Goal: Task Accomplishment & Management: Use online tool/utility

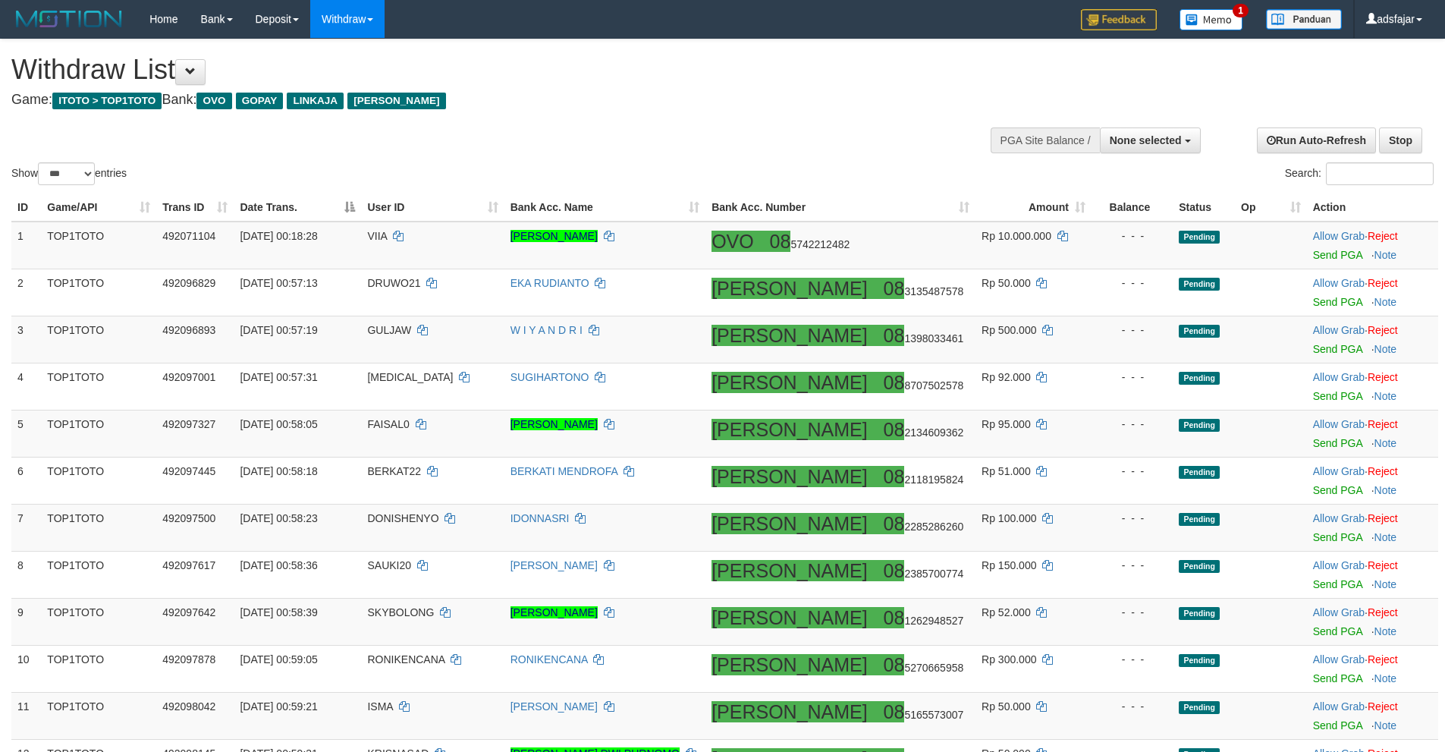
select select
select select "***"
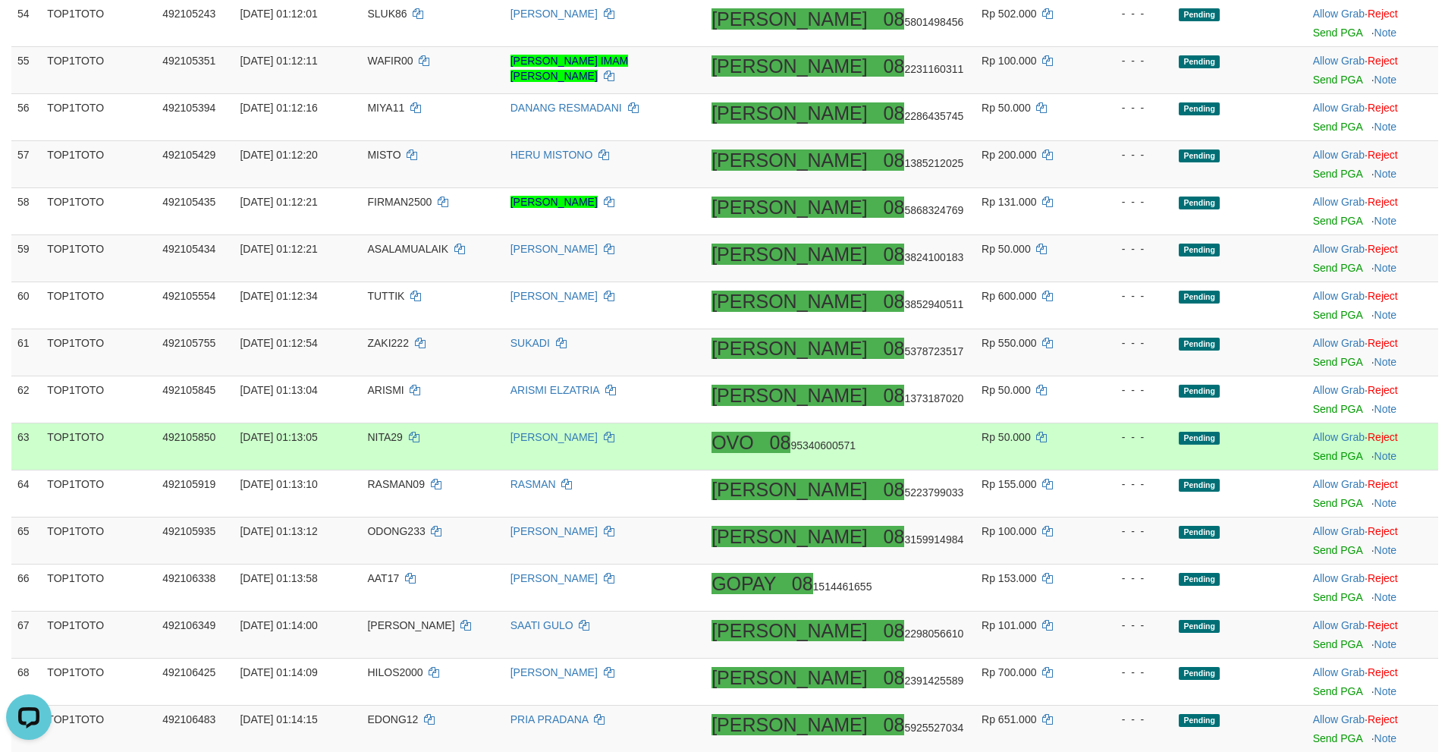
click at [603, 468] on td "WILI ANUGRAH" at bounding box center [604, 446] width 201 height 47
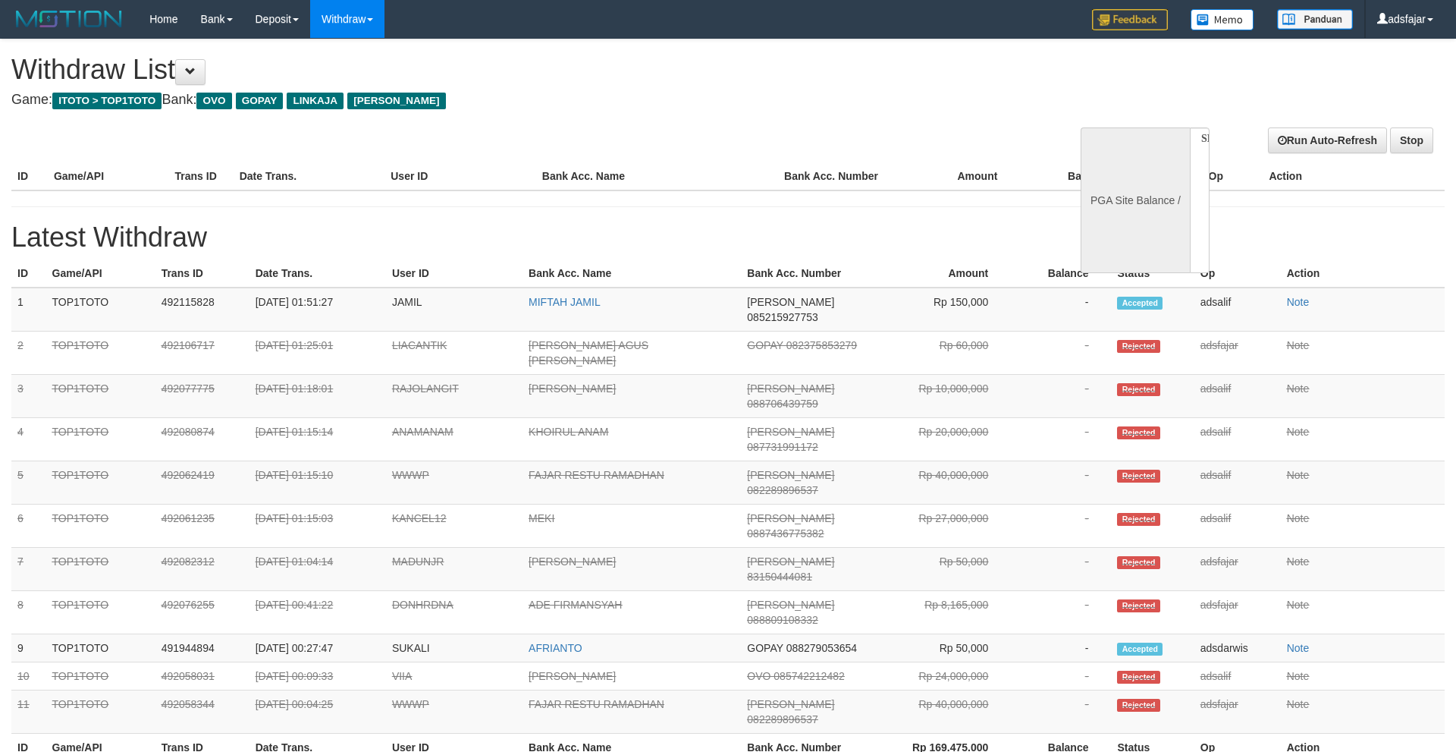
select select
select select "**"
select select
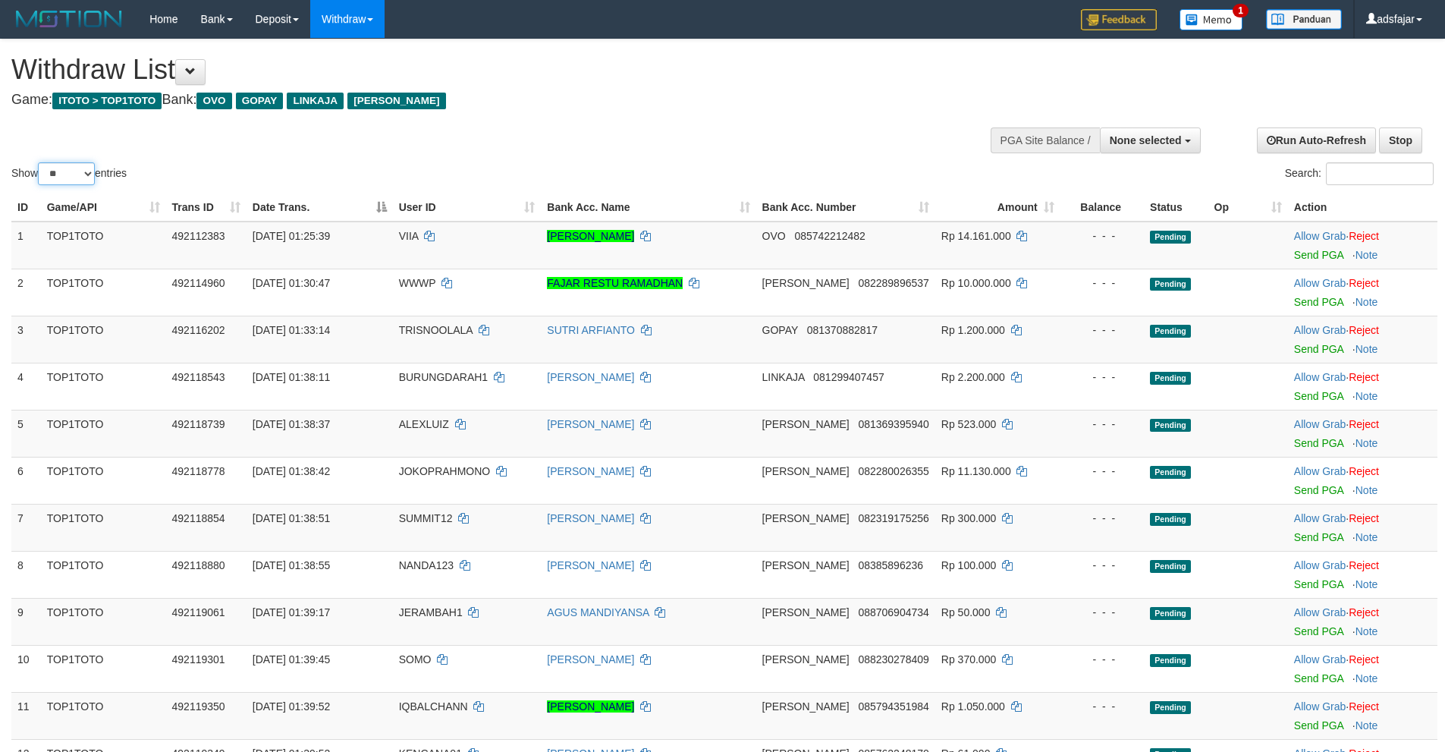
click at [66, 172] on select "** ** ** ***" at bounding box center [66, 173] width 57 height 23
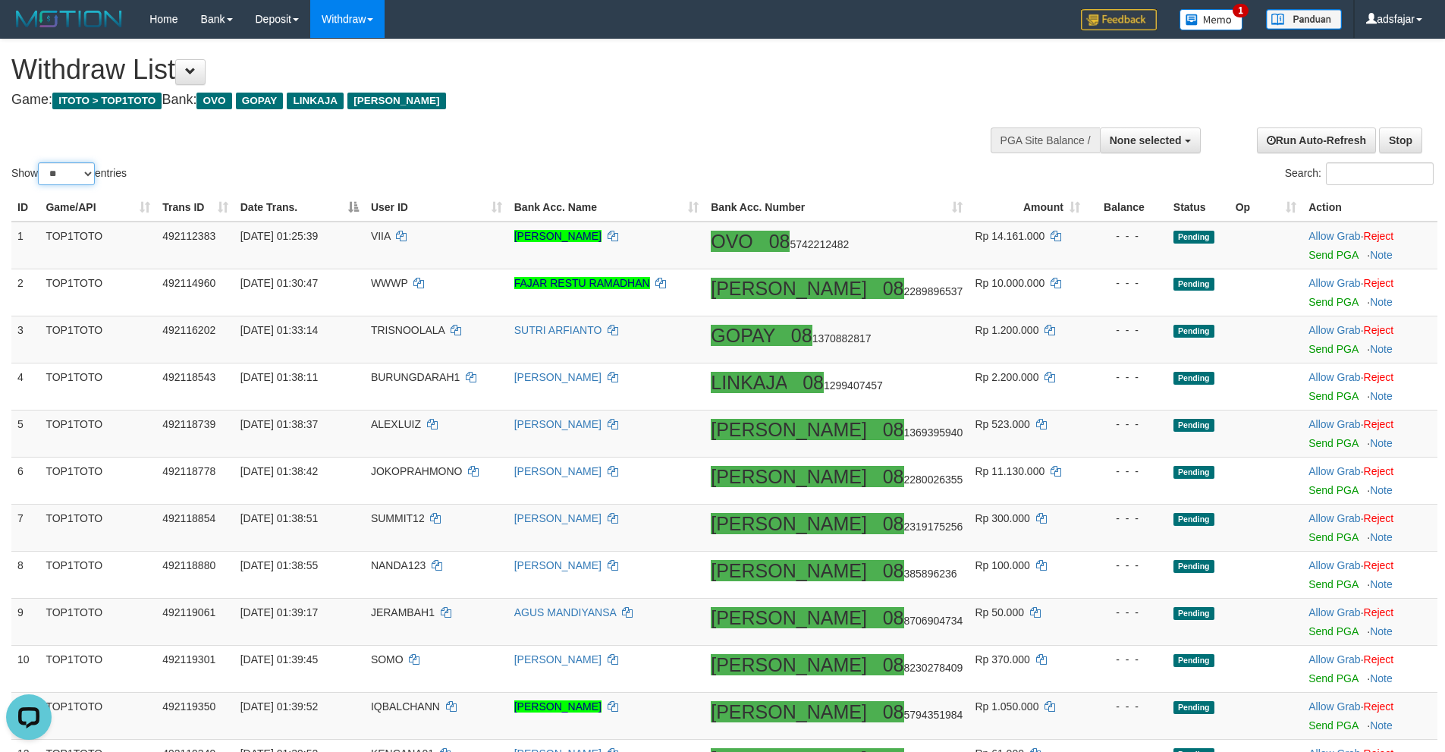
click at [66, 170] on select "** ** ** ***" at bounding box center [66, 173] width 57 height 23
select select "***"
click at [40, 162] on select "** ** ** ***" at bounding box center [66, 173] width 57 height 23
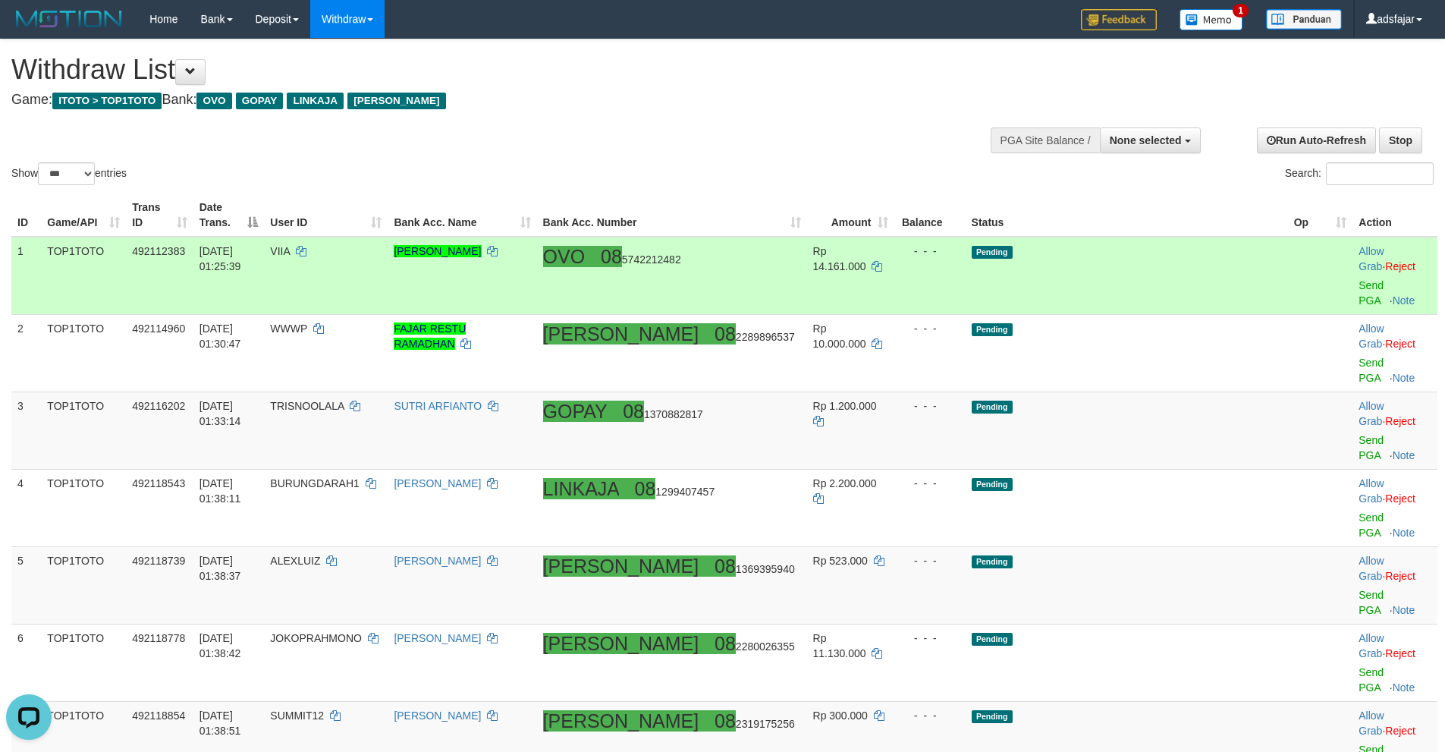
click at [353, 247] on td "VIIA" at bounding box center [326, 276] width 124 height 78
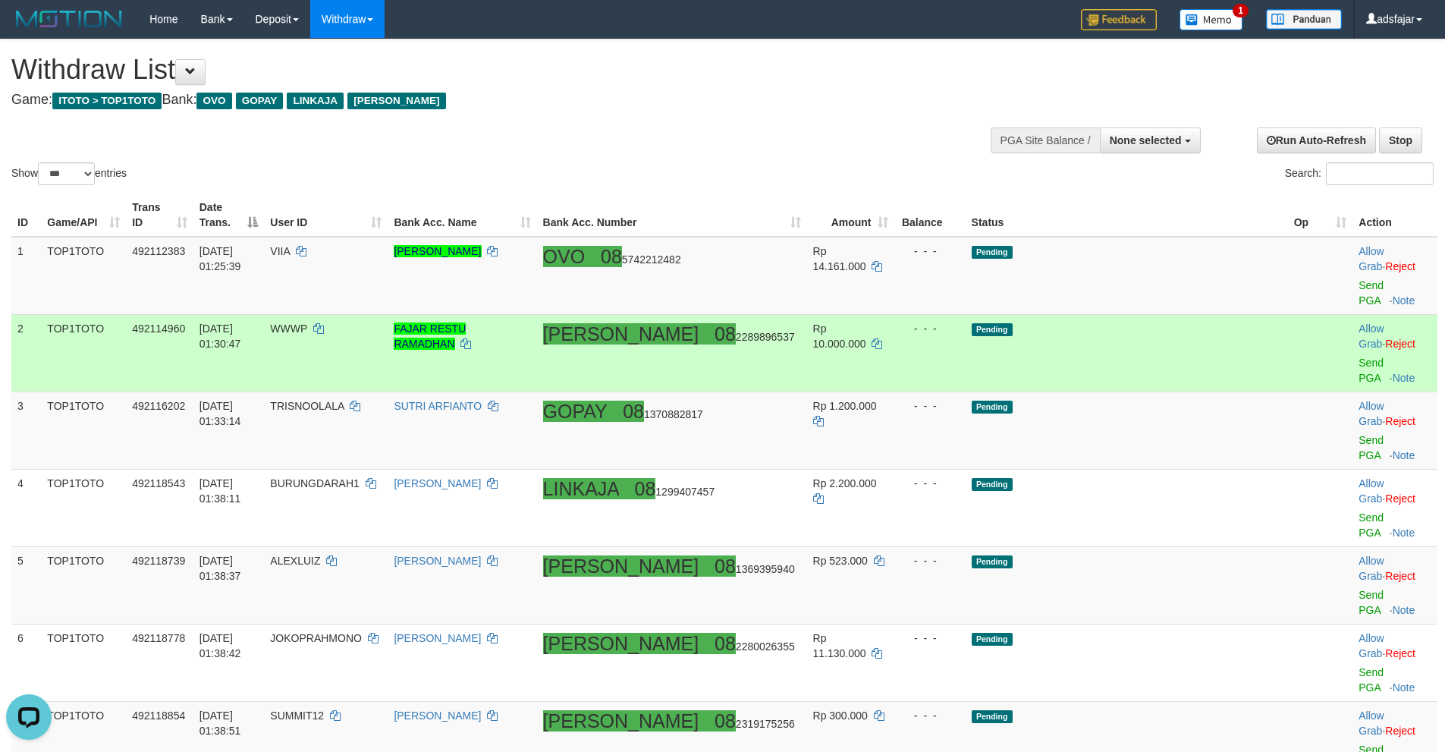
click at [498, 314] on td "FAJAR RESTU RAMADHAN" at bounding box center [462, 352] width 149 height 77
drag, startPoint x: 498, startPoint y: 295, endPoint x: 580, endPoint y: 291, distance: 82.0
click at [536, 314] on td "FAJAR RESTU RAMADHAN" at bounding box center [462, 352] width 149 height 77
copy link "FAJAR RESTU RAMADHAN"
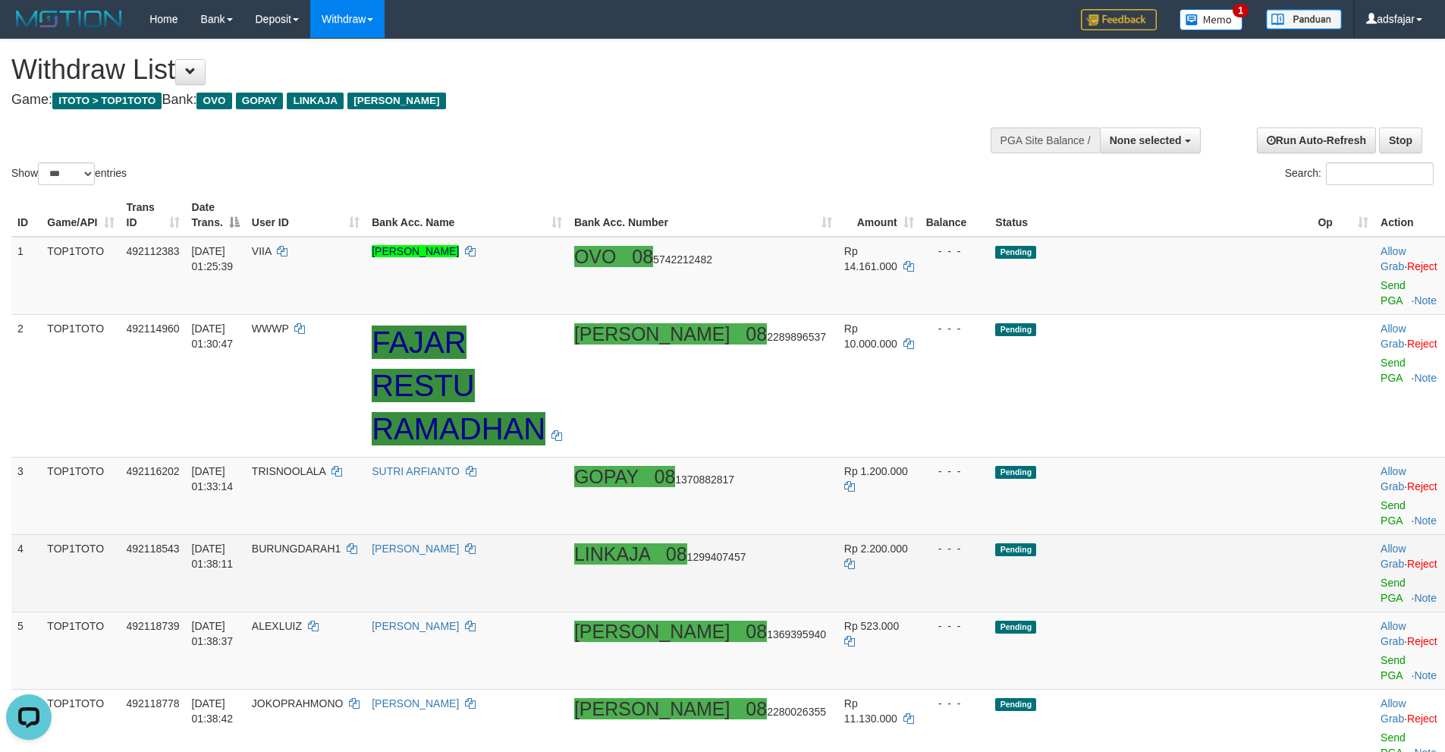
click at [1204, 535] on td "Pending" at bounding box center [1150, 573] width 322 height 77
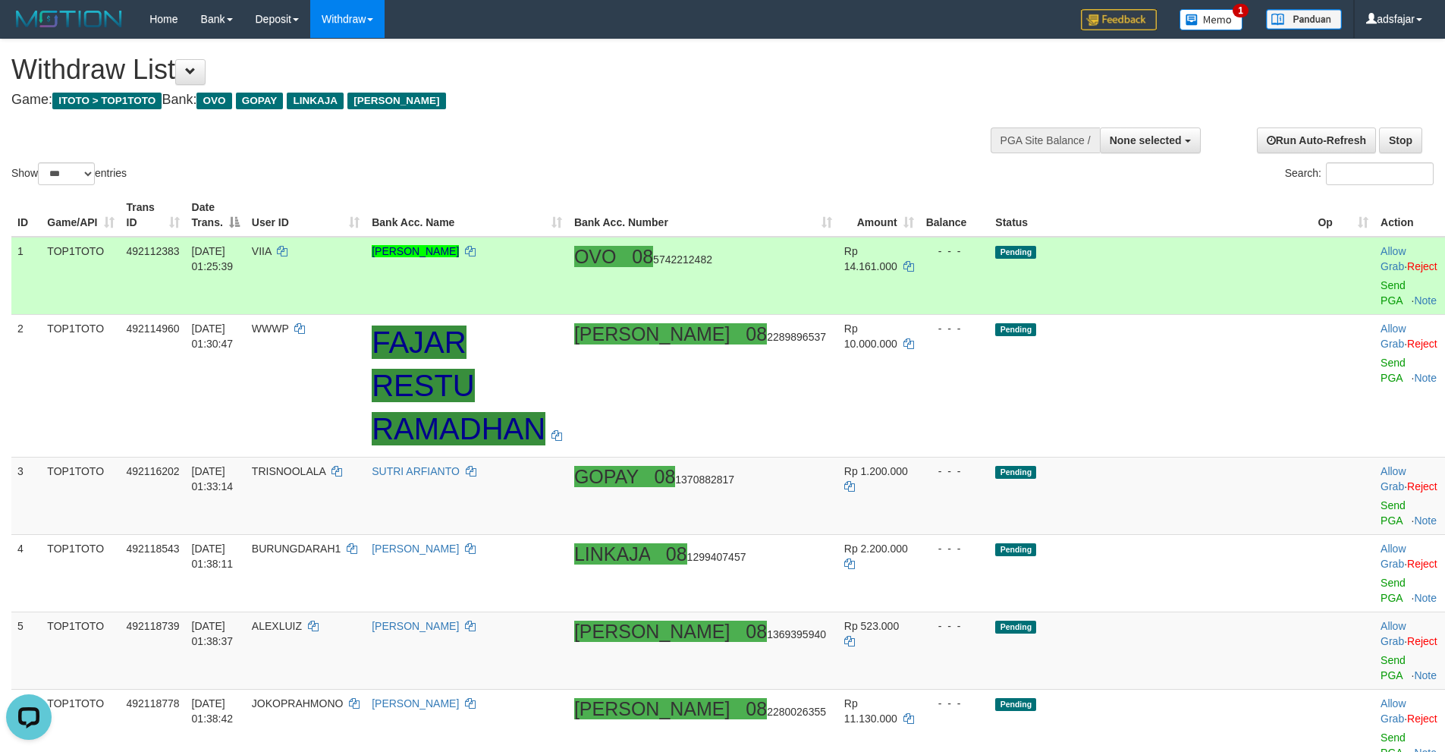
click at [348, 247] on td "VIIA" at bounding box center [306, 276] width 120 height 78
click at [1381, 279] on link "Send PGA" at bounding box center [1393, 292] width 25 height 27
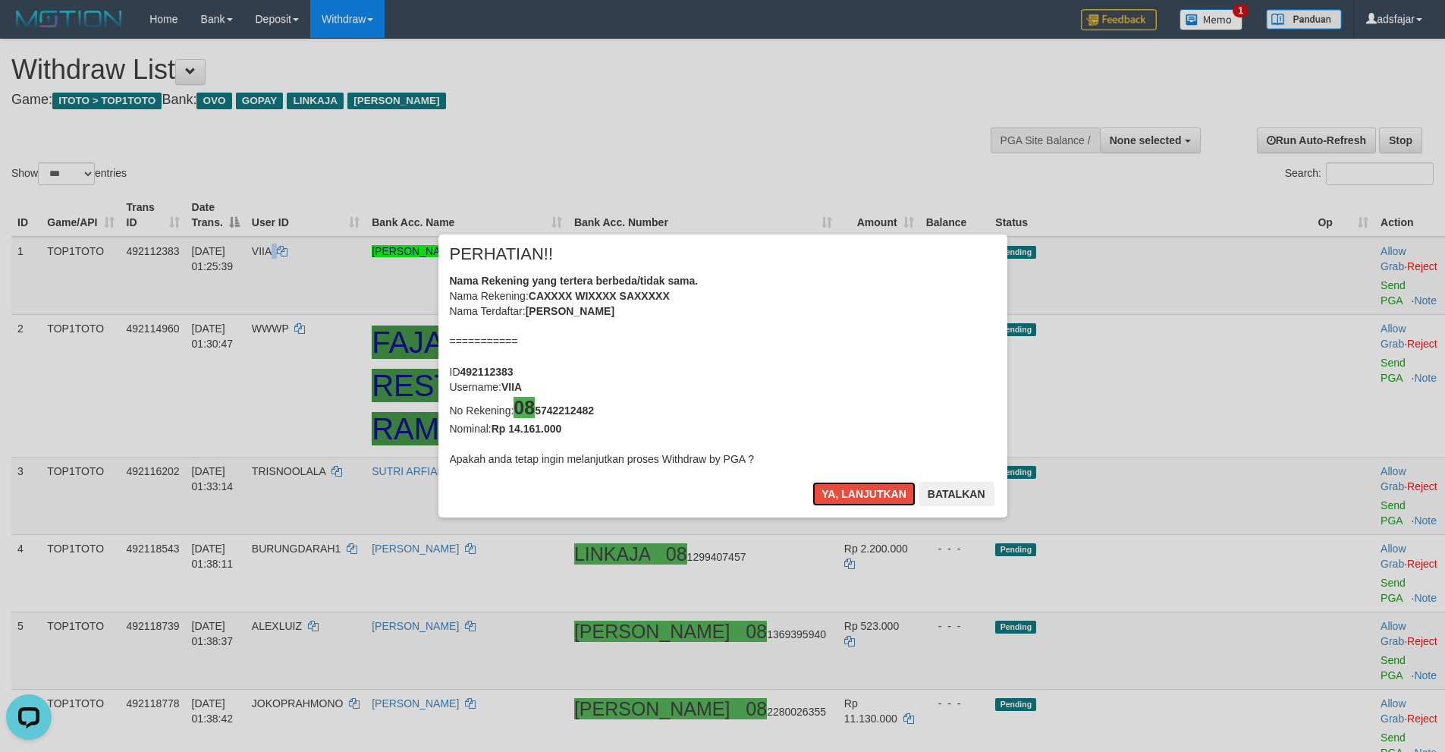
click at [812, 482] on button "Ya, lanjutkan" at bounding box center [863, 494] width 103 height 24
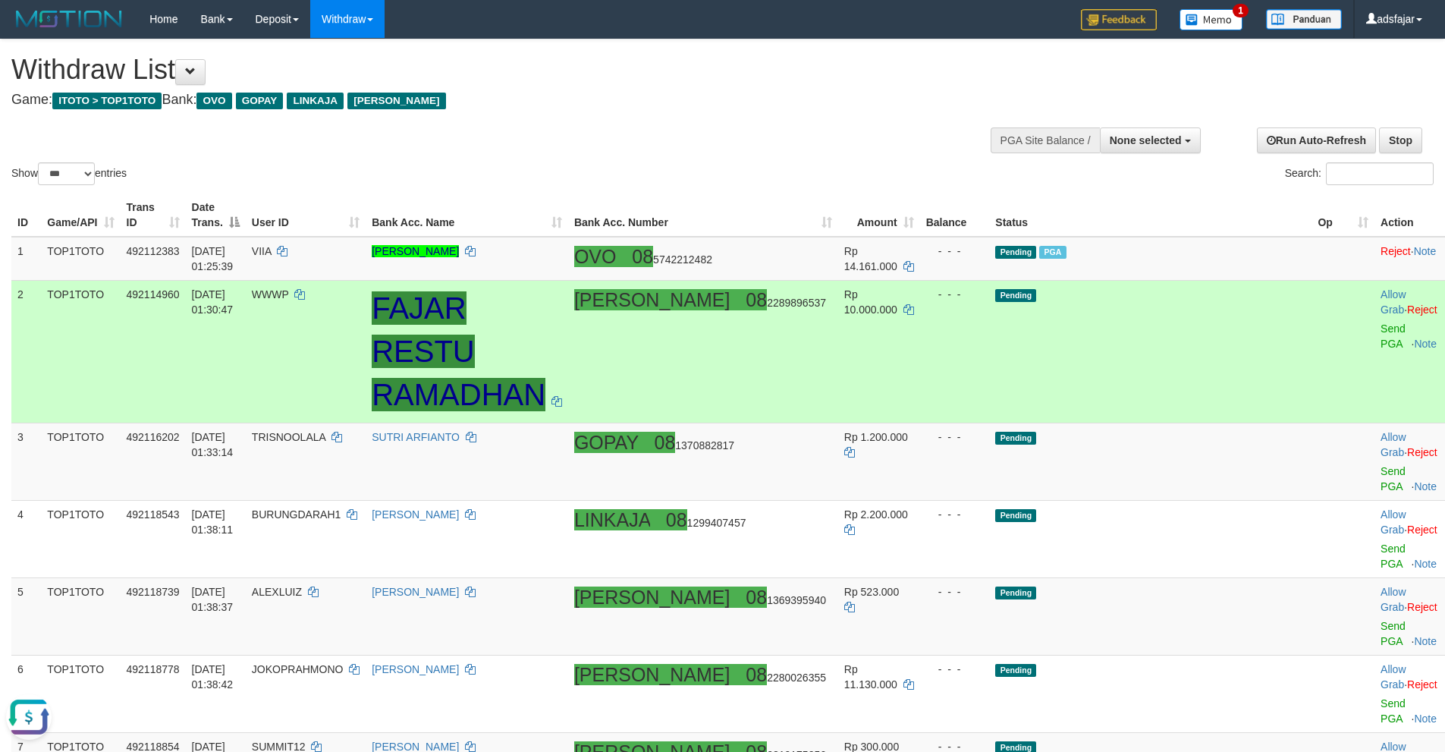
click at [246, 341] on td "[DATE] 01:30:47" at bounding box center [216, 351] width 60 height 143
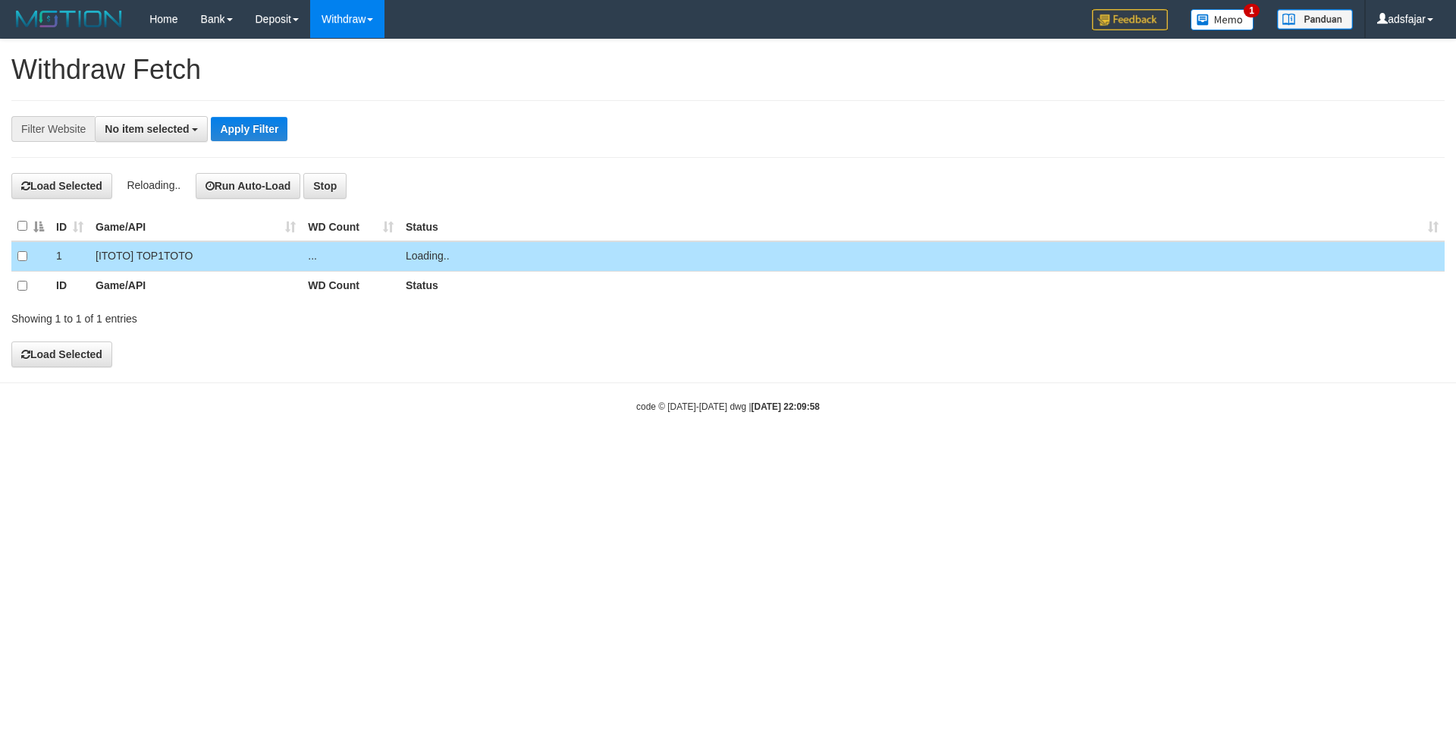
select select
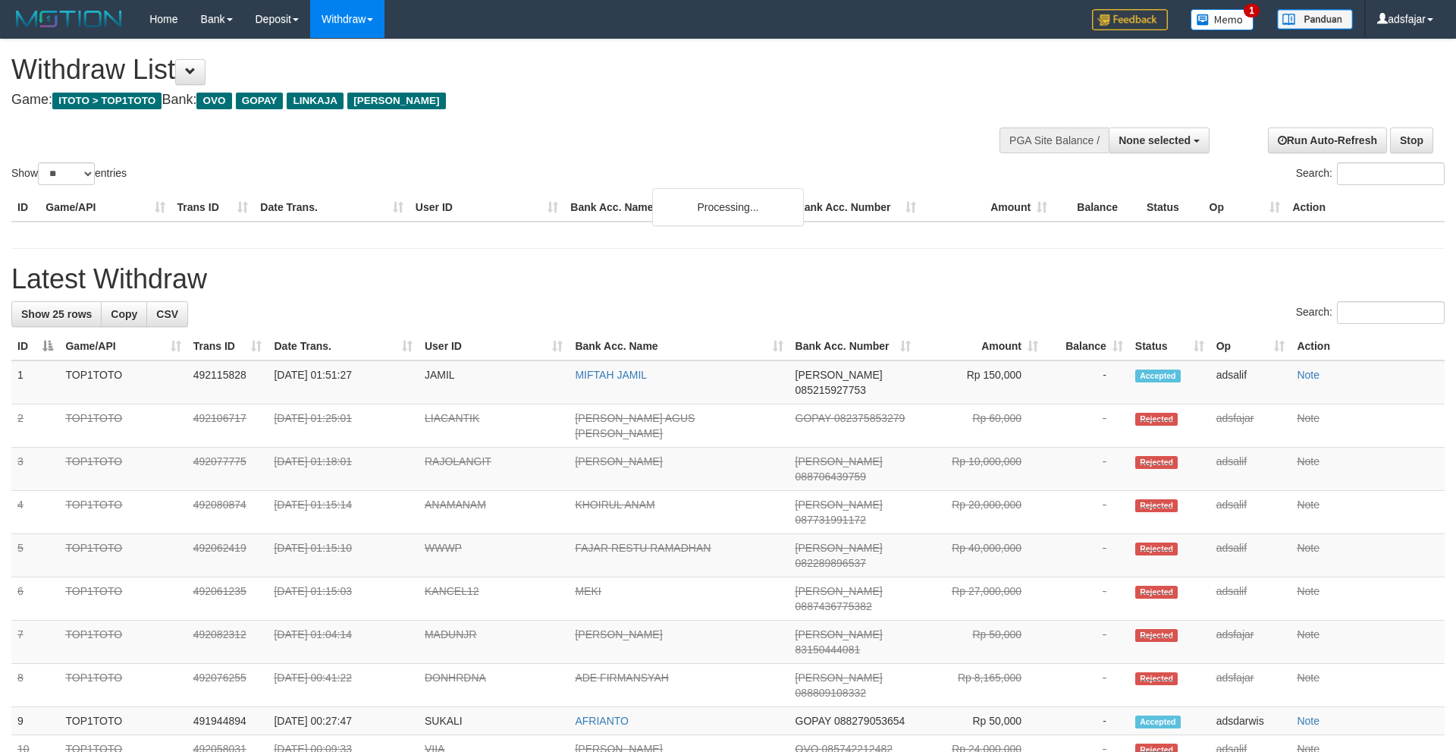
select select
select select "**"
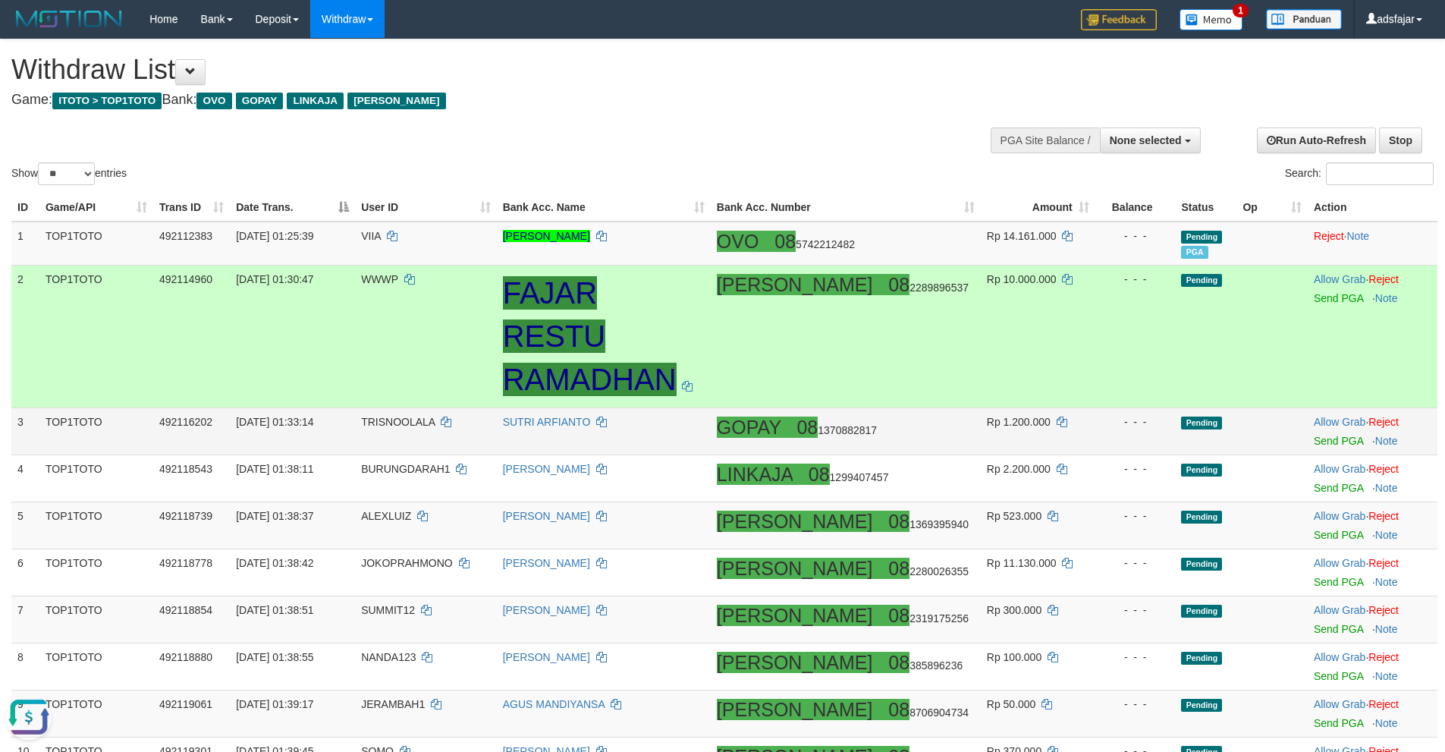
click at [496, 419] on td "TRISNOOLALA" at bounding box center [425, 431] width 141 height 47
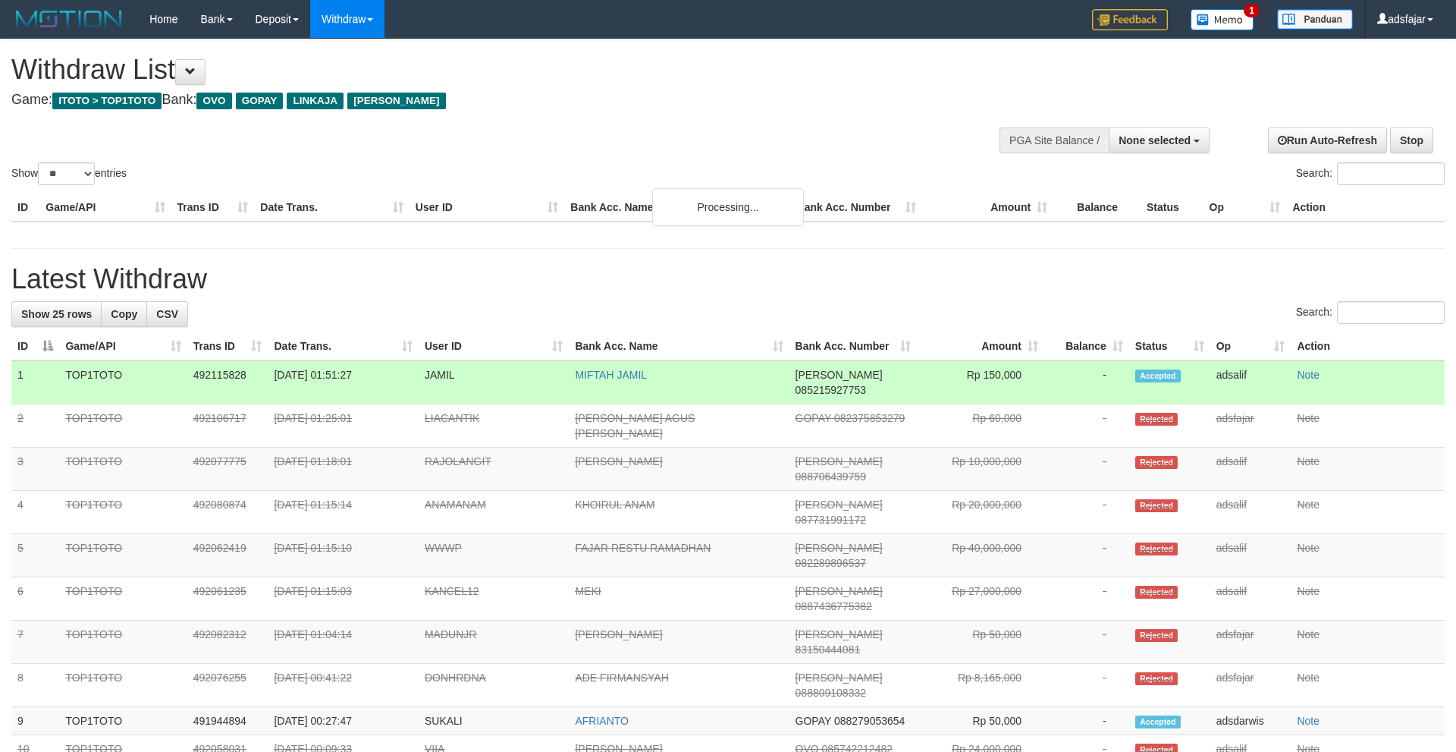
select select
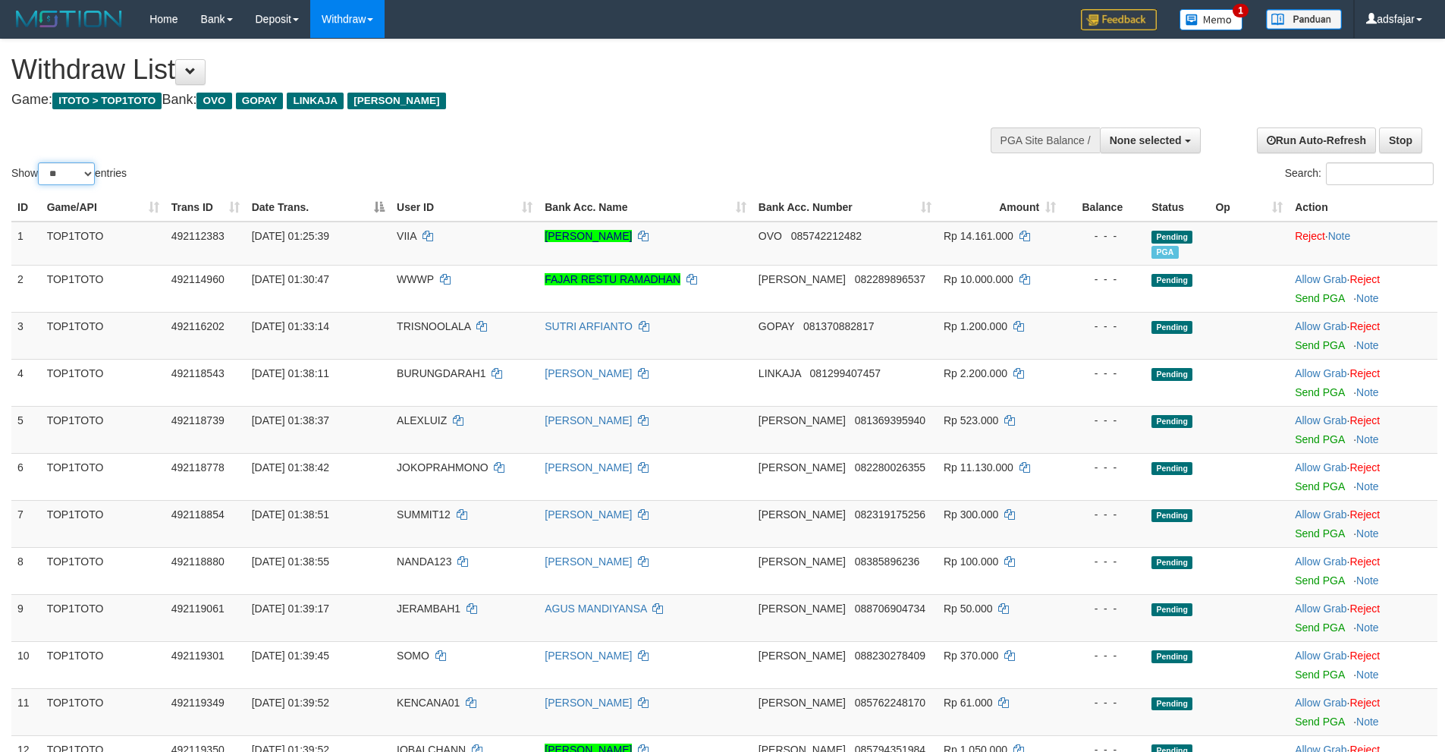
click at [73, 166] on select "** ** ** ***" at bounding box center [66, 173] width 57 height 23
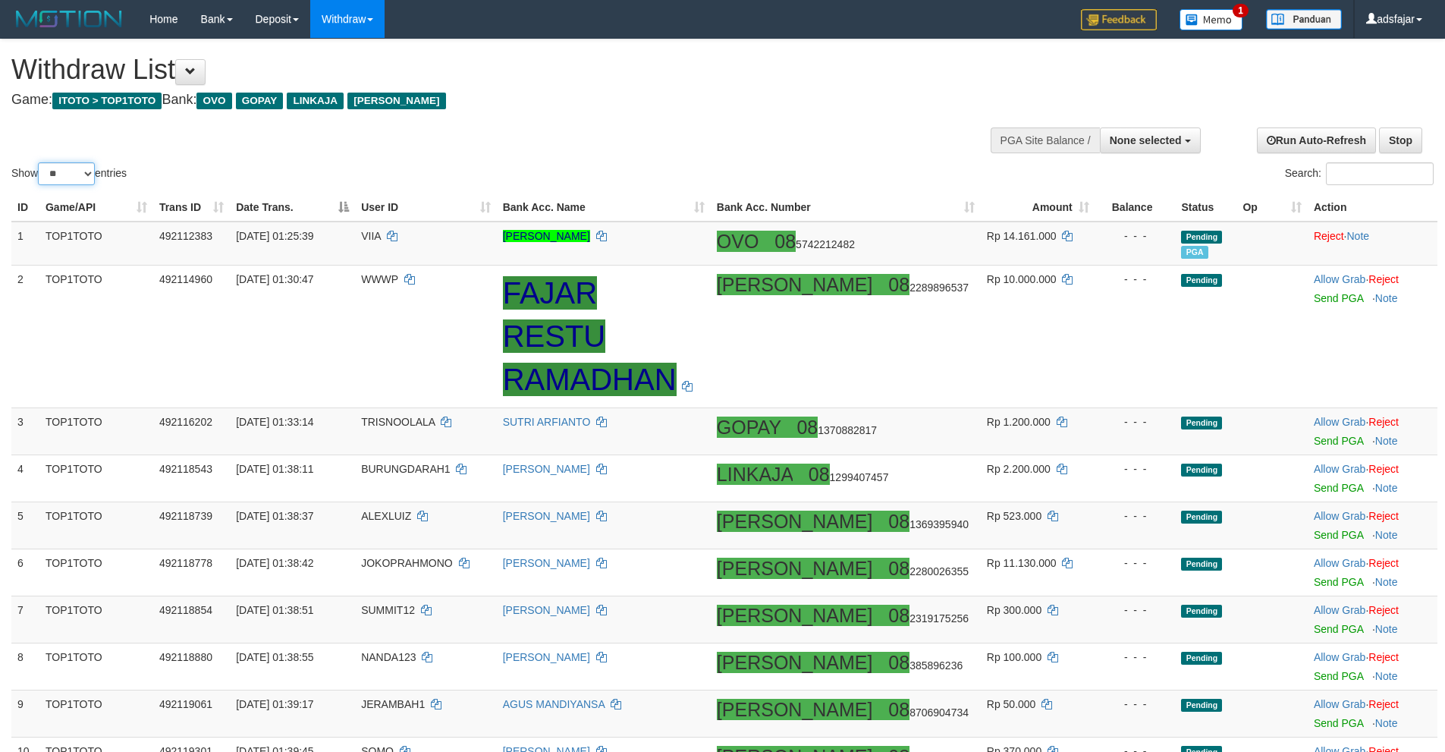
select select "***"
click at [40, 162] on select "** ** ** ***" at bounding box center [66, 173] width 57 height 23
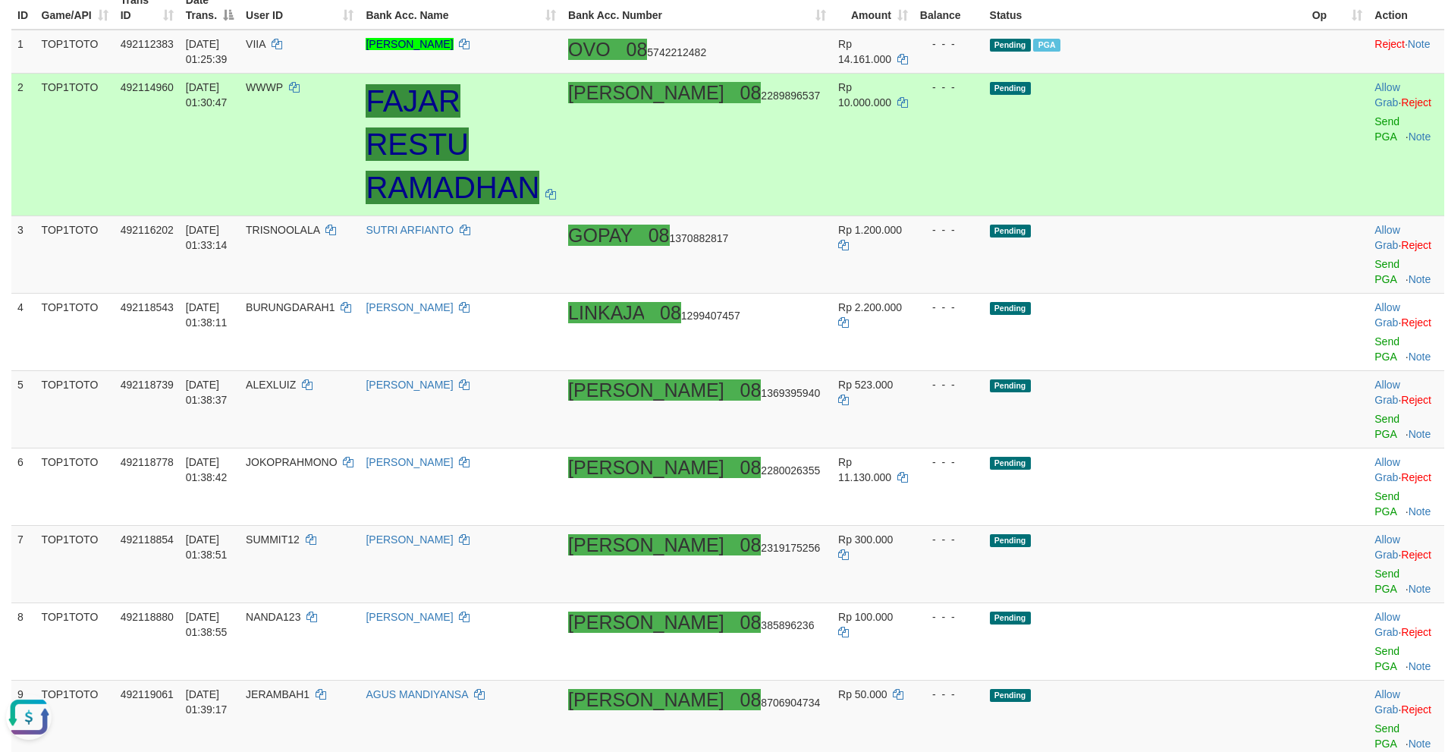
scroll to position [76, 0]
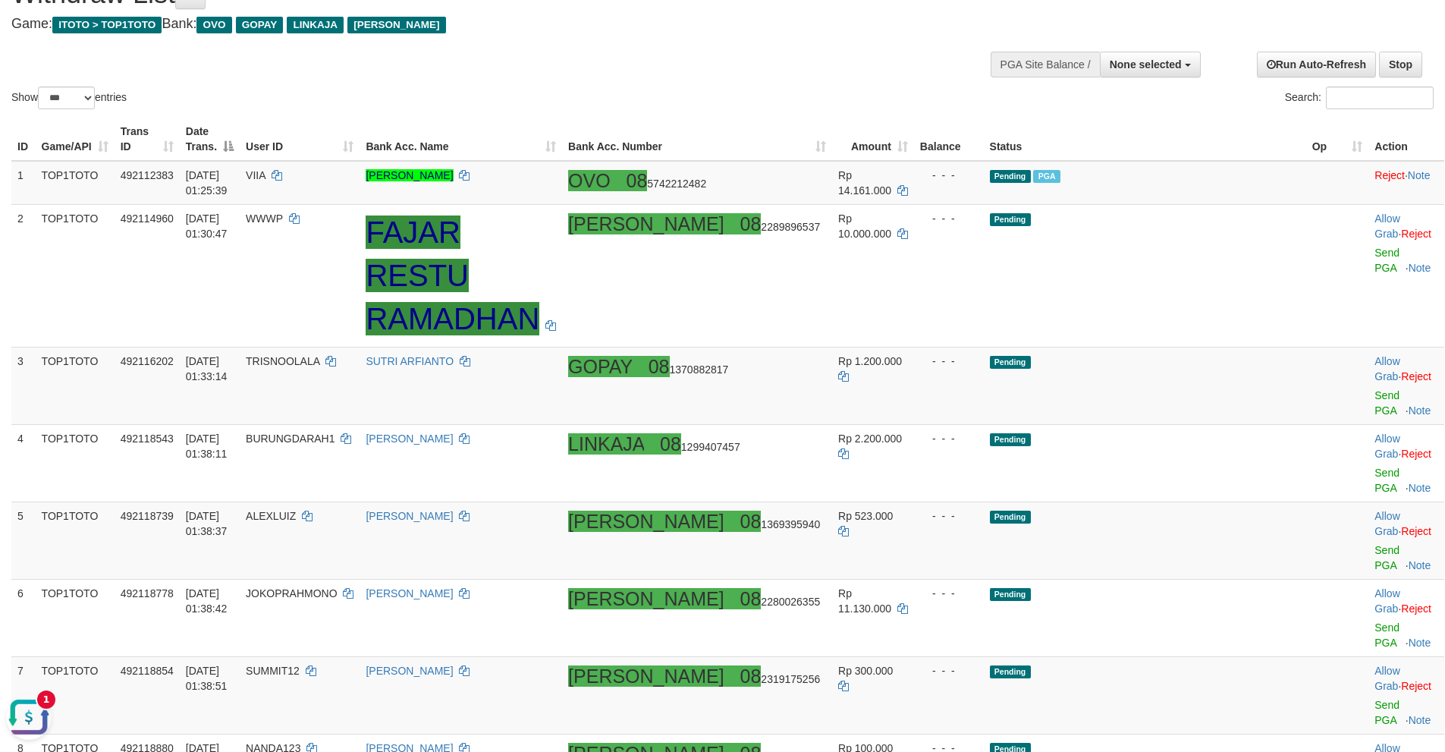
click at [27, 710] on button "Open LiveChat chat widget" at bounding box center [29, 717] width 46 height 46
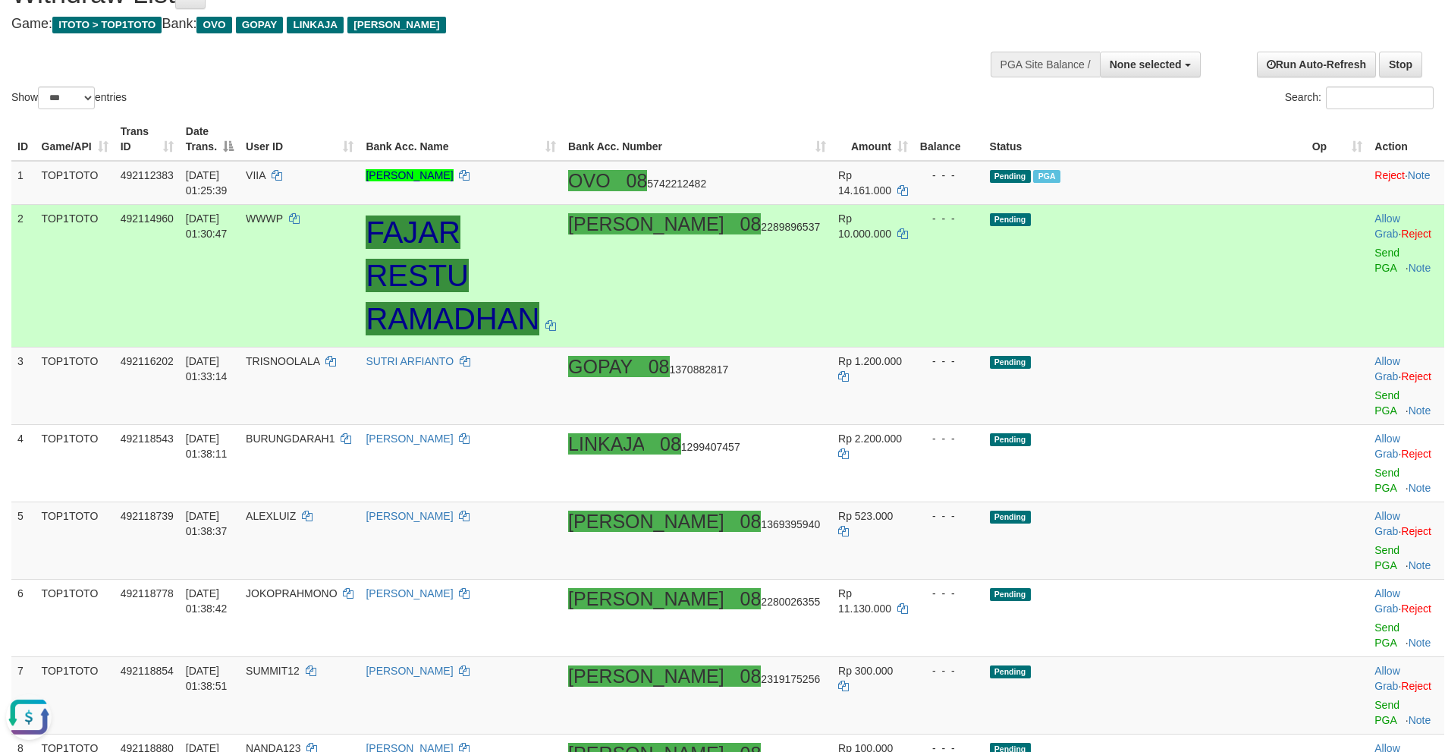
click at [1145, 232] on td "Pending" at bounding box center [1145, 275] width 322 height 143
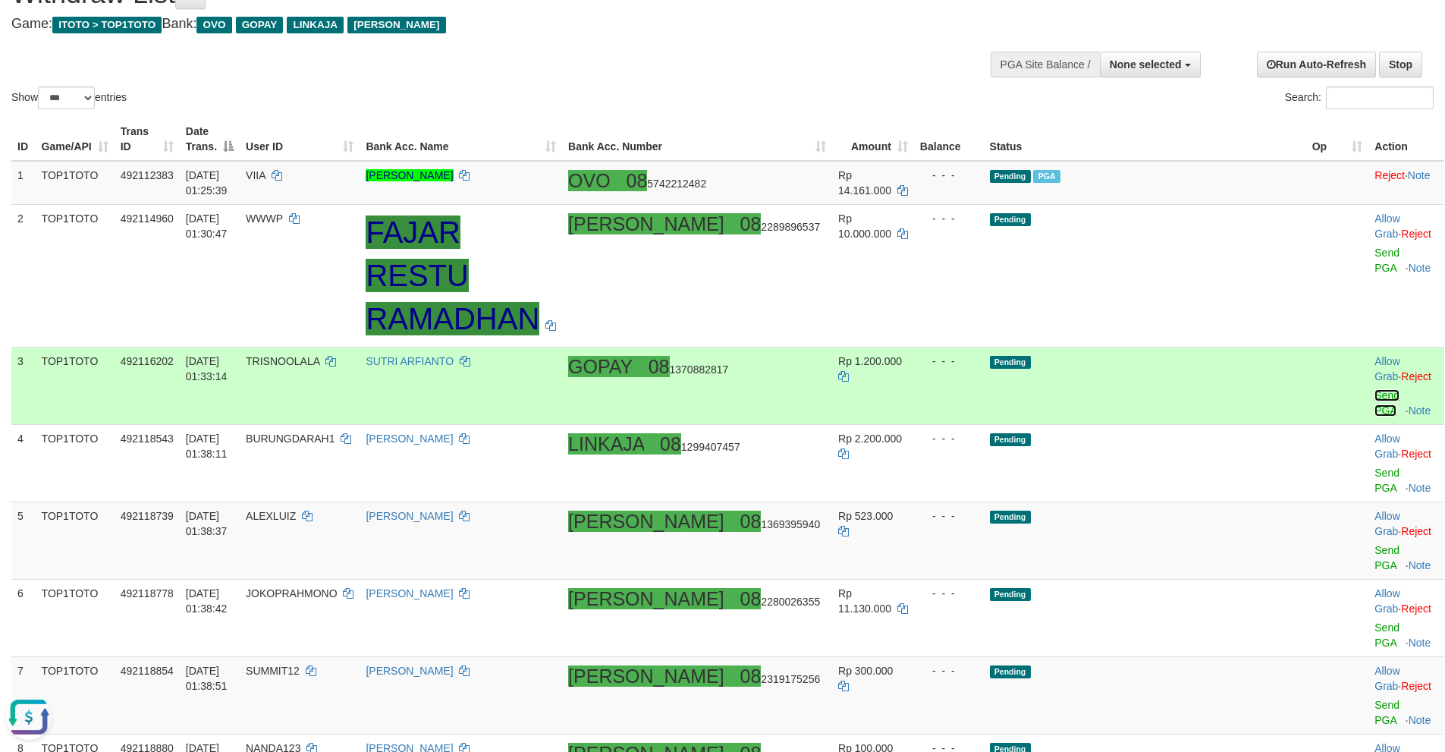
click at [1374, 389] on link "Send PGA" at bounding box center [1386, 402] width 25 height 27
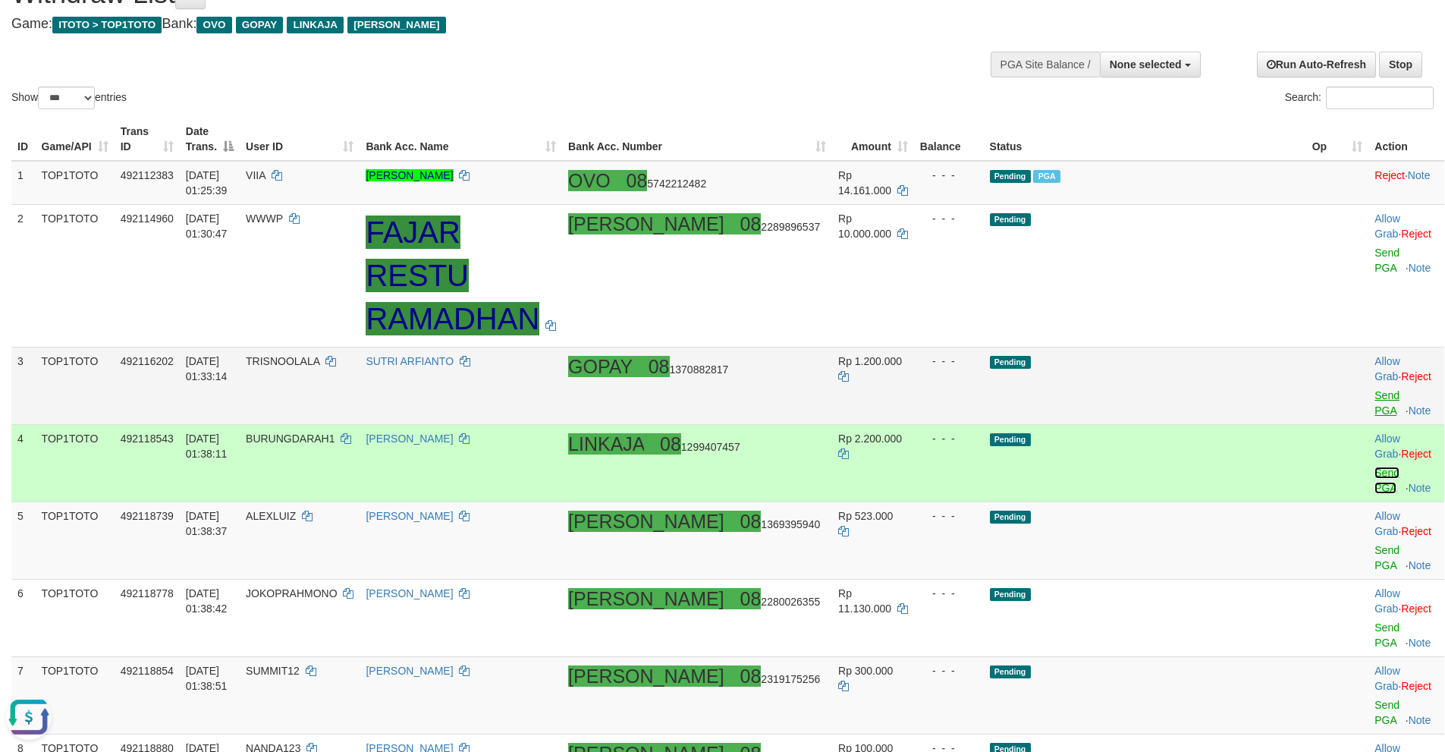
click at [1374, 467] on link "Send PGA" at bounding box center [1386, 480] width 25 height 27
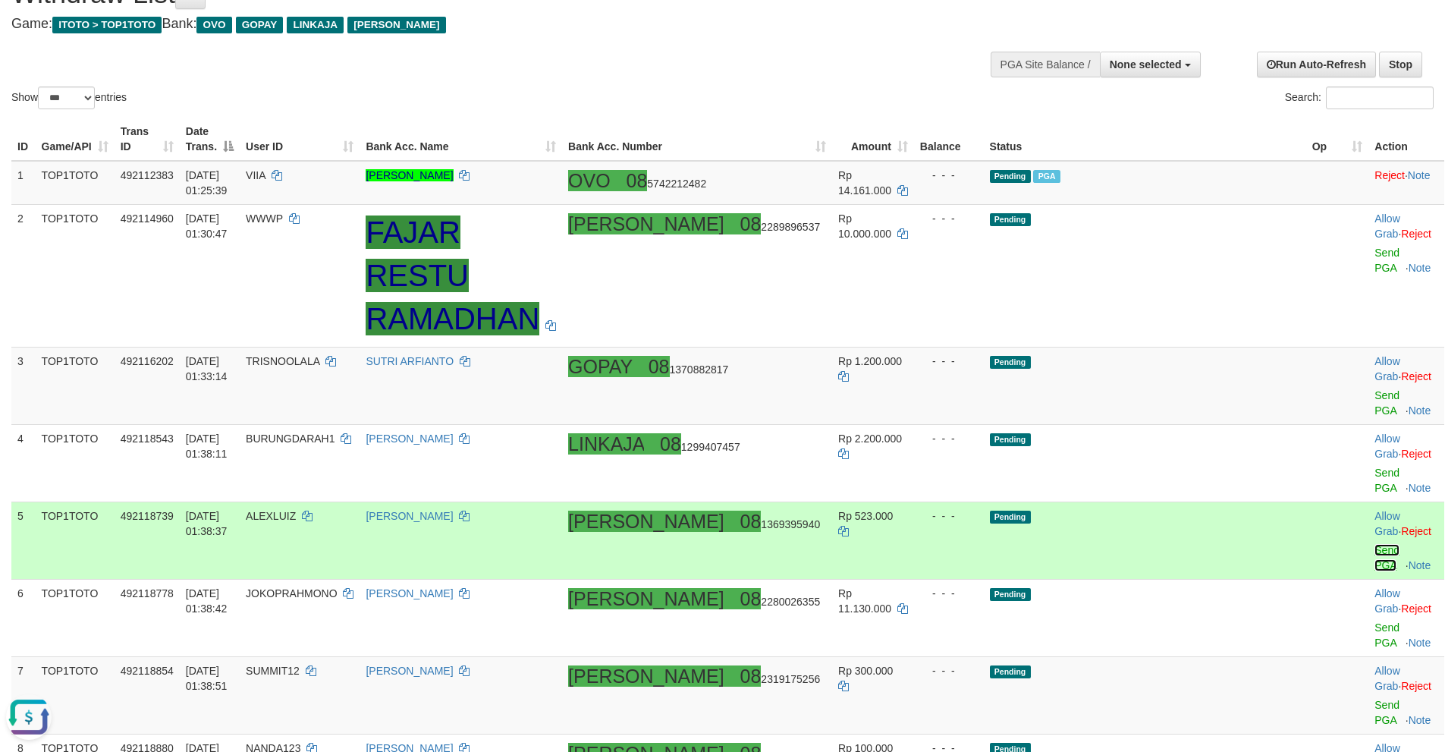
click at [1374, 544] on link "Send PGA" at bounding box center [1386, 557] width 25 height 27
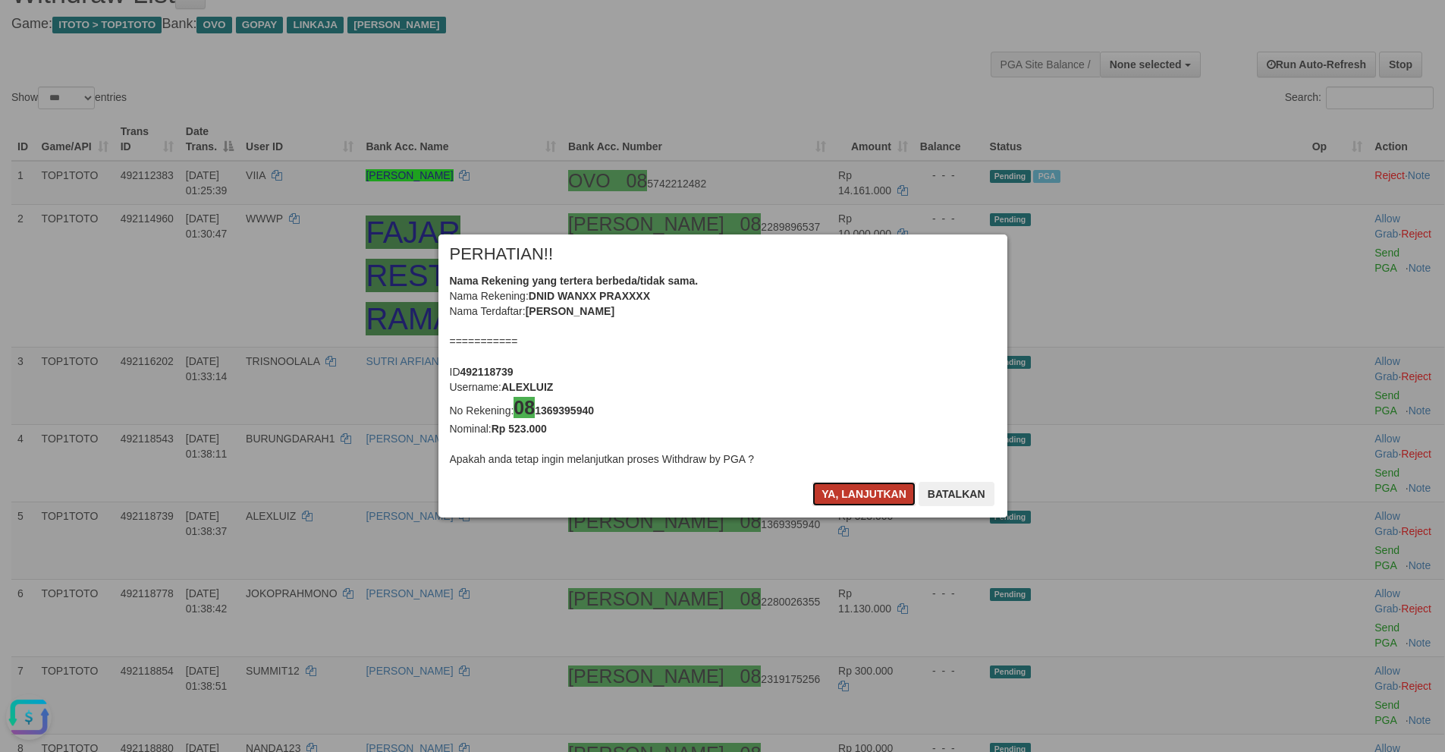
click at [842, 501] on button "Ya, lanjutkan" at bounding box center [863, 494] width 103 height 24
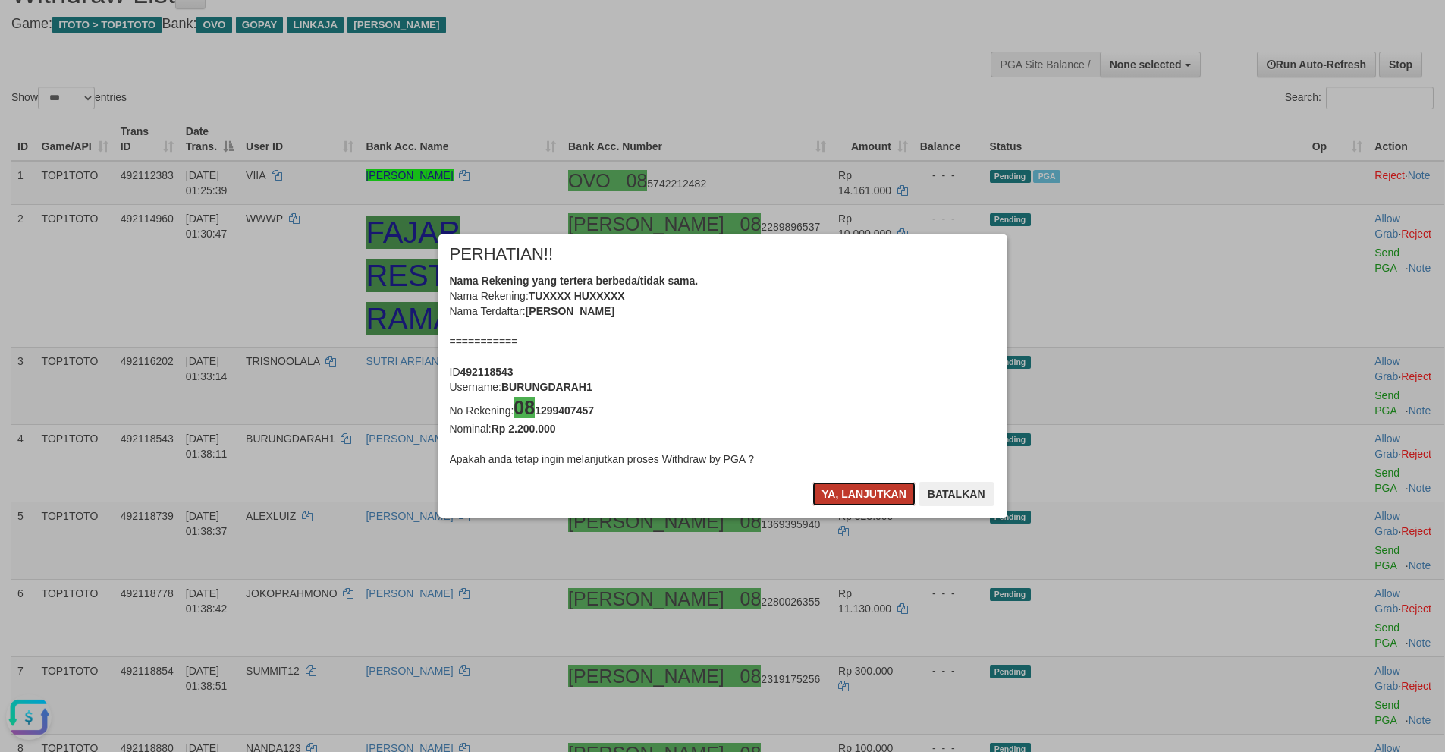
click at [840, 503] on button "Ya, lanjutkan" at bounding box center [863, 494] width 103 height 24
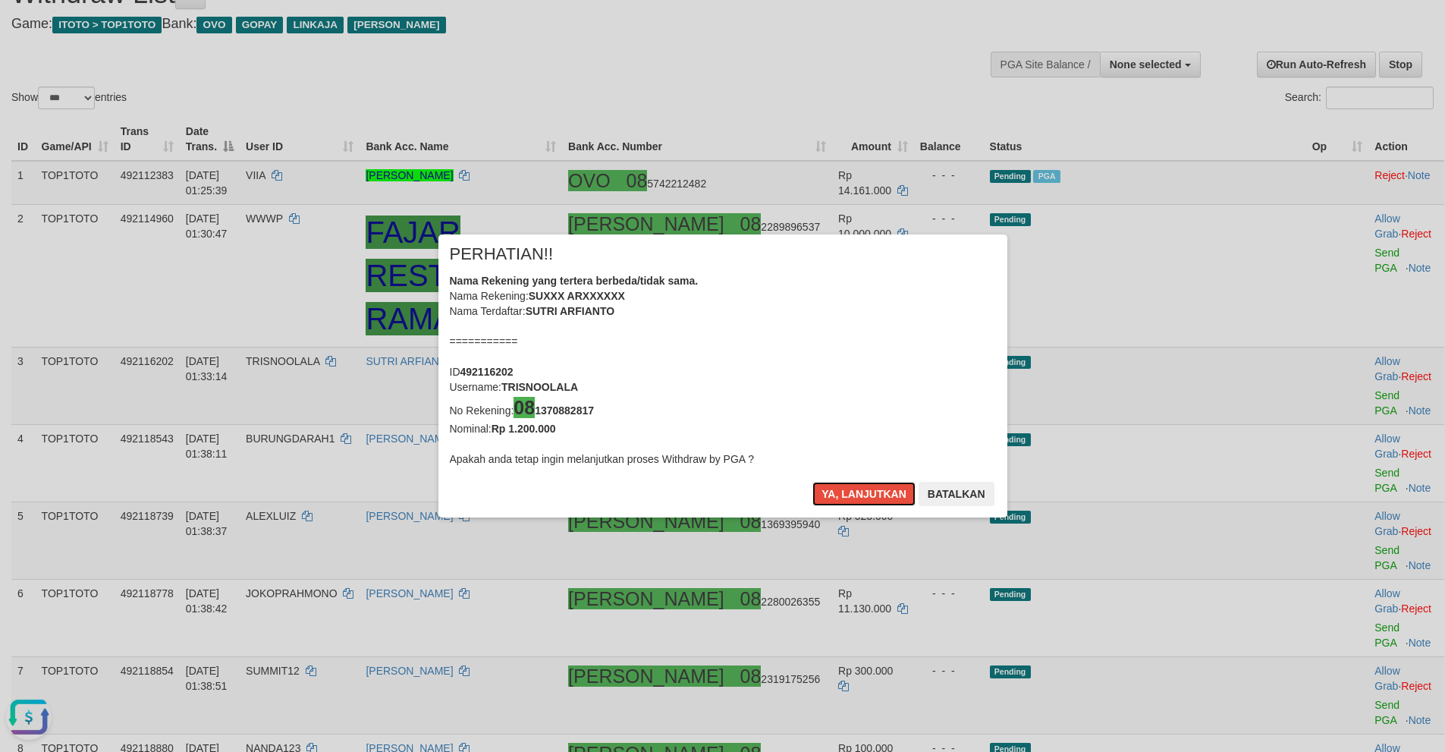
click at [840, 503] on button "Ya, lanjutkan" at bounding box center [863, 494] width 103 height 24
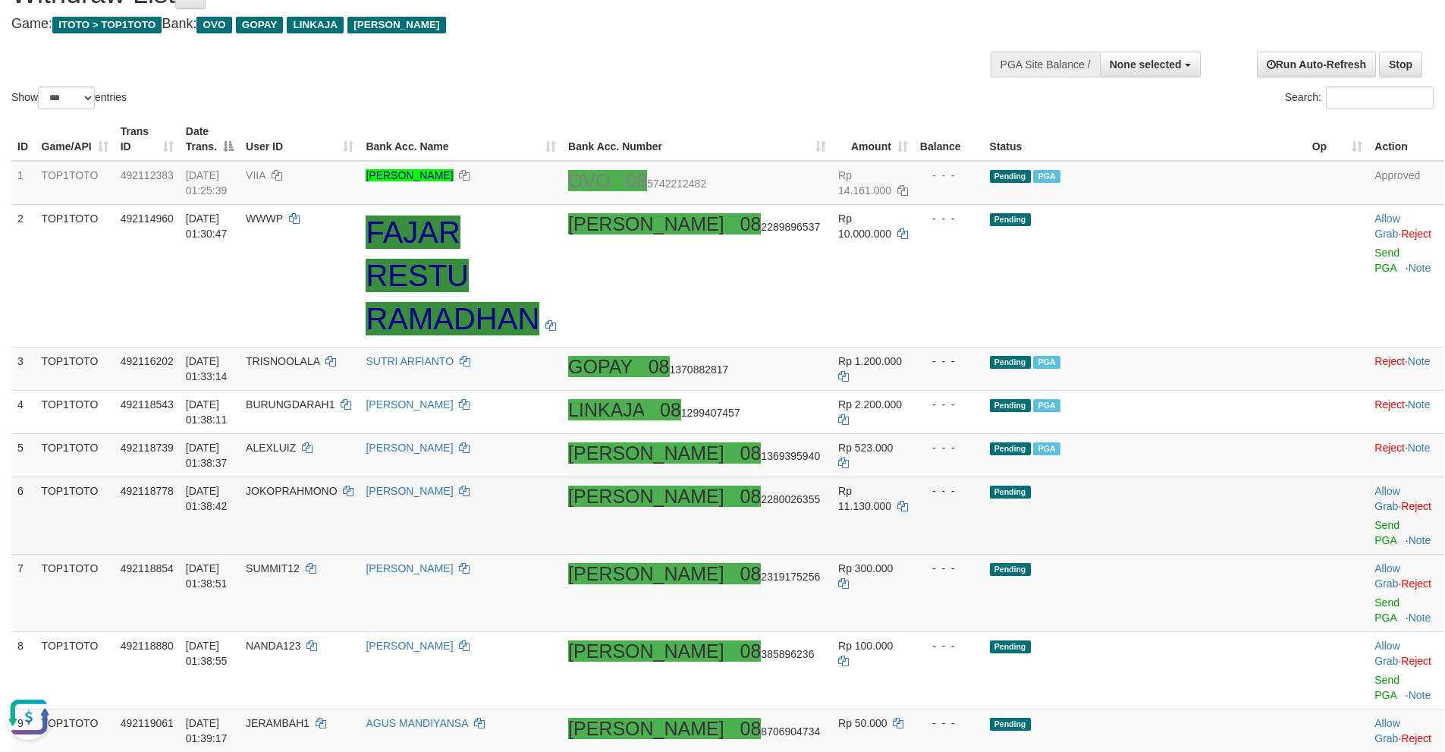
scroll to position [68, 0]
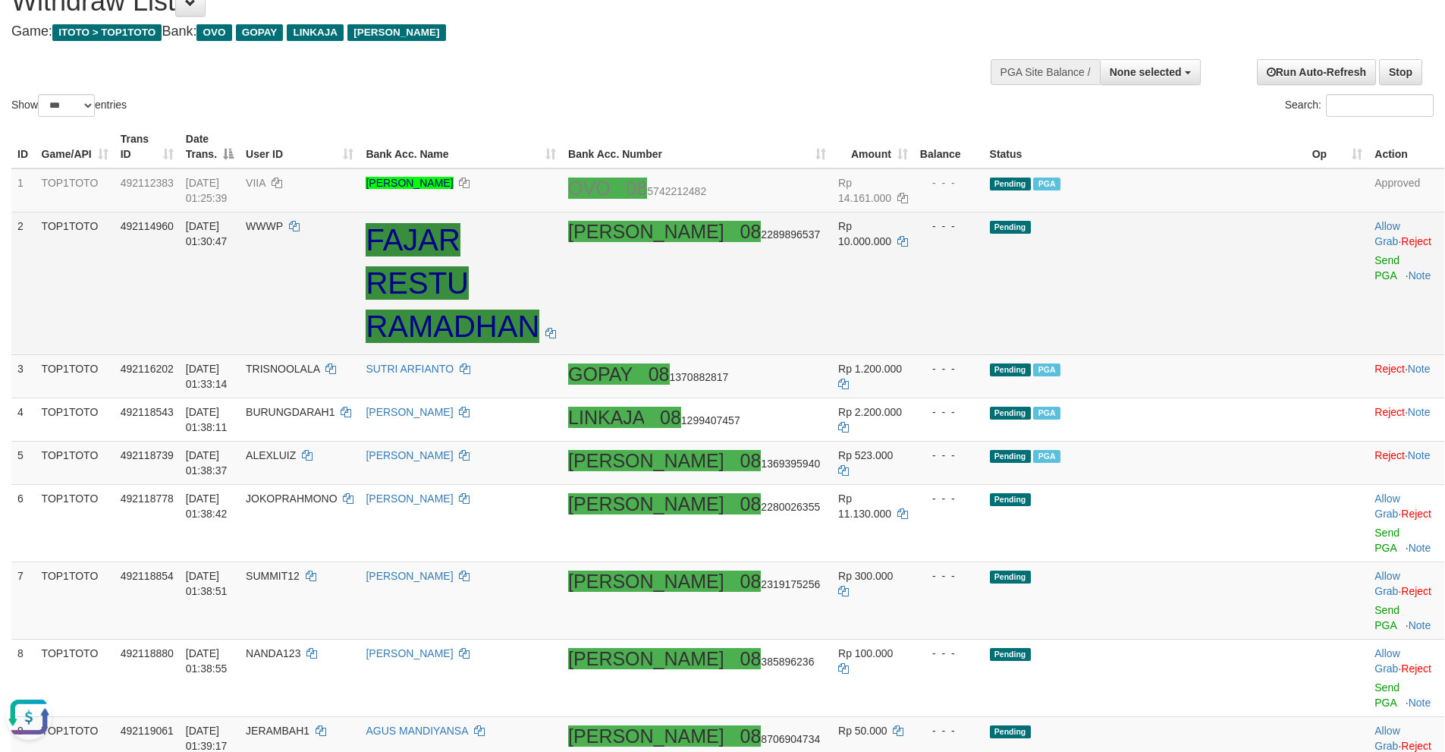
click at [808, 300] on td "DANA 08 2289896537" at bounding box center [697, 283] width 270 height 143
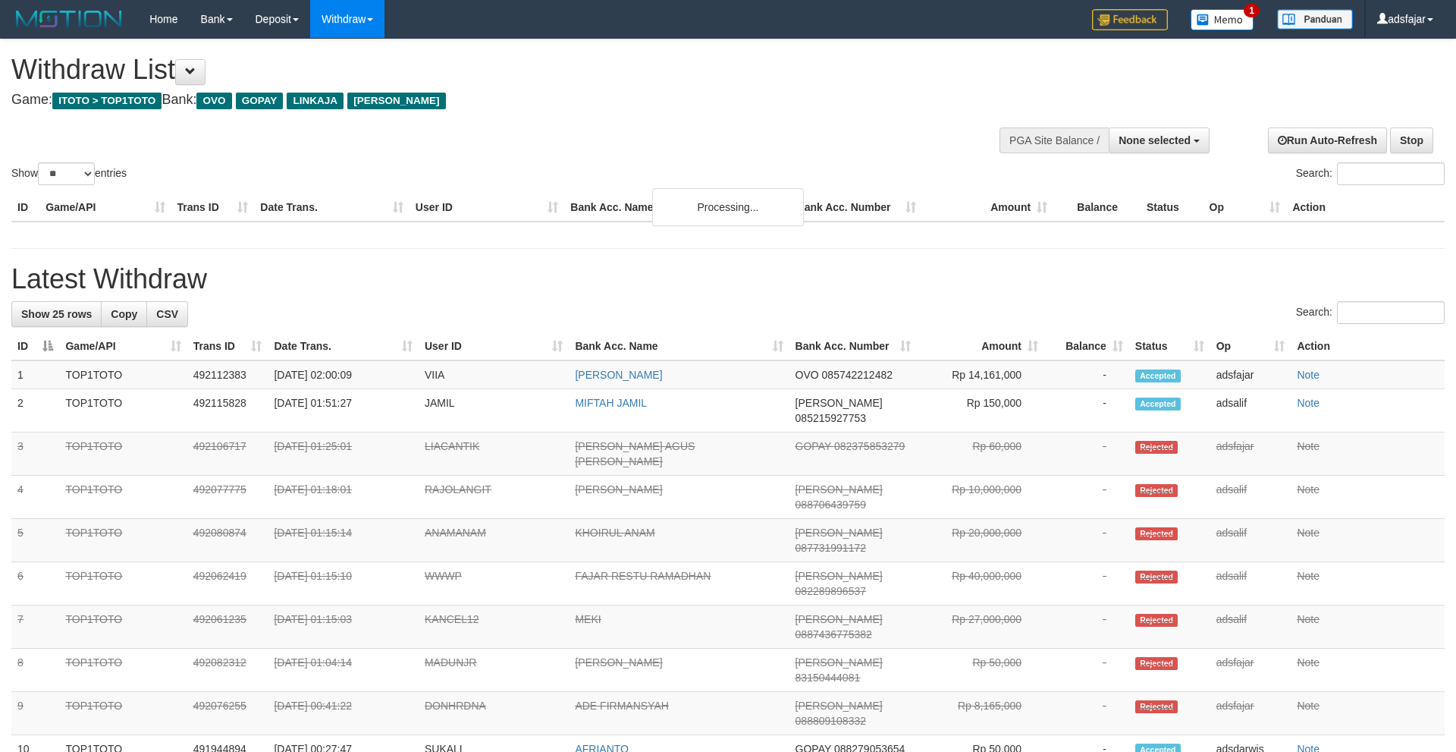
select select
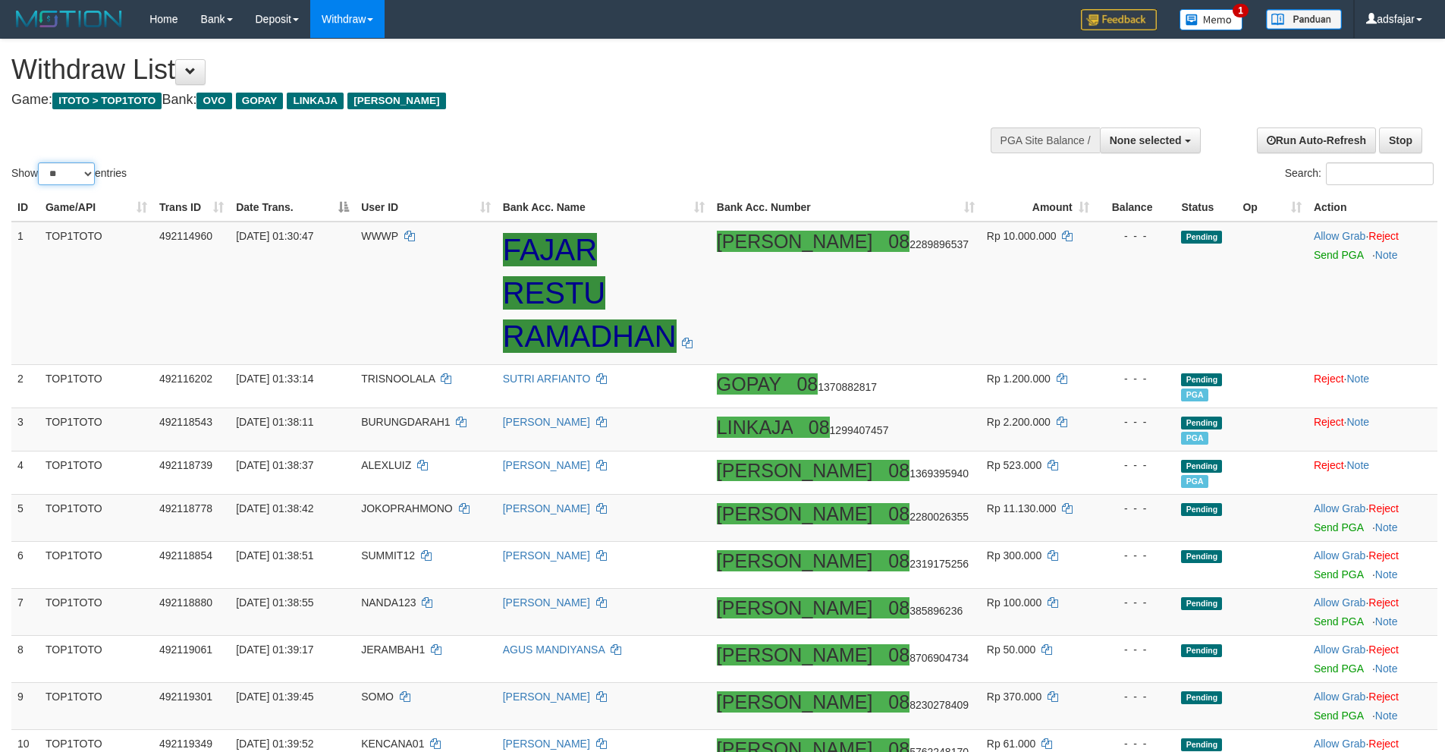
click at [73, 180] on select "** ** ** ***" at bounding box center [66, 173] width 57 height 23
select select "***"
click at [40, 162] on select "** ** ** ***" at bounding box center [66, 173] width 57 height 23
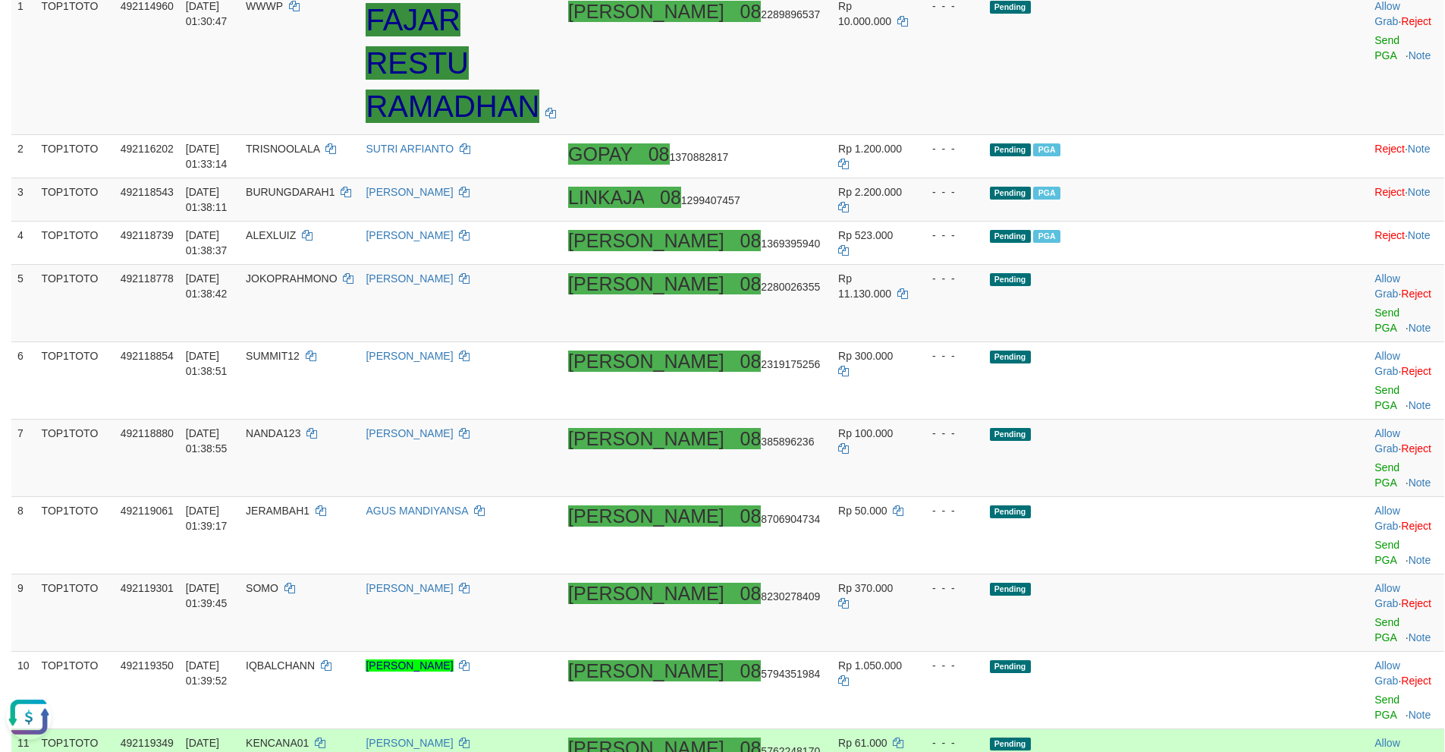
scroll to position [303, 0]
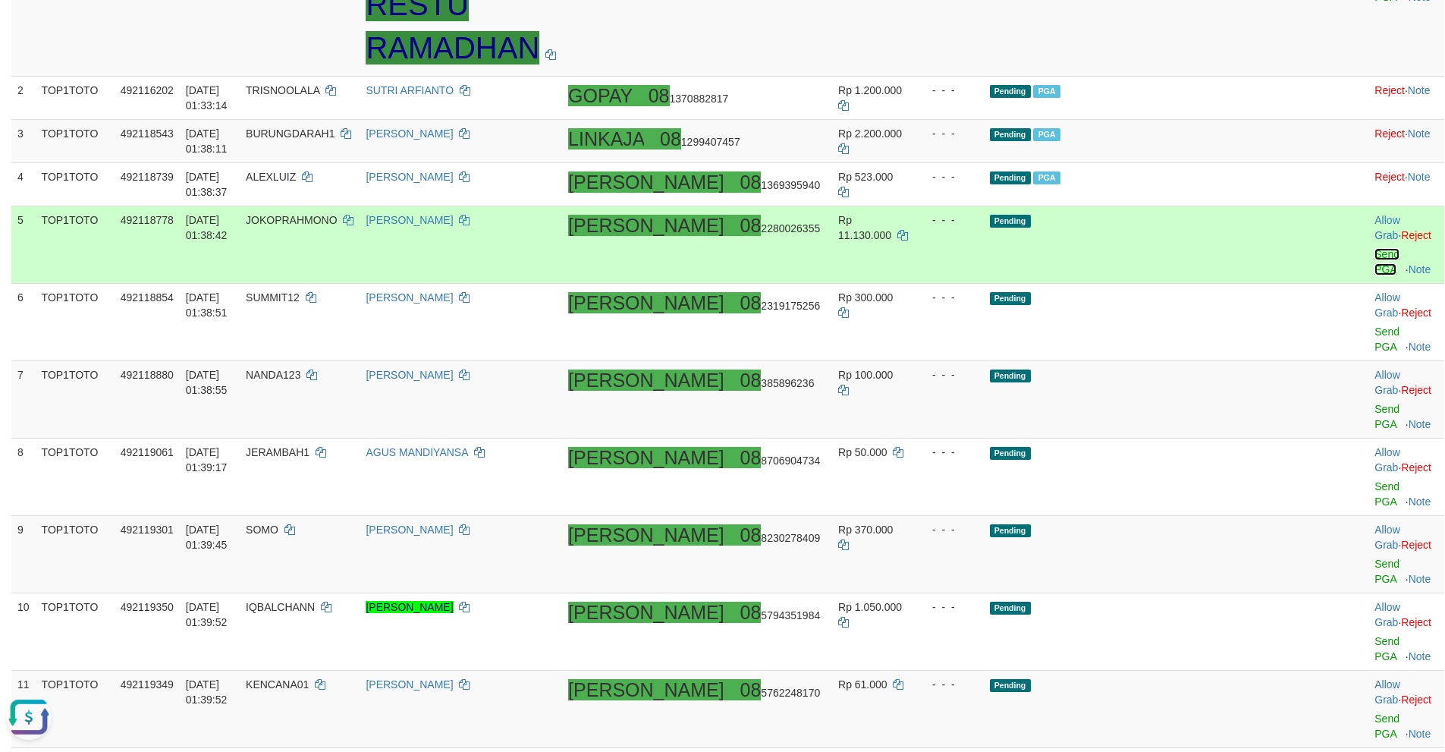
click at [1374, 248] on link "Send PGA" at bounding box center [1386, 261] width 25 height 27
click at [1374, 325] on link "Send PGA" at bounding box center [1386, 338] width 25 height 27
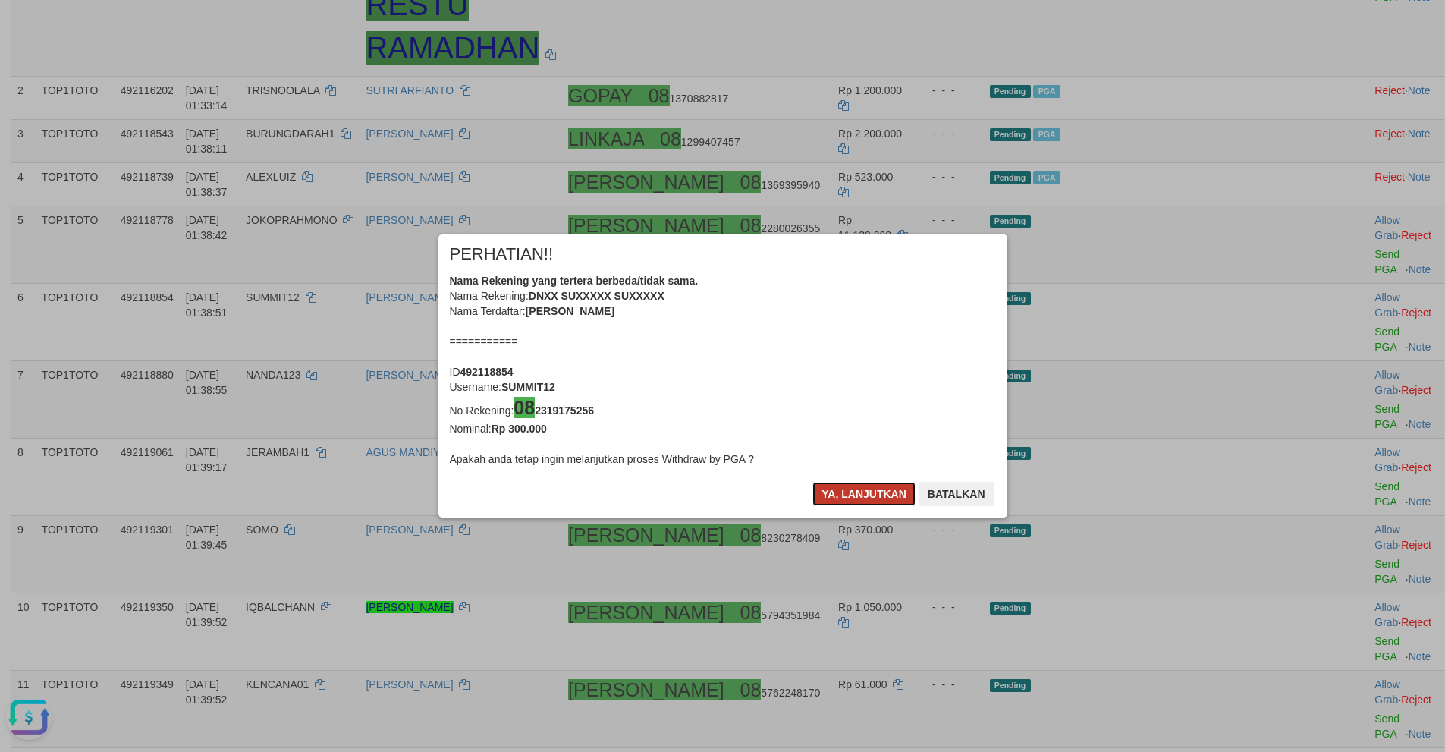
click at [860, 494] on button "Ya, lanjutkan" at bounding box center [863, 494] width 103 height 24
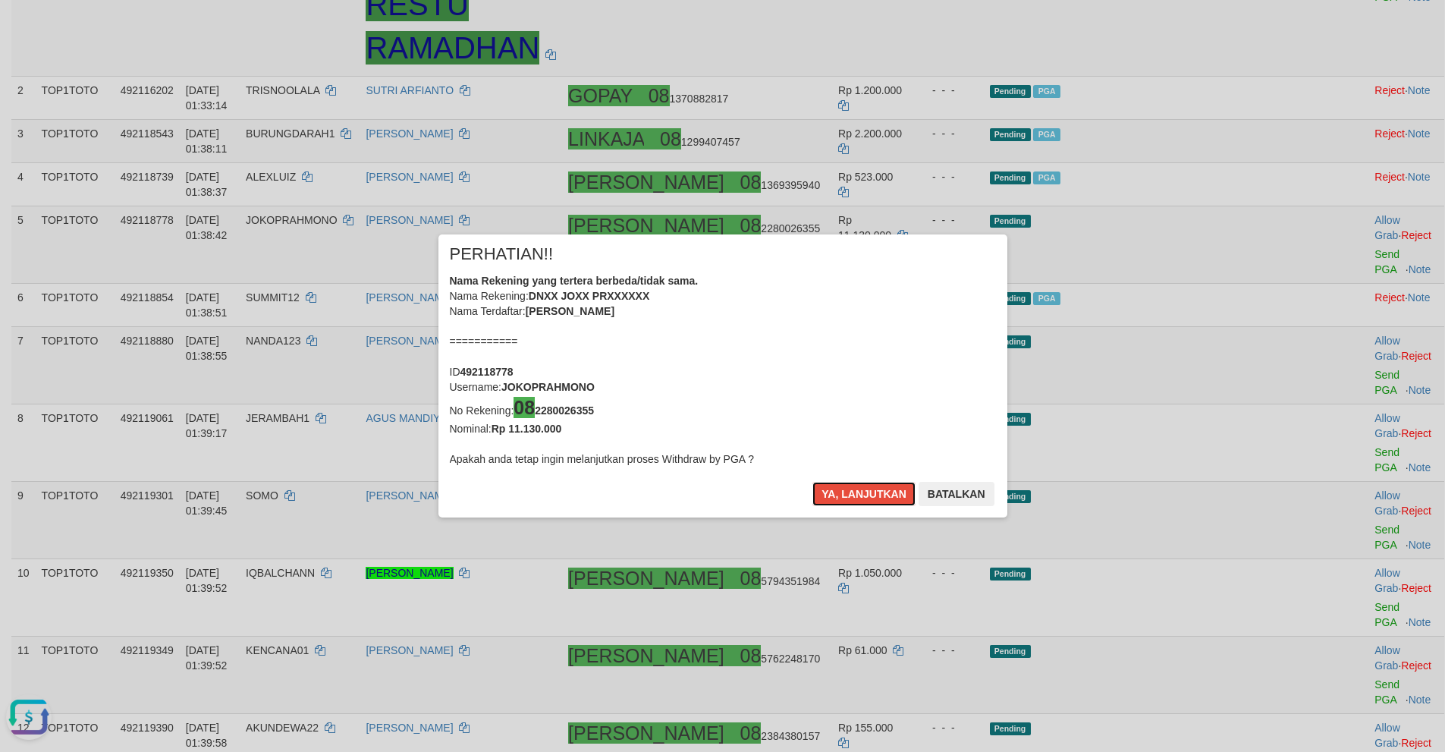
click at [858, 494] on button "Ya, lanjutkan" at bounding box center [863, 494] width 103 height 24
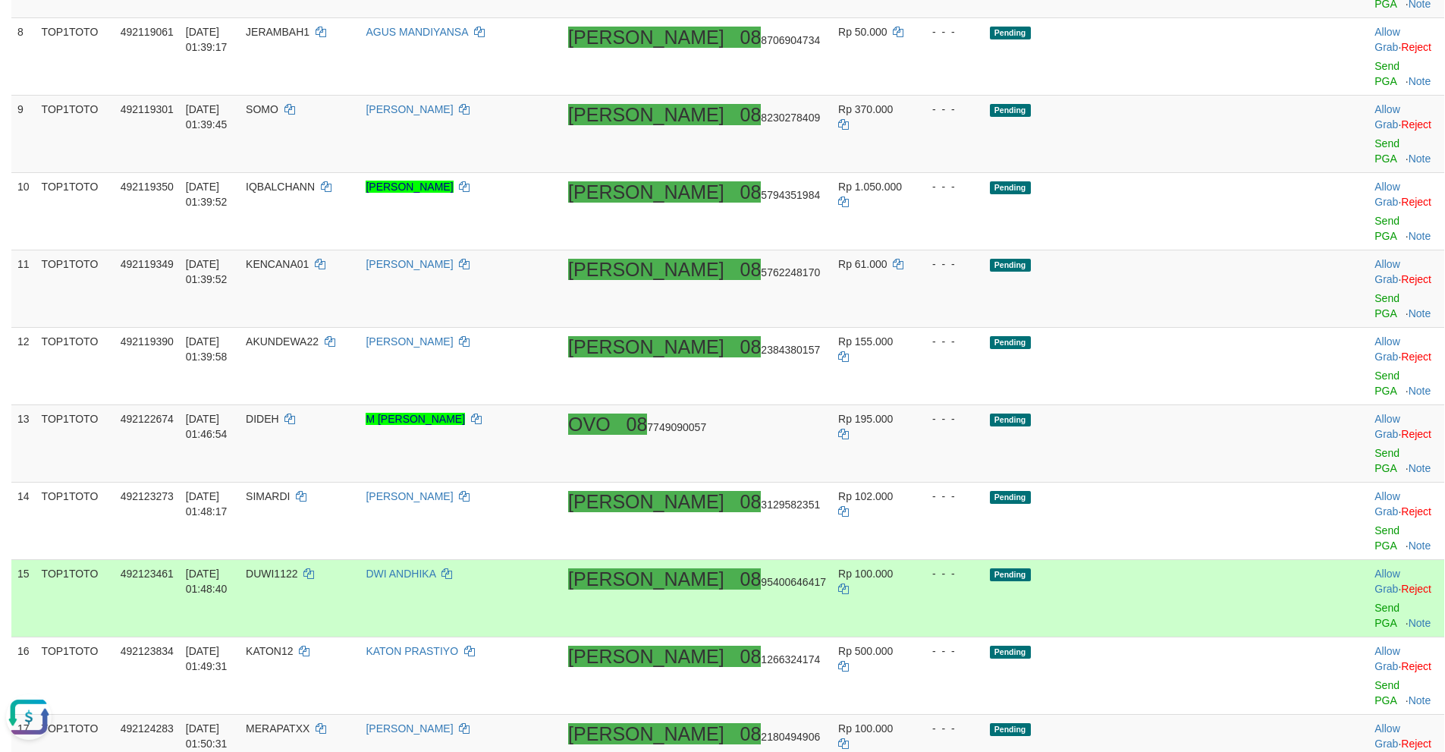
scroll to position [812, 0]
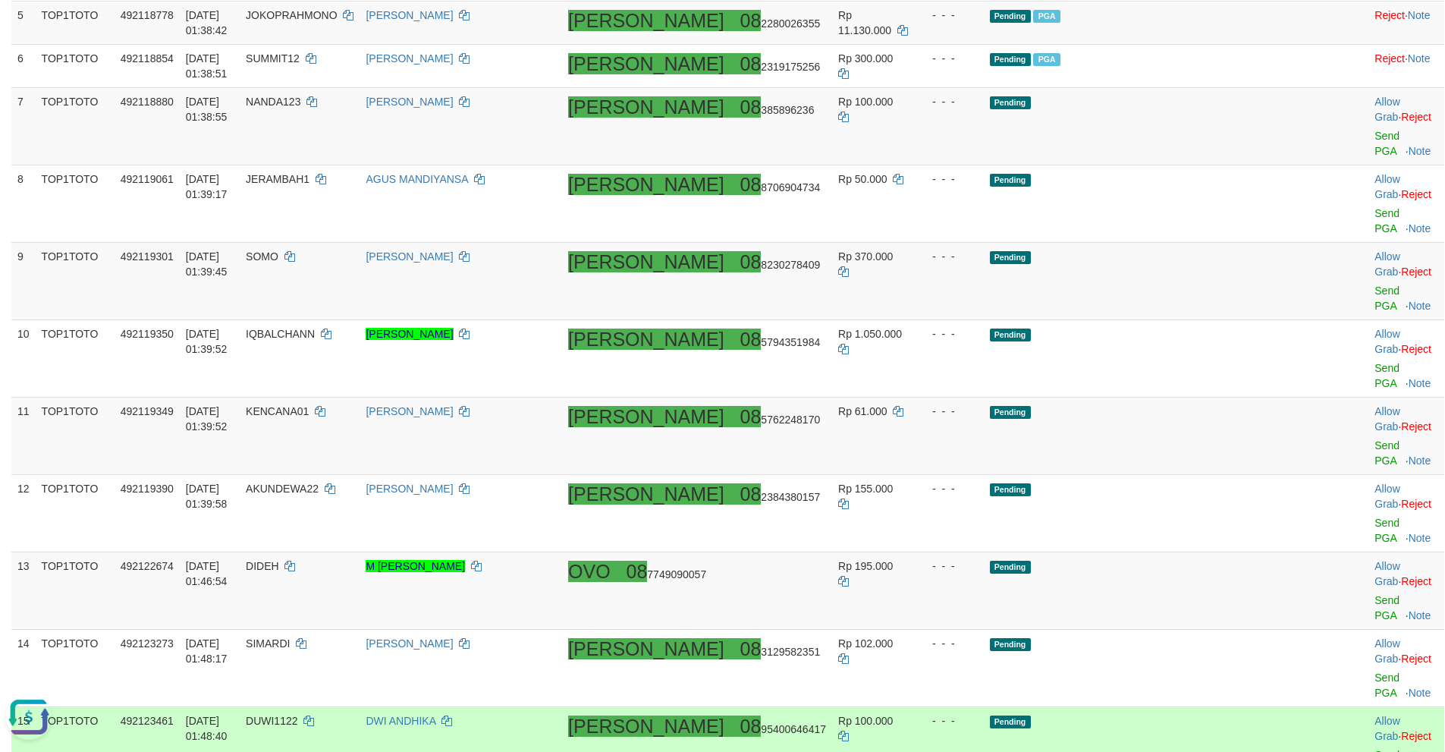
scroll to position [432, 0]
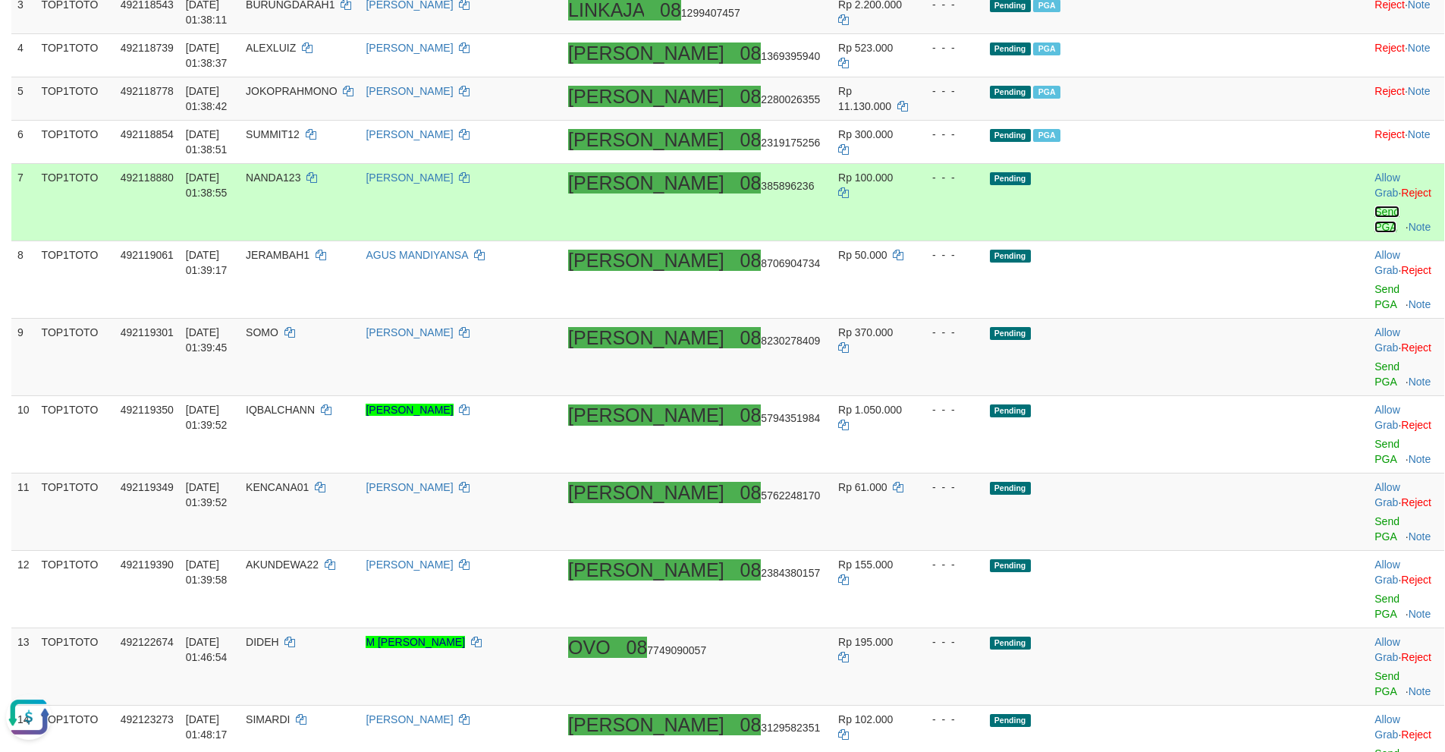
click at [1374, 206] on link "Send PGA" at bounding box center [1386, 219] width 25 height 27
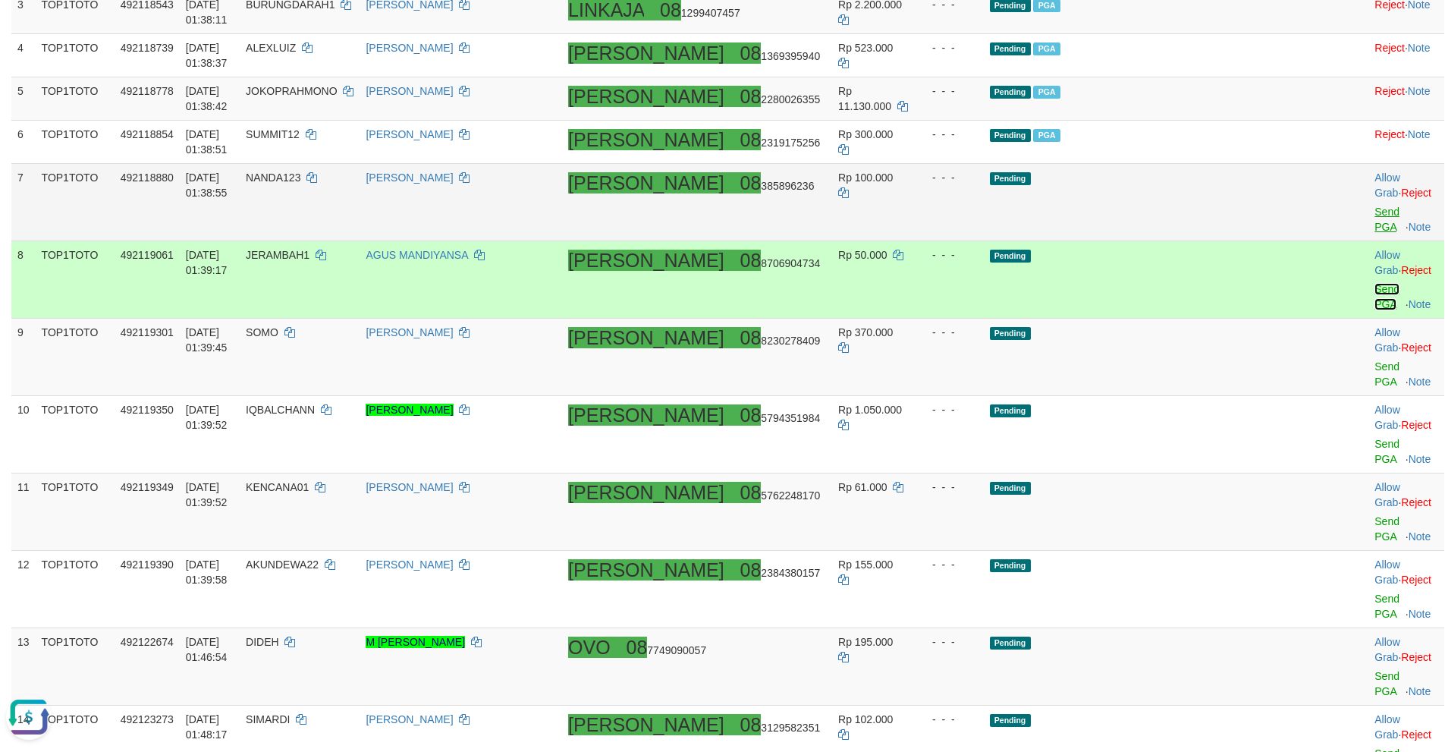
click at [1374, 283] on link "Send PGA" at bounding box center [1386, 296] width 25 height 27
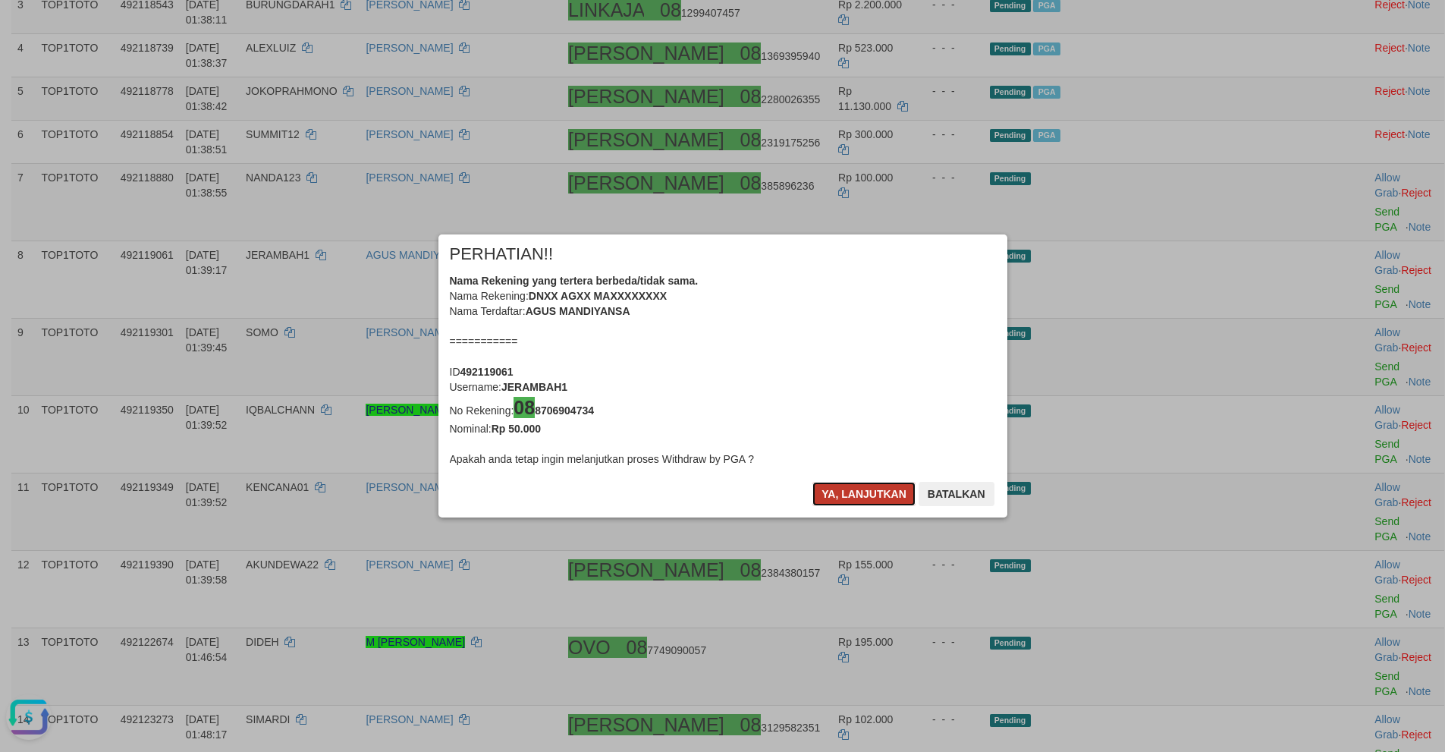
click at [853, 492] on button "Ya, lanjutkan" at bounding box center [863, 494] width 103 height 24
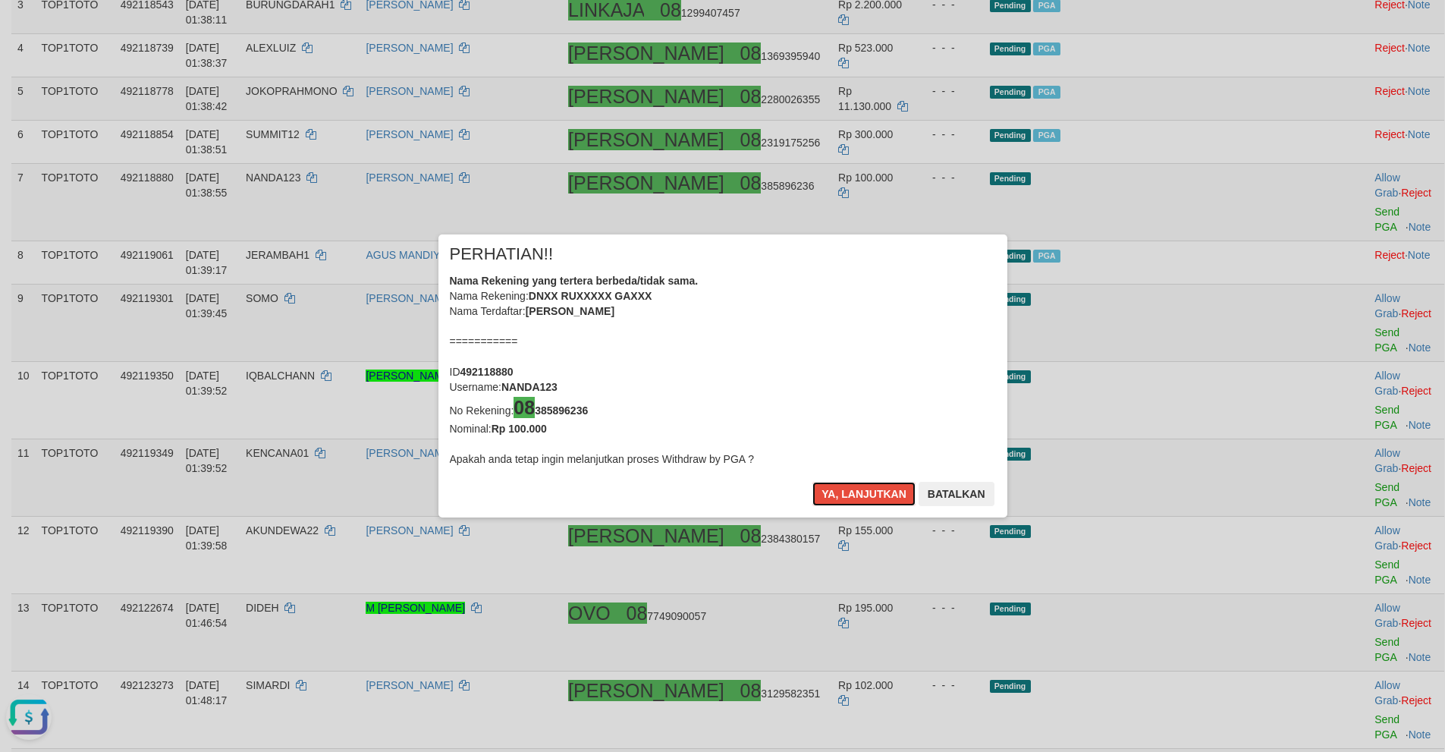
click at [853, 492] on button "Ya, lanjutkan" at bounding box center [863, 494] width 103 height 24
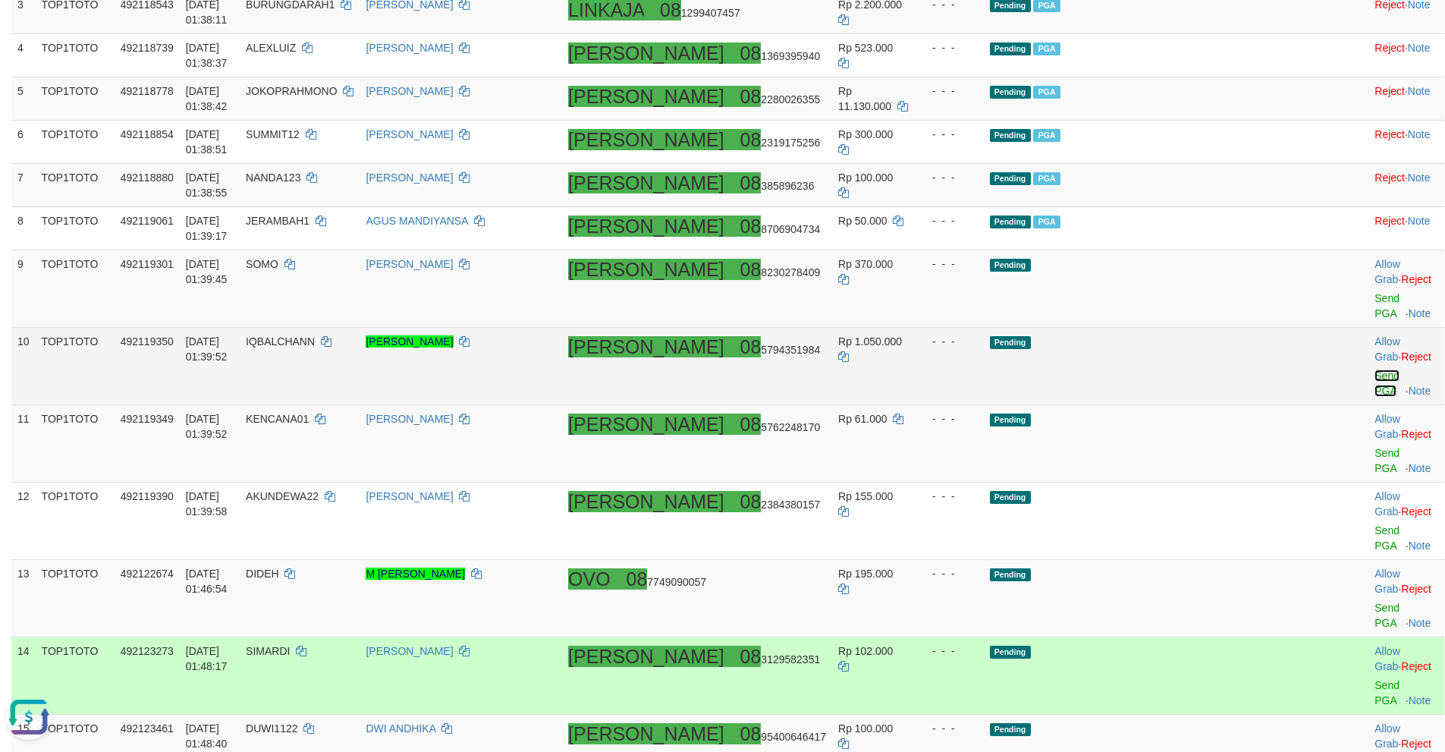
click at [1374, 369] on link "Send PGA" at bounding box center [1386, 382] width 25 height 27
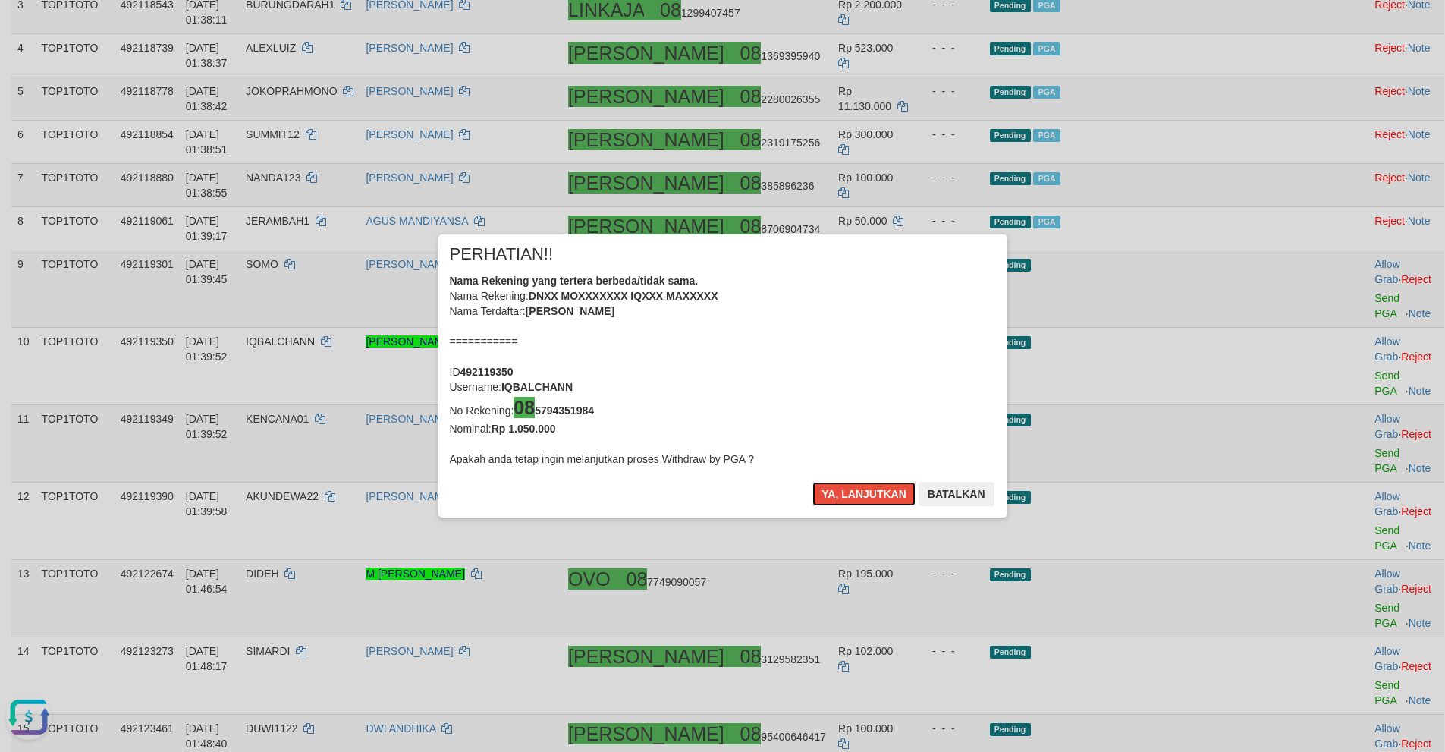
click at [812, 482] on button "Ya, lanjutkan" at bounding box center [863, 494] width 103 height 24
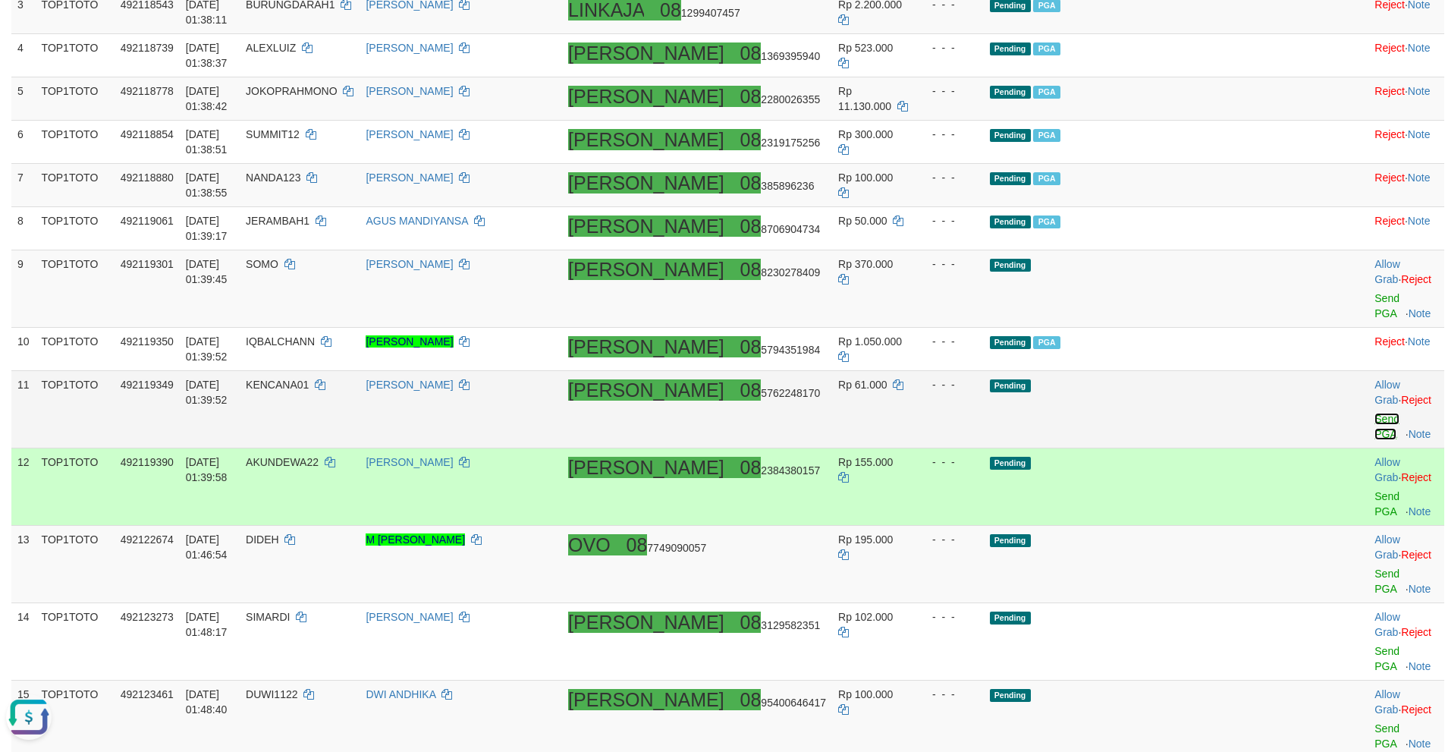
click at [1374, 413] on link "Send PGA" at bounding box center [1386, 426] width 25 height 27
click at [1374, 490] on link "Send PGA" at bounding box center [1386, 503] width 25 height 27
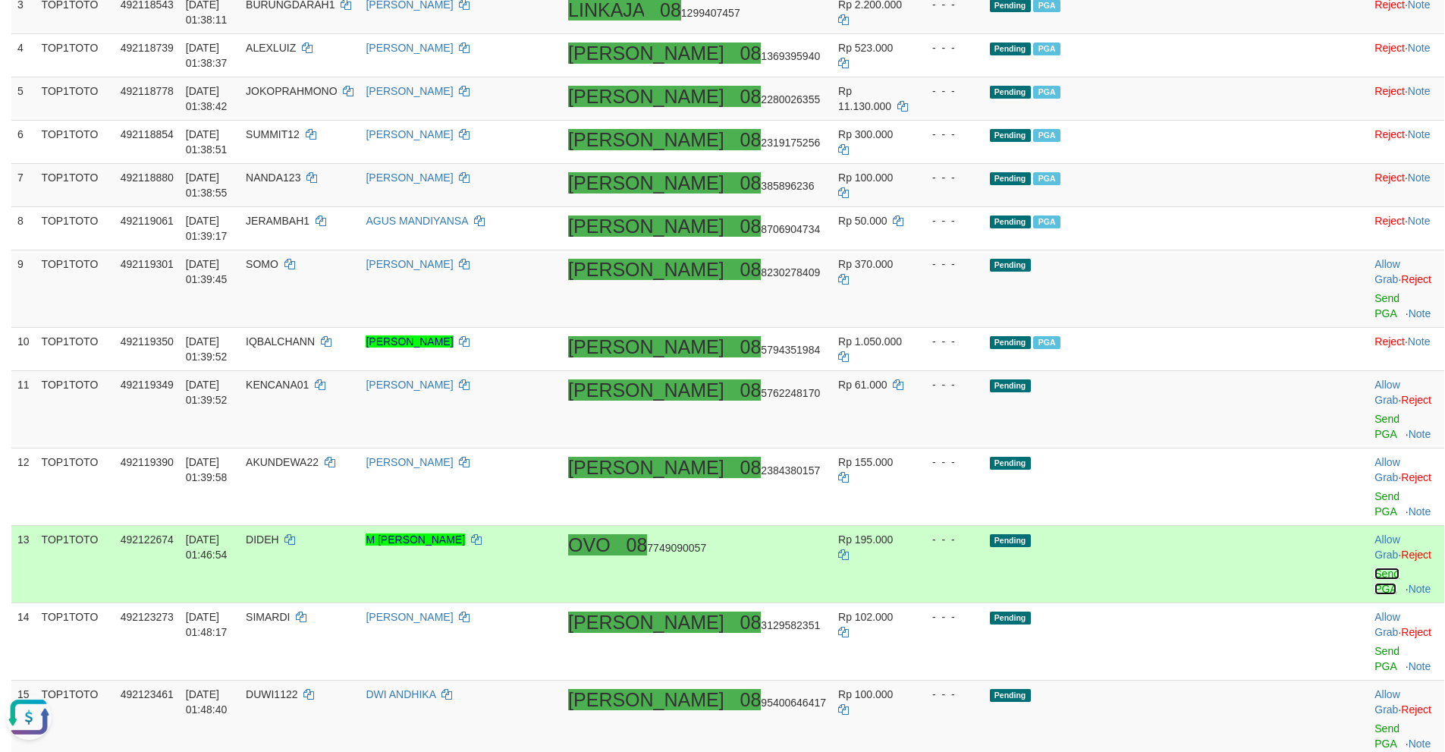
click at [1374, 567] on link "Send PGA" at bounding box center [1386, 580] width 25 height 27
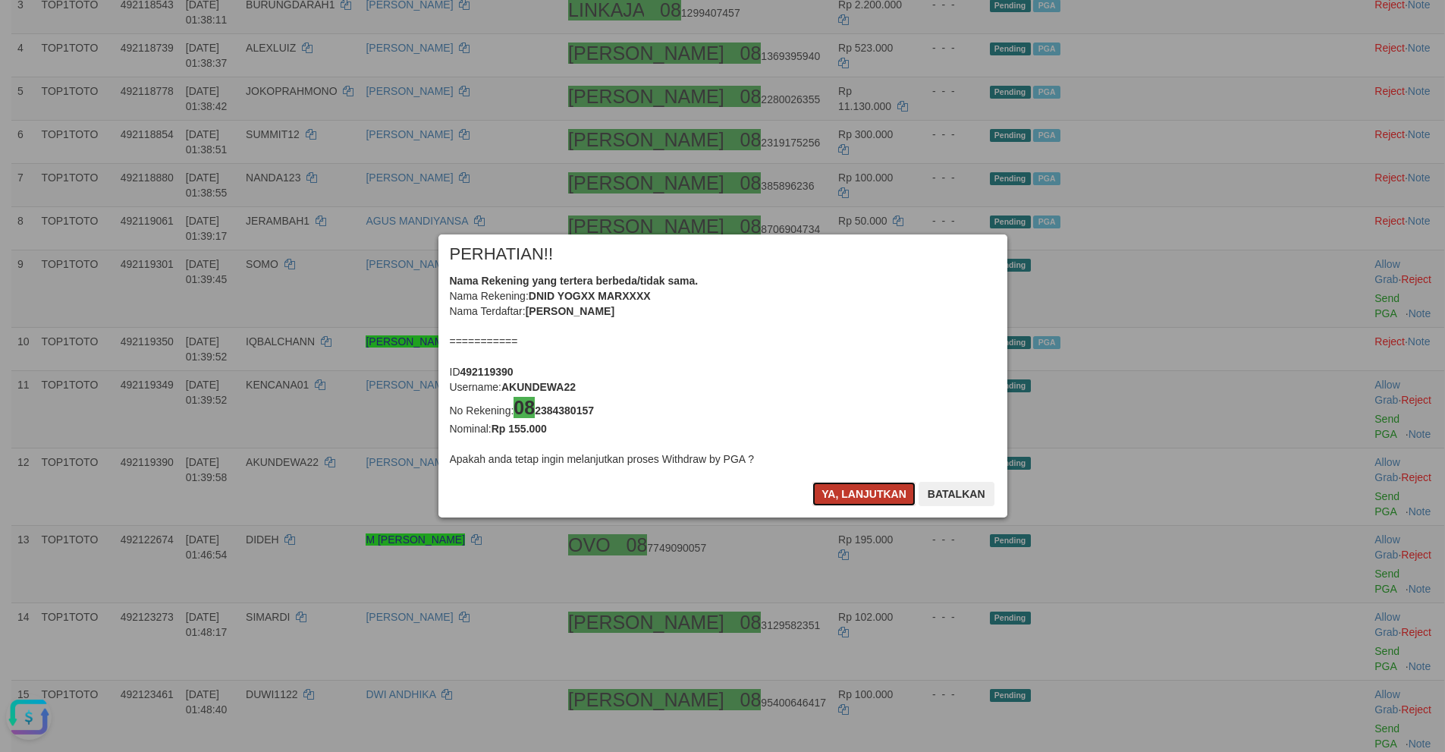
click at [826, 498] on button "Ya, lanjutkan" at bounding box center [863, 494] width 103 height 24
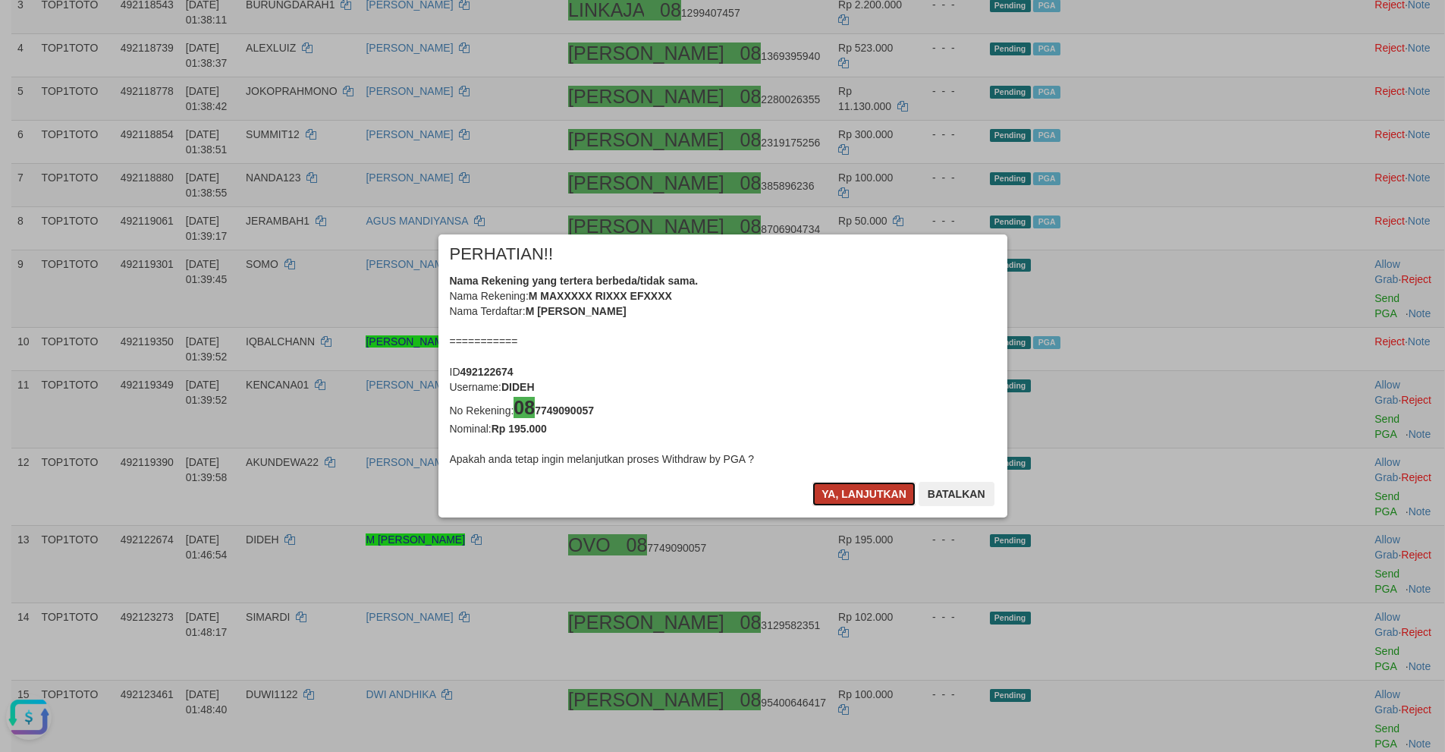
click at [856, 496] on button "Ya, lanjutkan" at bounding box center [863, 494] width 103 height 24
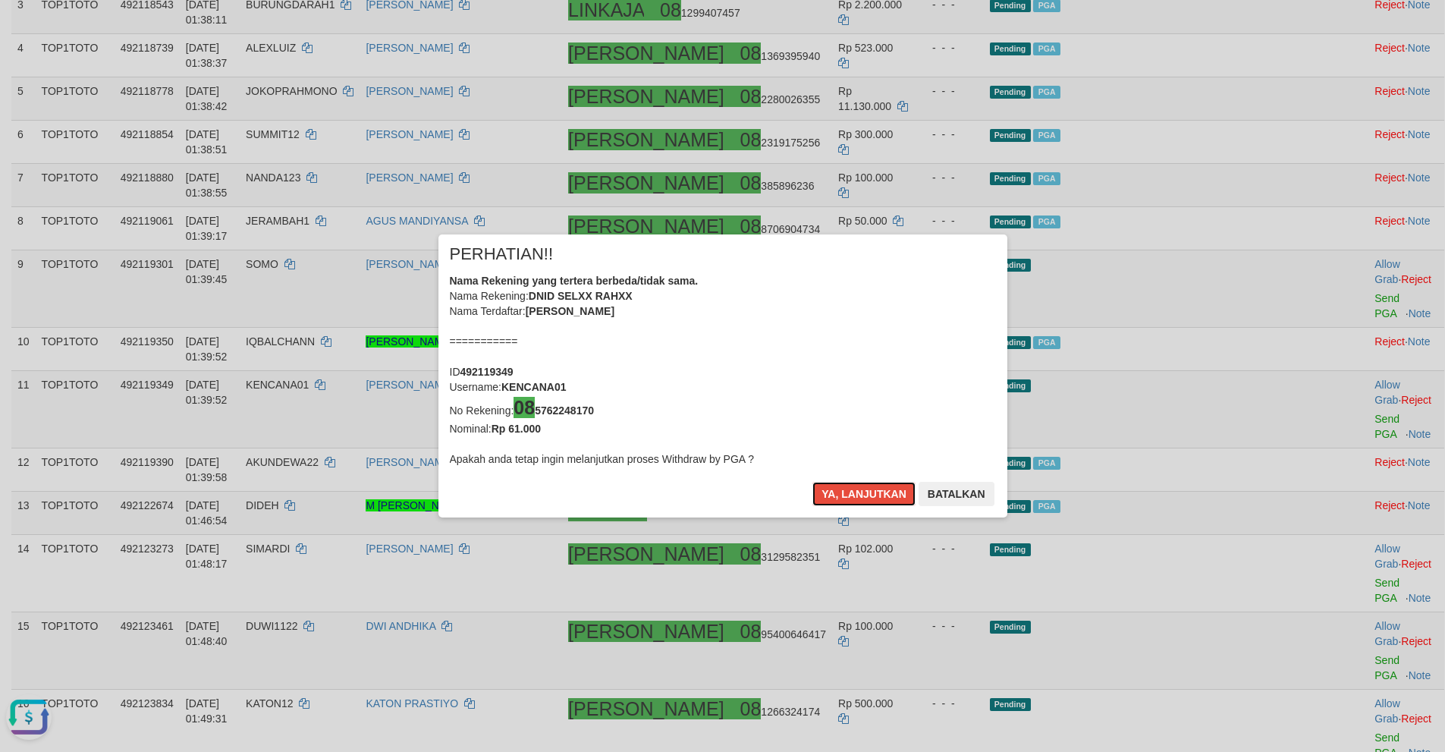
click at [856, 496] on button "Ya, lanjutkan" at bounding box center [863, 494] width 103 height 24
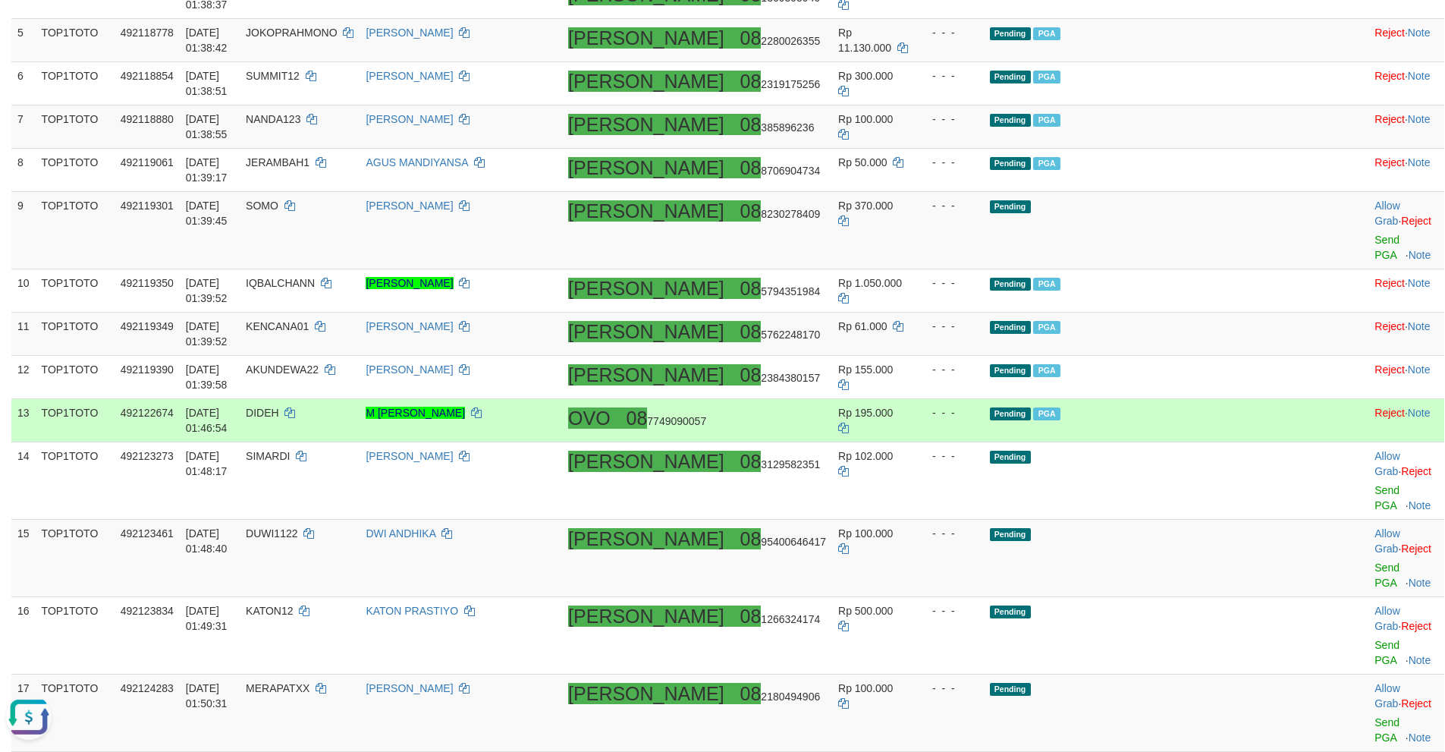
scroll to position [584, 0]
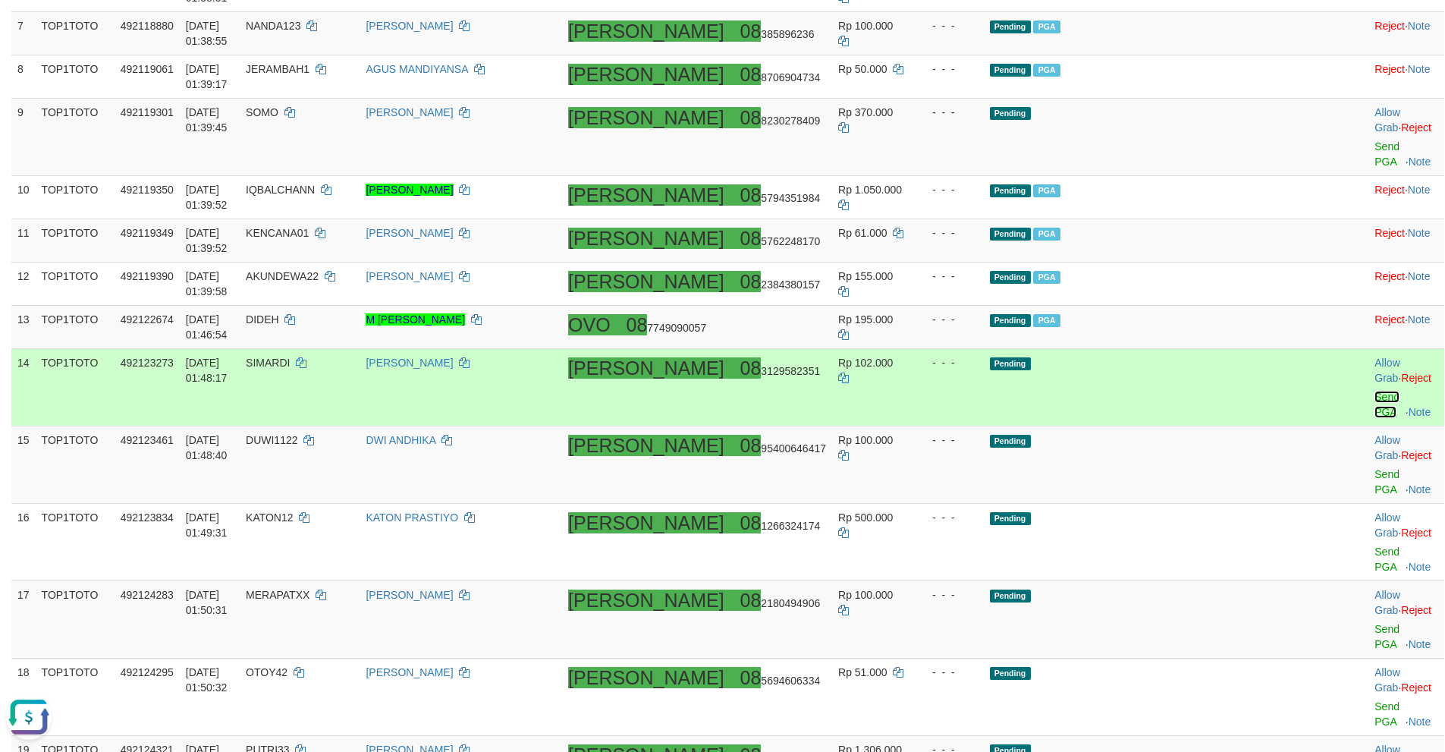
click at [1374, 391] on link "Send PGA" at bounding box center [1386, 404] width 25 height 27
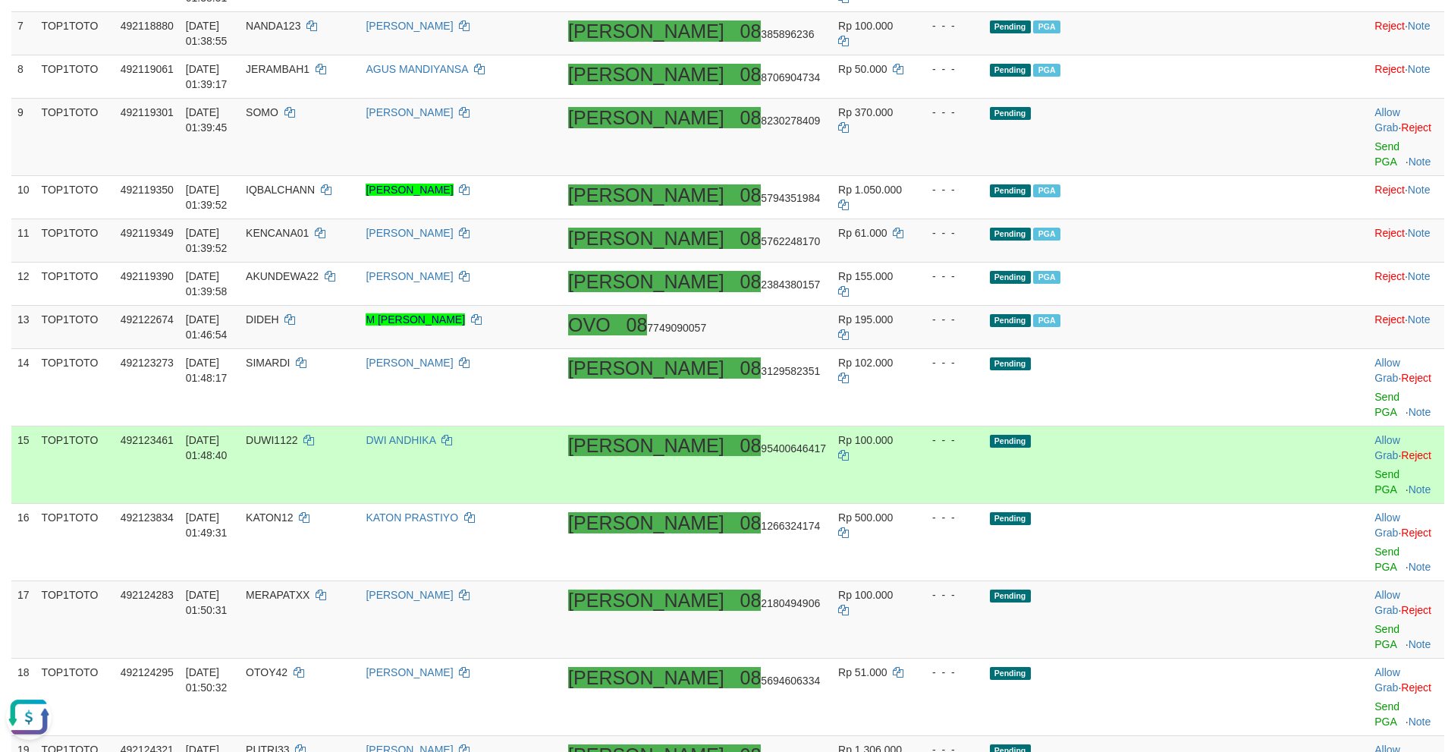
click at [1368, 426] on td "Allow Grab · Reject Send PGA · Note" at bounding box center [1405, 464] width 75 height 77
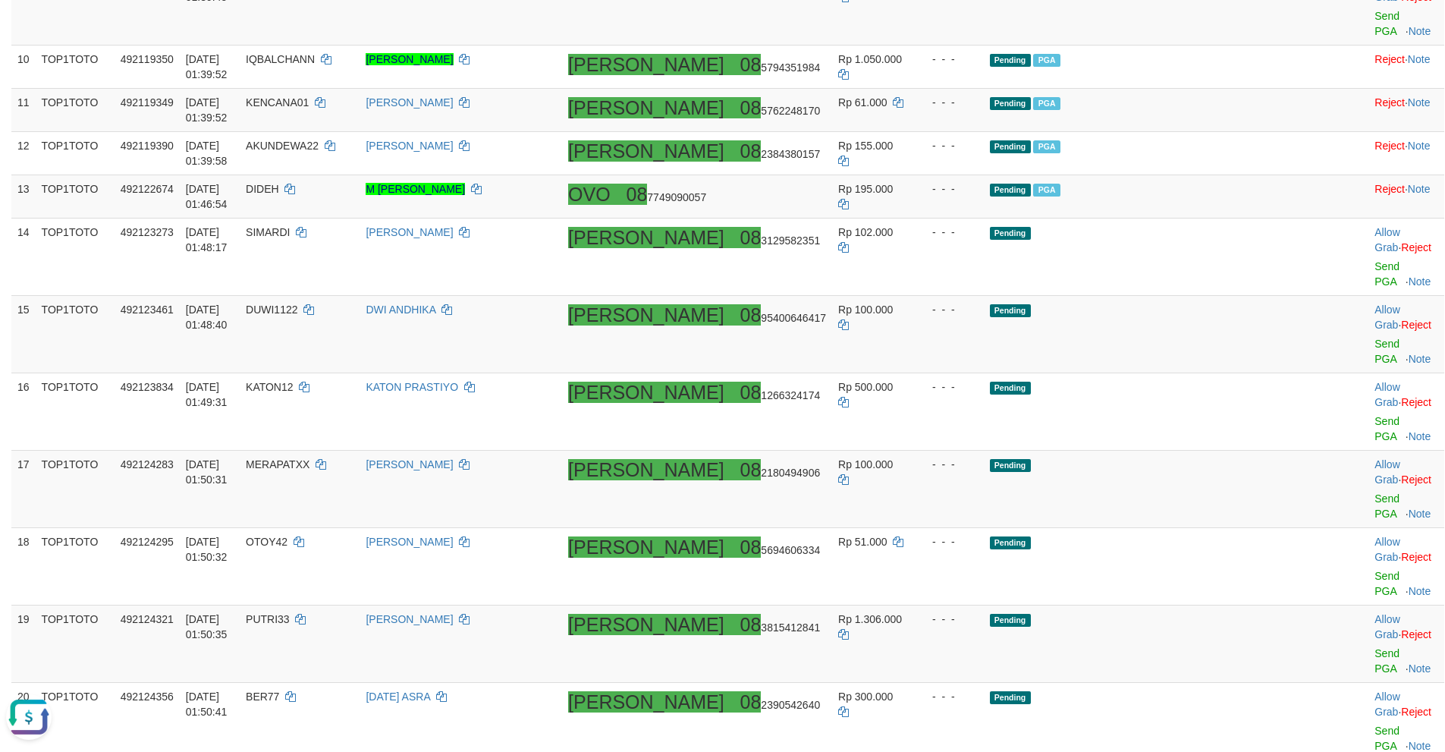
scroll to position [711, 0]
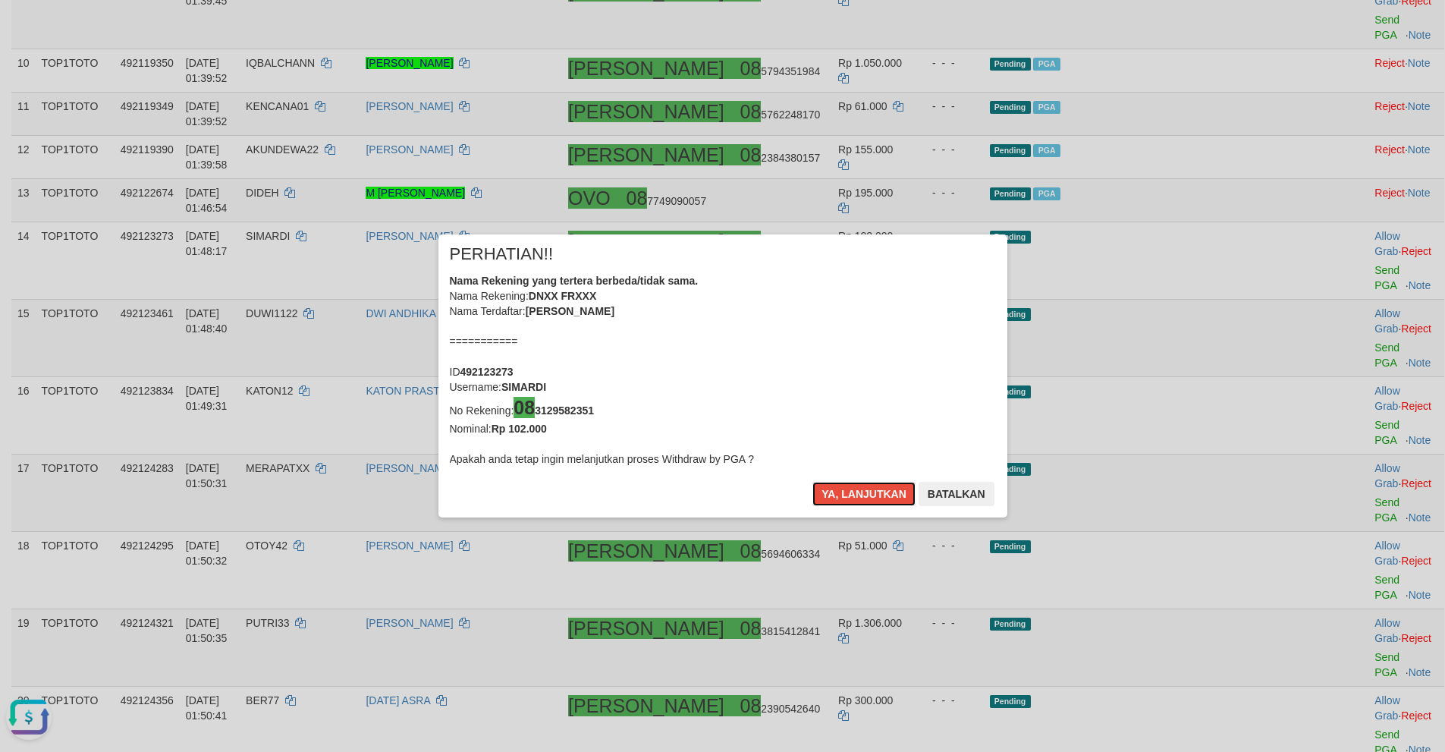
click at [812, 482] on button "Ya, lanjutkan" at bounding box center [863, 494] width 103 height 24
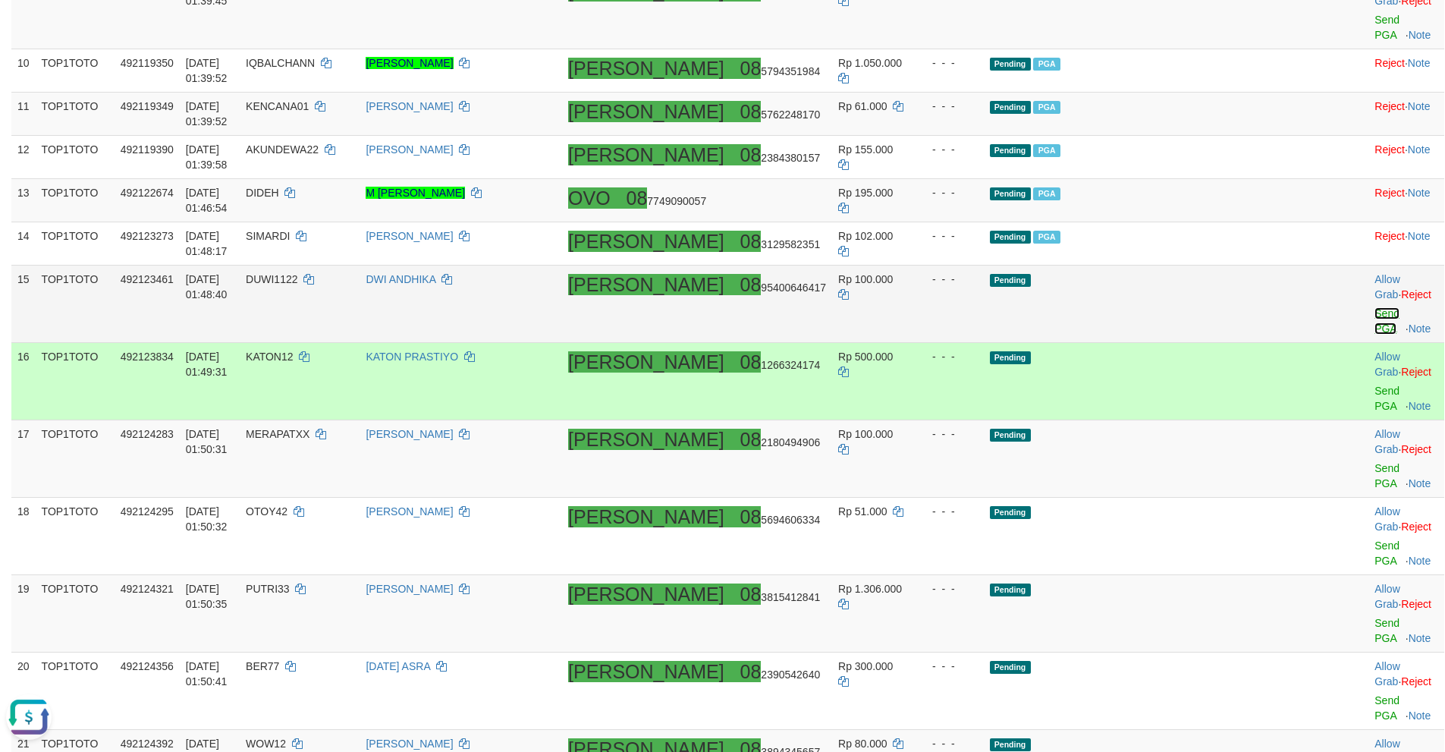
click at [1374, 307] on link "Send PGA" at bounding box center [1386, 320] width 25 height 27
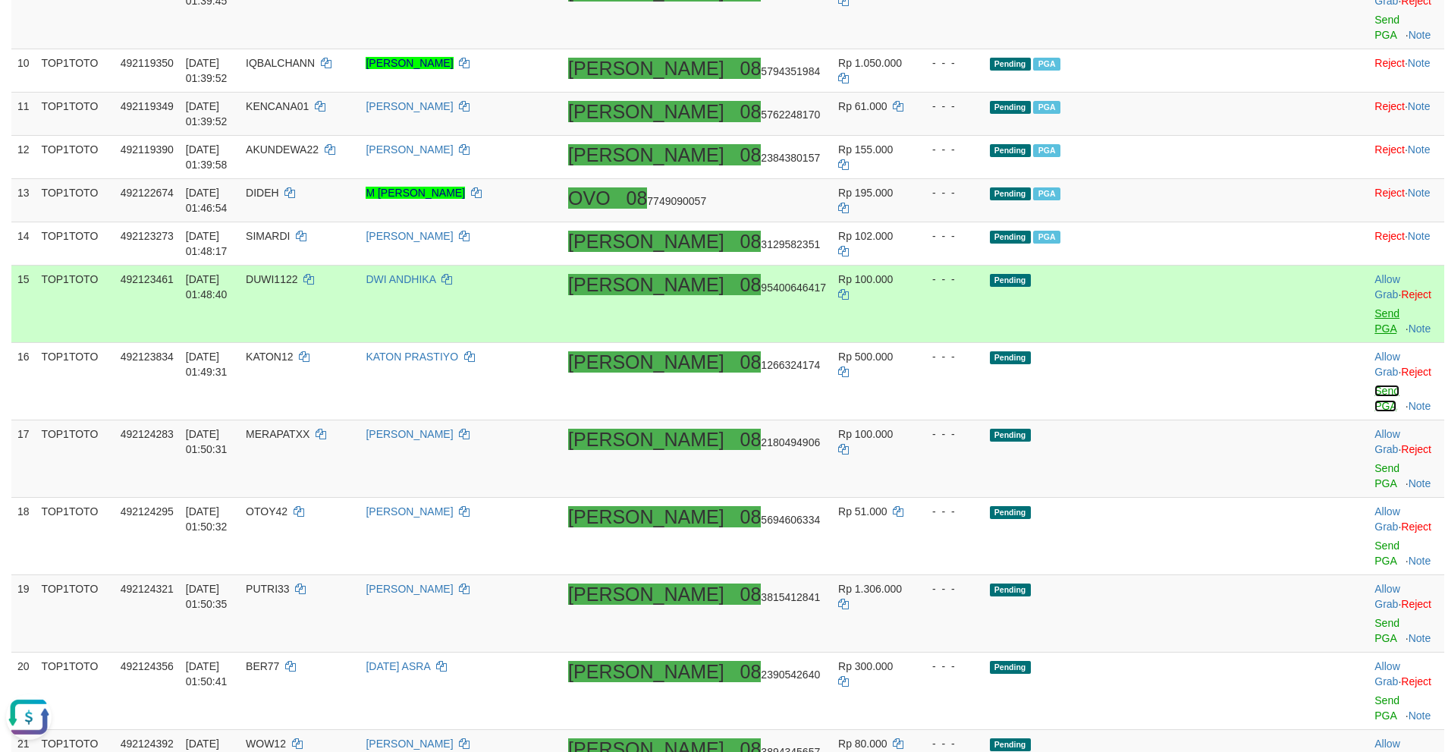
click at [1374, 385] on link "Send PGA" at bounding box center [1386, 398] width 25 height 27
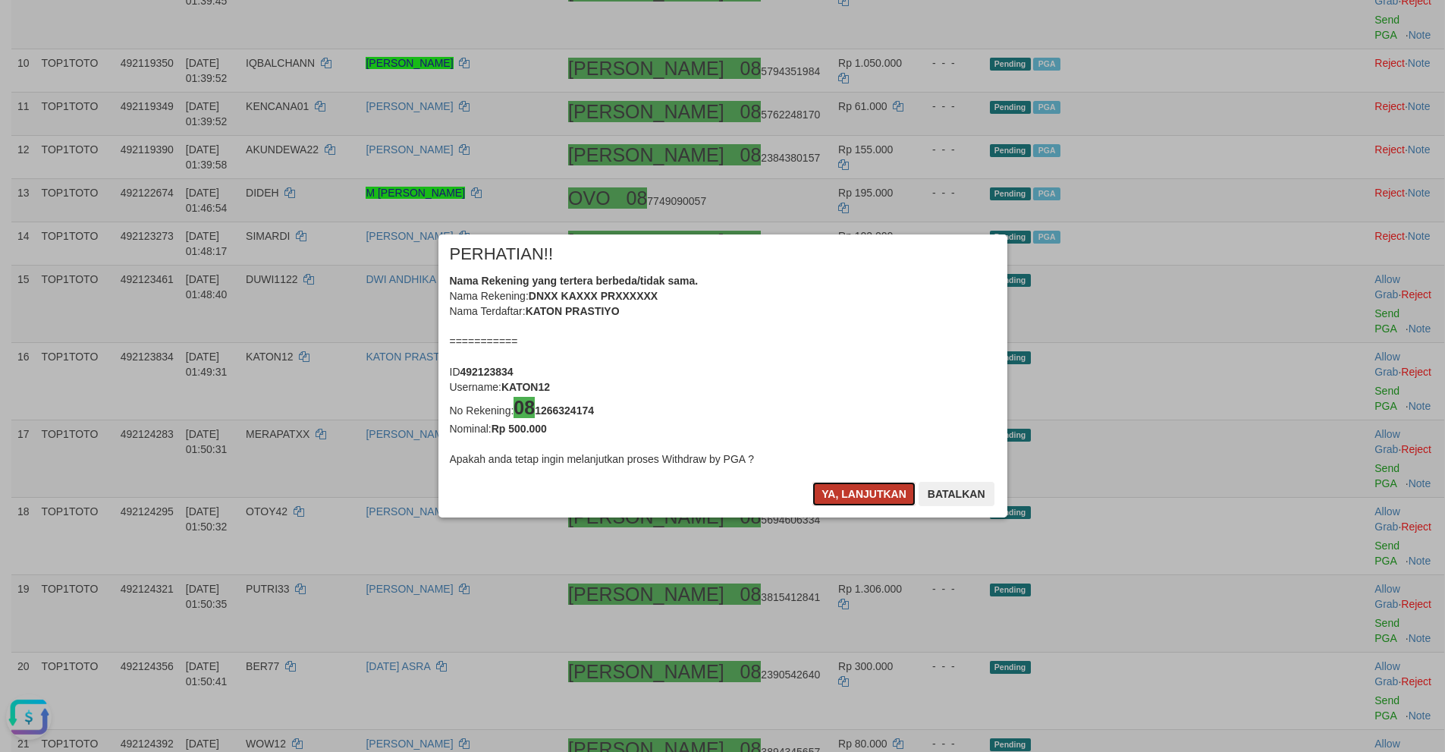
click at [849, 487] on button "Ya, lanjutkan" at bounding box center [863, 494] width 103 height 24
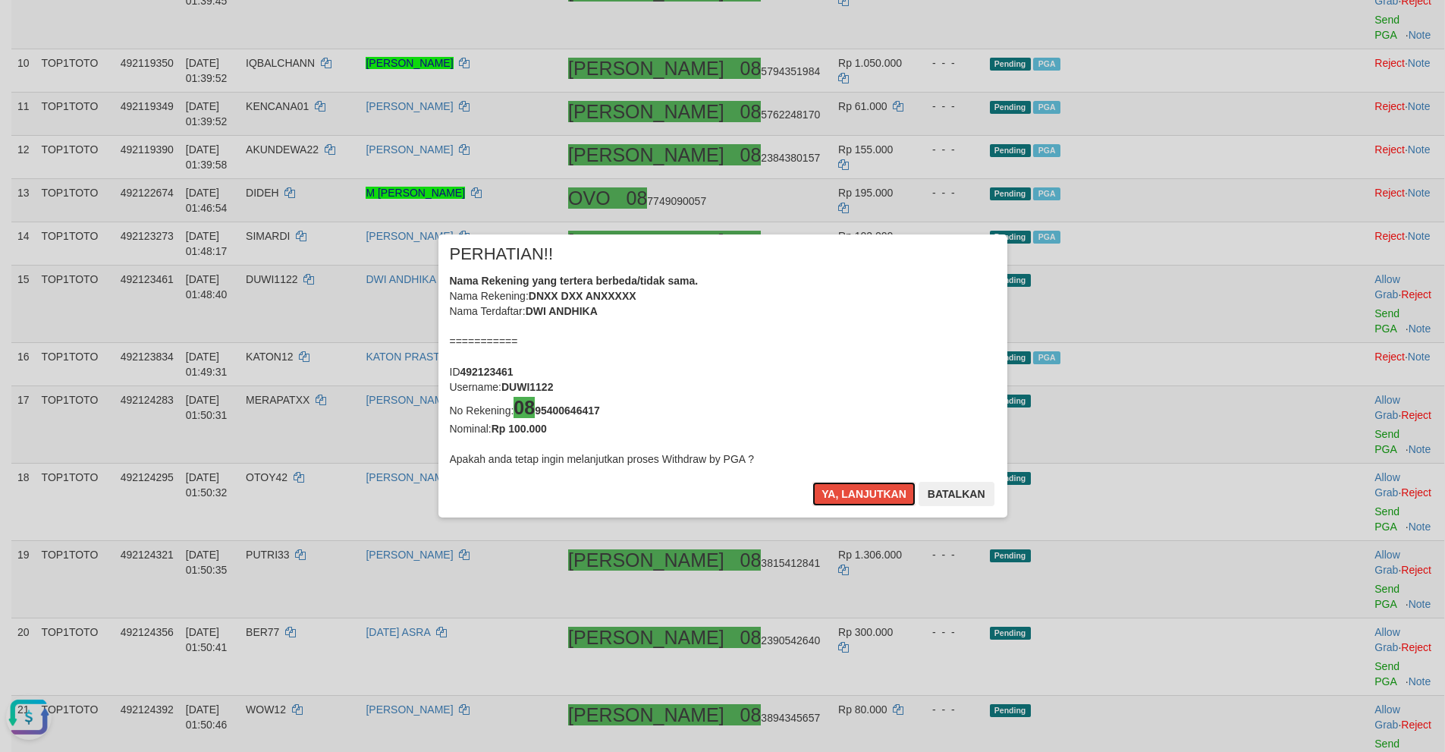
click at [849, 487] on button "Ya, lanjutkan" at bounding box center [863, 494] width 103 height 24
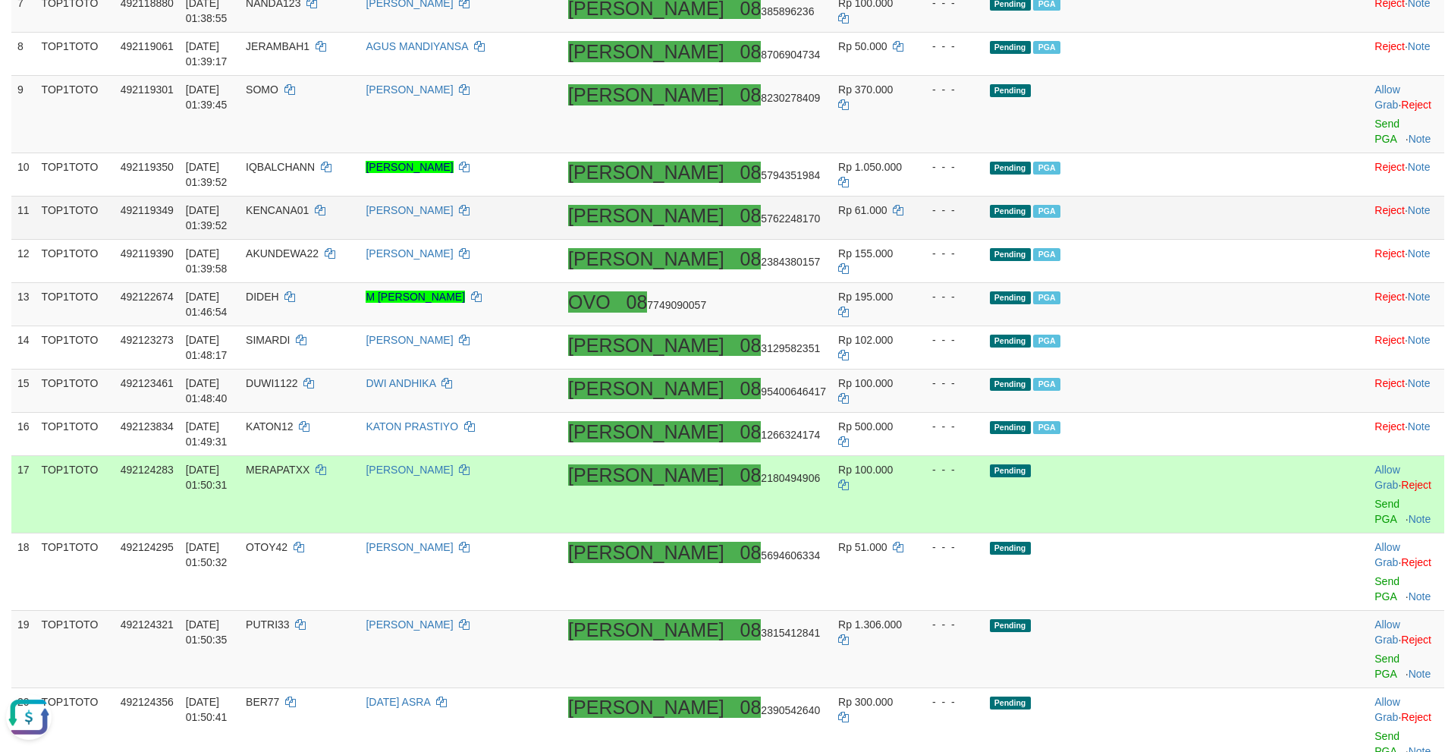
scroll to position [531, 0]
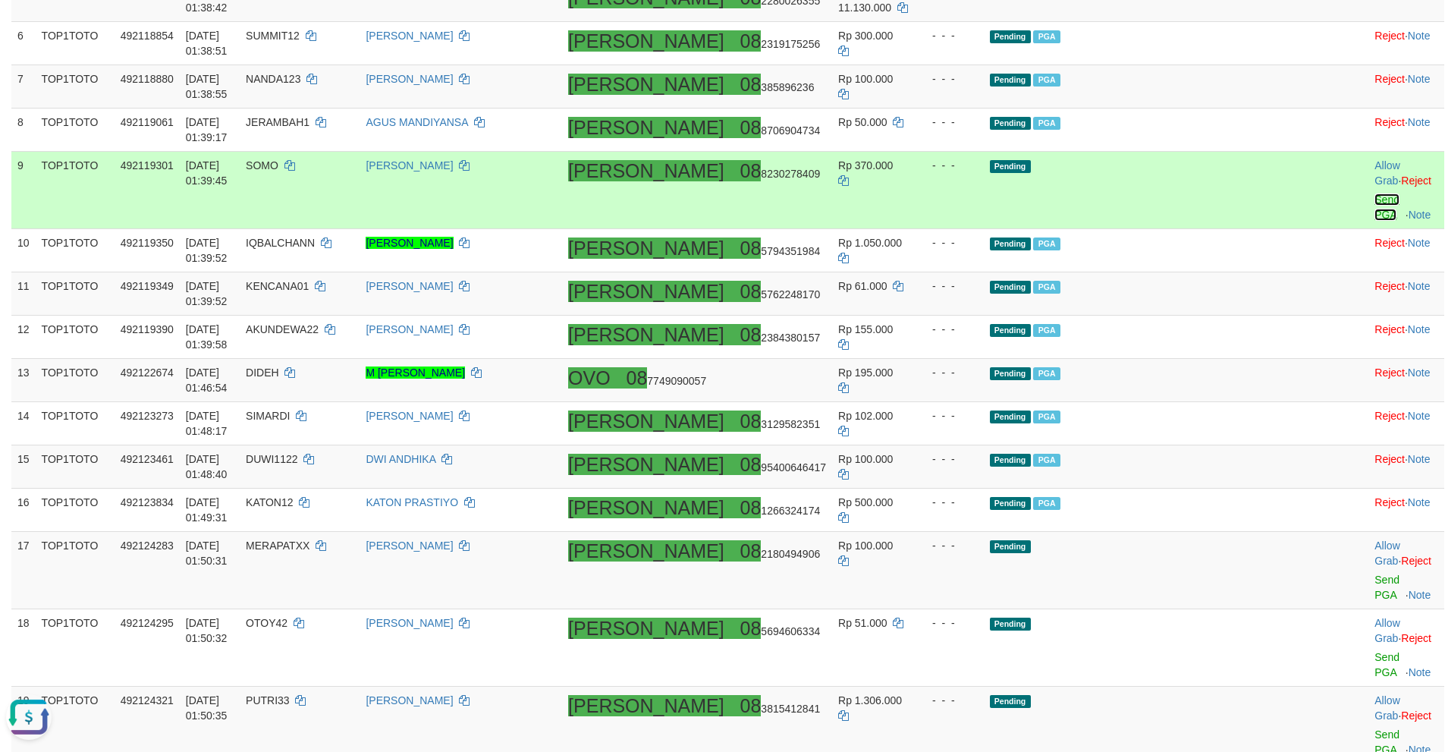
click at [1374, 193] on link "Send PGA" at bounding box center [1386, 206] width 25 height 27
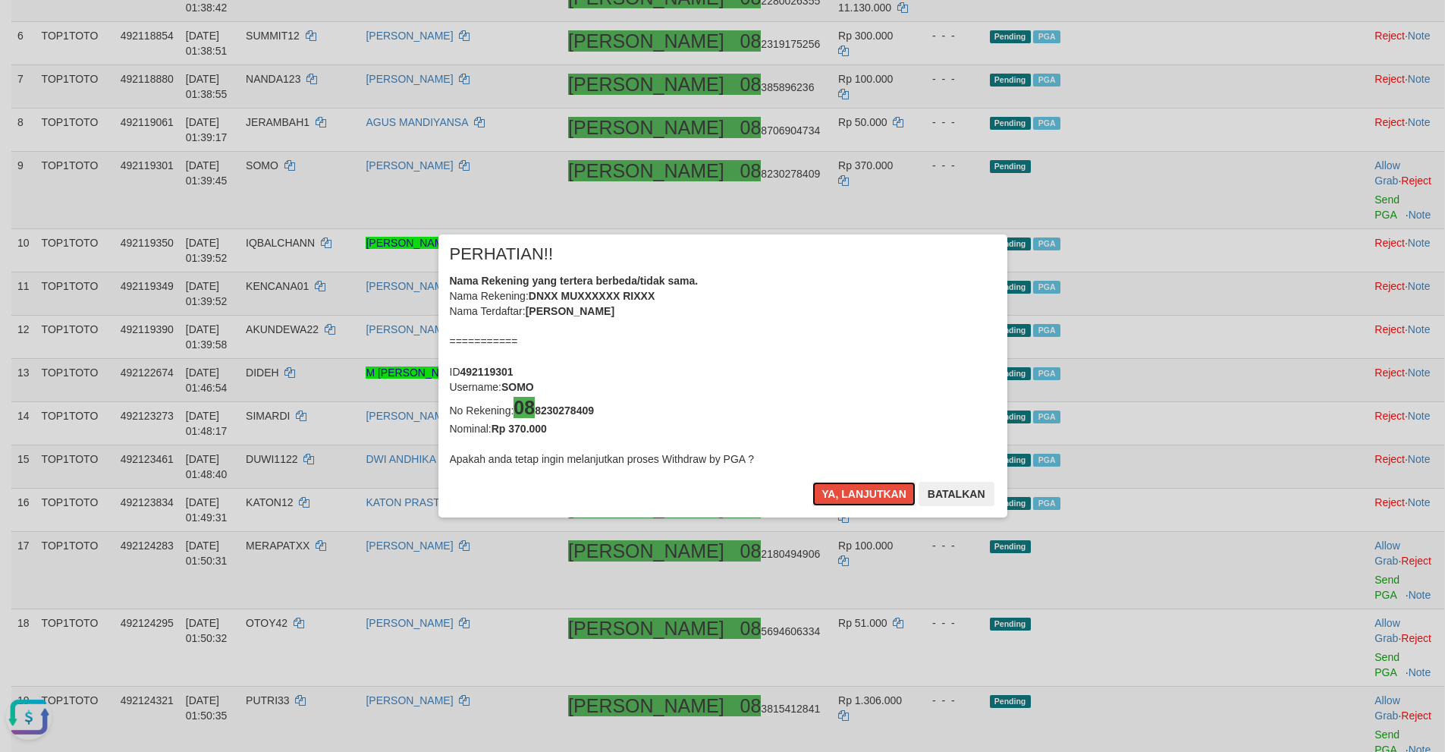
click at [812, 482] on button "Ya, lanjutkan" at bounding box center [863, 494] width 103 height 24
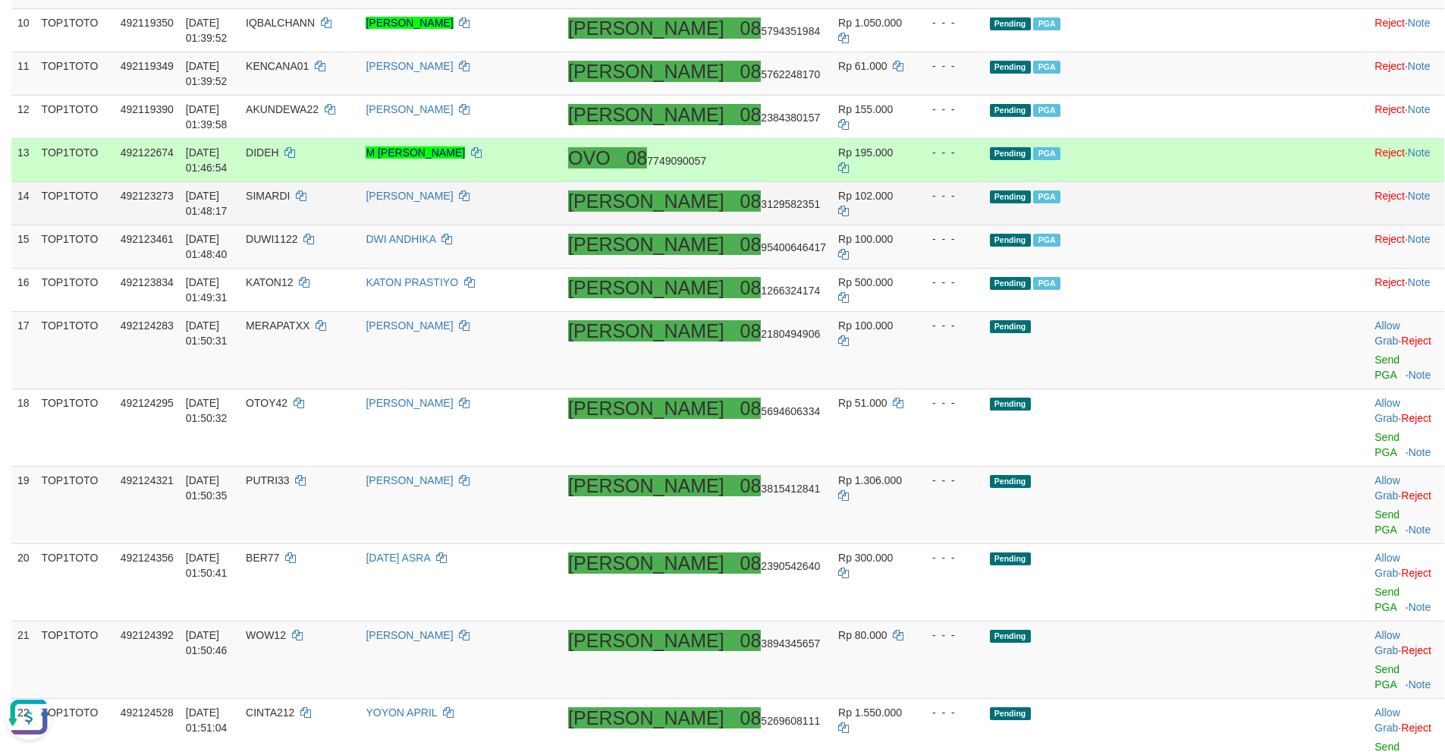
scroll to position [834, 0]
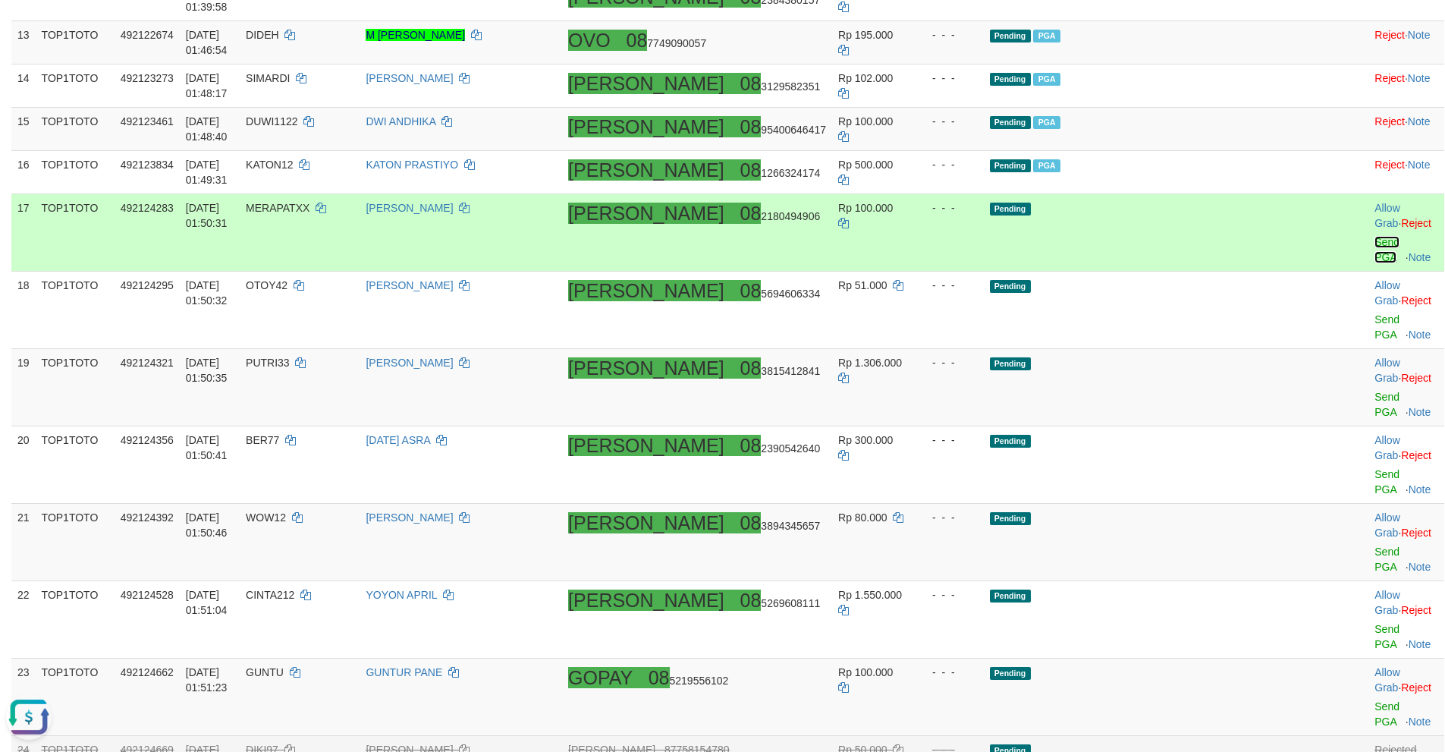
click at [1374, 236] on link "Send PGA" at bounding box center [1386, 249] width 25 height 27
click at [1374, 313] on link "Send PGA" at bounding box center [1386, 326] width 25 height 27
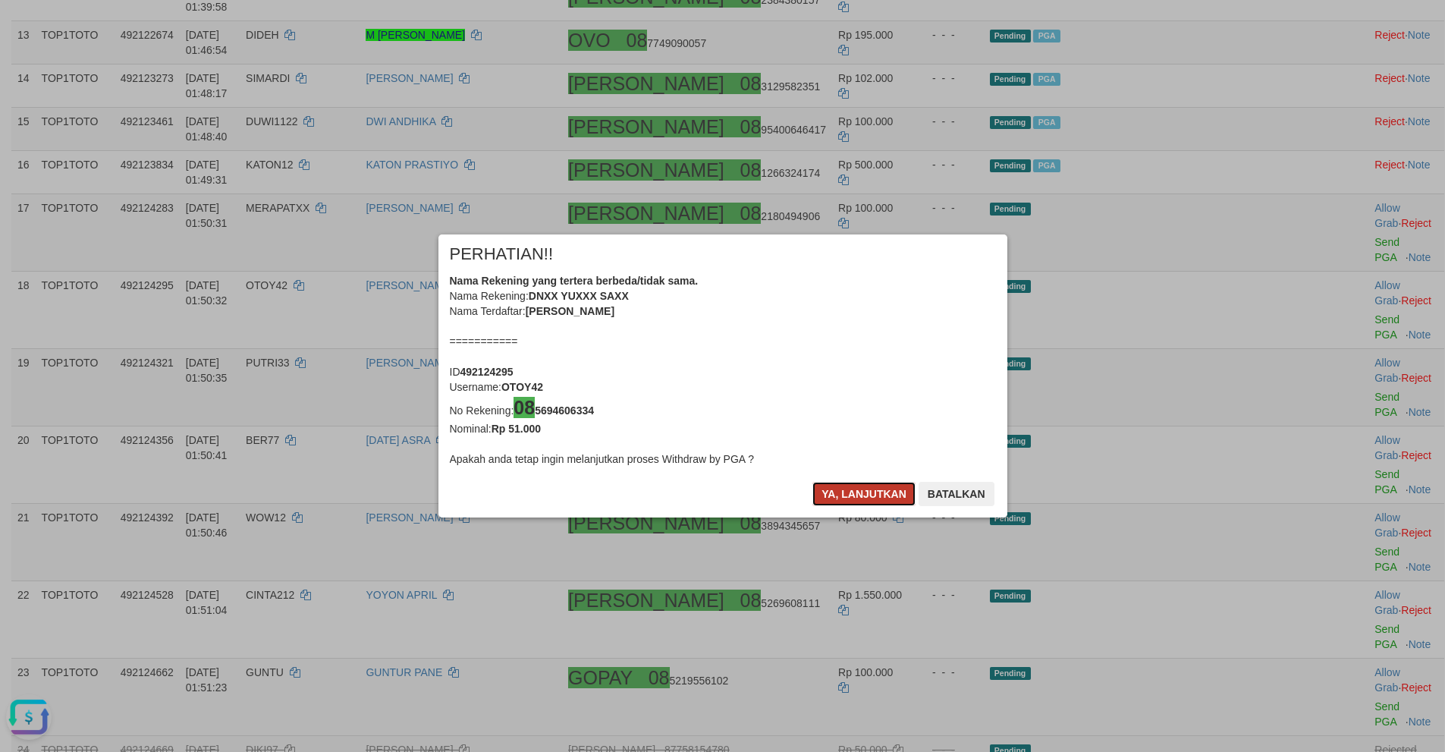
click at [847, 494] on button "Ya, lanjutkan" at bounding box center [863, 494] width 103 height 24
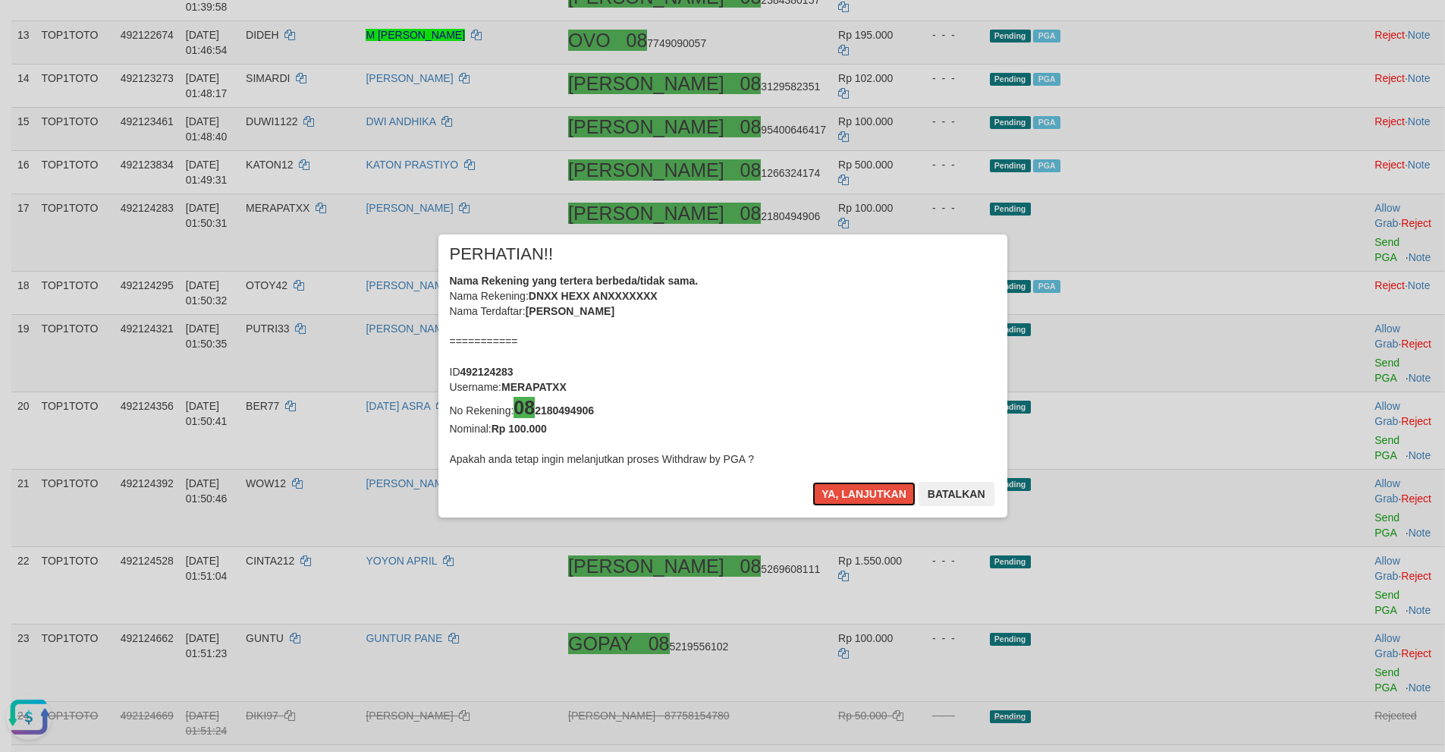
click at [844, 494] on button "Ya, lanjutkan" at bounding box center [863, 494] width 103 height 24
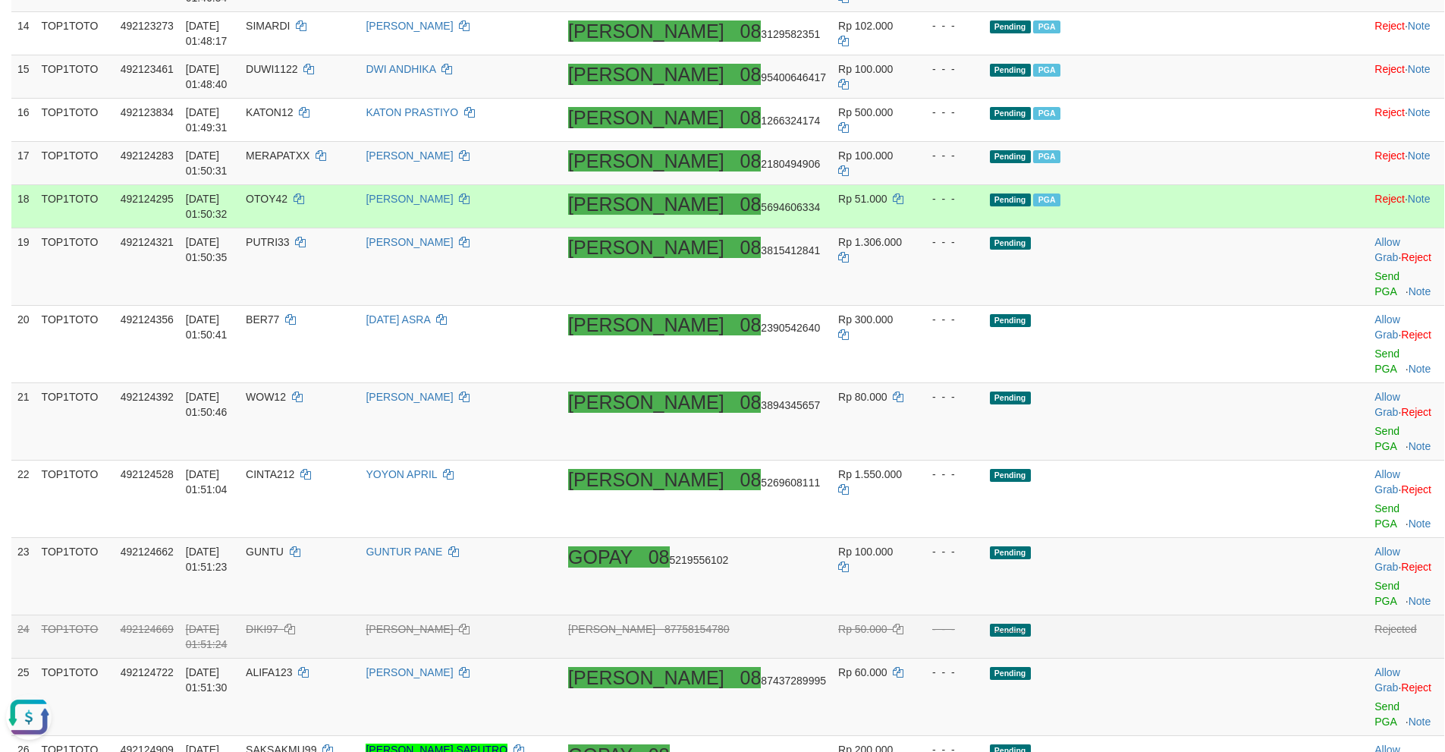
scroll to position [888, 0]
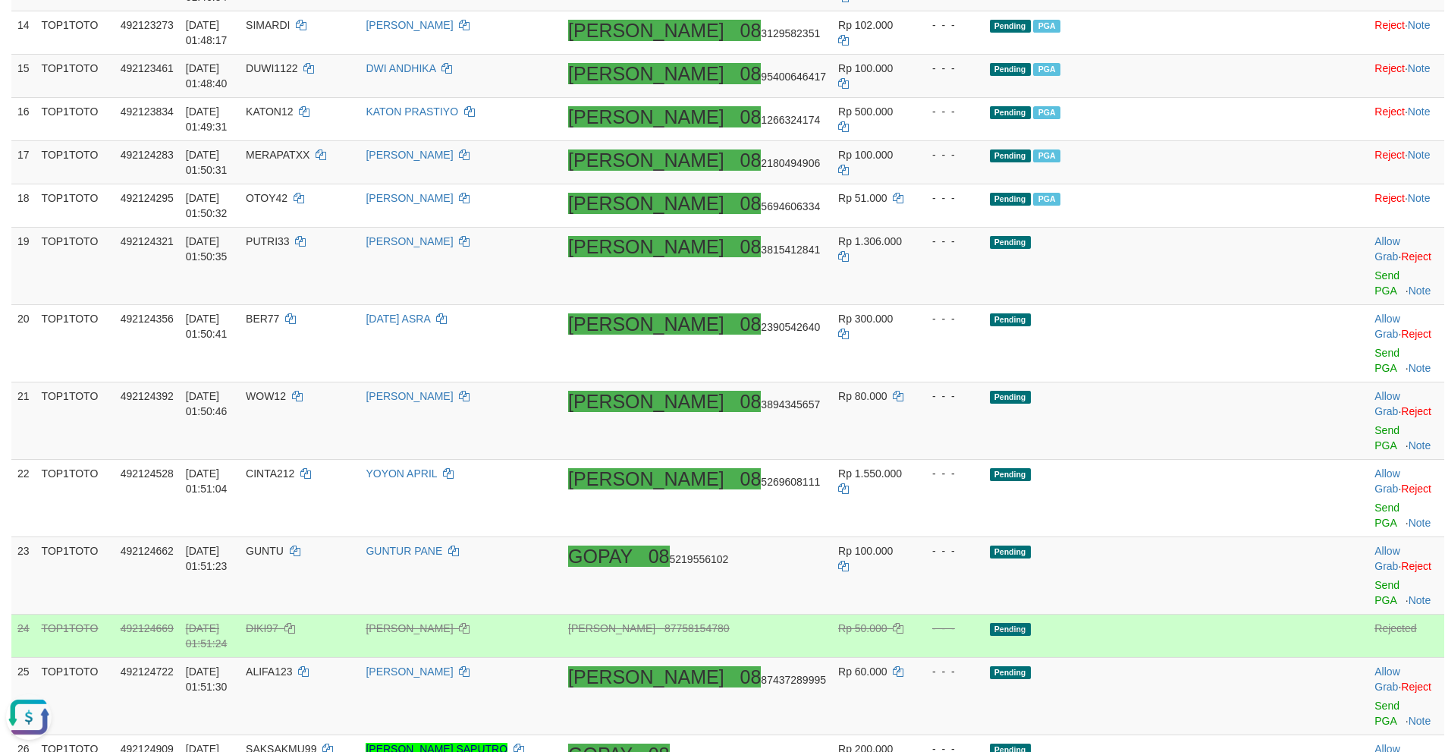
drag, startPoint x: 1131, startPoint y: 469, endPoint x: 1108, endPoint y: 476, distance: 23.8
click at [1117, 614] on td "Pending" at bounding box center [1145, 635] width 322 height 43
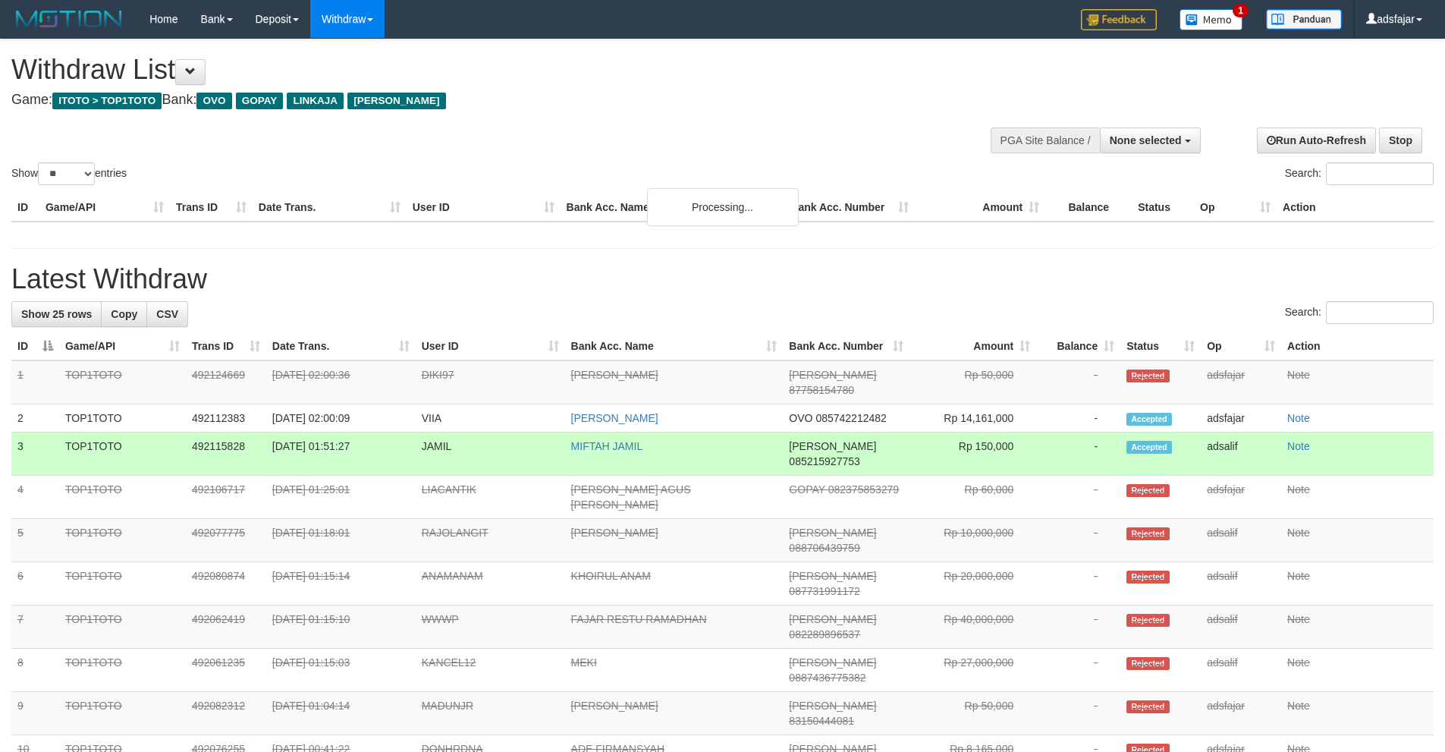
select select
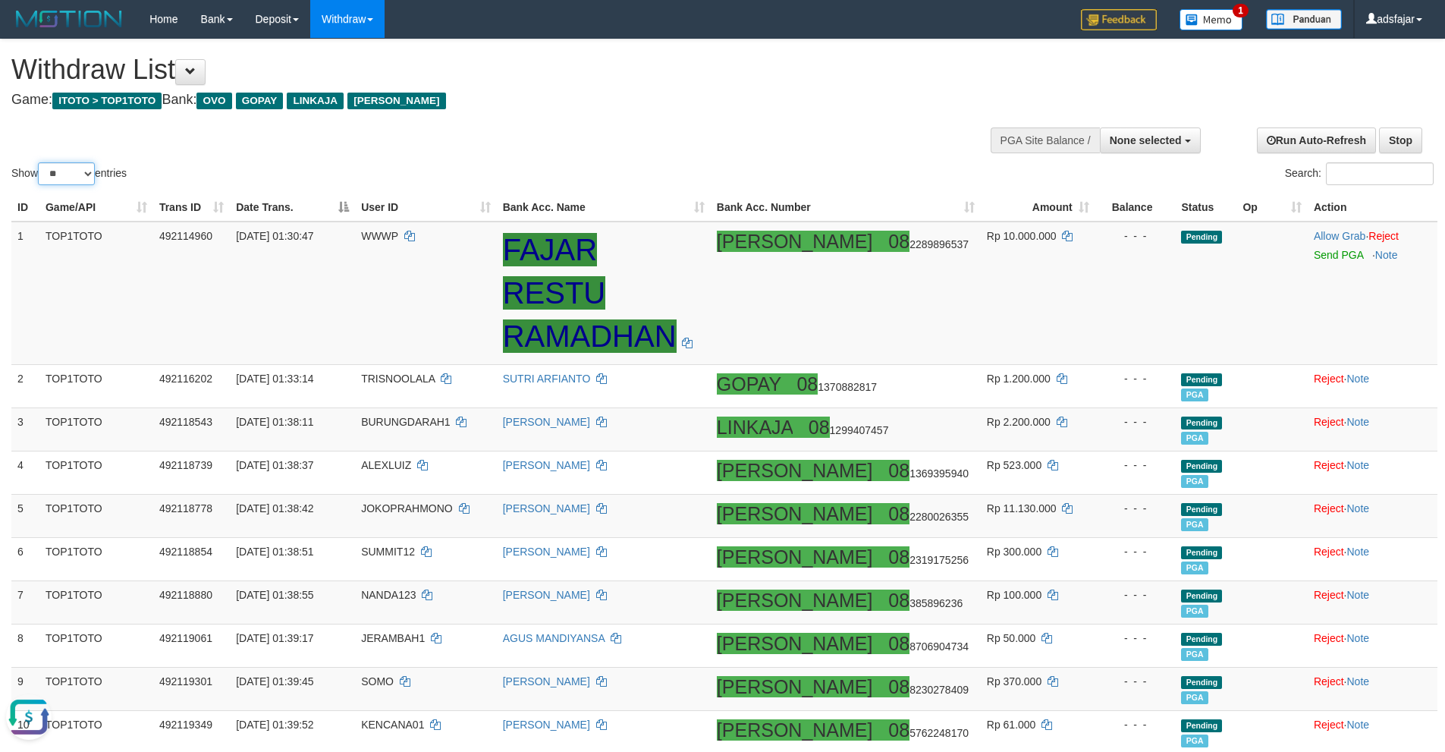
click at [71, 171] on select "** ** ** ***" at bounding box center [66, 173] width 57 height 23
select select "***"
click at [40, 162] on select "** ** ** ***" at bounding box center [66, 173] width 57 height 23
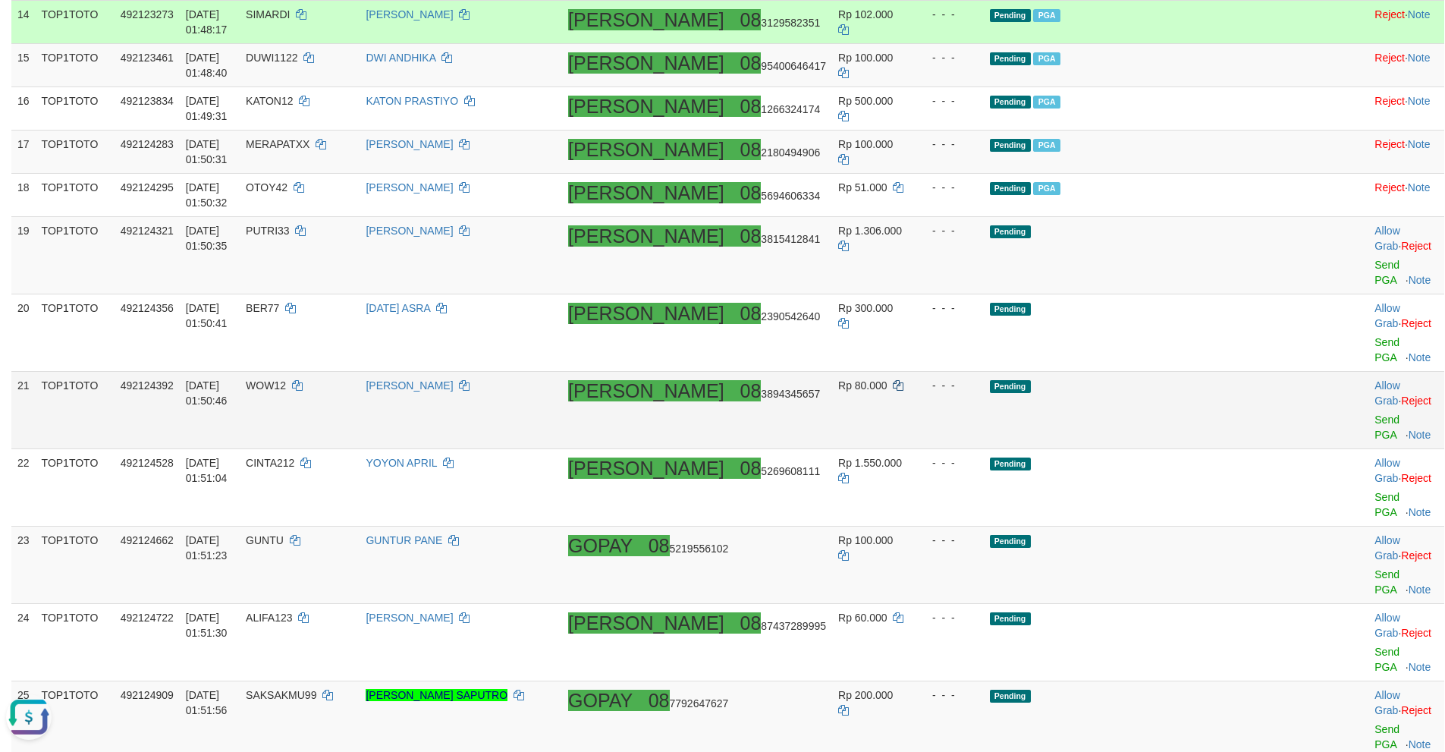
scroll to position [910, 0]
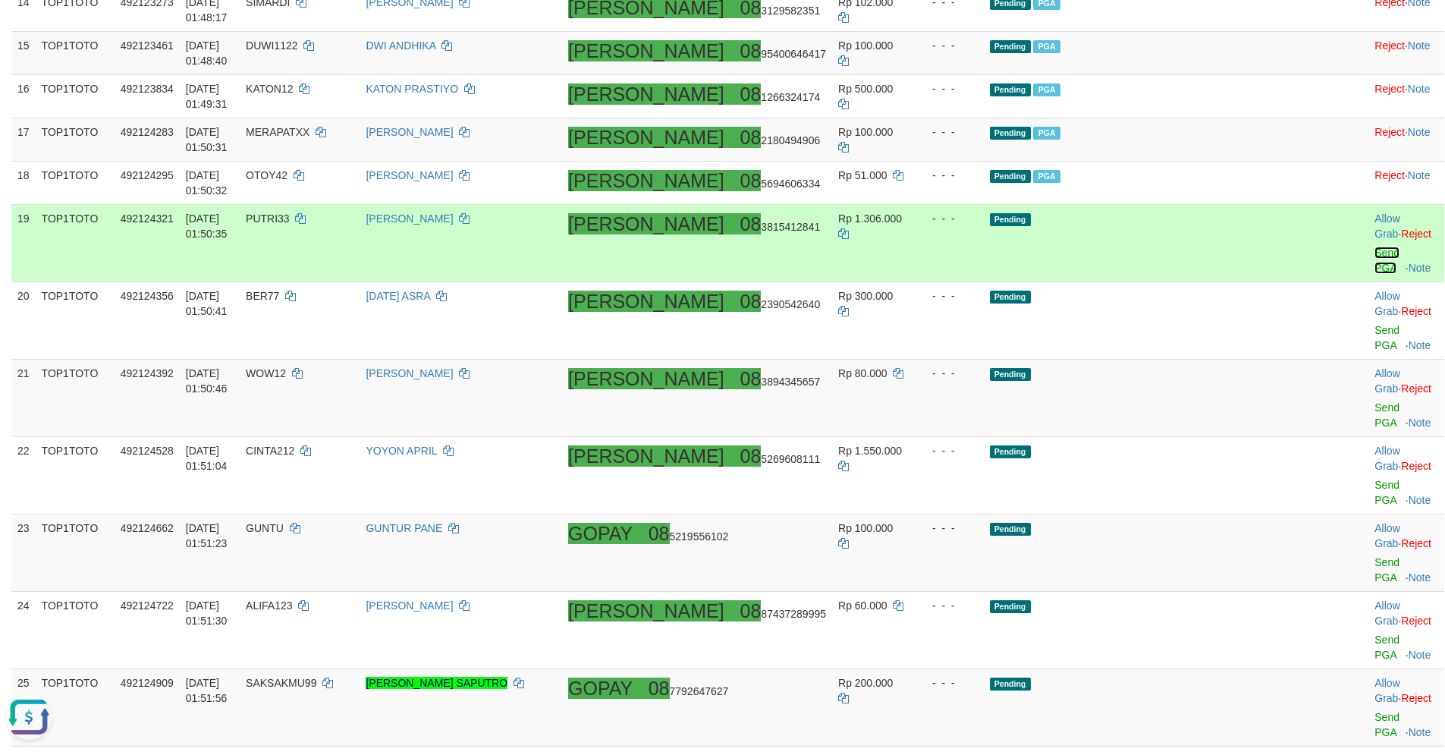
click at [1374, 247] on link "Send PGA" at bounding box center [1386, 260] width 25 height 27
click at [1374, 324] on link "Send PGA" at bounding box center [1386, 337] width 25 height 27
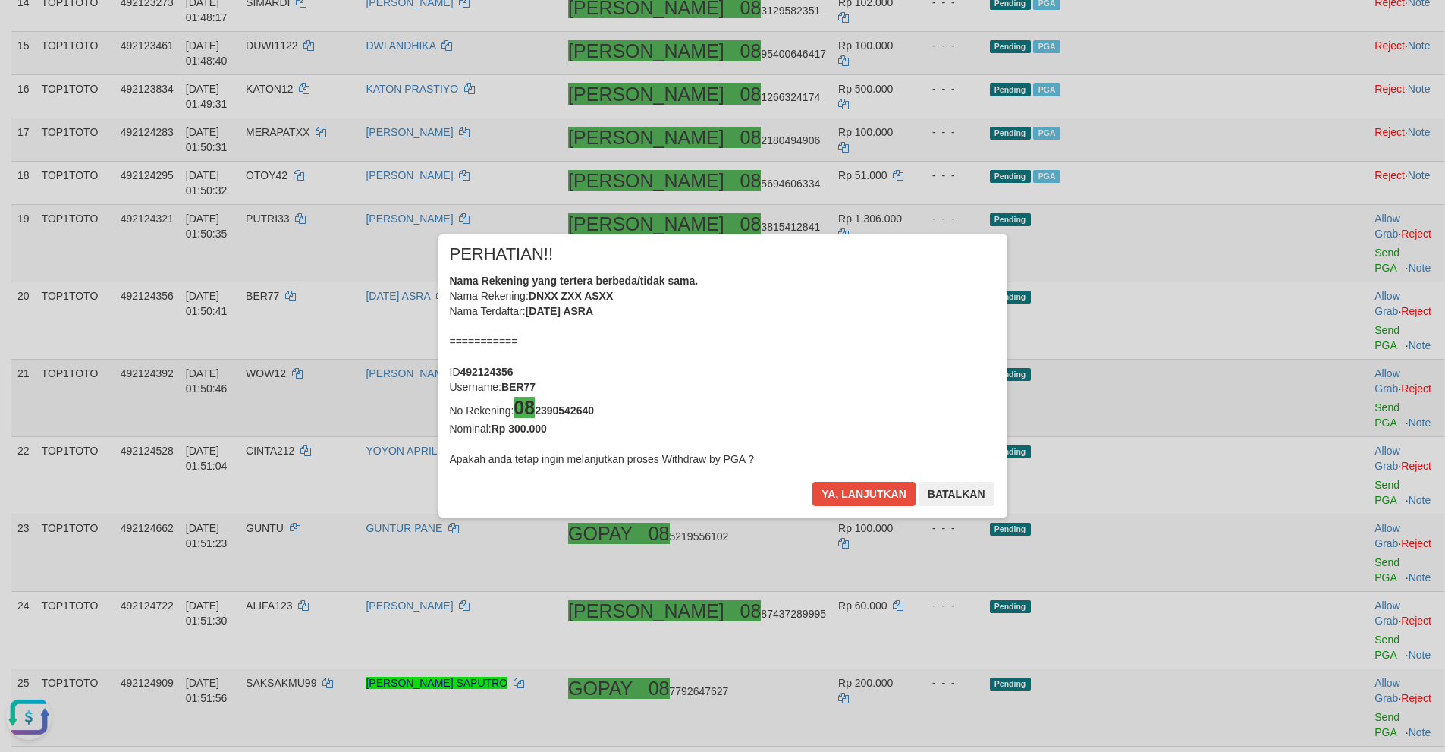
click at [1345, 309] on div "× PERHATIAN!! Nama Rekening yang tertera berbeda/tidak sama. Nama Rekening: DNX…" at bounding box center [722, 376] width 1445 height 344
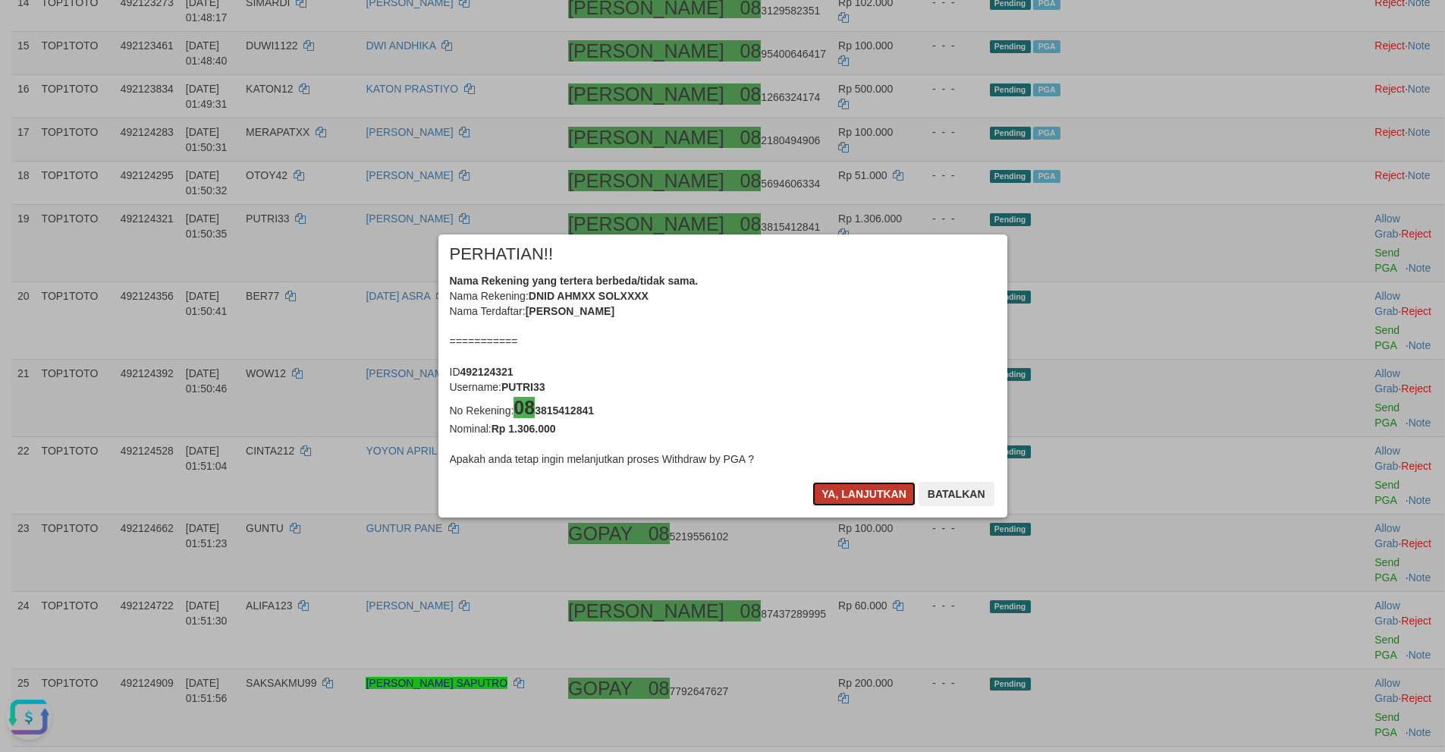
click at [853, 494] on button "Ya, lanjutkan" at bounding box center [863, 494] width 103 height 24
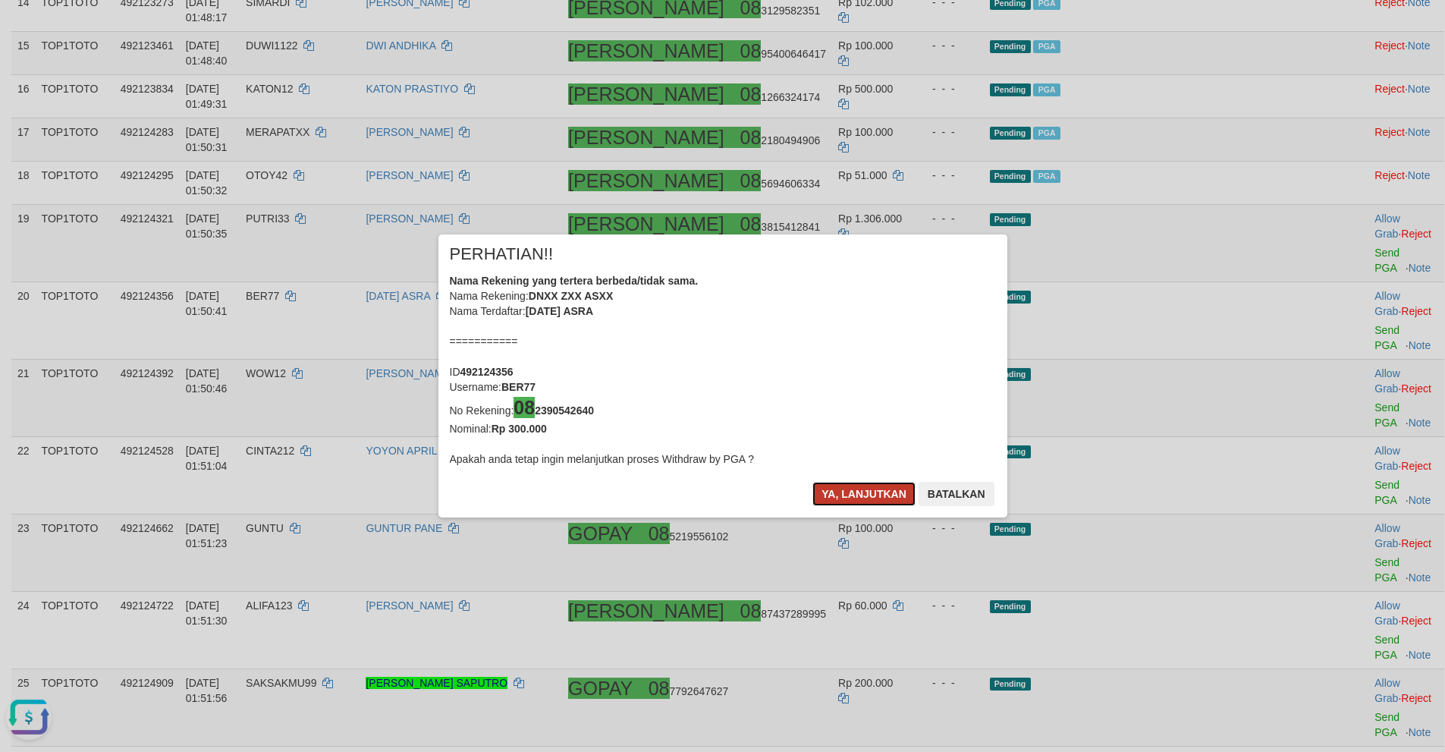
click at [851, 494] on button "Ya, lanjutkan" at bounding box center [863, 494] width 103 height 24
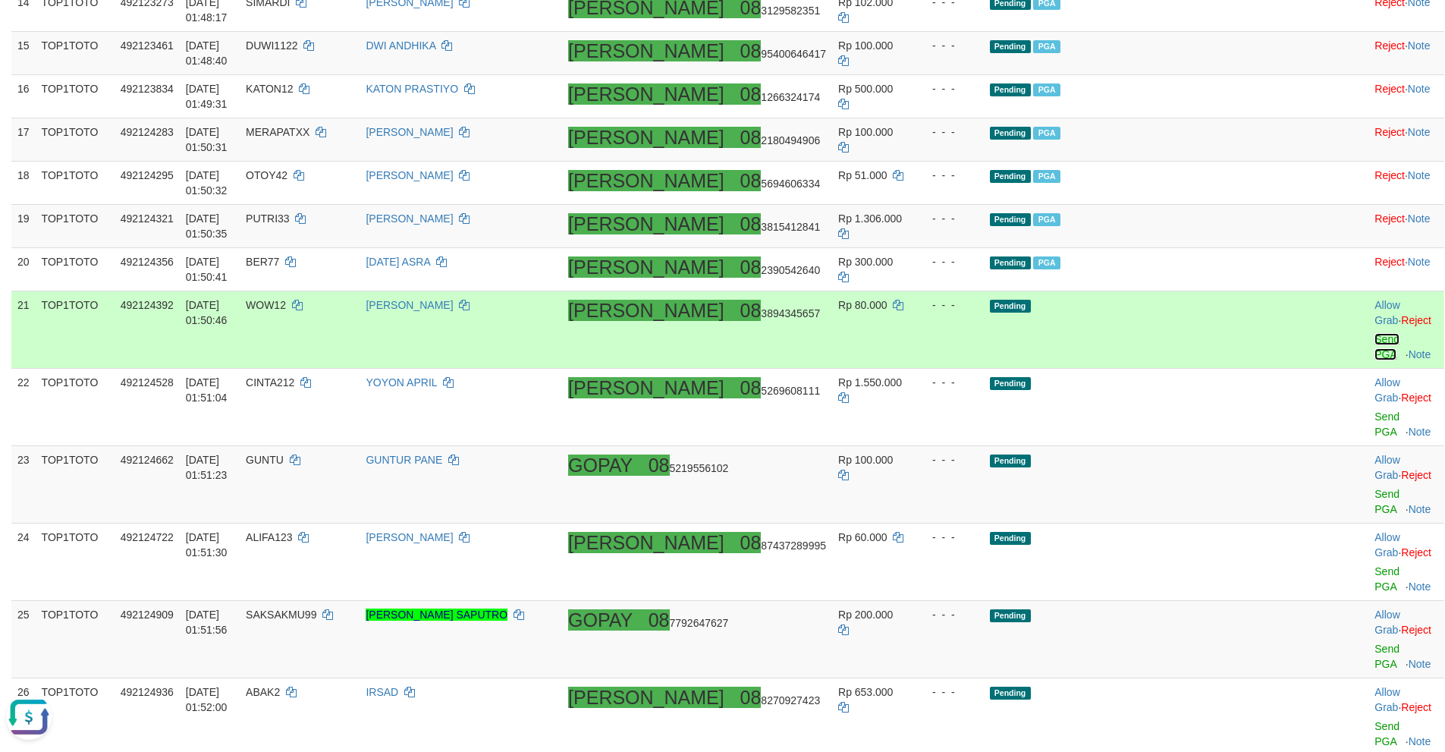
click at [1374, 333] on link "Send PGA" at bounding box center [1386, 346] width 25 height 27
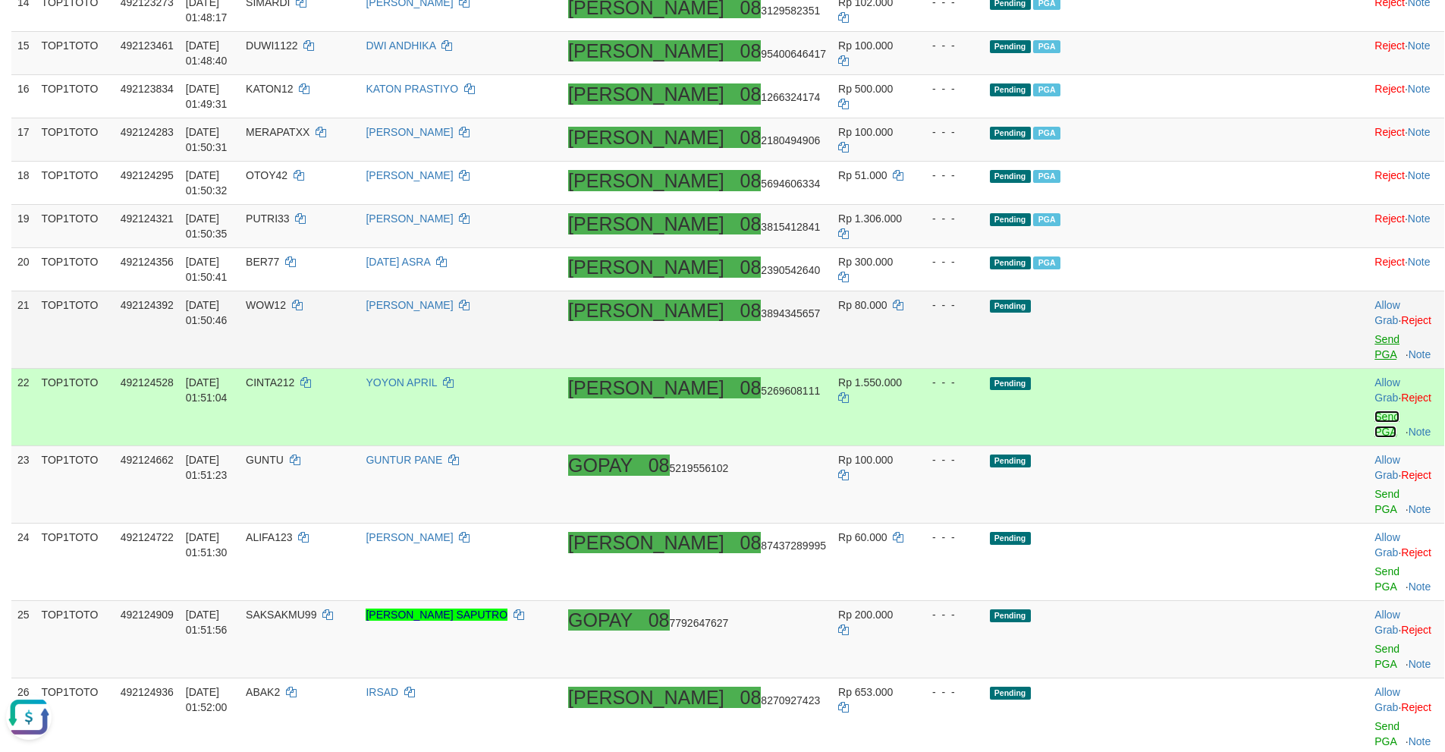
click at [1374, 410] on link "Send PGA" at bounding box center [1386, 423] width 25 height 27
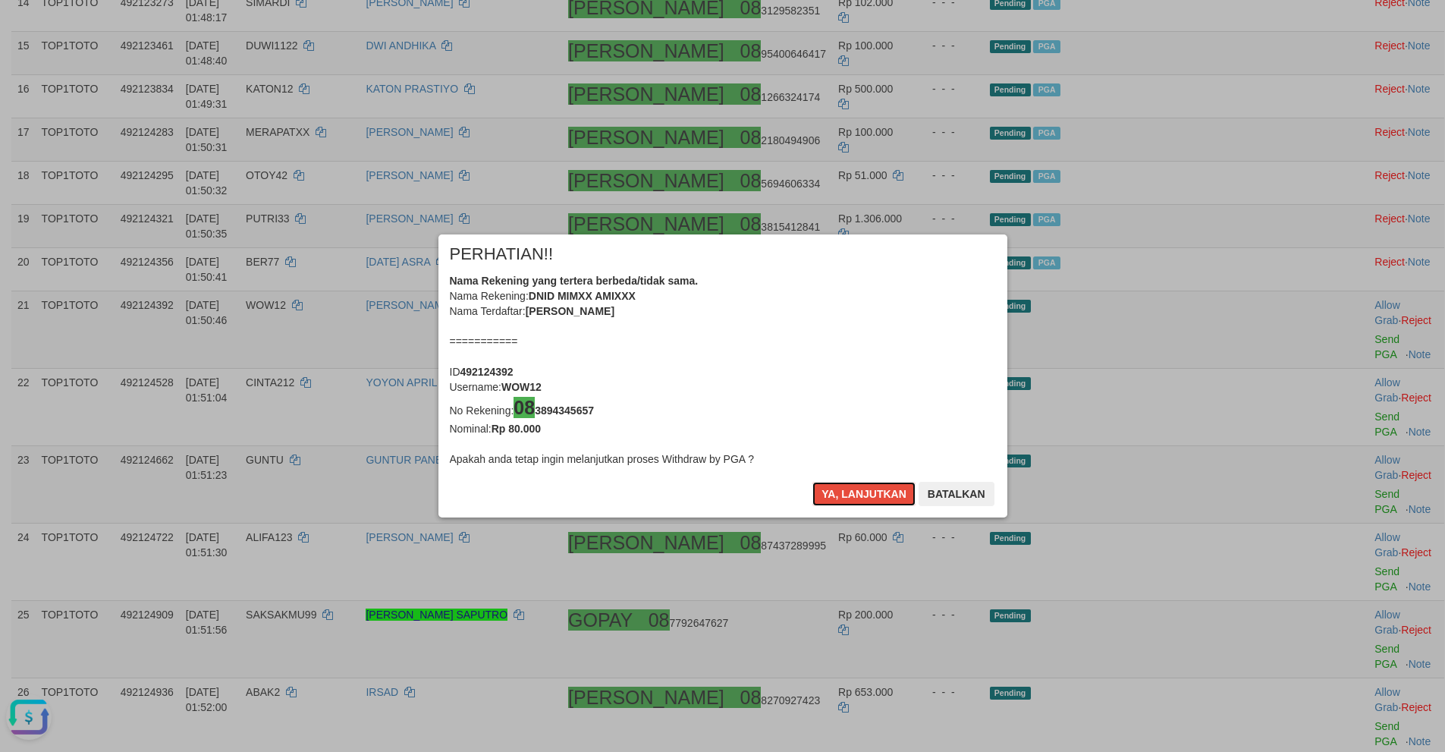
click at [835, 485] on button "Ya, lanjutkan" at bounding box center [863, 494] width 103 height 24
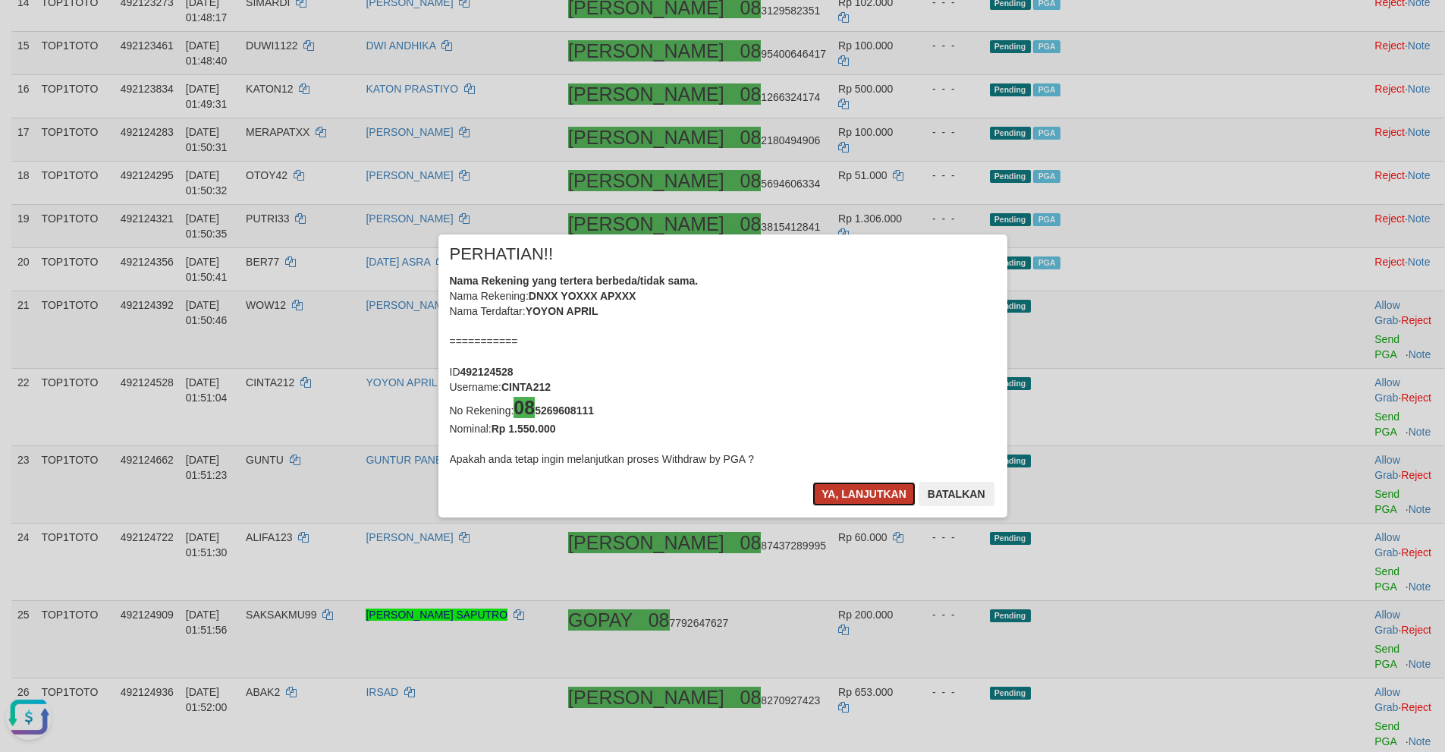
click at [835, 485] on button "Ya, lanjutkan" at bounding box center [863, 494] width 103 height 24
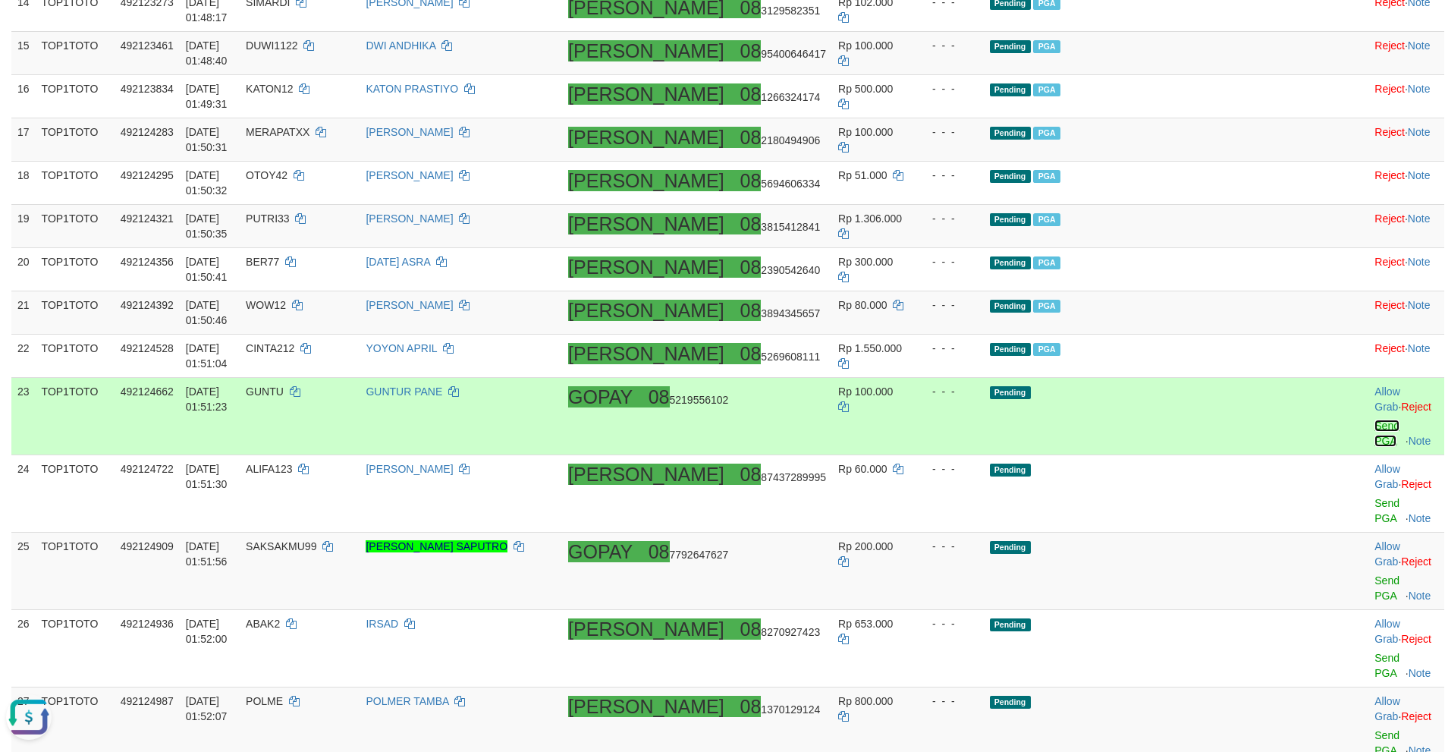
click at [1374, 419] on link "Send PGA" at bounding box center [1386, 432] width 25 height 27
click at [1374, 497] on link "Send PGA" at bounding box center [1386, 510] width 25 height 27
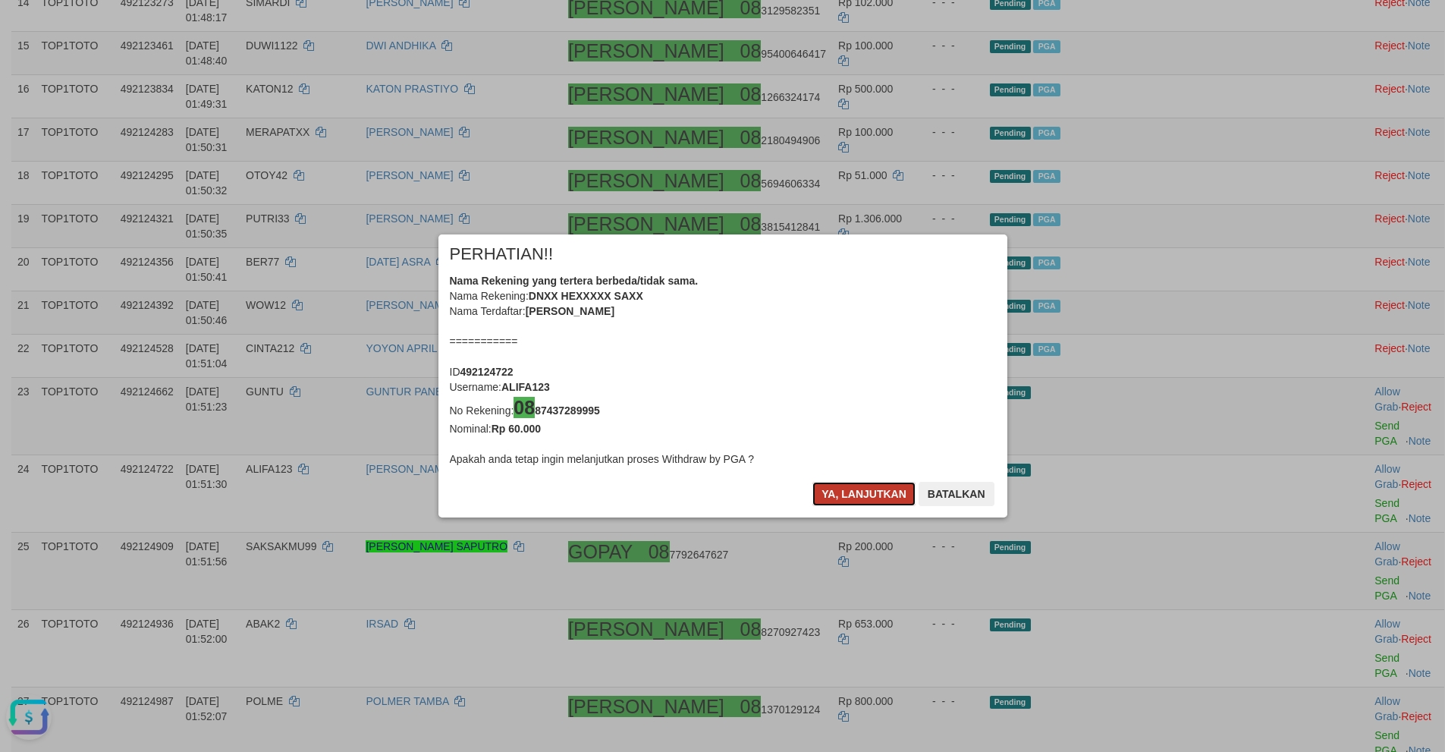
click at [856, 487] on button "Ya, lanjutkan" at bounding box center [863, 494] width 103 height 24
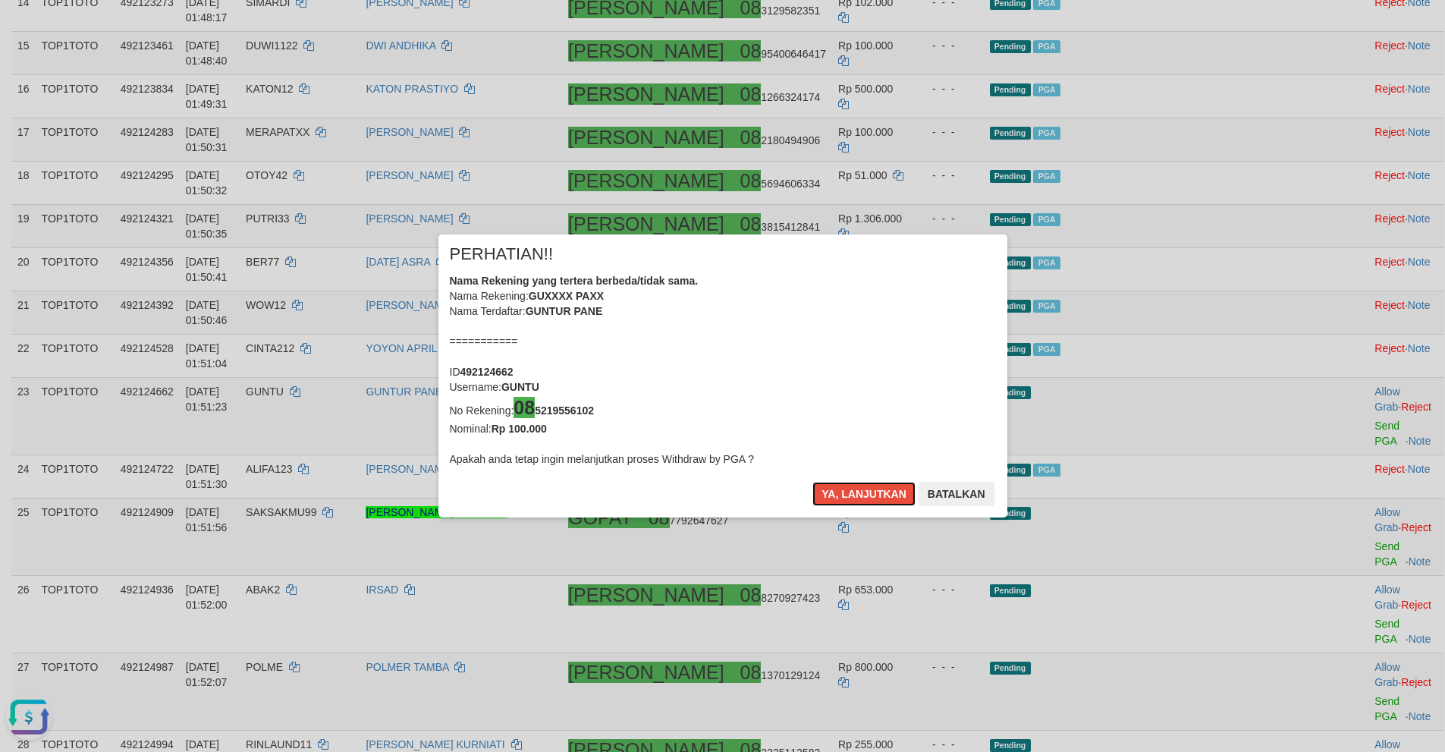
click at [858, 487] on button "Ya, lanjutkan" at bounding box center [863, 494] width 103 height 24
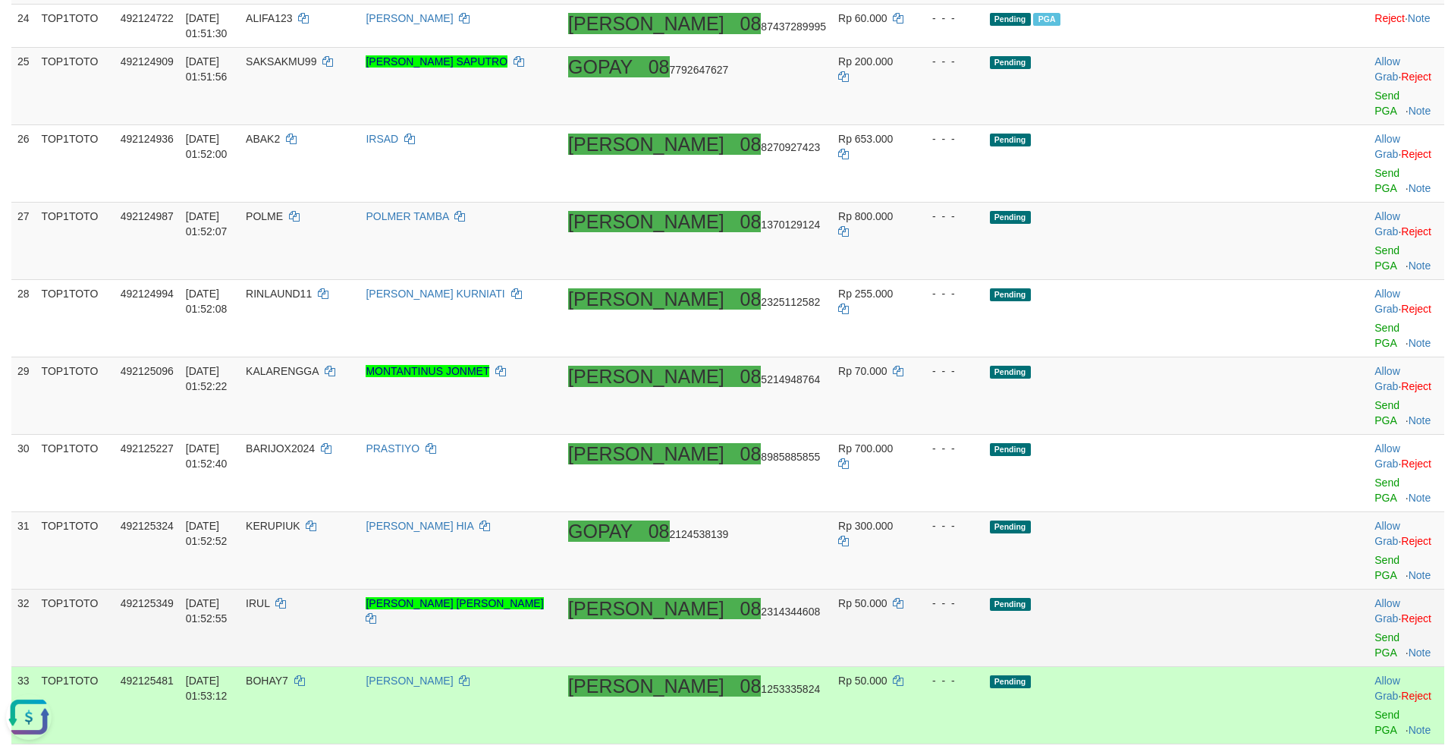
scroll to position [1191, 0]
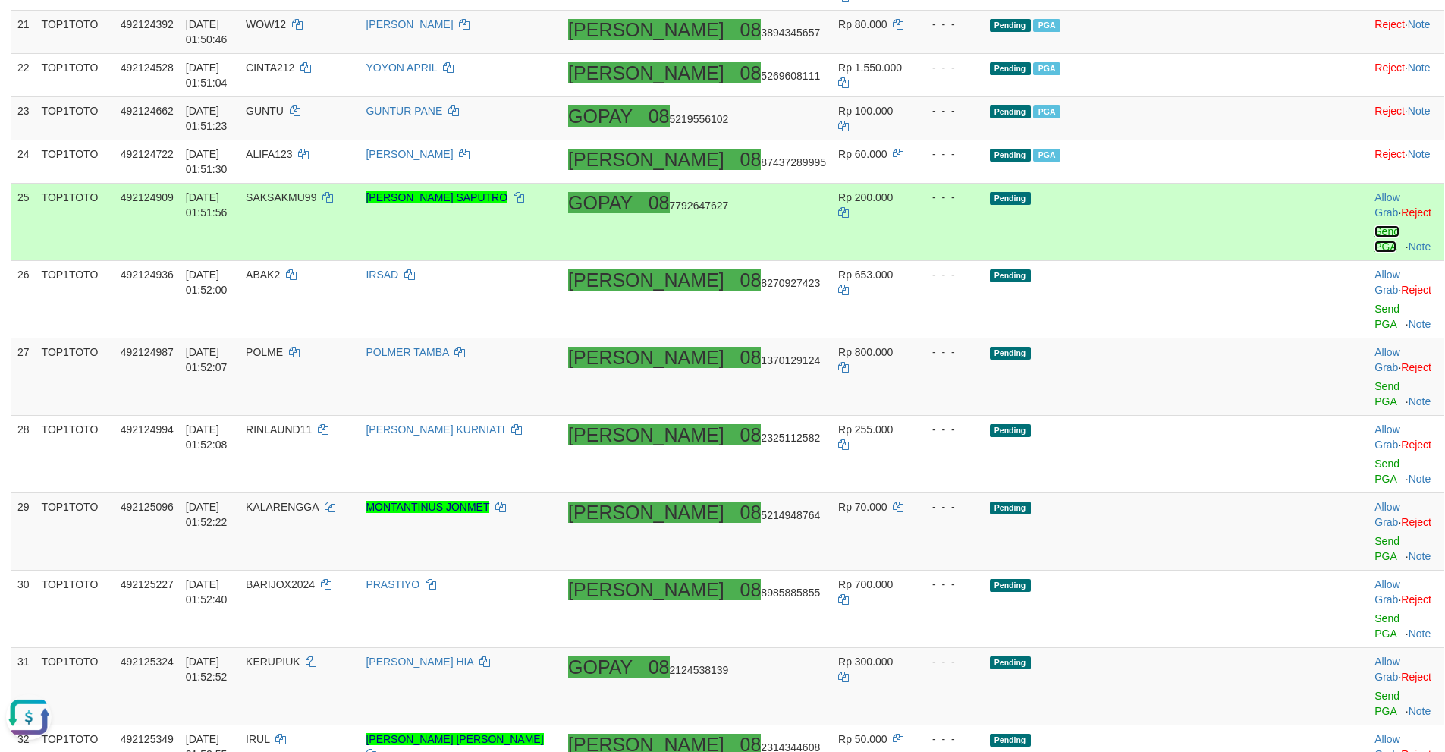
click at [1374, 225] on link "Send PGA" at bounding box center [1386, 238] width 25 height 27
click at [1374, 303] on link "Send PGA" at bounding box center [1386, 316] width 25 height 27
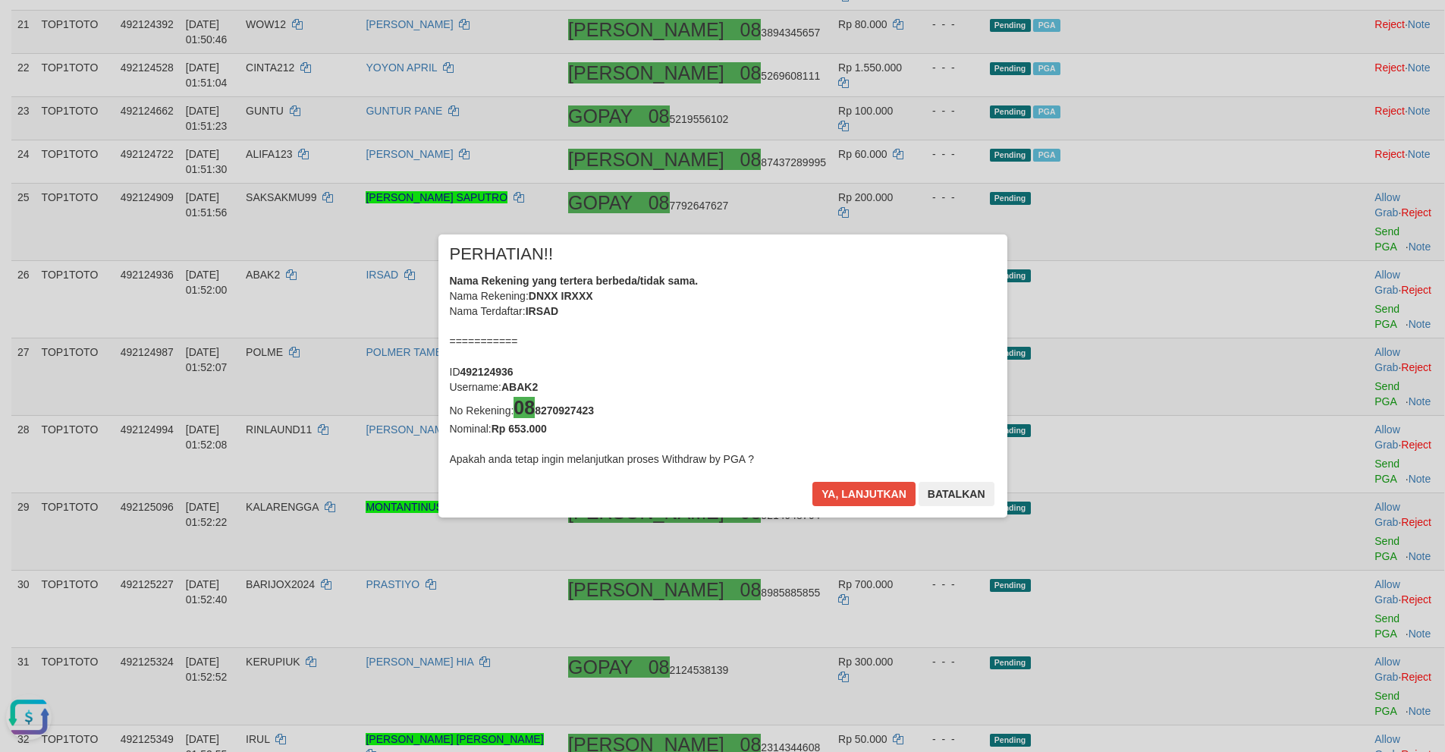
click at [1347, 298] on div "× PERHATIAN!! Nama Rekening yang tertera berbeda/tidak sama. Nama Rekening: DNX…" at bounding box center [722, 376] width 1445 height 344
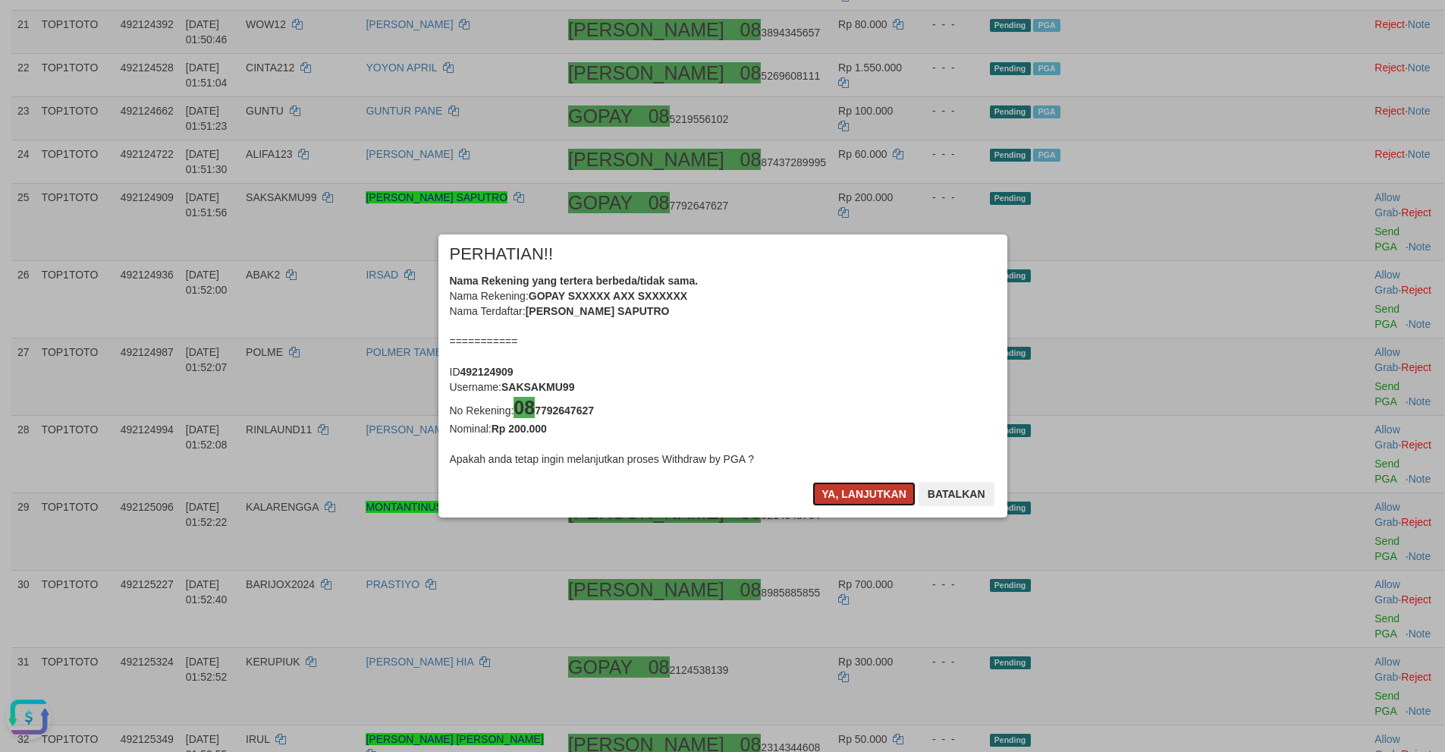
click at [847, 494] on button "Ya, lanjutkan" at bounding box center [863, 494] width 103 height 24
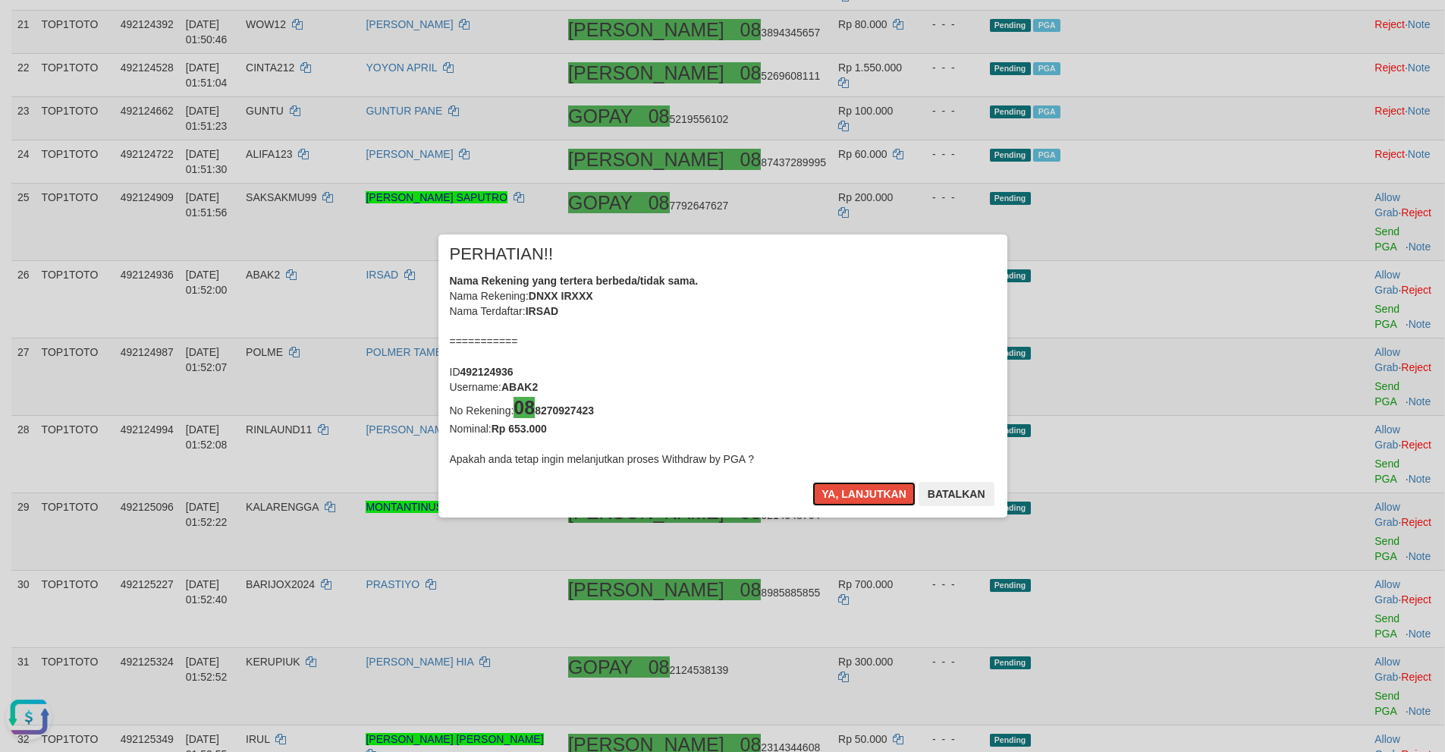
click at [847, 494] on button "Ya, lanjutkan" at bounding box center [863, 494] width 103 height 24
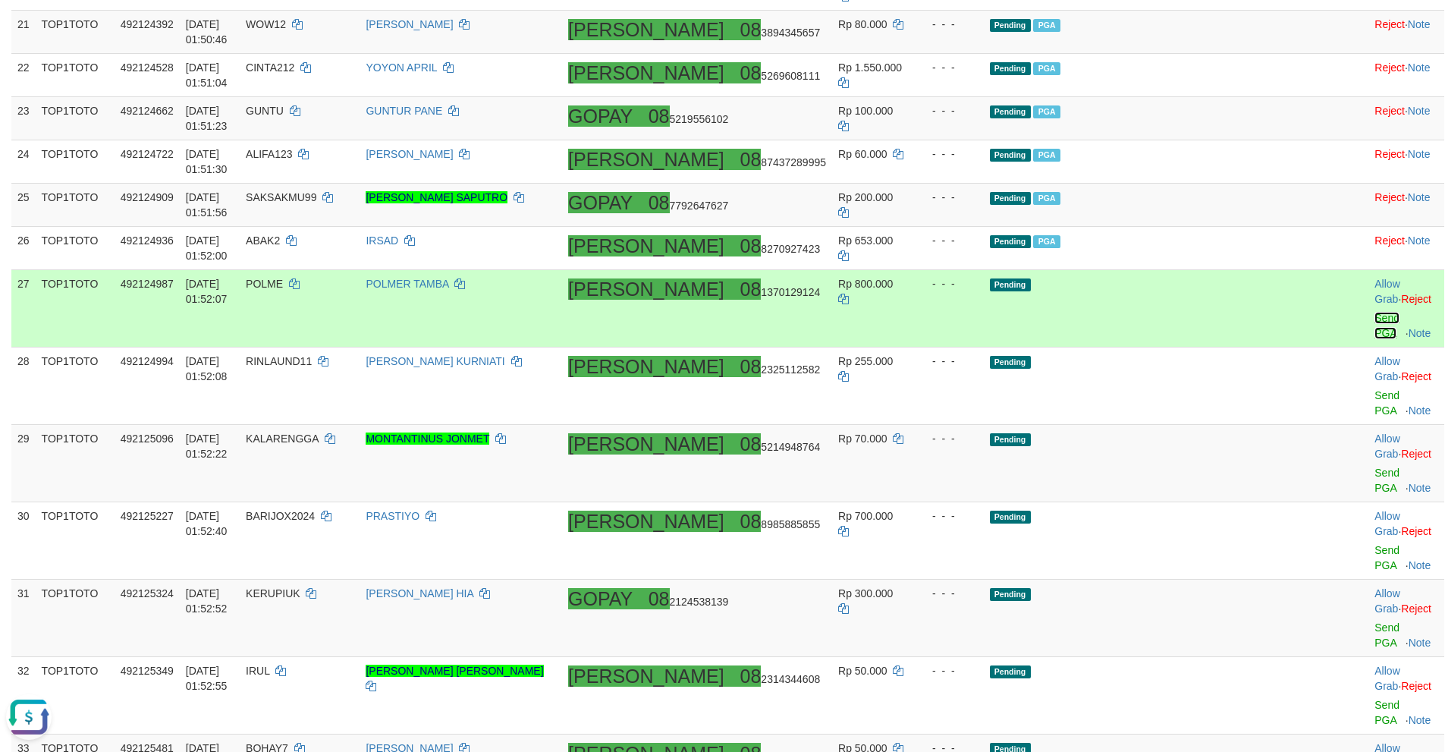
click at [1374, 312] on link "Send PGA" at bounding box center [1386, 325] width 25 height 27
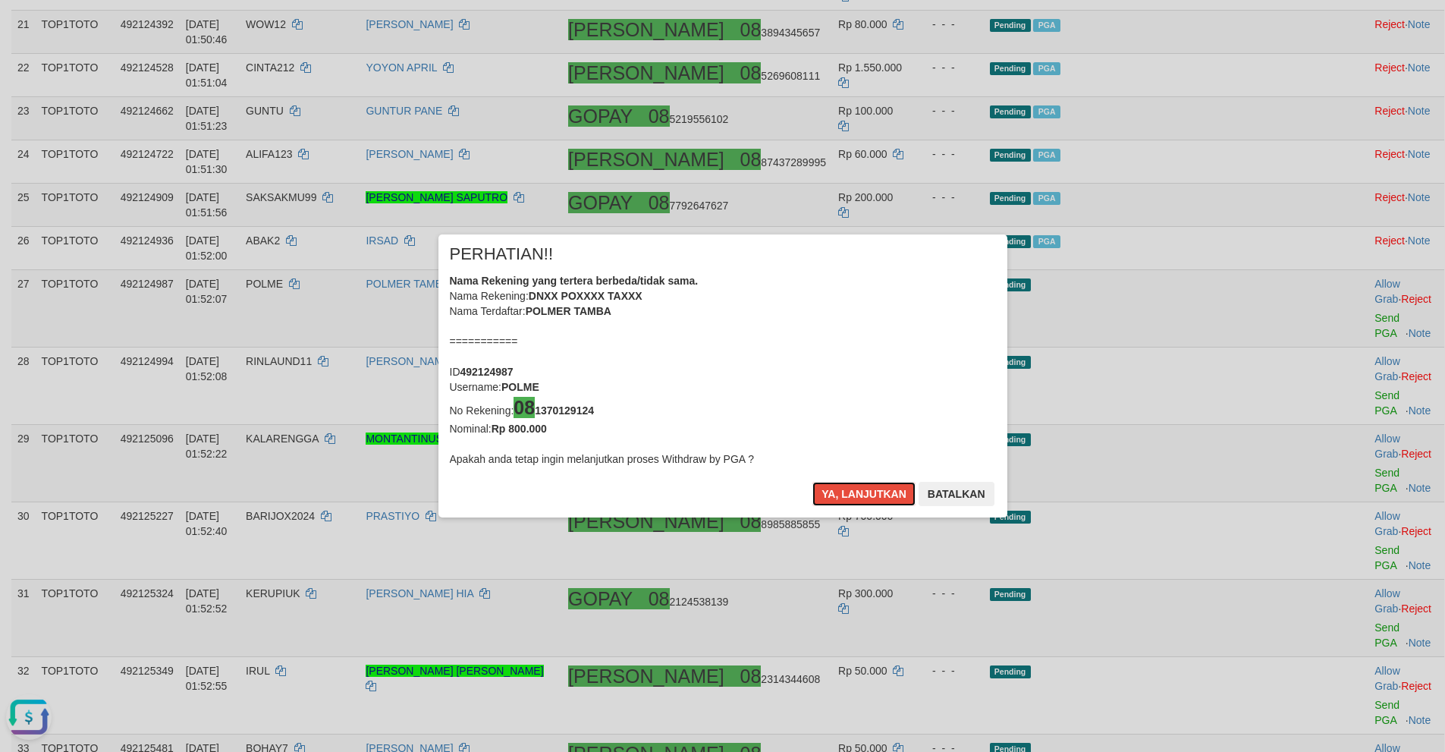
click at [812, 482] on button "Ya, lanjutkan" at bounding box center [863, 494] width 103 height 24
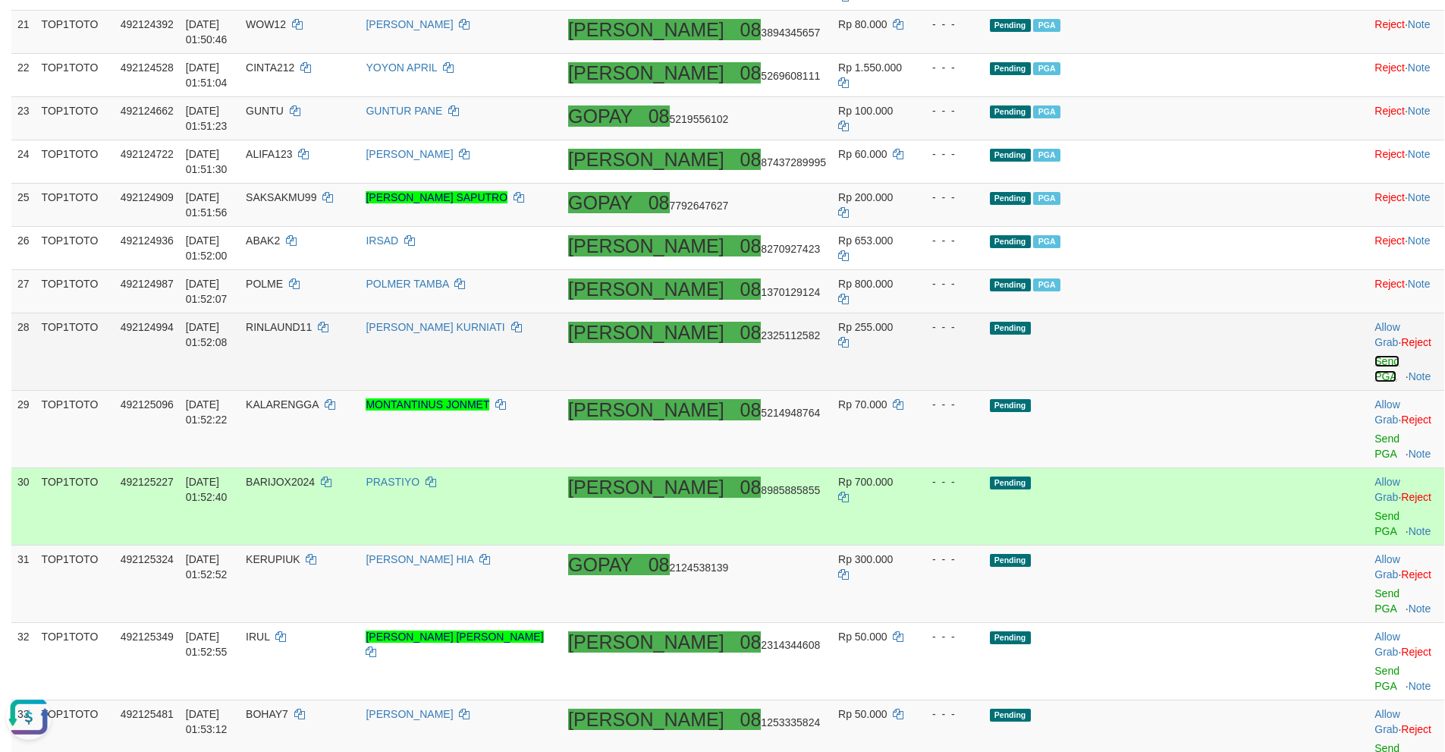
click at [1374, 355] on link "Send PGA" at bounding box center [1386, 368] width 25 height 27
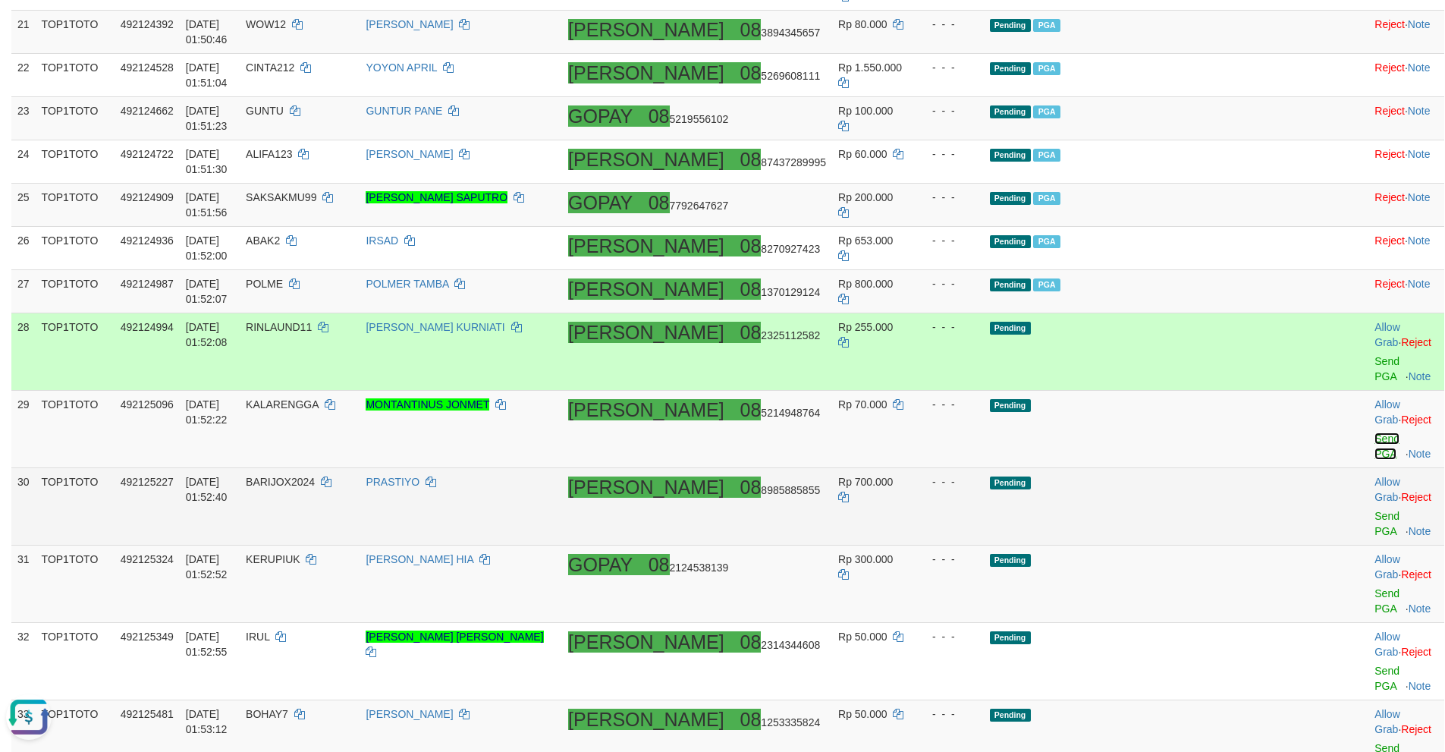
drag, startPoint x: 1334, startPoint y: 332, endPoint x: 1313, endPoint y: 430, distance: 100.0
click at [1374, 432] on link "Send PGA" at bounding box center [1386, 445] width 25 height 27
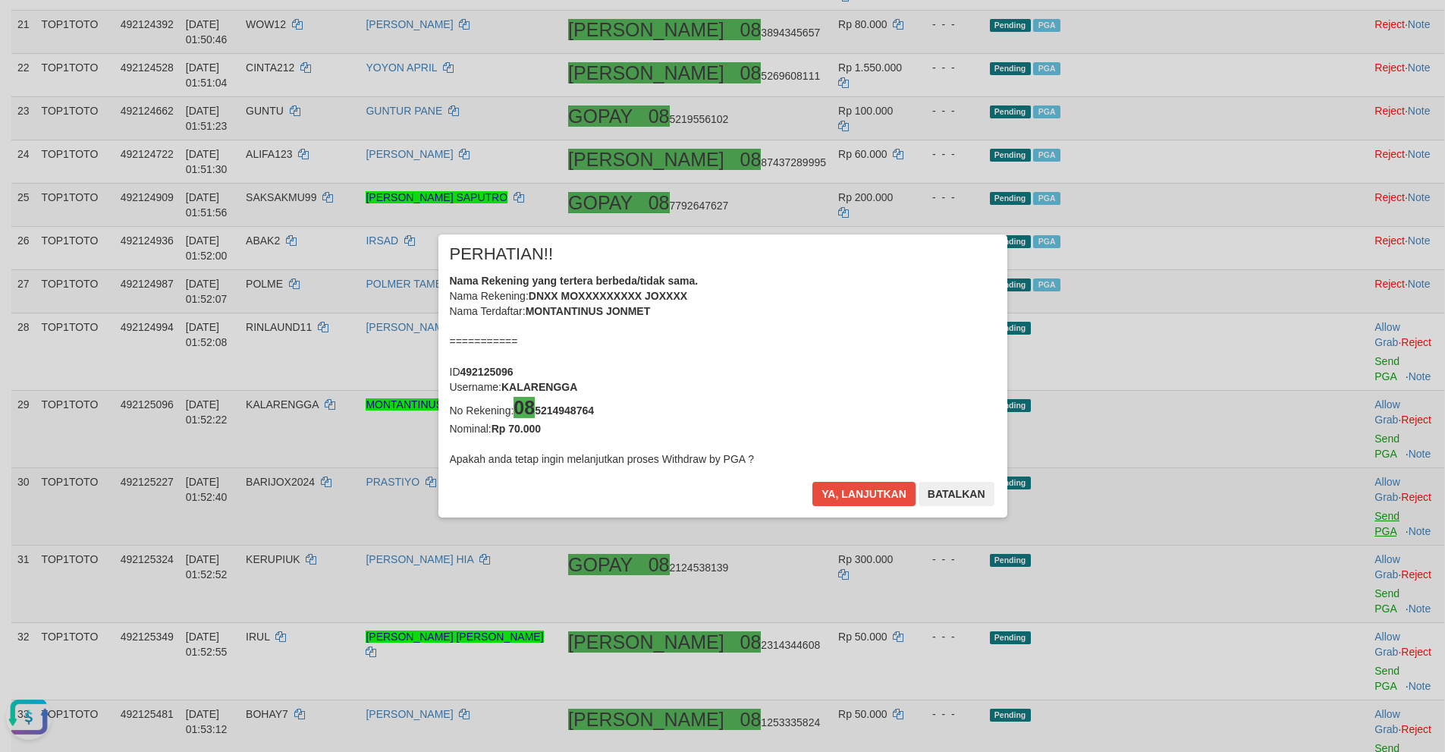
click at [1343, 428] on div "× PERHATIAN!! Nama Rekening yang tertera berbeda/tidak sama. Nama Rekening: DNX…" at bounding box center [722, 376] width 1445 height 344
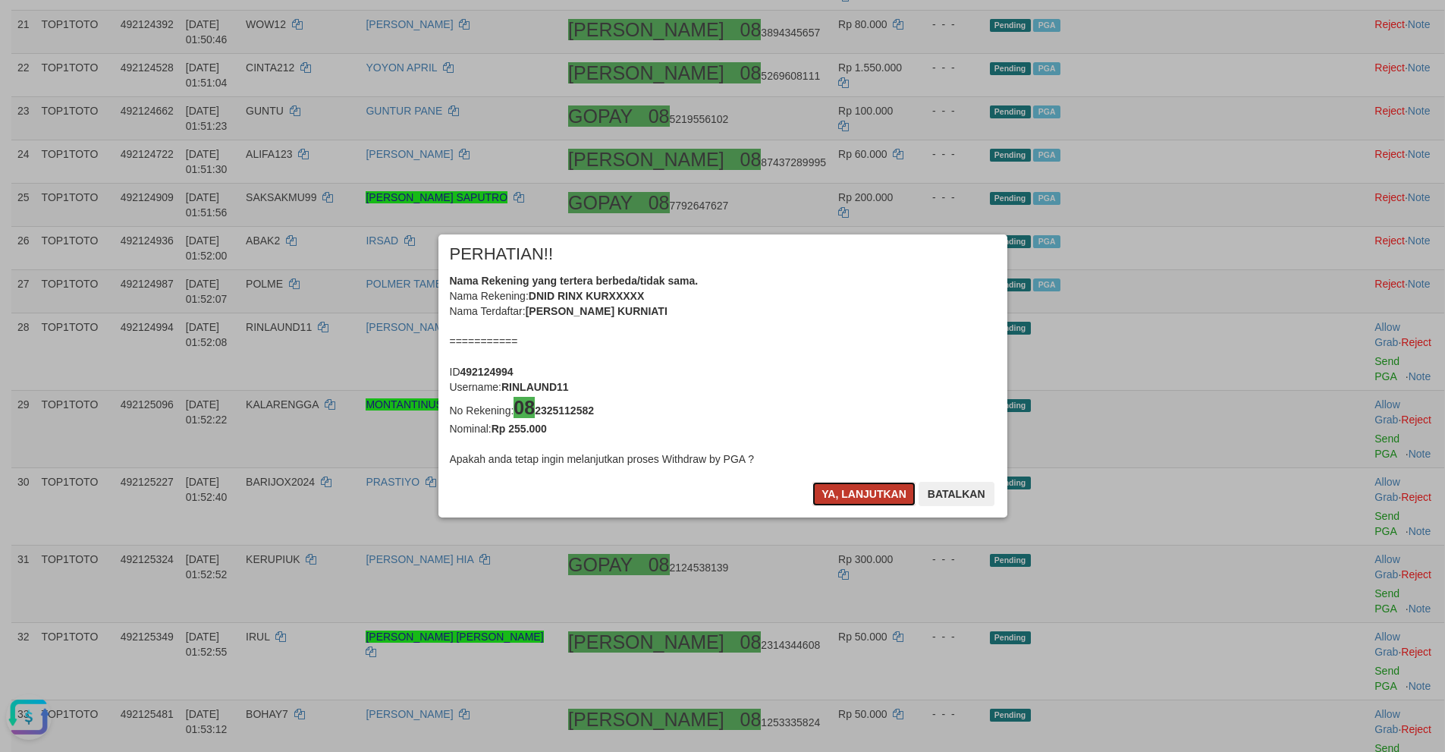
click at [840, 494] on button "Ya, lanjutkan" at bounding box center [863, 494] width 103 height 24
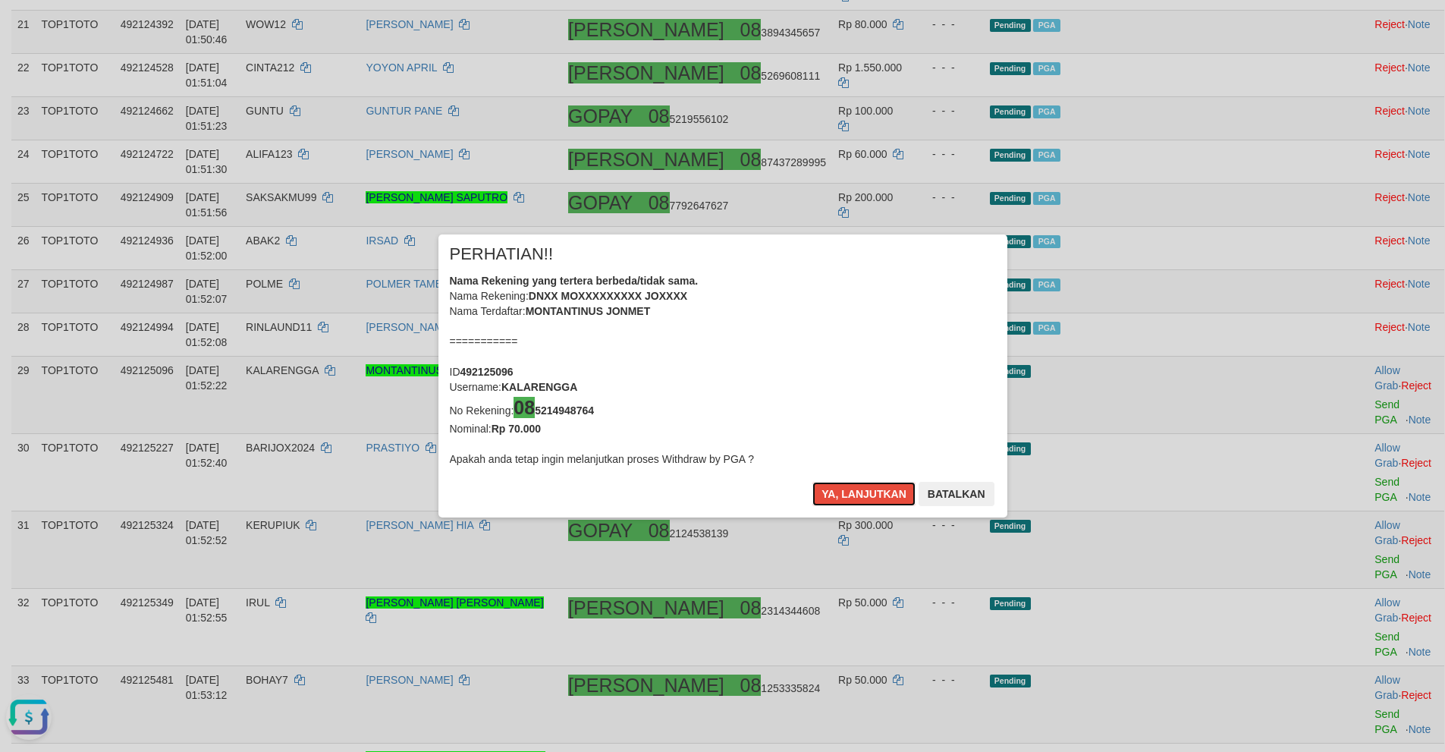
click at [840, 494] on button "Ya, lanjutkan" at bounding box center [863, 494] width 103 height 24
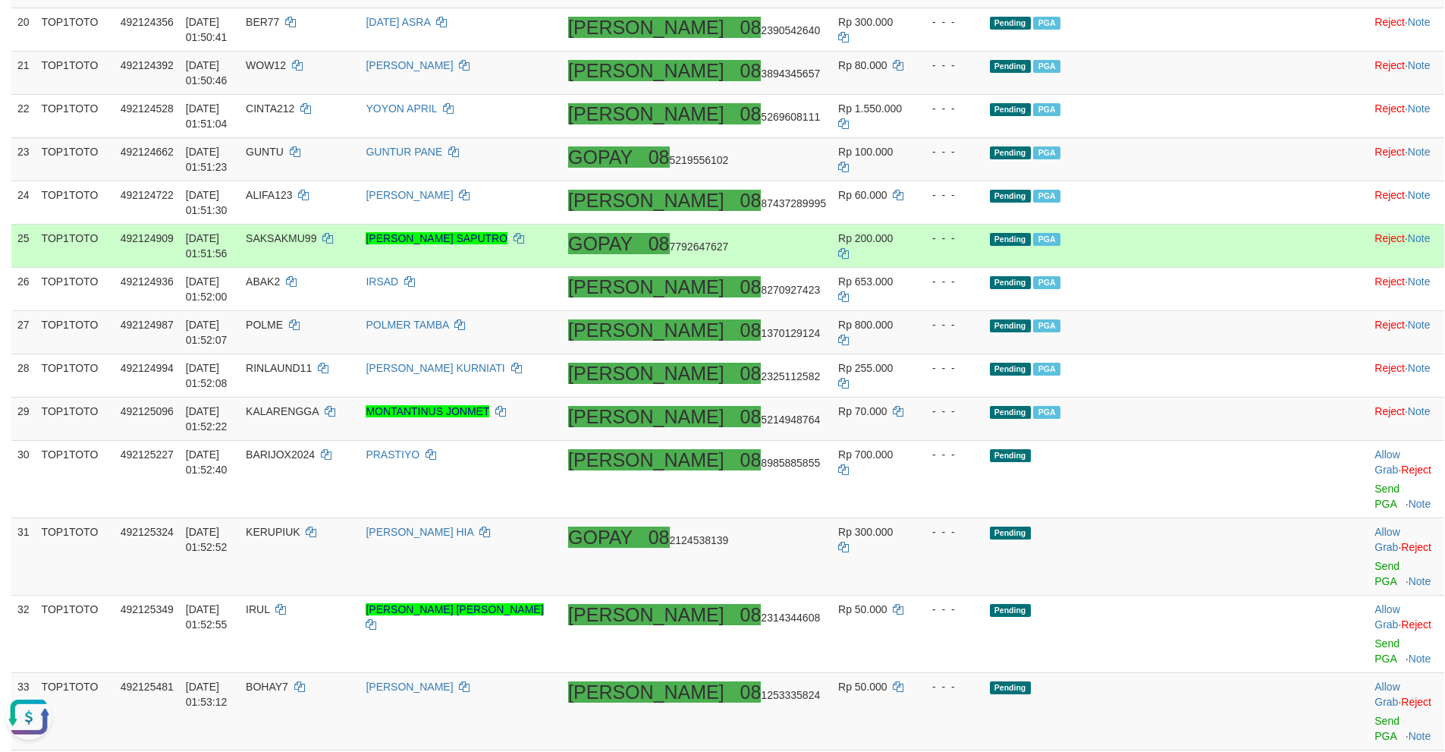
scroll to position [1365, 0]
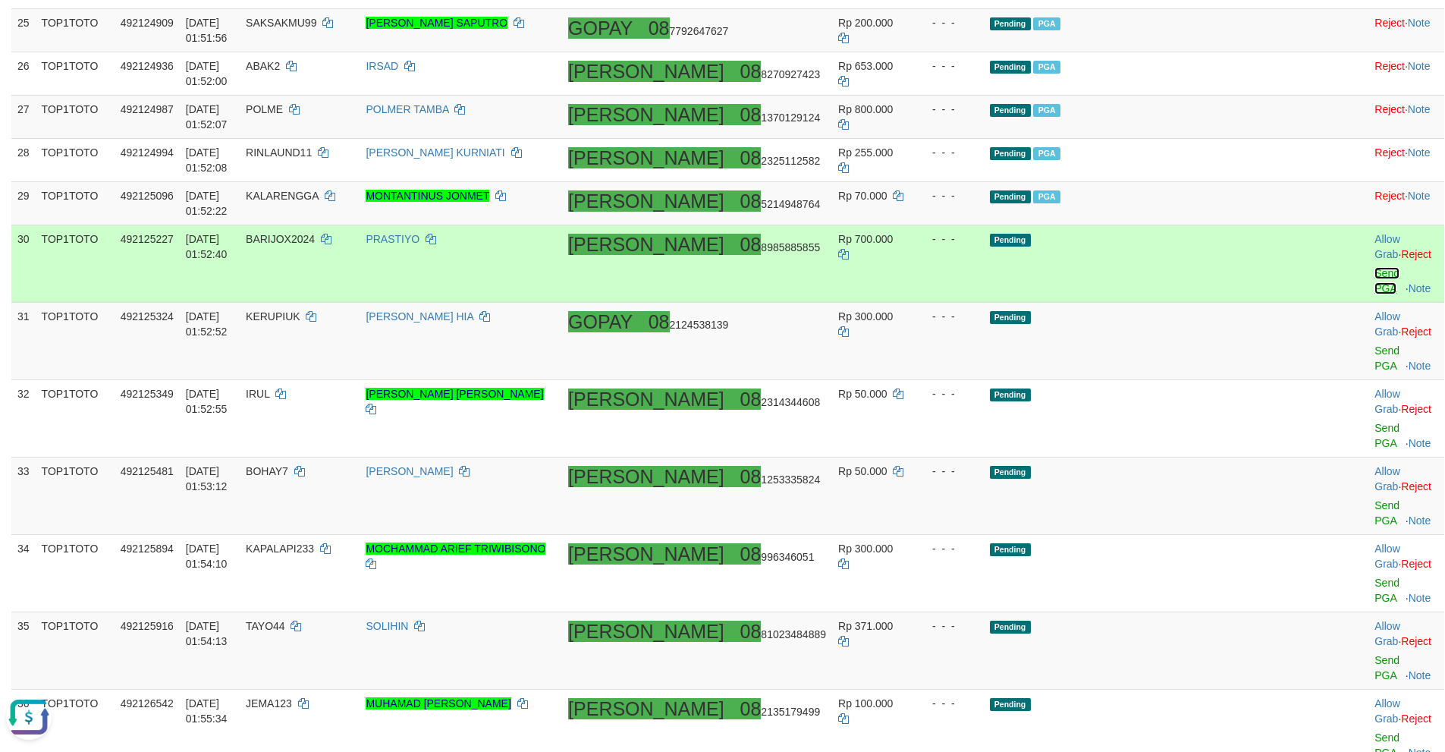
click at [1374, 267] on link "Send PGA" at bounding box center [1386, 280] width 25 height 27
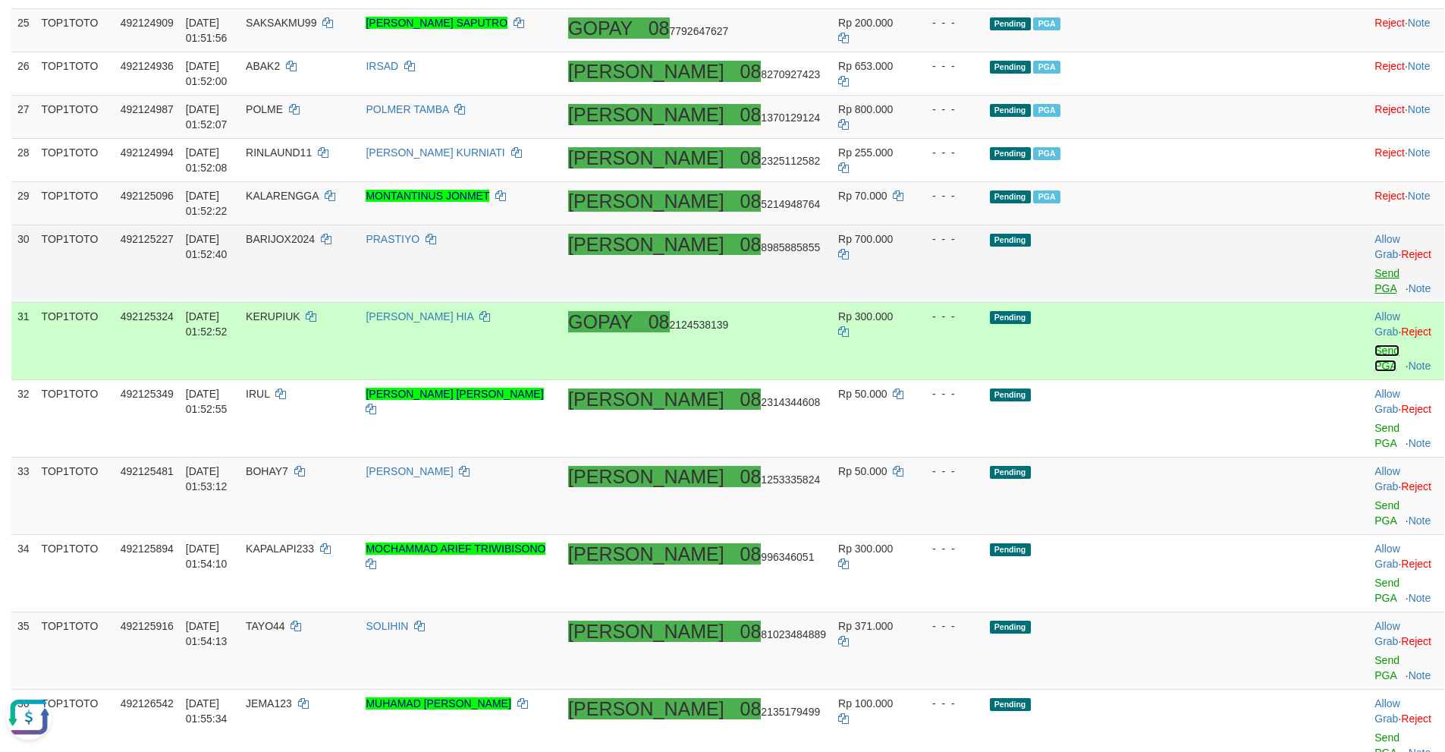
click at [1374, 344] on link "Send PGA" at bounding box center [1386, 357] width 25 height 27
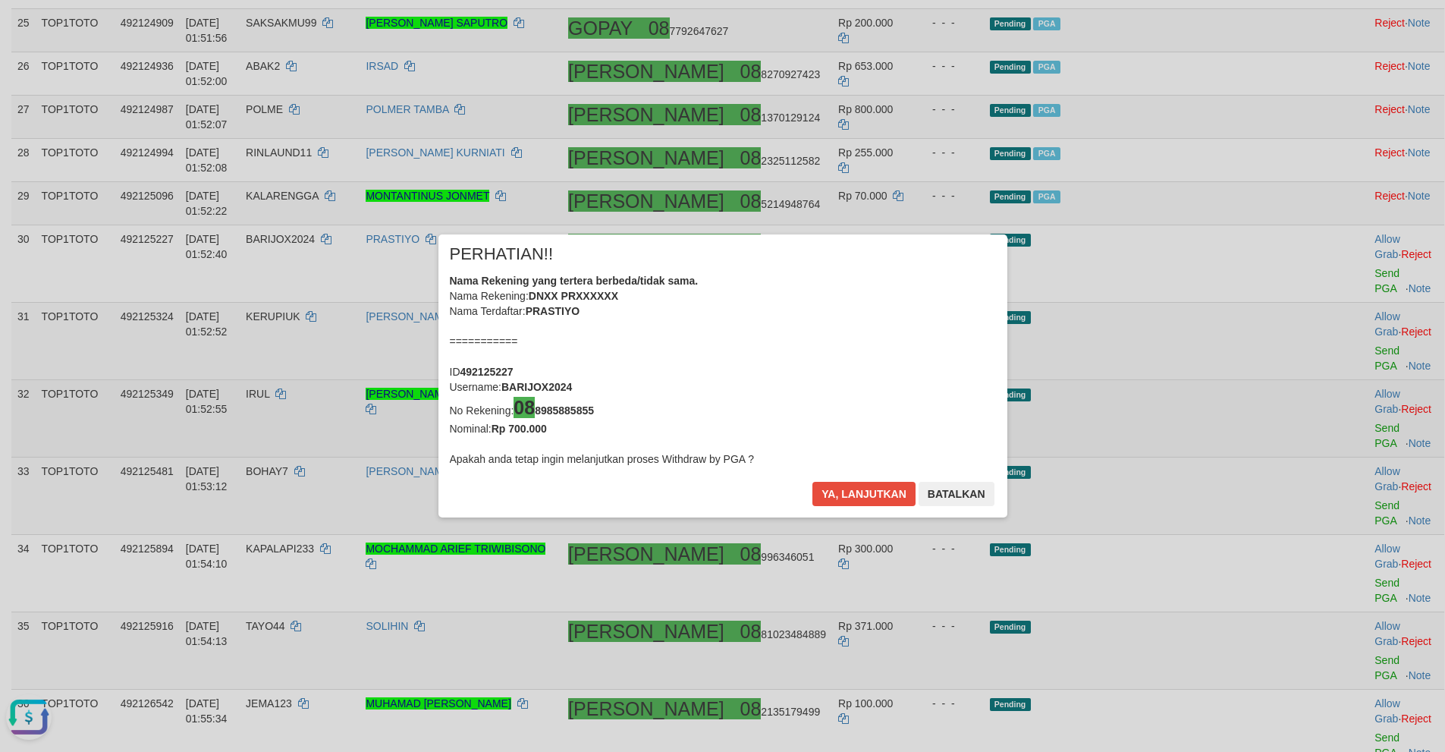
click at [1349, 337] on div "× PERHATIAN!! Nama Rekening yang tertera berbeda/tidak sama. Nama Rekening: DNX…" at bounding box center [722, 376] width 1445 height 344
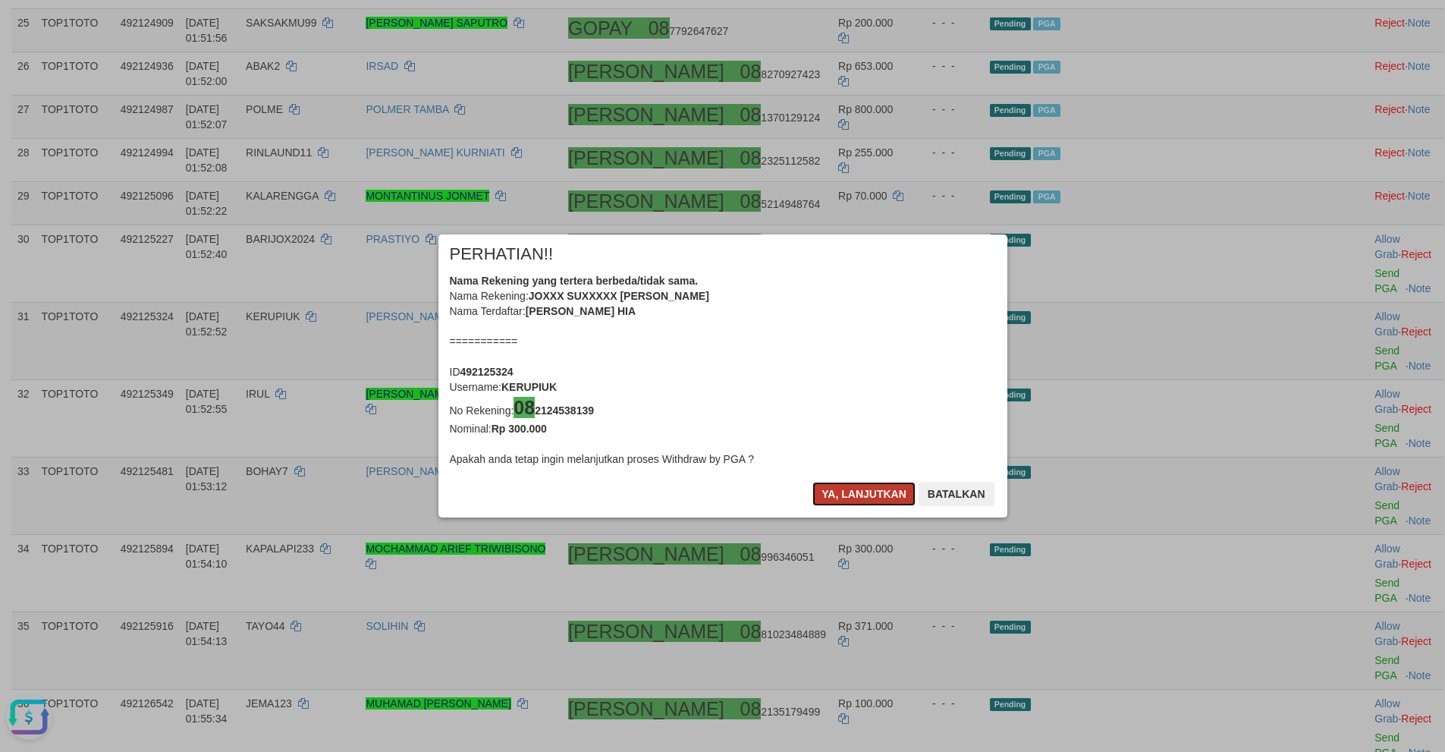
click at [842, 496] on button "Ya, lanjutkan" at bounding box center [863, 494] width 103 height 24
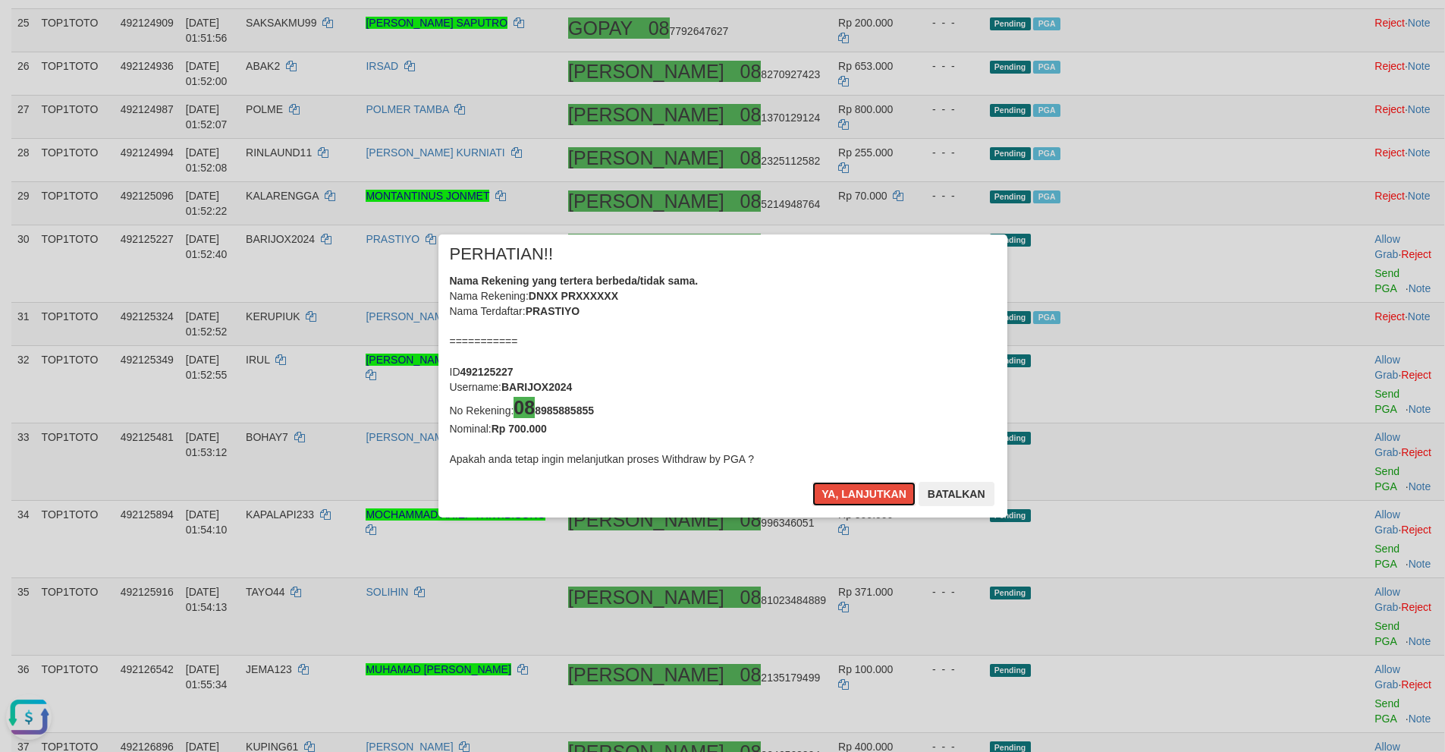
click at [840, 496] on button "Ya, lanjutkan" at bounding box center [863, 494] width 103 height 24
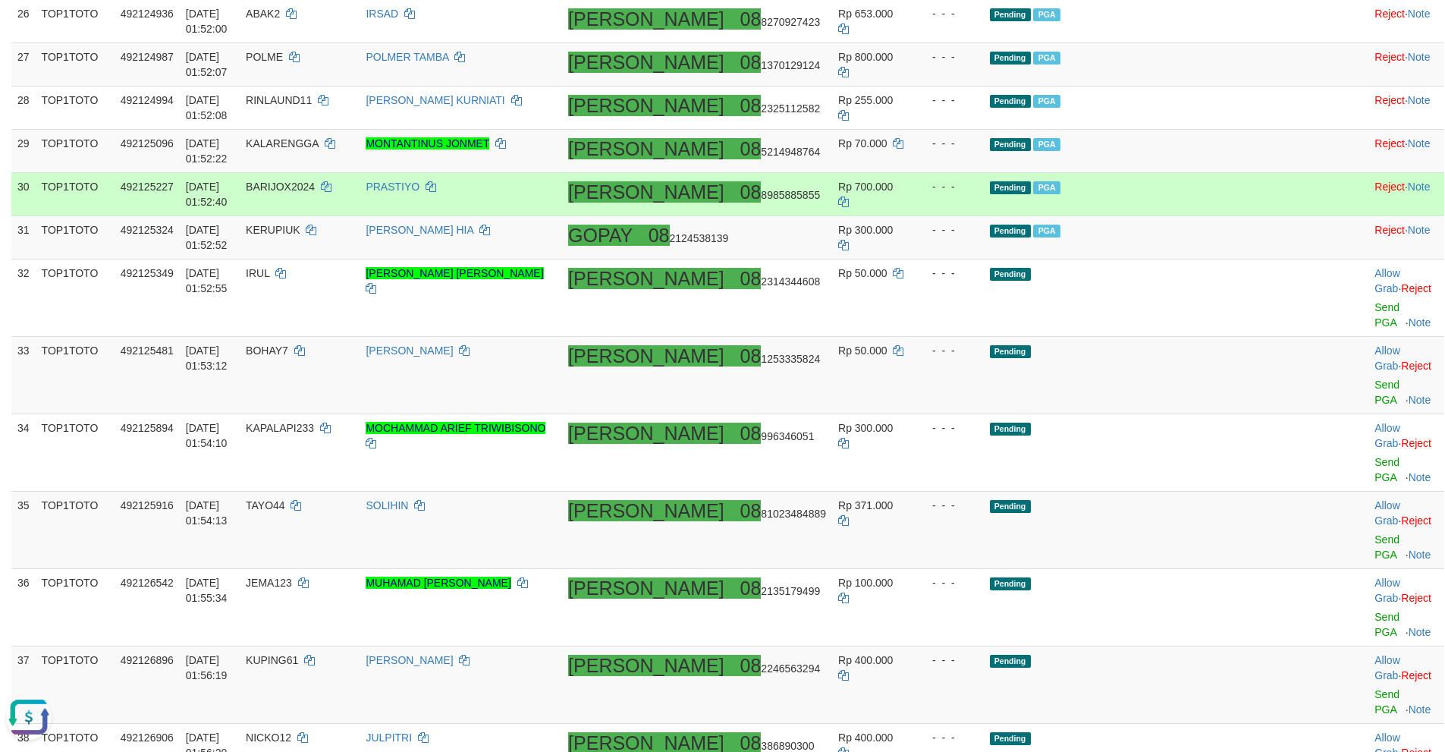
scroll to position [1418, 0]
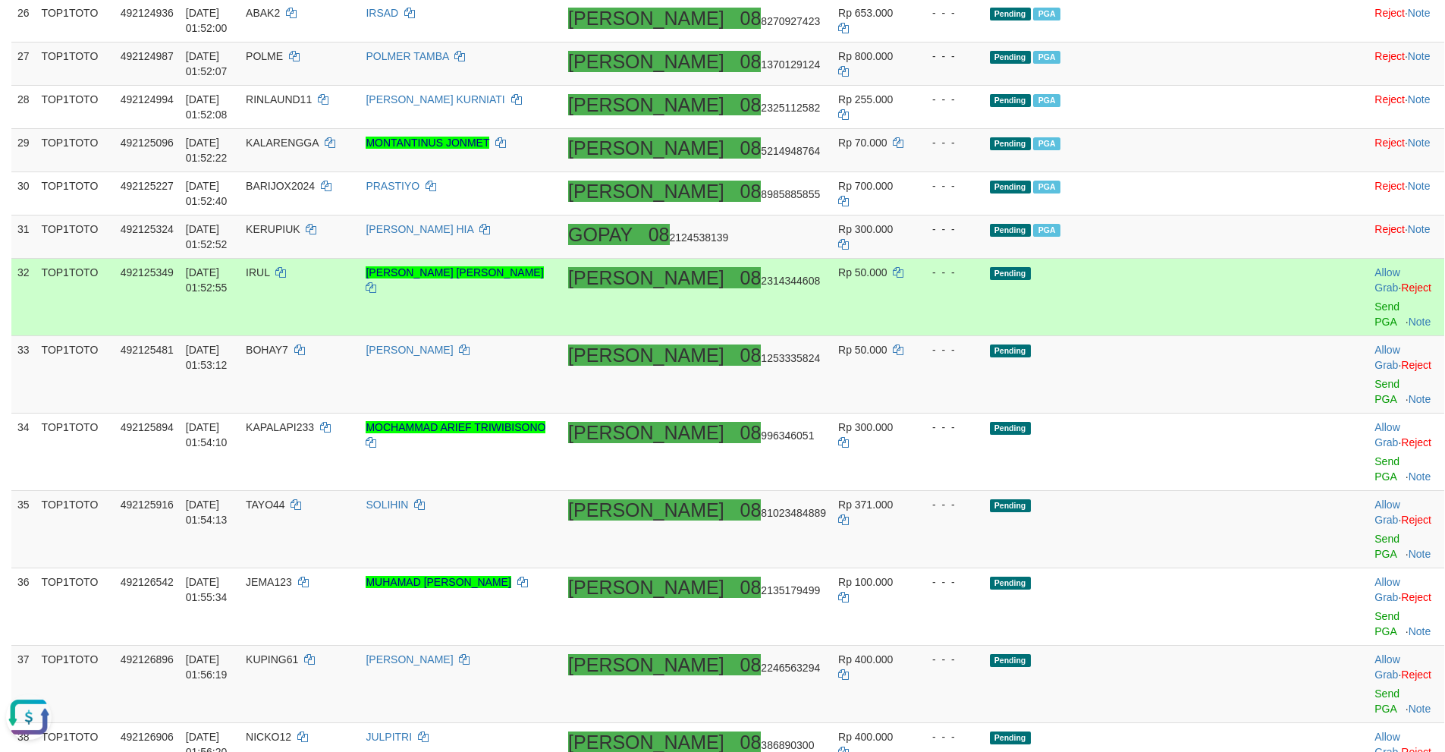
click at [1368, 269] on td "Allow Grab · Reject Send PGA · Note" at bounding box center [1405, 297] width 75 height 77
click at [1374, 300] on link "Send PGA" at bounding box center [1386, 313] width 25 height 27
click at [1374, 378] on link "Send PGA" at bounding box center [1386, 391] width 25 height 27
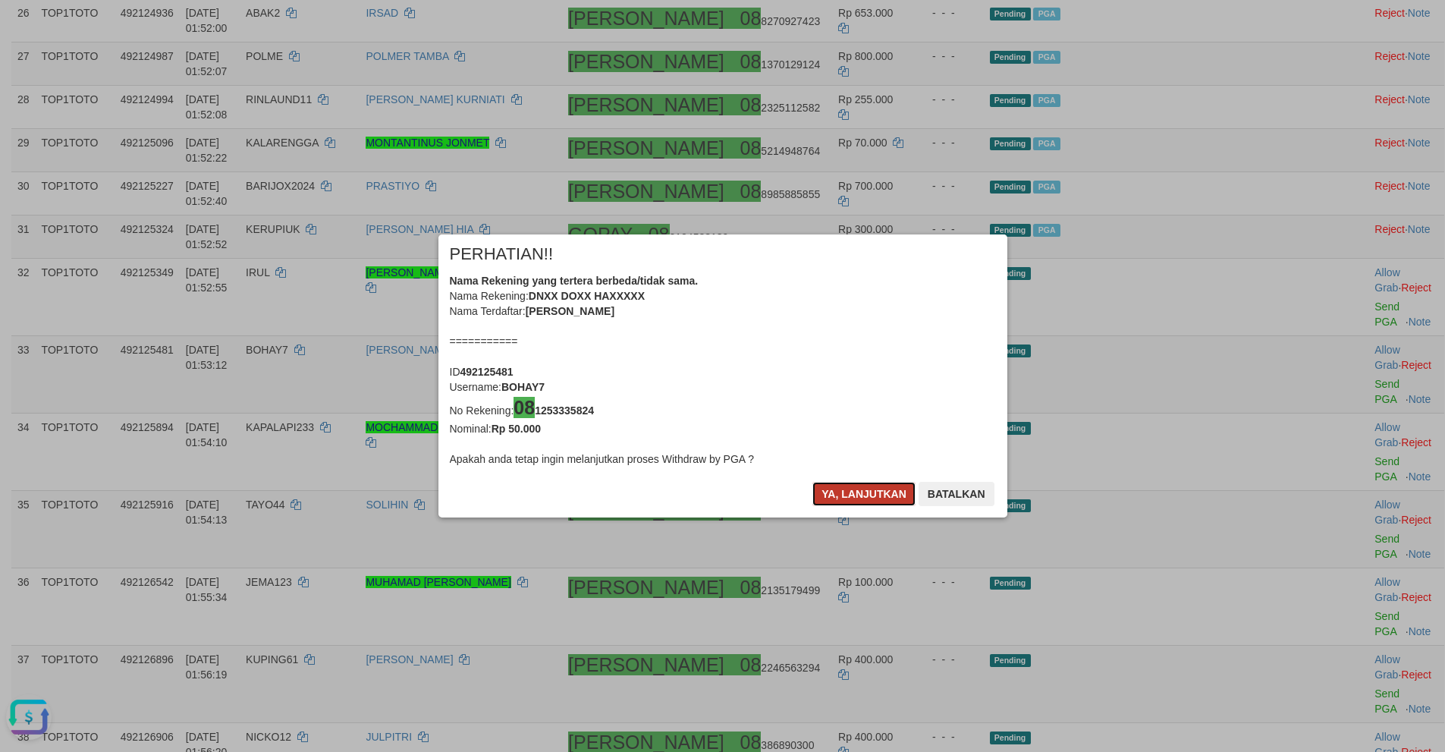
click at [856, 494] on button "Ya, lanjutkan" at bounding box center [863, 494] width 103 height 24
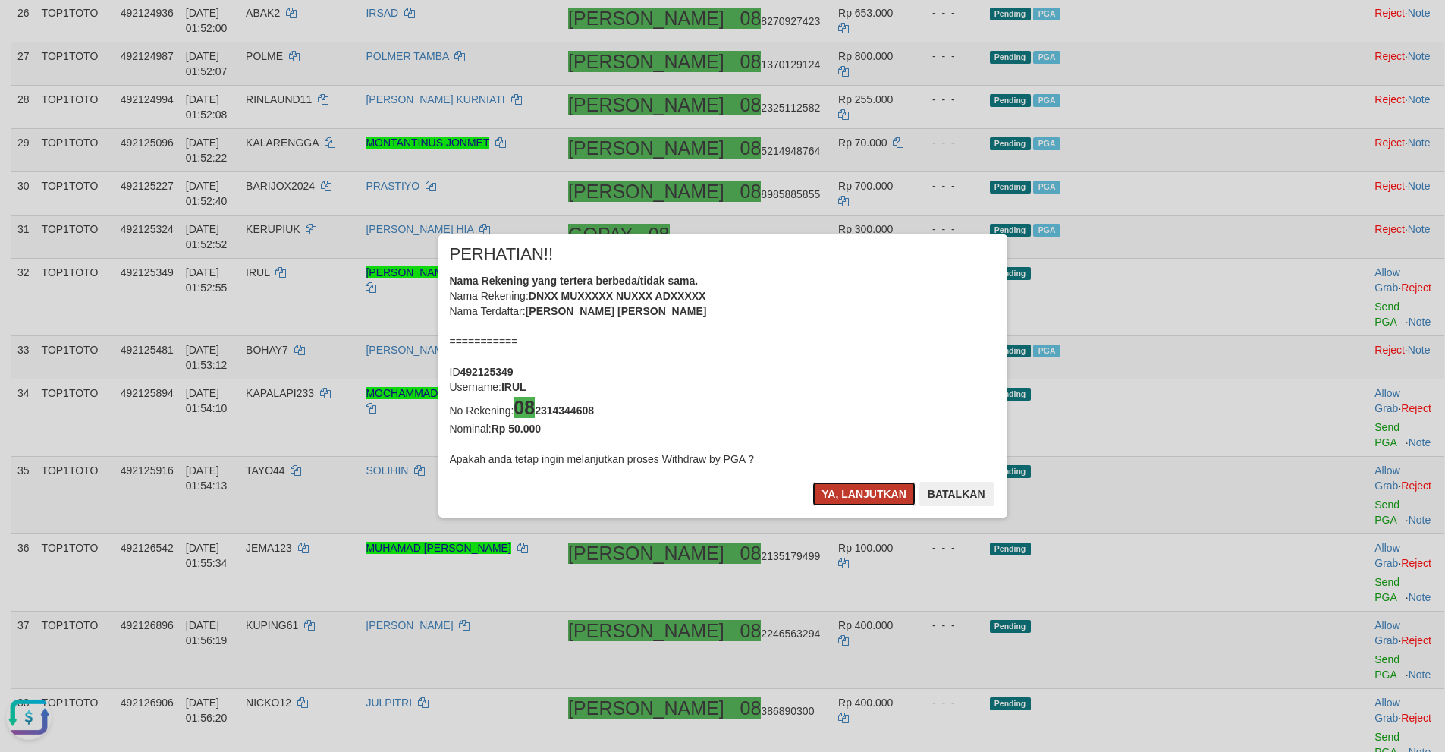
click at [840, 496] on button "Ya, lanjutkan" at bounding box center [863, 494] width 103 height 24
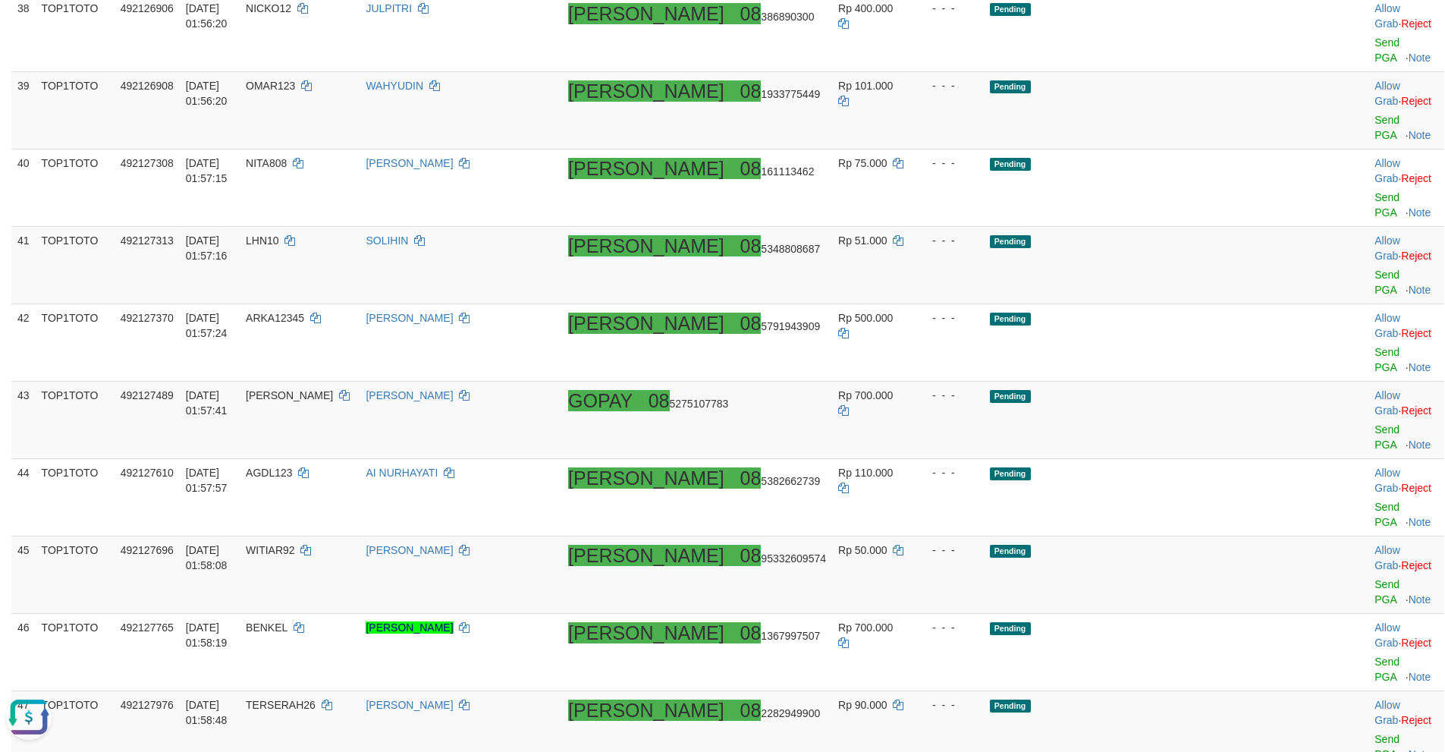
scroll to position [1547, 0]
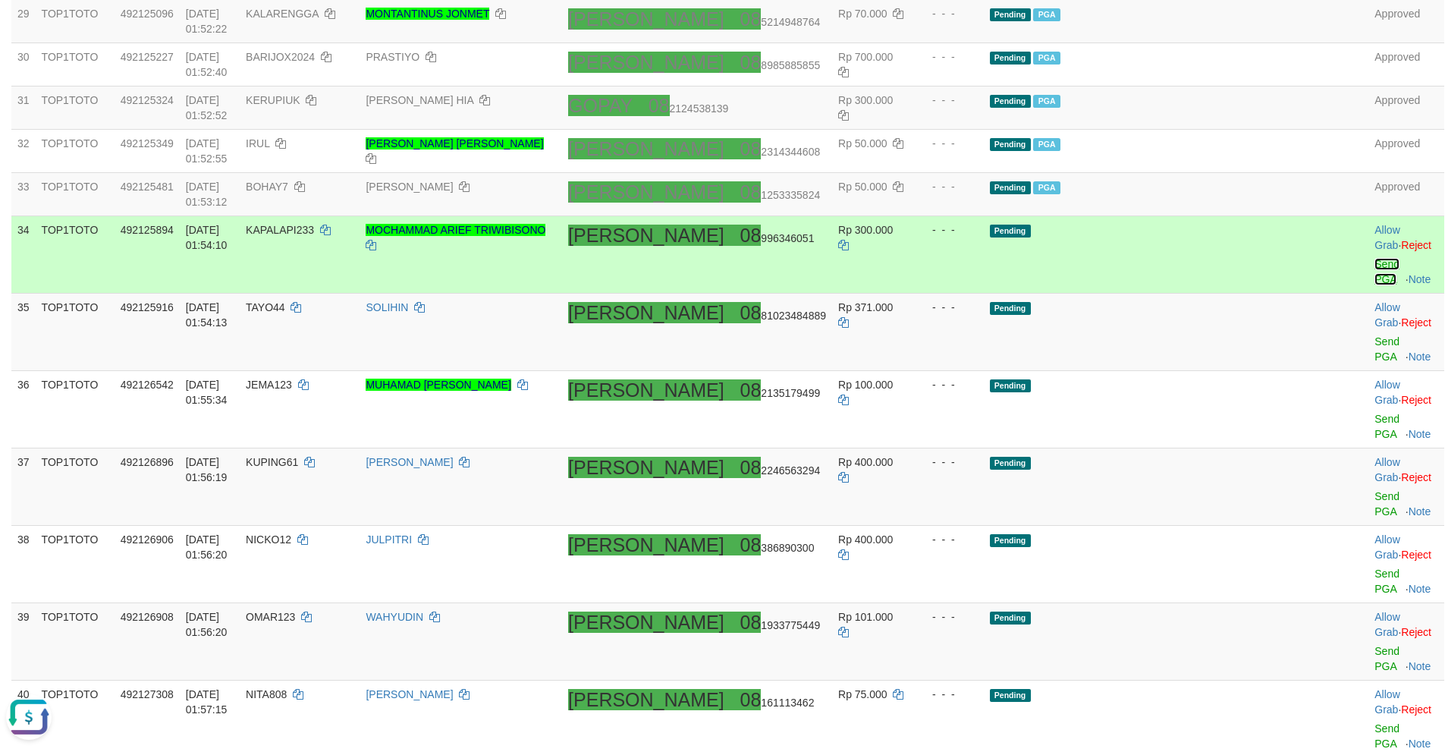
click at [1374, 258] on link "Send PGA" at bounding box center [1386, 271] width 25 height 27
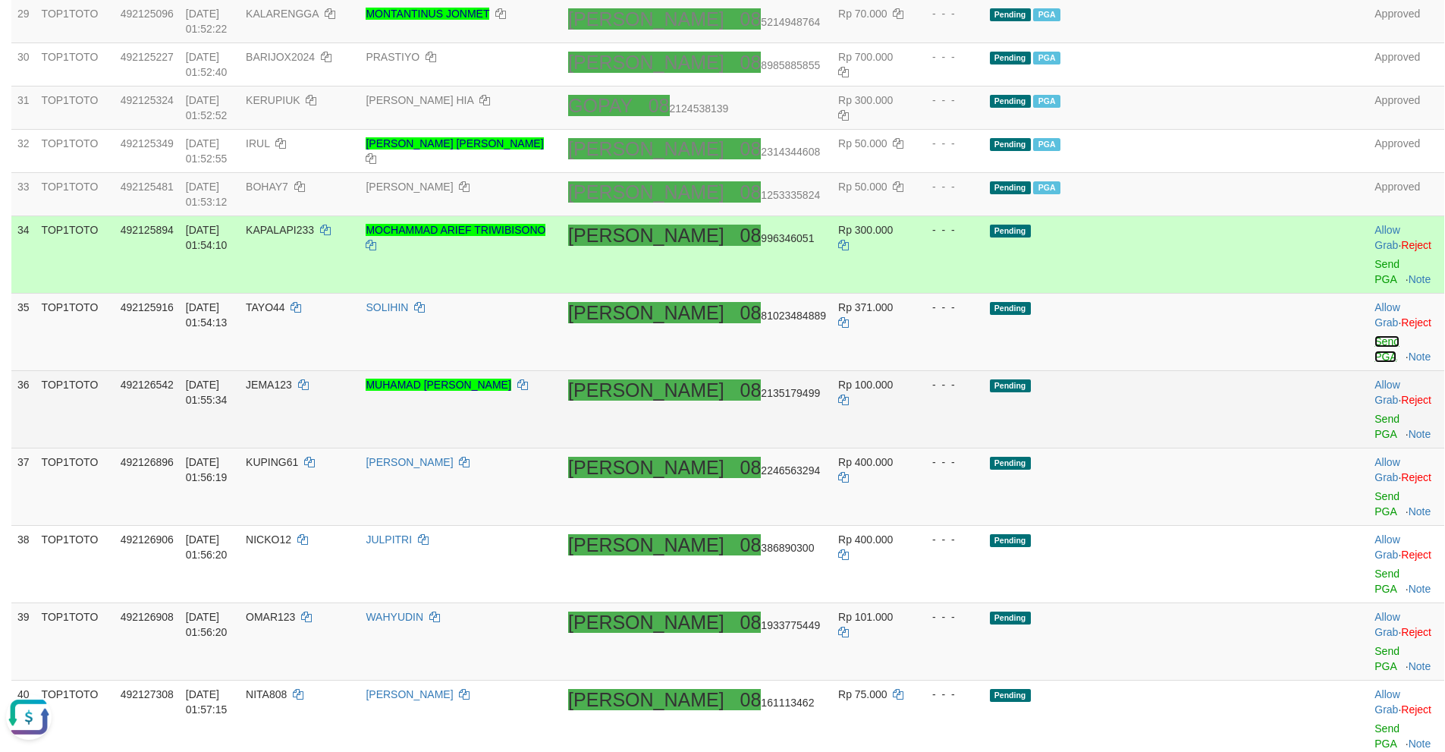
click at [1374, 335] on link "Send PGA" at bounding box center [1386, 348] width 25 height 27
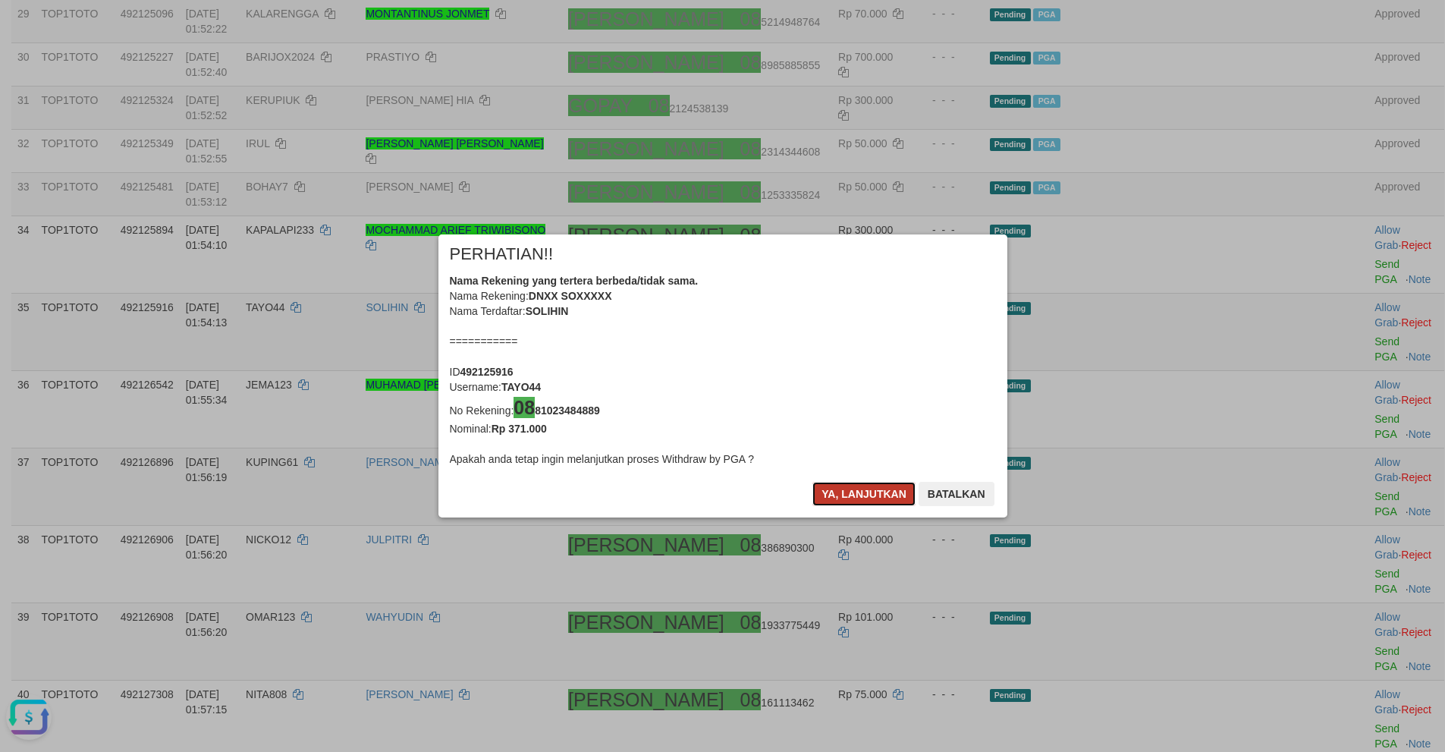
click at [844, 487] on button "Ya, lanjutkan" at bounding box center [863, 494] width 103 height 24
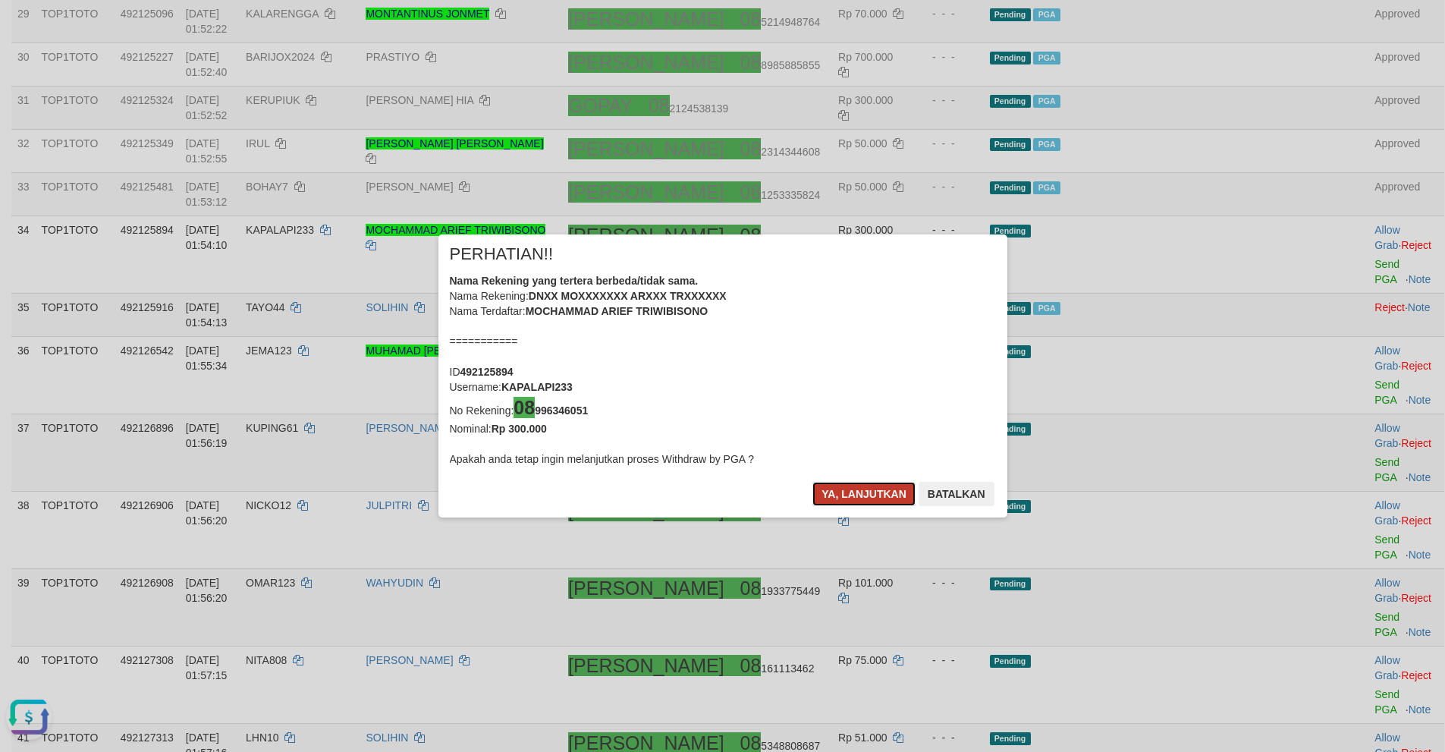
click at [842, 487] on button "Ya, lanjutkan" at bounding box center [863, 494] width 103 height 24
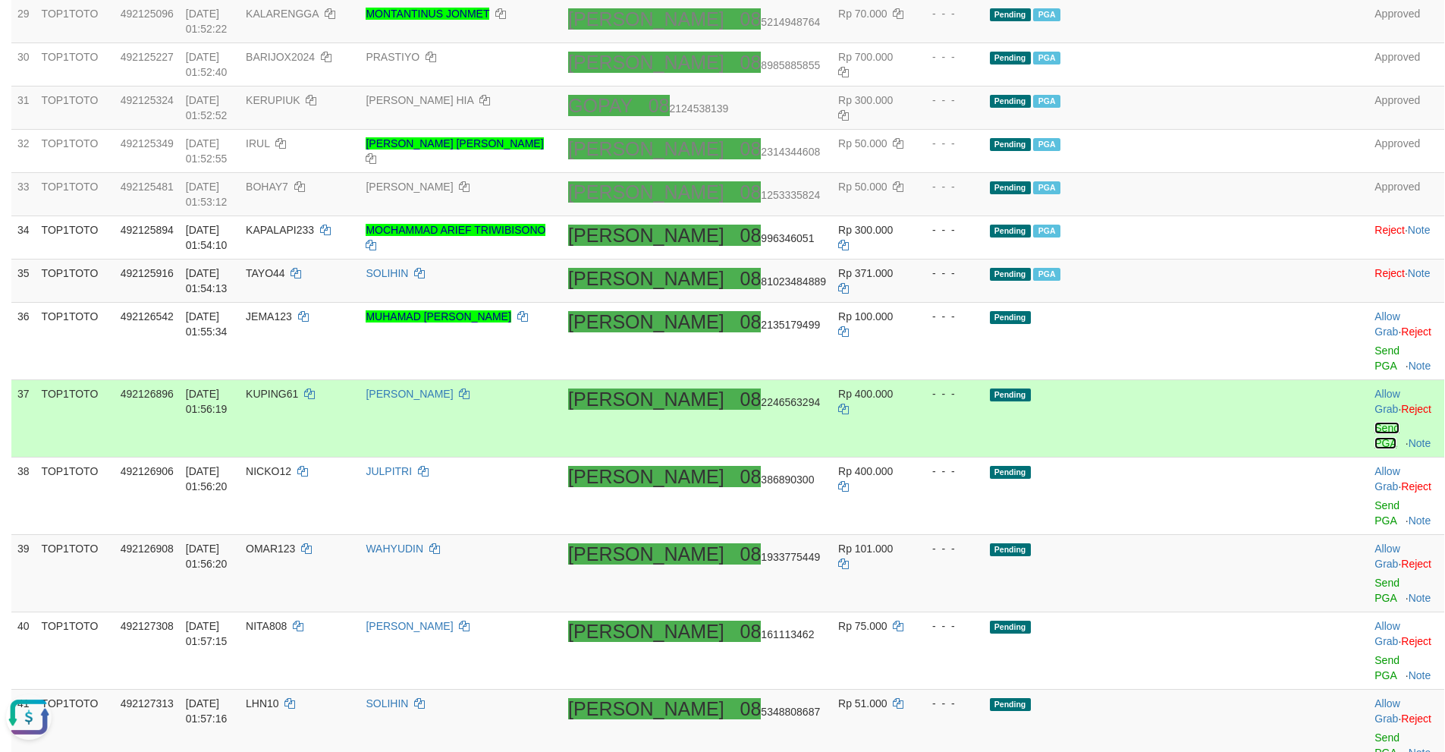
click at [1374, 422] on link "Send PGA" at bounding box center [1386, 435] width 25 height 27
click at [1374, 499] on link "Send PGA" at bounding box center [1386, 512] width 25 height 27
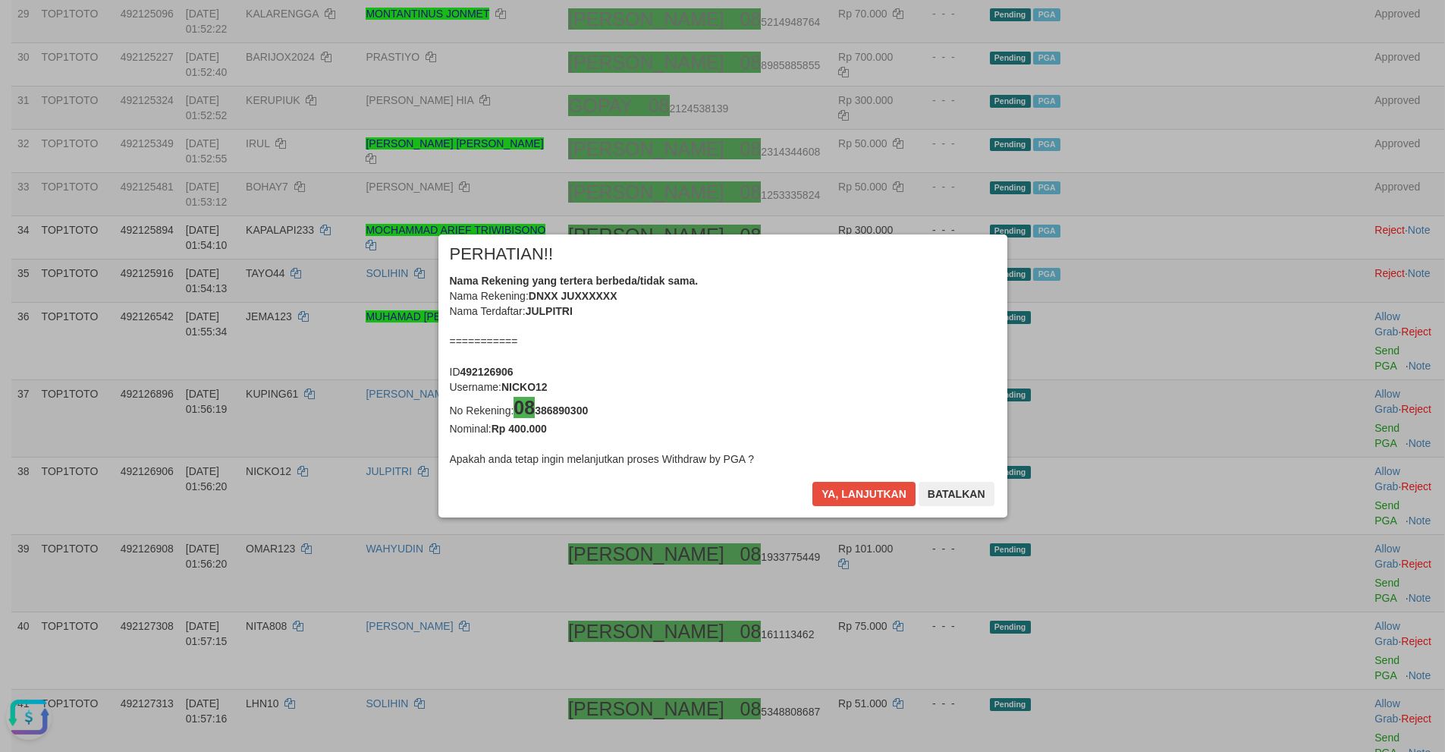
click at [1349, 460] on div "× PERHATIAN!! Nama Rekening yang tertera berbeda/tidak sama. Nama Rekening: DNX…" at bounding box center [722, 376] width 1445 height 344
click at [851, 496] on button "Ya, lanjutkan" at bounding box center [863, 494] width 103 height 24
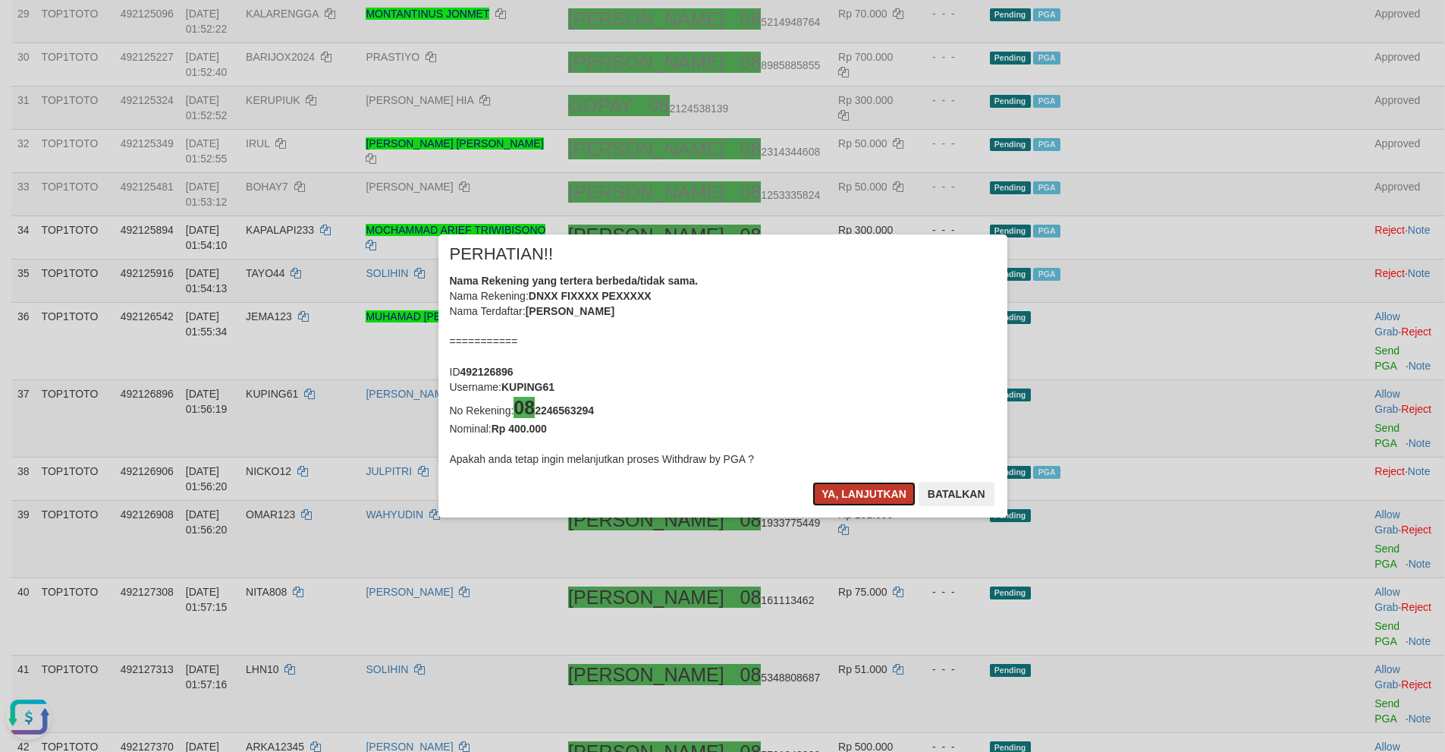
click at [847, 496] on button "Ya, lanjutkan" at bounding box center [863, 494] width 103 height 24
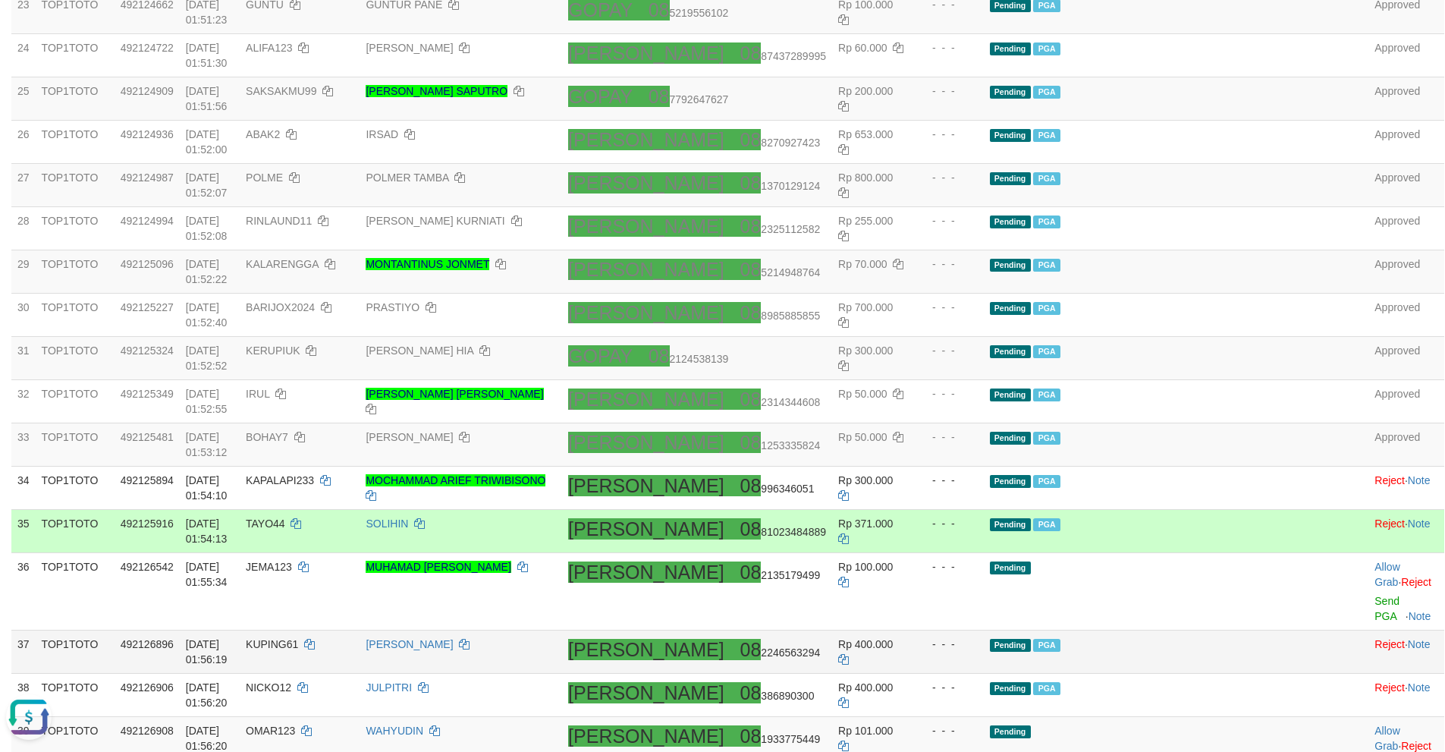
scroll to position [1601, 0]
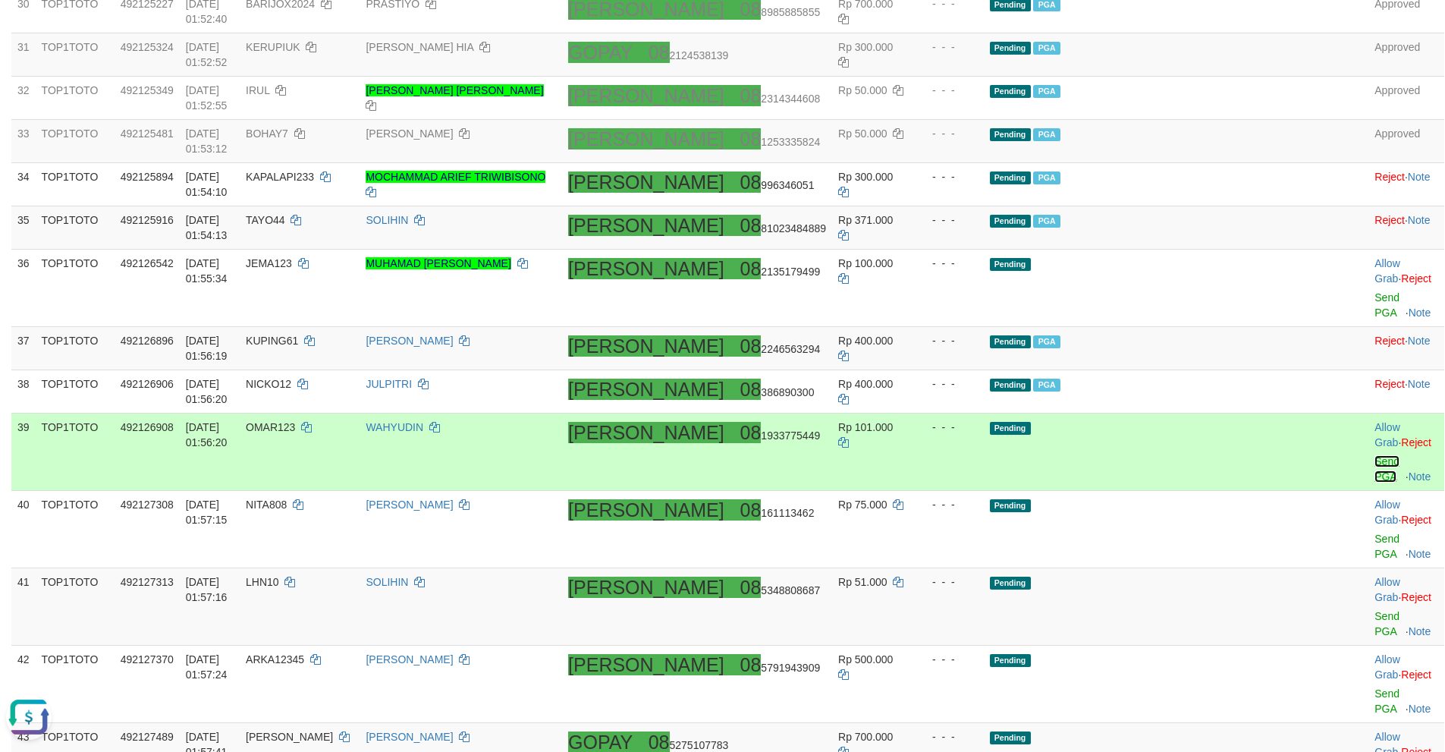
click at [1374, 455] on link "Send PGA" at bounding box center [1386, 468] width 25 height 27
click at [1374, 533] on link "Send PGA" at bounding box center [1386, 546] width 25 height 27
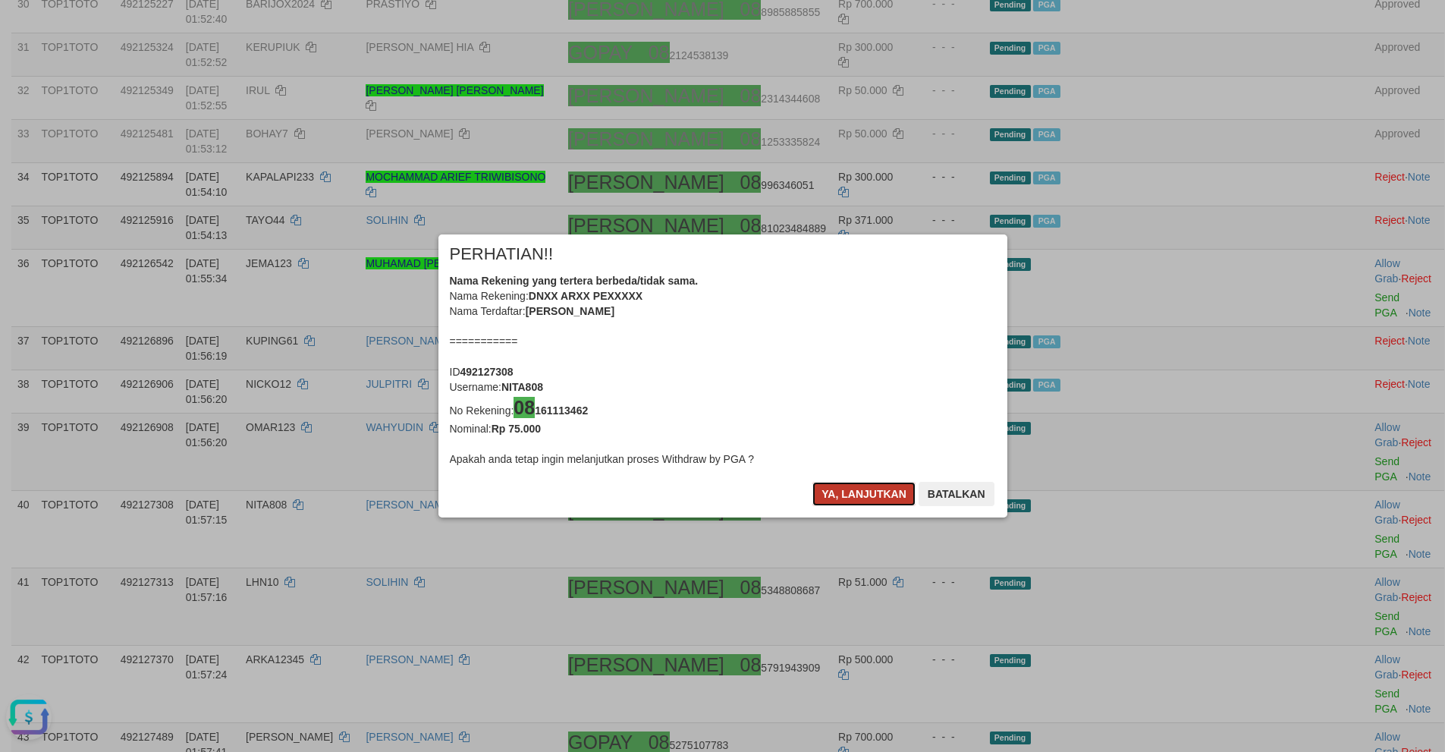
click at [842, 496] on button "Ya, lanjutkan" at bounding box center [863, 494] width 103 height 24
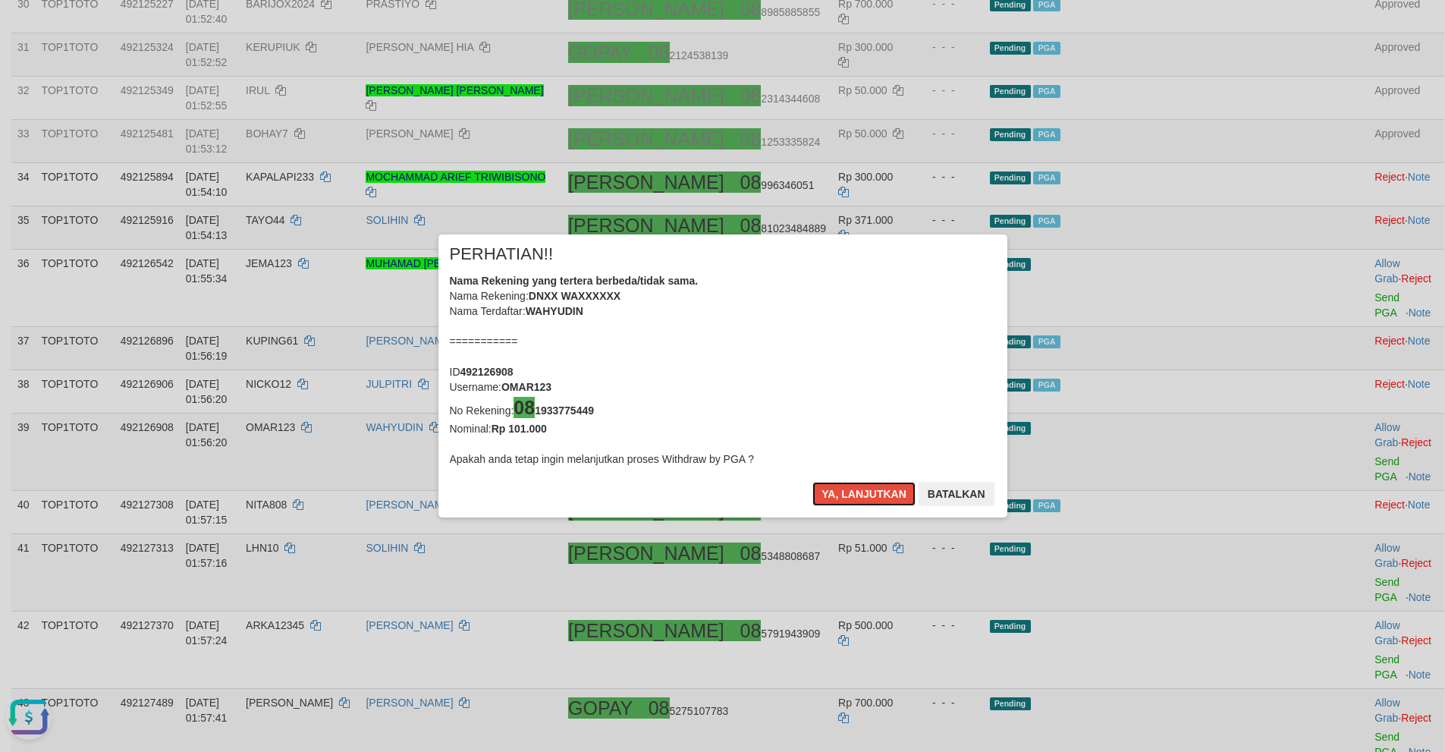
click at [837, 498] on button "Ya, lanjutkan" at bounding box center [863, 494] width 103 height 24
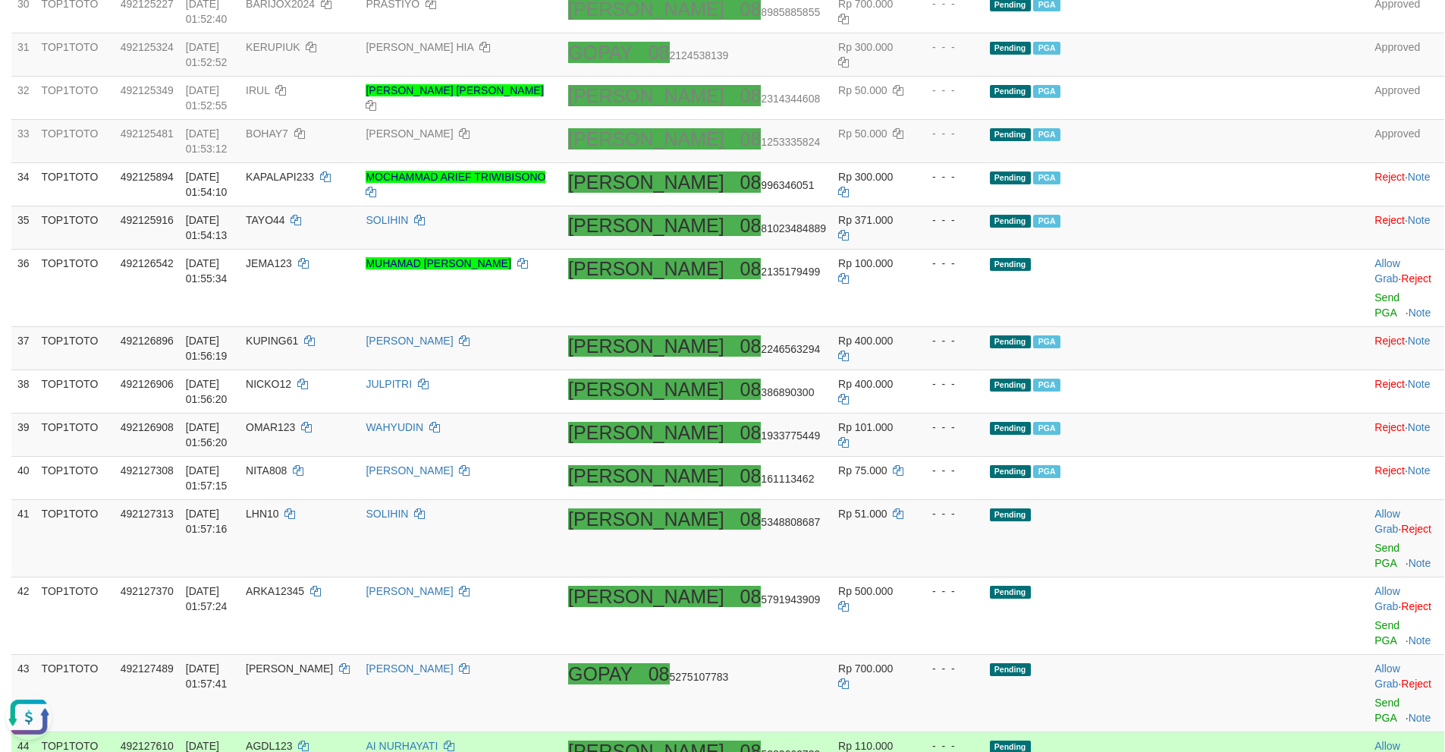
scroll to position [1980, 0]
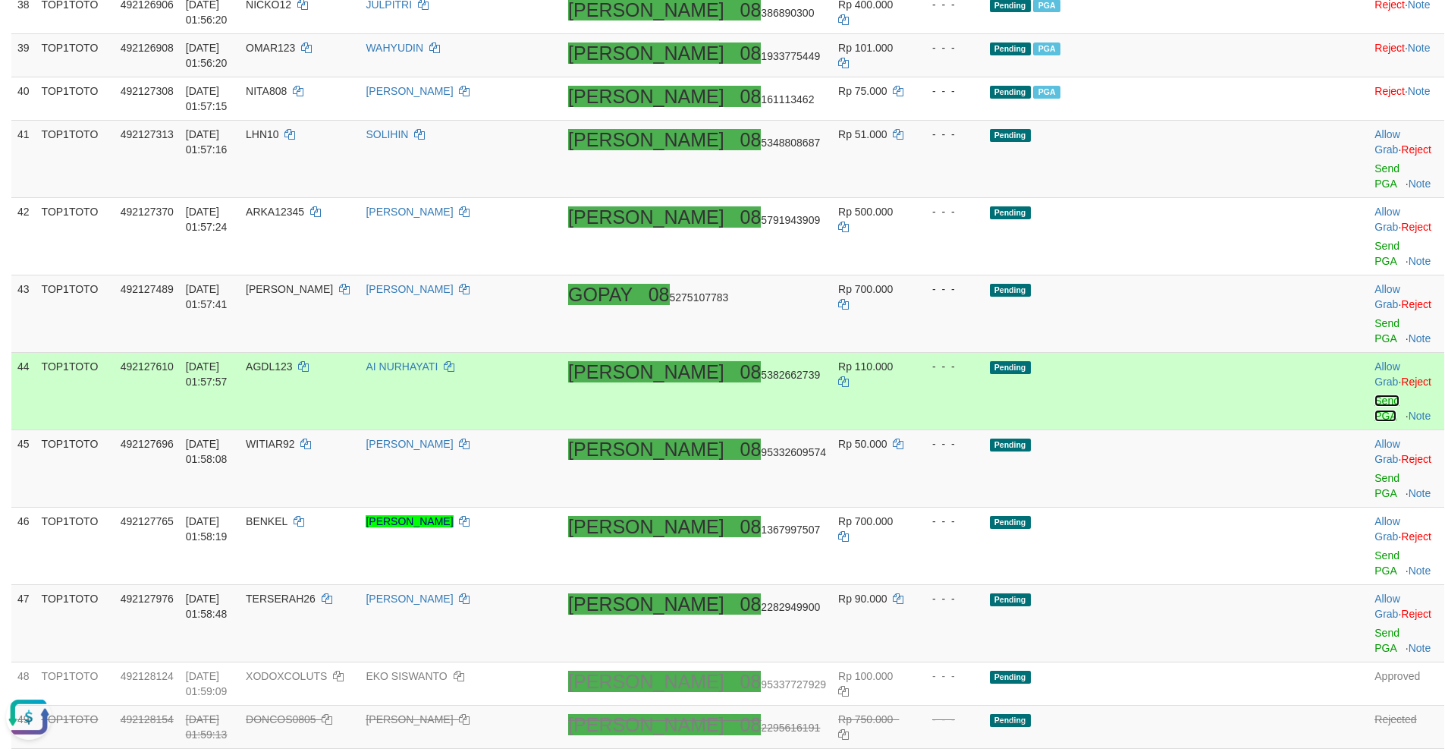
click at [1374, 394] on link "Send PGA" at bounding box center [1386, 407] width 25 height 27
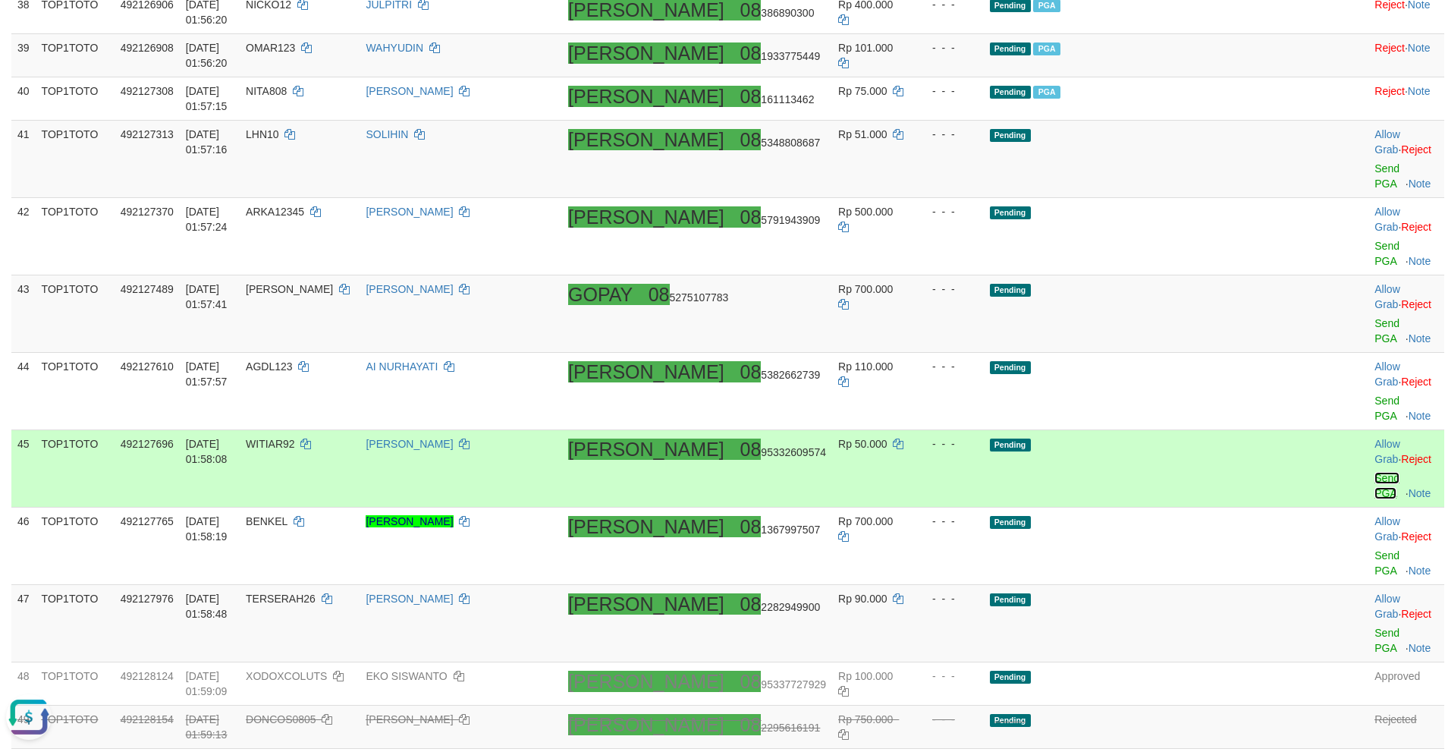
click at [1374, 472] on link "Send PGA" at bounding box center [1386, 485] width 25 height 27
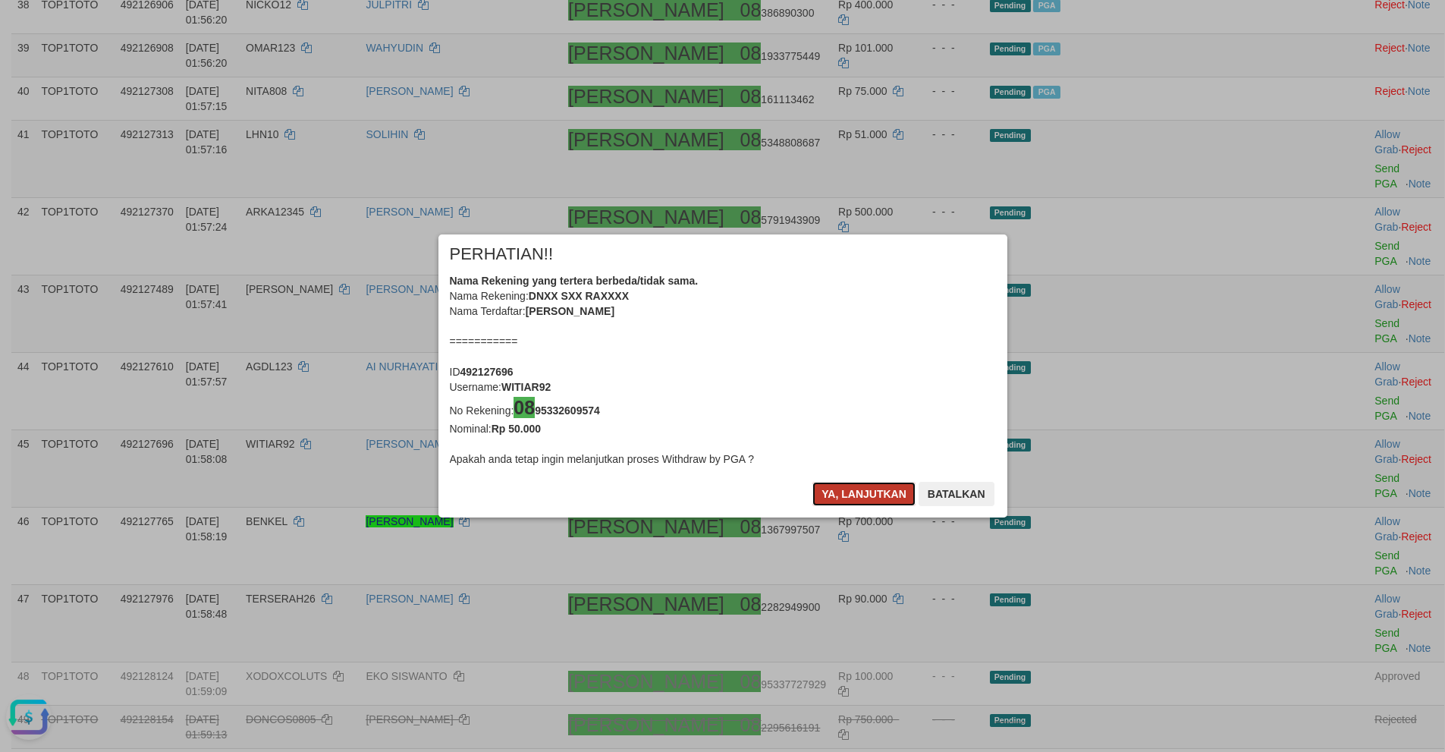
click at [860, 498] on button "Ya, lanjutkan" at bounding box center [863, 494] width 103 height 24
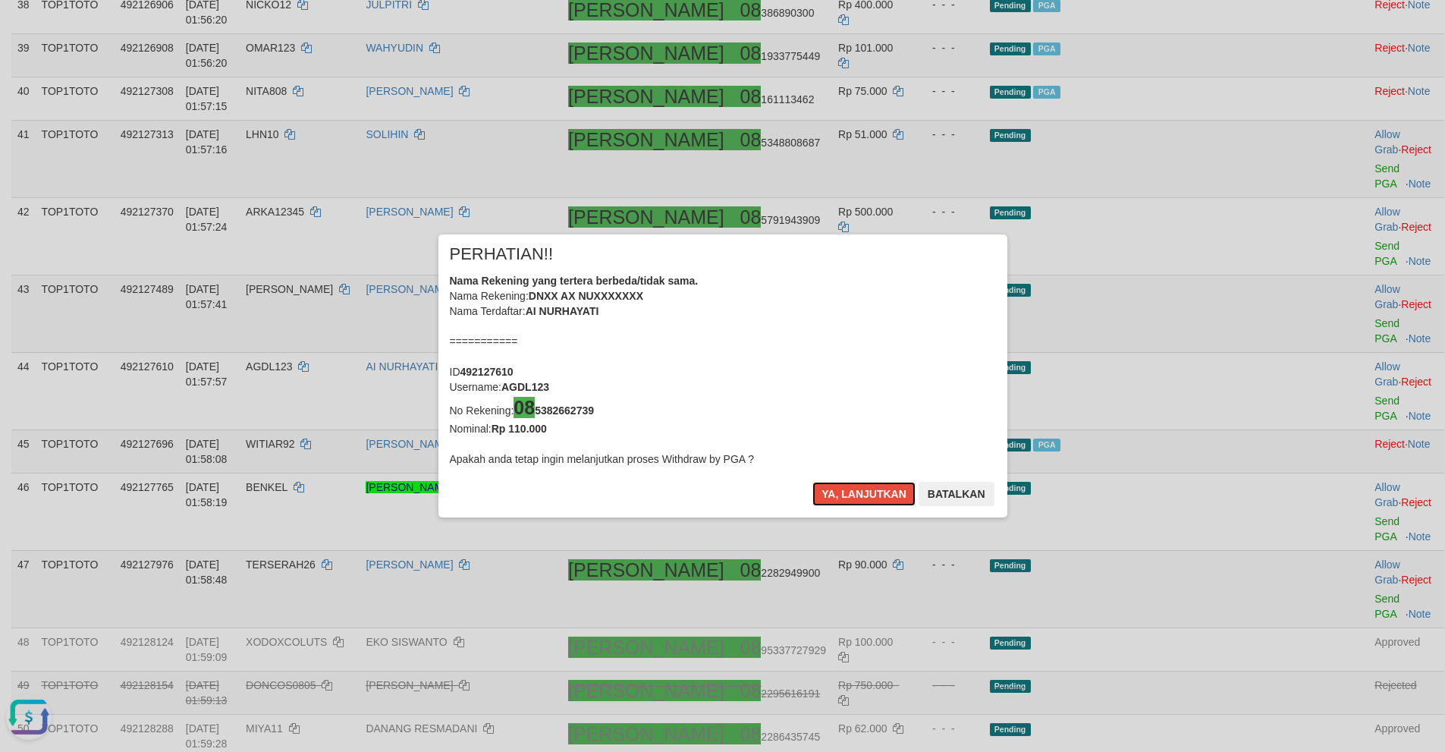
click at [860, 498] on button "Ya, lanjutkan" at bounding box center [863, 494] width 103 height 24
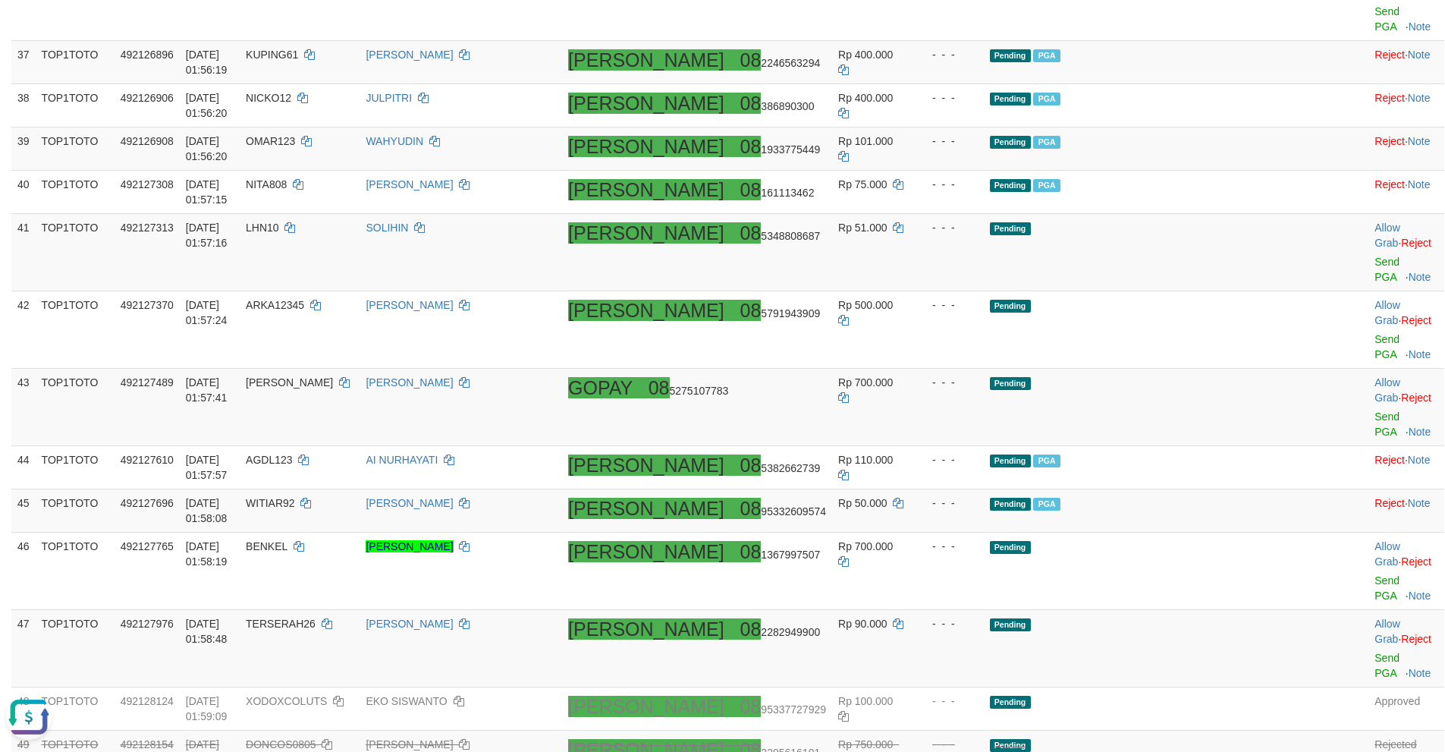
scroll to position [1881, 0]
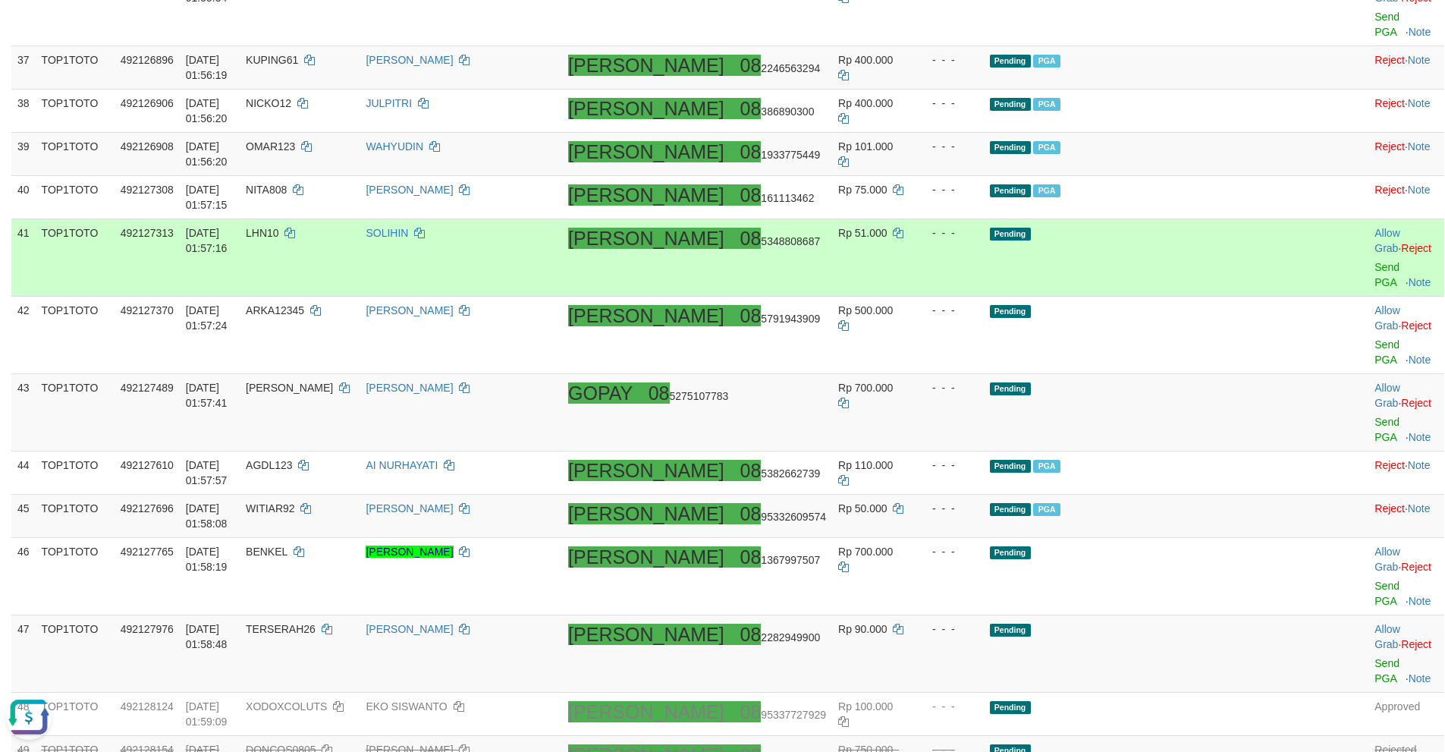
click at [1374, 256] on div at bounding box center [1405, 258] width 63 height 4
click at [1374, 261] on link "Send PGA" at bounding box center [1386, 274] width 25 height 27
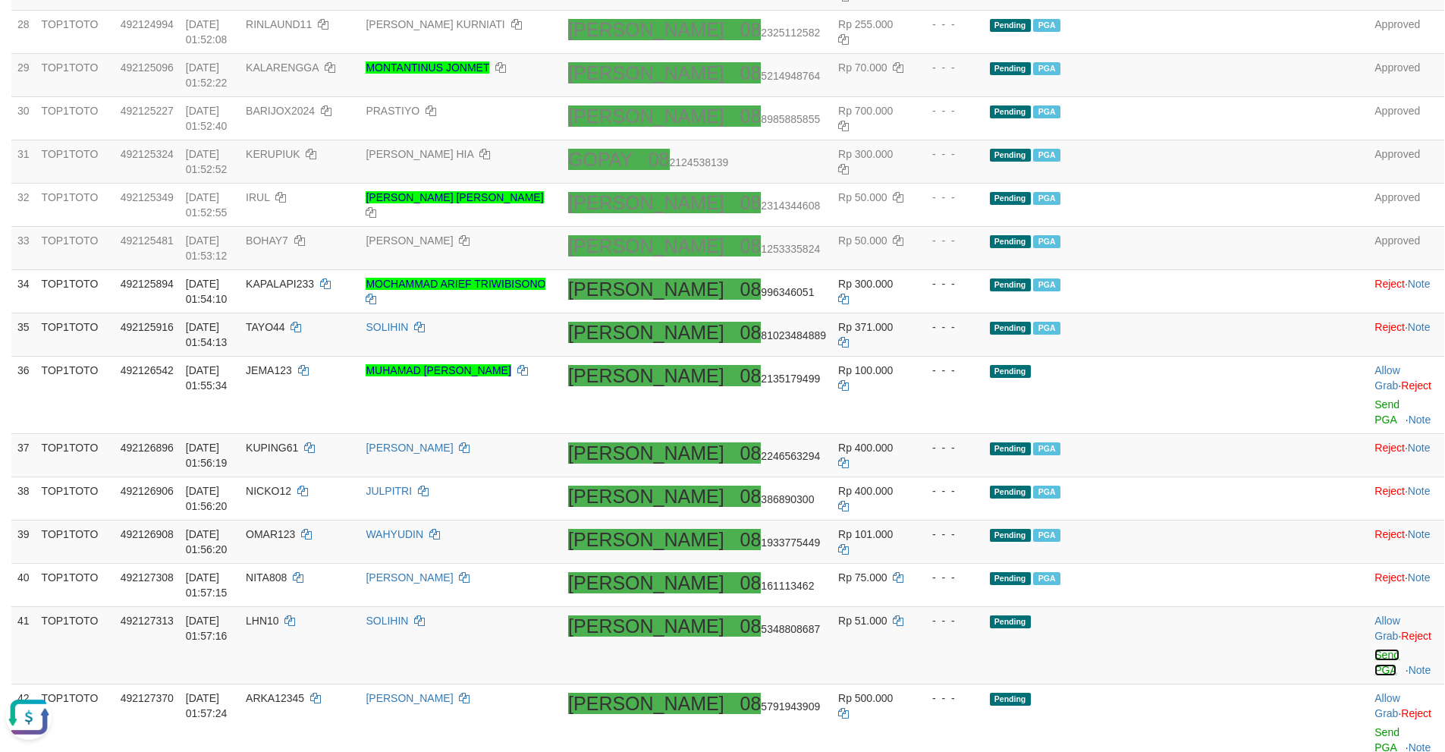
scroll to position [1780, 0]
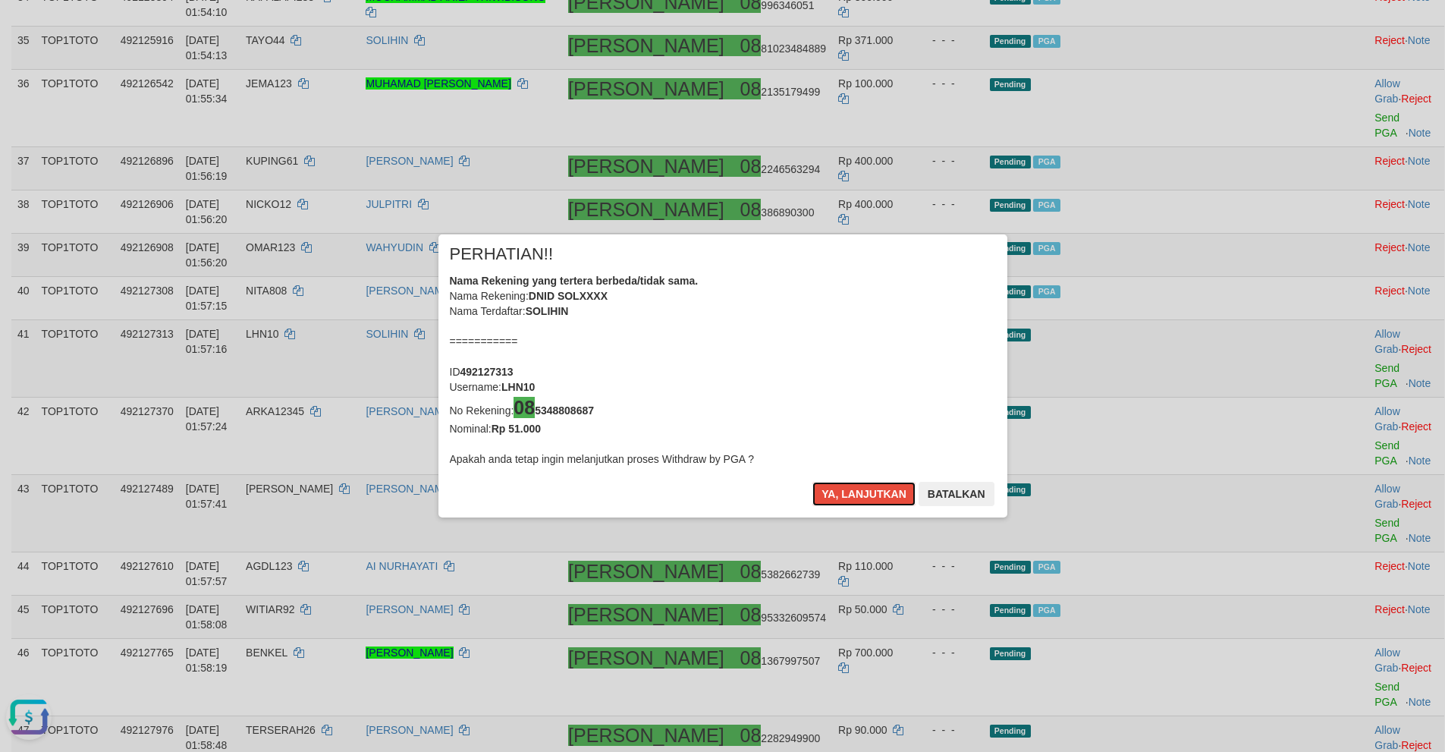
click at [812, 482] on button "Ya, lanjutkan" at bounding box center [863, 494] width 103 height 24
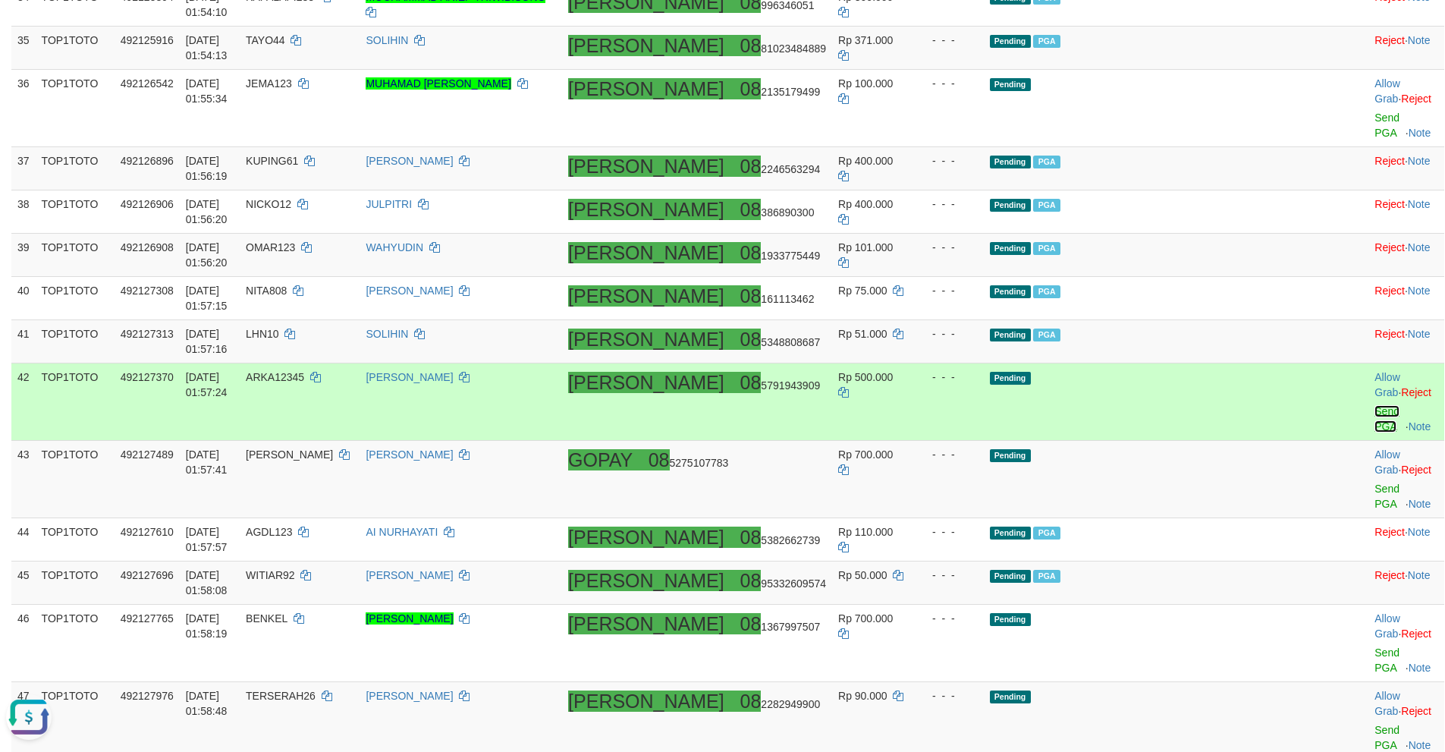
click at [1374, 405] on link "Send PGA" at bounding box center [1386, 418] width 25 height 27
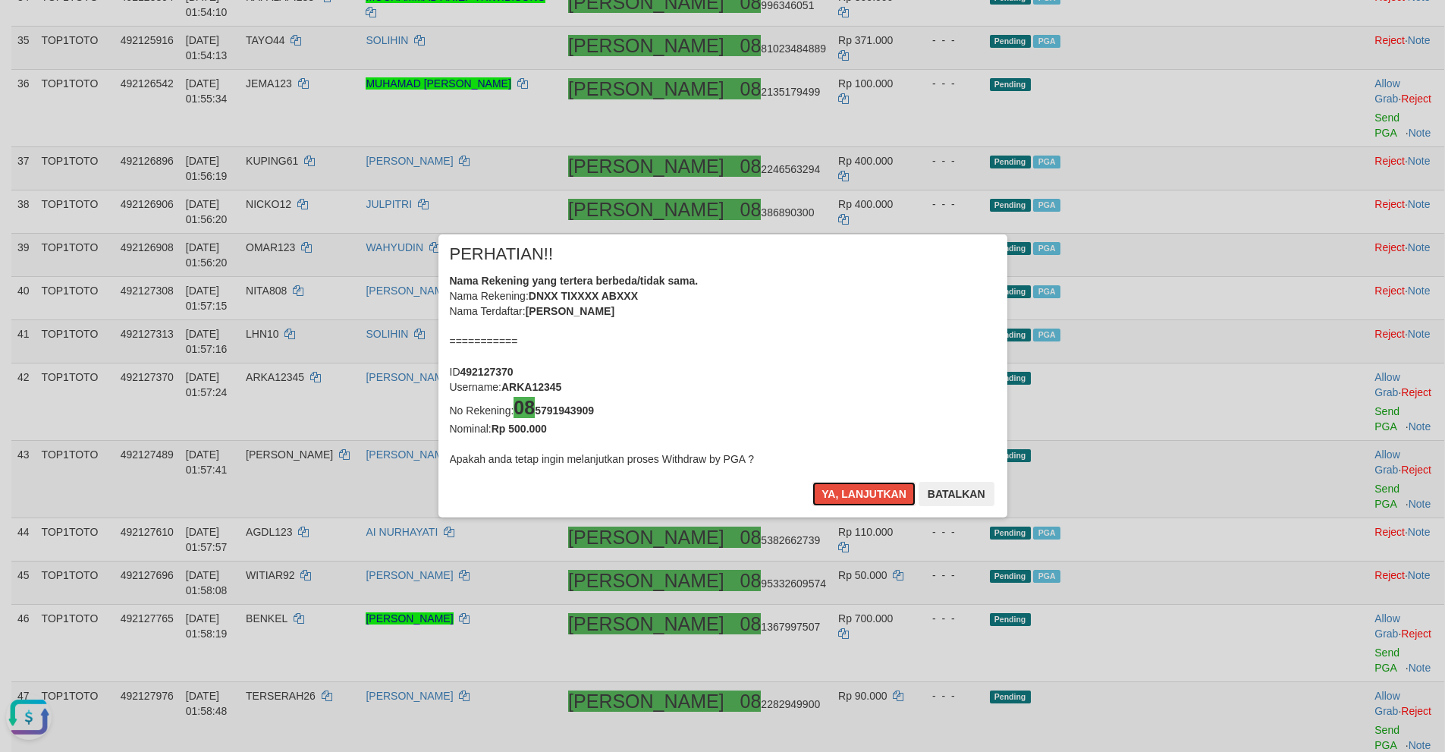
click at [812, 482] on button "Ya, lanjutkan" at bounding box center [863, 494] width 103 height 24
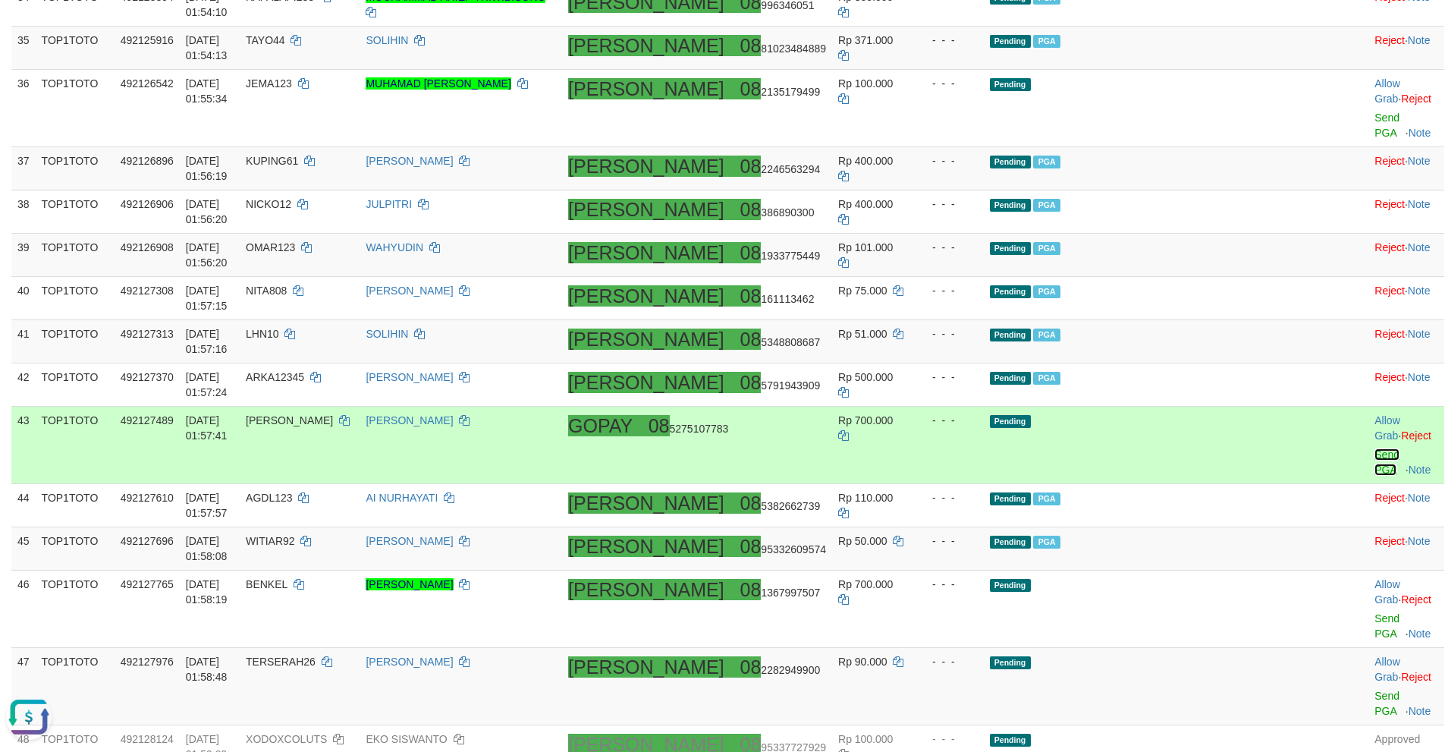
click at [1374, 448] on link "Send PGA" at bounding box center [1386, 461] width 25 height 27
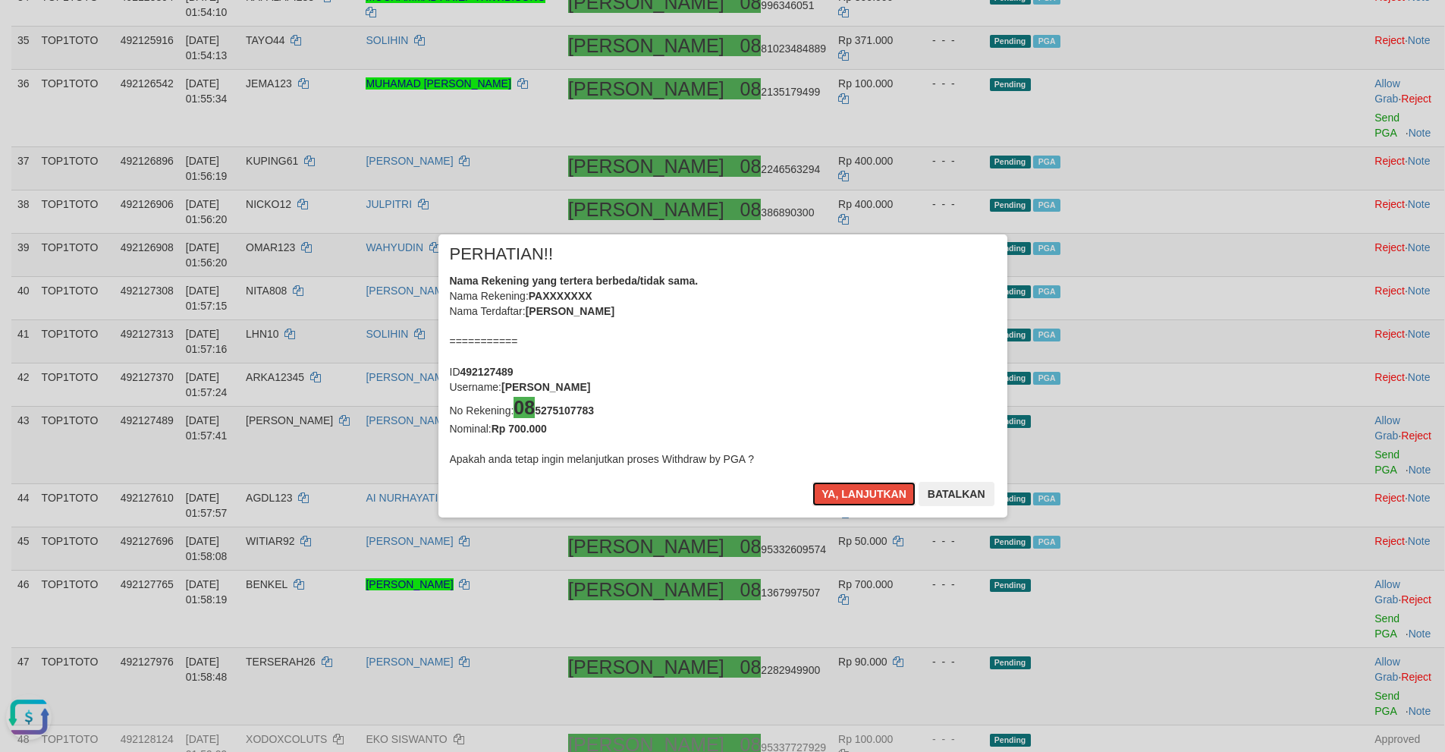
click at [812, 482] on button "Ya, lanjutkan" at bounding box center [863, 494] width 103 height 24
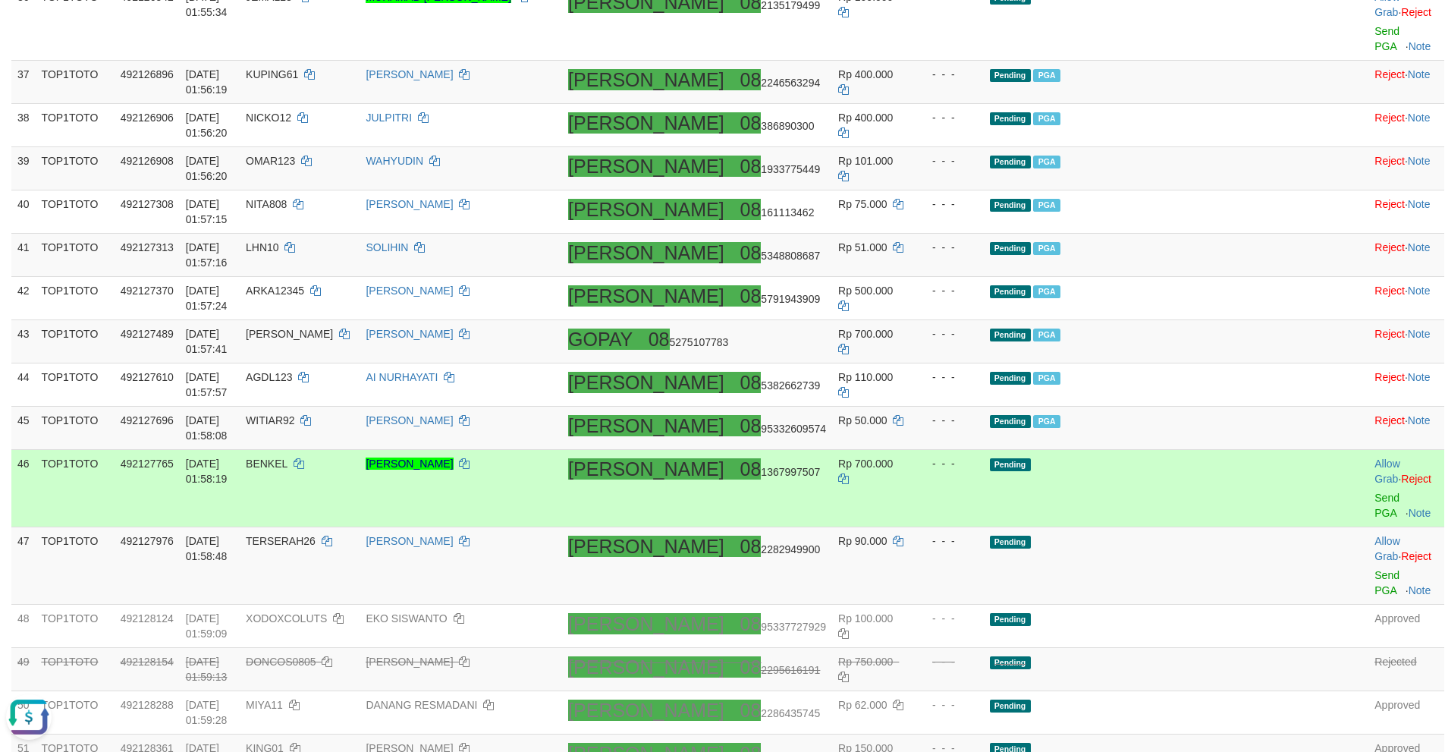
scroll to position [2084, 0]
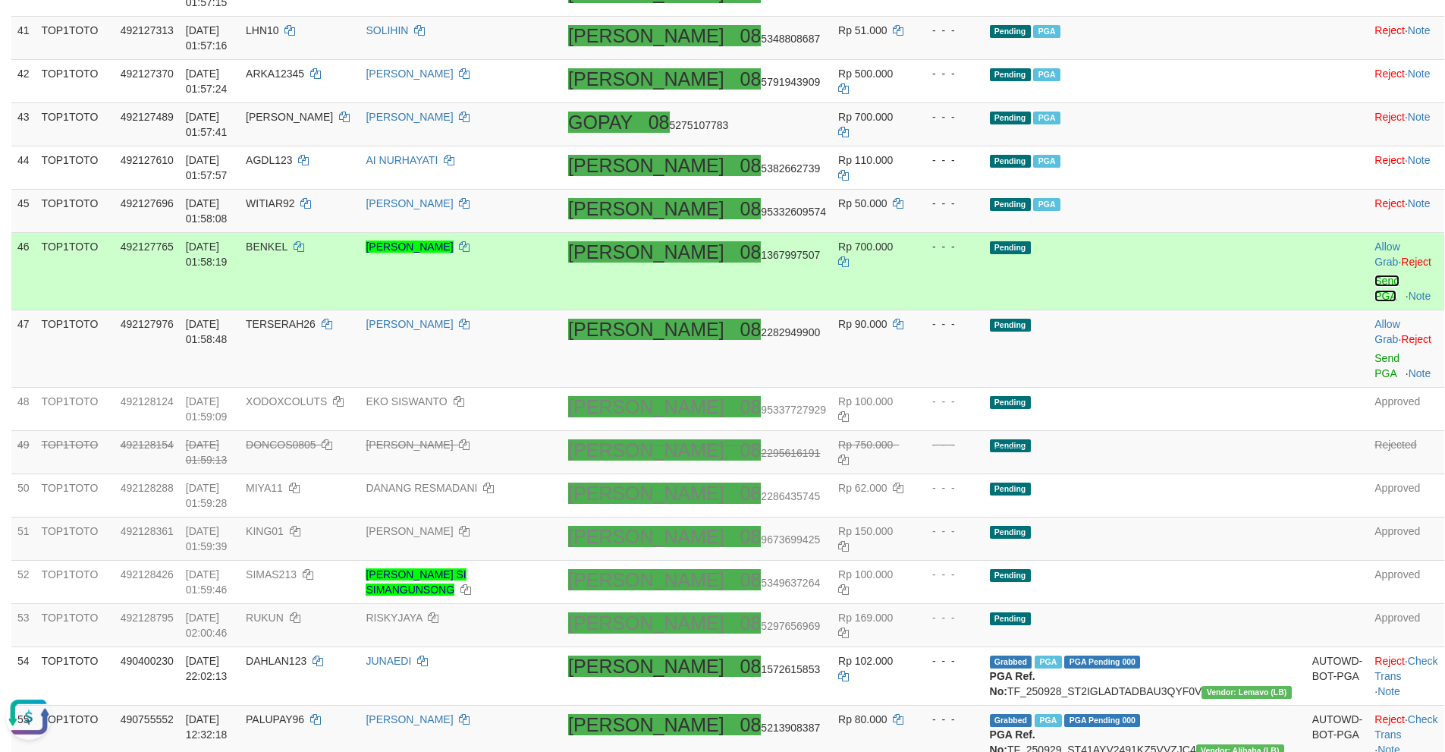
click at [1374, 275] on link "Send PGA" at bounding box center [1386, 288] width 25 height 27
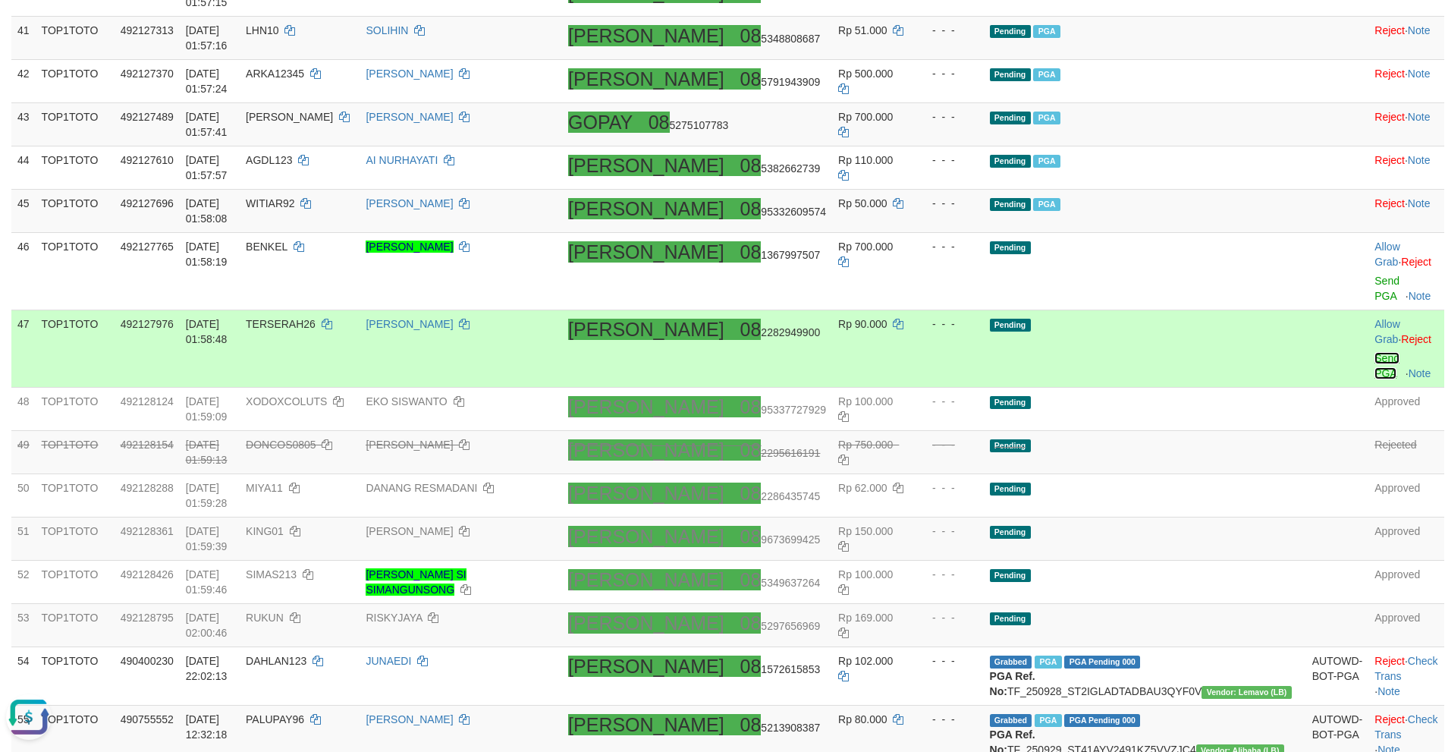
click at [1374, 352] on link "Send PGA" at bounding box center [1386, 365] width 25 height 27
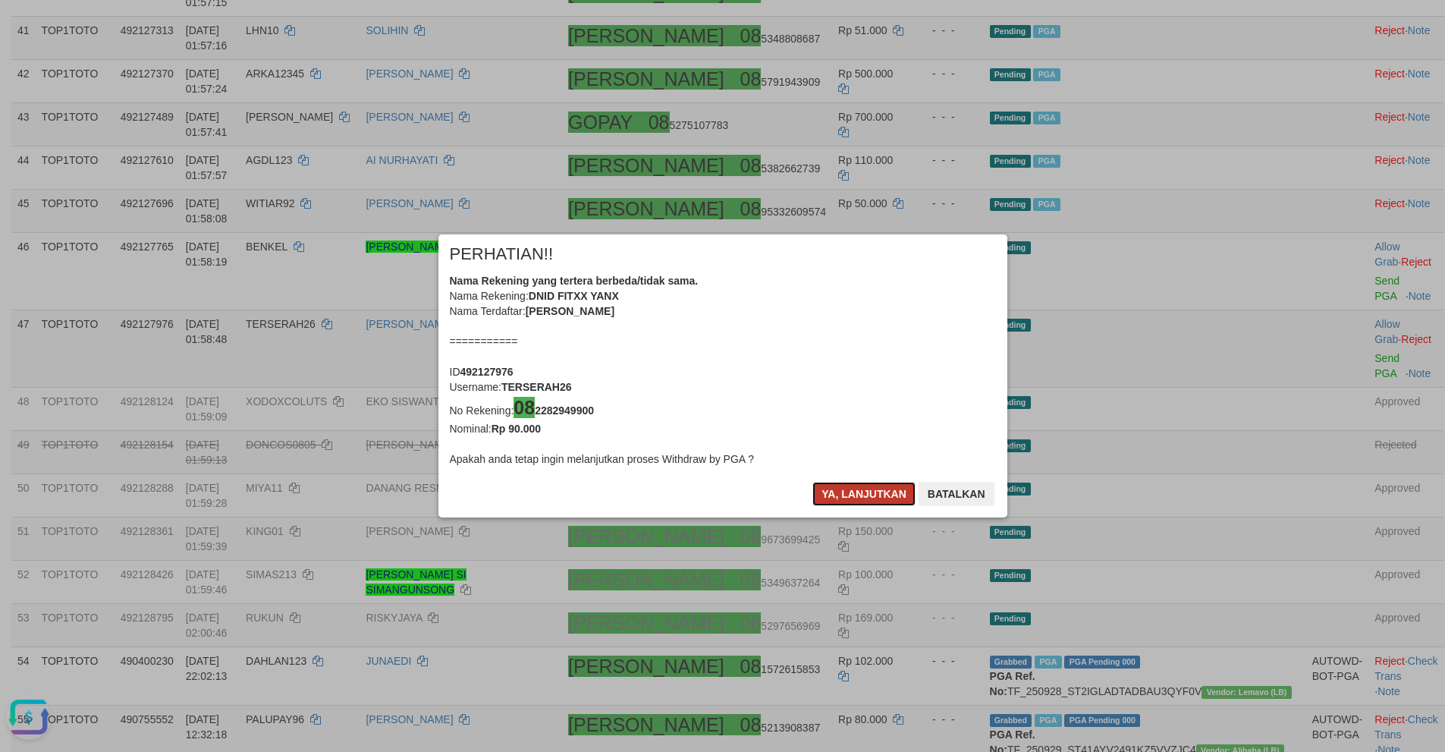
click at [828, 492] on button "Ya, lanjutkan" at bounding box center [863, 494] width 103 height 24
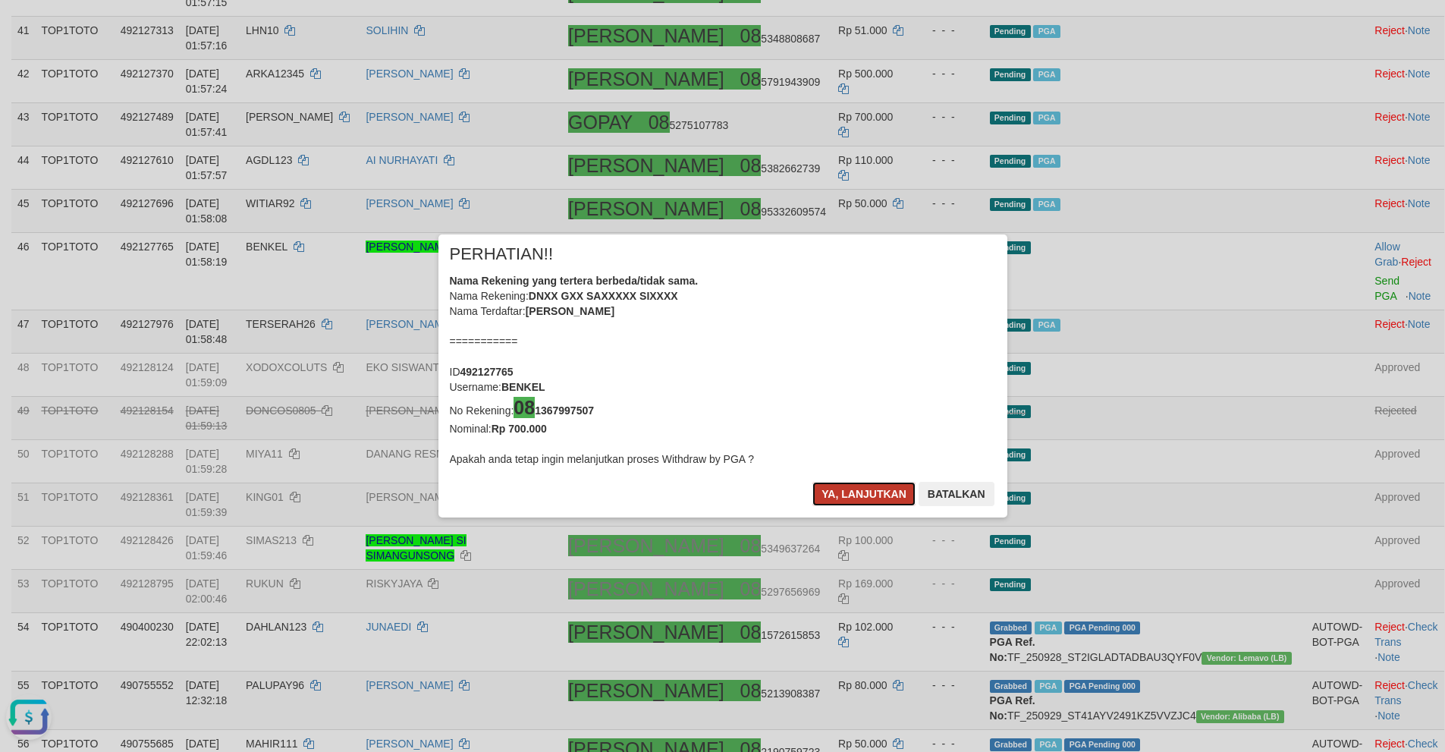
click at [849, 496] on button "Ya, lanjutkan" at bounding box center [863, 494] width 103 height 24
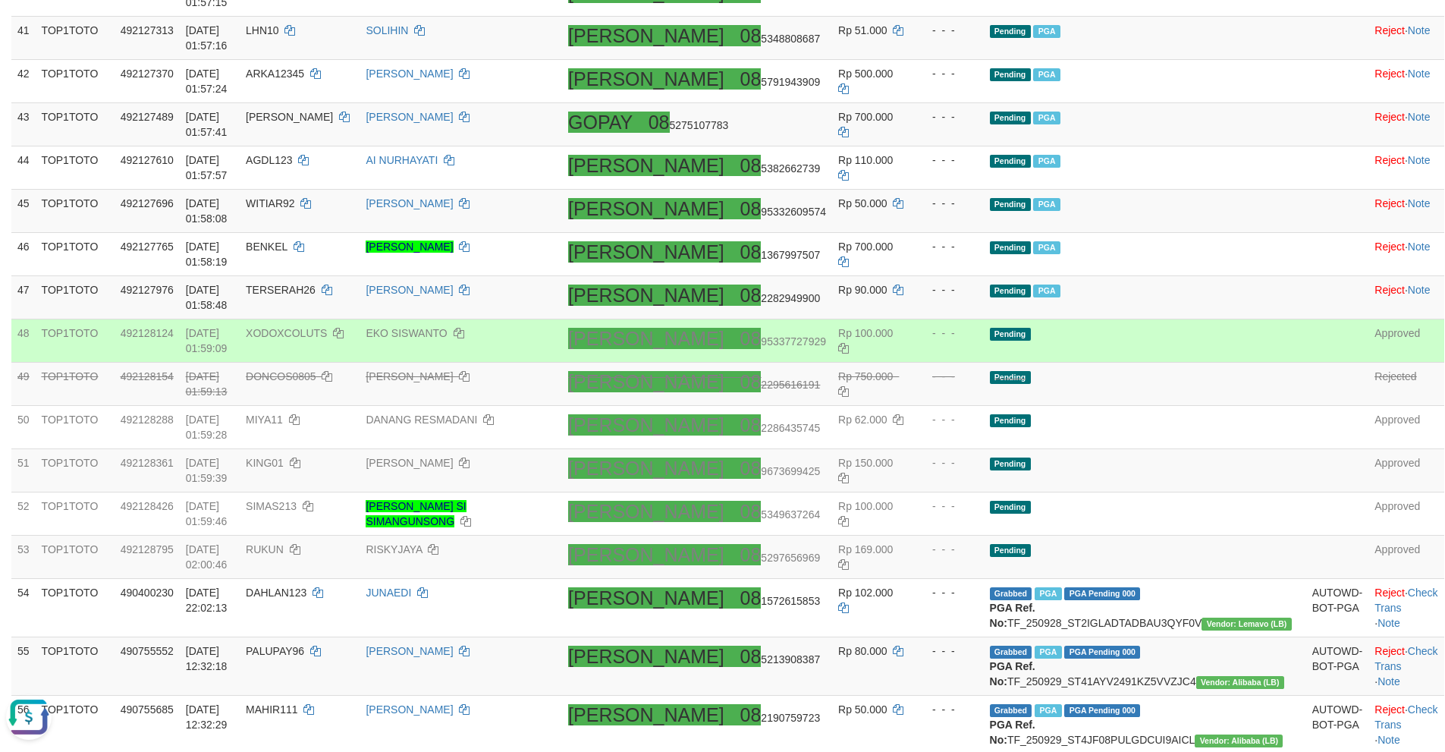
click at [893, 327] on span "Rp 100.000" at bounding box center [865, 333] width 55 height 12
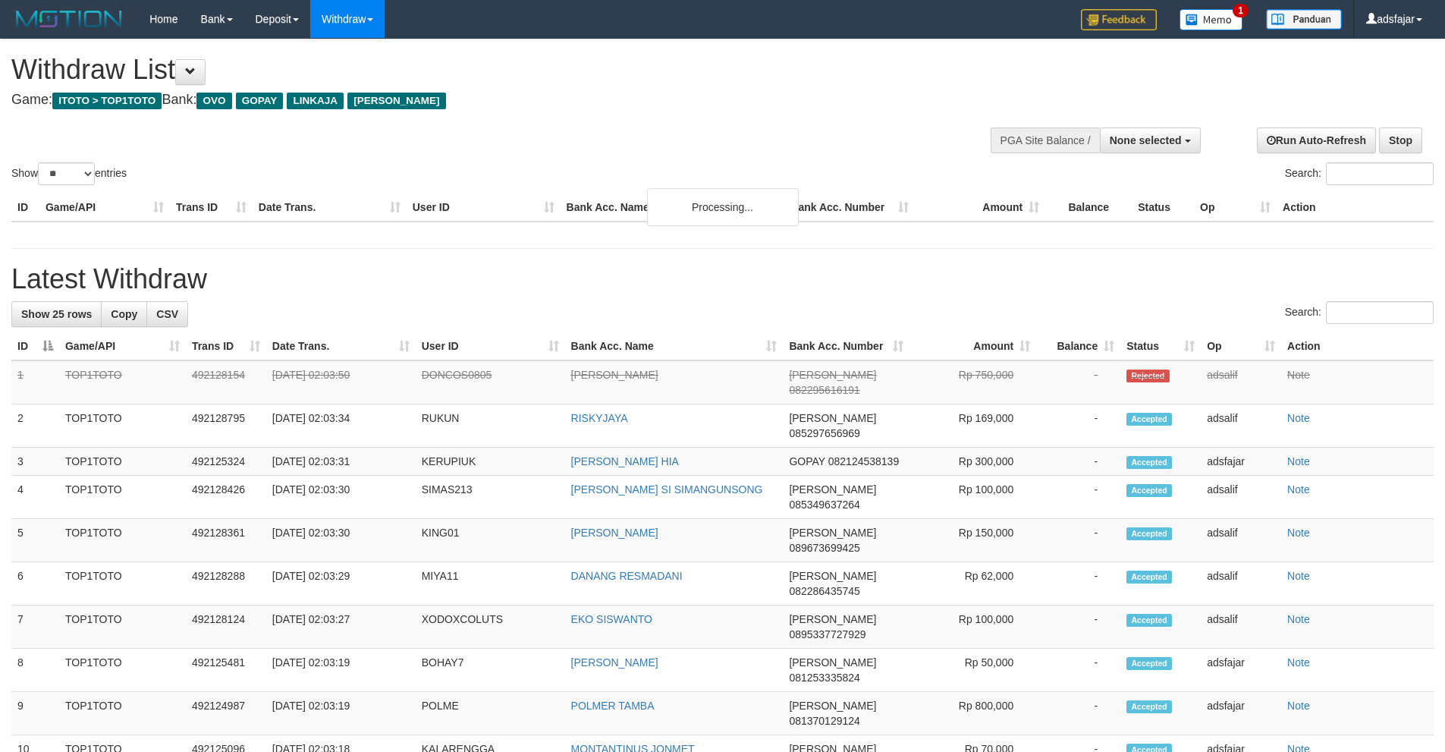
select select
select select "**"
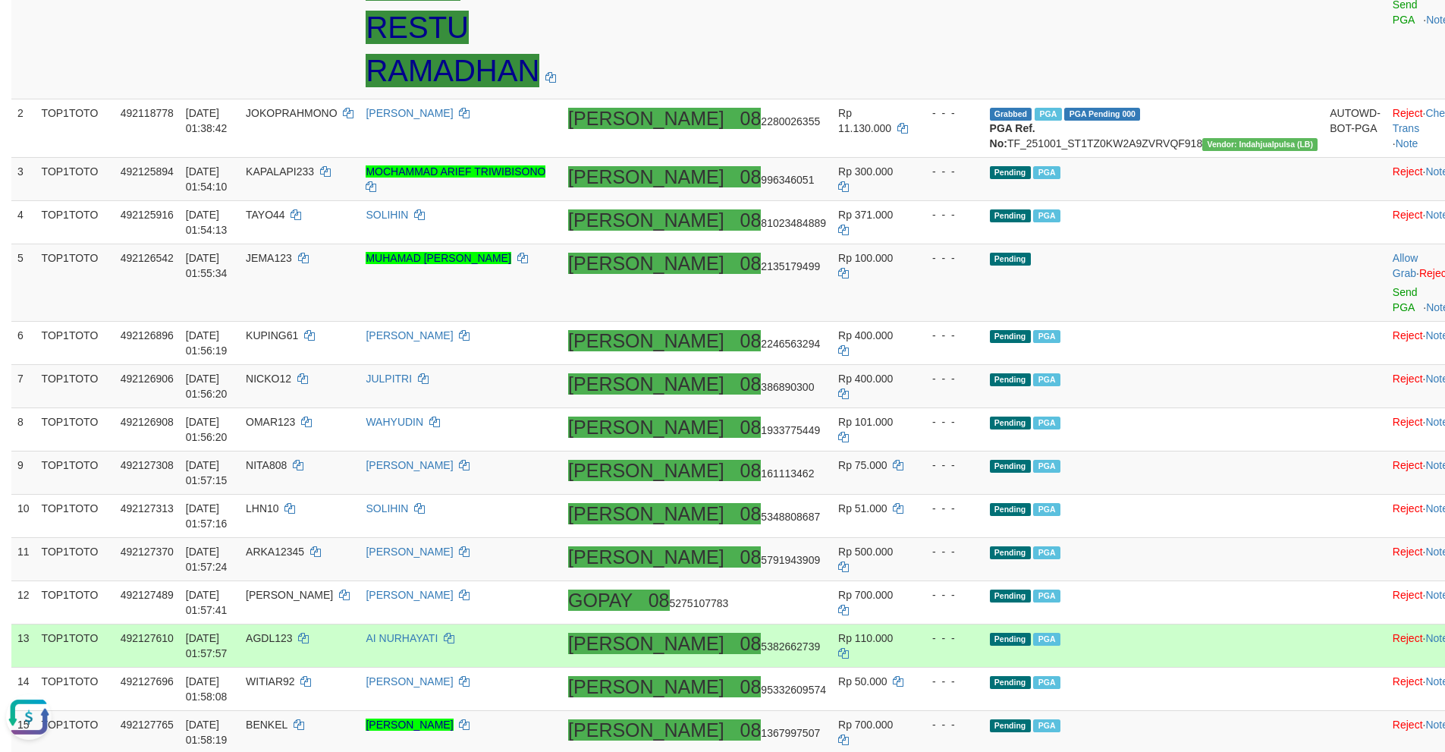
scroll to position [280, 0]
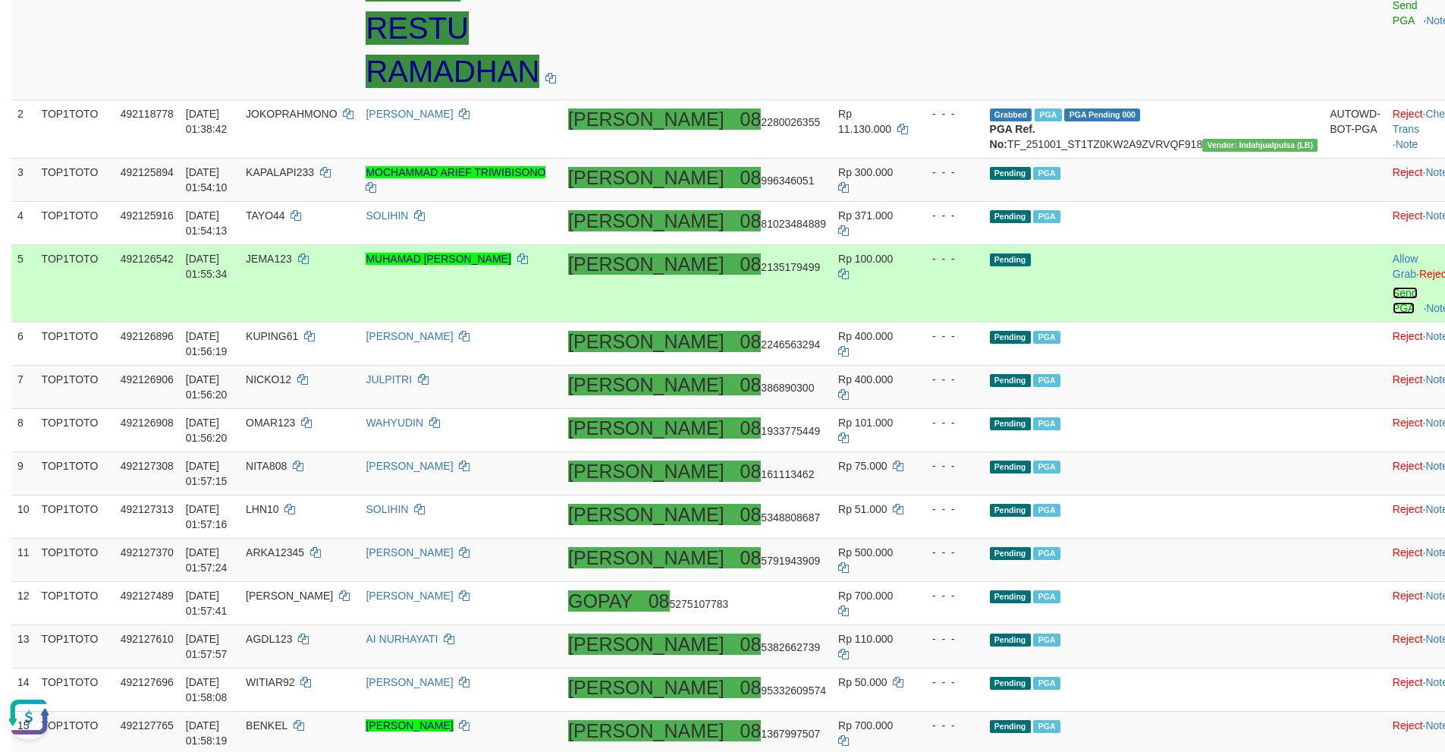
click at [1393, 287] on link "Send PGA" at bounding box center [1405, 300] width 25 height 27
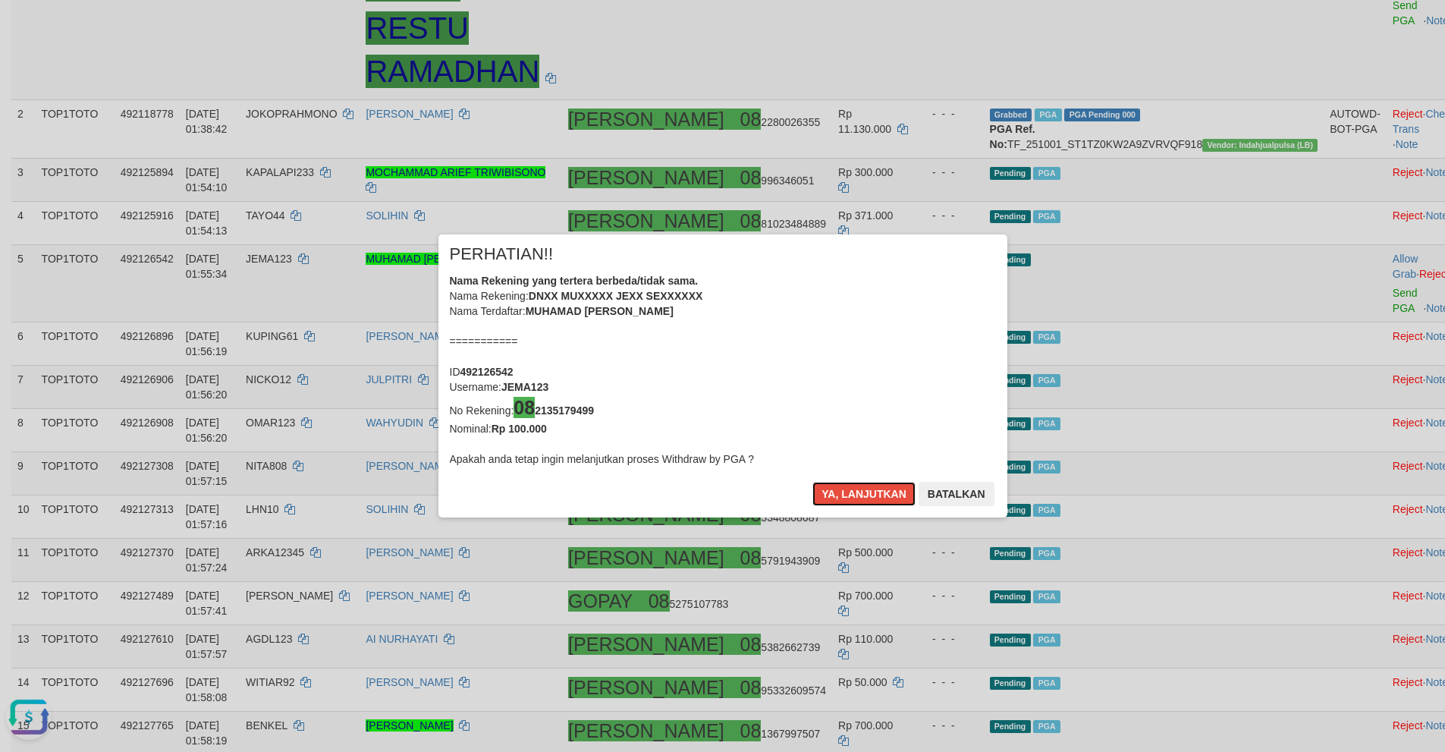
click at [812, 482] on button "Ya, lanjutkan" at bounding box center [863, 494] width 103 height 24
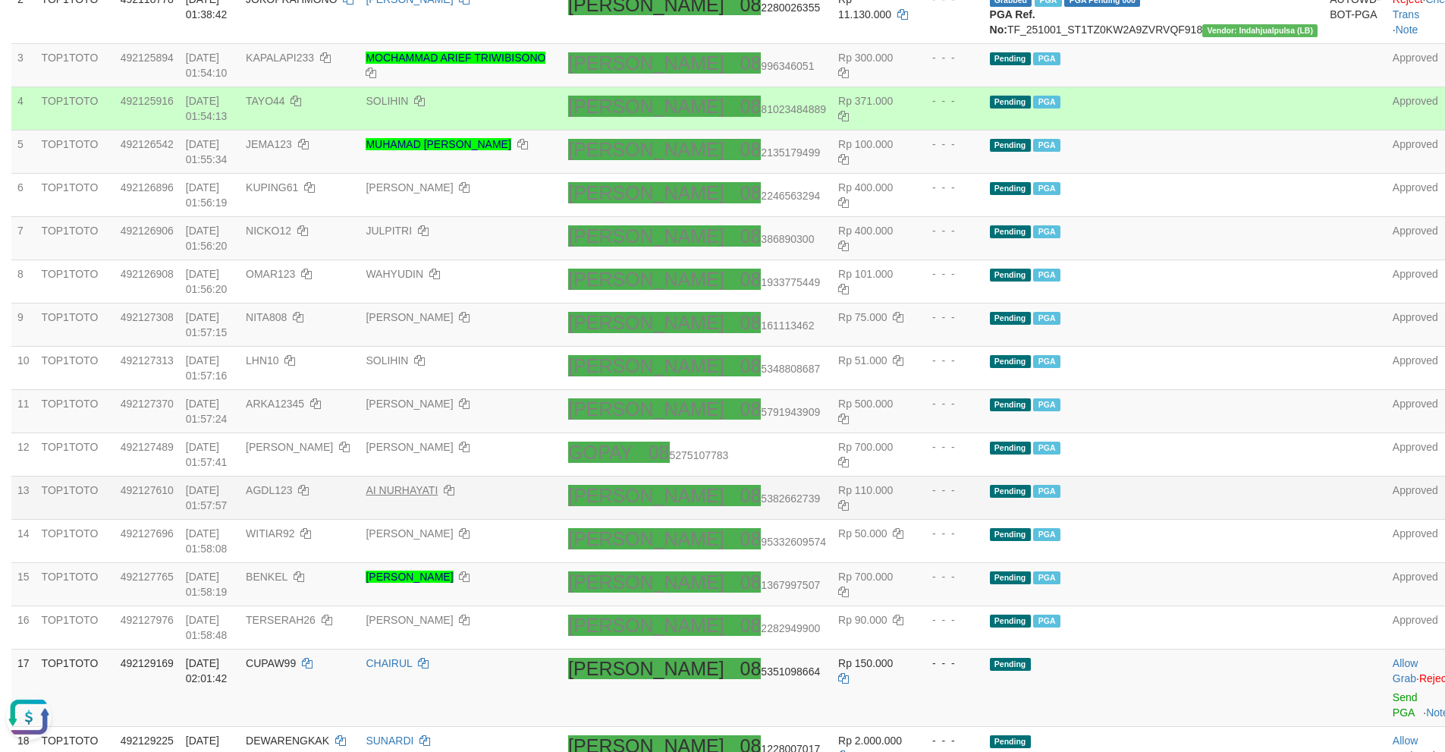
scroll to position [455, 0]
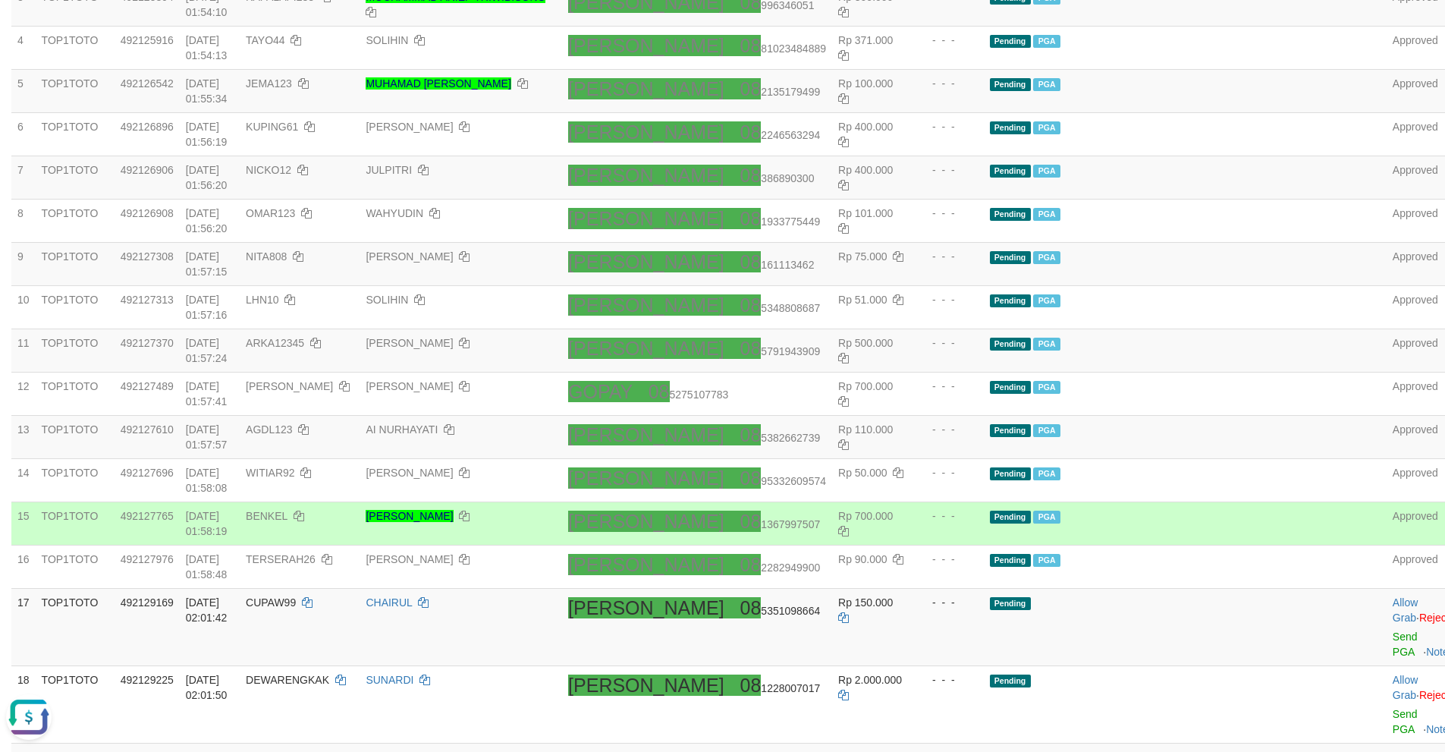
click at [548, 502] on td "[PERSON_NAME]" at bounding box center [461, 523] width 203 height 43
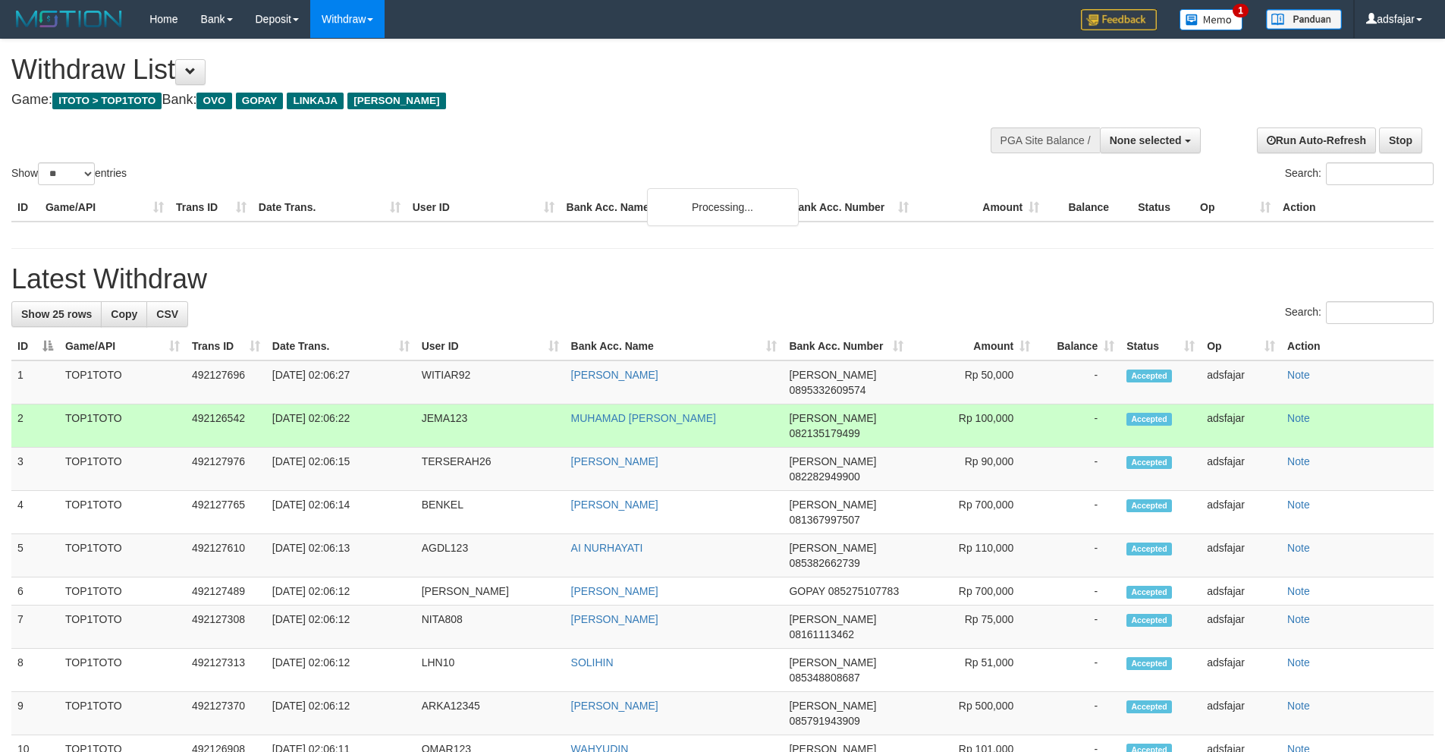
select select
select select "**"
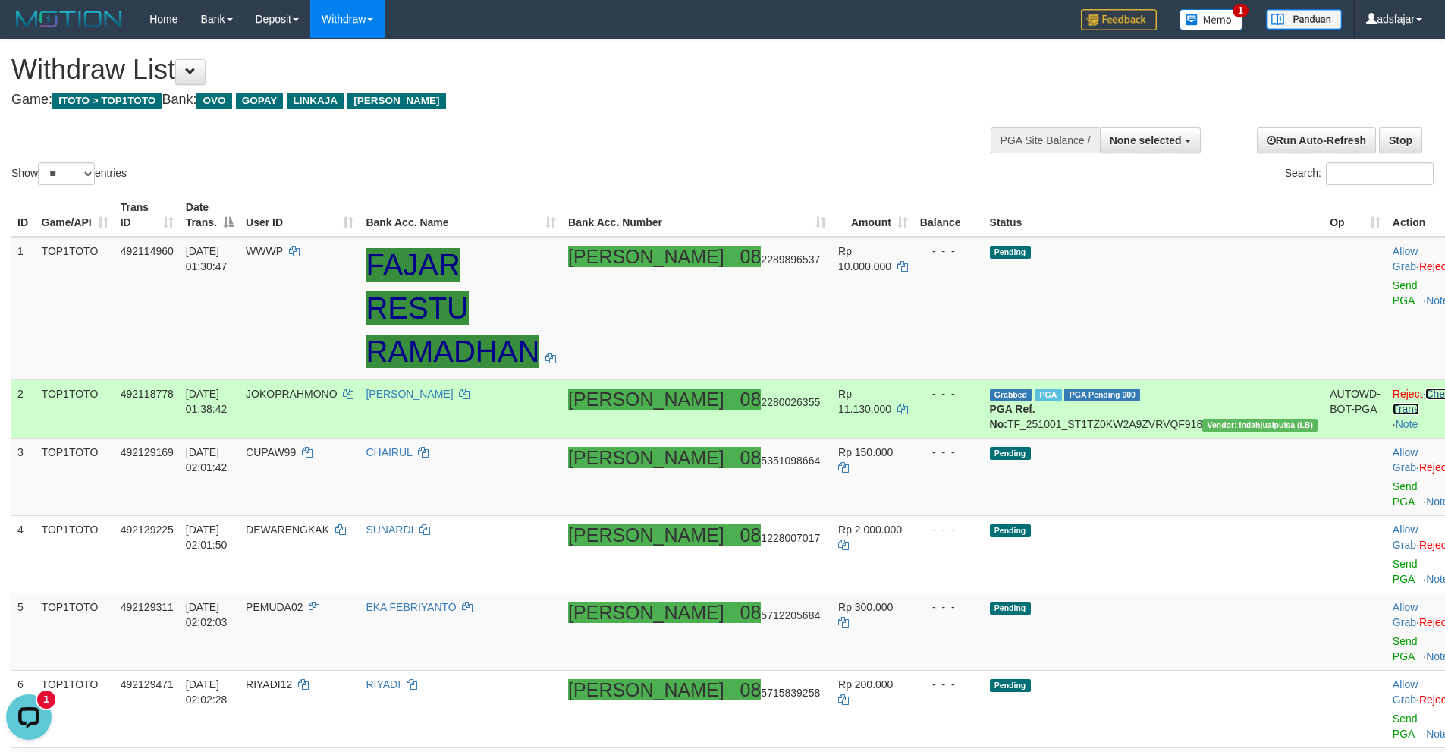
click at [1393, 388] on link "Check Trans" at bounding box center [1424, 401] width 63 height 27
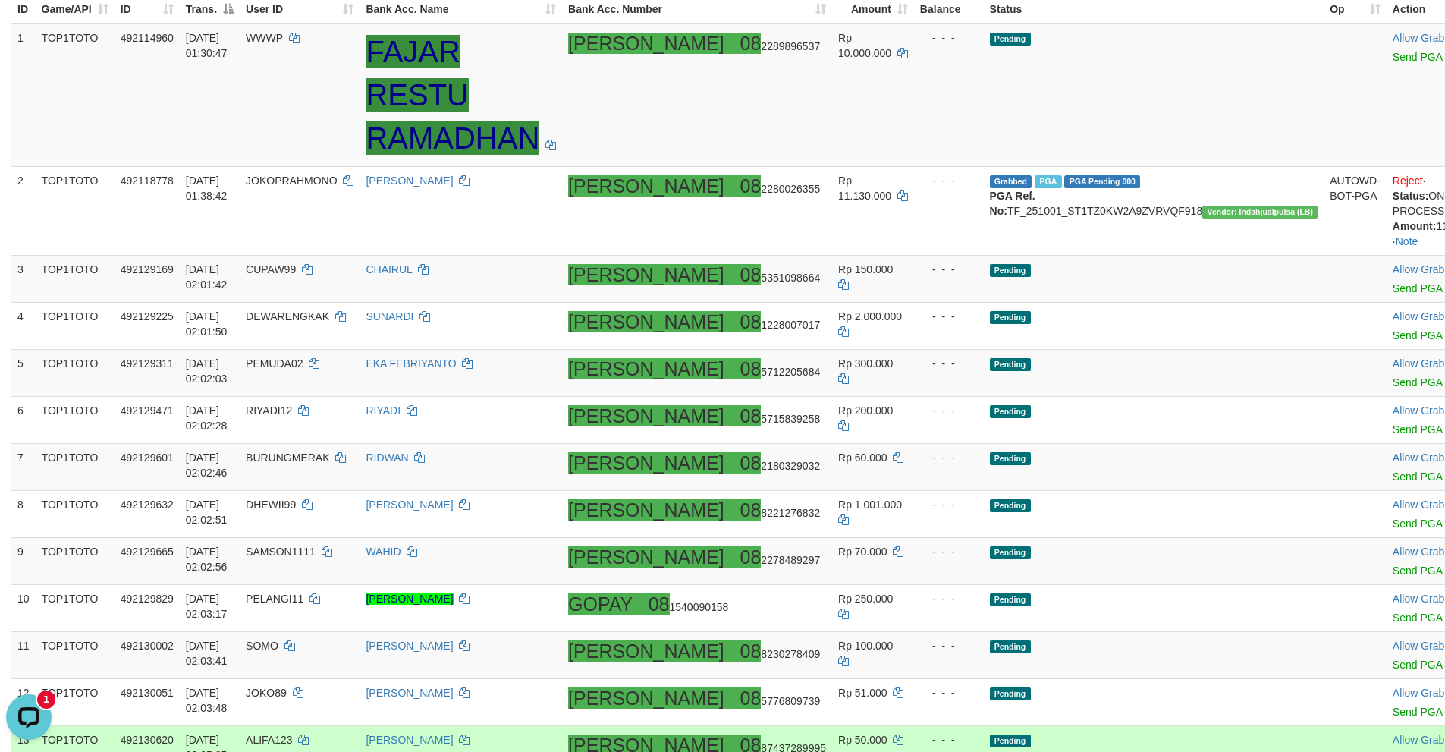
scroll to position [212, 0]
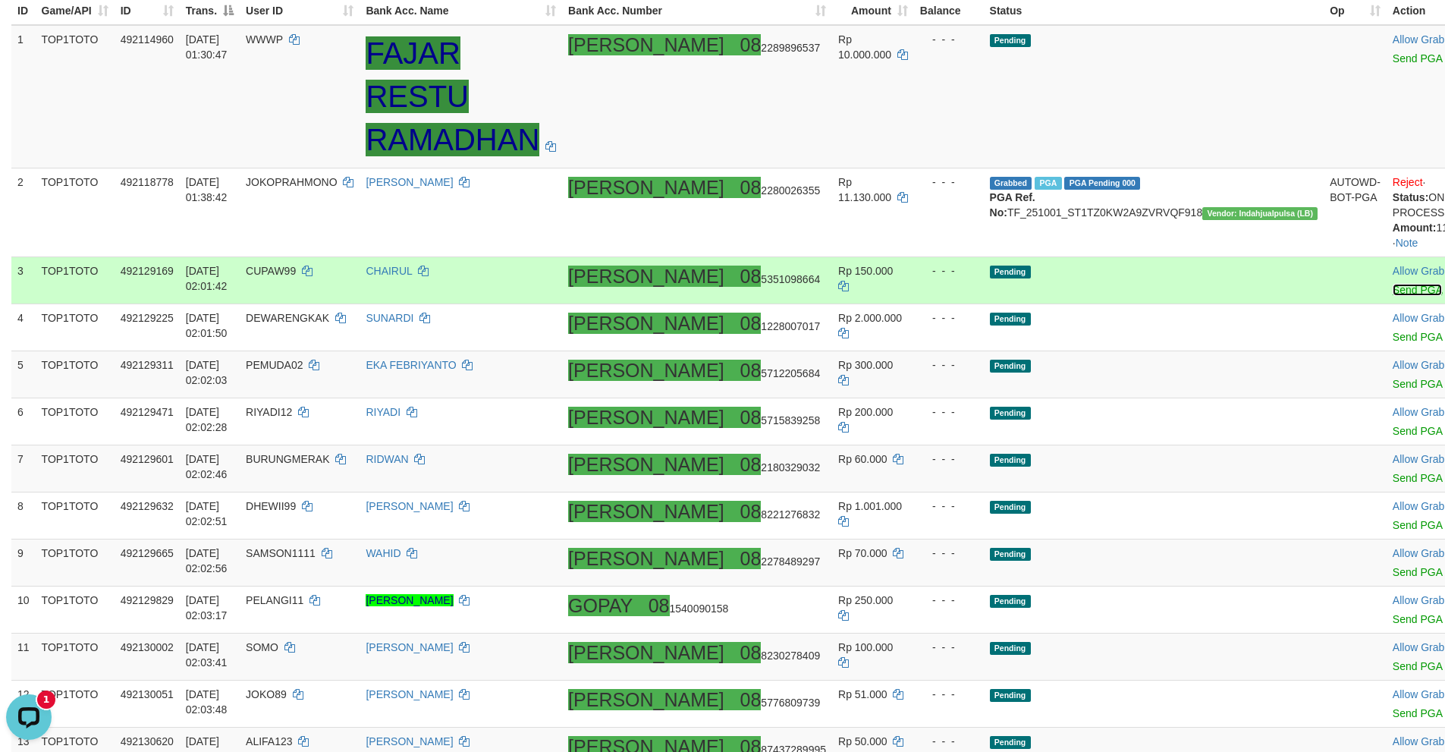
click at [1393, 284] on link "Send PGA" at bounding box center [1417, 290] width 49 height 12
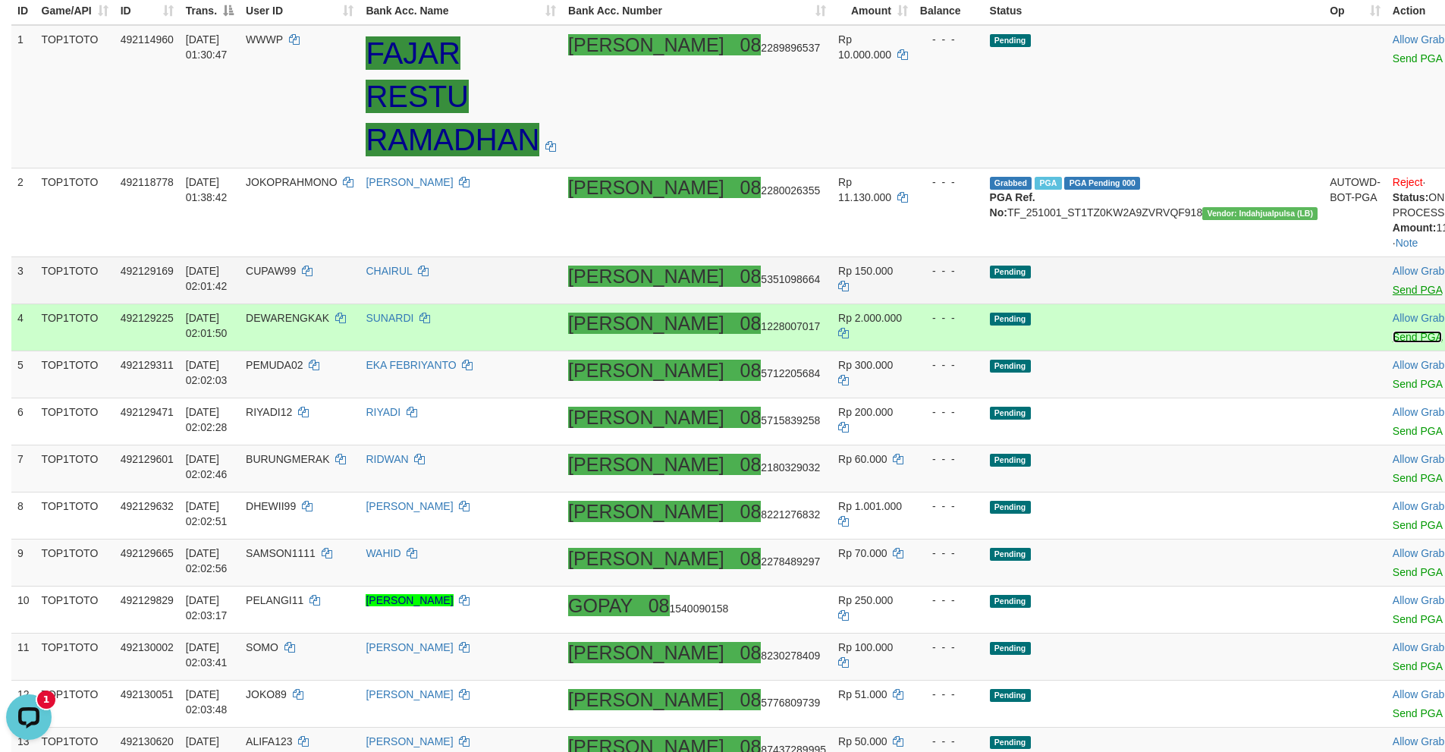
click at [1393, 331] on link "Send PGA" at bounding box center [1417, 337] width 49 height 12
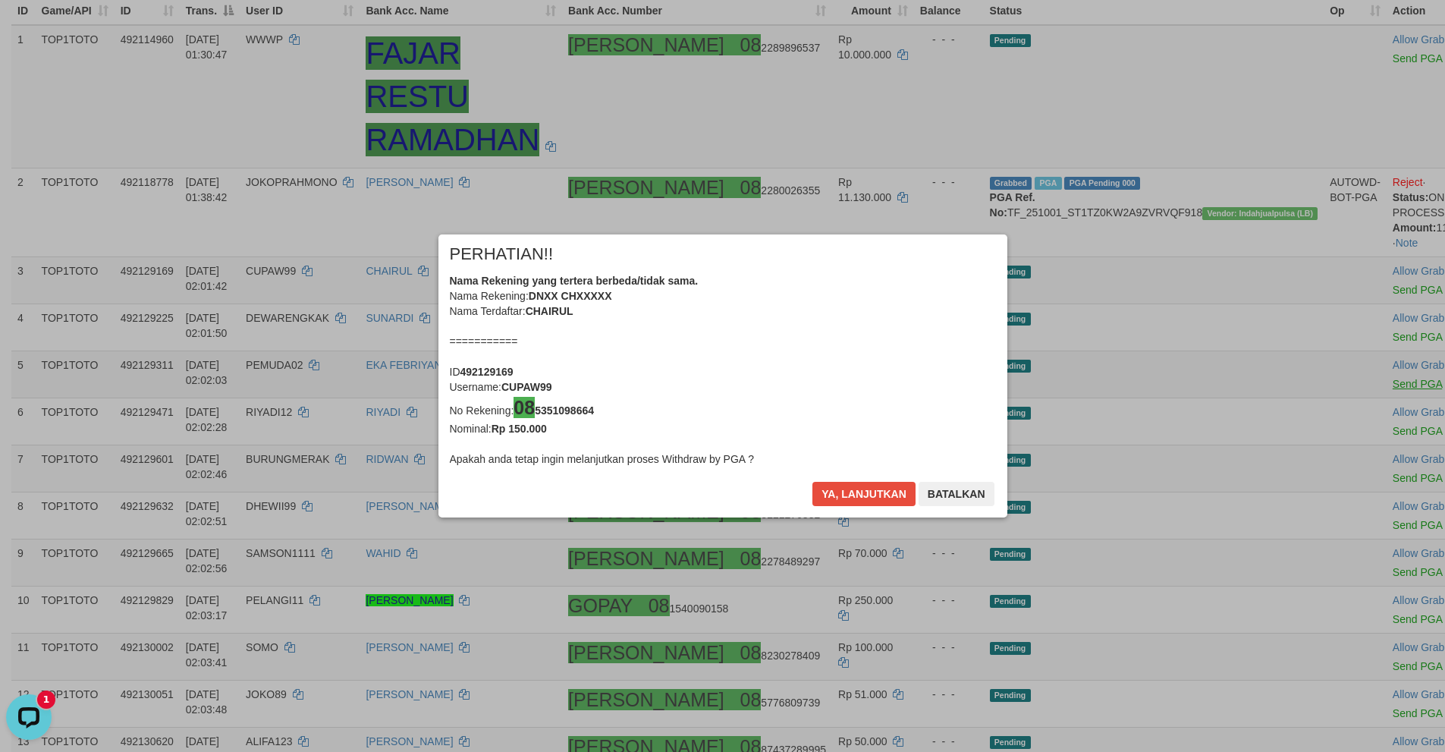
click at [1340, 368] on div "× PERHATIAN!! Nama Rekening yang tertera berbeda/tidak sama. Nama Rekening: DNX…" at bounding box center [722, 376] width 1445 height 344
click at [858, 482] on div "× PERHATIAN!! Nama Rekening yang tertera berbeda/tidak sama. Nama Rekening: DNX…" at bounding box center [722, 376] width 569 height 284
click at [847, 489] on button "Ya, lanjutkan" at bounding box center [863, 494] width 103 height 24
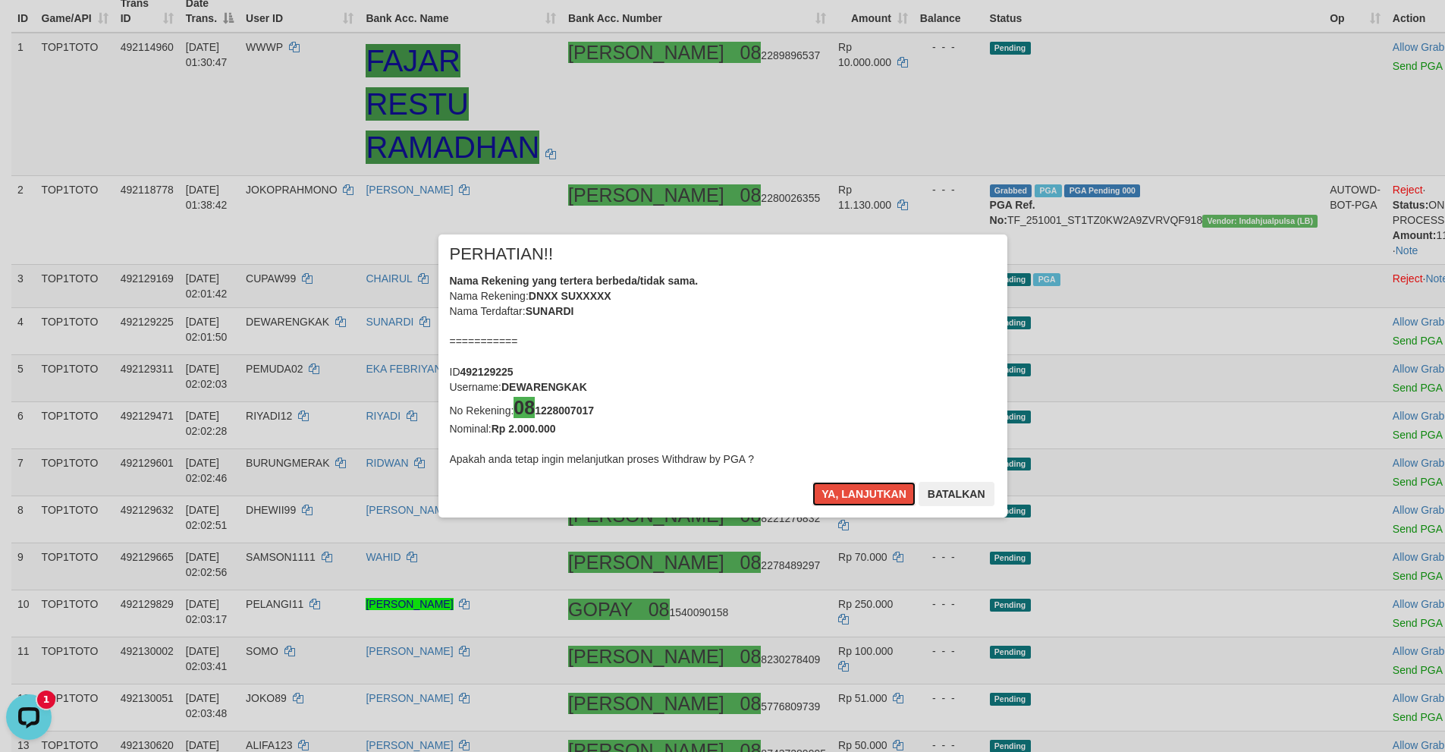
click at [847, 489] on button "Ya, lanjutkan" at bounding box center [863, 494] width 103 height 24
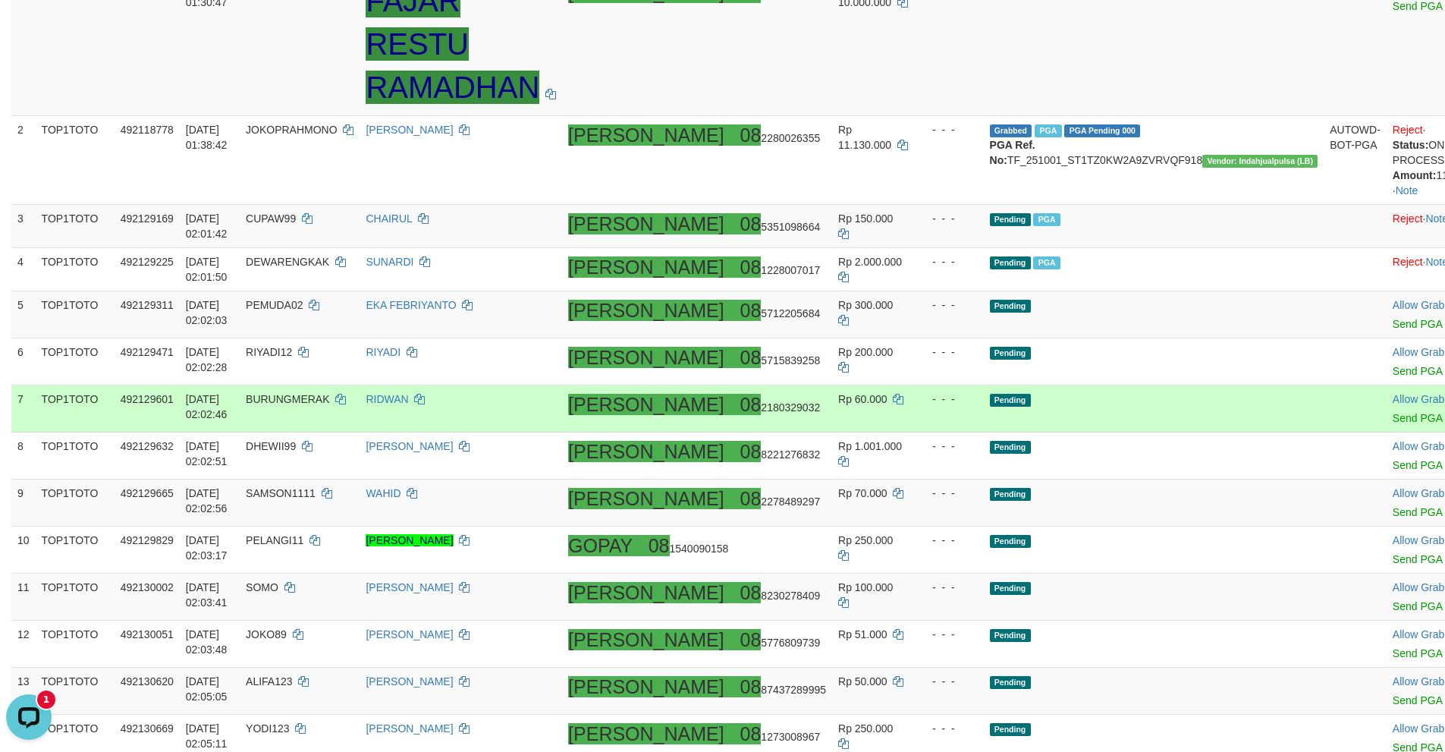
scroll to position [349, 0]
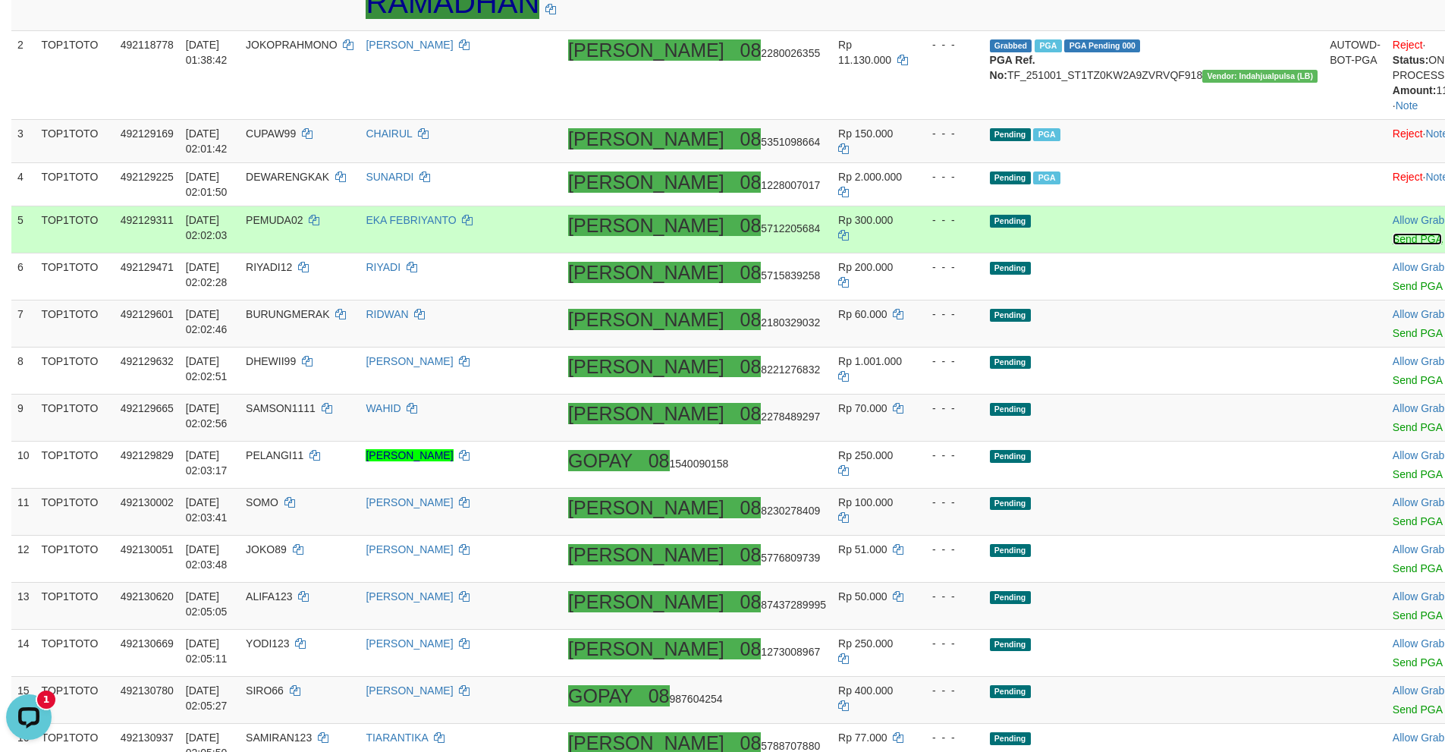
click at [1393, 233] on link "Send PGA" at bounding box center [1417, 239] width 49 height 12
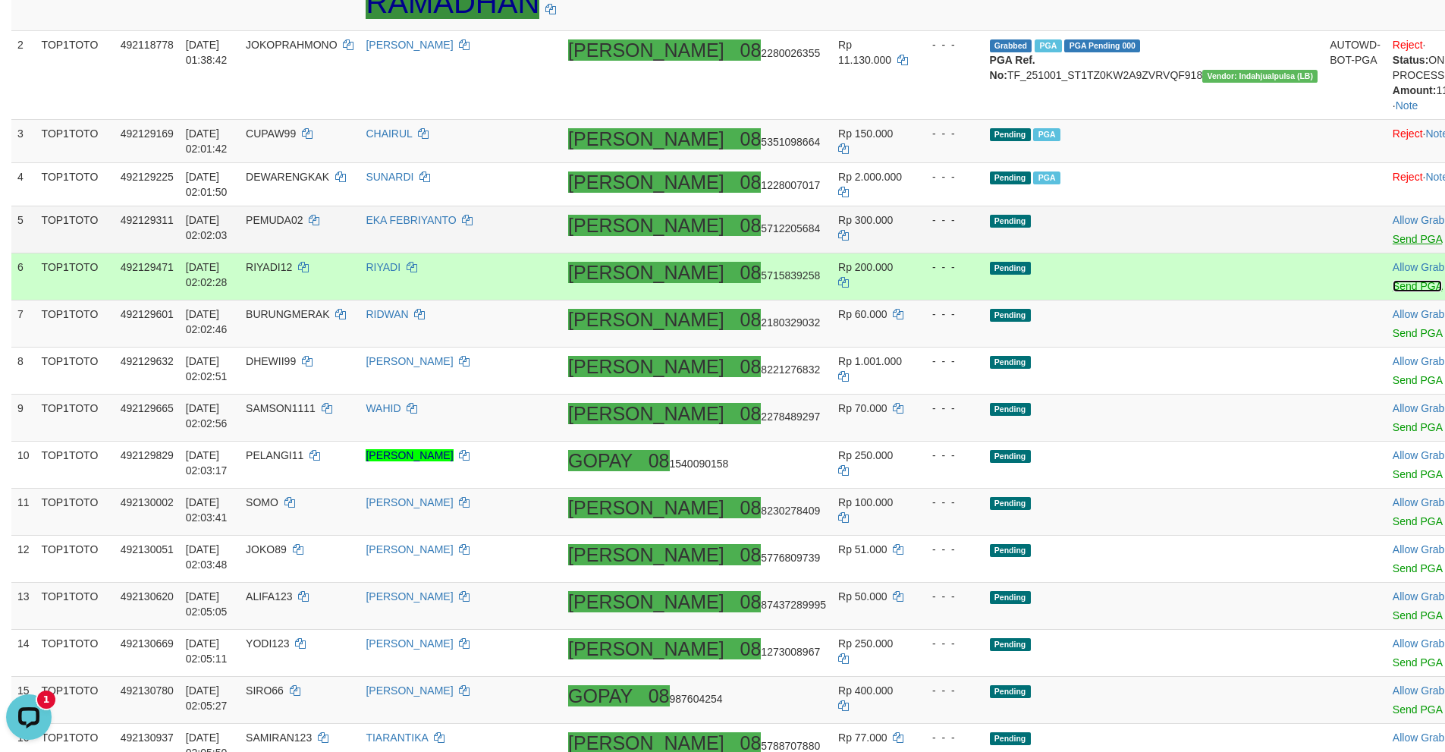
click at [1393, 280] on link "Send PGA" at bounding box center [1417, 286] width 49 height 12
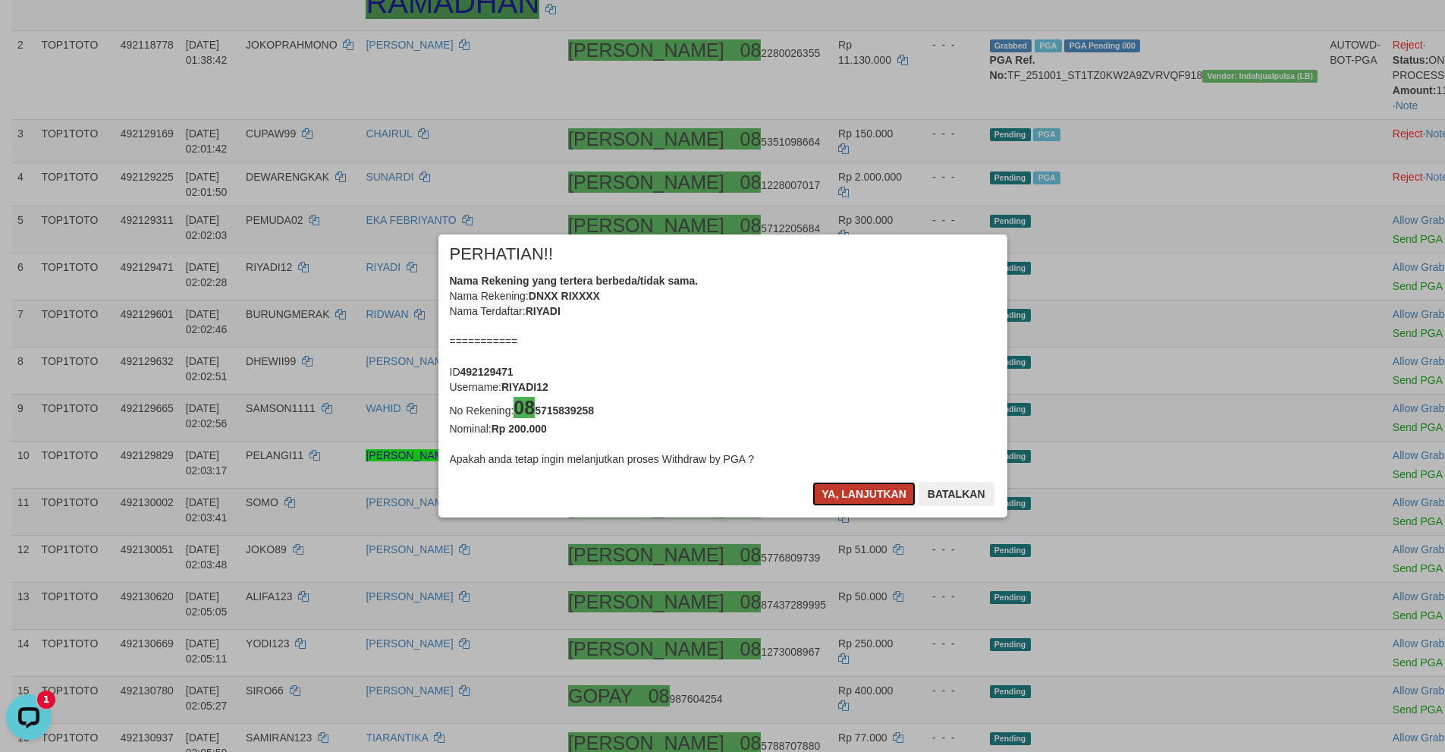
click at [849, 489] on button "Ya, lanjutkan" at bounding box center [863, 494] width 103 height 24
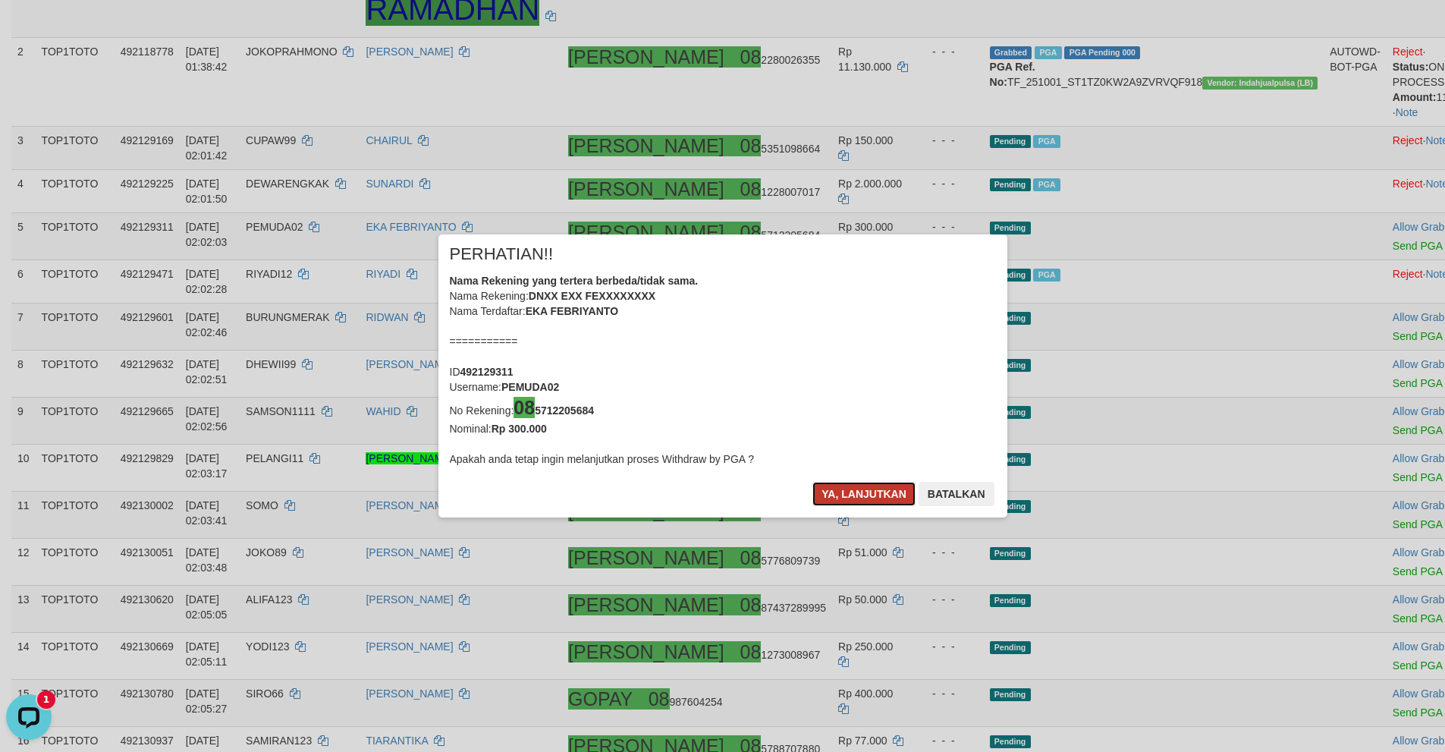
click at [851, 498] on button "Ya, lanjutkan" at bounding box center [863, 494] width 103 height 24
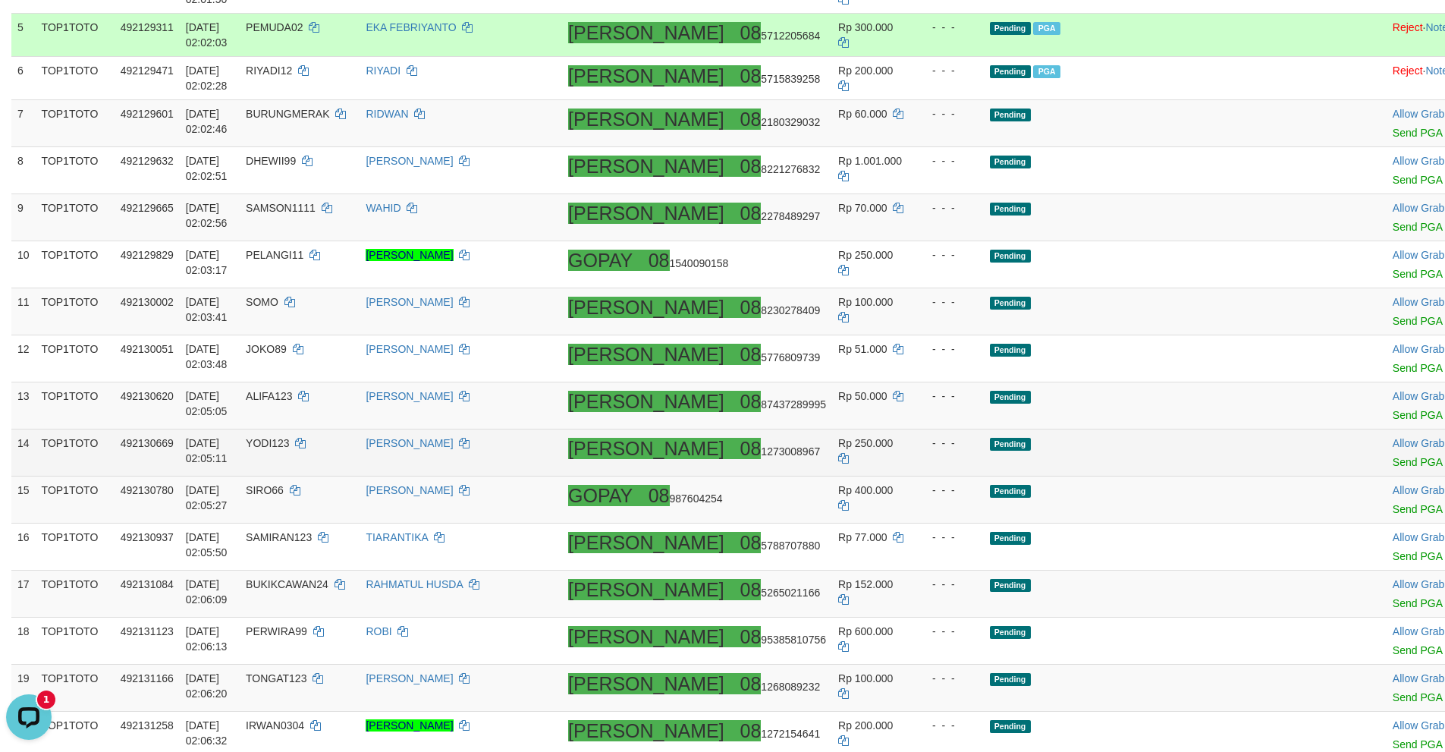
scroll to position [547, 0]
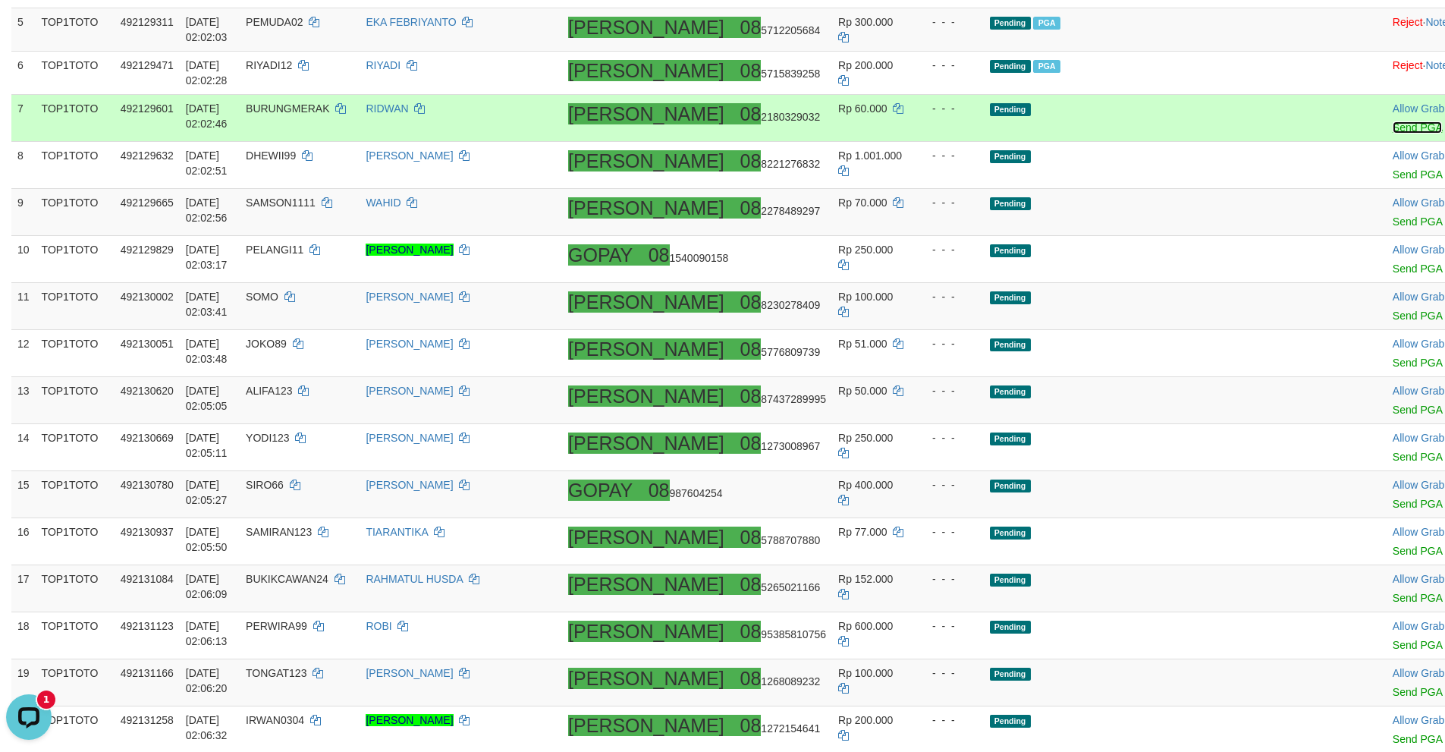
click at [1393, 121] on link "Send PGA" at bounding box center [1417, 127] width 49 height 12
click at [1393, 168] on link "Send PGA" at bounding box center [1417, 174] width 49 height 12
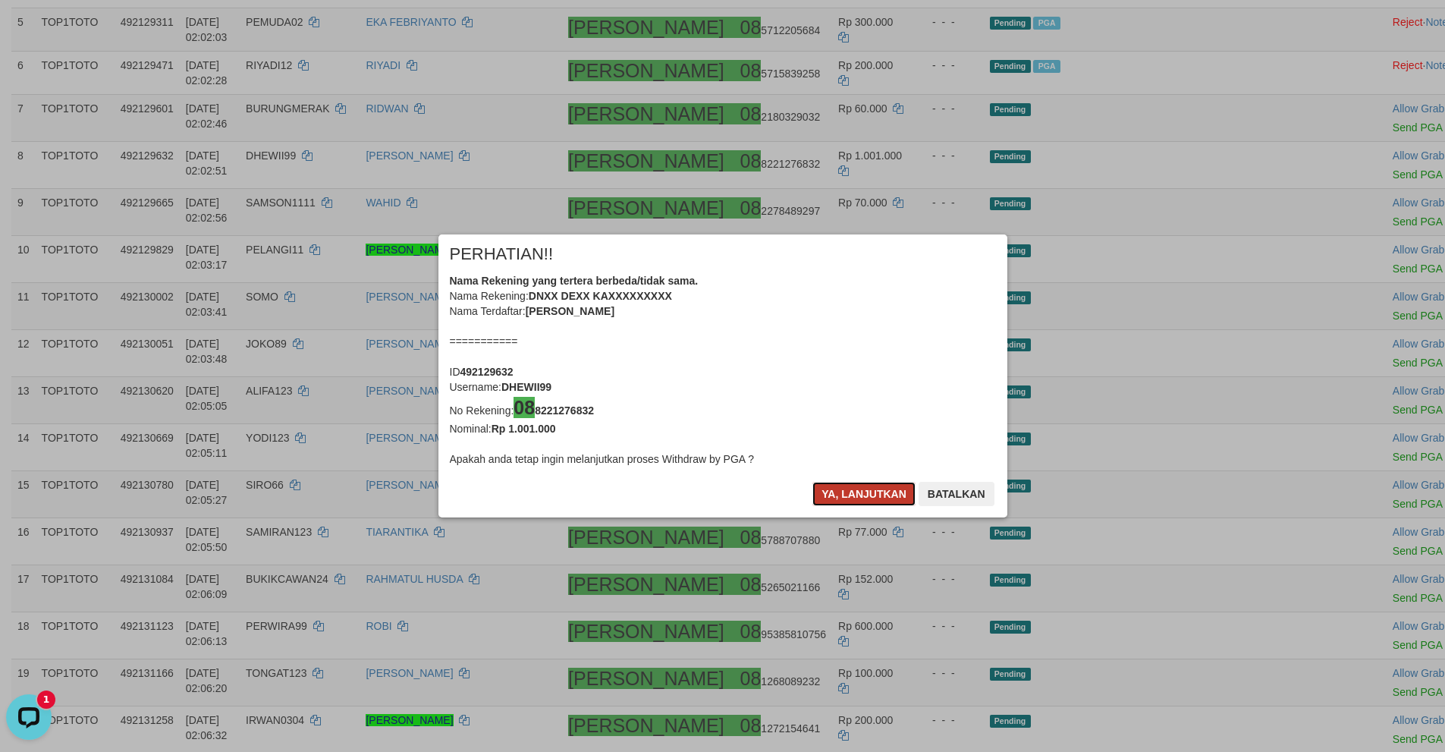
click at [853, 500] on button "Ya, lanjutkan" at bounding box center [863, 494] width 103 height 24
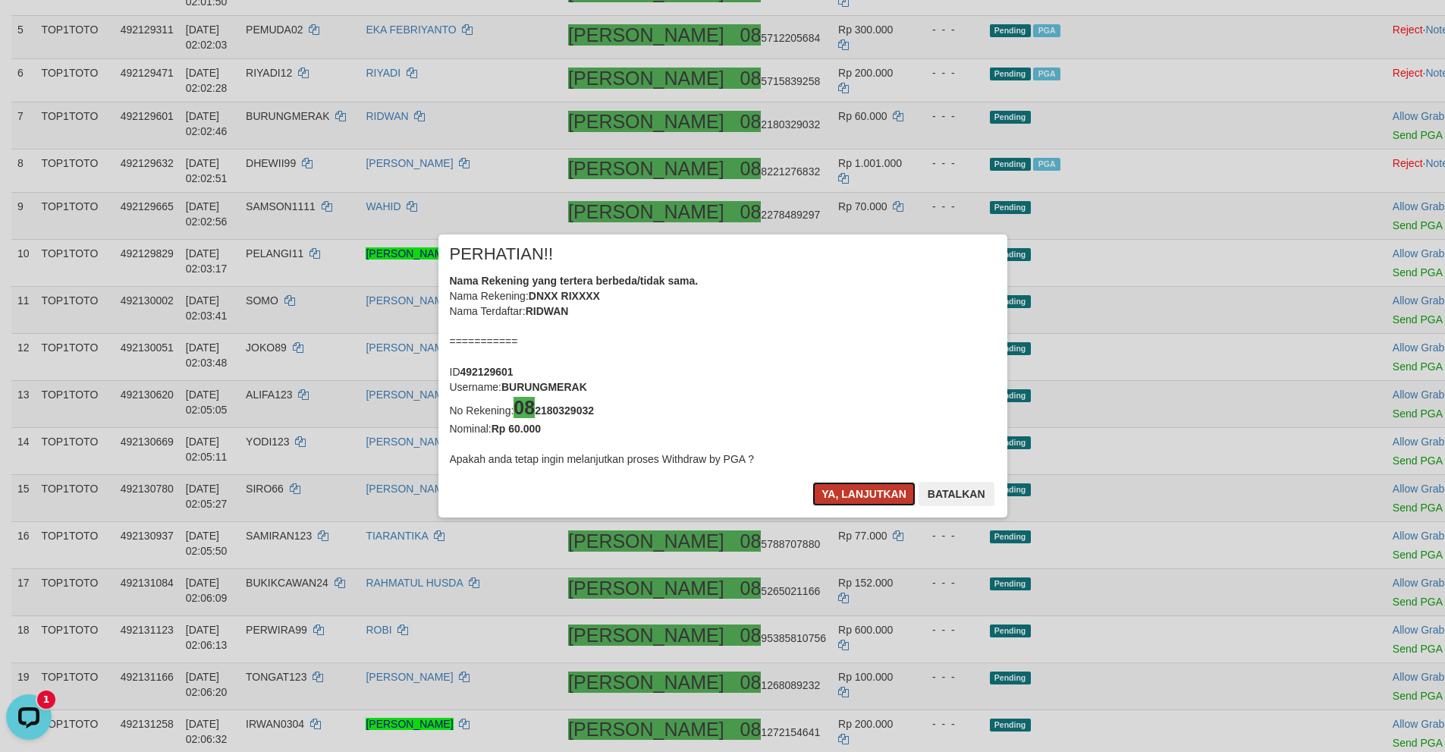
click at [849, 500] on button "Ya, lanjutkan" at bounding box center [863, 494] width 103 height 24
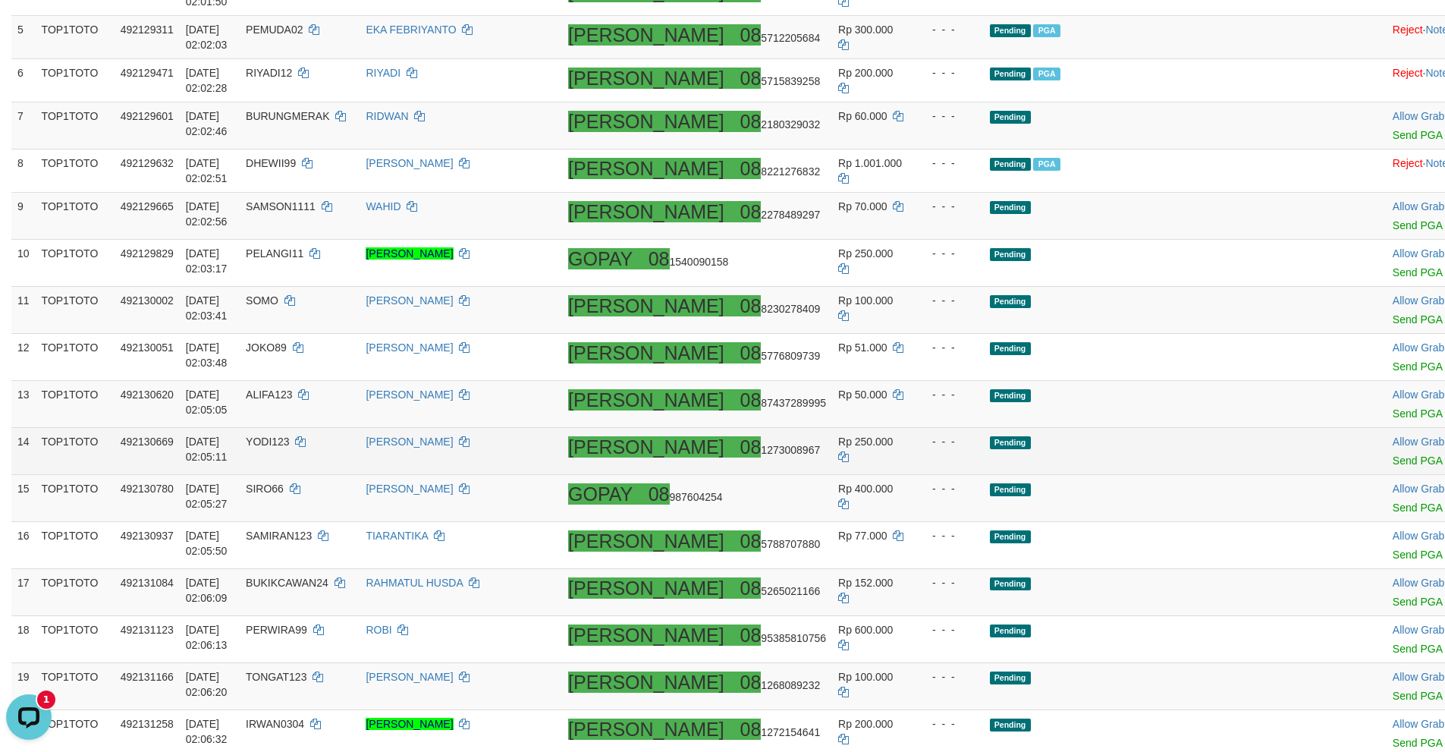
scroll to position [533, 0]
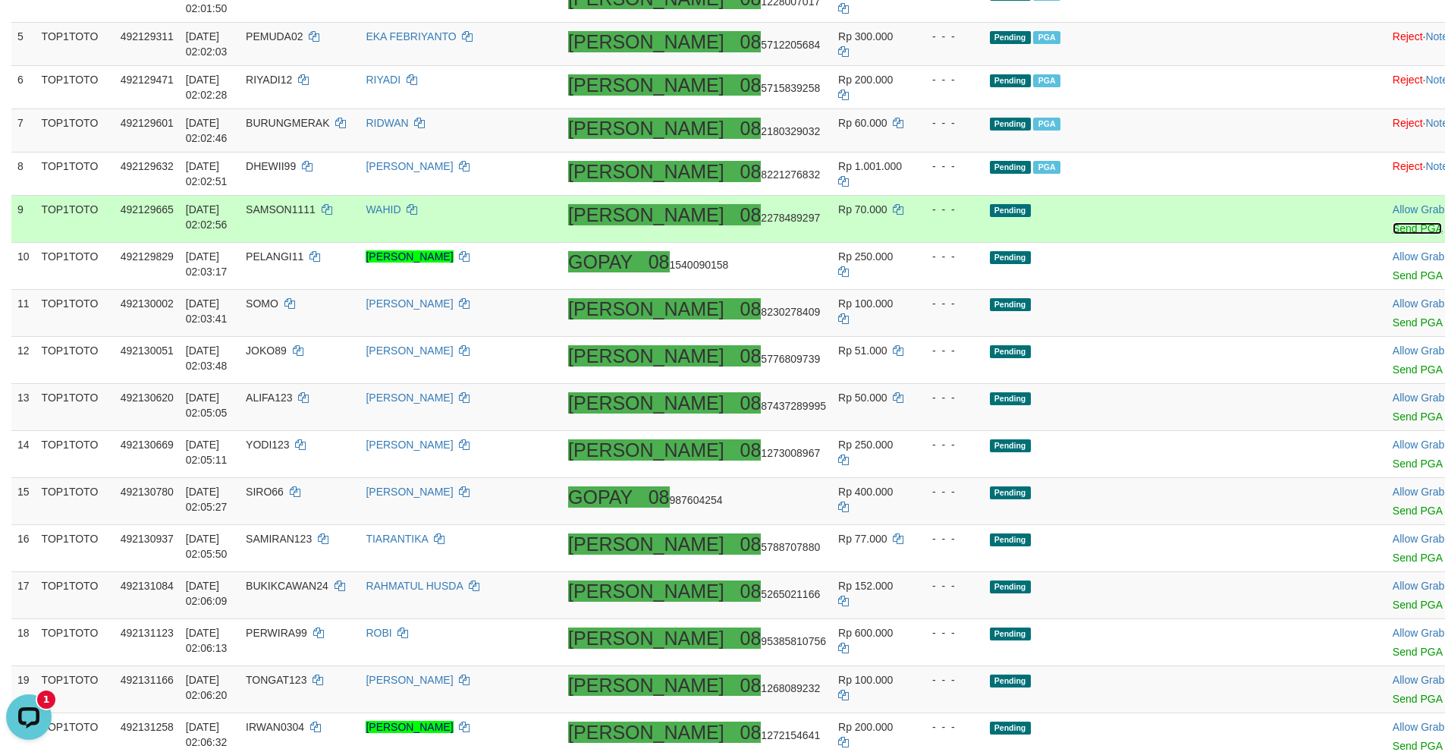
click at [1393, 222] on link "Send PGA" at bounding box center [1417, 228] width 49 height 12
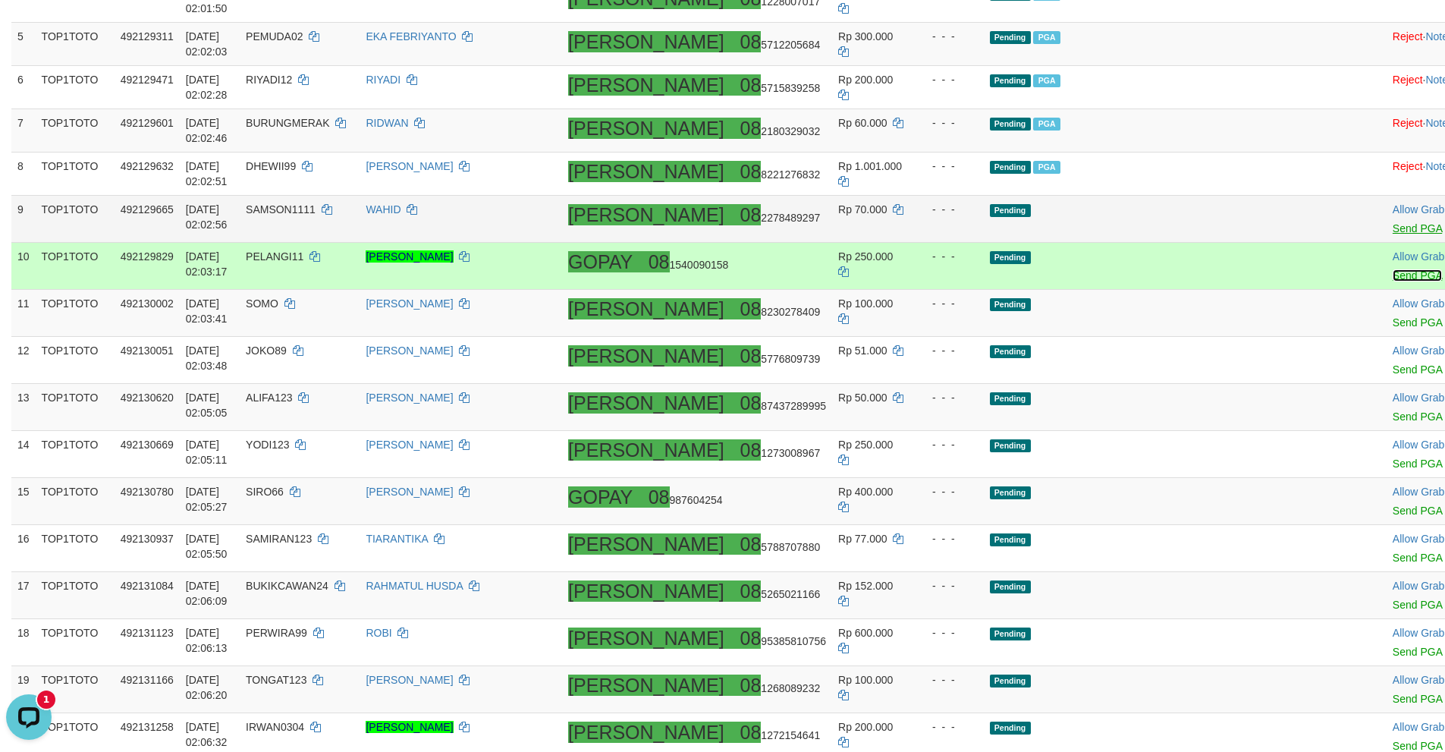
click at [1393, 269] on link "Send PGA" at bounding box center [1417, 275] width 49 height 12
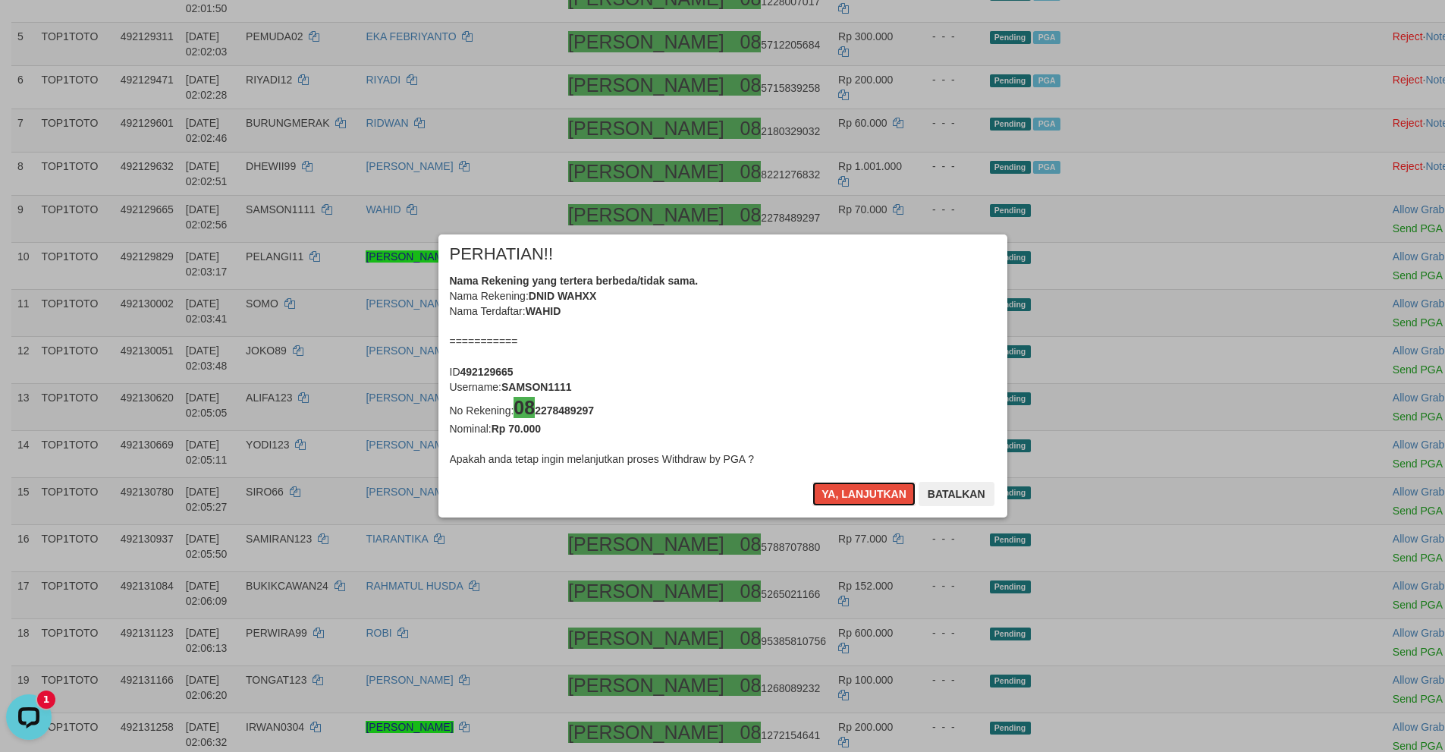
click at [837, 495] on button "Ya, lanjutkan" at bounding box center [863, 494] width 103 height 24
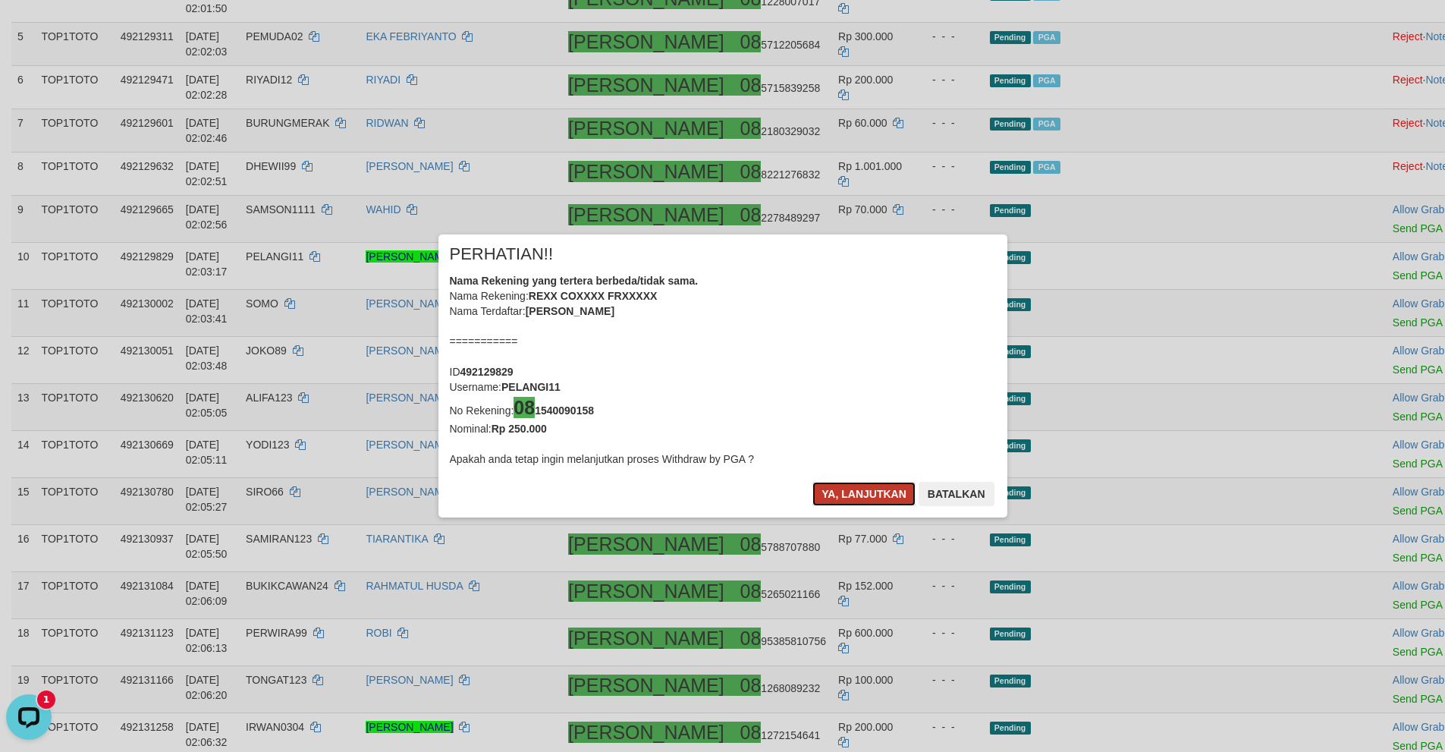
click at [835, 495] on button "Ya, lanjutkan" at bounding box center [863, 494] width 103 height 24
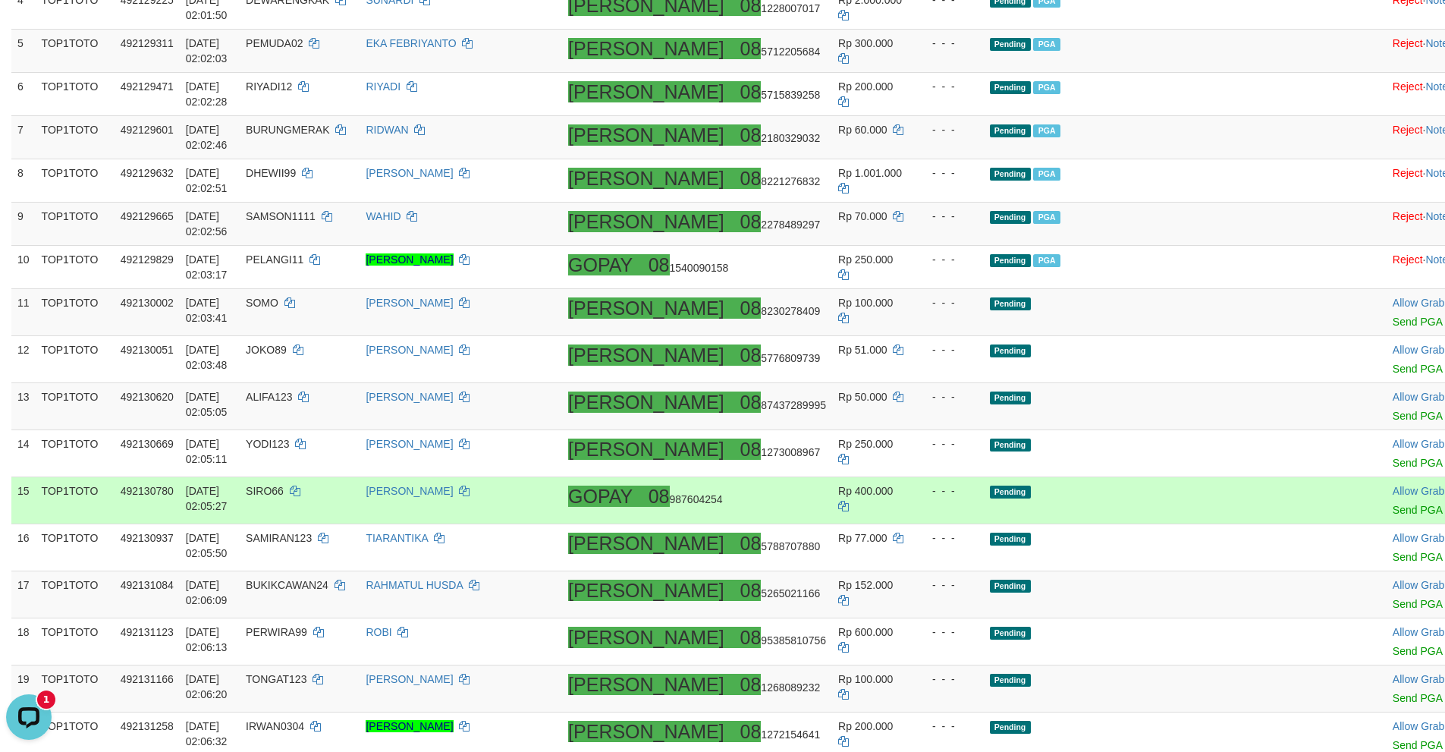
scroll to position [518, 0]
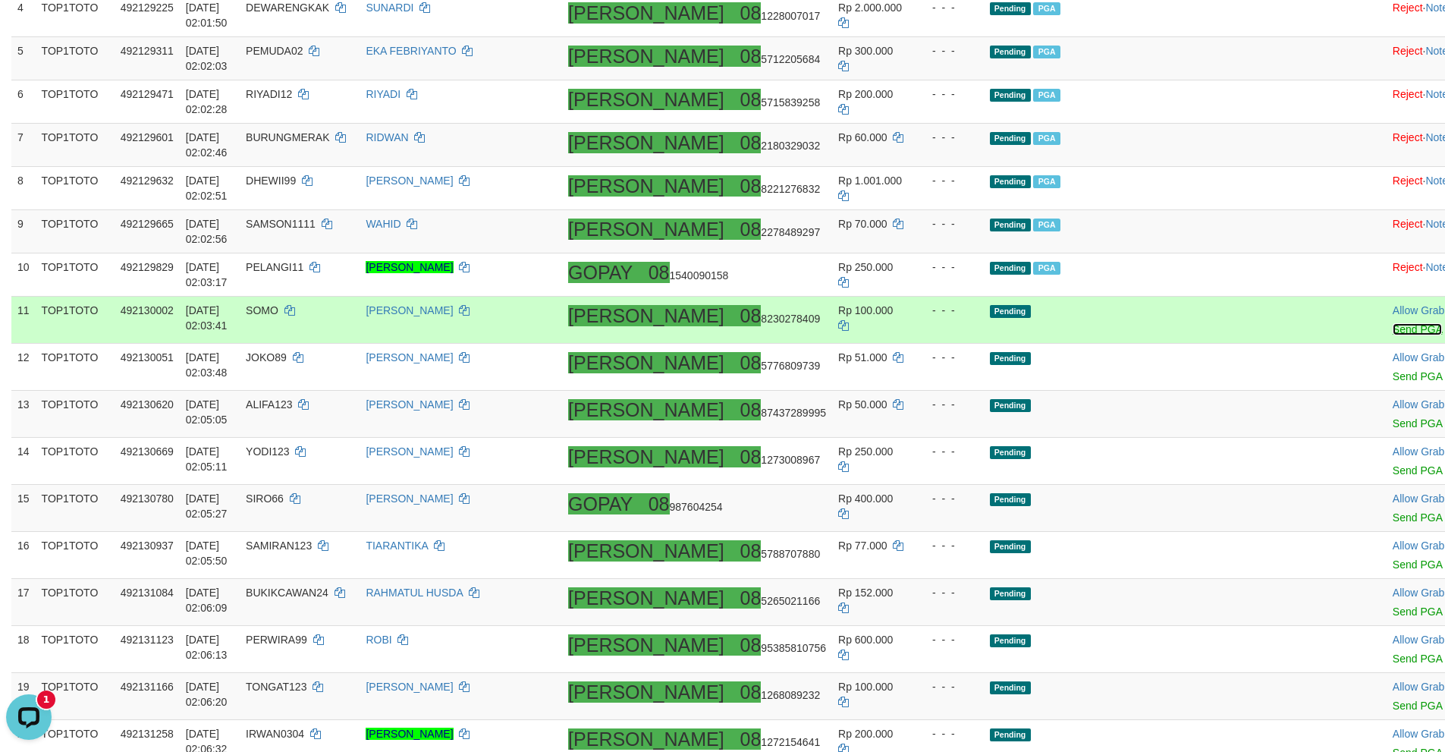
click at [1393, 323] on link "Send PGA" at bounding box center [1417, 329] width 49 height 12
click at [1393, 370] on link "Send PGA" at bounding box center [1417, 376] width 49 height 12
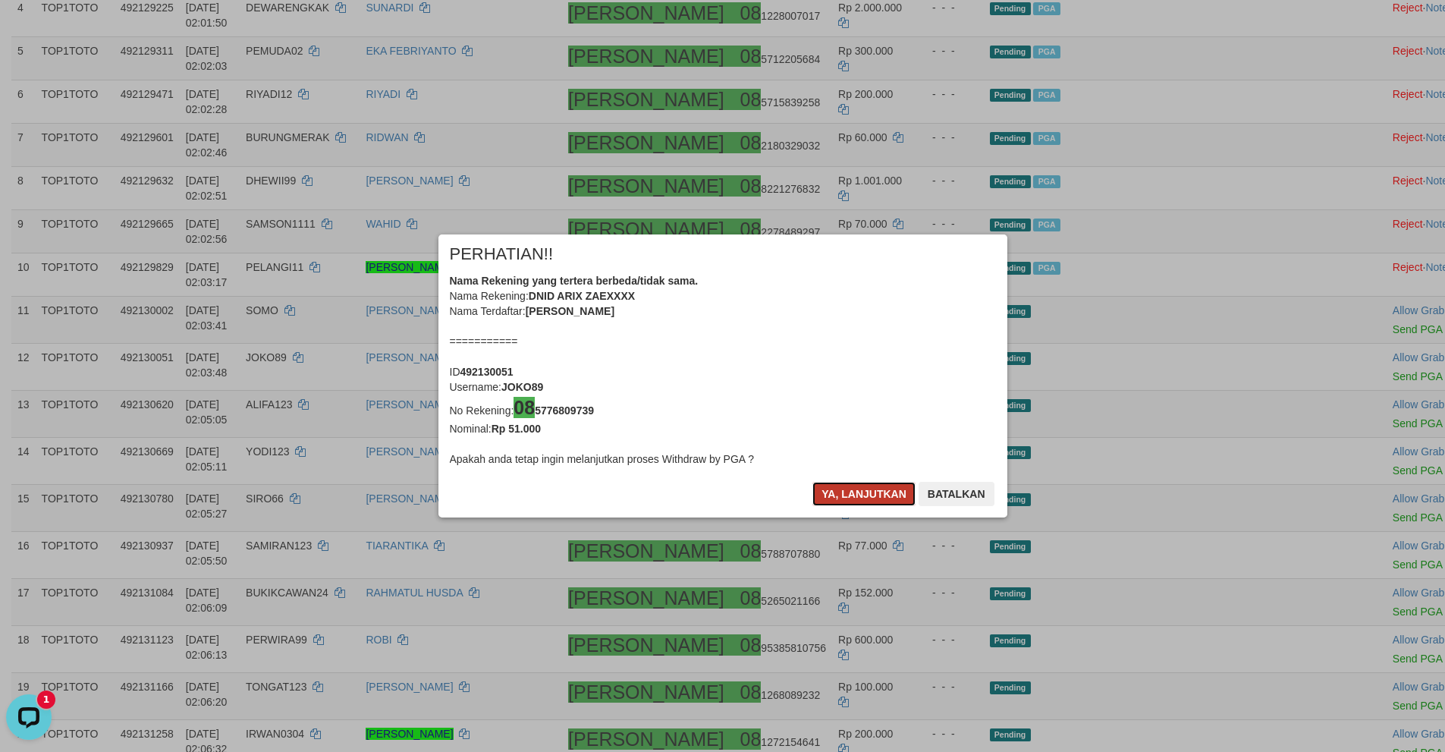
click at [860, 491] on button "Ya, lanjutkan" at bounding box center [863, 494] width 103 height 24
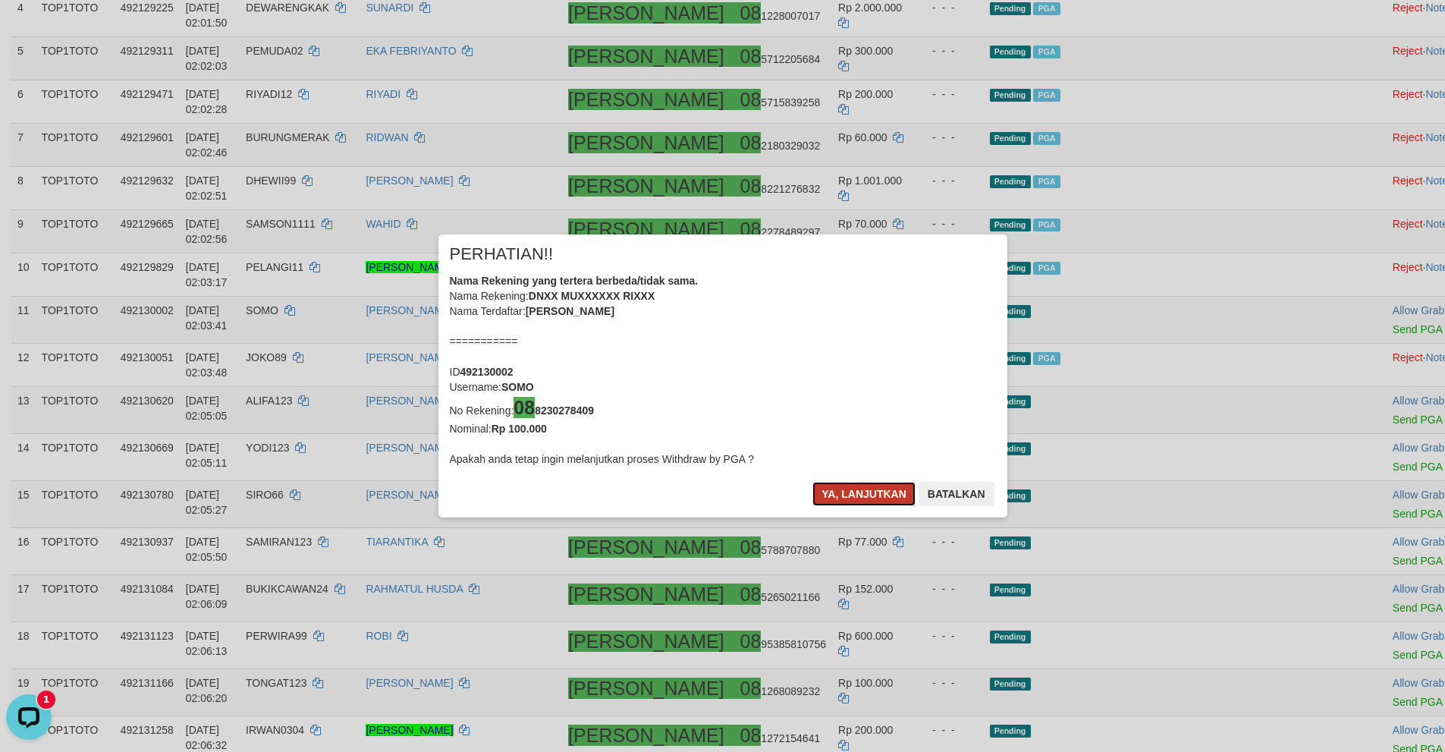
click at [856, 491] on button "Ya, lanjutkan" at bounding box center [863, 494] width 103 height 24
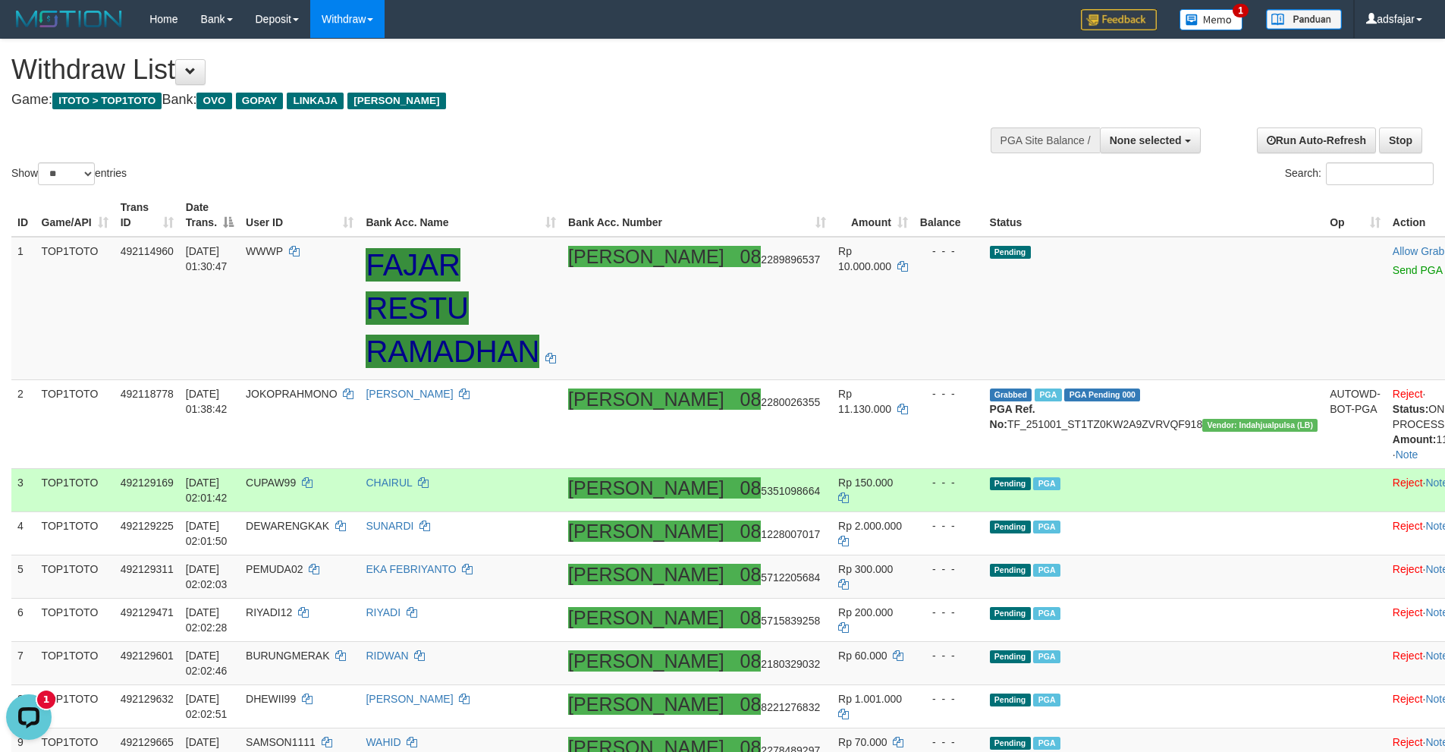
scroll to position [76, 0]
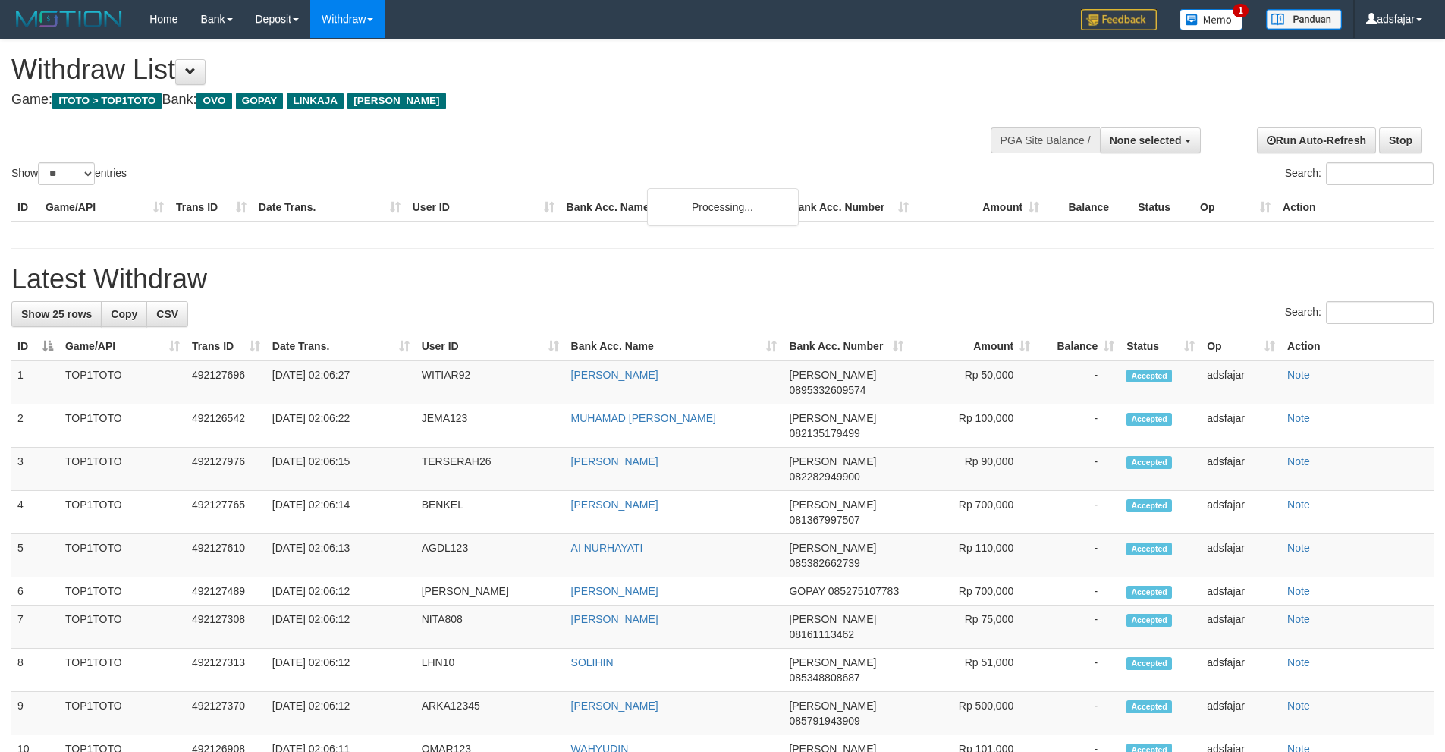
select select
select select "**"
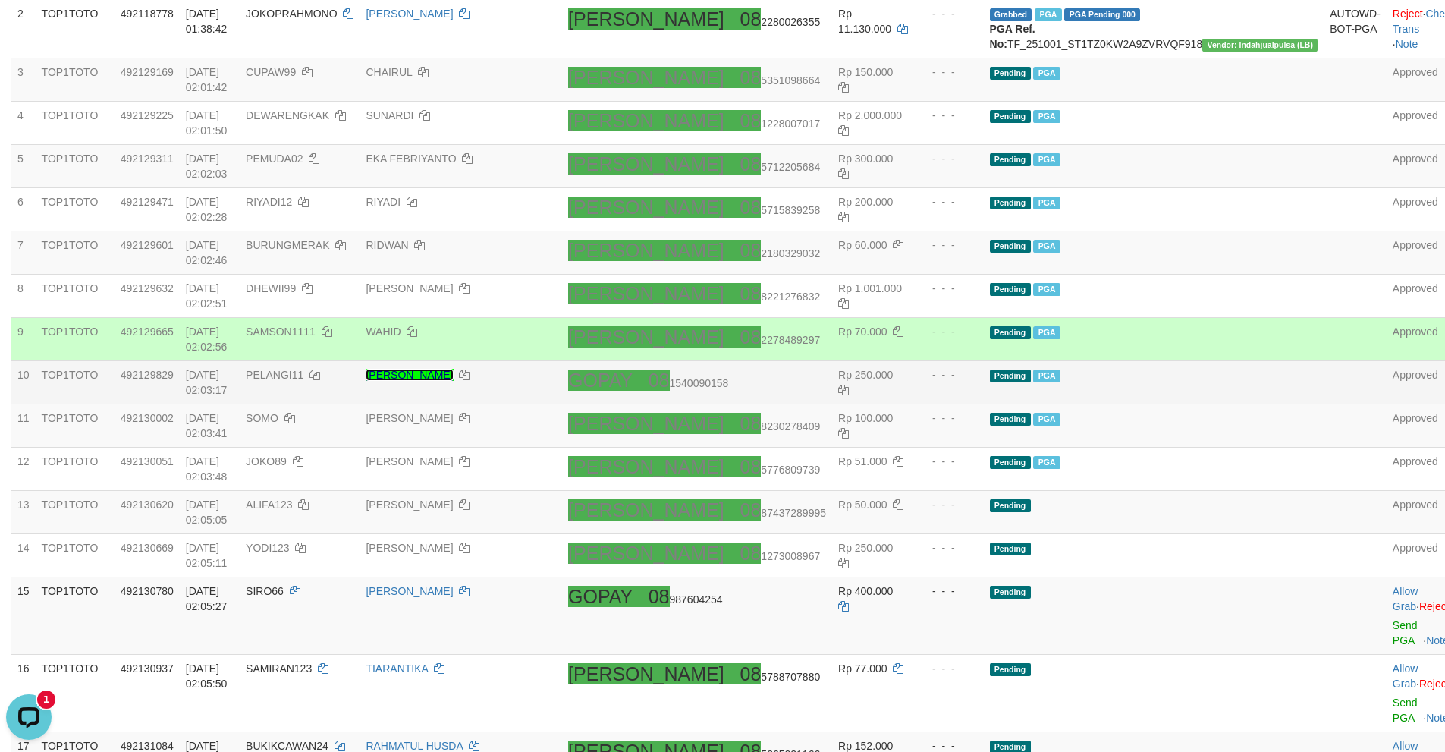
click at [453, 369] on link "[PERSON_NAME]" at bounding box center [409, 375] width 87 height 12
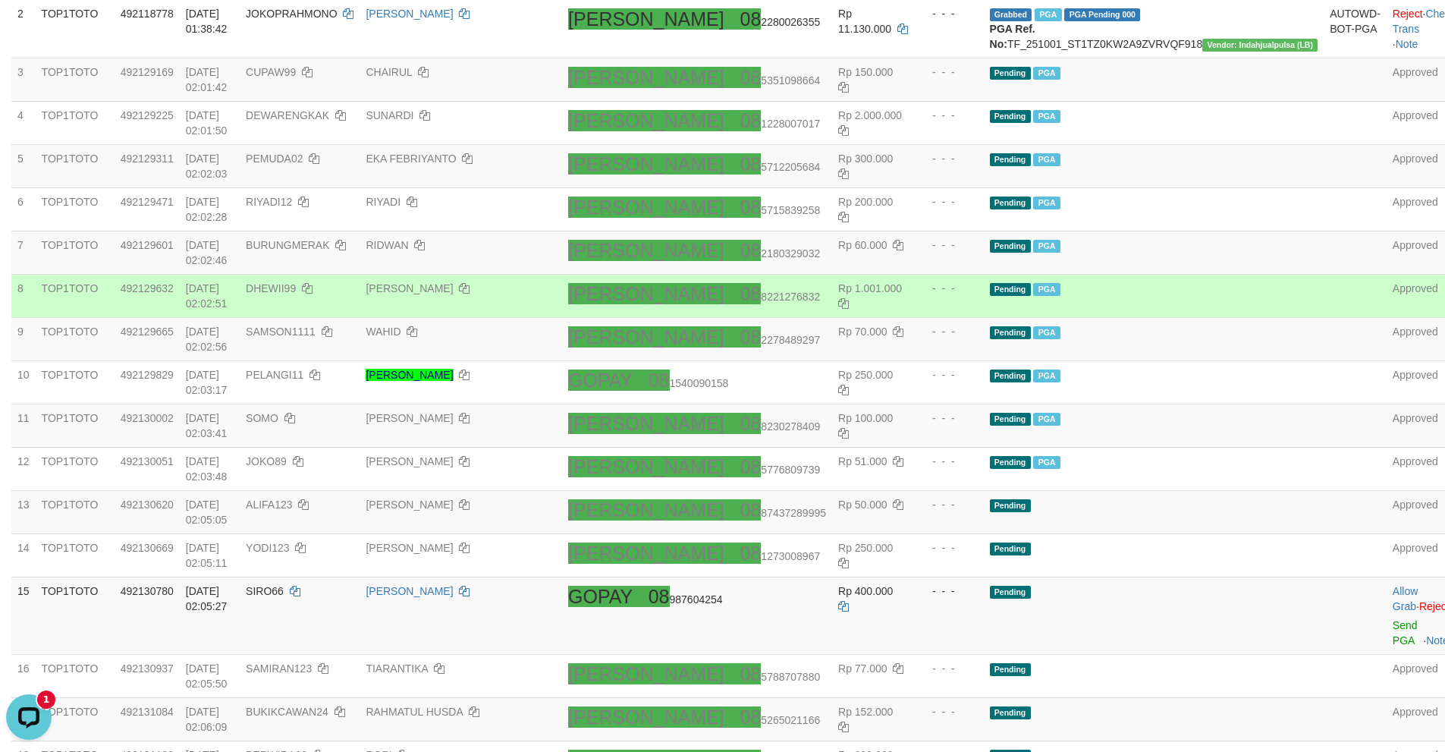
click at [792, 275] on td "[PERSON_NAME] 08 8221276832" at bounding box center [697, 296] width 270 height 43
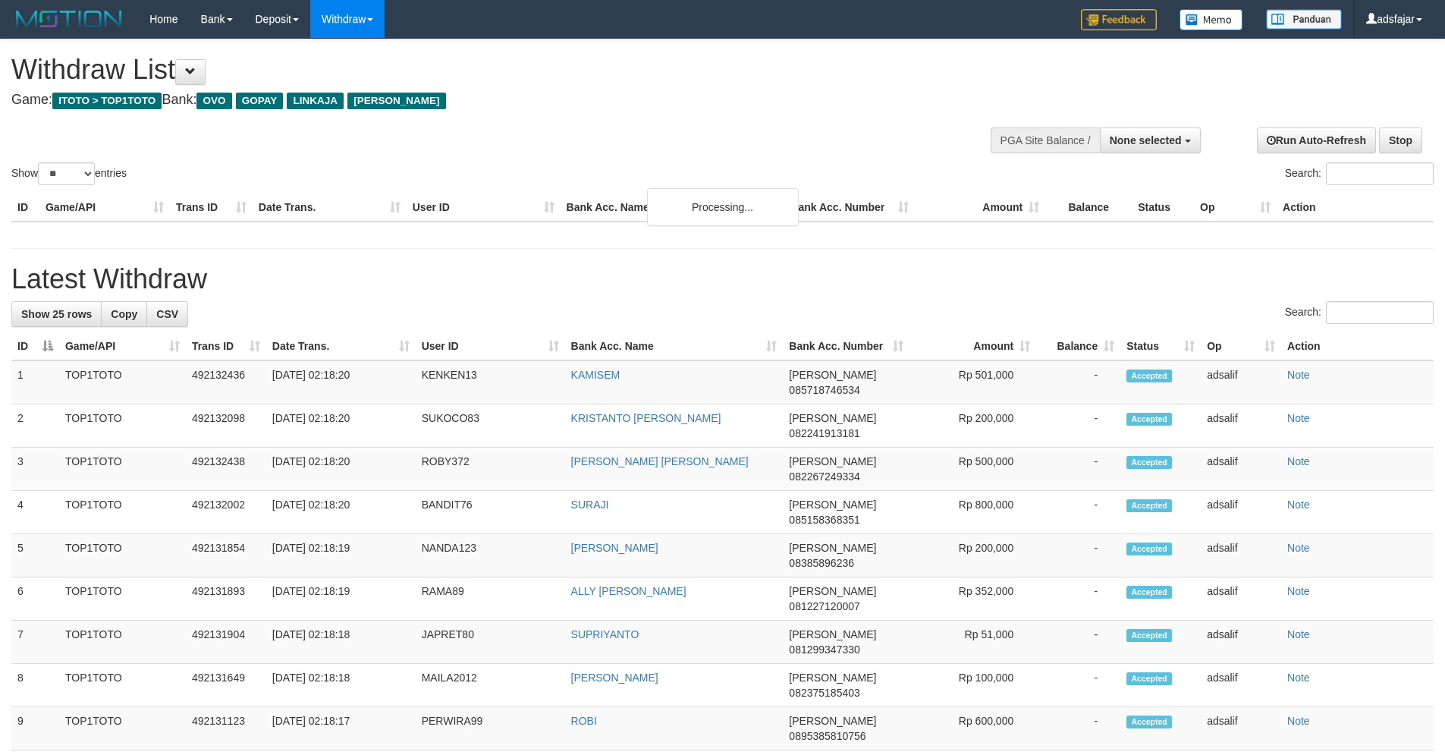
select select
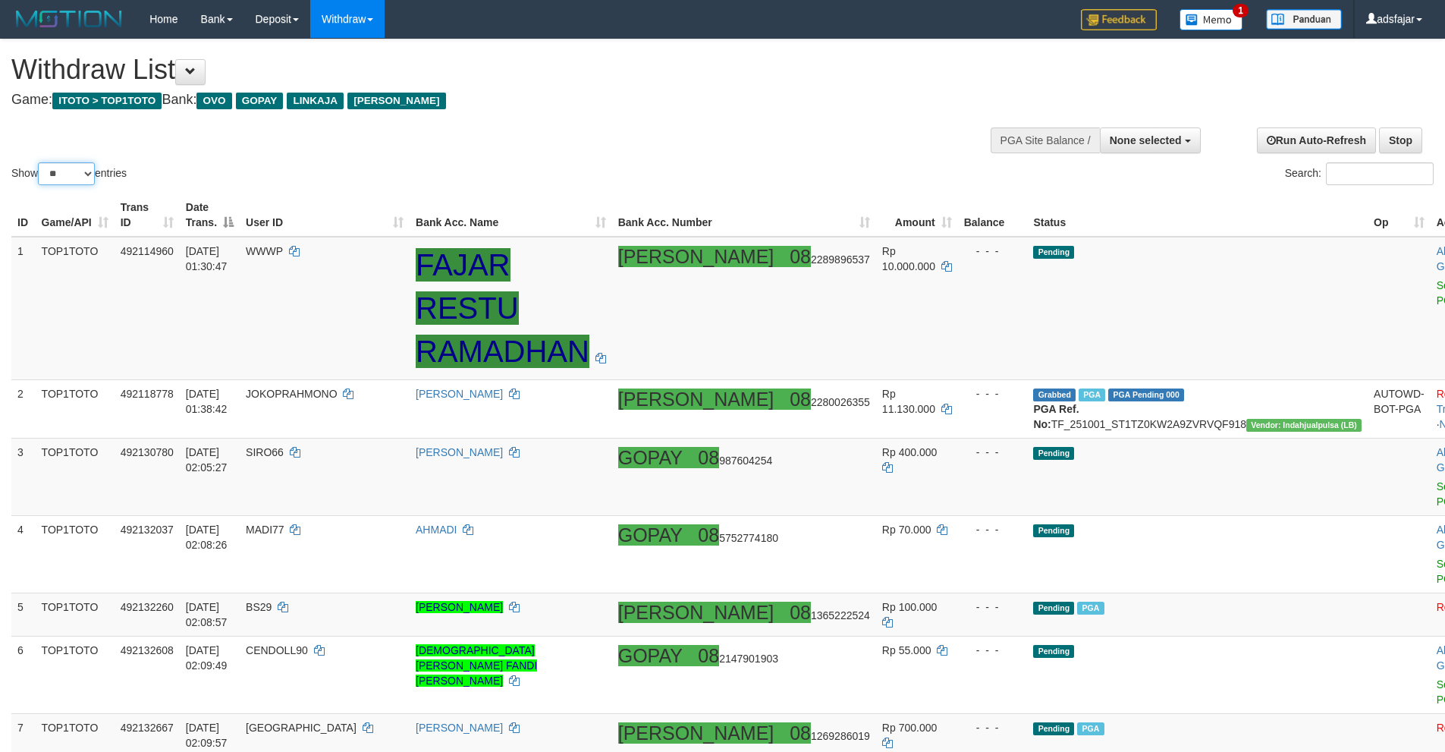
click at [80, 178] on select "** ** ** ***" at bounding box center [66, 173] width 57 height 23
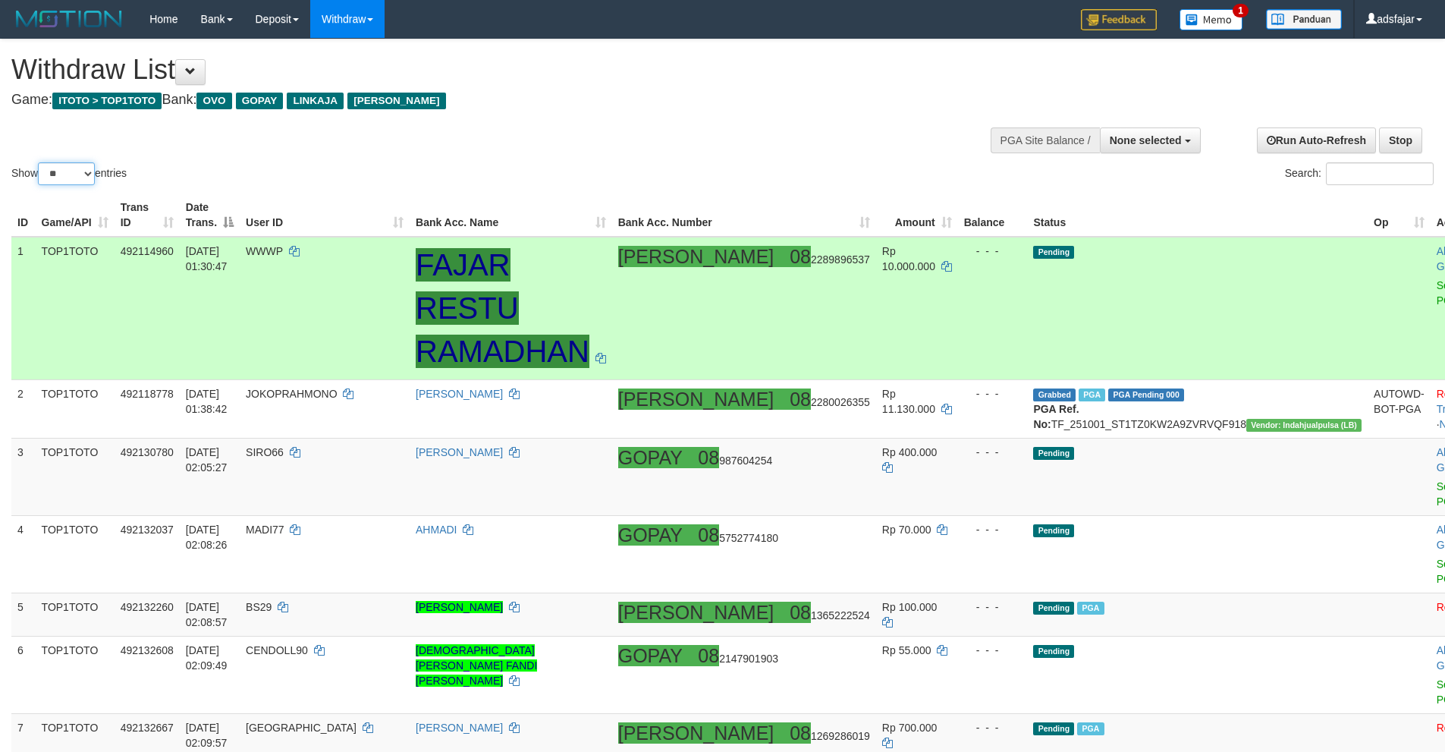
select select "***"
click at [40, 162] on select "** ** ** ***" at bounding box center [66, 173] width 57 height 23
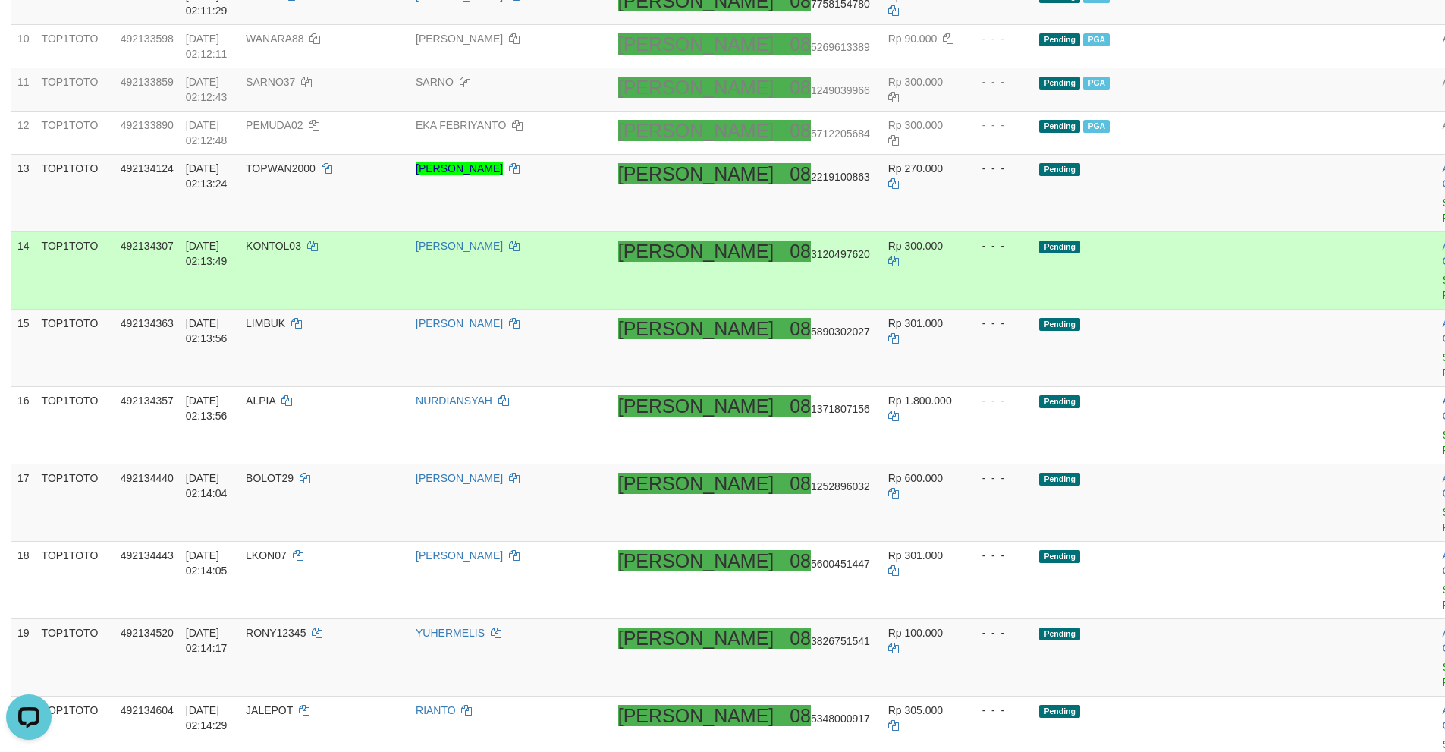
scroll to position [910, 0]
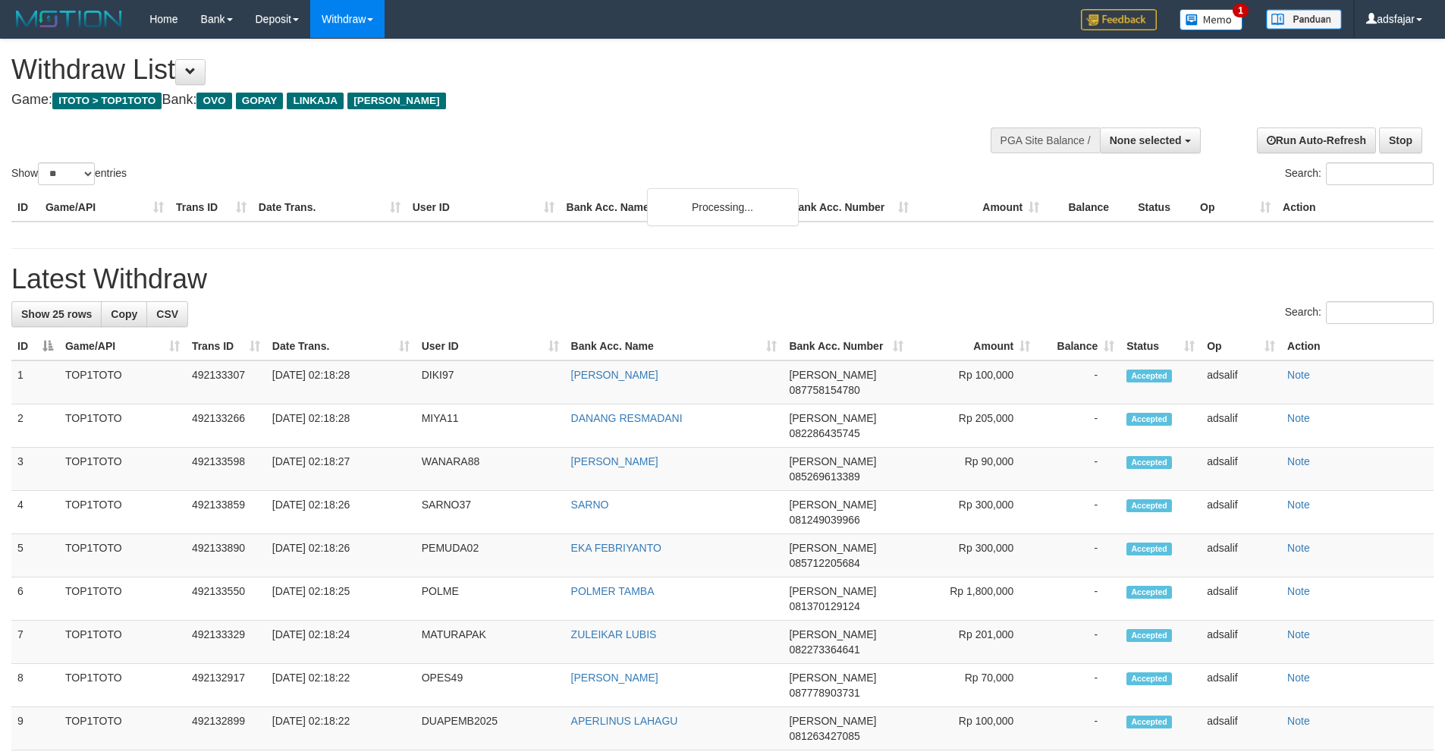
select select
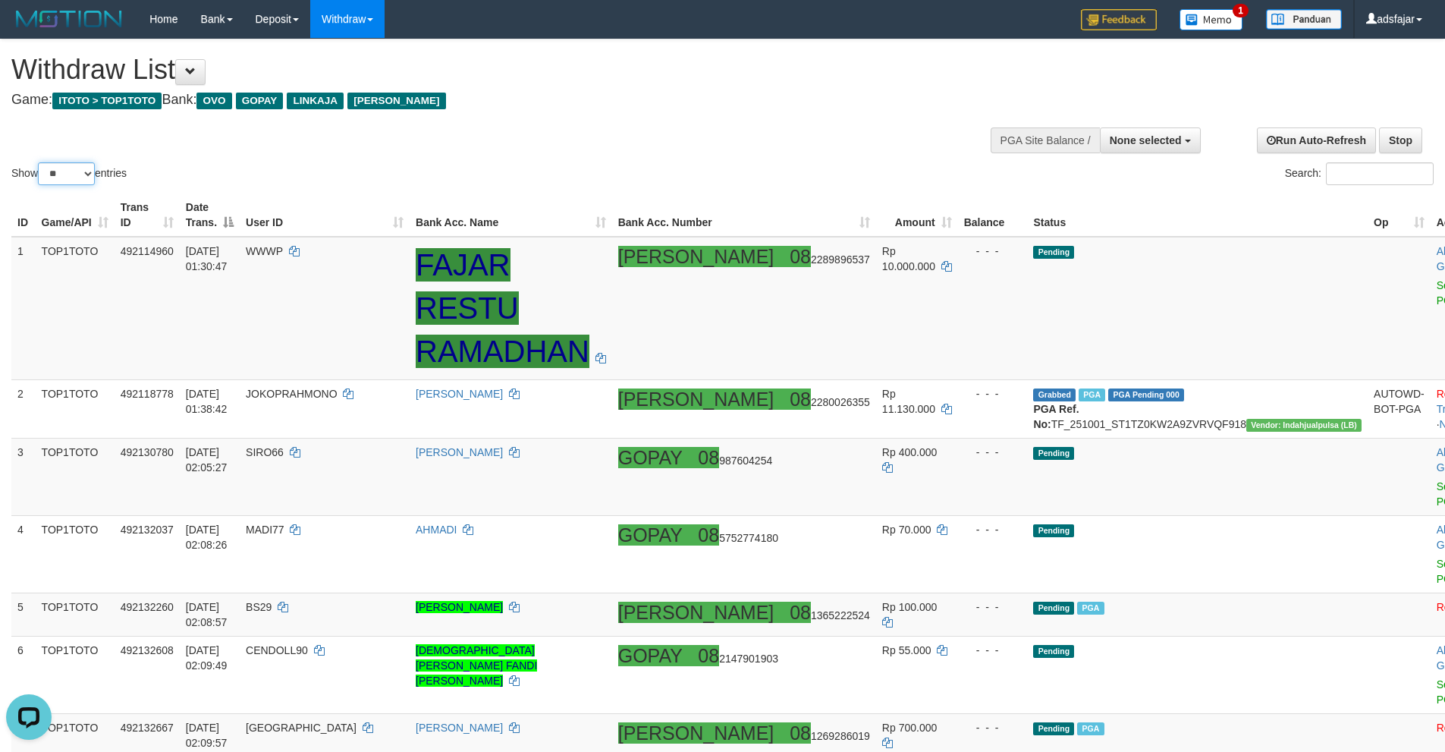
drag, startPoint x: 86, startPoint y: 171, endPoint x: 84, endPoint y: 184, distance: 13.8
click at [86, 171] on select "** ** ** ***" at bounding box center [66, 173] width 57 height 23
select select "***"
click at [40, 162] on select "** ** ** ***" at bounding box center [66, 173] width 57 height 23
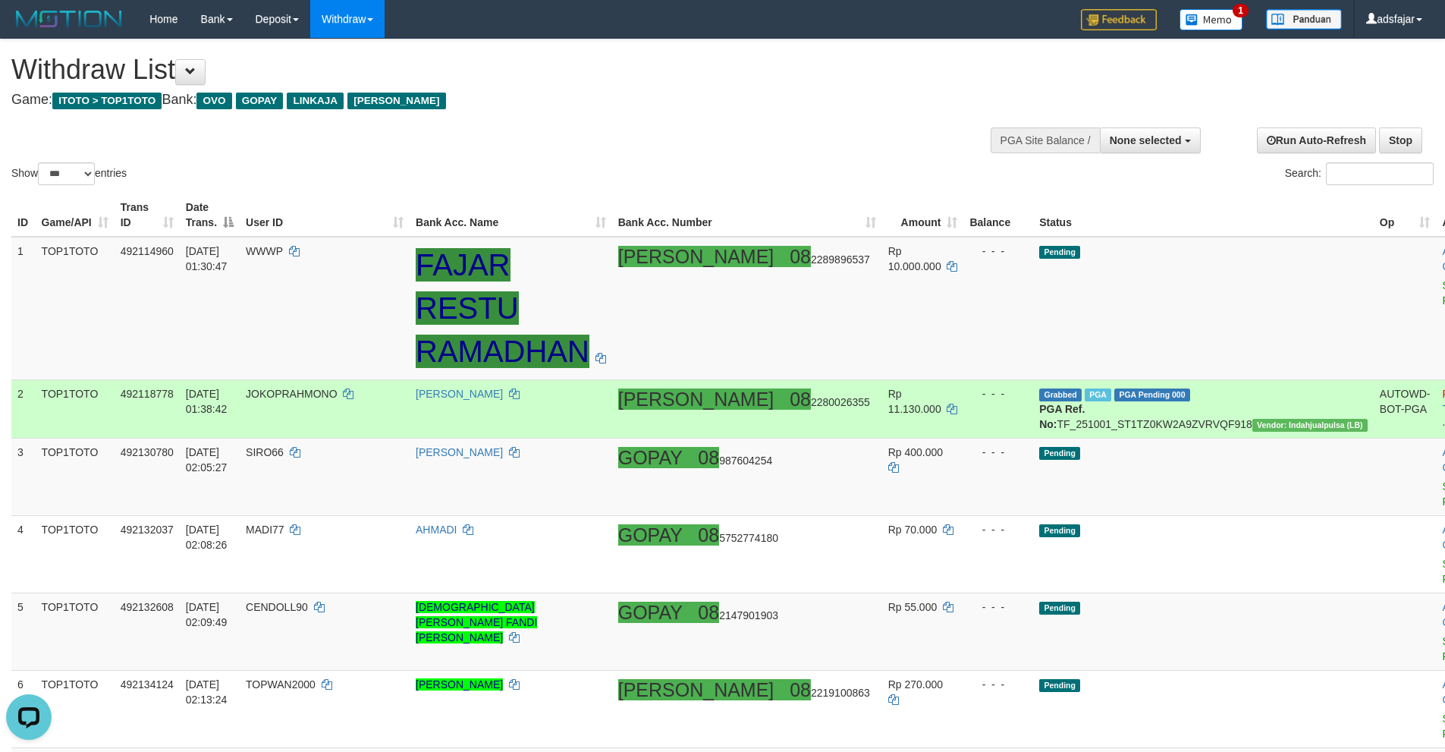
click at [335, 407] on tr "2 TOP1TOTO 492118778 [DATE] 01:38:42 JOKOPRAHMONO [PERSON_NAME] [PERSON_NAME] 0…" at bounding box center [761, 409] width 1500 height 58
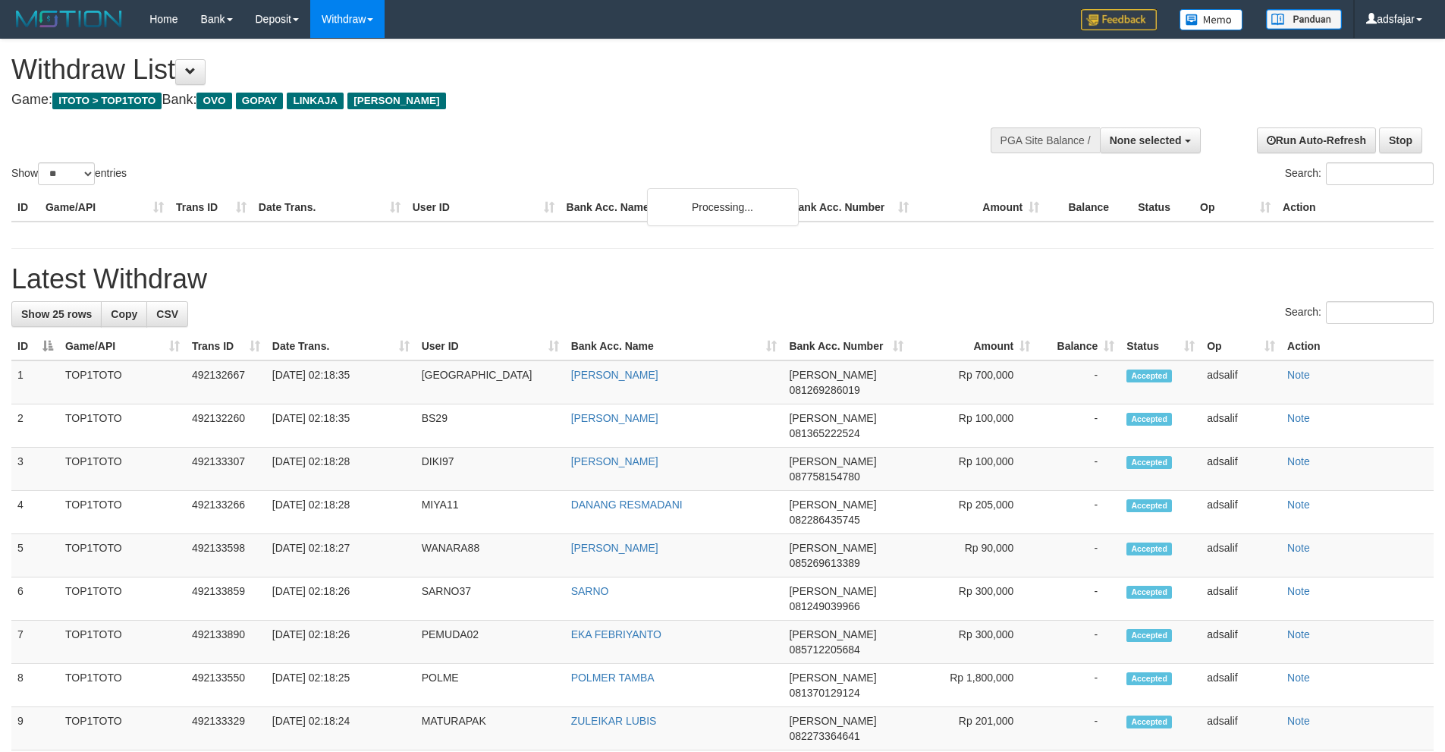
select select
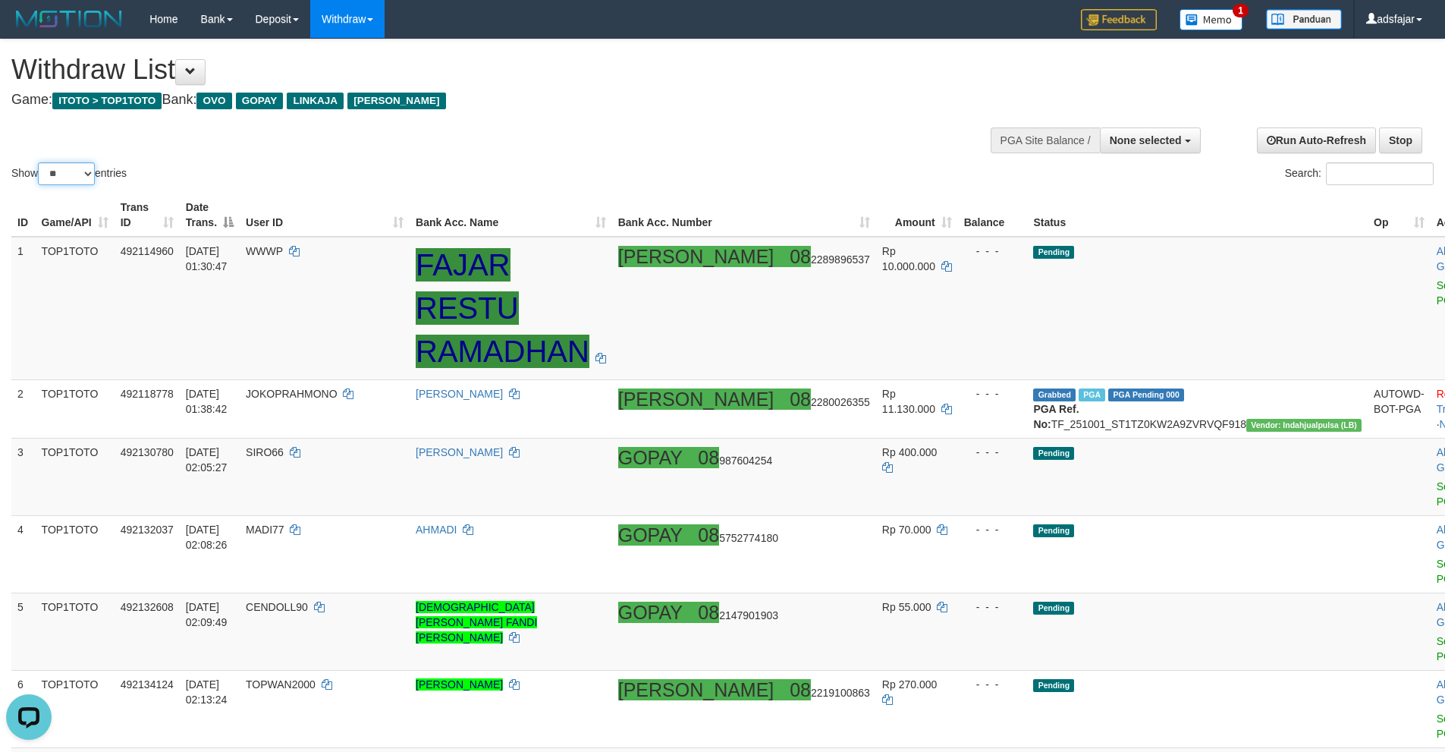
click at [66, 171] on select "** ** ** ***" at bounding box center [66, 173] width 57 height 23
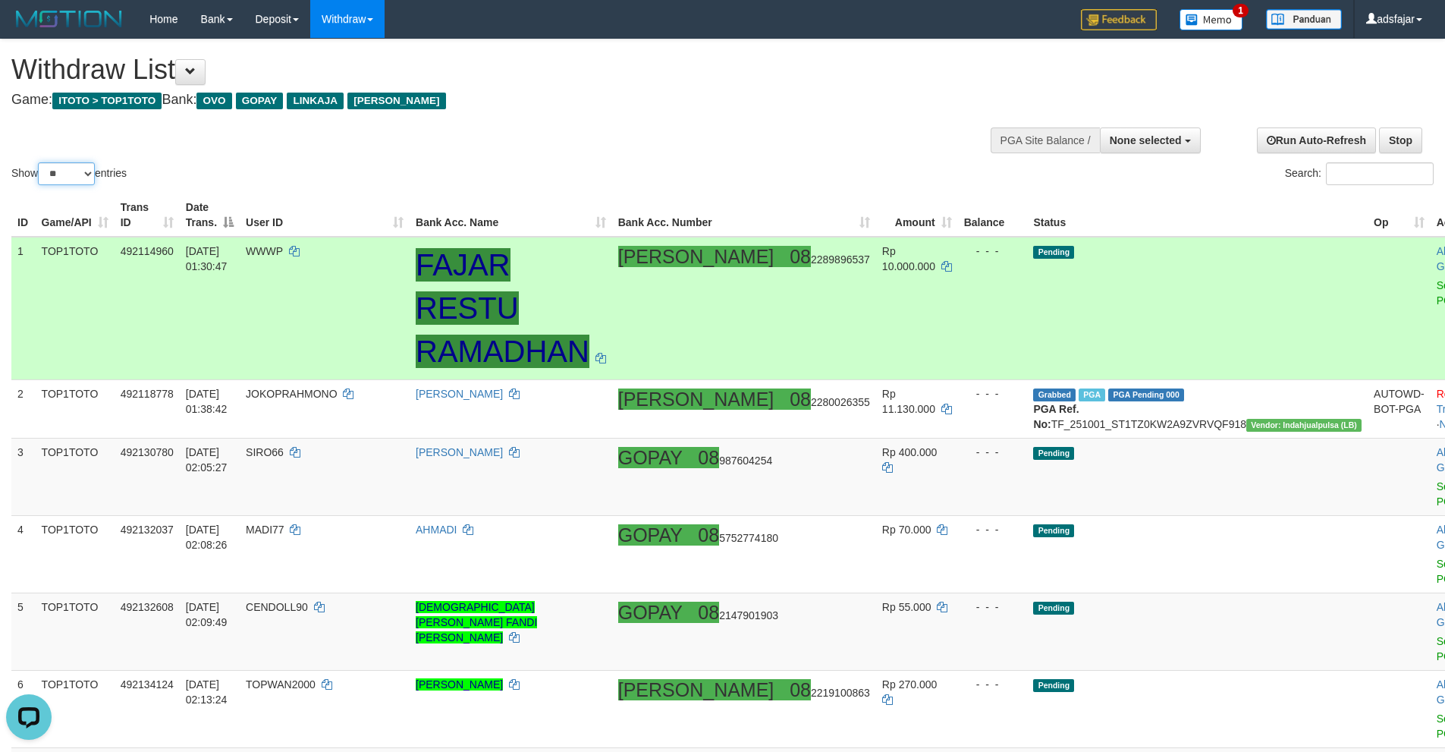
select select "***"
click at [40, 162] on select "** ** ** ***" at bounding box center [66, 173] width 57 height 23
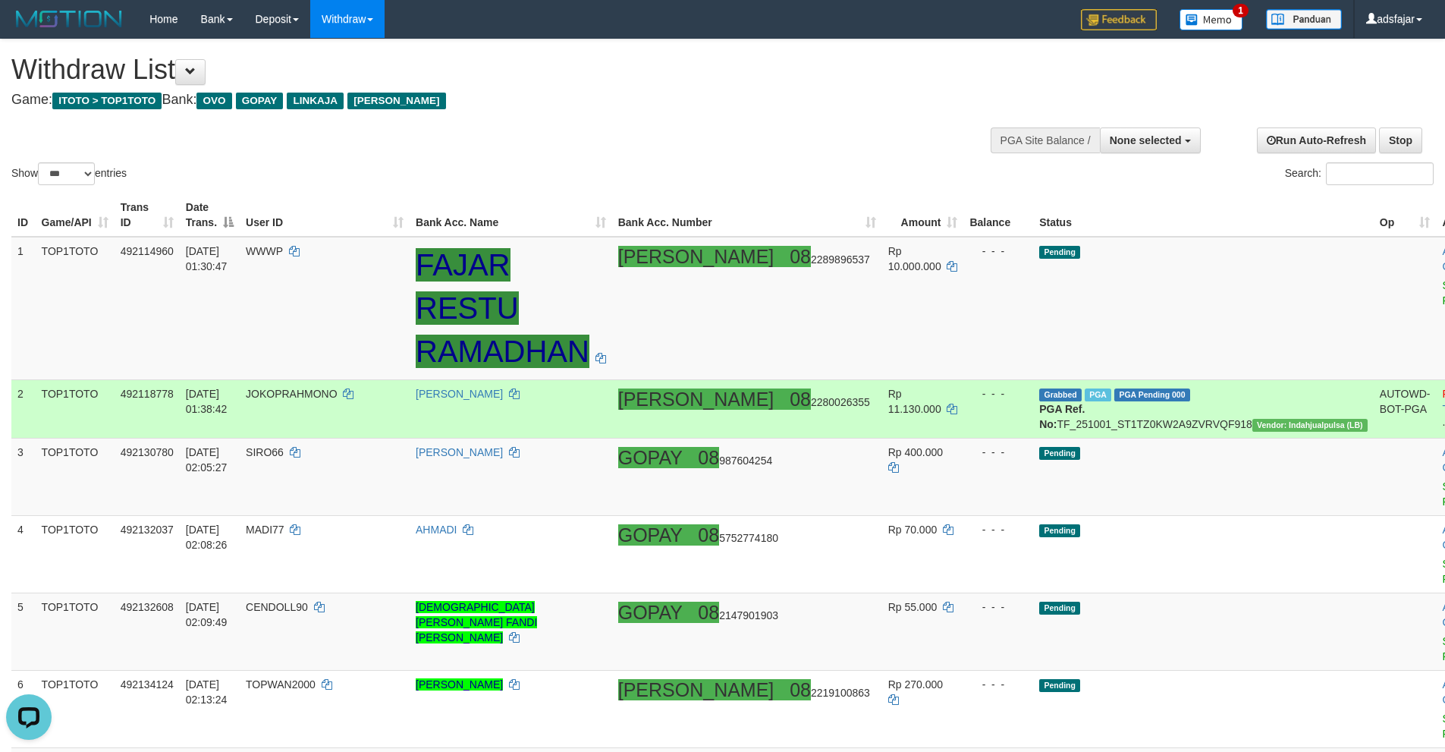
click at [375, 410] on td "JOKOPRAHMONO" at bounding box center [325, 409] width 170 height 58
click at [375, 407] on td "JOKOPRAHMONO" at bounding box center [325, 409] width 170 height 58
click at [373, 398] on td "JOKOPRAHMONO" at bounding box center [325, 409] width 170 height 58
copy td "JOKOPRAHMONO"
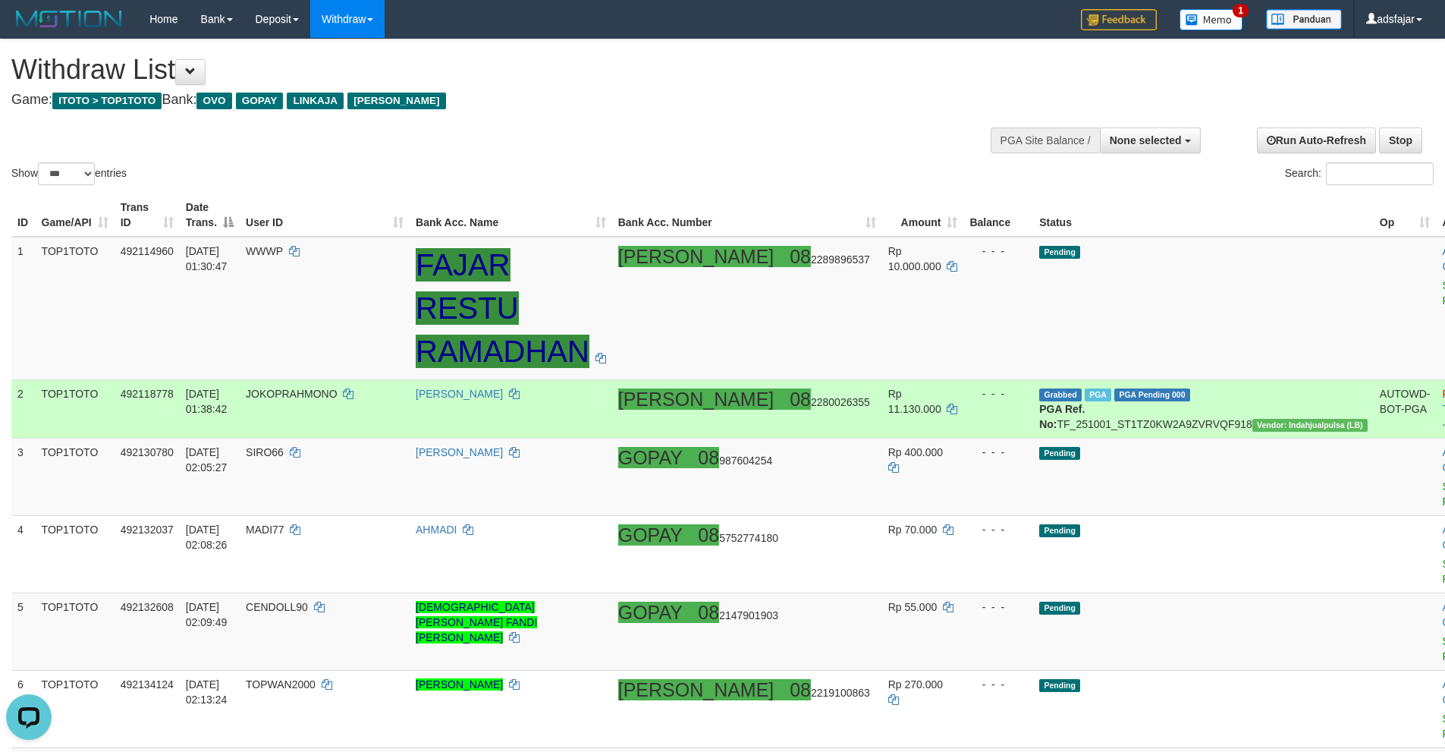
click at [1140, 407] on td "Grabbed PGA PGA Pending 000 PGA Ref. No: TF_251001_ST1TZ0KW2A9ZVRVQF918 Vendor:…" at bounding box center [1203, 409] width 341 height 58
copy td "TF_251001_ST1TZ0KW2A9ZVRVQF918"
click at [1140, 407] on td "Grabbed PGA PGA Pending 000 PGA Ref. No: TF_251001_ST1TZ0KW2A9ZVRVQF918 Vendor:…" at bounding box center [1203, 409] width 341 height 58
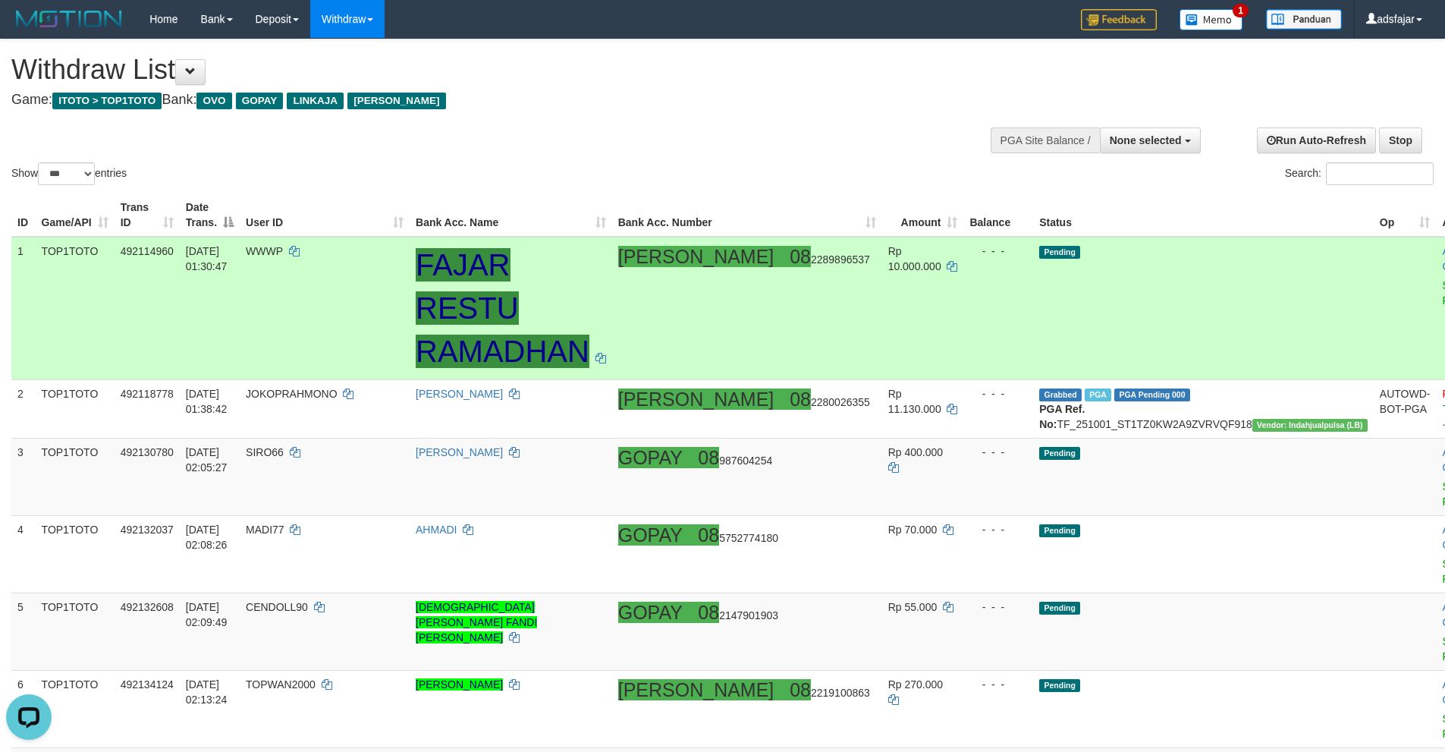
click at [612, 355] on td "FAJAR RESTU RAMADHAN" at bounding box center [511, 308] width 203 height 143
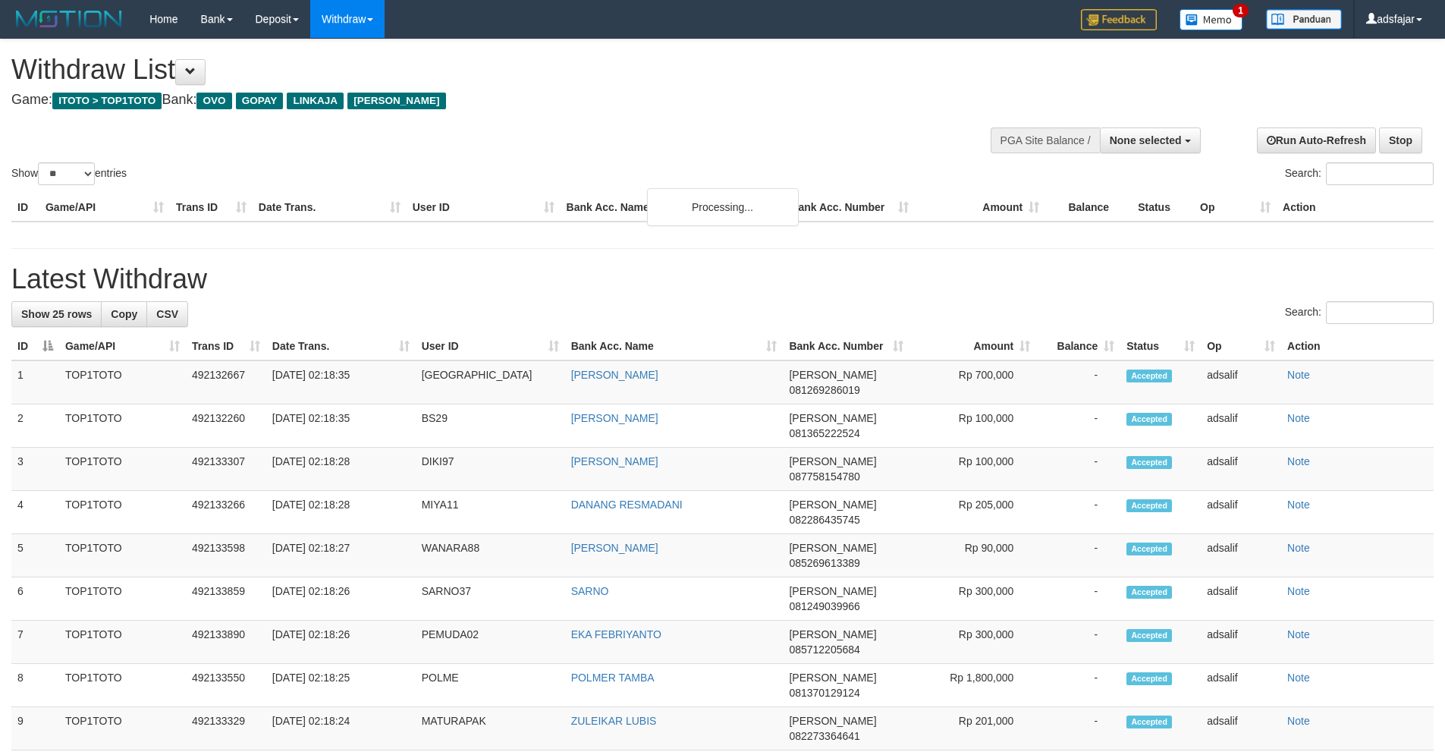
select select
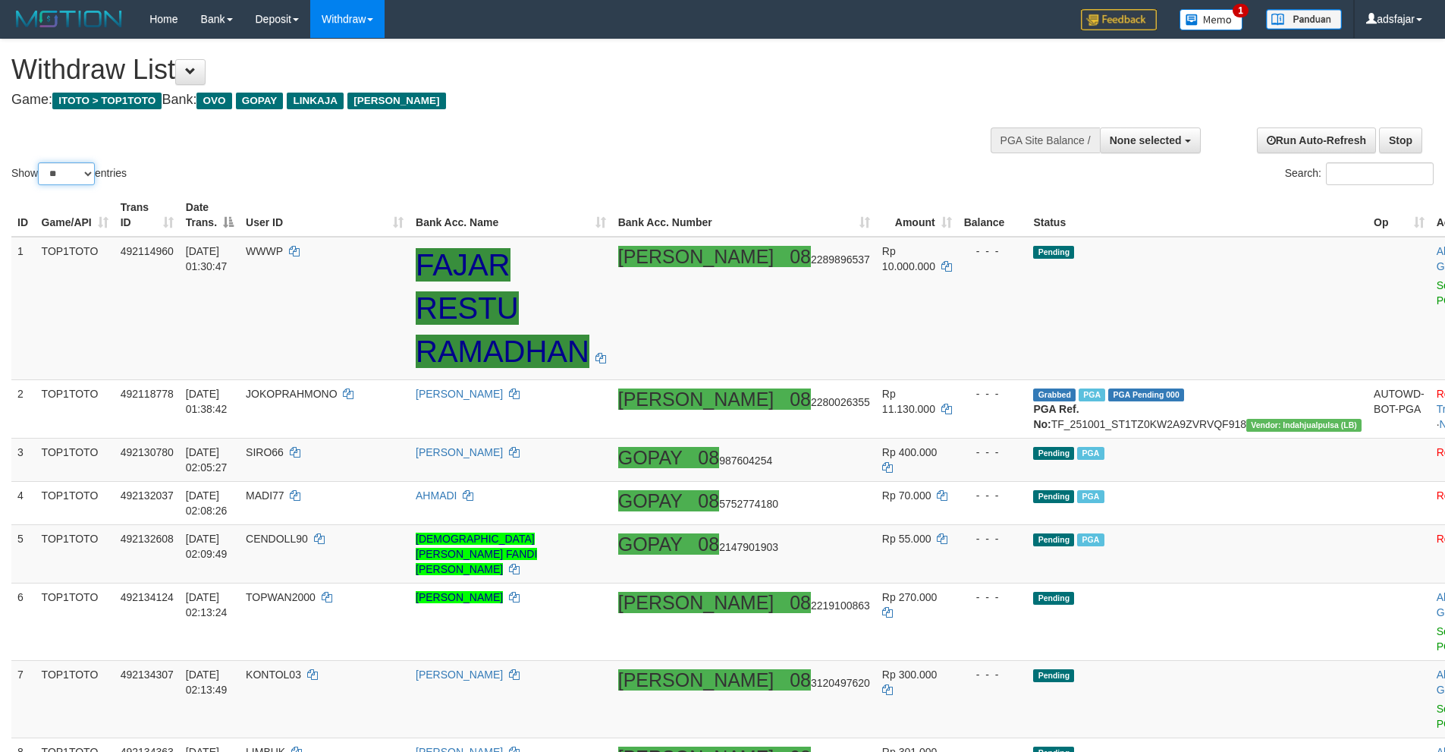
click at [89, 173] on select "** ** ** ***" at bounding box center [66, 173] width 57 height 23
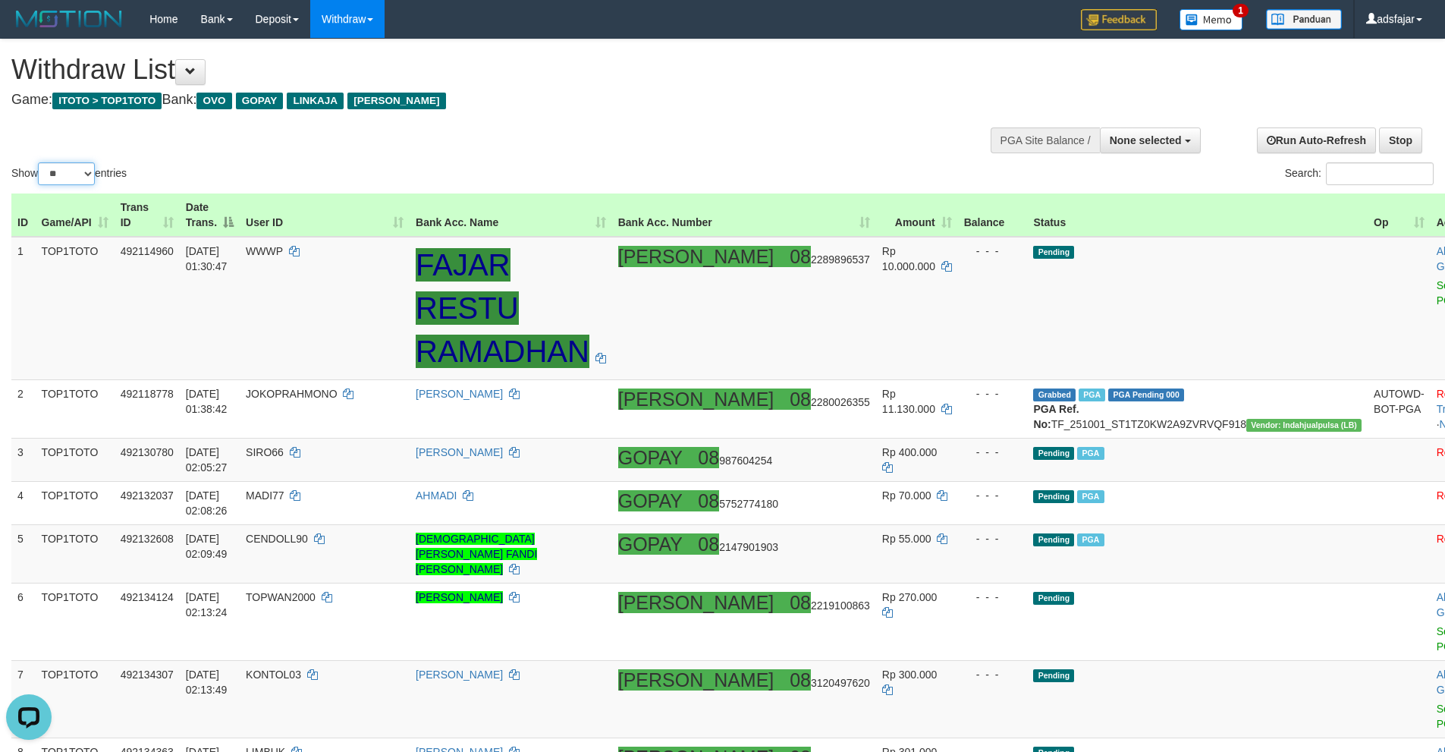
select select "***"
click at [40, 162] on select "** ** ** ***" at bounding box center [66, 173] width 57 height 23
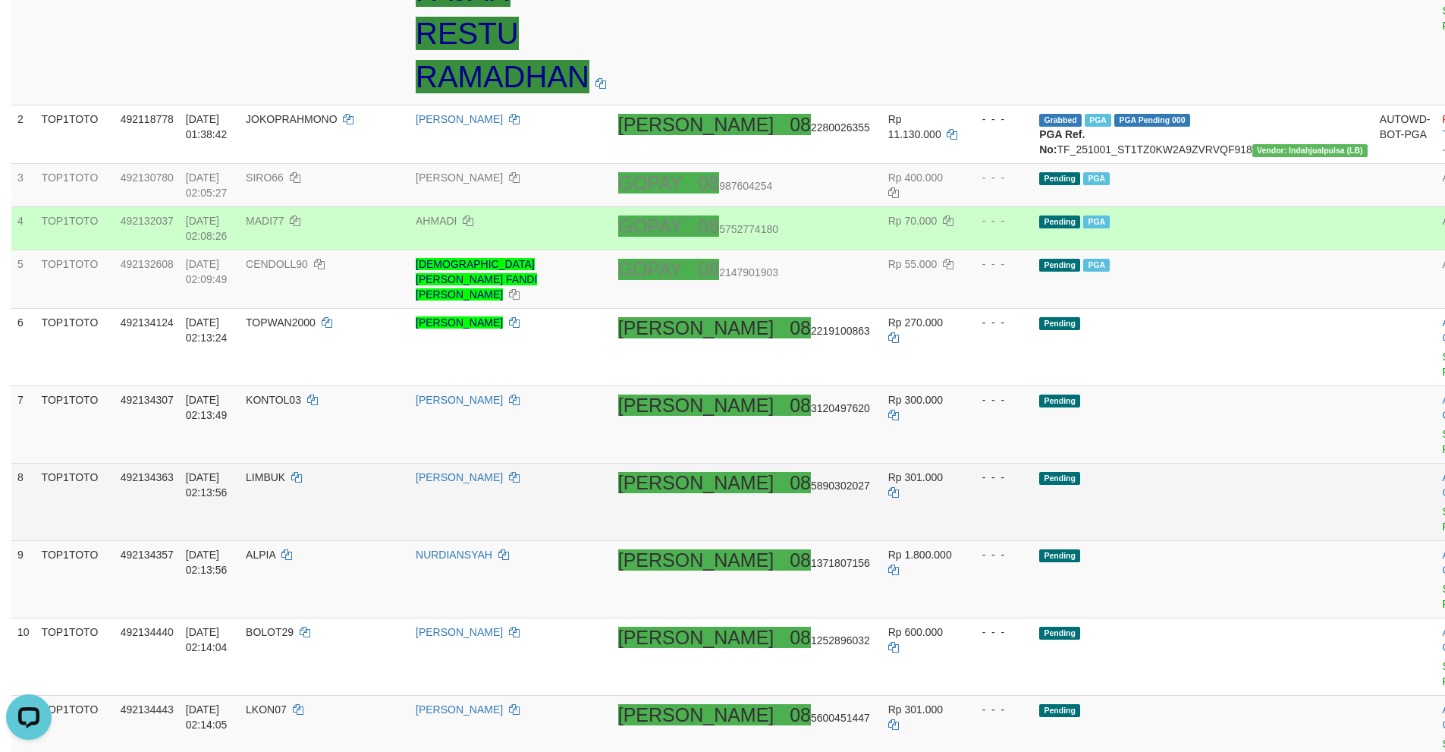
scroll to position [296, 0]
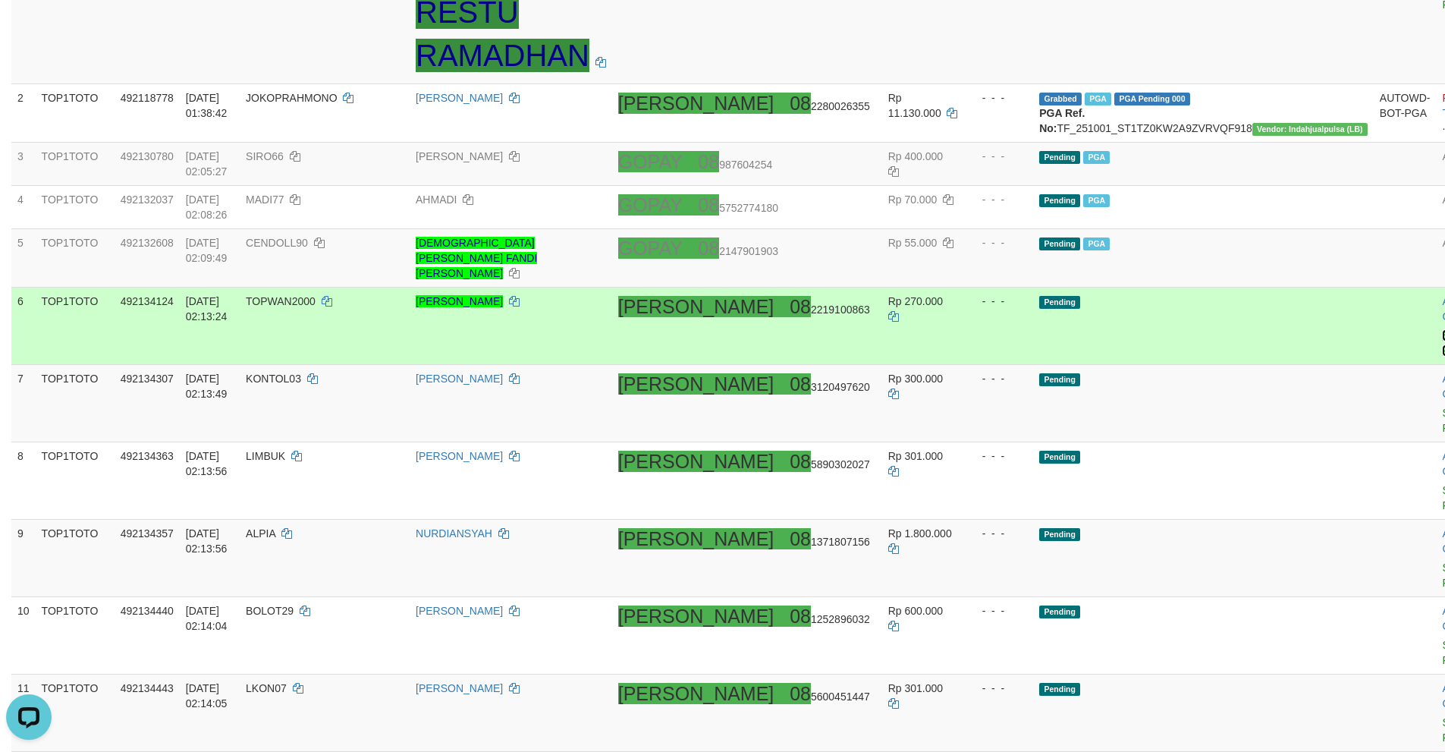
click at [1442, 329] on link "Send PGA" at bounding box center [1454, 342] width 25 height 27
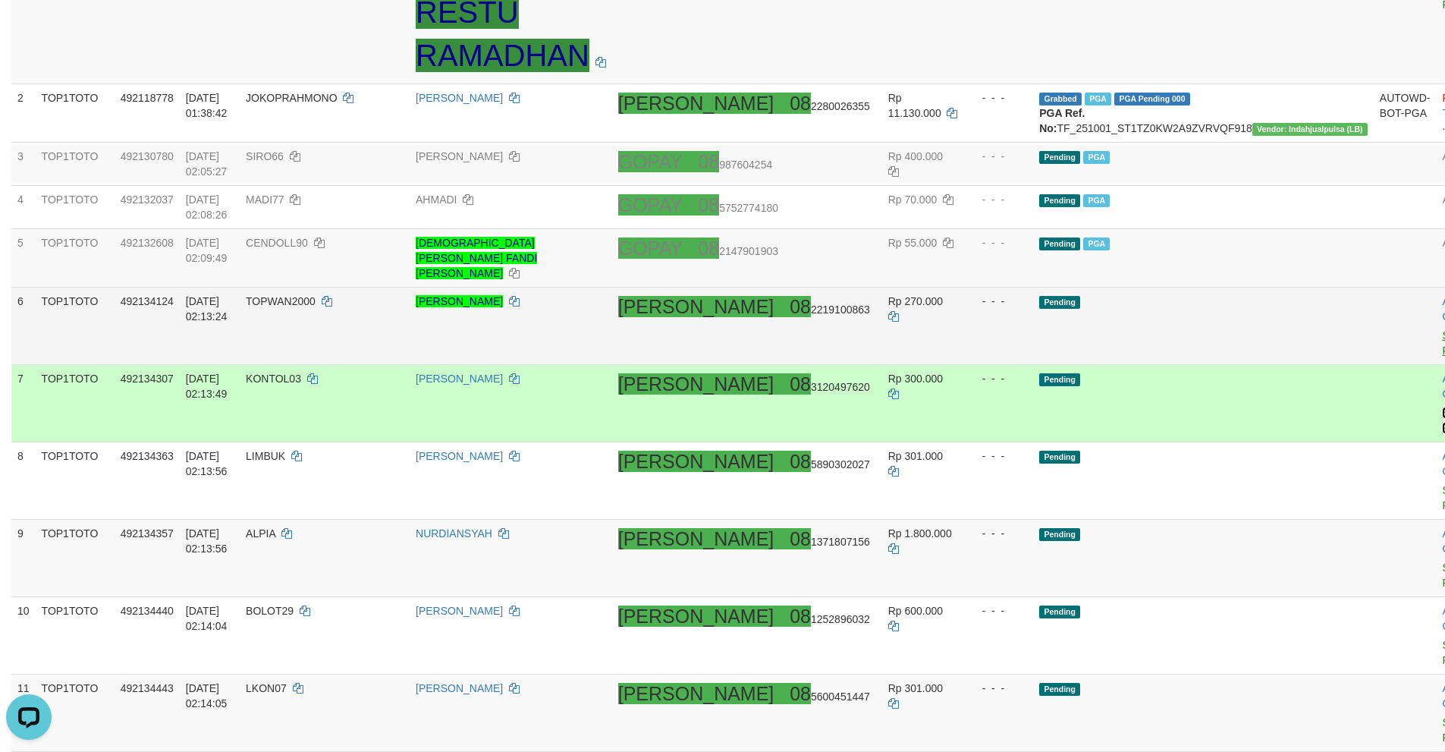
click at [1442, 407] on link "Send PGA" at bounding box center [1454, 420] width 25 height 27
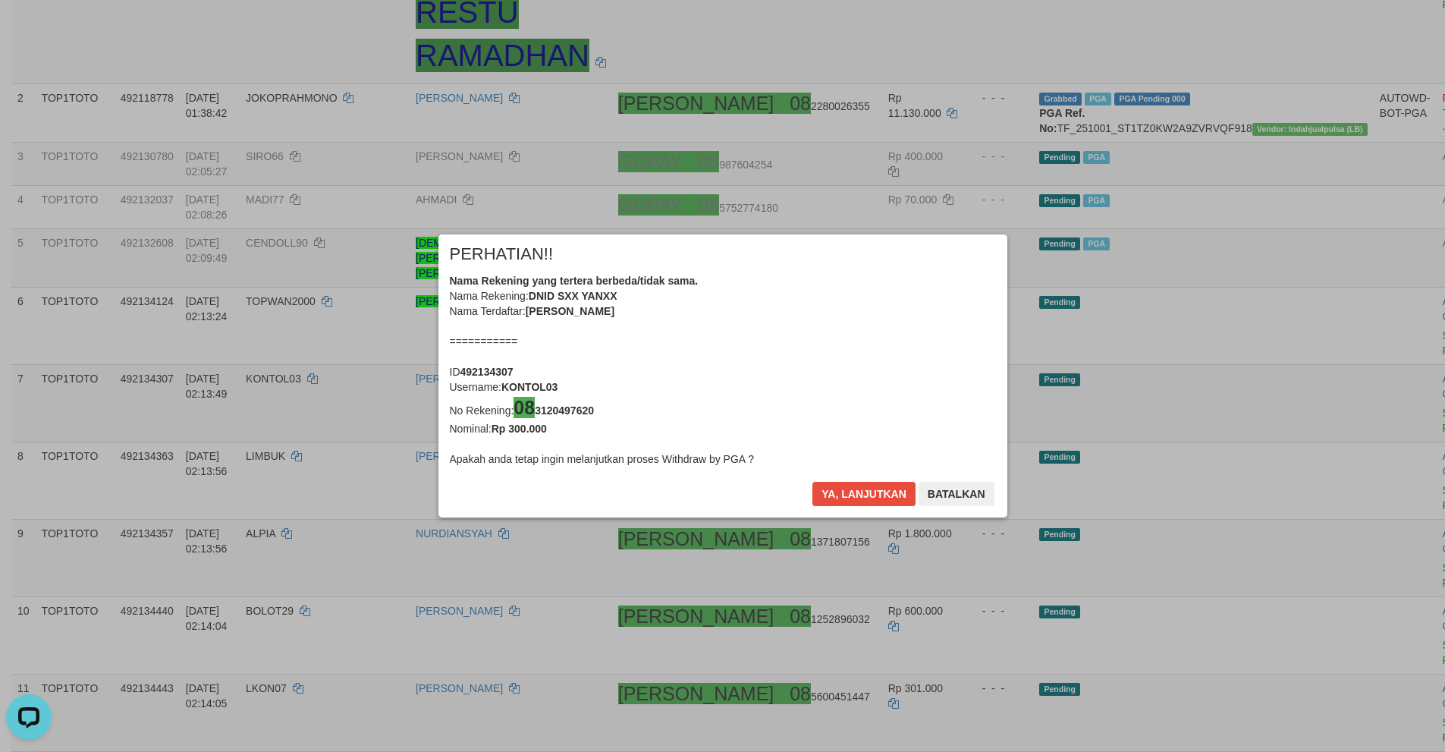
click at [1338, 407] on div "× PERHATIAN!! Nama Rekening yang tertera berbeda/tidak sama. Nama Rekening: DNI…" at bounding box center [722, 376] width 1445 height 344
click at [835, 487] on button "Ya, lanjutkan" at bounding box center [863, 494] width 103 height 24
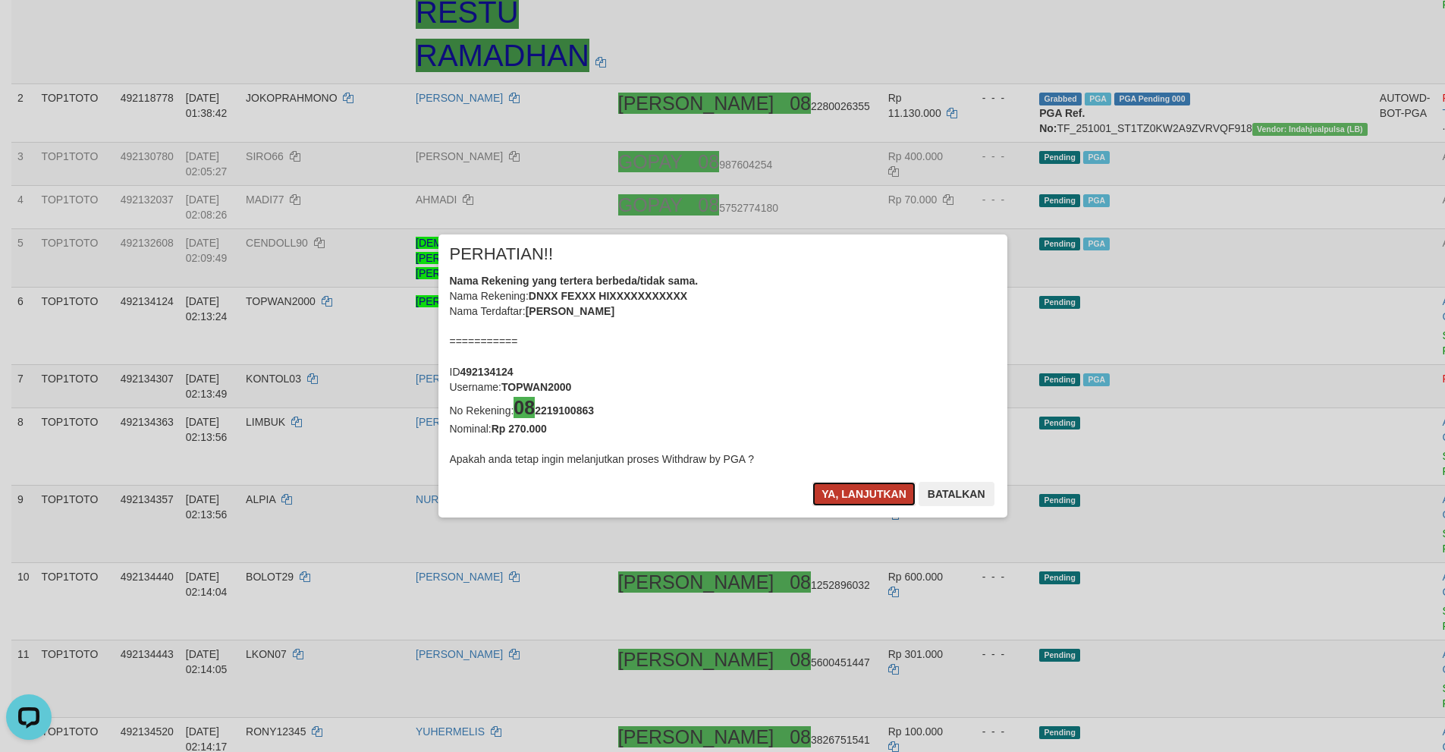
click at [840, 492] on button "Ya, lanjutkan" at bounding box center [863, 494] width 103 height 24
click at [853, 492] on button "Ya, lanjutkan" at bounding box center [863, 494] width 103 height 24
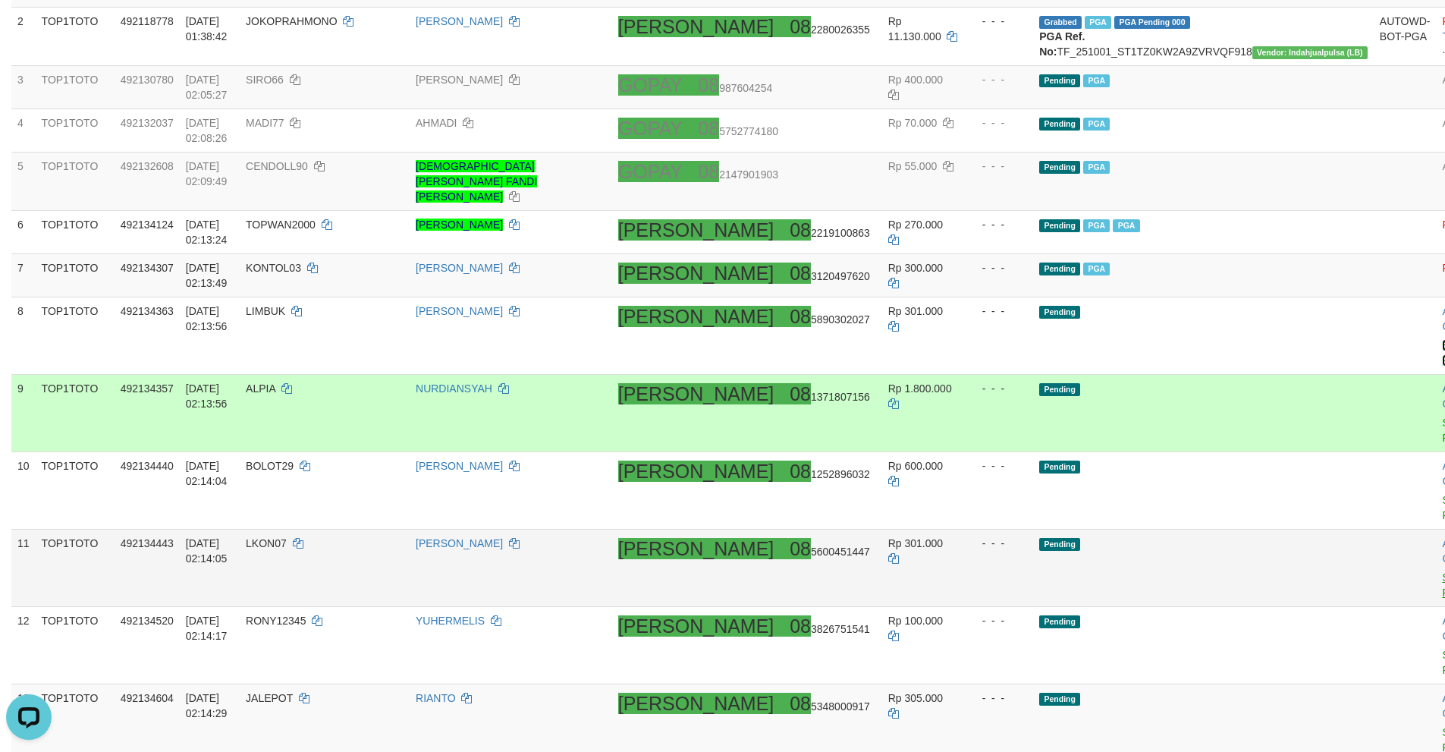
scroll to position [448, 0]
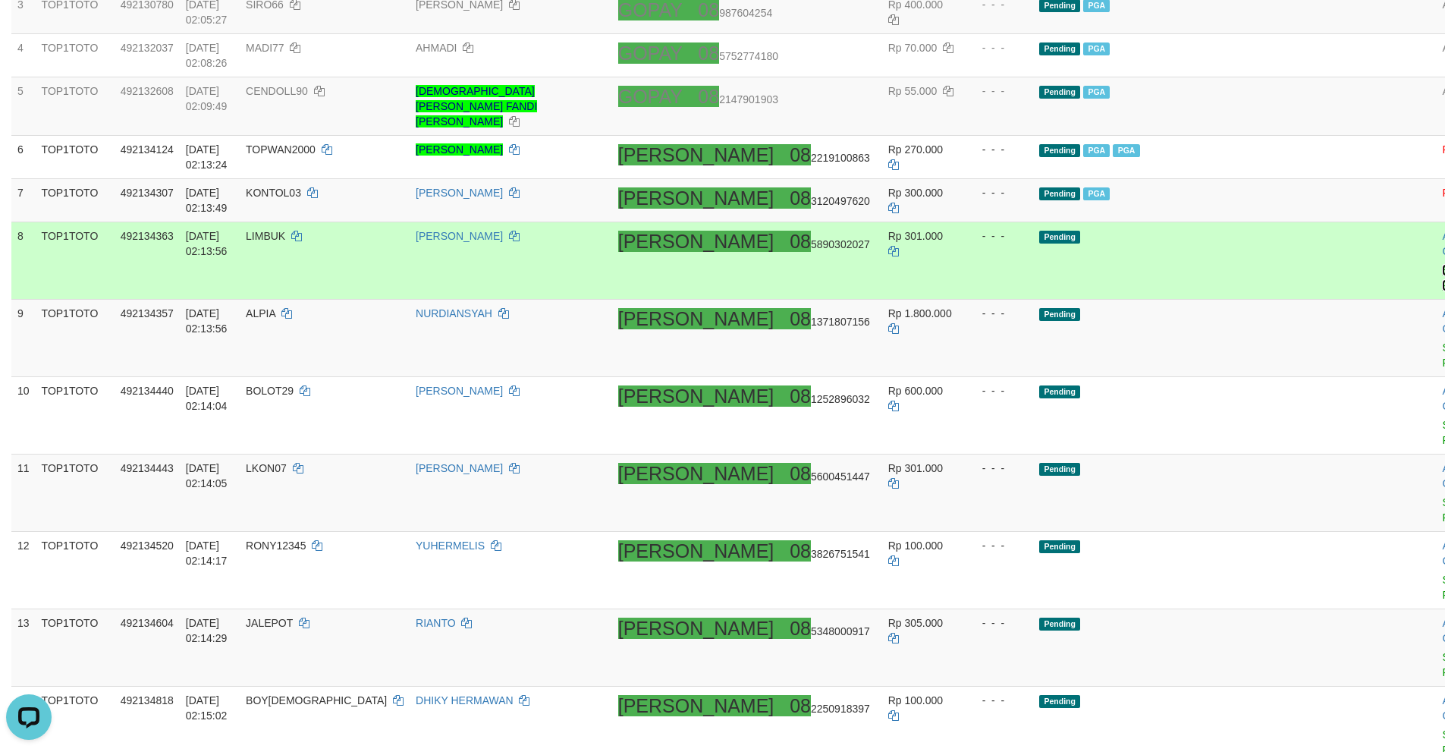
click at [1442, 264] on link "Send PGA" at bounding box center [1454, 277] width 25 height 27
click at [1442, 341] on link "Send PGA" at bounding box center [1454, 354] width 25 height 27
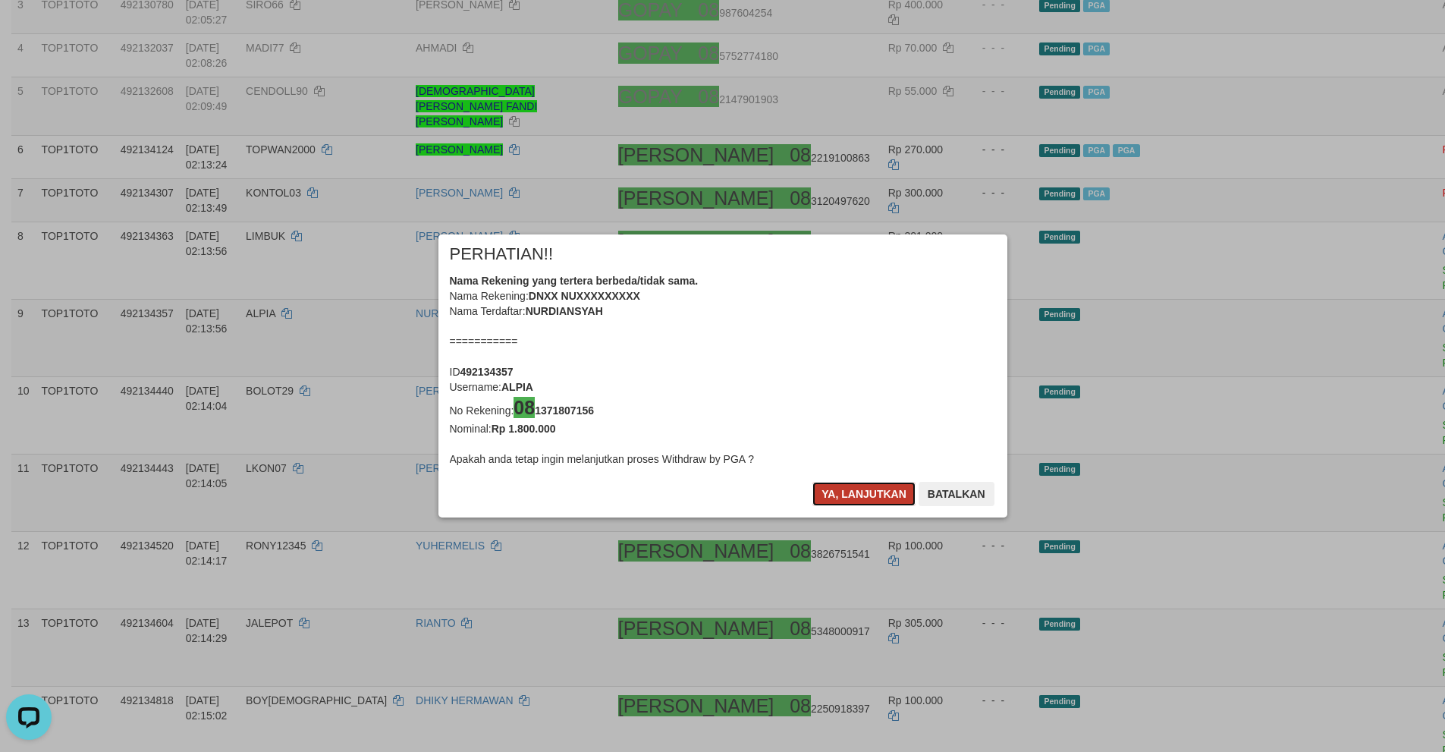
click at [842, 501] on button "Ya, lanjutkan" at bounding box center [863, 494] width 103 height 24
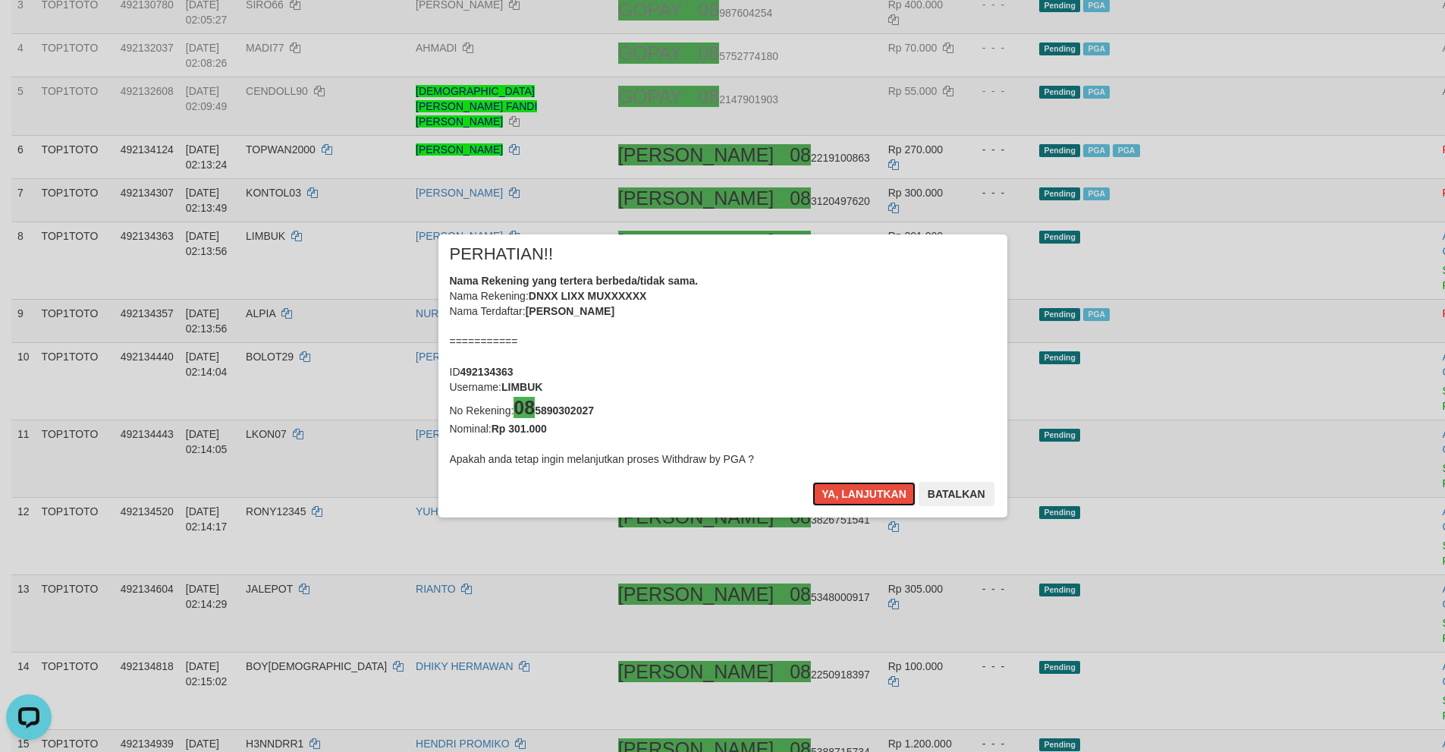
click at [844, 498] on button "Ya, lanjutkan" at bounding box center [863, 494] width 103 height 24
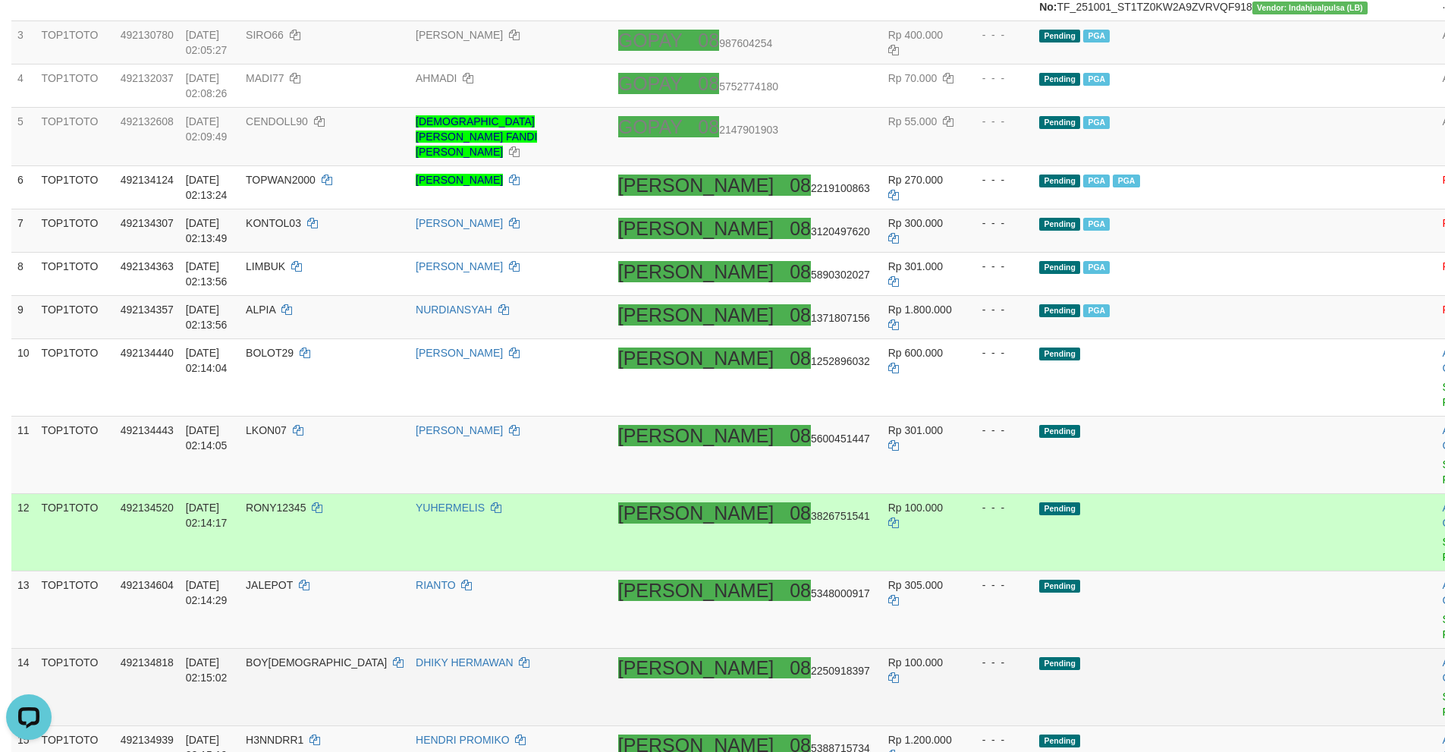
scroll to position [425, 0]
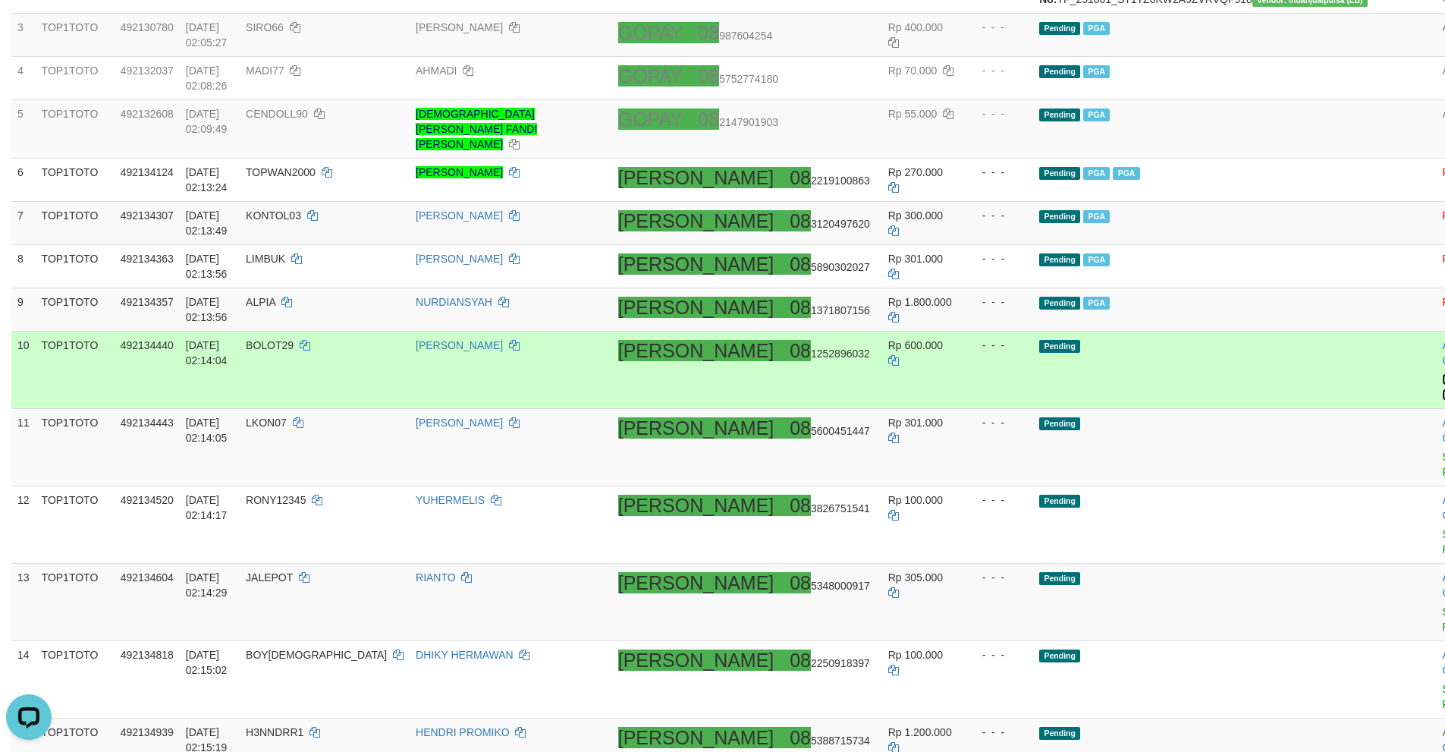
click at [1442, 373] on link "Send PGA" at bounding box center [1454, 386] width 25 height 27
click at [1442, 451] on link "Send PGA" at bounding box center [1454, 464] width 25 height 27
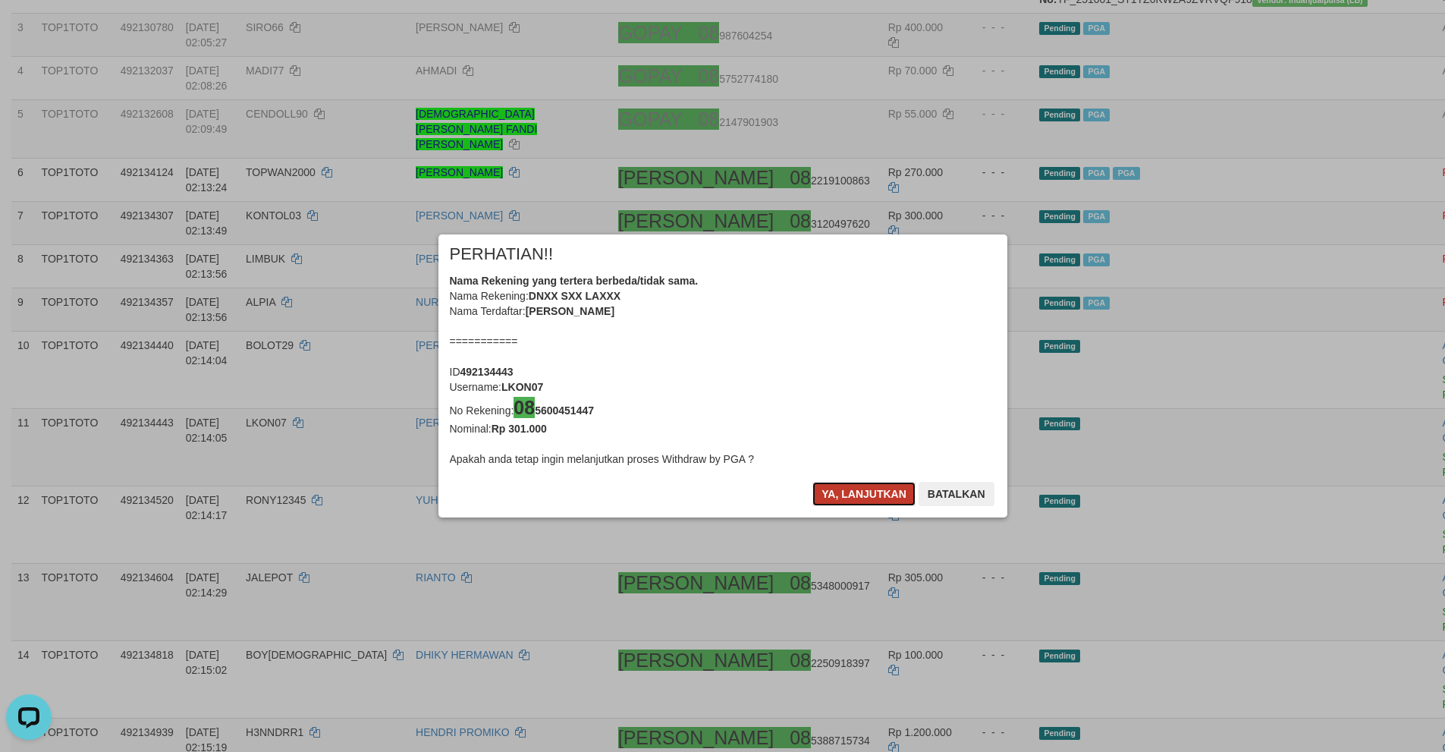
click at [851, 498] on button "Ya, lanjutkan" at bounding box center [863, 494] width 103 height 24
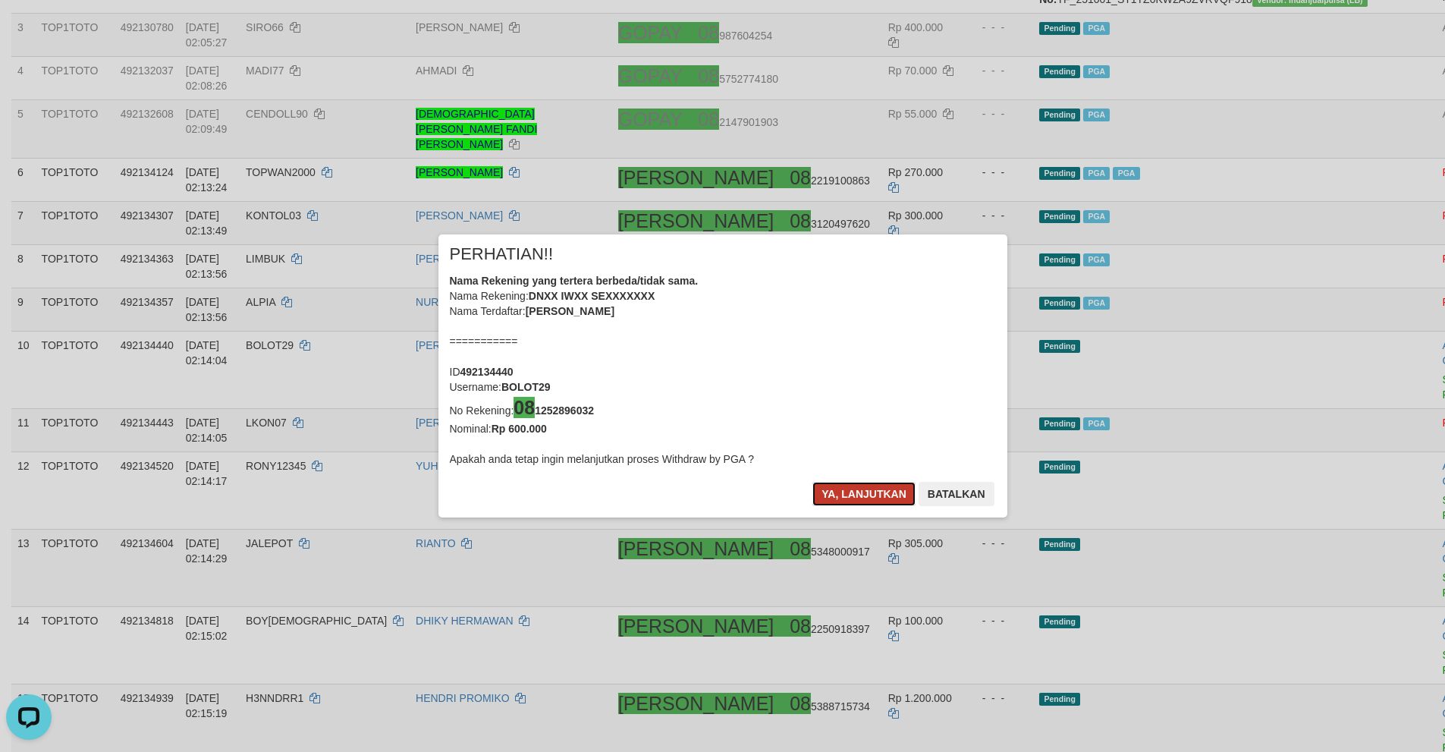
click at [840, 496] on button "Ya, lanjutkan" at bounding box center [863, 494] width 103 height 24
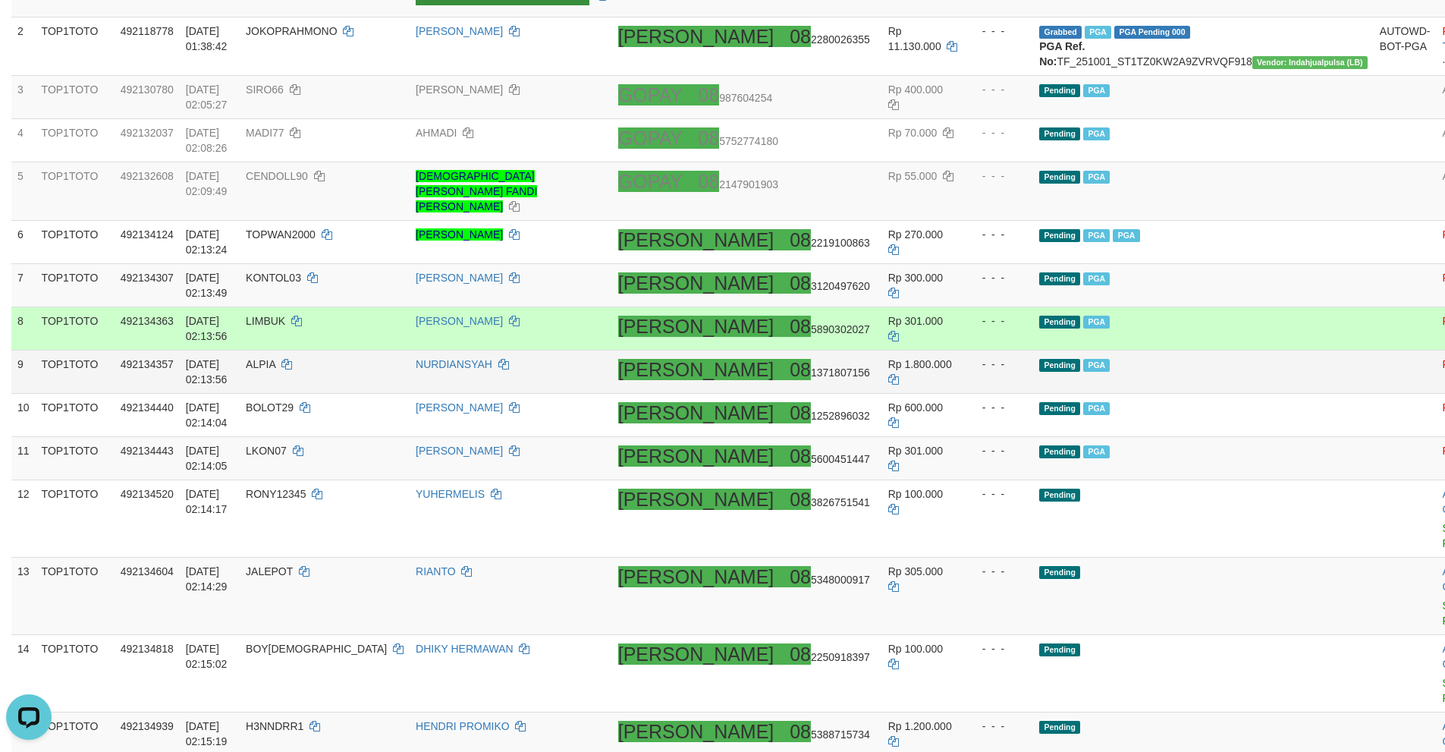
scroll to position [478, 0]
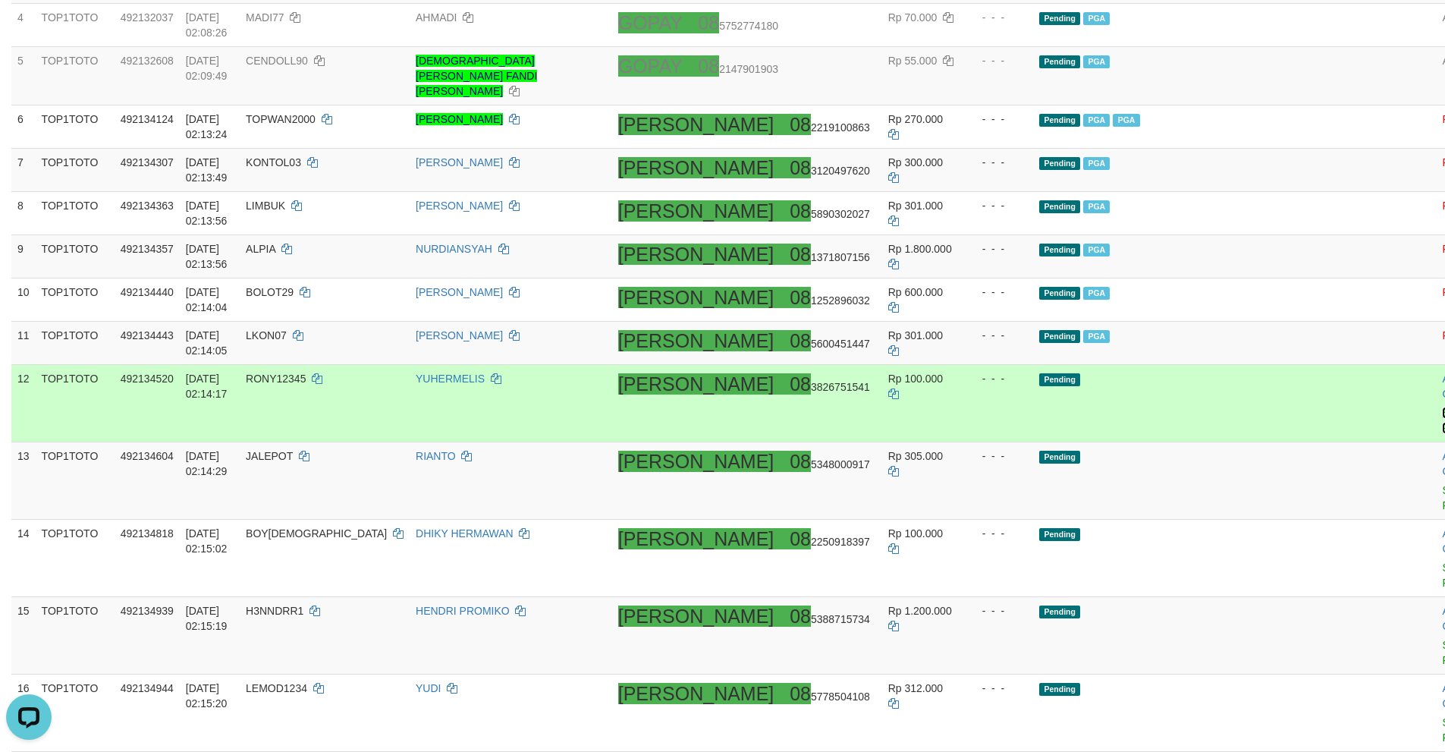
click at [1442, 407] on link "Send PGA" at bounding box center [1454, 420] width 25 height 27
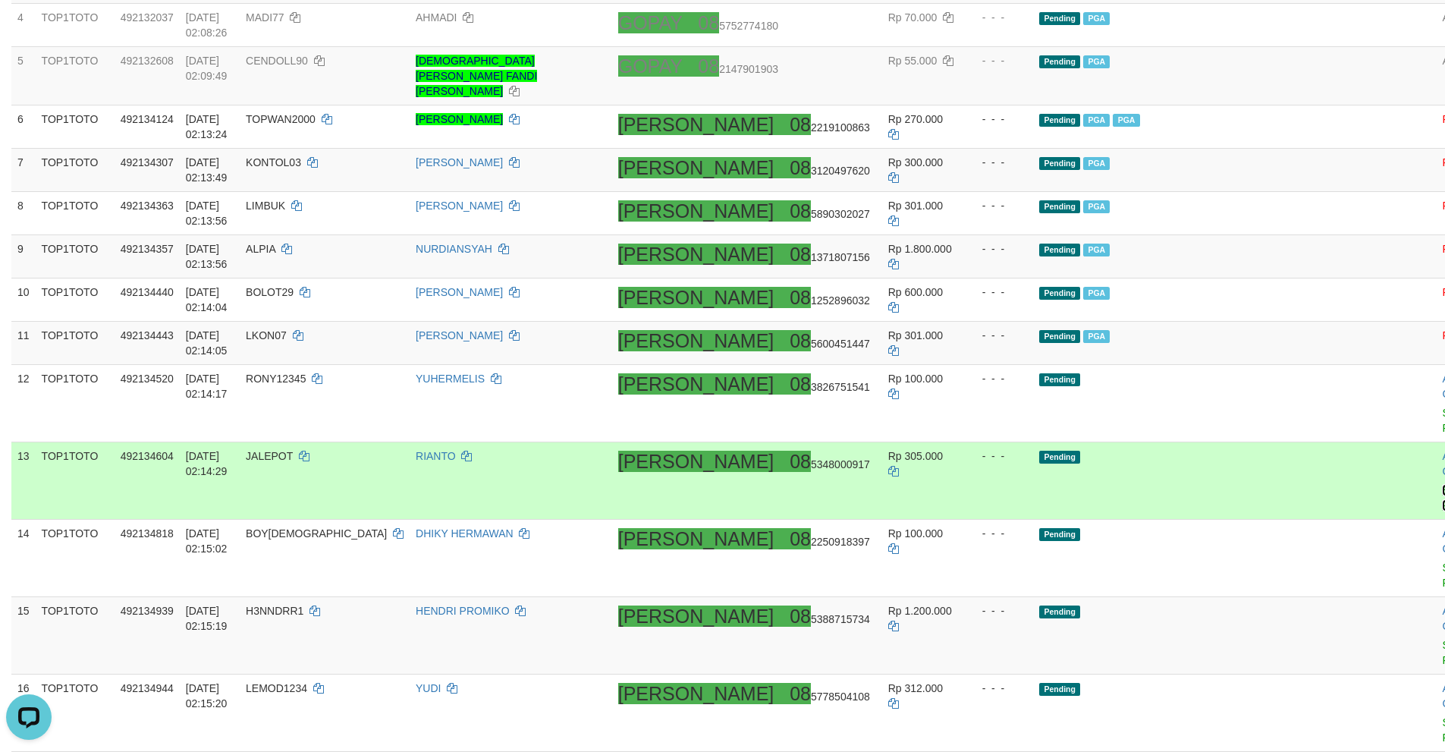
click at [1442, 484] on link "Send PGA" at bounding box center [1454, 497] width 25 height 27
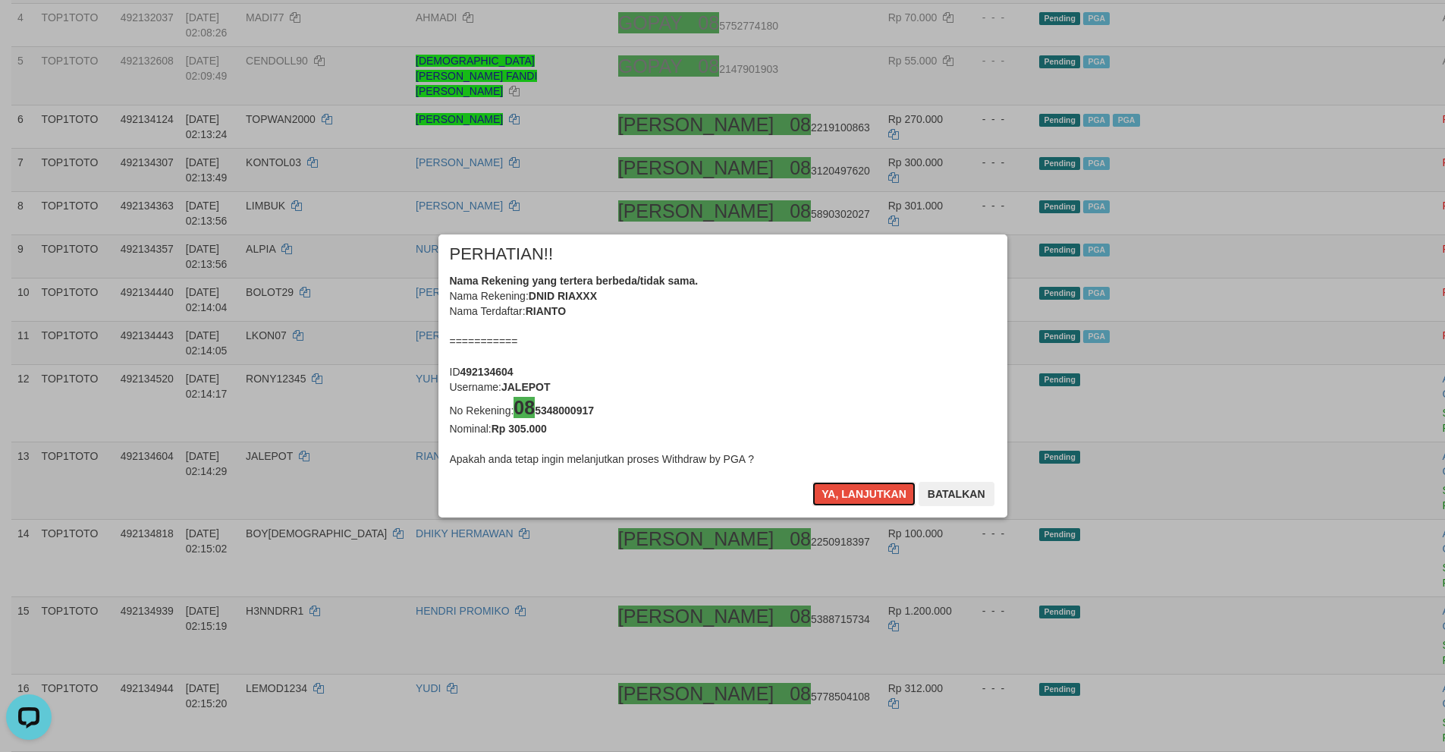
click at [844, 496] on button "Ya, lanjutkan" at bounding box center [863, 494] width 103 height 24
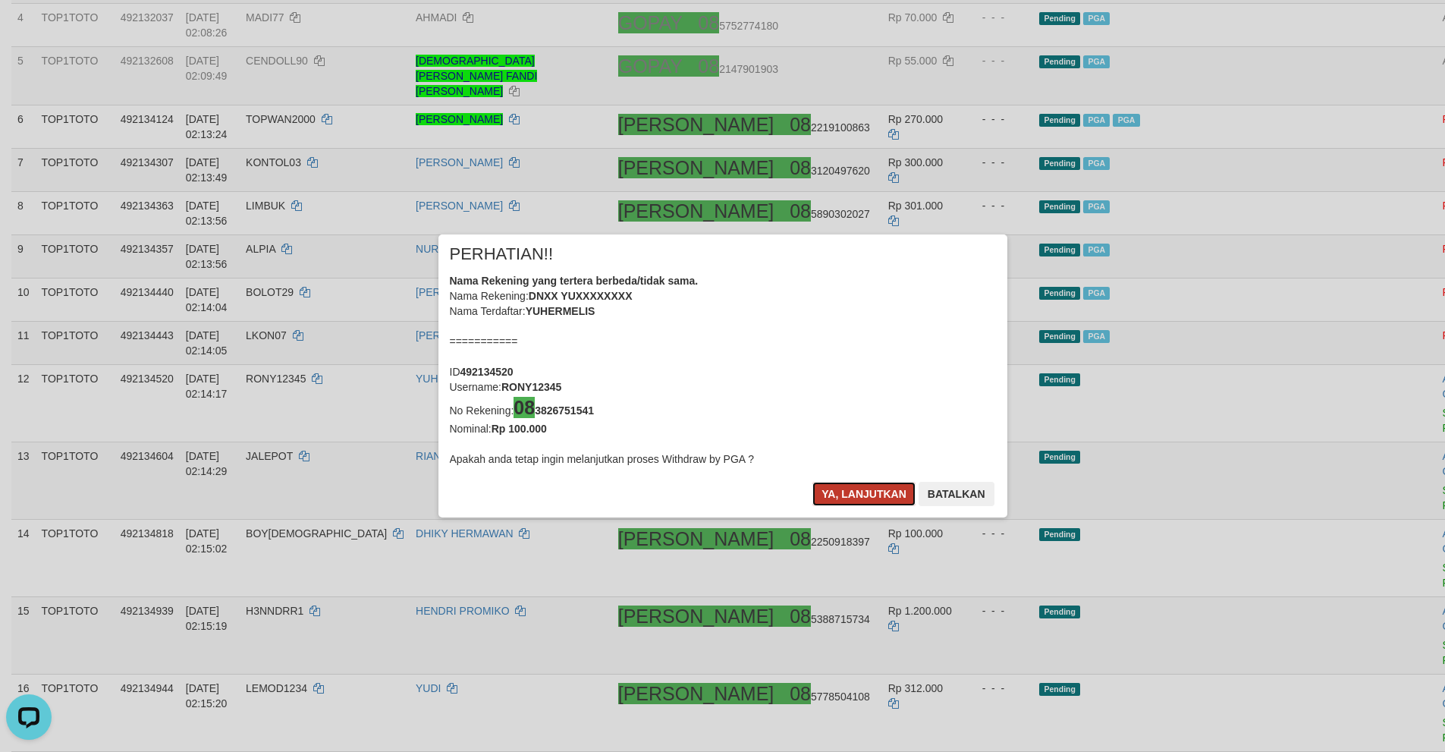
click at [844, 496] on button "Ya, lanjutkan" at bounding box center [863, 494] width 103 height 24
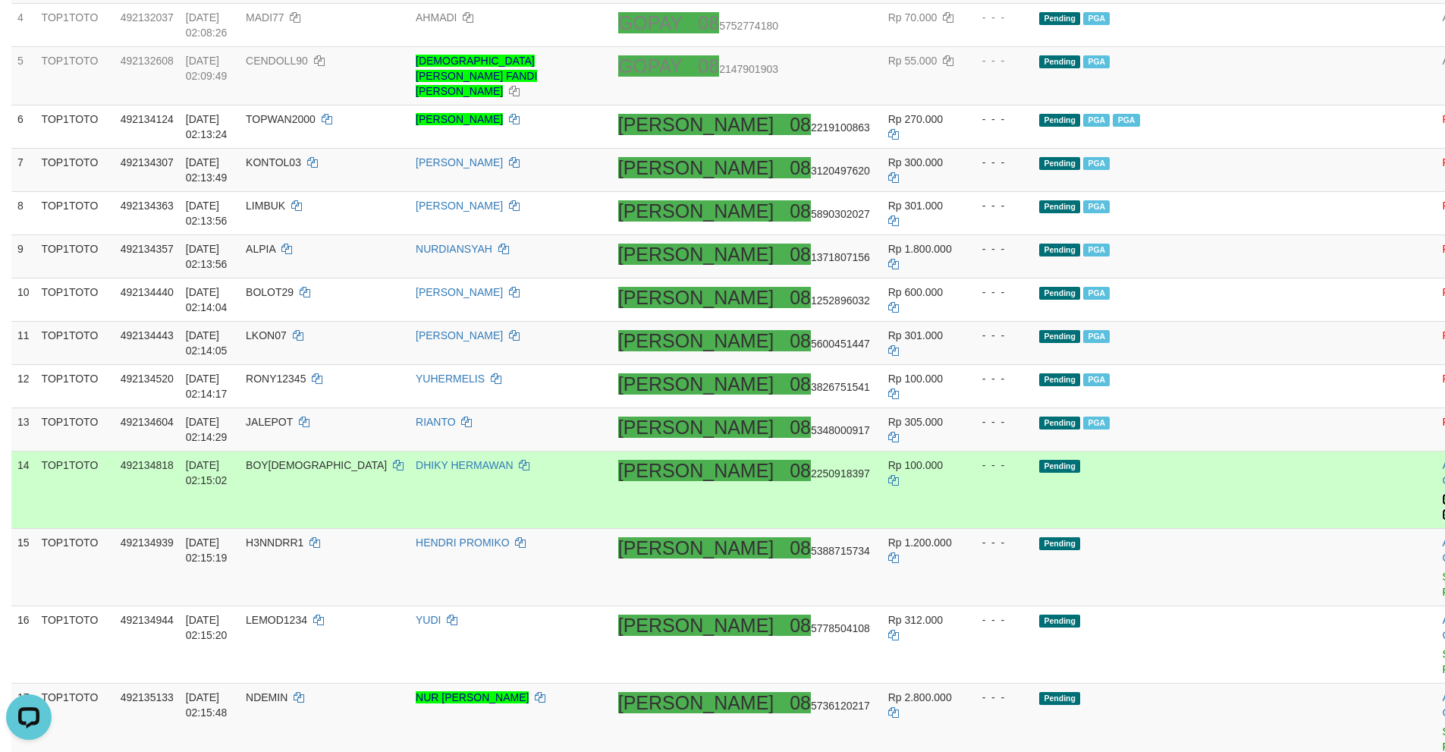
click at [1442, 493] on link "Send PGA" at bounding box center [1454, 506] width 25 height 27
click at [1442, 570] on link "Send PGA" at bounding box center [1454, 583] width 25 height 27
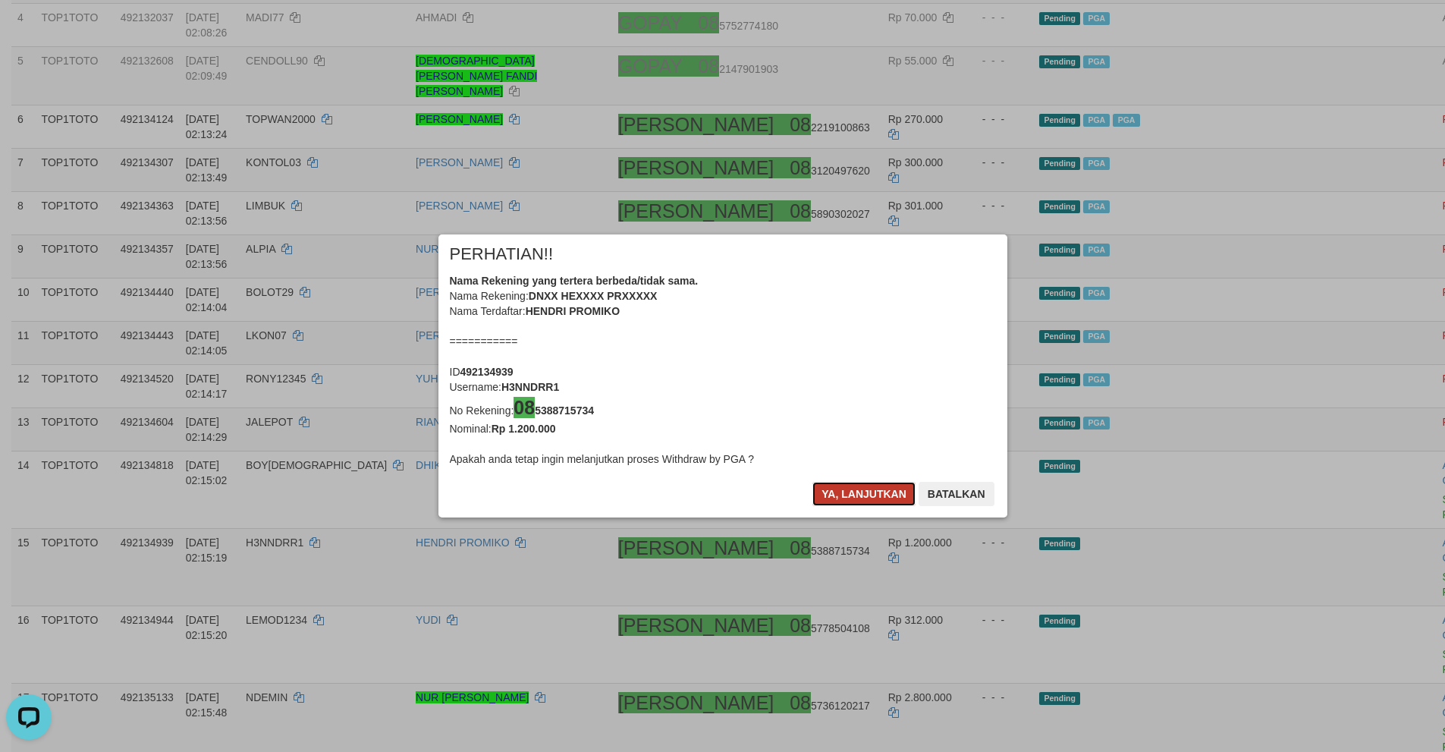
click at [842, 482] on button "Ya, lanjutkan" at bounding box center [863, 494] width 103 height 24
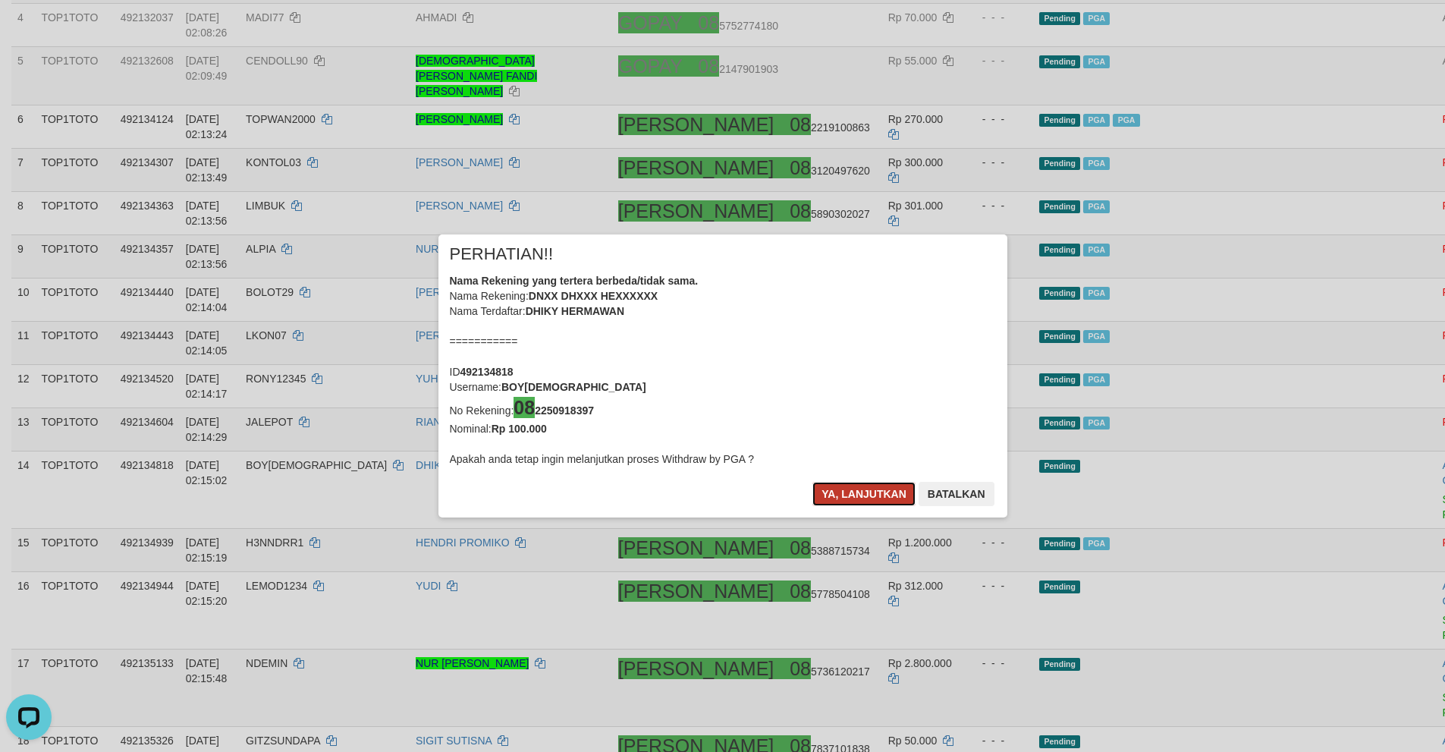
click at [840, 494] on button "Ya, lanjutkan" at bounding box center [863, 494] width 103 height 24
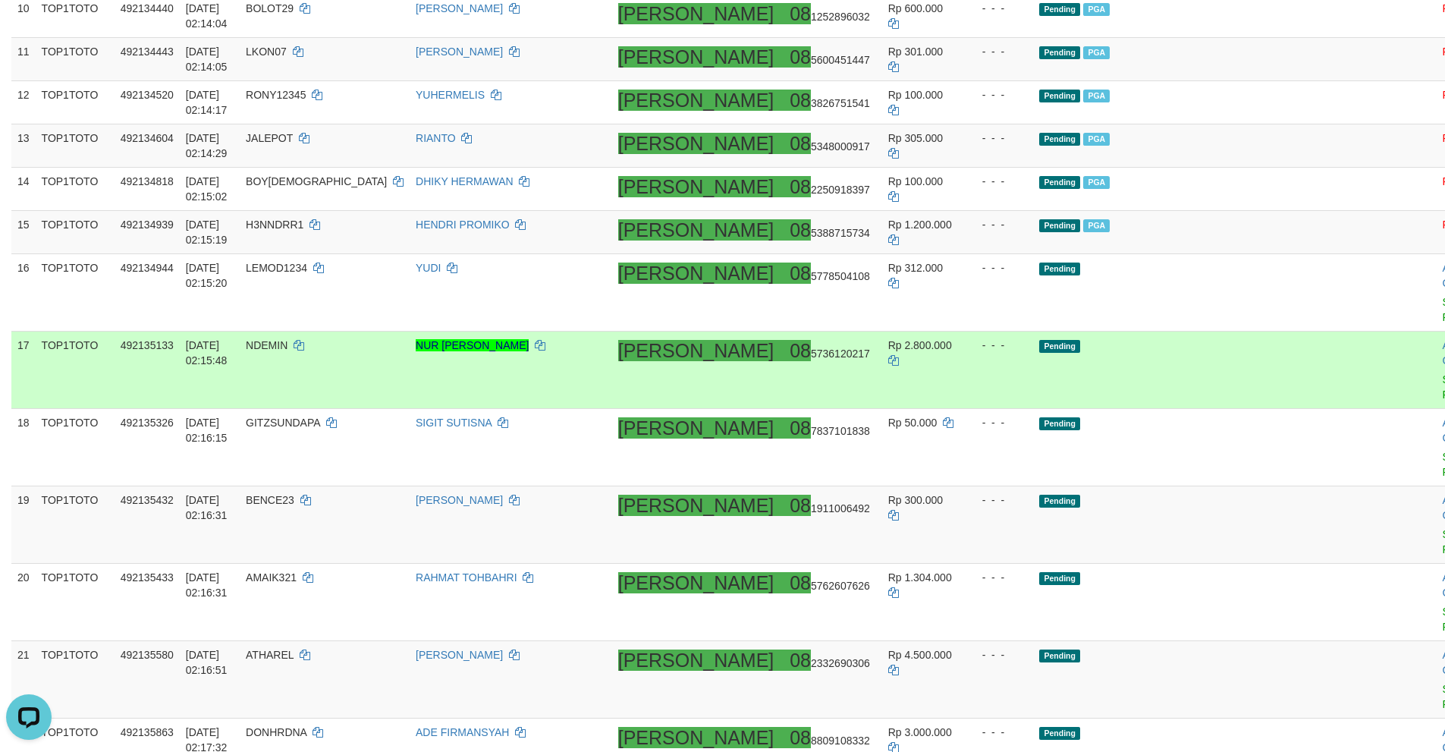
scroll to position [756, 0]
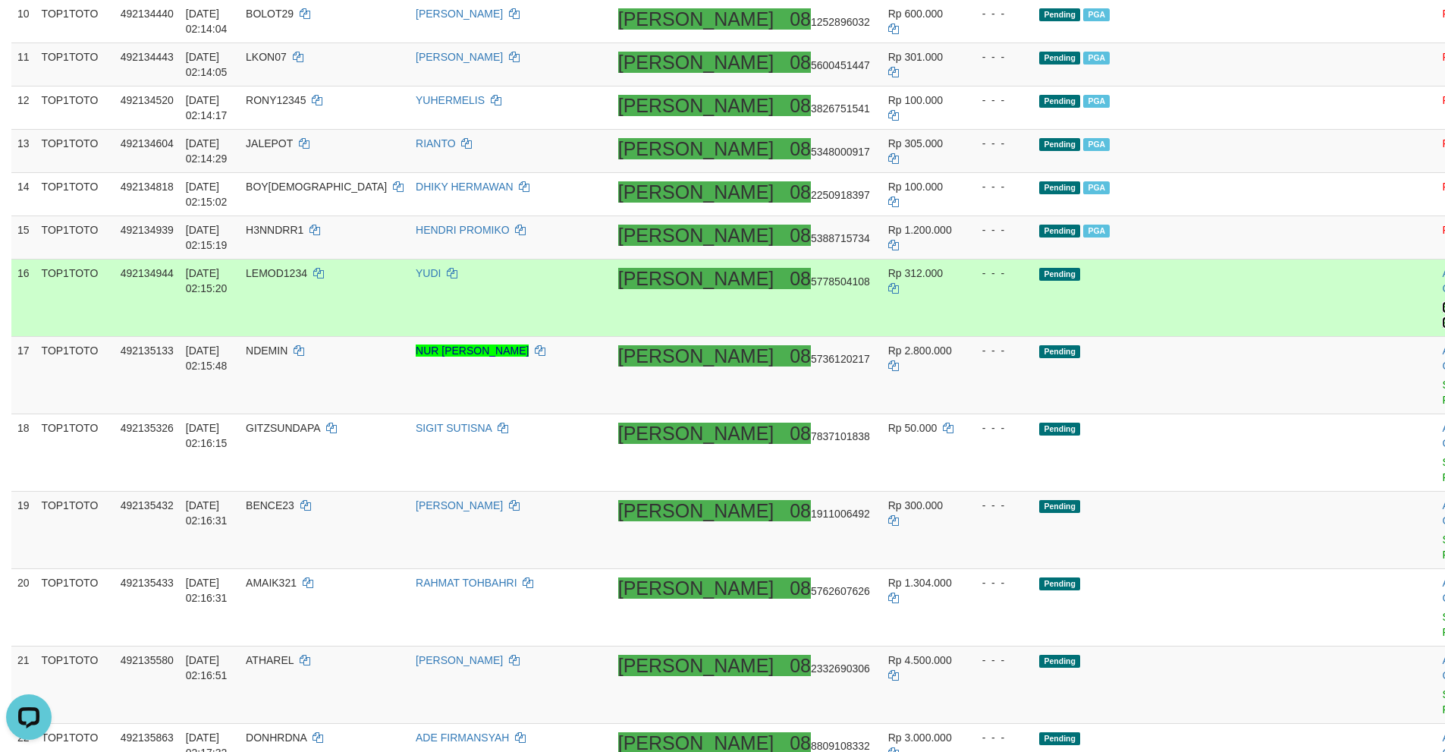
click at [1442, 301] on link "Send PGA" at bounding box center [1454, 314] width 25 height 27
click at [1442, 379] on link "Send PGA" at bounding box center [1454, 392] width 25 height 27
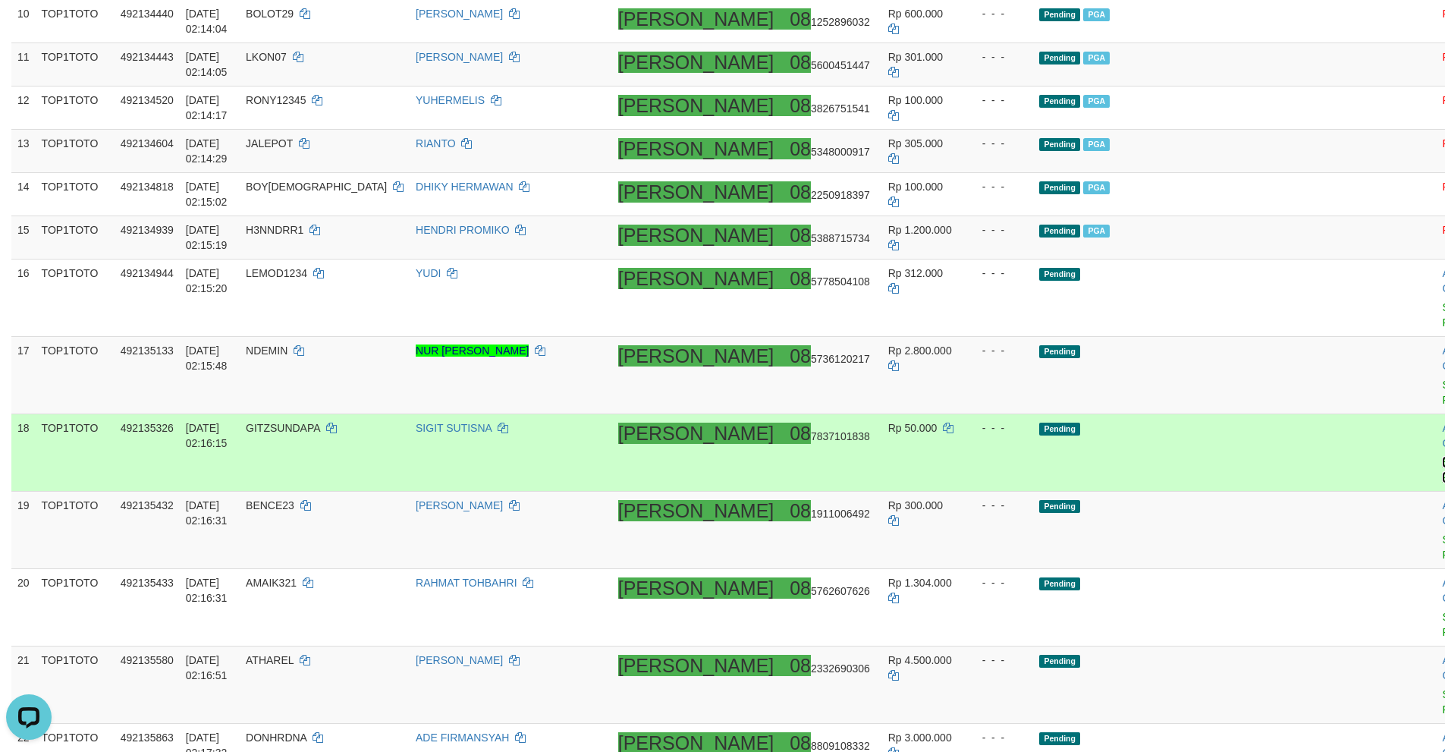
click at [1442, 456] on link "Send PGA" at bounding box center [1454, 469] width 25 height 27
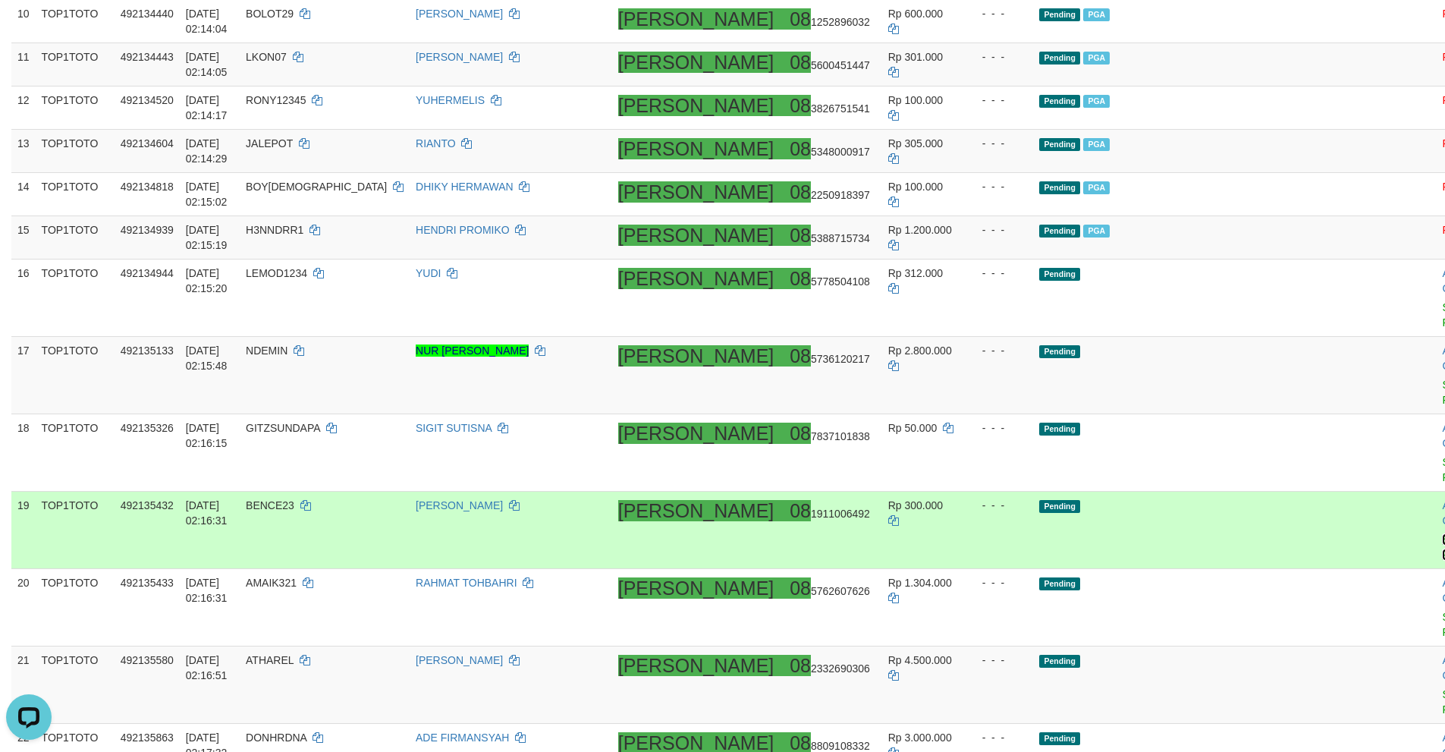
click at [1442, 533] on link "Send PGA" at bounding box center [1454, 546] width 25 height 27
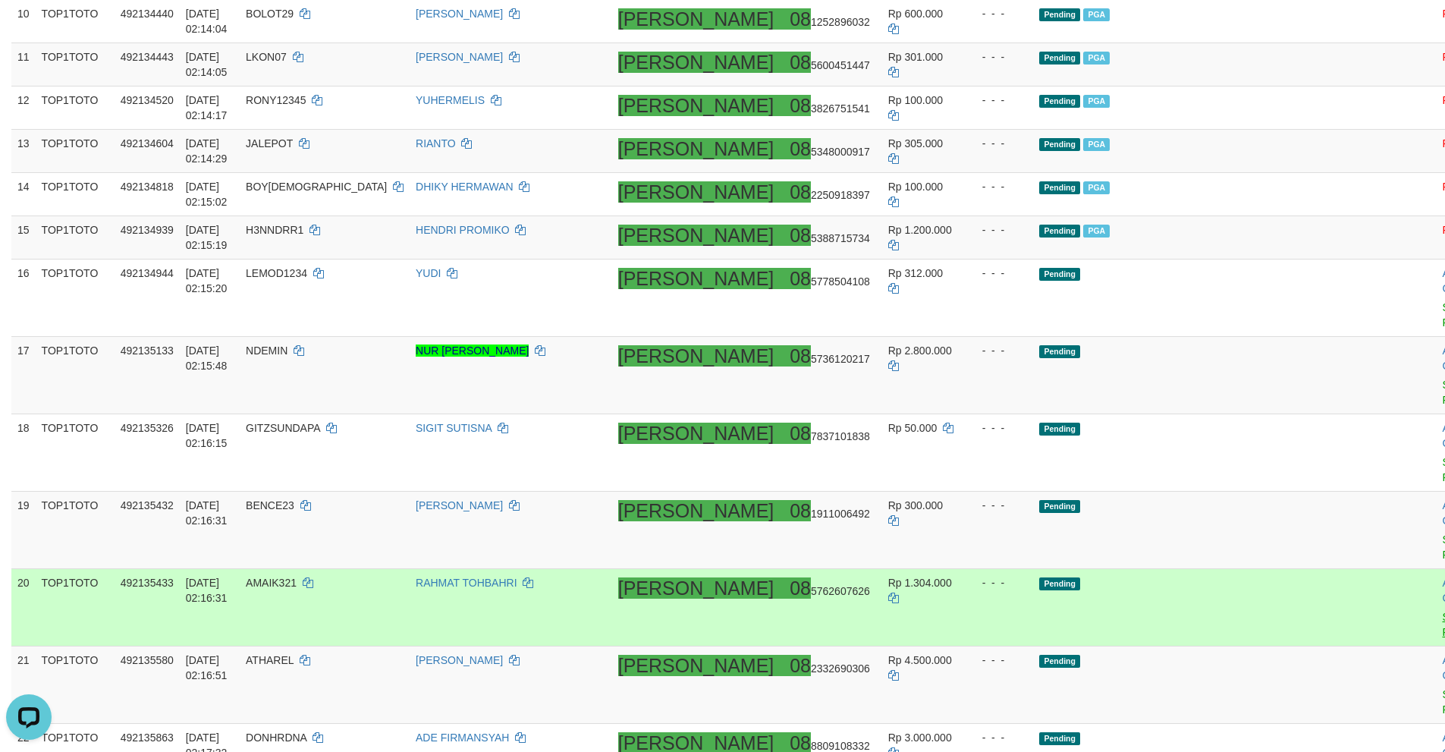
drag, startPoint x: 1334, startPoint y: 432, endPoint x: 1340, endPoint y: 423, distance: 11.4
click at [1436, 569] on td "Allow Grab · Reject Send PGA · Note" at bounding box center [1473, 607] width 75 height 77
click at [1442, 611] on link "Send PGA" at bounding box center [1454, 624] width 25 height 27
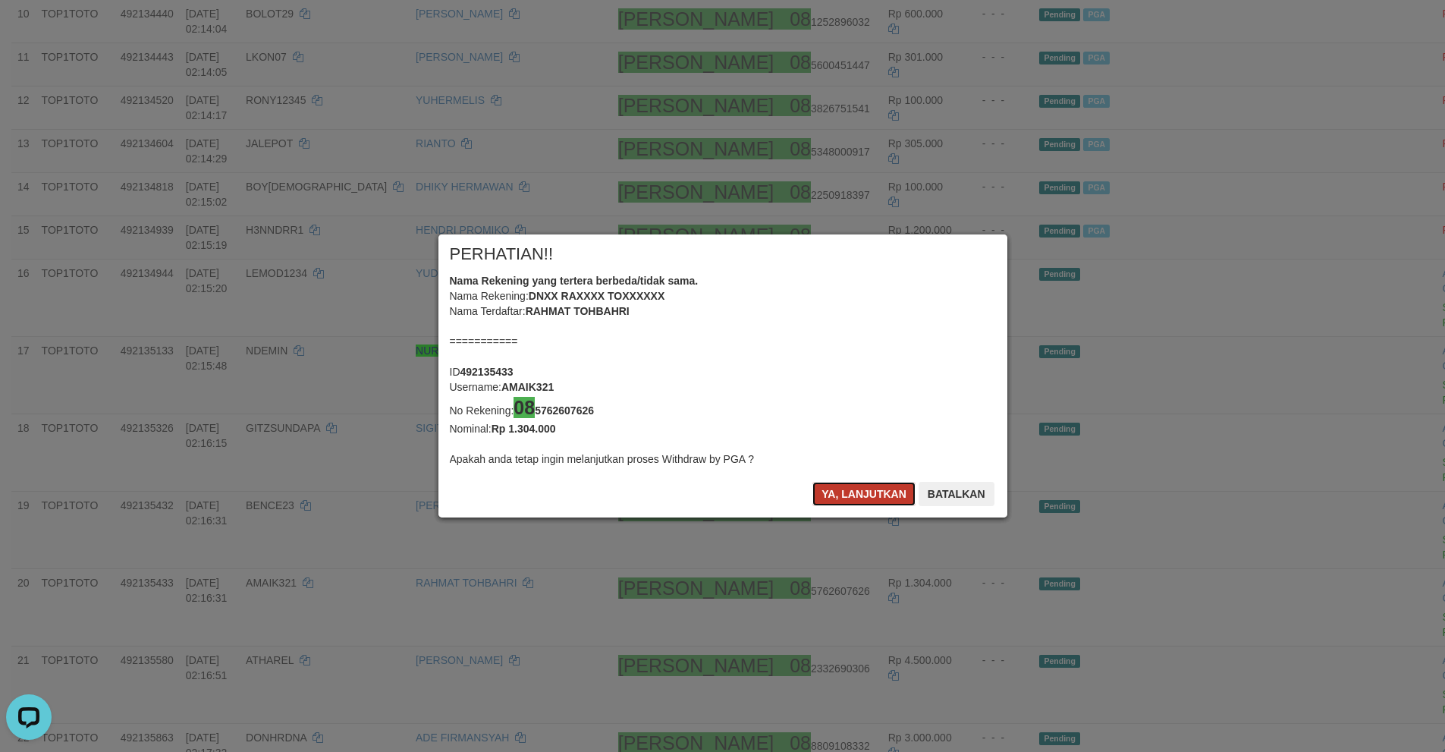
click at [851, 492] on button "Ya, lanjutkan" at bounding box center [863, 494] width 103 height 24
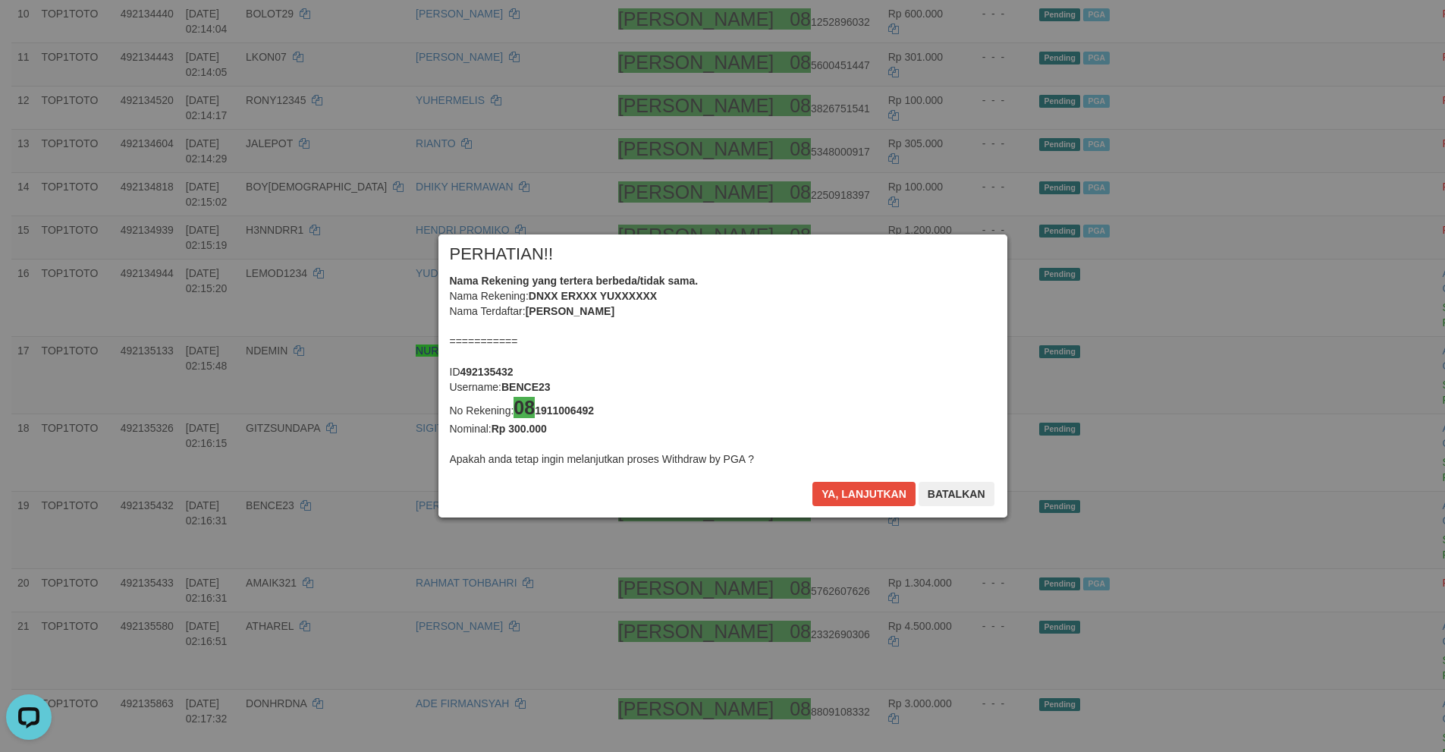
scroll to position [749, 0]
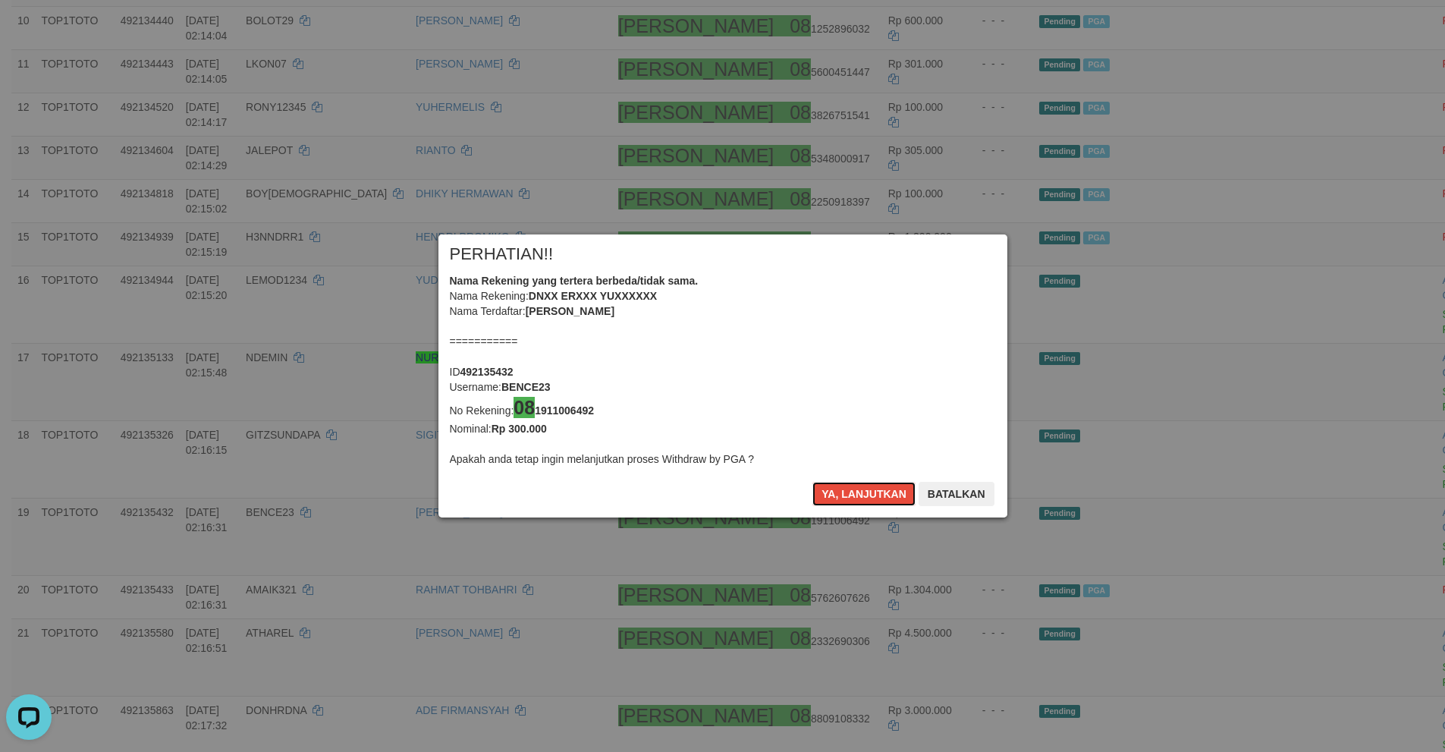
click at [851, 492] on button "Ya, lanjutkan" at bounding box center [863, 494] width 103 height 24
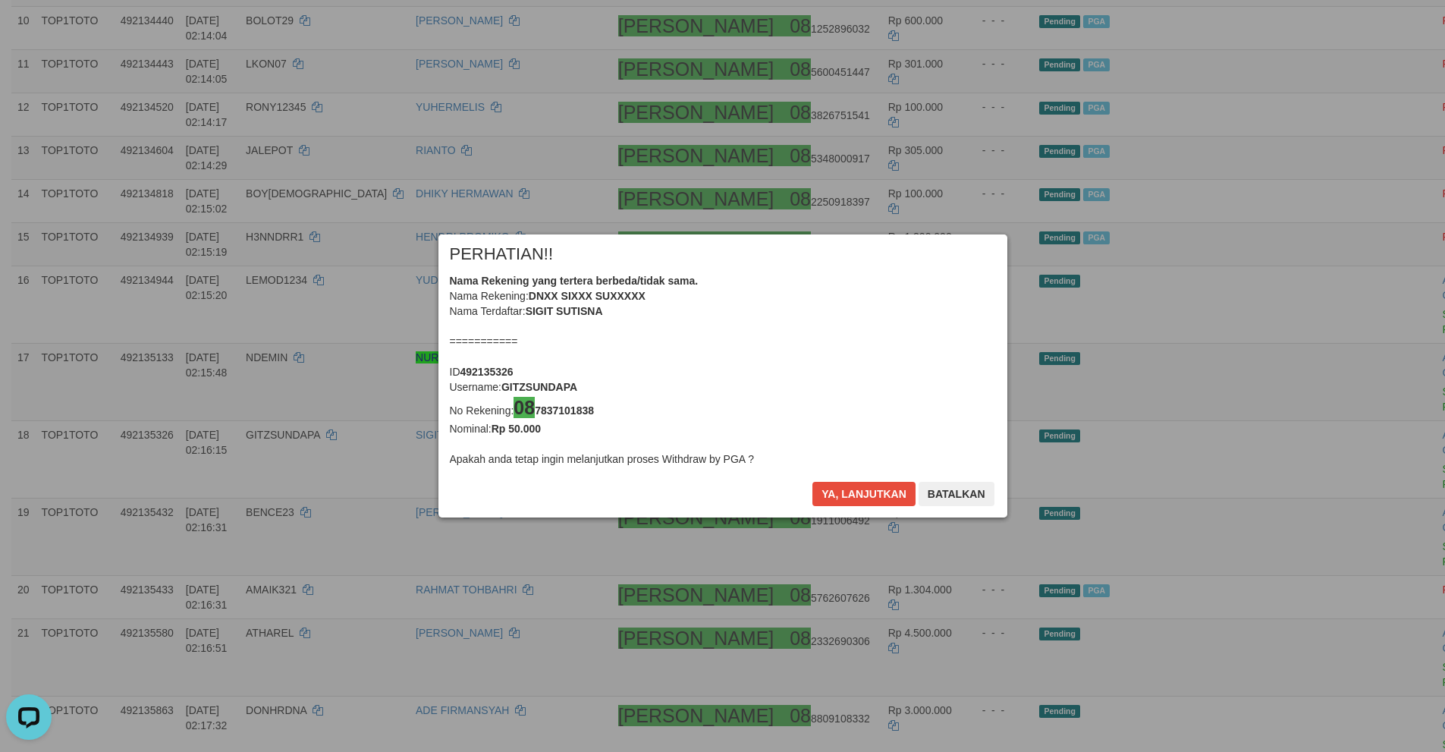
scroll to position [743, 0]
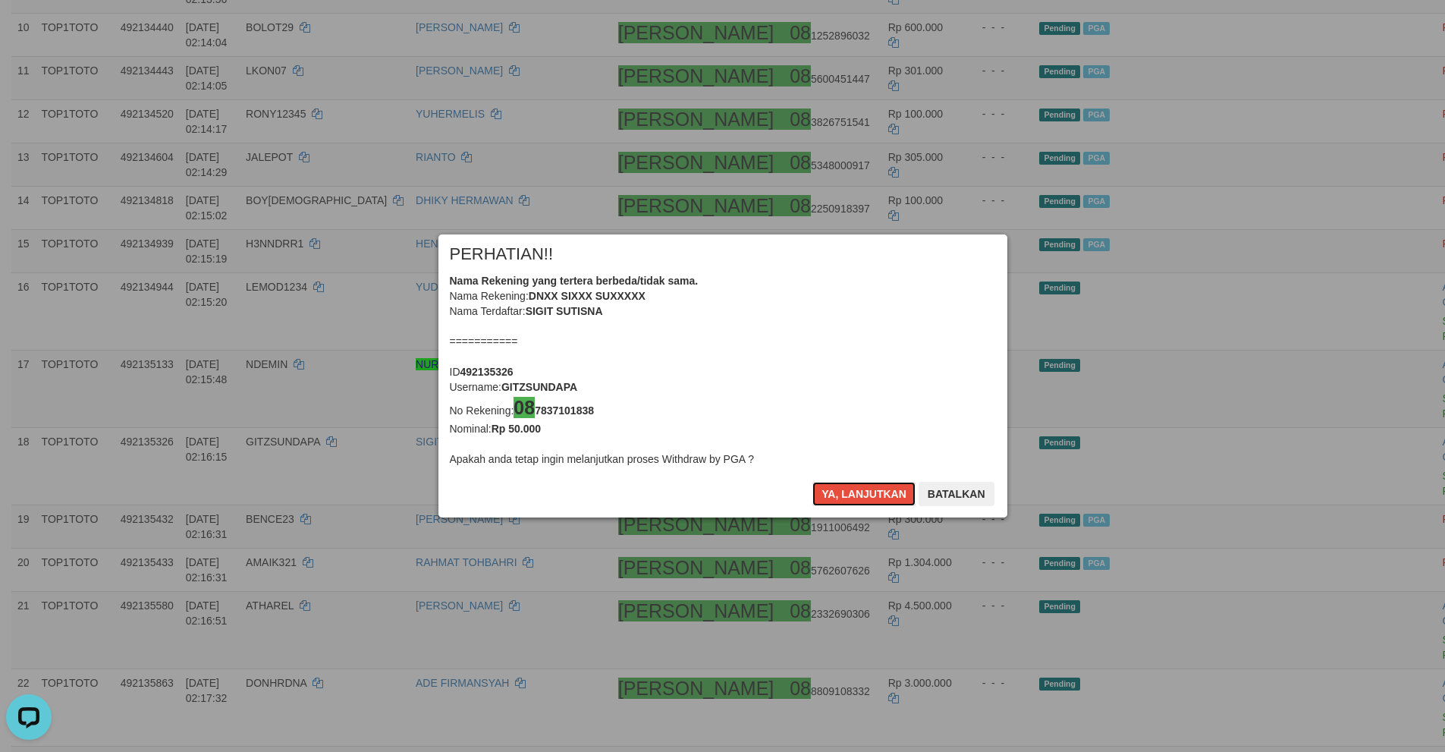
click at [851, 492] on button "Ya, lanjutkan" at bounding box center [863, 494] width 103 height 24
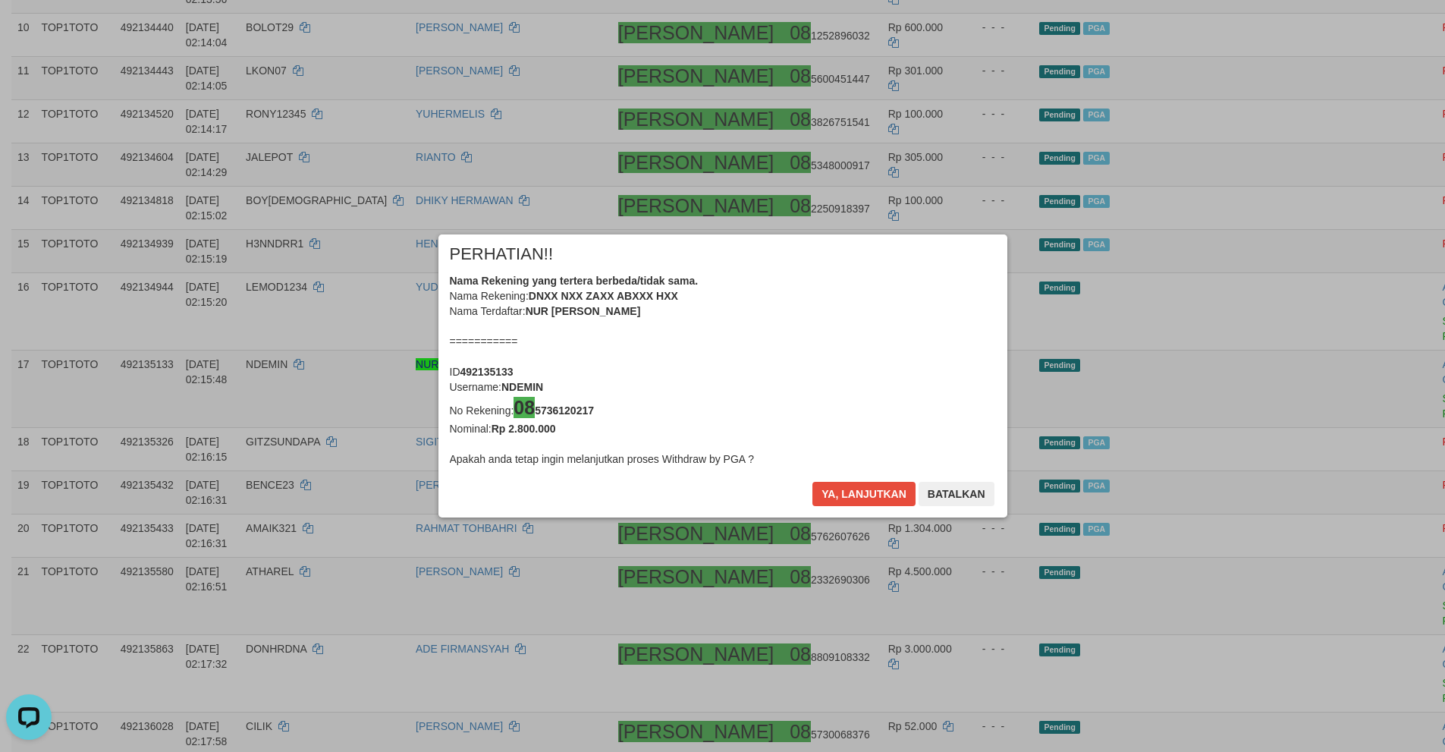
scroll to position [736, 0]
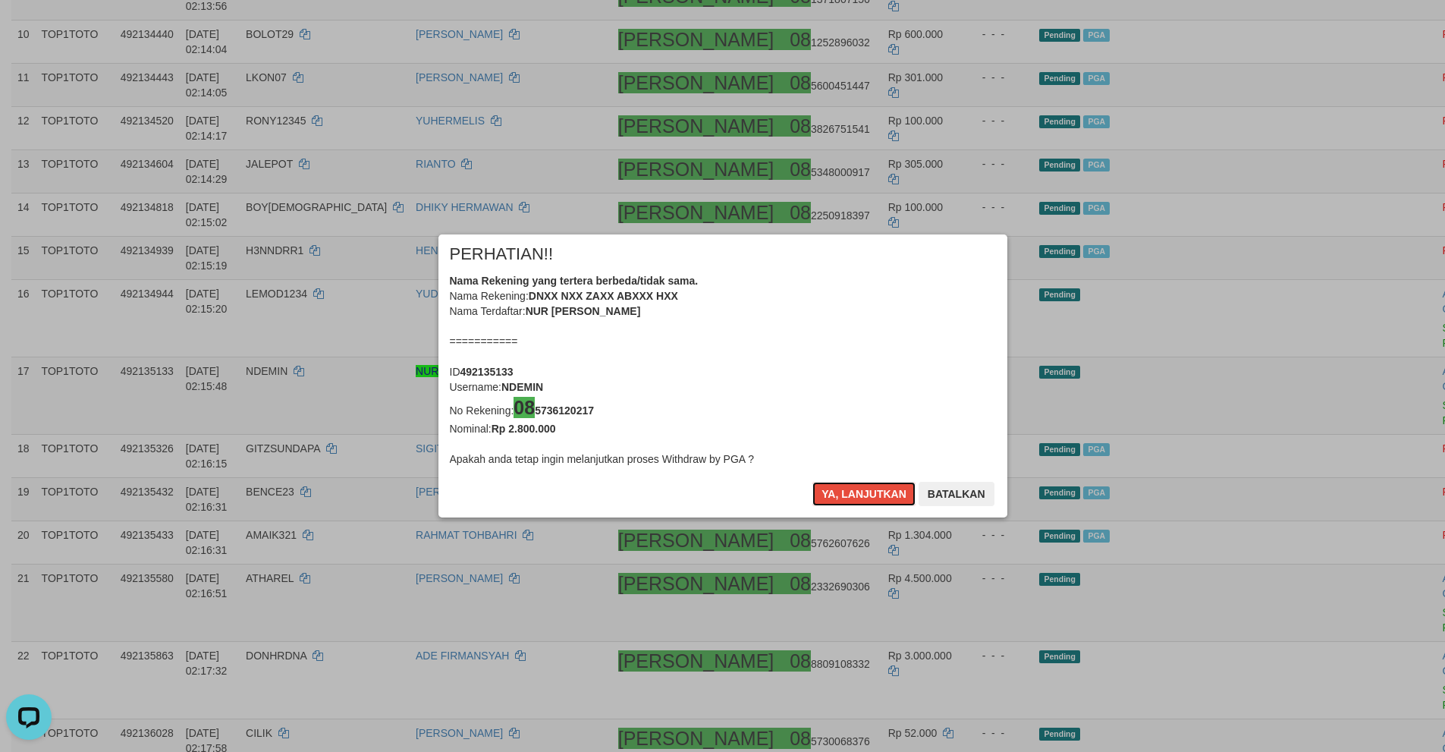
click at [851, 492] on button "Ya, lanjutkan" at bounding box center [863, 494] width 103 height 24
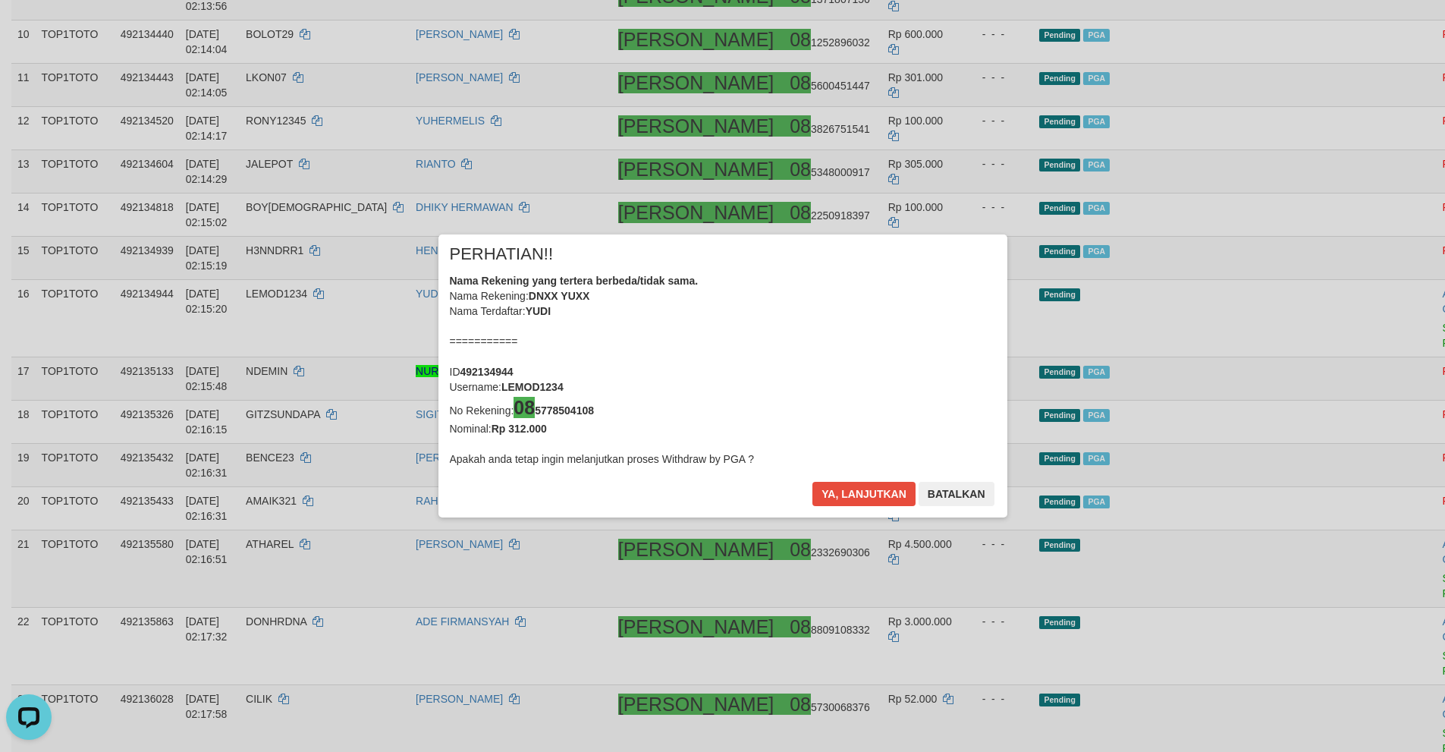
scroll to position [728, 0]
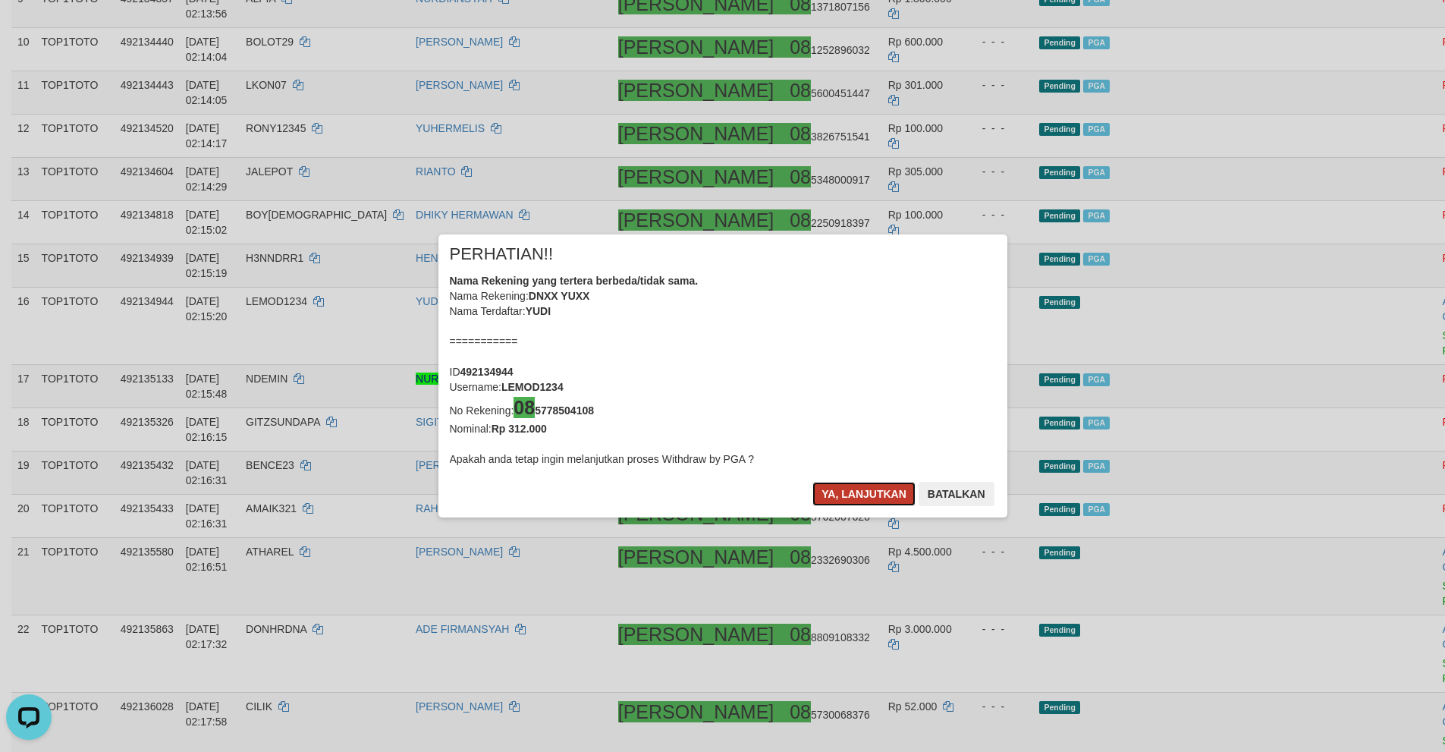
click at [819, 487] on button "Ya, lanjutkan" at bounding box center [863, 494] width 103 height 24
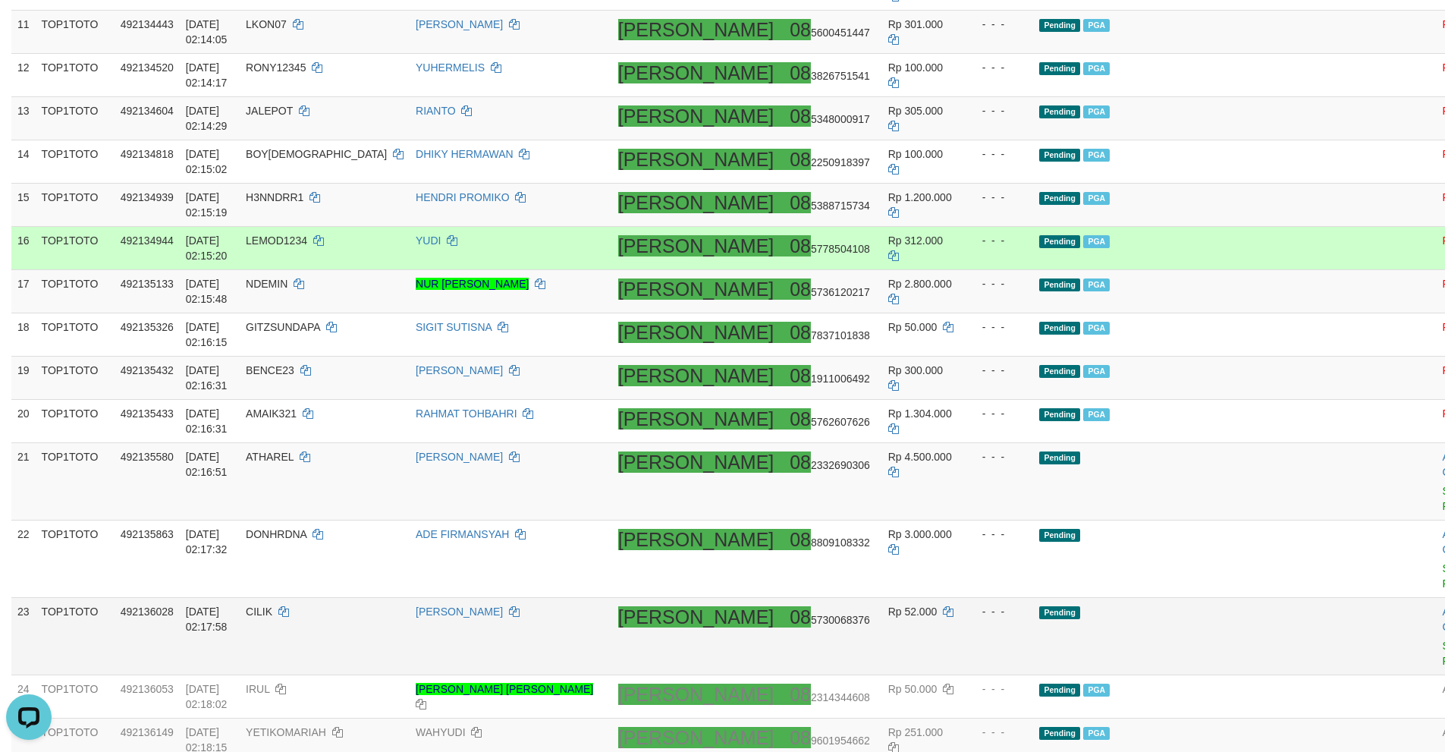
scroll to position [857, 0]
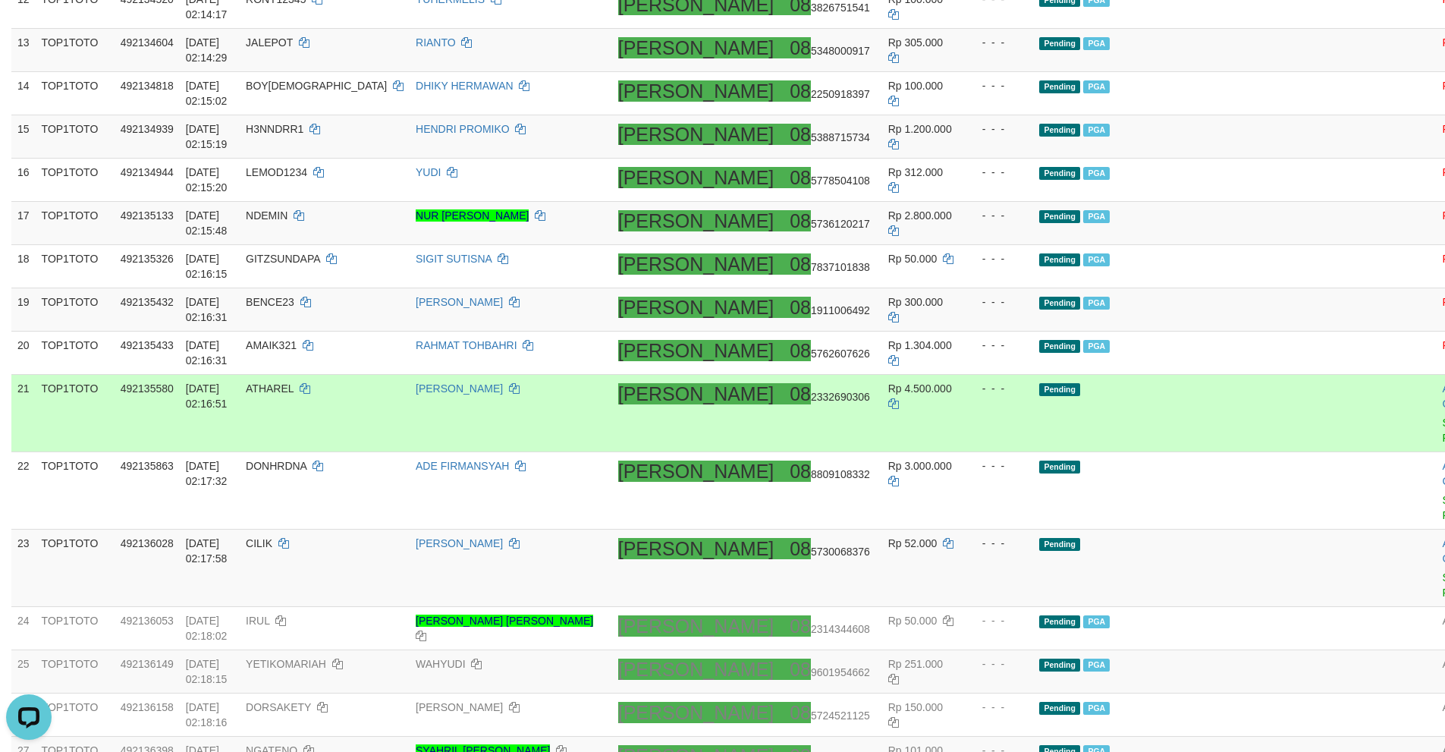
click at [1436, 375] on td "Allow Grab · Reject Send PGA · Note" at bounding box center [1473, 413] width 75 height 77
click at [1442, 416] on link "Send PGA" at bounding box center [1454, 429] width 25 height 27
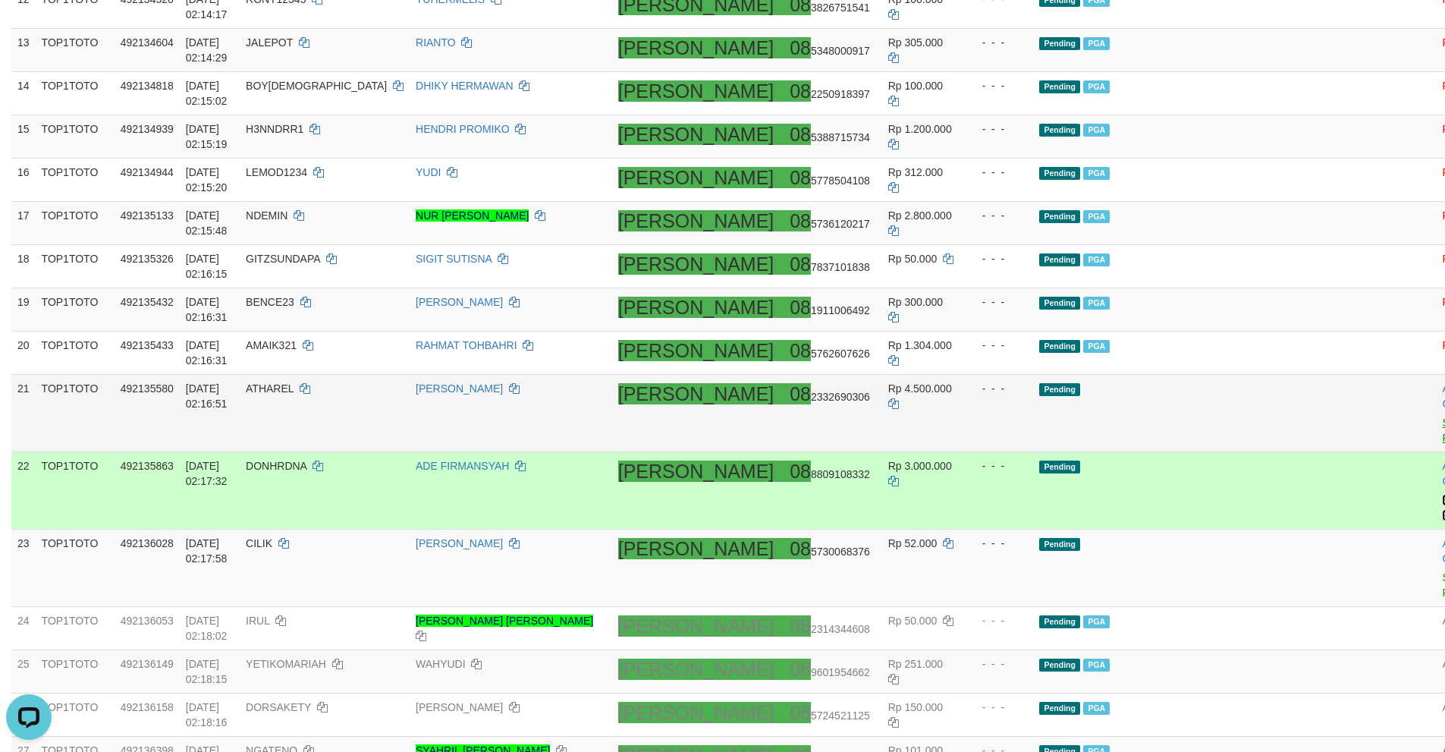
click at [1442, 494] on link "Send PGA" at bounding box center [1454, 507] width 25 height 27
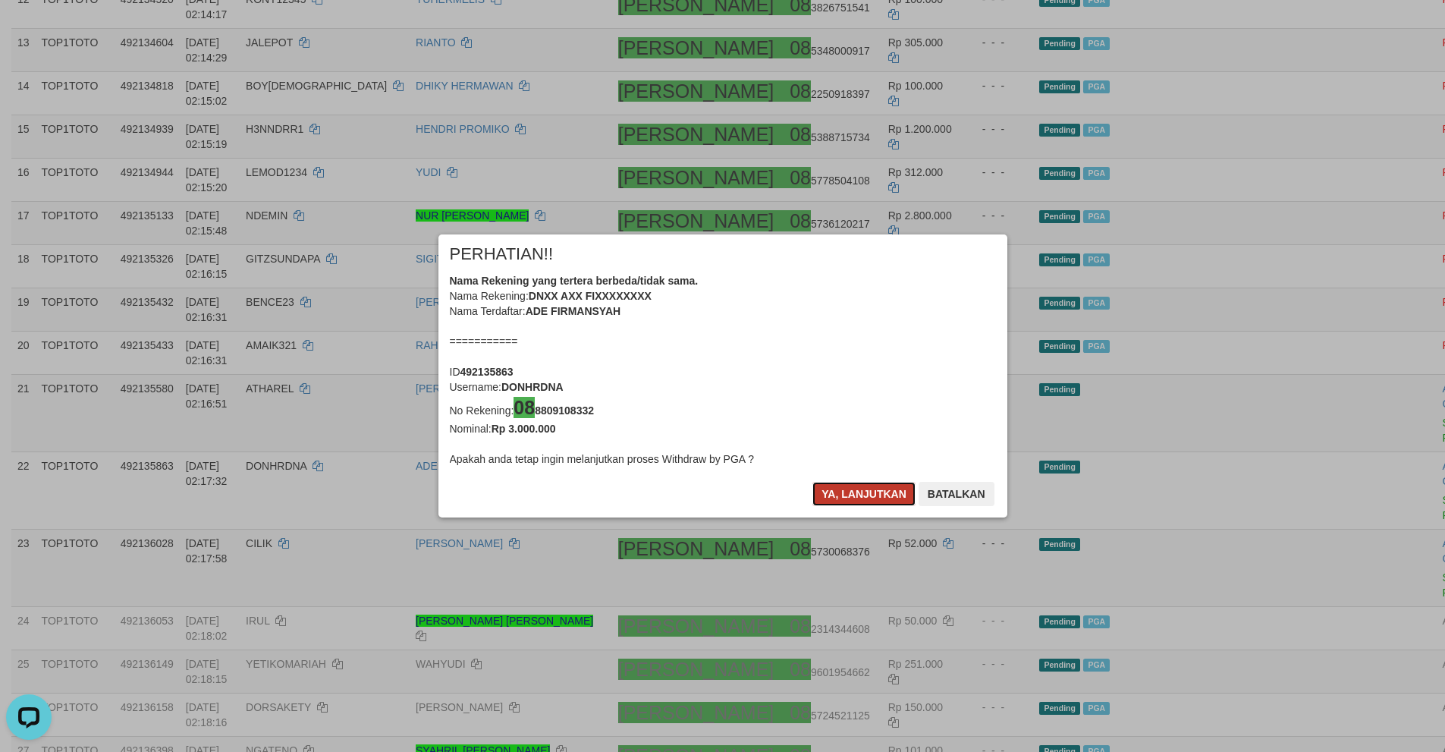
click at [844, 496] on button "Ya, lanjutkan" at bounding box center [863, 494] width 103 height 24
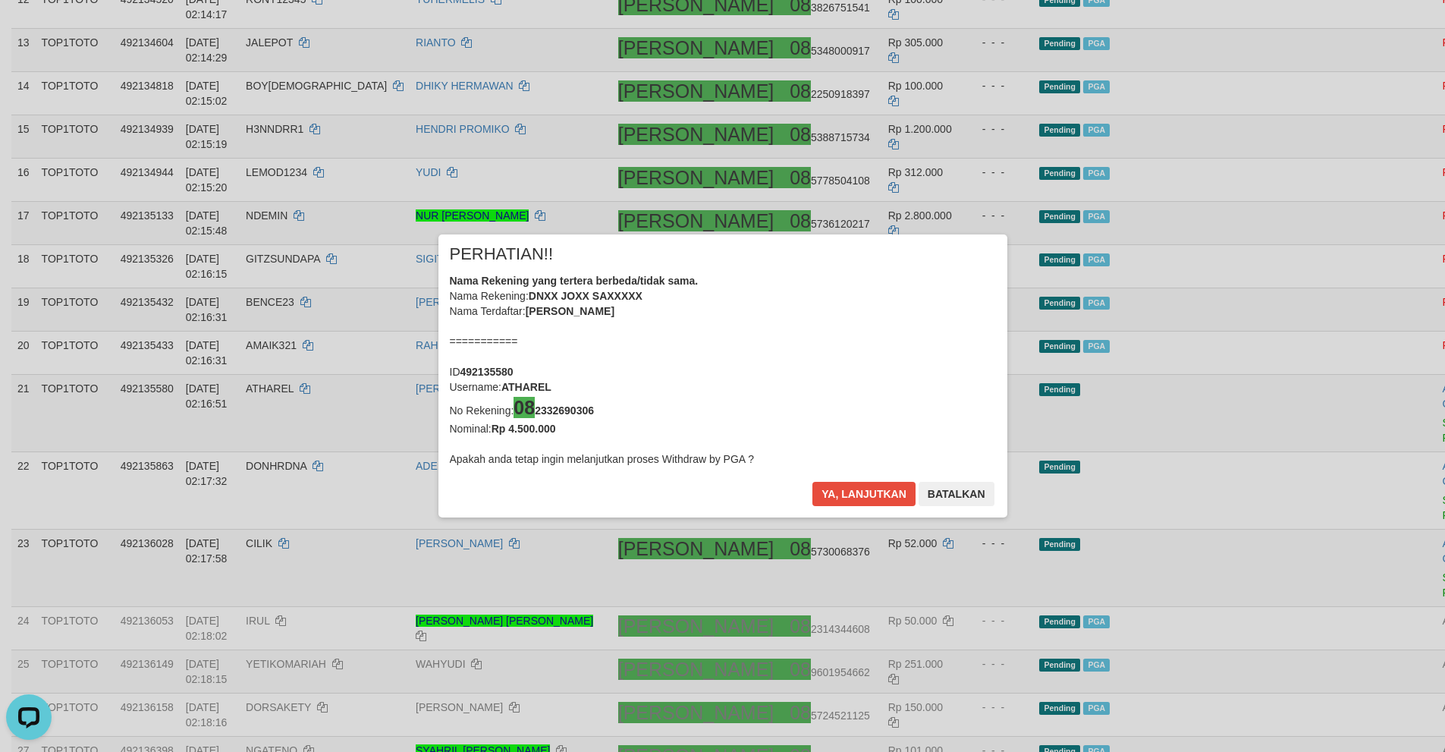
scroll to position [850, 0]
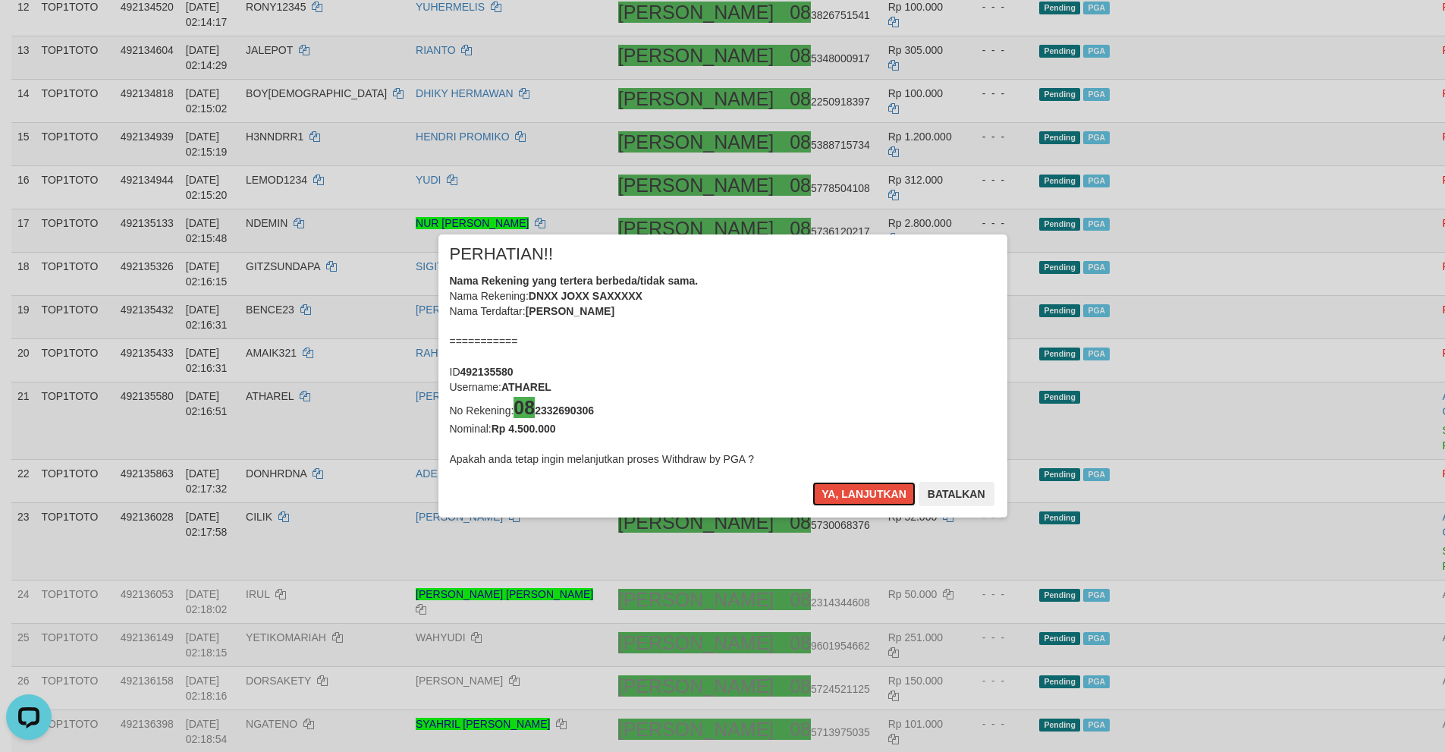
click at [844, 496] on button "Ya, lanjutkan" at bounding box center [863, 494] width 103 height 24
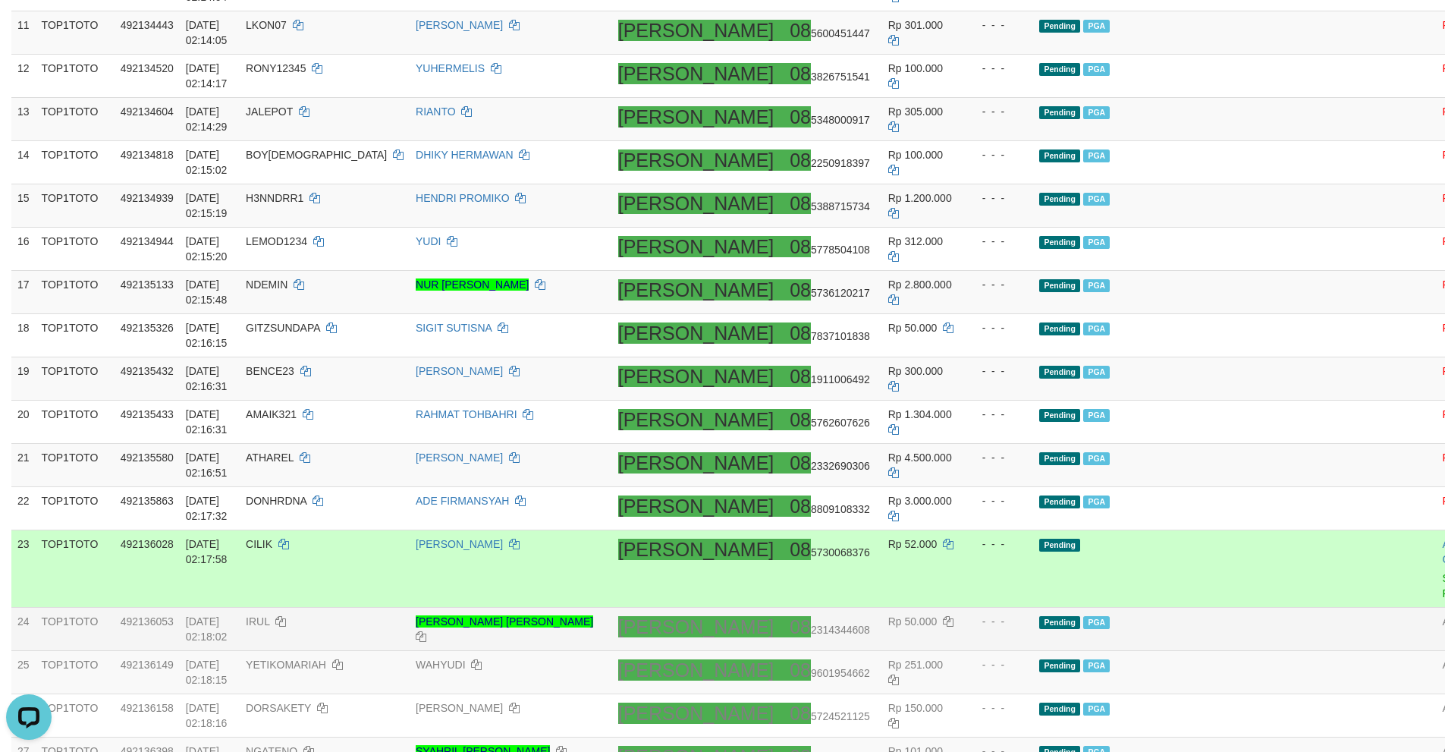
scroll to position [827, 0]
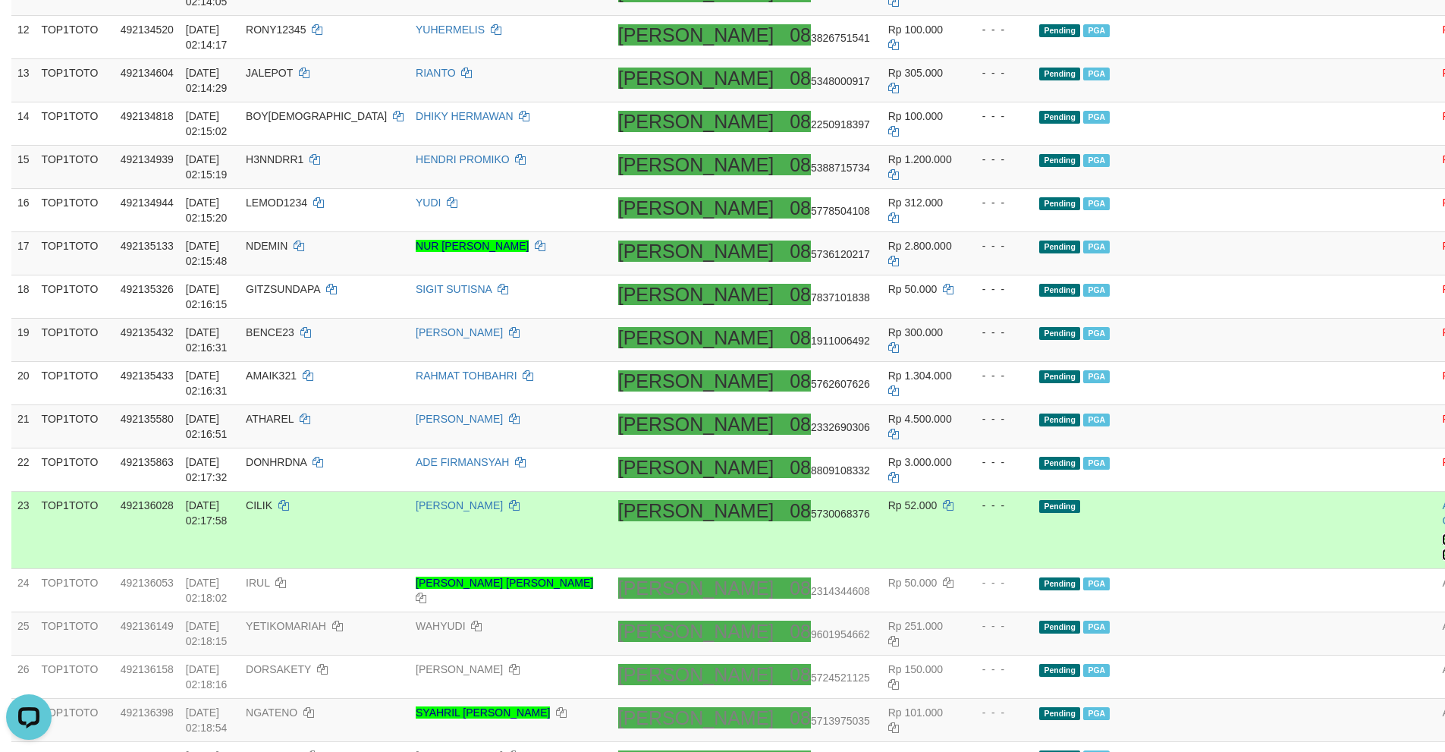
click at [1442, 533] on link "Send PGA" at bounding box center [1454, 546] width 25 height 27
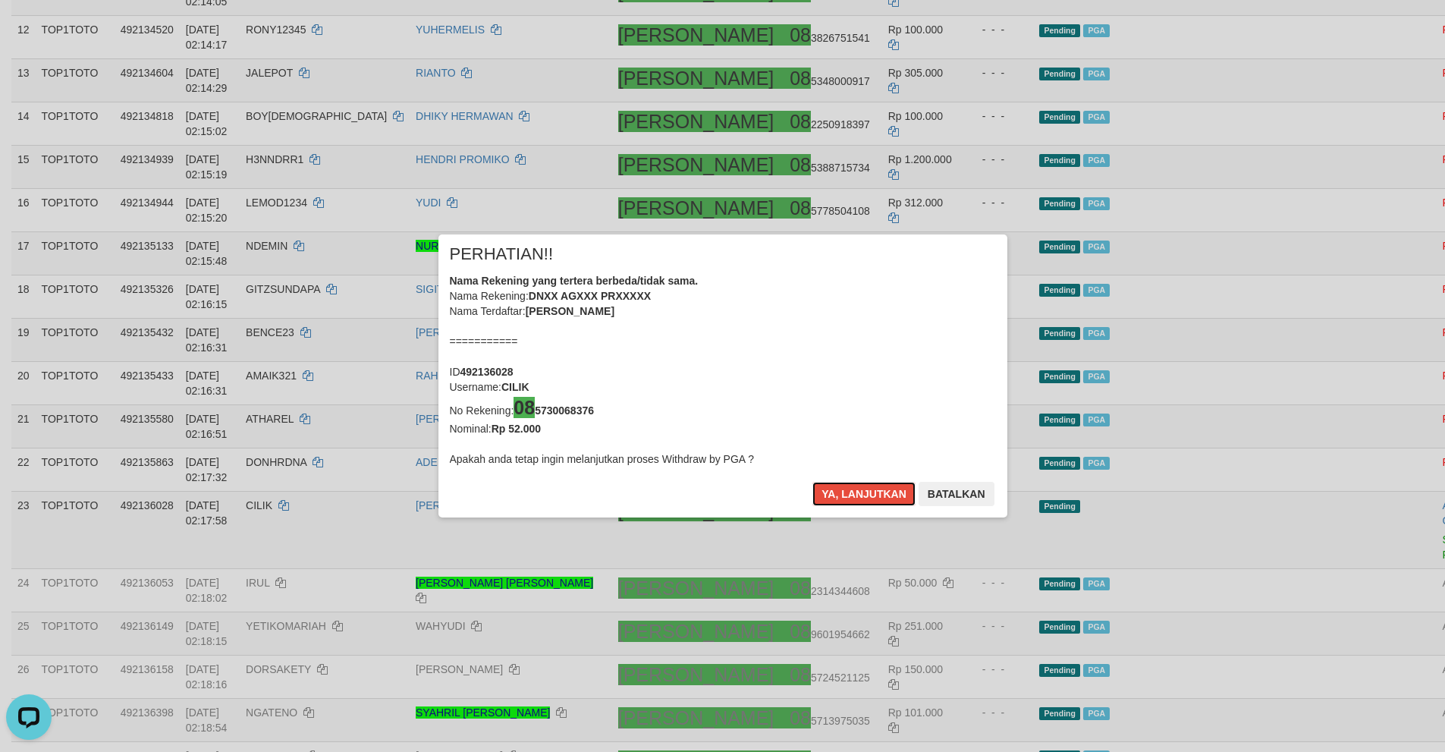
click at [812, 482] on button "Ya, lanjutkan" at bounding box center [863, 494] width 103 height 24
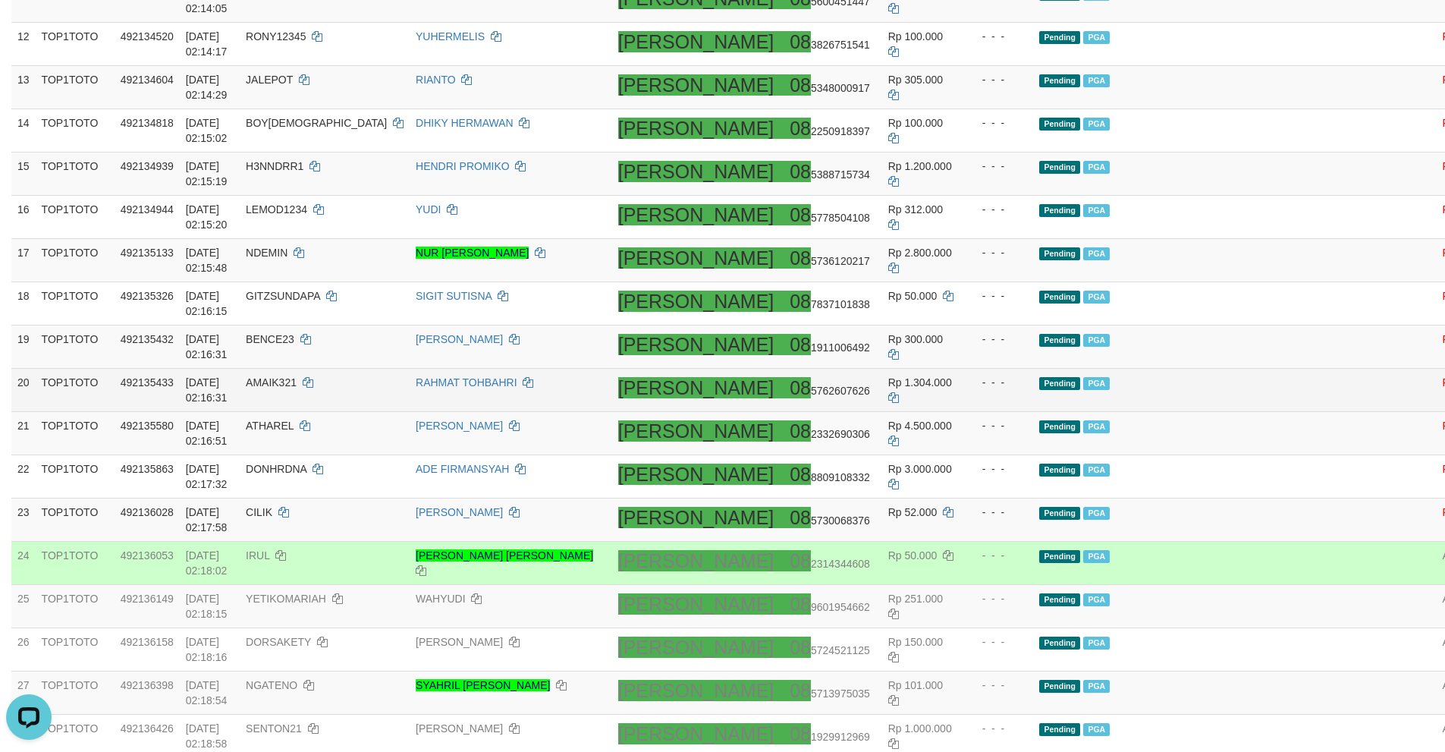
scroll to position [289, 0]
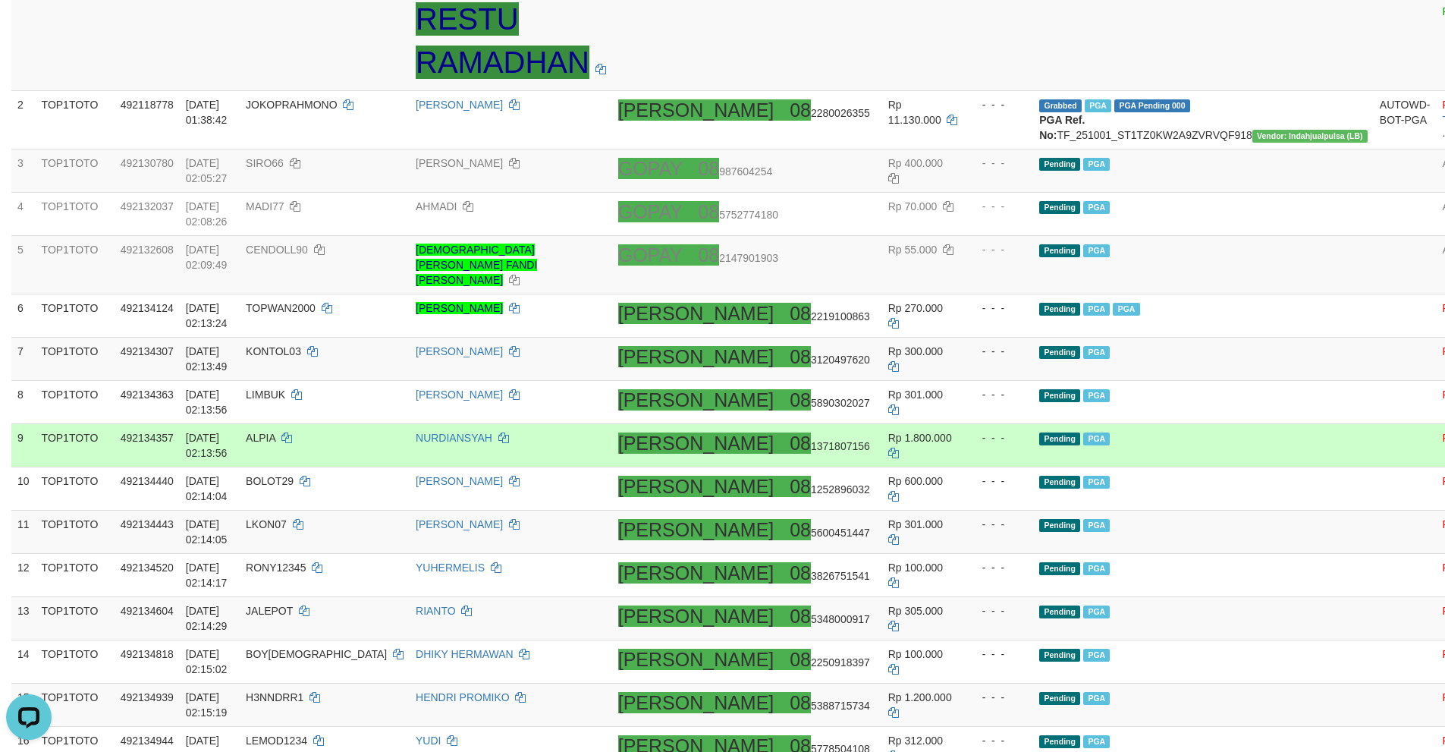
click at [1117, 428] on td "Pending PGA" at bounding box center [1203, 445] width 341 height 43
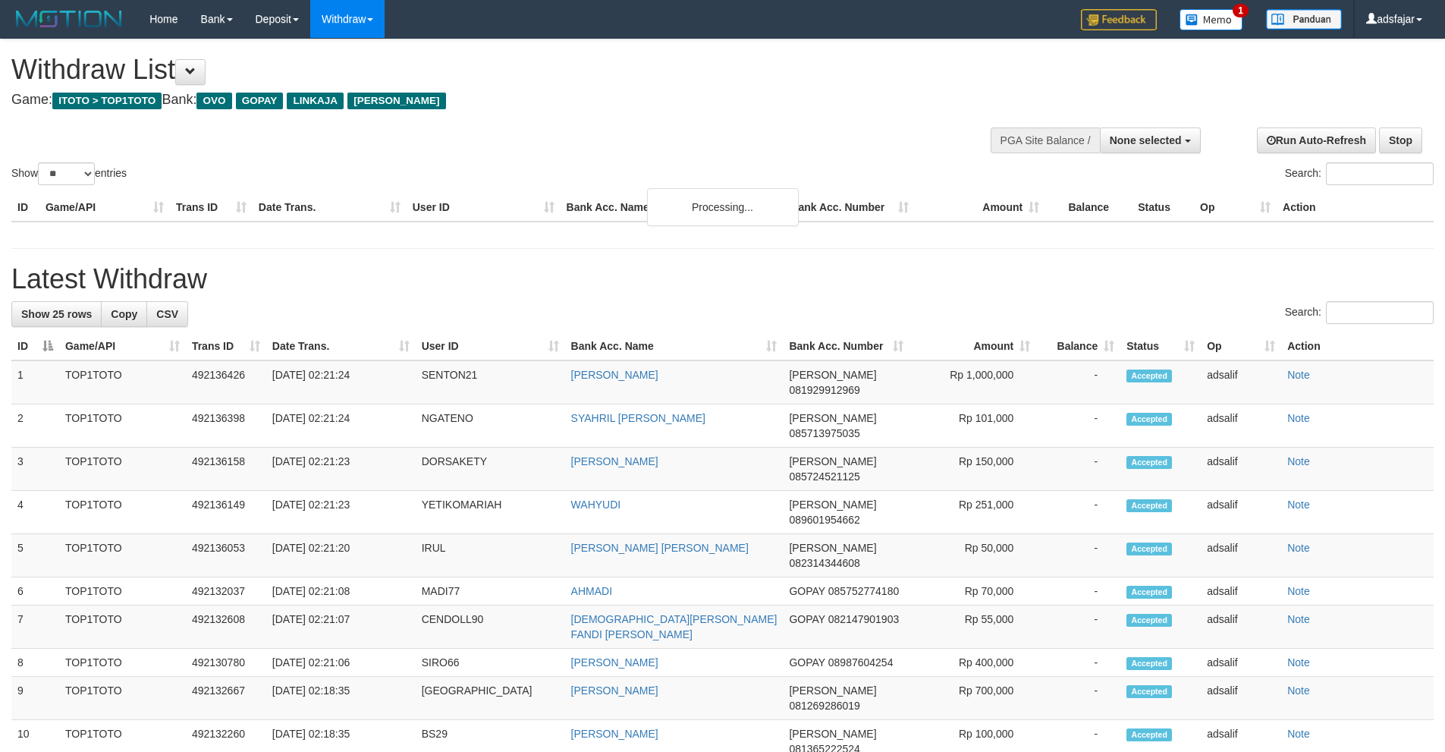
select select
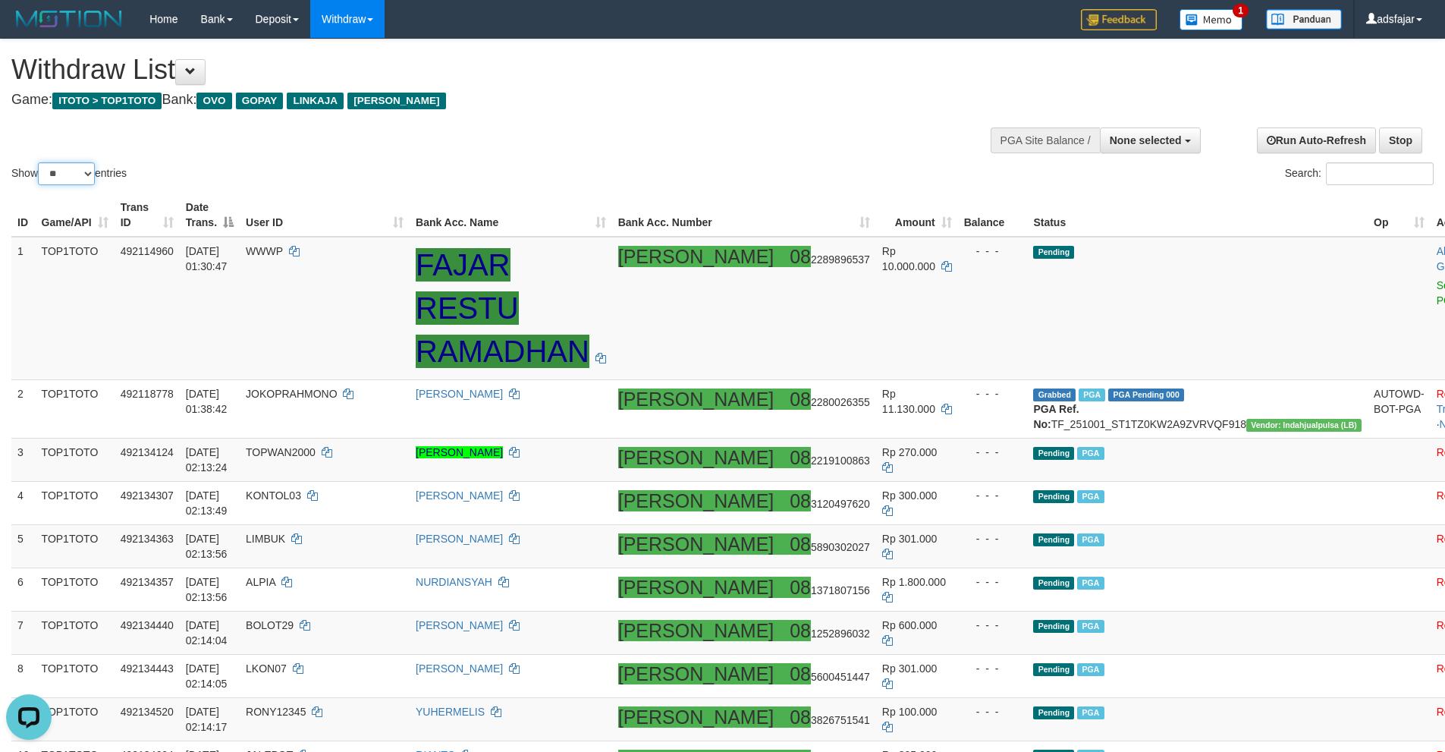
click at [68, 168] on select "** ** ** ***" at bounding box center [66, 173] width 57 height 23
select select "***"
click at [40, 162] on select "** ** ** ***" at bounding box center [66, 173] width 57 height 23
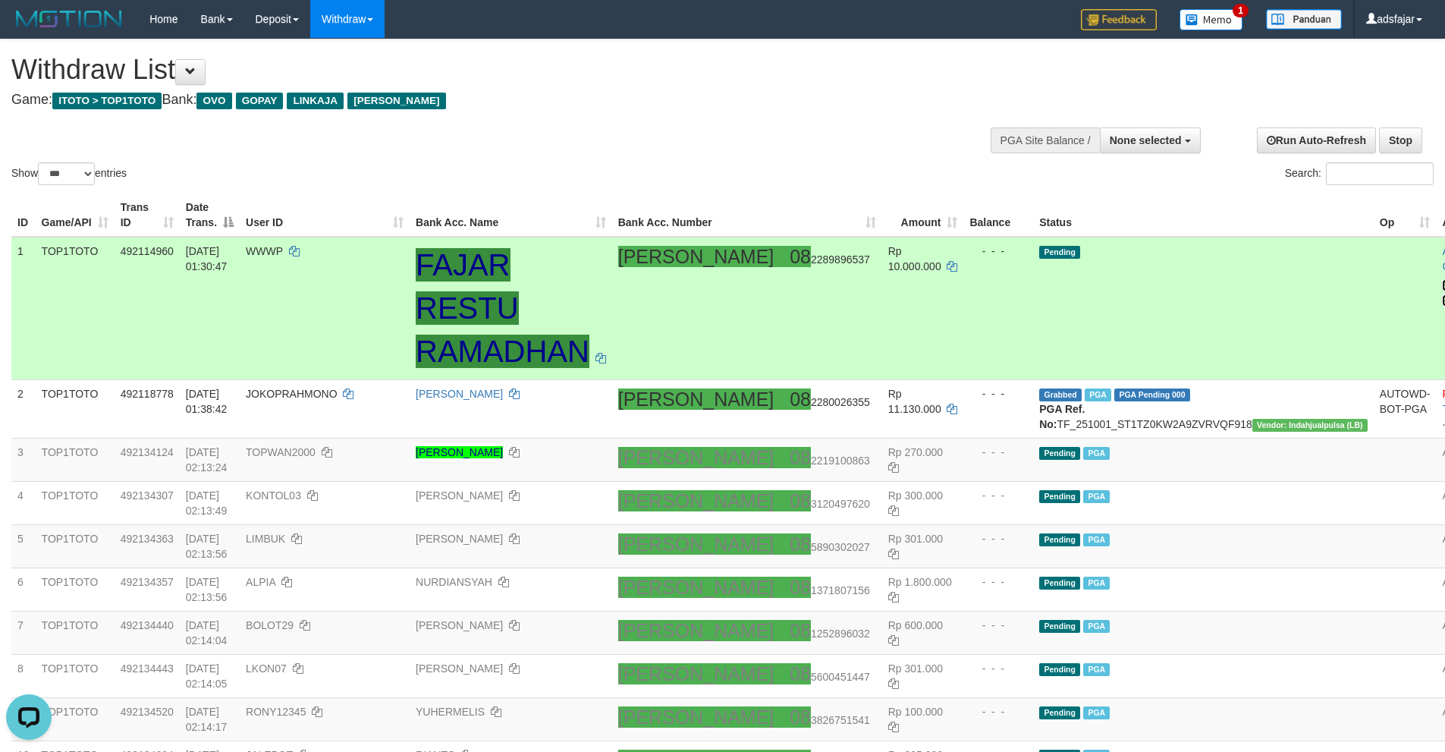
click at [1442, 279] on link "Send PGA" at bounding box center [1454, 292] width 25 height 27
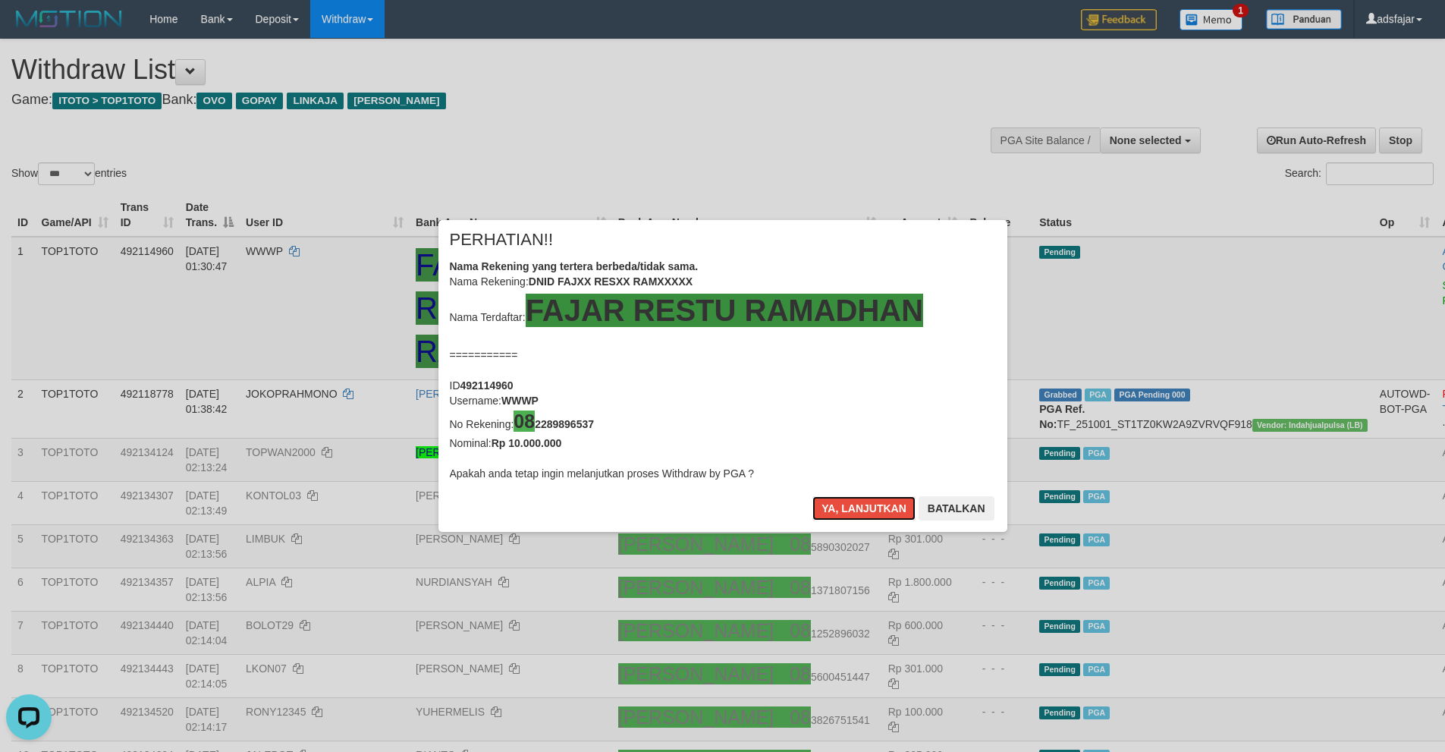
click at [812, 496] on button "Ya, lanjutkan" at bounding box center [863, 508] width 103 height 24
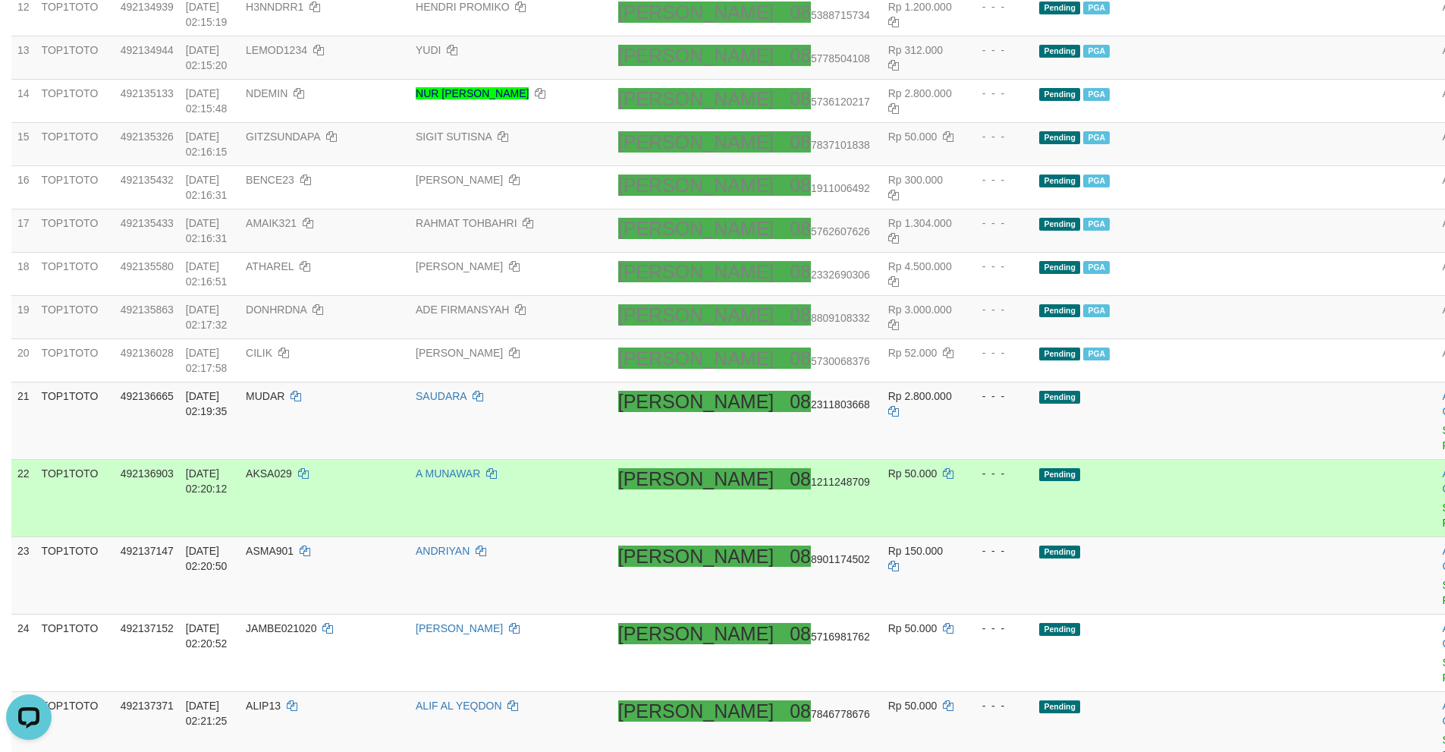
scroll to position [455, 0]
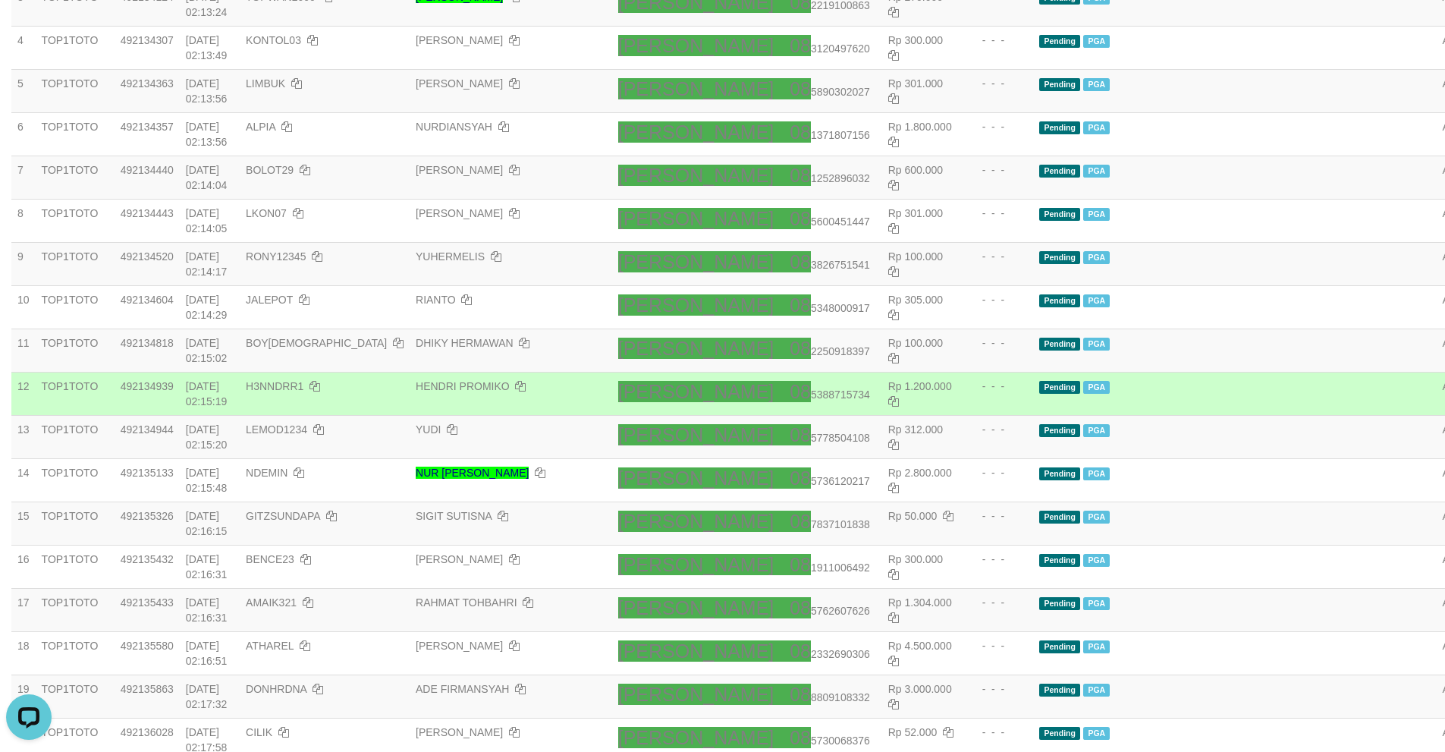
click at [612, 391] on td "HENDRI PROMIKO" at bounding box center [511, 393] width 203 height 43
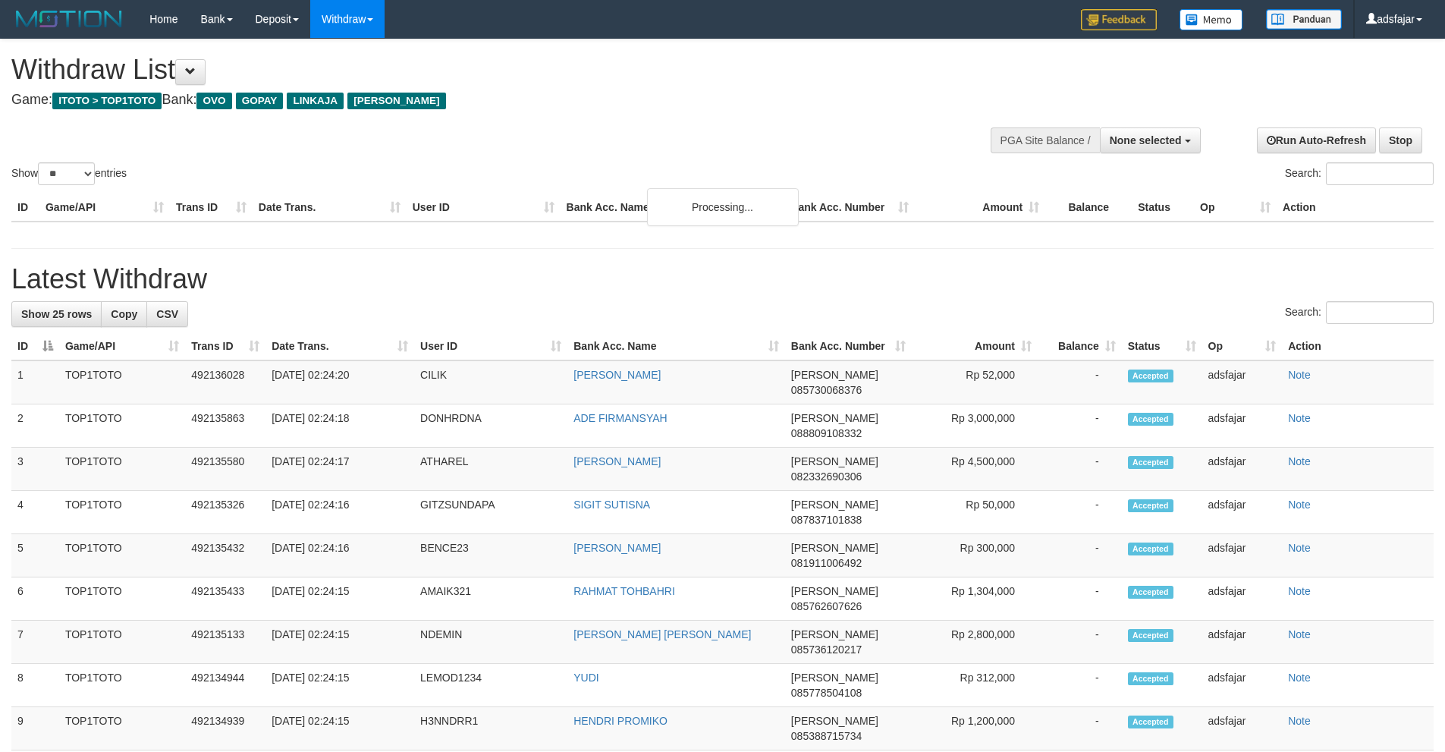
select select
select select "**"
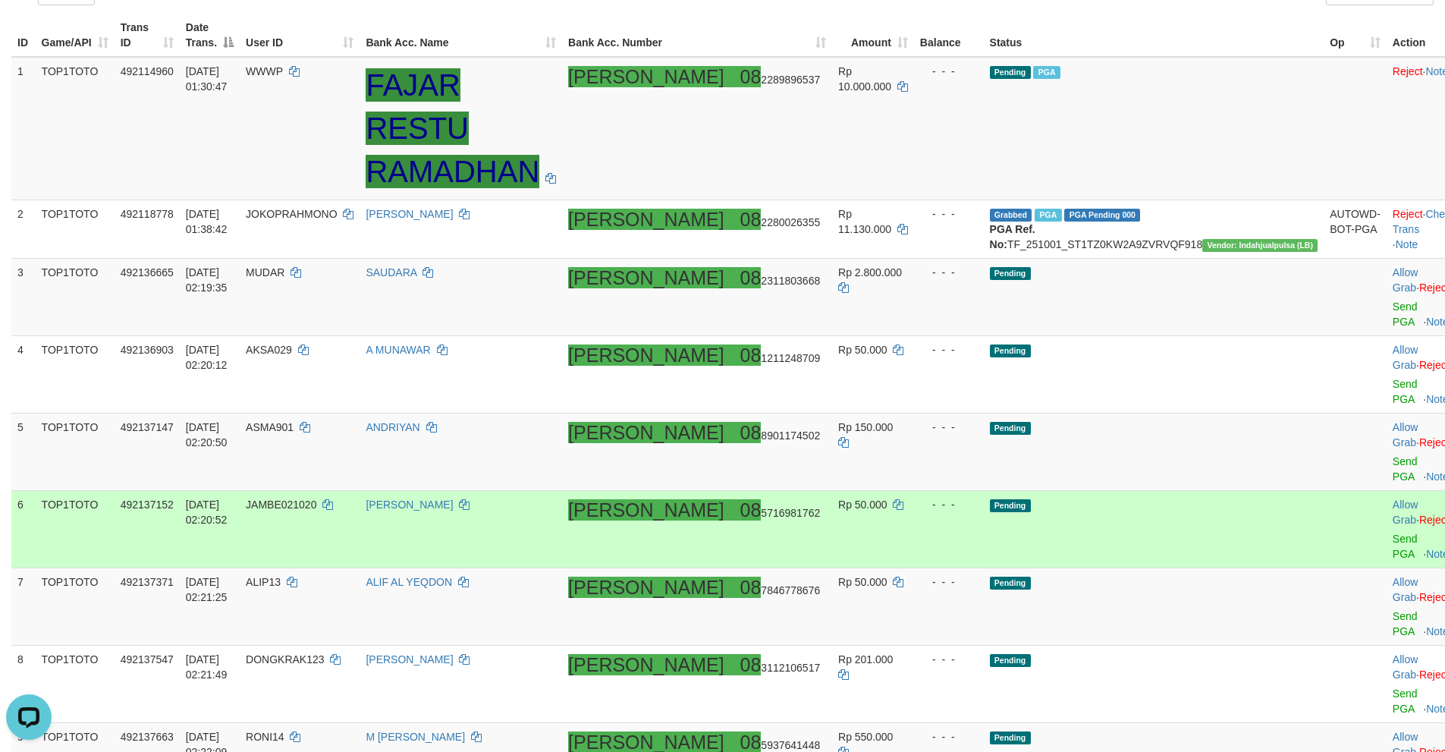
scroll to position [206, 0]
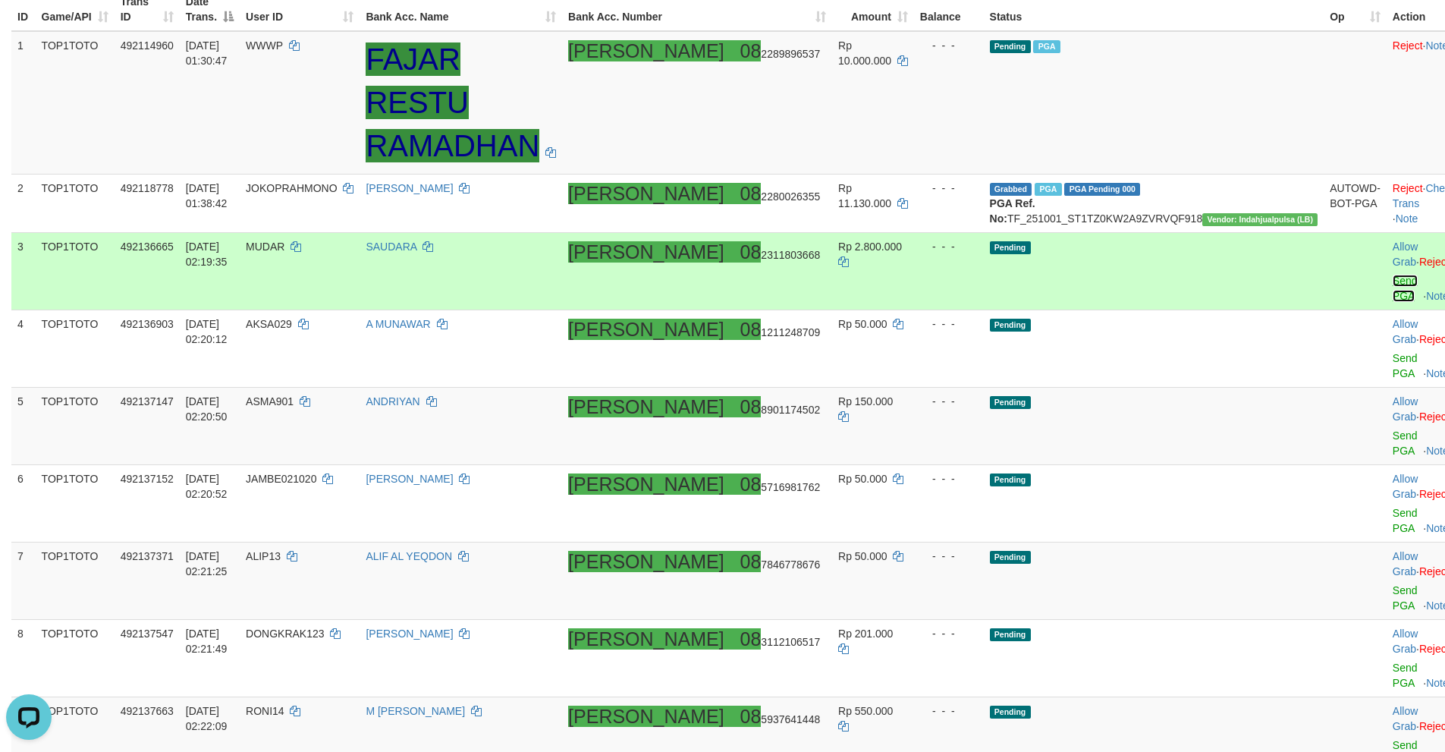
click at [1393, 284] on link "Send PGA" at bounding box center [1405, 288] width 25 height 27
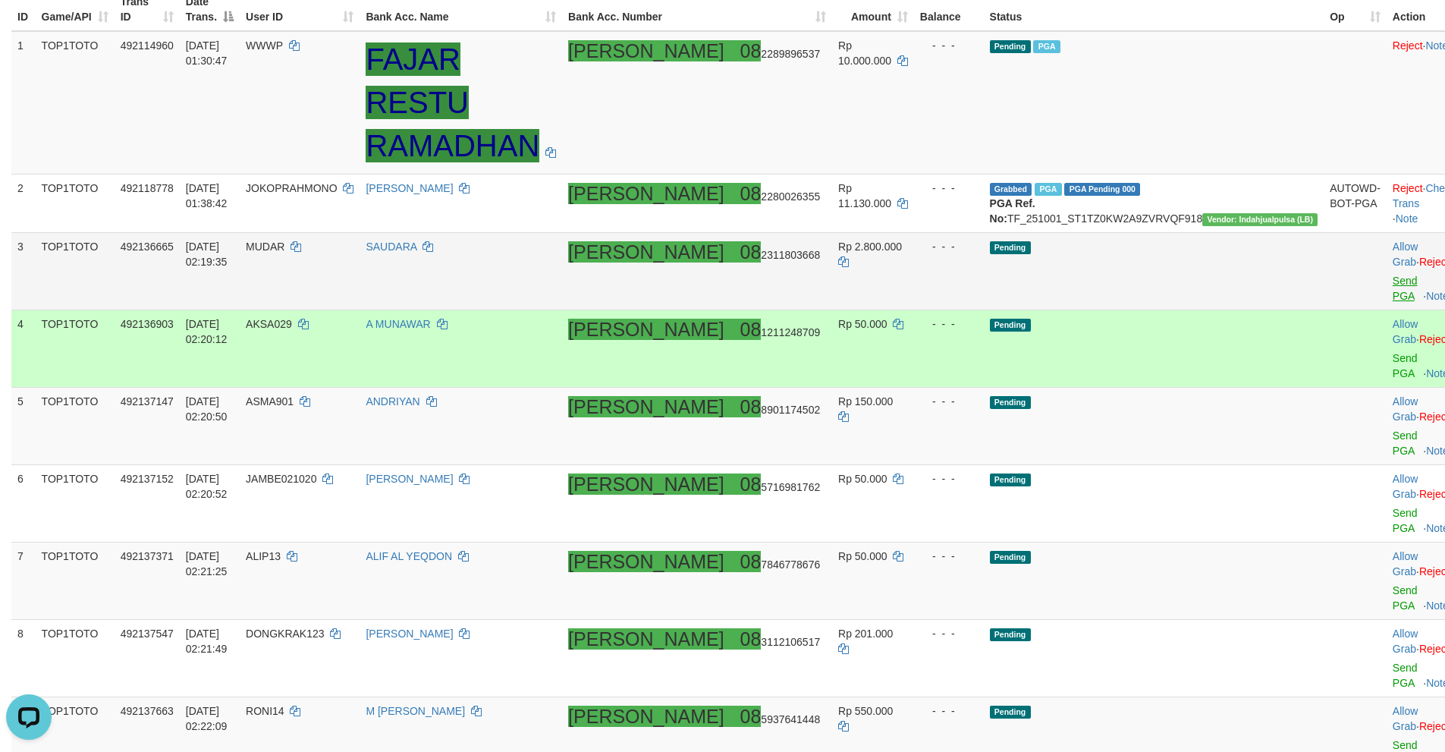
click at [1393, 347] on div at bounding box center [1424, 349] width 63 height 4
click at [1393, 352] on link "Send PGA" at bounding box center [1405, 365] width 25 height 27
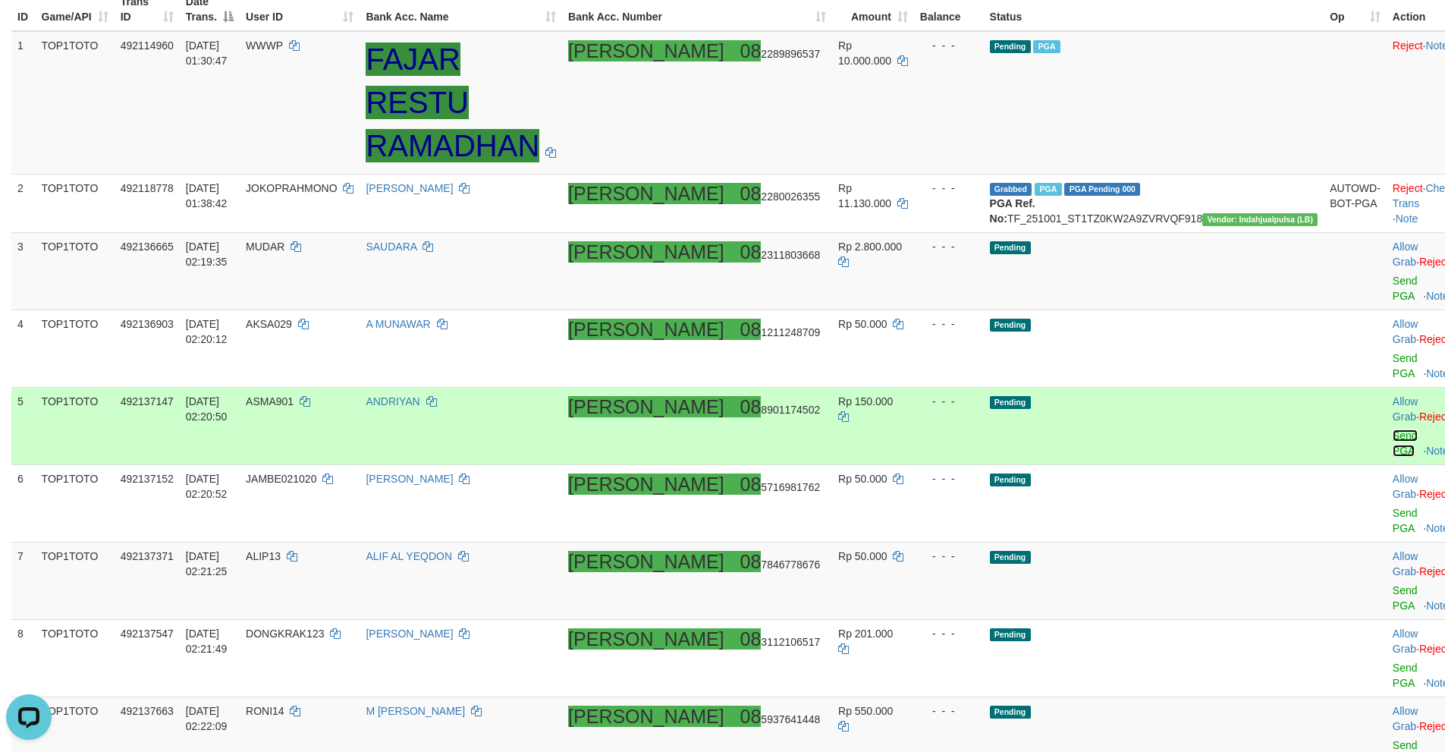
click at [1393, 429] on link "Send PGA" at bounding box center [1405, 442] width 25 height 27
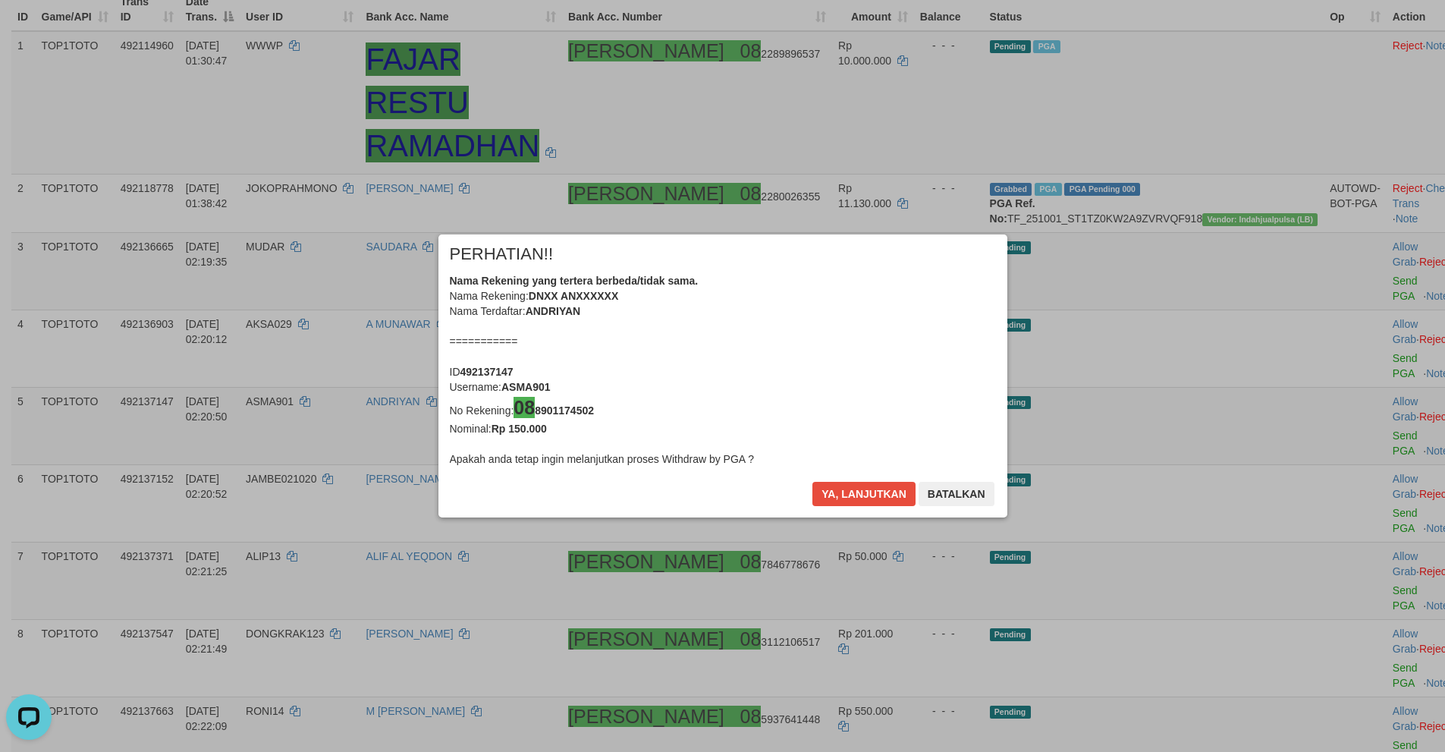
click at [1337, 420] on div "× PERHATIAN!! Nama Rekening yang tertera berbeda/tidak sama. Nama Rekening: DNX…" at bounding box center [722, 376] width 1445 height 344
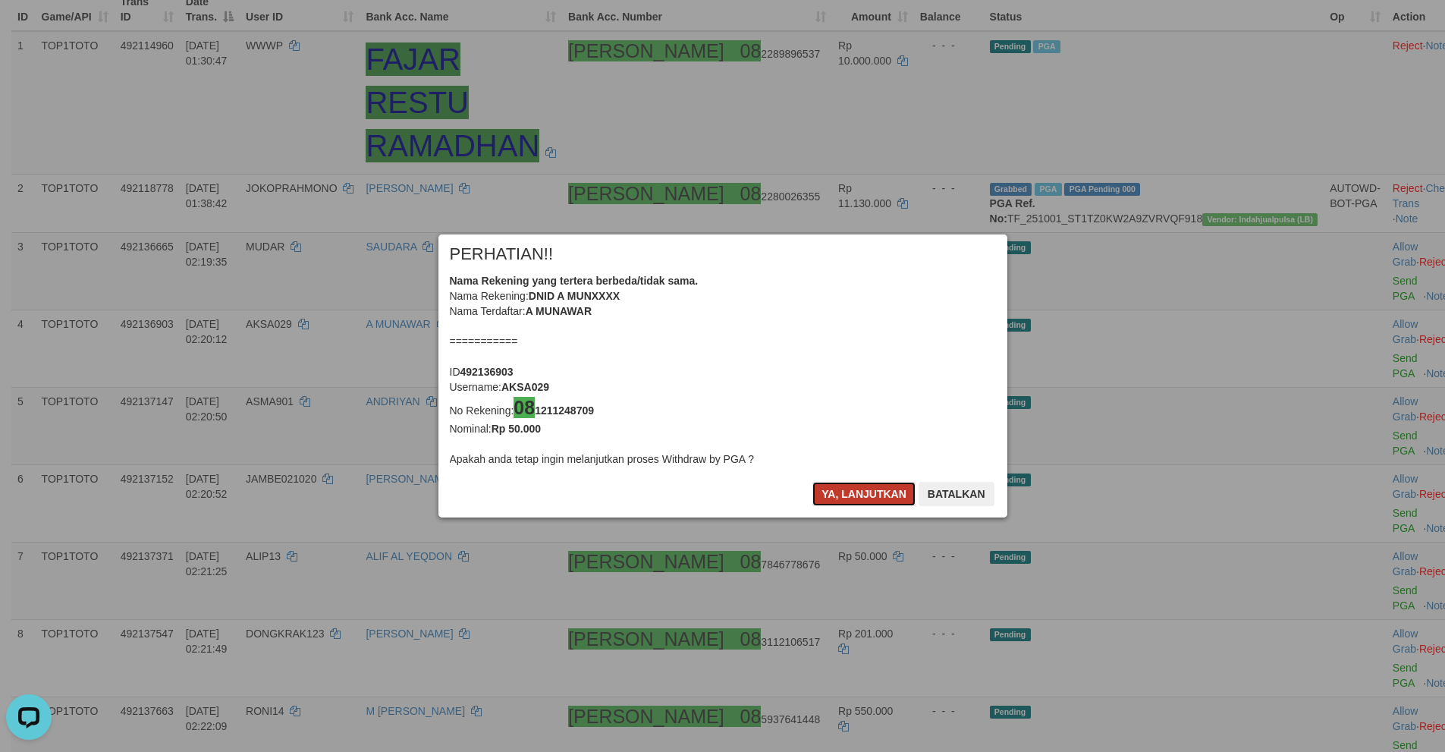
click at [846, 502] on button "Ya, lanjutkan" at bounding box center [863, 494] width 103 height 24
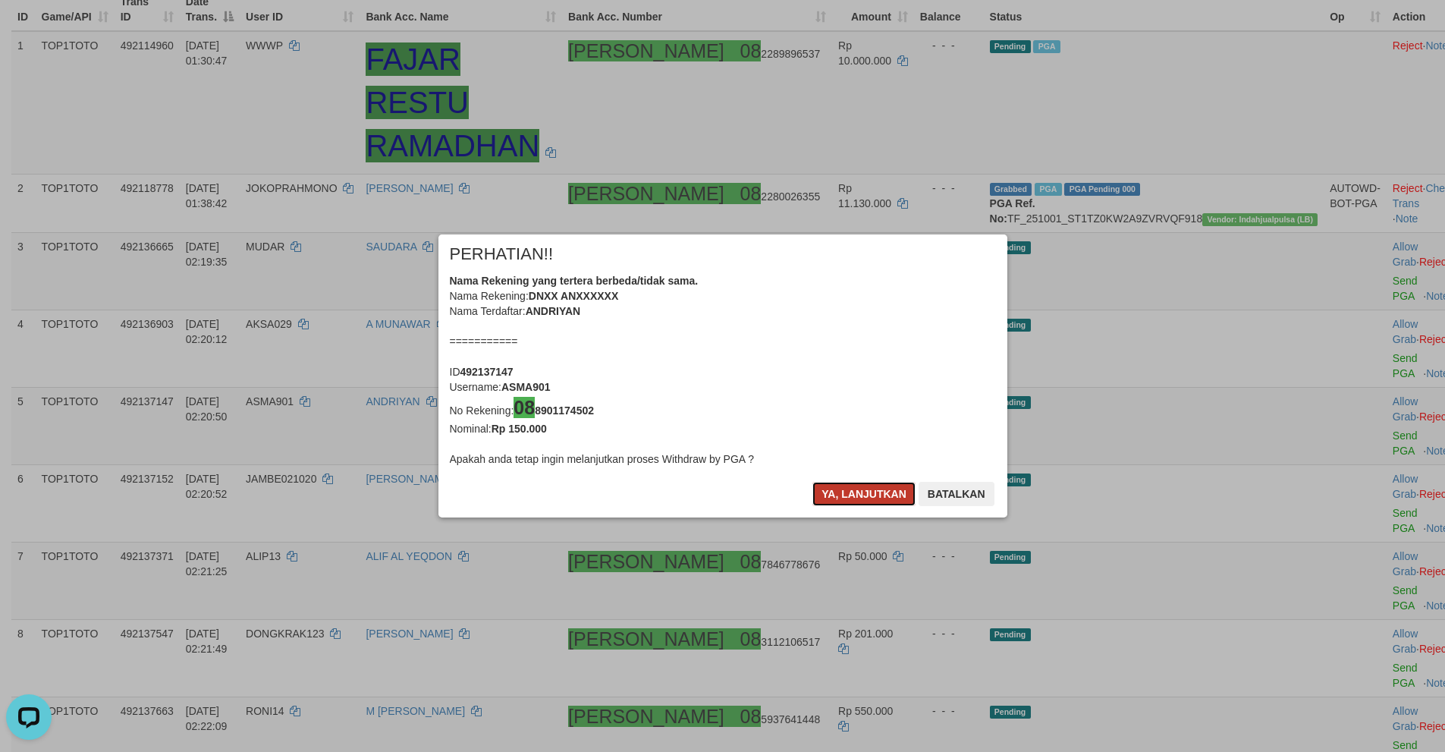
click at [844, 500] on button "Ya, lanjutkan" at bounding box center [863, 494] width 103 height 24
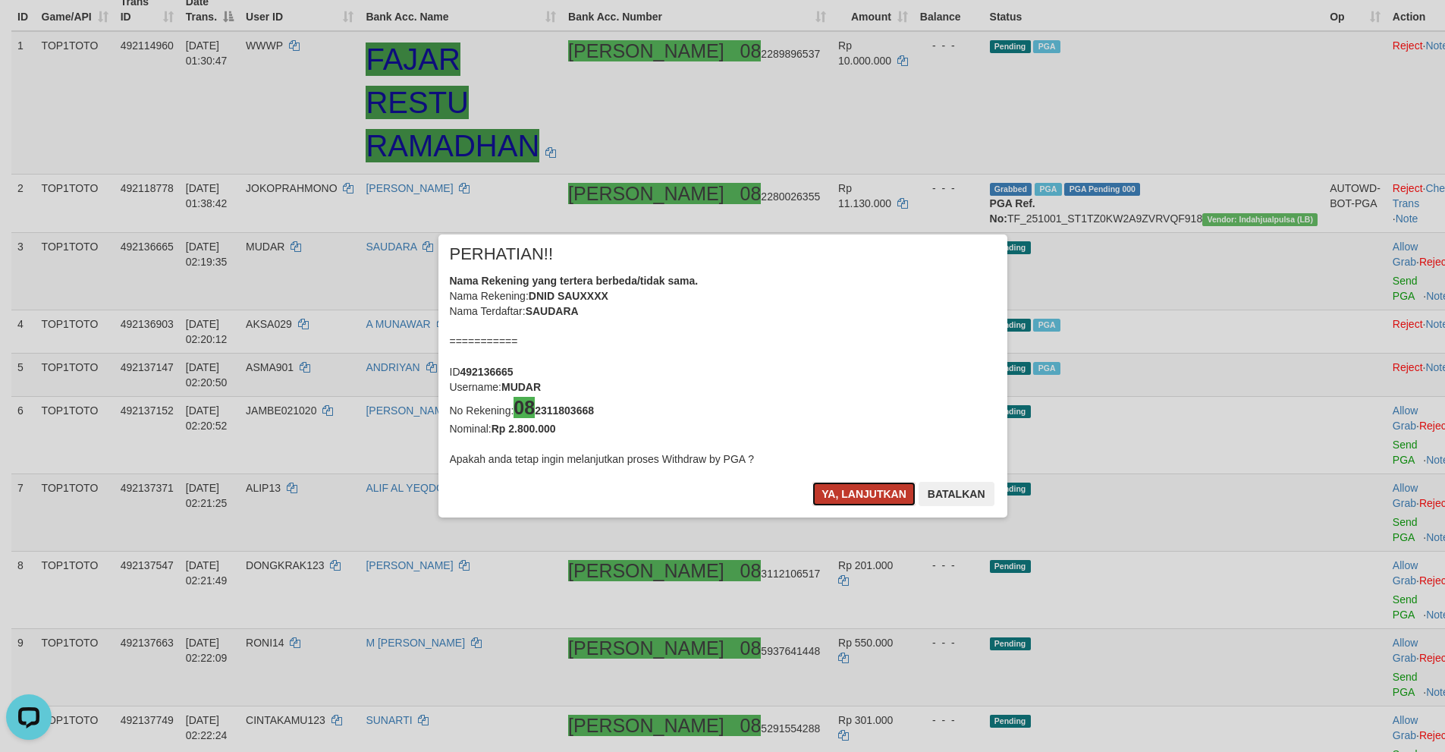
click at [839, 498] on button "Ya, lanjutkan" at bounding box center [863, 494] width 103 height 24
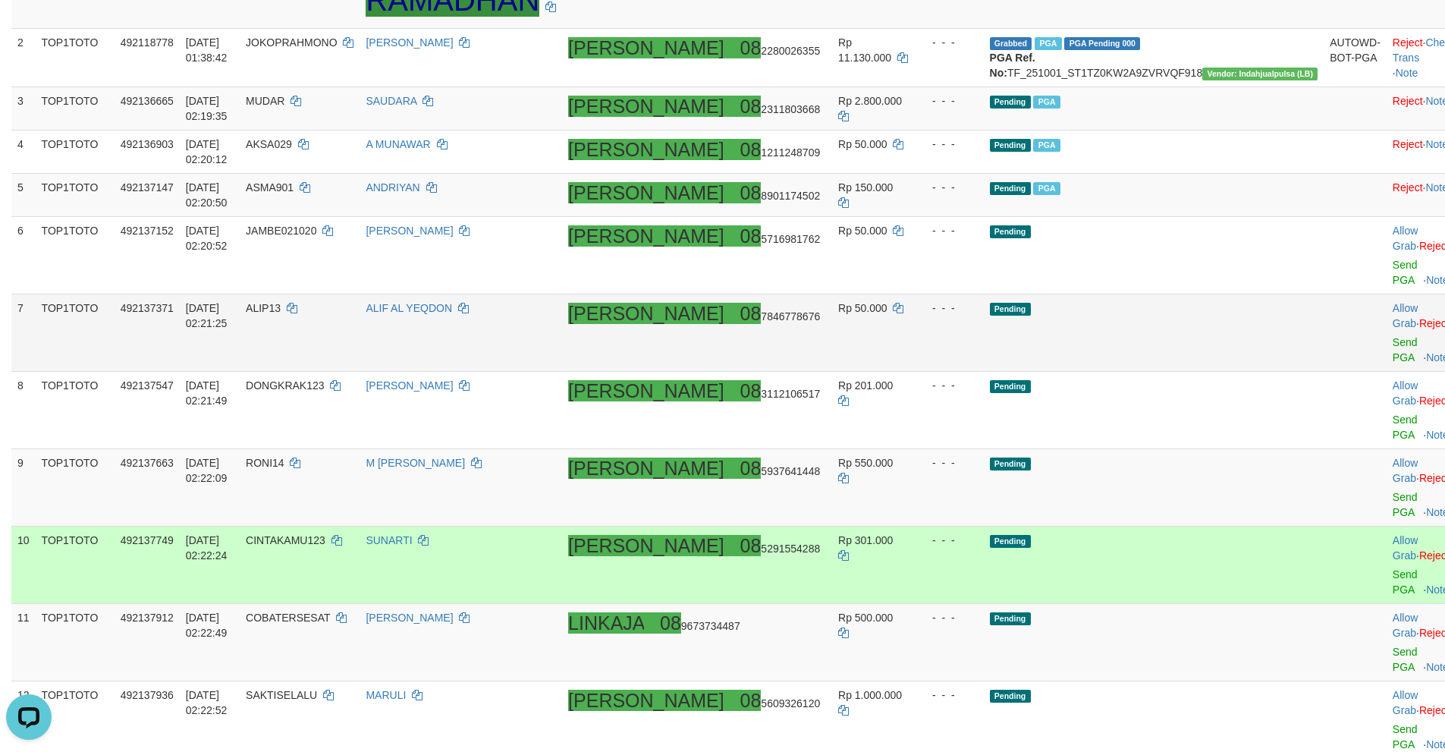
scroll to position [357, 0]
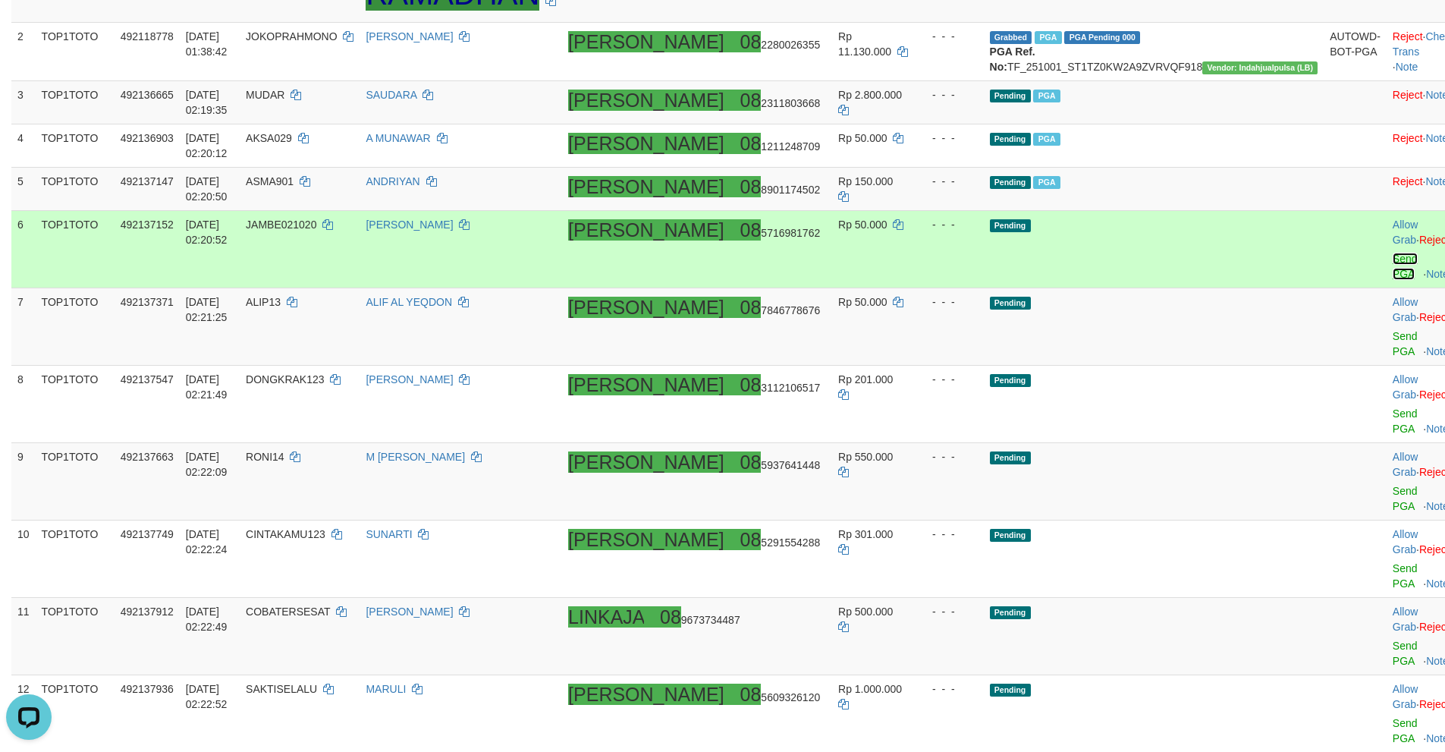
click at [1393, 253] on link "Send PGA" at bounding box center [1405, 266] width 25 height 27
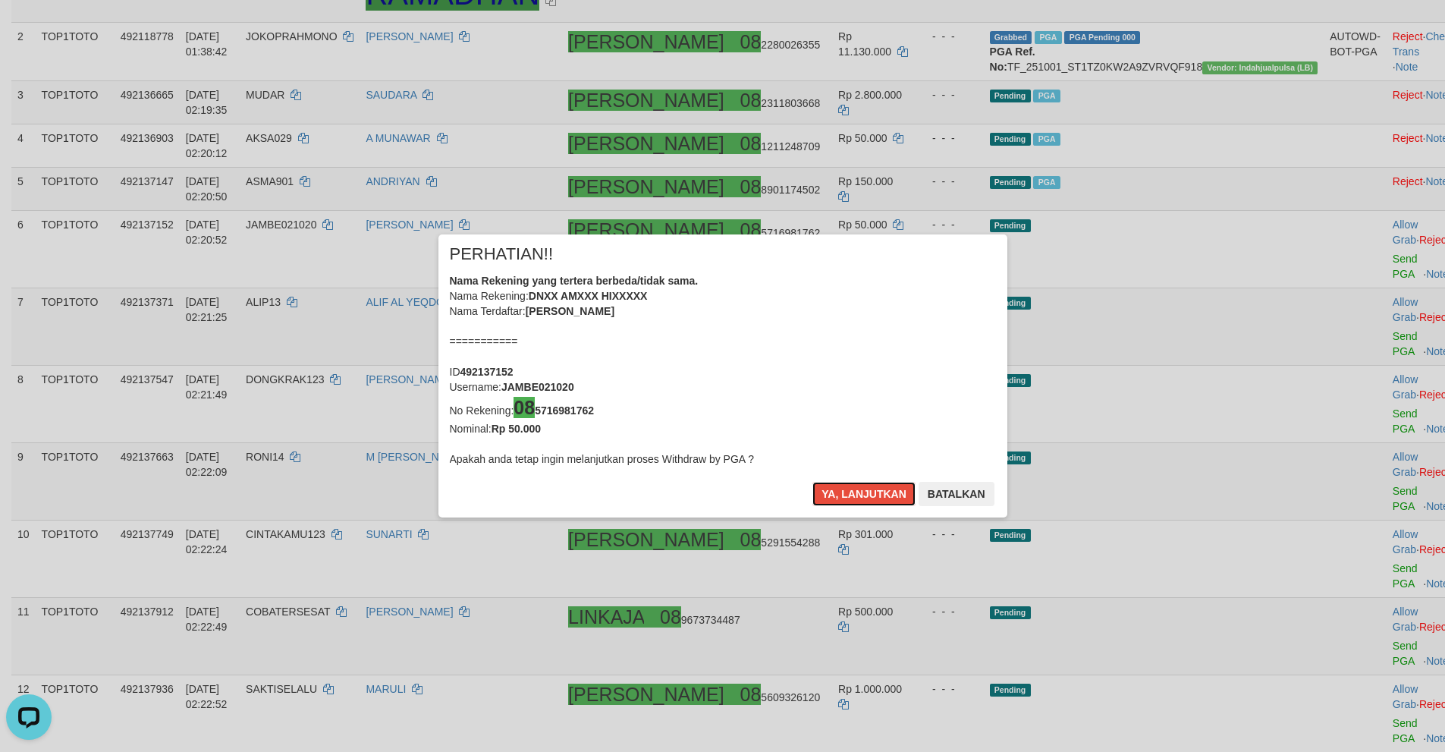
click at [812, 482] on button "Ya, lanjutkan" at bounding box center [863, 494] width 103 height 24
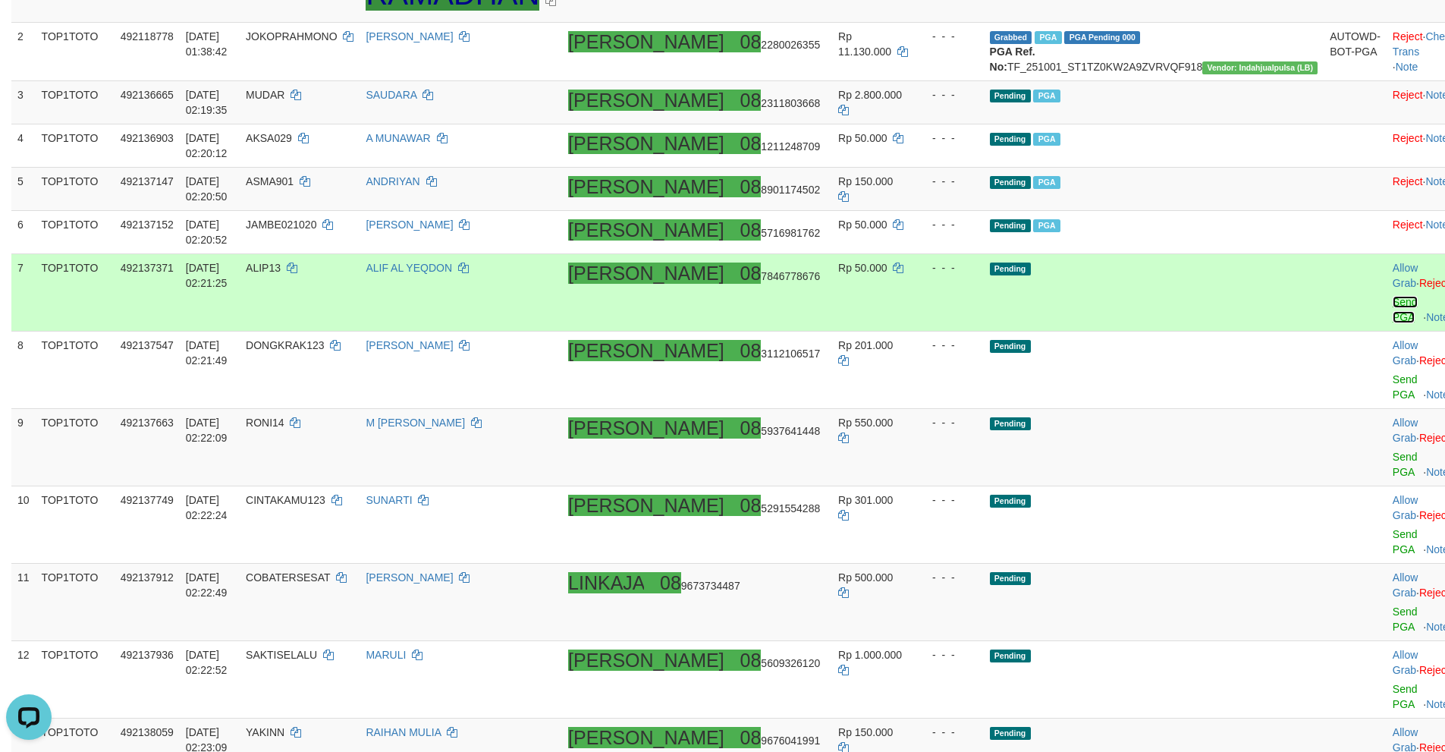
click at [1393, 296] on link "Send PGA" at bounding box center [1405, 309] width 25 height 27
click at [1393, 373] on link "Send PGA" at bounding box center [1405, 386] width 25 height 27
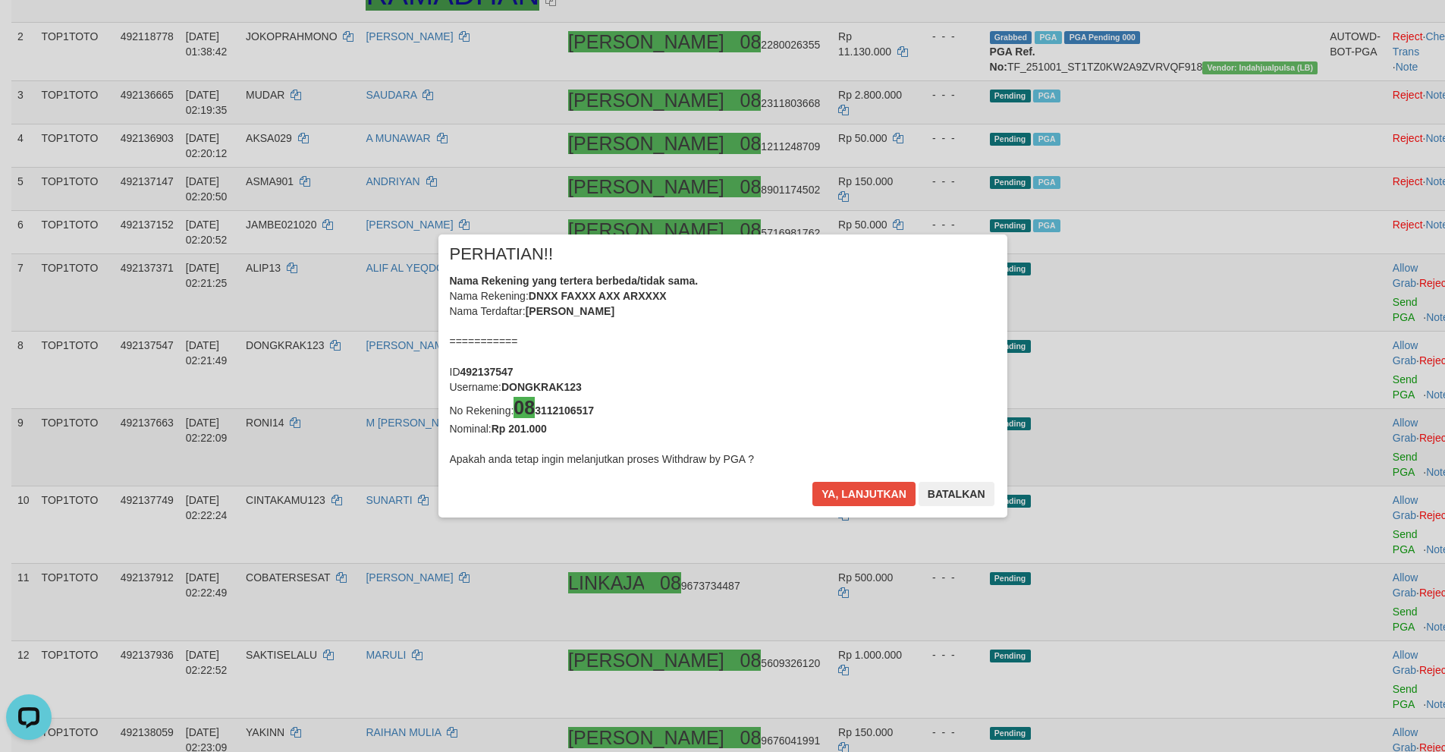
click at [1330, 375] on div "× PERHATIAN!! Nama Rekening yang tertera berbeda/tidak sama. Nama Rekening: DNX…" at bounding box center [722, 376] width 1445 height 344
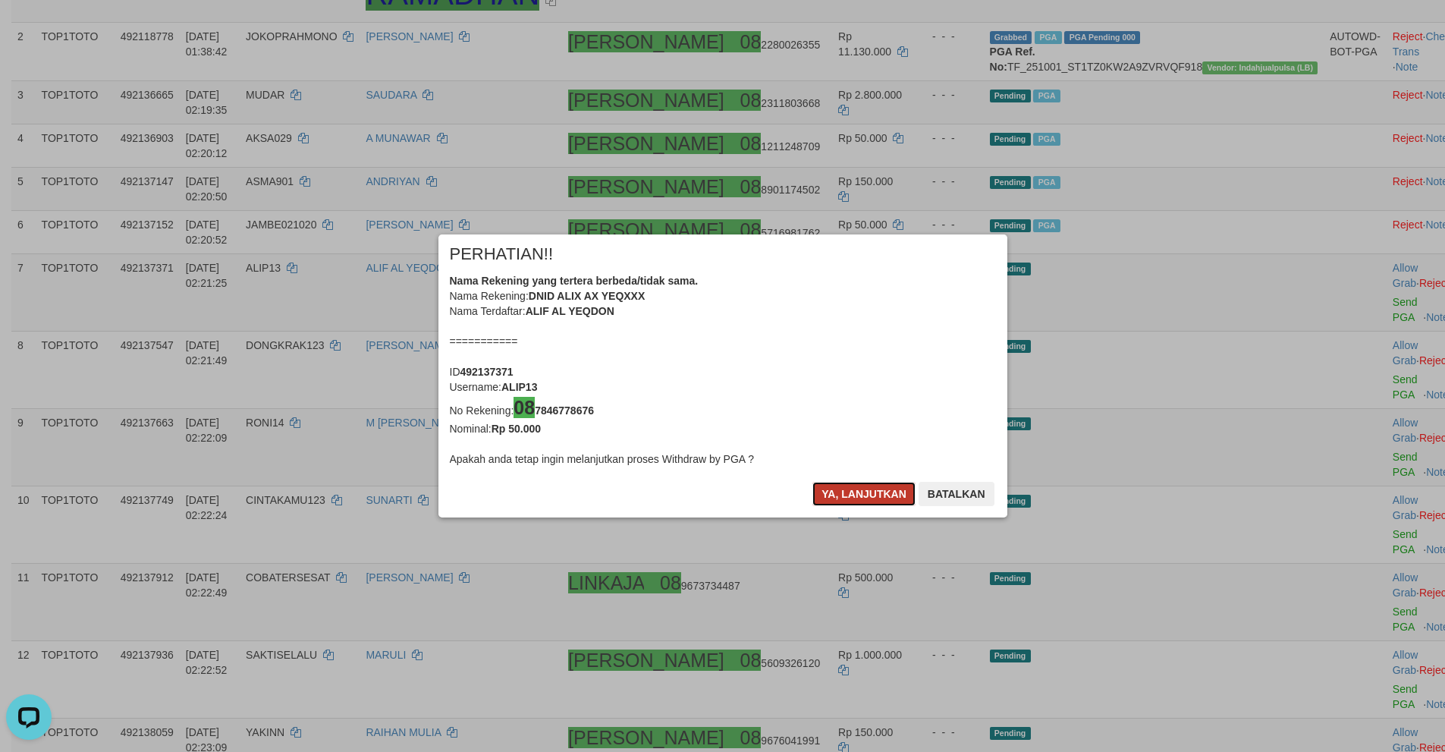
click at [830, 493] on button "Ya, lanjutkan" at bounding box center [863, 494] width 103 height 24
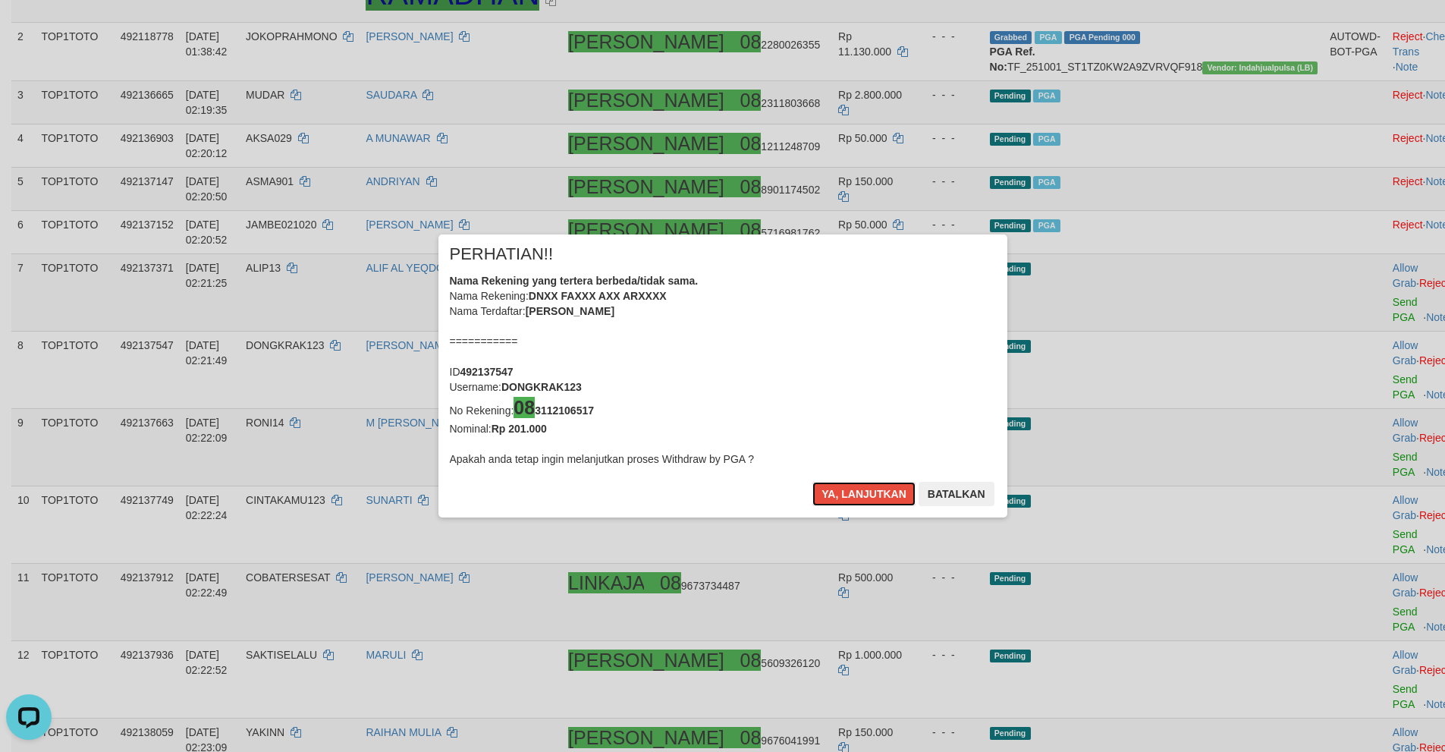
click at [830, 493] on button "Ya, lanjutkan" at bounding box center [863, 494] width 103 height 24
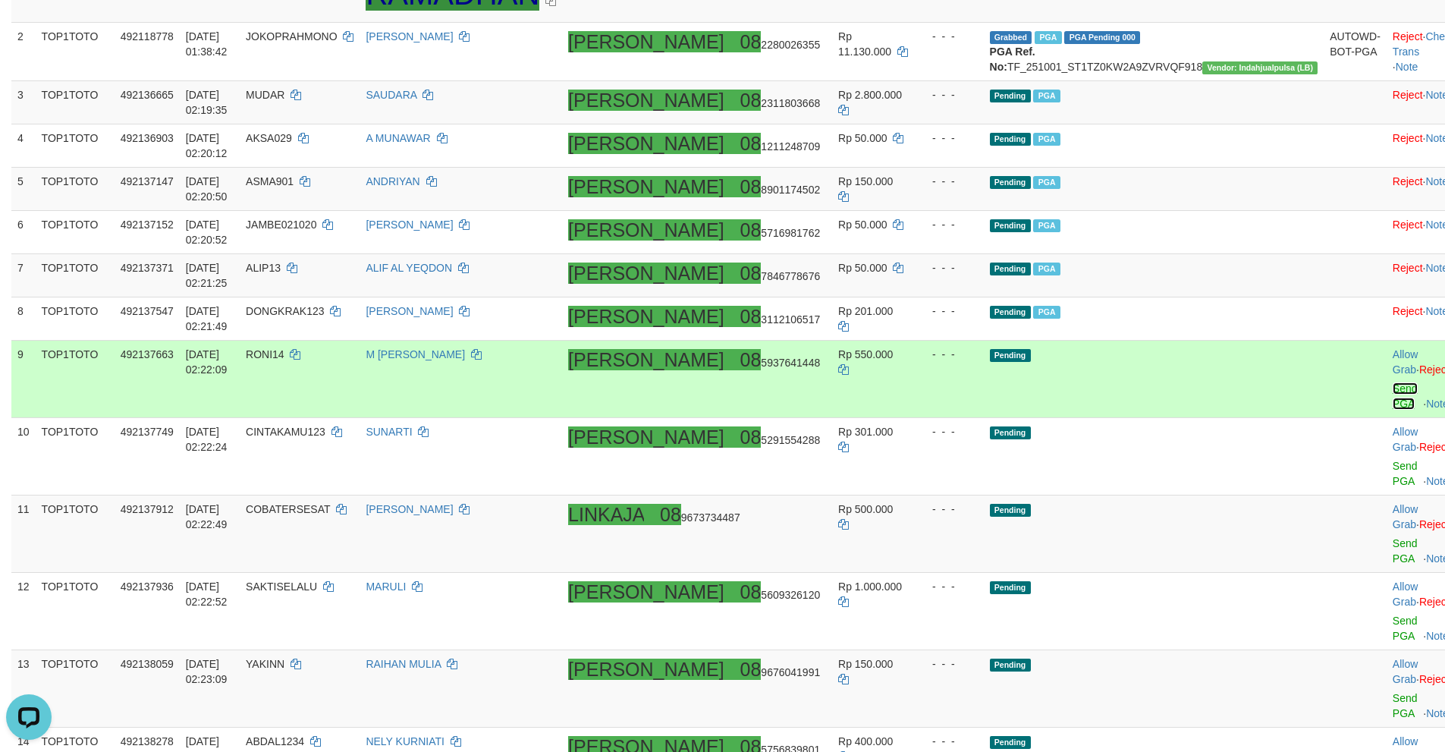
click at [1393, 382] on link "Send PGA" at bounding box center [1405, 395] width 25 height 27
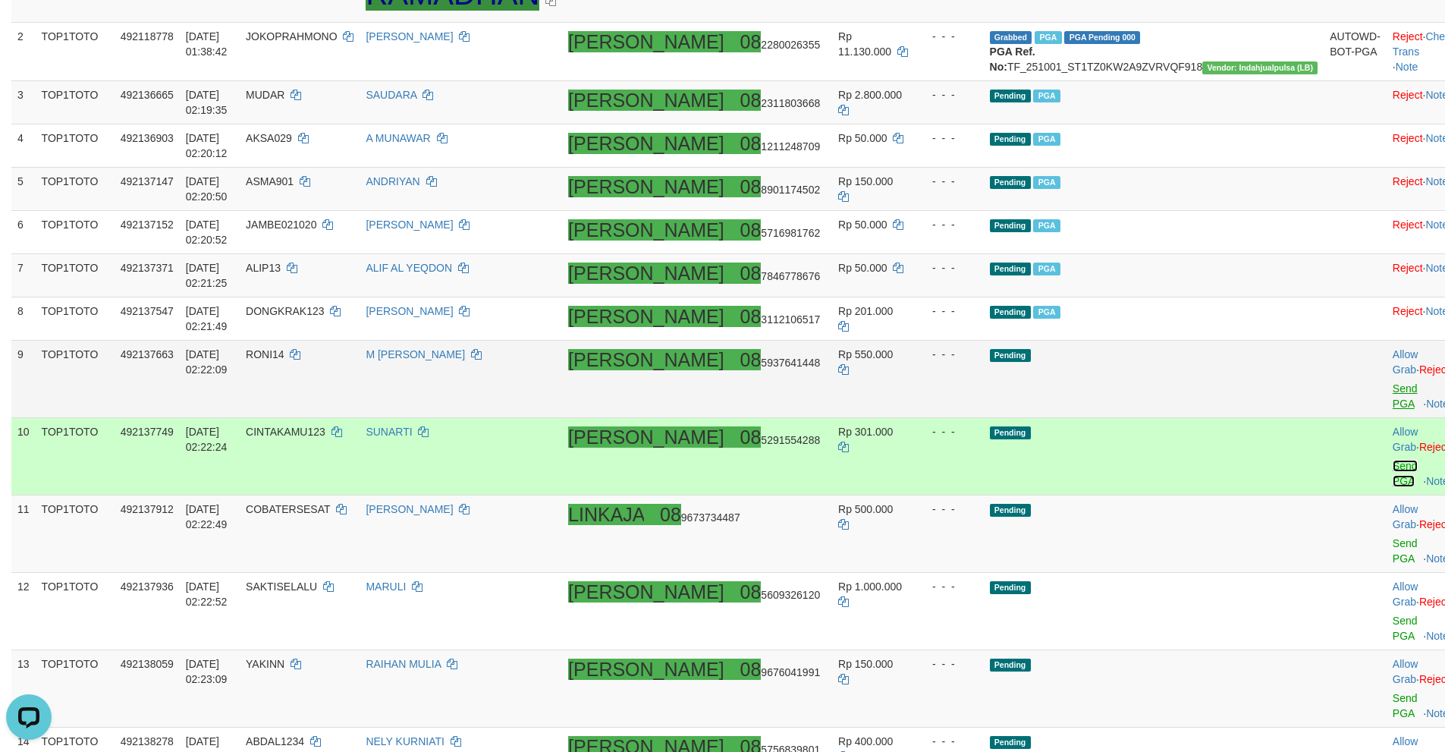
click at [1393, 460] on link "Send PGA" at bounding box center [1405, 473] width 25 height 27
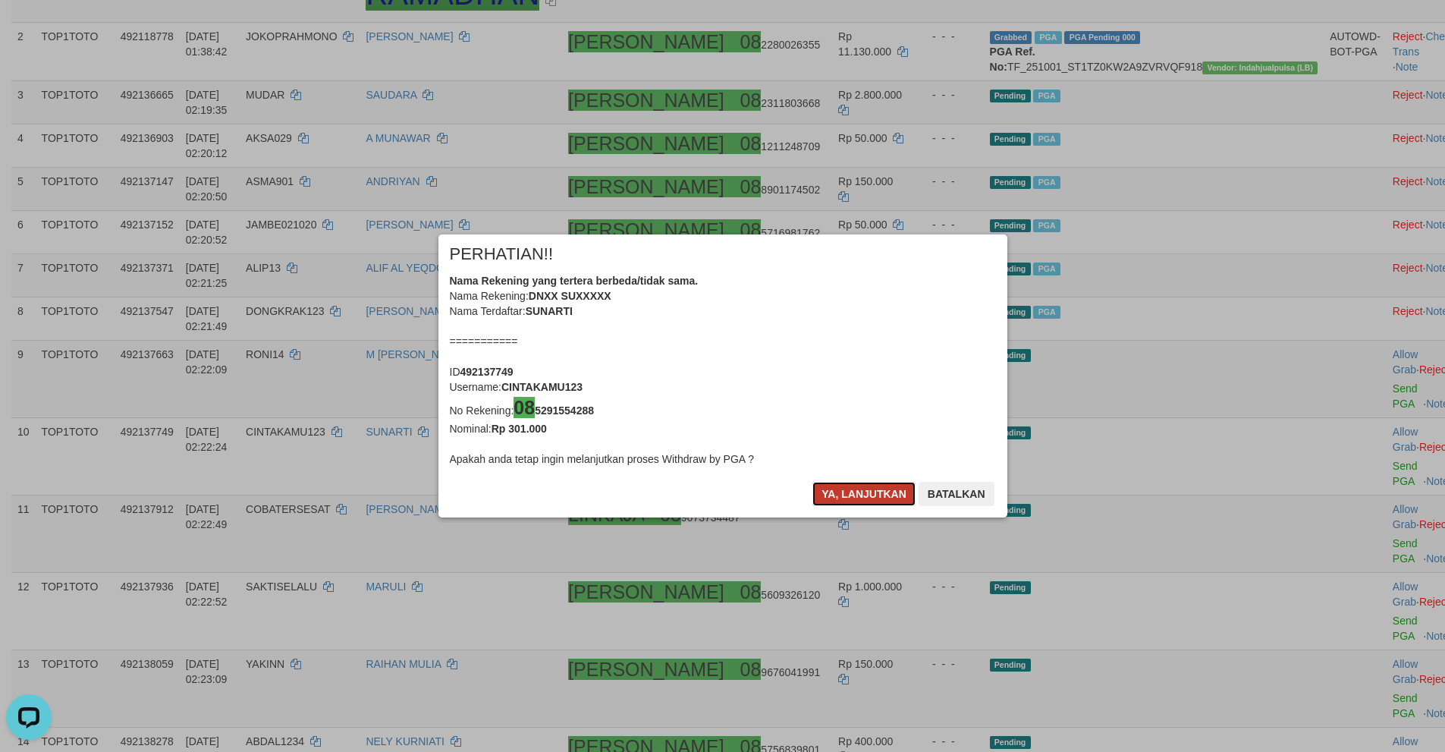
click at [850, 489] on button "Ya, lanjutkan" at bounding box center [863, 494] width 103 height 24
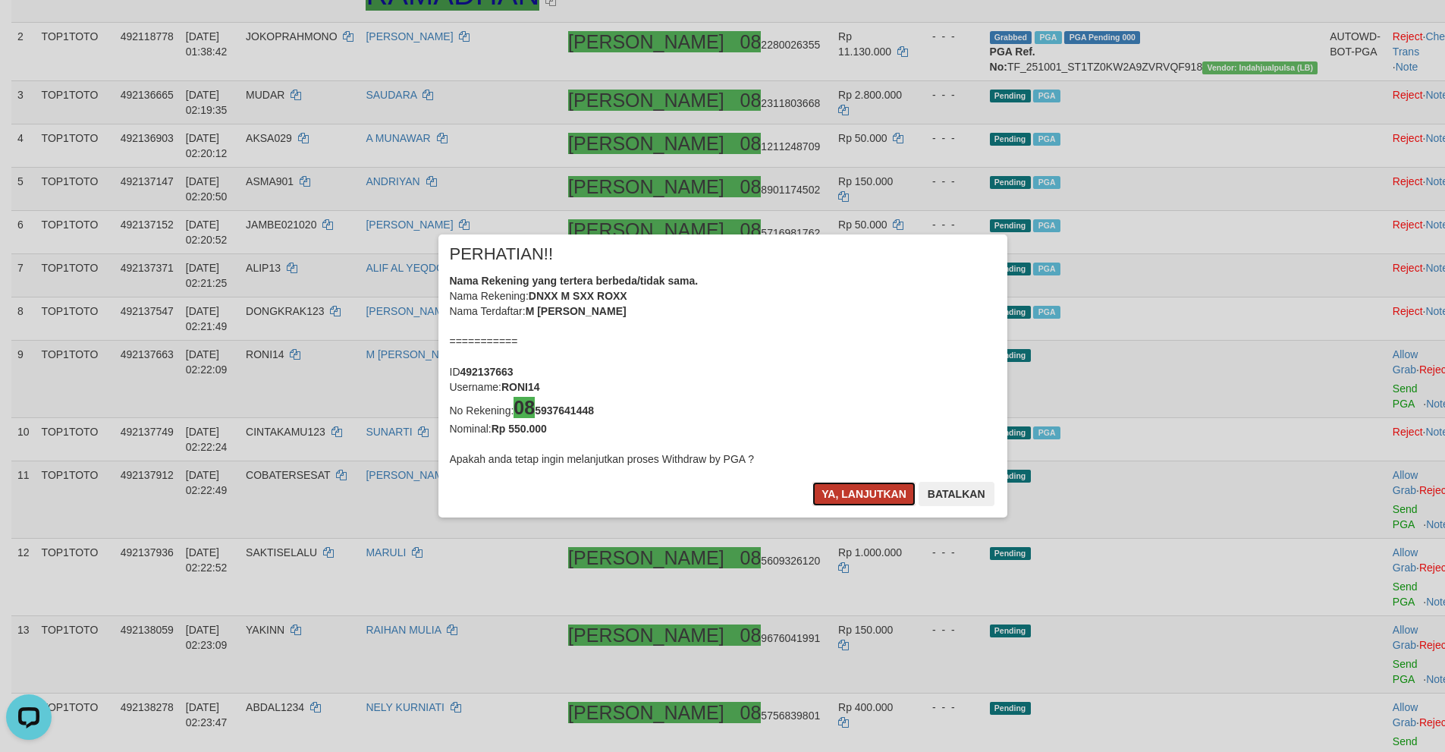
click at [846, 489] on button "Ya, lanjutkan" at bounding box center [863, 494] width 103 height 24
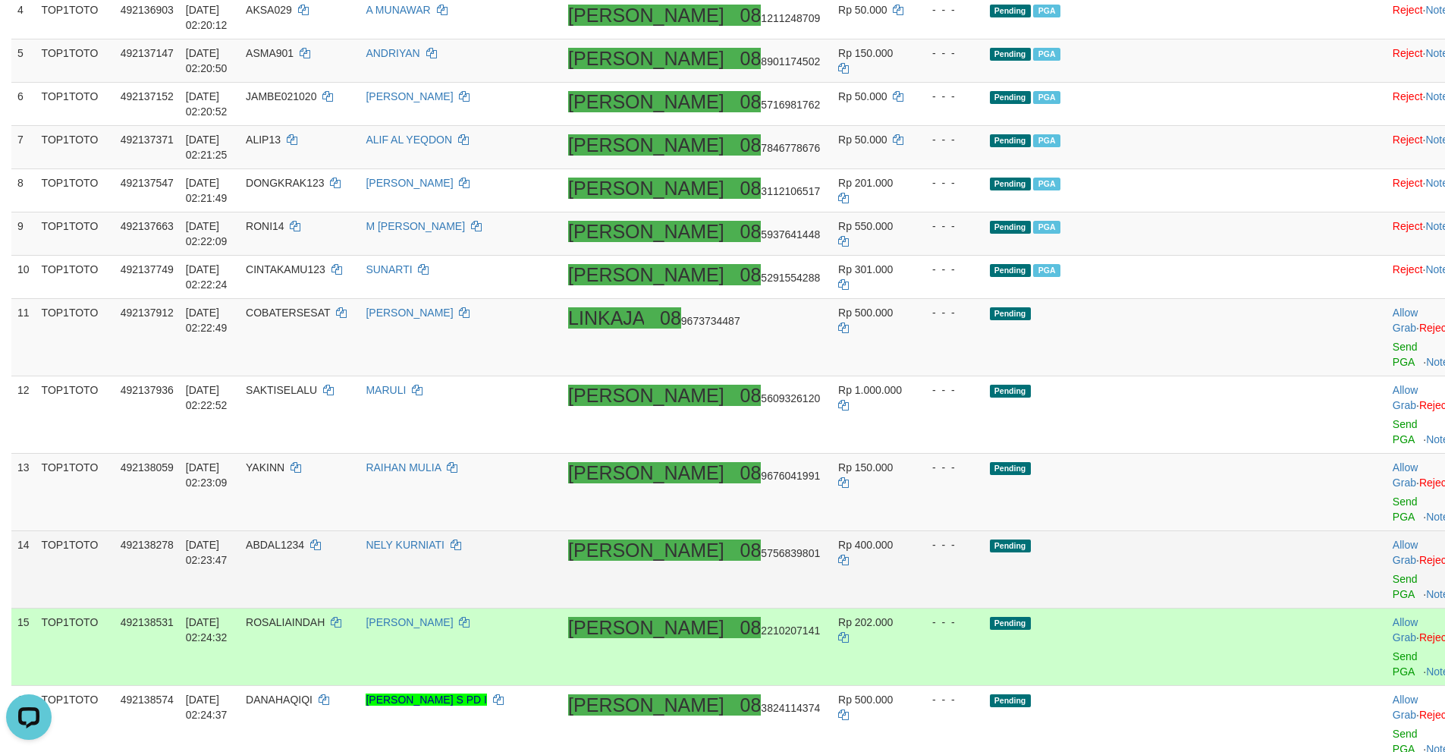
scroll to position [486, 0]
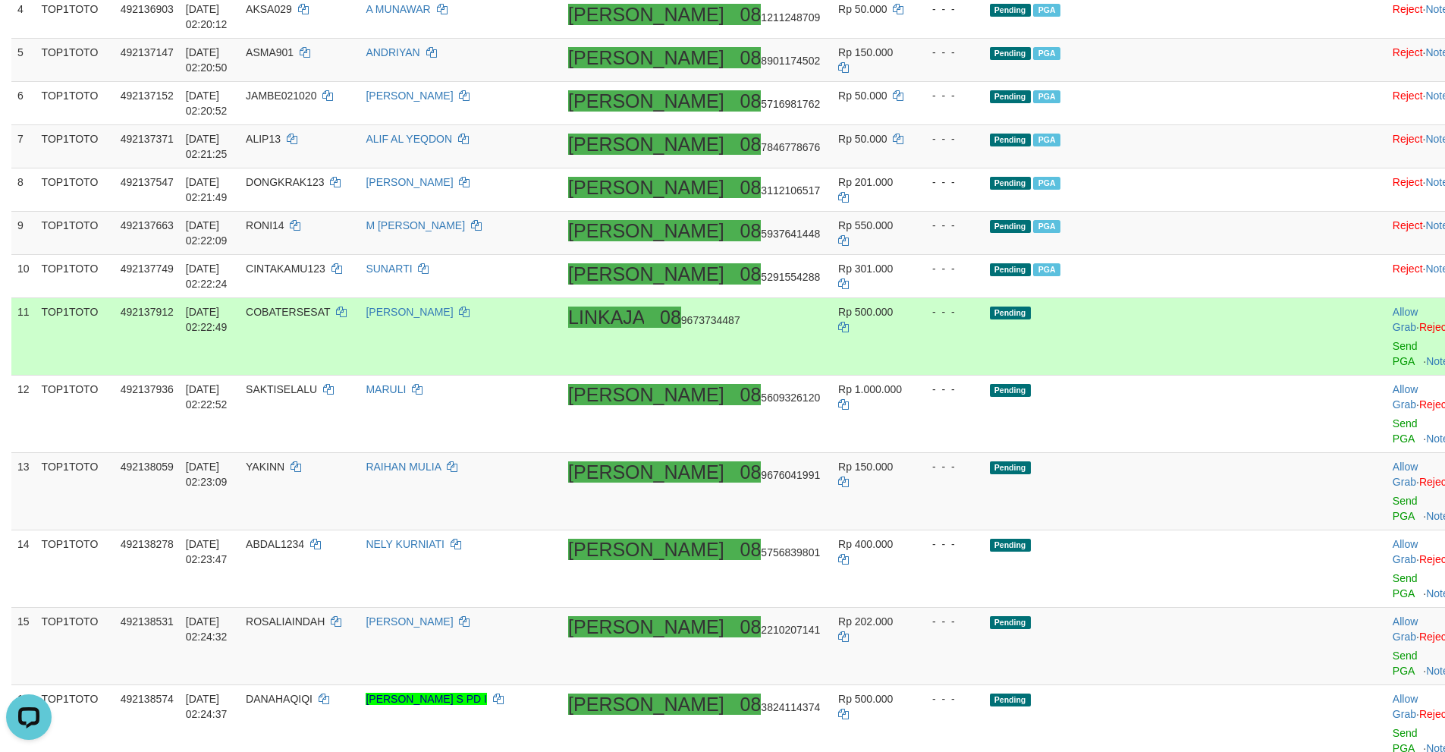
drag, startPoint x: 1346, startPoint y: 309, endPoint x: 1335, endPoint y: 327, distance: 21.5
click at [1393, 335] on div at bounding box center [1424, 337] width 63 height 4
click at [1387, 327] on td "Allow Grab · Reject Send PGA · Note" at bounding box center [1424, 336] width 75 height 77
click at [1393, 340] on link "Send PGA" at bounding box center [1405, 353] width 25 height 27
click at [1393, 417] on link "Send PGA" at bounding box center [1405, 430] width 25 height 27
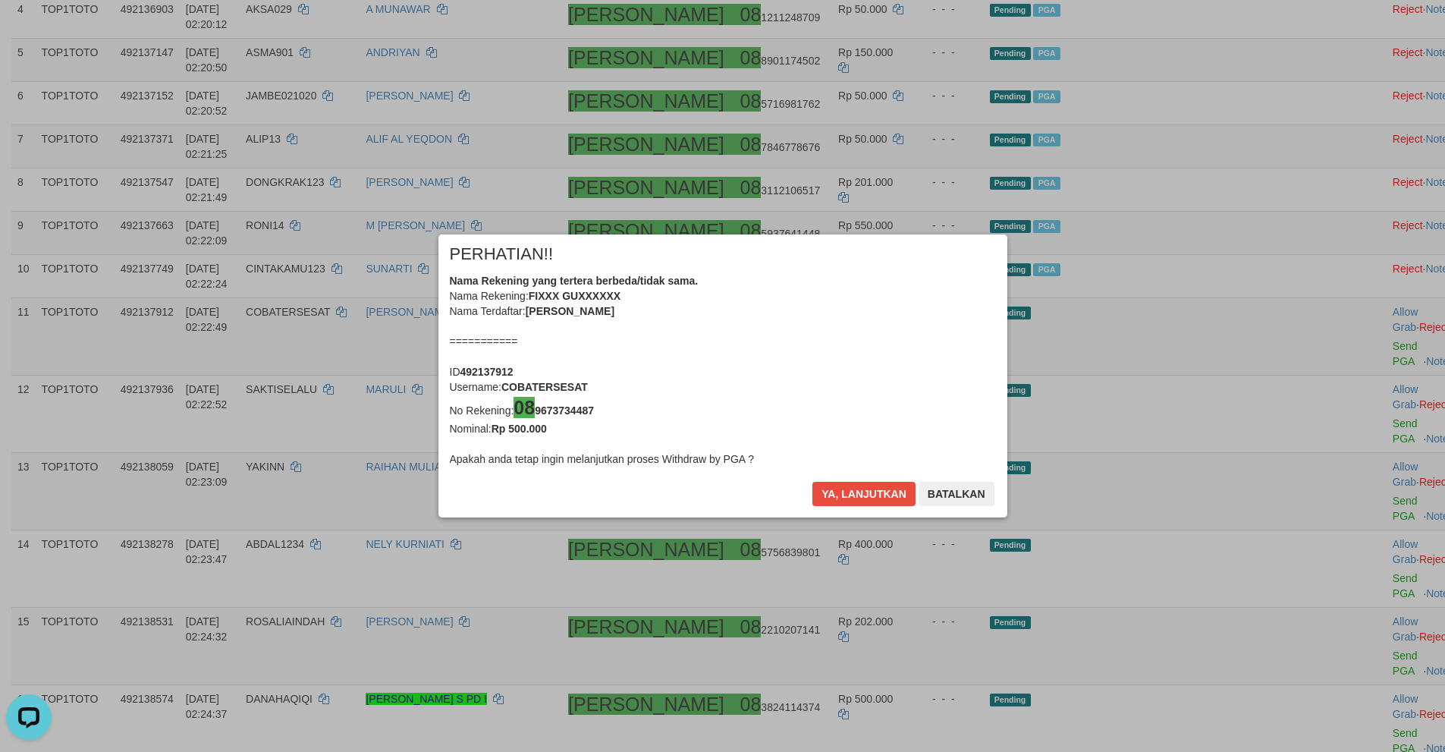
click at [1326, 411] on div "× PERHATIAN!! Nama Rekening yang tertera berbeda/tidak sama. Nama Rekening: FIX…" at bounding box center [722, 376] width 1445 height 344
click at [866, 491] on button "Ya, lanjutkan" at bounding box center [863, 494] width 103 height 24
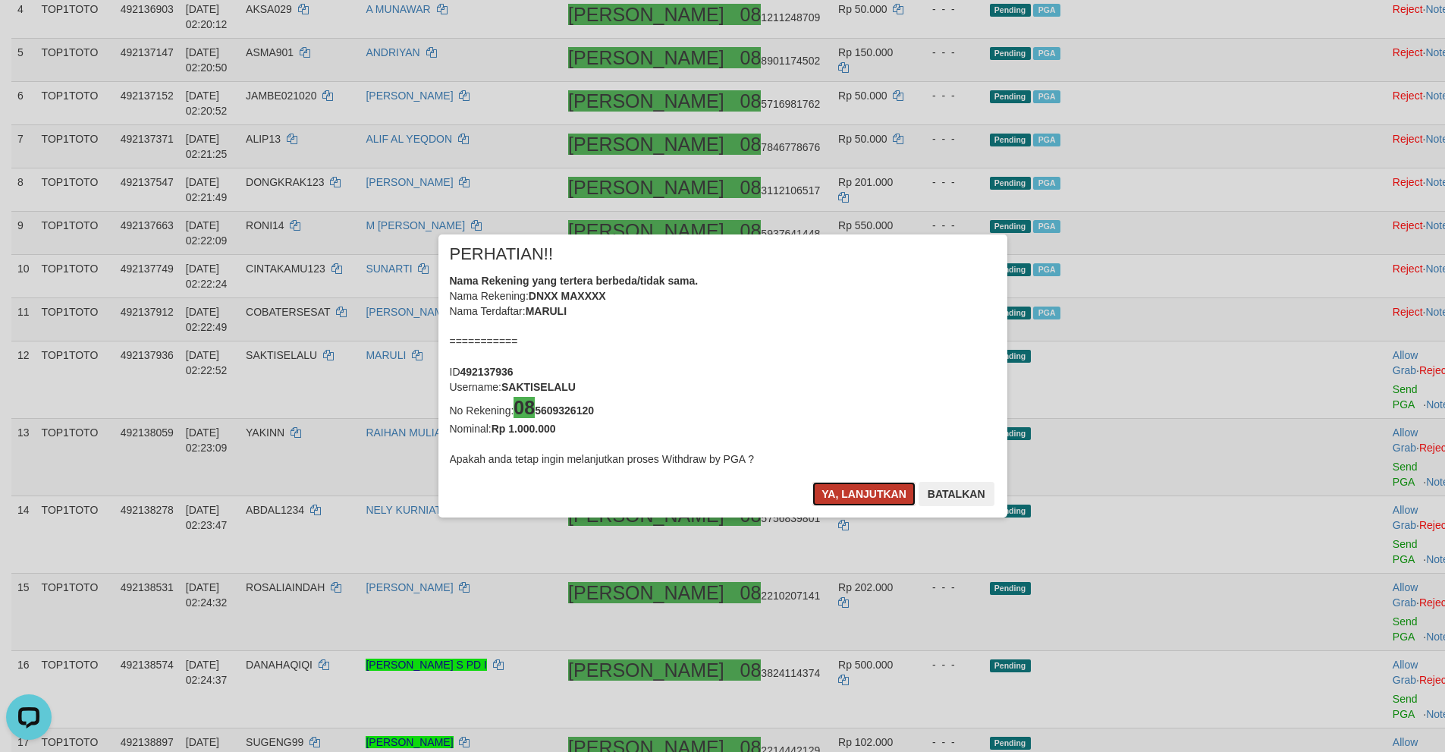
click at [846, 500] on button "Ya, lanjutkan" at bounding box center [863, 494] width 103 height 24
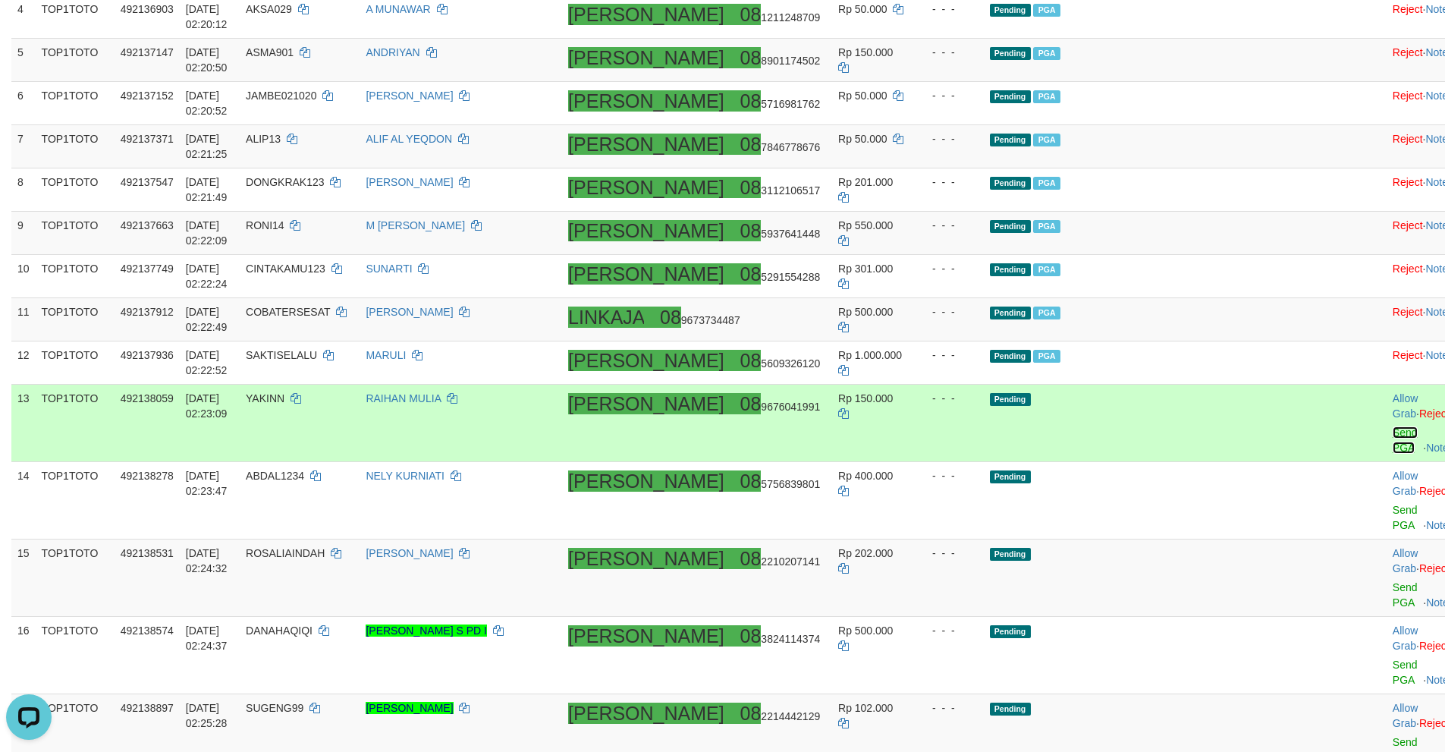
click at [1393, 426] on link "Send PGA" at bounding box center [1405, 439] width 25 height 27
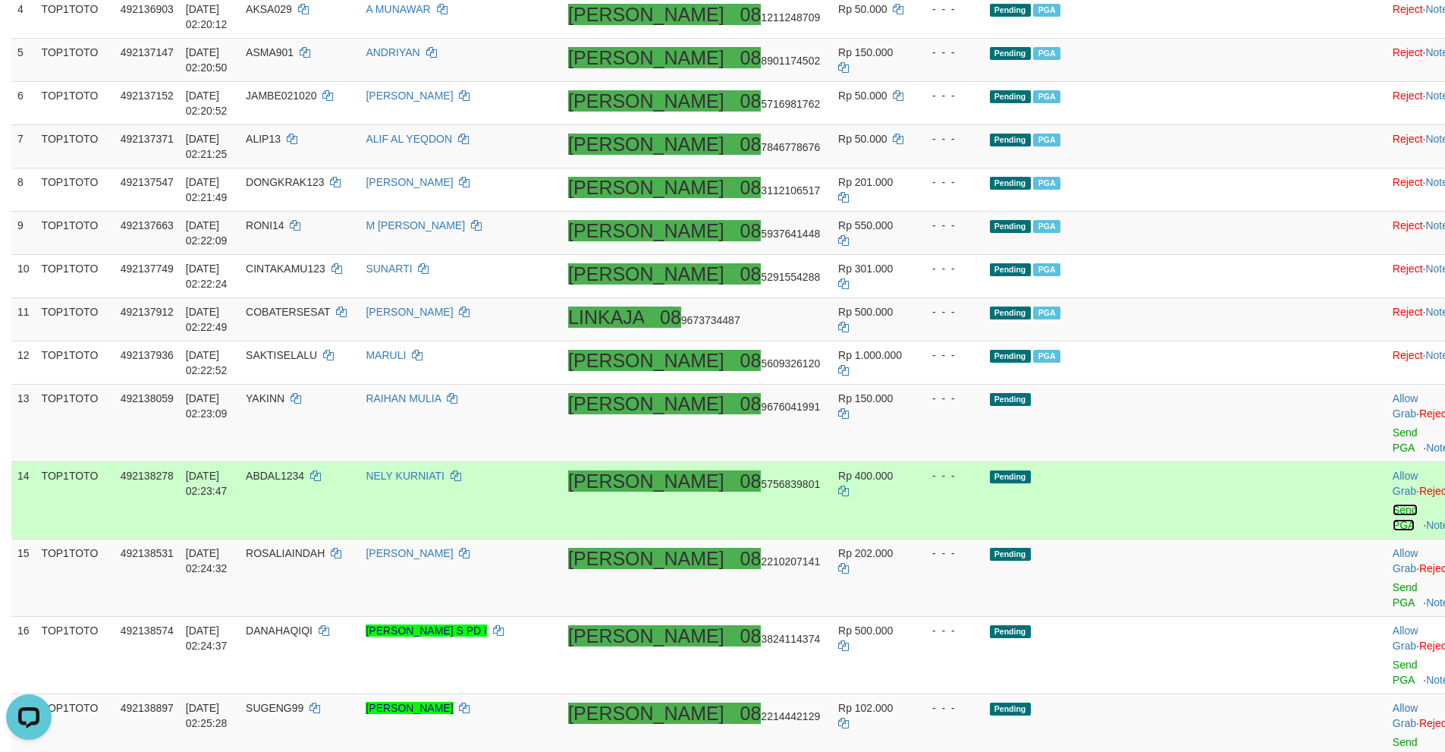
click at [1393, 504] on link "Send PGA" at bounding box center [1405, 517] width 25 height 27
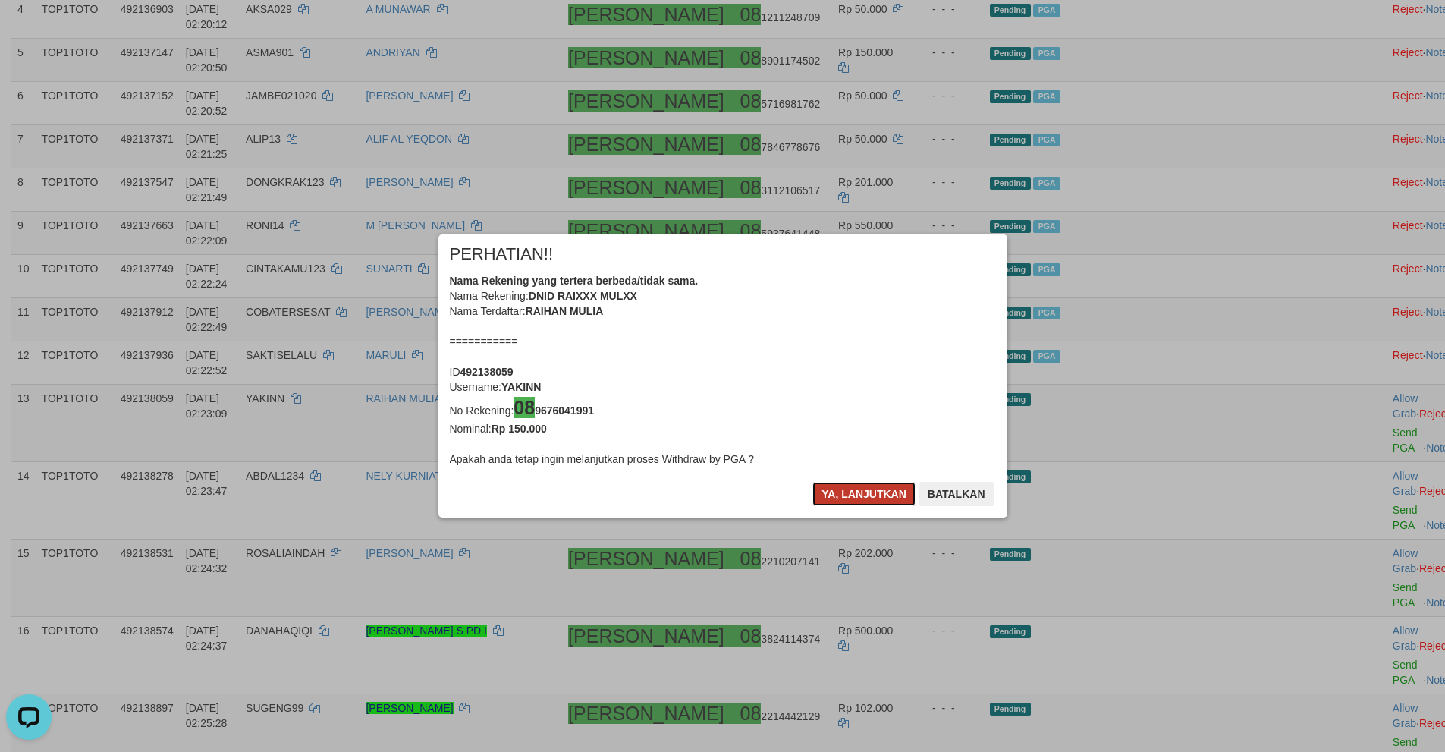
click at [828, 498] on button "Ya, lanjutkan" at bounding box center [863, 494] width 103 height 24
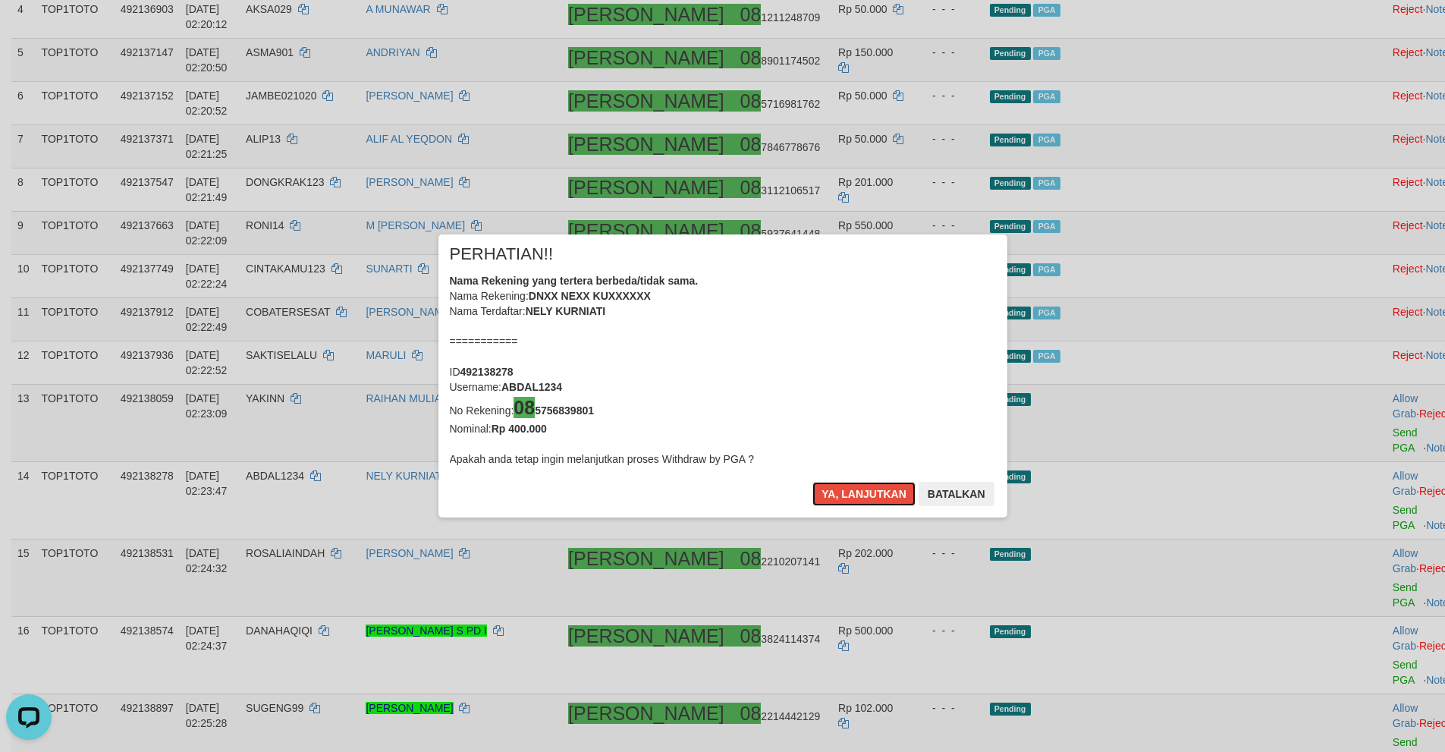
click at [828, 498] on button "Ya, lanjutkan" at bounding box center [863, 494] width 103 height 24
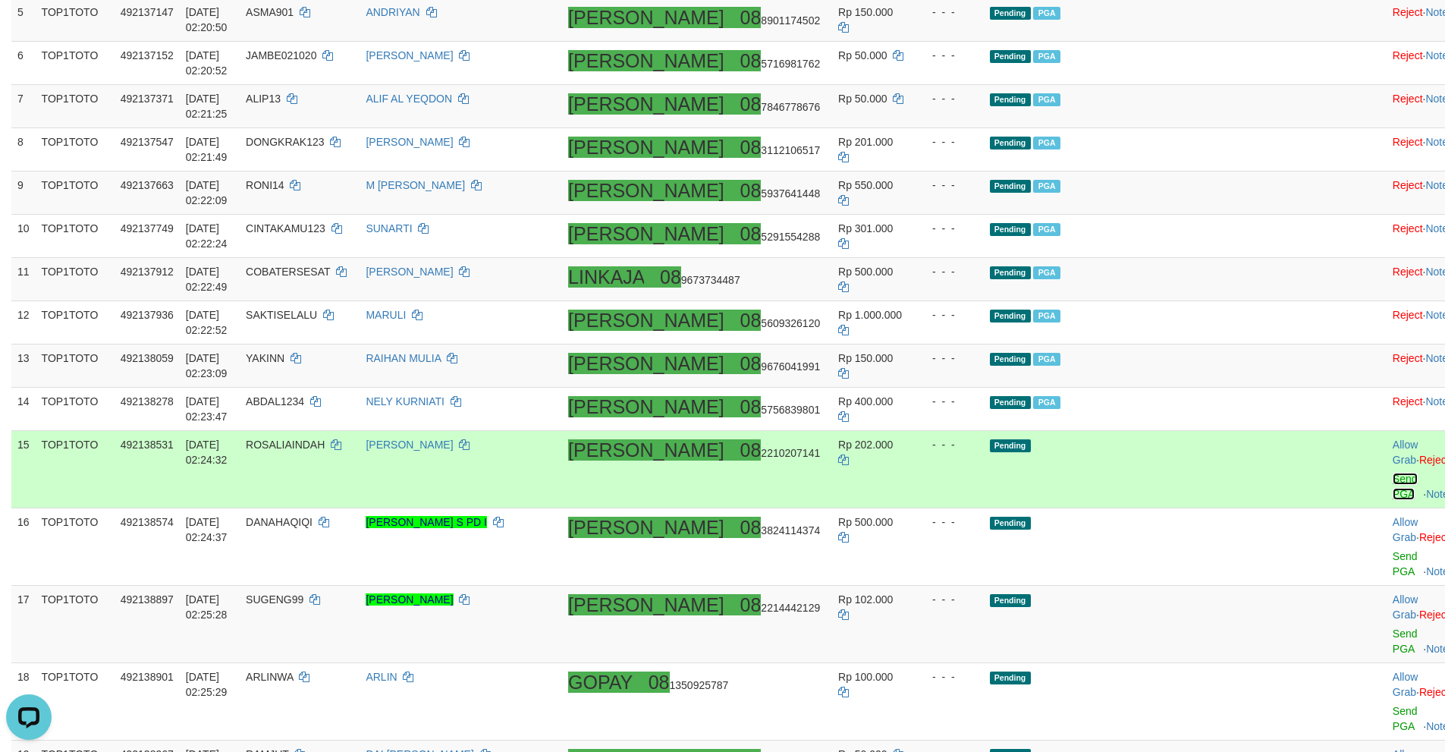
scroll to position [638, 0]
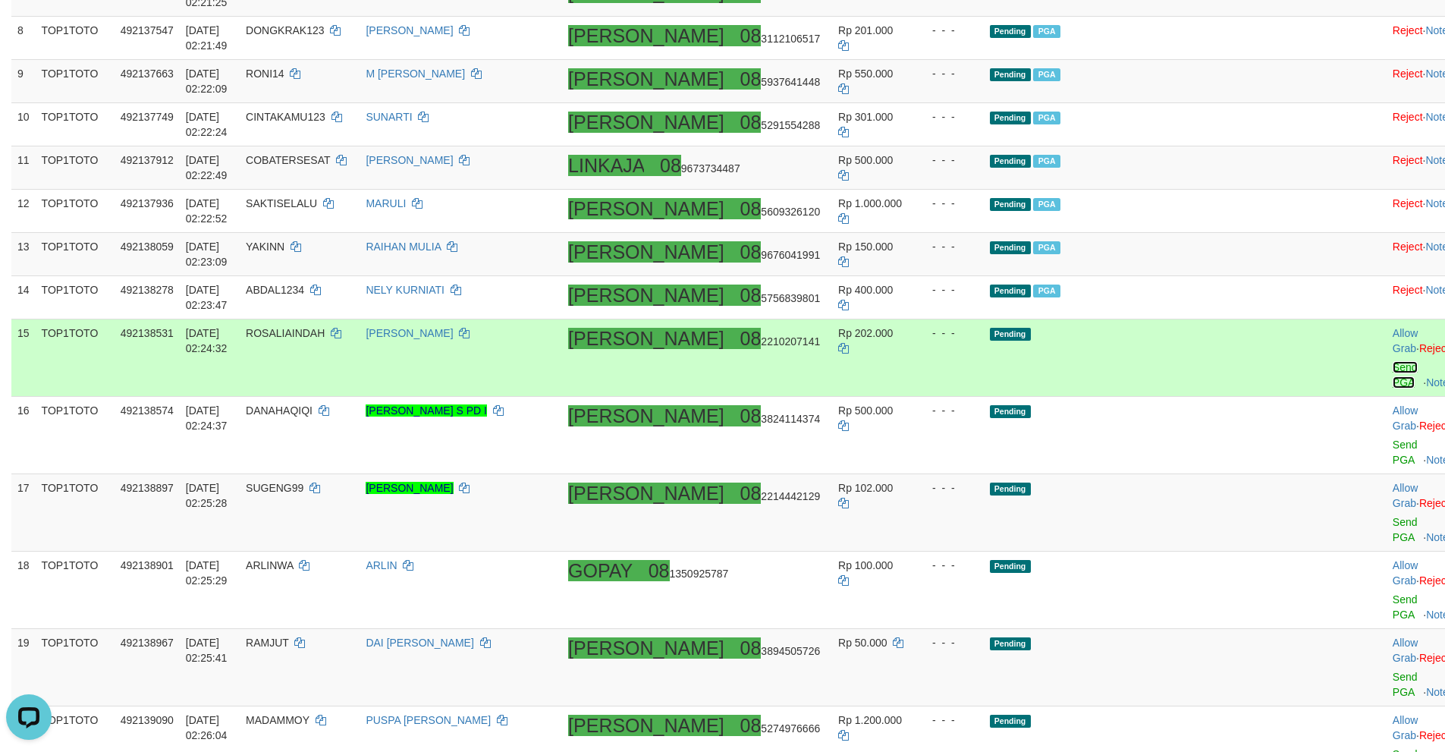
click at [1393, 361] on link "Send PGA" at bounding box center [1405, 374] width 25 height 27
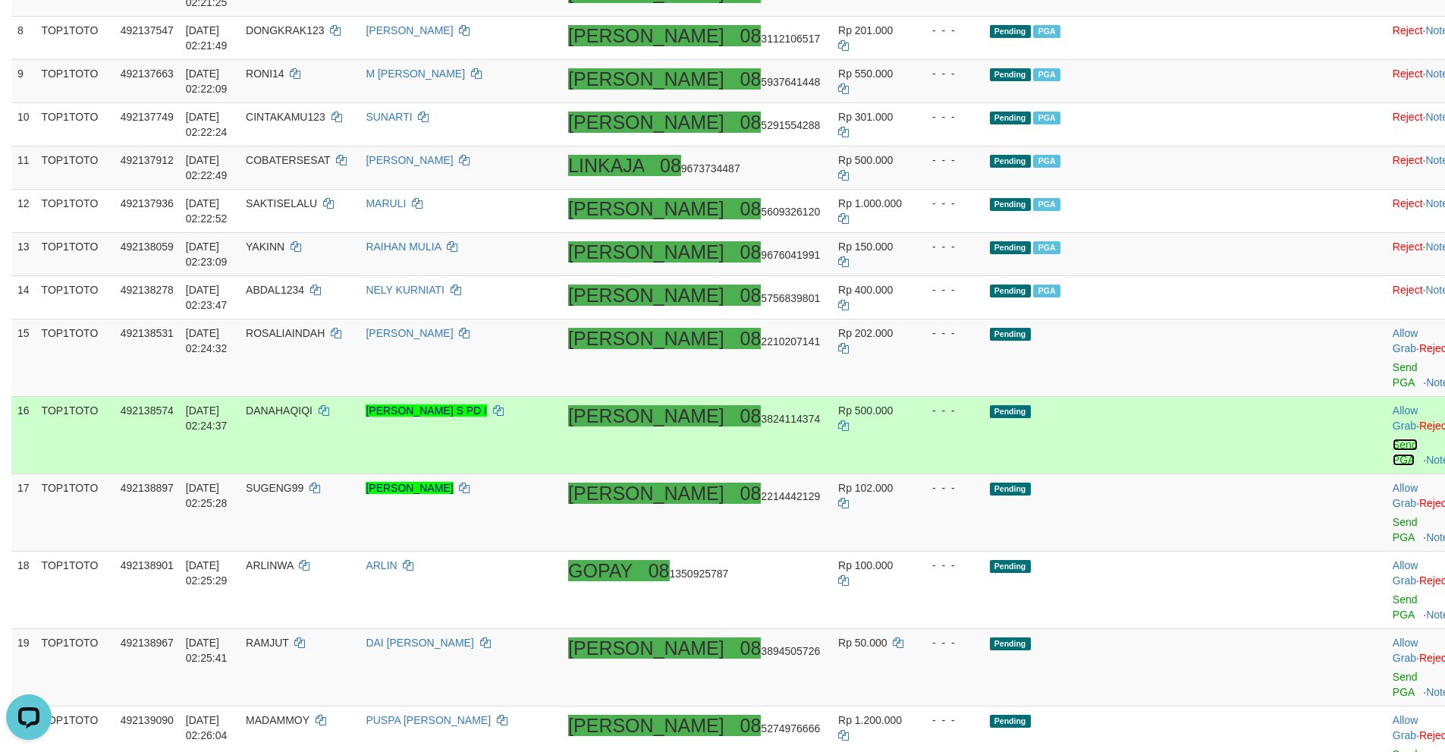
click at [1393, 438] on link "Send PGA" at bounding box center [1405, 451] width 25 height 27
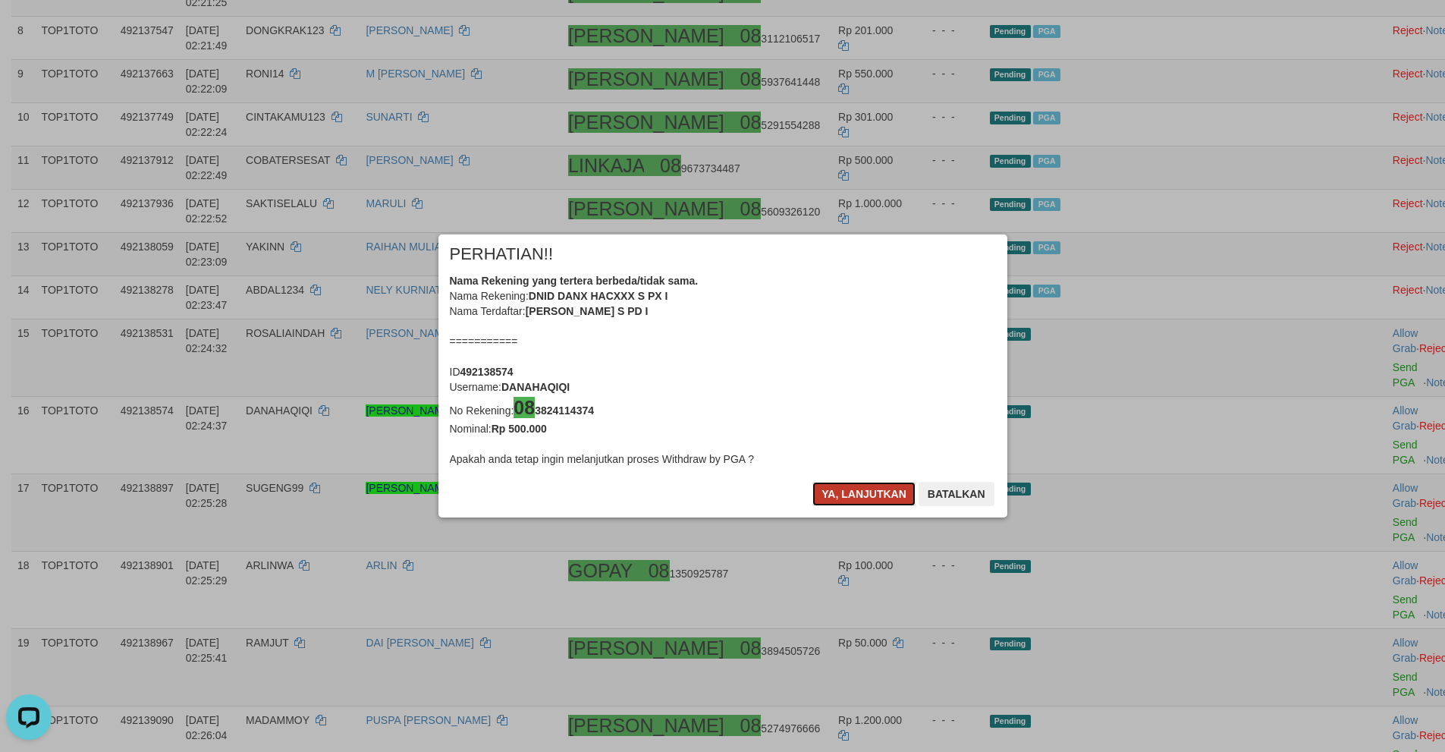
click at [830, 500] on button "Ya, lanjutkan" at bounding box center [863, 494] width 103 height 24
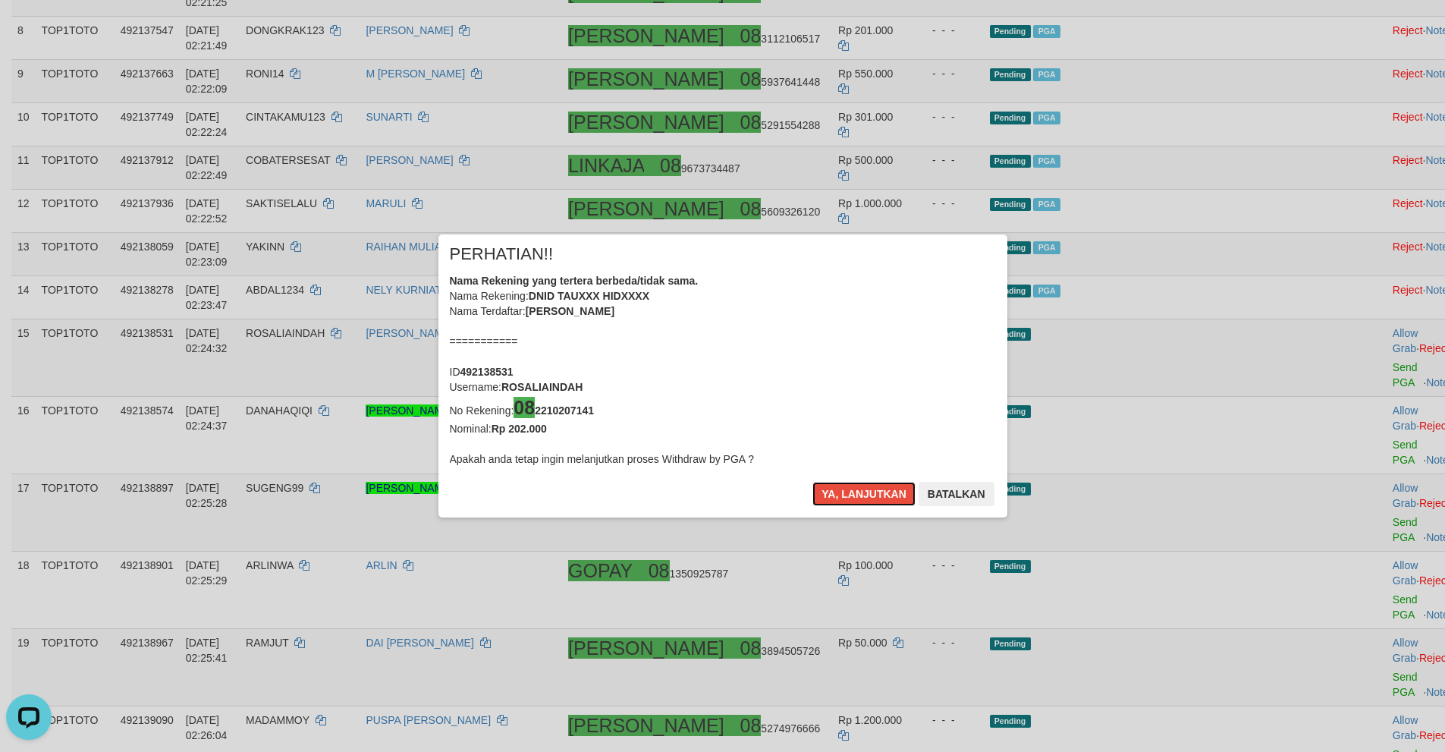
click at [830, 498] on button "Ya, lanjutkan" at bounding box center [863, 494] width 103 height 24
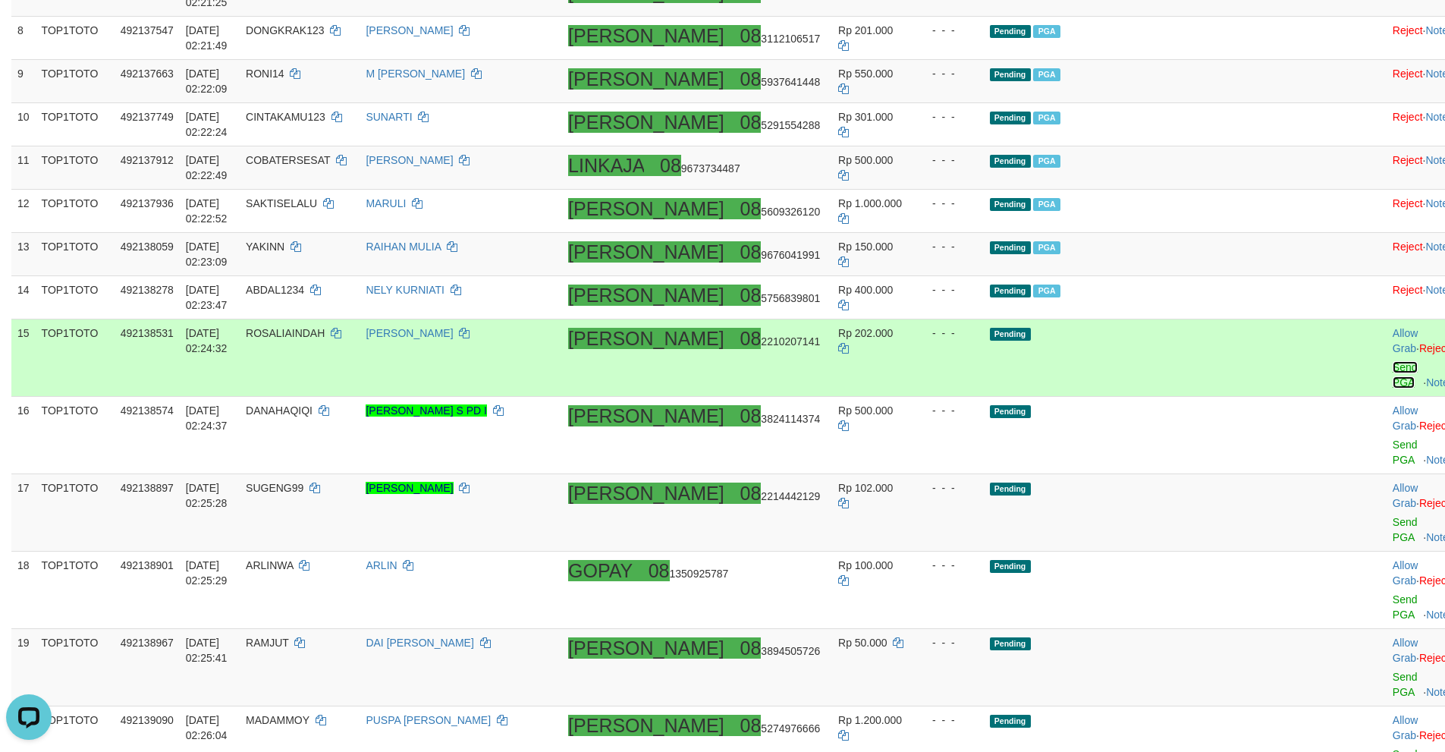
click at [1393, 361] on link "Send PGA" at bounding box center [1405, 374] width 25 height 27
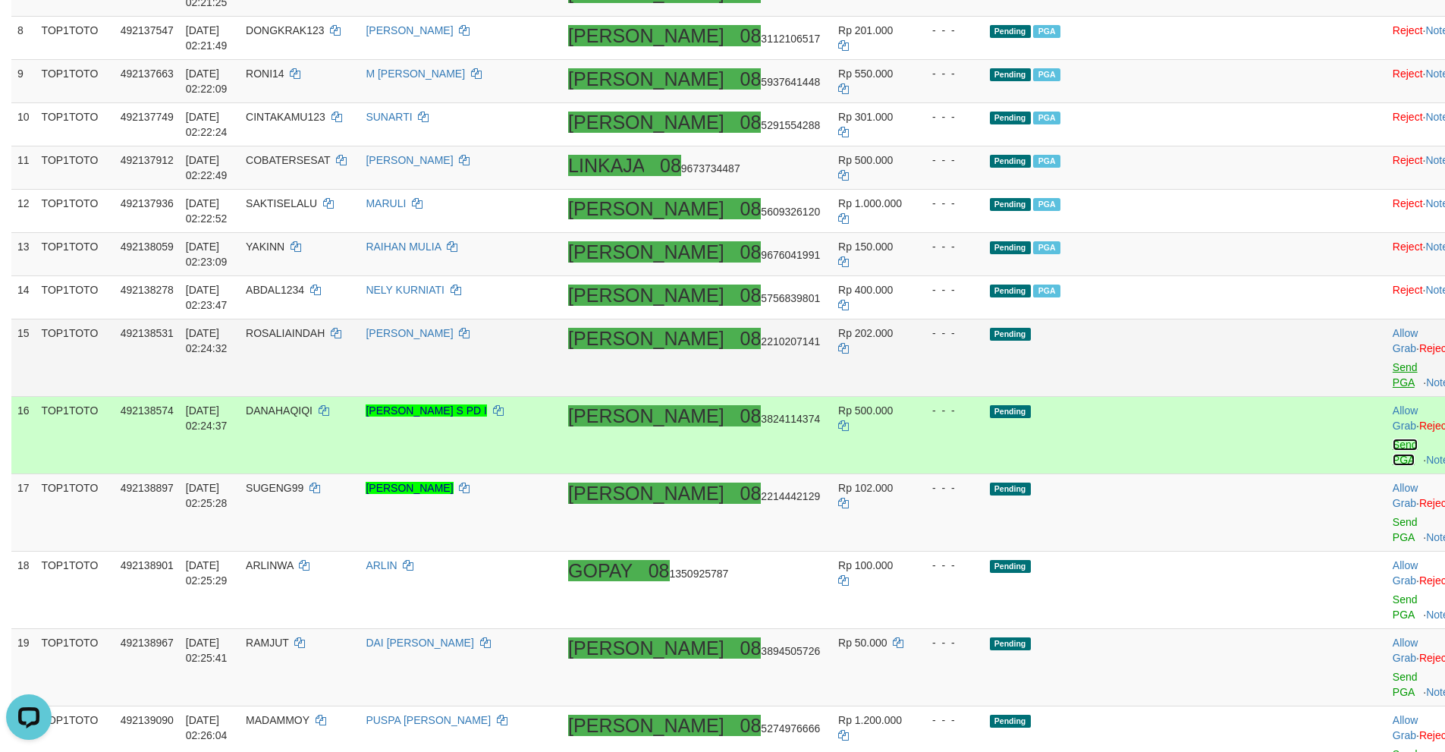
click at [1393, 438] on link "Send PGA" at bounding box center [1405, 451] width 25 height 27
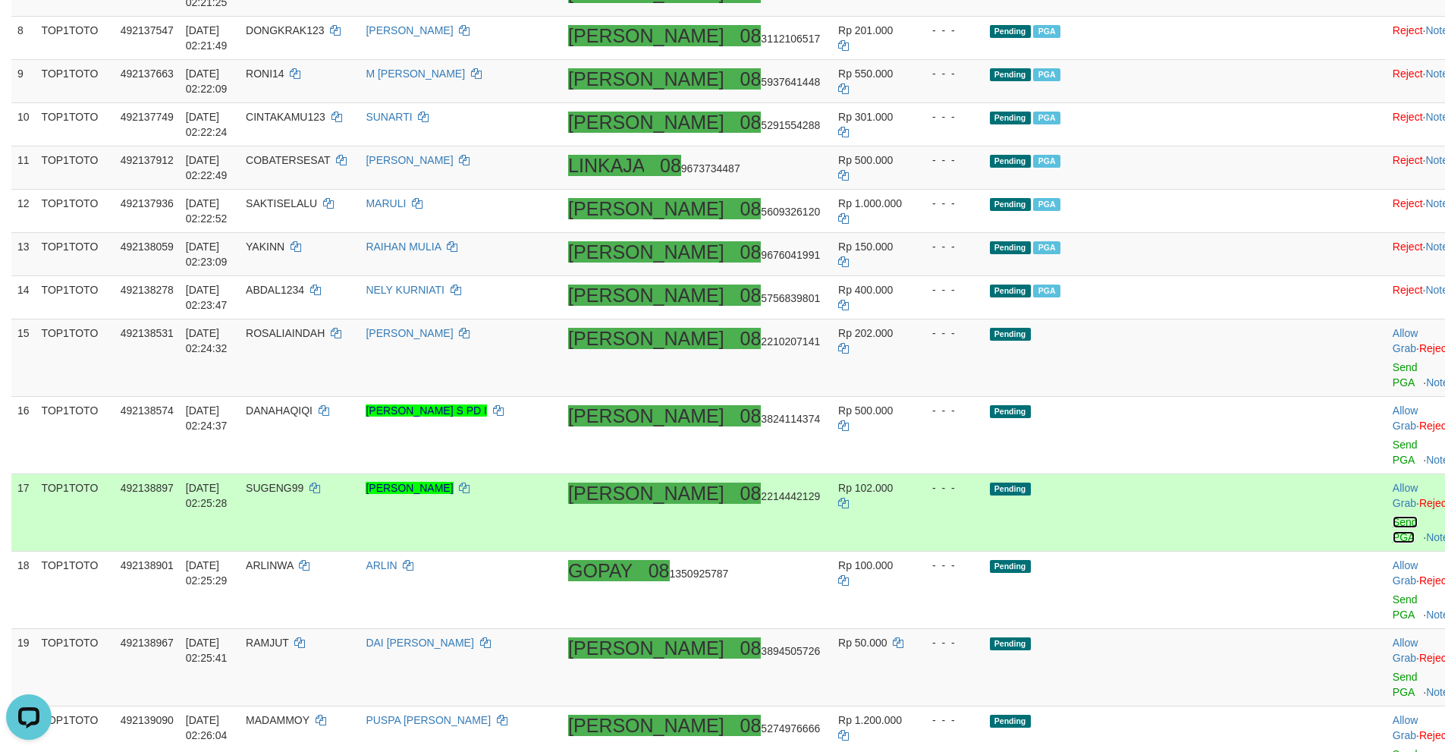
click at [1393, 516] on link "Send PGA" at bounding box center [1405, 529] width 25 height 27
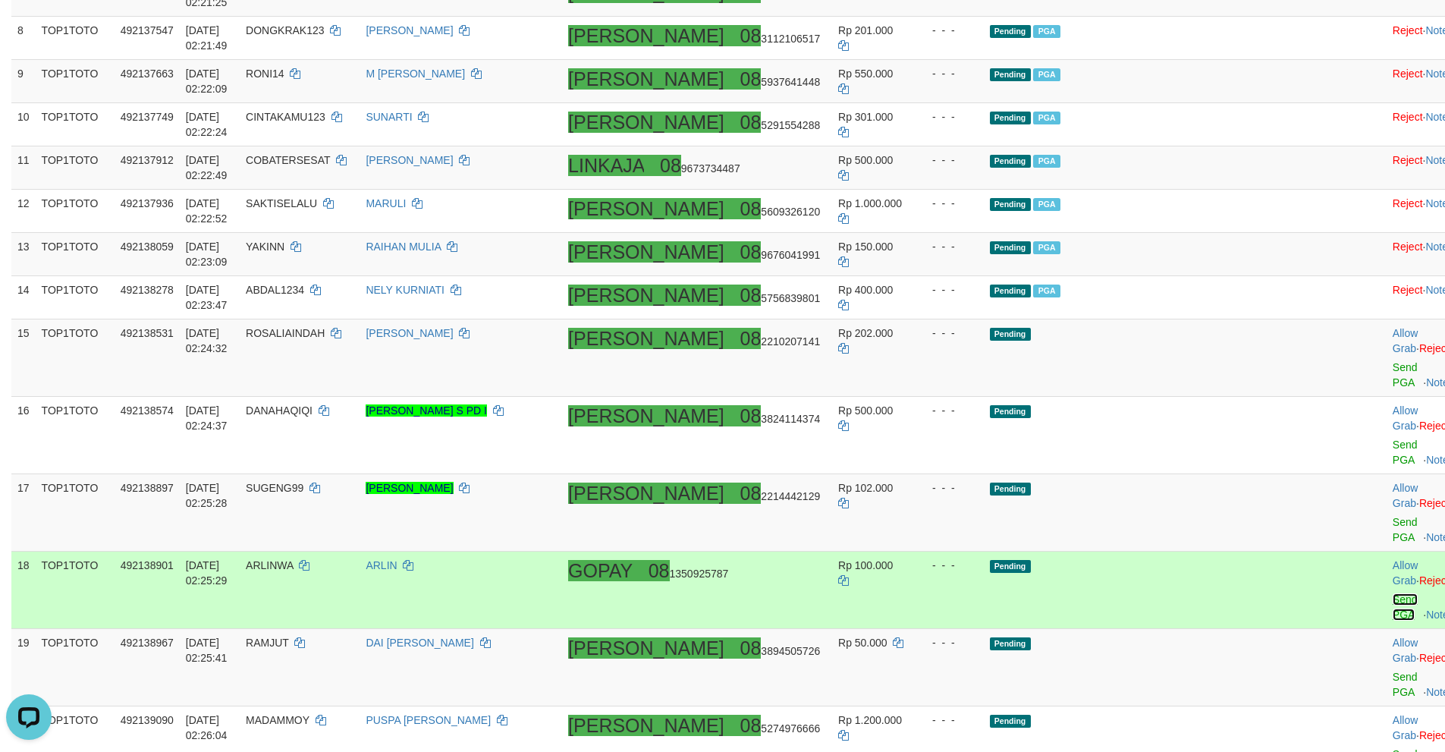
click at [1393, 593] on link "Send PGA" at bounding box center [1405, 606] width 25 height 27
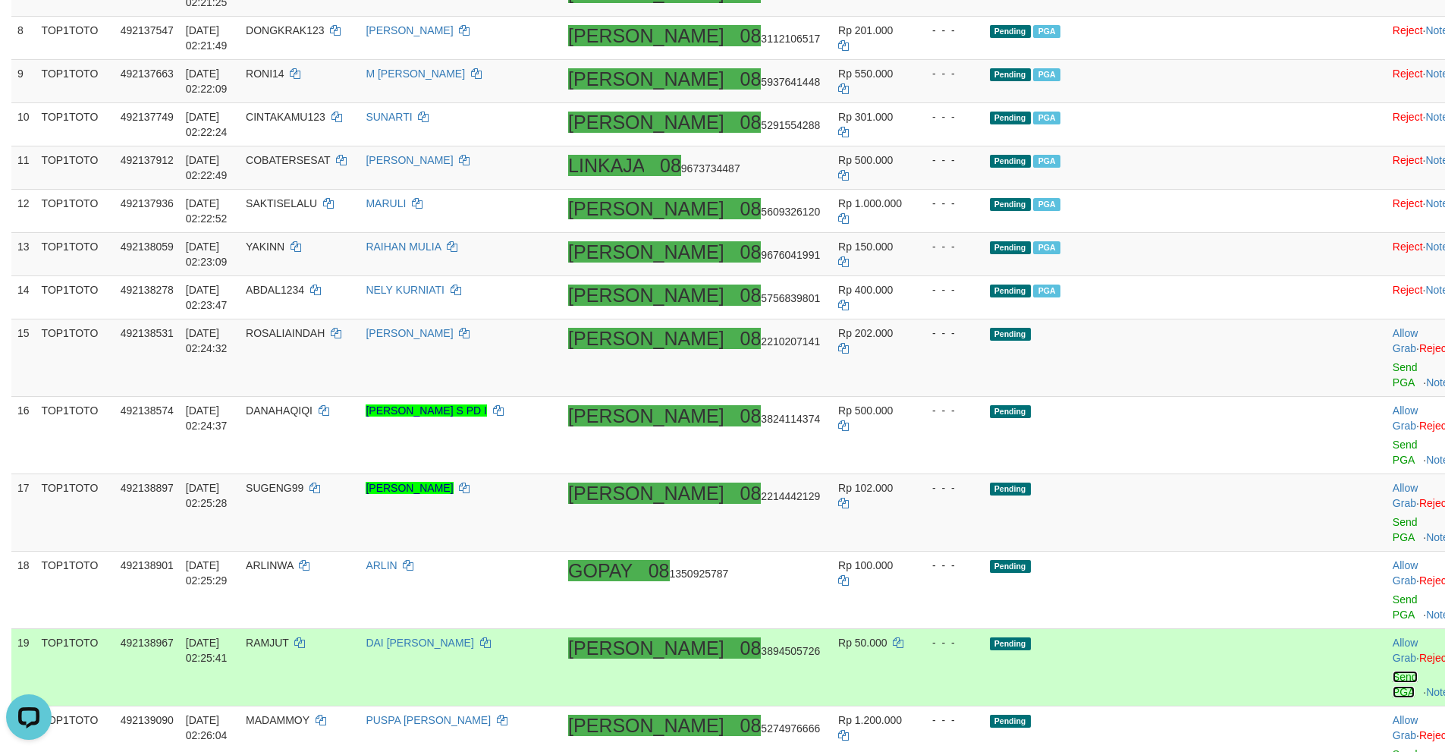
click at [1393, 671] on link "Send PGA" at bounding box center [1405, 684] width 25 height 27
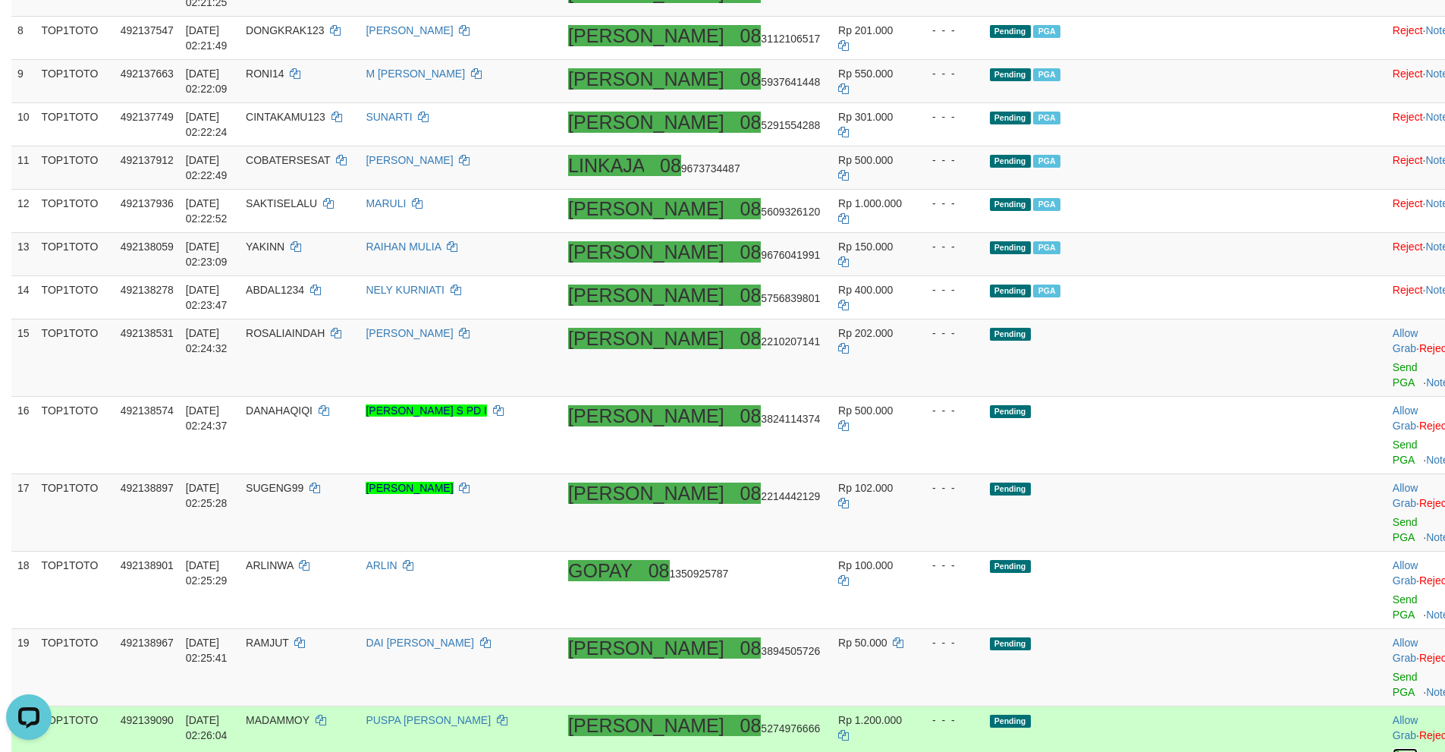
click at [1393, 748] on link "Send PGA" at bounding box center [1405, 761] width 25 height 27
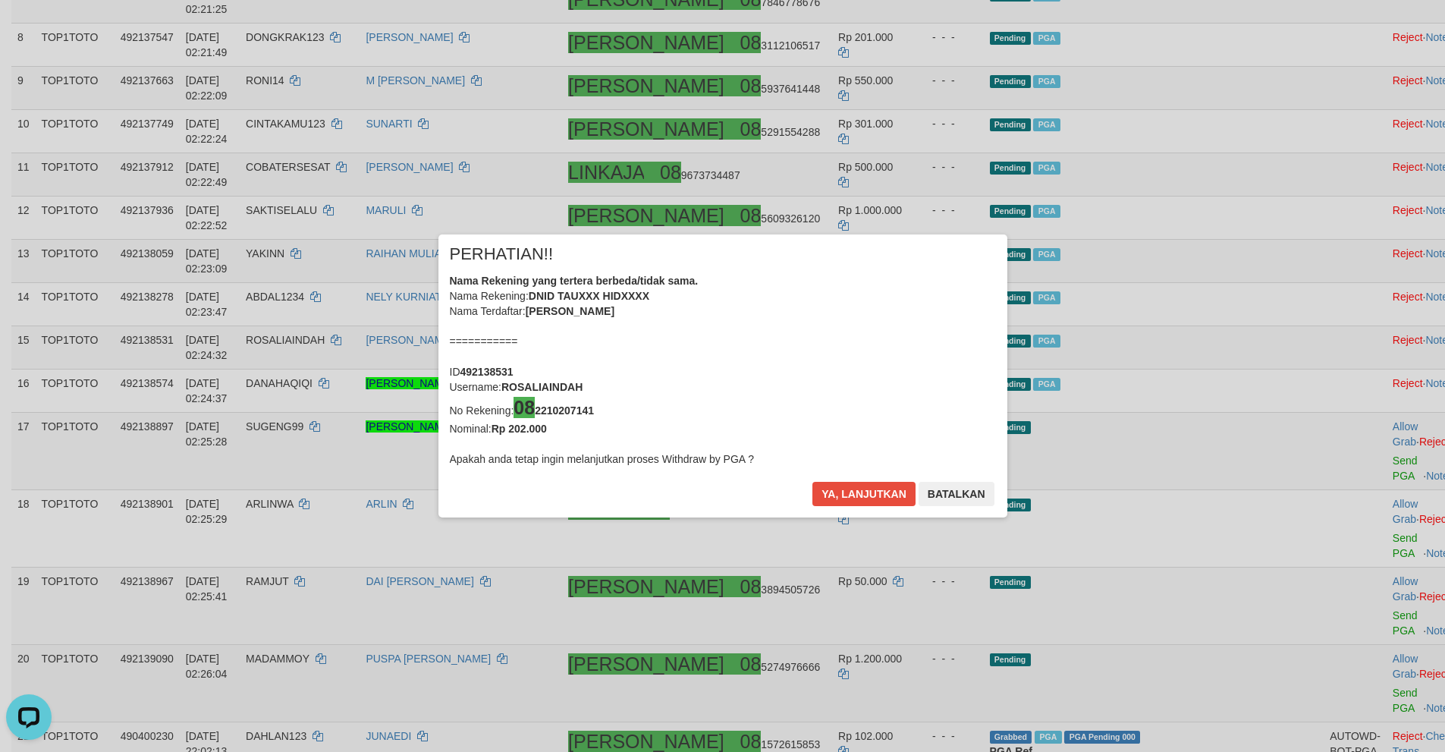
scroll to position [624, 0]
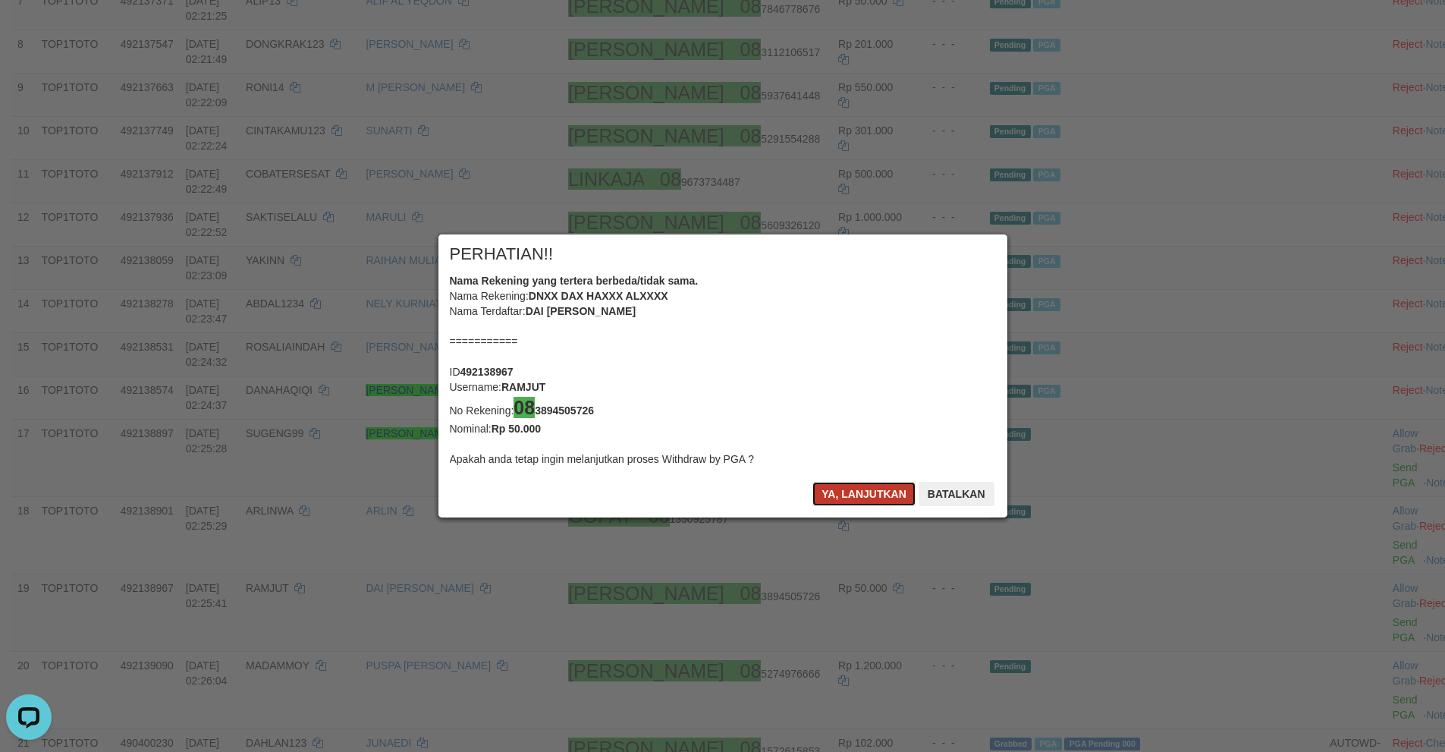
click at [839, 495] on button "Ya, lanjutkan" at bounding box center [863, 494] width 103 height 24
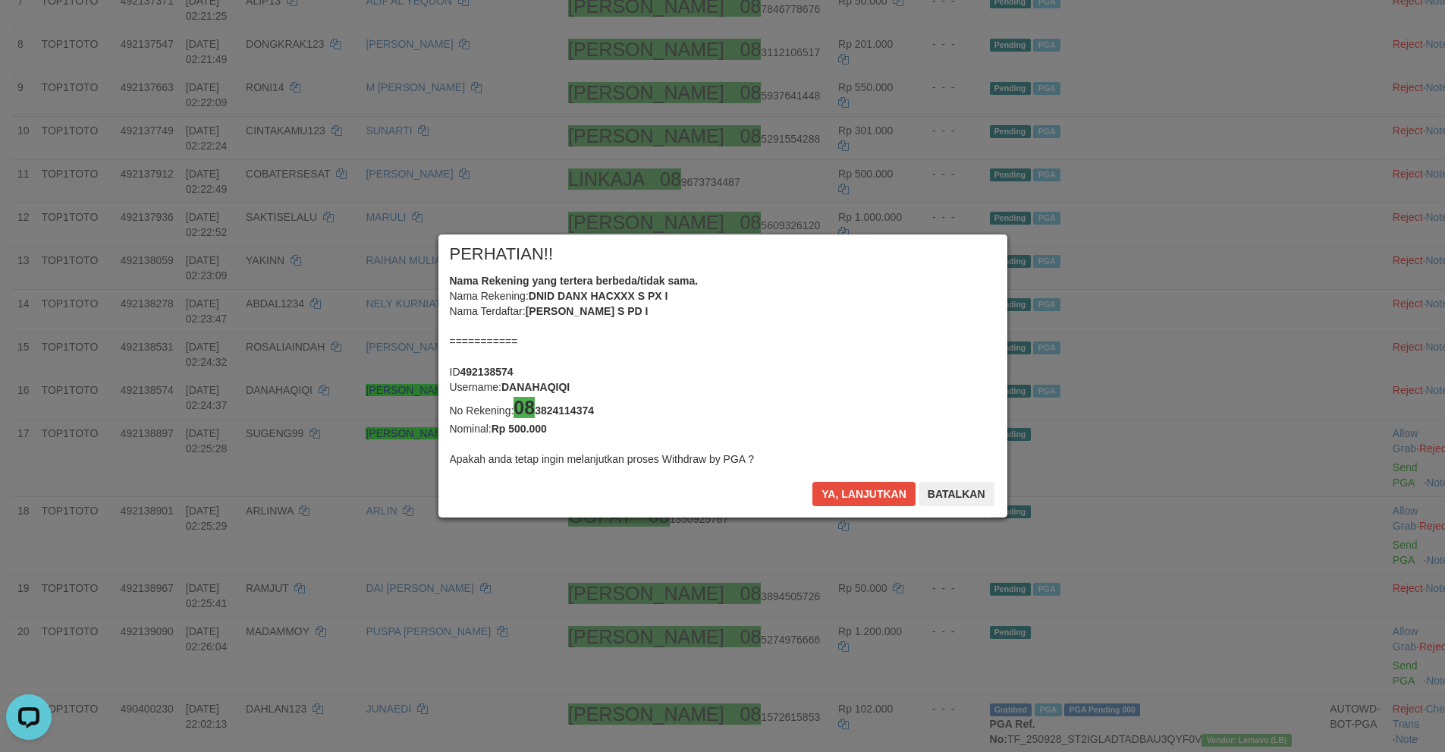
scroll to position [617, 0]
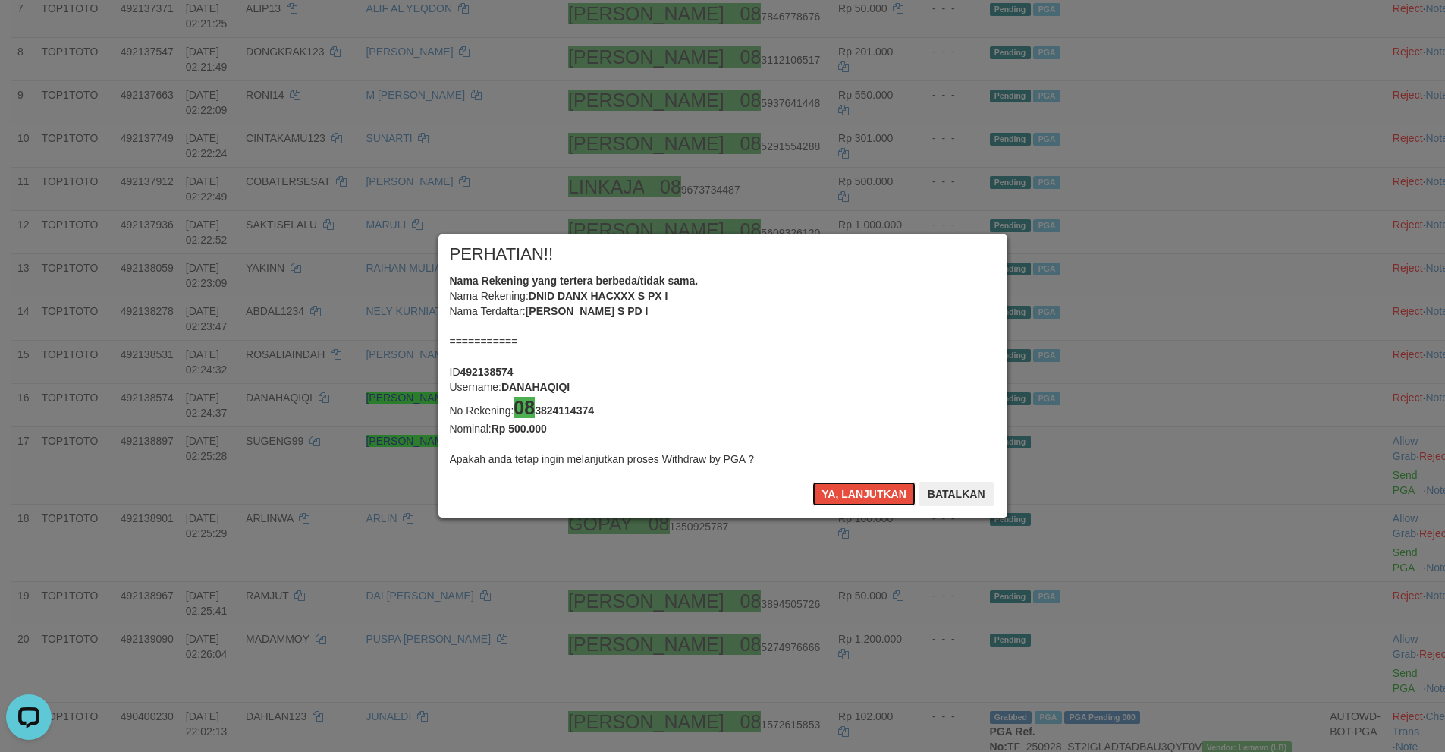
click at [839, 495] on button "Ya, lanjutkan" at bounding box center [863, 494] width 103 height 24
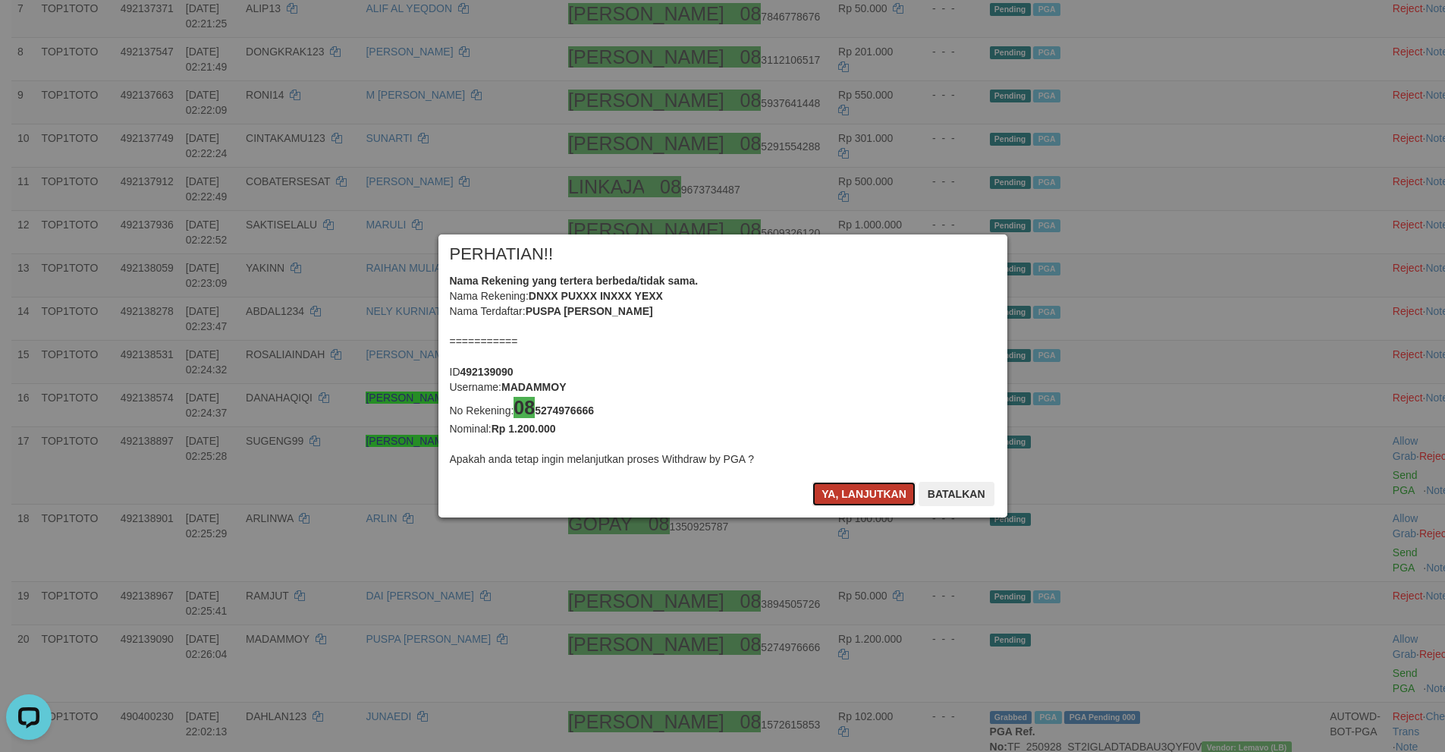
click at [839, 486] on button "Ya, lanjutkan" at bounding box center [863, 494] width 103 height 24
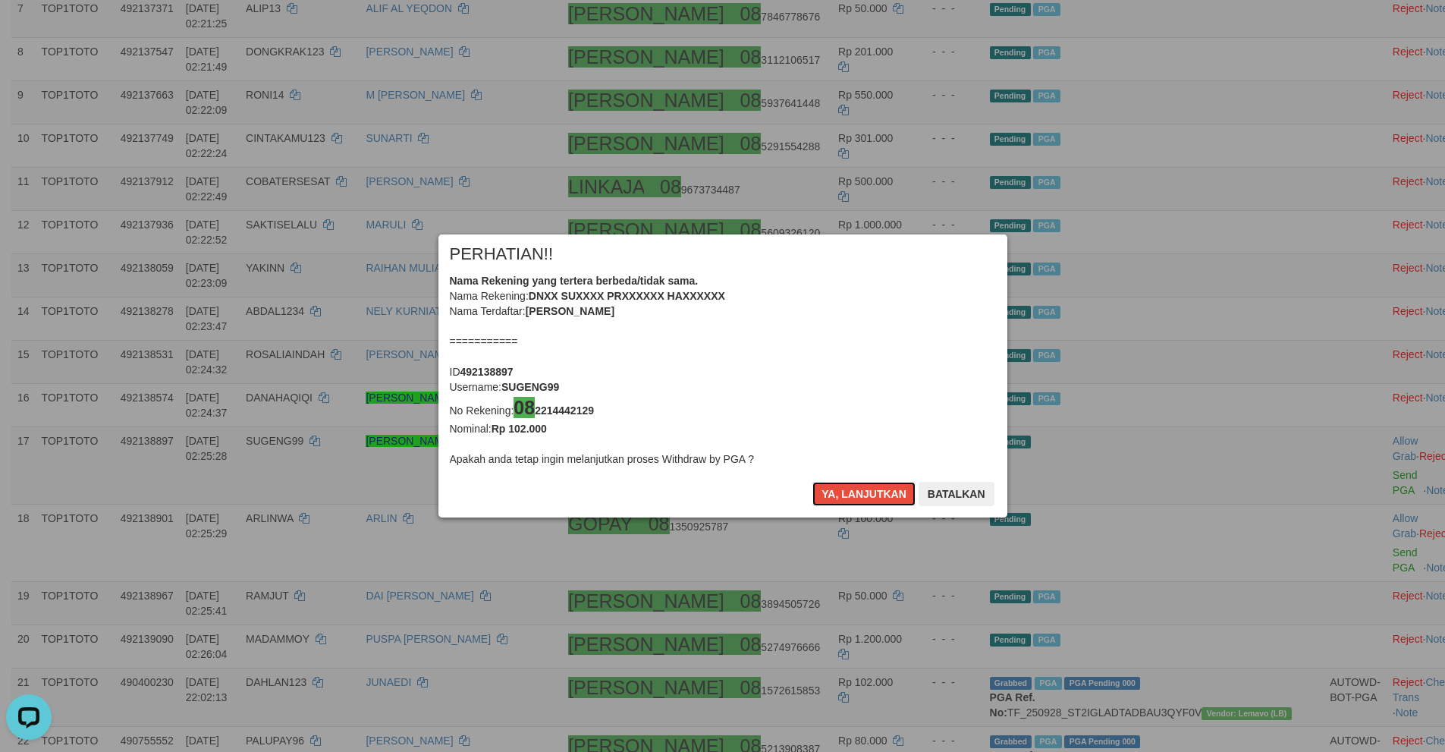
click at [839, 486] on button "Ya, lanjutkan" at bounding box center [863, 494] width 103 height 24
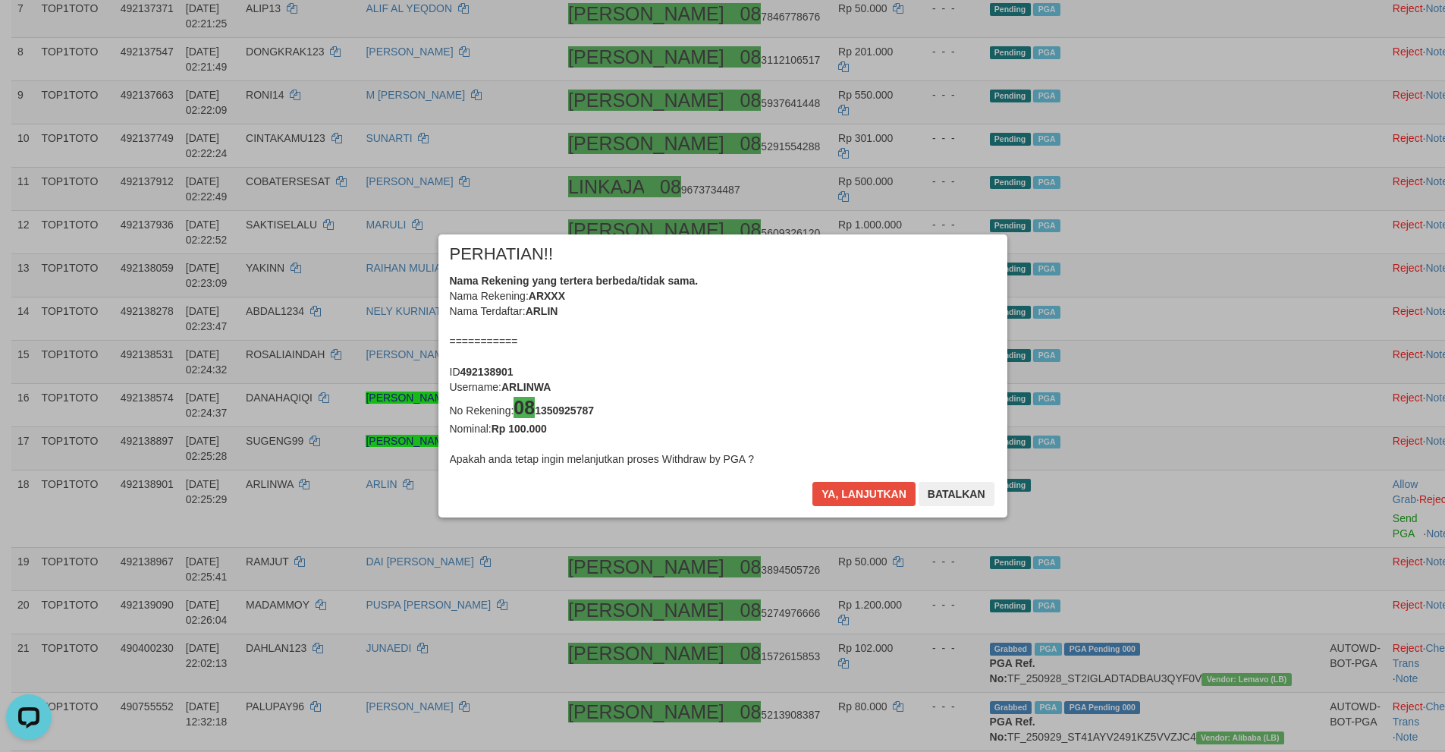
scroll to position [610, 0]
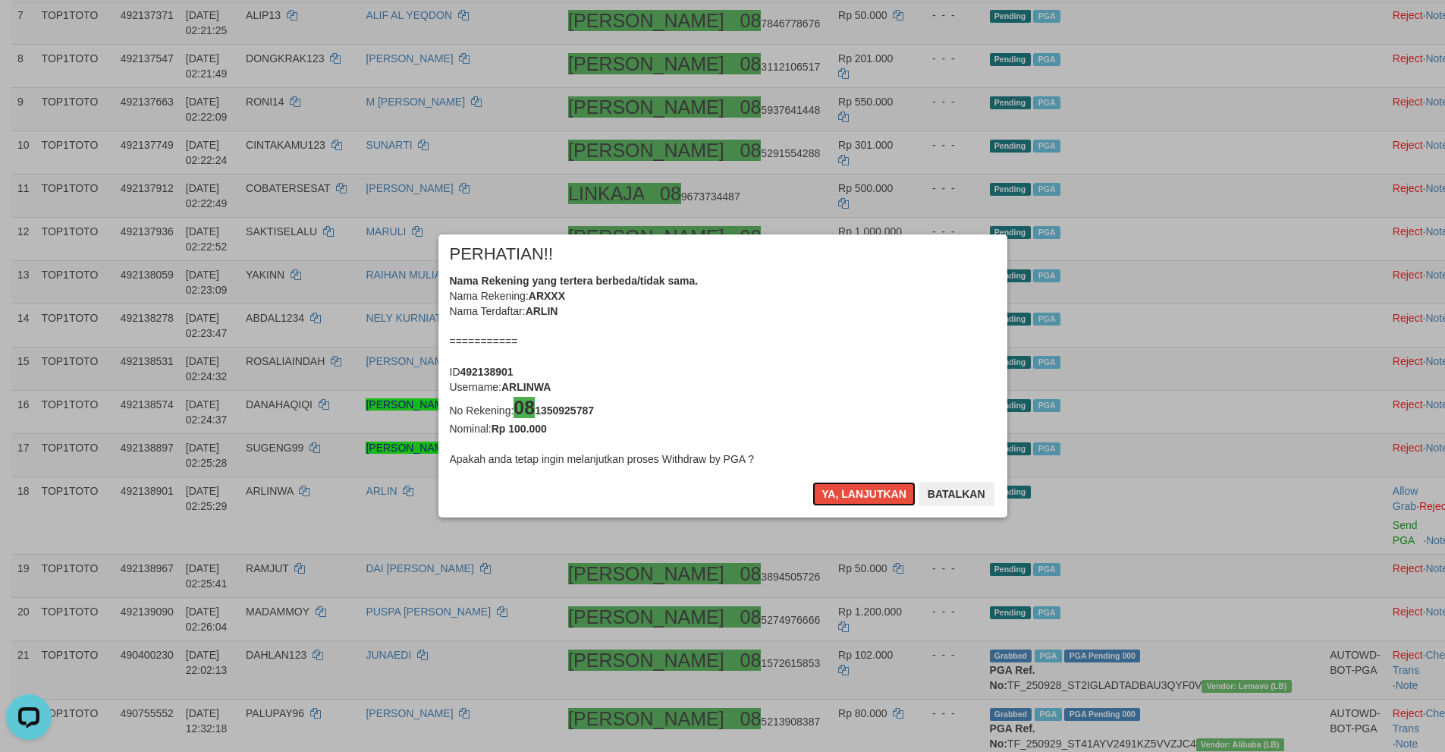
click at [839, 486] on button "Ya, lanjutkan" at bounding box center [863, 494] width 103 height 24
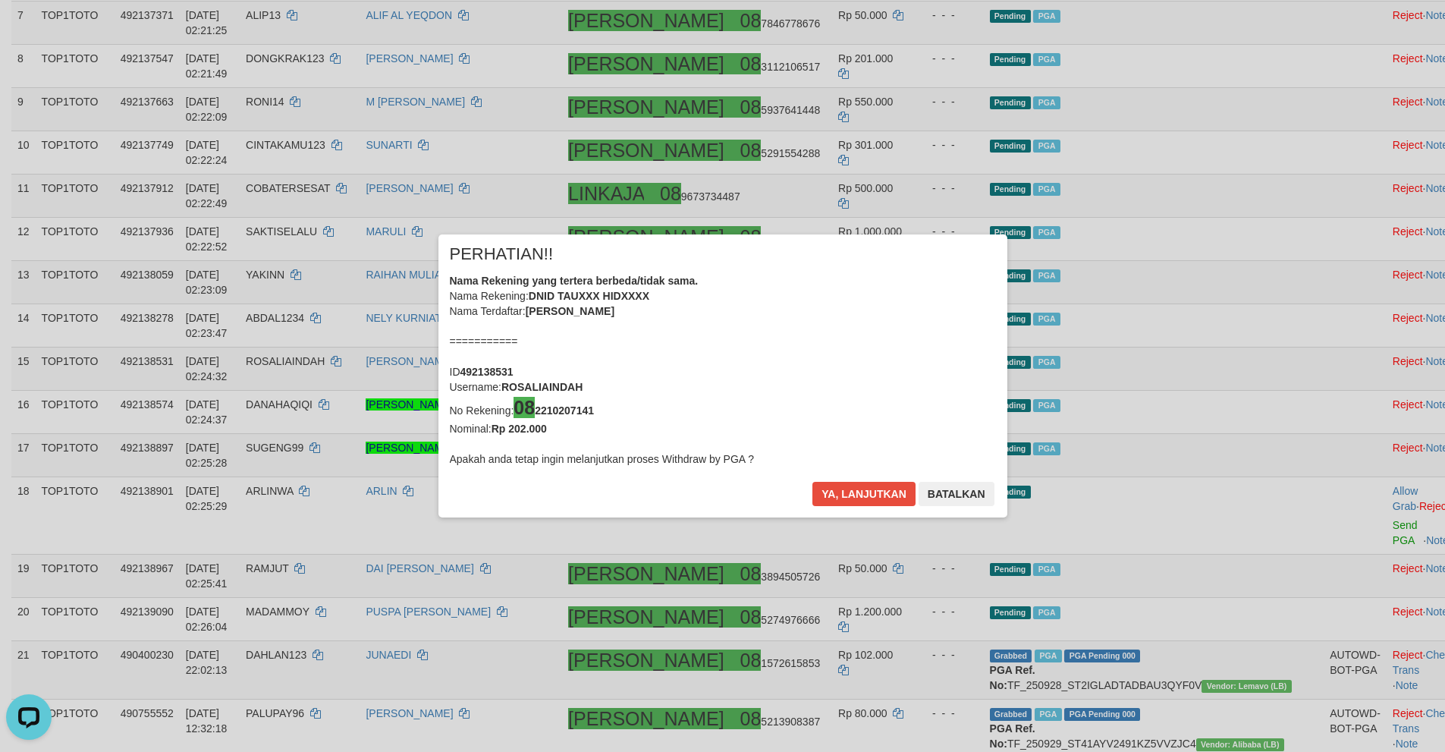
scroll to position [603, 0]
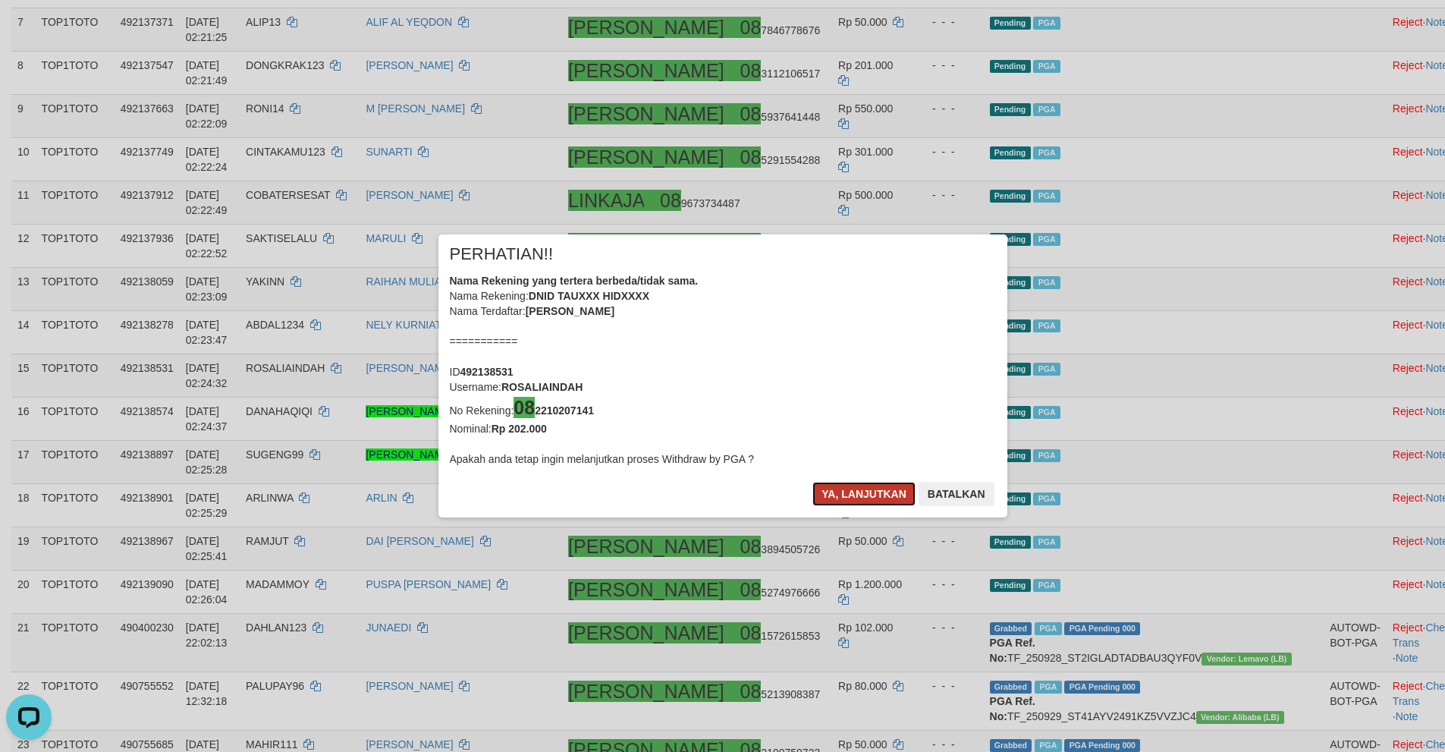
click at [839, 482] on button "Ya, lanjutkan" at bounding box center [863, 494] width 103 height 24
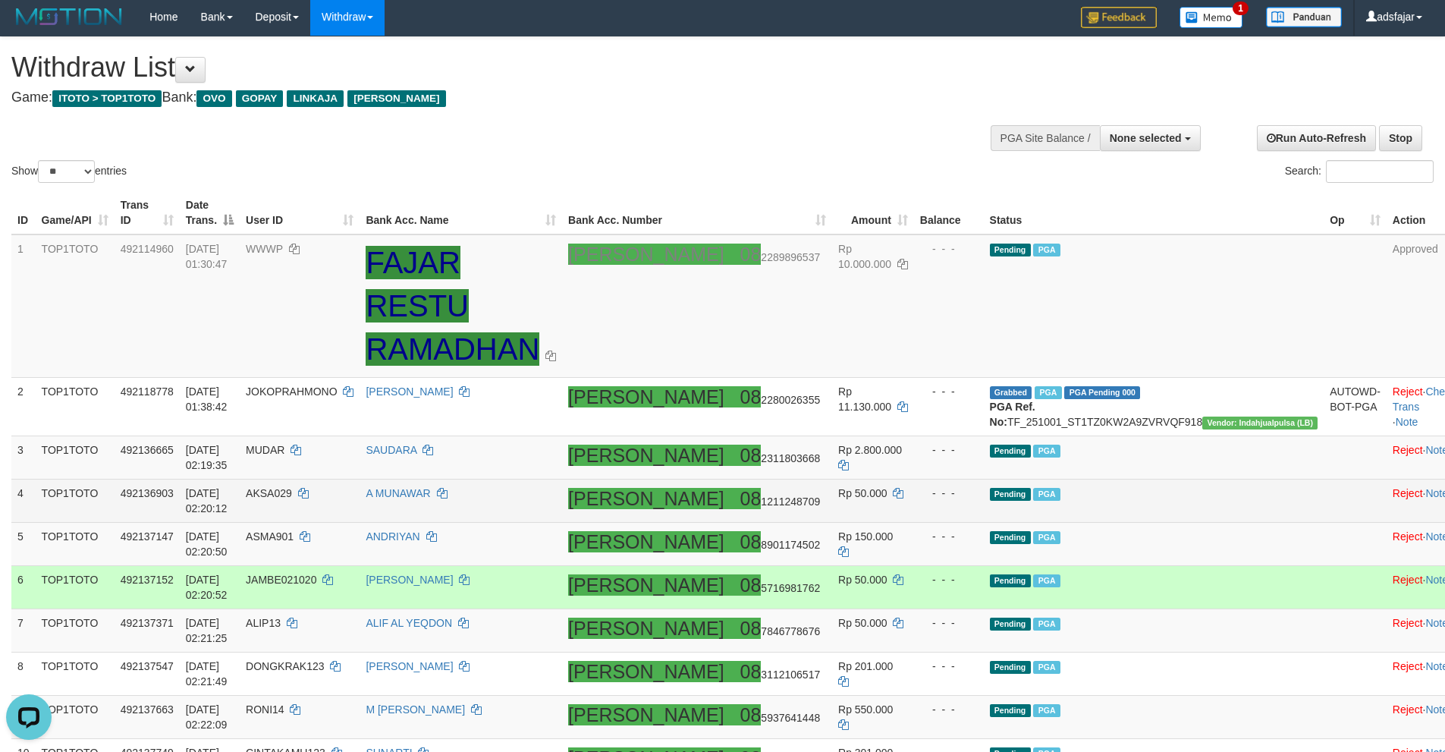
scroll to position [0, 0]
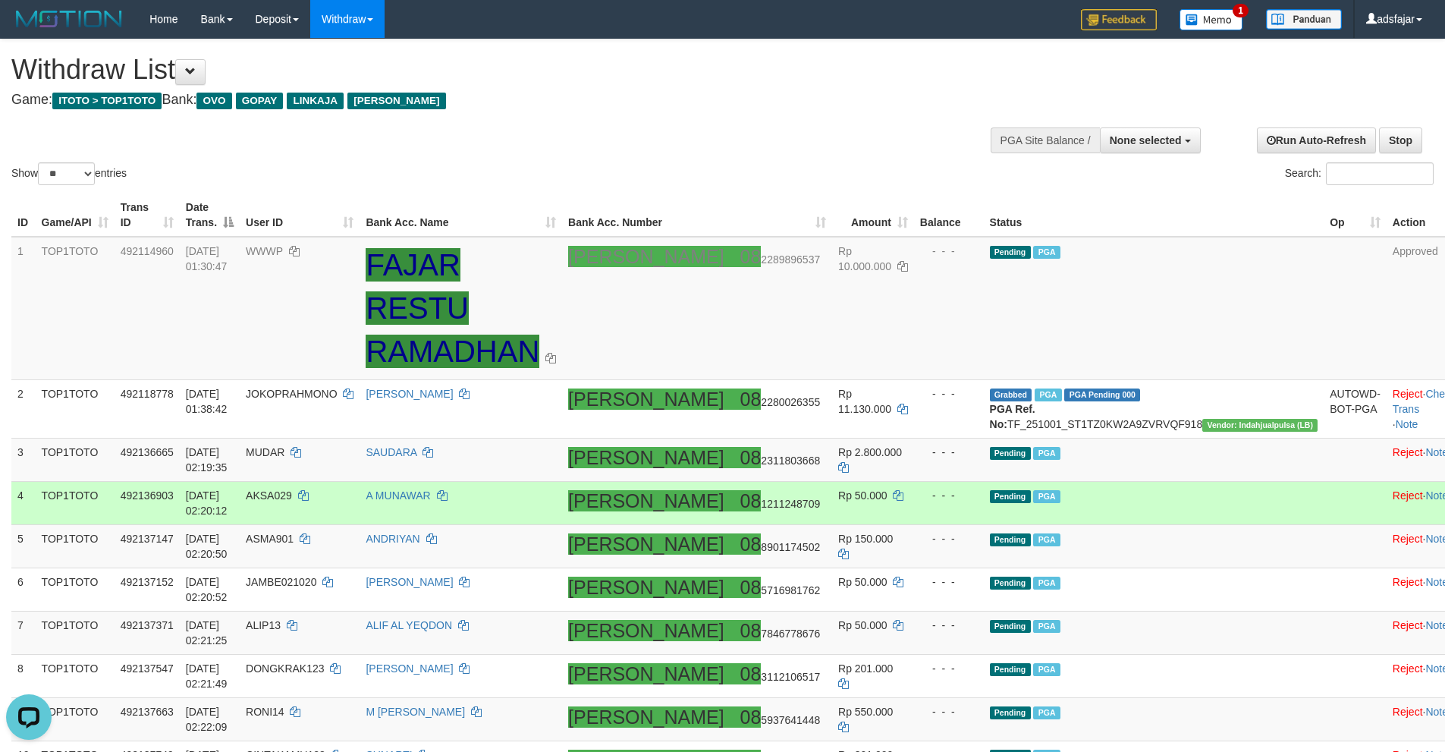
click at [554, 525] on td "A MUNAWAR" at bounding box center [461, 503] width 203 height 43
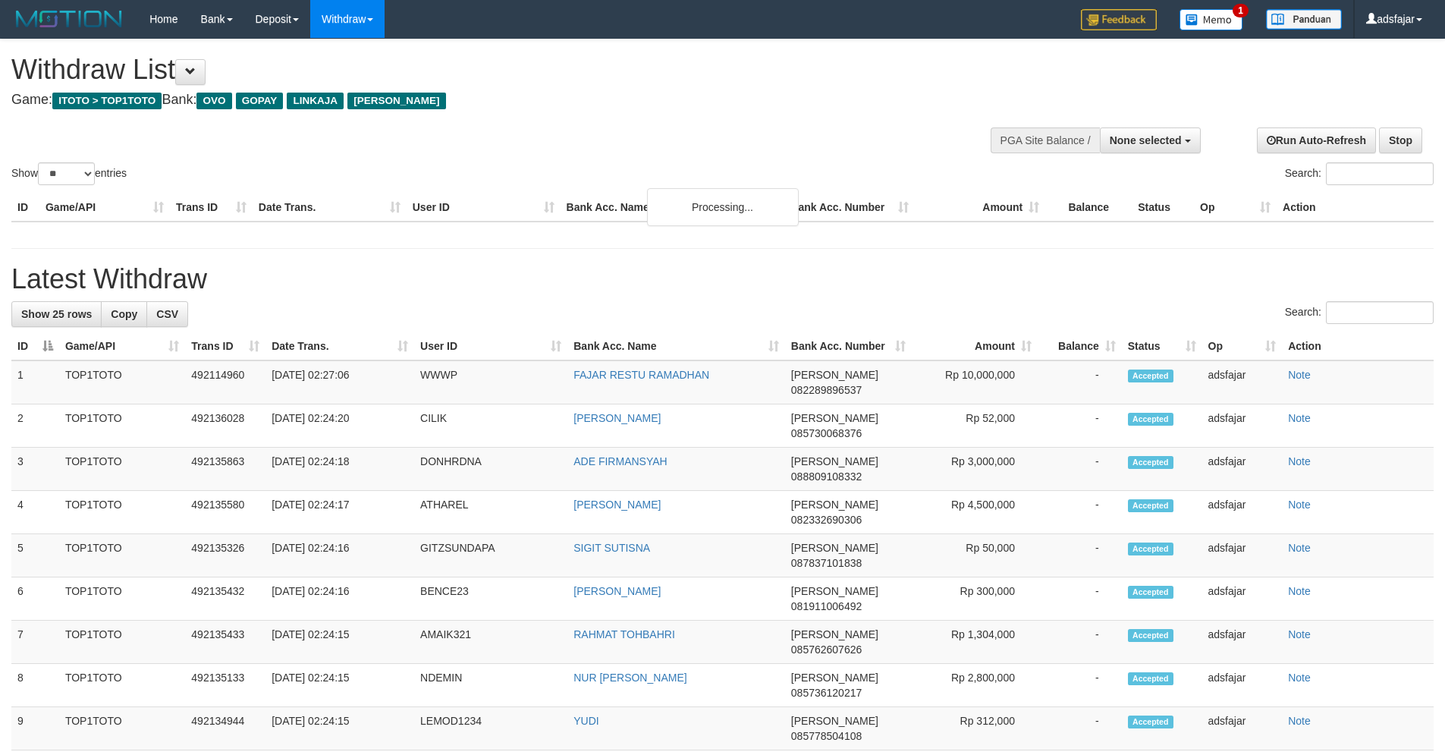
select select
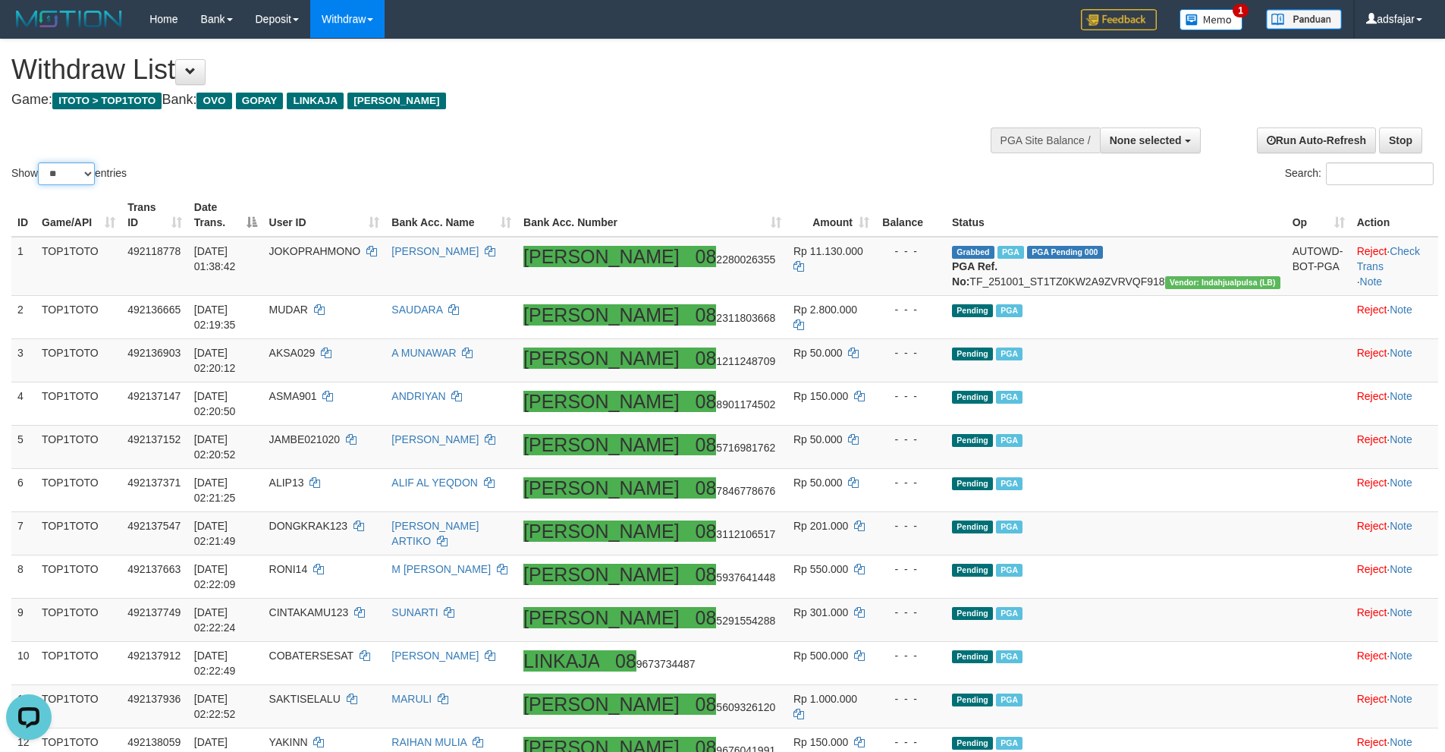
drag, startPoint x: 68, startPoint y: 168, endPoint x: 70, endPoint y: 184, distance: 16.1
click at [68, 168] on select "** ** ** ***" at bounding box center [66, 173] width 57 height 23
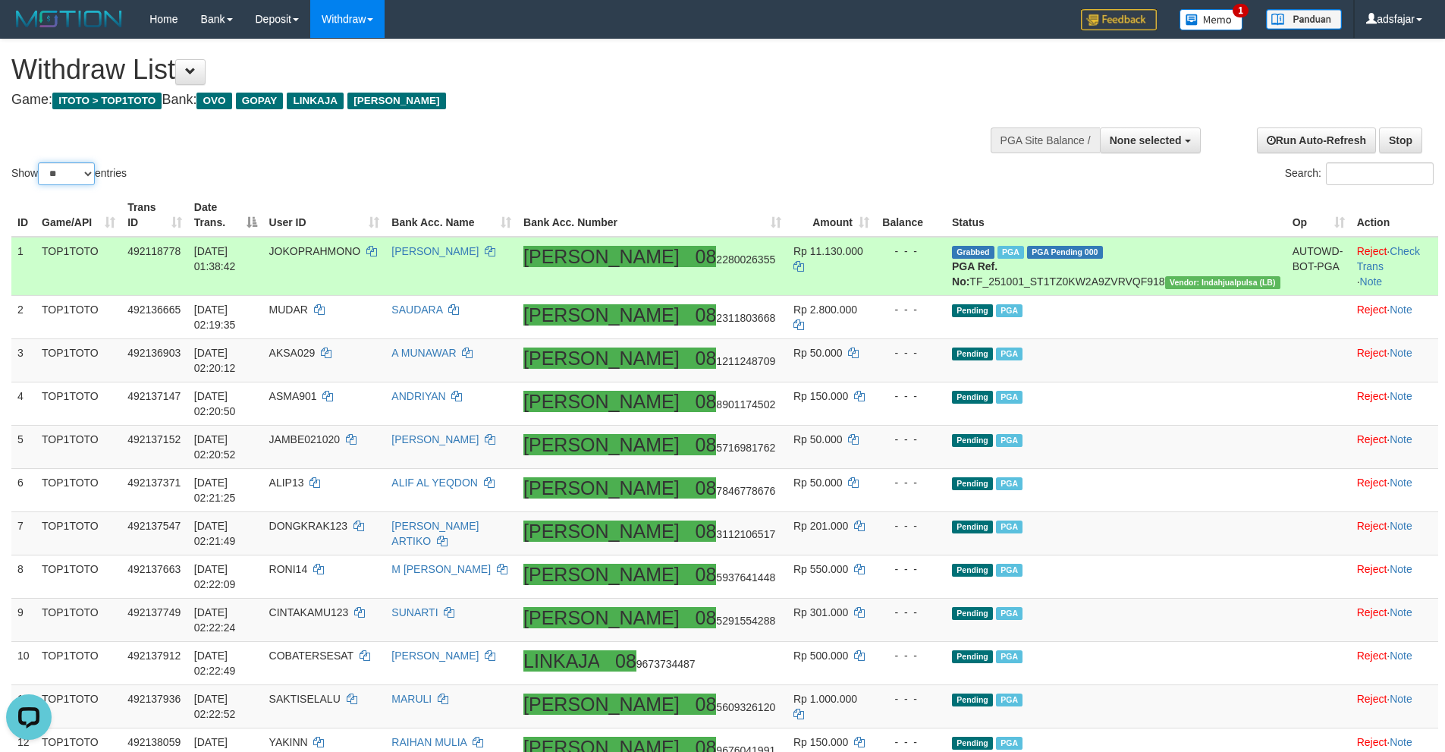
select select "***"
click at [40, 162] on select "** ** ** ***" at bounding box center [66, 173] width 57 height 23
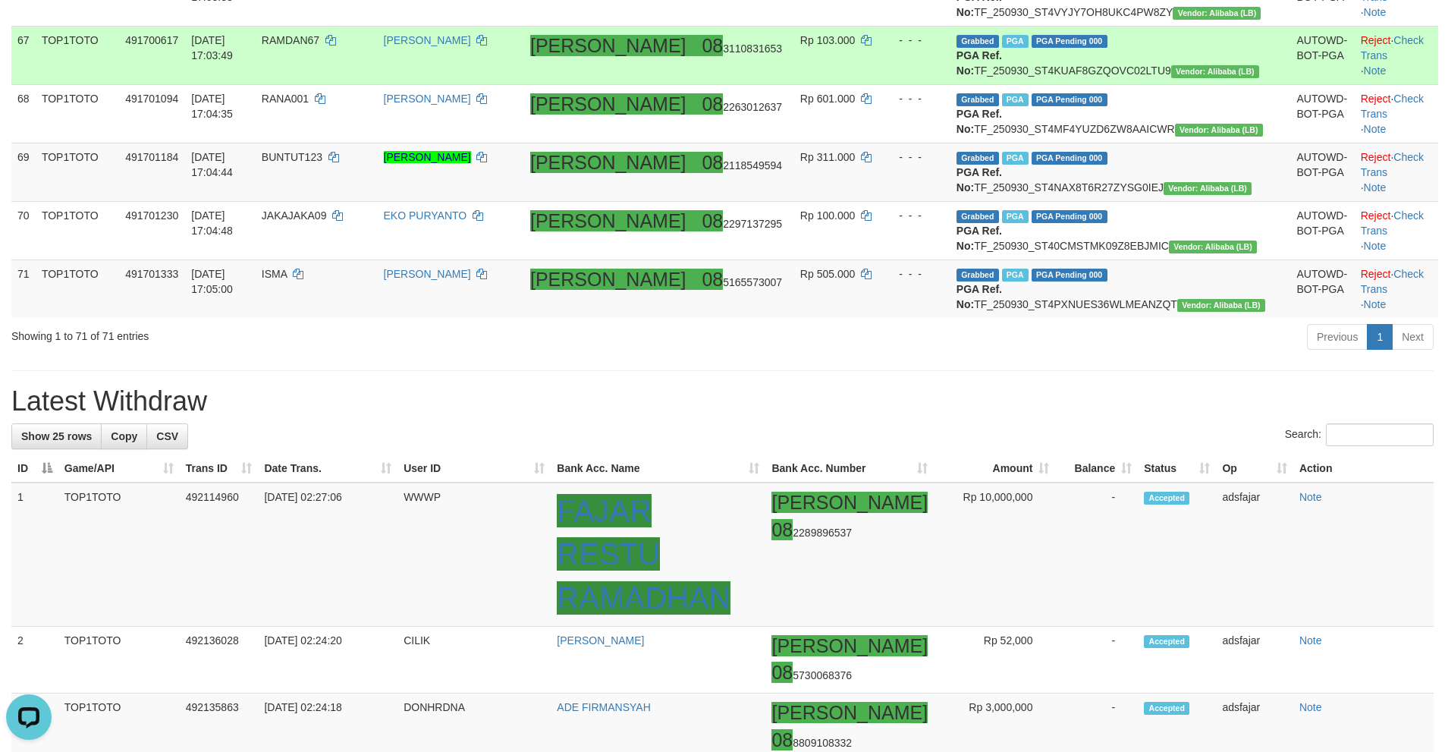
scroll to position [4324, 0]
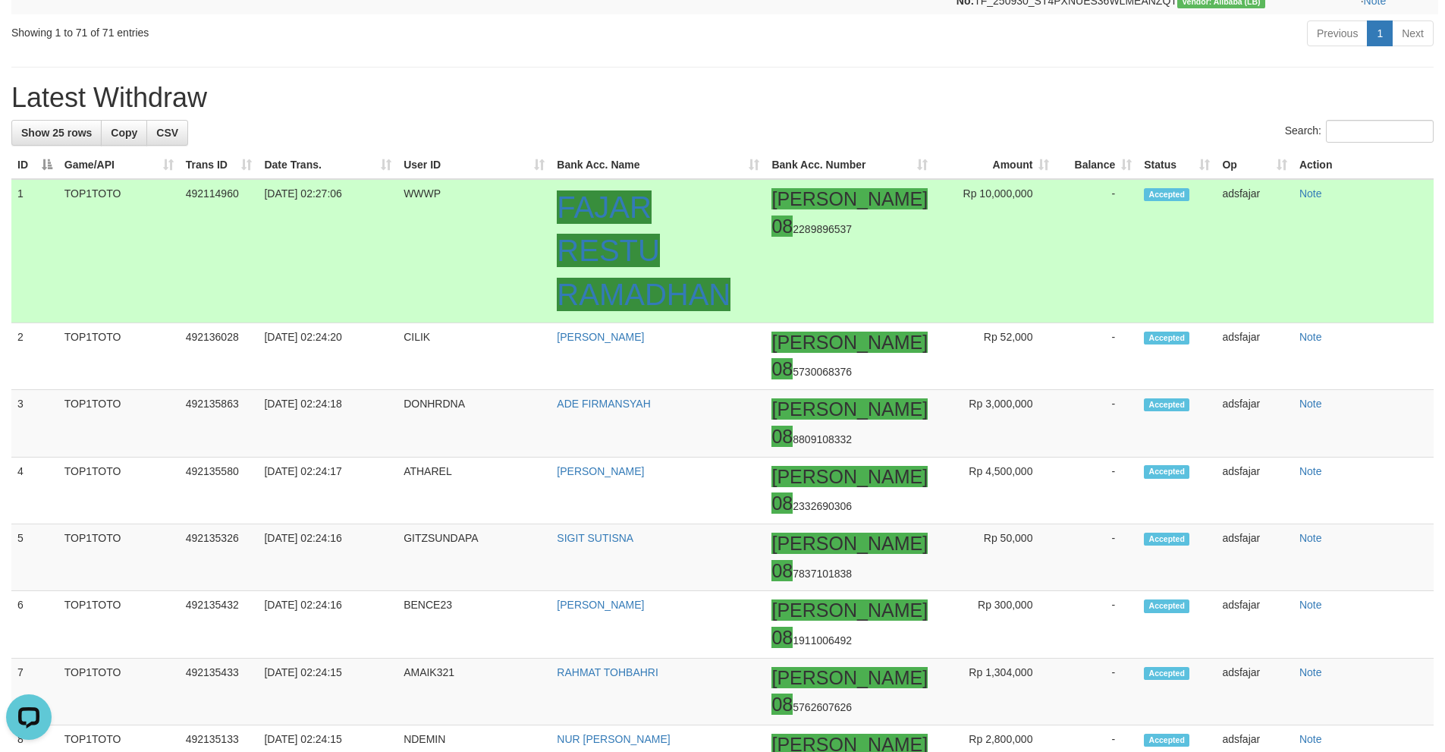
click at [441, 322] on td "WWWP" at bounding box center [473, 250] width 153 height 143
copy td "WWWP"
click at [441, 322] on td "WWWP" at bounding box center [473, 250] width 153 height 143
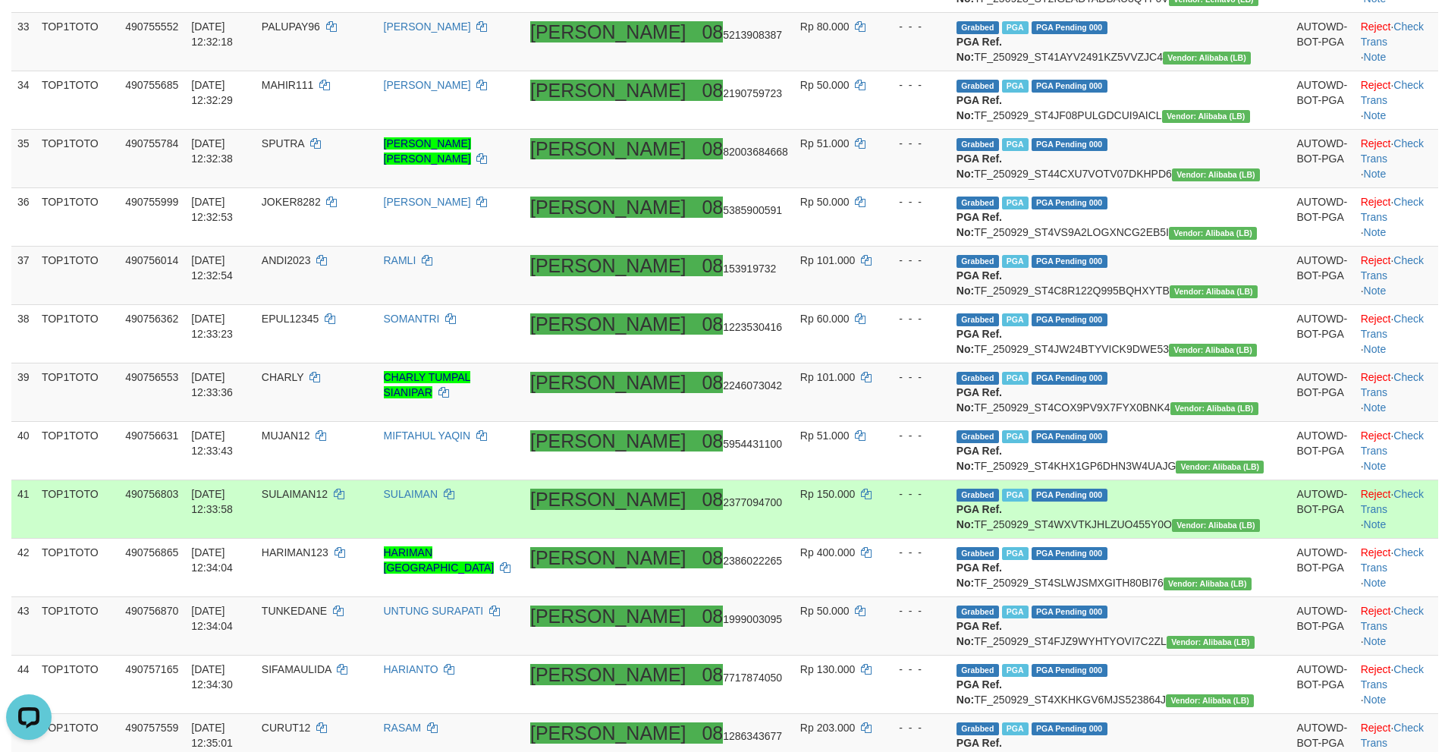
scroll to position [632, 0]
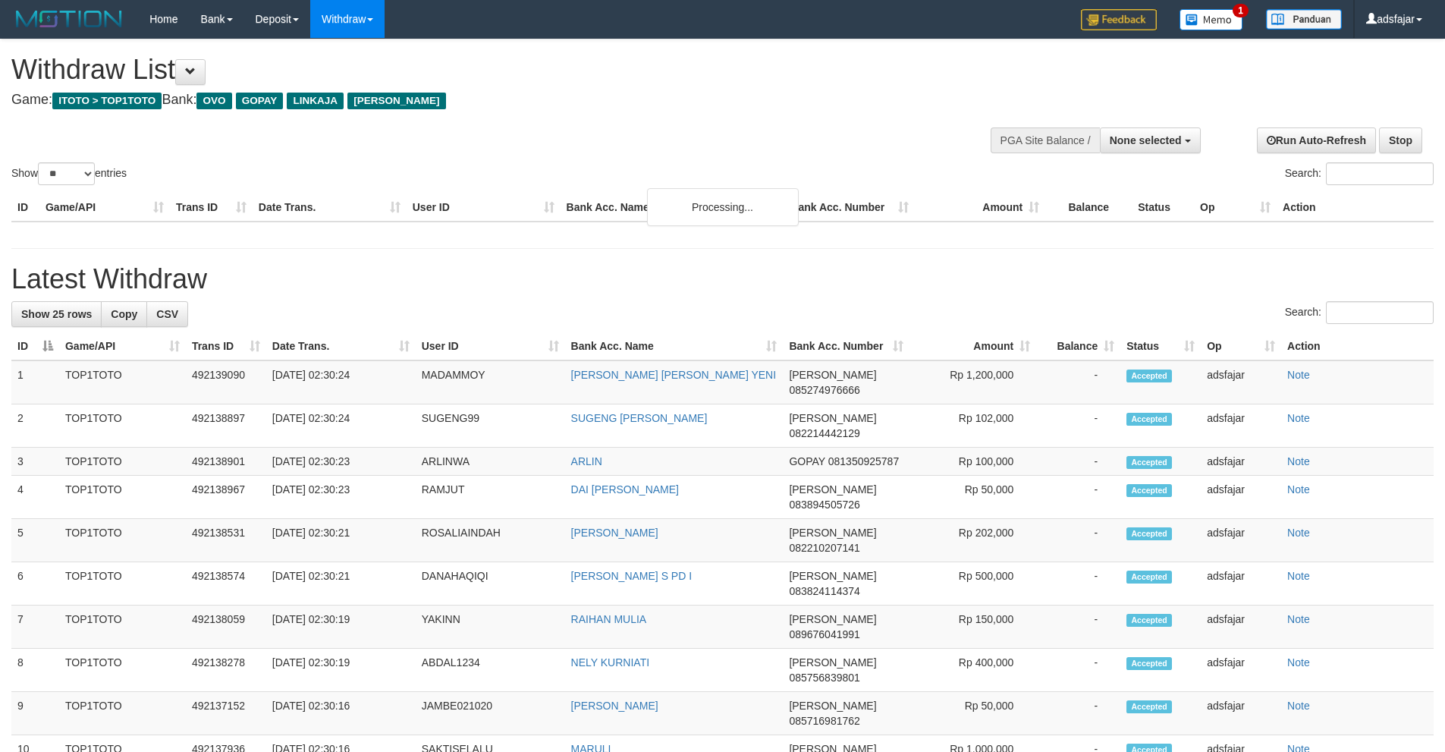
select select
select select "**"
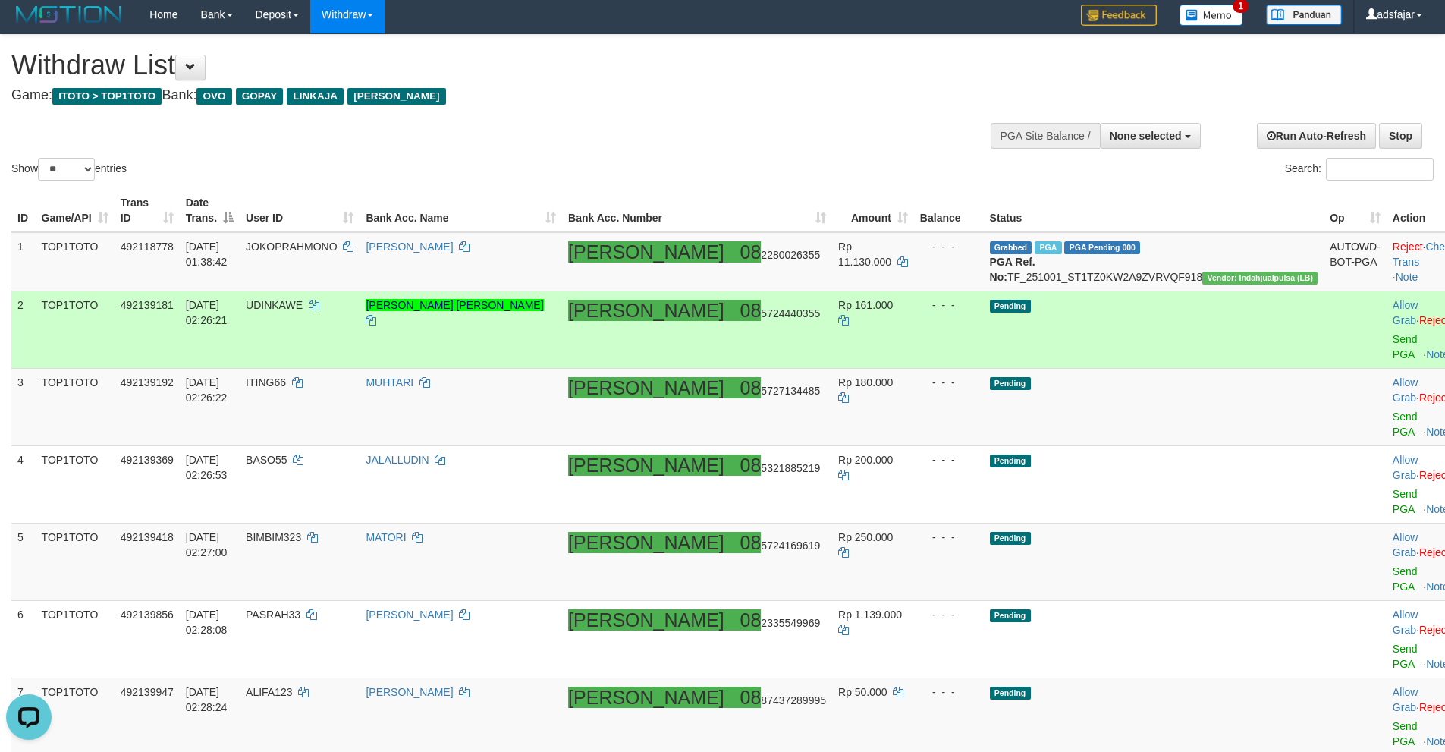
scroll to position [156, 0]
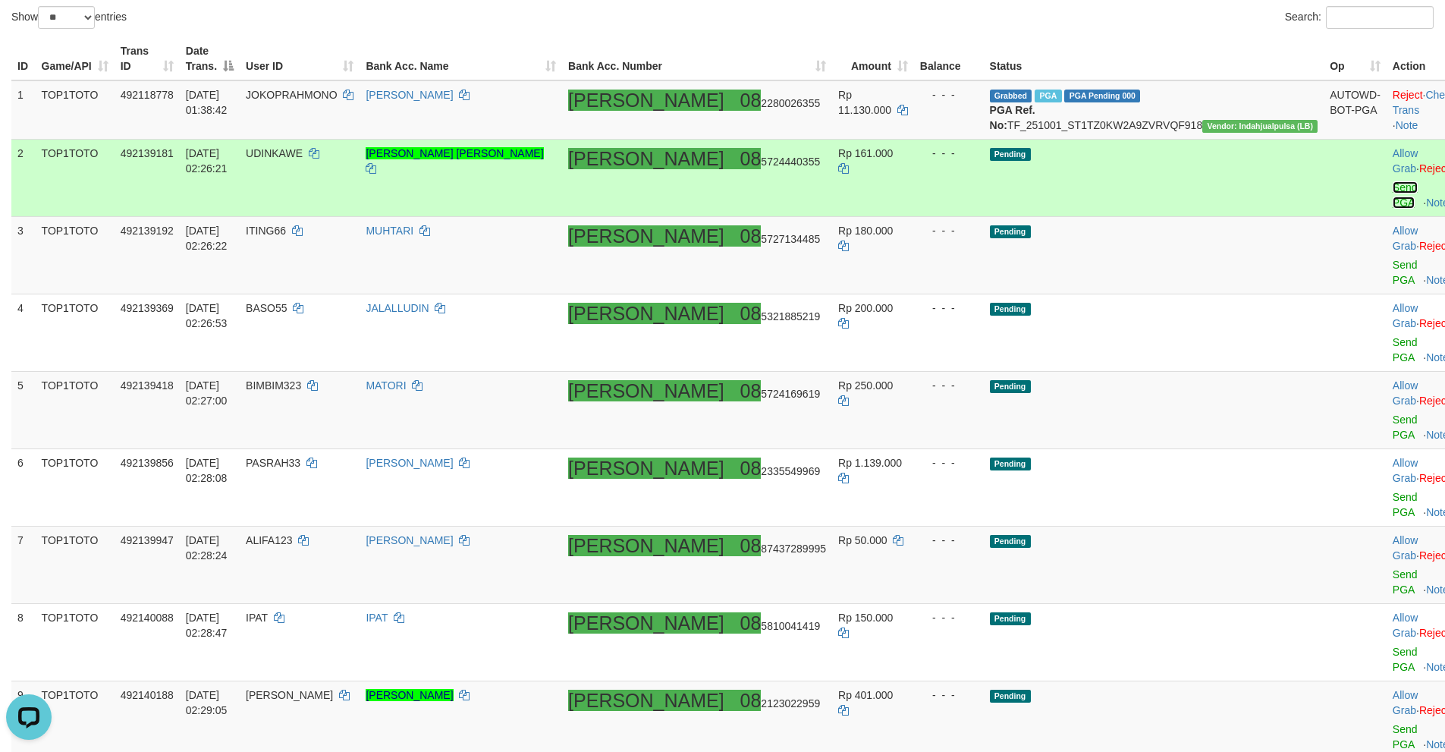
click at [1393, 181] on link "Send PGA" at bounding box center [1405, 194] width 25 height 27
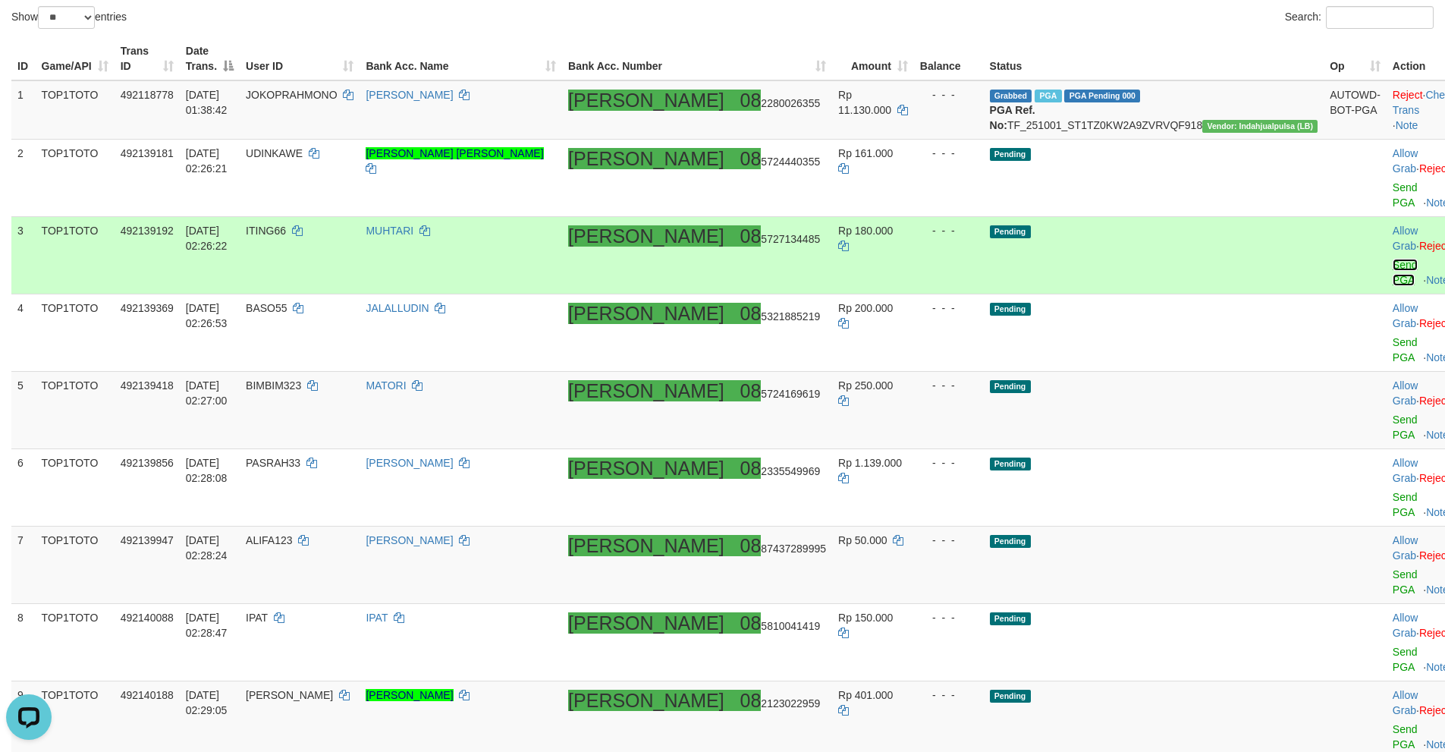
click at [1393, 259] on link "Send PGA" at bounding box center [1405, 272] width 25 height 27
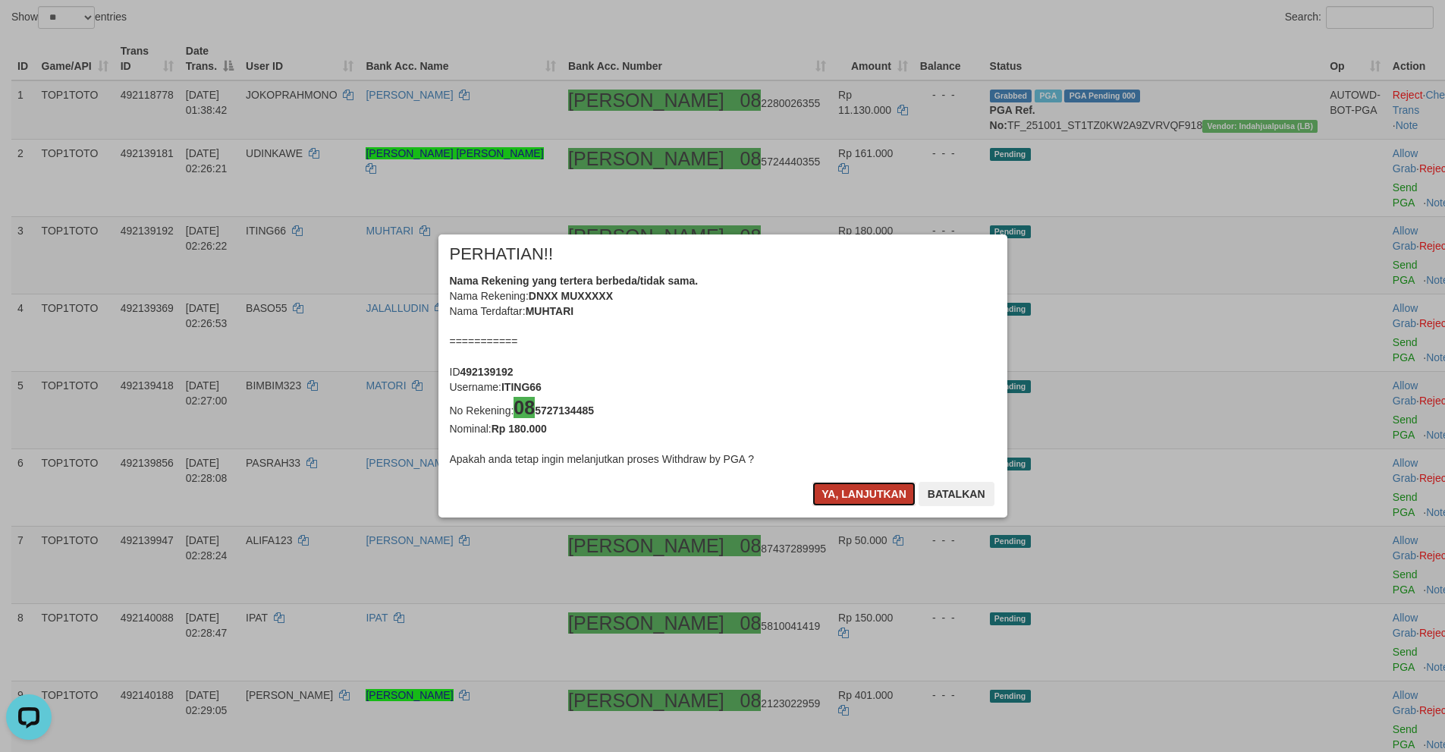
click at [846, 491] on button "Ya, lanjutkan" at bounding box center [863, 494] width 103 height 24
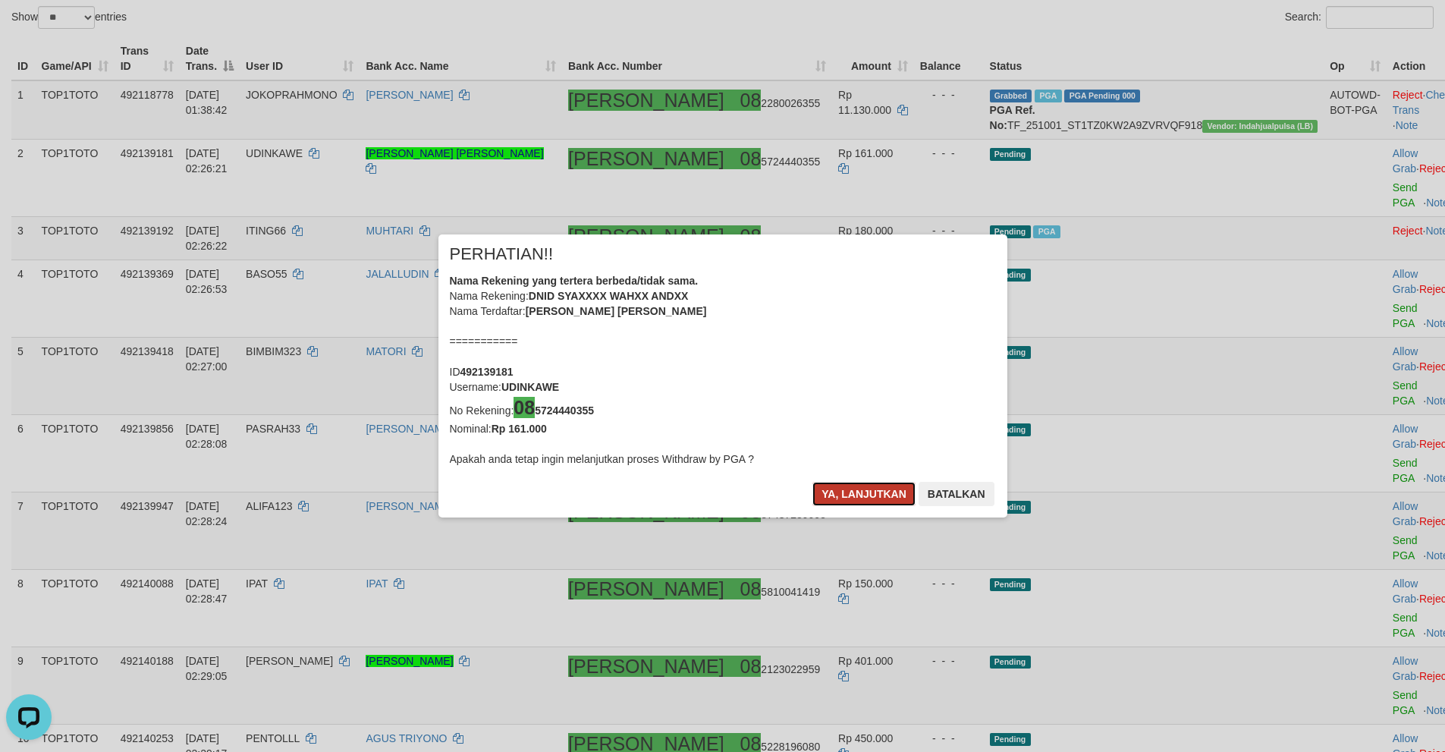
click at [832, 491] on button "Ya, lanjutkan" at bounding box center [863, 494] width 103 height 24
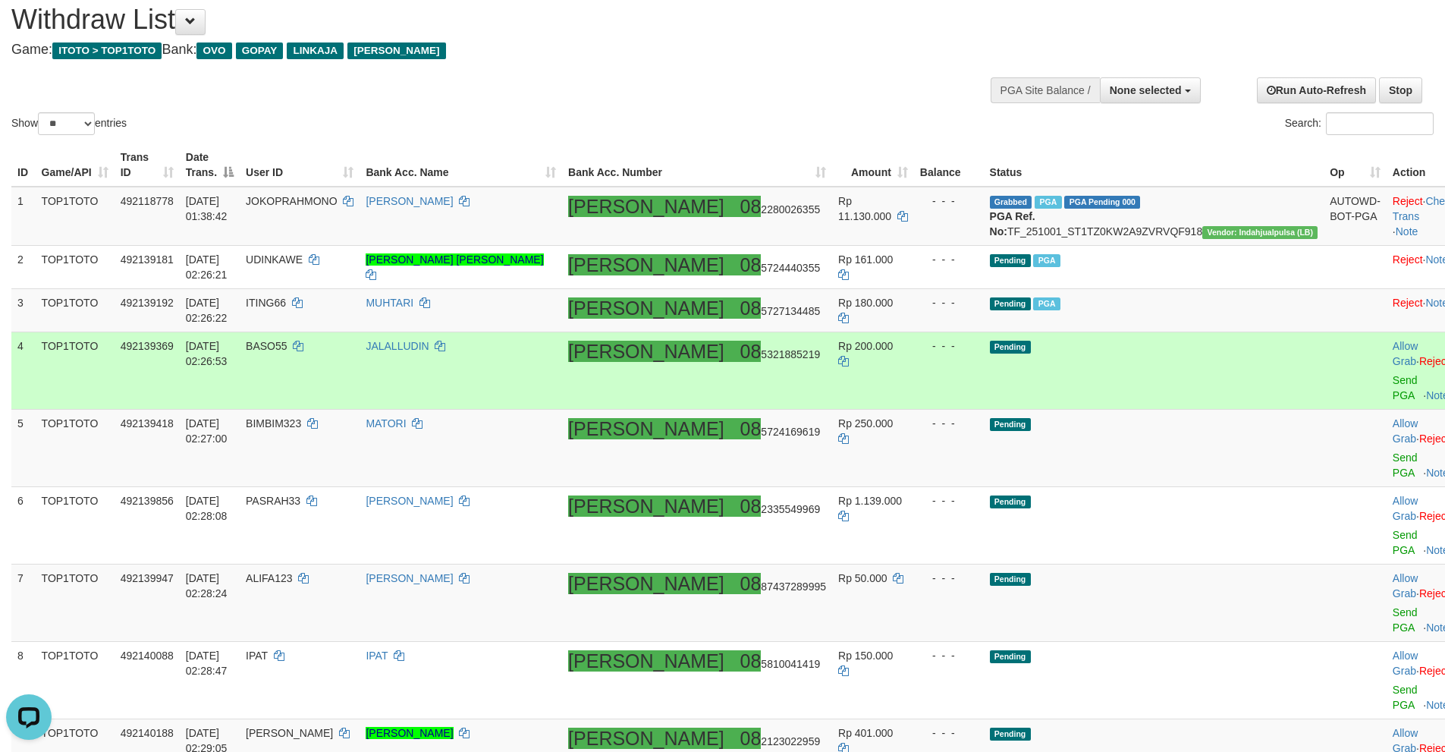
scroll to position [152, 0]
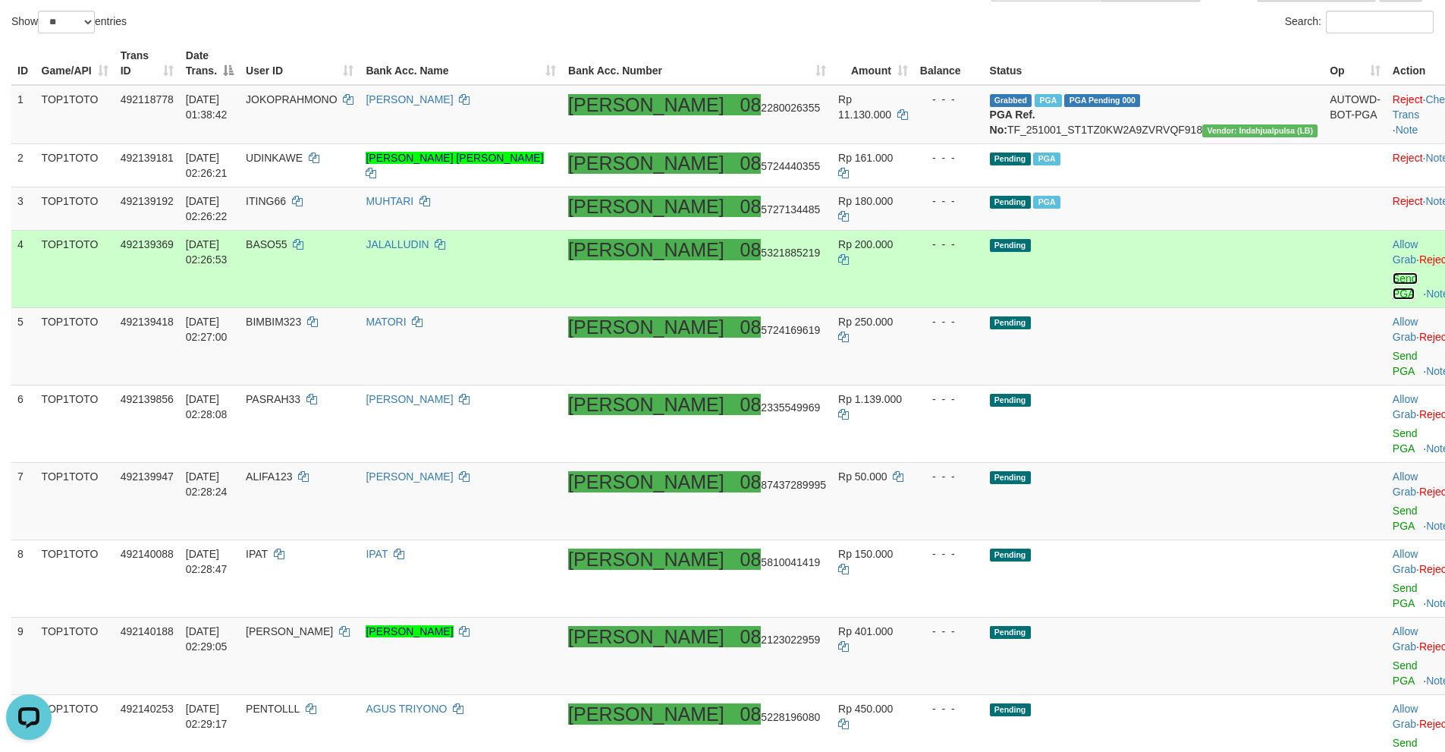
click at [1393, 272] on link "Send PGA" at bounding box center [1405, 285] width 25 height 27
click at [1393, 350] on link "Send PGA" at bounding box center [1405, 363] width 25 height 27
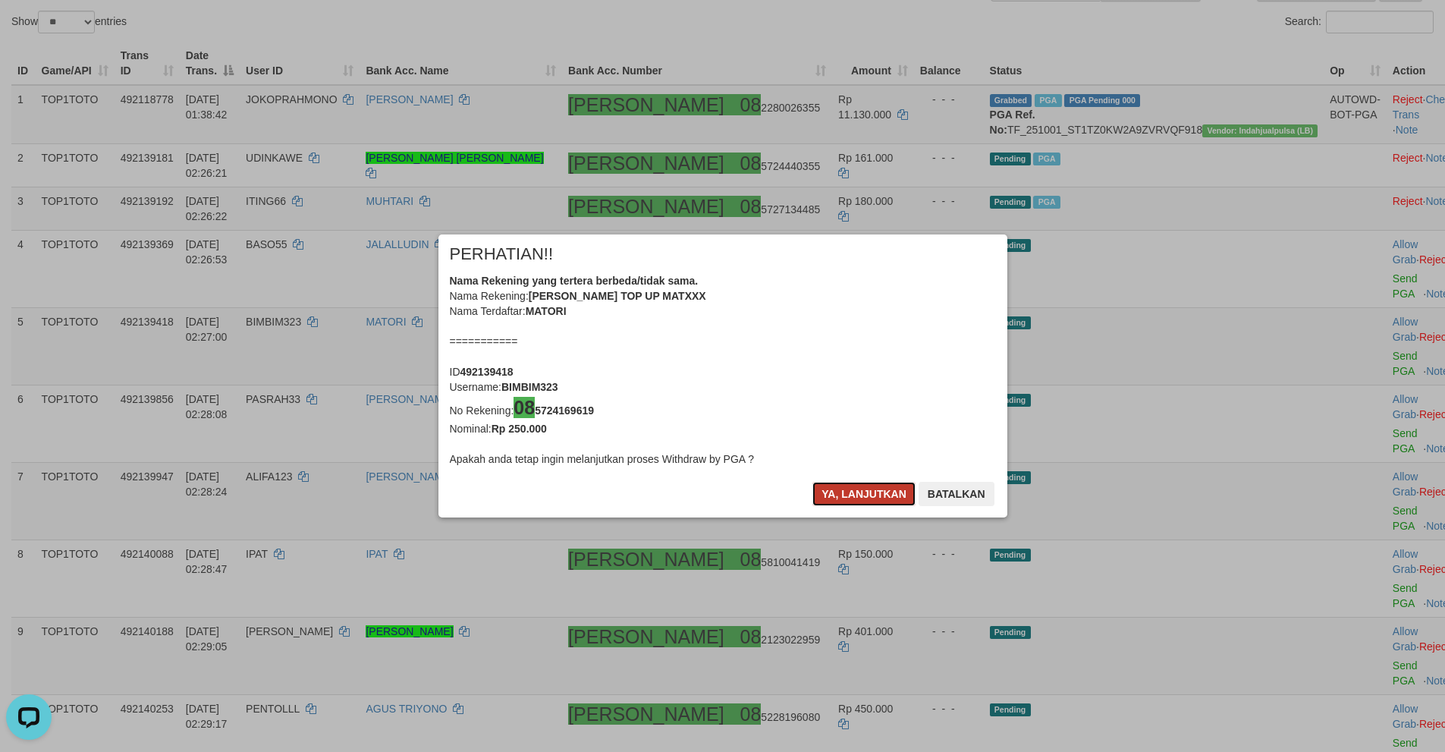
click at [850, 500] on button "Ya, lanjutkan" at bounding box center [863, 494] width 103 height 24
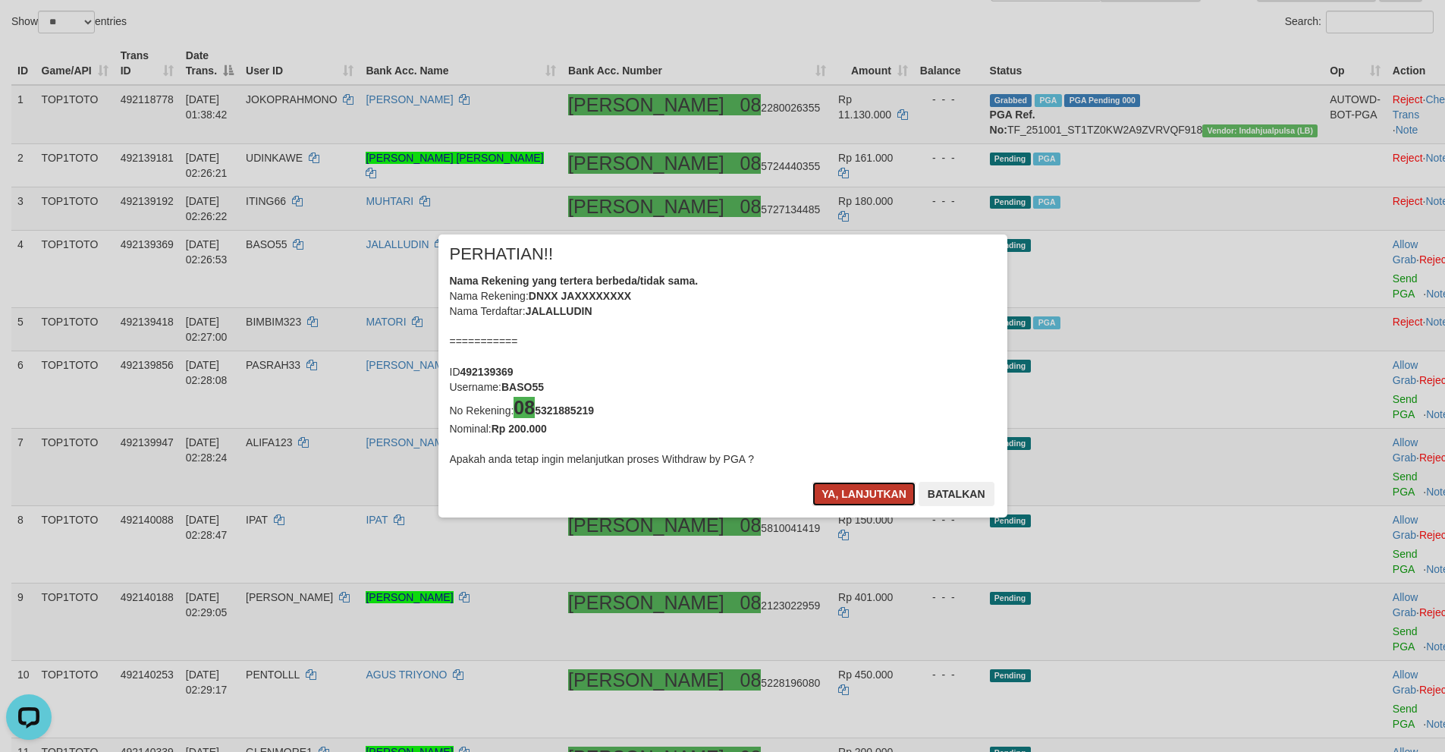
click at [841, 498] on button "Ya, lanjutkan" at bounding box center [863, 494] width 103 height 24
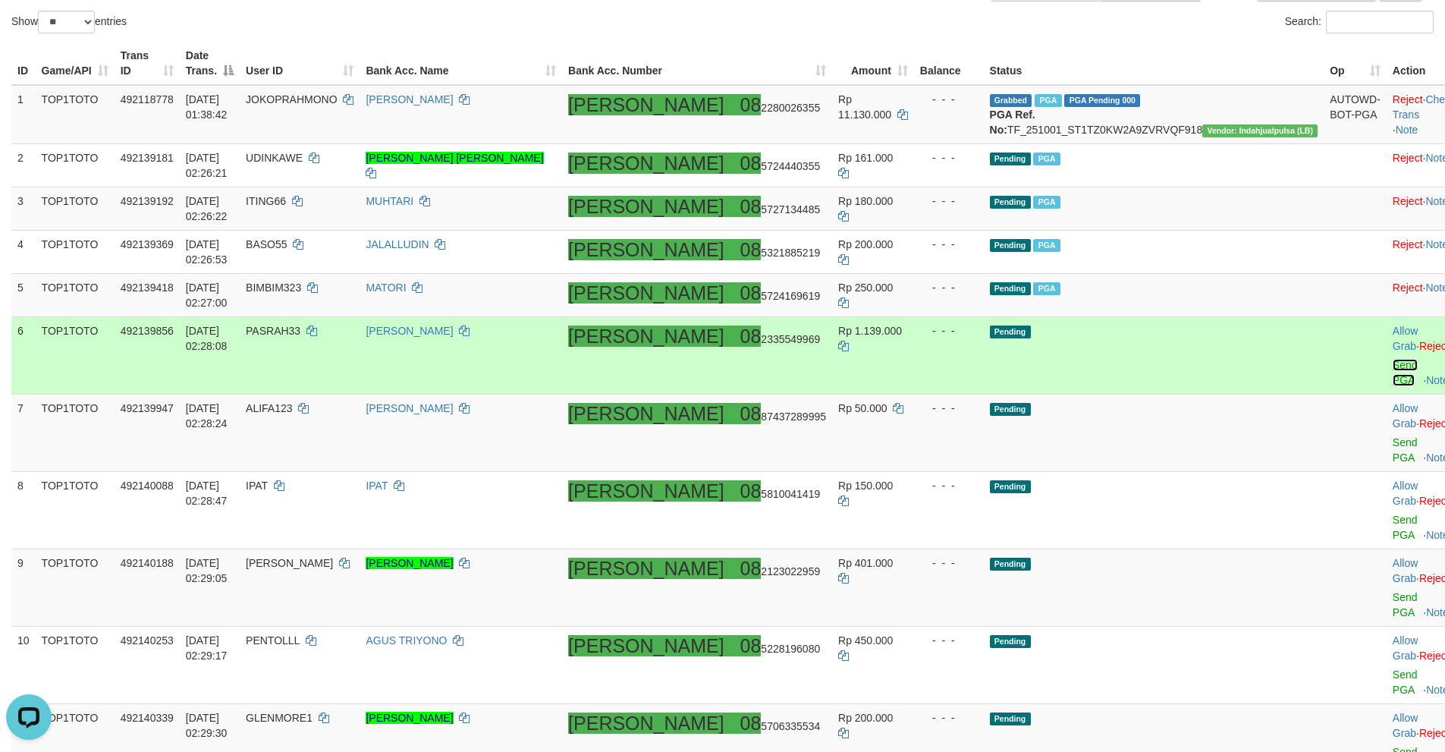
click at [1393, 359] on link "Send PGA" at bounding box center [1405, 372] width 25 height 27
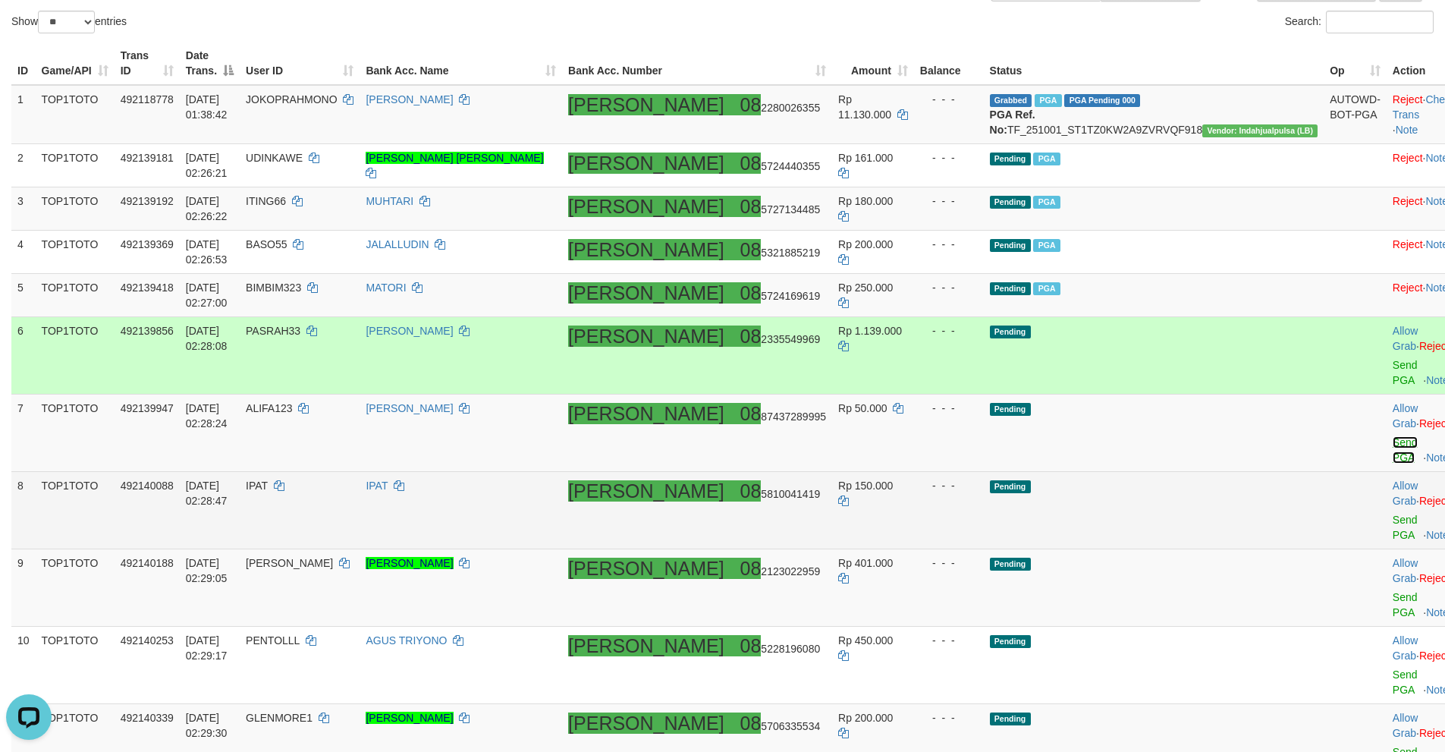
click at [1393, 436] on link "Send PGA" at bounding box center [1405, 449] width 25 height 27
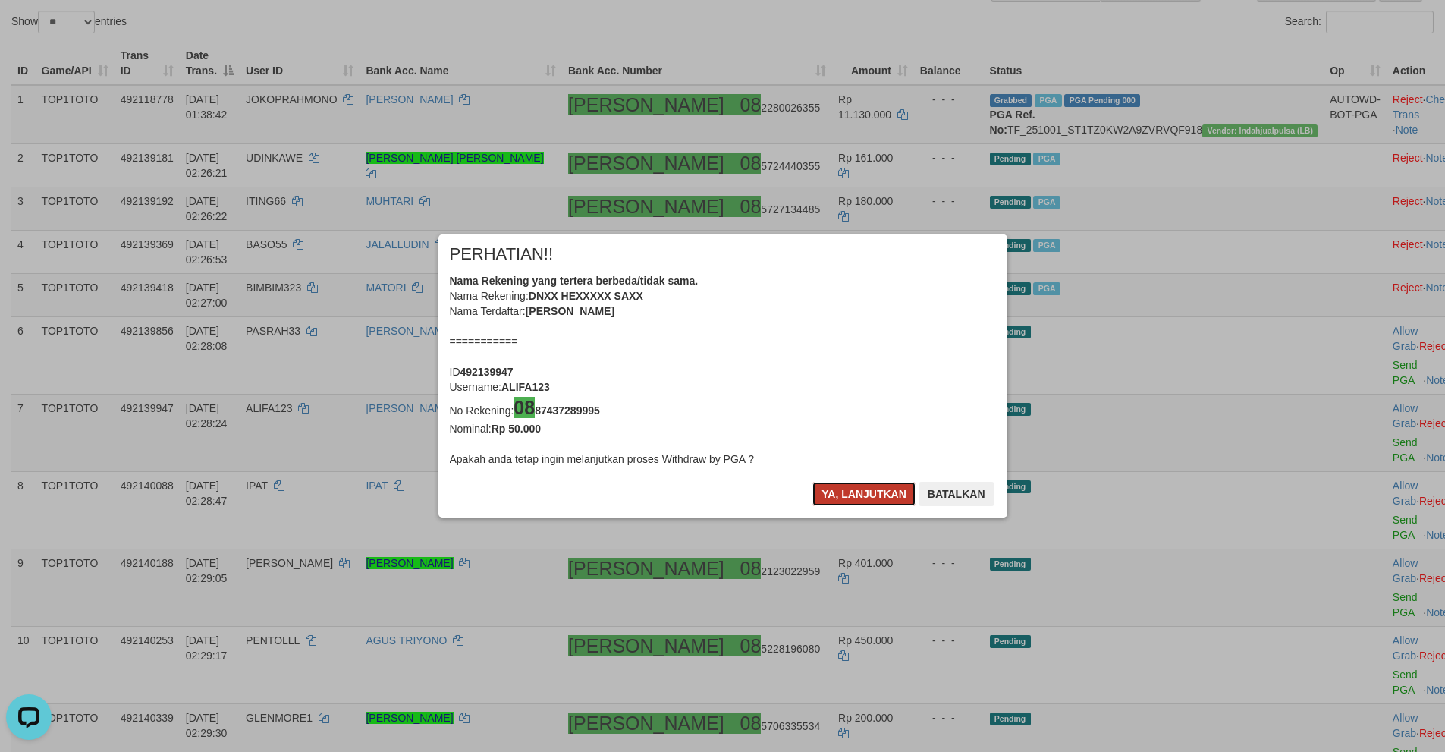
click at [844, 493] on button "Ya, lanjutkan" at bounding box center [863, 494] width 103 height 24
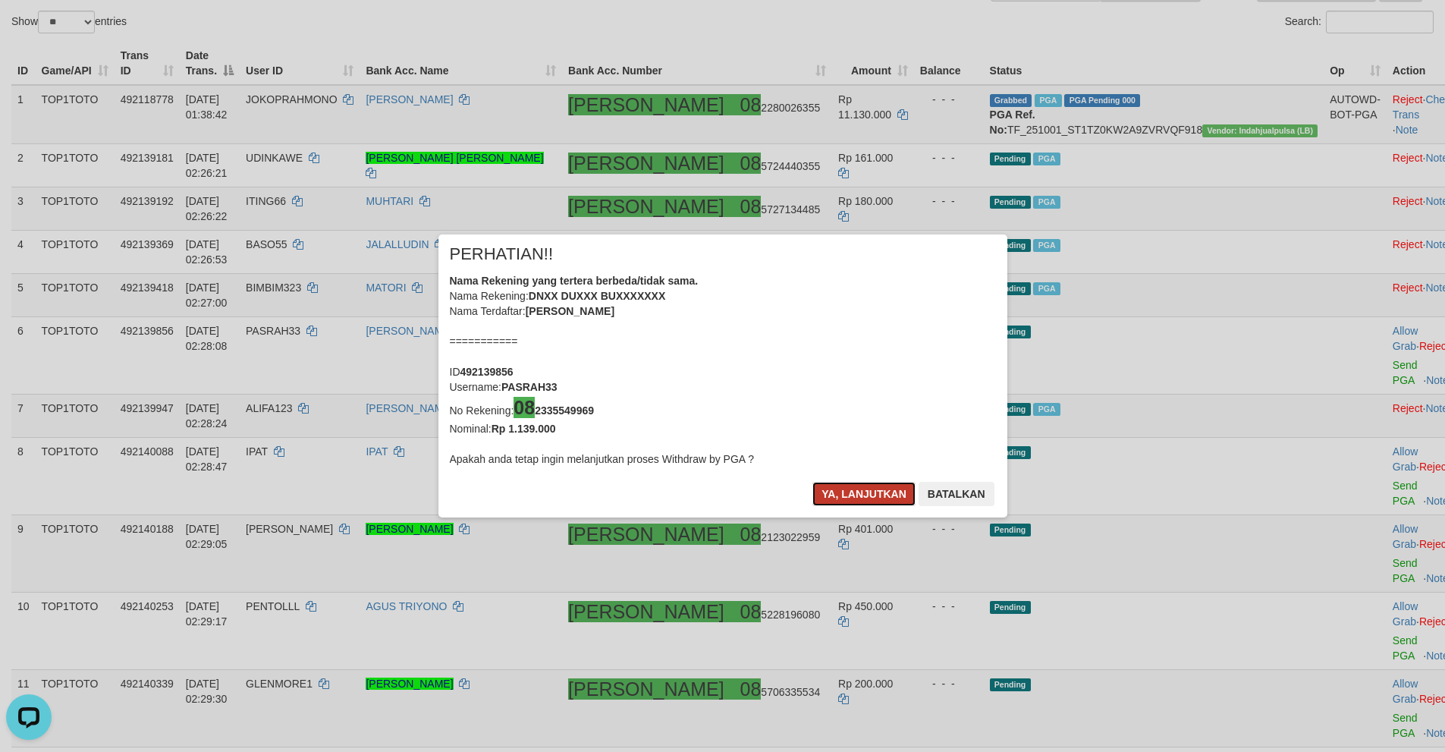
click at [830, 498] on button "Ya, lanjutkan" at bounding box center [863, 494] width 103 height 24
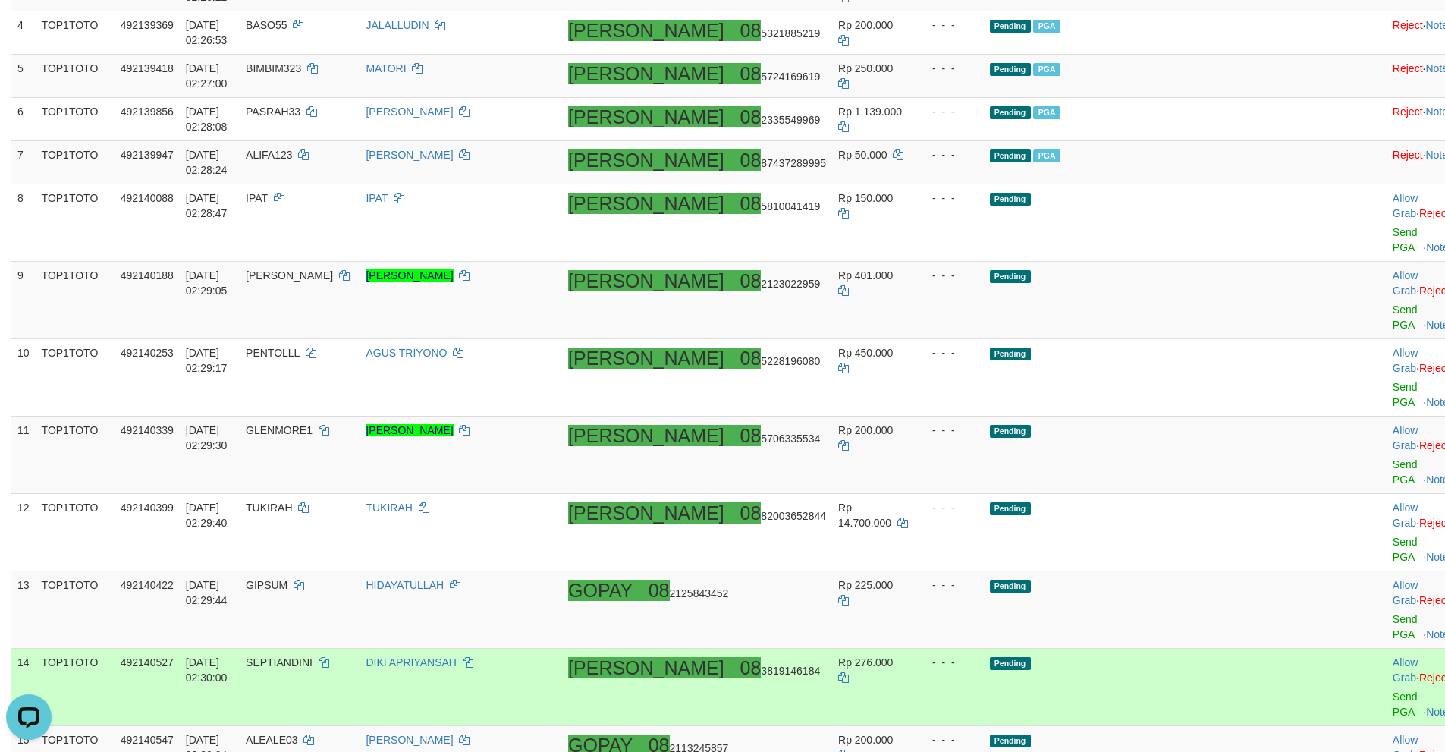
scroll to position [379, 0]
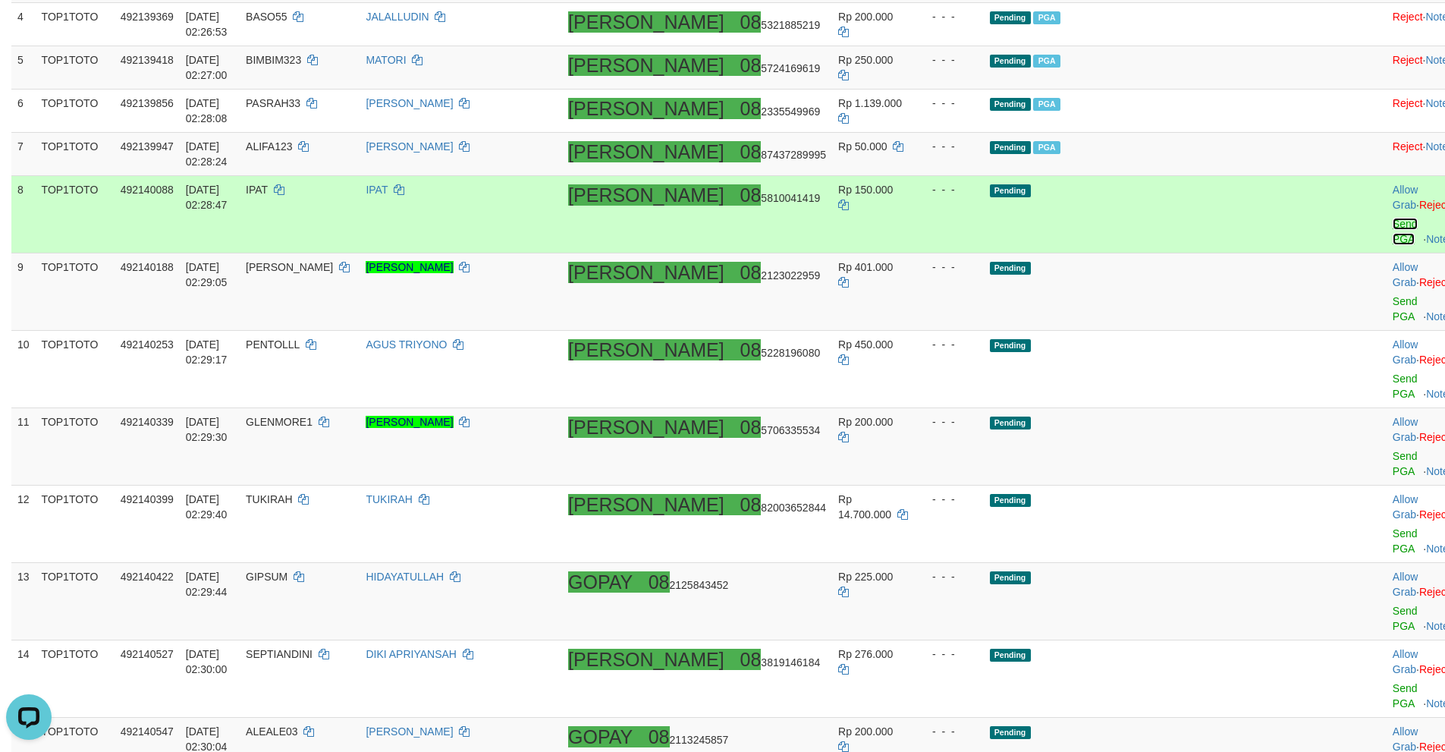
click at [1393, 218] on link "Send PGA" at bounding box center [1405, 231] width 25 height 27
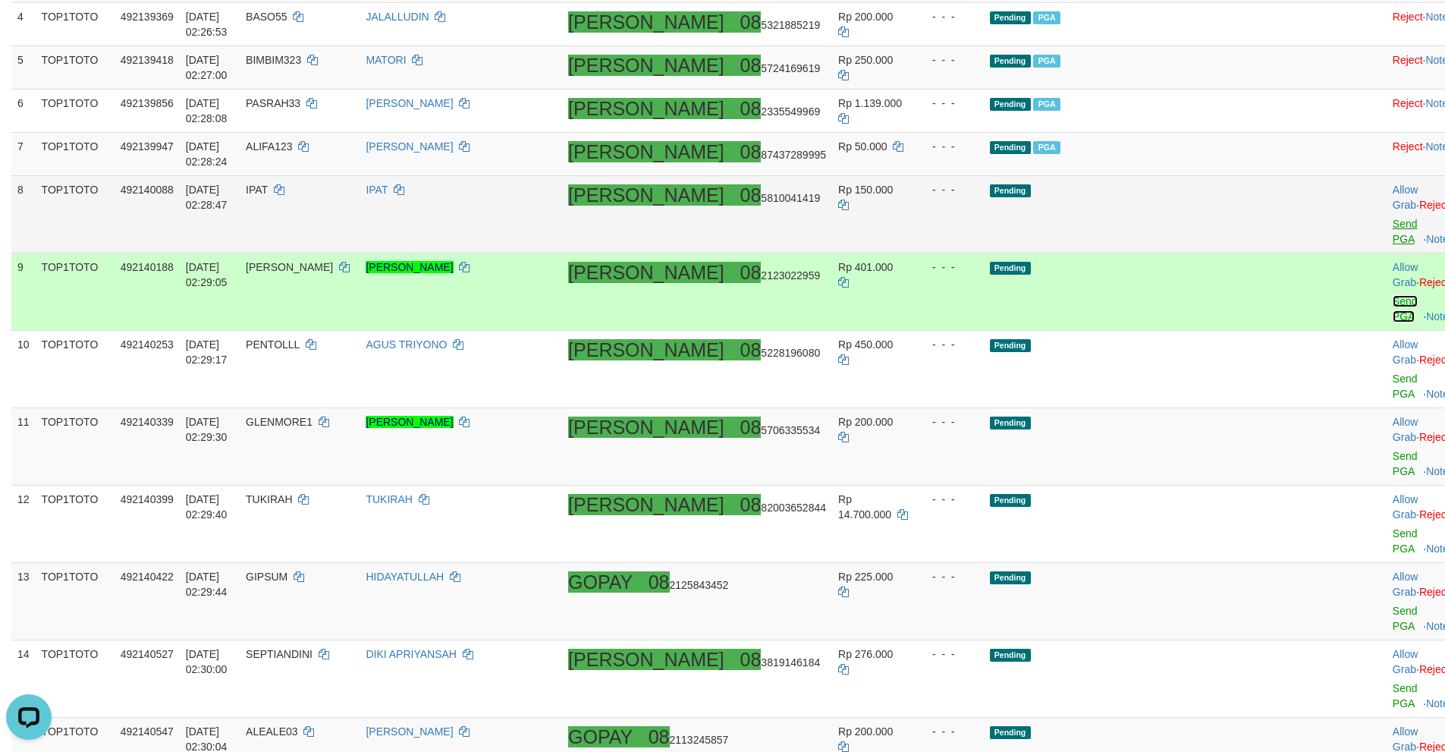
click at [1393, 295] on link "Send PGA" at bounding box center [1405, 308] width 25 height 27
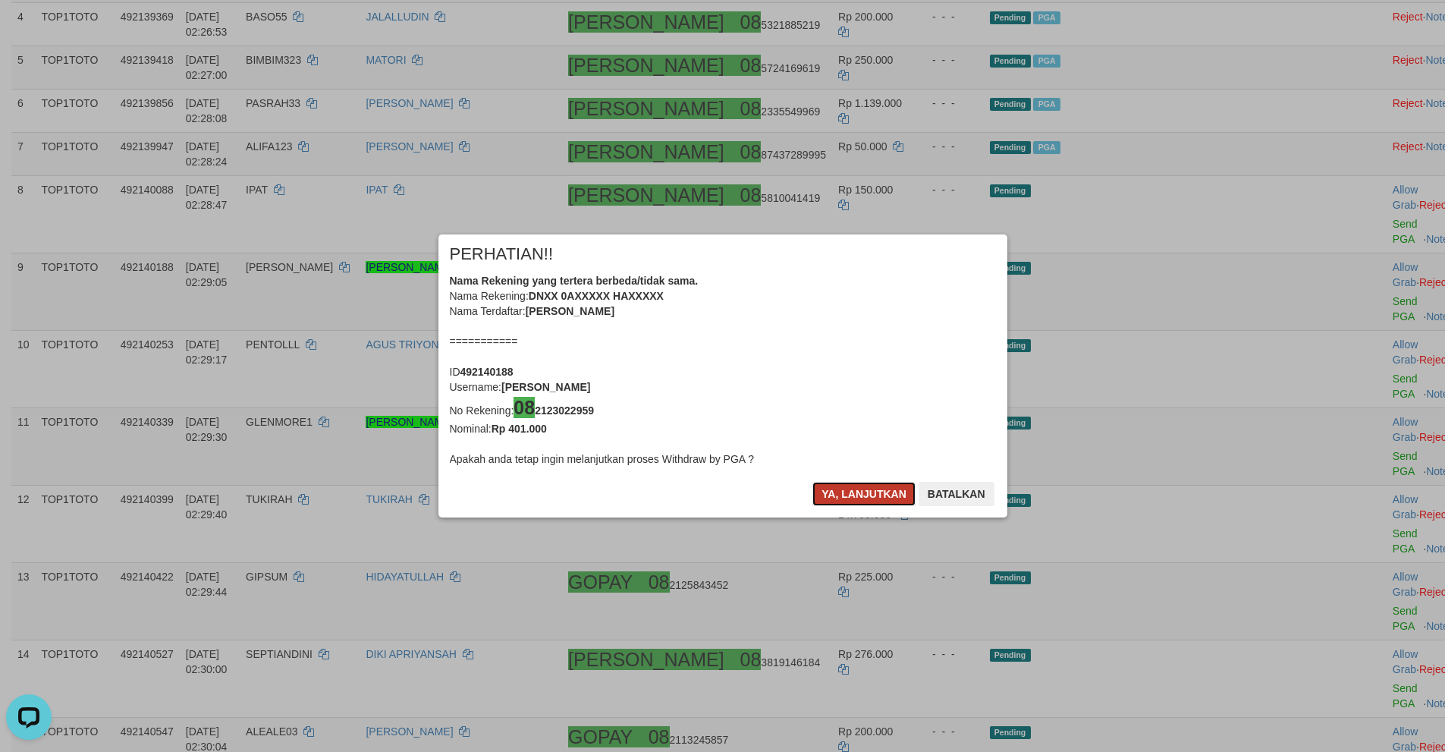
click at [832, 502] on button "Ya, lanjutkan" at bounding box center [863, 494] width 103 height 24
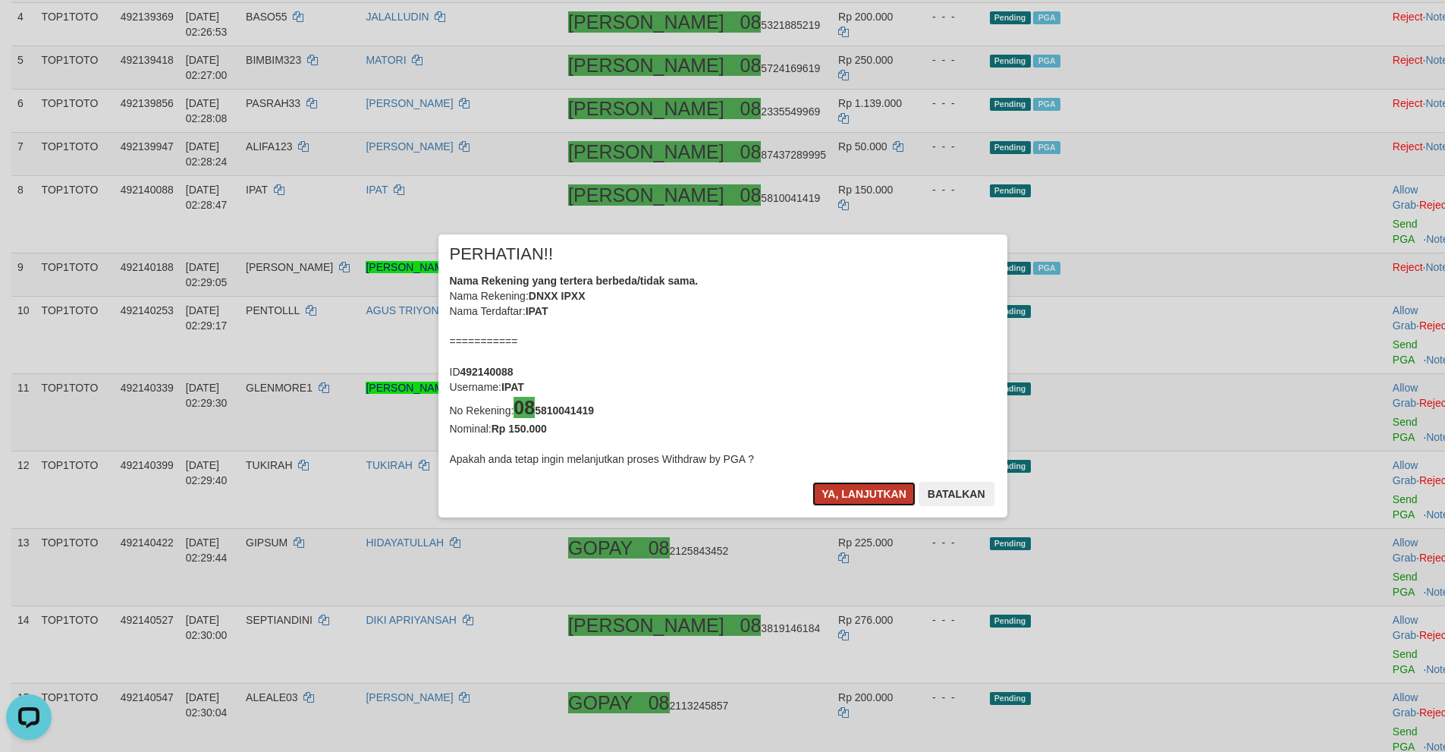
click at [832, 493] on button "Ya, lanjutkan" at bounding box center [863, 494] width 103 height 24
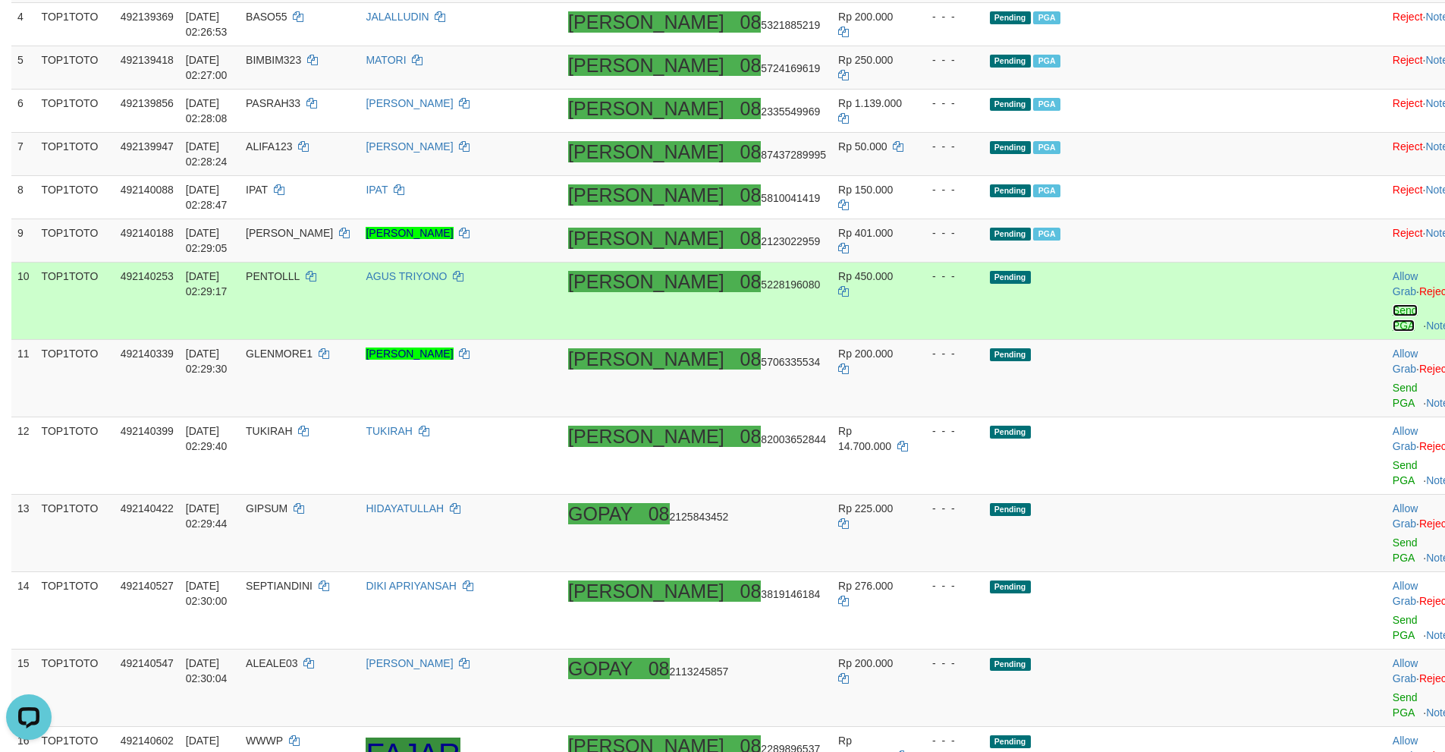
click at [1393, 304] on link "Send PGA" at bounding box center [1405, 317] width 25 height 27
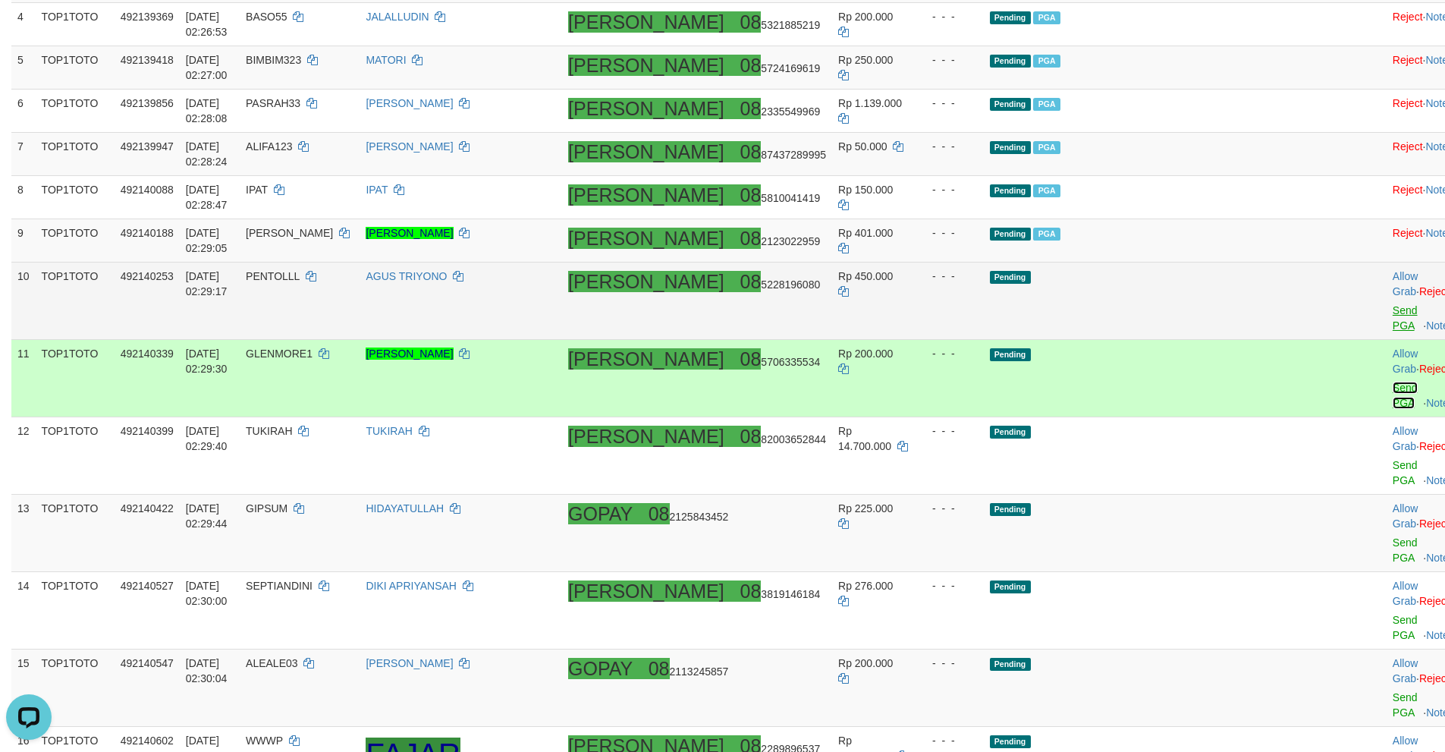
click at [1393, 382] on link "Send PGA" at bounding box center [1405, 395] width 25 height 27
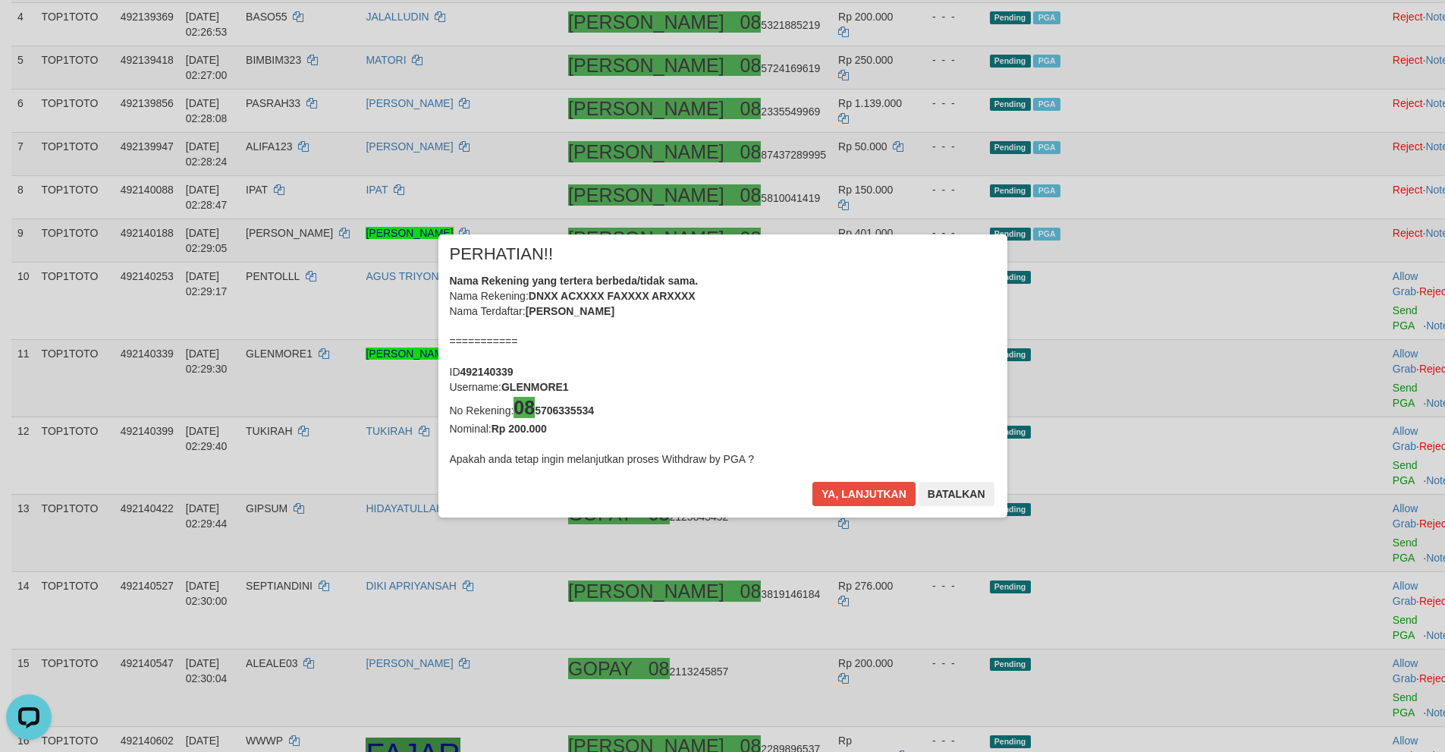
drag, startPoint x: 1319, startPoint y: 377, endPoint x: 1290, endPoint y: 382, distance: 29.9
click at [1333, 354] on div "× PERHATIAN!! Nama Rekening yang tertera berbeda/tidak sama. Nama Rekening: DNX…" at bounding box center [722, 376] width 1445 height 344
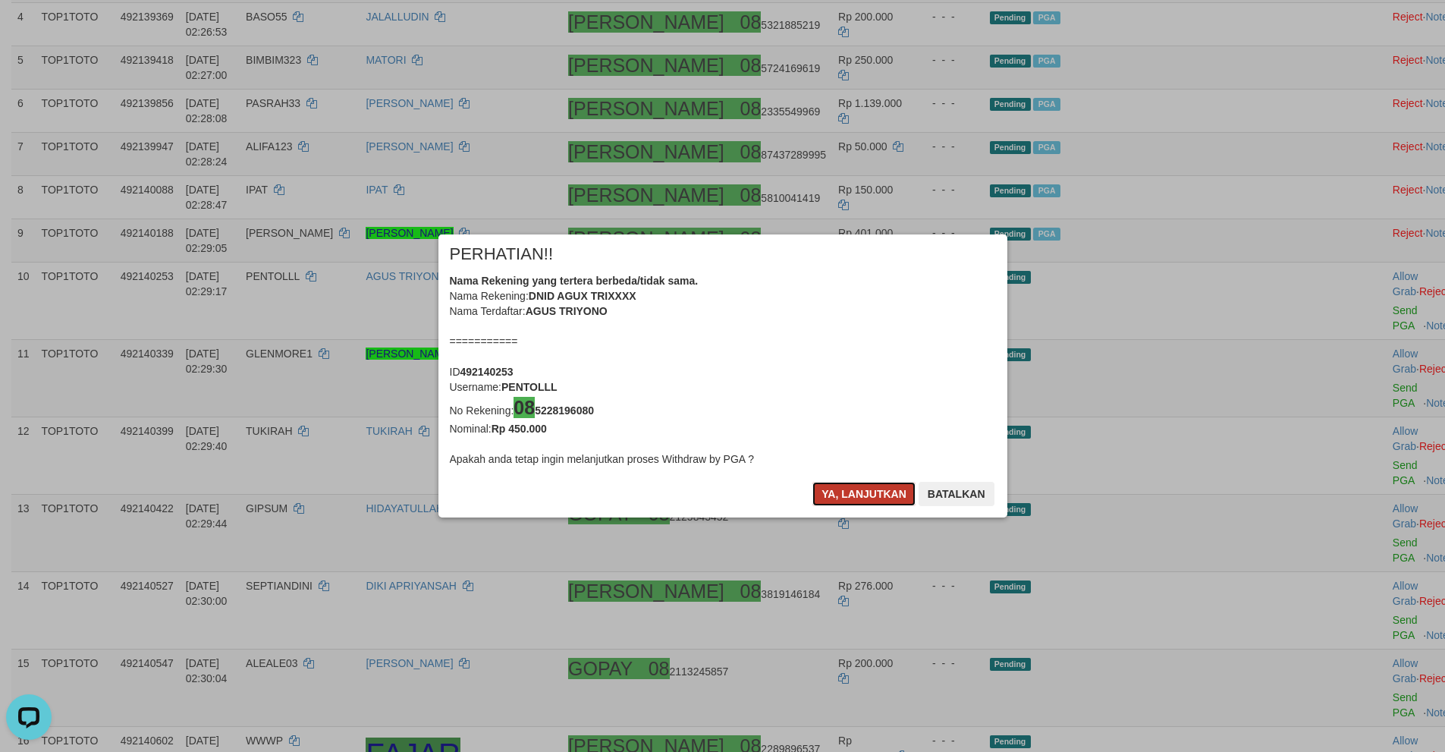
click at [839, 489] on button "Ya, lanjutkan" at bounding box center [863, 494] width 103 height 24
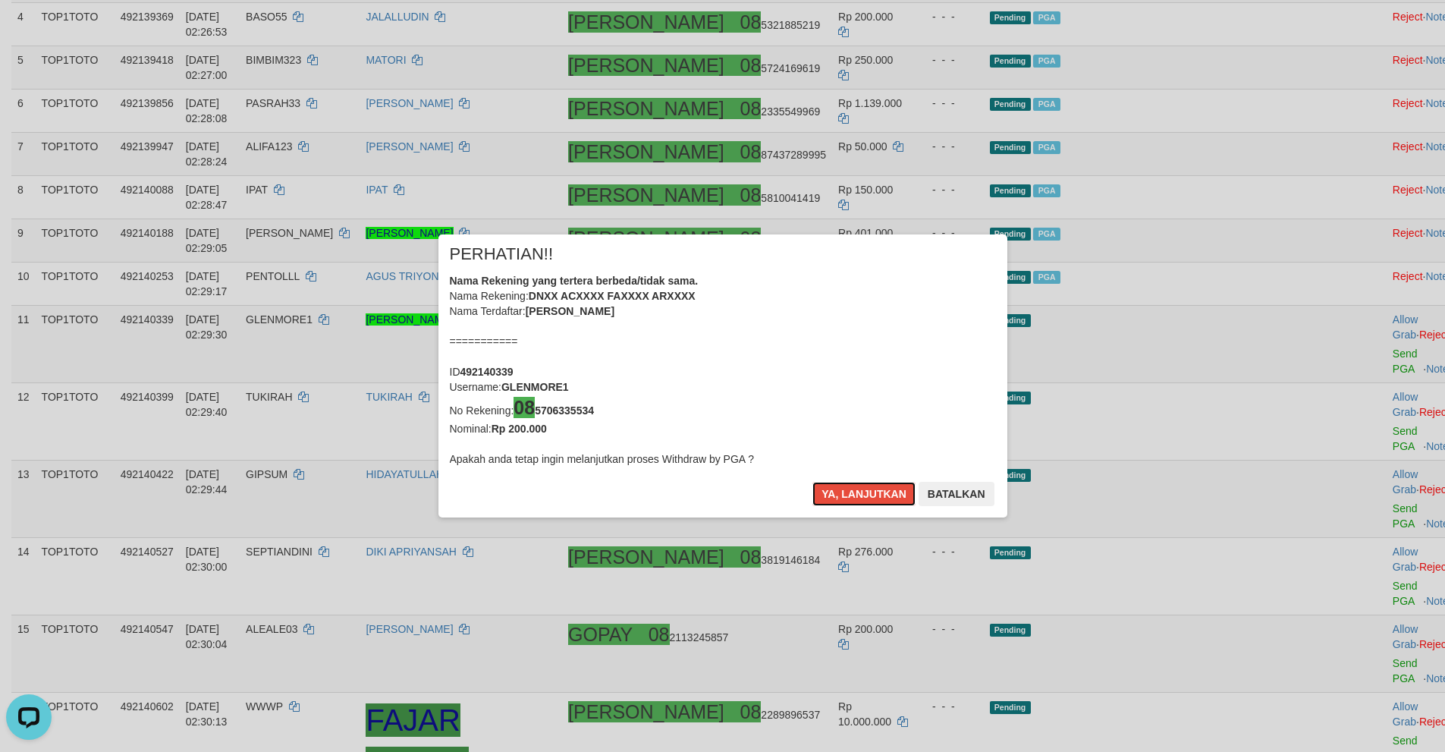
click at [839, 489] on button "Ya, lanjutkan" at bounding box center [863, 494] width 103 height 24
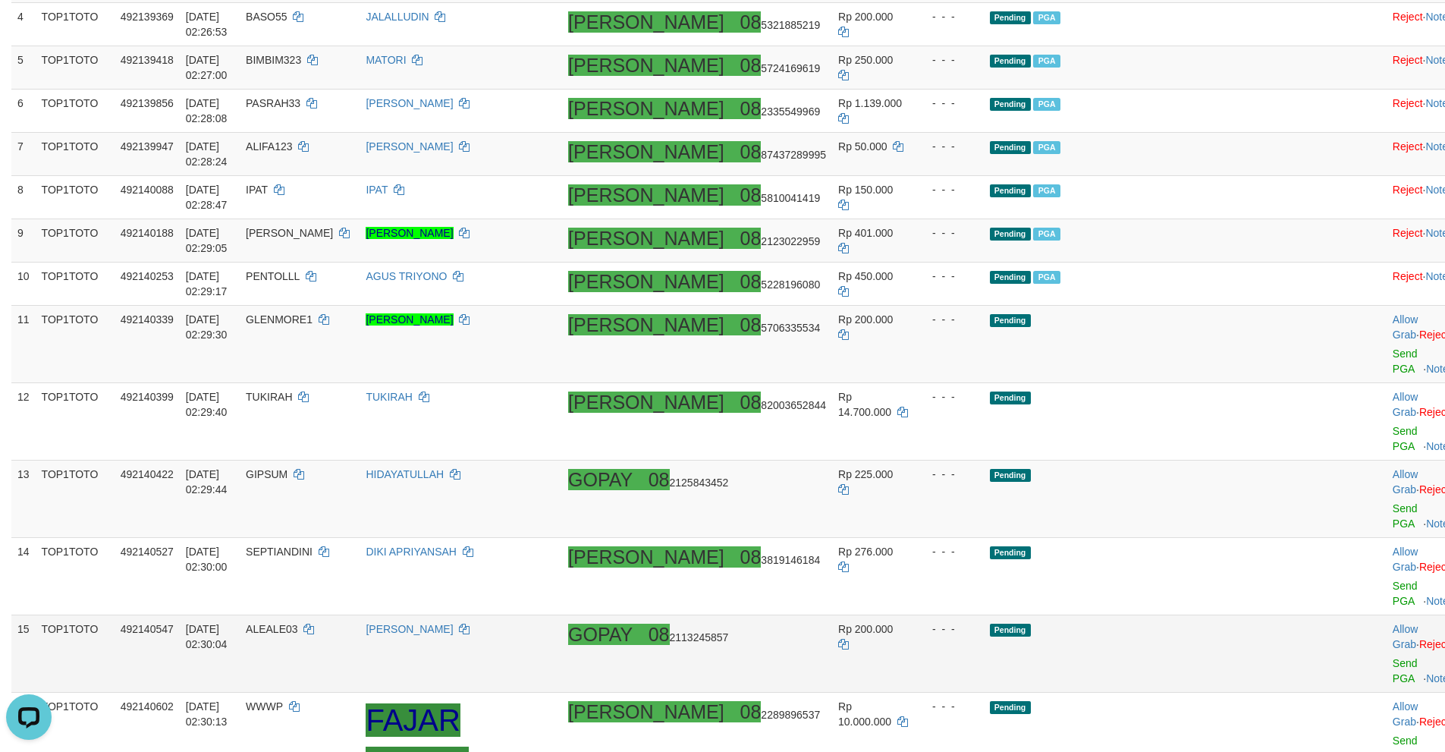
scroll to position [372, 0]
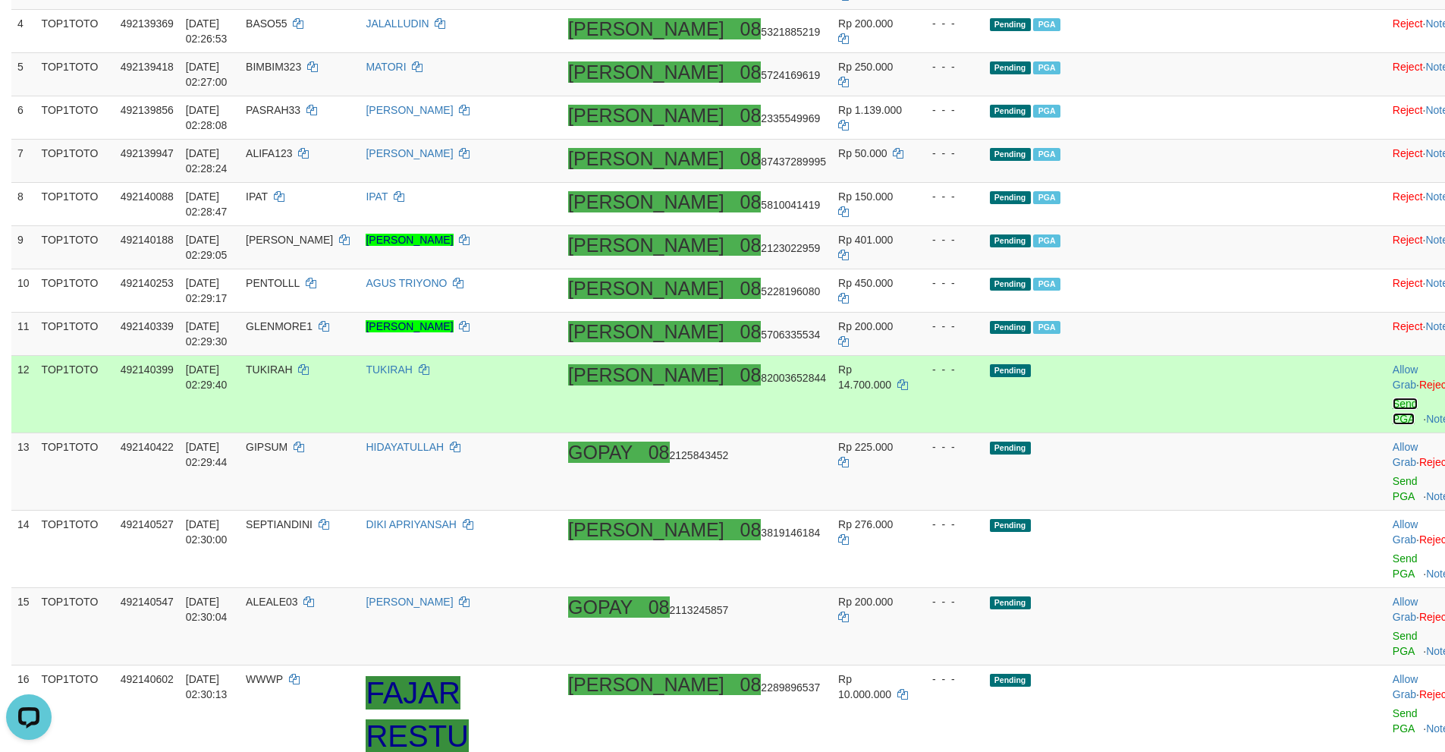
click at [1393, 397] on link "Send PGA" at bounding box center [1405, 410] width 25 height 27
click at [1393, 475] on link "Send PGA" at bounding box center [1405, 488] width 25 height 27
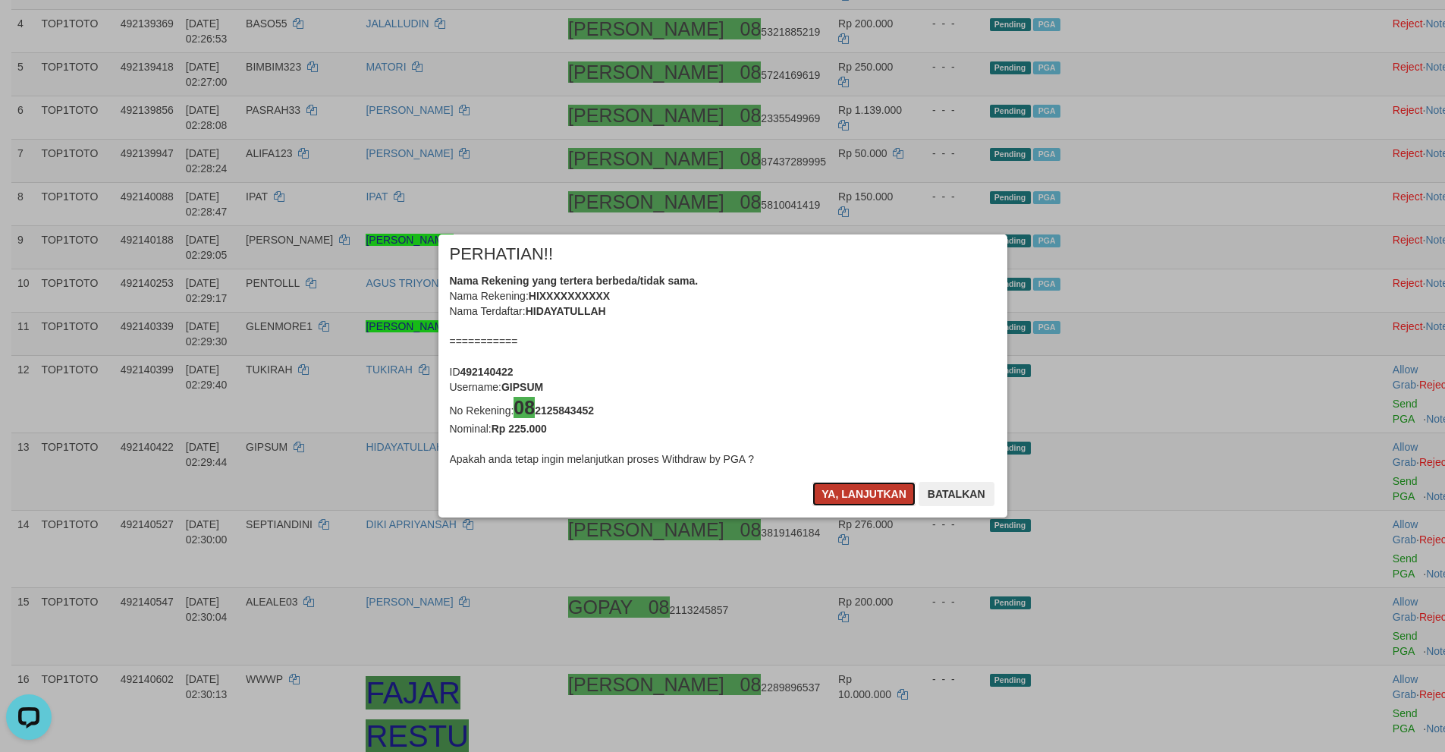
click at [850, 489] on button "Ya, lanjutkan" at bounding box center [863, 494] width 103 height 24
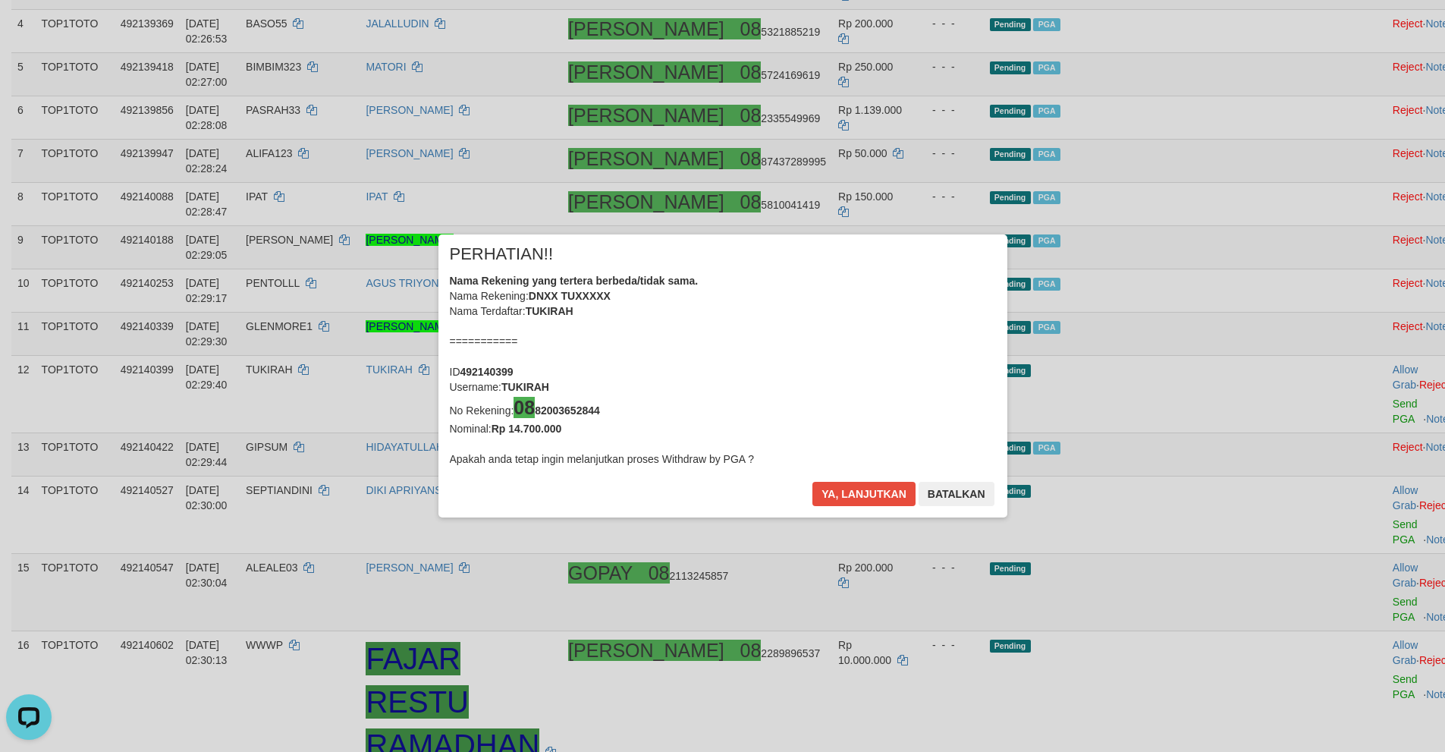
scroll to position [365, 0]
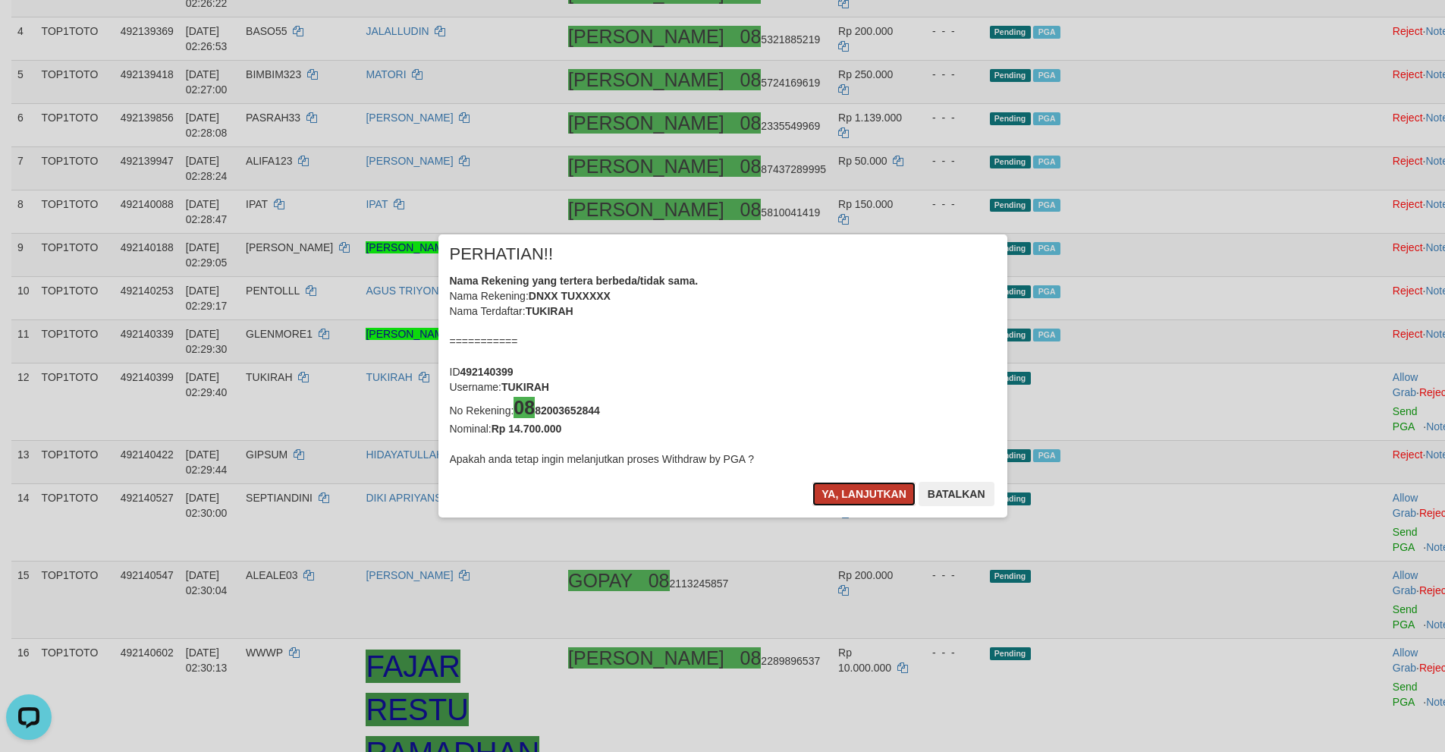
click at [839, 493] on button "Ya, lanjutkan" at bounding box center [863, 494] width 103 height 24
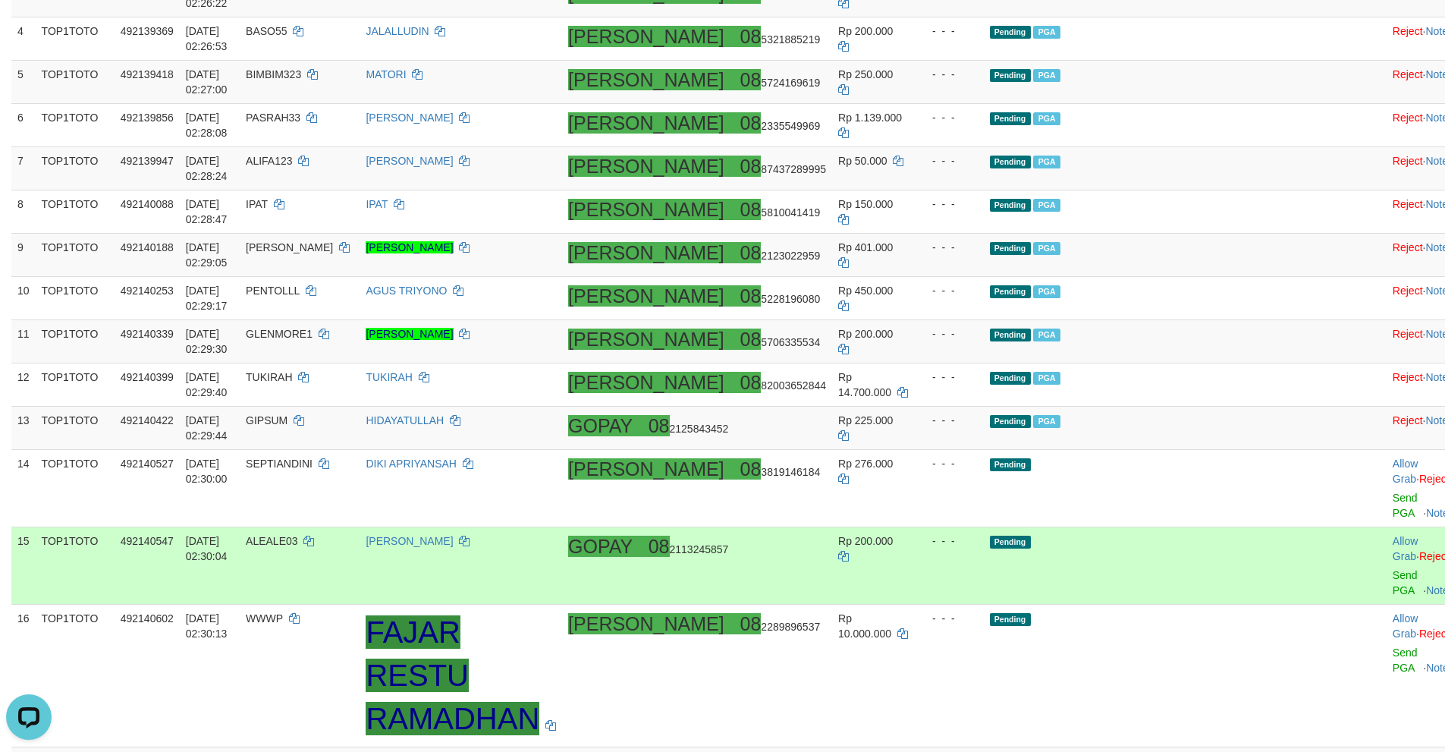
scroll to position [358, 0]
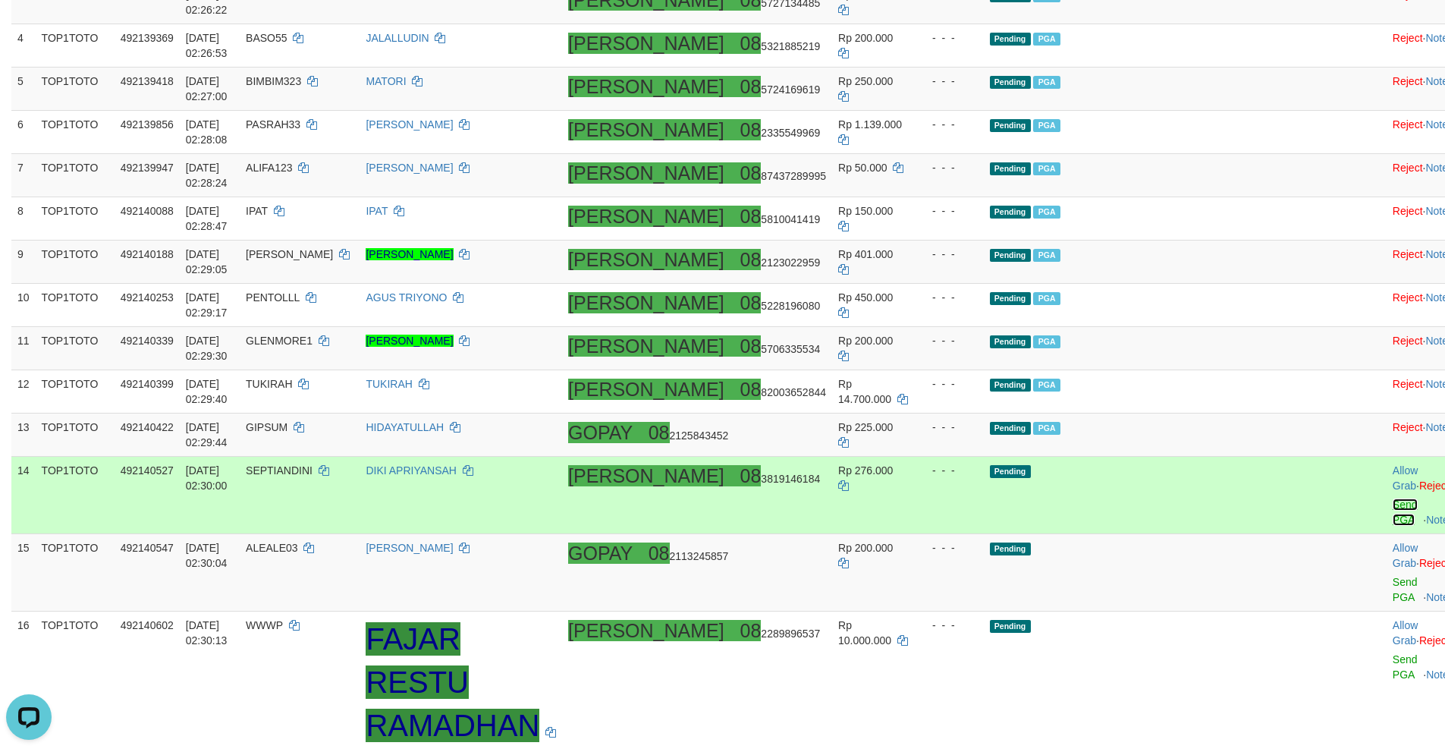
click at [1393, 498] on link "Send PGA" at bounding box center [1405, 511] width 25 height 27
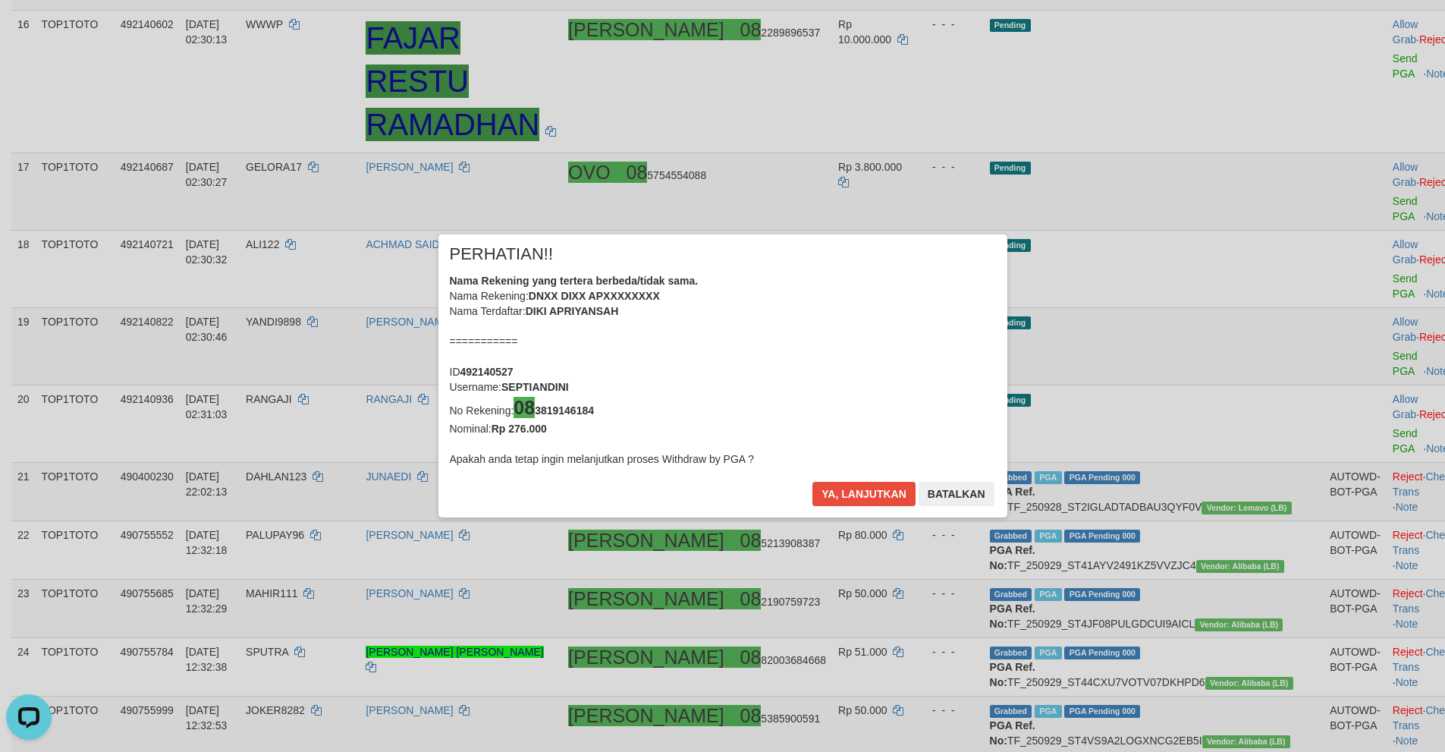
scroll to position [1016, 0]
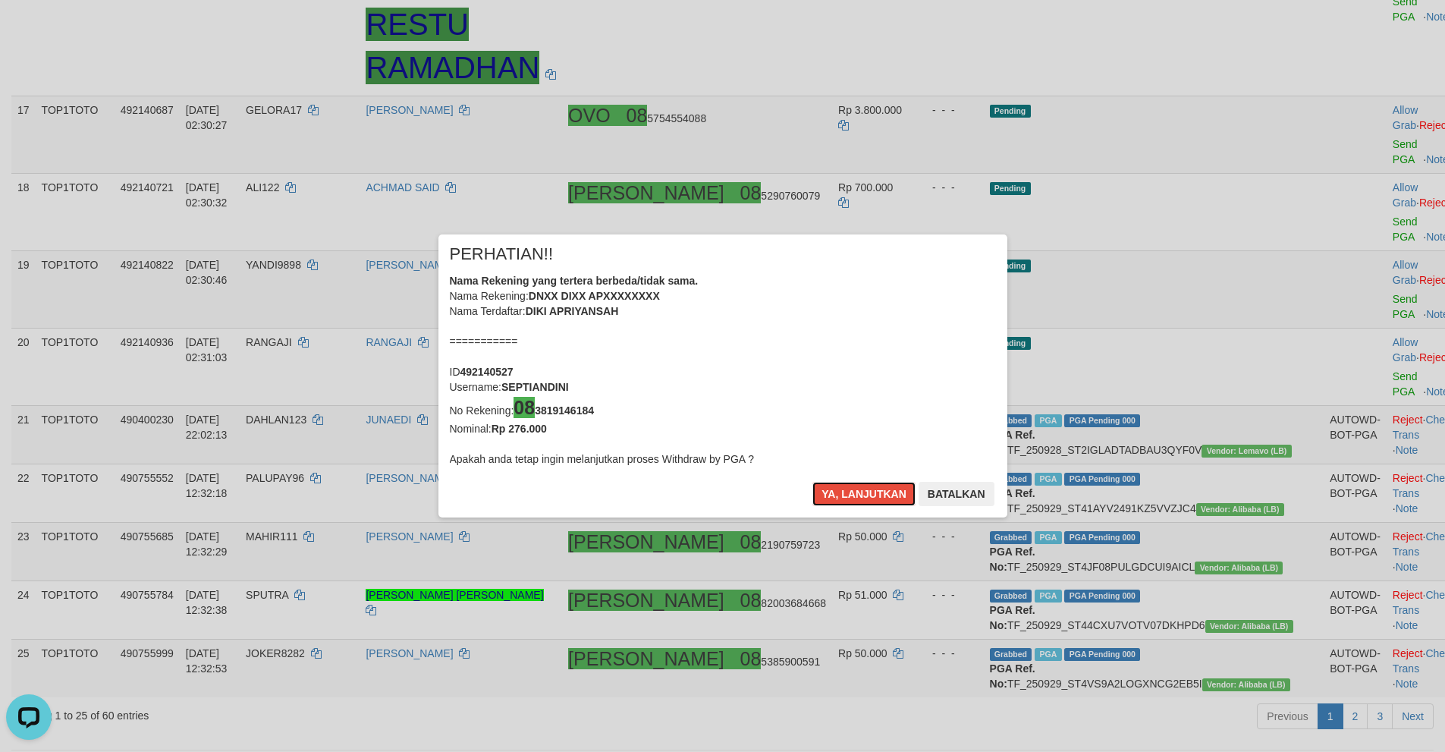
click at [812, 482] on button "Ya, lanjutkan" at bounding box center [863, 494] width 103 height 24
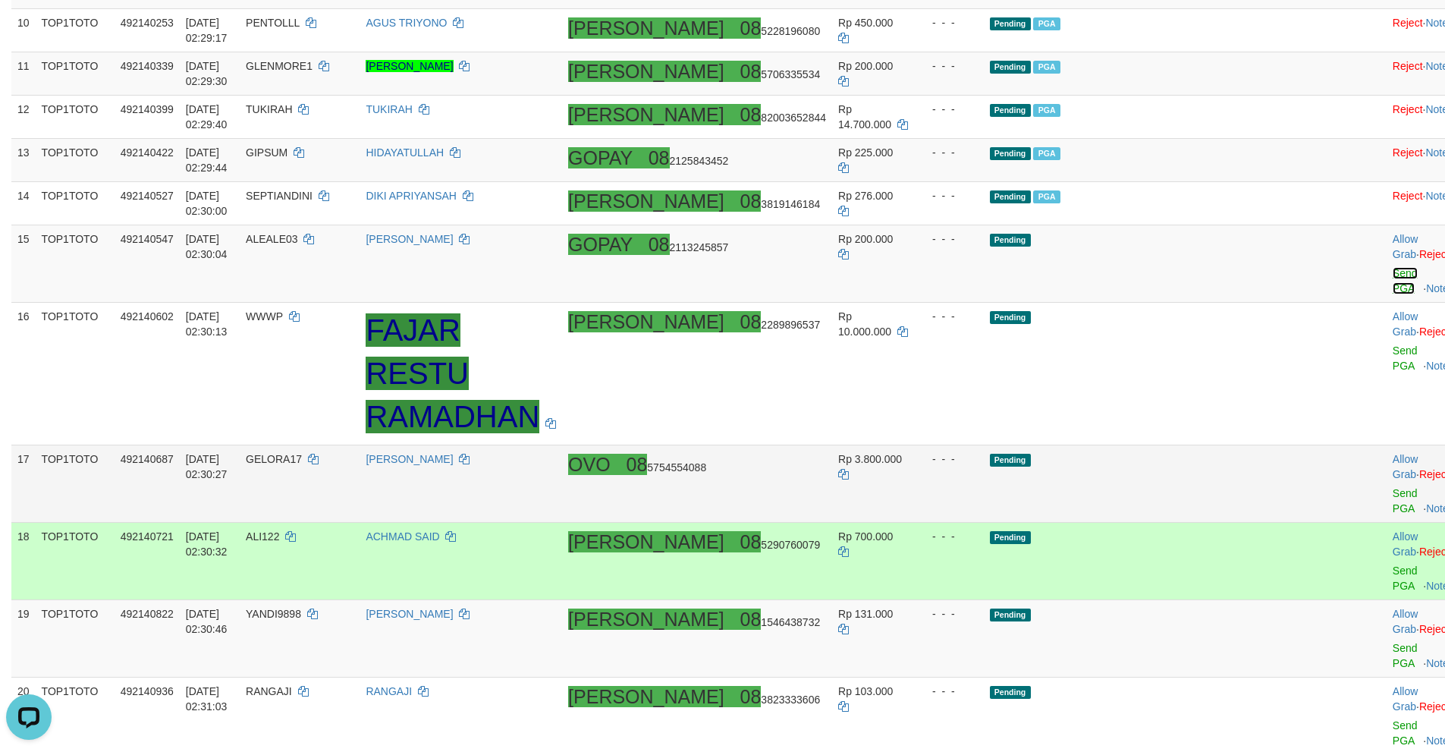
scroll to position [598, 0]
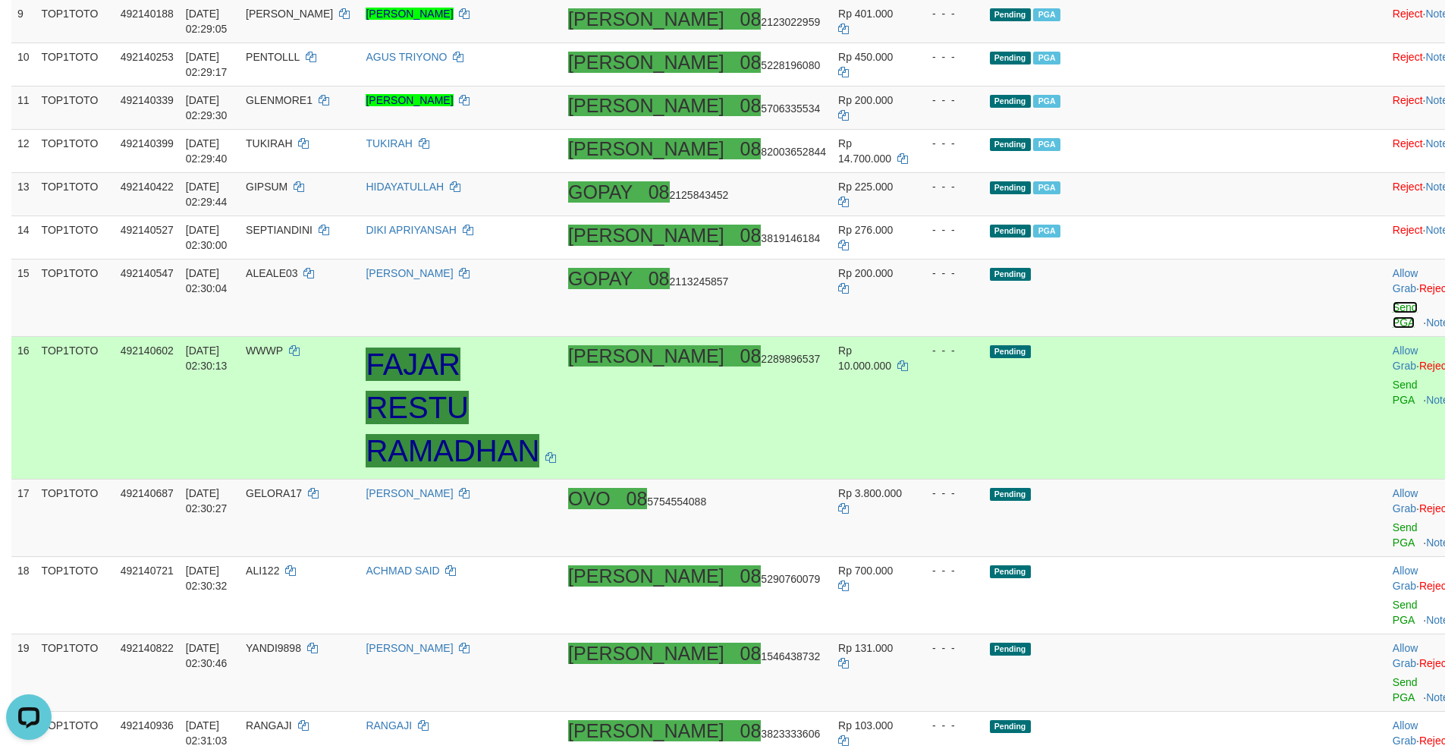
click at [1393, 301] on link "Send PGA" at bounding box center [1405, 314] width 25 height 27
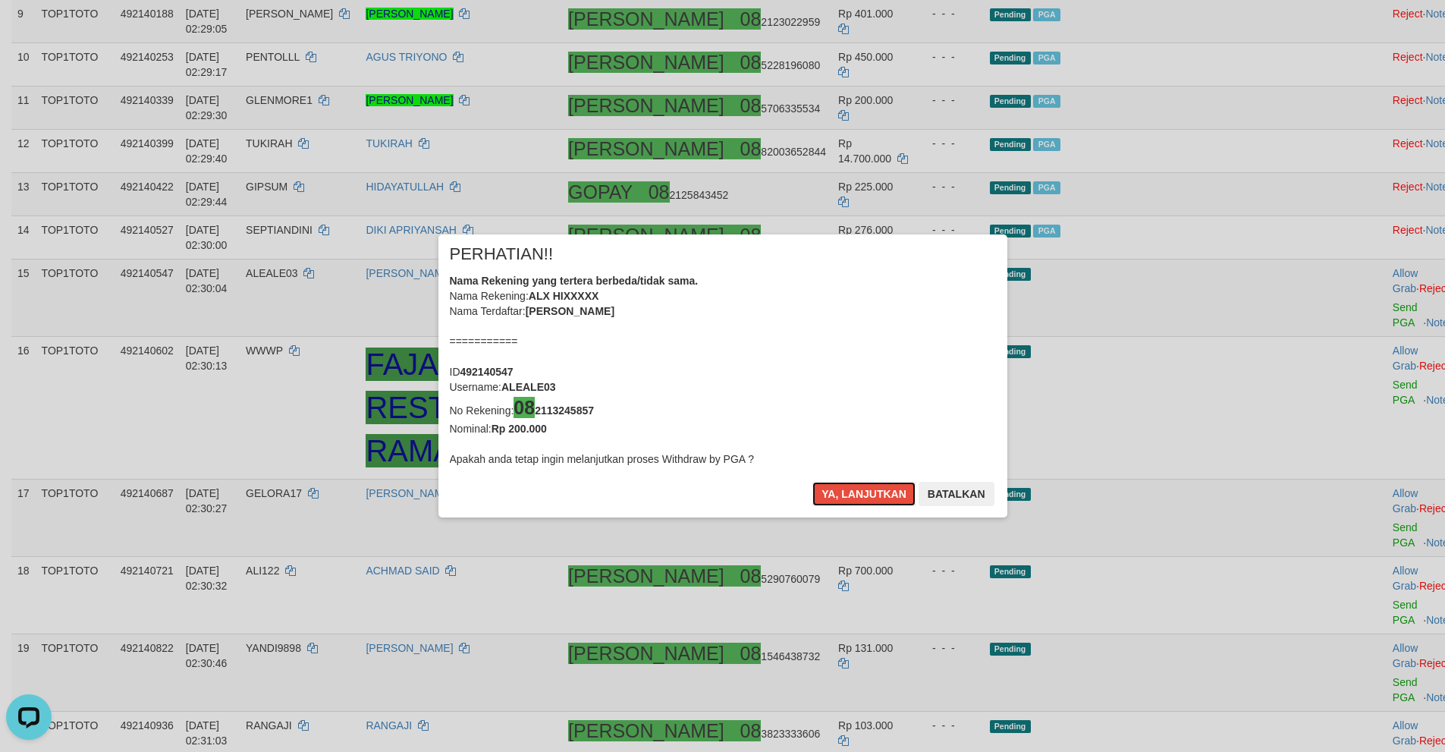
click at [812, 482] on button "Ya, lanjutkan" at bounding box center [863, 494] width 103 height 24
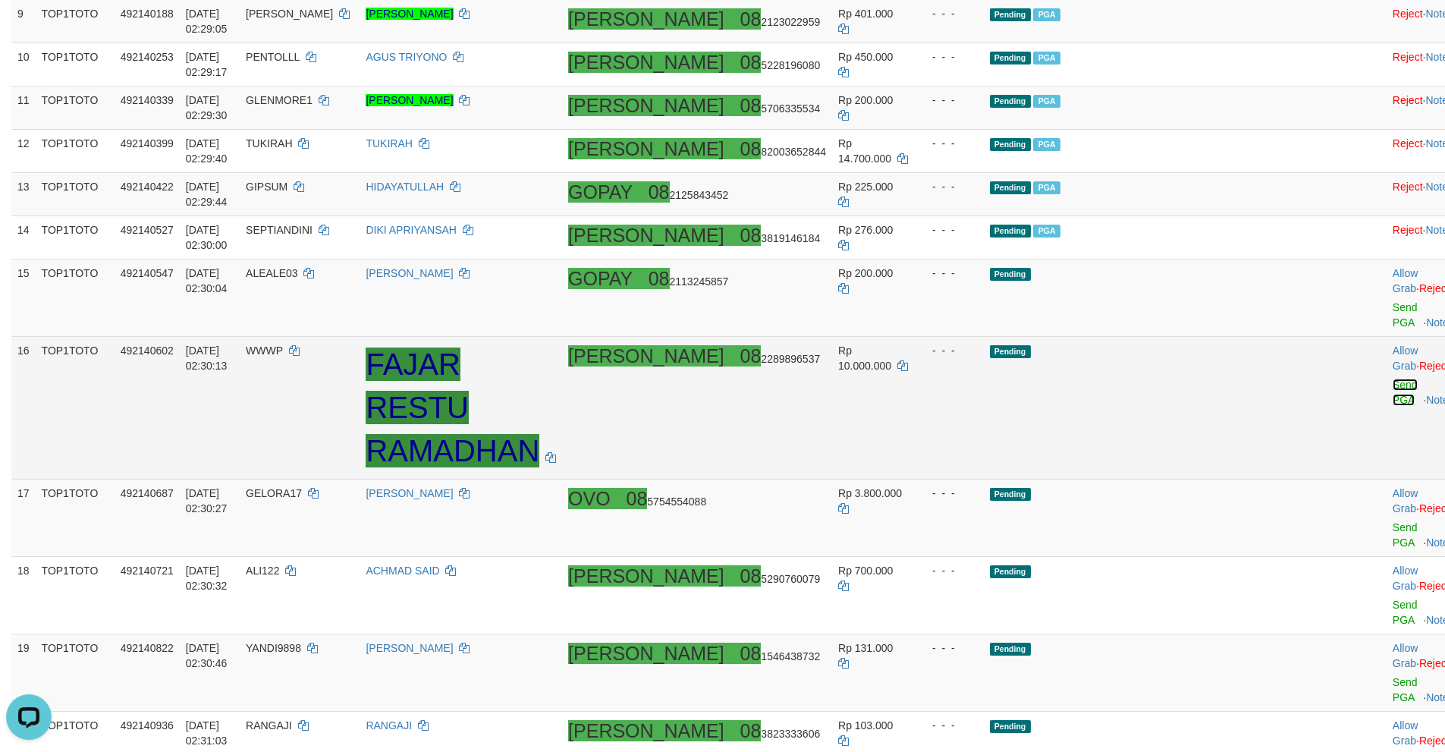
scroll to position [592, 0]
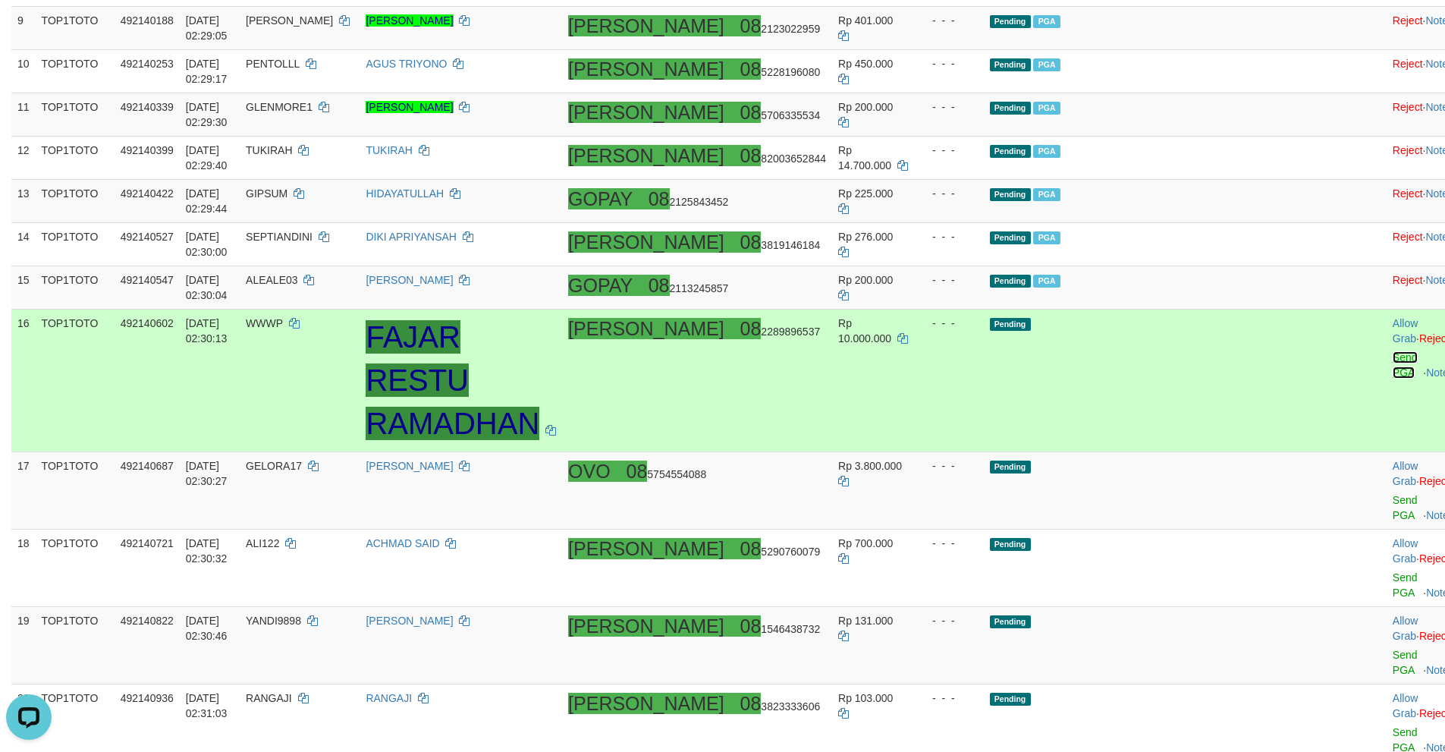
click at [1393, 351] on link "Send PGA" at bounding box center [1405, 364] width 25 height 27
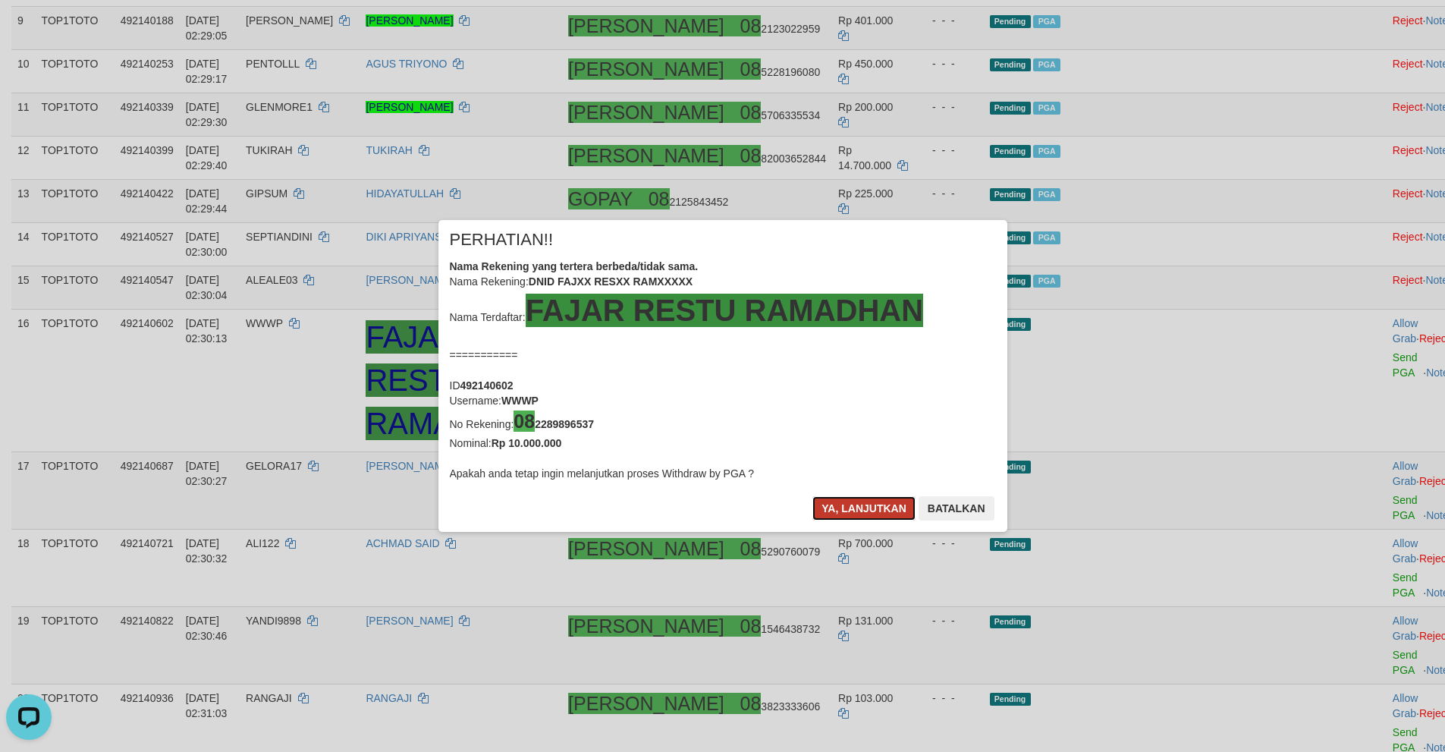
click at [859, 509] on button "Ya, lanjutkan" at bounding box center [863, 508] width 103 height 24
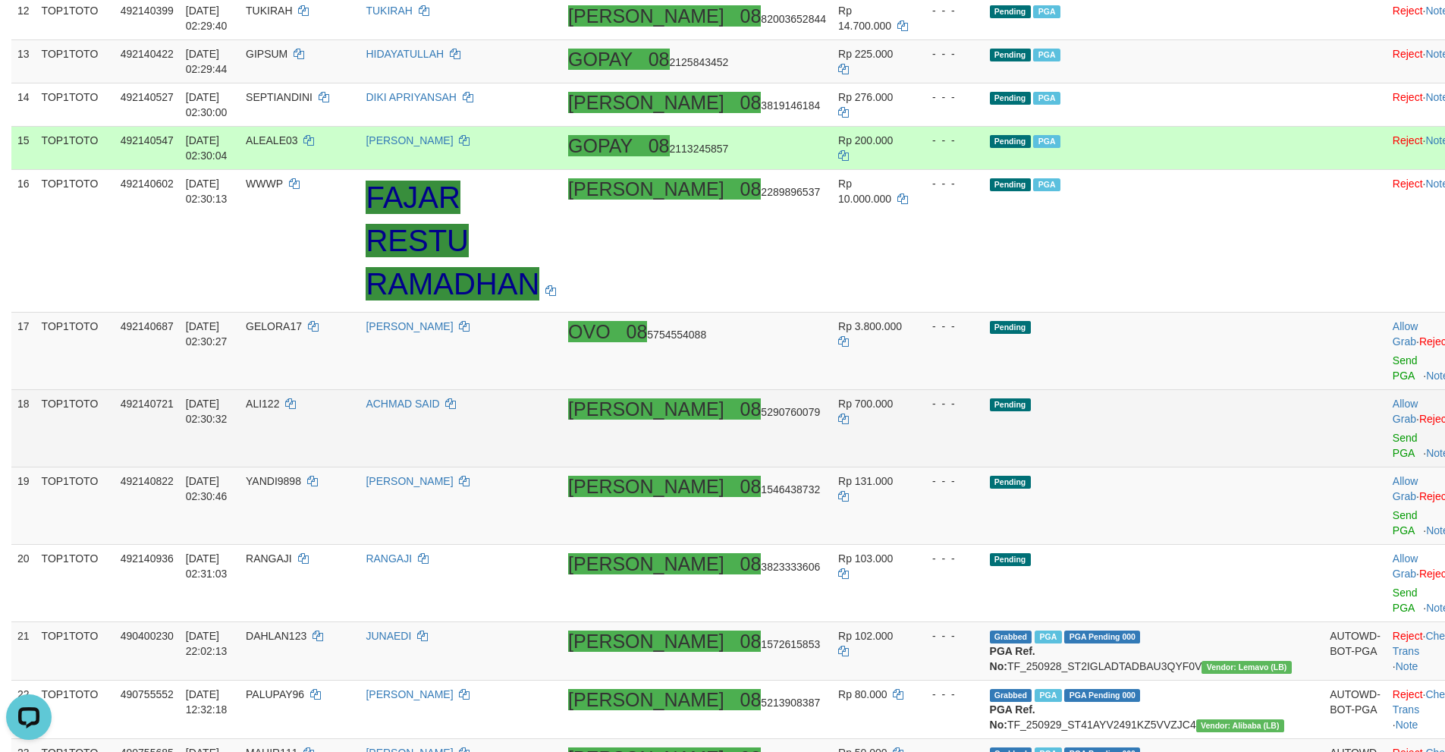
scroll to position [743, 0]
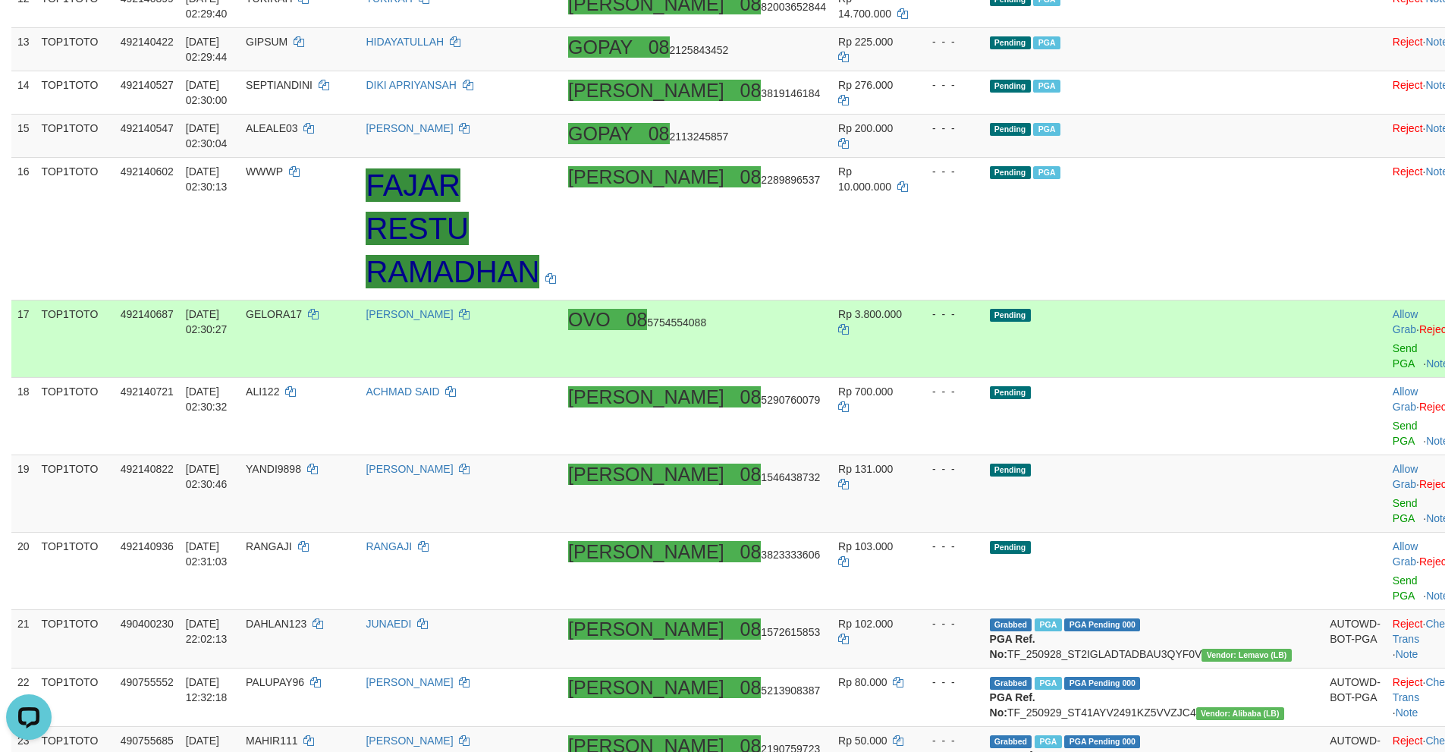
click at [1387, 300] on td "Allow Grab · Reject Send PGA · Note" at bounding box center [1424, 338] width 75 height 77
click at [1393, 342] on link "Send PGA" at bounding box center [1405, 355] width 25 height 27
click at [1393, 419] on link "Send PGA" at bounding box center [1405, 432] width 25 height 27
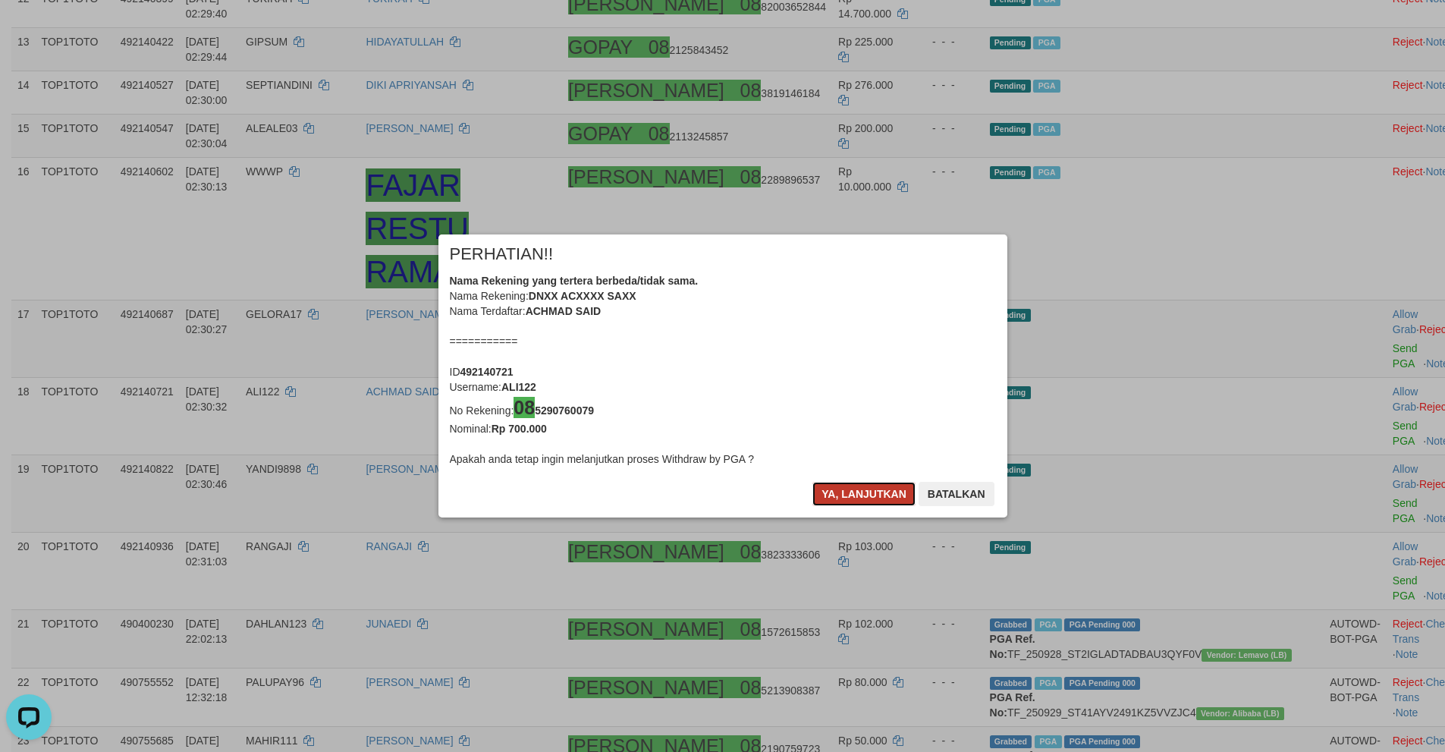
click at [846, 493] on button "Ya, lanjutkan" at bounding box center [863, 494] width 103 height 24
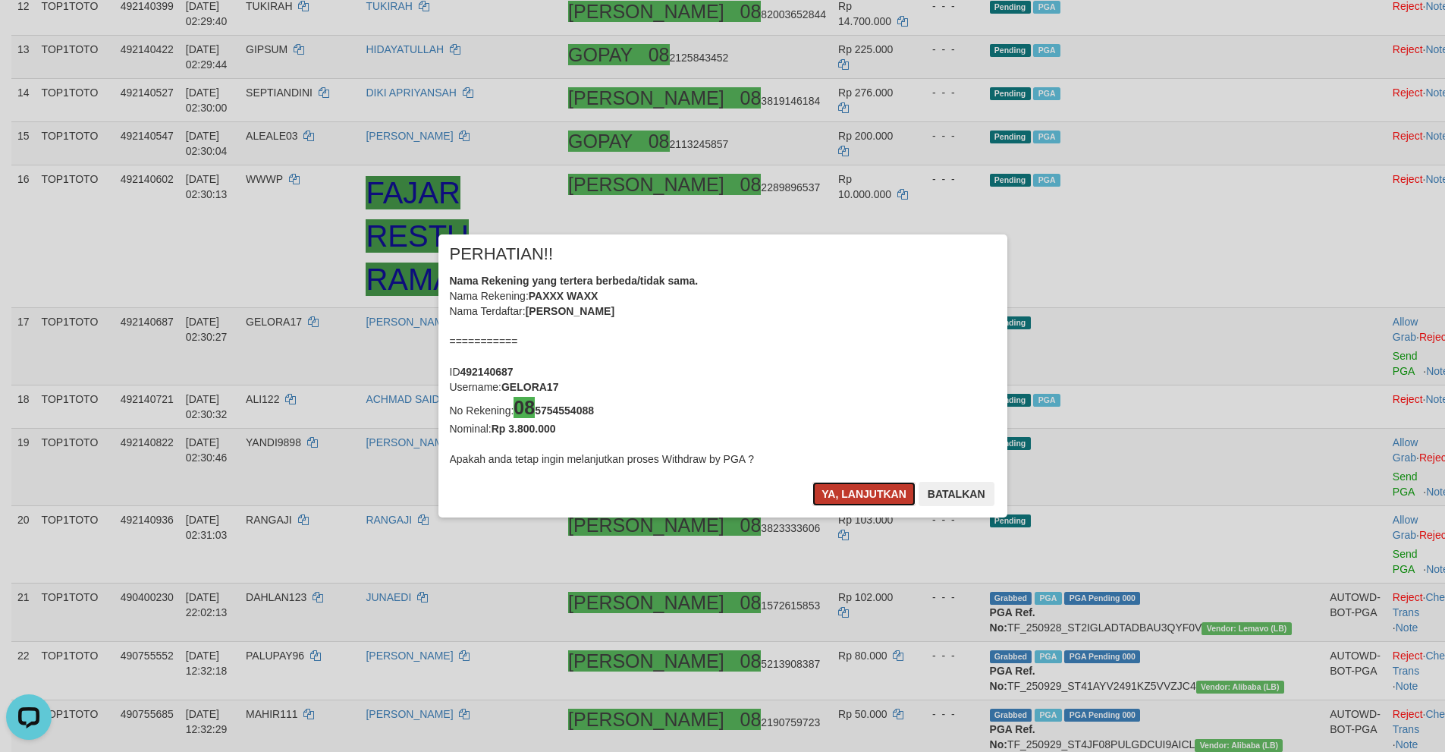
click at [844, 493] on button "Ya, lanjutkan" at bounding box center [863, 494] width 103 height 24
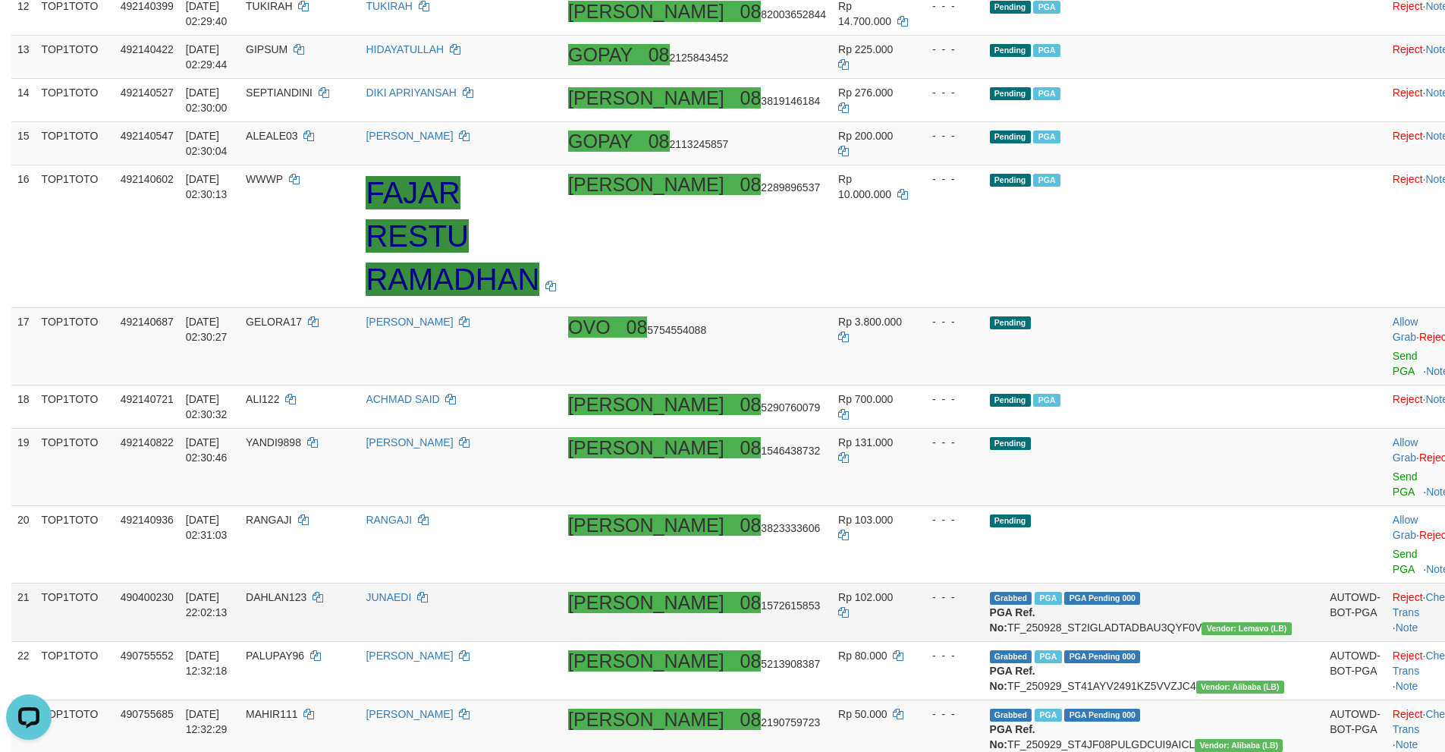
scroll to position [729, 0]
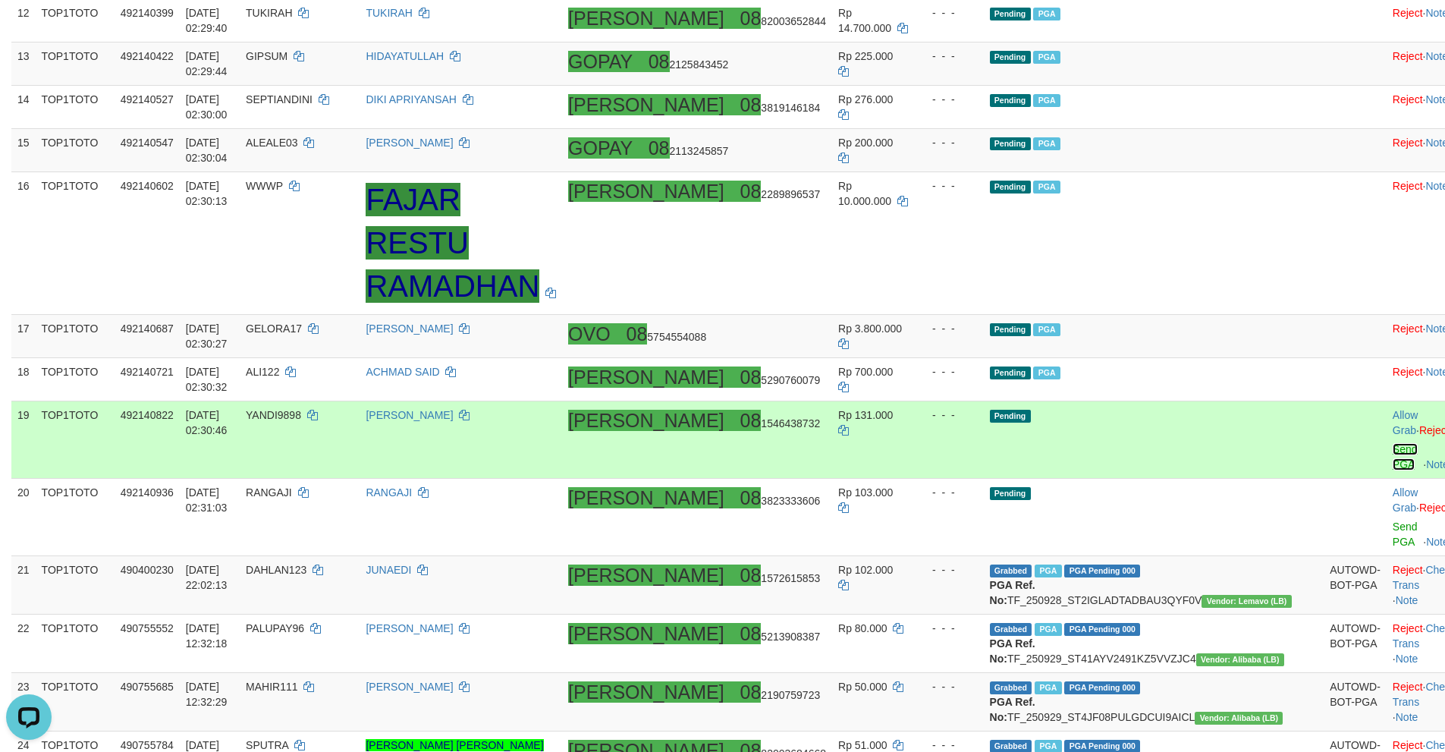
click at [1393, 443] on link "Send PGA" at bounding box center [1405, 456] width 25 height 27
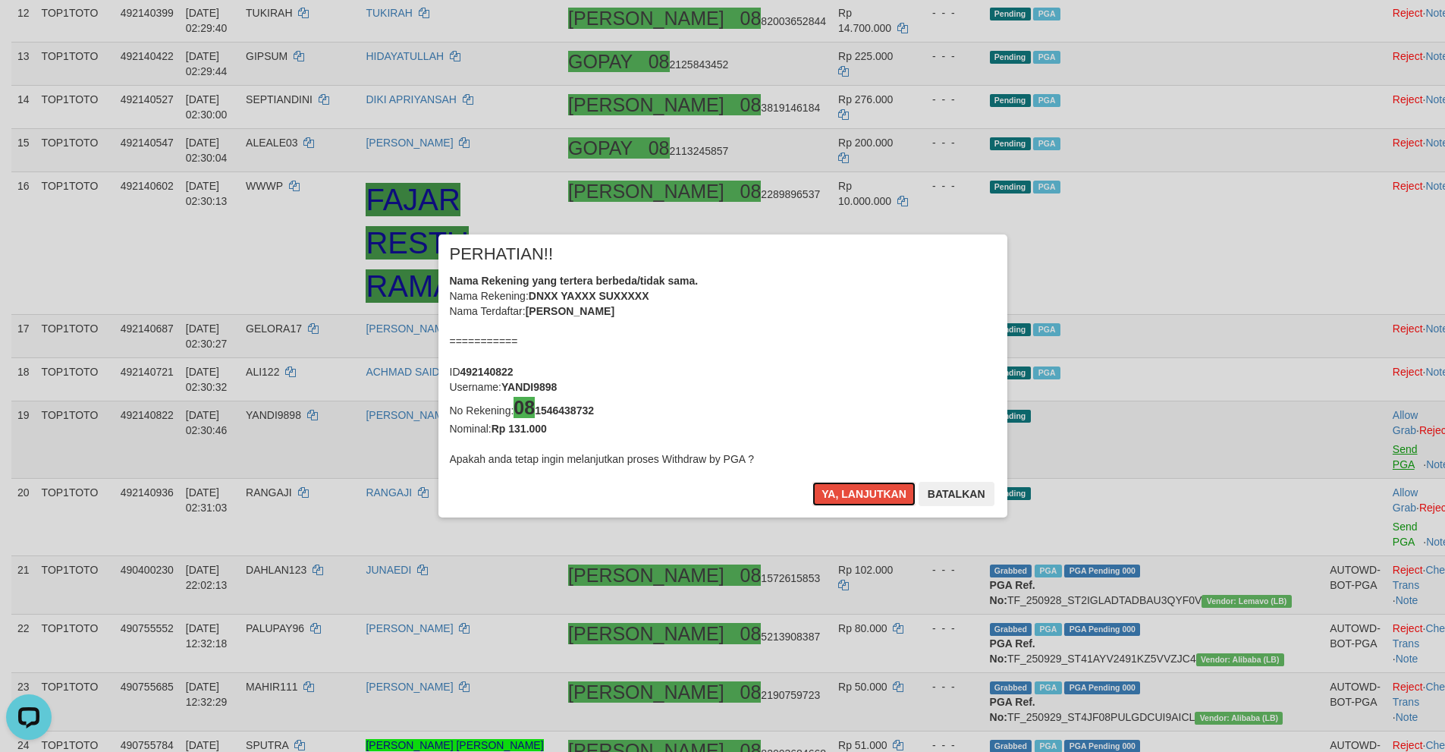
click at [812, 482] on button "Ya, lanjutkan" at bounding box center [863, 494] width 103 height 24
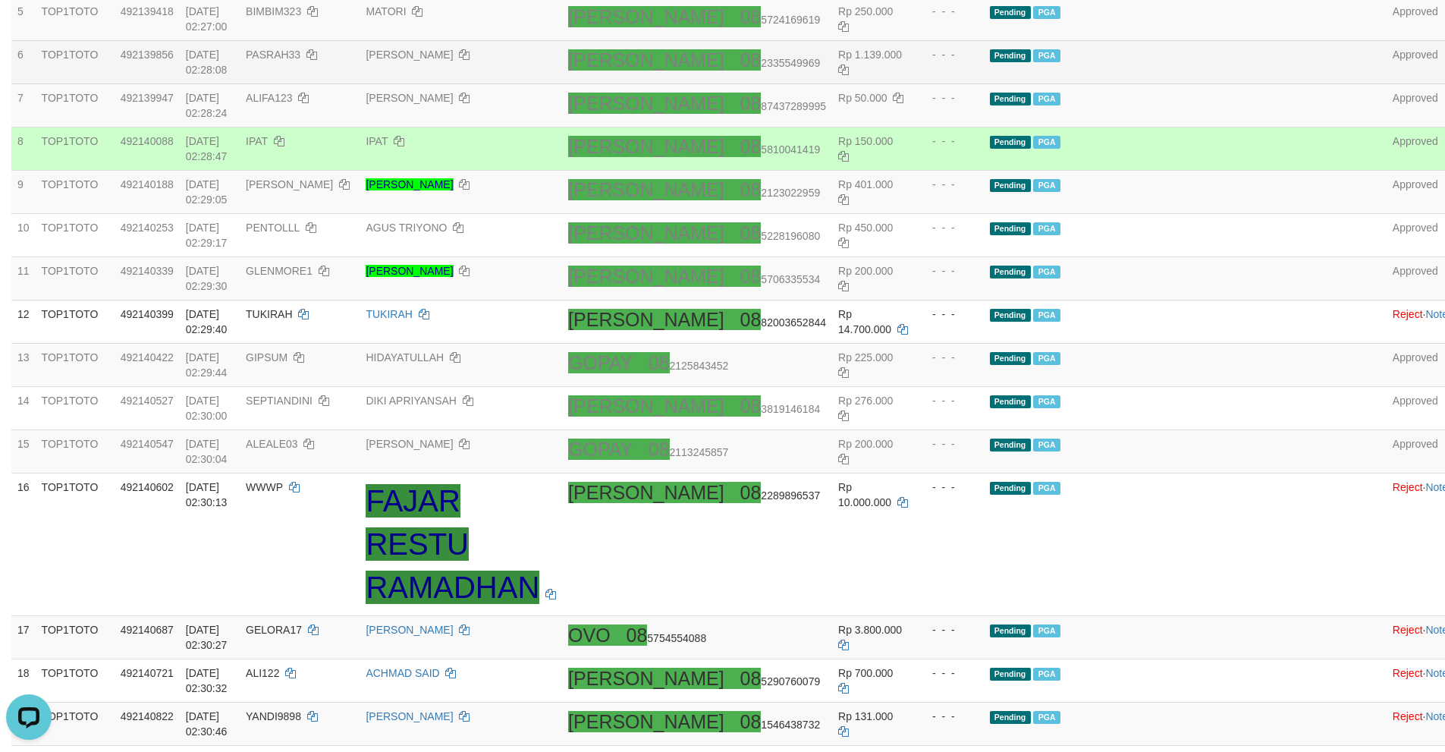
scroll to position [122, 0]
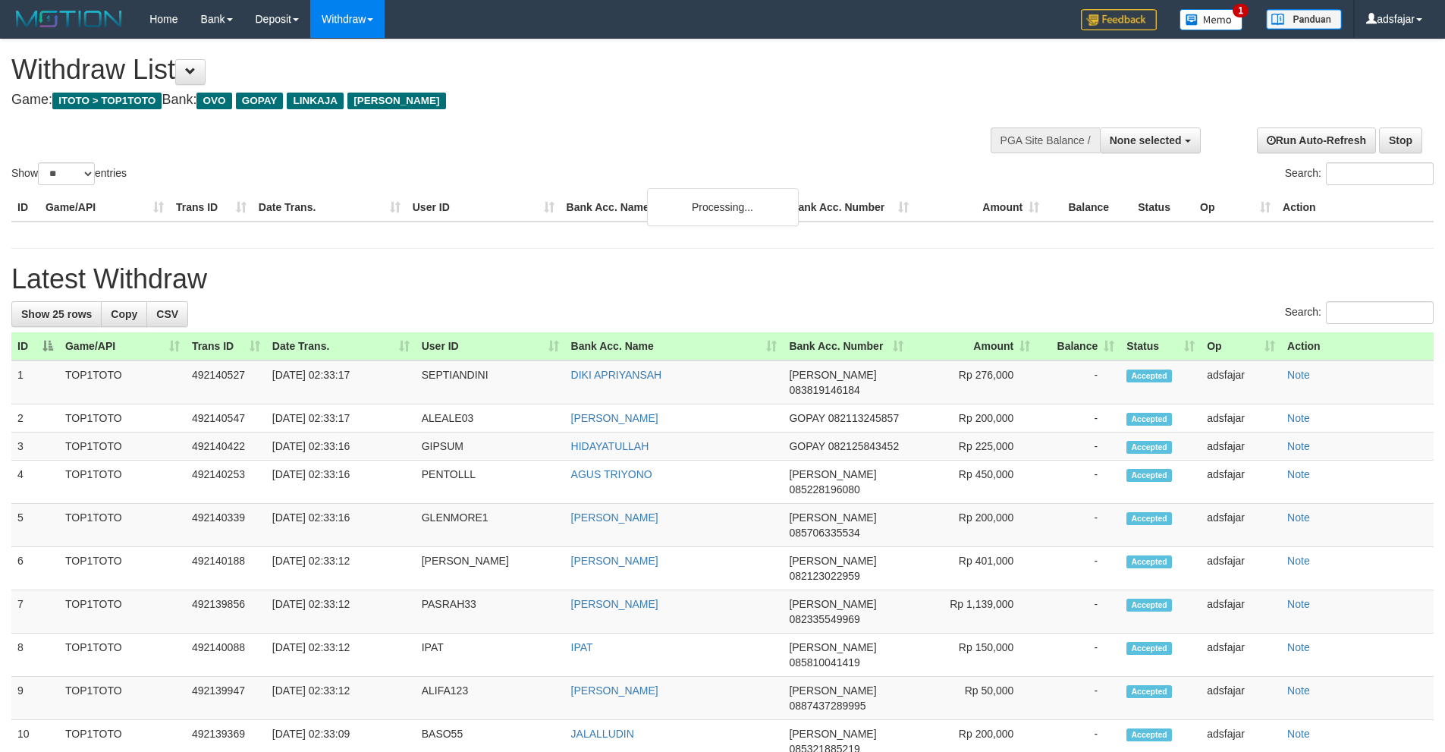
select select
select select "**"
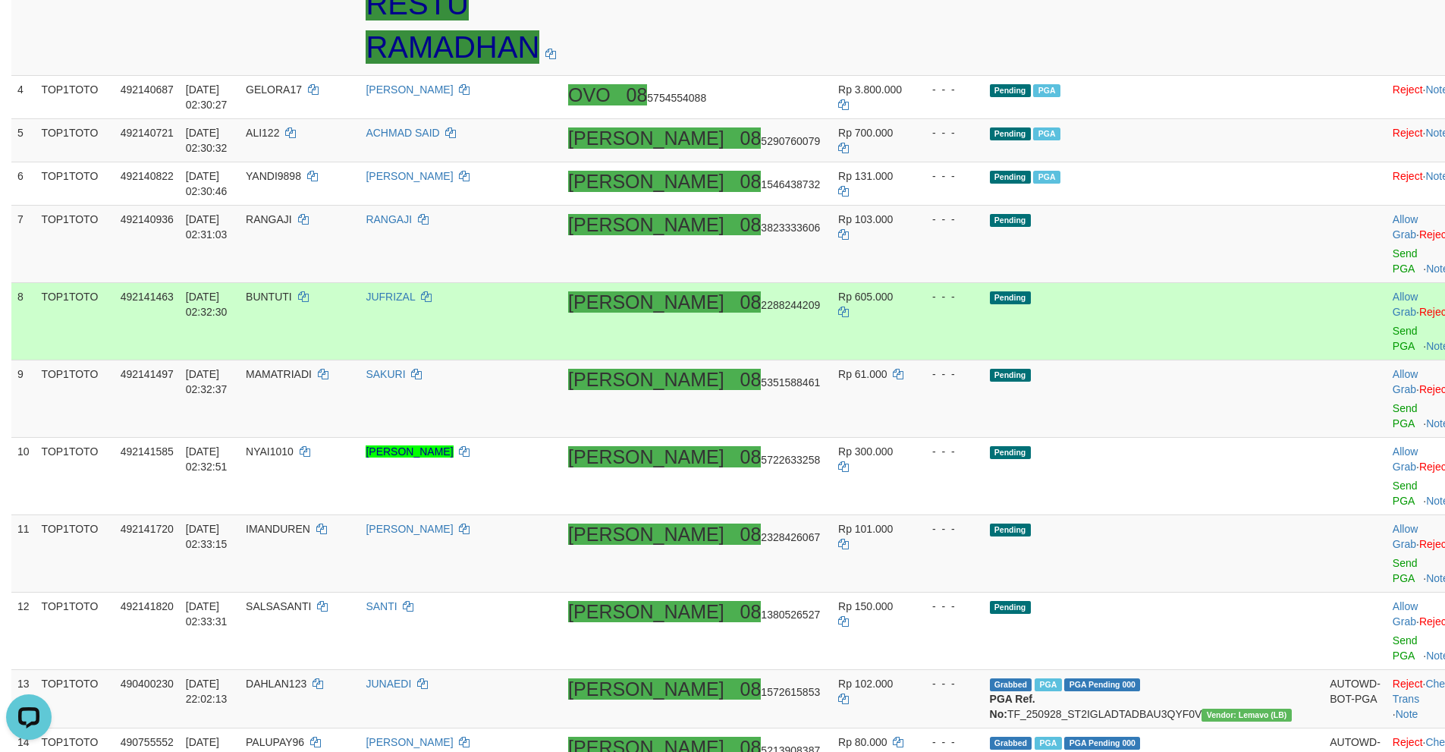
scroll to position [426, 0]
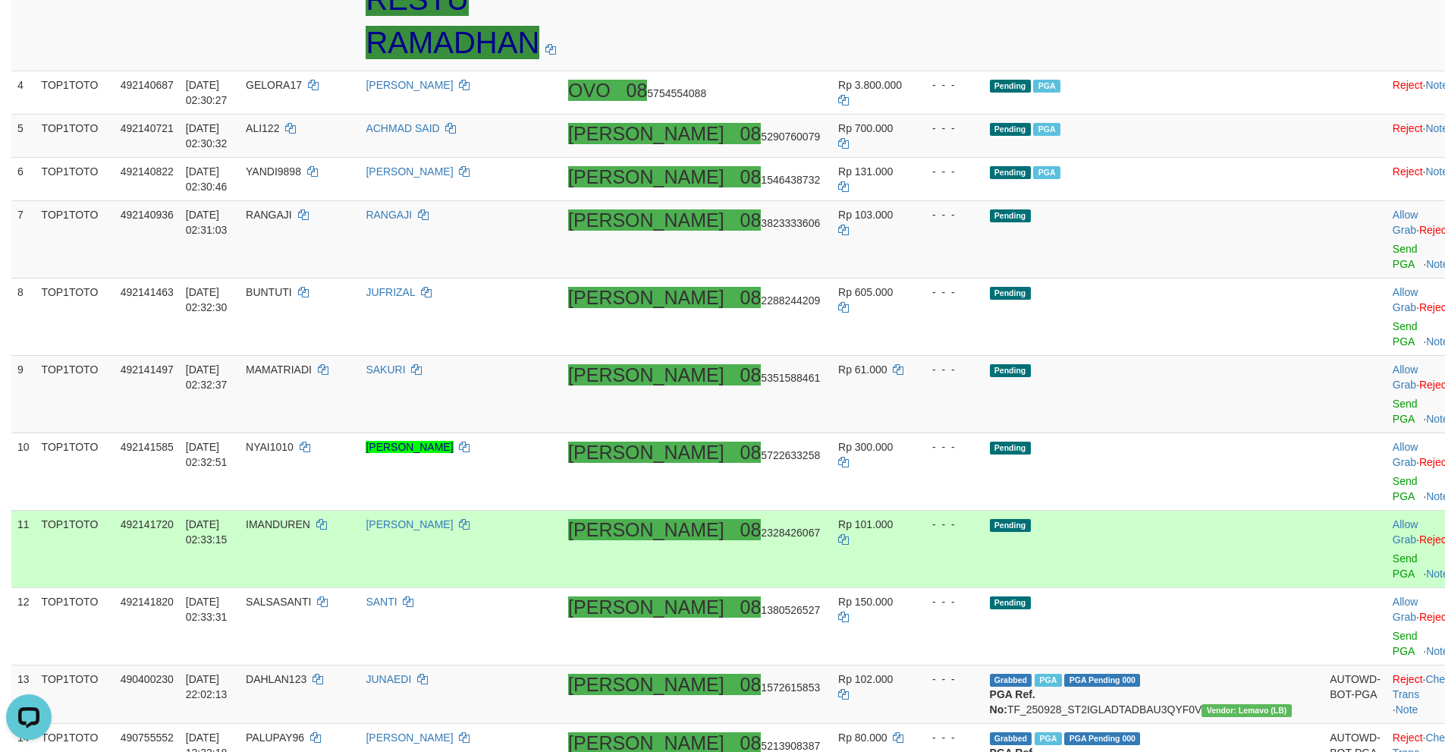
click at [837, 511] on td "Rp 101.000" at bounding box center [873, 549] width 82 height 77
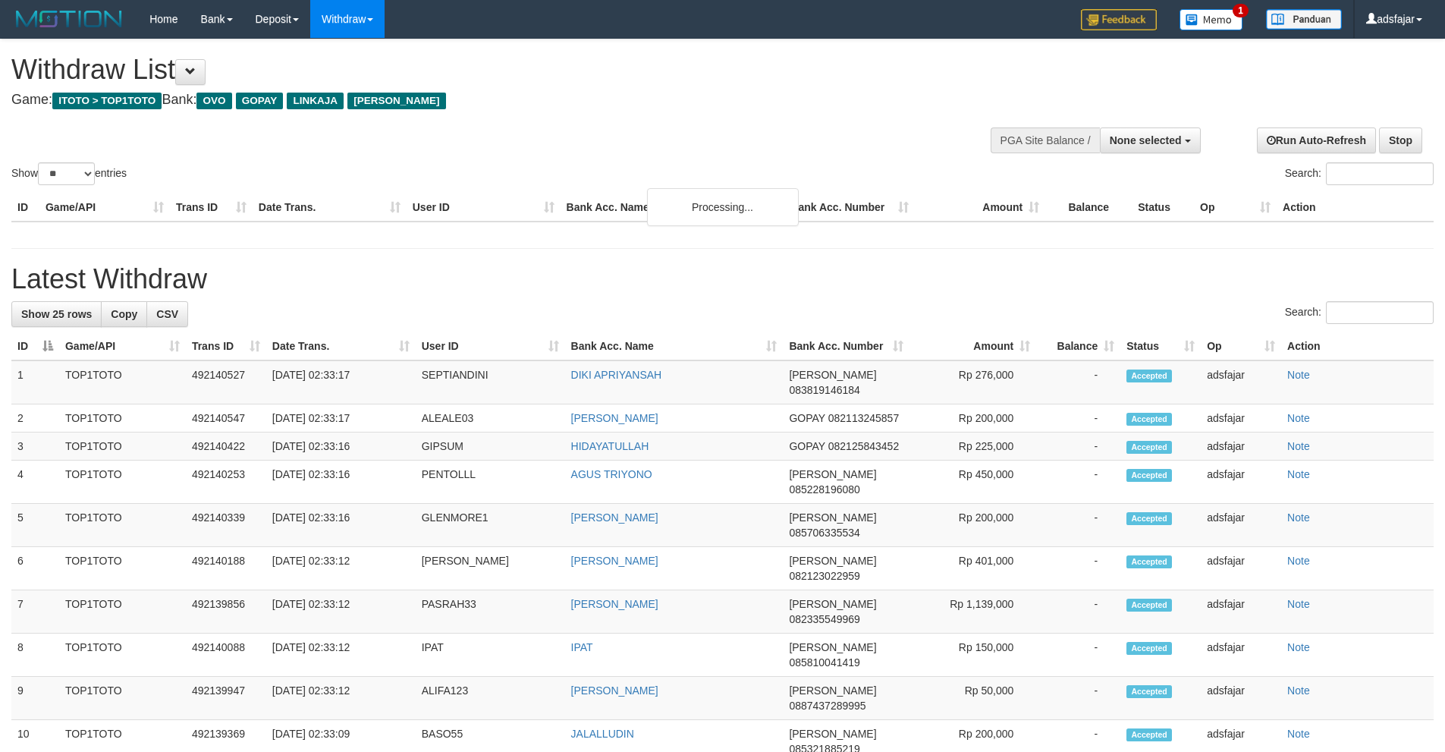
select select
select select "**"
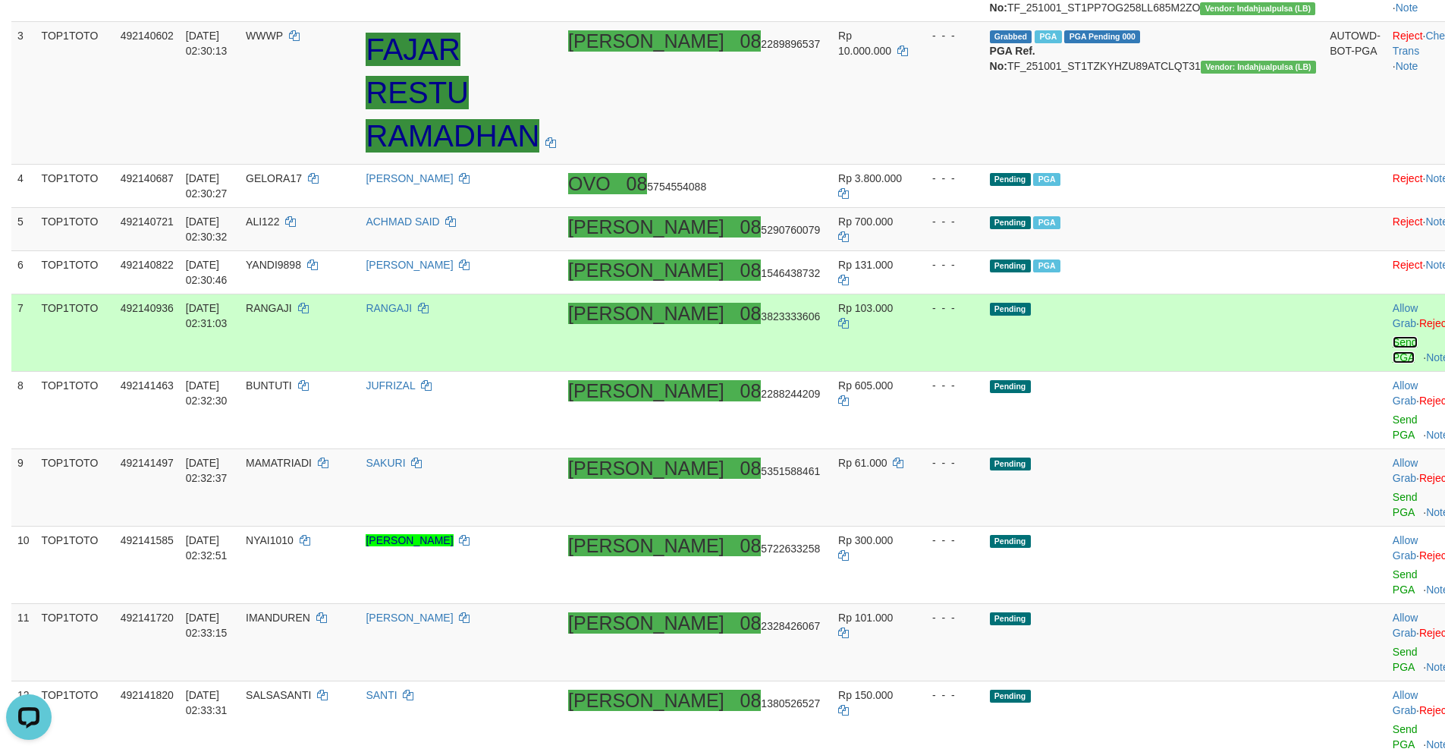
click at [1393, 336] on link "Send PGA" at bounding box center [1405, 349] width 25 height 27
click at [1393, 413] on link "Send PGA" at bounding box center [1405, 426] width 25 height 27
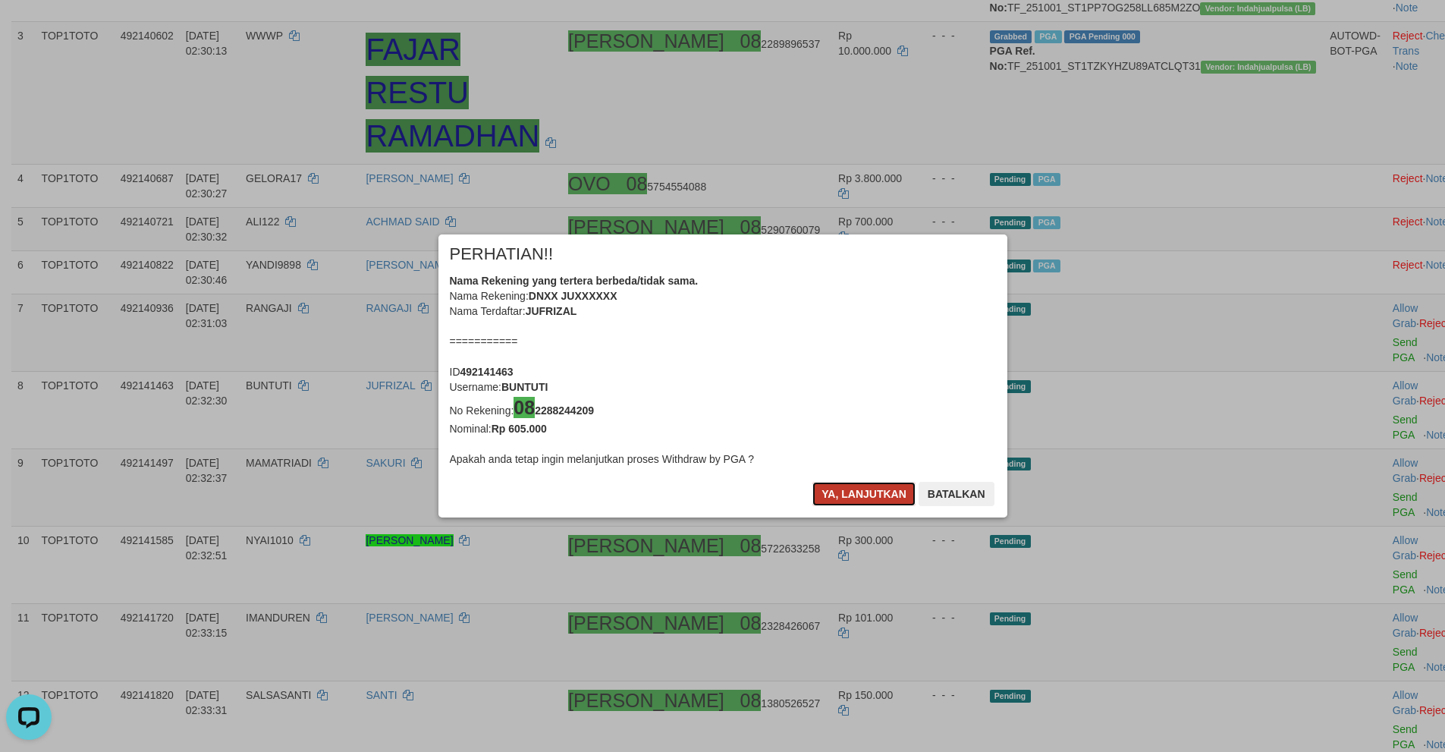
click at [862, 498] on button "Ya, lanjutkan" at bounding box center [863, 494] width 103 height 24
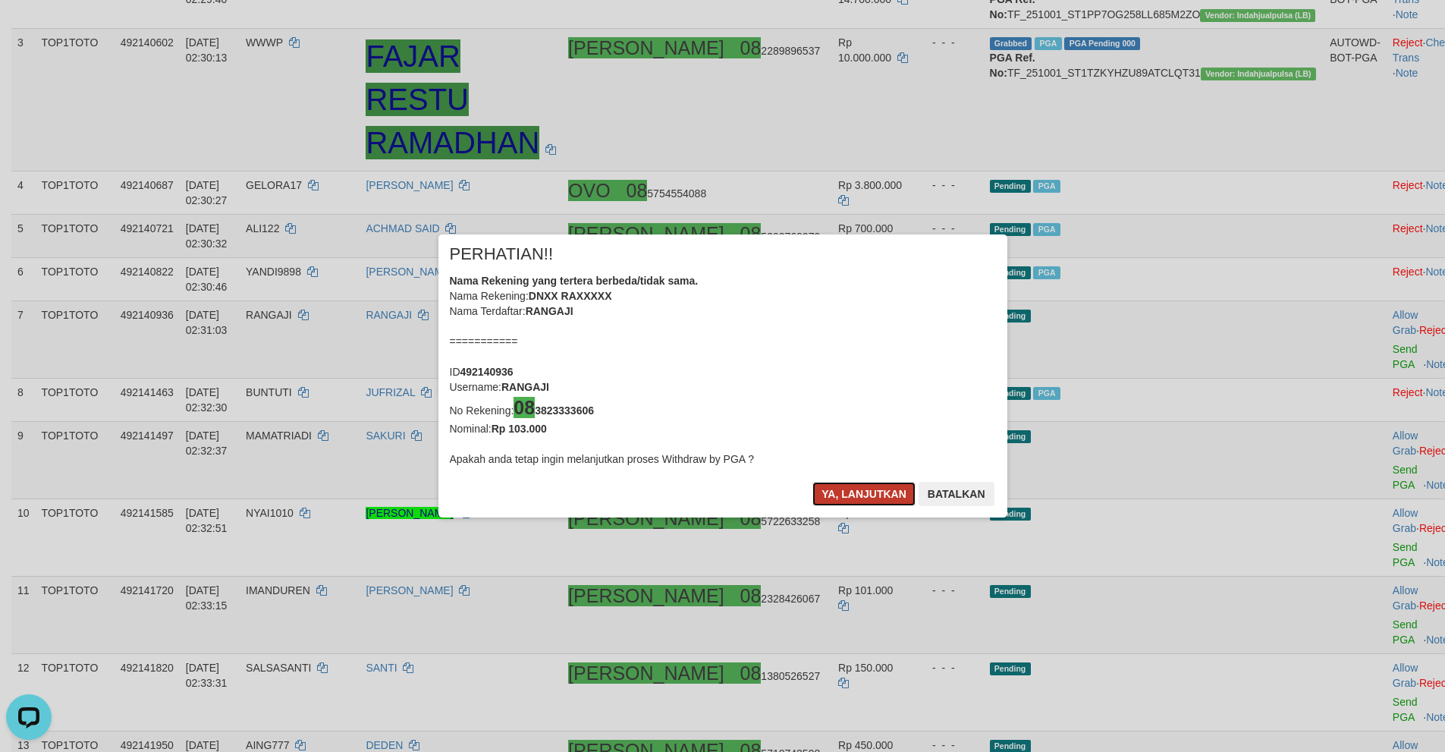
click at [857, 498] on button "Ya, lanjutkan" at bounding box center [863, 494] width 103 height 24
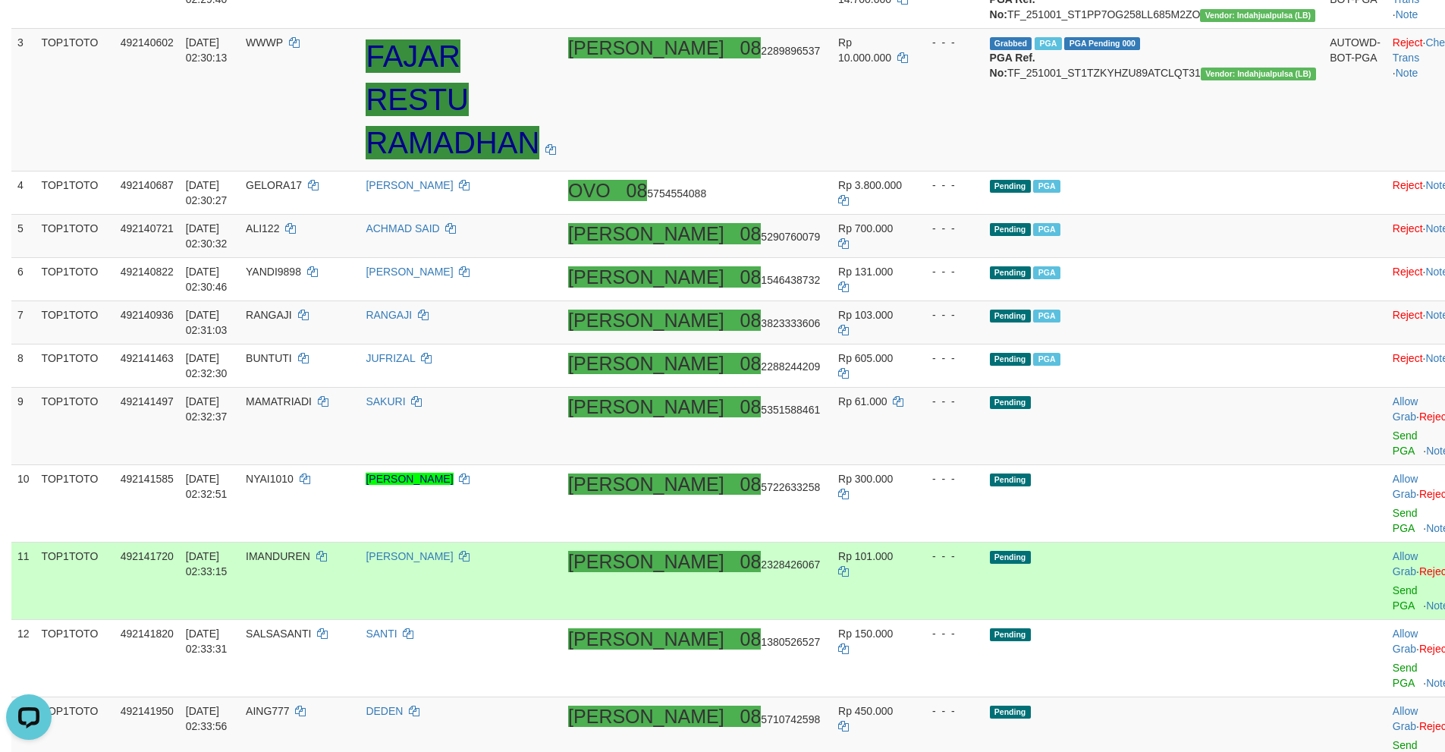
scroll to position [318, 0]
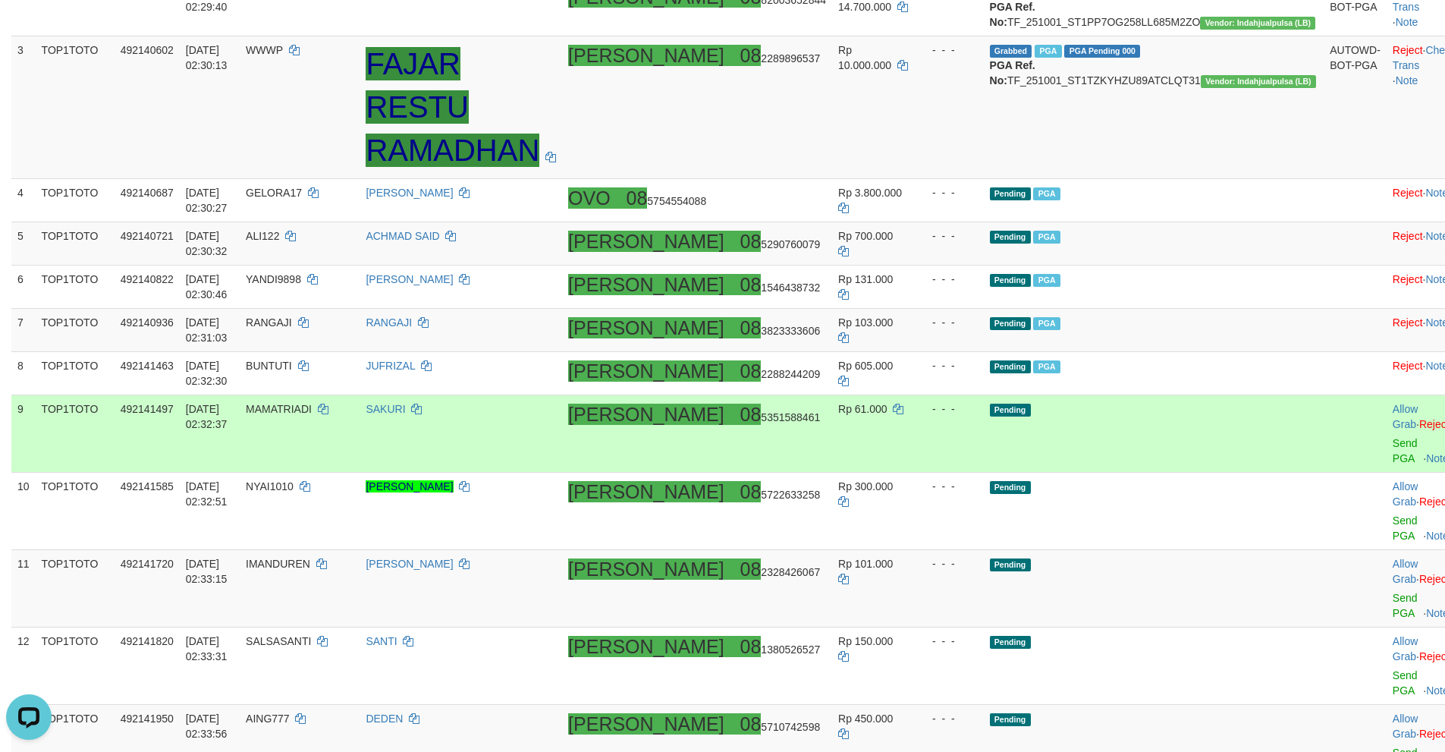
click at [1387, 434] on td "Allow Grab · Reject Send PGA · Note" at bounding box center [1424, 433] width 75 height 77
click at [1393, 437] on link "Send PGA" at bounding box center [1405, 450] width 25 height 27
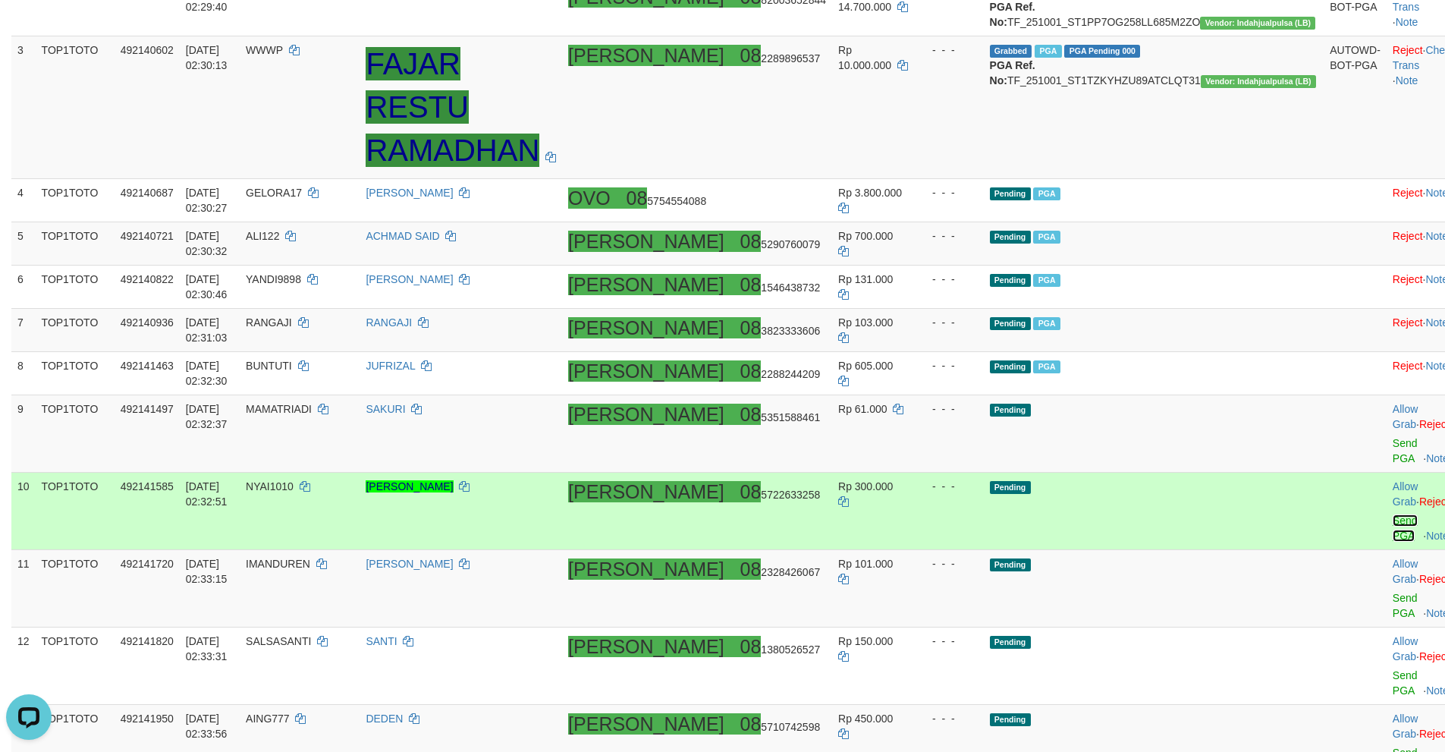
click at [1393, 514] on link "Send PGA" at bounding box center [1405, 527] width 25 height 27
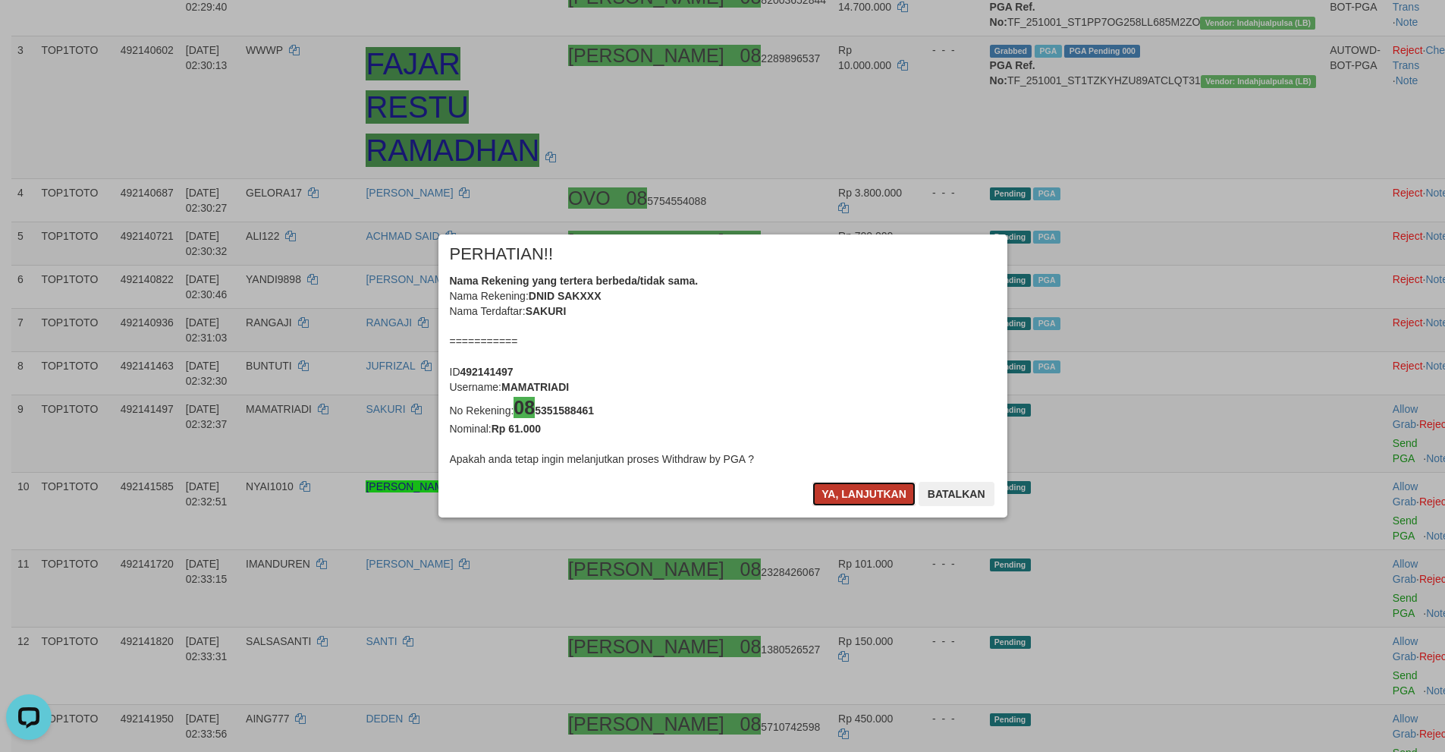
click at [844, 498] on button "Ya, lanjutkan" at bounding box center [863, 494] width 103 height 24
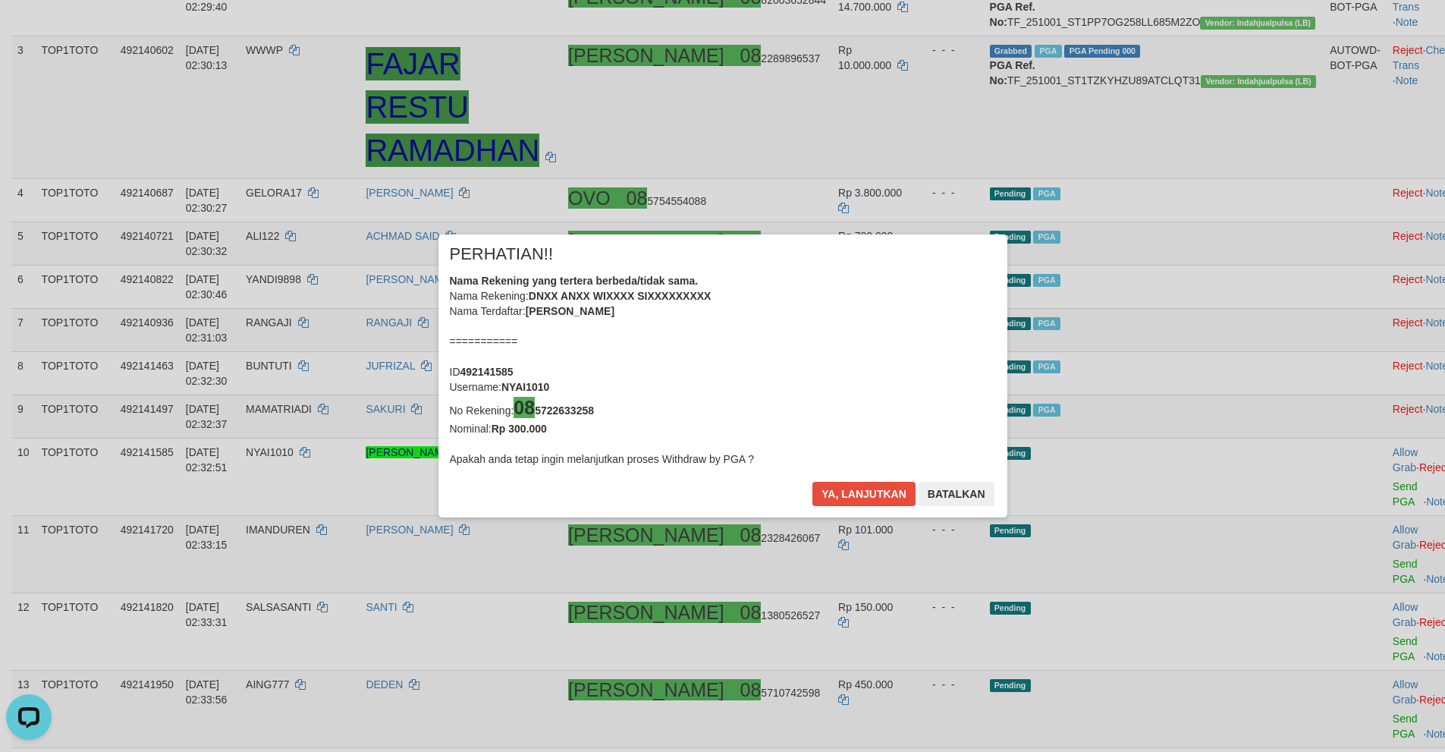
scroll to position [311, 0]
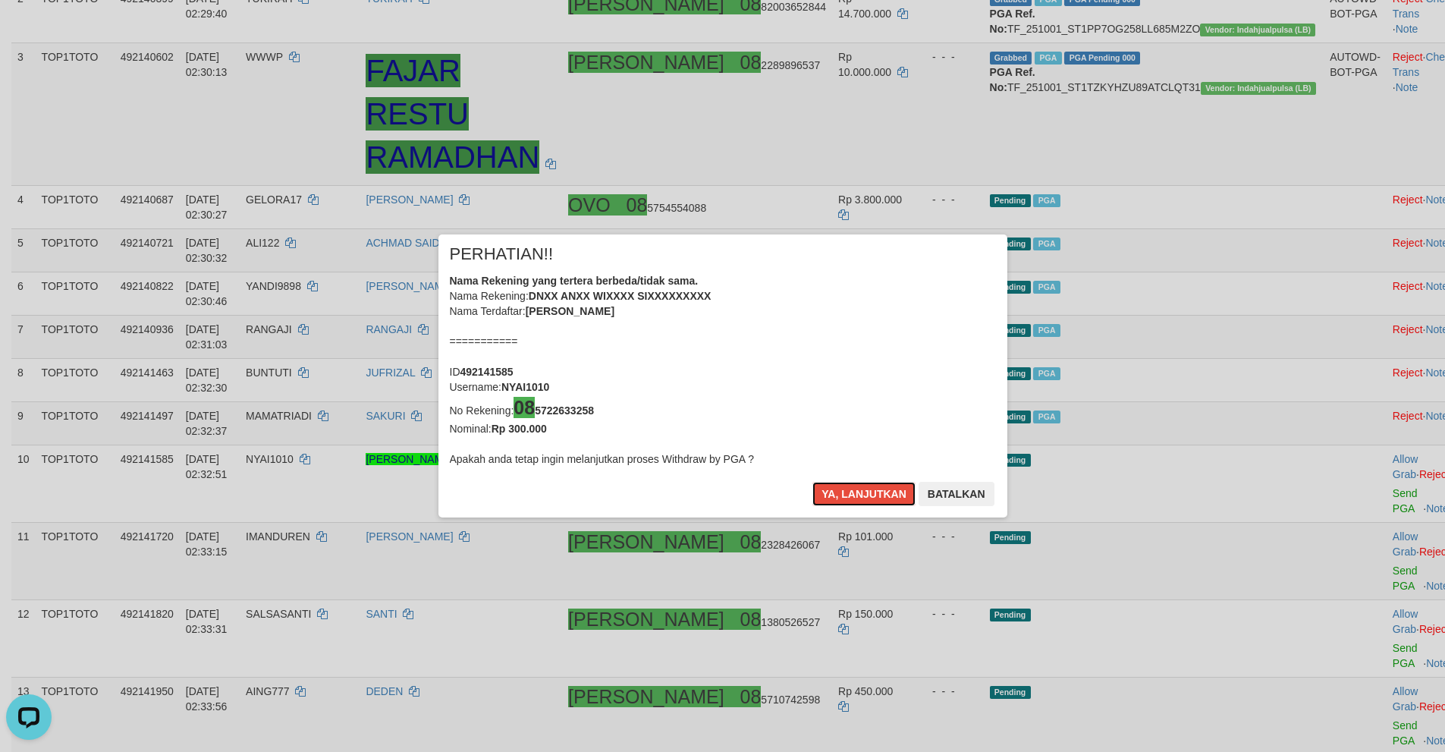
click at [844, 498] on button "Ya, lanjutkan" at bounding box center [863, 494] width 103 height 24
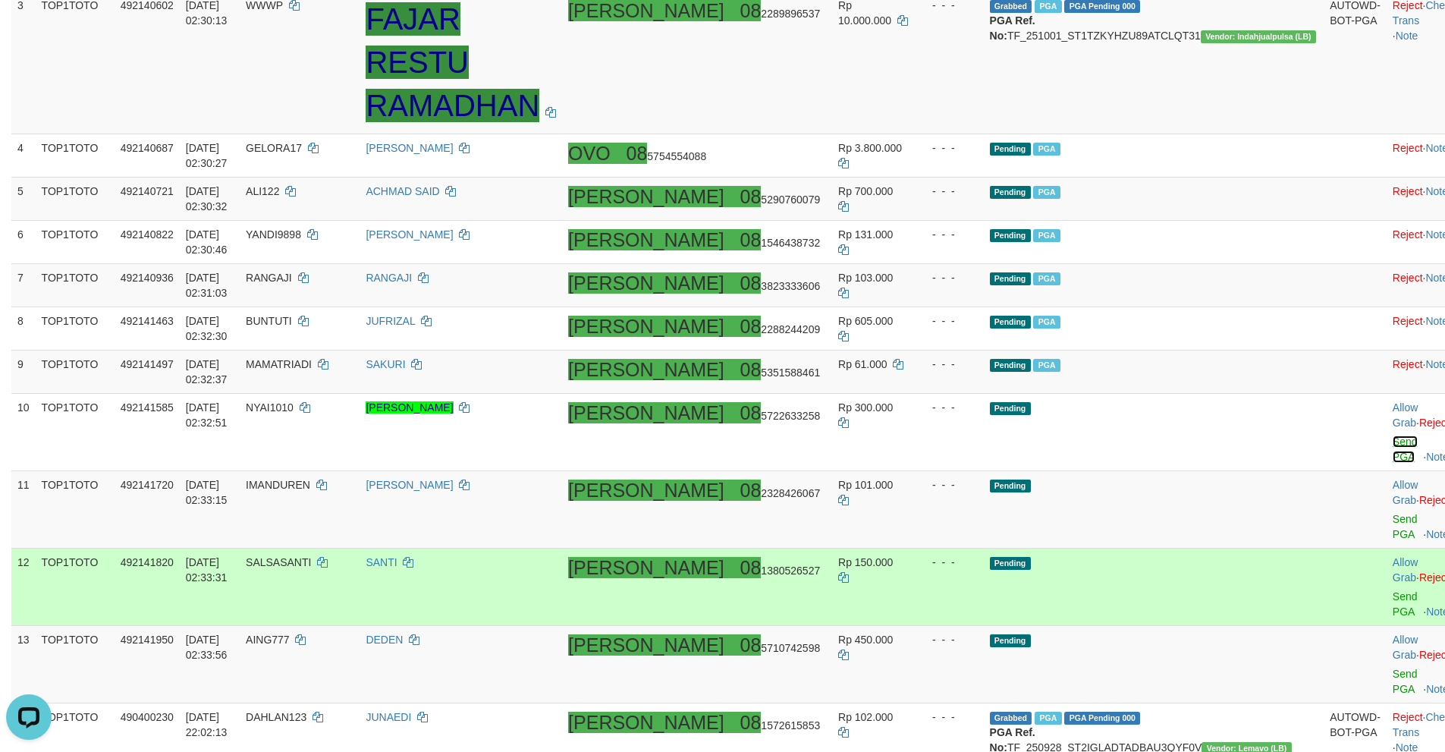
scroll to position [614, 0]
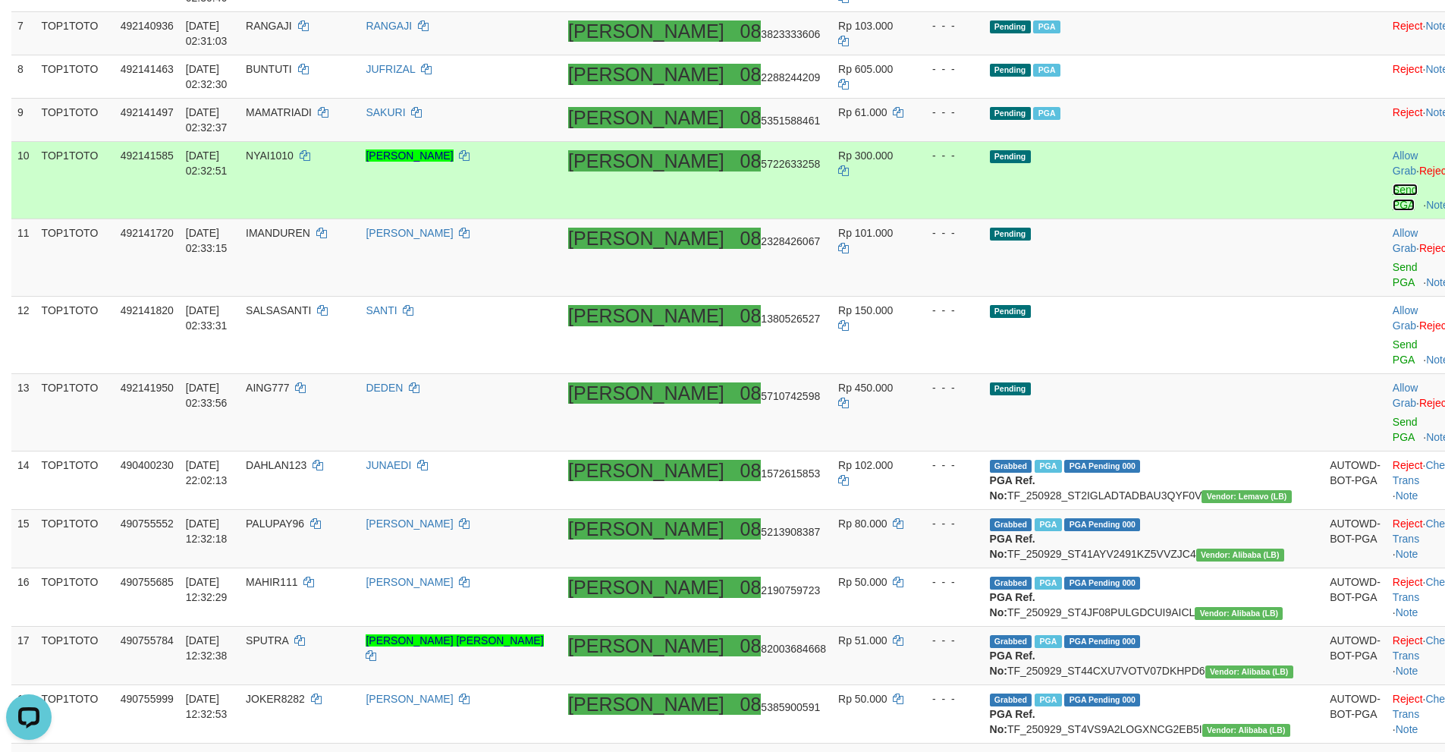
click at [1393, 184] on link "Send PGA" at bounding box center [1405, 197] width 25 height 27
click at [1393, 261] on link "Send PGA" at bounding box center [1405, 274] width 25 height 27
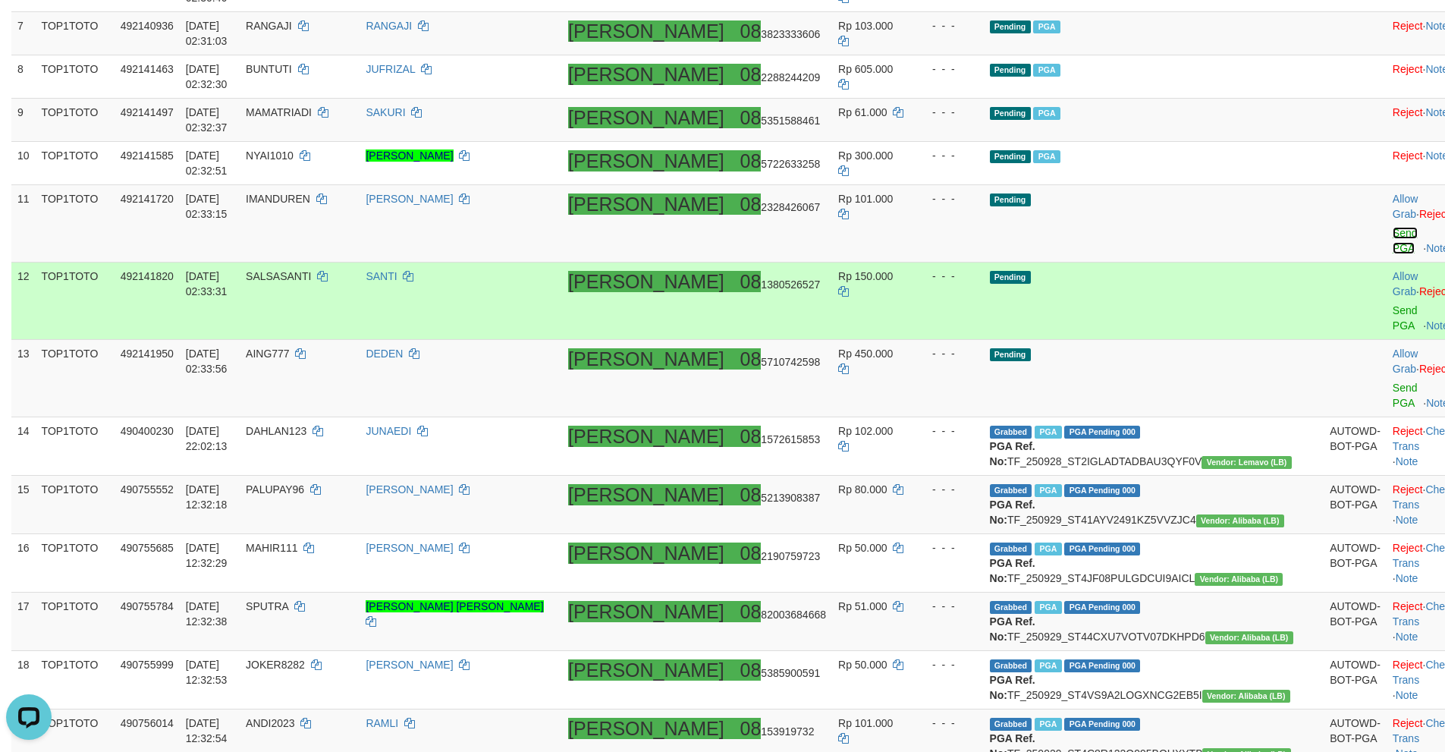
scroll to position [608, 0]
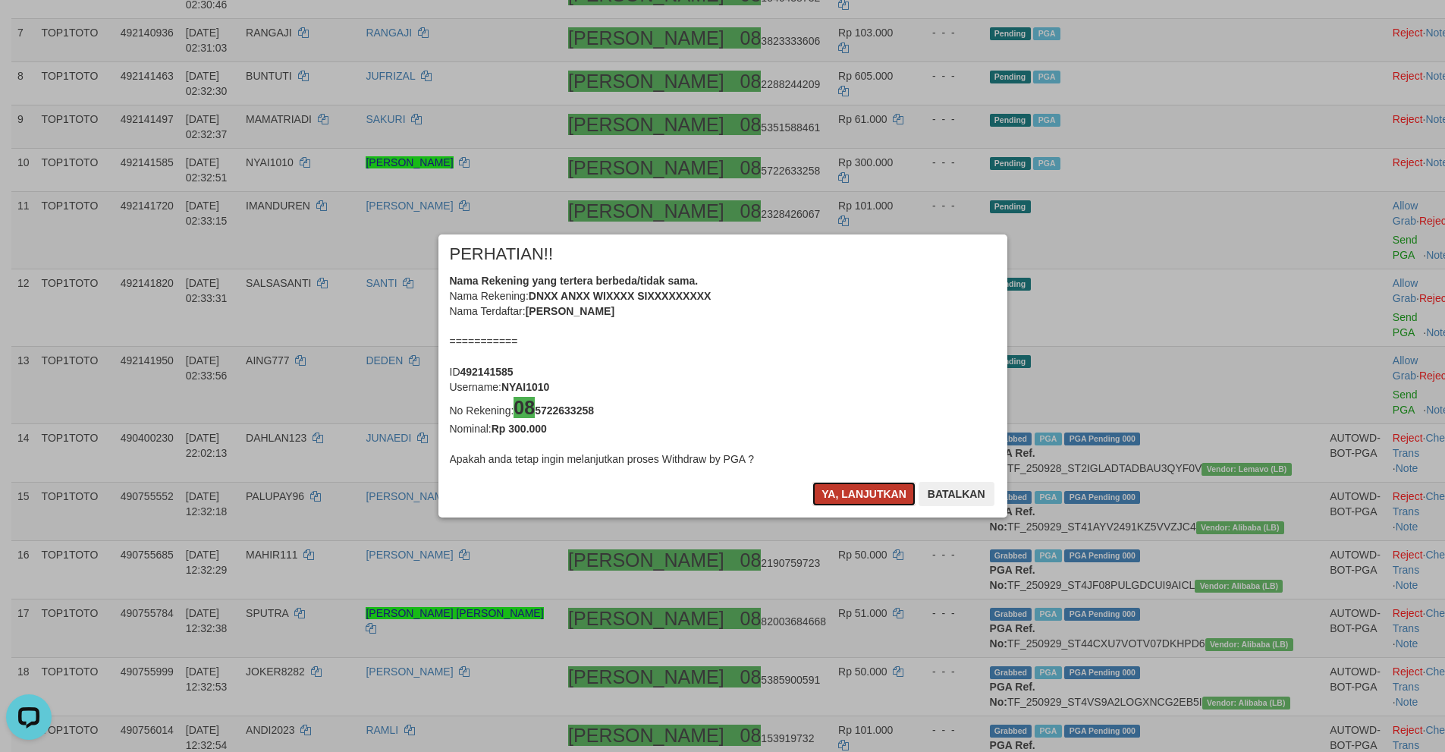
click at [853, 498] on button "Ya, lanjutkan" at bounding box center [863, 494] width 103 height 24
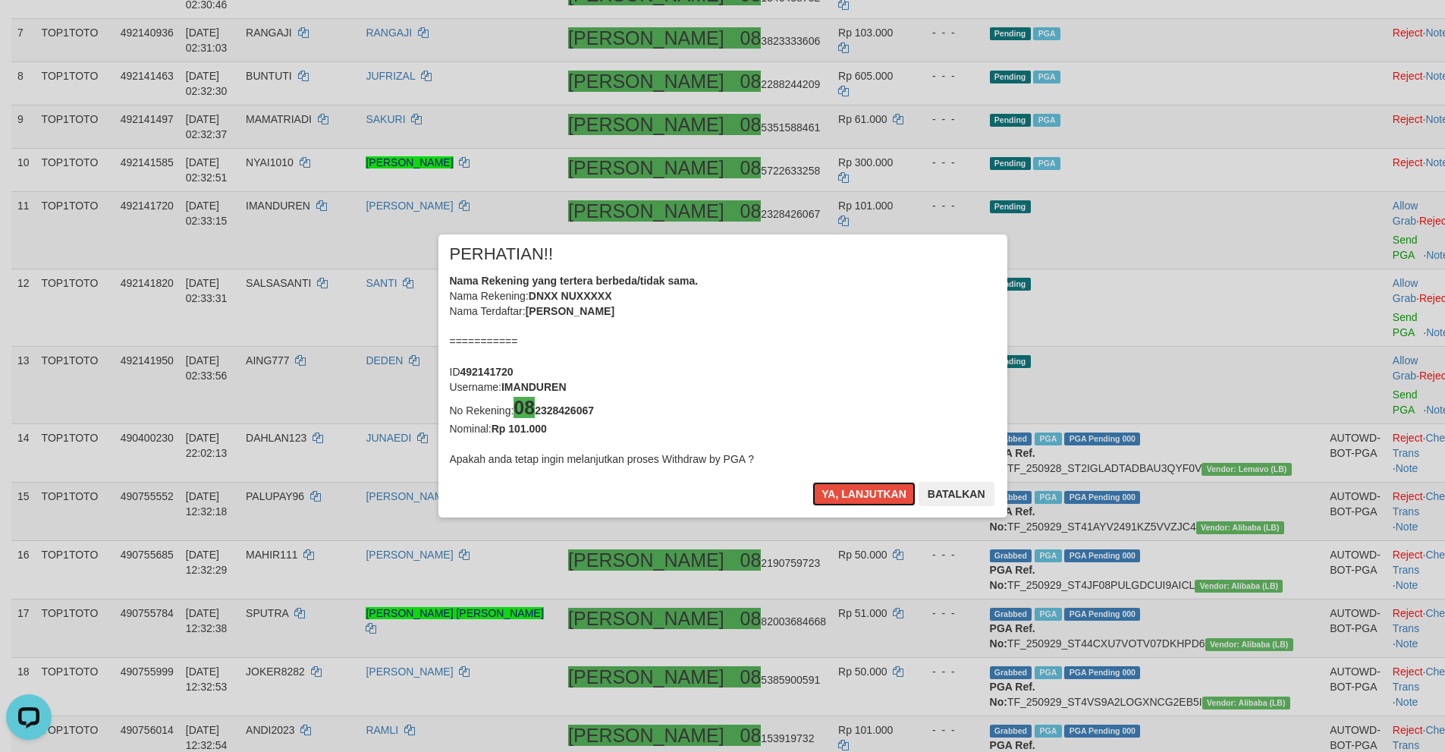
click at [850, 491] on button "Ya, lanjutkan" at bounding box center [863, 494] width 103 height 24
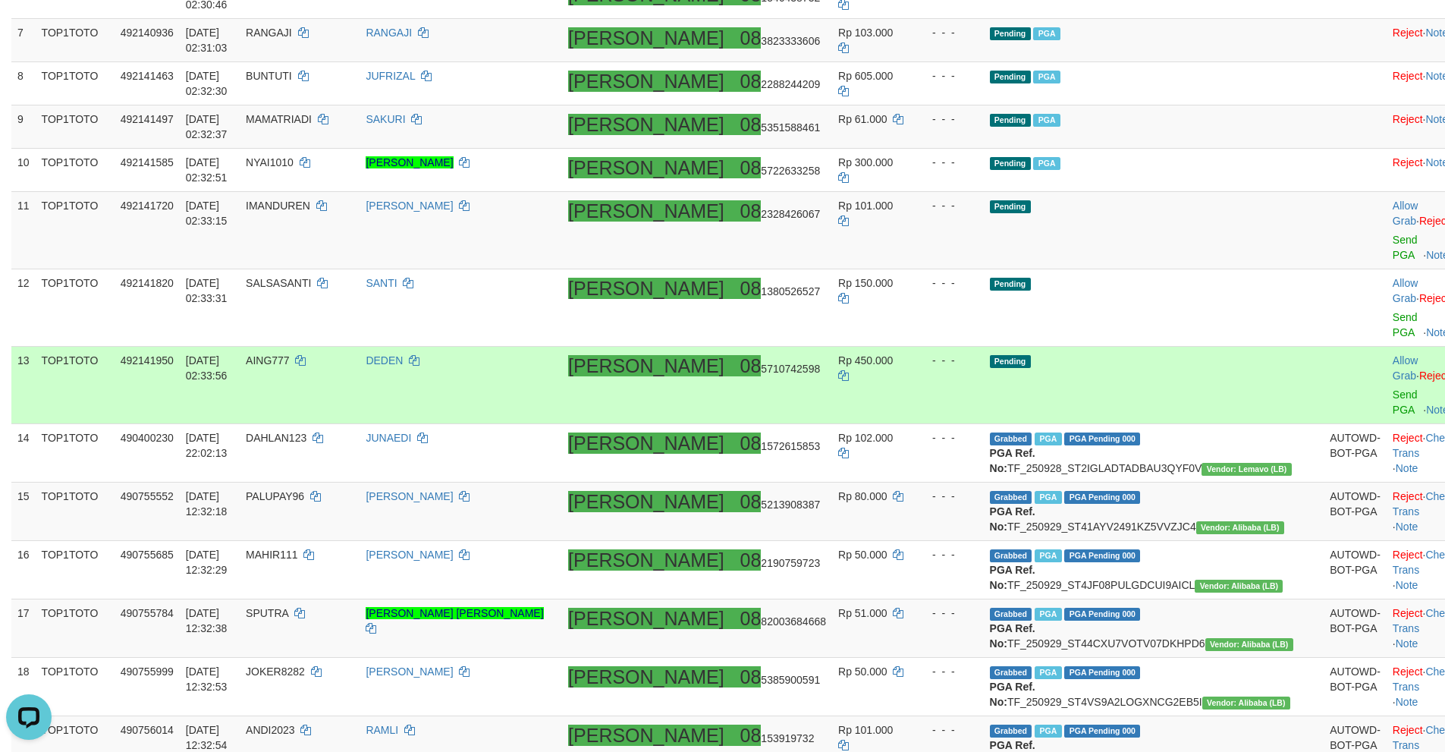
scroll to position [600, 0]
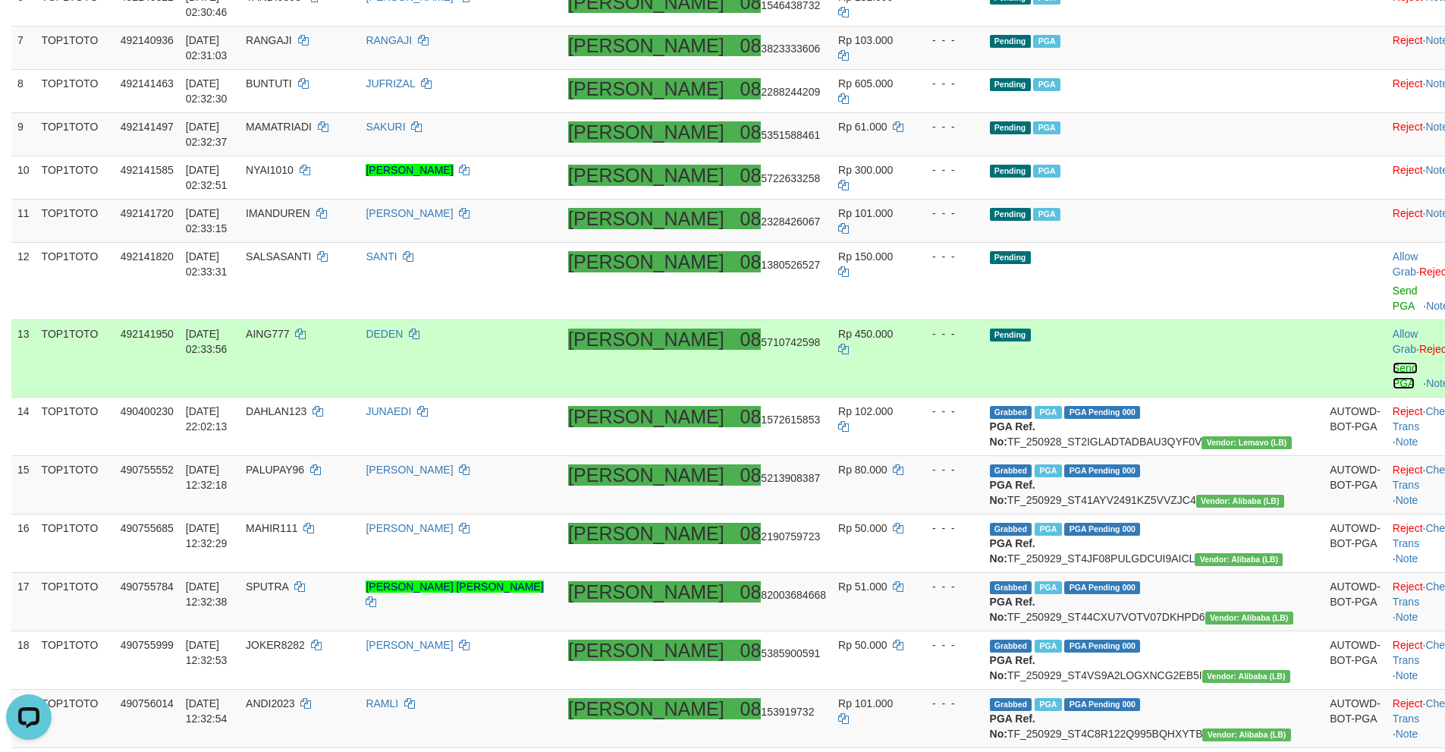
click at [1393, 362] on link "Send PGA" at bounding box center [1405, 375] width 25 height 27
click at [1393, 284] on link "Send PGA" at bounding box center [1405, 297] width 25 height 27
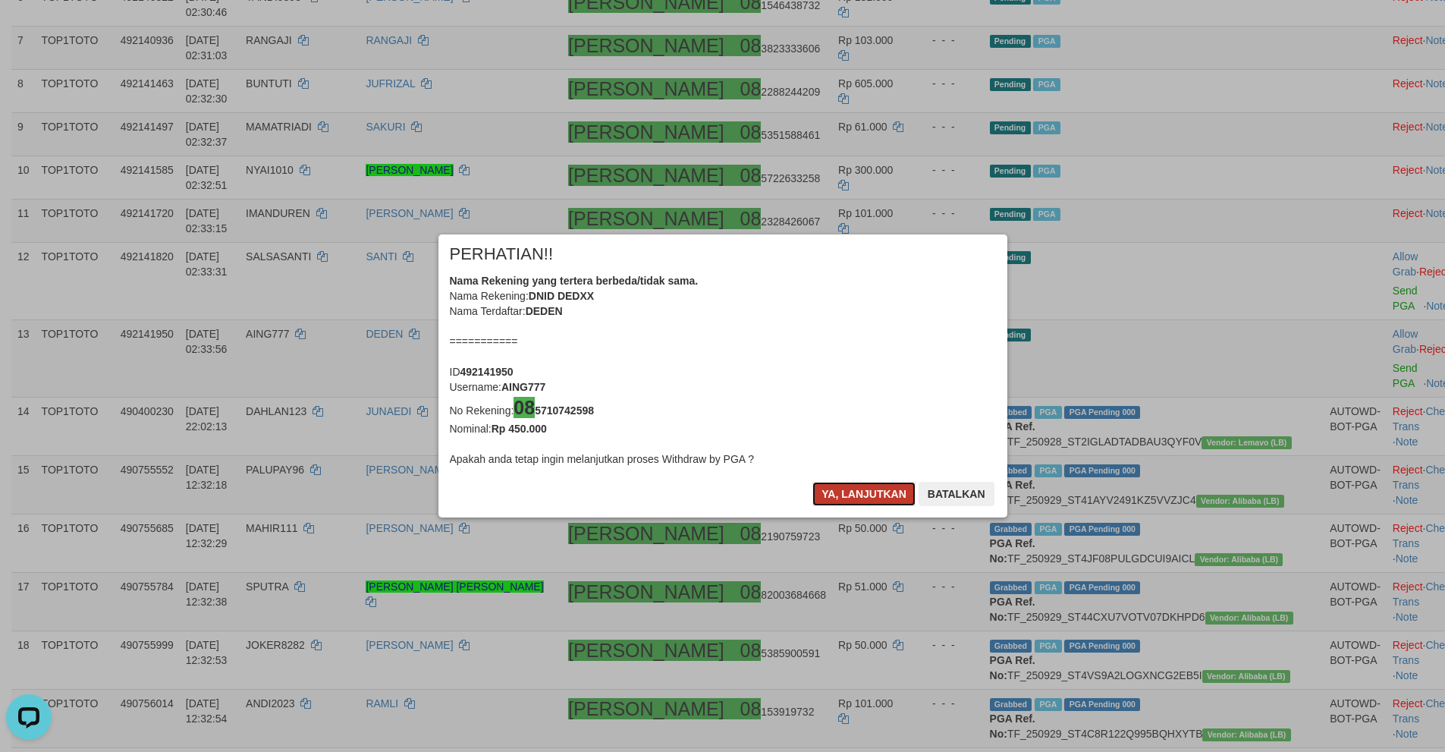
click at [834, 498] on button "Ya, lanjutkan" at bounding box center [863, 494] width 103 height 24
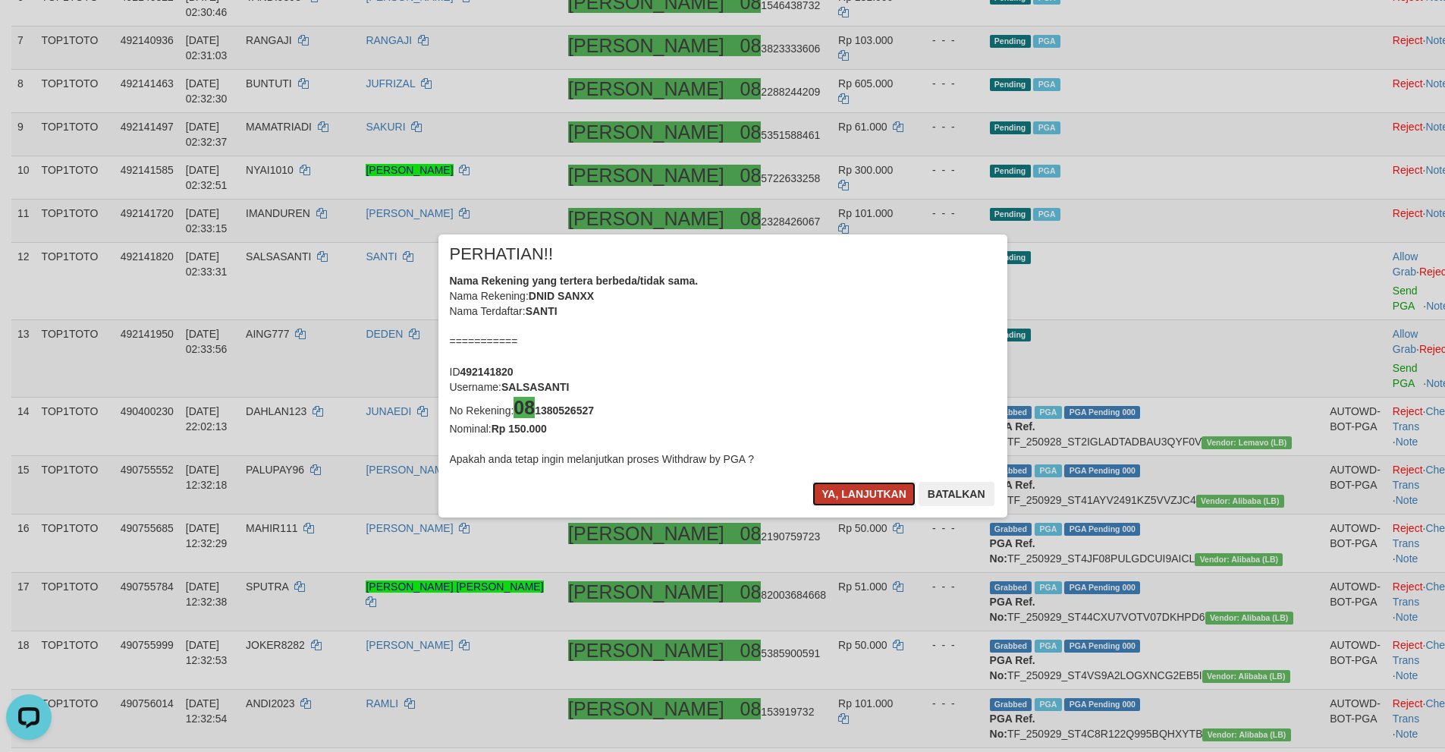
click at [837, 498] on button "Ya, lanjutkan" at bounding box center [863, 494] width 103 height 24
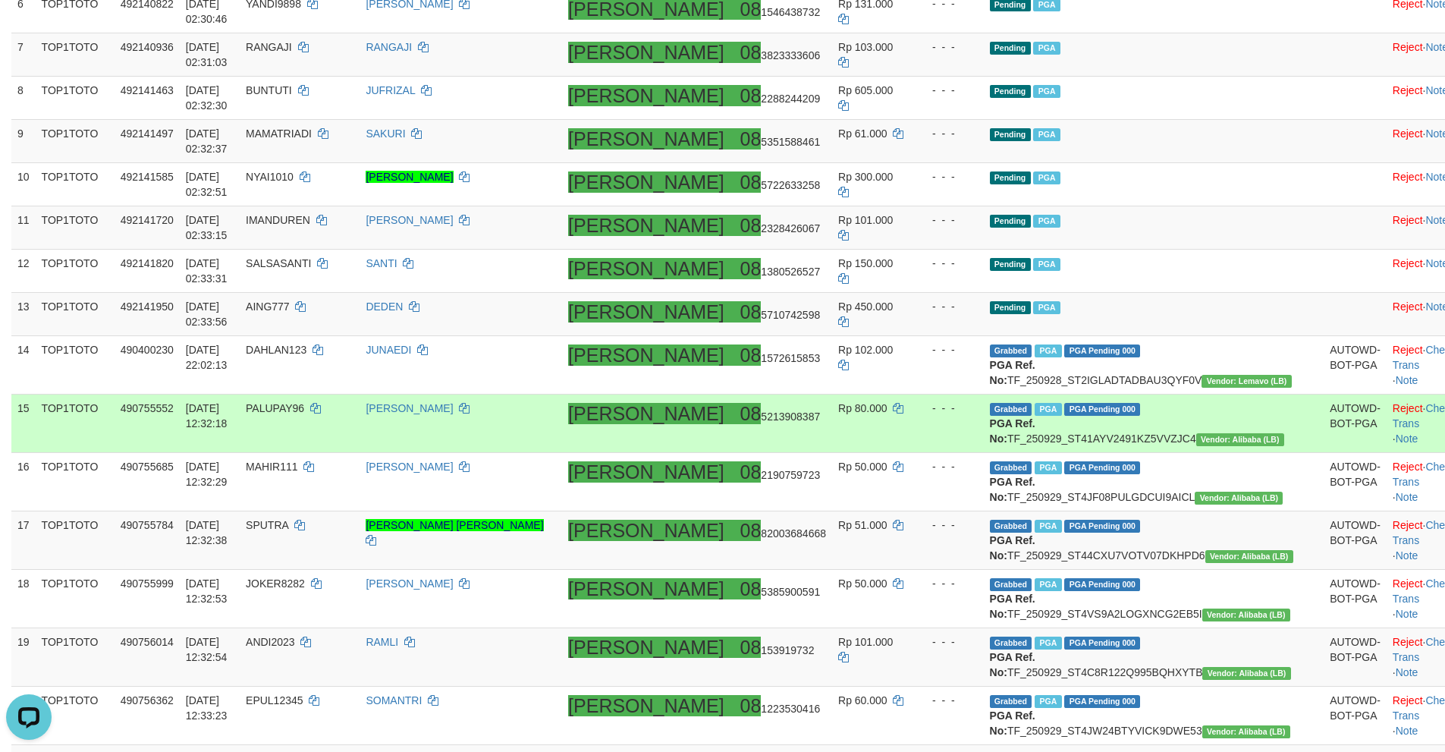
scroll to position [0, 0]
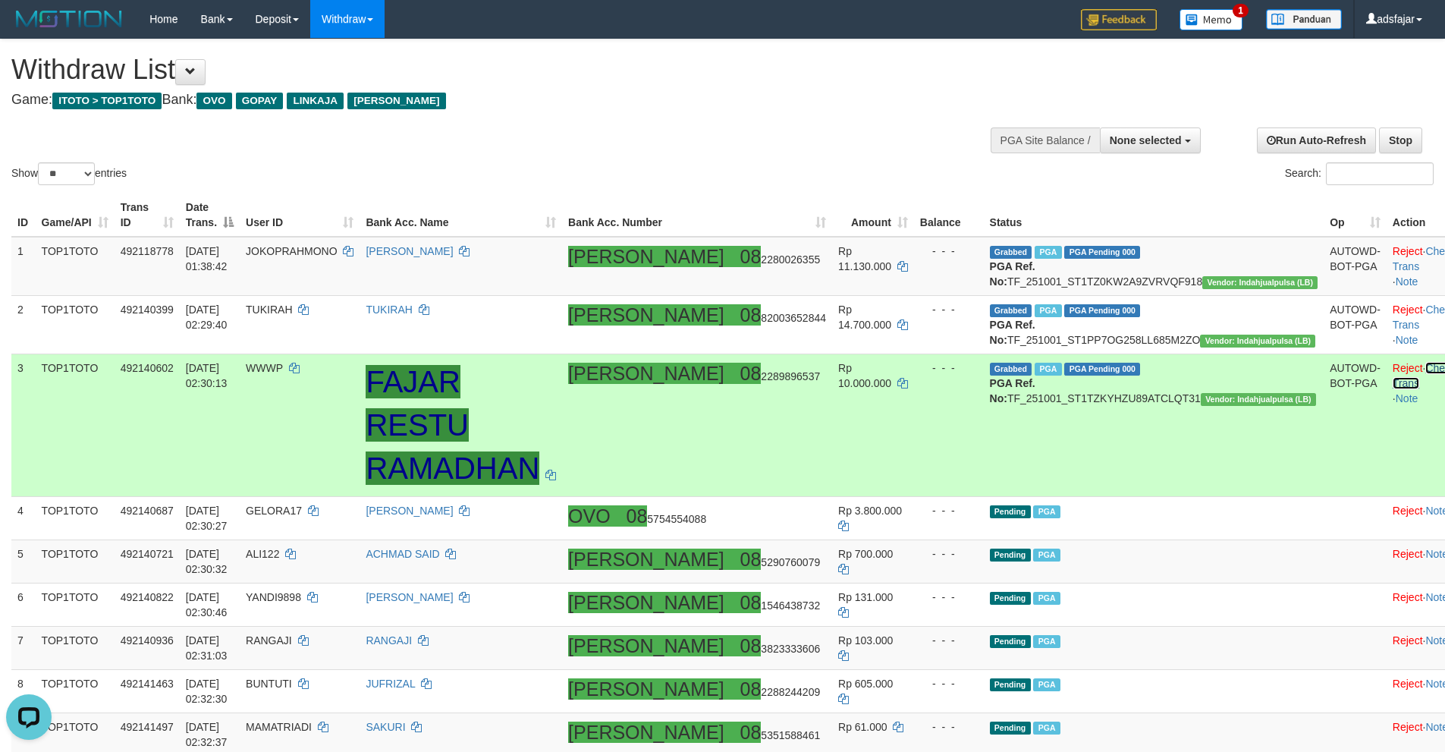
click at [1393, 379] on link "Check Trans" at bounding box center [1424, 375] width 63 height 27
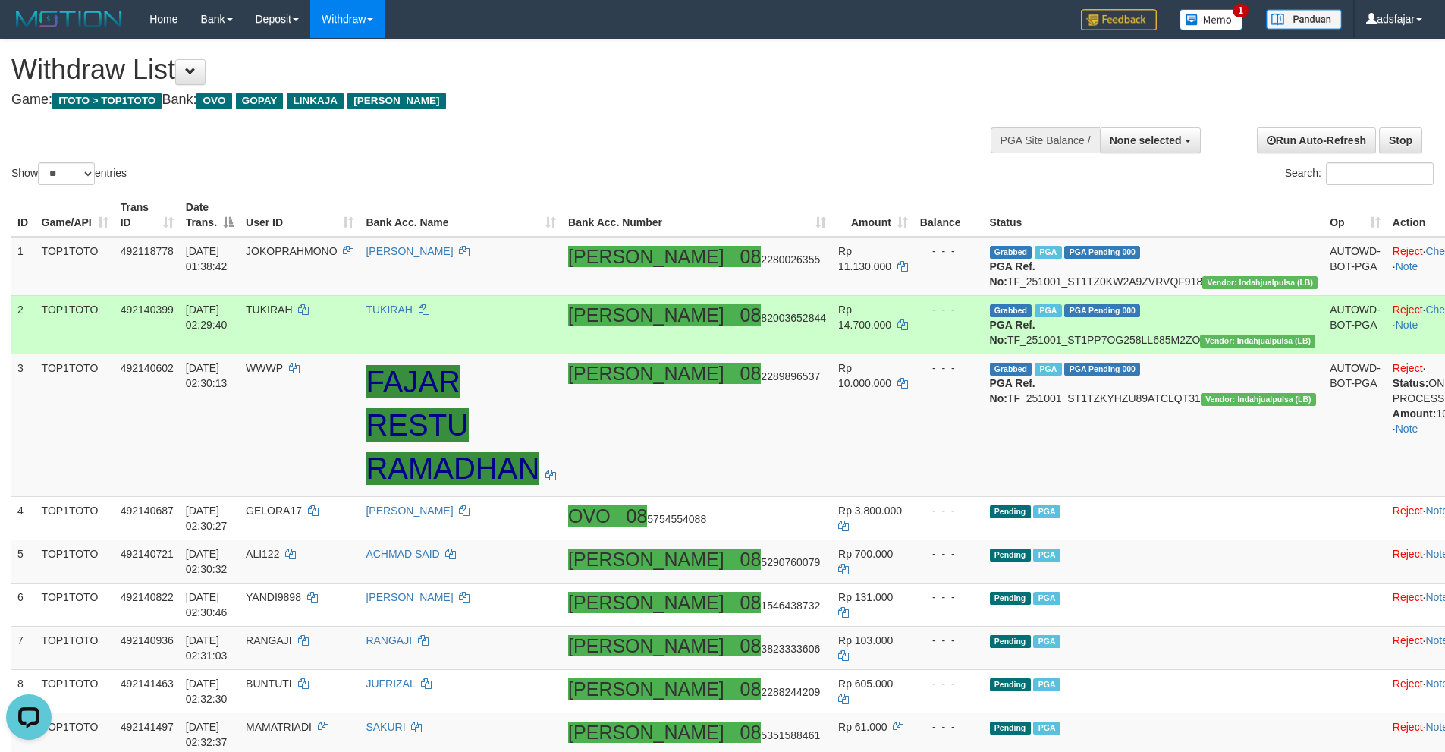
click at [1403, 316] on td "Reject · Check Trans · Note" at bounding box center [1446, 324] width 118 height 58
click at [1425, 309] on link "Check Trans" at bounding box center [1455, 309] width 60 height 12
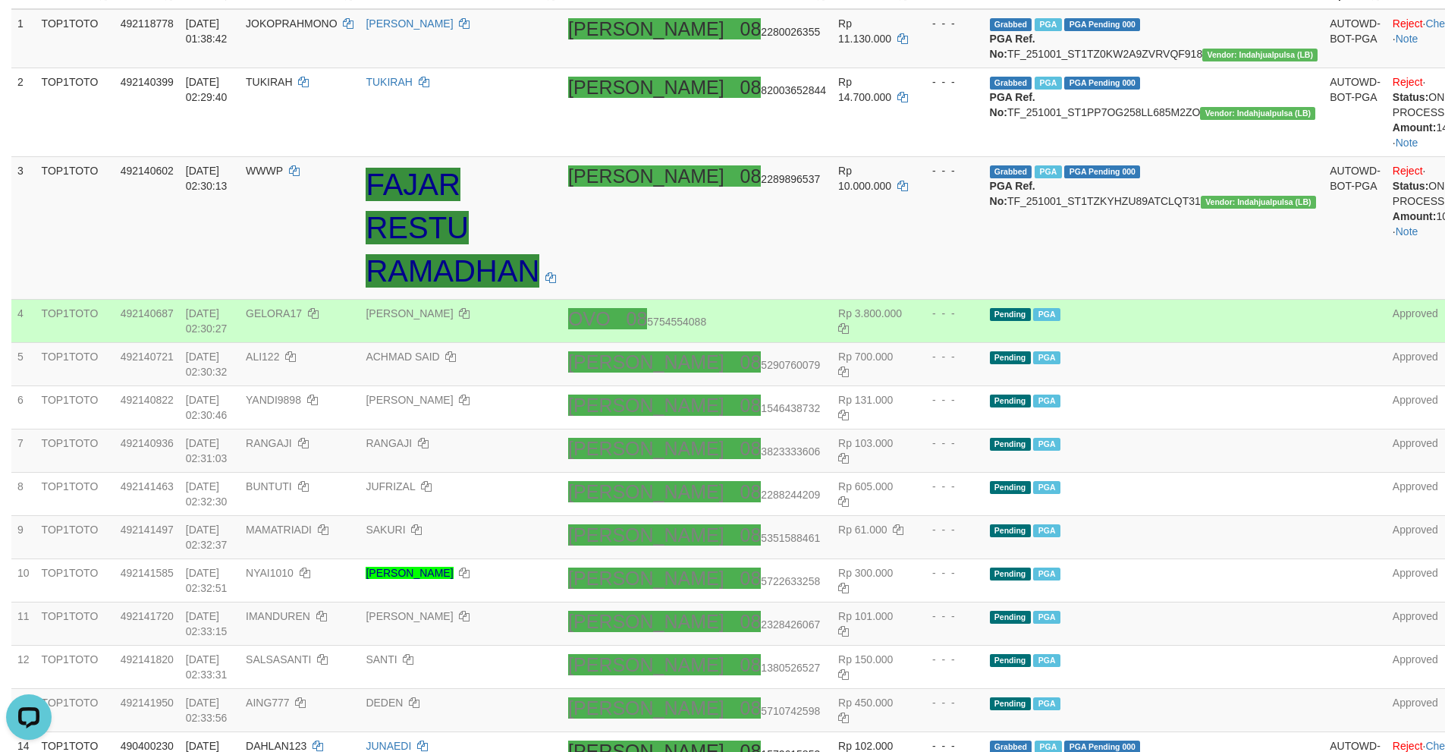
scroll to position [379, 0]
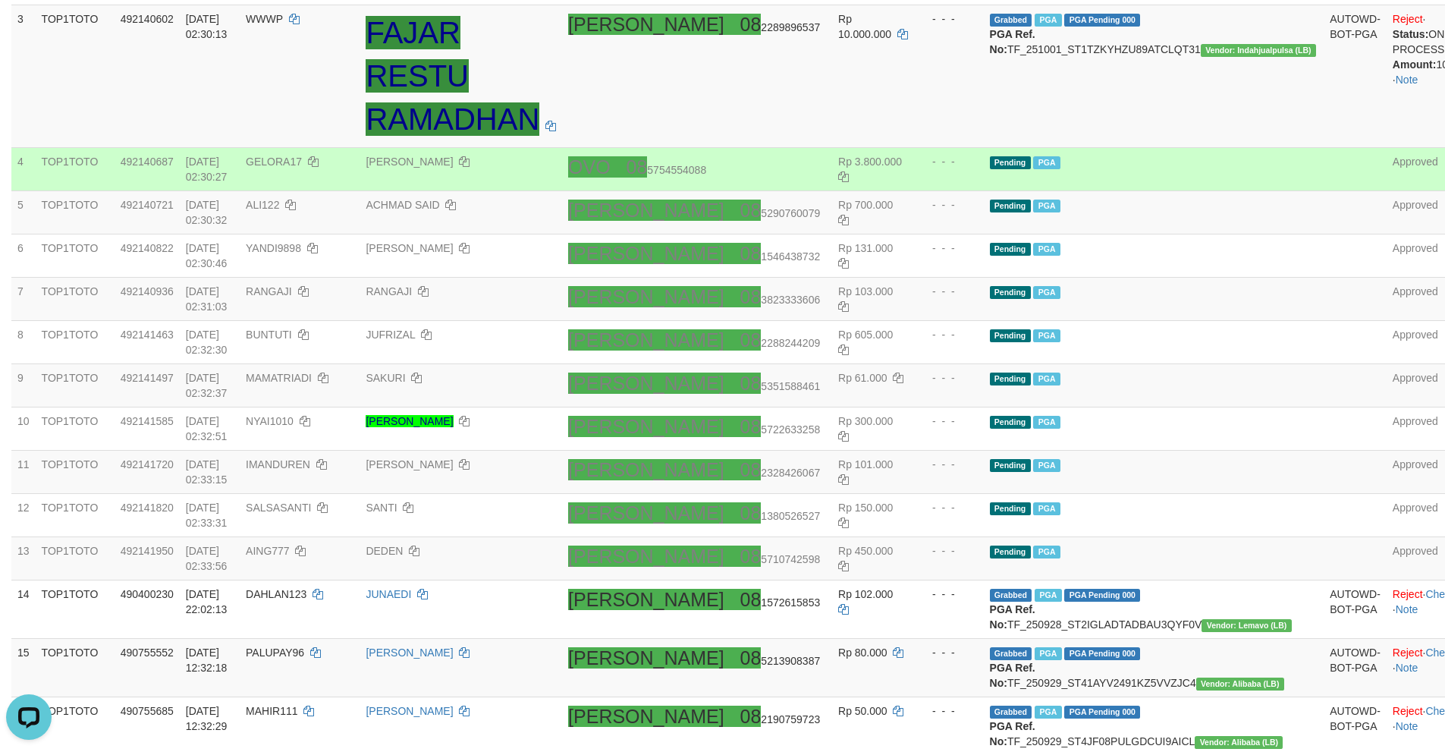
click at [562, 321] on td "JUFRIZAL" at bounding box center [461, 342] width 203 height 43
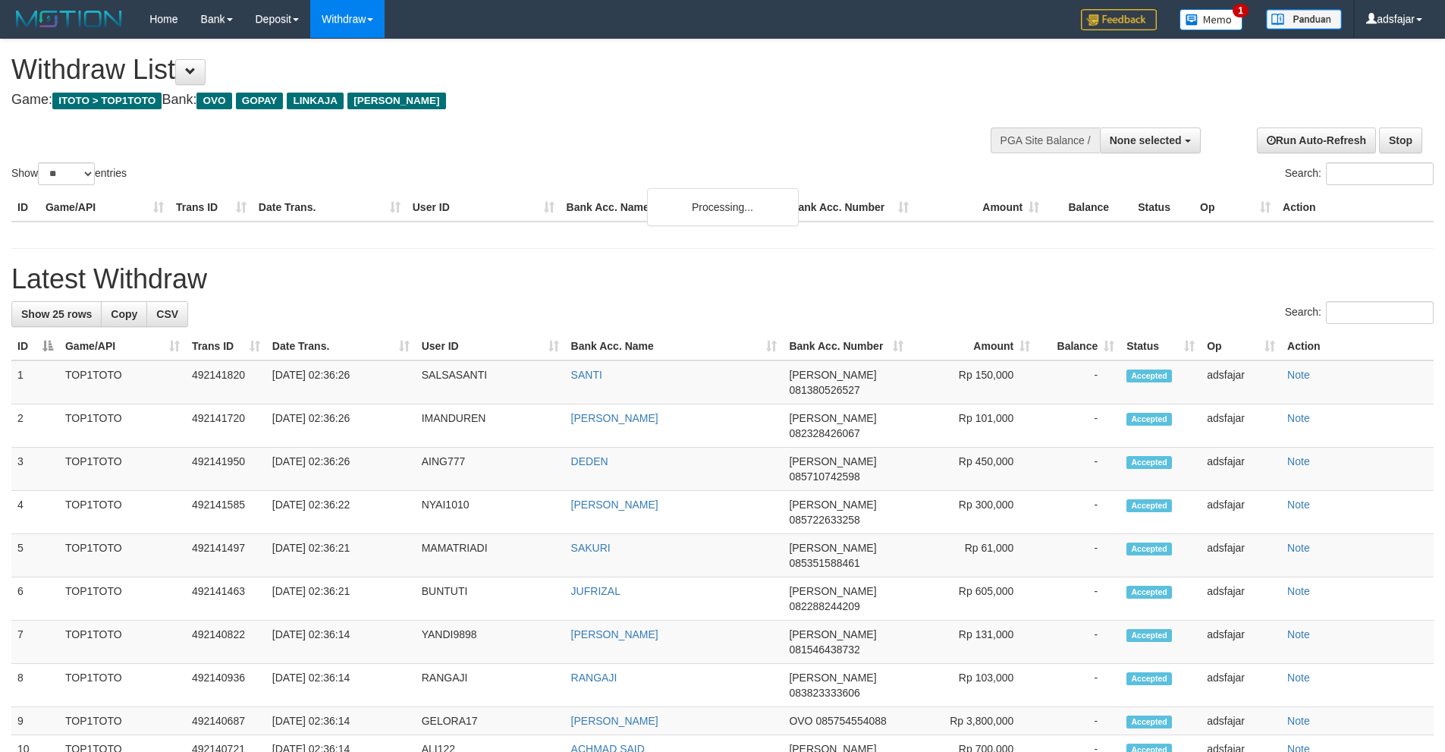
select select
select select "**"
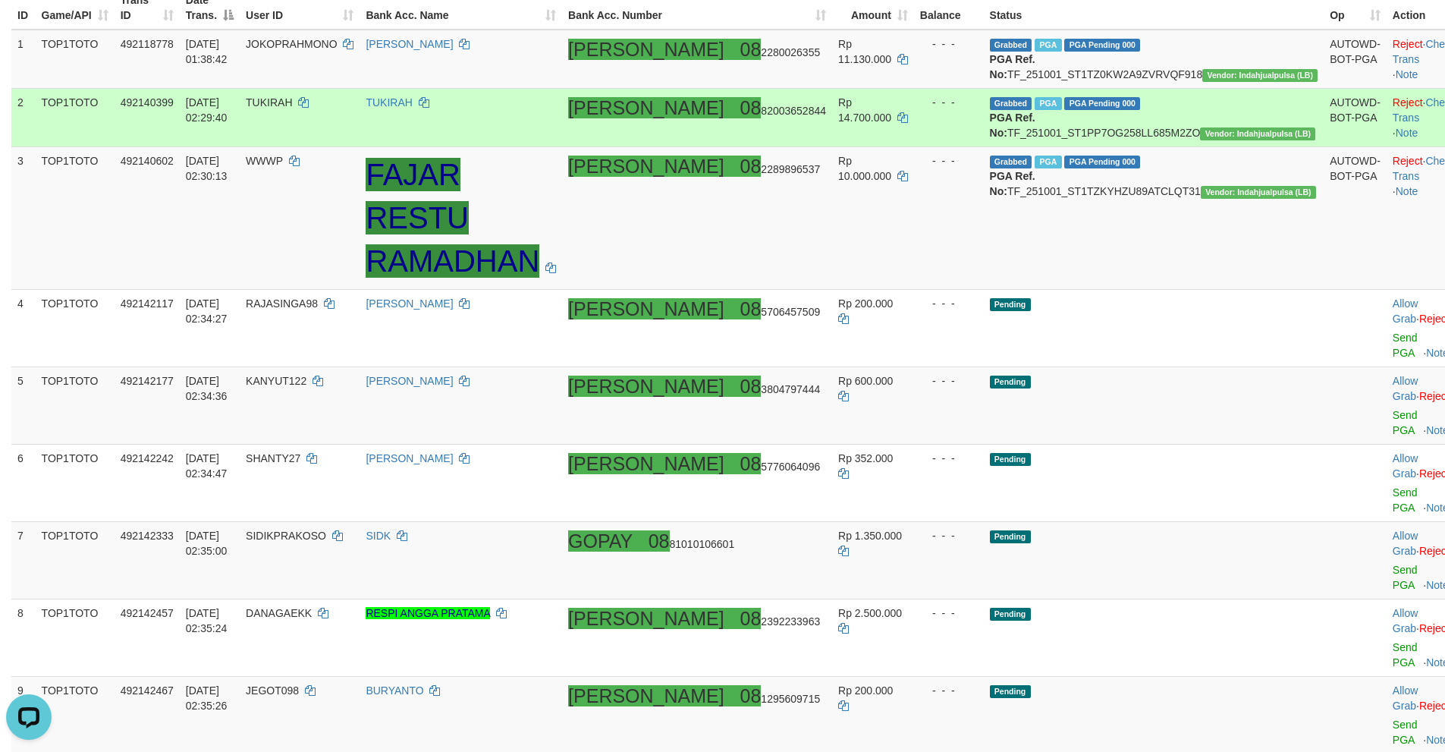
scroll to position [91, 0]
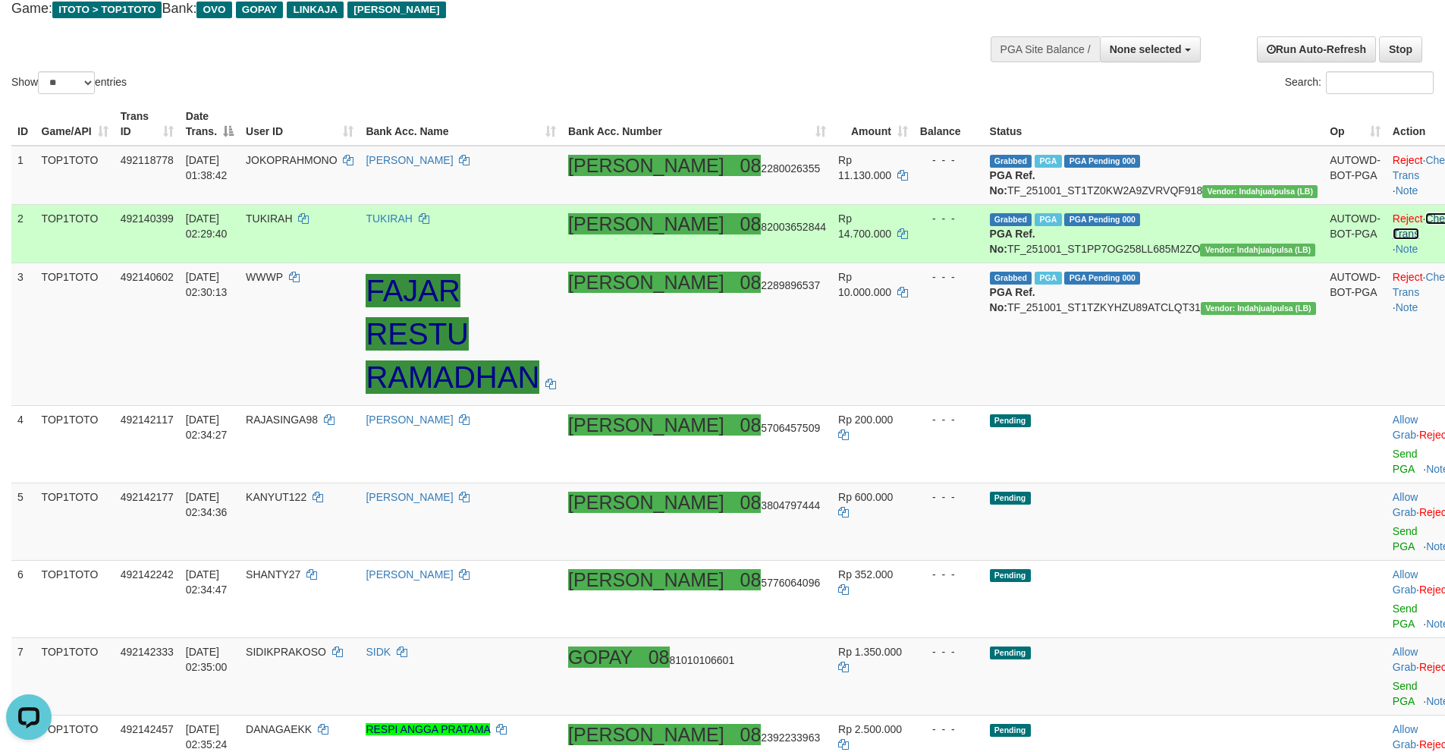
click at [1396, 234] on link "Check Trans" at bounding box center [1424, 225] width 63 height 27
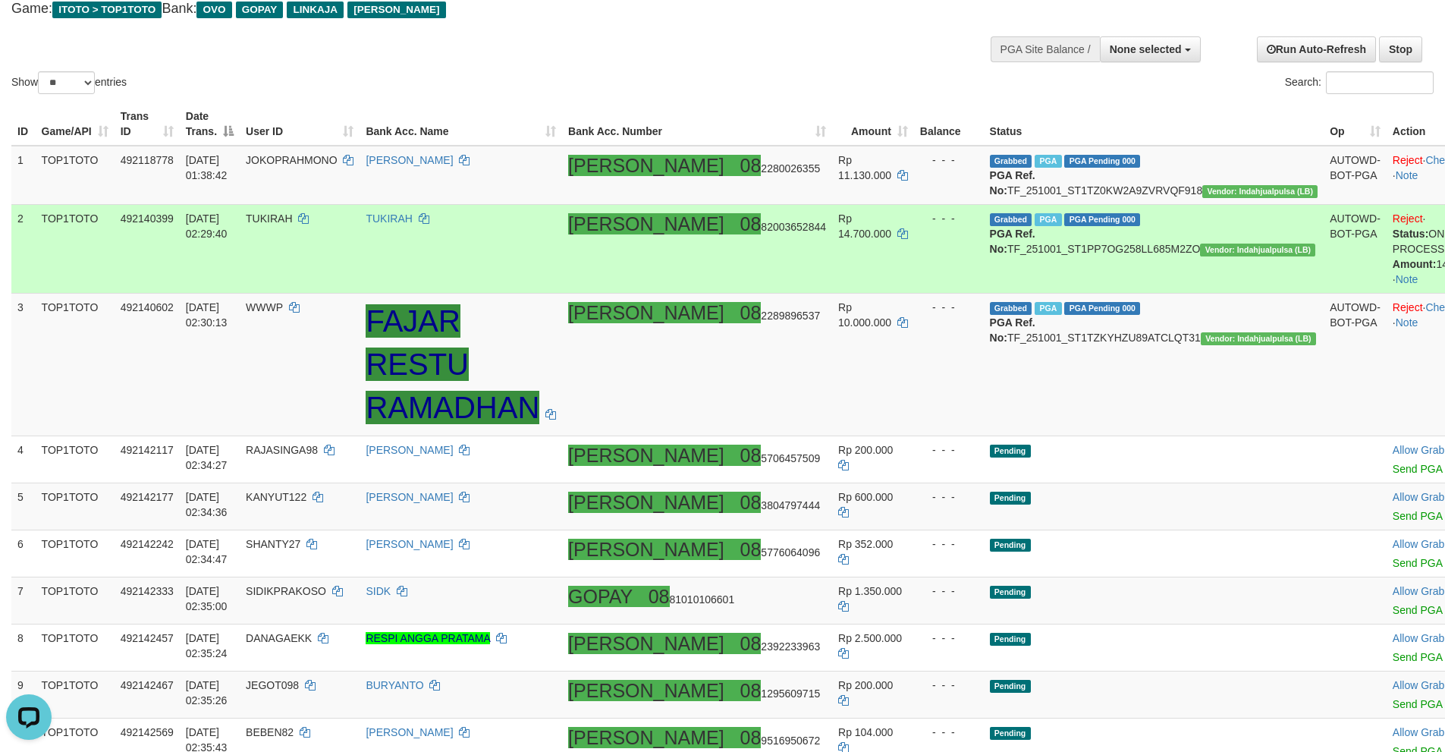
click at [1396, 293] on td "Reject · Status: ON PROCESS (0) Amount: 14700000.00 · Note" at bounding box center [1446, 248] width 118 height 89
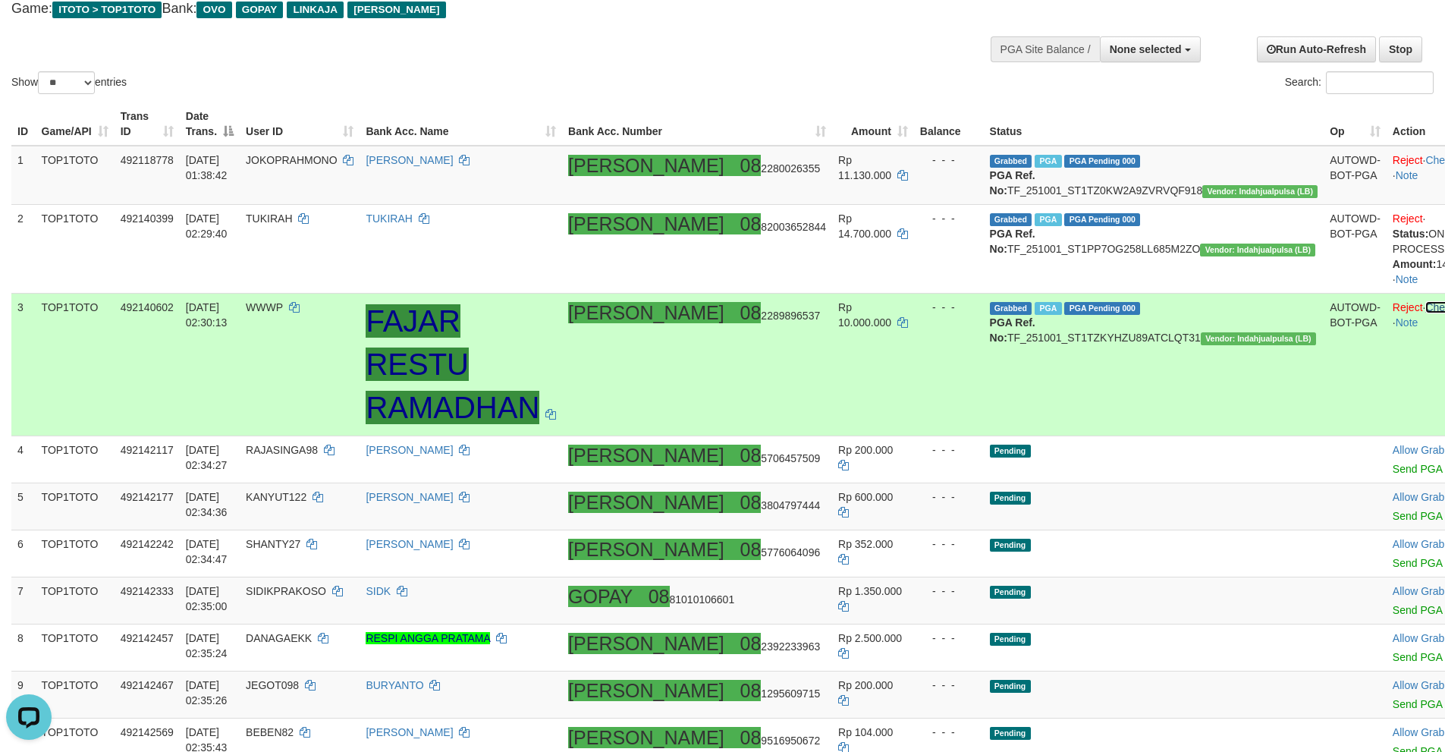
click at [1425, 313] on link "Check Trans" at bounding box center [1455, 307] width 60 height 12
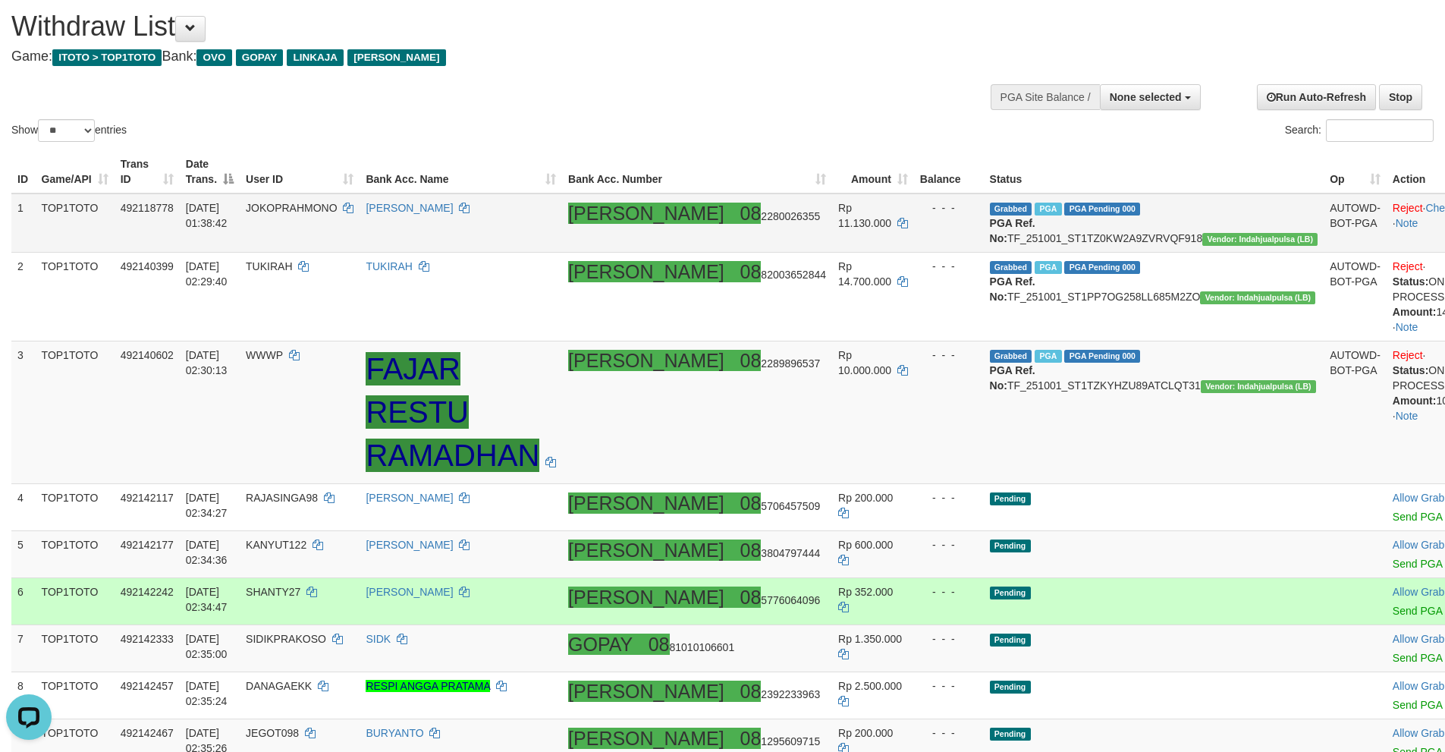
scroll to position [0, 0]
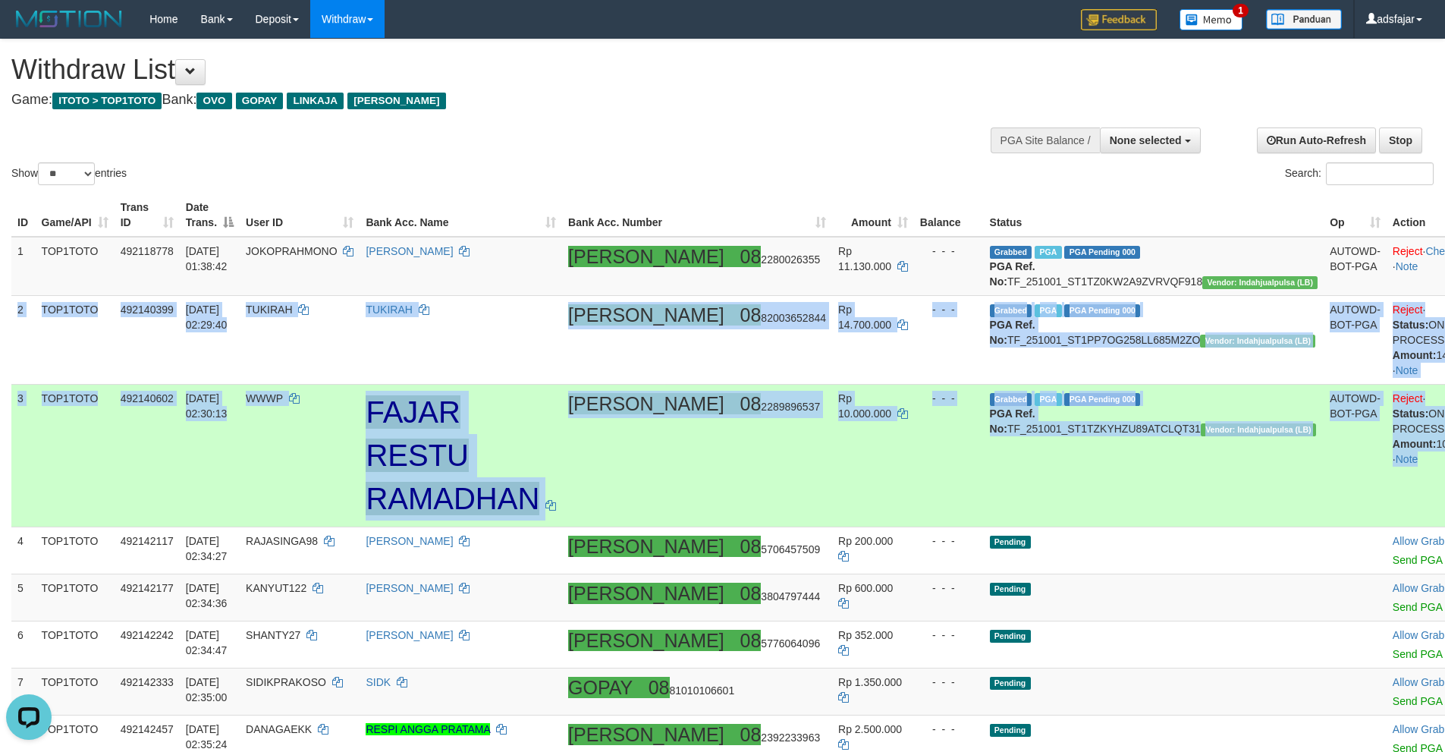
copy tbody "2 TOP1TOTO 492140399 01/10/2025 02:29:40 TUKIRAH TUKIRAH DANA 08 82003652844 Rp…"
drag, startPoint x: 18, startPoint y: 325, endPoint x: 1415, endPoint y: 468, distance: 1404.6
click at [751, 454] on td "DANA 08 2289896537" at bounding box center [697, 455] width 270 height 143
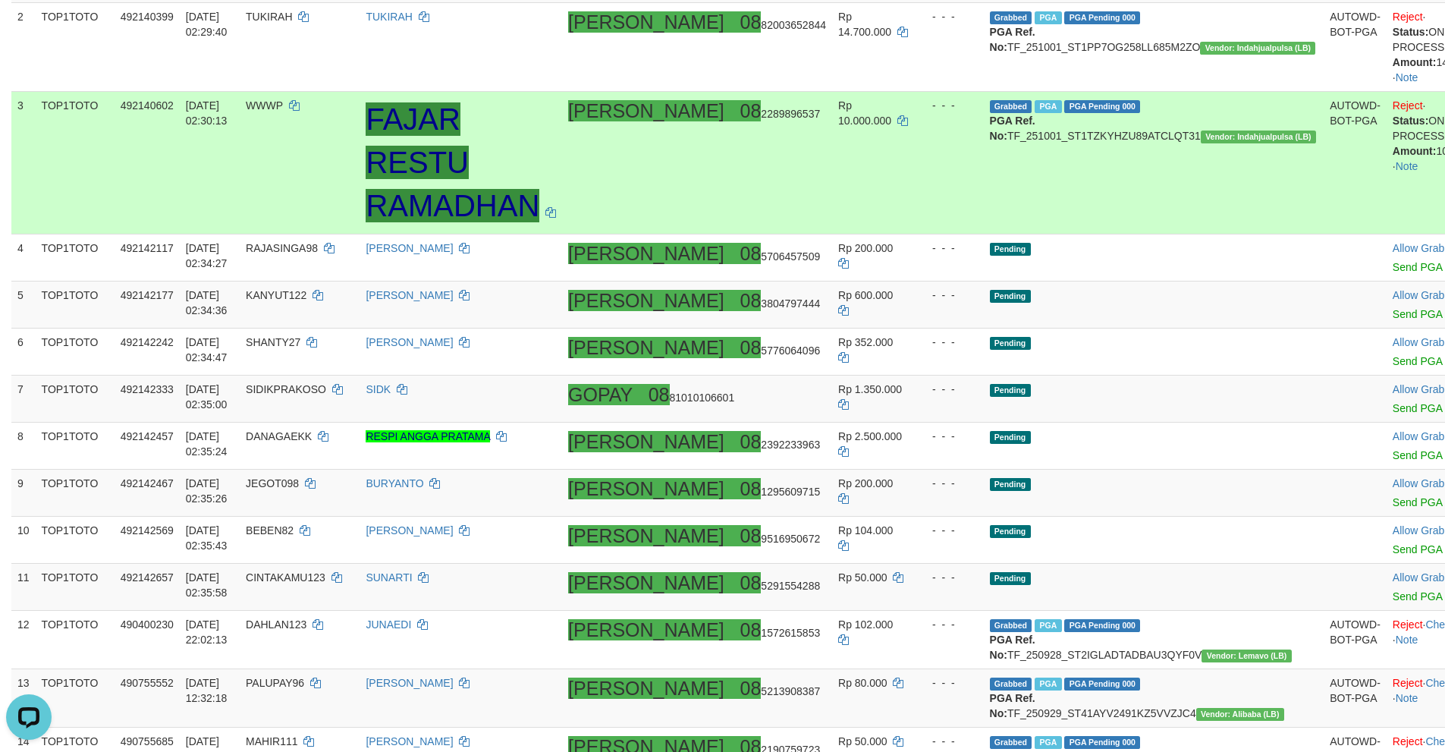
scroll to position [303, 0]
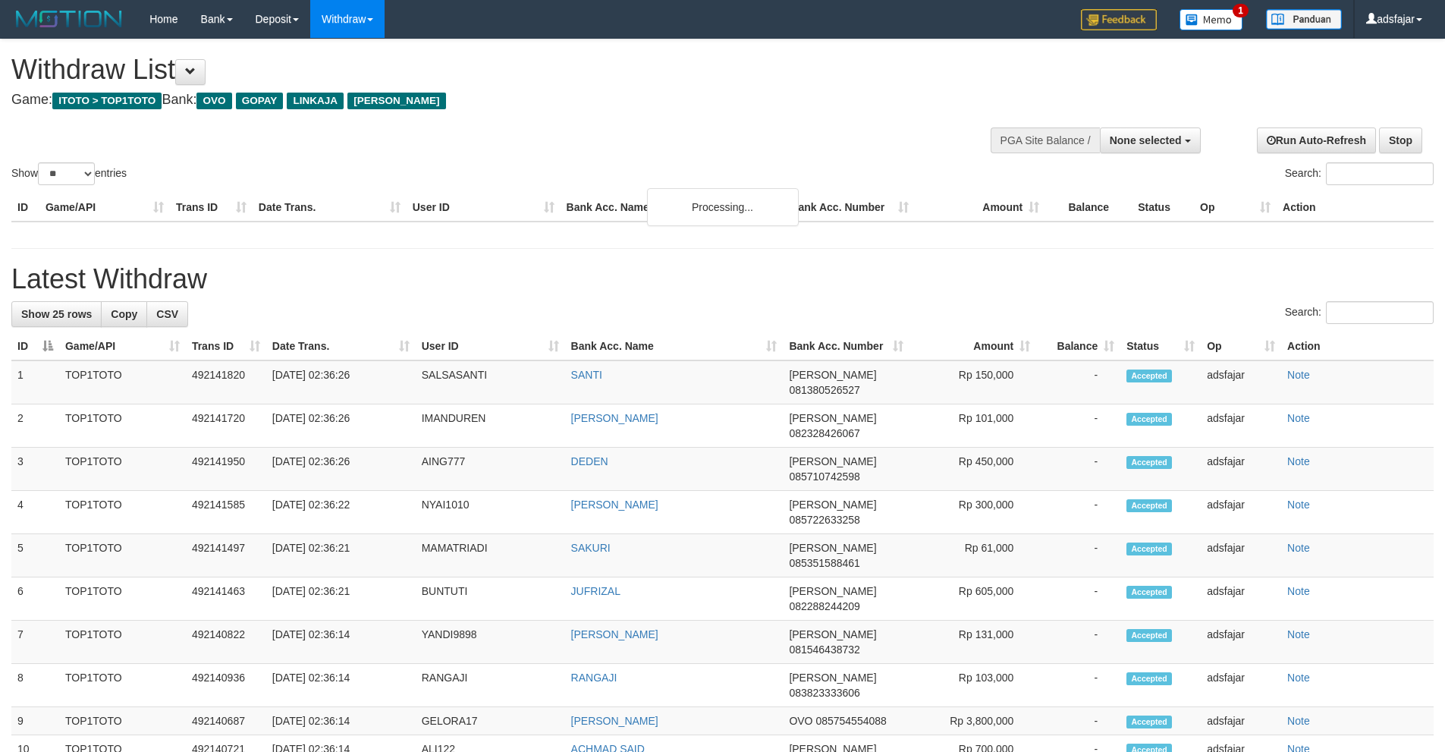
select select
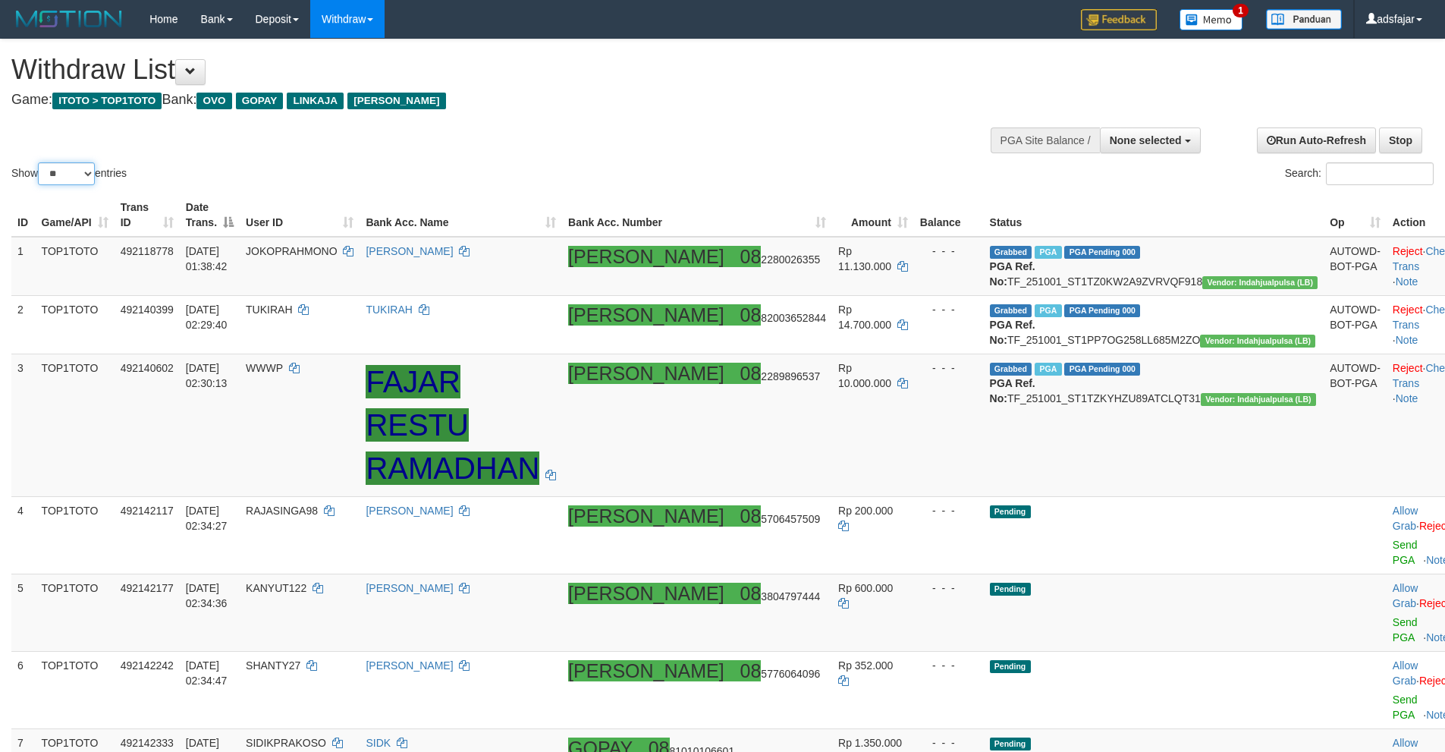
click at [75, 165] on select "** ** ** ***" at bounding box center [66, 173] width 57 height 23
select select "***"
click at [40, 162] on select "** ** ** ***" at bounding box center [66, 173] width 57 height 23
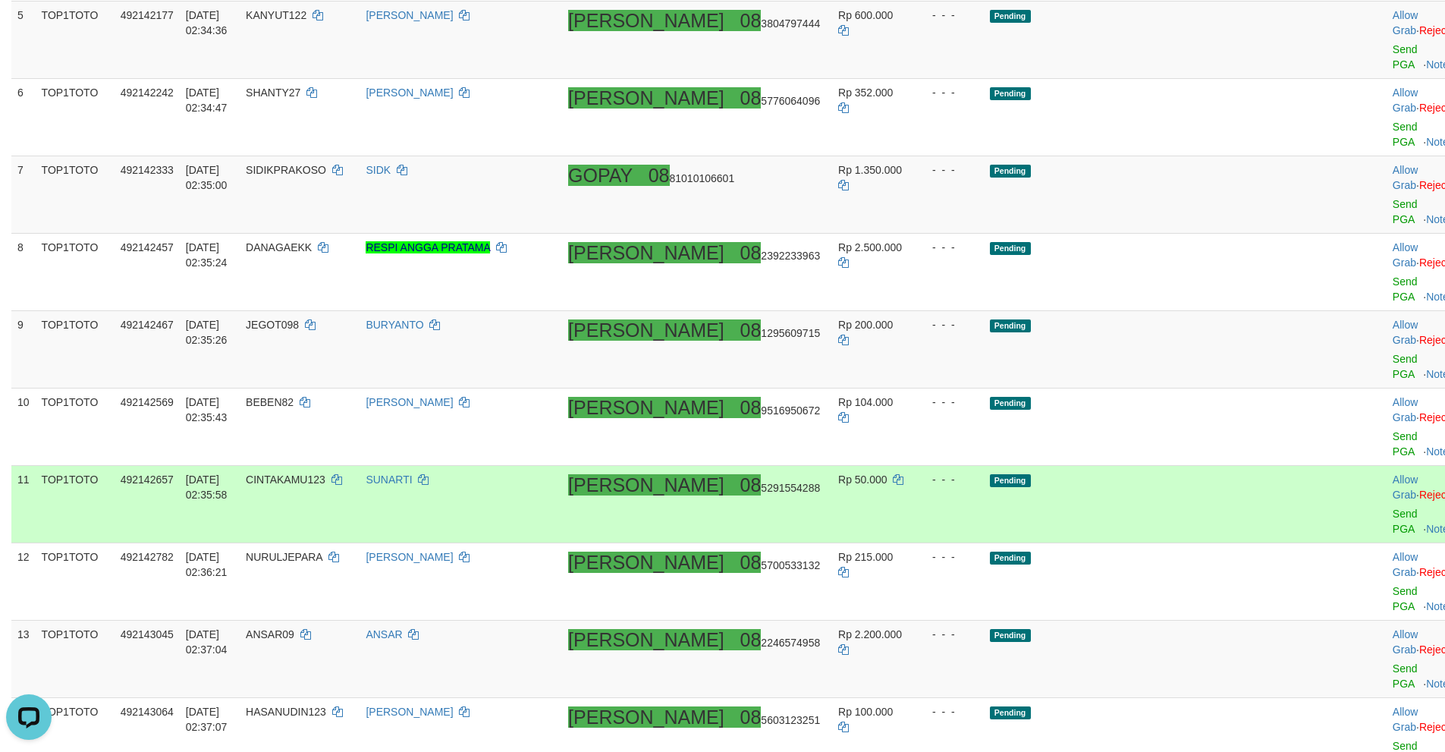
scroll to position [620, 0]
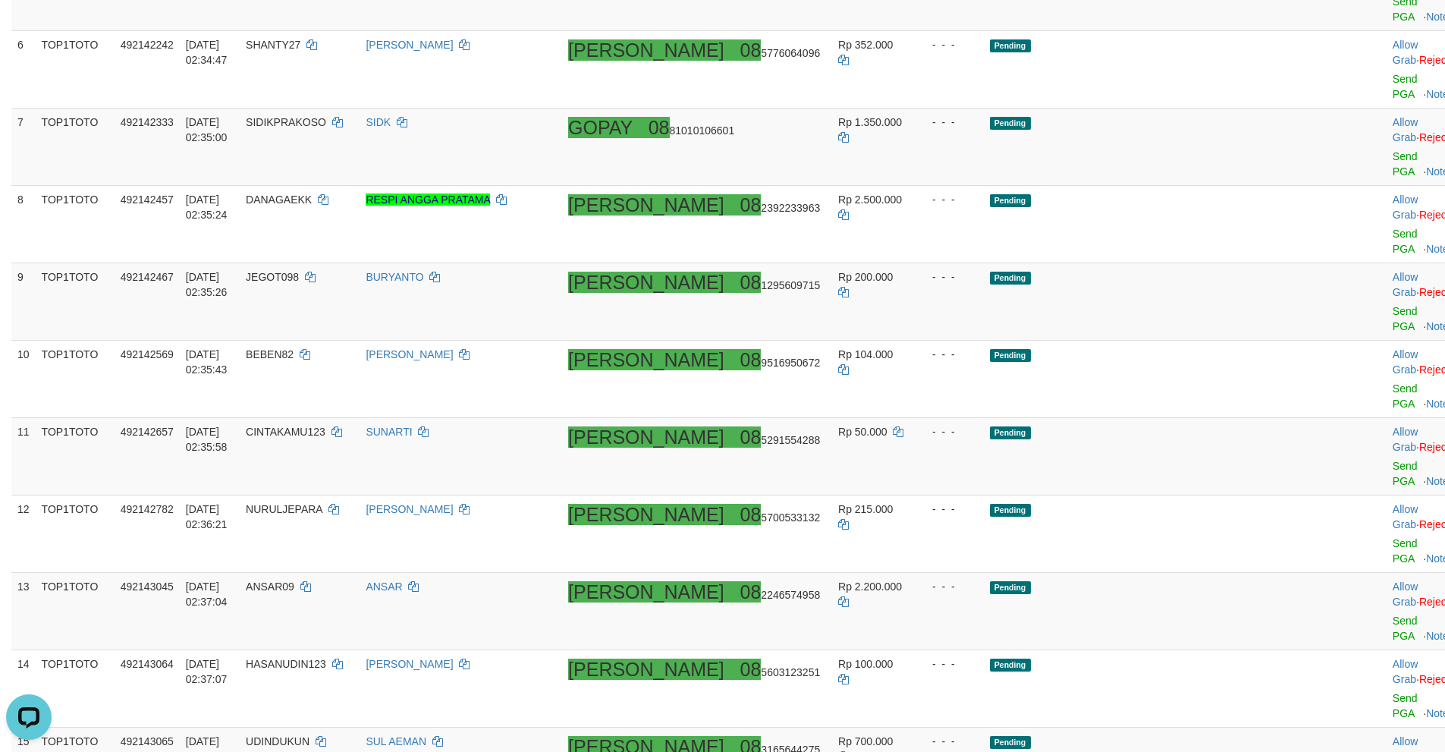
drag, startPoint x: 792, startPoint y: 511, endPoint x: 630, endPoint y: 477, distance: 165.1
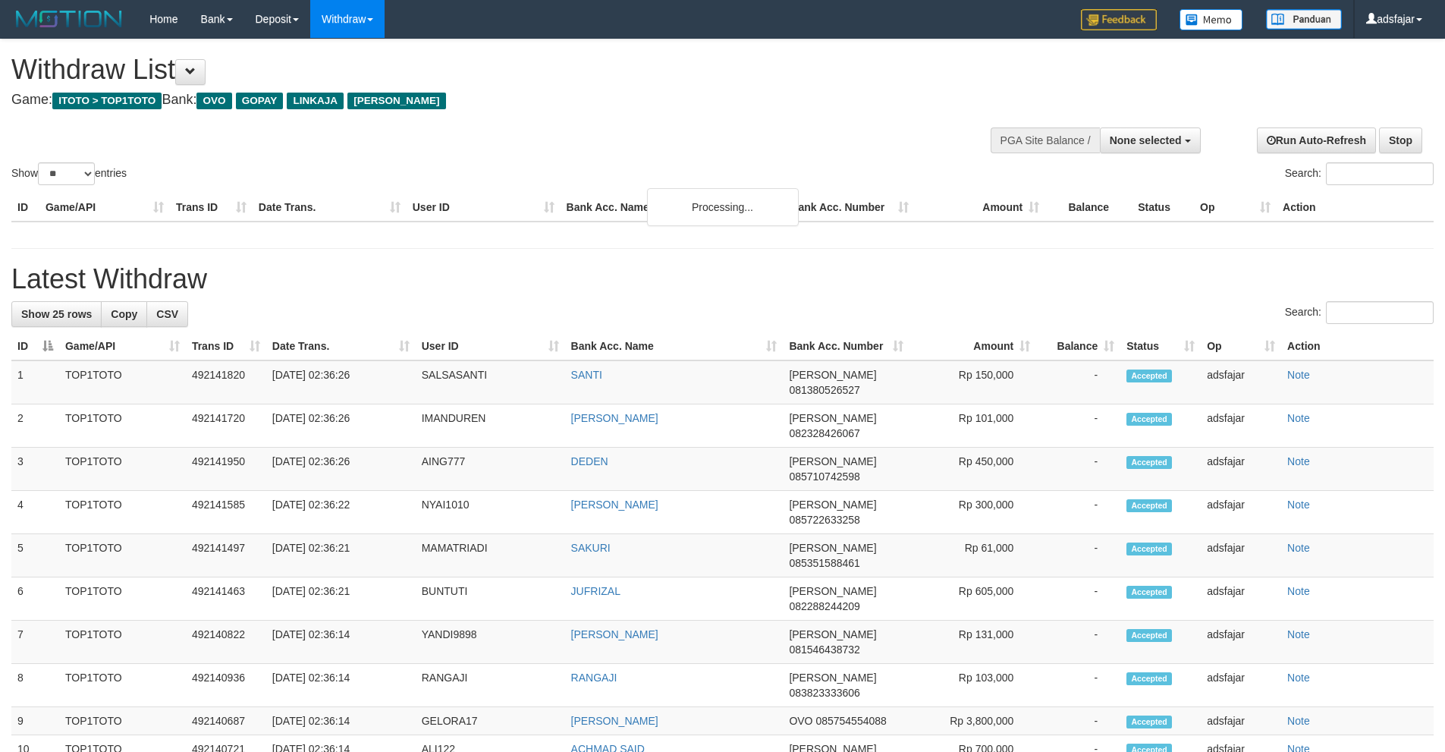
select select
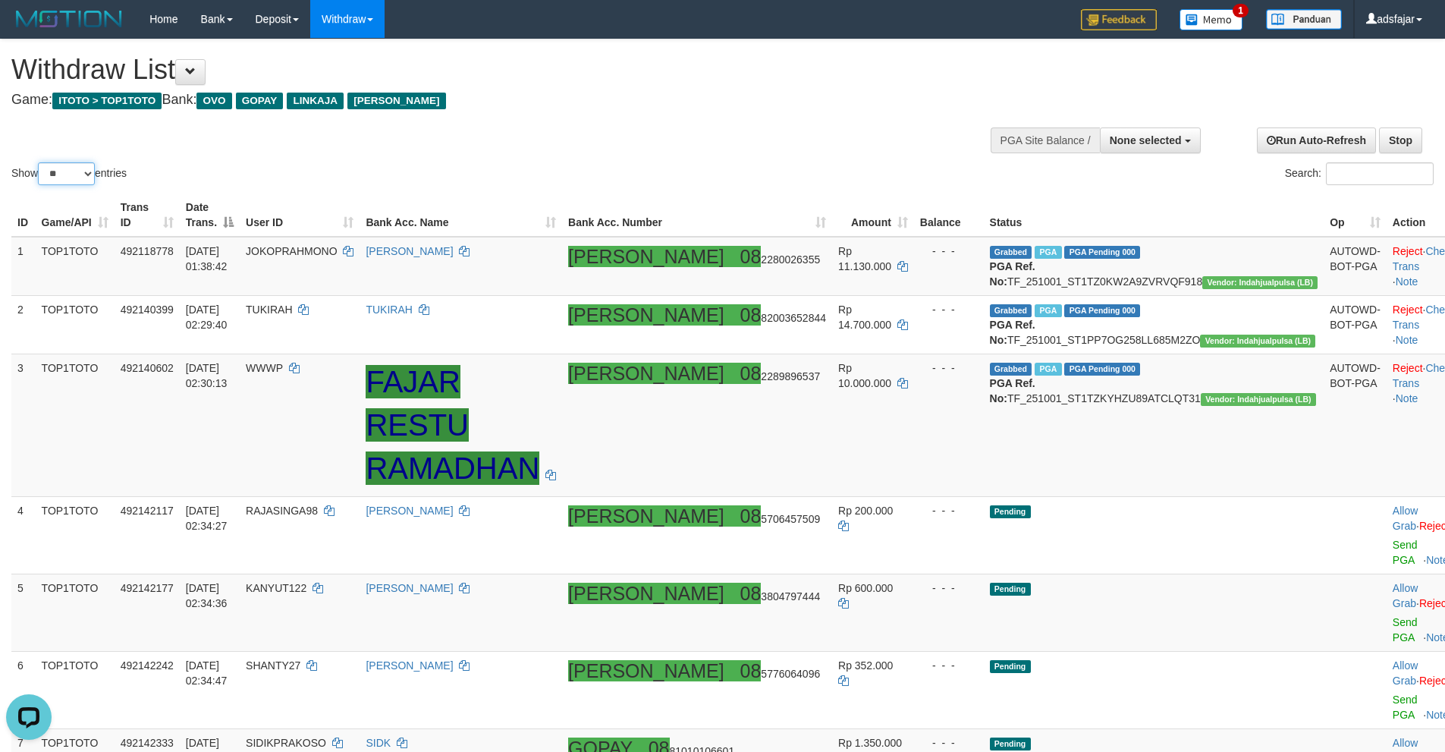
drag, startPoint x: 75, startPoint y: 165, endPoint x: 68, endPoint y: 184, distance: 19.4
click at [75, 168] on select "** ** ** ***" at bounding box center [66, 173] width 57 height 23
select select "***"
click at [40, 162] on select "** ** ** ***" at bounding box center [66, 173] width 57 height 23
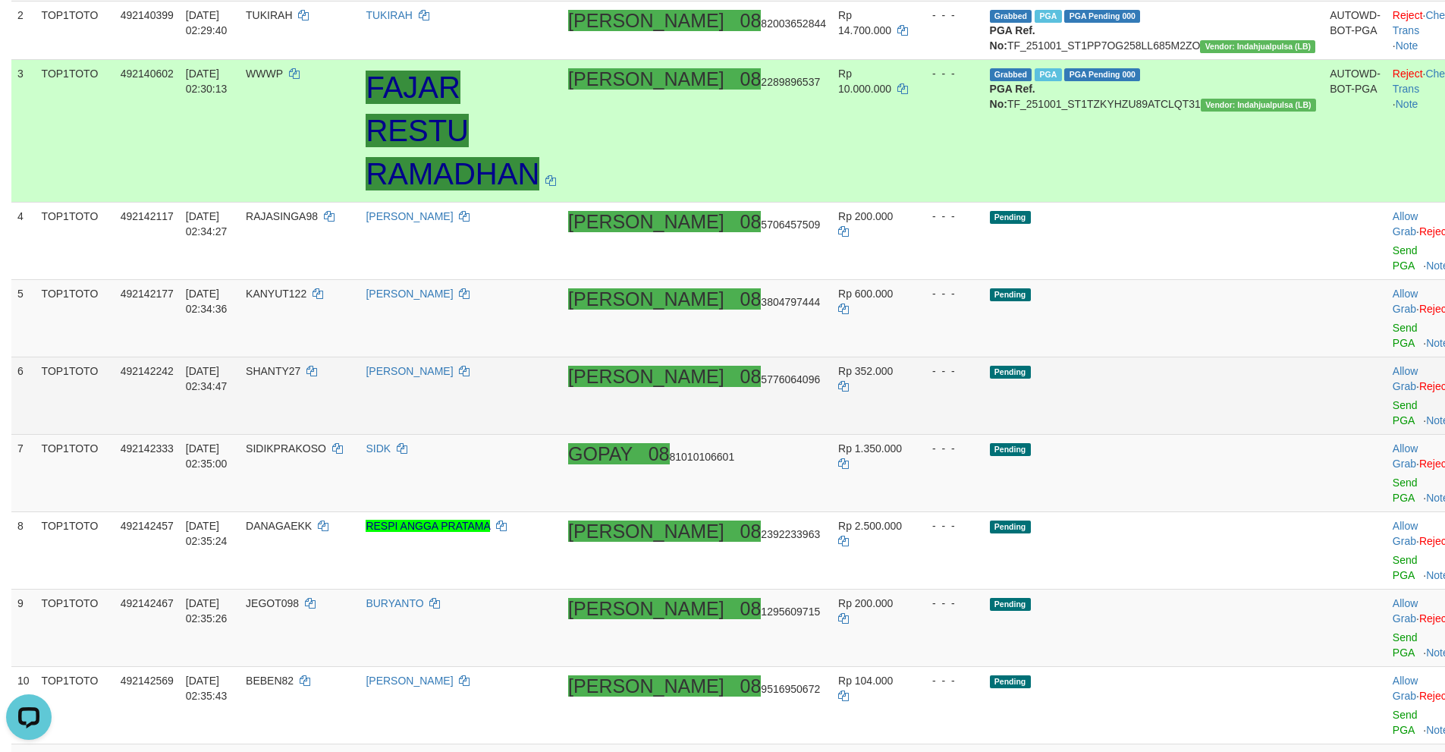
scroll to position [379, 0]
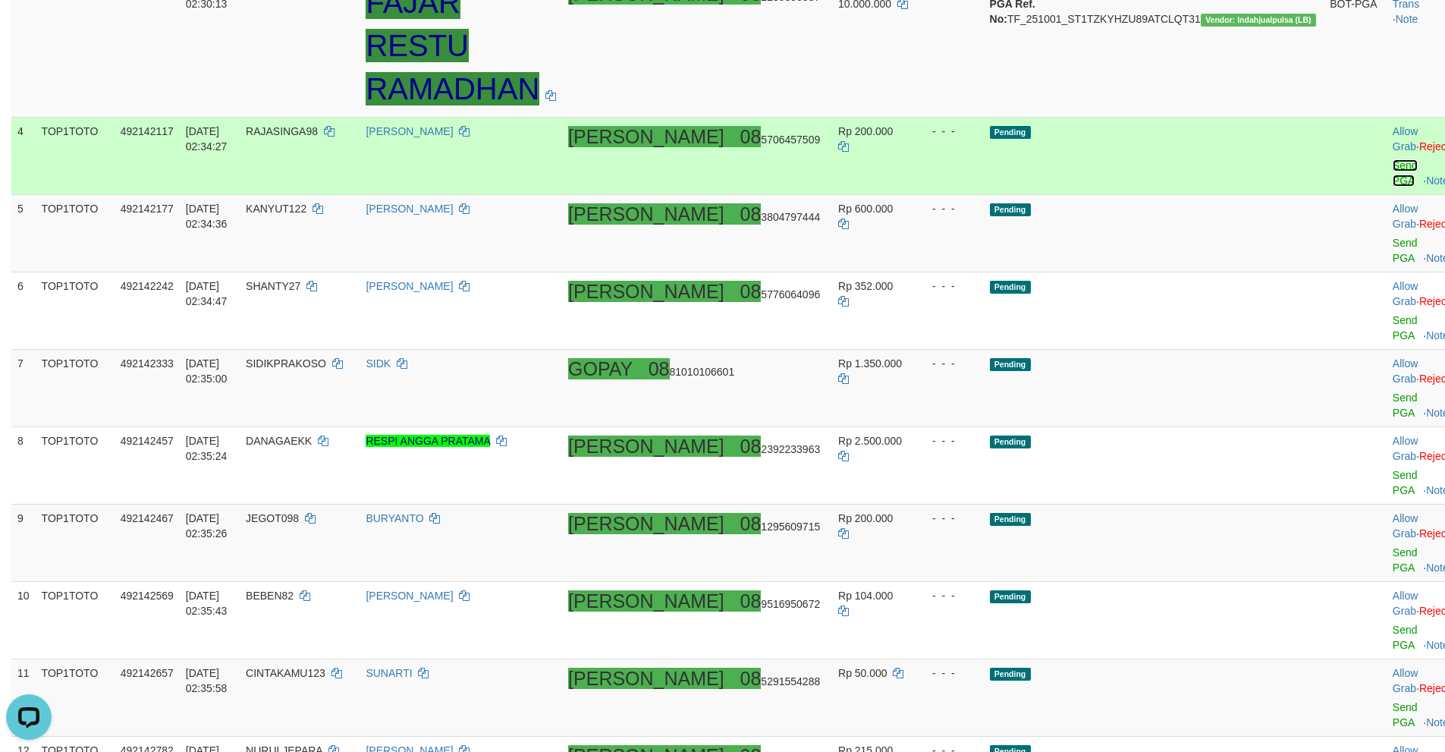
click at [1393, 184] on link "Send PGA" at bounding box center [1405, 172] width 25 height 27
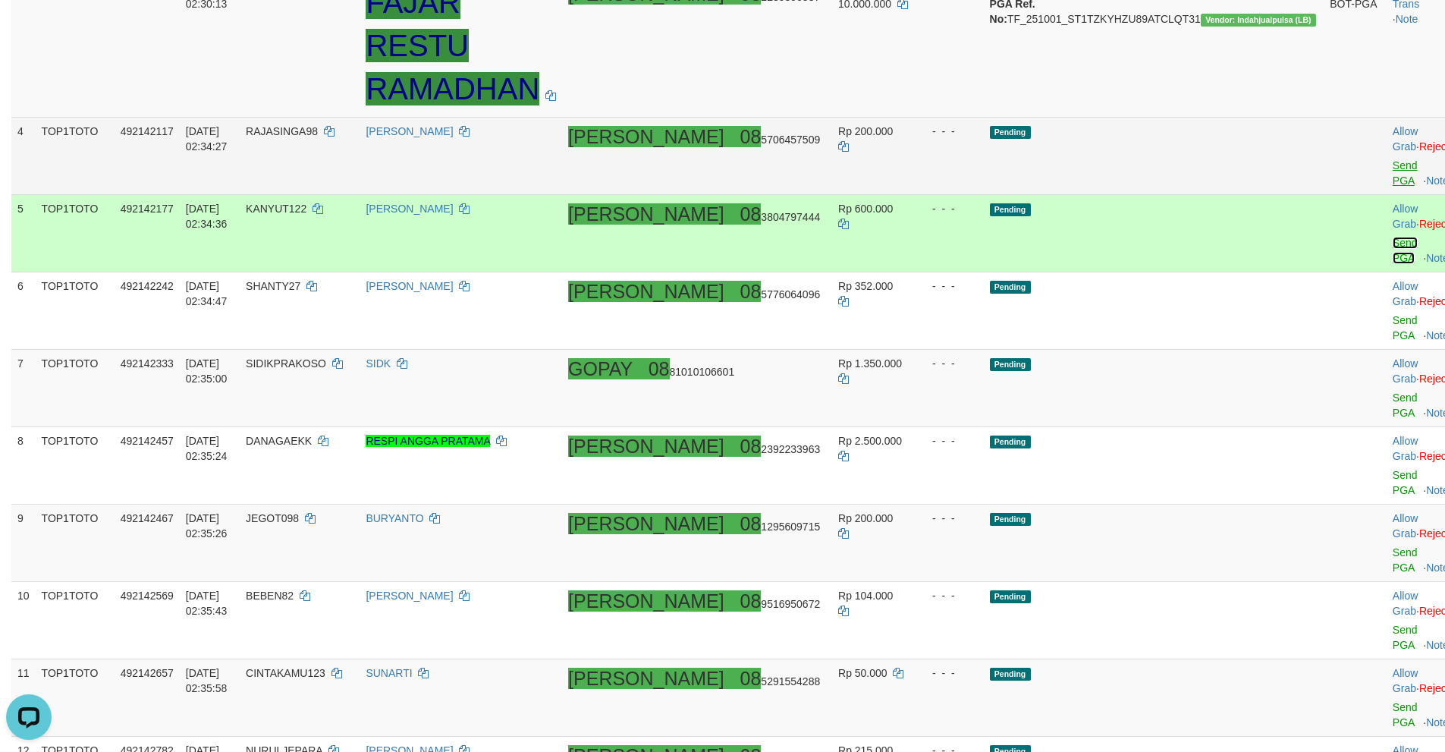
click at [1393, 237] on link "Send PGA" at bounding box center [1405, 250] width 25 height 27
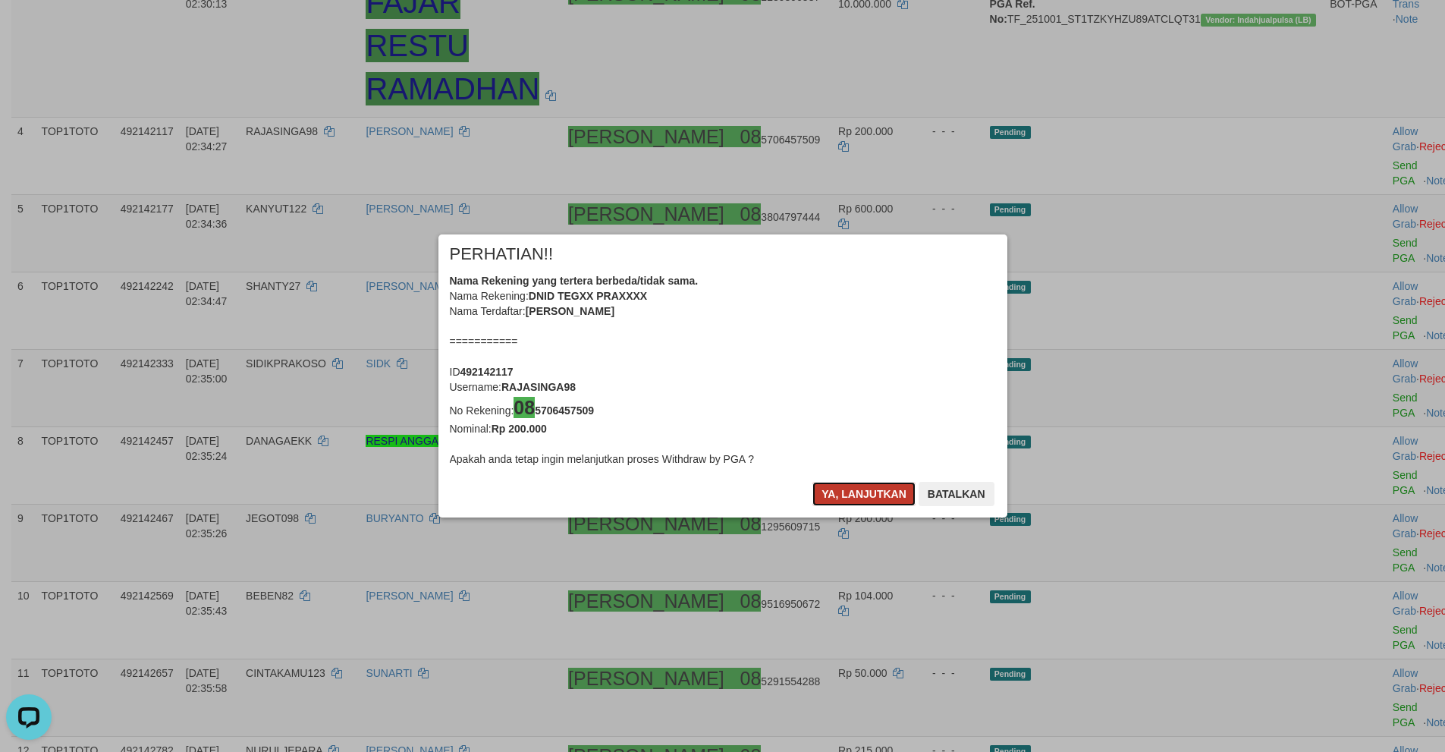
click at [840, 493] on button "Ya, lanjutkan" at bounding box center [863, 494] width 103 height 24
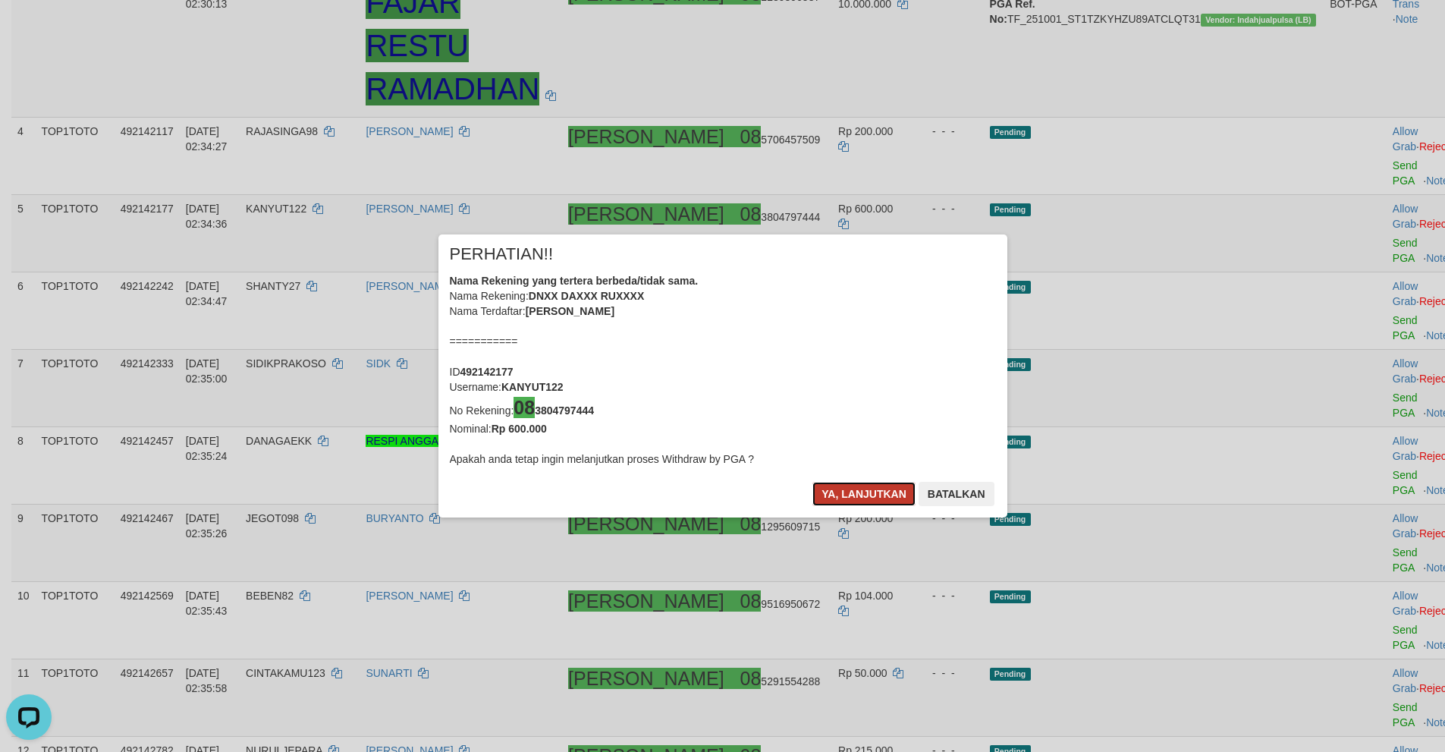
click at [842, 493] on button "Ya, lanjutkan" at bounding box center [863, 494] width 103 height 24
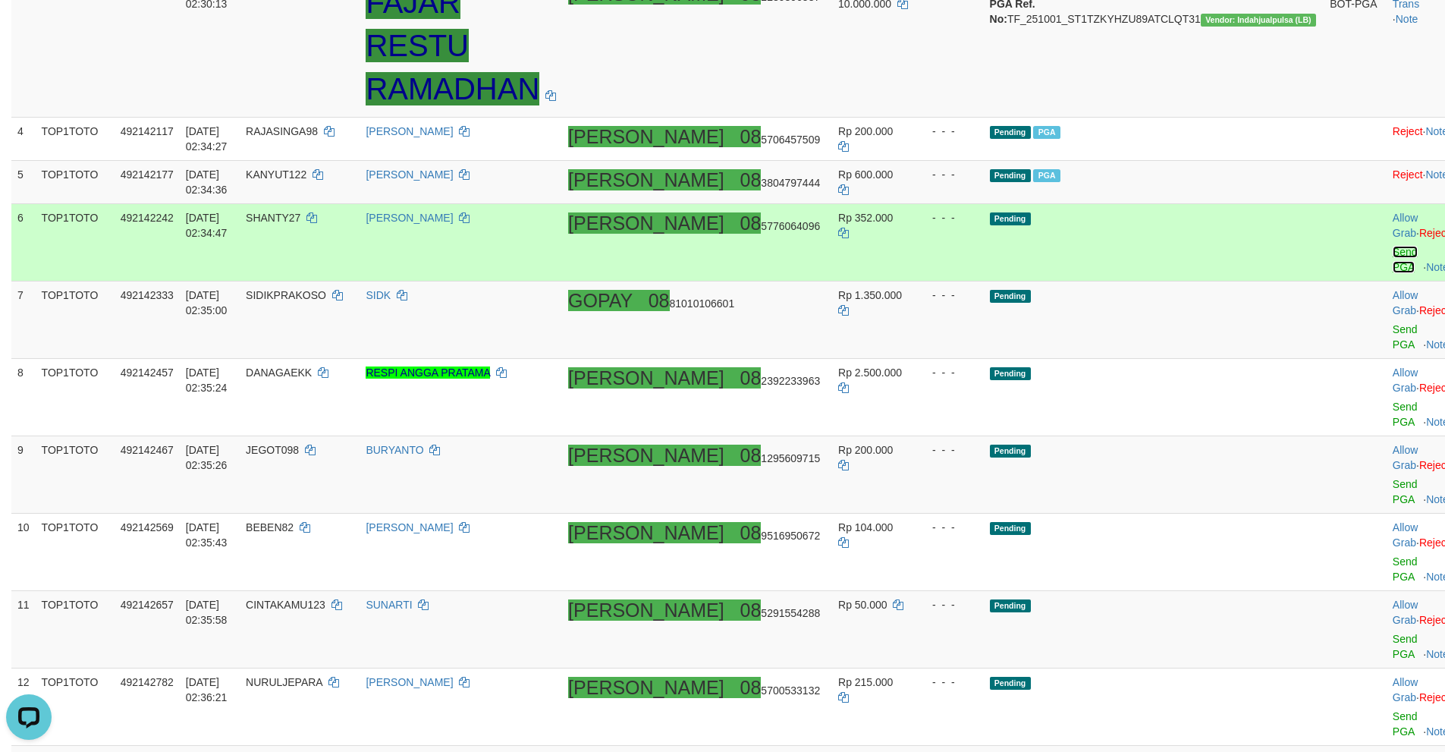
click at [1393, 261] on link "Send PGA" at bounding box center [1405, 259] width 25 height 27
click at [1393, 323] on link "Send PGA" at bounding box center [1405, 336] width 25 height 27
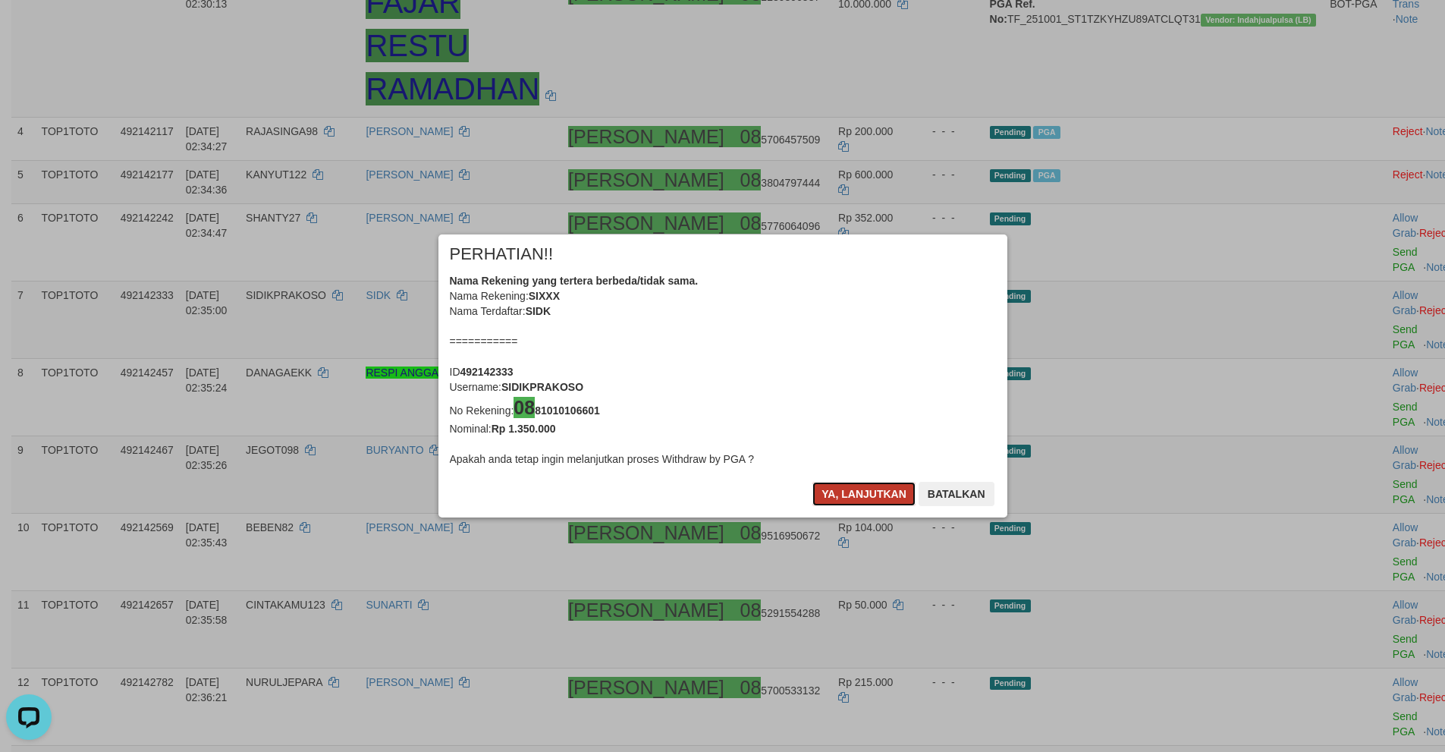
click at [862, 498] on button "Ya, lanjutkan" at bounding box center [863, 494] width 103 height 24
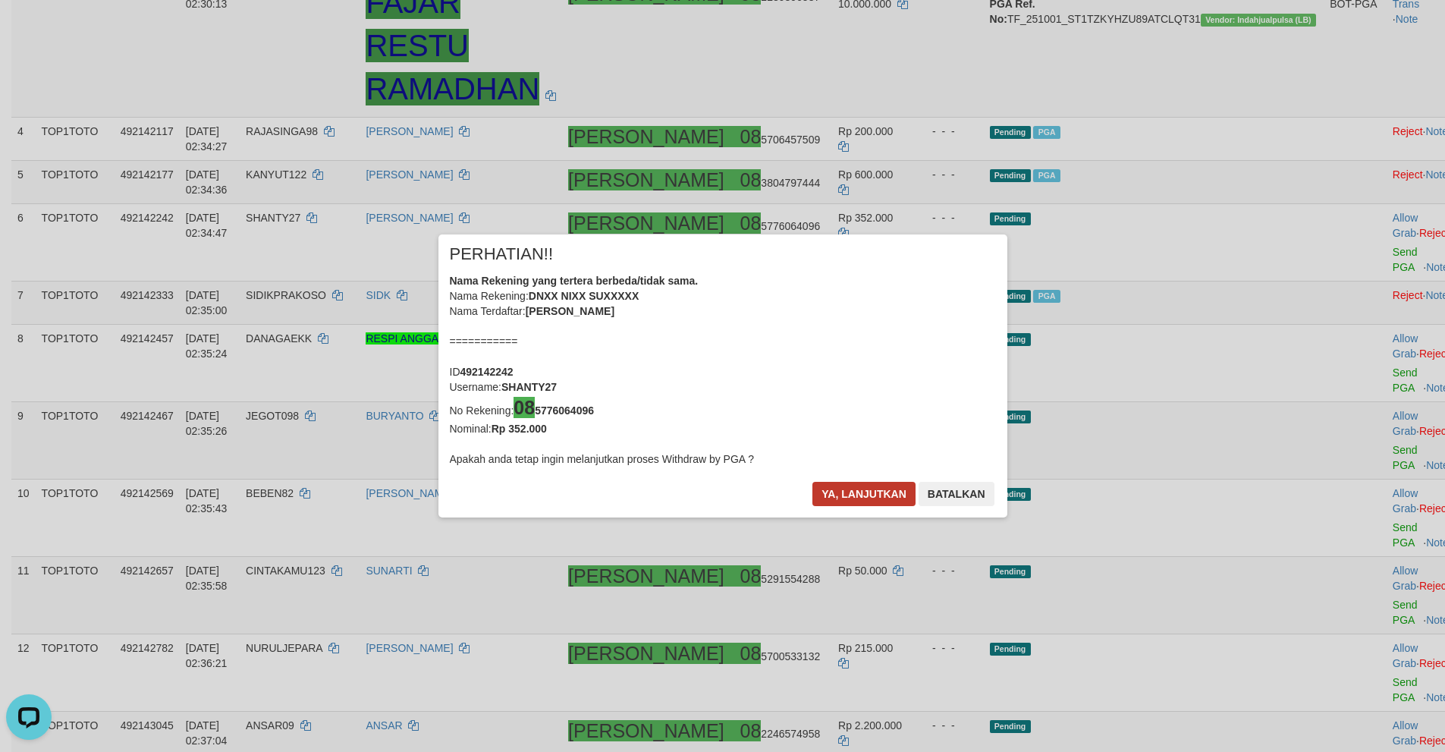
scroll to position [372, 0]
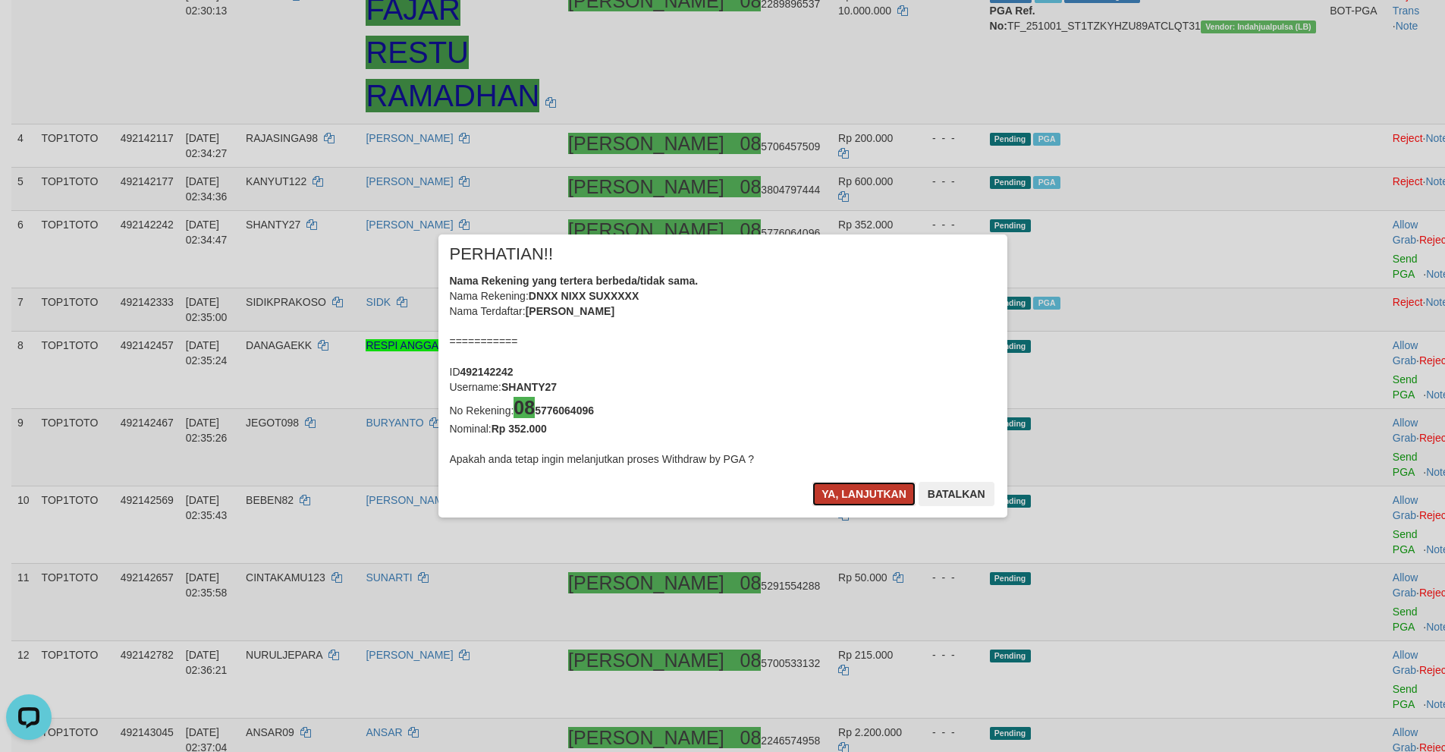
click at [858, 495] on button "Ya, lanjutkan" at bounding box center [863, 494] width 103 height 24
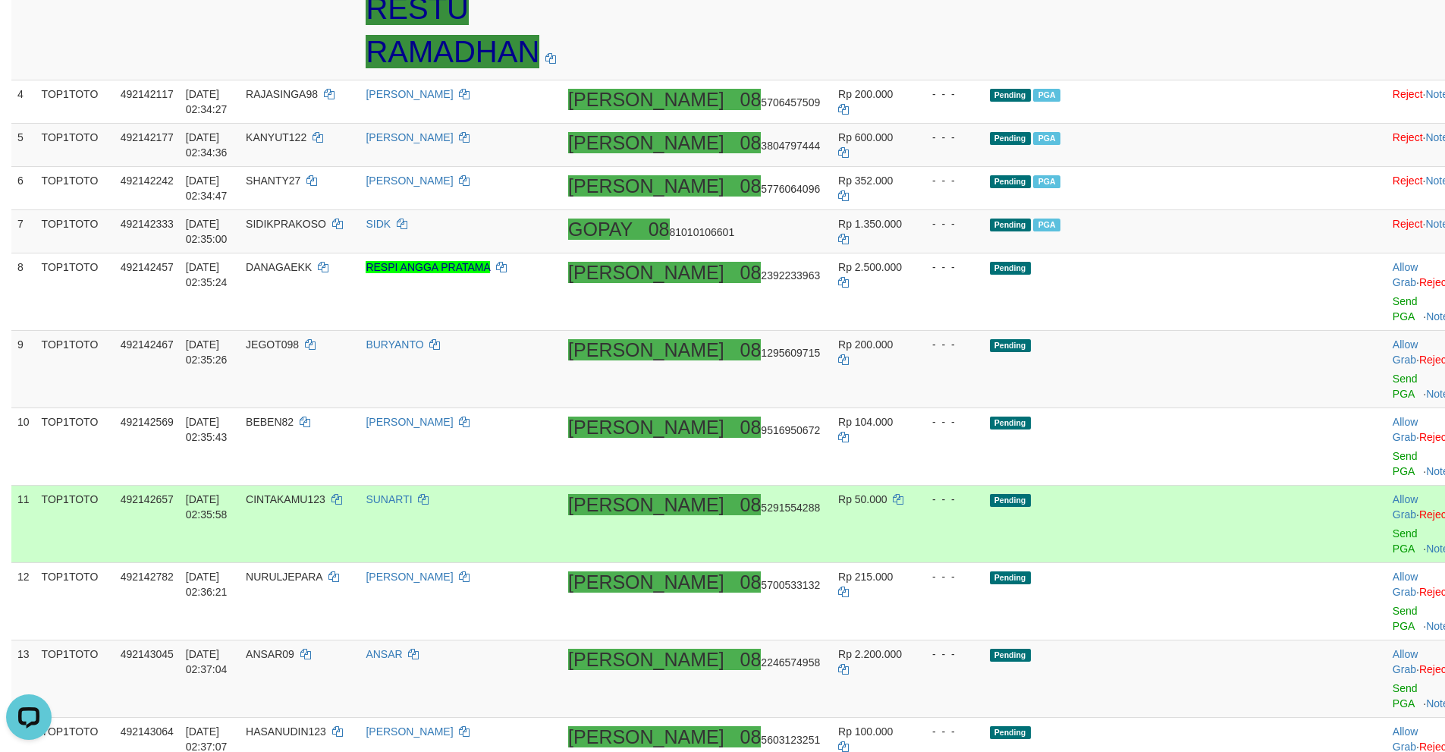
scroll to position [441, 0]
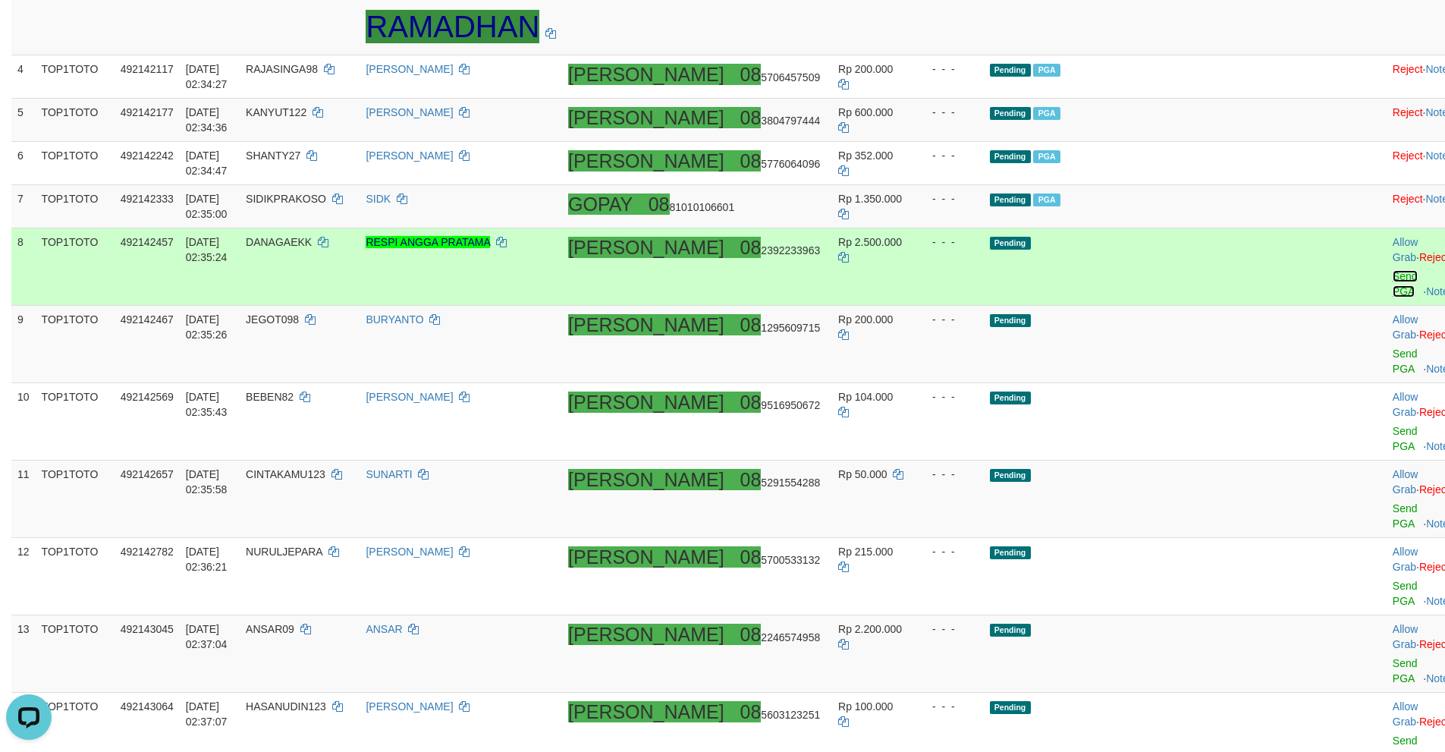
click at [1393, 279] on link "Send PGA" at bounding box center [1405, 283] width 25 height 27
click at [1393, 347] on link "Send PGA" at bounding box center [1405, 360] width 25 height 27
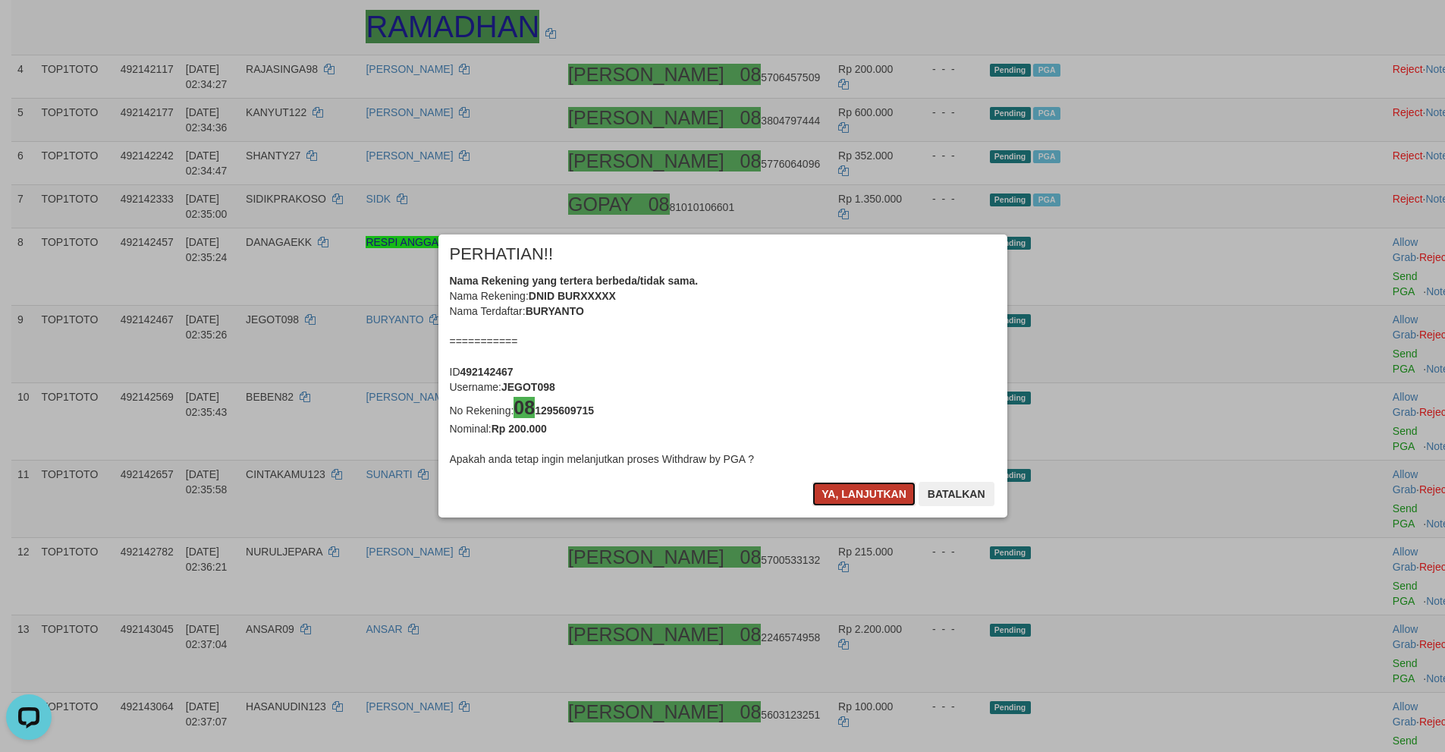
click at [828, 486] on button "Ya, lanjutkan" at bounding box center [863, 494] width 103 height 24
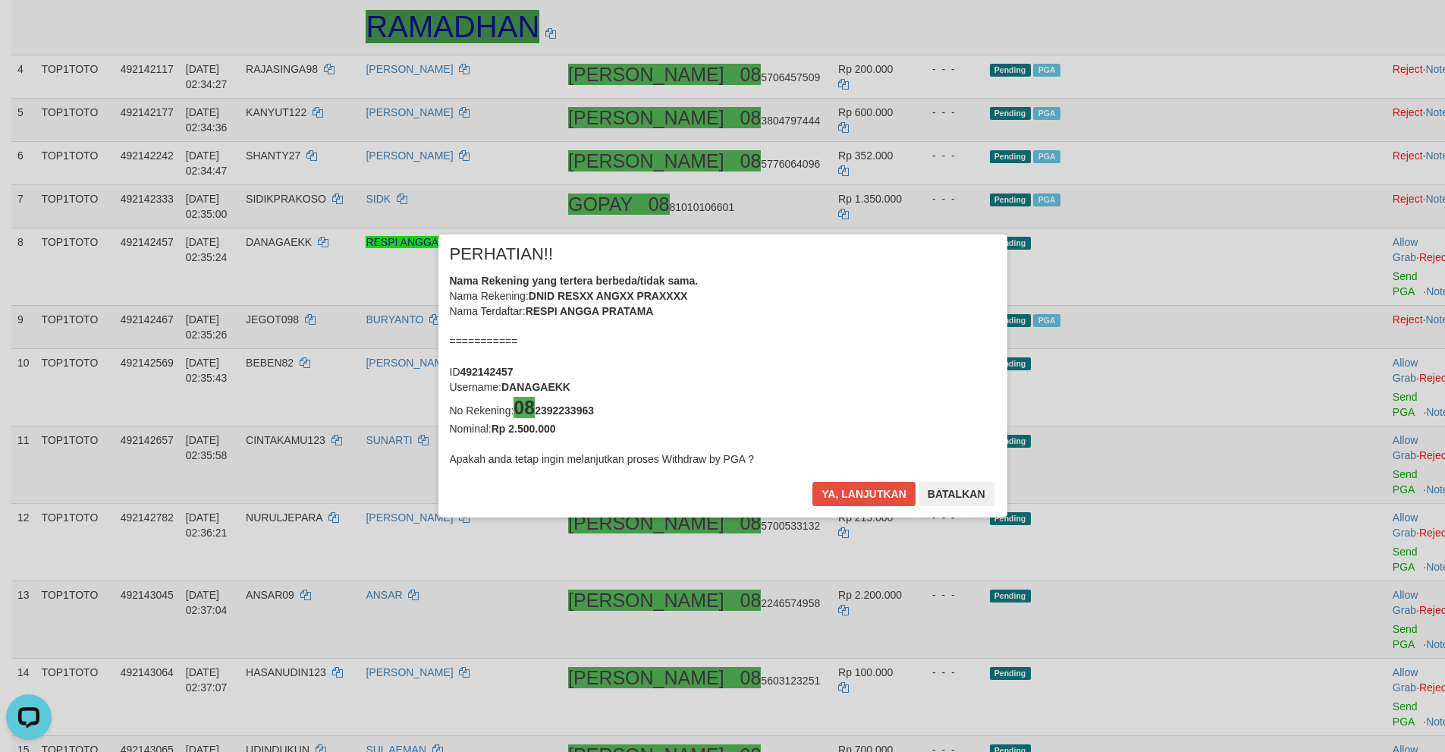
scroll to position [434, 0]
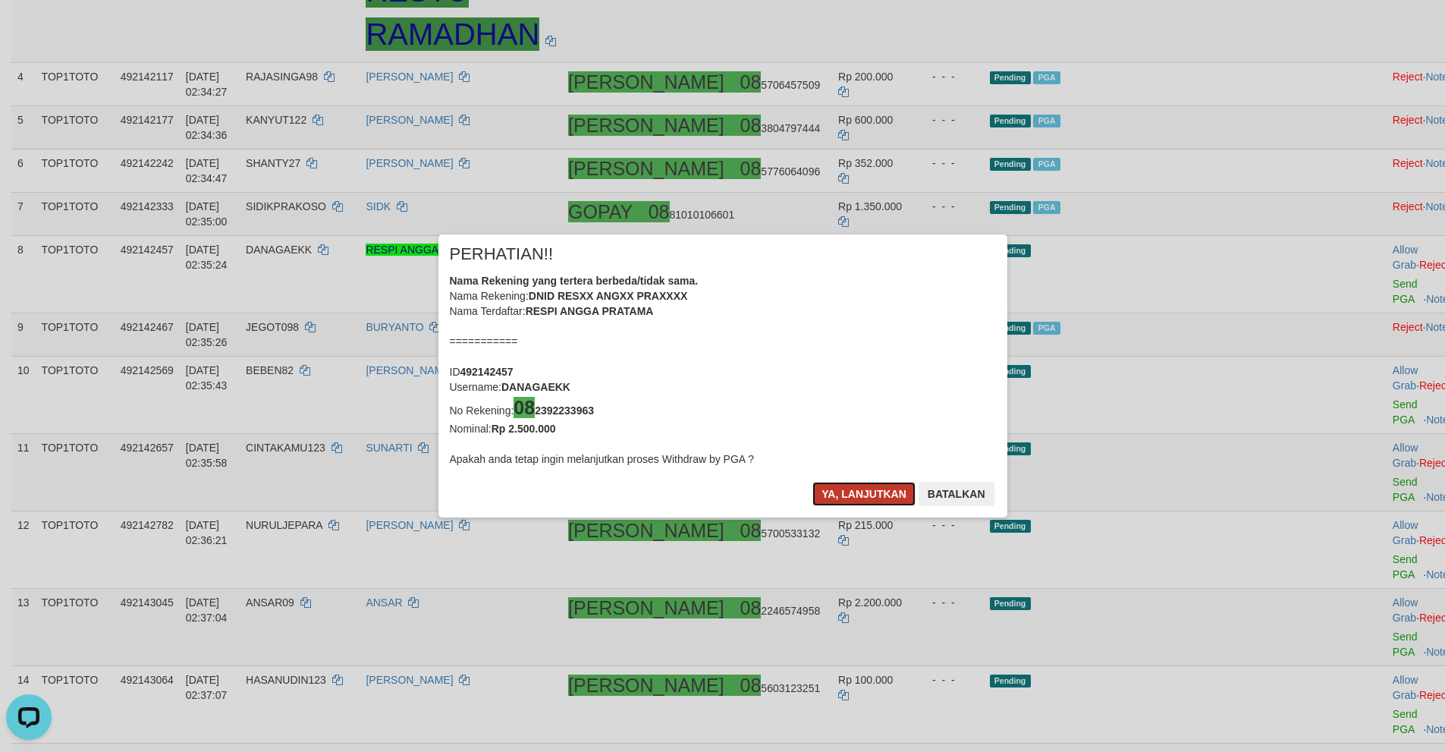
click at [840, 491] on button "Ya, lanjutkan" at bounding box center [863, 494] width 103 height 24
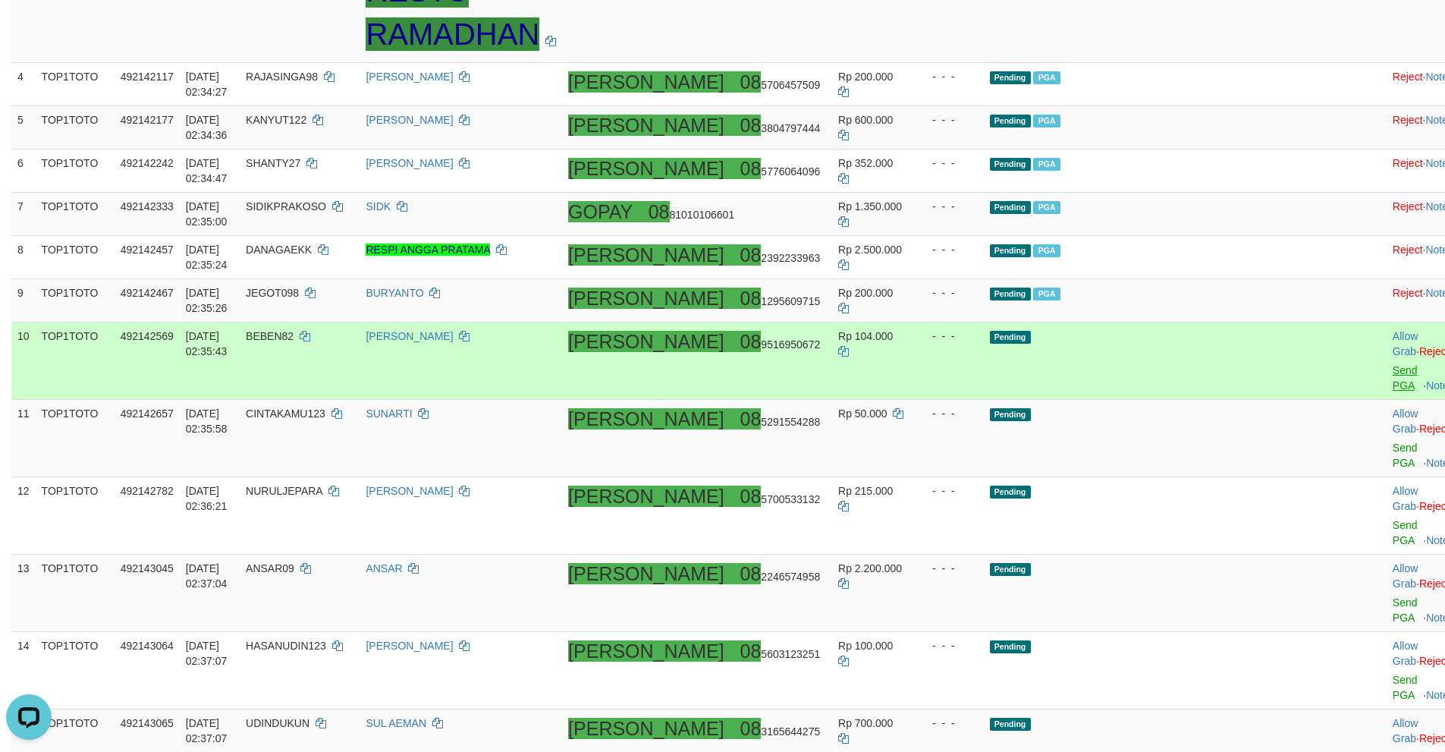
scroll to position [427, 0]
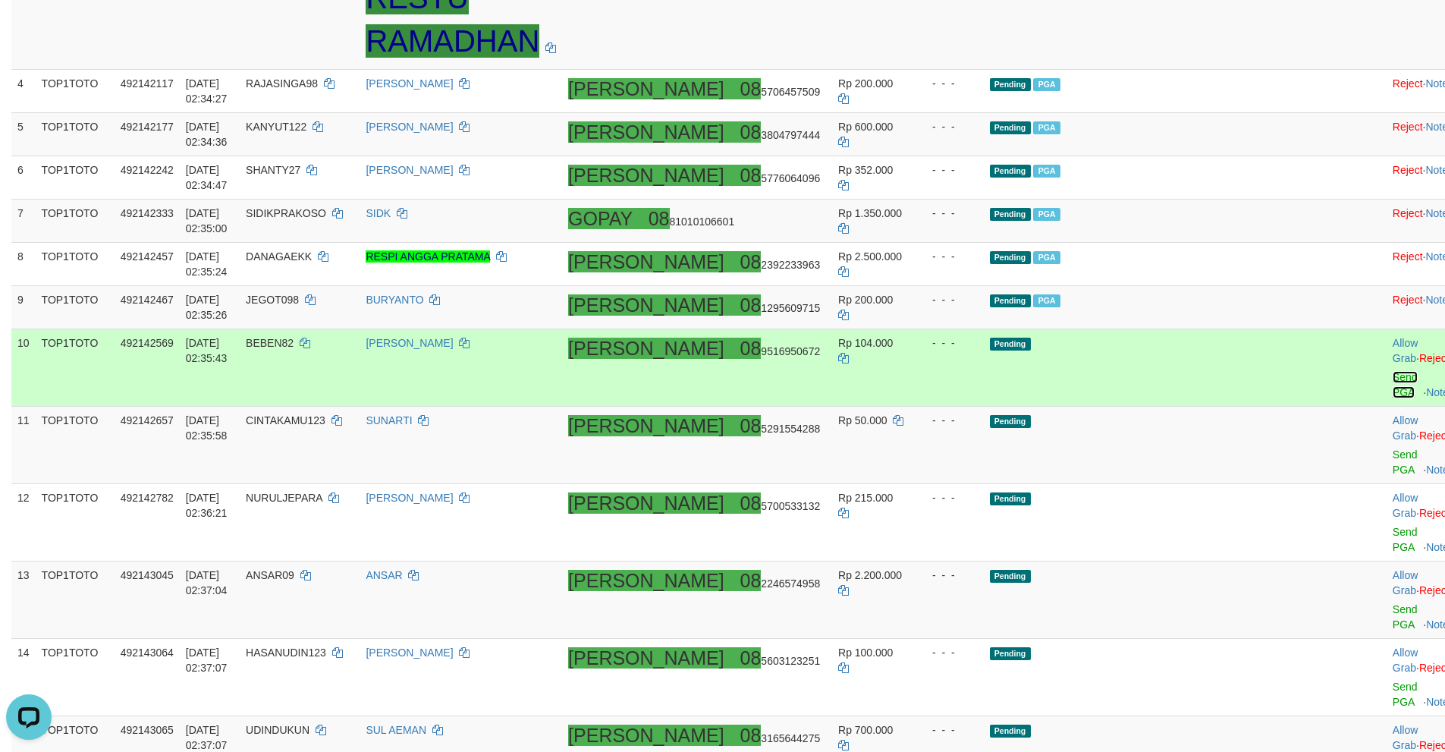
click at [1393, 371] on link "Send PGA" at bounding box center [1405, 384] width 25 height 27
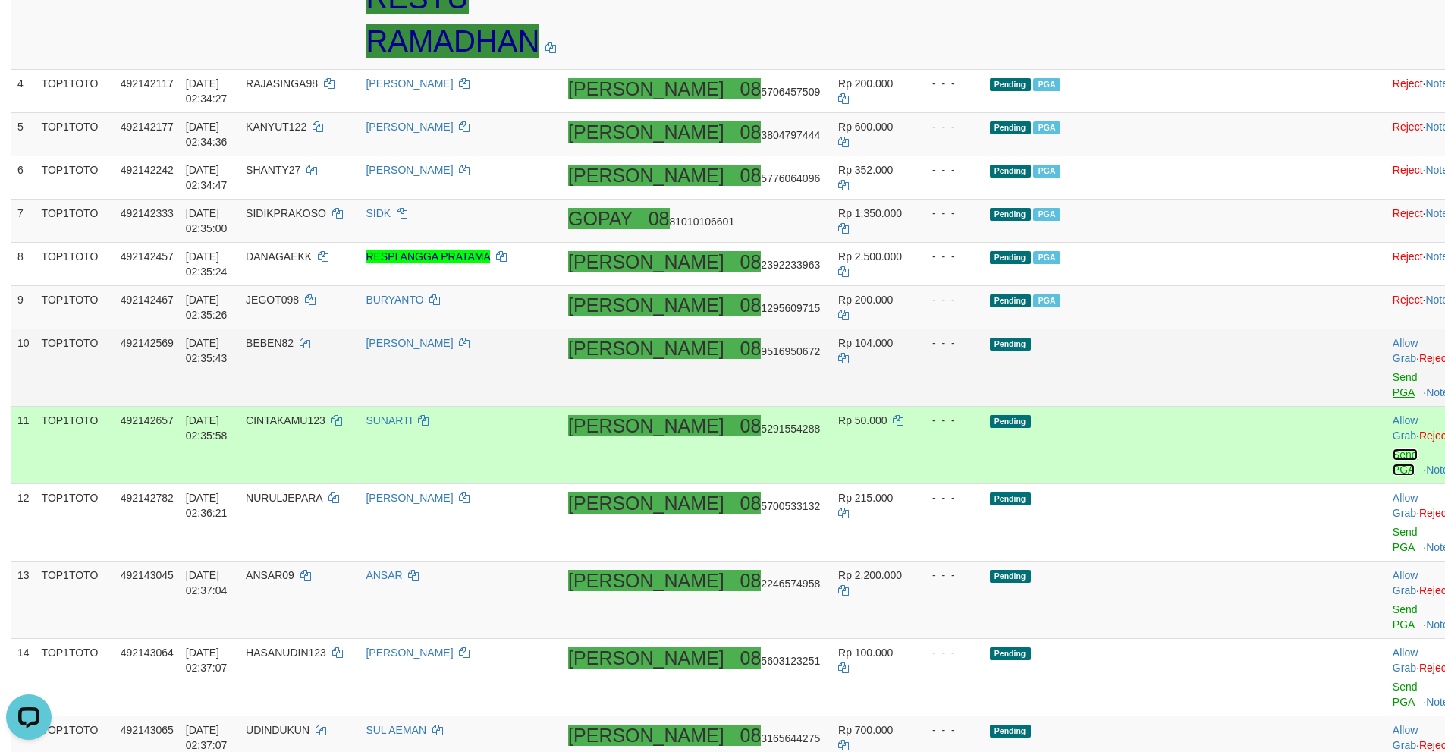
click at [1393, 448] on link "Send PGA" at bounding box center [1405, 461] width 25 height 27
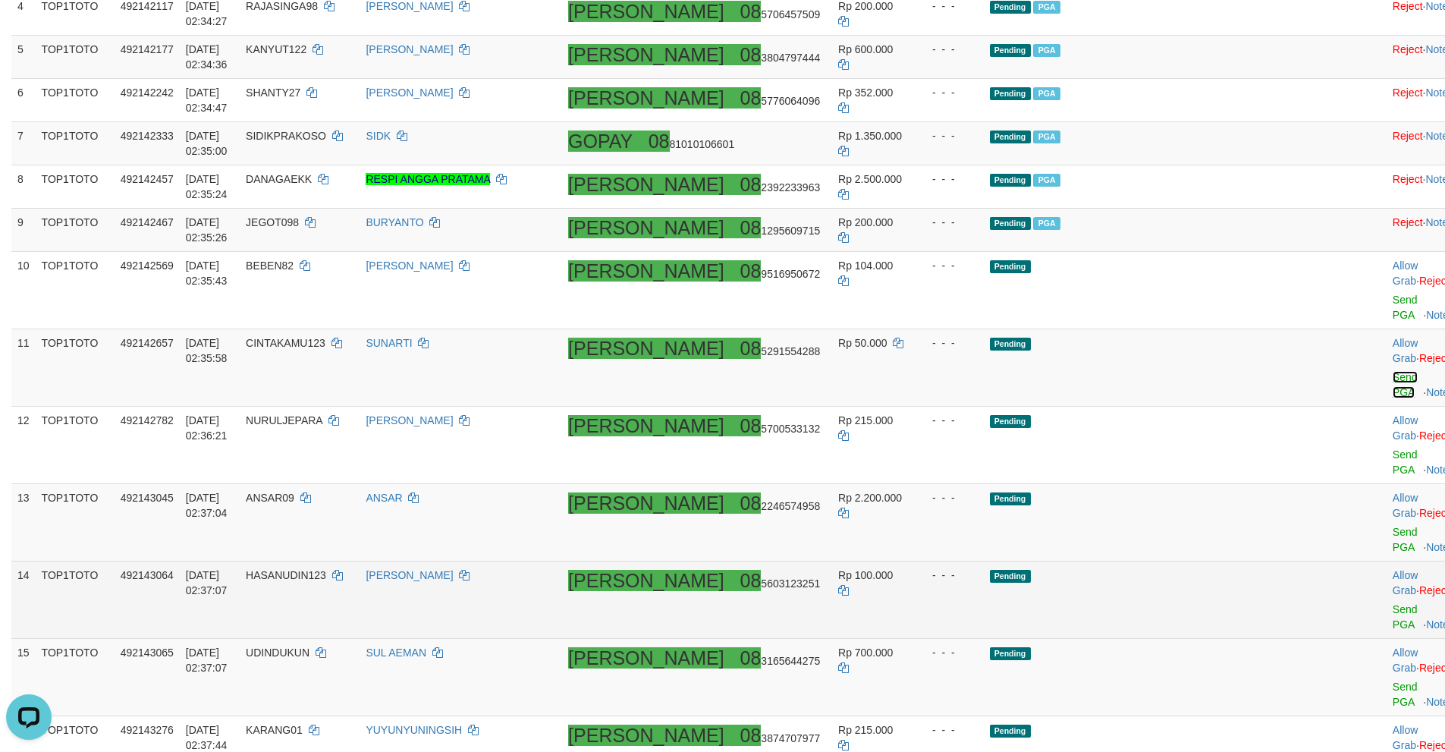
scroll to position [503, 0]
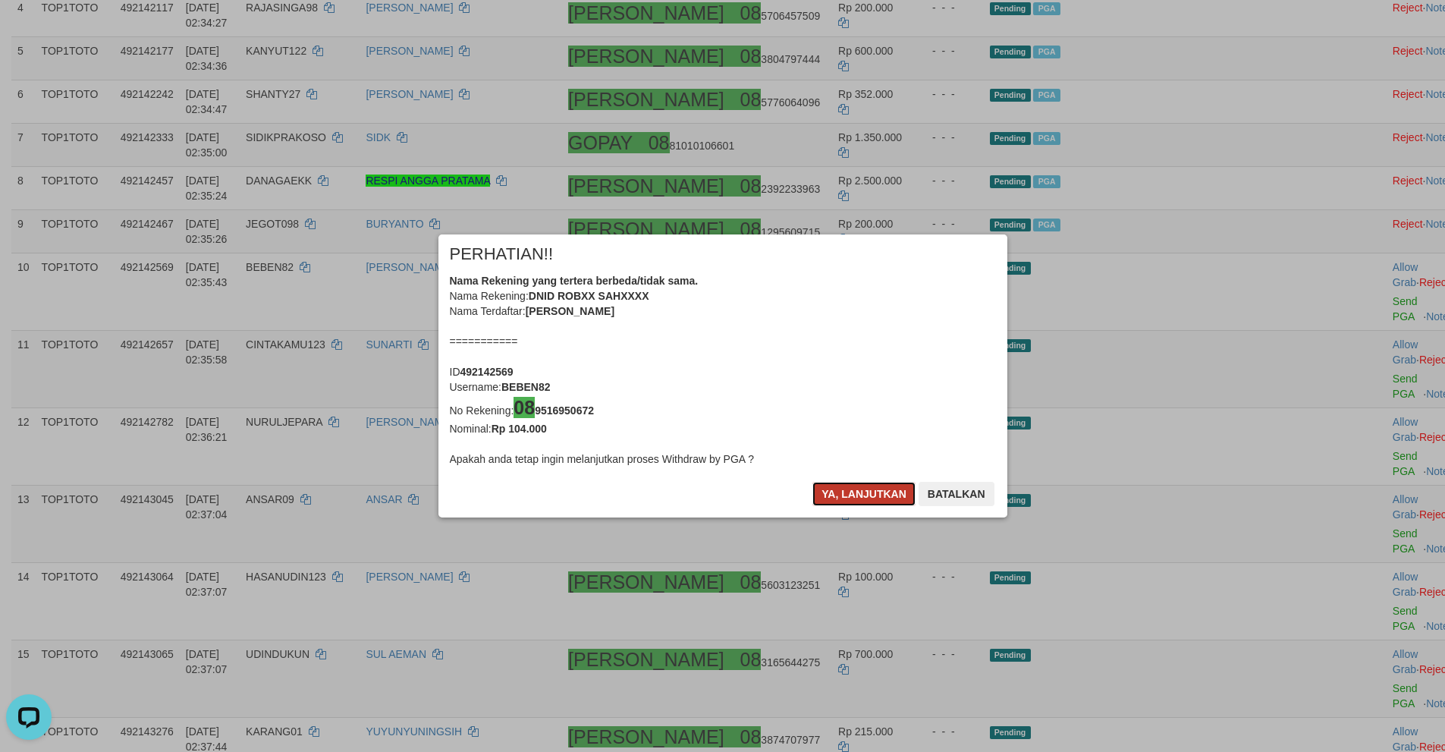
click at [856, 493] on button "Ya, lanjutkan" at bounding box center [863, 494] width 103 height 24
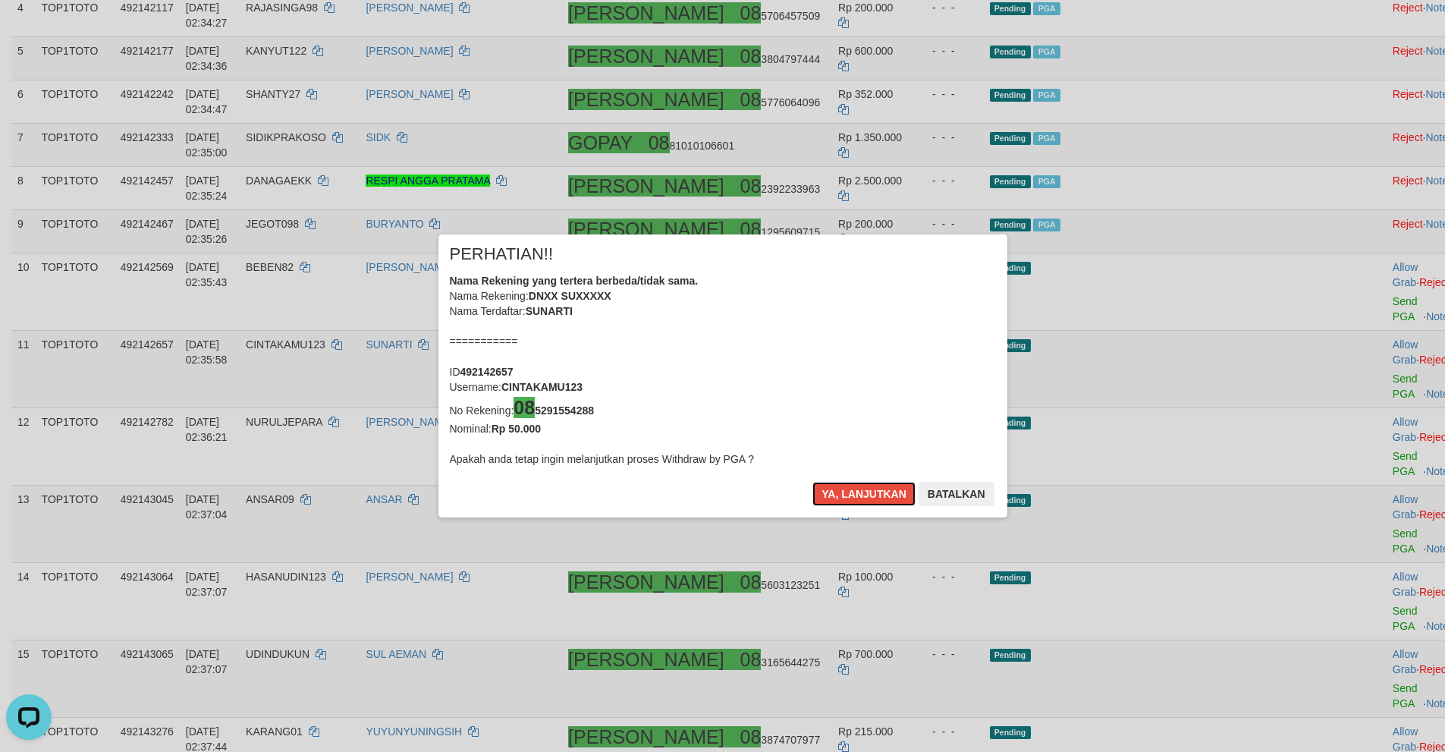
click at [856, 493] on button "Ya, lanjutkan" at bounding box center [863, 494] width 103 height 24
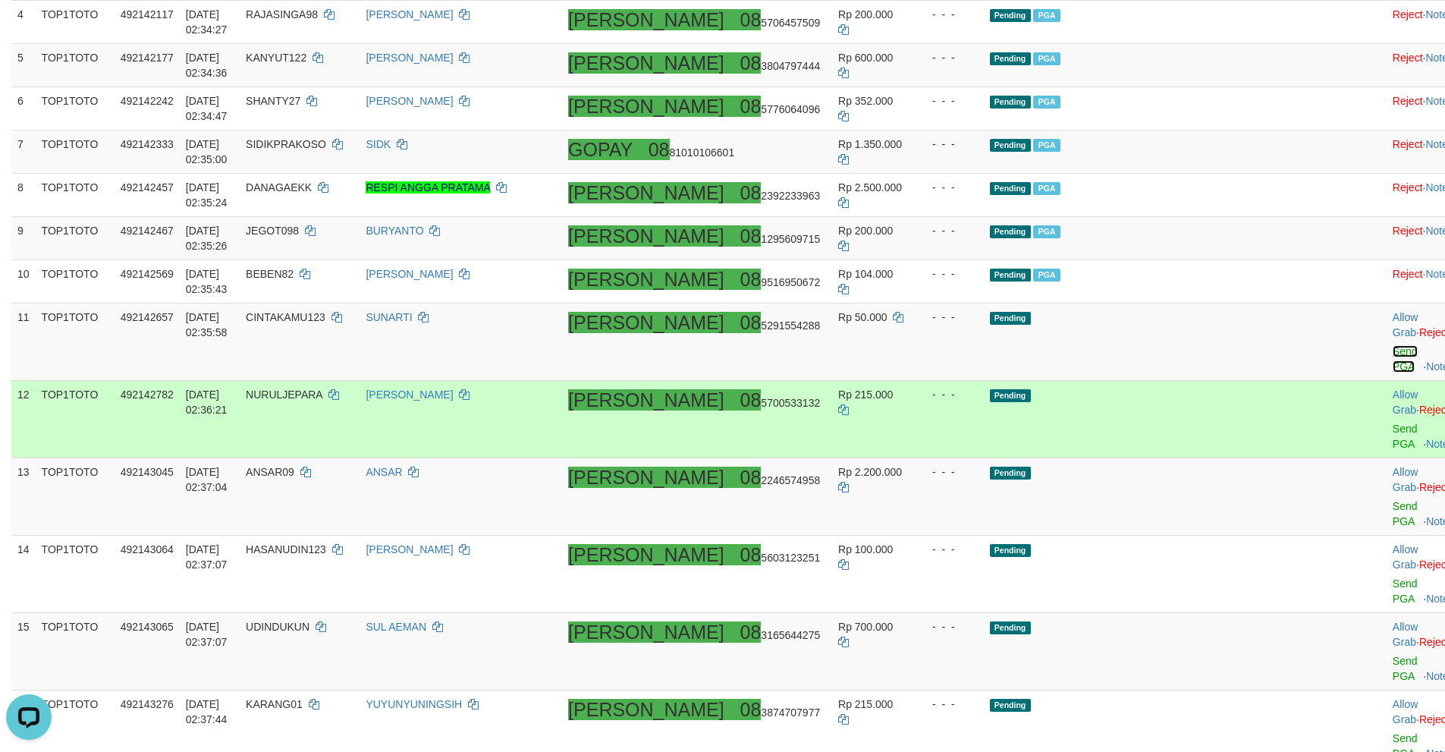
scroll to position [489, 0]
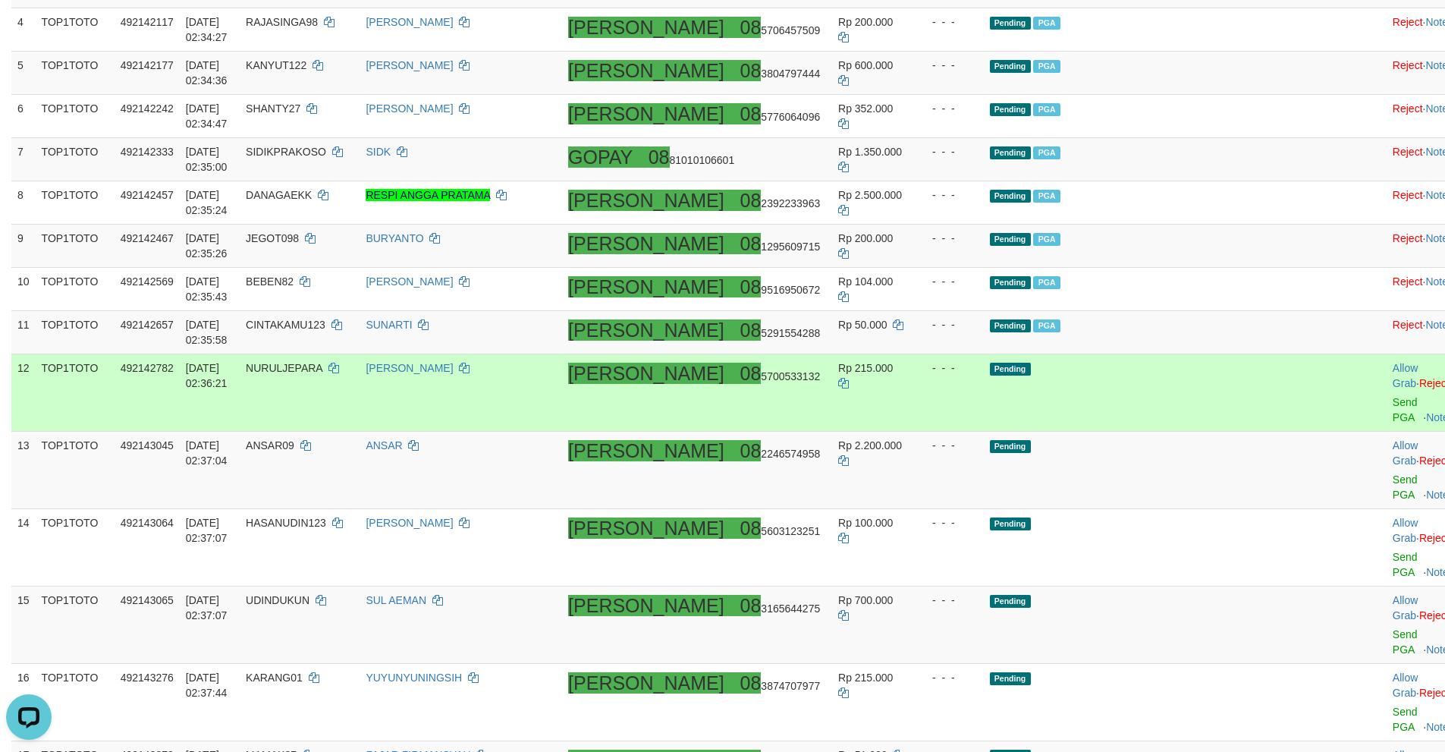
click at [1387, 397] on td "Allow Grab · Reject Send PGA · Note" at bounding box center [1424, 392] width 75 height 77
click at [1393, 396] on link "Send PGA" at bounding box center [1405, 409] width 25 height 27
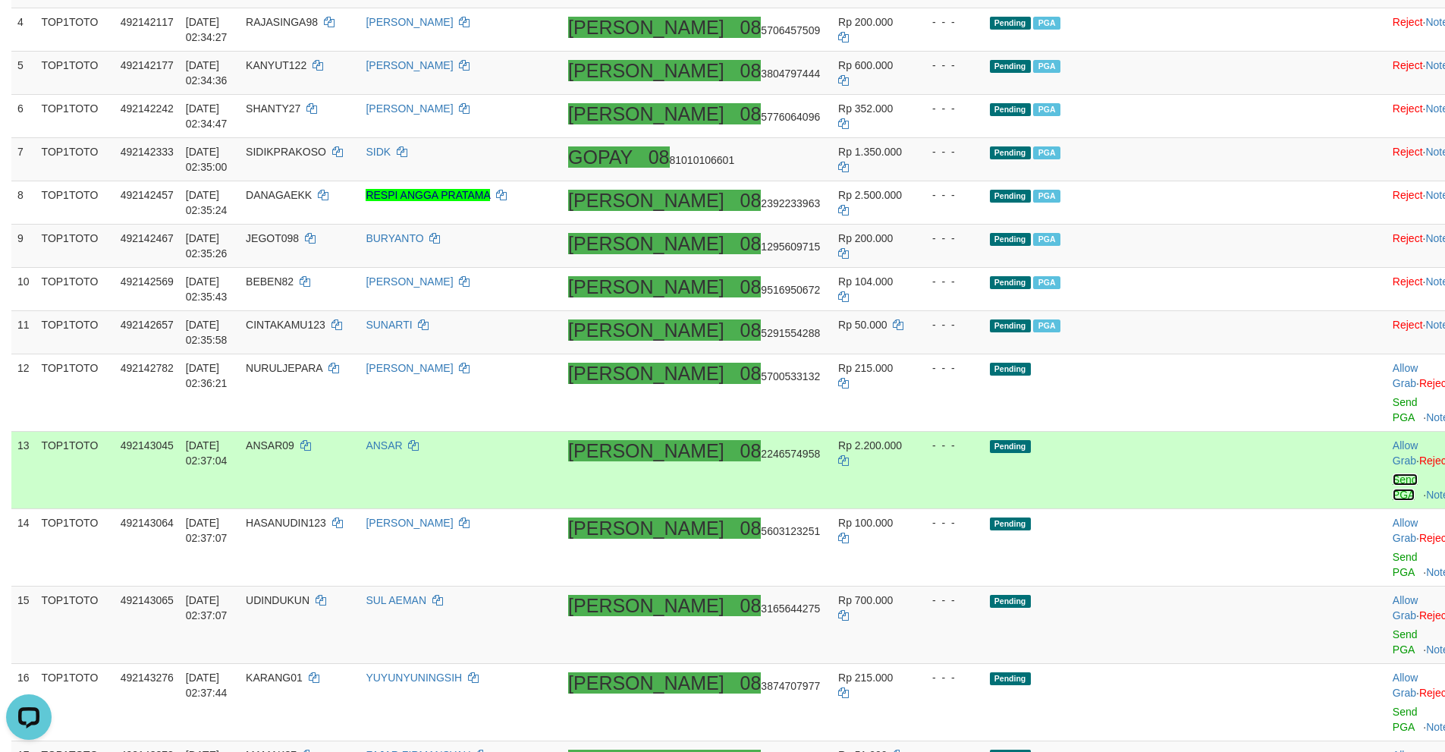
click at [1393, 473] on link "Send PGA" at bounding box center [1405, 486] width 25 height 27
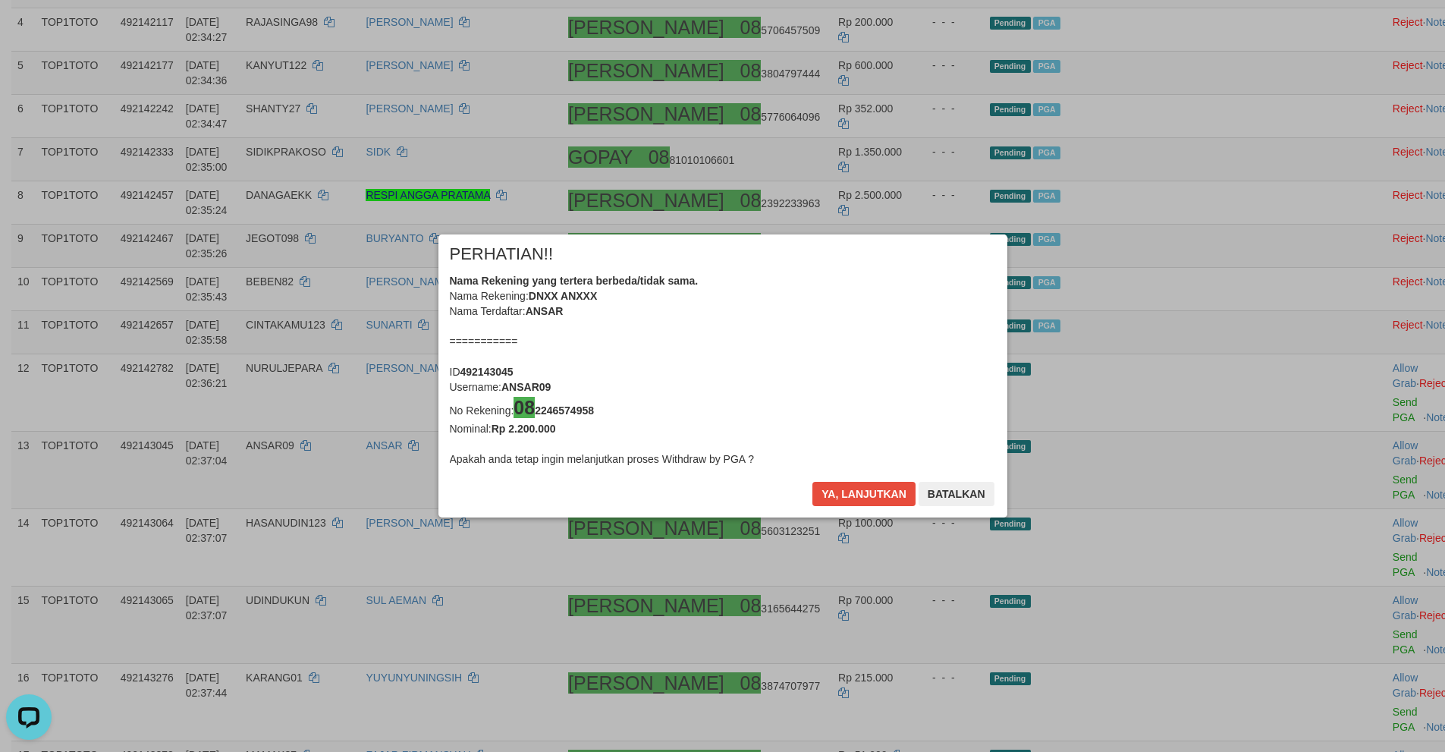
click at [1329, 484] on div "× PERHATIAN!! Nama Rekening yang tertera berbeda/tidak sama. Nama Rekening: DNX…" at bounding box center [722, 376] width 1445 height 344
click at [833, 495] on button "Ya, lanjutkan" at bounding box center [863, 494] width 103 height 24
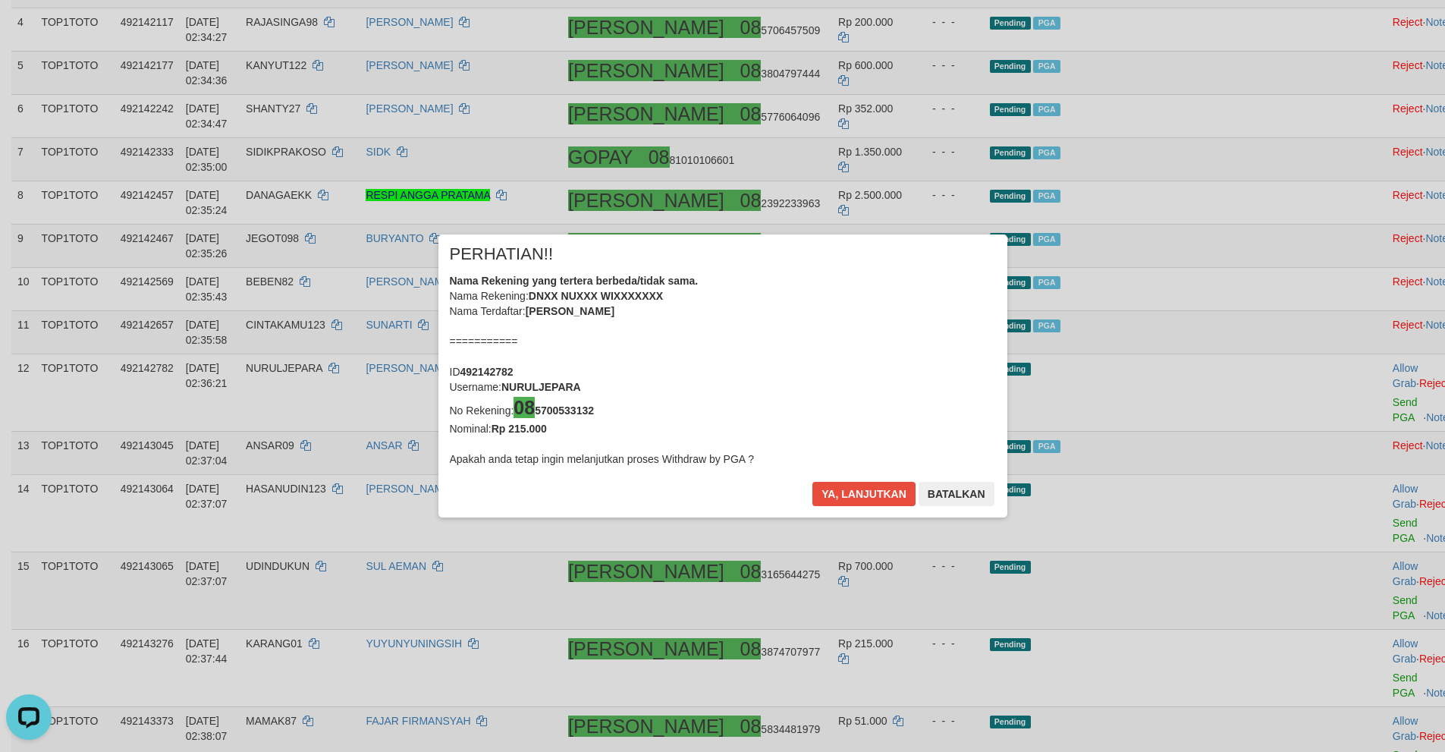
scroll to position [482, 0]
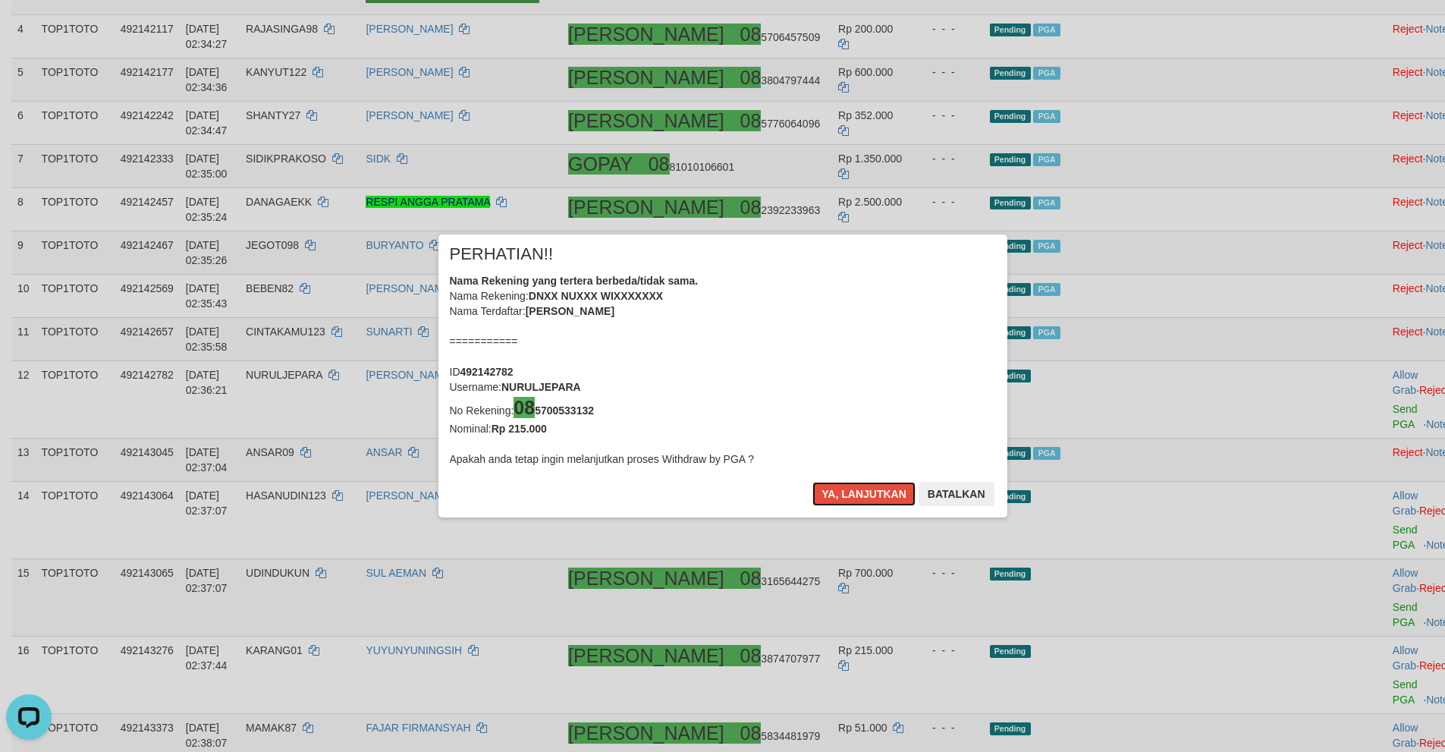
click at [831, 495] on button "Ya, lanjutkan" at bounding box center [863, 494] width 103 height 24
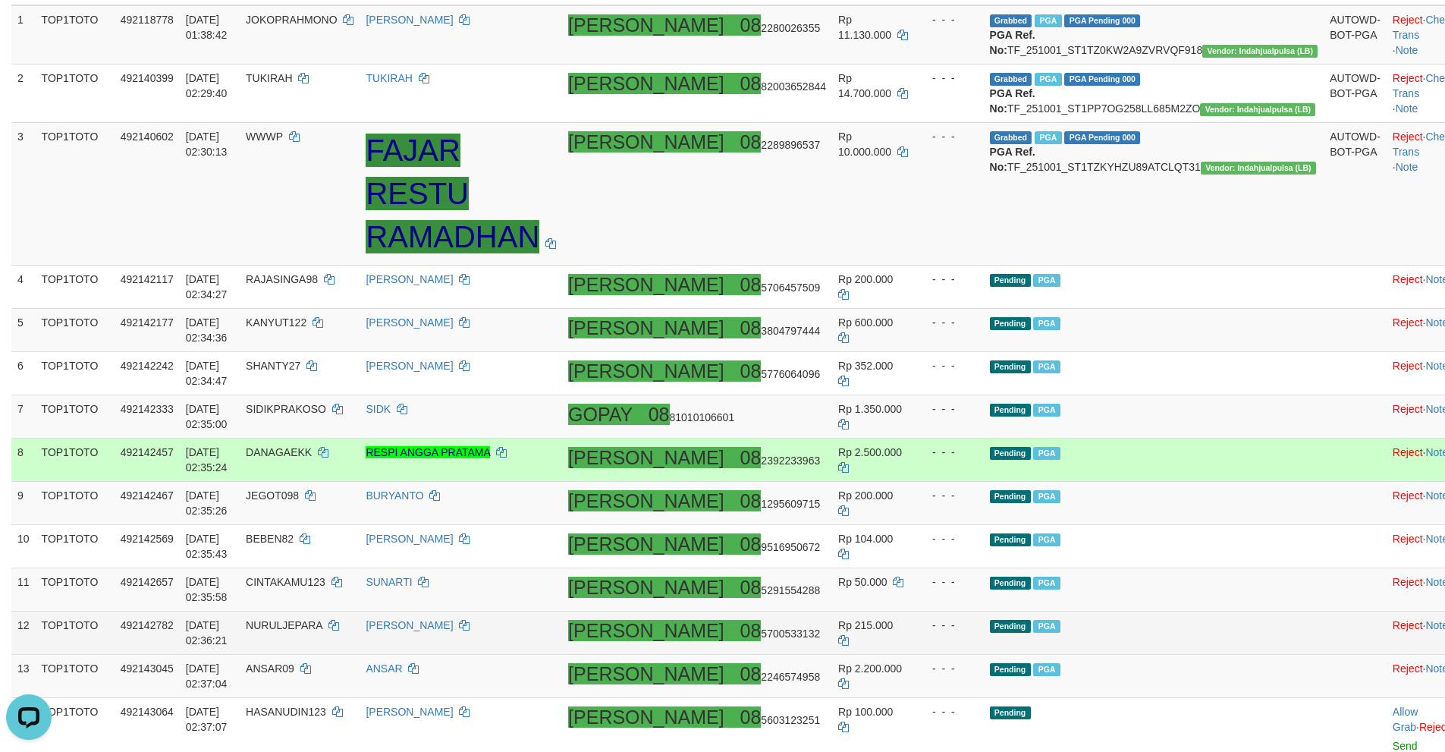
scroll to position [686, 0]
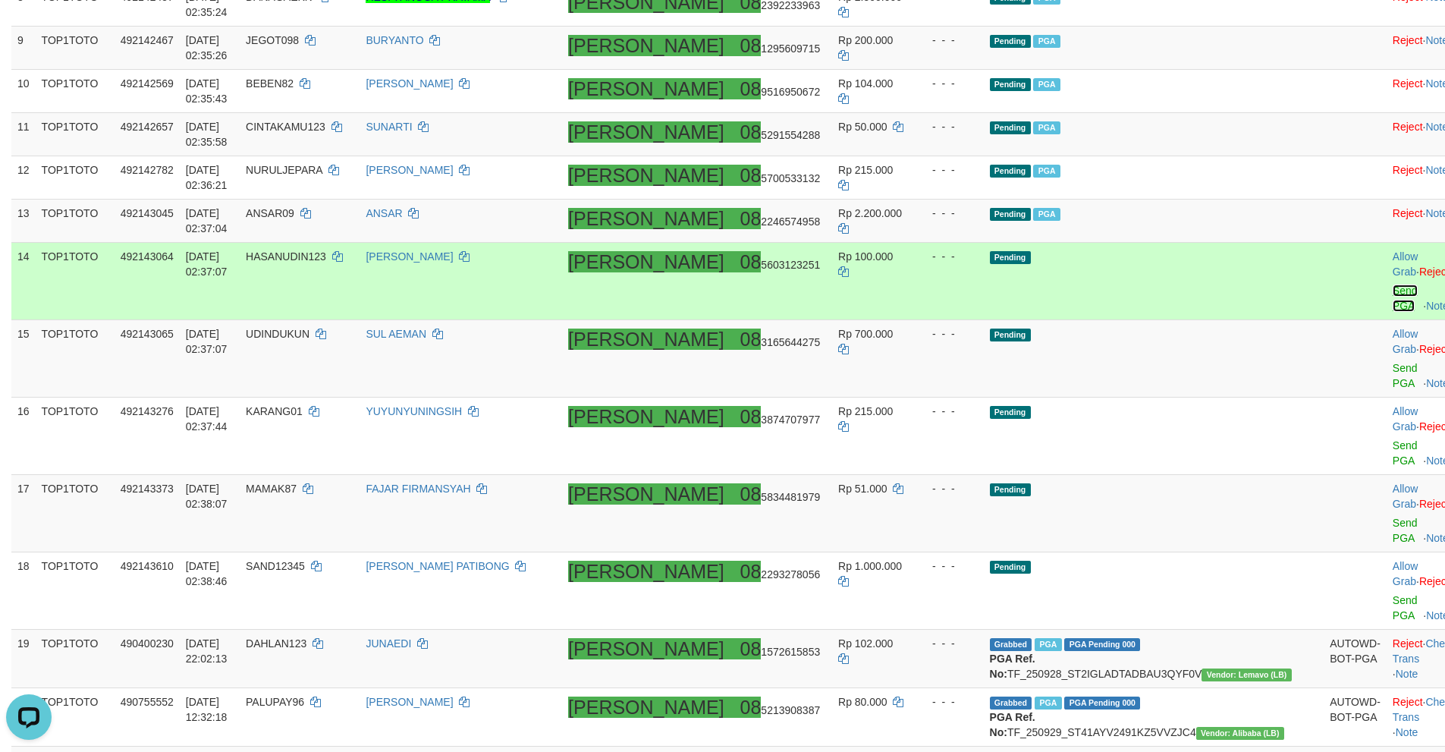
click at [1393, 284] on link "Send PGA" at bounding box center [1405, 297] width 25 height 27
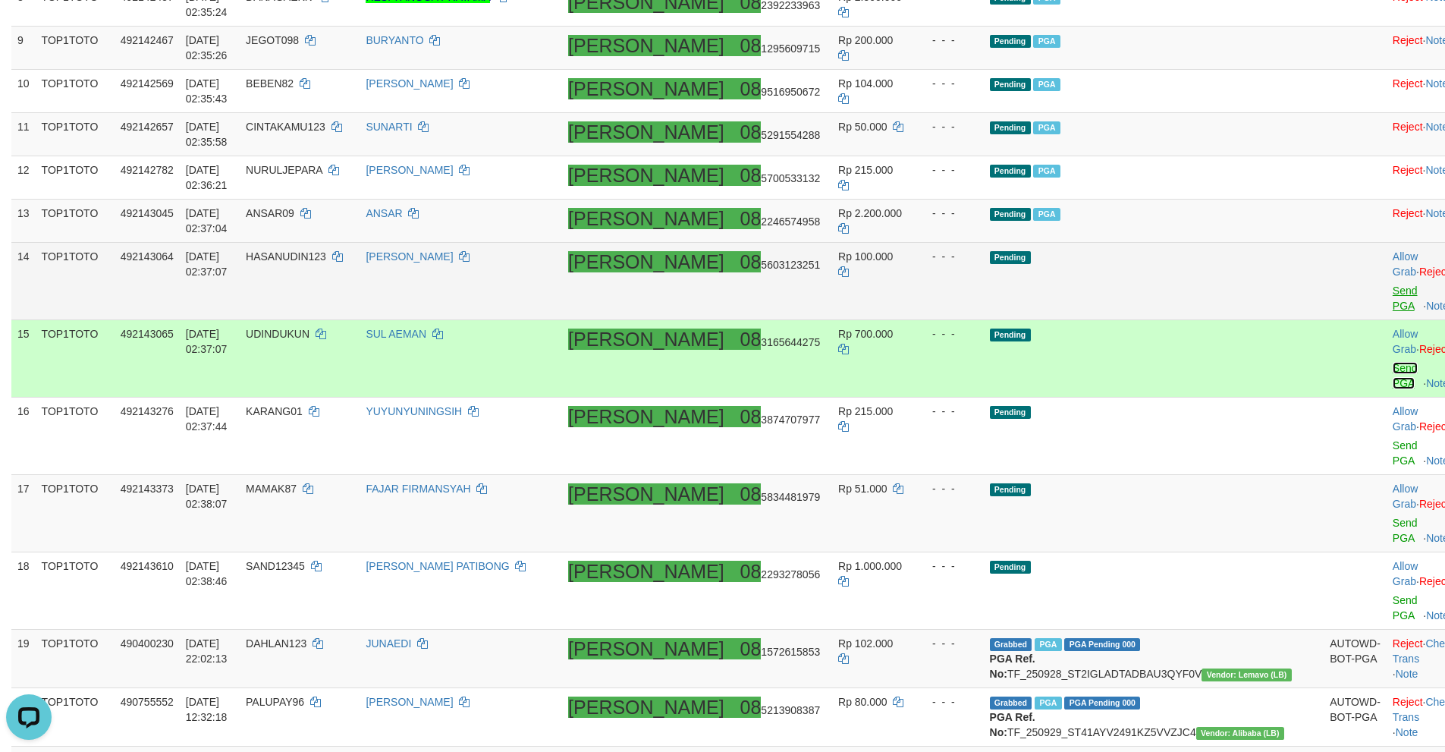
drag, startPoint x: 1340, startPoint y: 268, endPoint x: 1186, endPoint y: 357, distance: 178.4
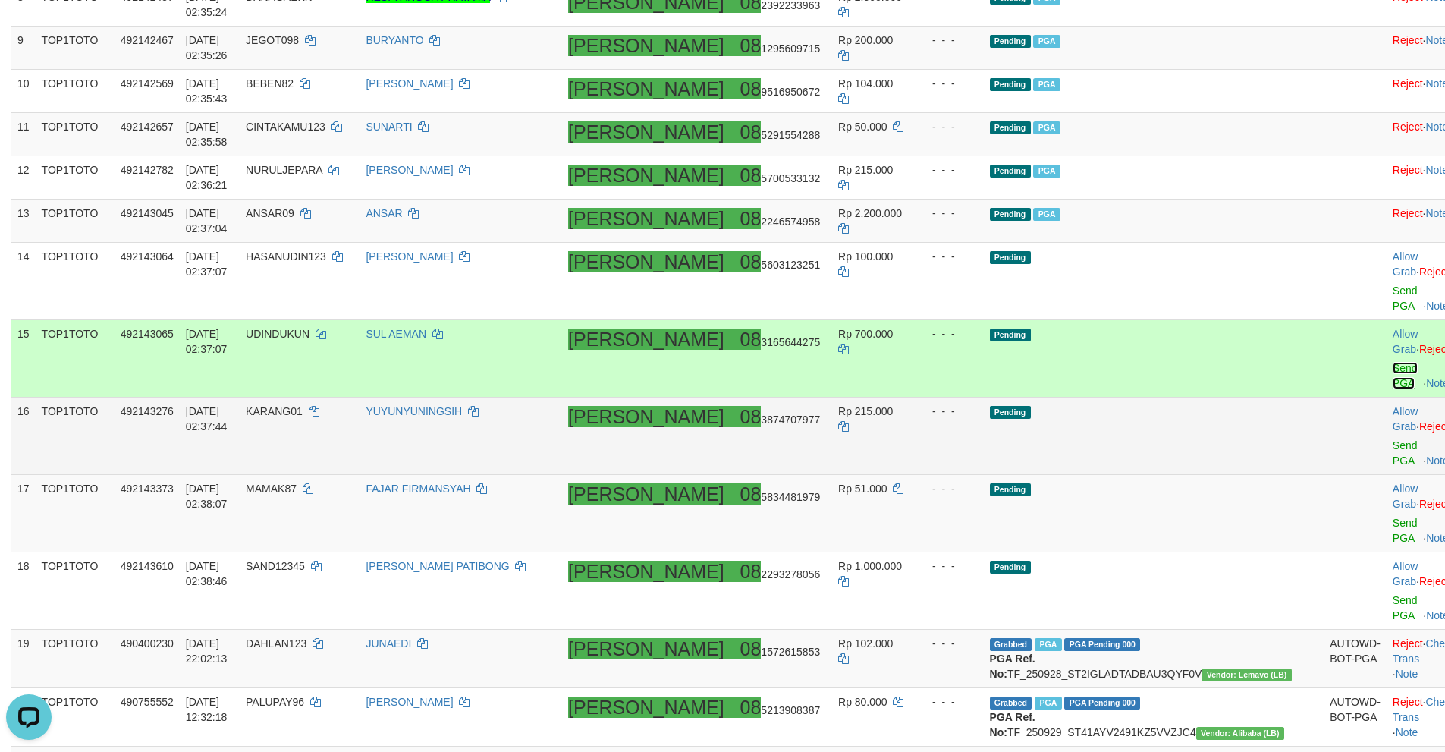
click at [1393, 362] on link "Send PGA" at bounding box center [1405, 375] width 25 height 27
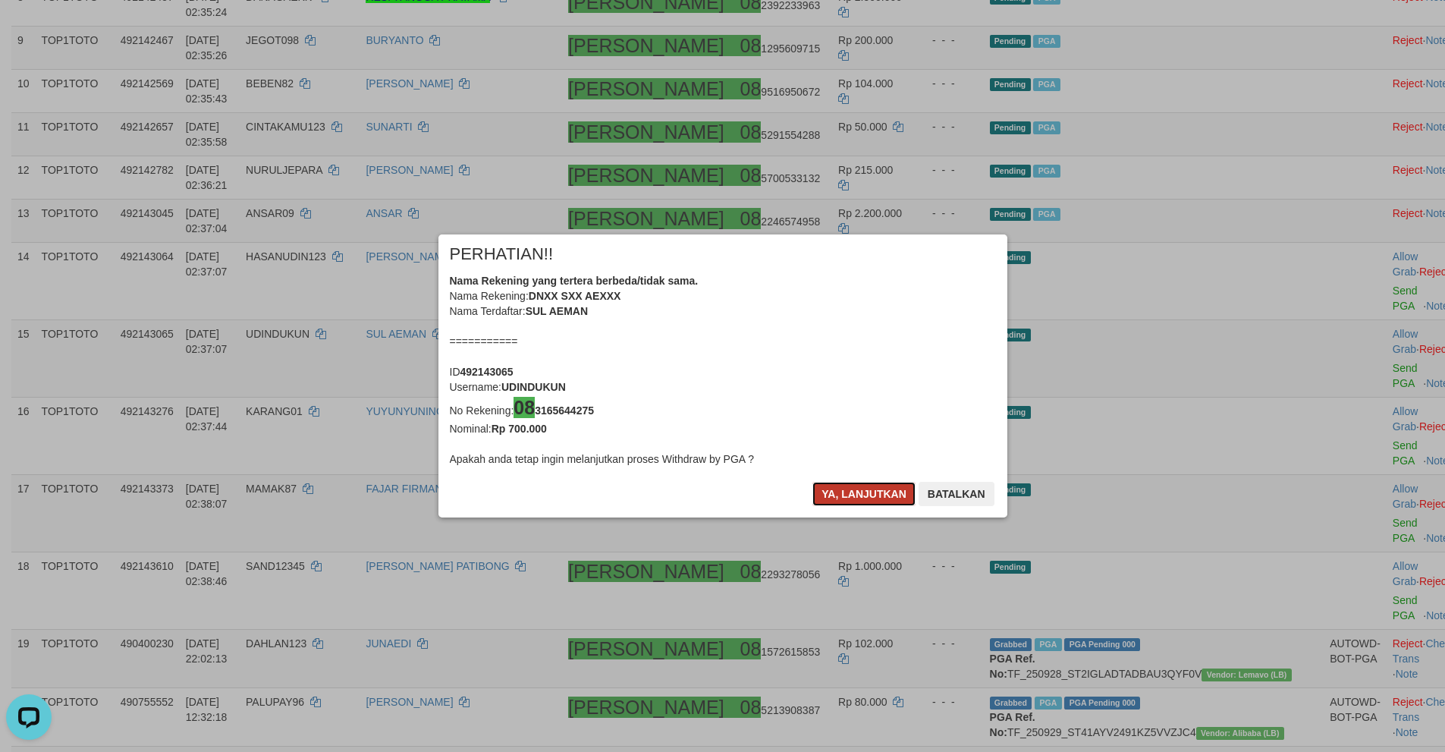
click at [847, 493] on button "Ya, lanjutkan" at bounding box center [863, 494] width 103 height 24
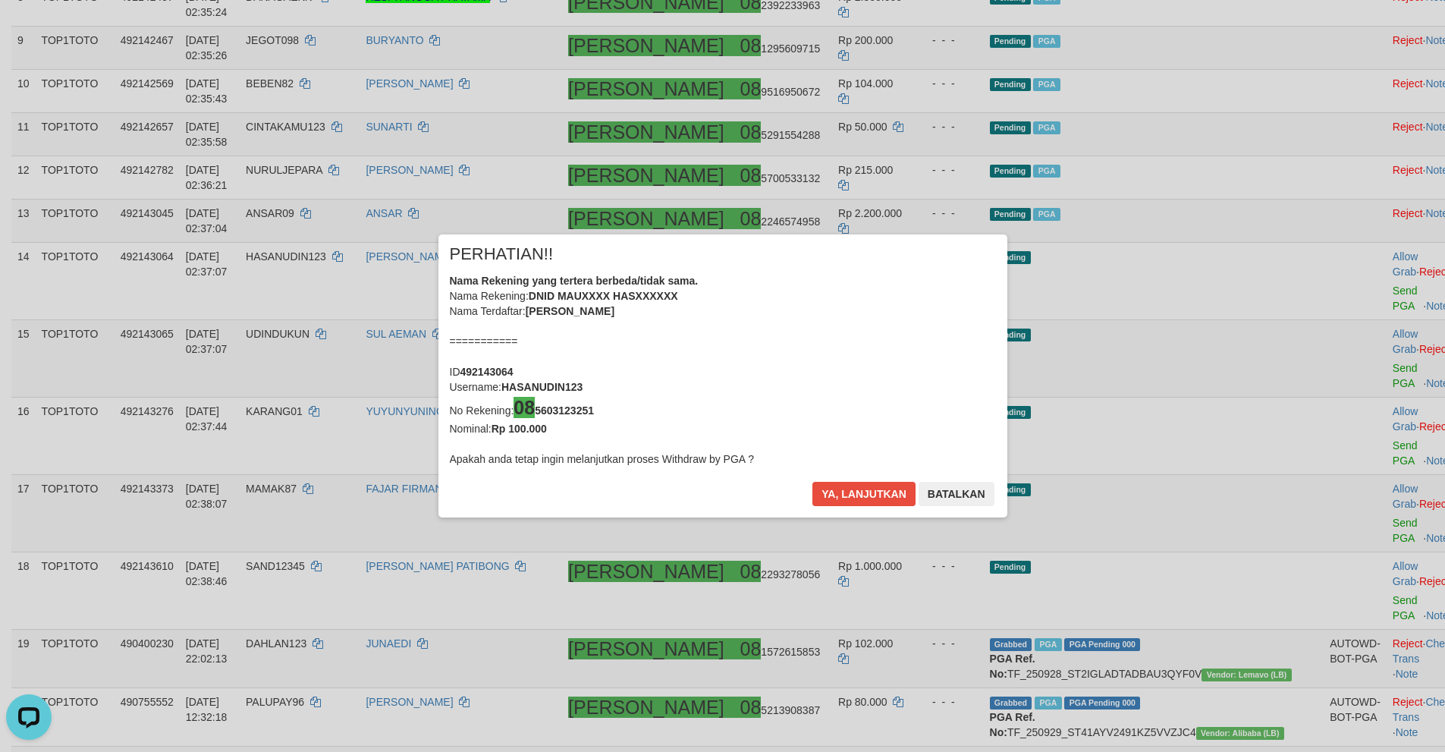
scroll to position [679, 0]
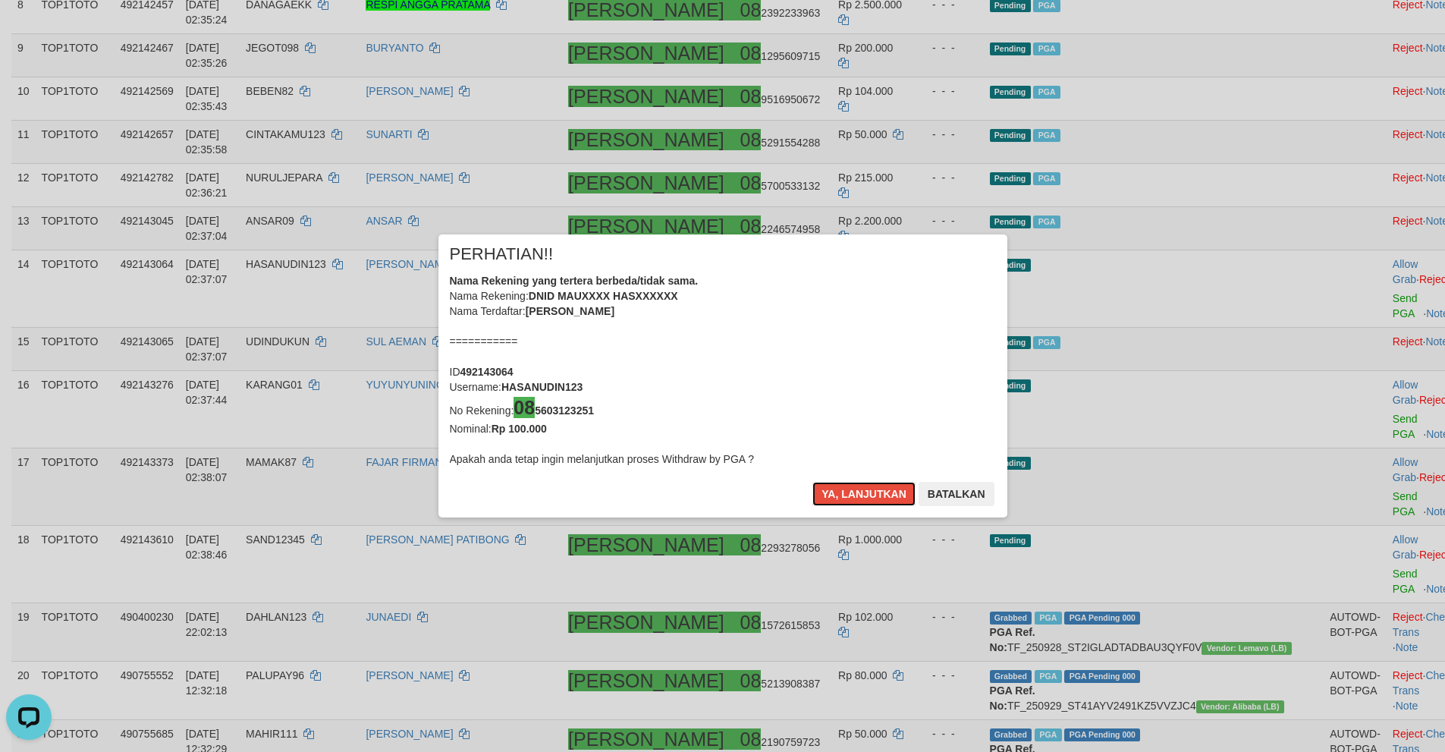
click at [842, 491] on button "Ya, lanjutkan" at bounding box center [863, 494] width 103 height 24
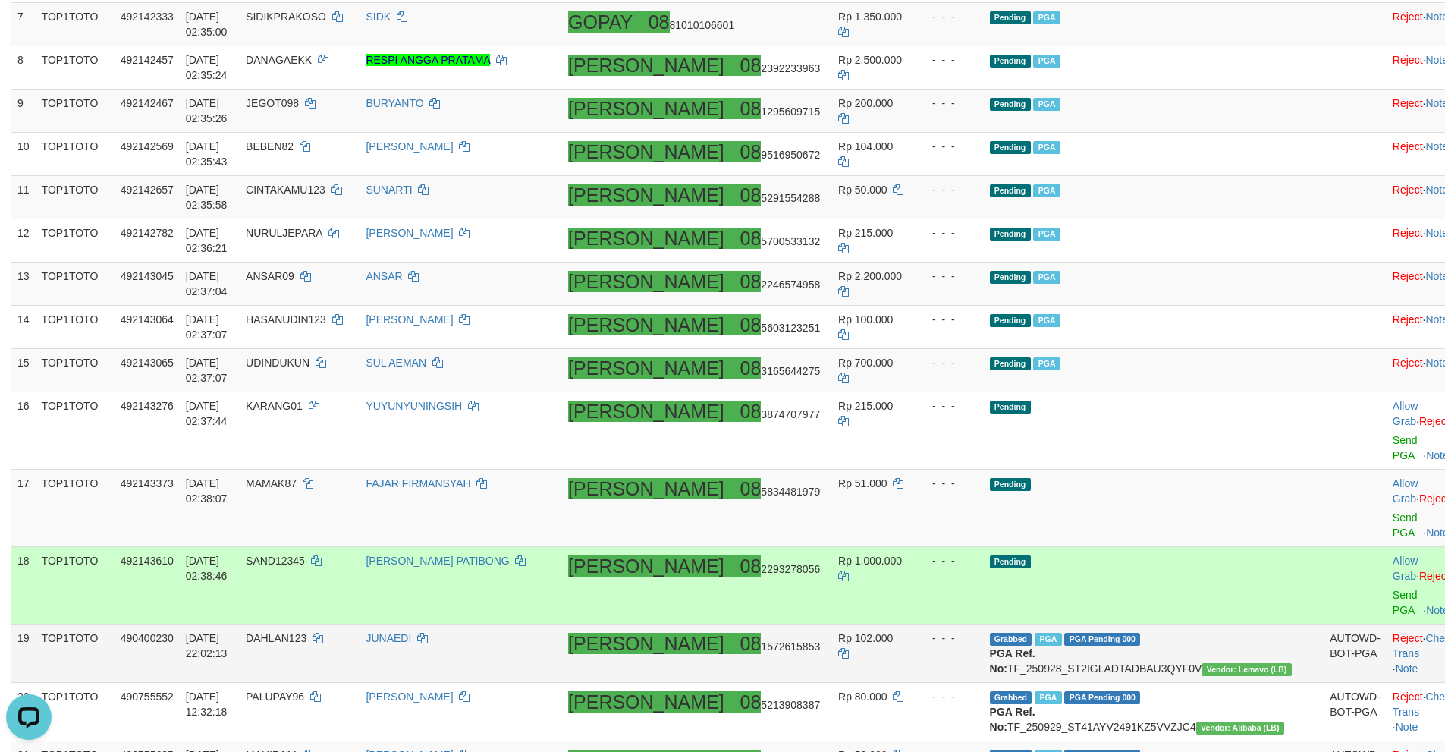
scroll to position [656, 0]
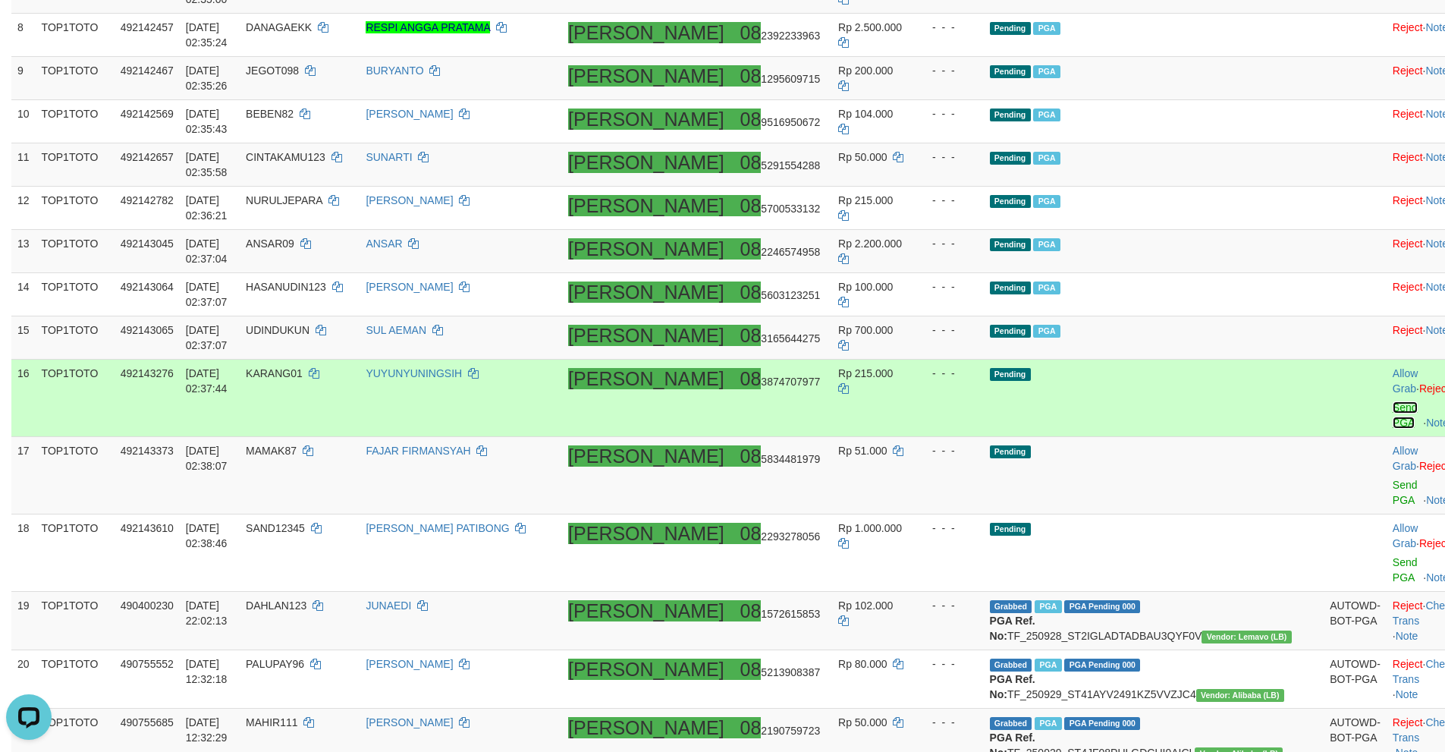
click at [1393, 401] on link "Send PGA" at bounding box center [1405, 414] width 25 height 27
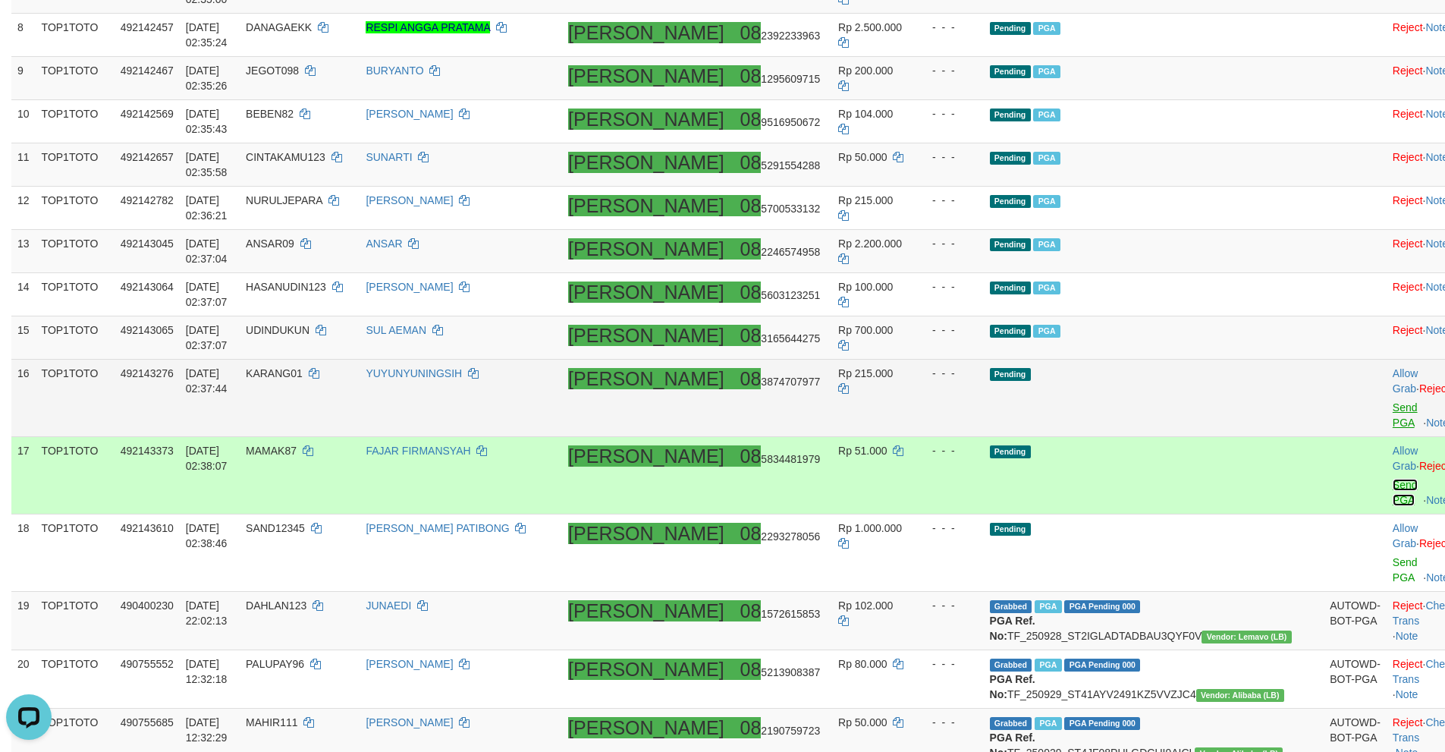
drag, startPoint x: 1329, startPoint y: 384, endPoint x: 1334, endPoint y: 434, distance: 50.3
click at [1393, 479] on link "Send PGA" at bounding box center [1405, 492] width 25 height 27
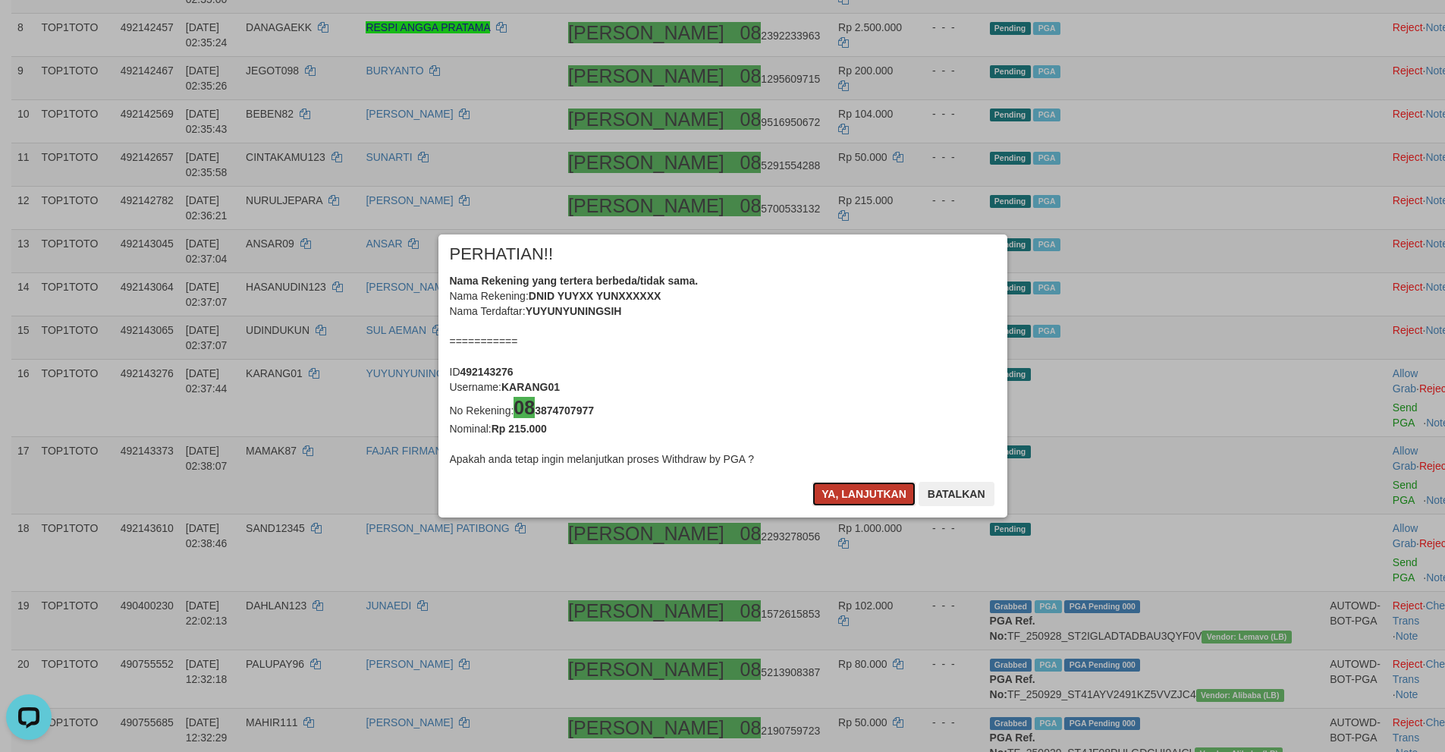
click at [847, 495] on button "Ya, lanjutkan" at bounding box center [863, 494] width 103 height 24
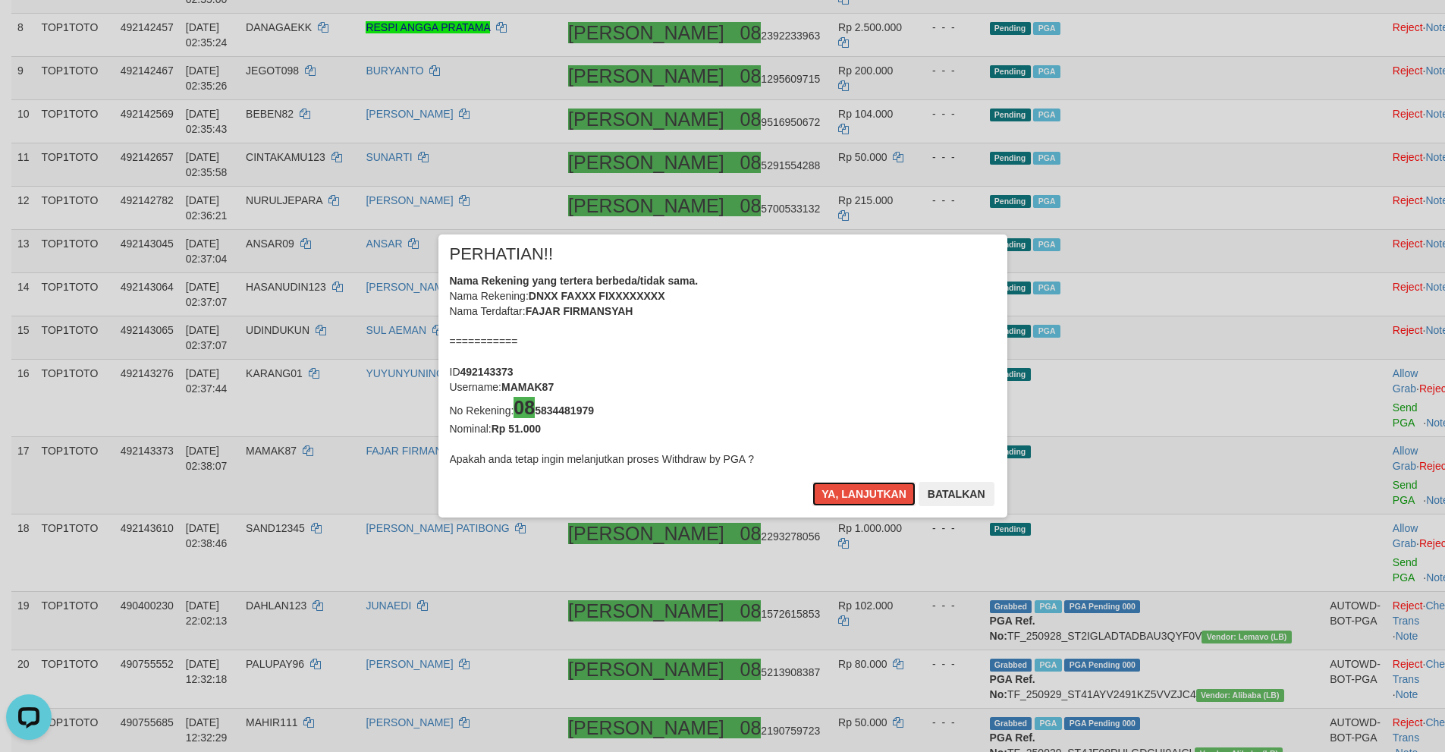
click at [847, 495] on button "Ya, lanjutkan" at bounding box center [863, 494] width 103 height 24
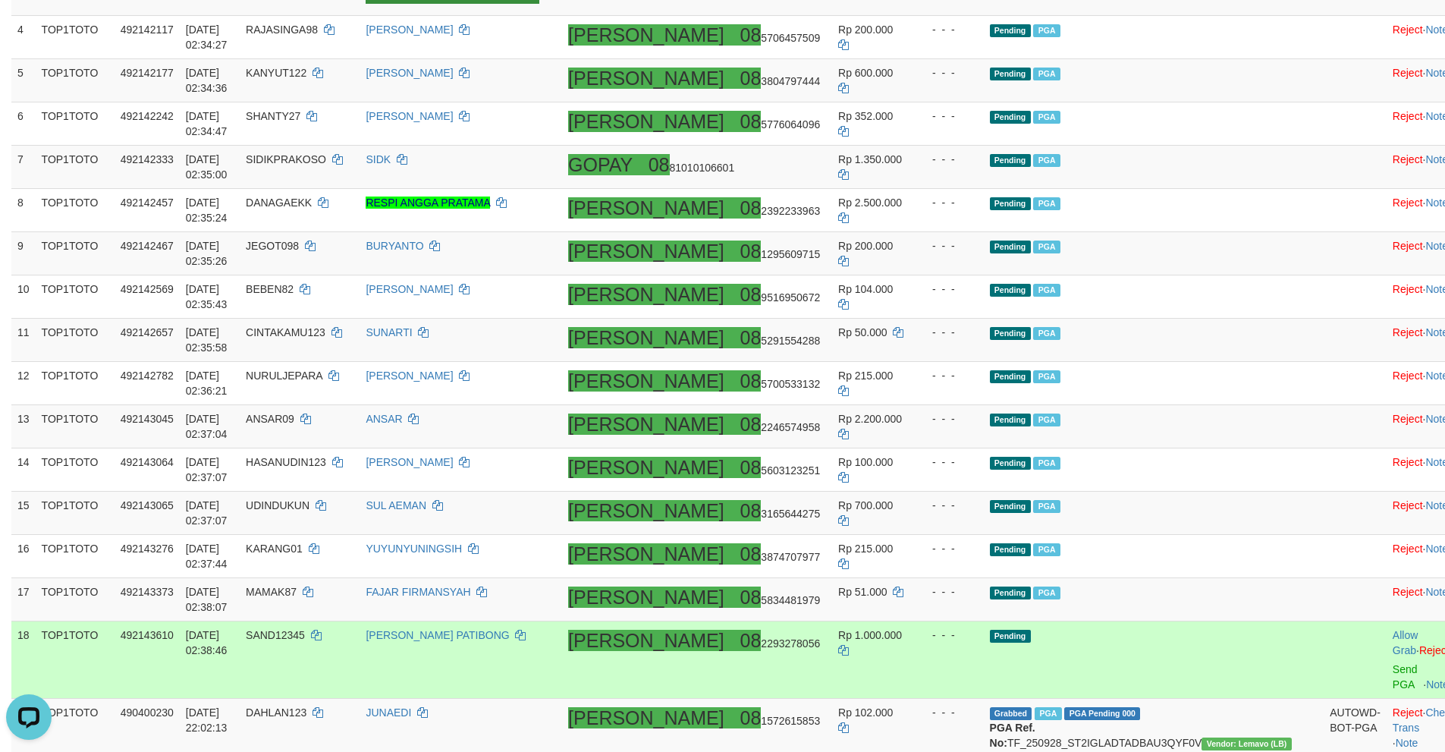
scroll to position [230, 0]
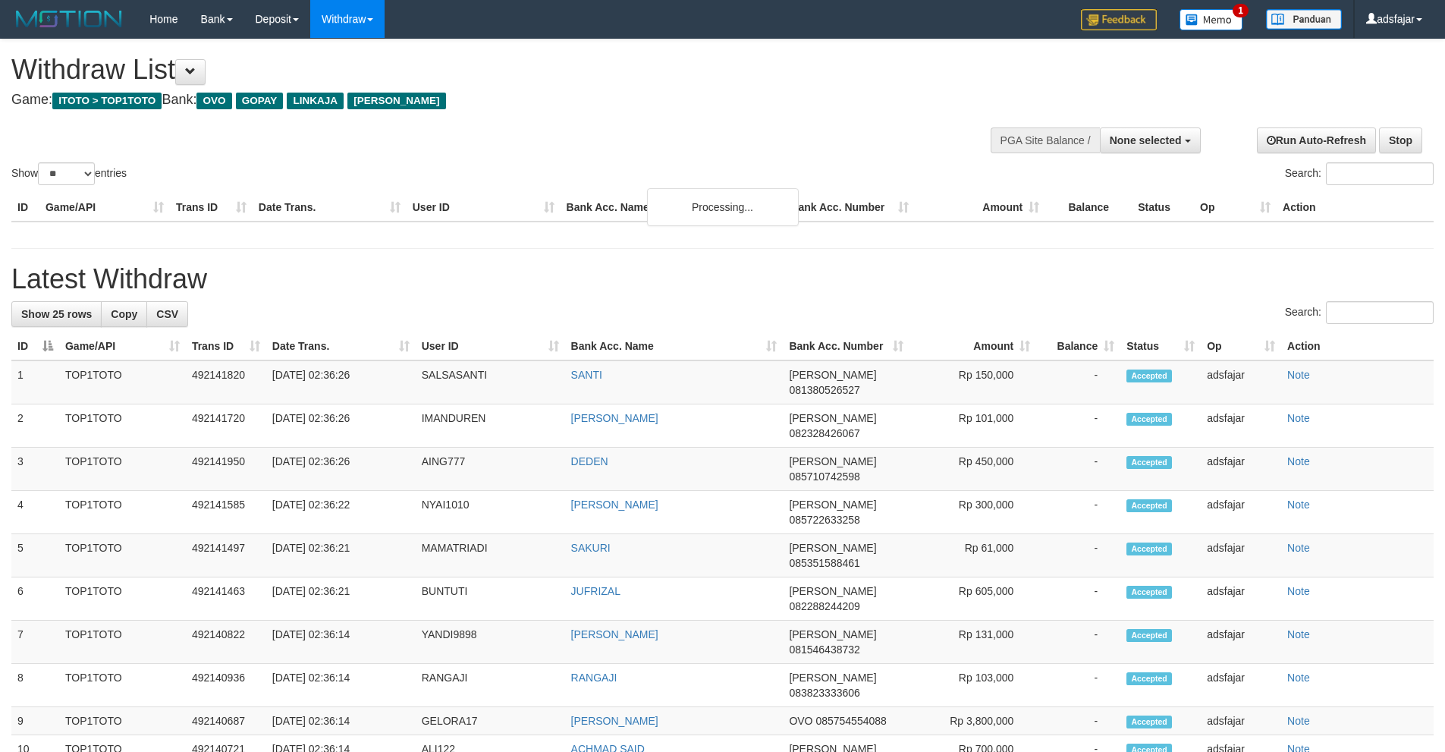
select select
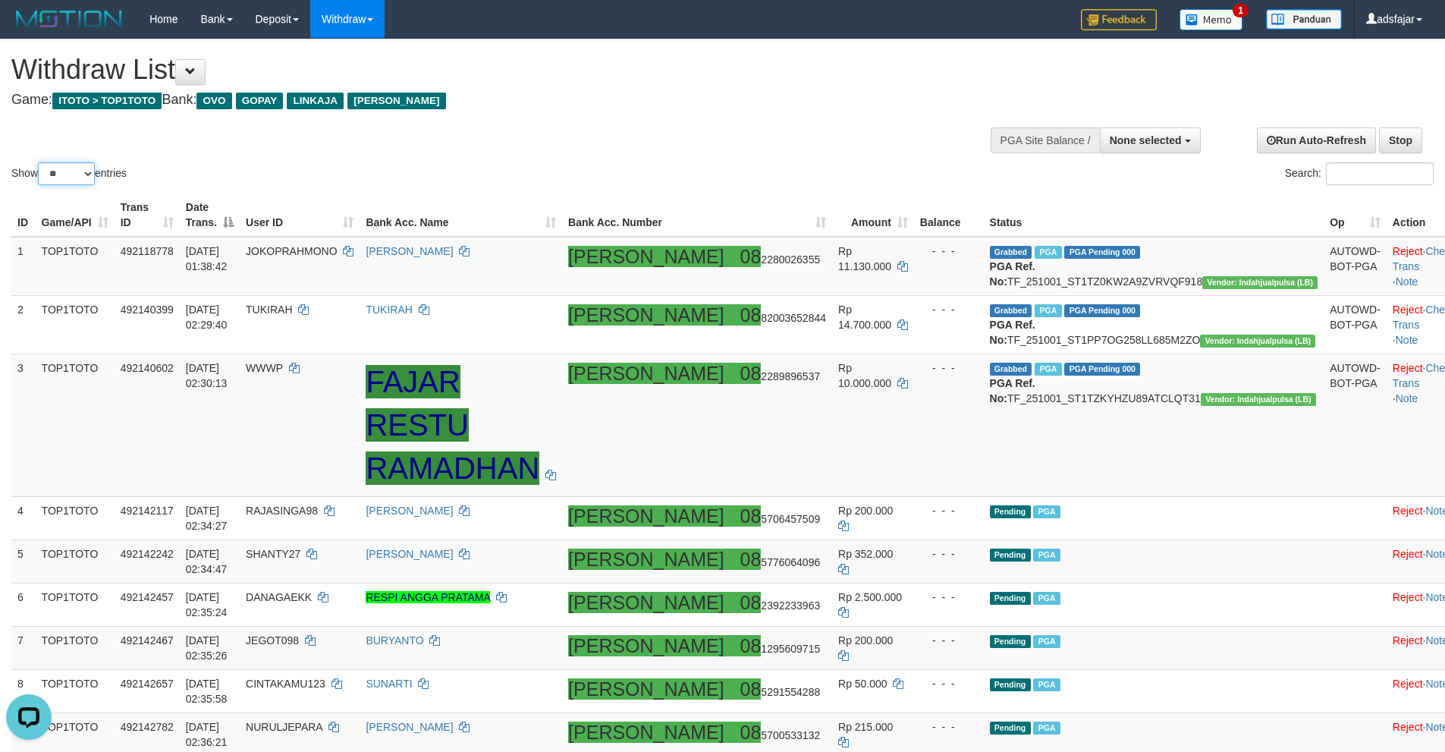
click at [59, 179] on select "** ** ** ***" at bounding box center [66, 173] width 57 height 23
select select "***"
click at [40, 162] on select "** ** ** ***" at bounding box center [66, 173] width 57 height 23
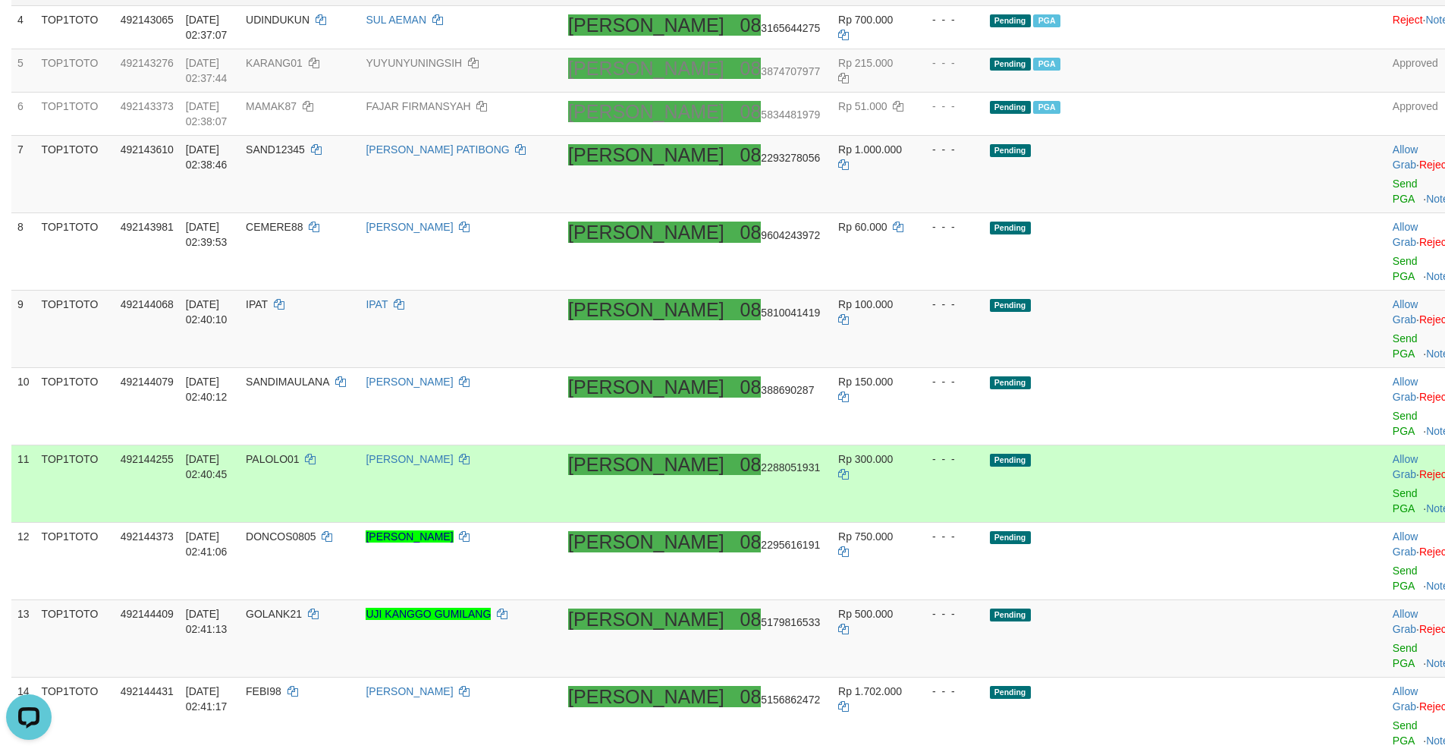
scroll to position [152, 0]
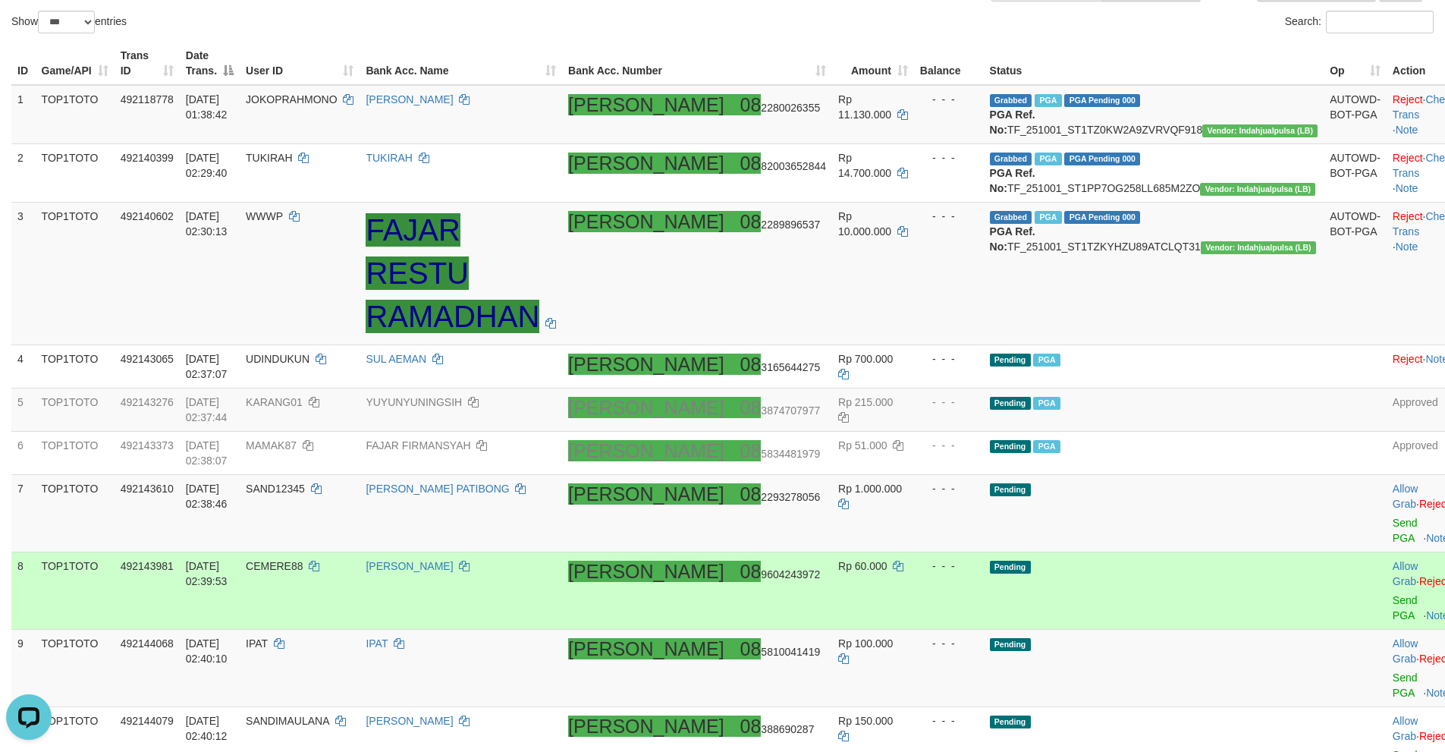
click at [914, 552] on td "Rp 60.000" at bounding box center [873, 590] width 82 height 77
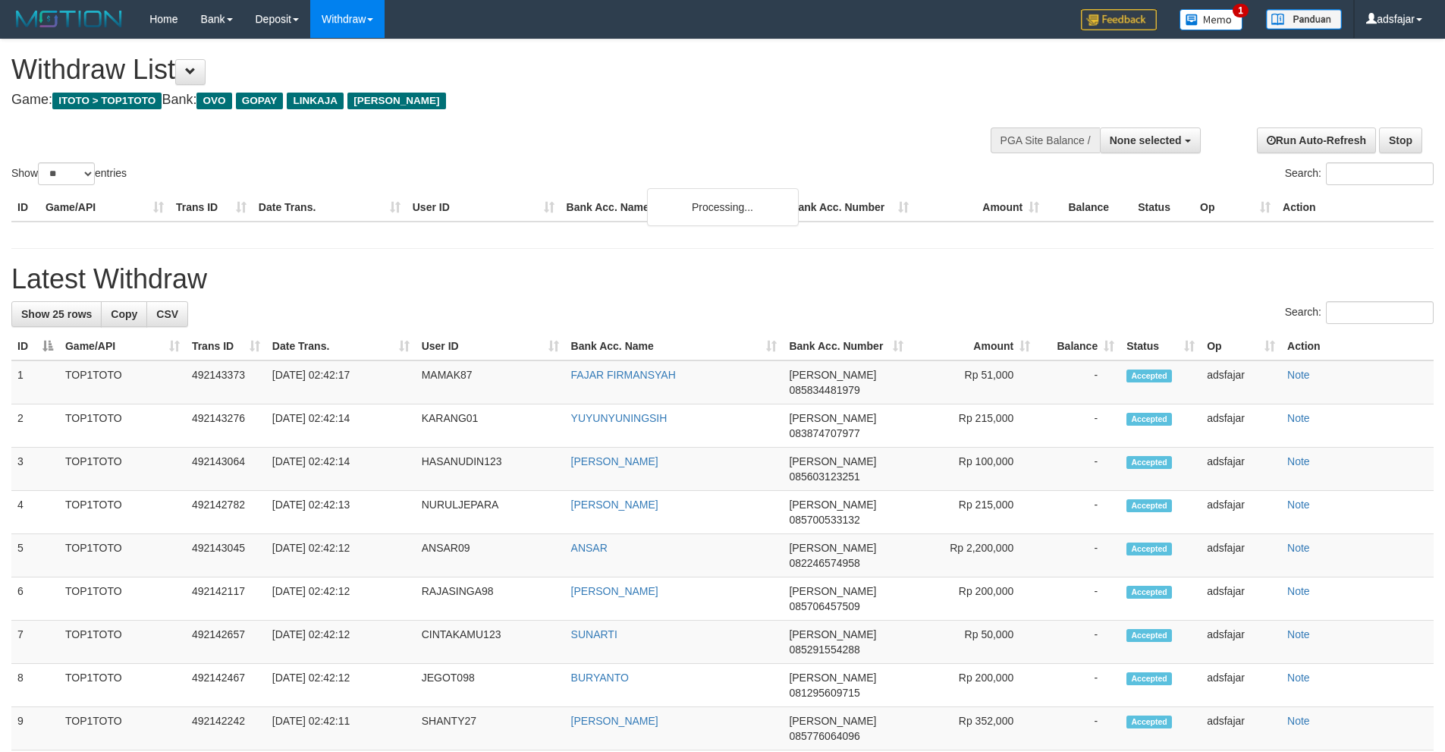
select select
select select "**"
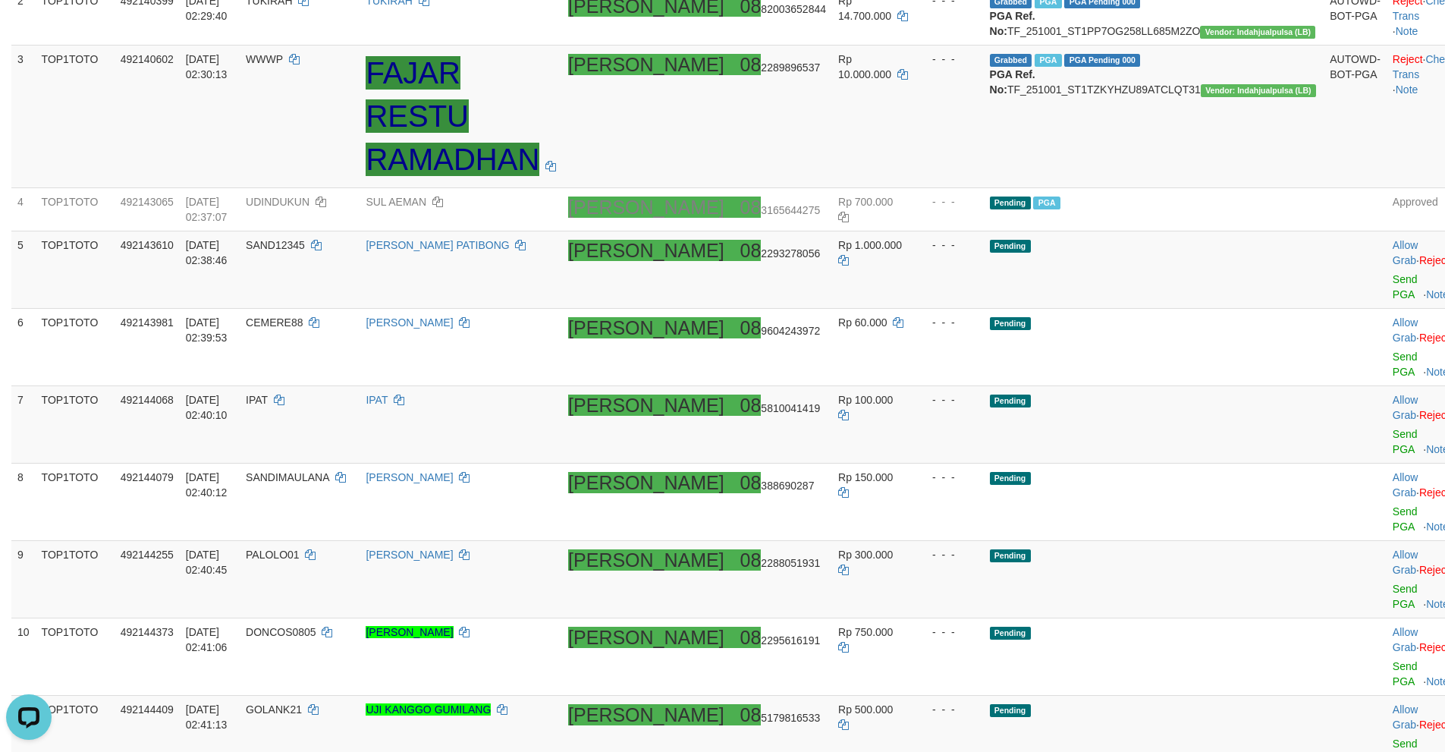
scroll to position [303, 0]
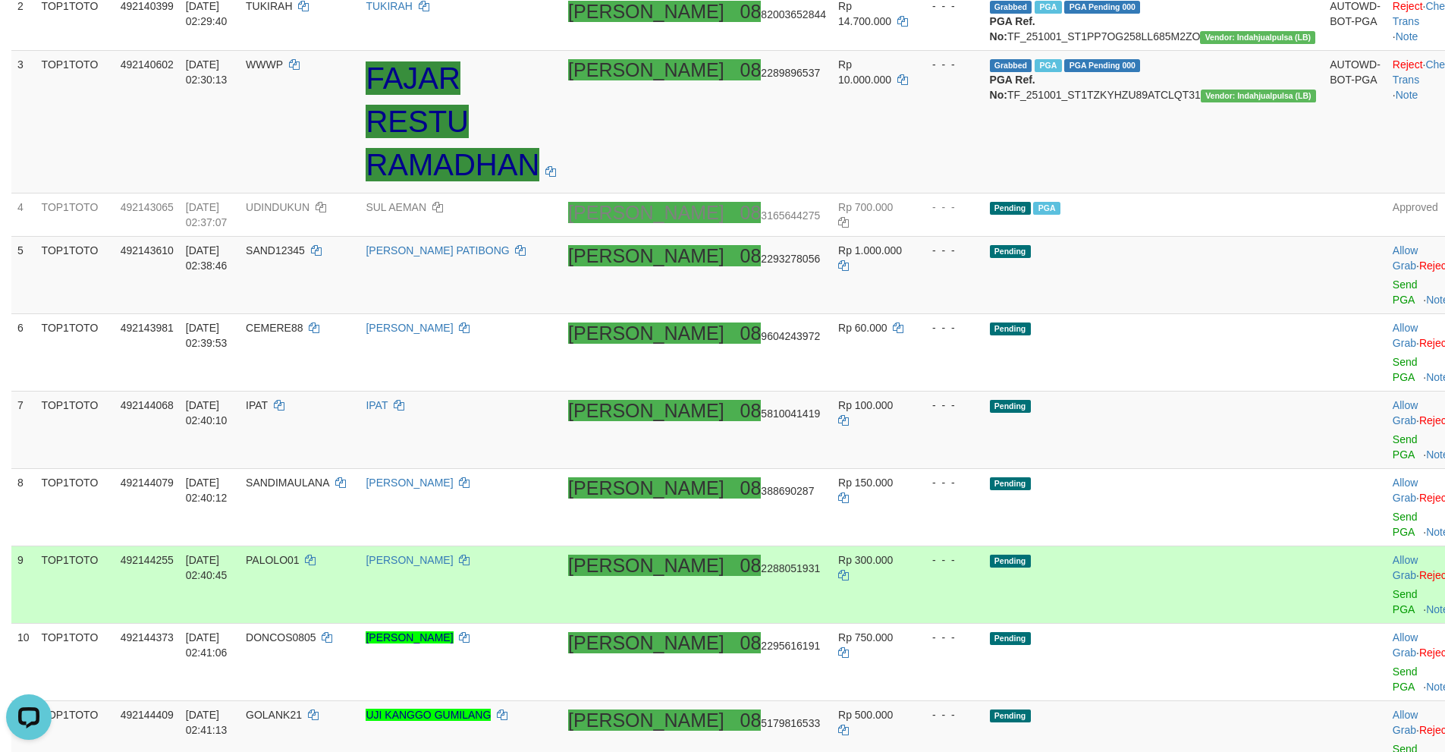
click at [769, 562] on span "08 2288051931" at bounding box center [780, 568] width 80 height 12
drag, startPoint x: 1065, startPoint y: 445, endPoint x: 1060, endPoint y: 457, distance: 12.3
click at [1065, 546] on td "Pending" at bounding box center [1154, 584] width 341 height 77
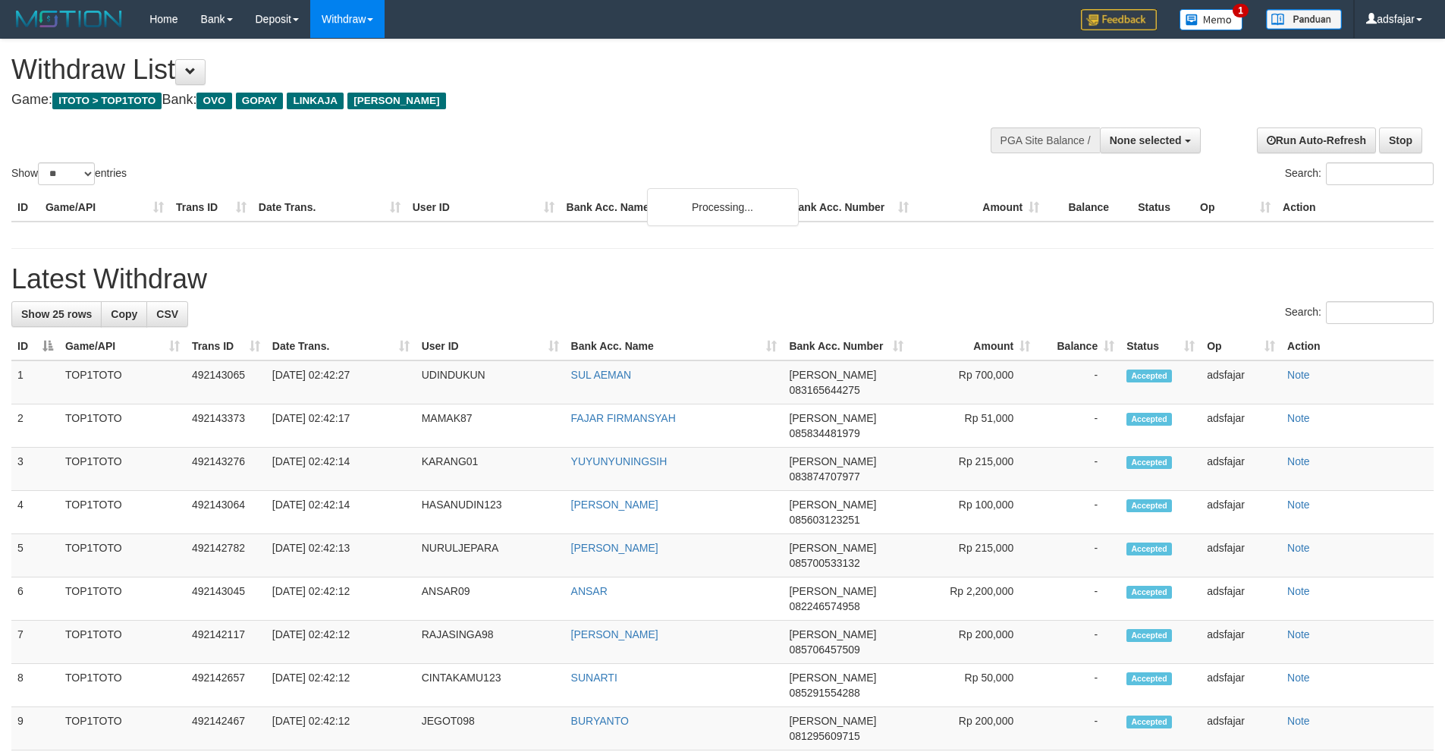
select select
select select "**"
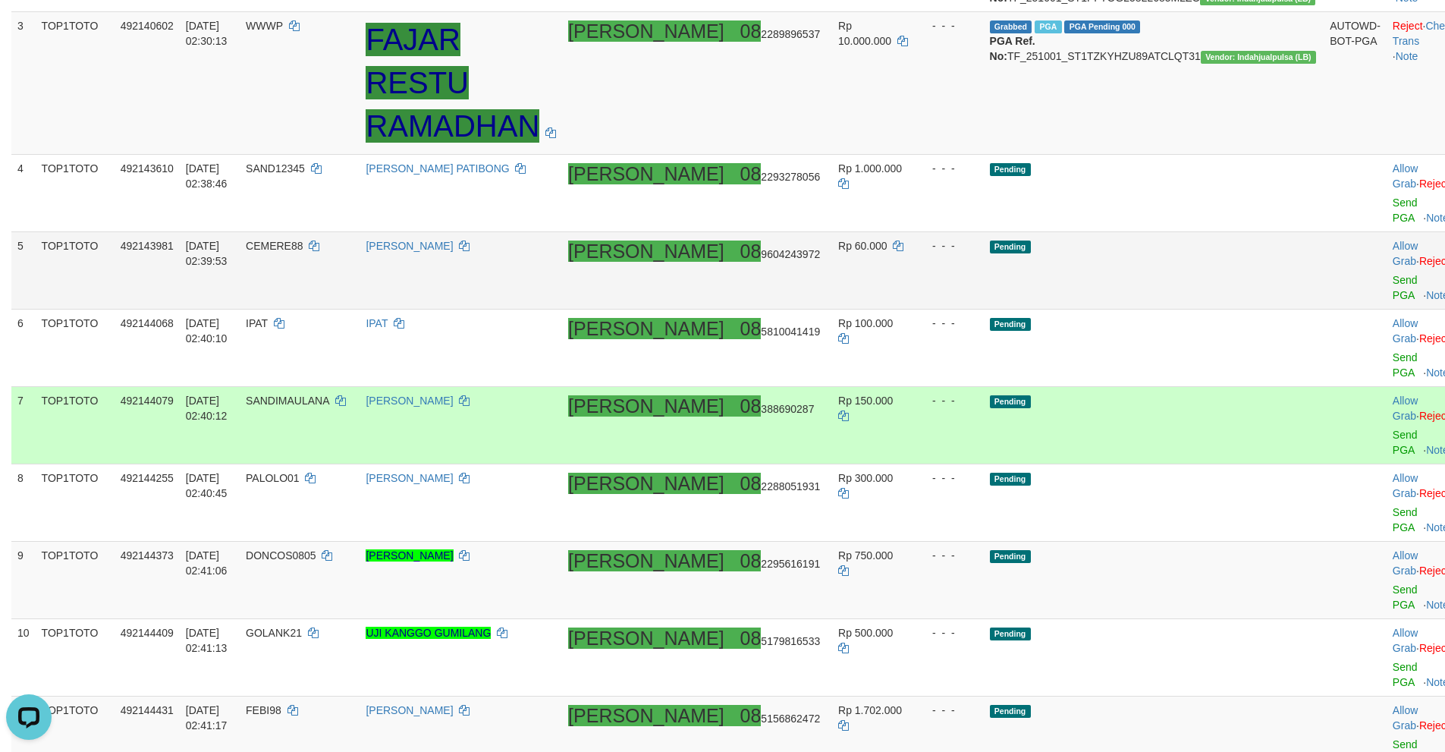
scroll to position [346, 0]
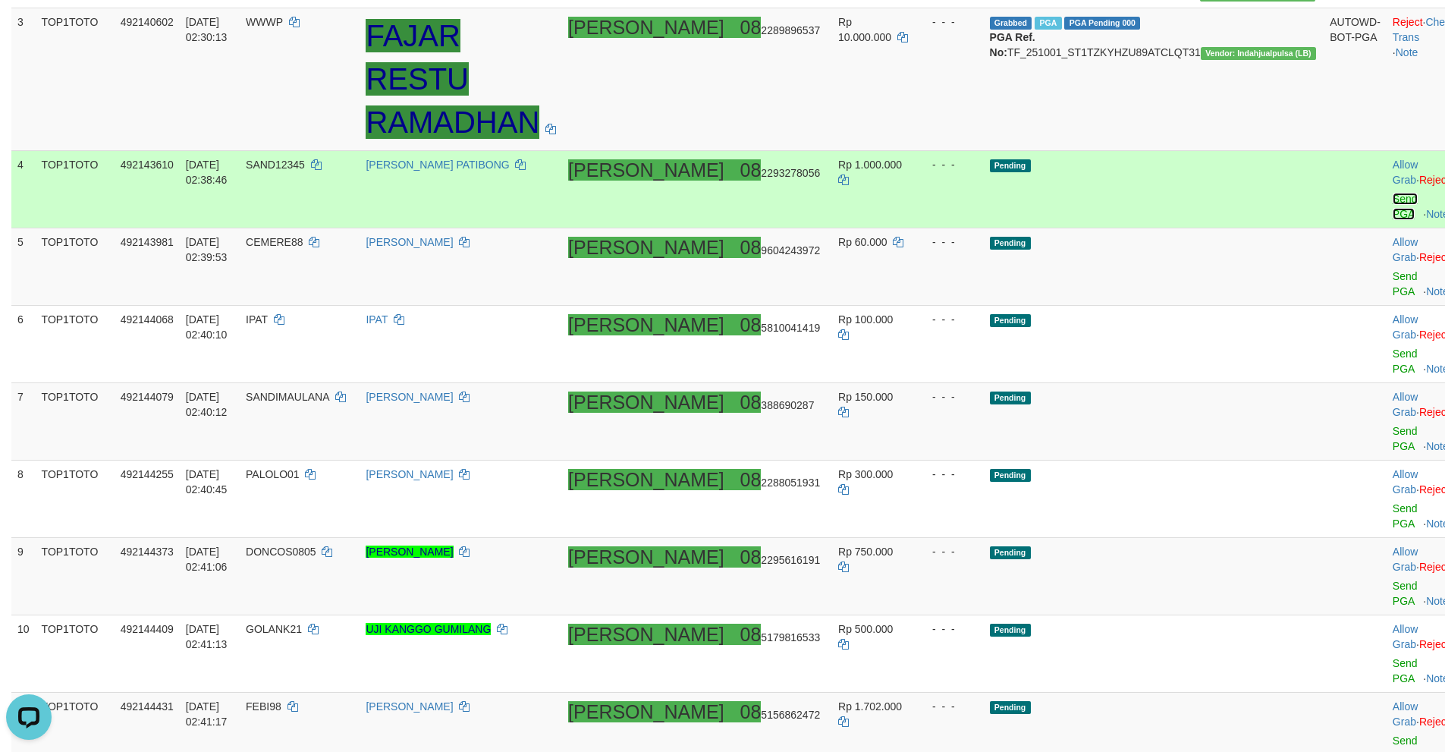
click at [1393, 202] on link "Send PGA" at bounding box center [1405, 206] width 25 height 27
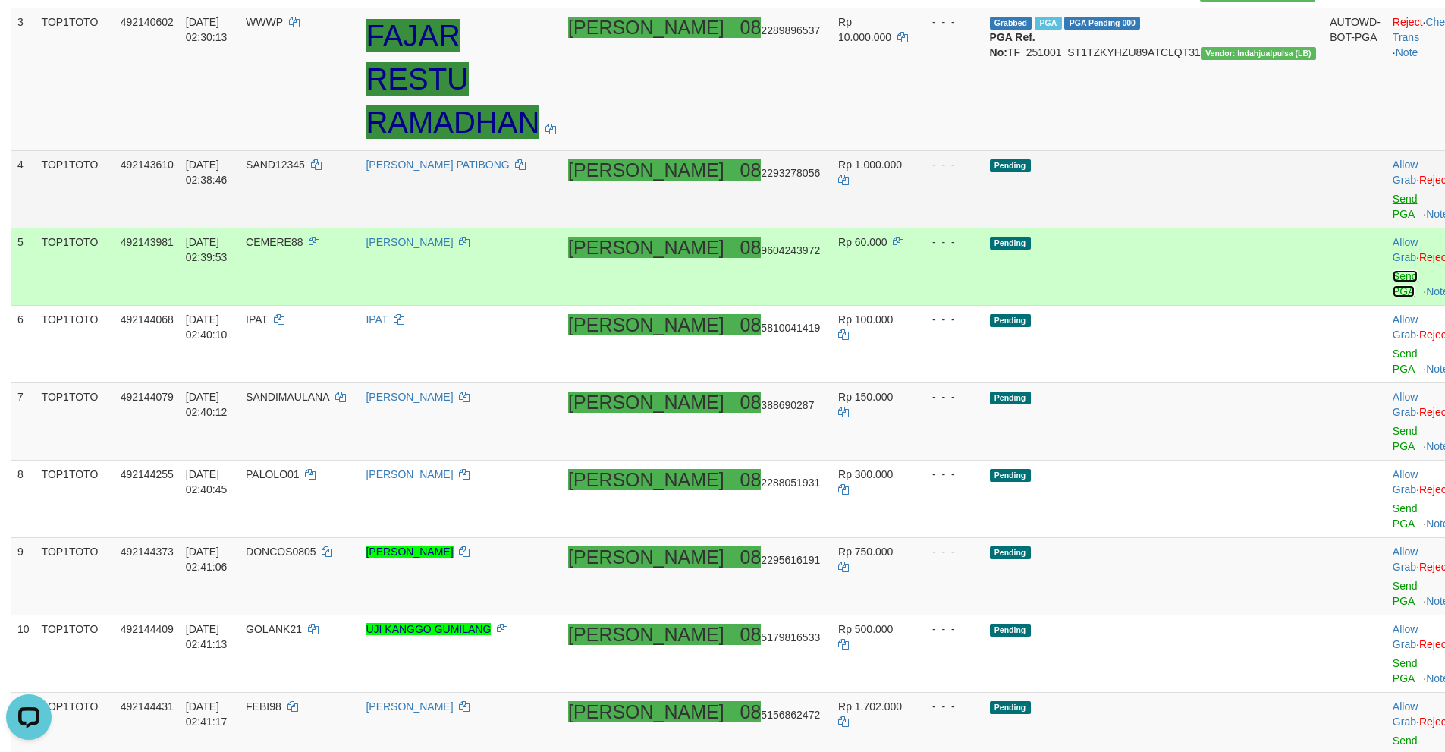
click at [1393, 270] on link "Send PGA" at bounding box center [1405, 283] width 25 height 27
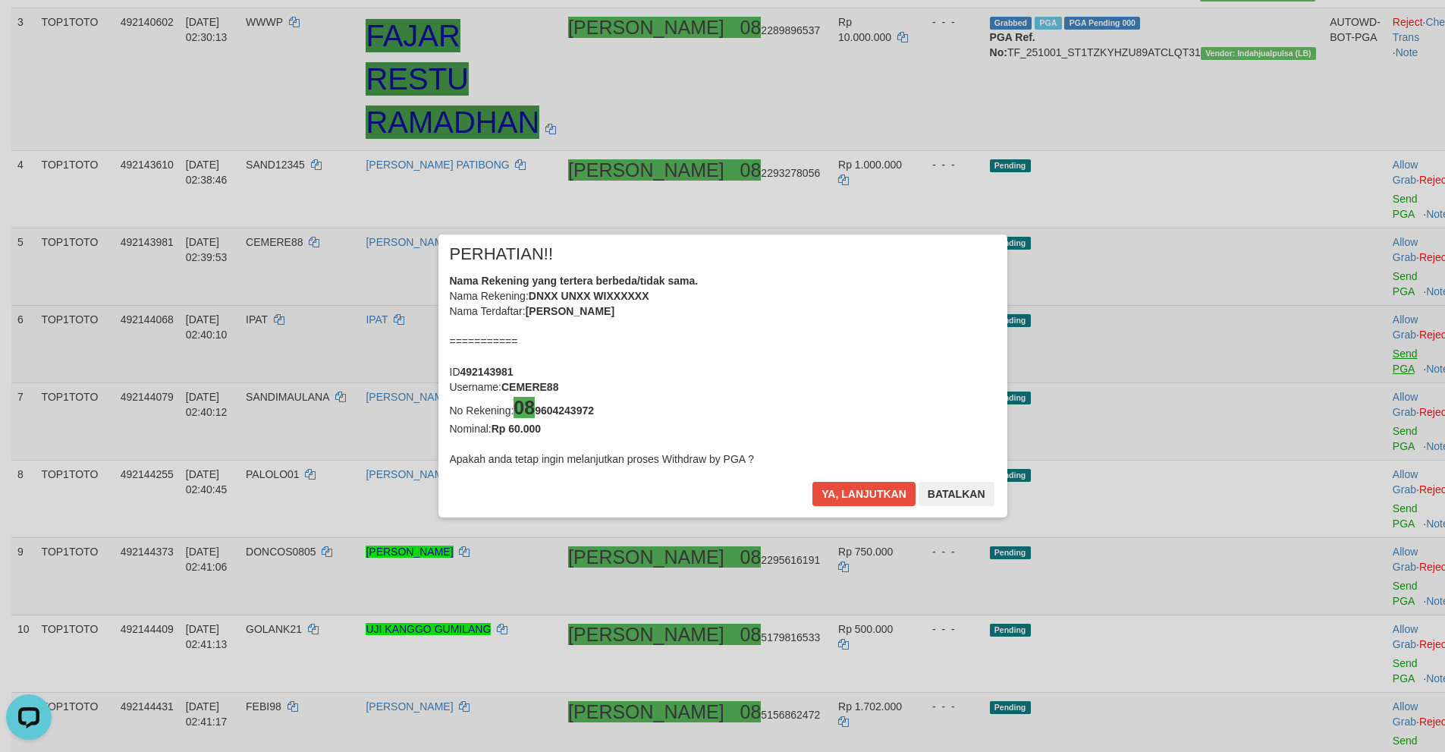
click at [1340, 293] on div "× PERHATIAN!! Nama Rekening yang tertera berbeda/tidak sama. Nama Rekening: DNX…" at bounding box center [722, 376] width 1445 height 344
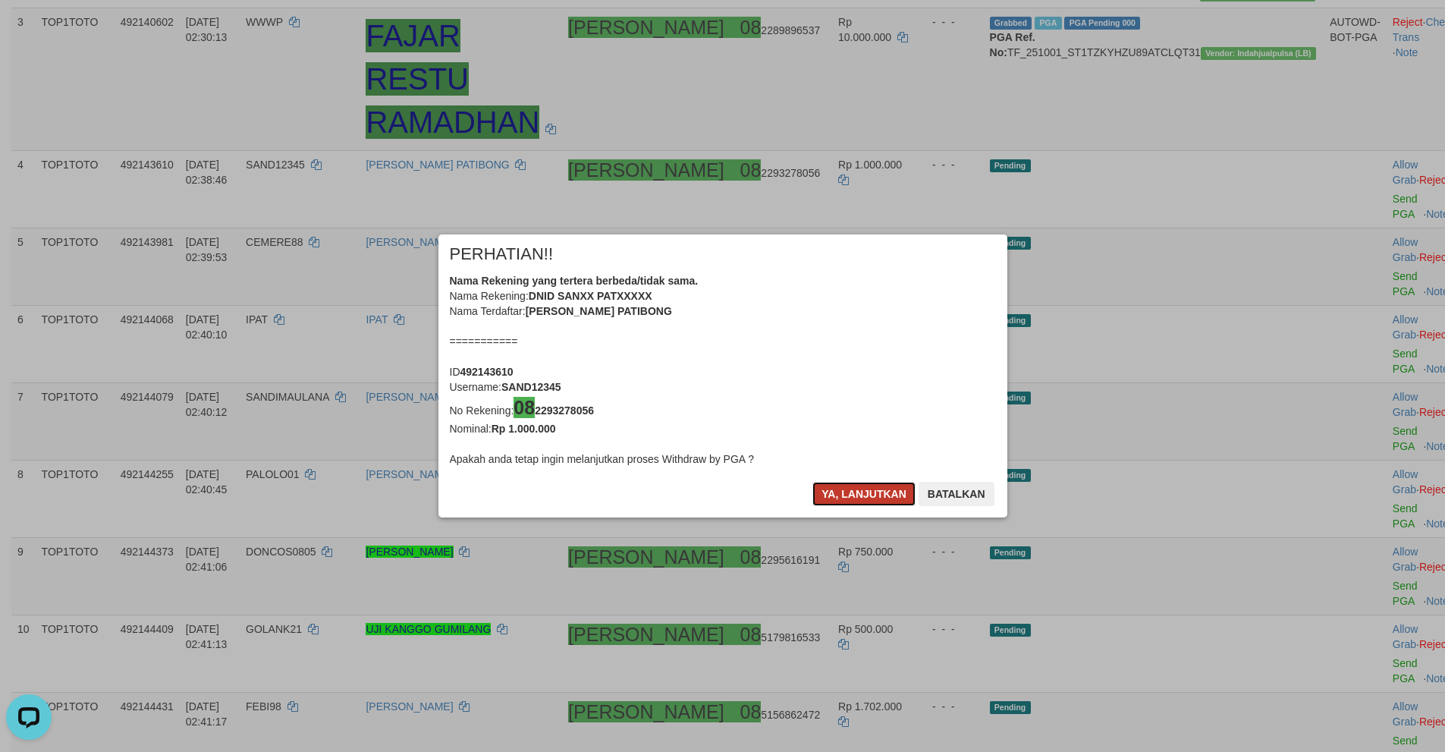
click at [844, 495] on button "Ya, lanjutkan" at bounding box center [863, 494] width 103 height 24
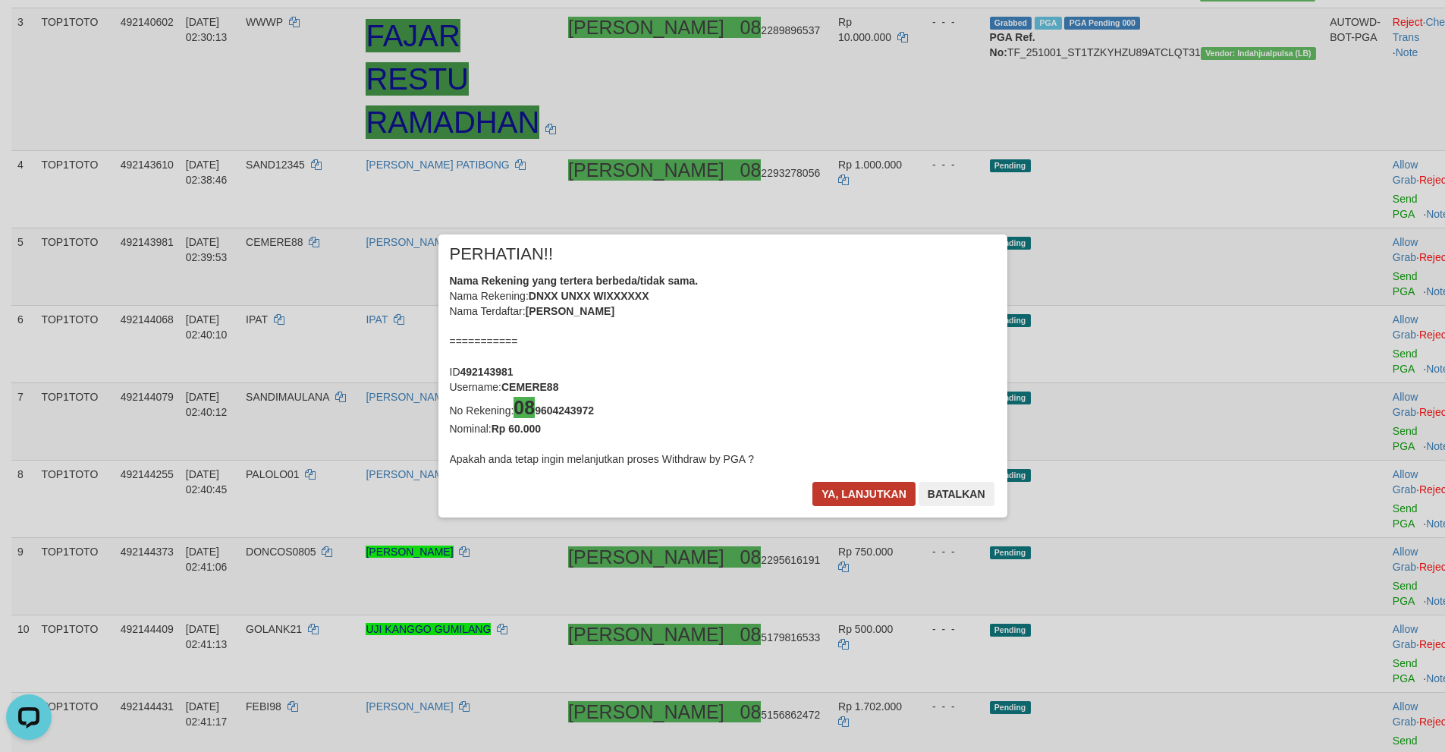
scroll to position [338, 0]
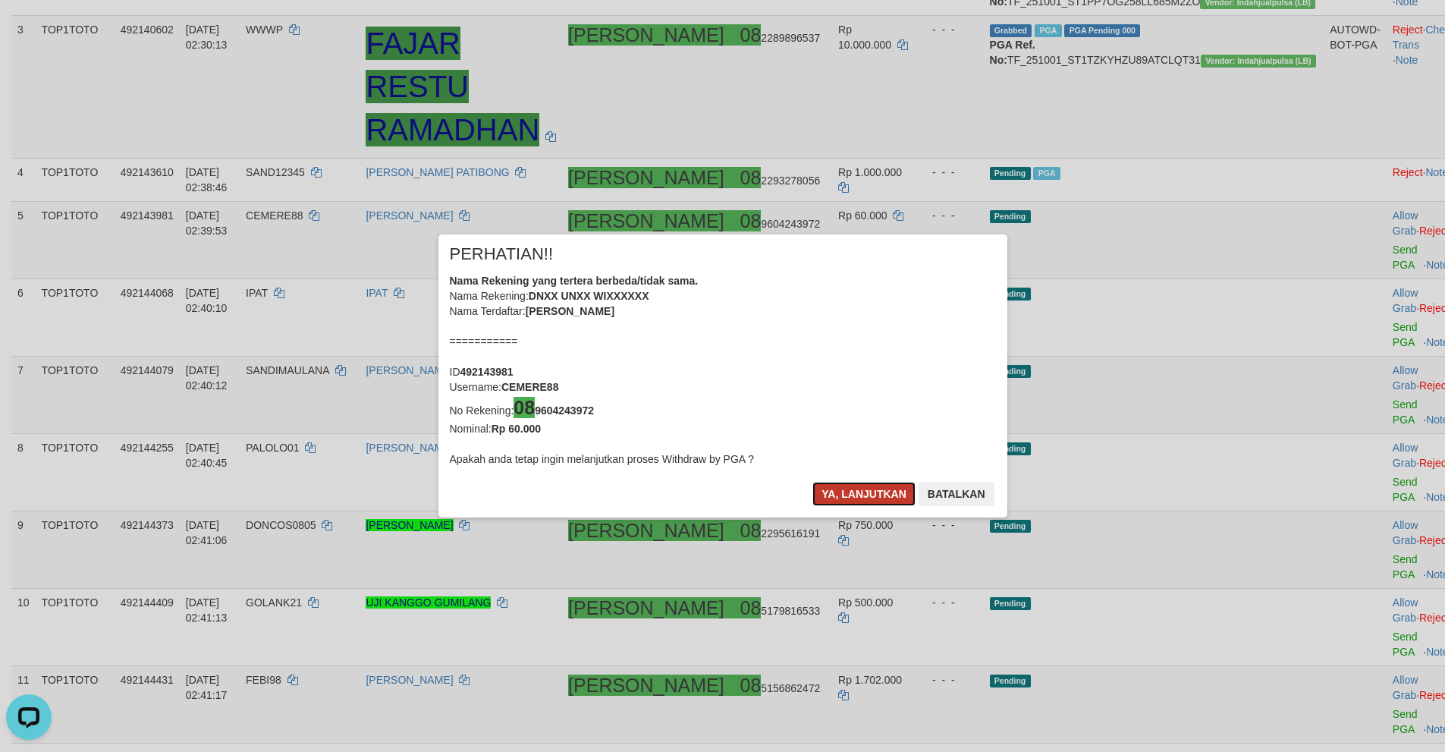
click at [833, 500] on button "Ya, lanjutkan" at bounding box center [863, 494] width 103 height 24
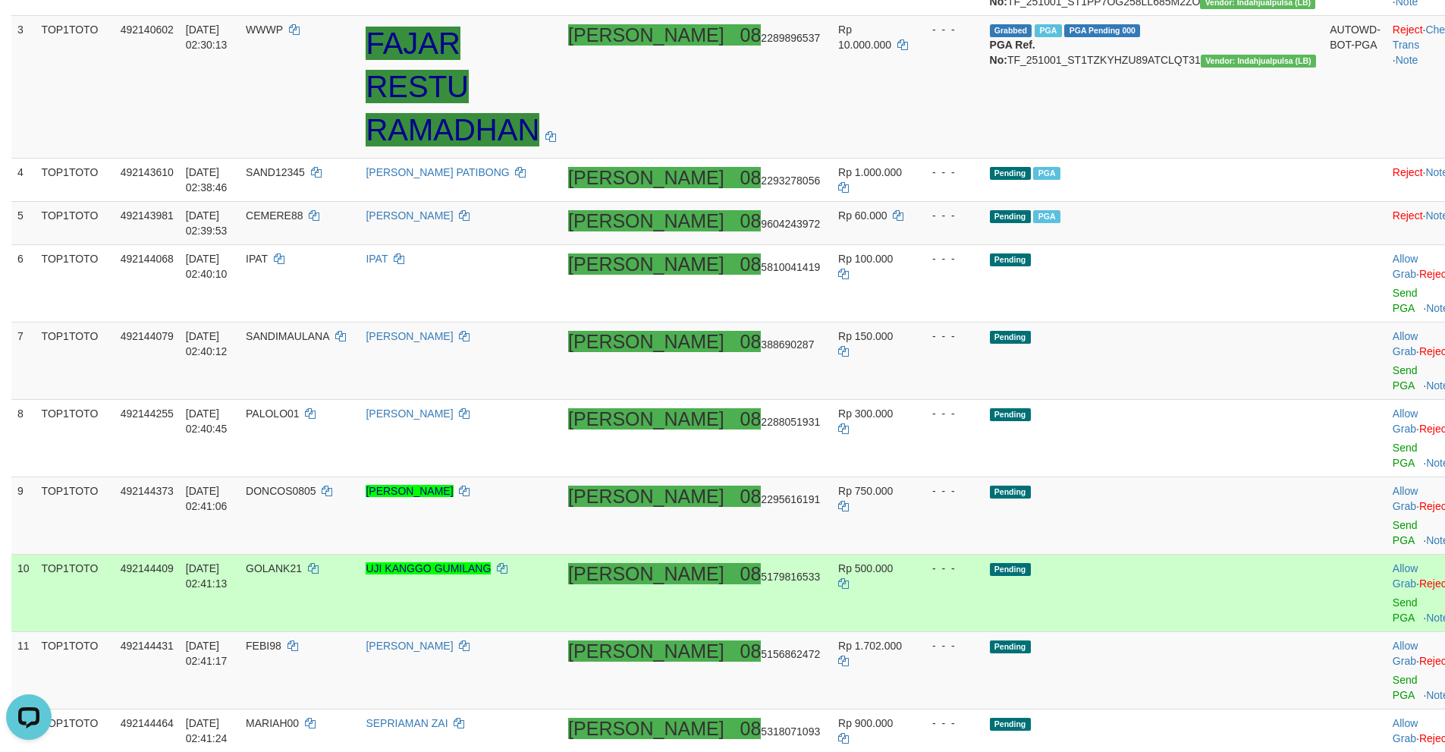
scroll to position [331, 0]
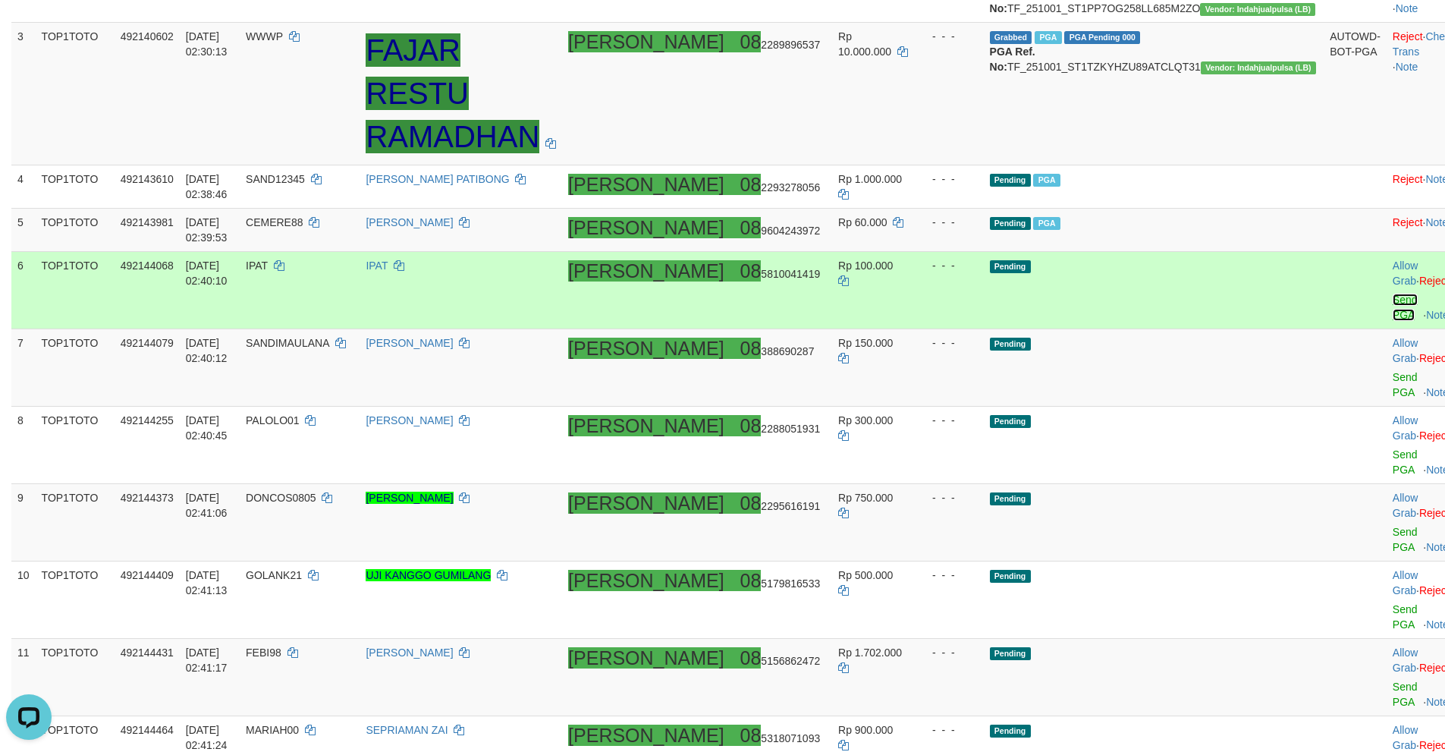
click at [1393, 294] on link "Send PGA" at bounding box center [1405, 307] width 25 height 27
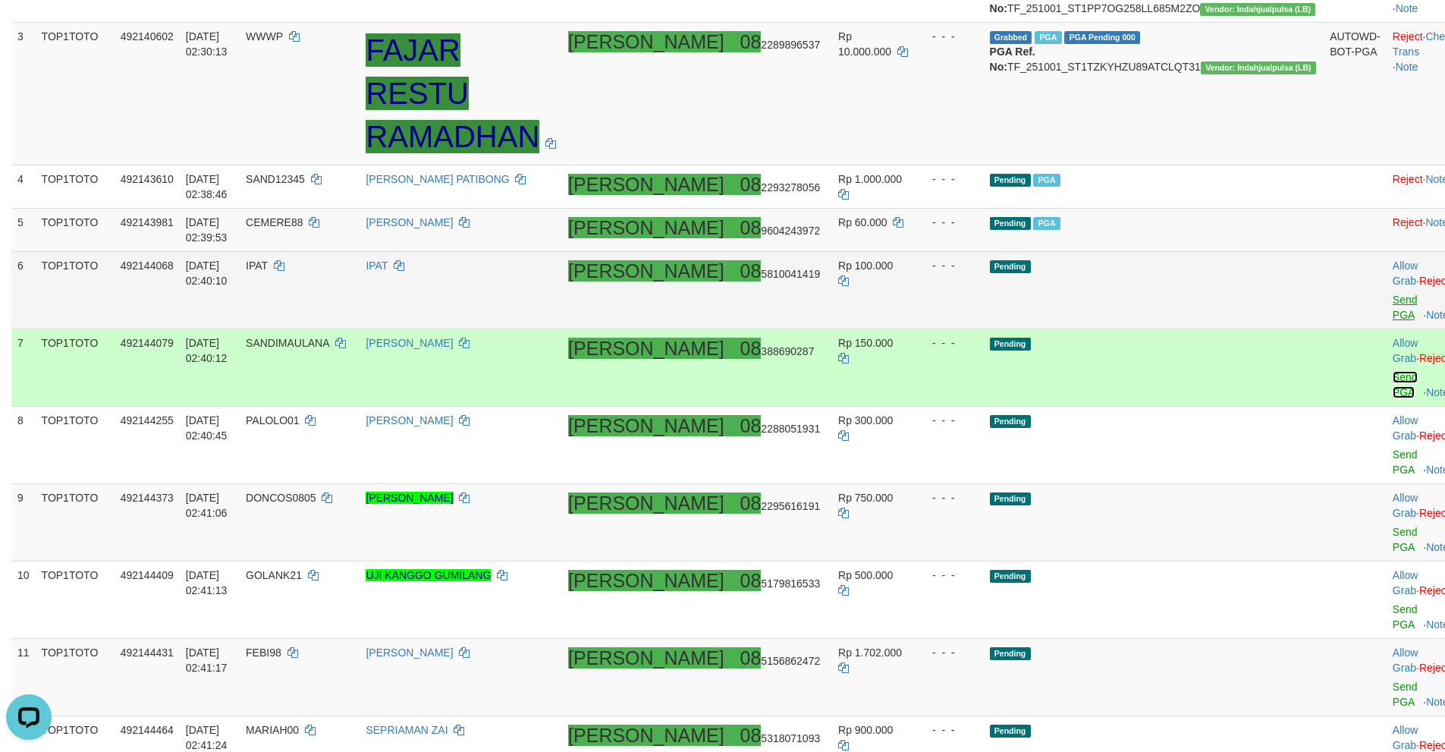
click at [1393, 371] on link "Send PGA" at bounding box center [1405, 384] width 25 height 27
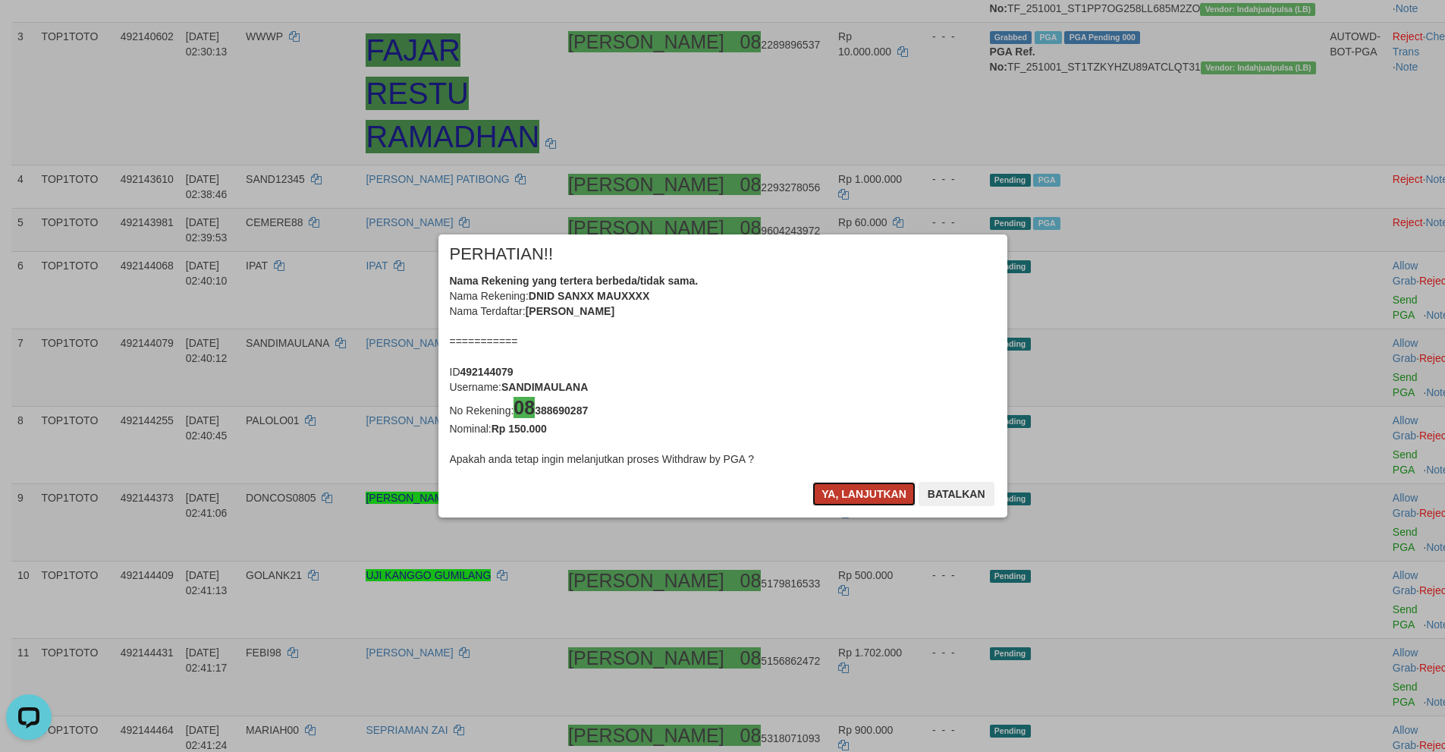
click at [862, 495] on button "Ya, lanjutkan" at bounding box center [863, 494] width 103 height 24
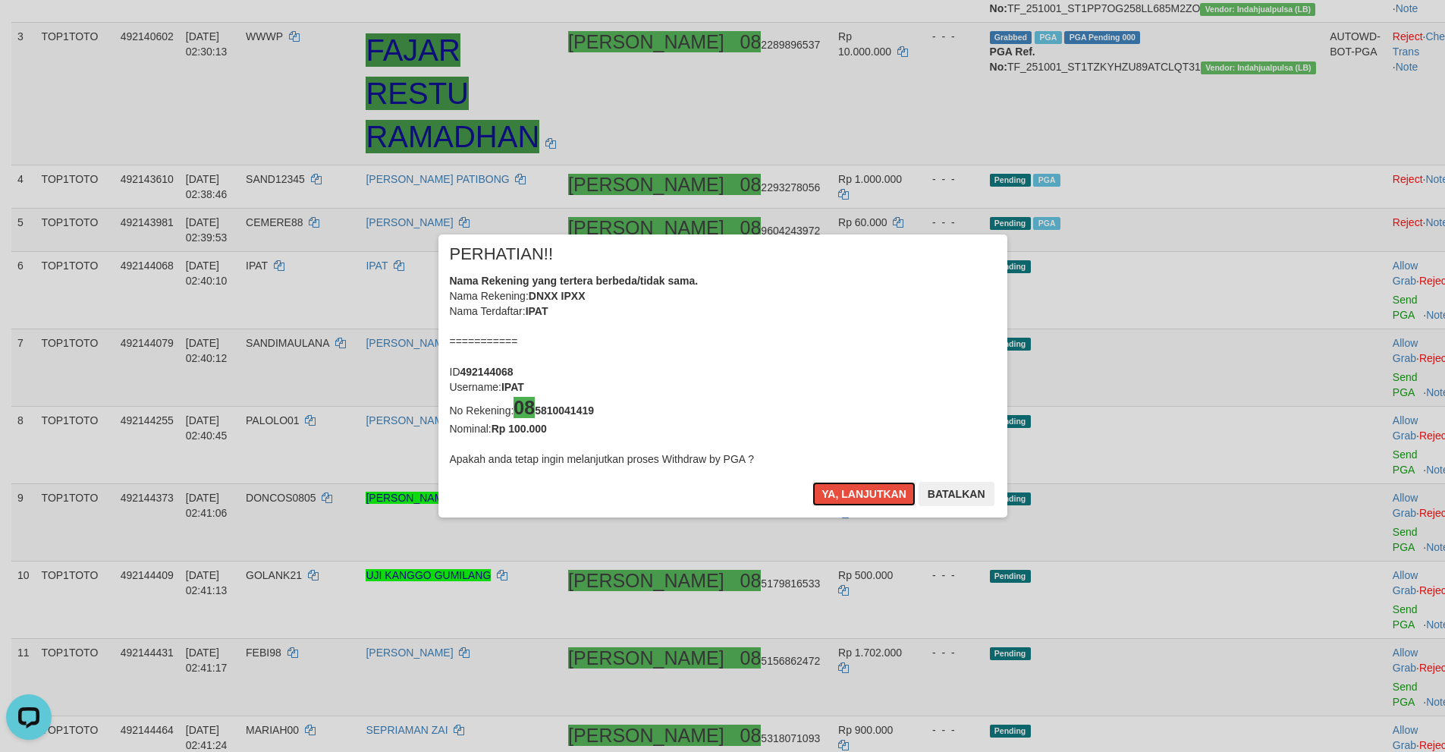
click at [862, 495] on button "Ya, lanjutkan" at bounding box center [863, 494] width 103 height 24
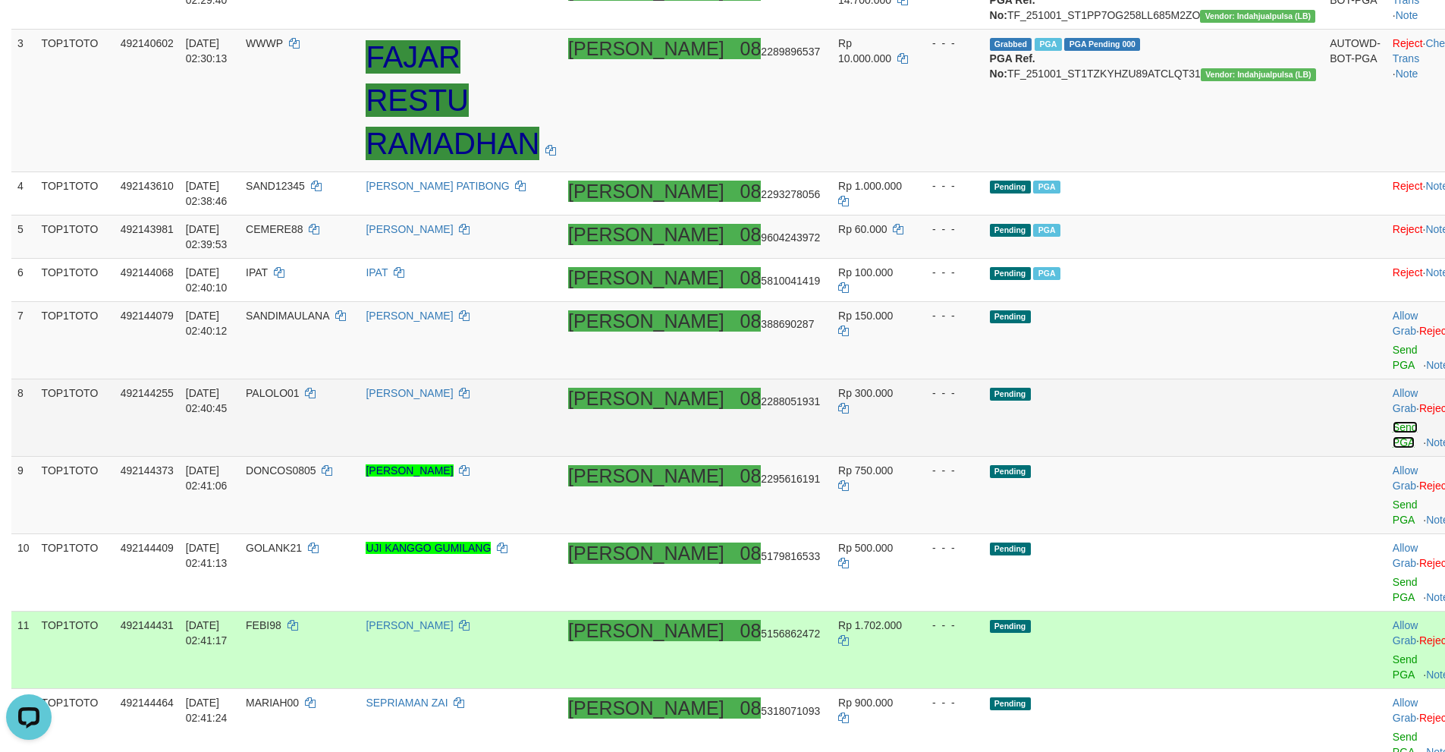
scroll to position [318, 0]
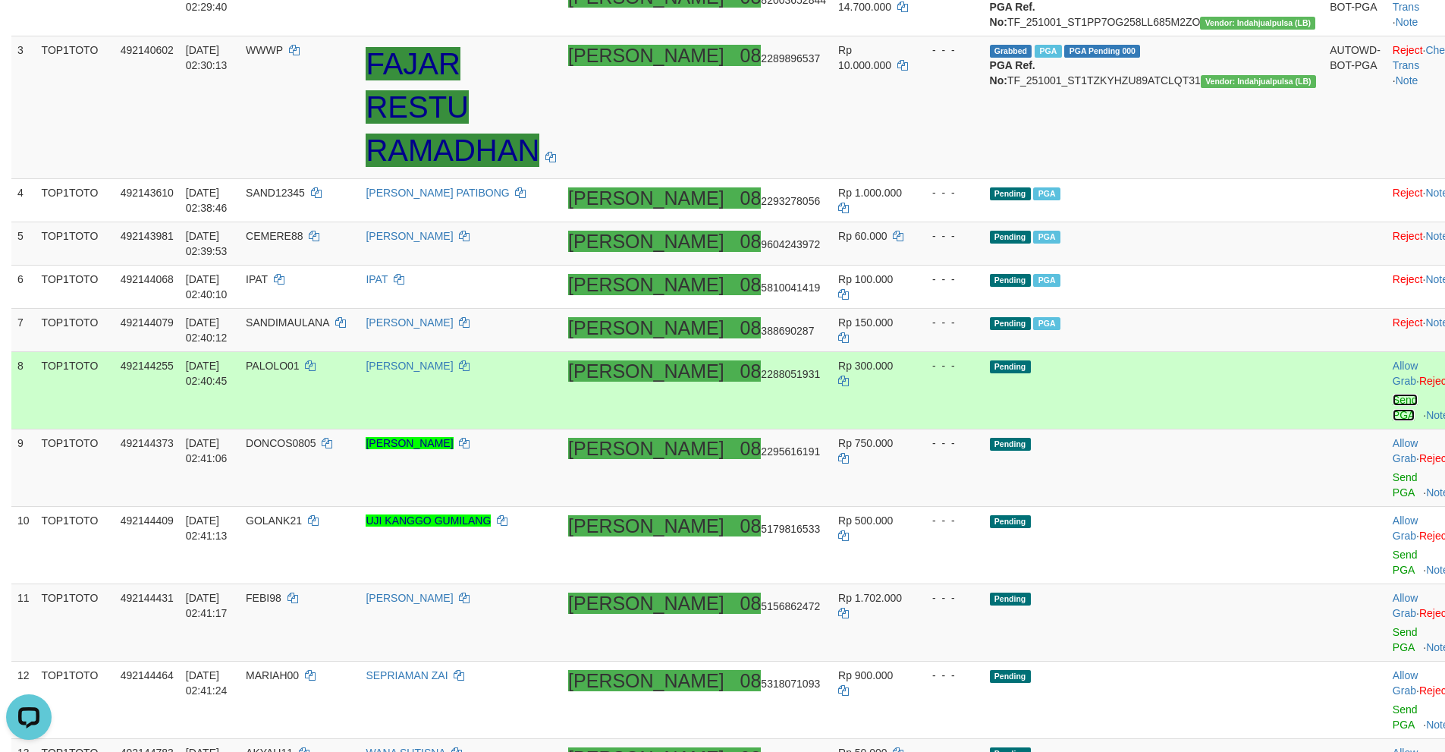
click at [1393, 394] on link "Send PGA" at bounding box center [1405, 407] width 25 height 27
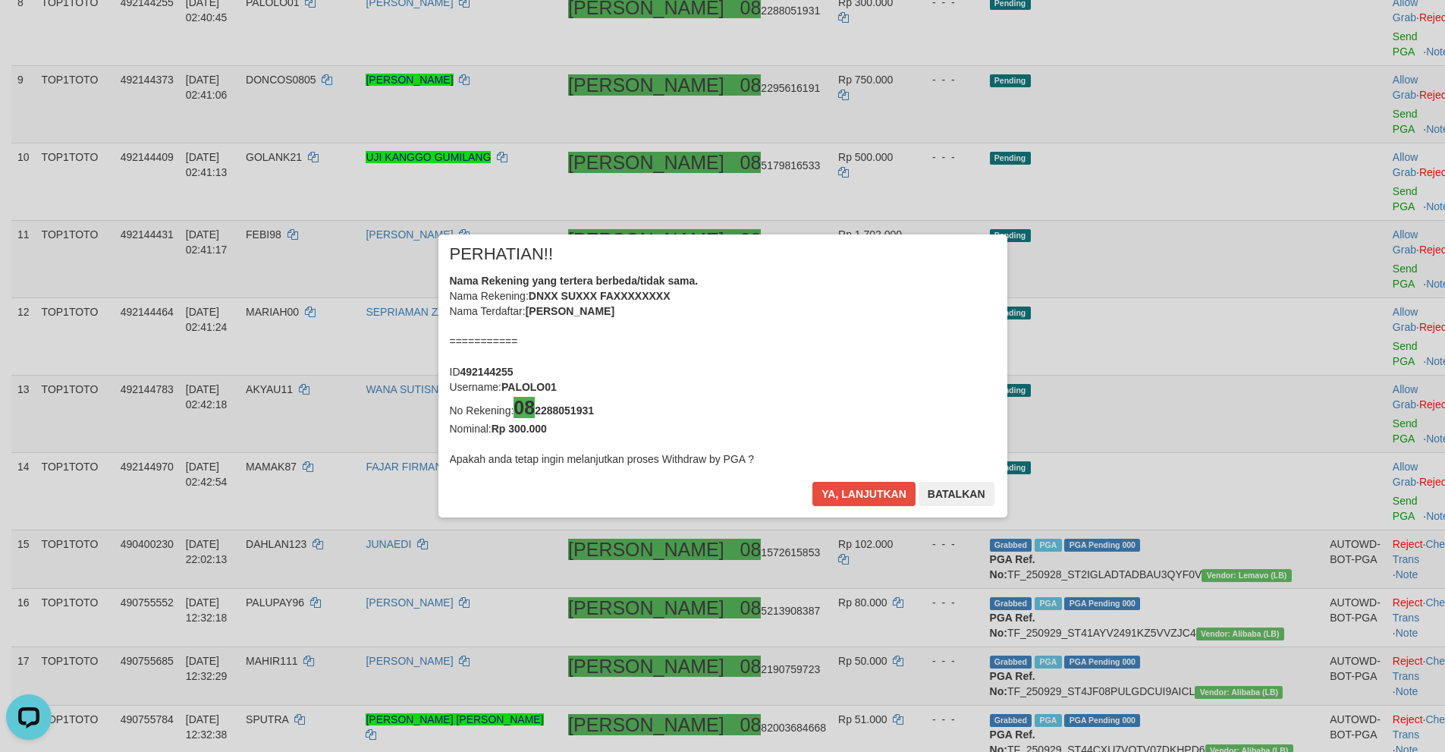
scroll to position [369, 0]
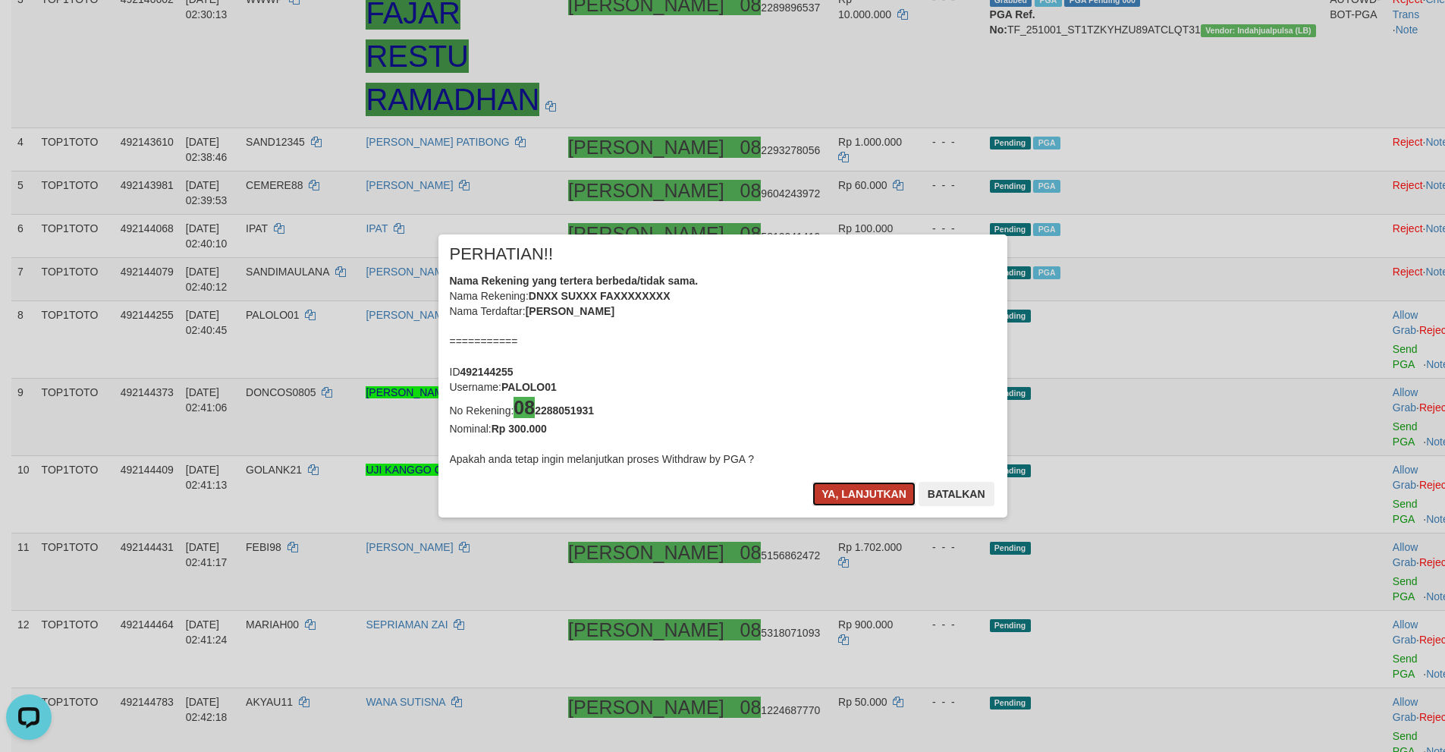
click at [849, 493] on button "Ya, lanjutkan" at bounding box center [863, 494] width 103 height 24
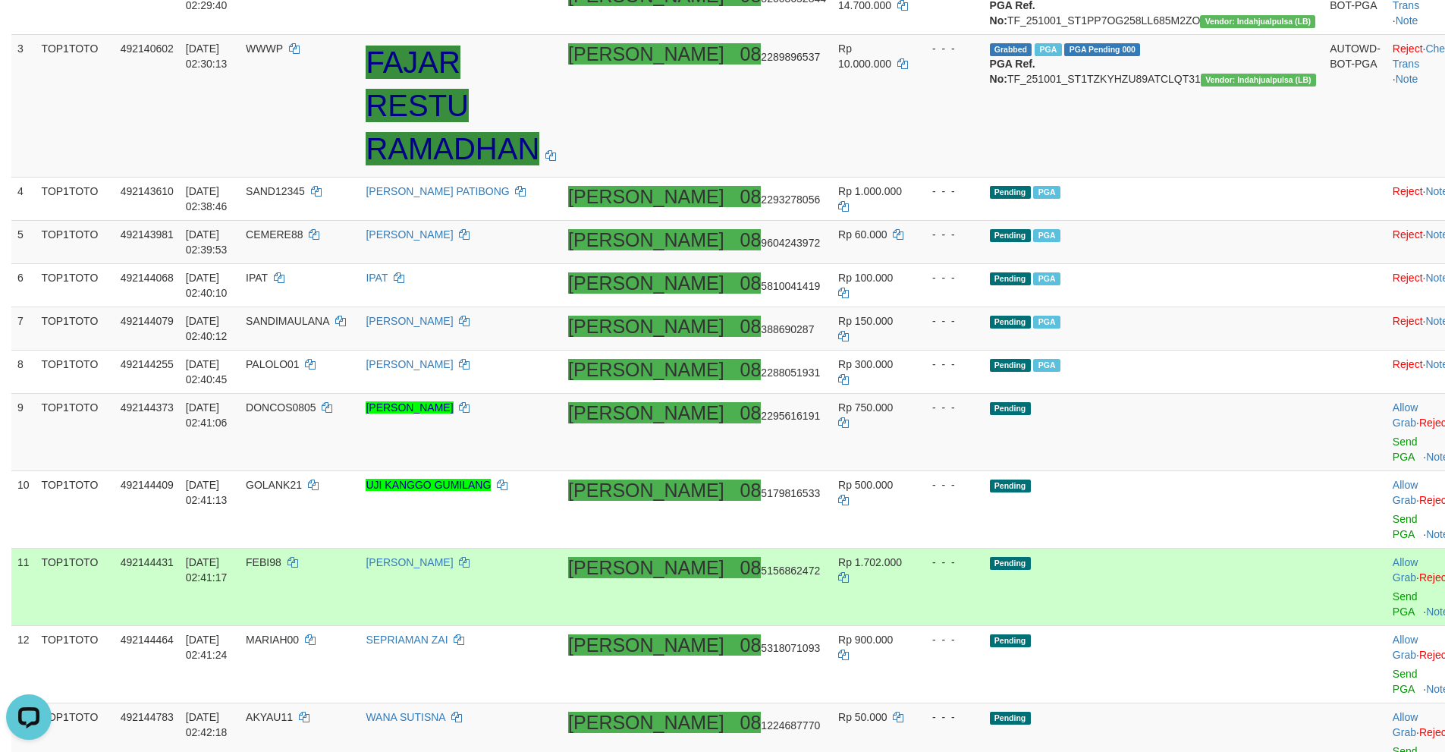
scroll to position [285, 0]
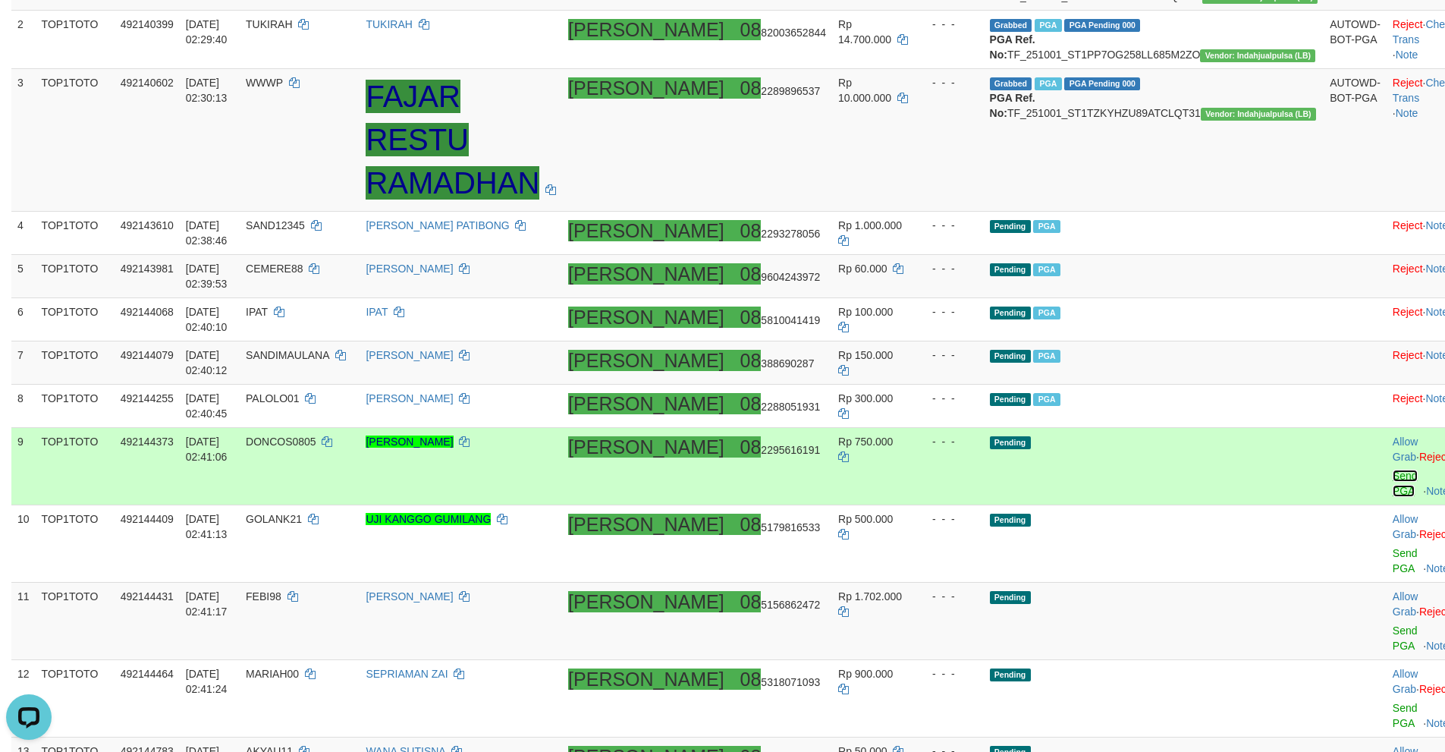
click at [1393, 470] on link "Send PGA" at bounding box center [1405, 483] width 25 height 27
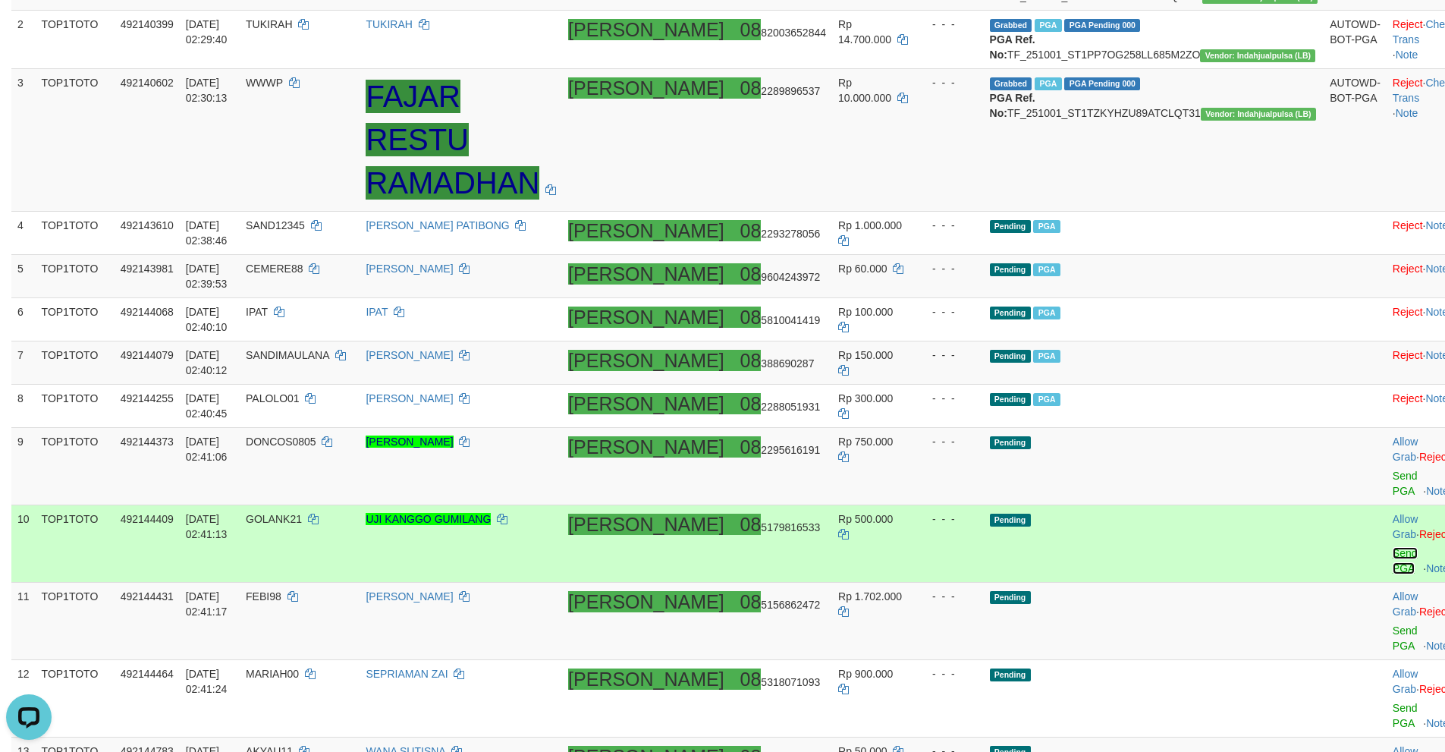
click at [1393, 547] on link "Send PGA" at bounding box center [1405, 560] width 25 height 27
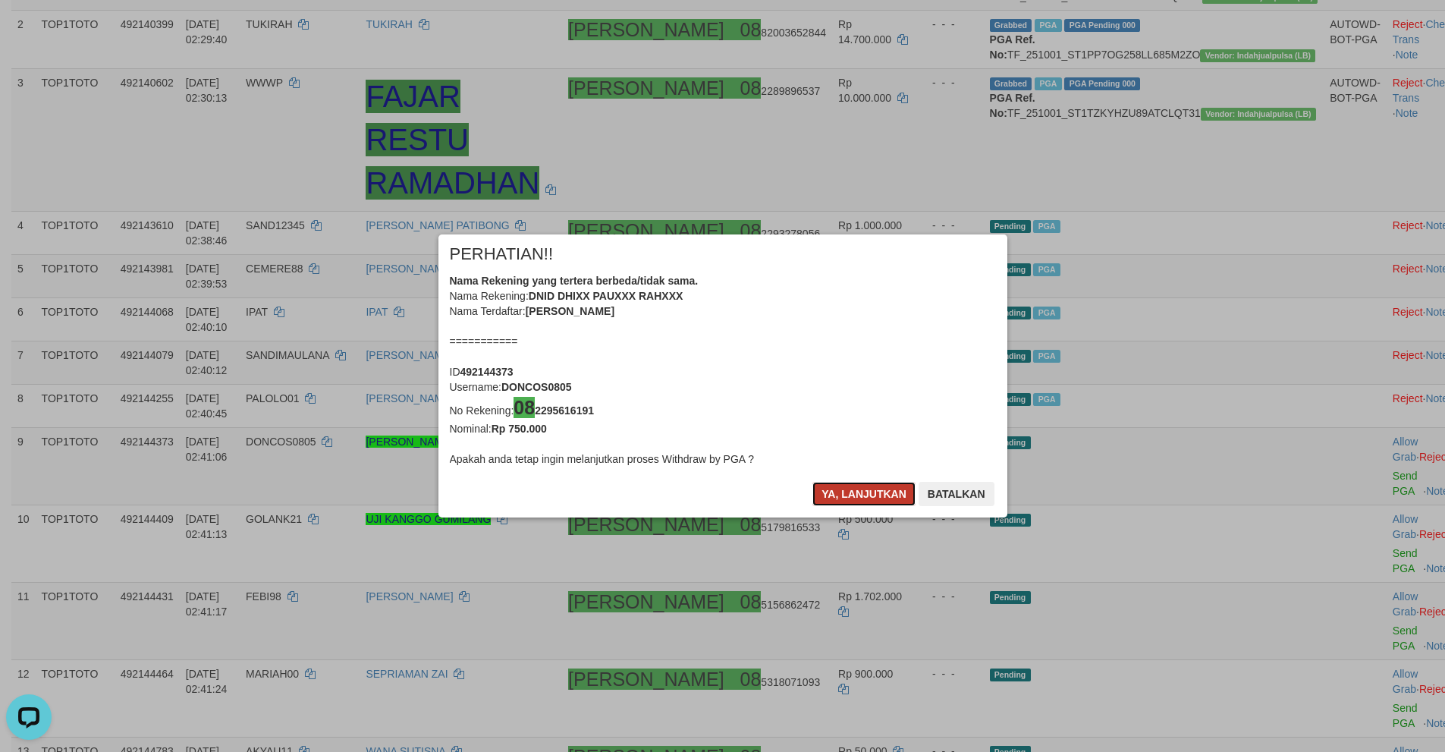
click at [831, 502] on button "Ya, lanjutkan" at bounding box center [863, 494] width 103 height 24
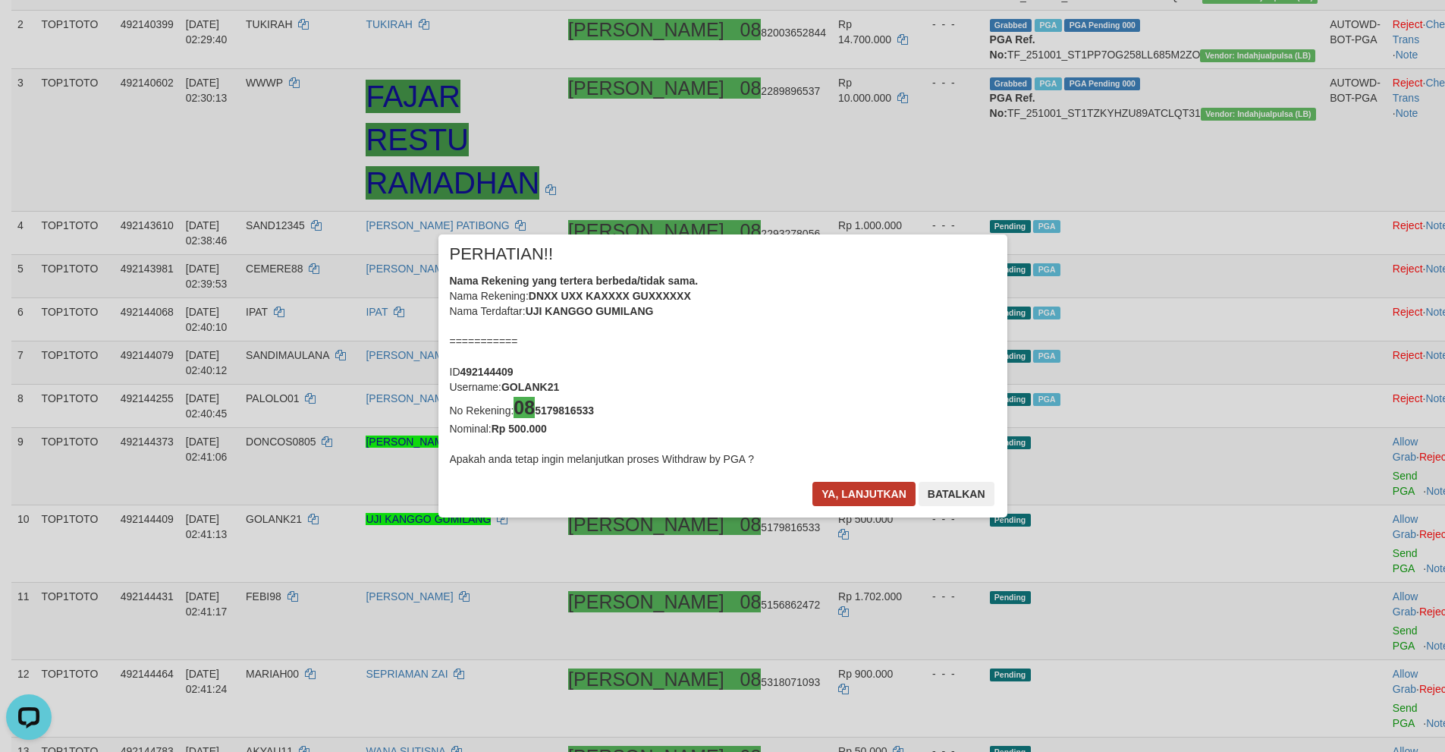
scroll to position [278, 0]
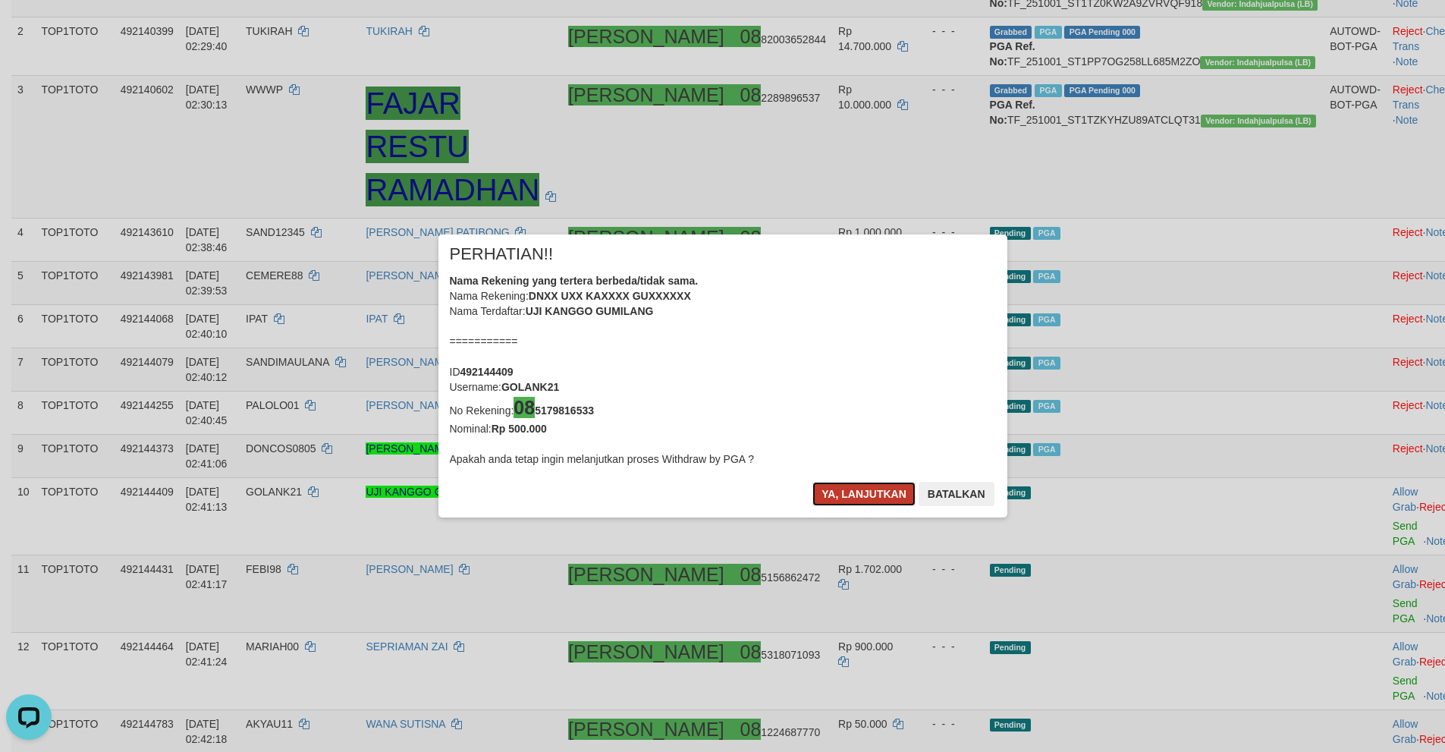
click at [833, 498] on button "Ya, lanjutkan" at bounding box center [863, 494] width 103 height 24
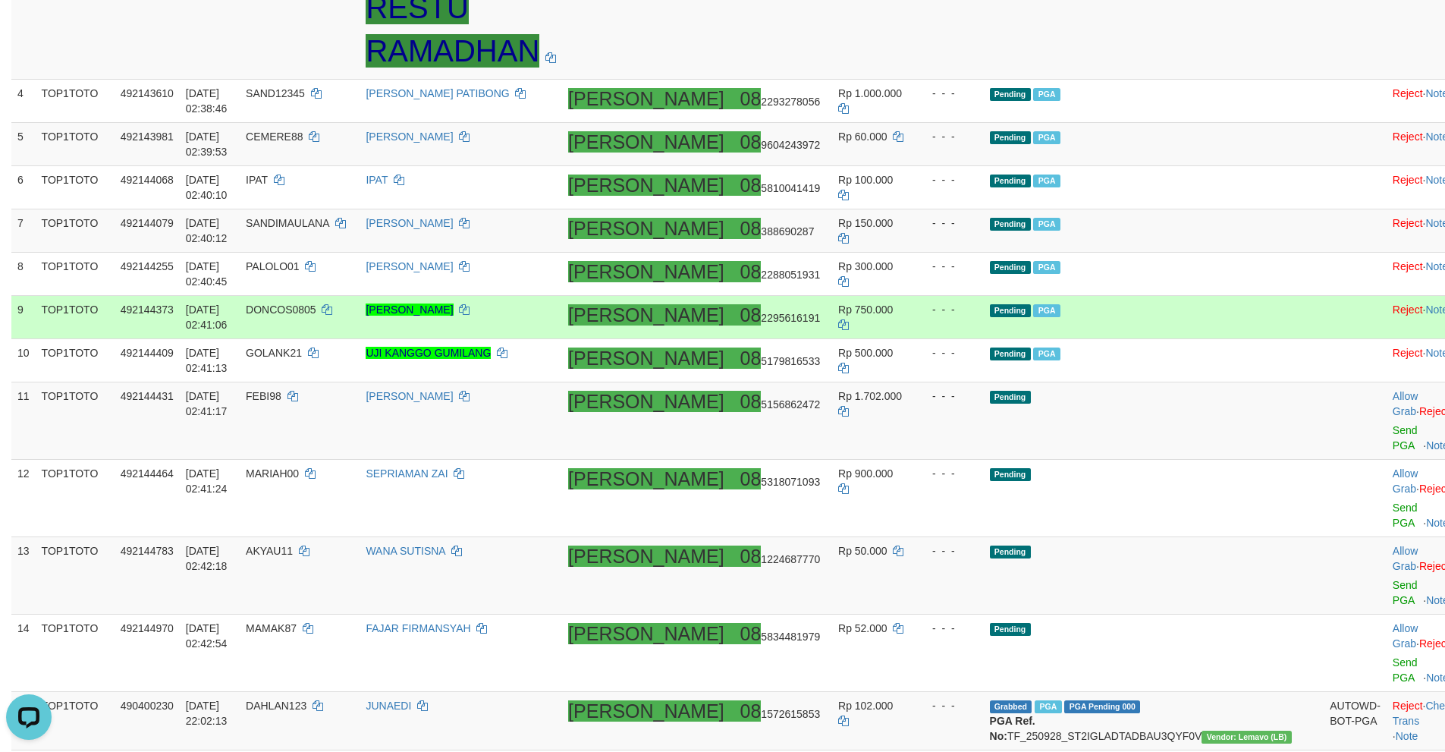
scroll to position [423, 0]
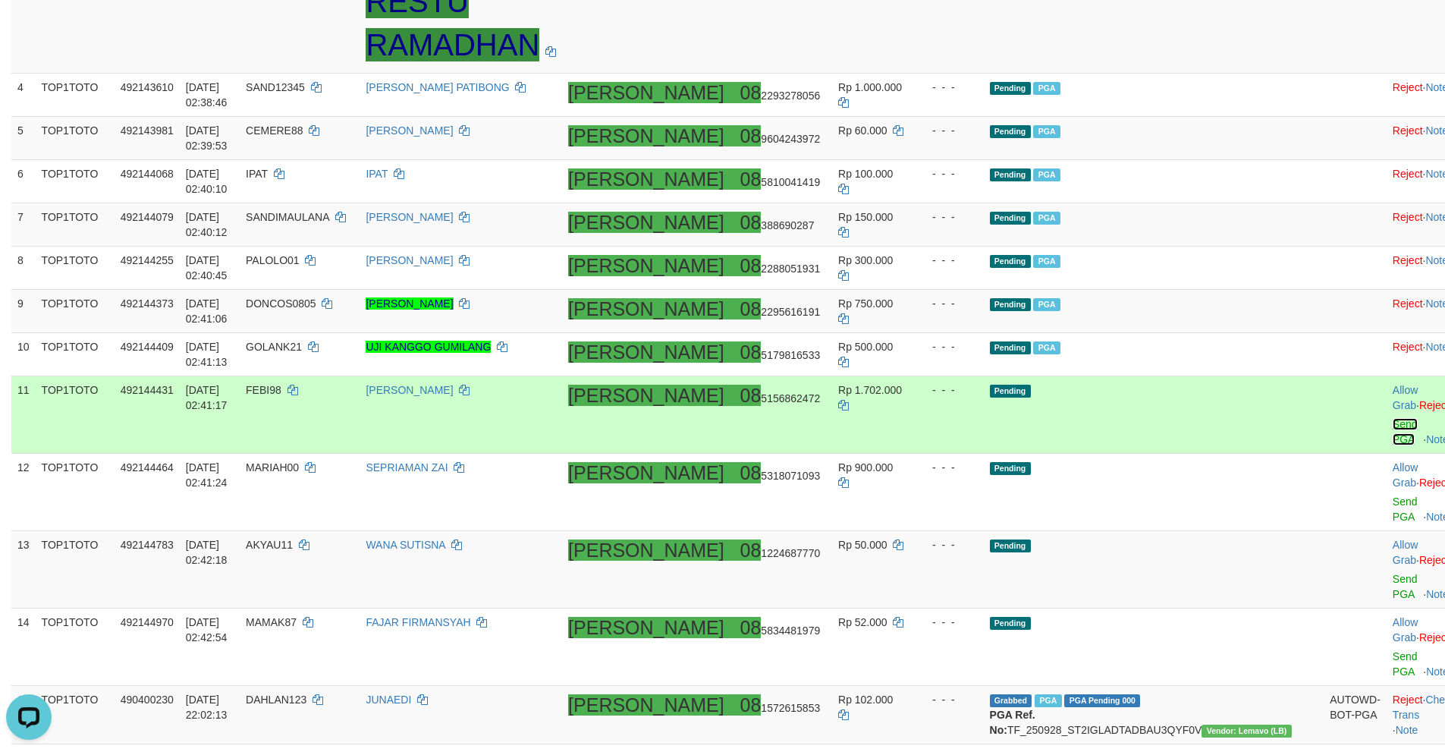
click at [1393, 418] on link "Send PGA" at bounding box center [1405, 431] width 25 height 27
click at [1387, 454] on td "Allow Grab · Reject Send PGA · Note" at bounding box center [1424, 492] width 75 height 77
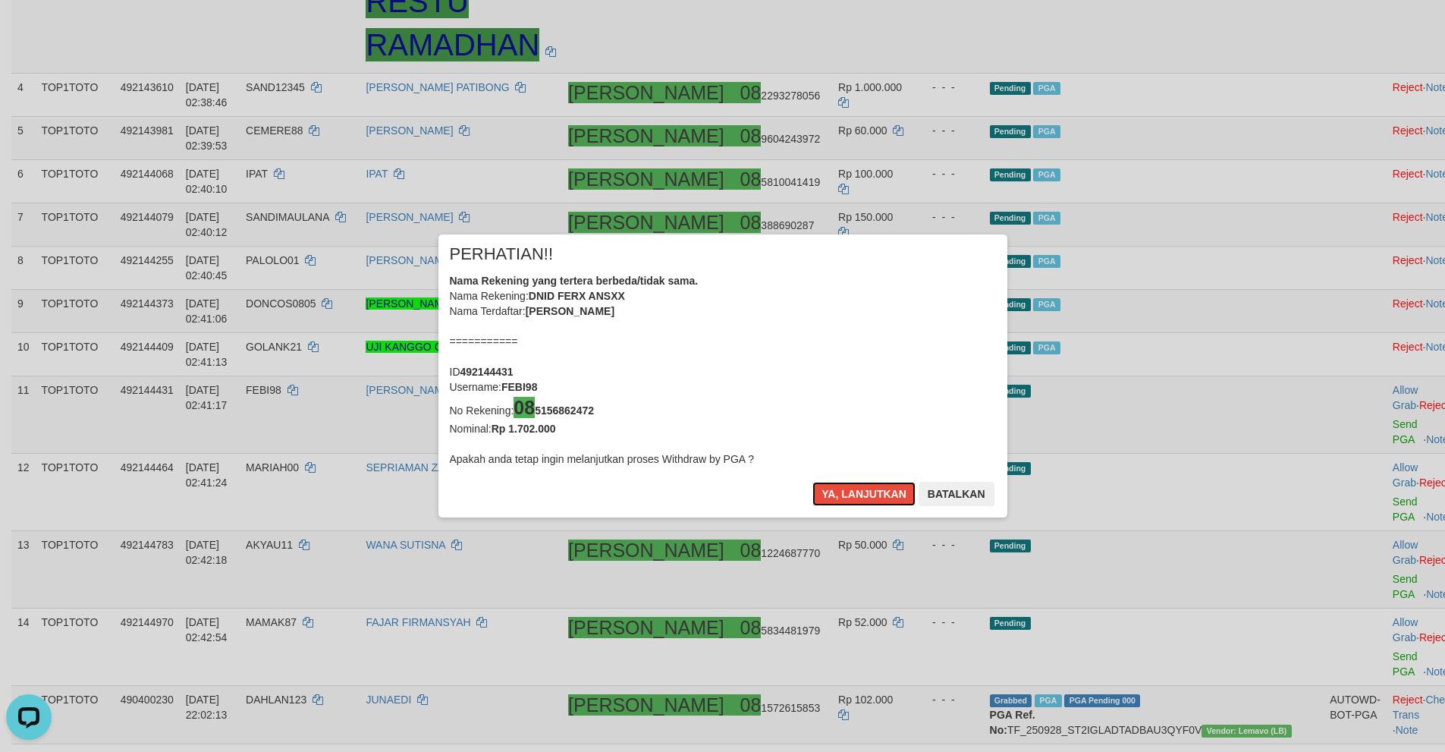
click at [812, 482] on button "Ya, lanjutkan" at bounding box center [863, 494] width 103 height 24
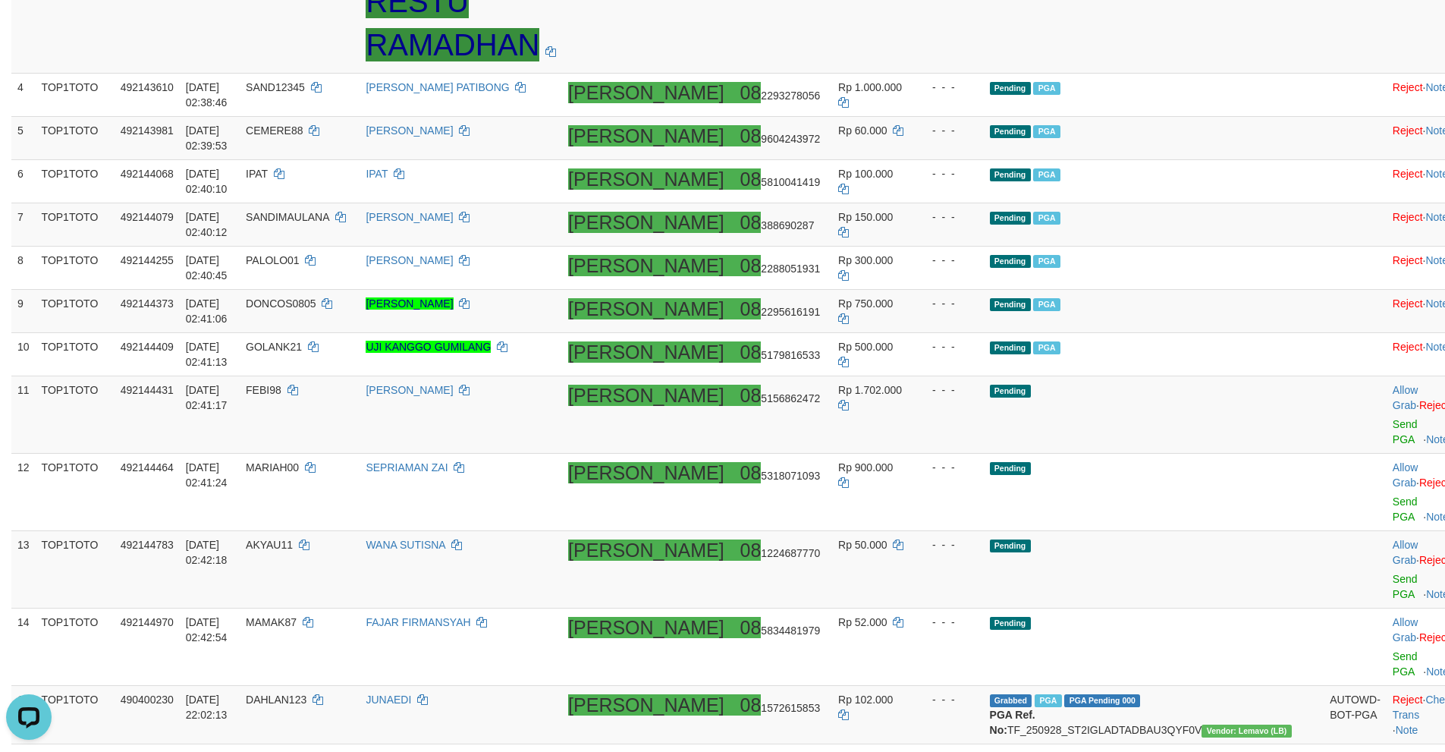
scroll to position [416, 0]
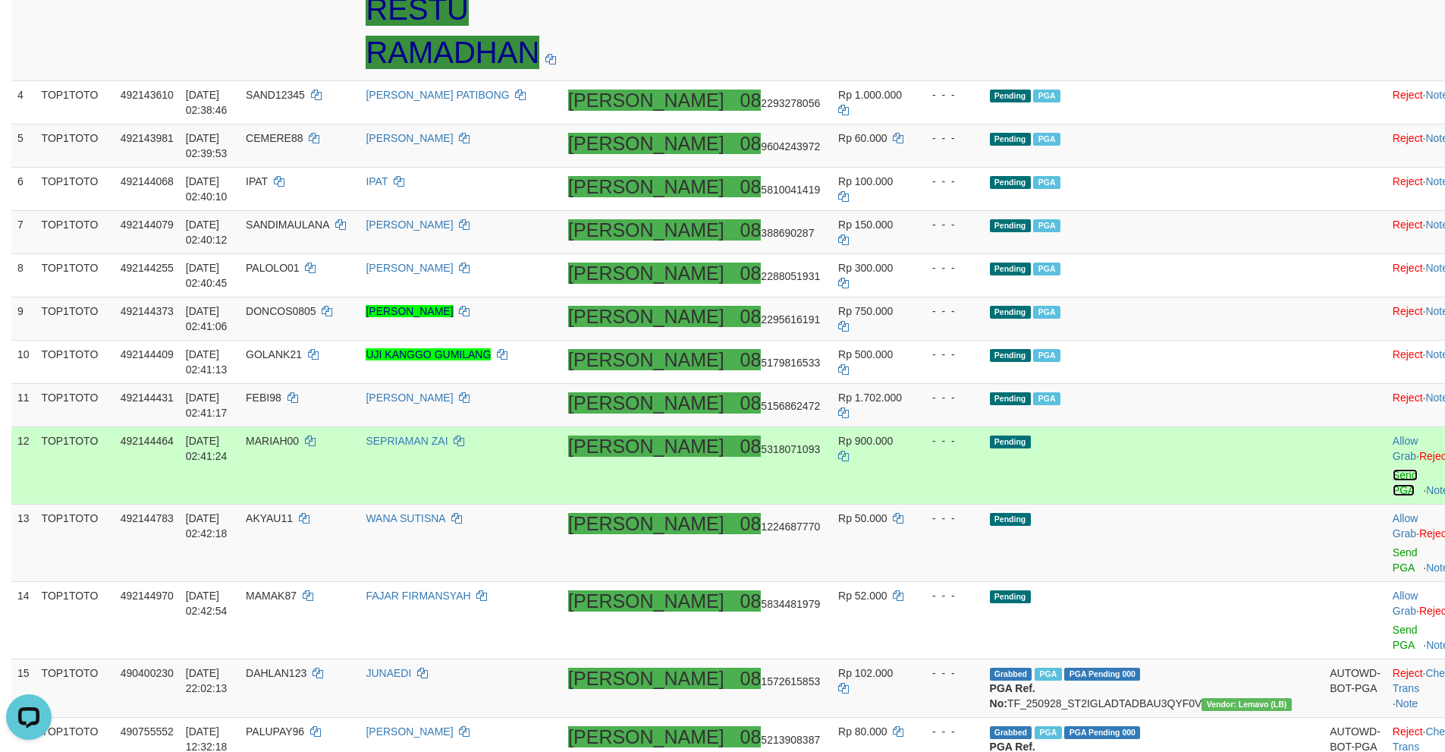
click at [1393, 469] on link "Send PGA" at bounding box center [1405, 482] width 25 height 27
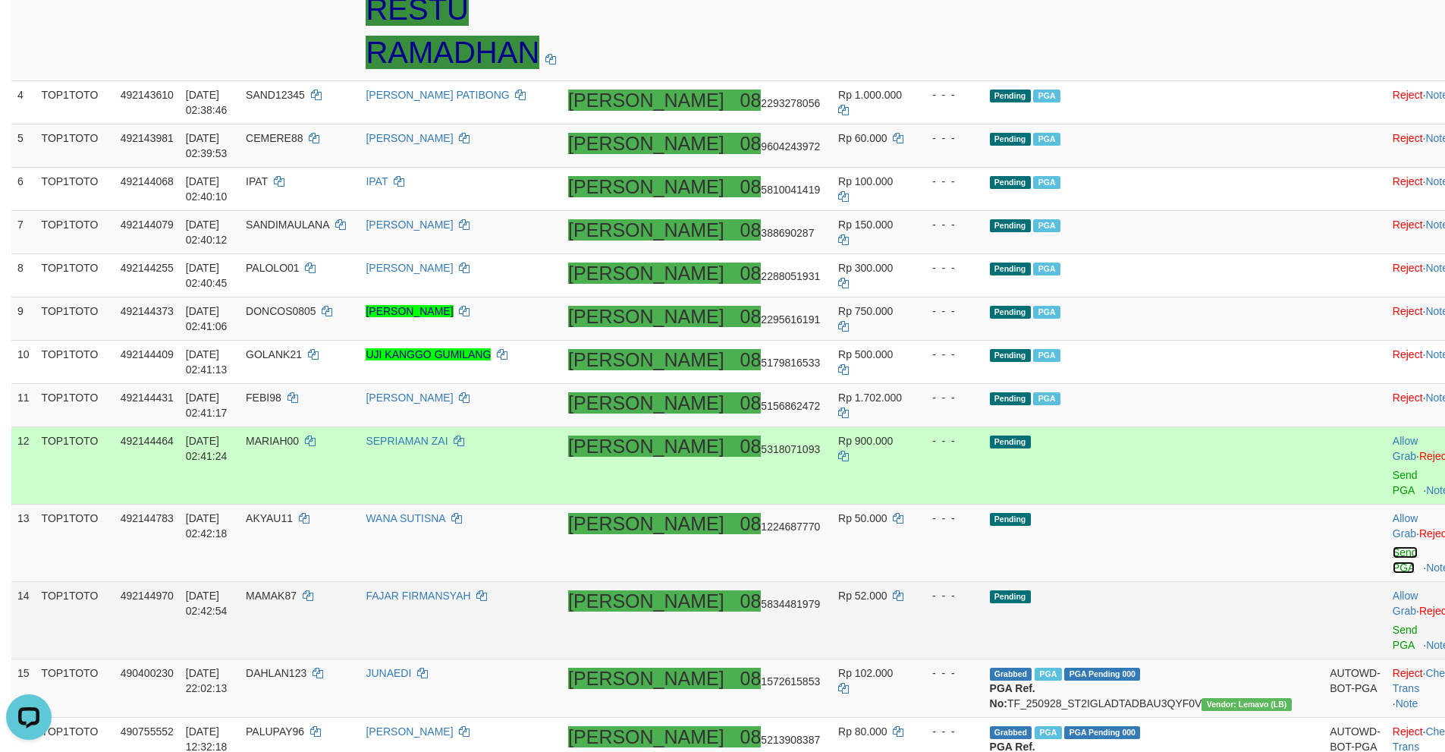
click at [1393, 546] on link "Send PGA" at bounding box center [1405, 559] width 25 height 27
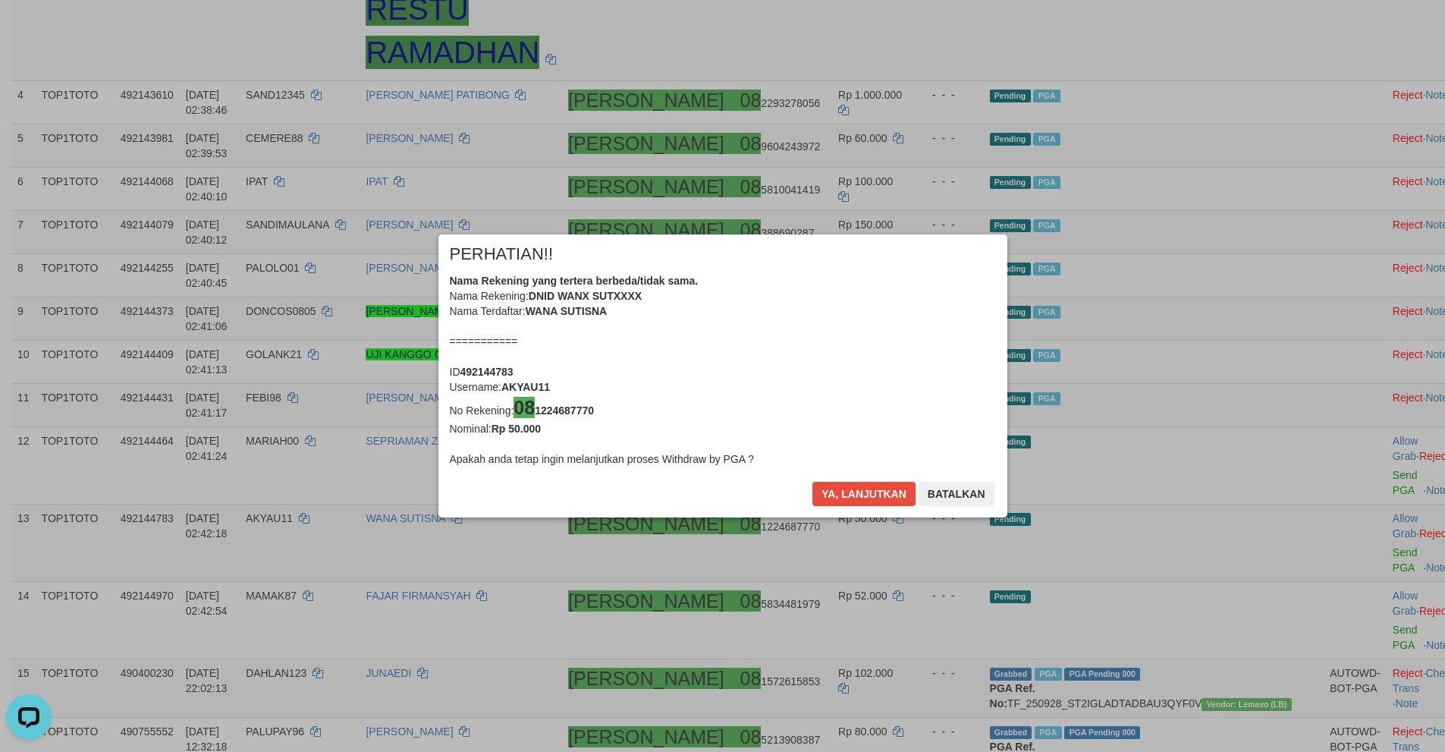
click at [840, 493] on div "Ya, lanjutkan Batalkan" at bounding box center [903, 500] width 184 height 36
click at [840, 493] on button "Ya, lanjutkan" at bounding box center [863, 494] width 103 height 24
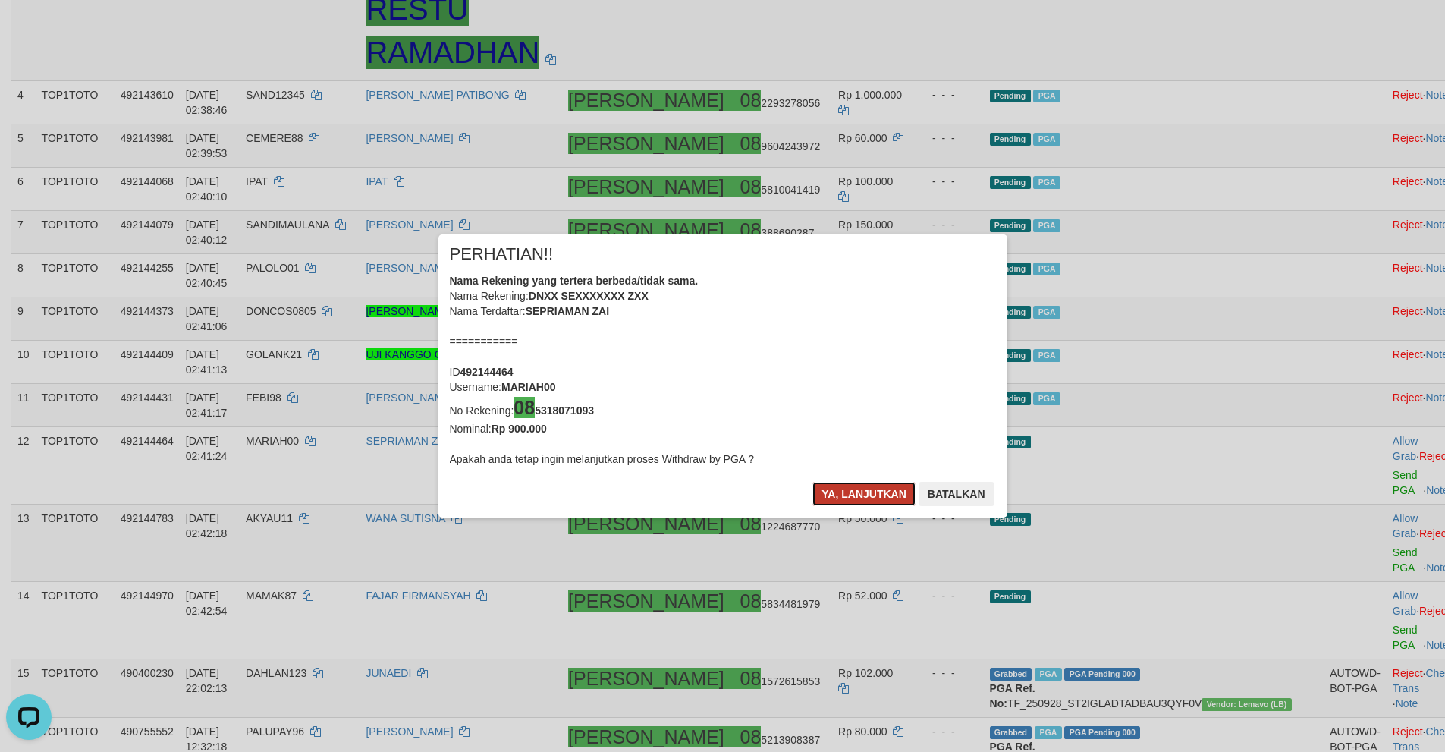
click at [840, 493] on button "Ya, lanjutkan" at bounding box center [863, 494] width 103 height 24
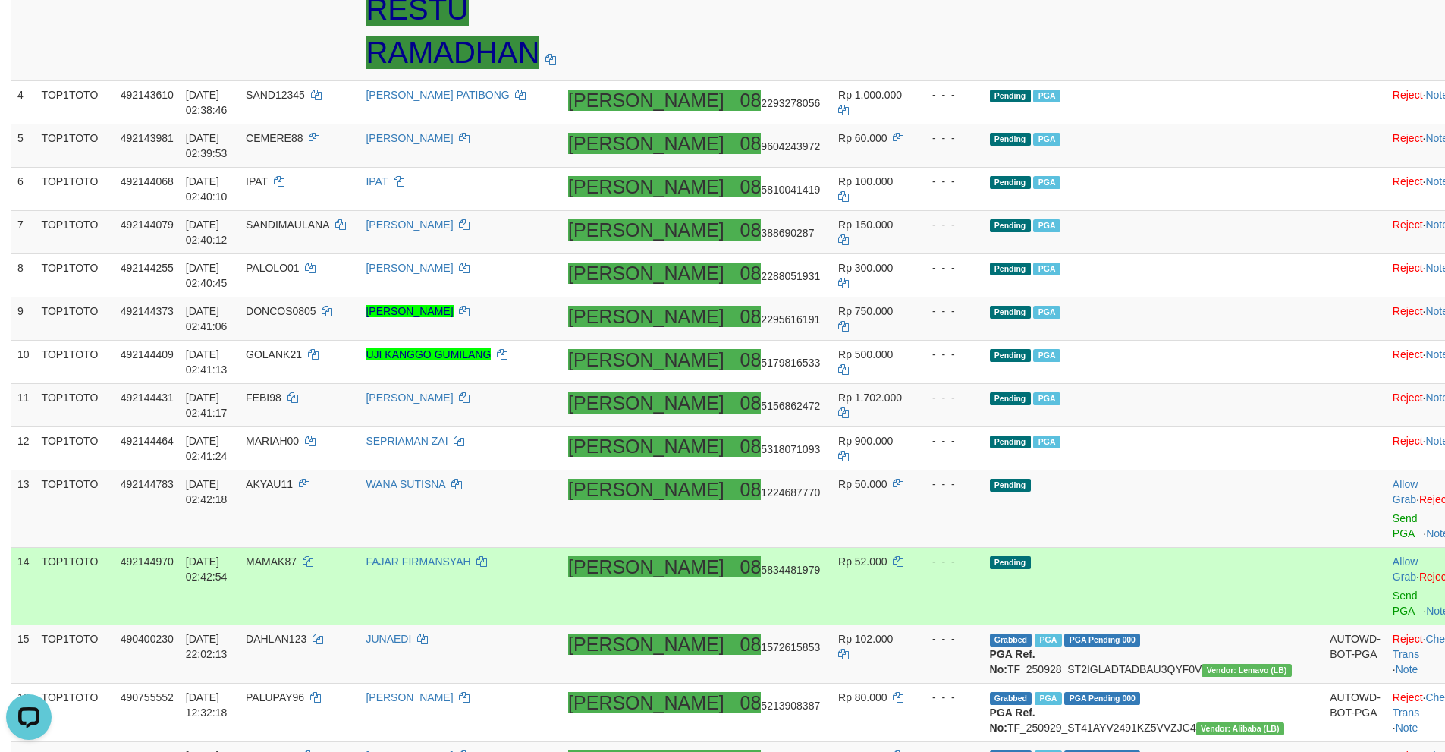
scroll to position [409, 0]
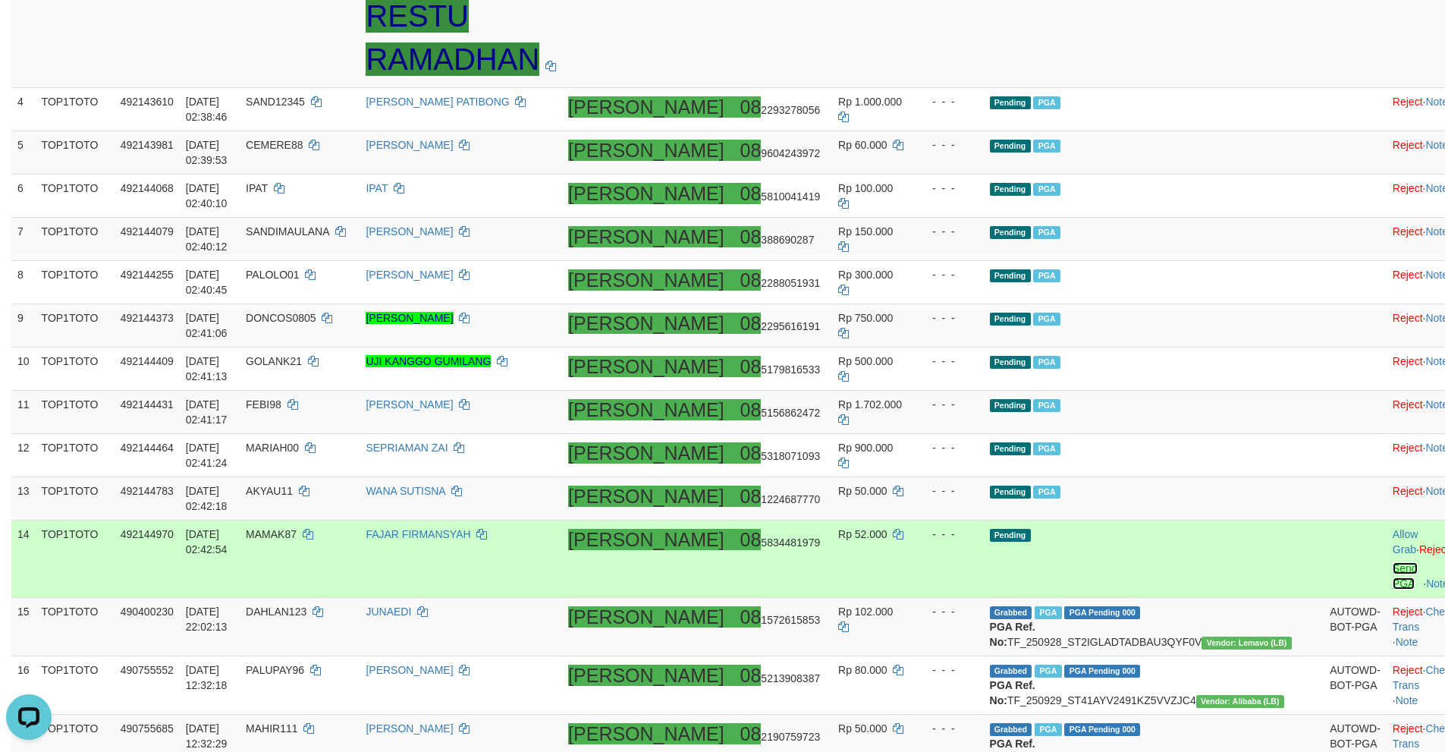
click at [1393, 562] on link "Send PGA" at bounding box center [1405, 575] width 25 height 27
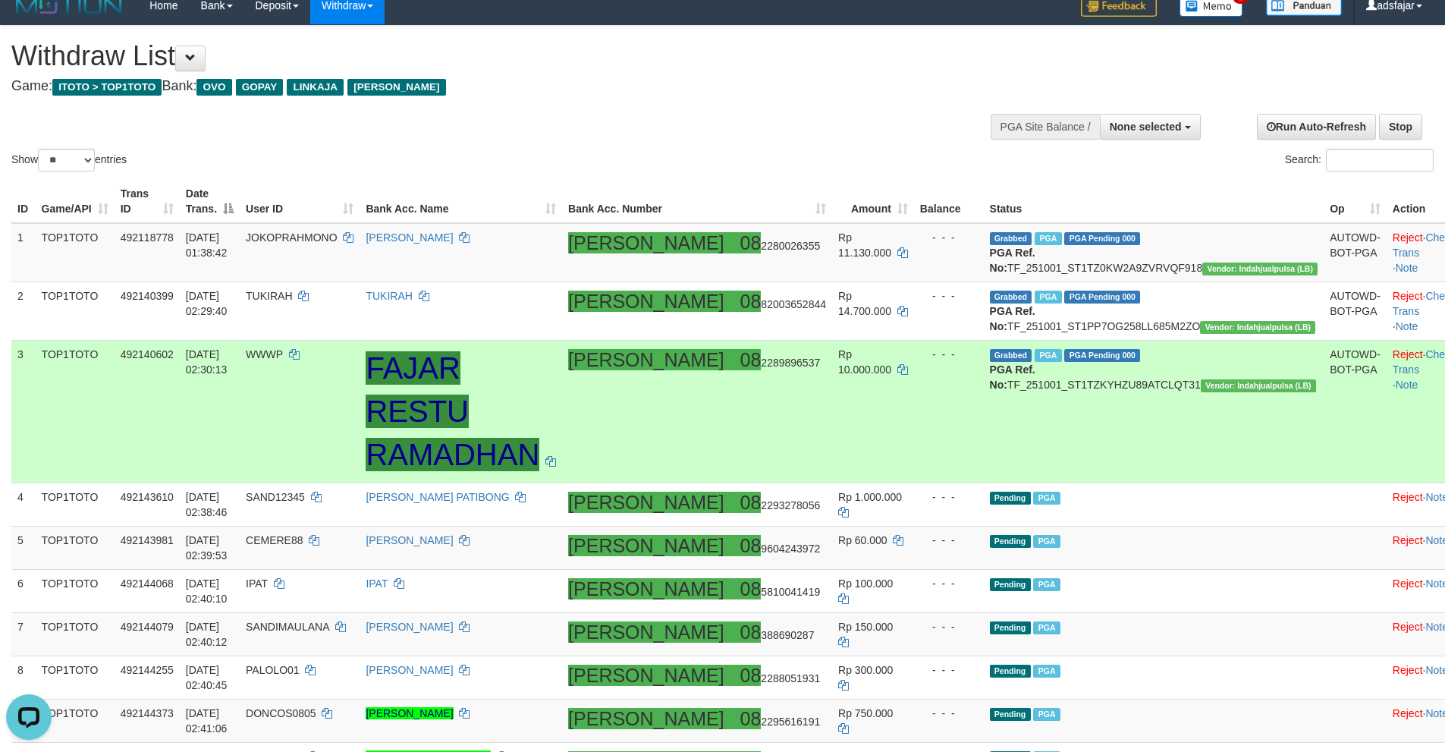
scroll to position [379, 0]
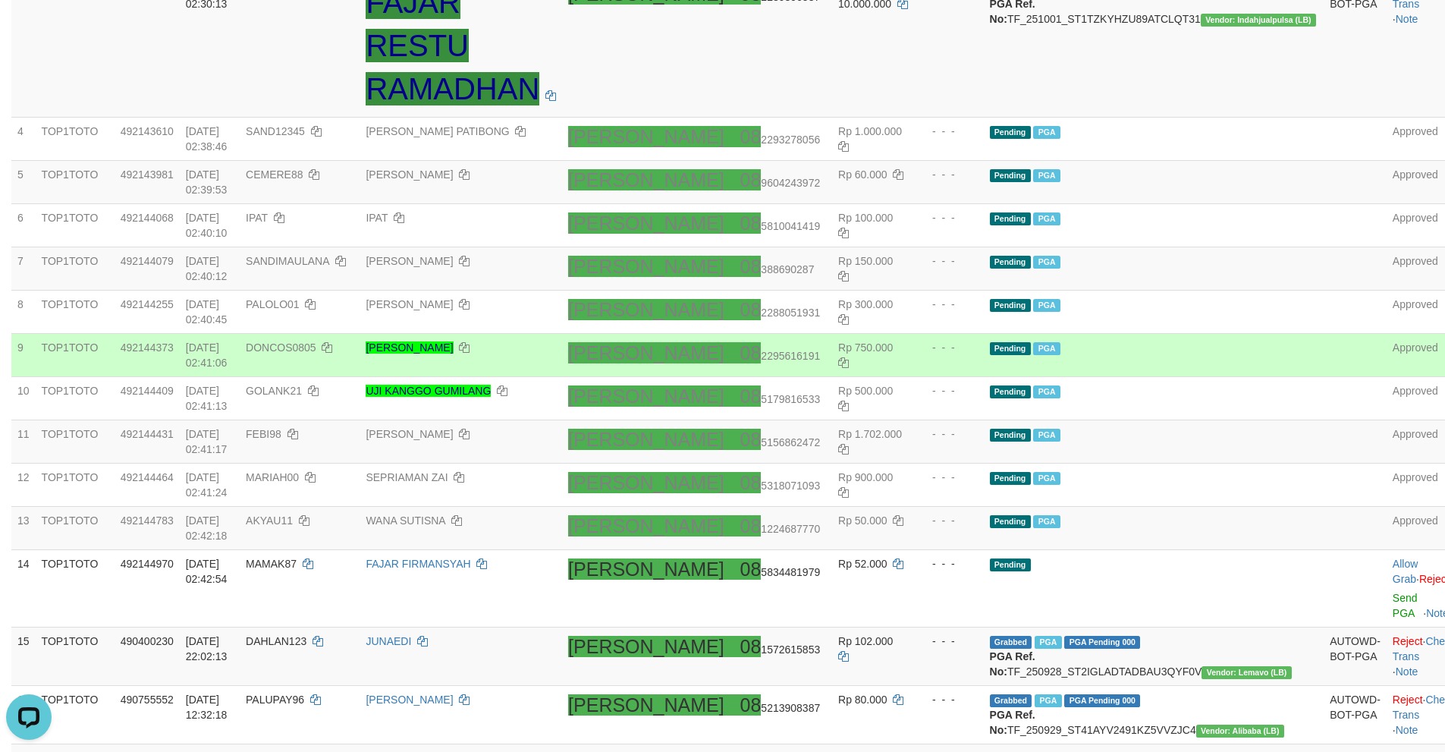
click at [737, 364] on td "DANA 08 2295616191" at bounding box center [697, 355] width 270 height 43
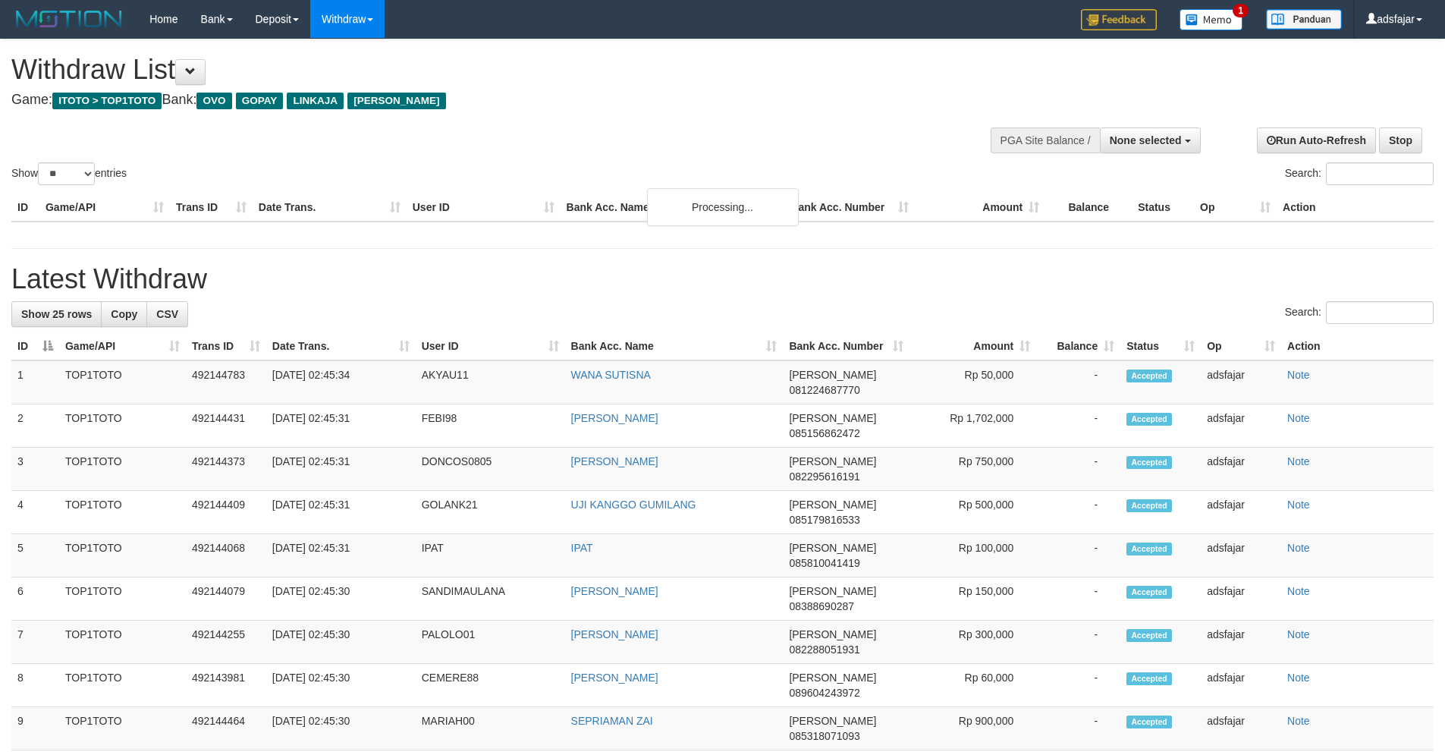
select select
select select "**"
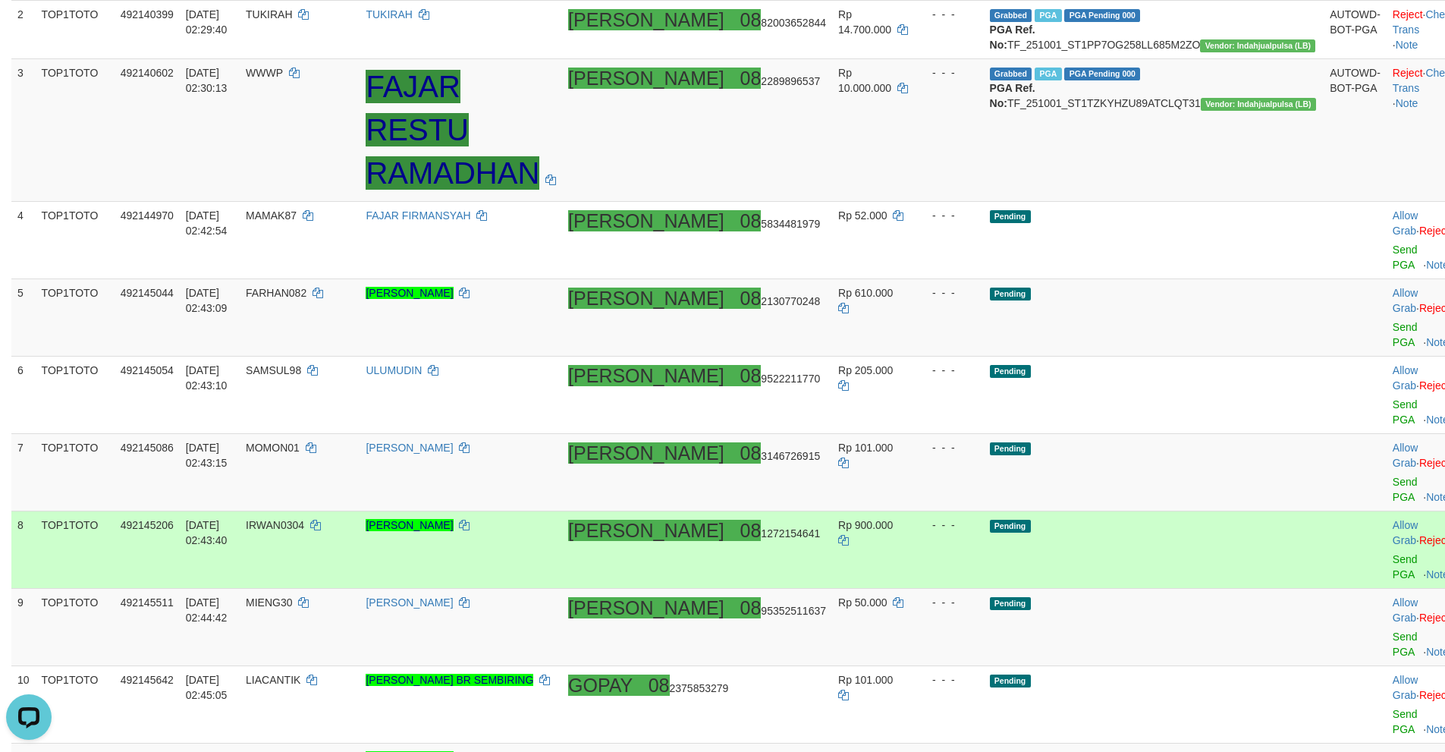
scroll to position [2433, 0]
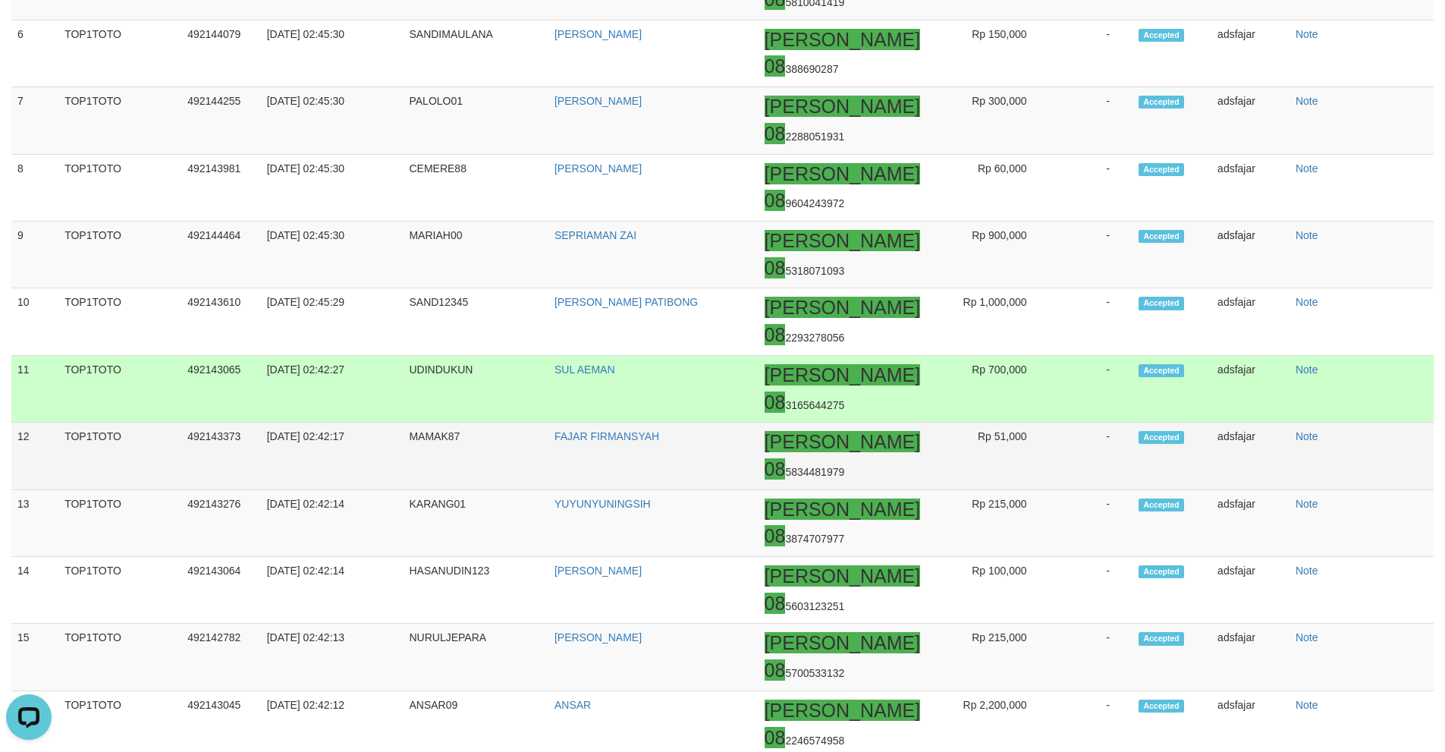
click at [950, 423] on td "Rp 51,000" at bounding box center [987, 456] width 123 height 67
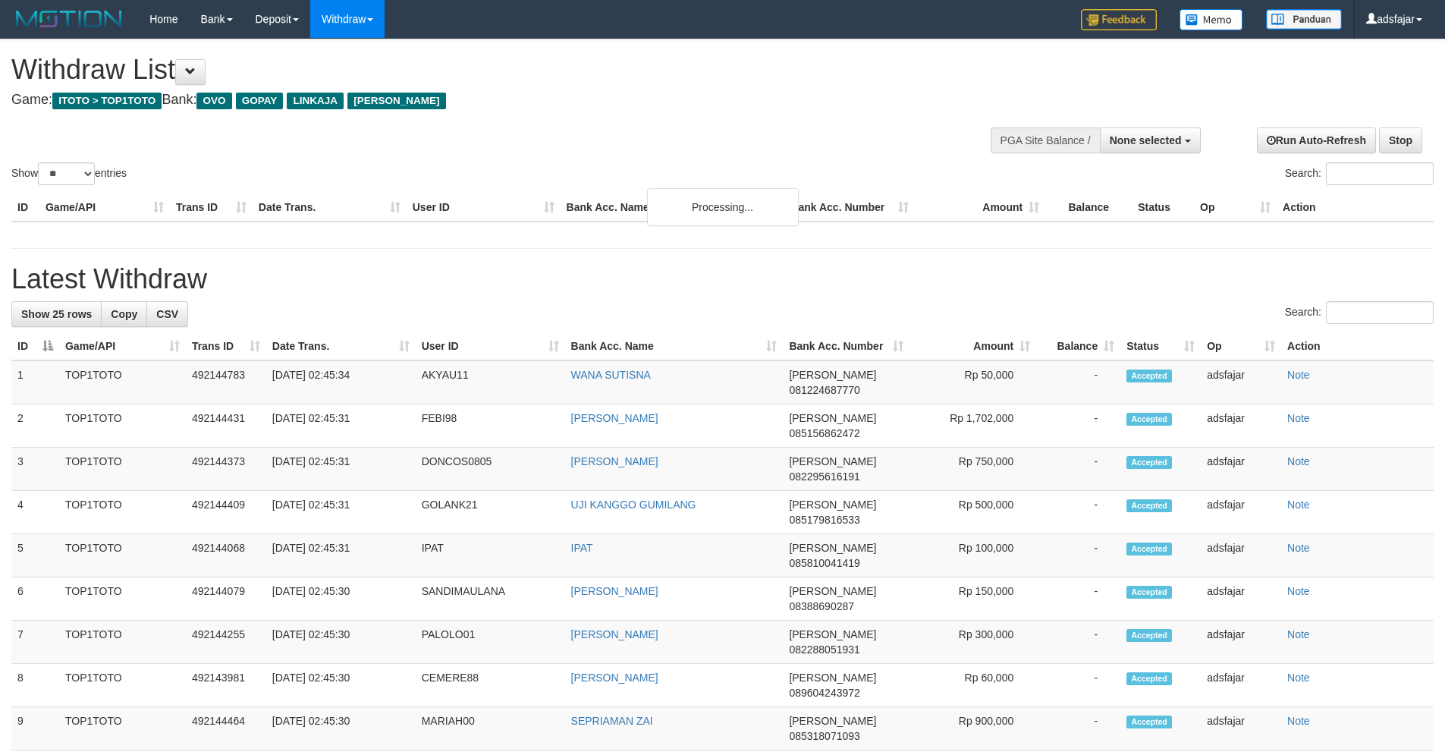
select select
select select "**"
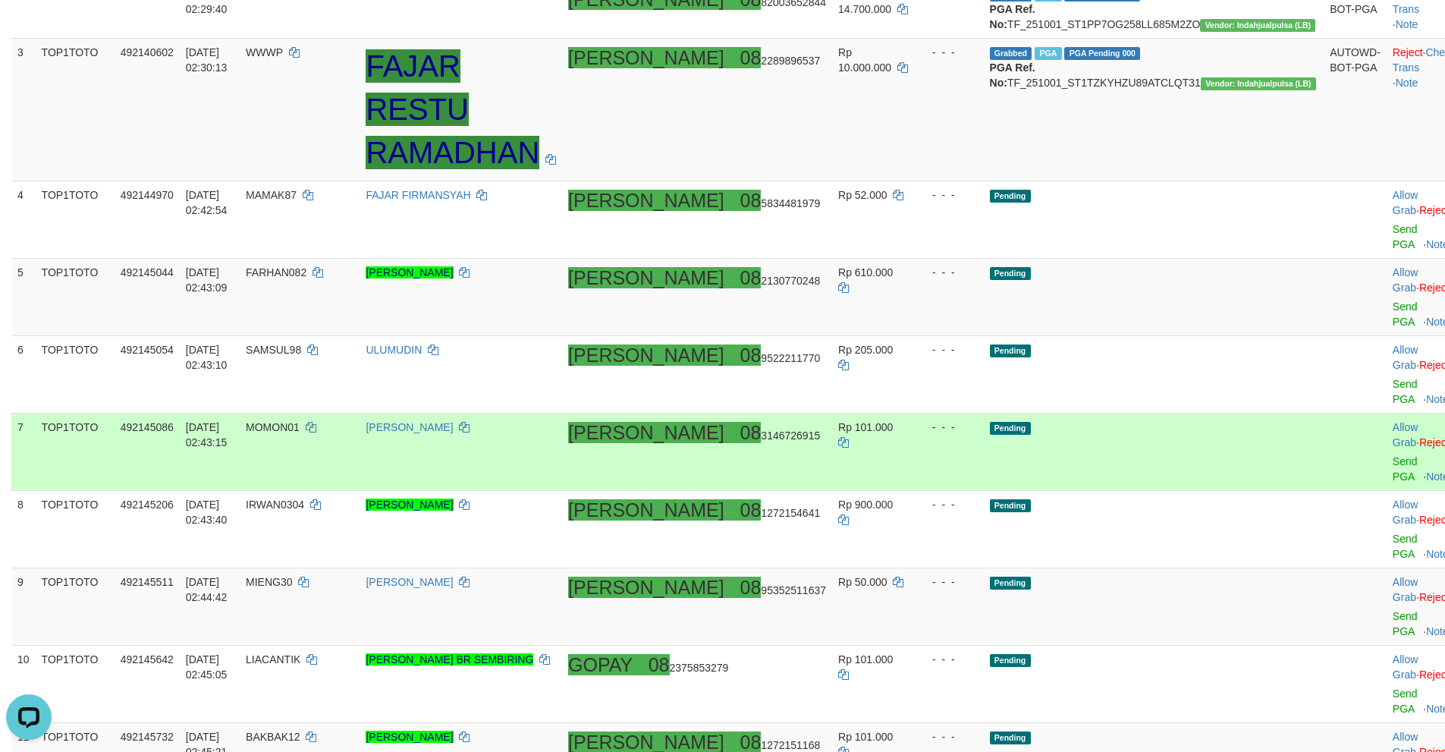
scroll to position [407, 0]
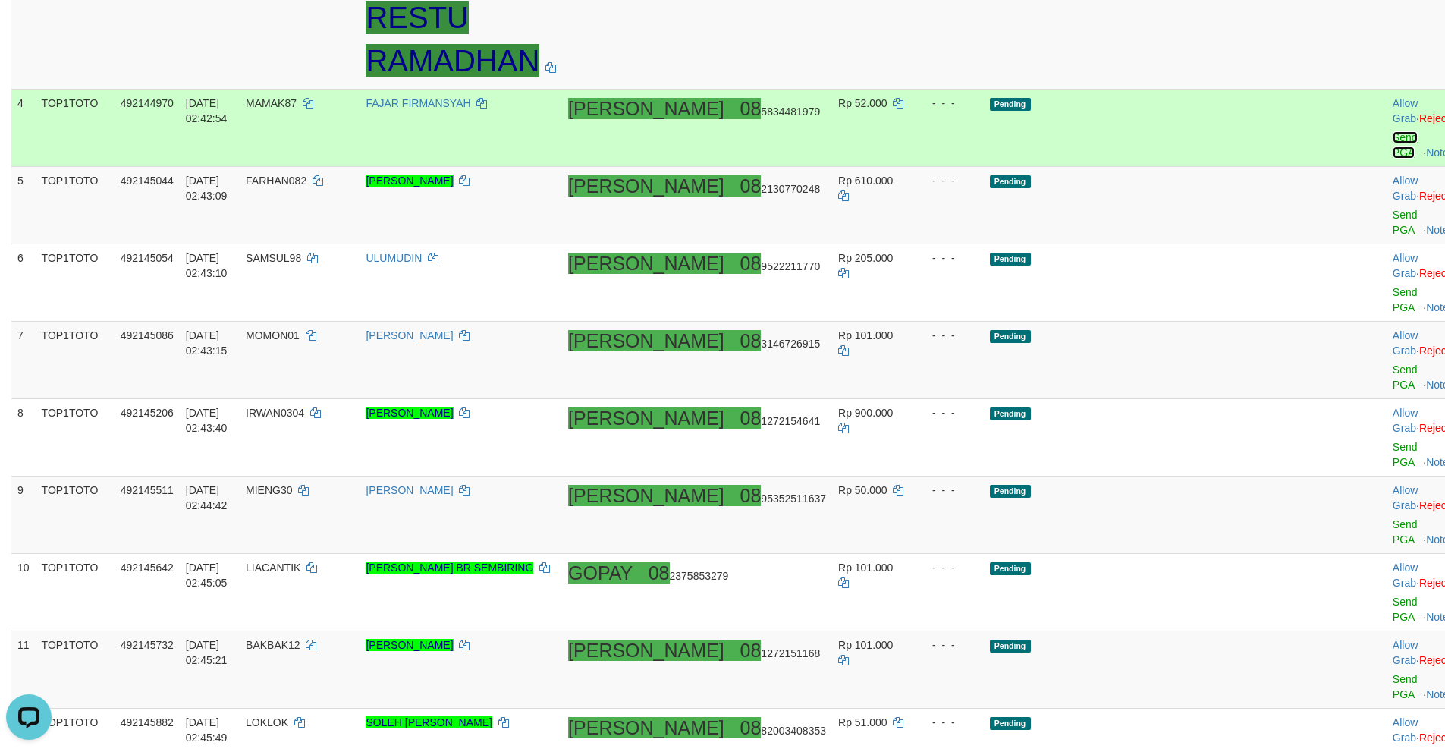
click at [1393, 136] on link "Send PGA" at bounding box center [1405, 144] width 25 height 27
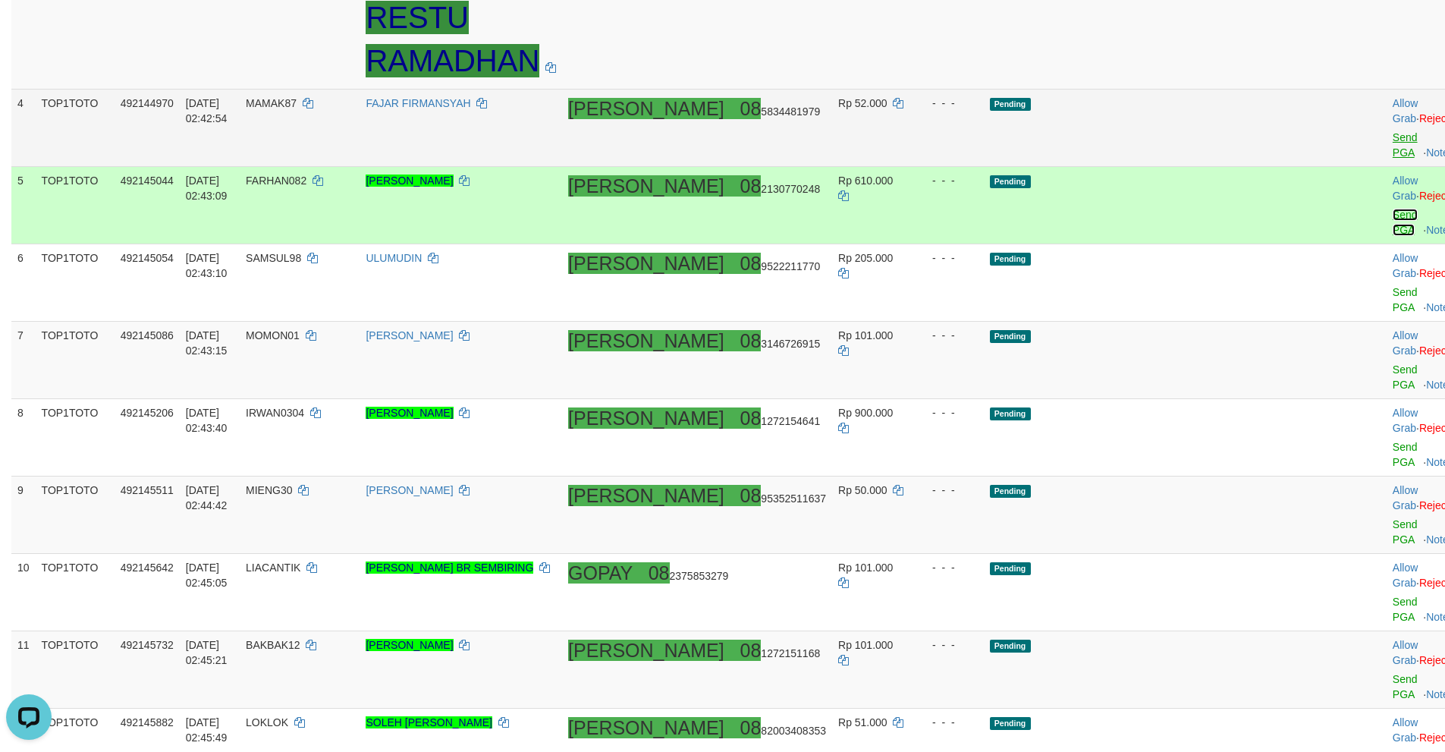
click at [1393, 209] on link "Send PGA" at bounding box center [1405, 222] width 25 height 27
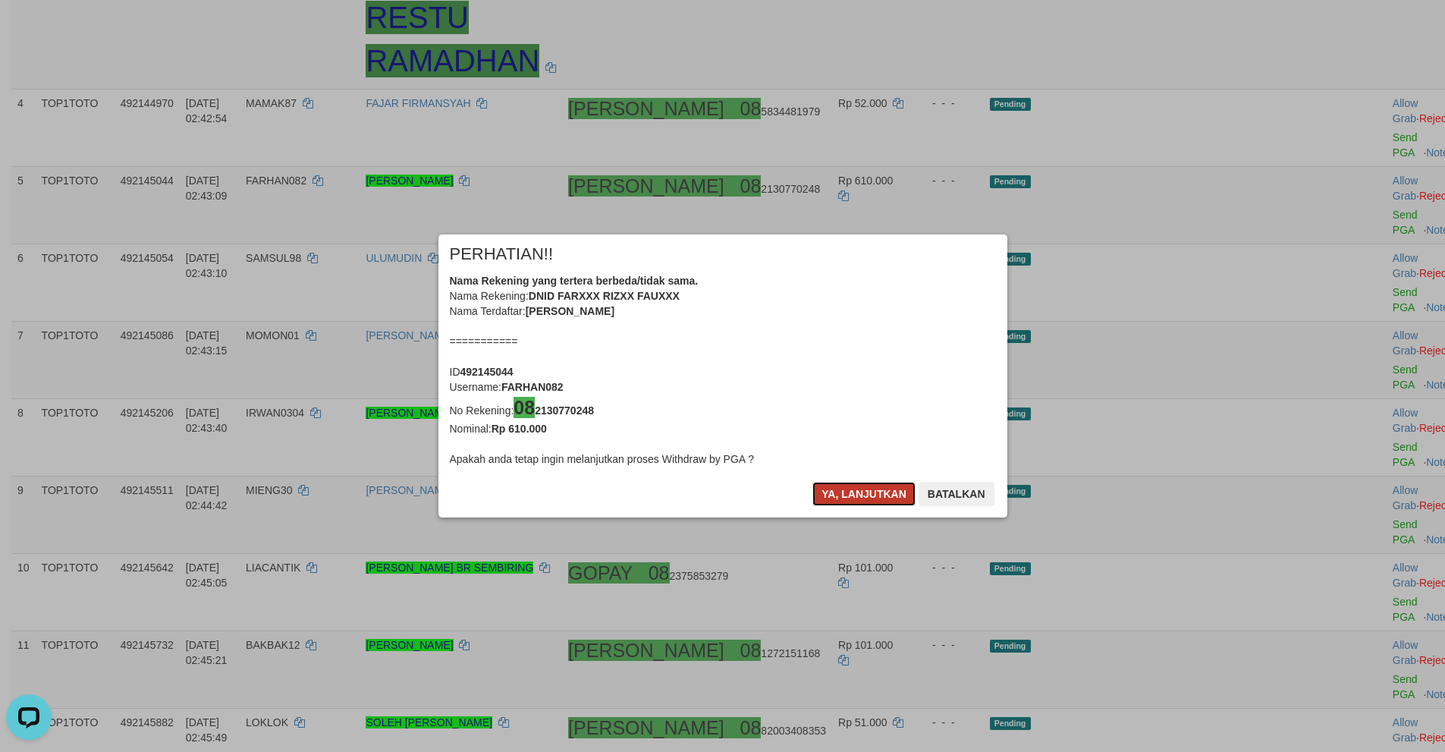
click at [848, 495] on button "Ya, lanjutkan" at bounding box center [863, 494] width 103 height 24
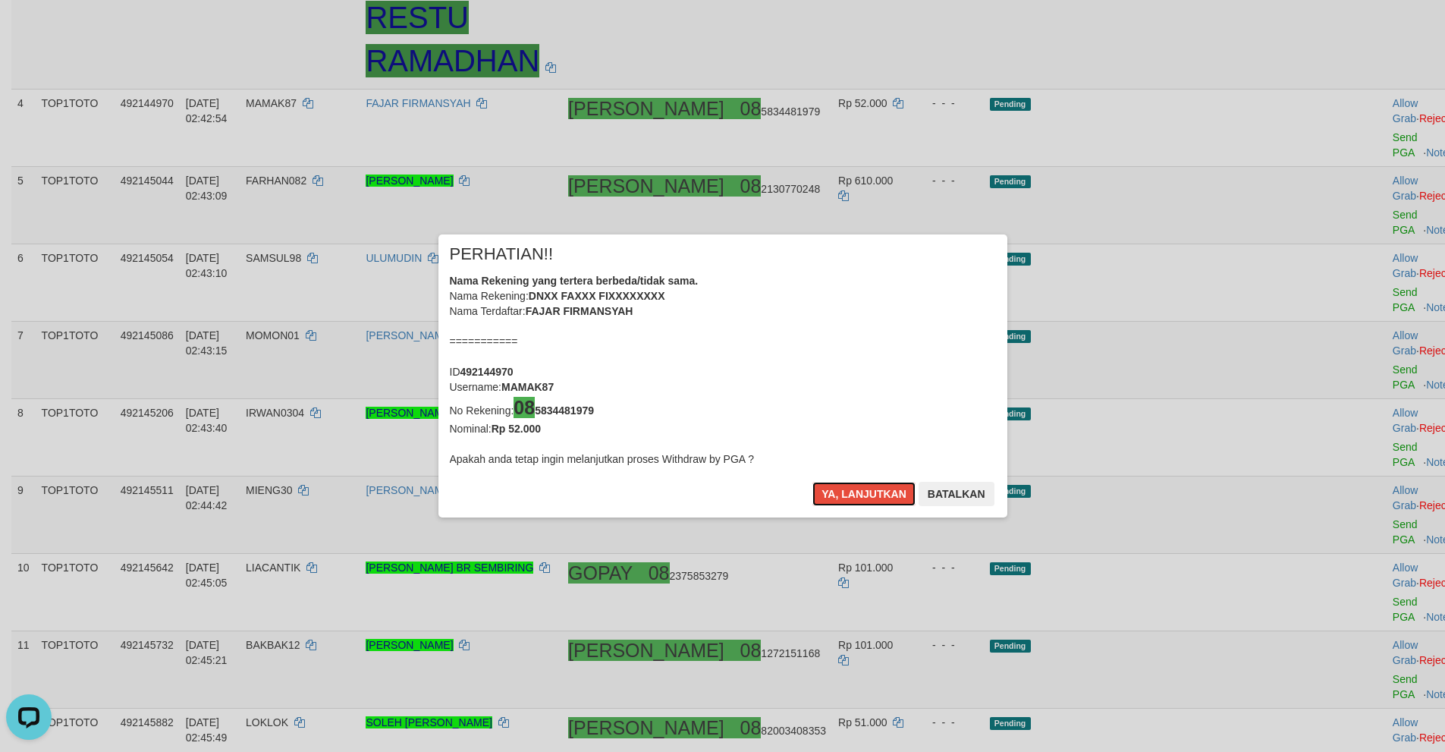
click at [848, 495] on button "Ya, lanjutkan" at bounding box center [863, 494] width 103 height 24
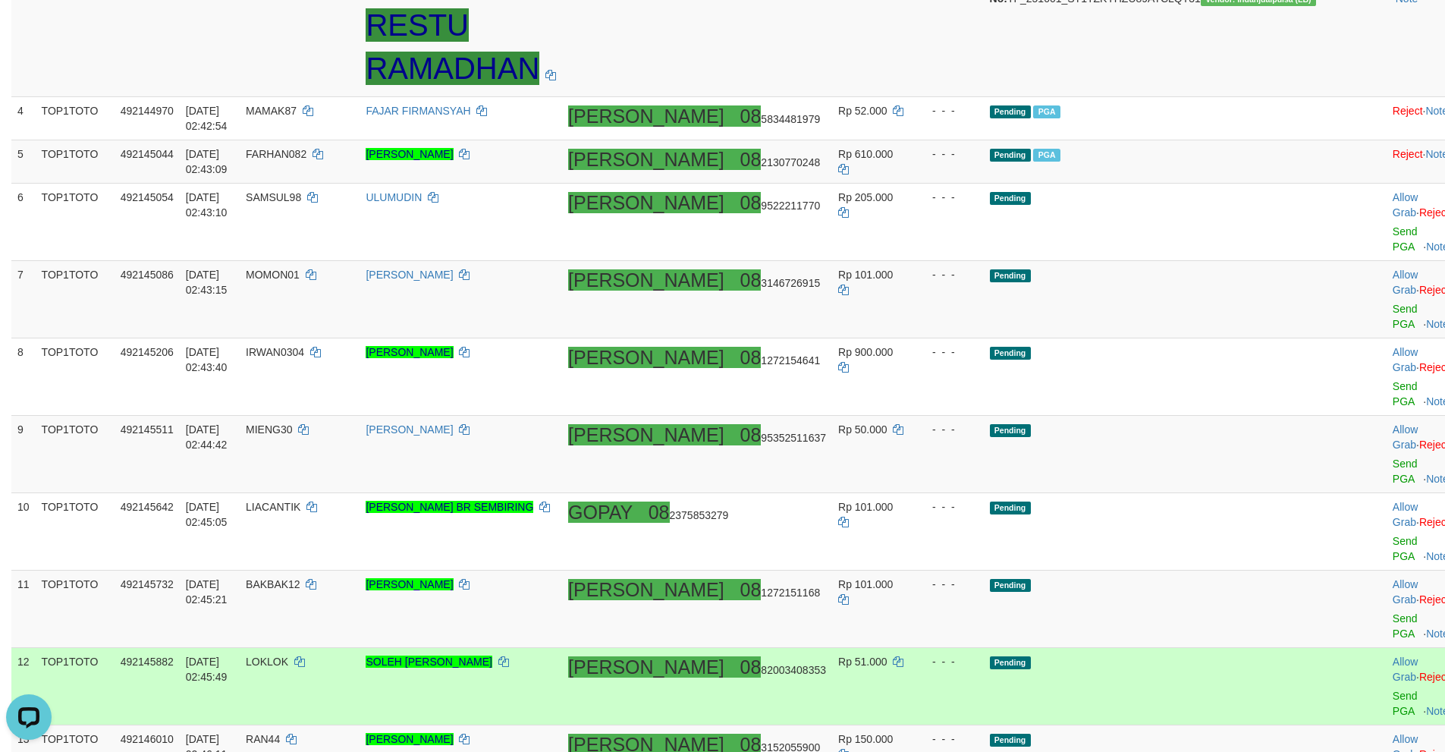
scroll to position [393, 0]
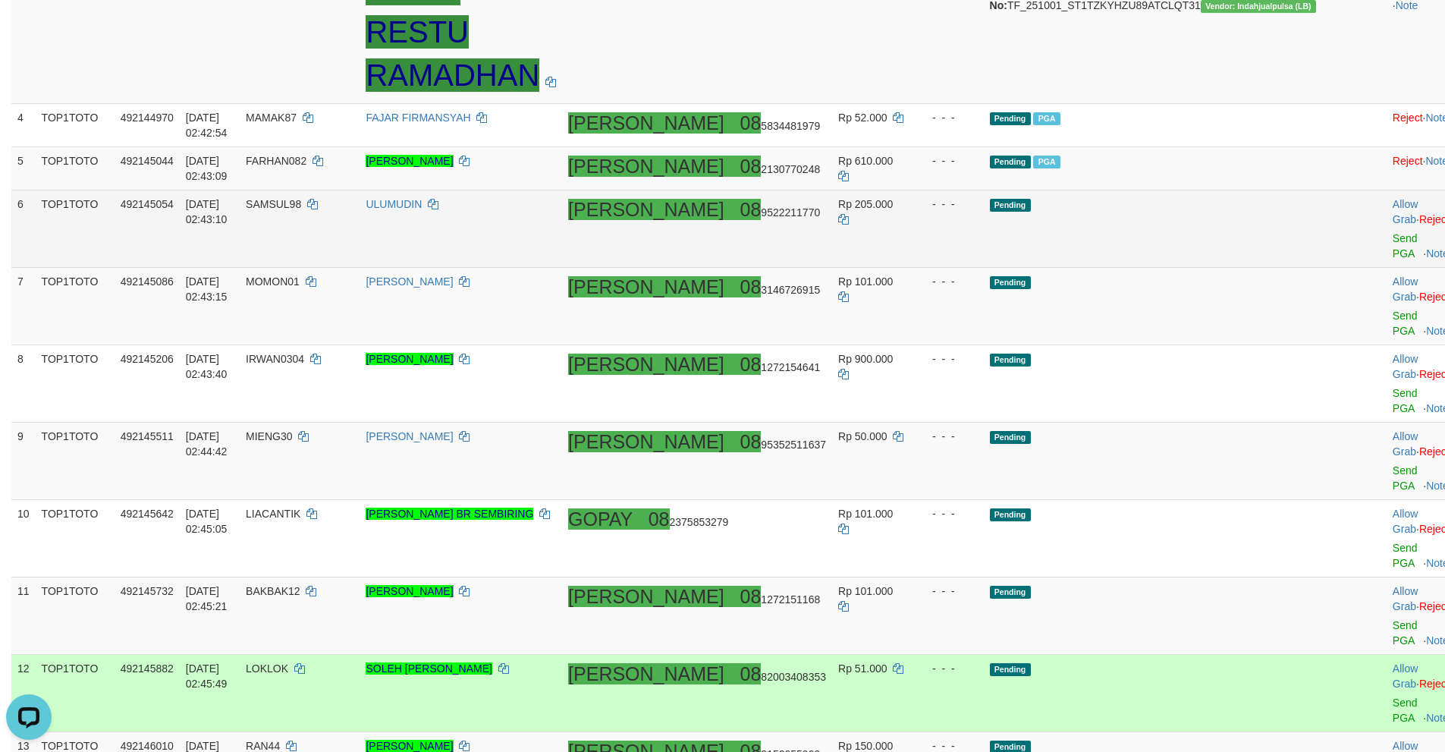
click at [1387, 240] on td "Allow Grab · Reject Send PGA · Note" at bounding box center [1424, 228] width 75 height 77
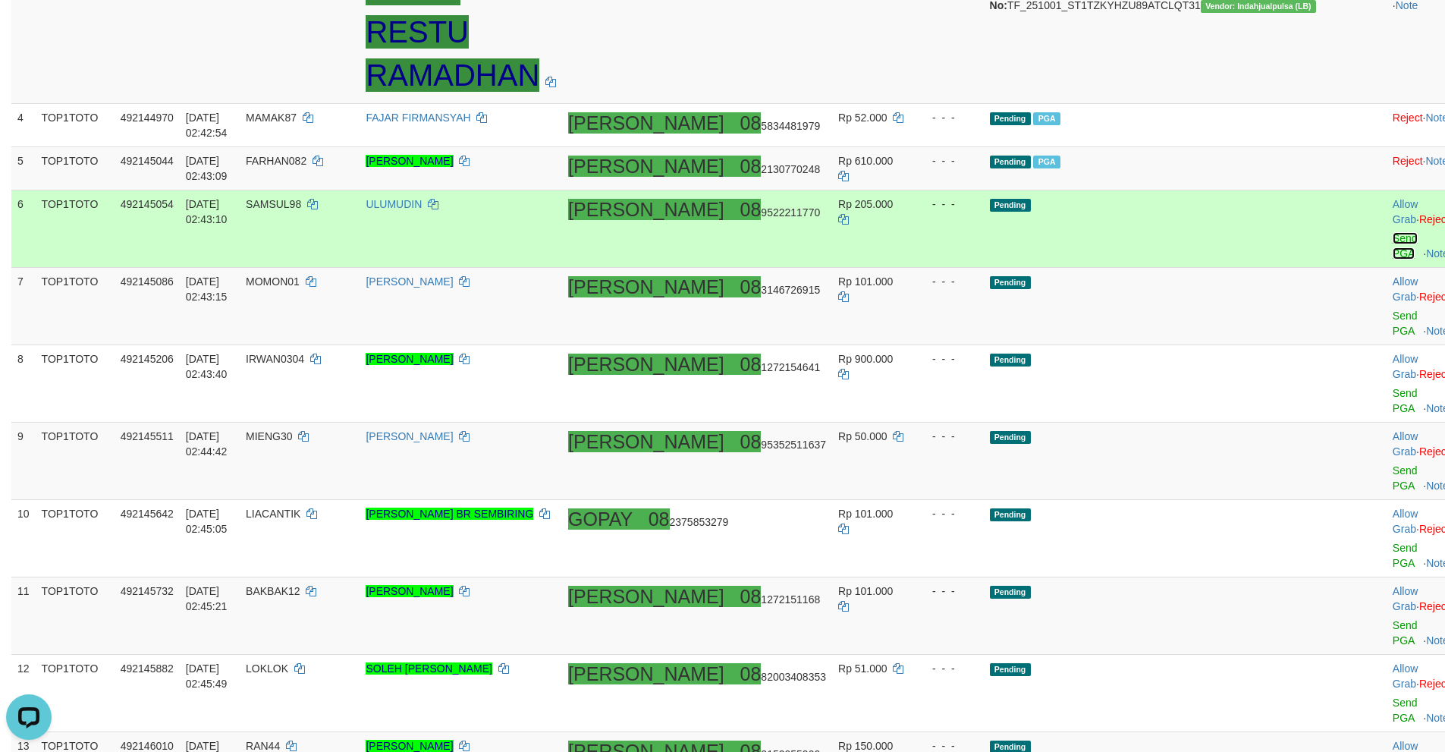
click at [1393, 232] on link "Send PGA" at bounding box center [1405, 245] width 25 height 27
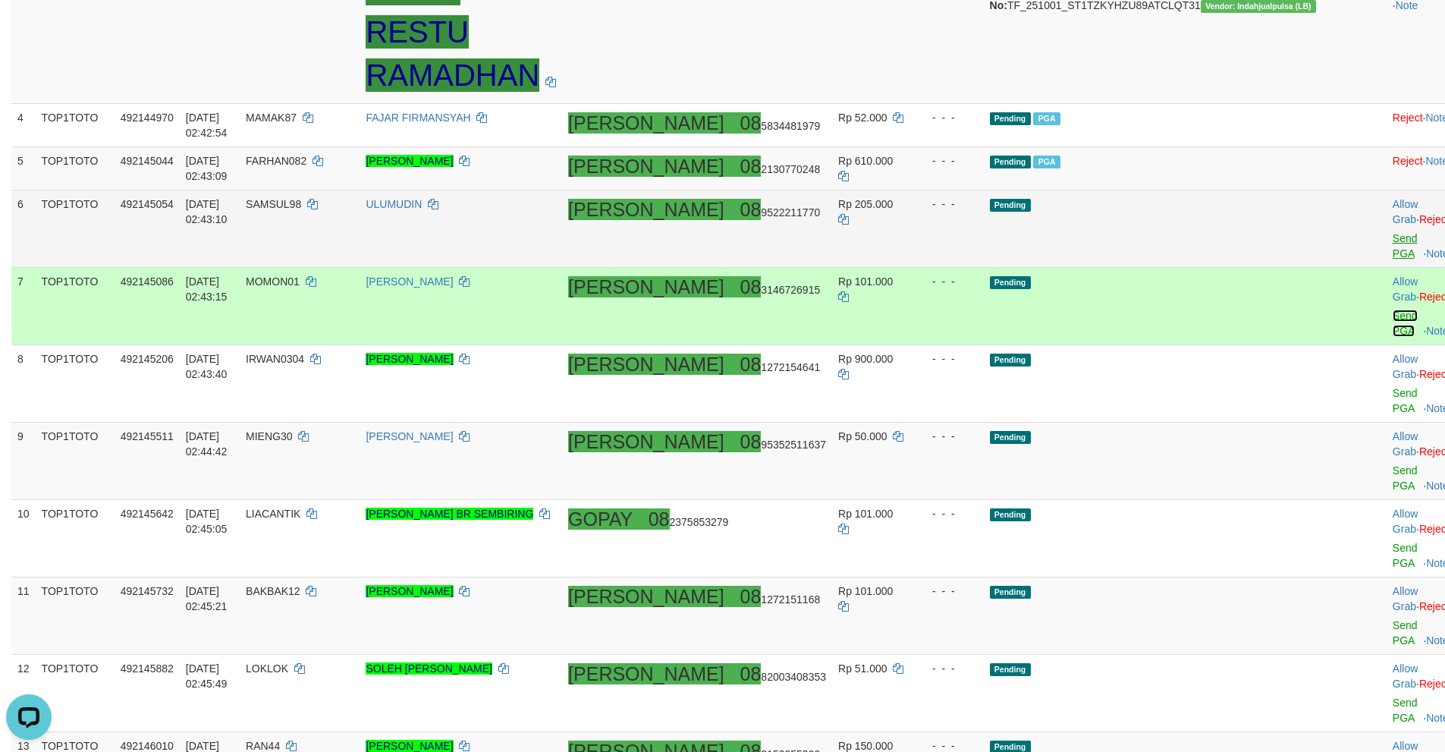
click at [1393, 309] on link "Send PGA" at bounding box center [1405, 322] width 25 height 27
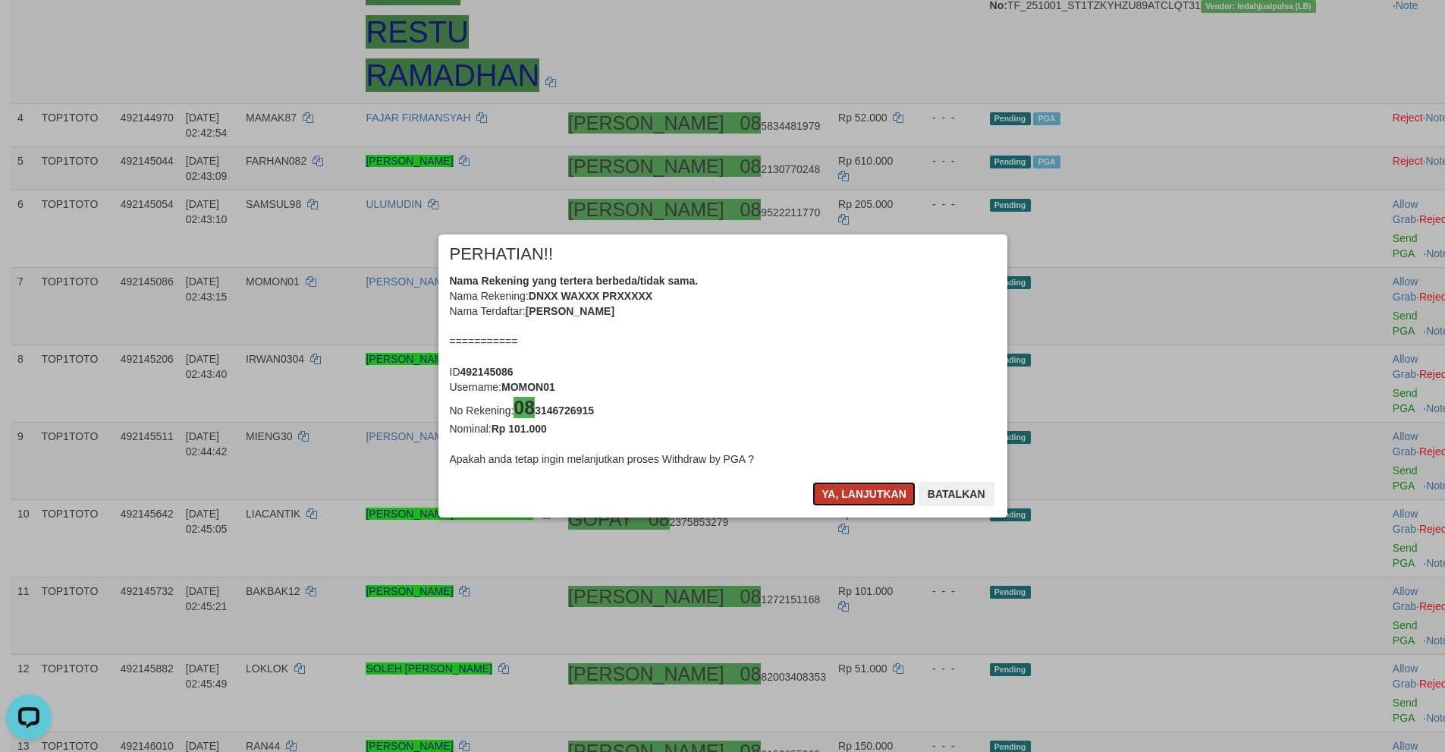
click at [848, 493] on button "Ya, lanjutkan" at bounding box center [863, 494] width 103 height 24
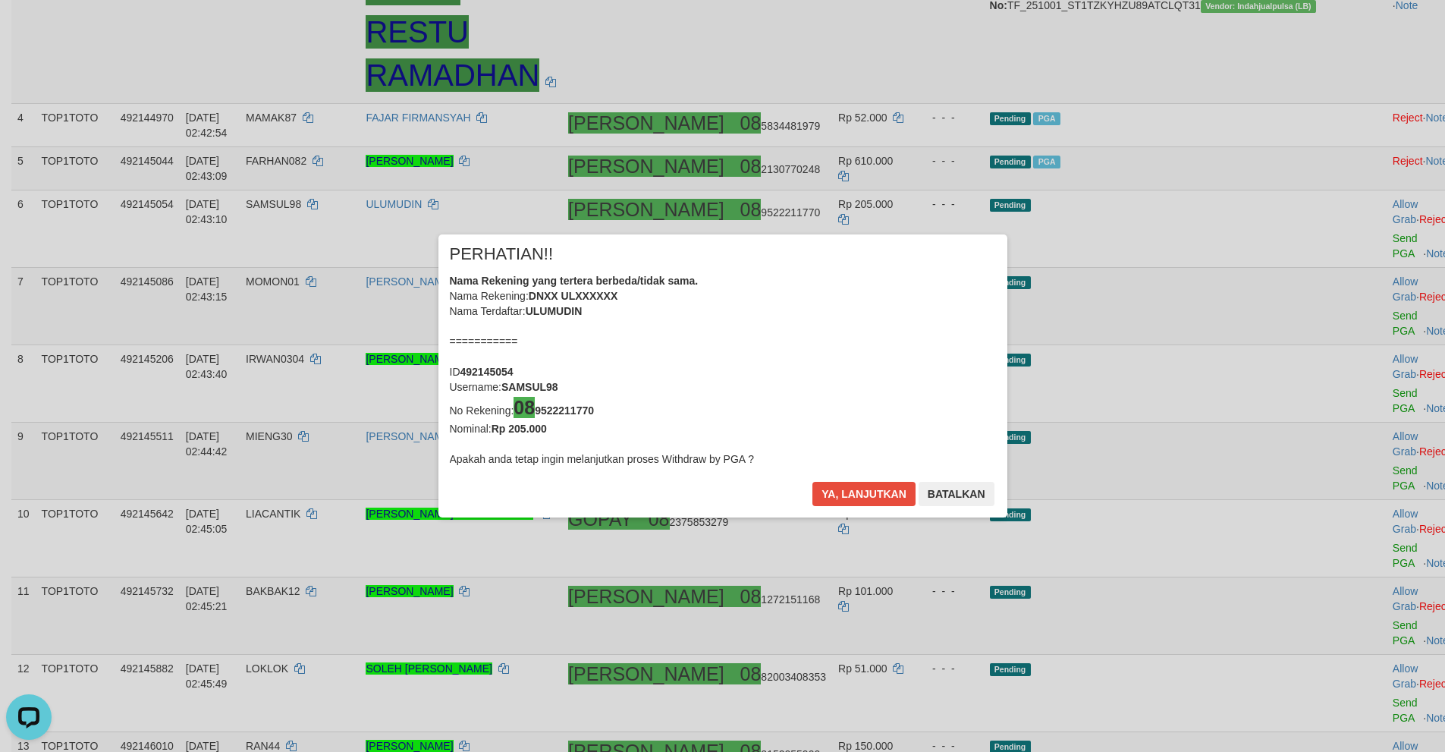
scroll to position [386, 0]
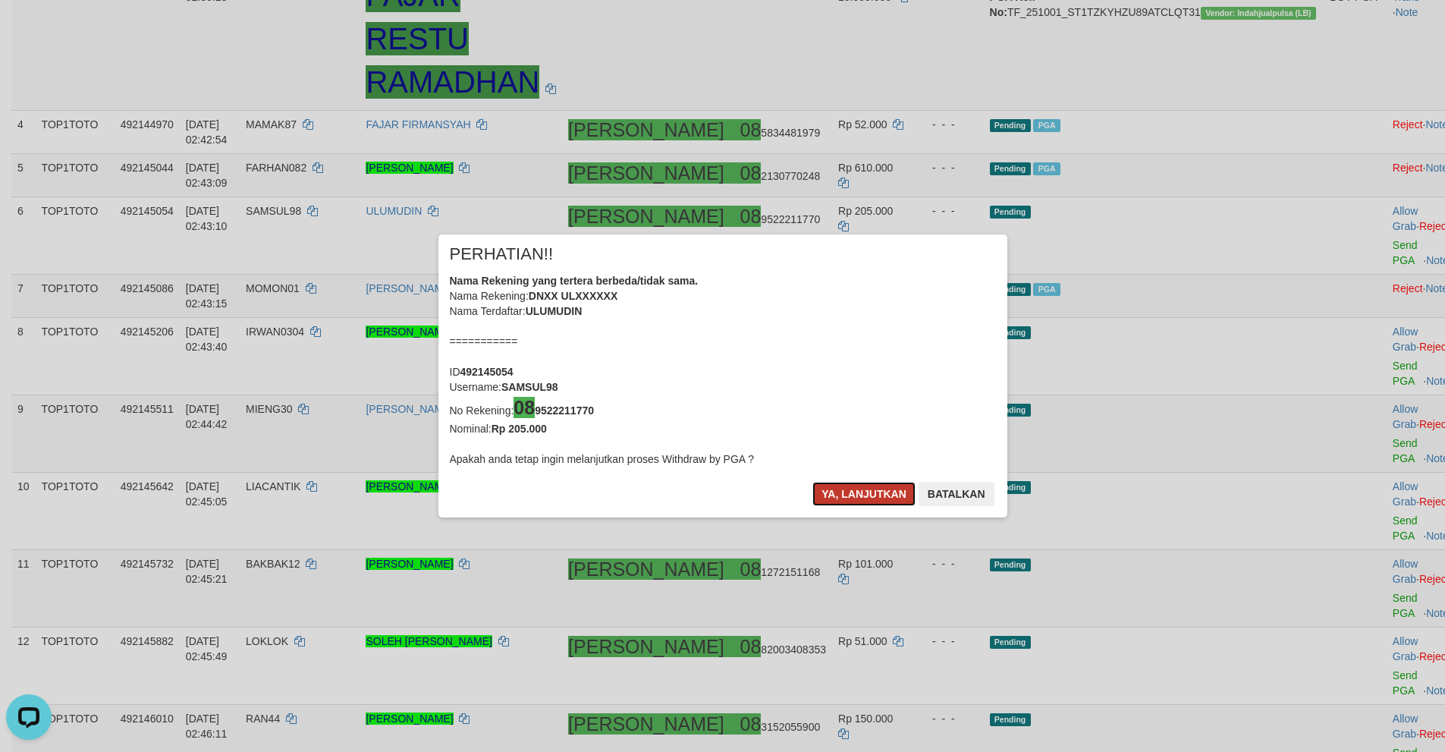
click at [848, 489] on button "Ya, lanjutkan" at bounding box center [863, 494] width 103 height 24
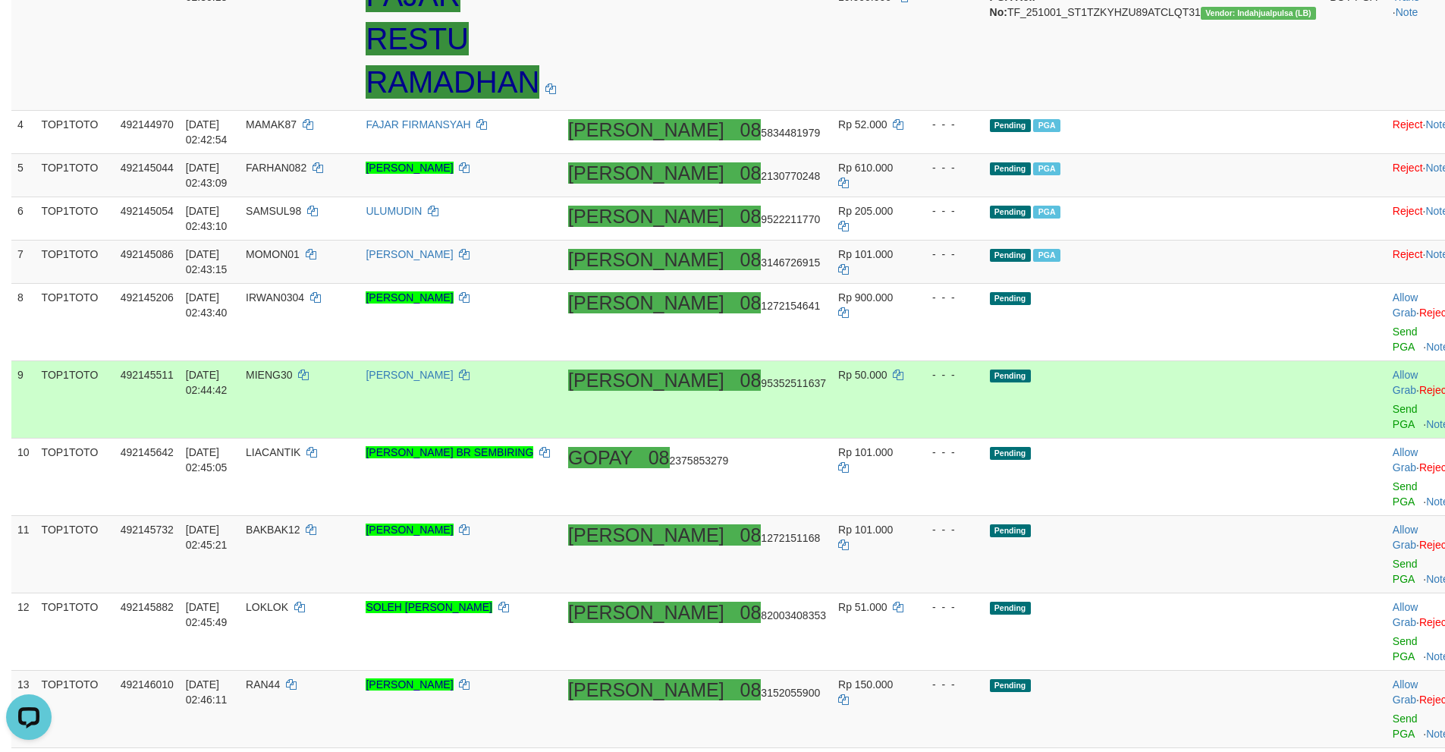
scroll to position [379, 0]
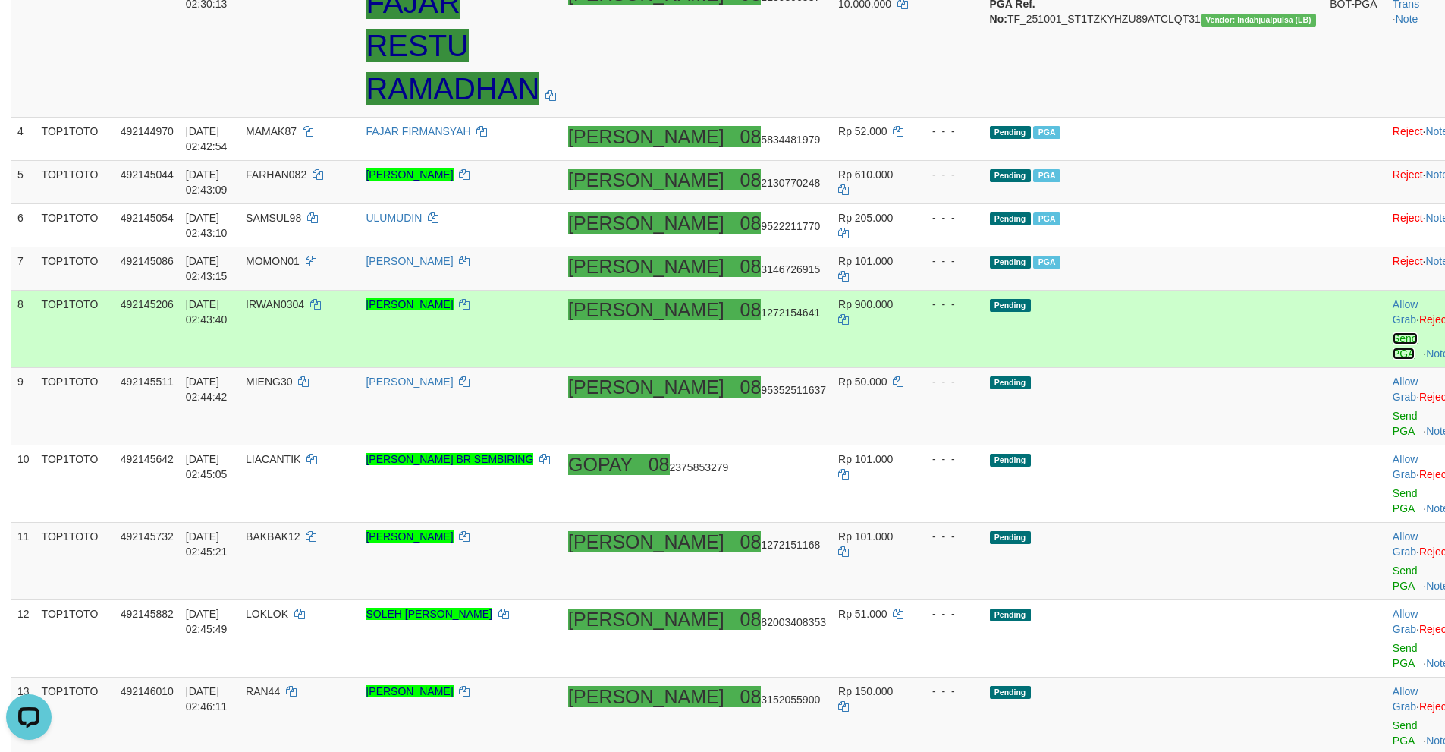
click at [1393, 332] on link "Send PGA" at bounding box center [1405, 345] width 25 height 27
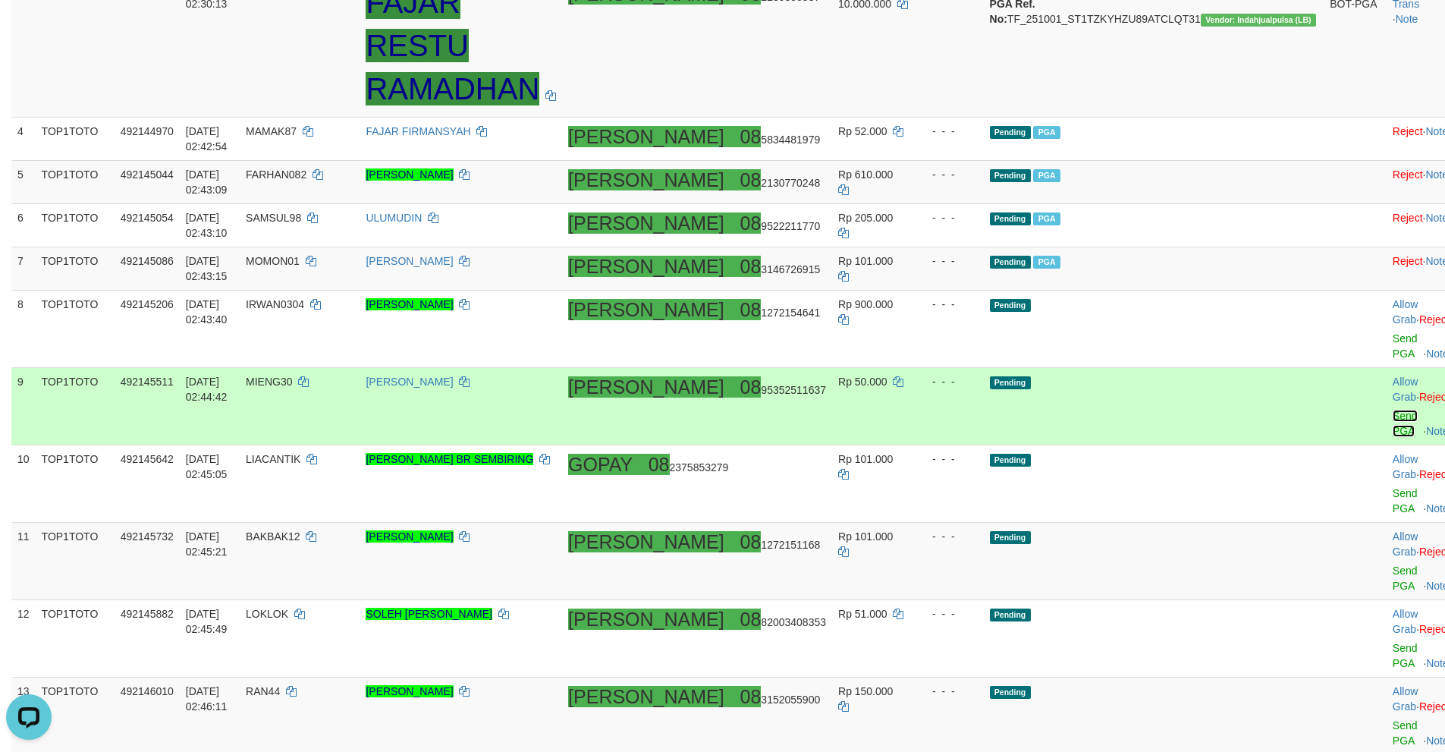
click at [1393, 410] on link "Send PGA" at bounding box center [1405, 423] width 25 height 27
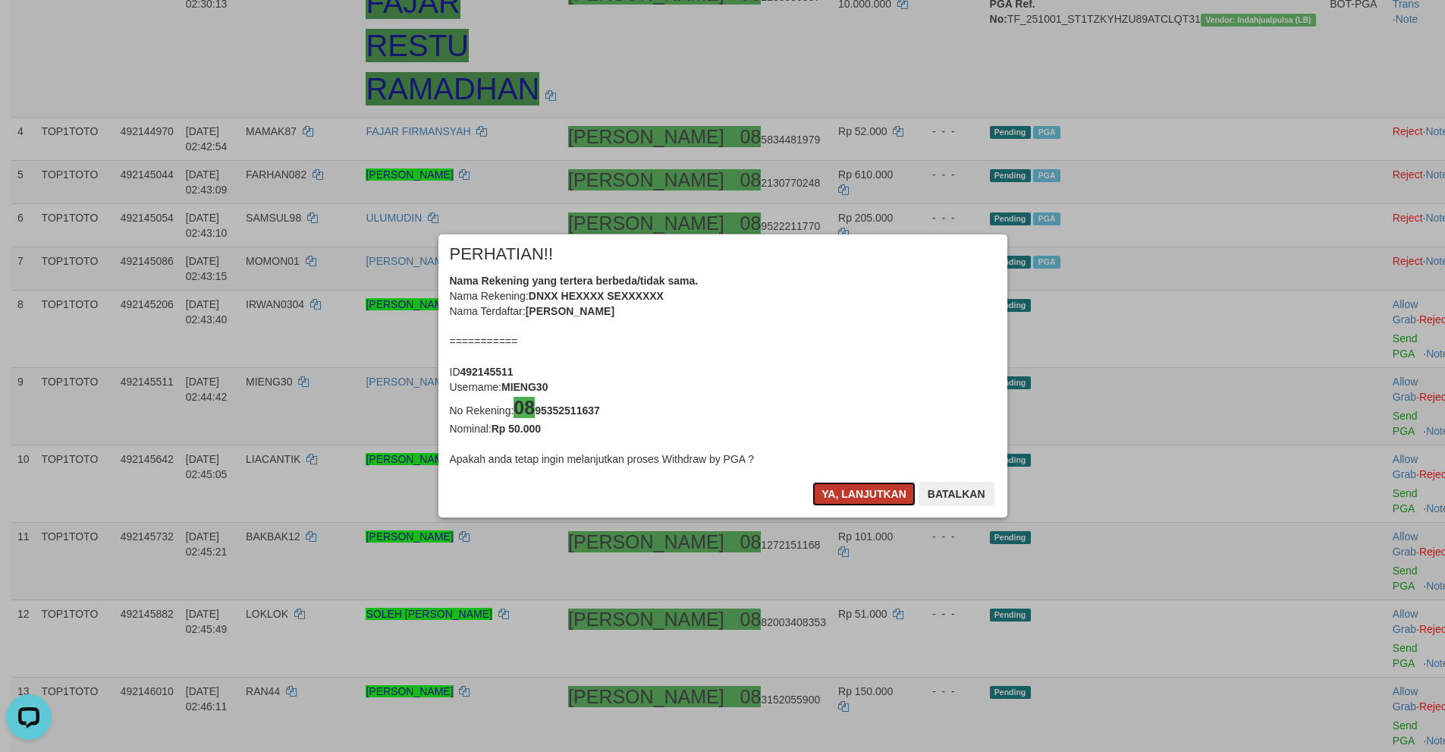
click at [841, 493] on button "Ya, lanjutkan" at bounding box center [863, 494] width 103 height 24
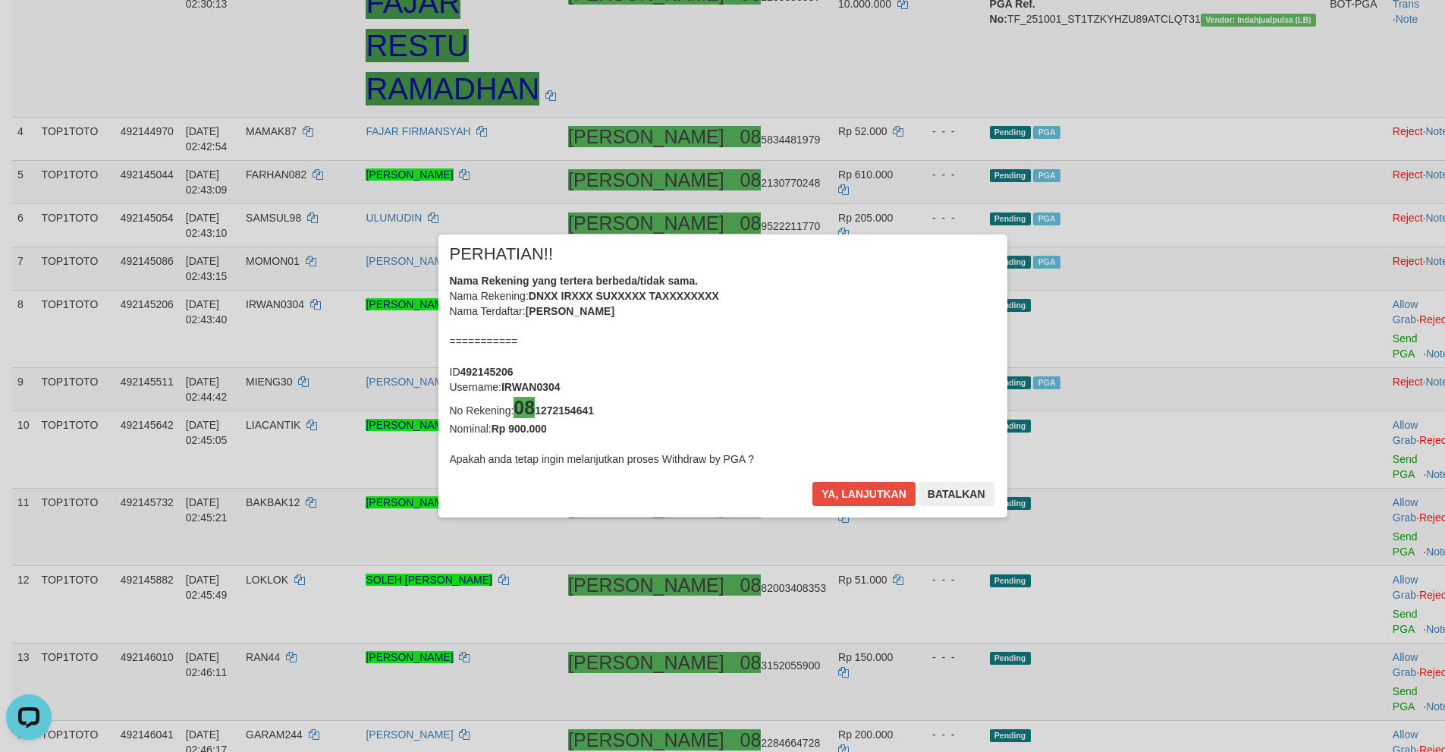
scroll to position [372, 0]
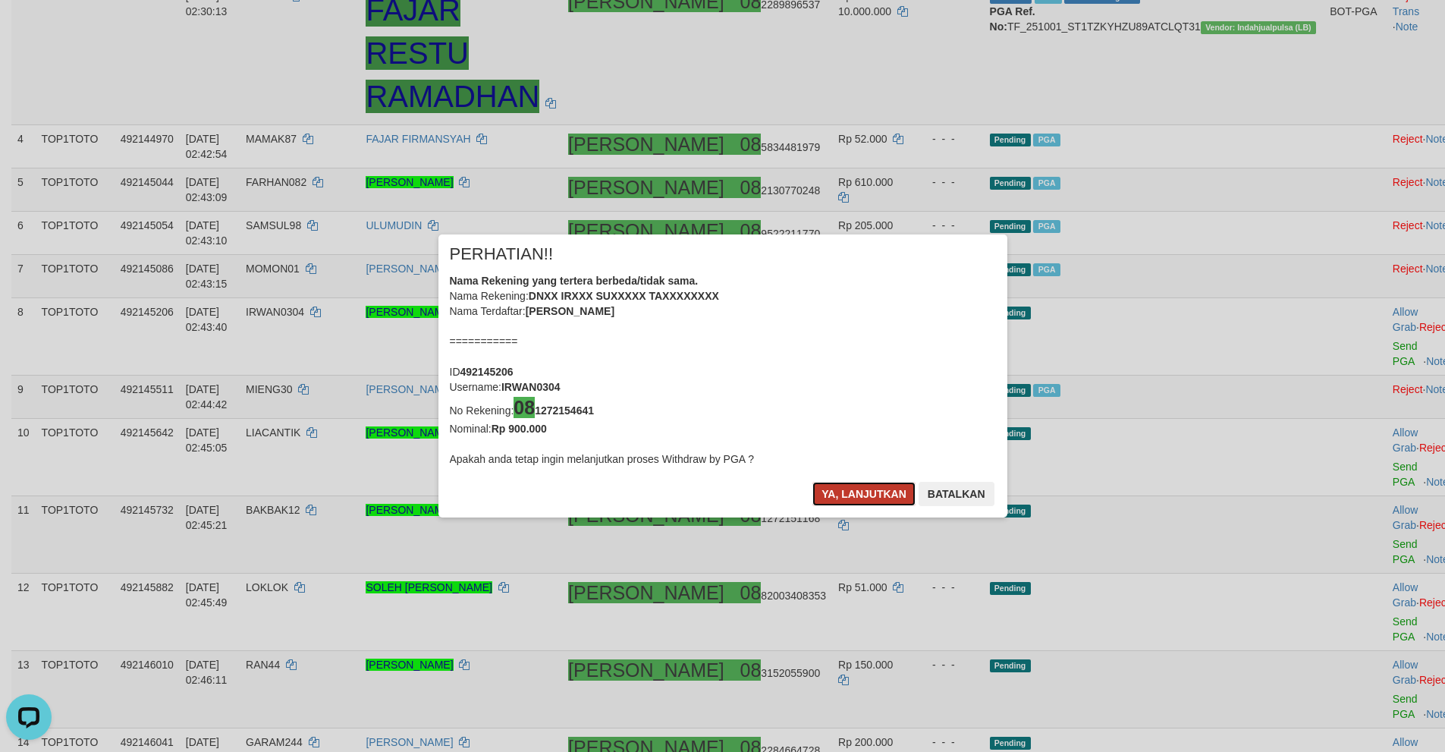
click at [841, 495] on button "Ya, lanjutkan" at bounding box center [863, 494] width 103 height 24
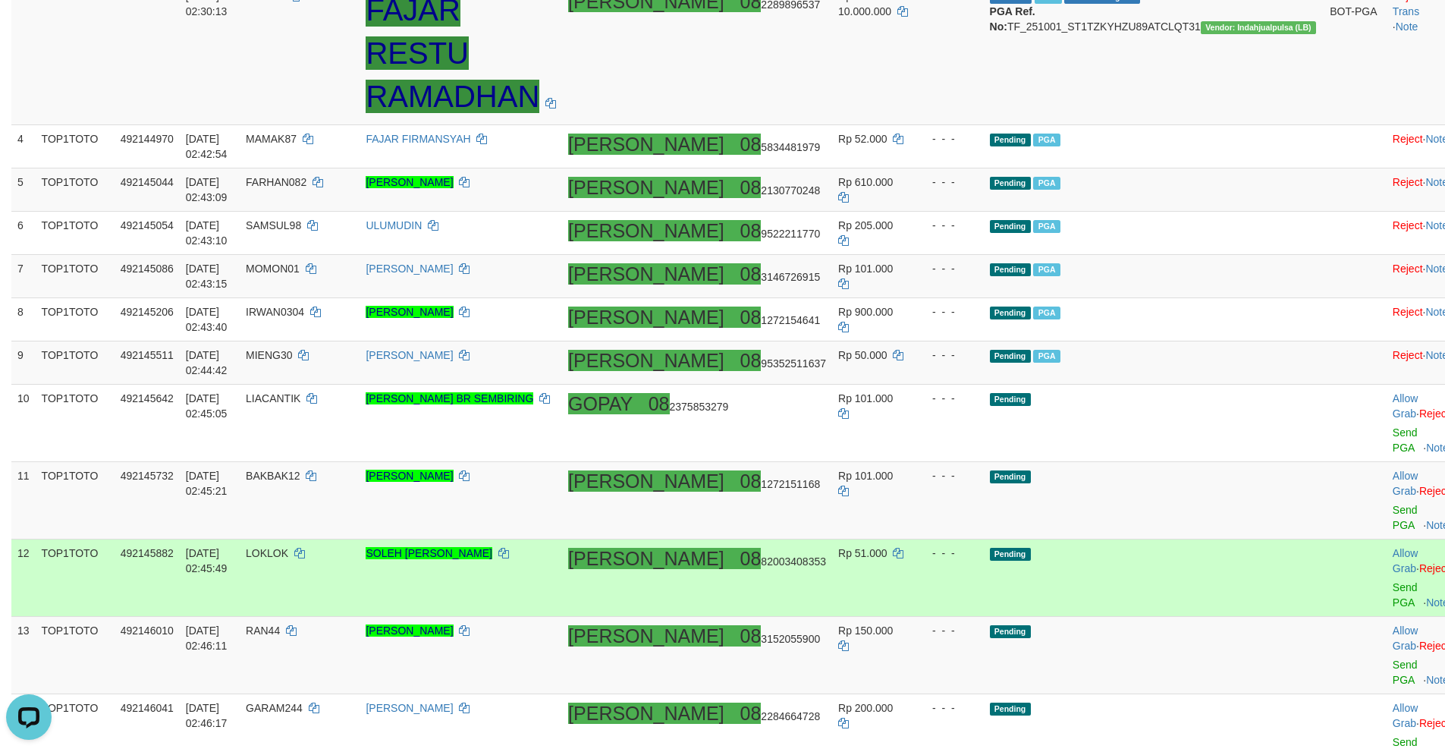
scroll to position [365, 0]
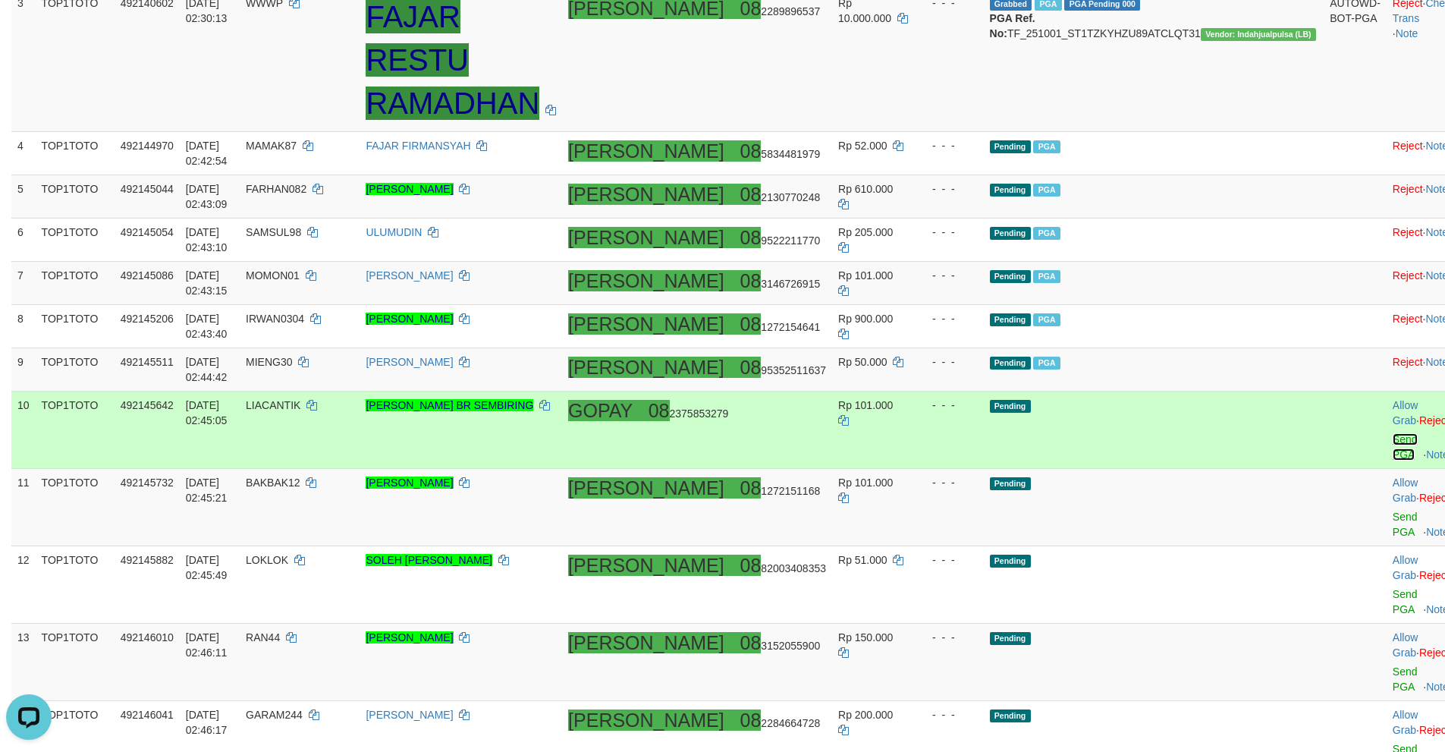
click at [1393, 433] on link "Send PGA" at bounding box center [1405, 446] width 25 height 27
click at [1393, 511] on link "Send PGA" at bounding box center [1405, 524] width 25 height 27
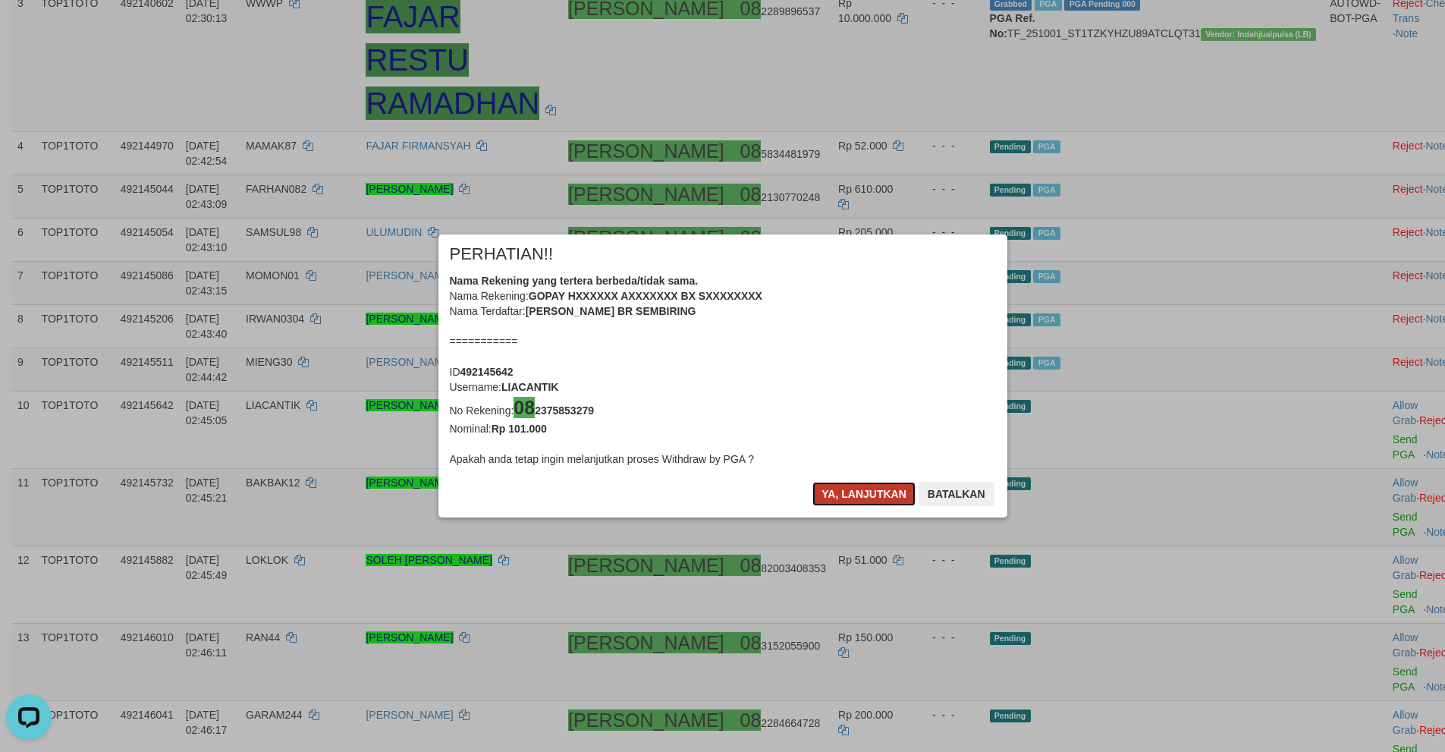
click at [832, 493] on button "Ya, lanjutkan" at bounding box center [863, 494] width 103 height 24
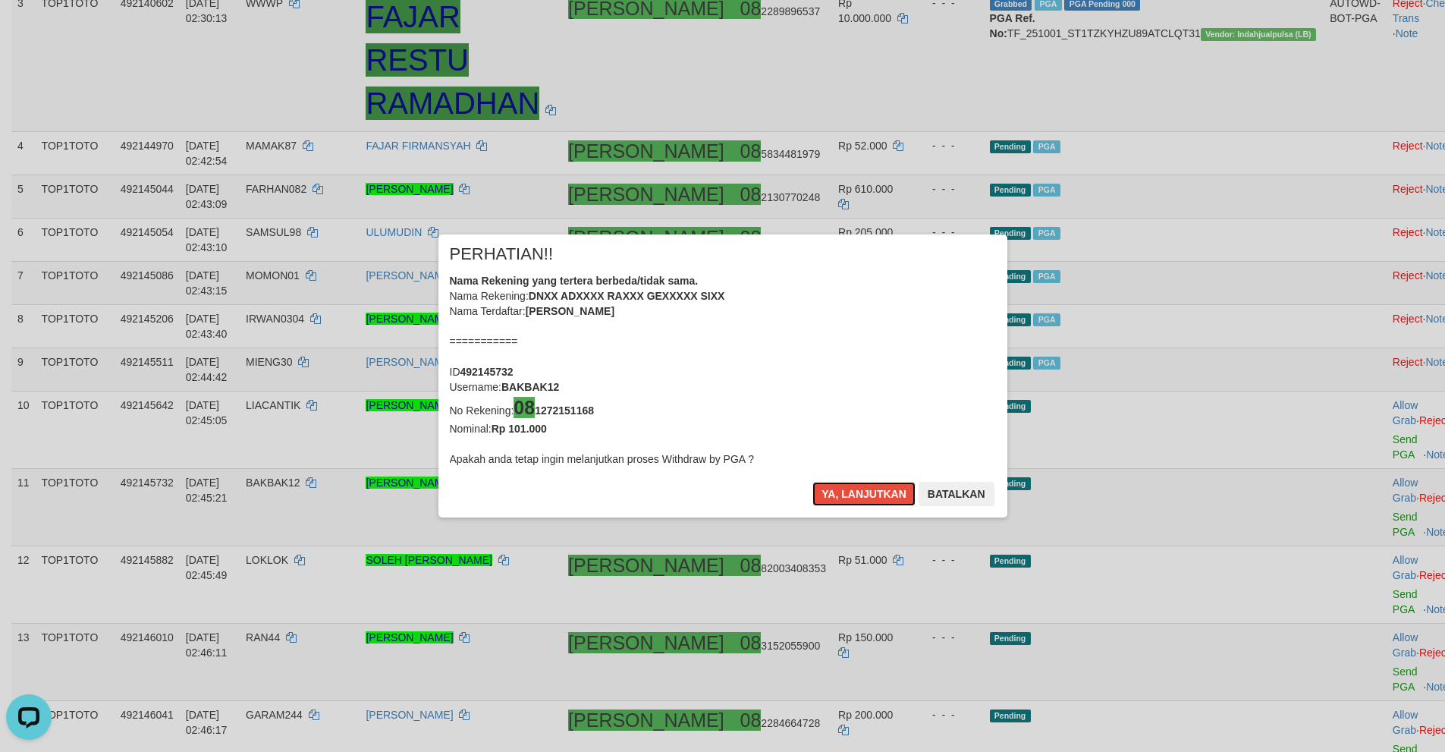
click at [832, 493] on button "Ya, lanjutkan" at bounding box center [863, 494] width 103 height 24
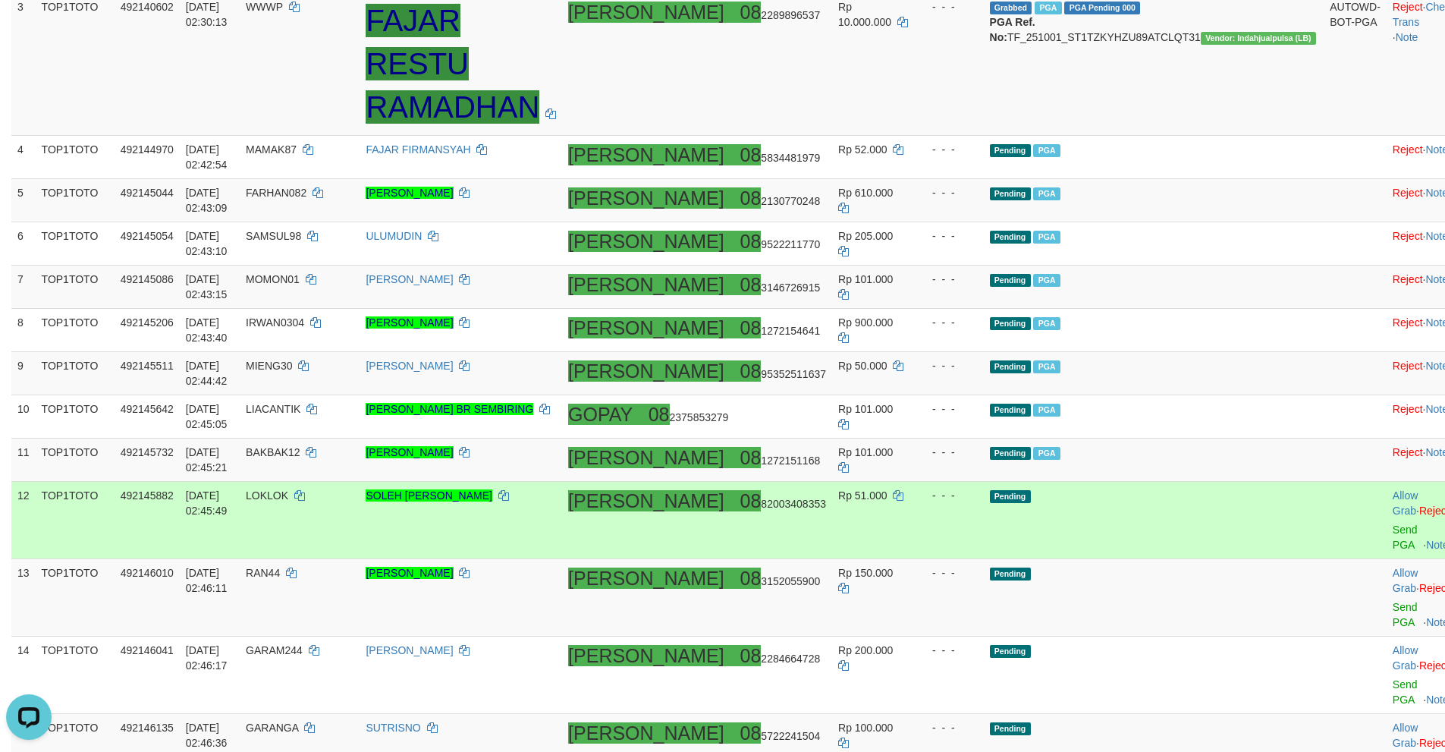
scroll to position [357, 0]
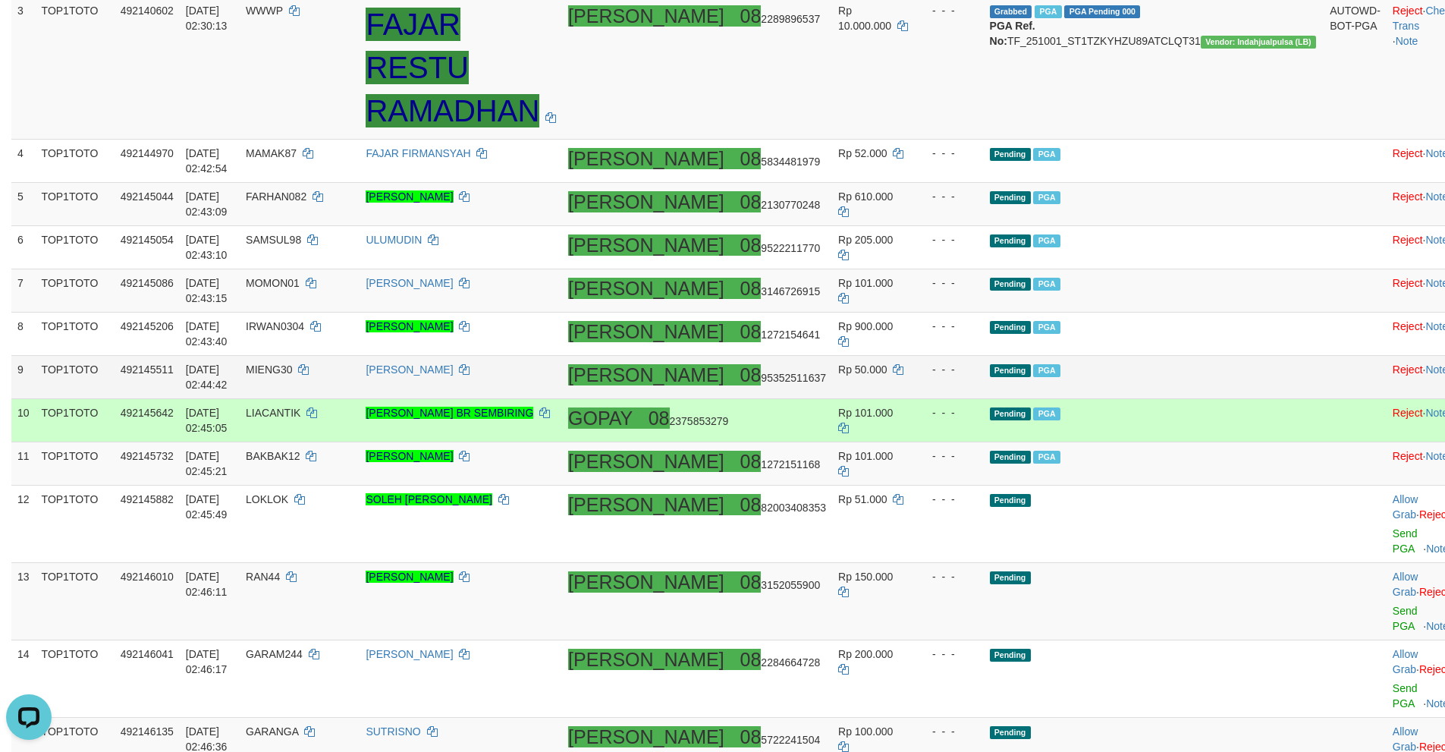
click at [803, 393] on td "[PERSON_NAME] 08 95352511637" at bounding box center [697, 377] width 270 height 43
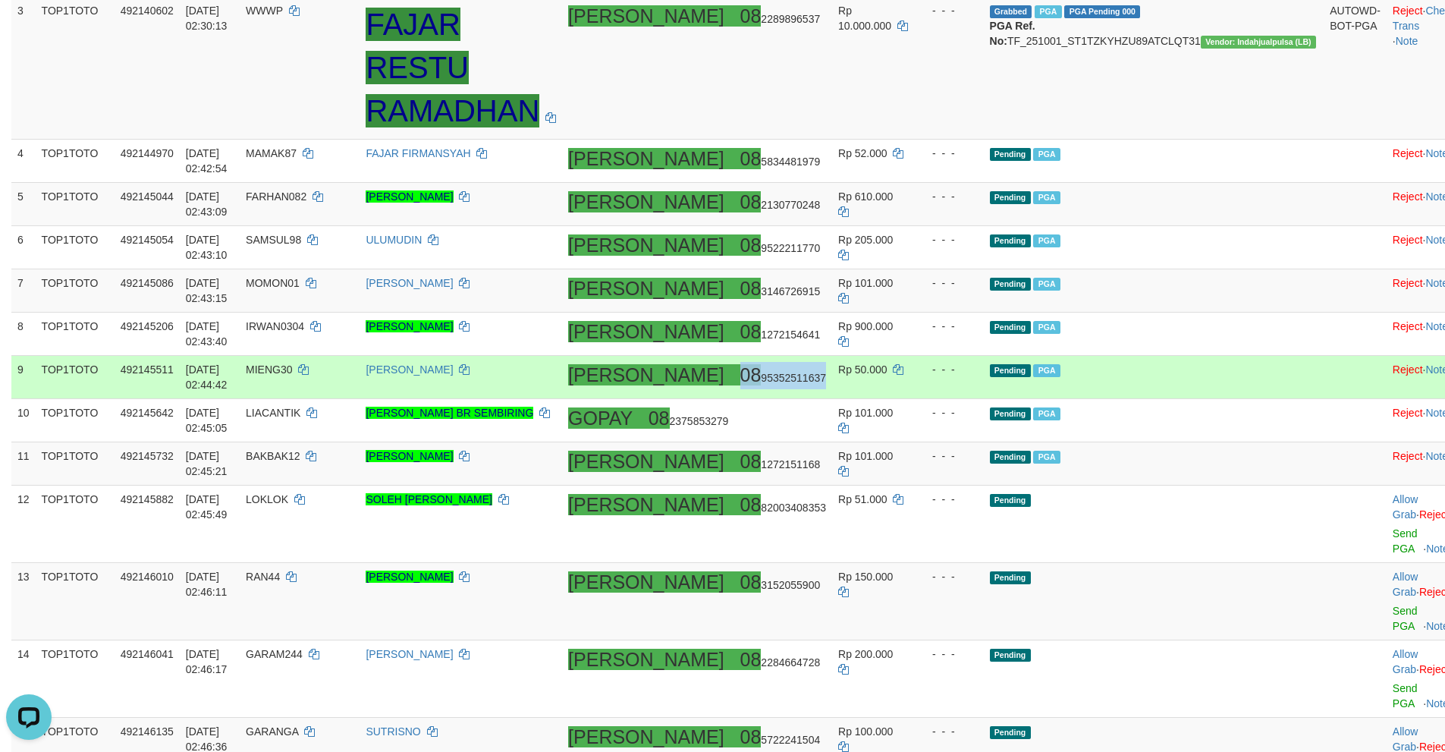
click at [803, 393] on td "[PERSON_NAME] 08 95352511637" at bounding box center [697, 377] width 270 height 43
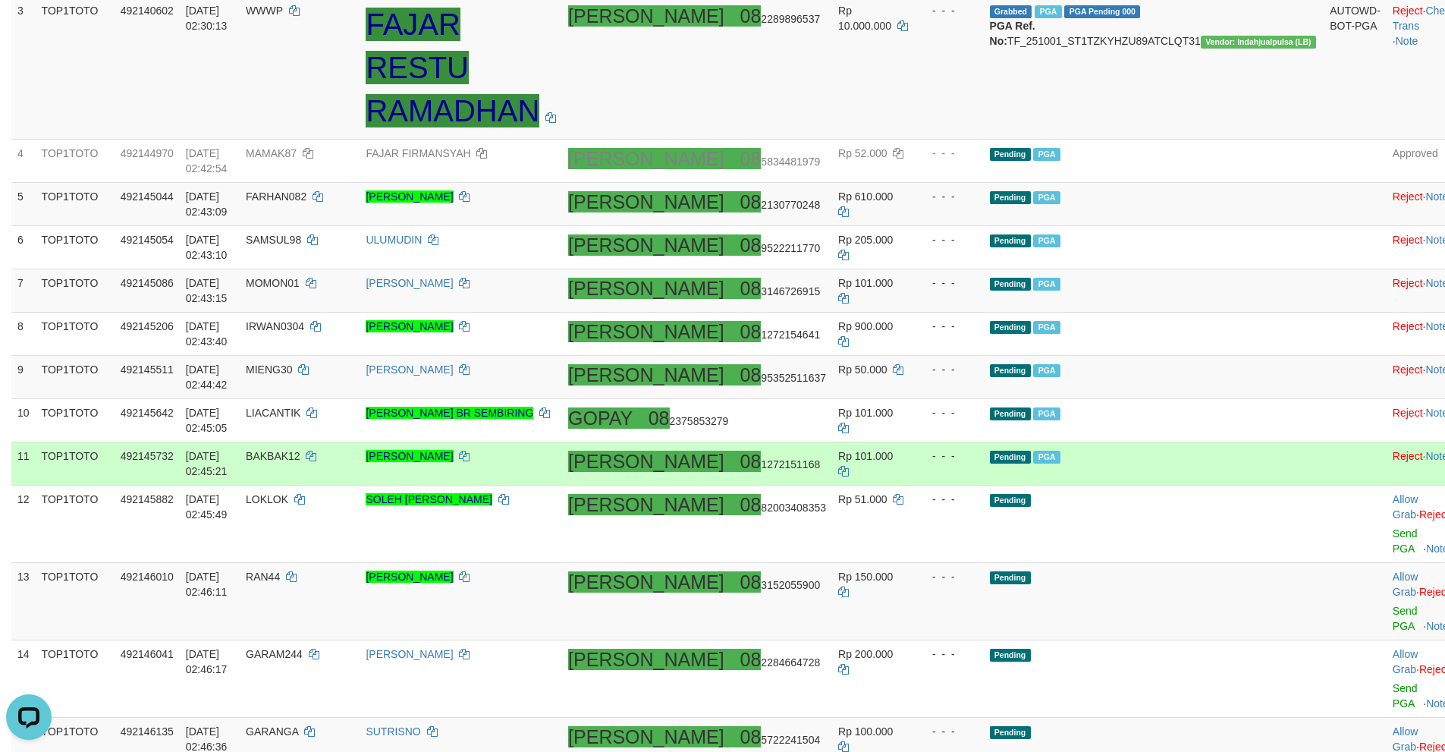
click at [1180, 466] on td "Pending PGA" at bounding box center [1154, 463] width 341 height 43
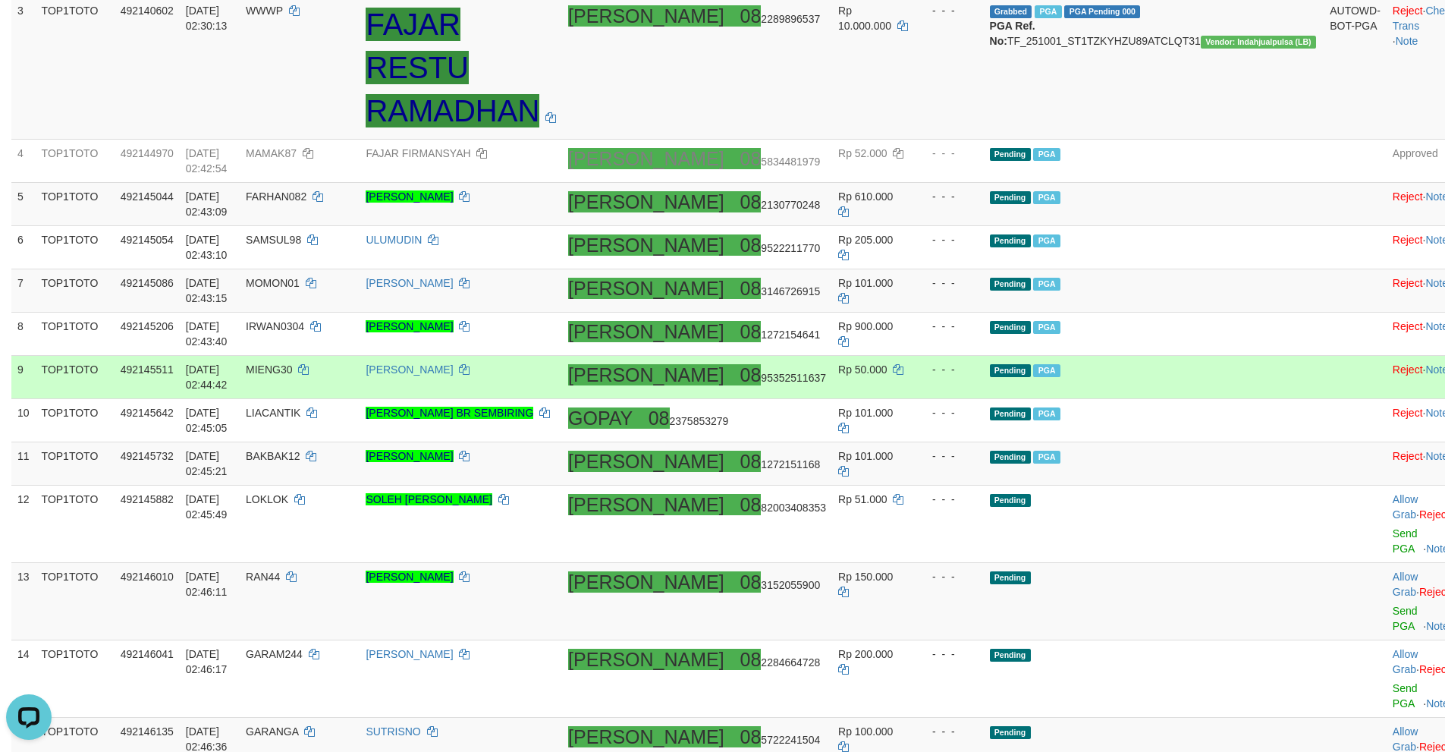
click at [791, 393] on td "[PERSON_NAME] 08 95352511637" at bounding box center [697, 377] width 270 height 43
copy span "08 95352511637"
click at [791, 393] on td "[PERSON_NAME] 08 95352511637" at bounding box center [697, 377] width 270 height 43
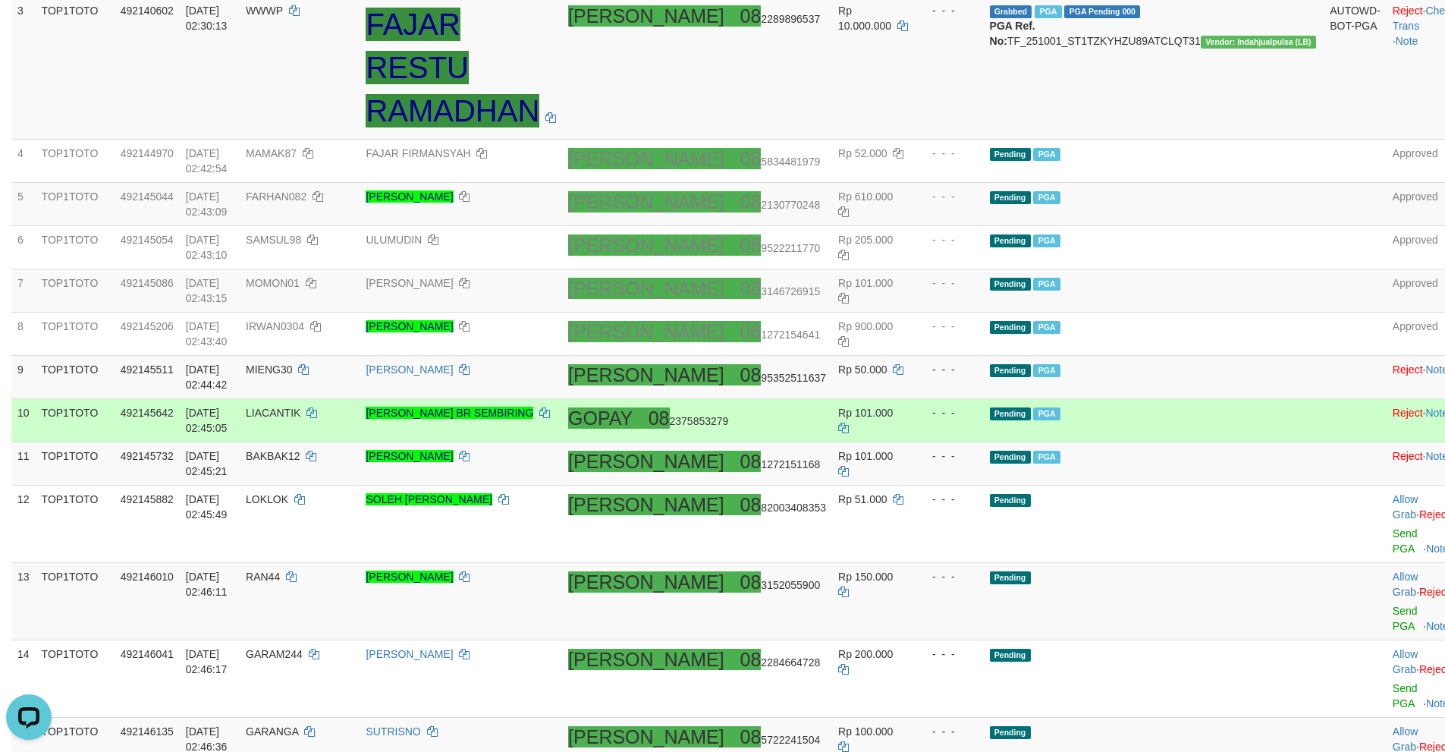
click at [787, 427] on td "GOPAY 08 2375853279" at bounding box center [697, 420] width 270 height 43
copy span "08 2375853279"
click at [787, 427] on td "GOPAY 08 2375853279" at bounding box center [697, 420] width 270 height 43
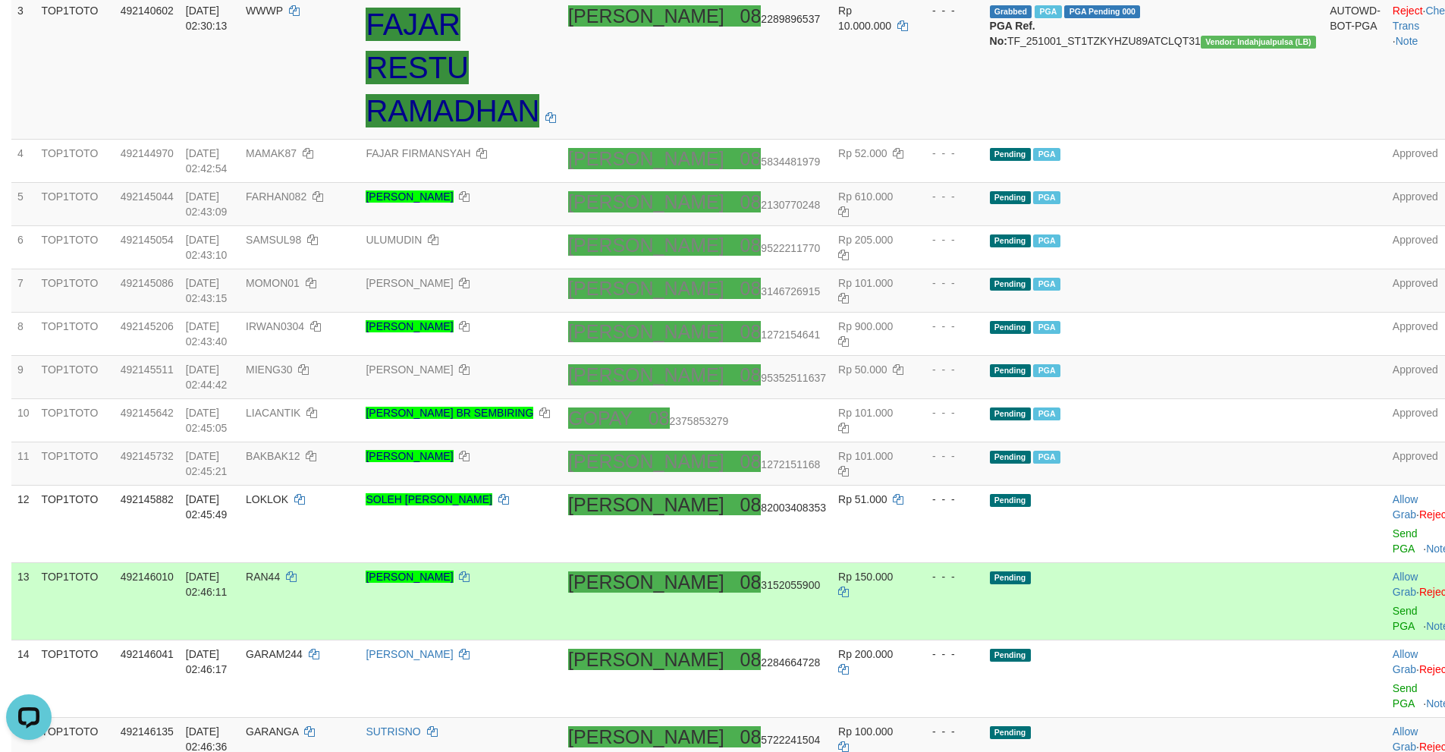
click at [1133, 563] on td "Pending" at bounding box center [1154, 601] width 341 height 77
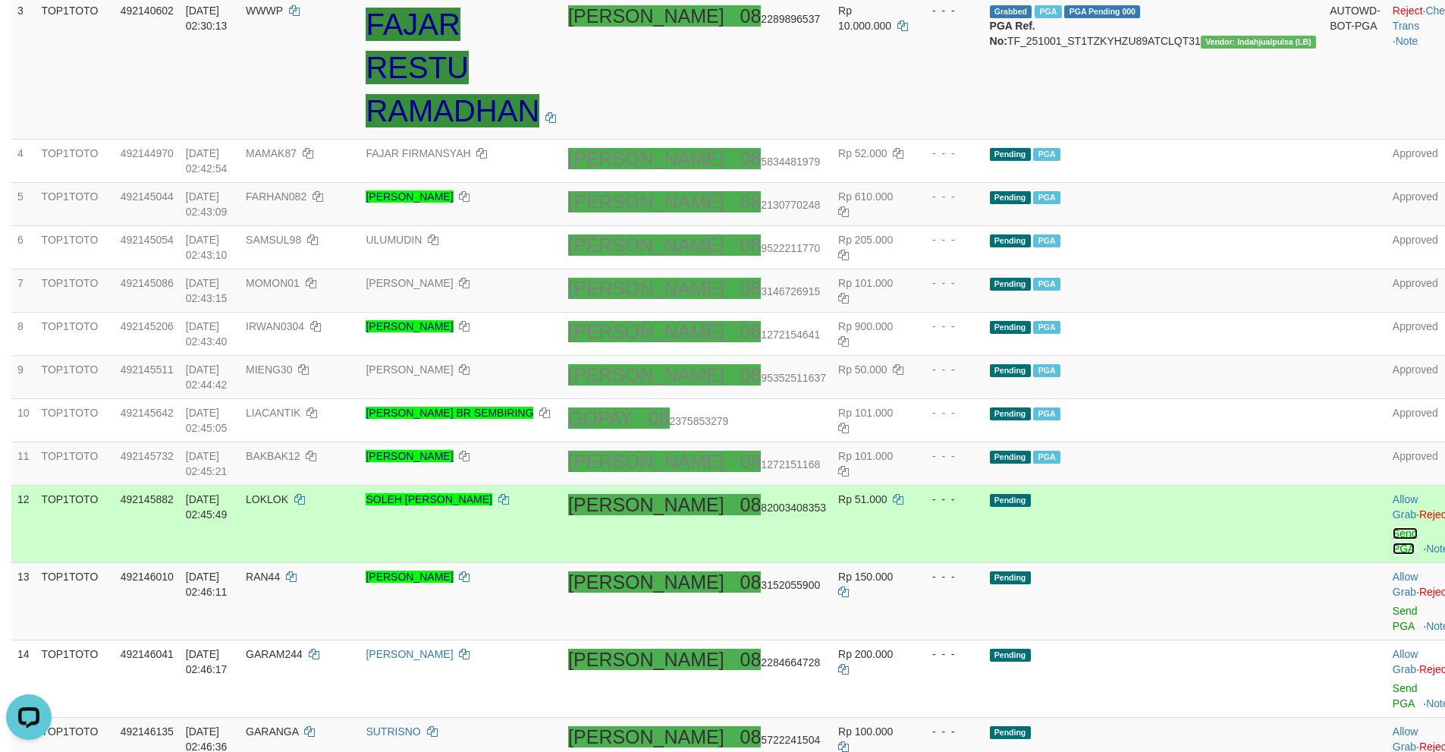
click at [1393, 527] on link "Send PGA" at bounding box center [1405, 540] width 25 height 27
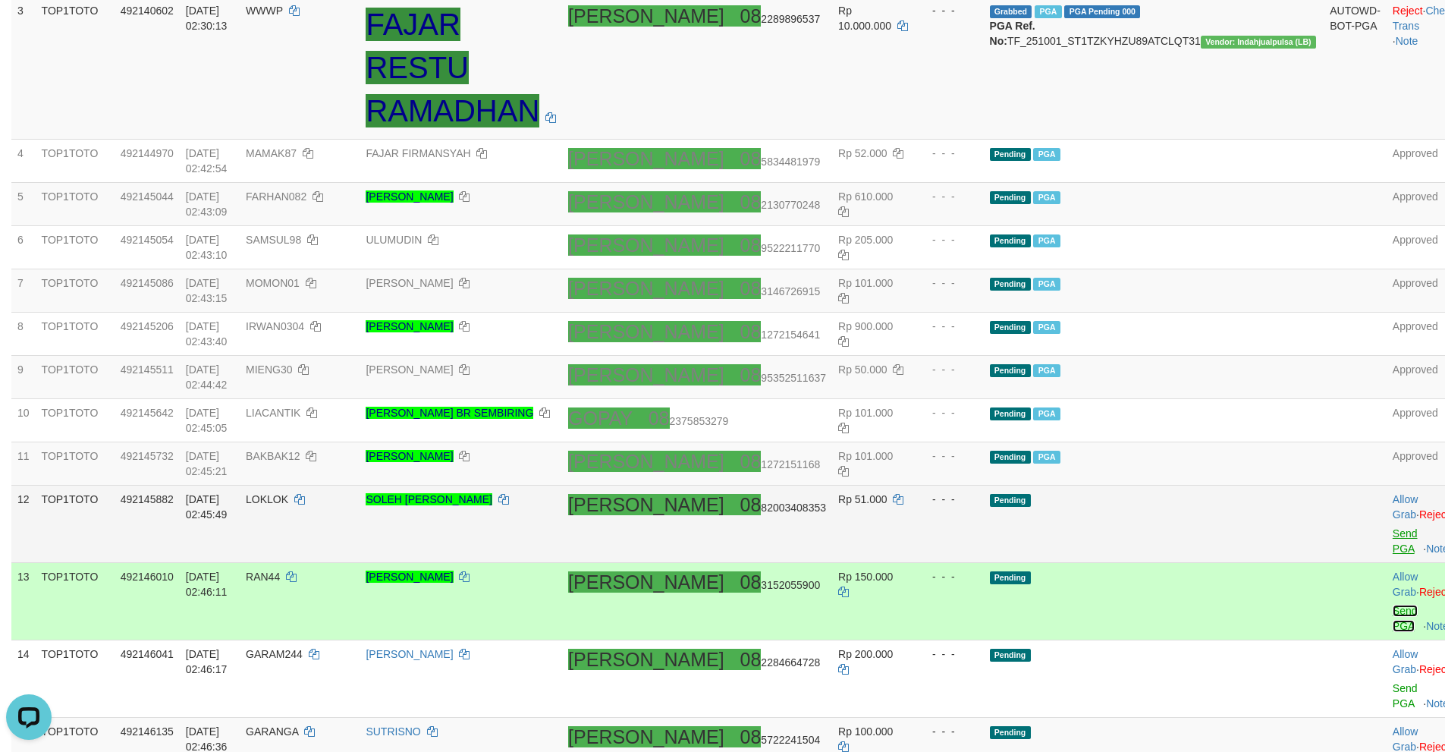
click at [1393, 605] on link "Send PGA" at bounding box center [1405, 618] width 25 height 27
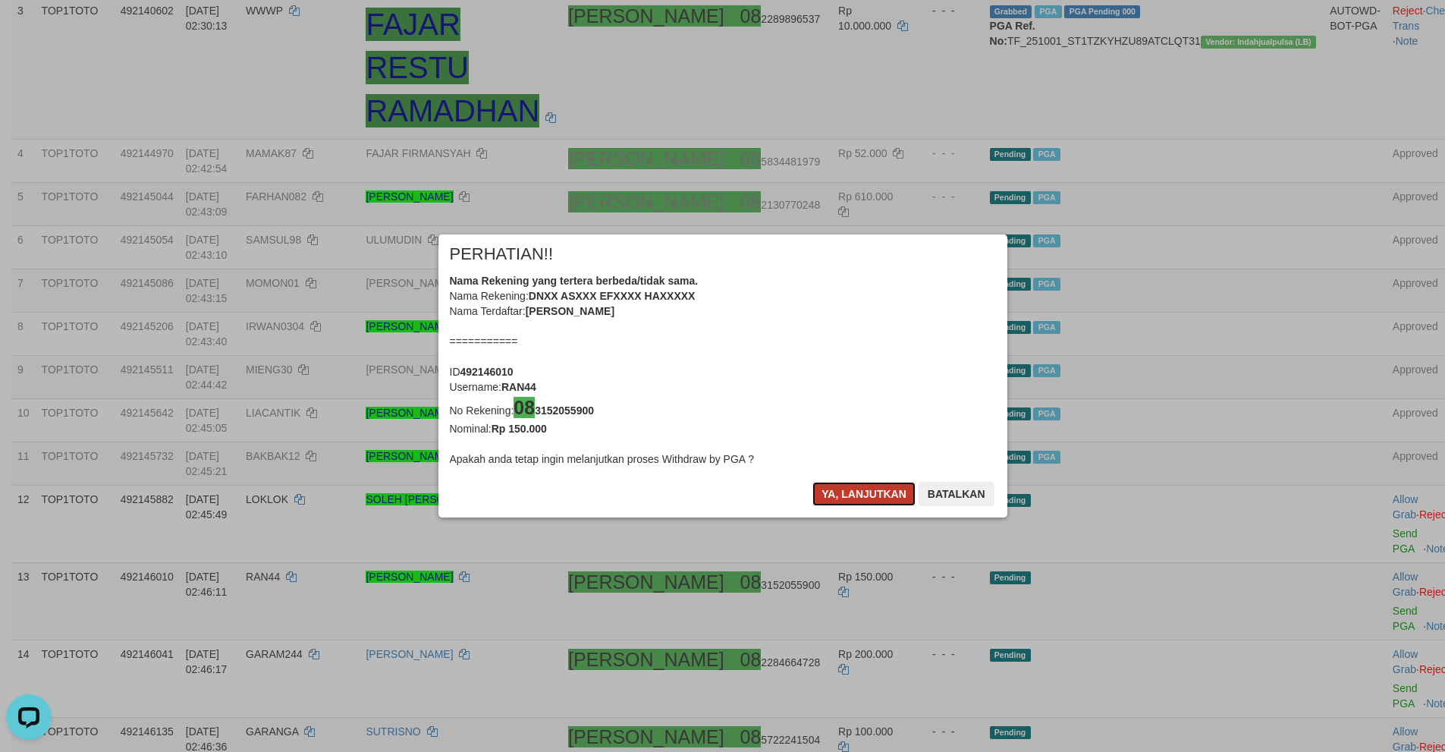
click at [844, 495] on button "Ya, lanjutkan" at bounding box center [863, 494] width 103 height 24
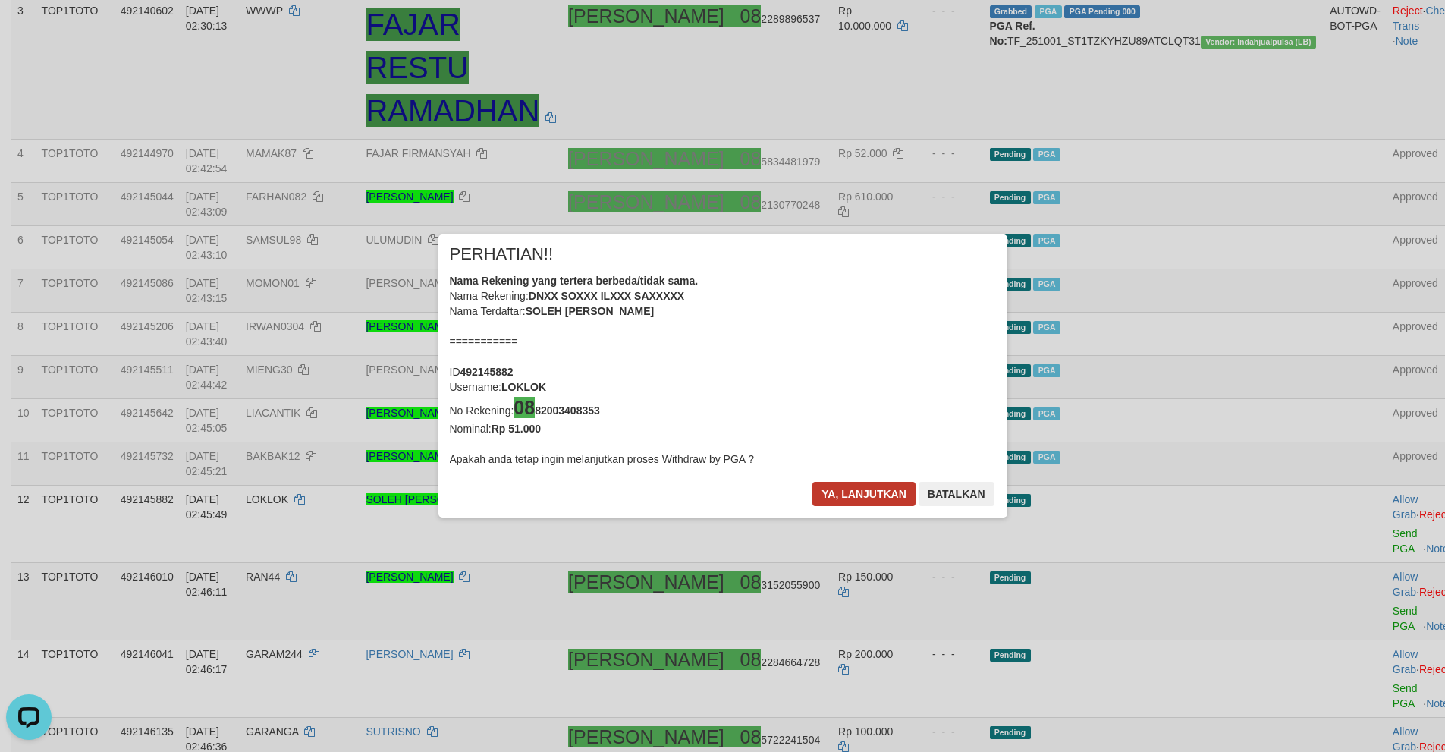
scroll to position [350, 0]
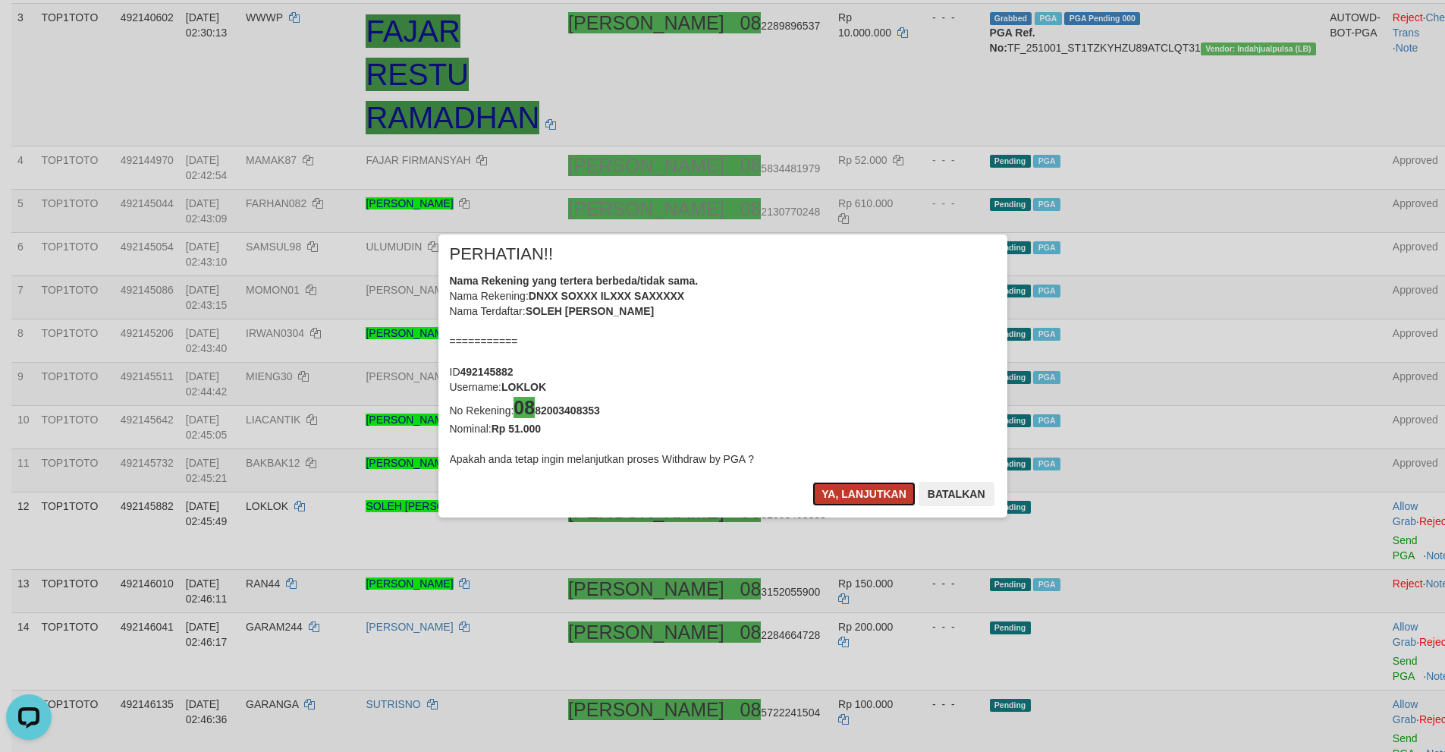
click at [833, 486] on button "Ya, lanjutkan" at bounding box center [863, 494] width 103 height 24
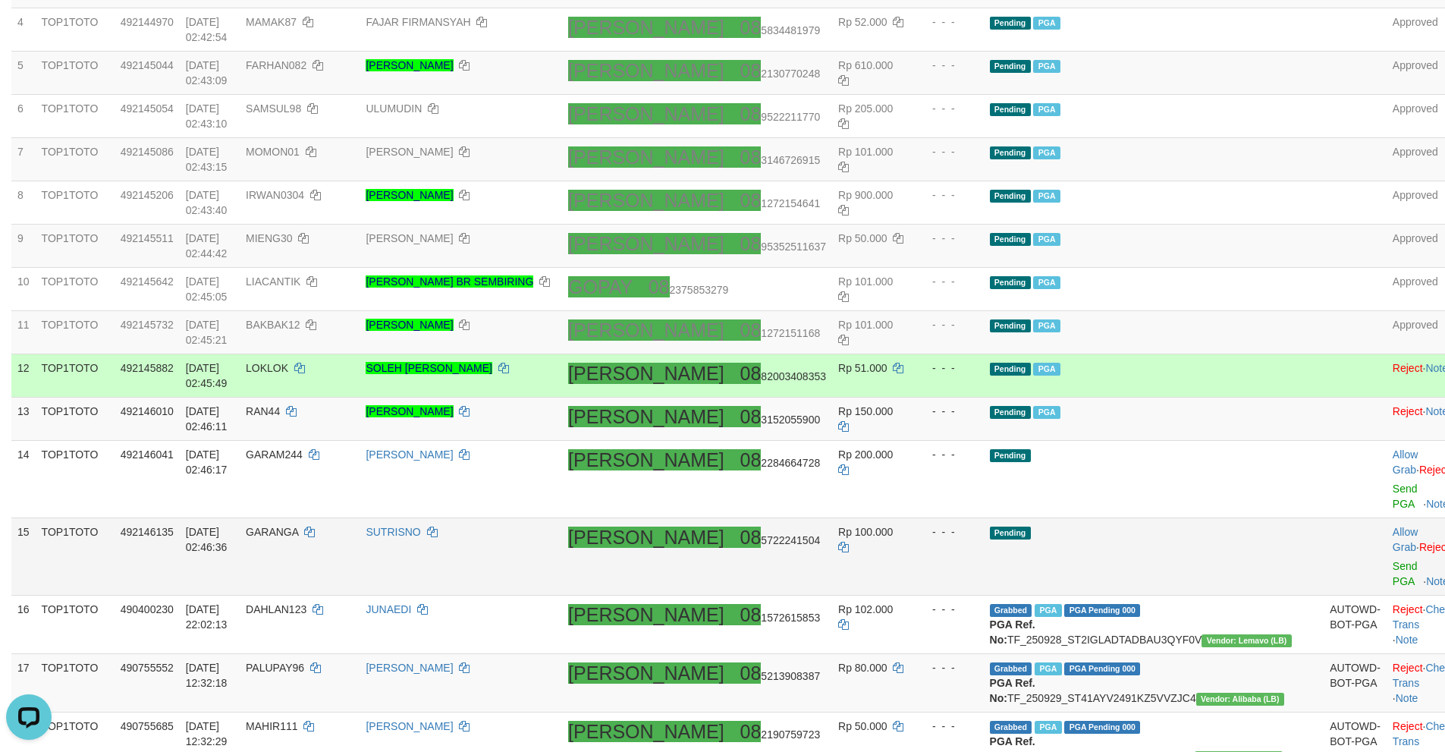
scroll to position [495, 0]
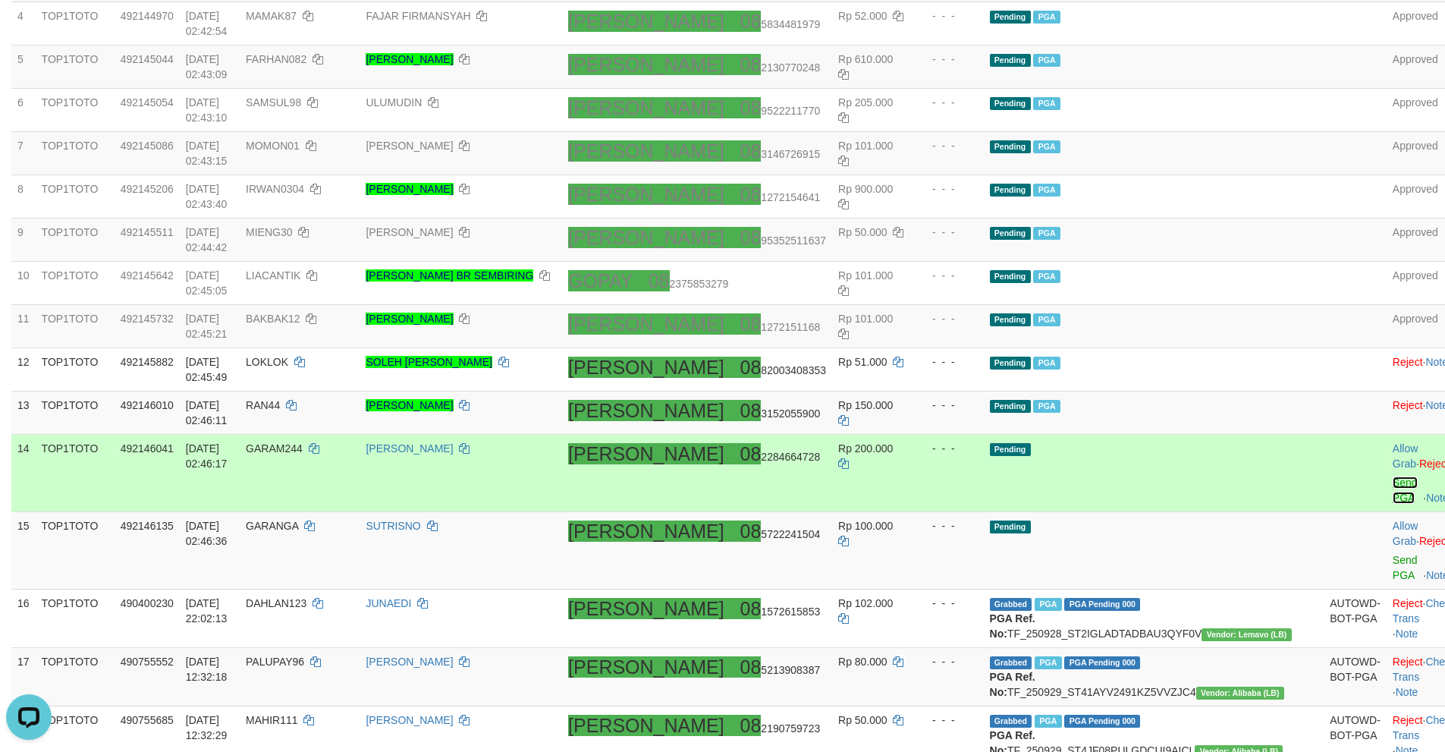
click at [1393, 476] on link "Send PGA" at bounding box center [1405, 489] width 25 height 27
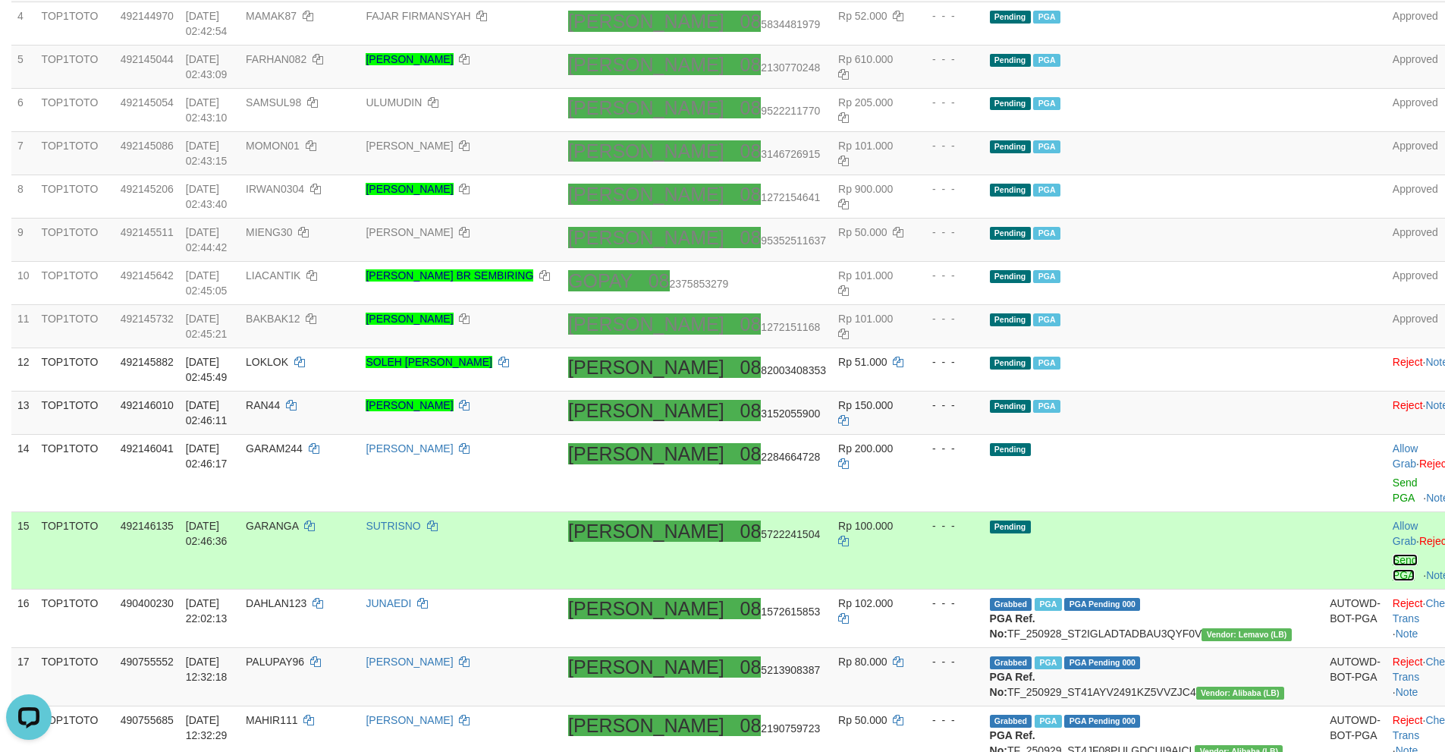
click at [1393, 554] on link "Send PGA" at bounding box center [1405, 567] width 25 height 27
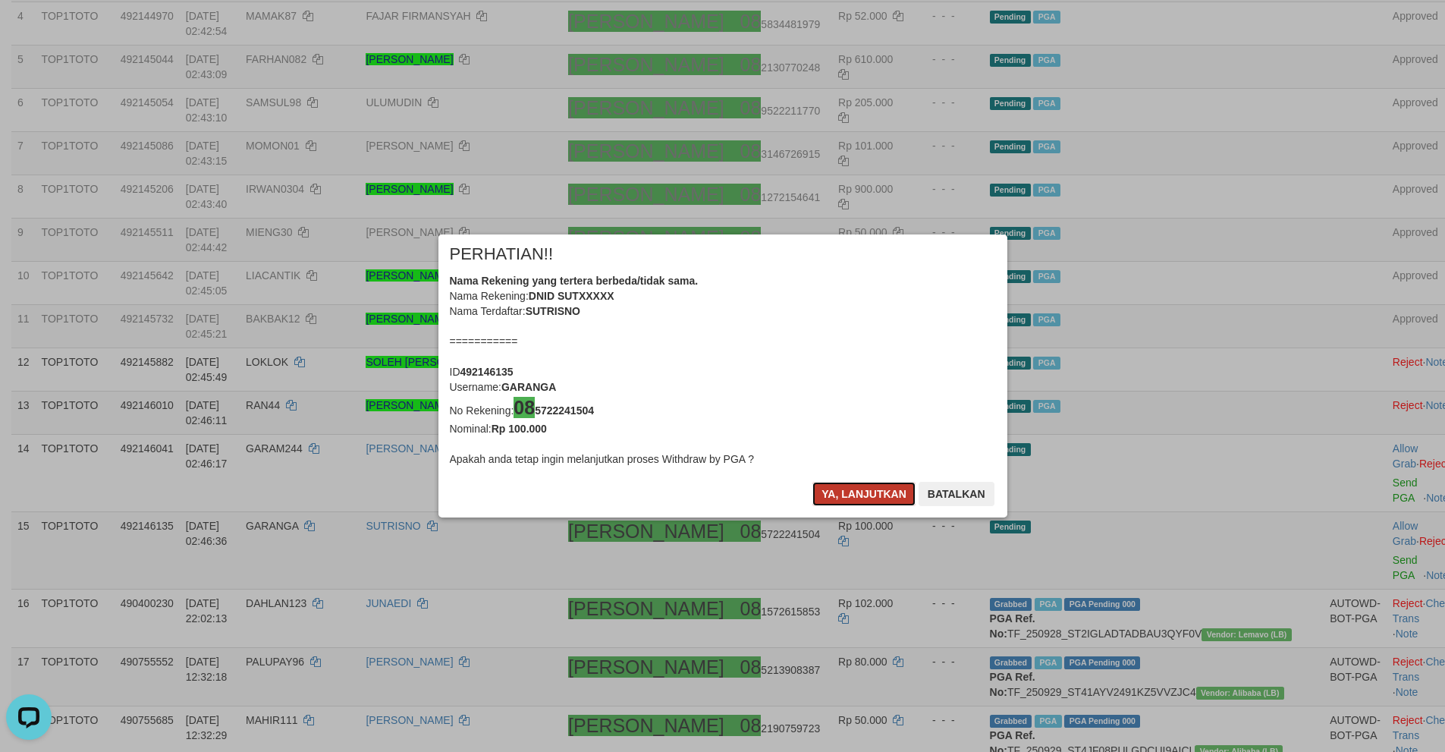
click at [851, 495] on button "Ya, lanjutkan" at bounding box center [863, 494] width 103 height 24
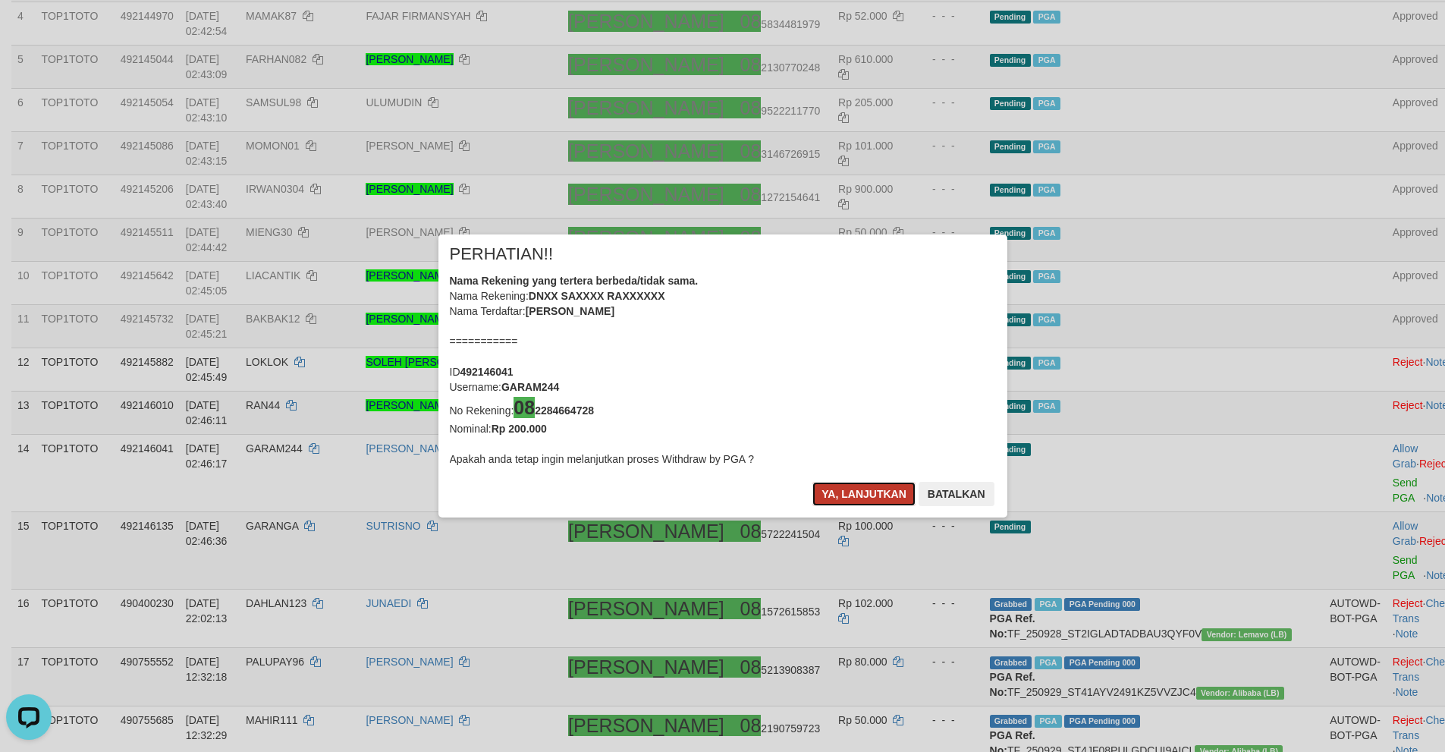
click at [847, 493] on button "Ya, lanjutkan" at bounding box center [863, 494] width 103 height 24
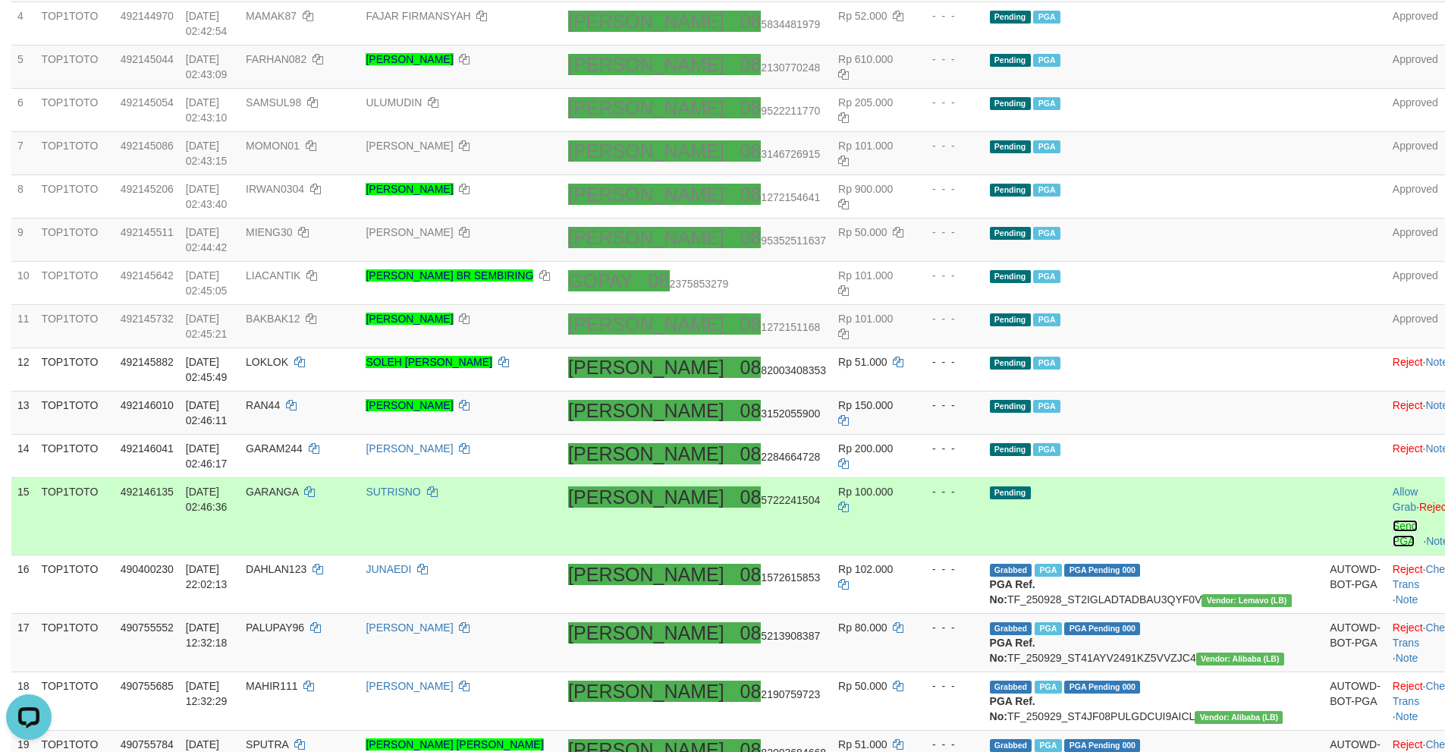
scroll to position [488, 0]
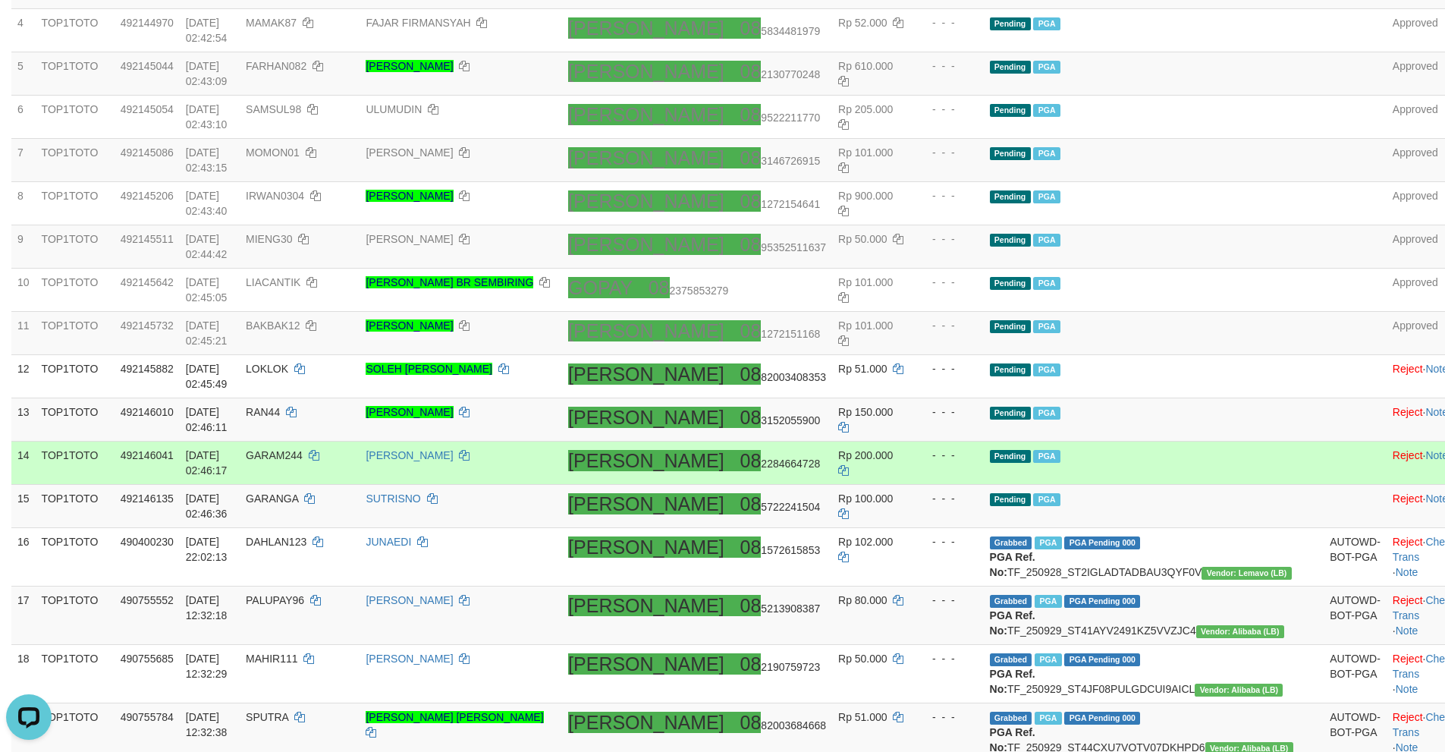
click at [1164, 443] on td "Pending PGA" at bounding box center [1154, 462] width 341 height 43
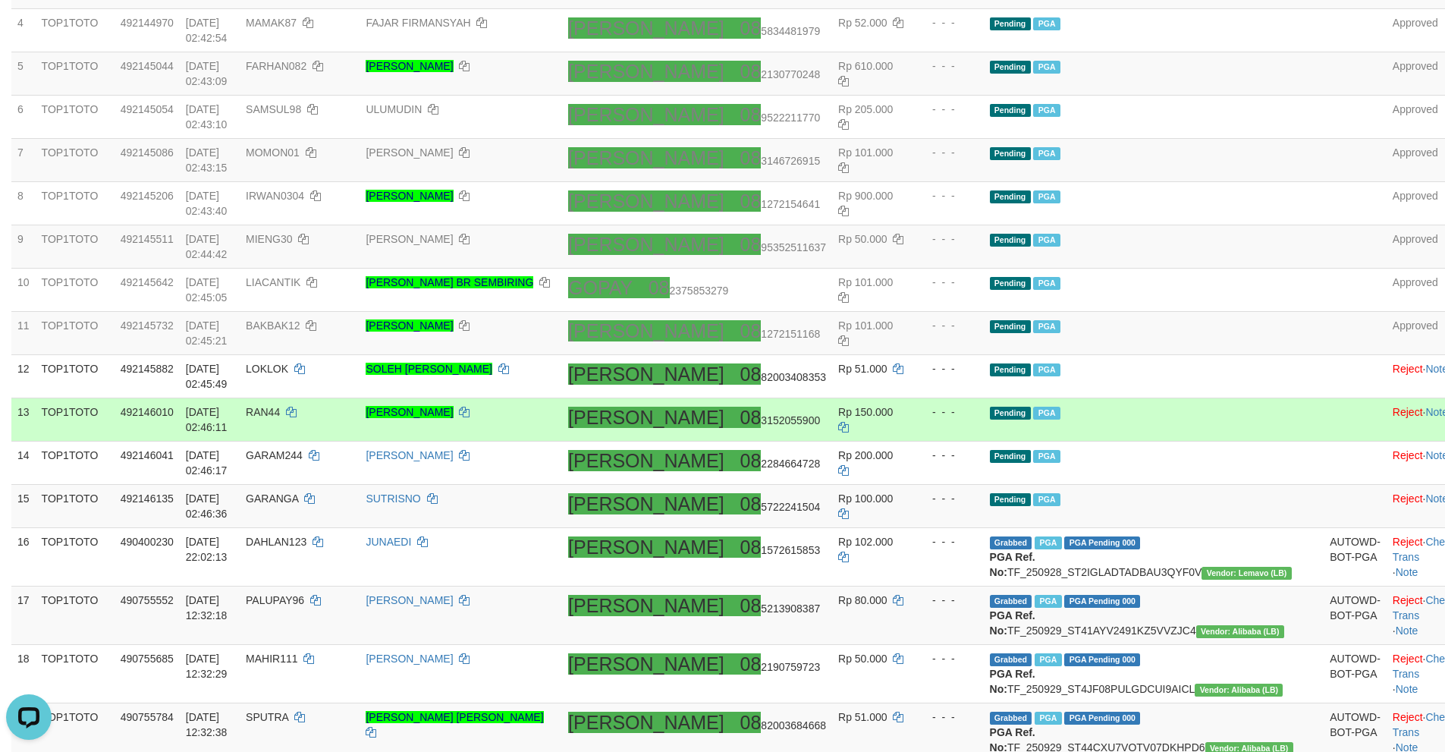
click at [1151, 425] on td "Pending PGA" at bounding box center [1154, 419] width 341 height 43
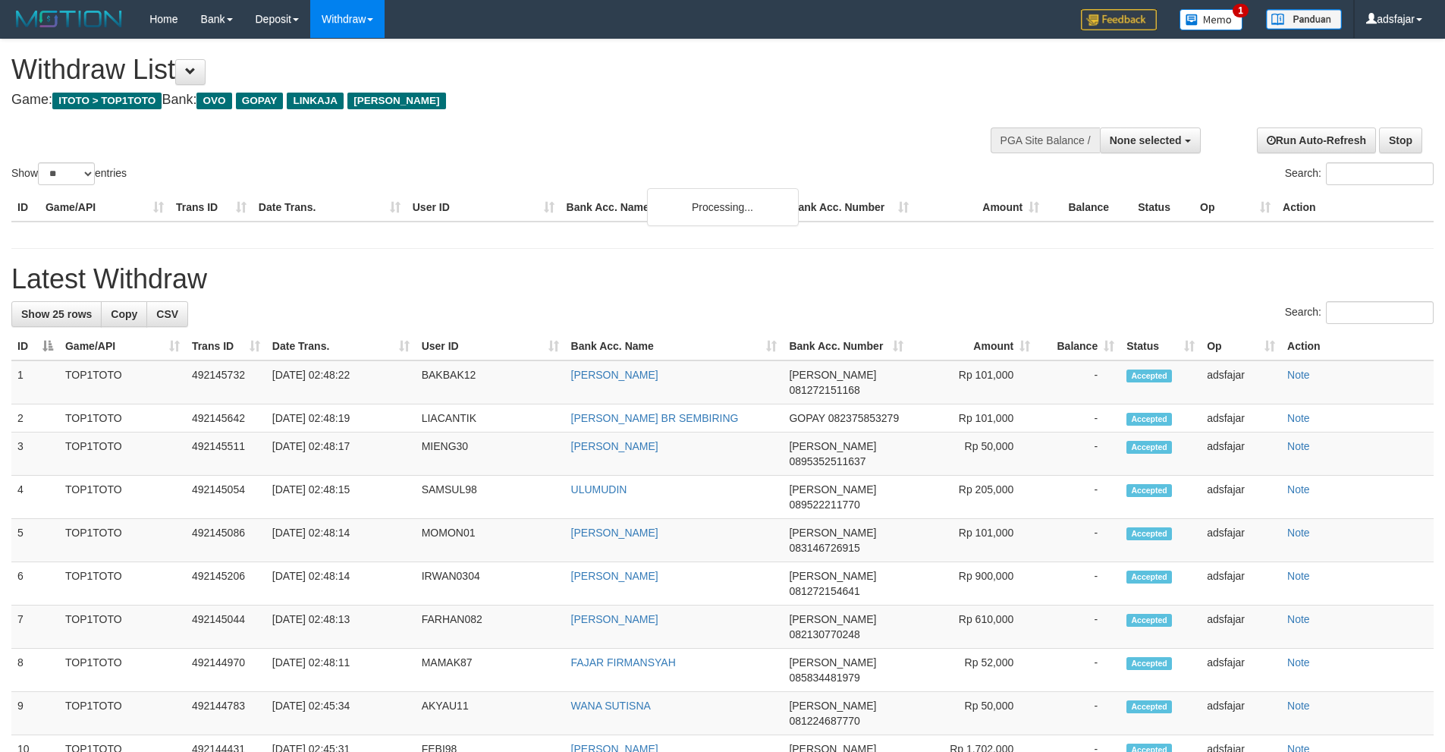
select select
select select "**"
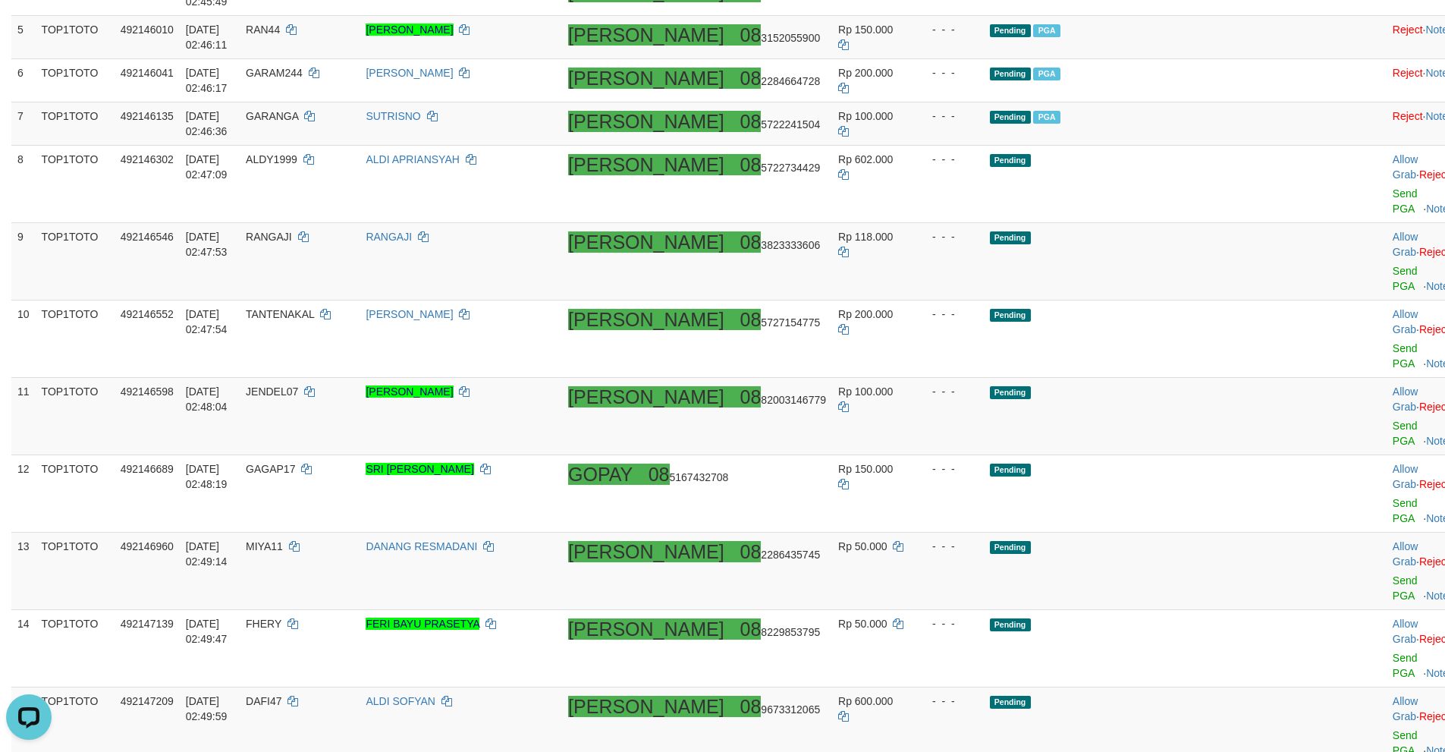
scroll to position [1587, 0]
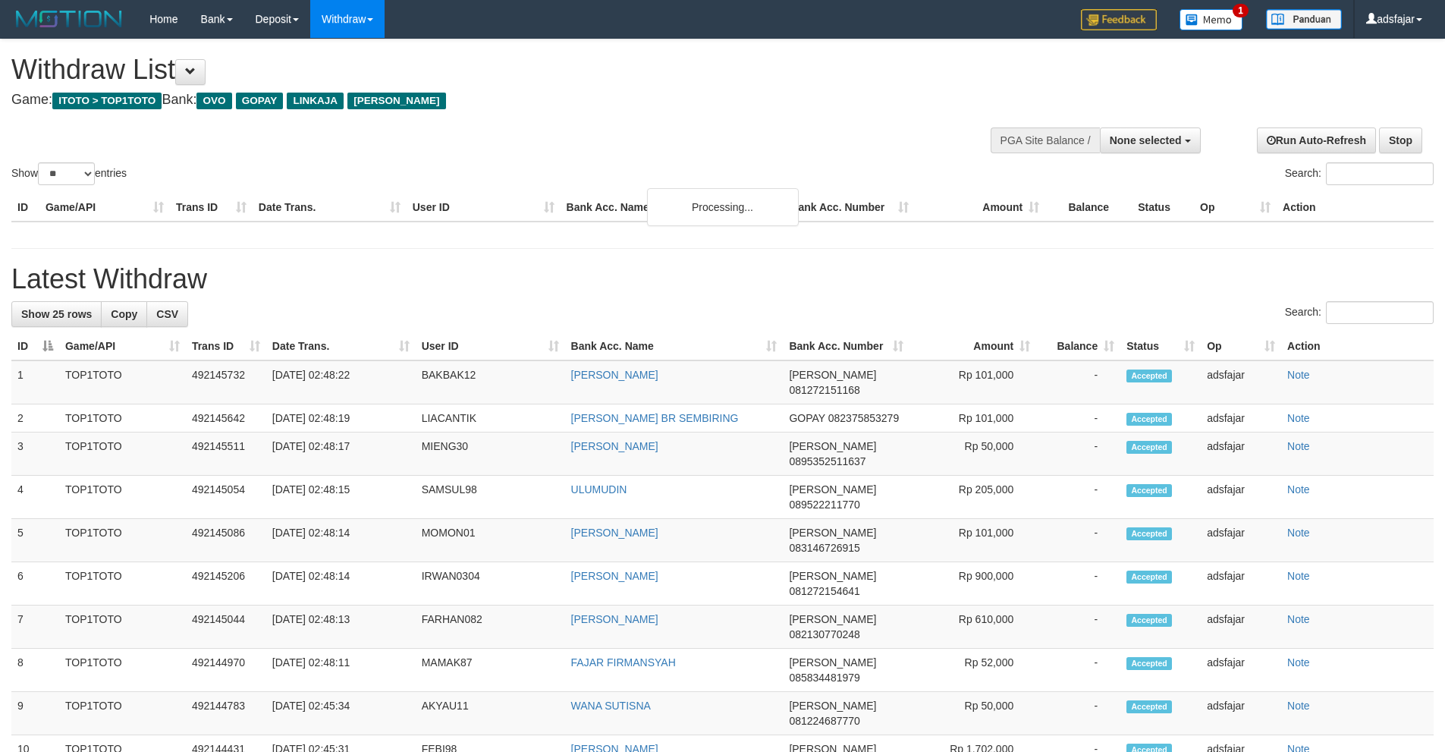
select select
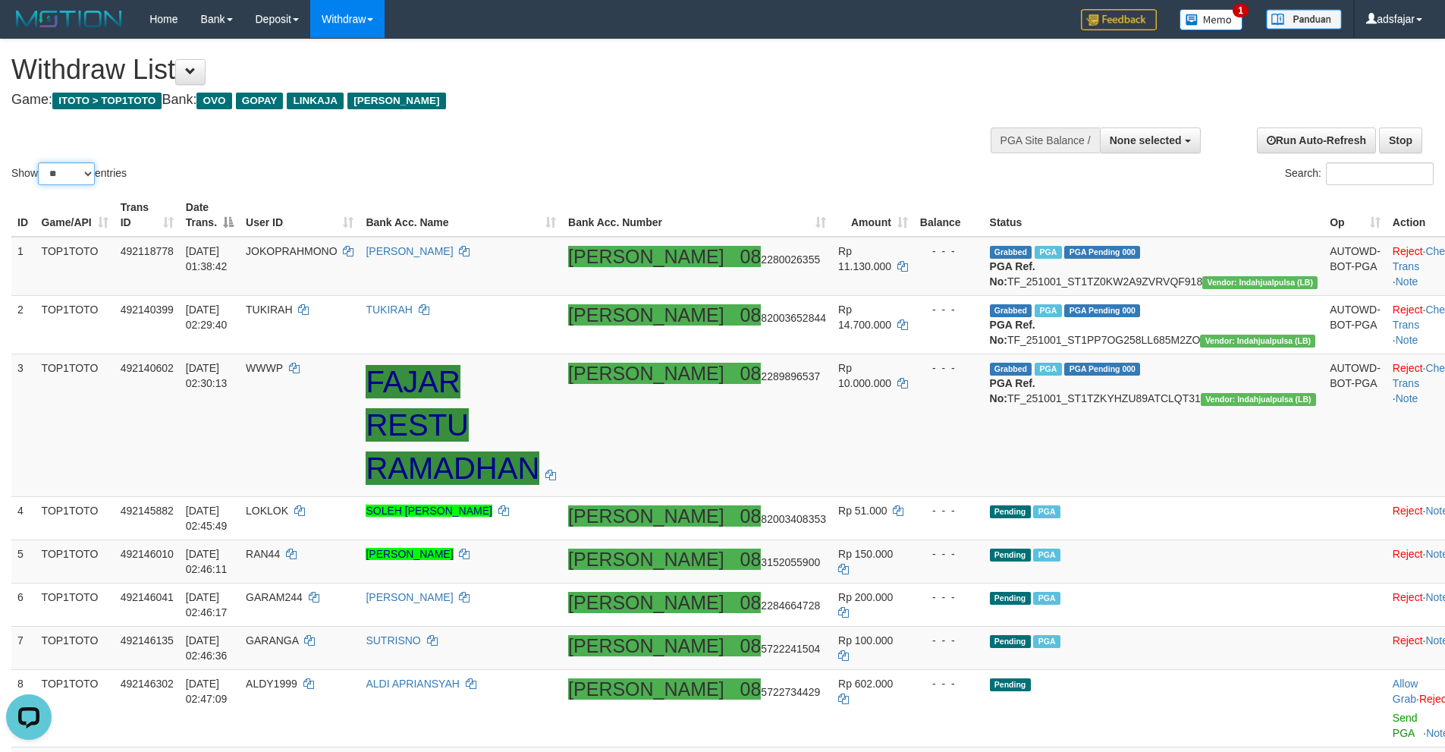
click at [68, 168] on select "** ** ** ***" at bounding box center [66, 173] width 57 height 23
select select "***"
click at [40, 162] on select "** ** ** ***" at bounding box center [66, 173] width 57 height 23
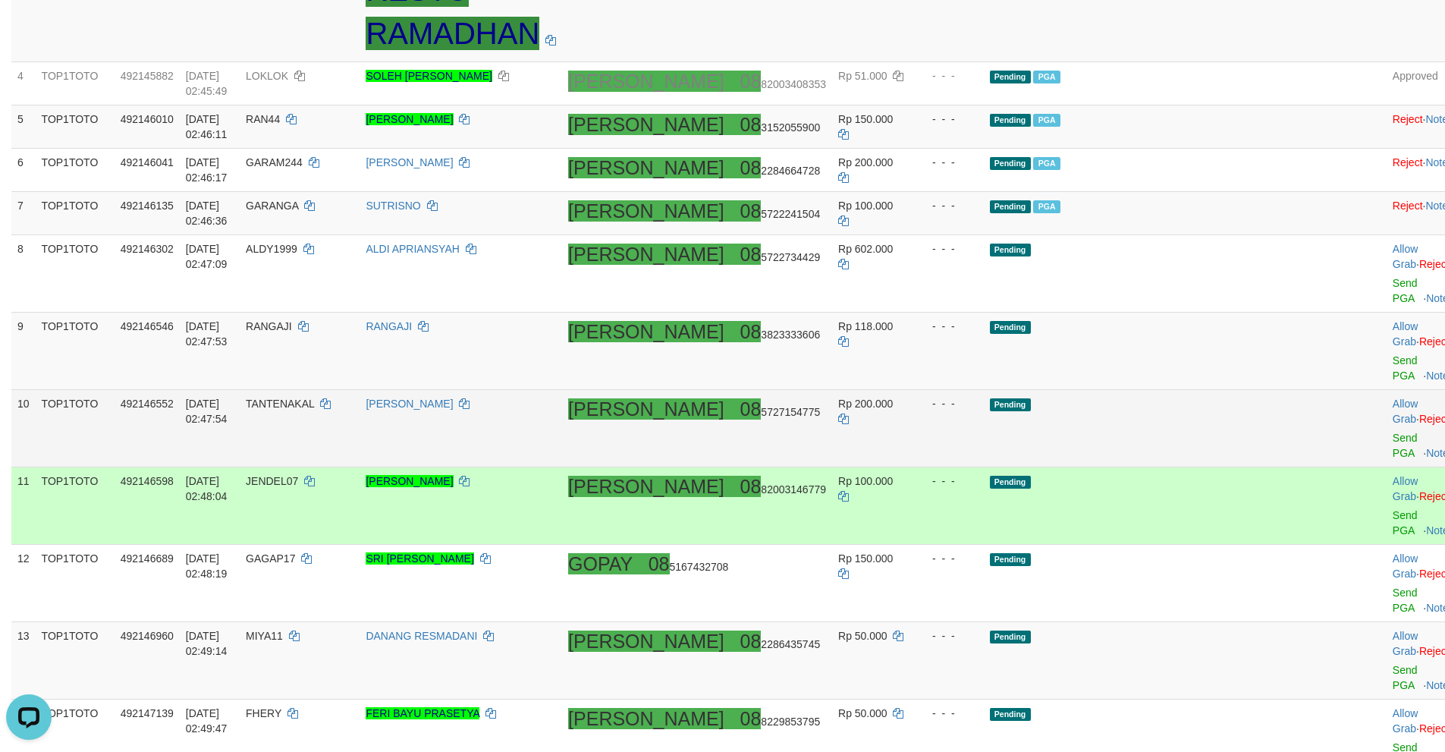
scroll to position [459, 0]
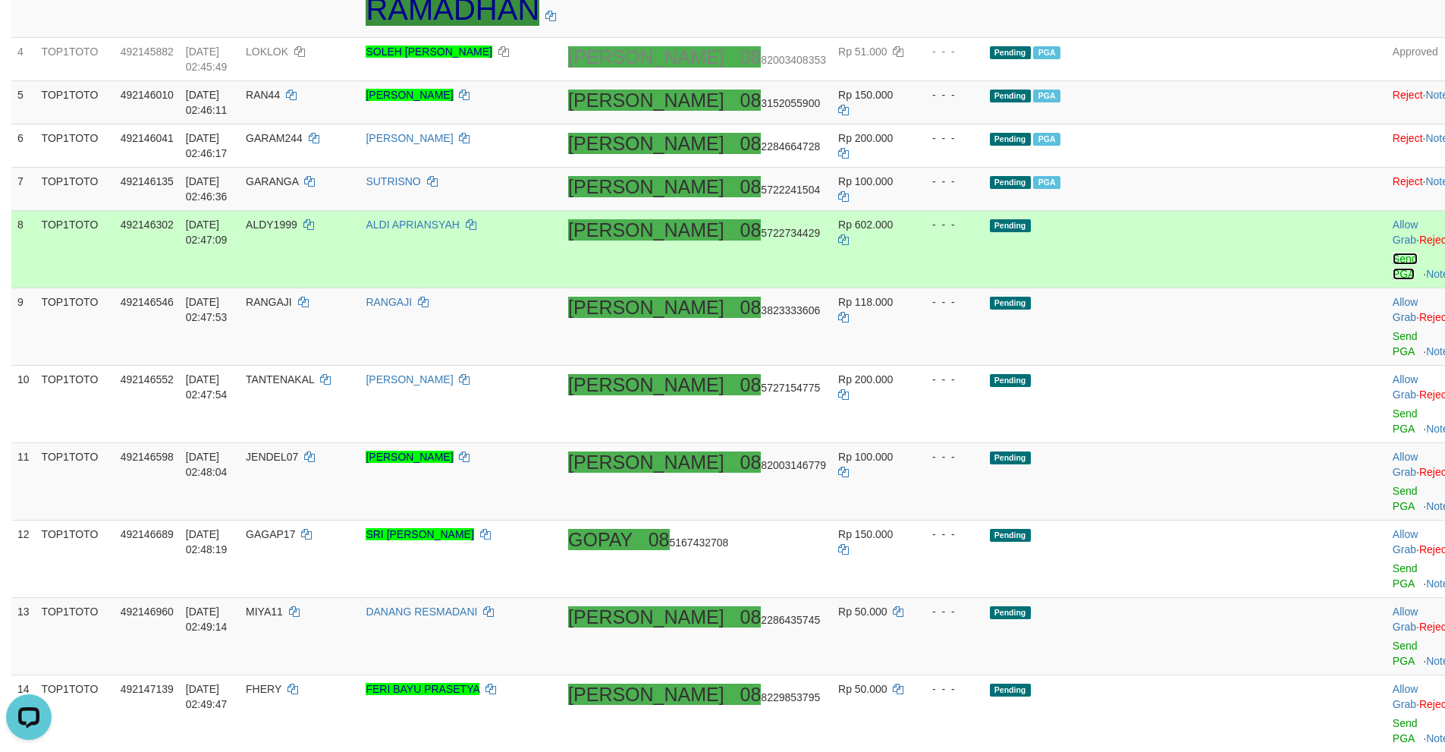
click at [1393, 253] on link "Send PGA" at bounding box center [1405, 266] width 25 height 27
click at [1393, 330] on link "Send PGA" at bounding box center [1405, 343] width 25 height 27
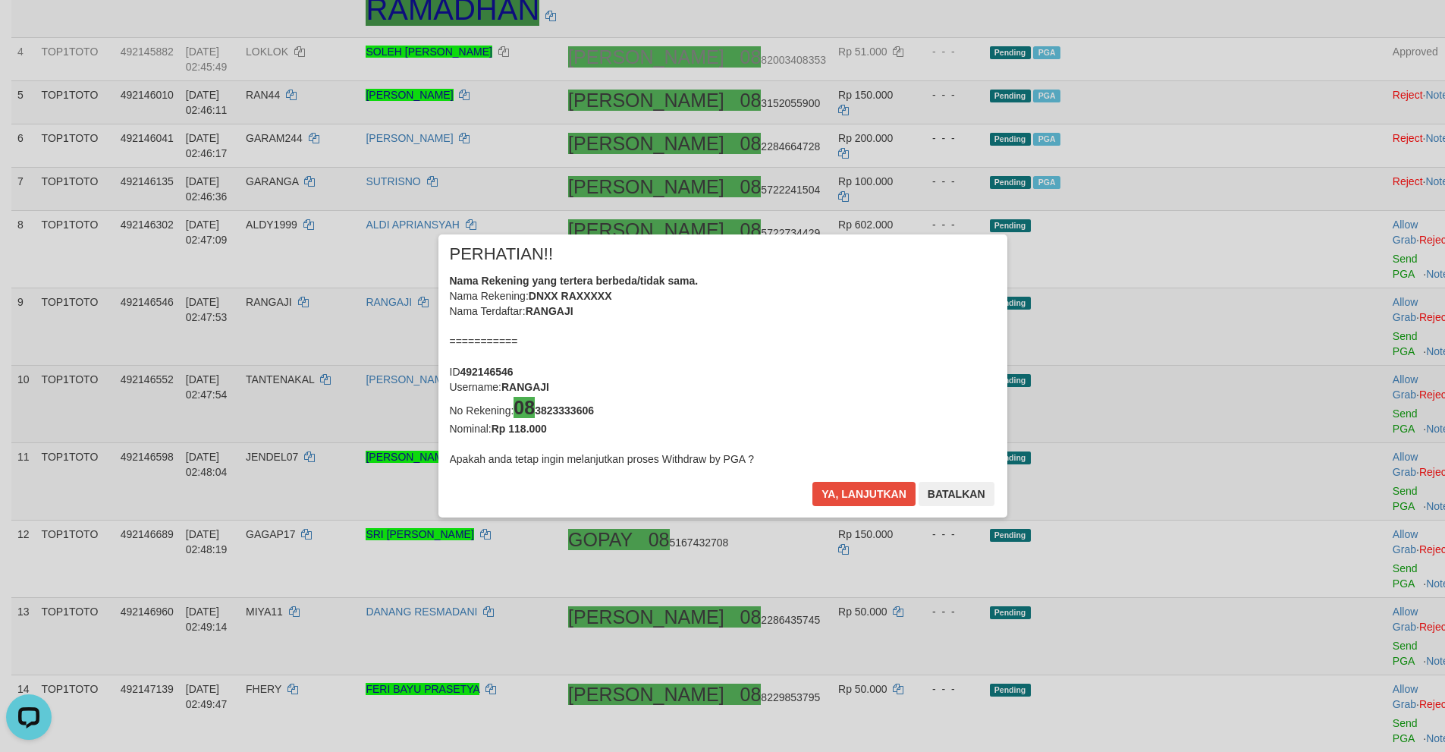
click at [1337, 343] on div "× PERHATIAN!! Nama Rekening yang tertera berbeda/tidak sama. Nama Rekening: DNX…" at bounding box center [722, 376] width 1445 height 344
click at [841, 495] on button "Ya, lanjutkan" at bounding box center [863, 494] width 103 height 24
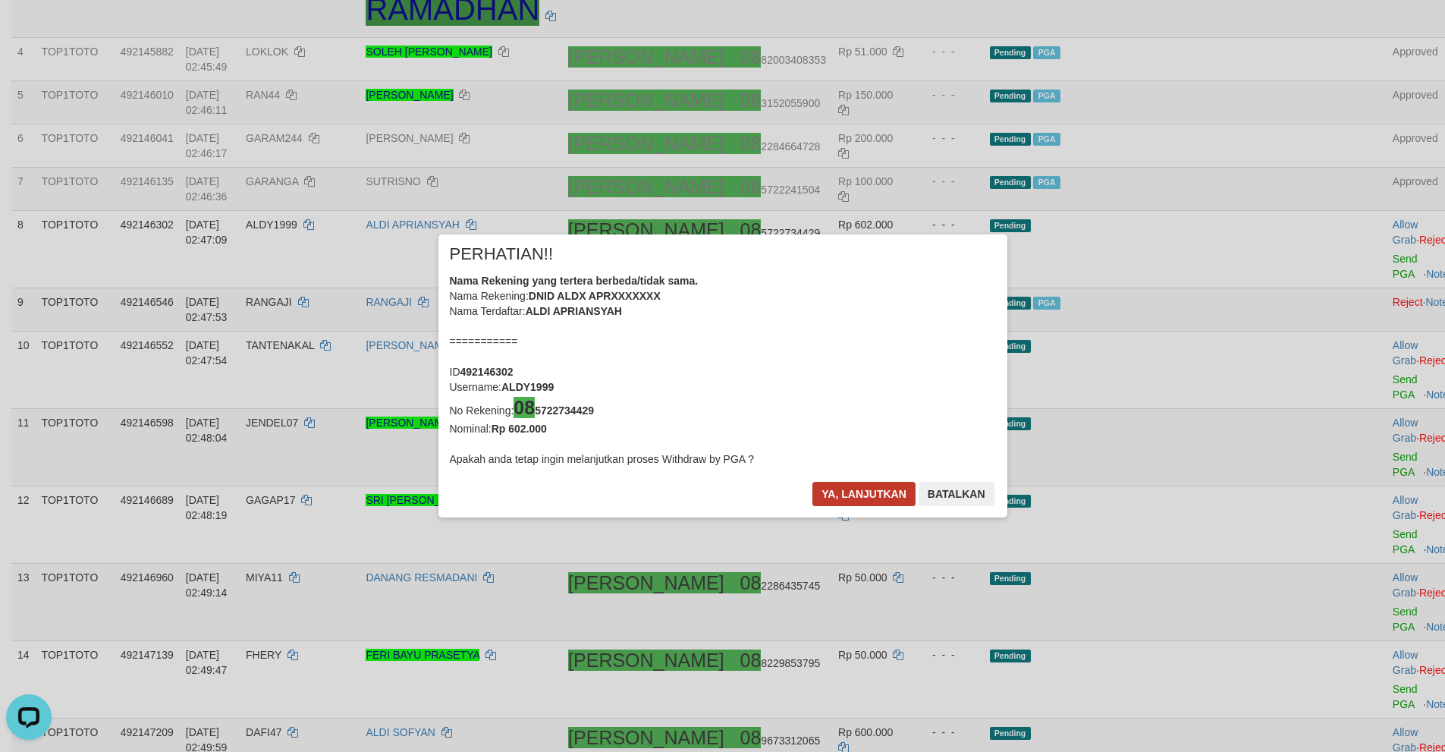
scroll to position [451, 0]
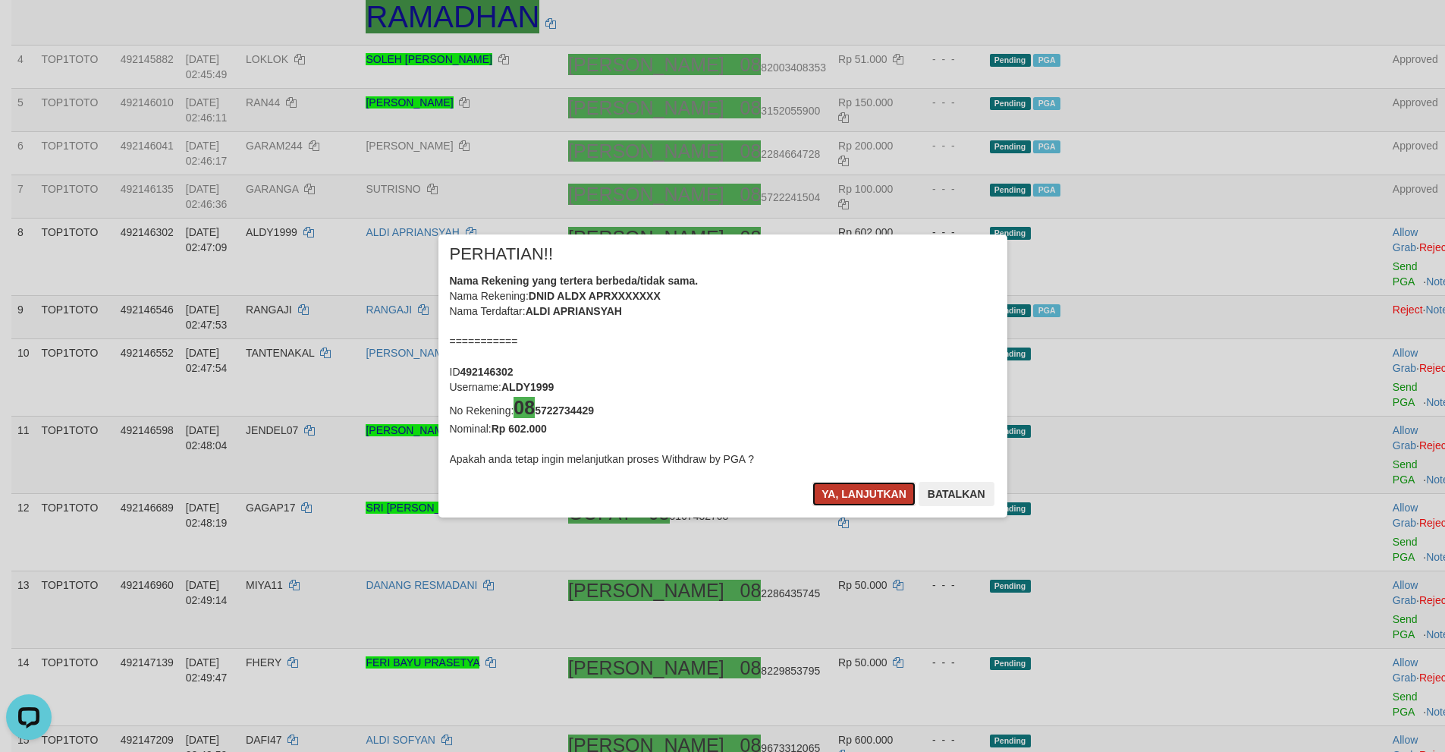
click at [834, 493] on button "Ya, lanjutkan" at bounding box center [863, 494] width 103 height 24
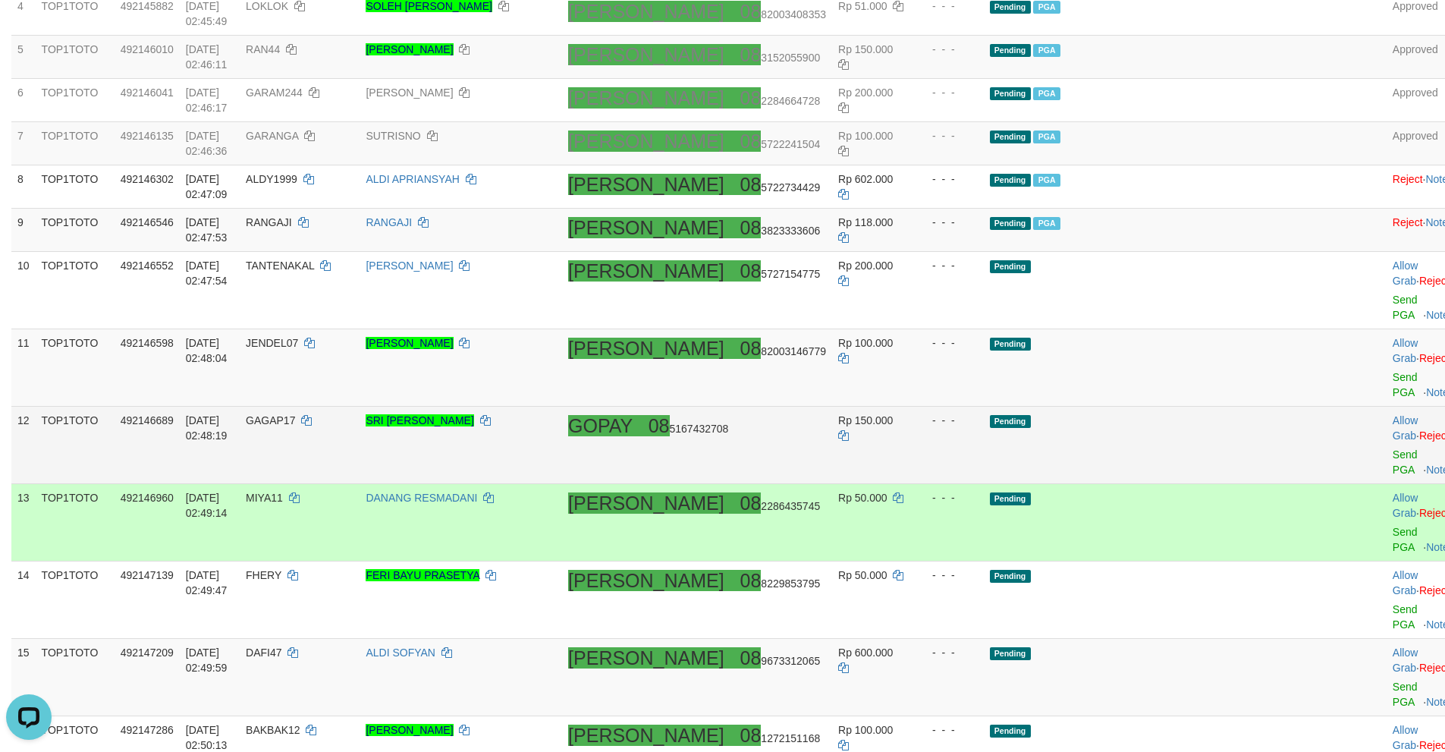
scroll to position [498, 0]
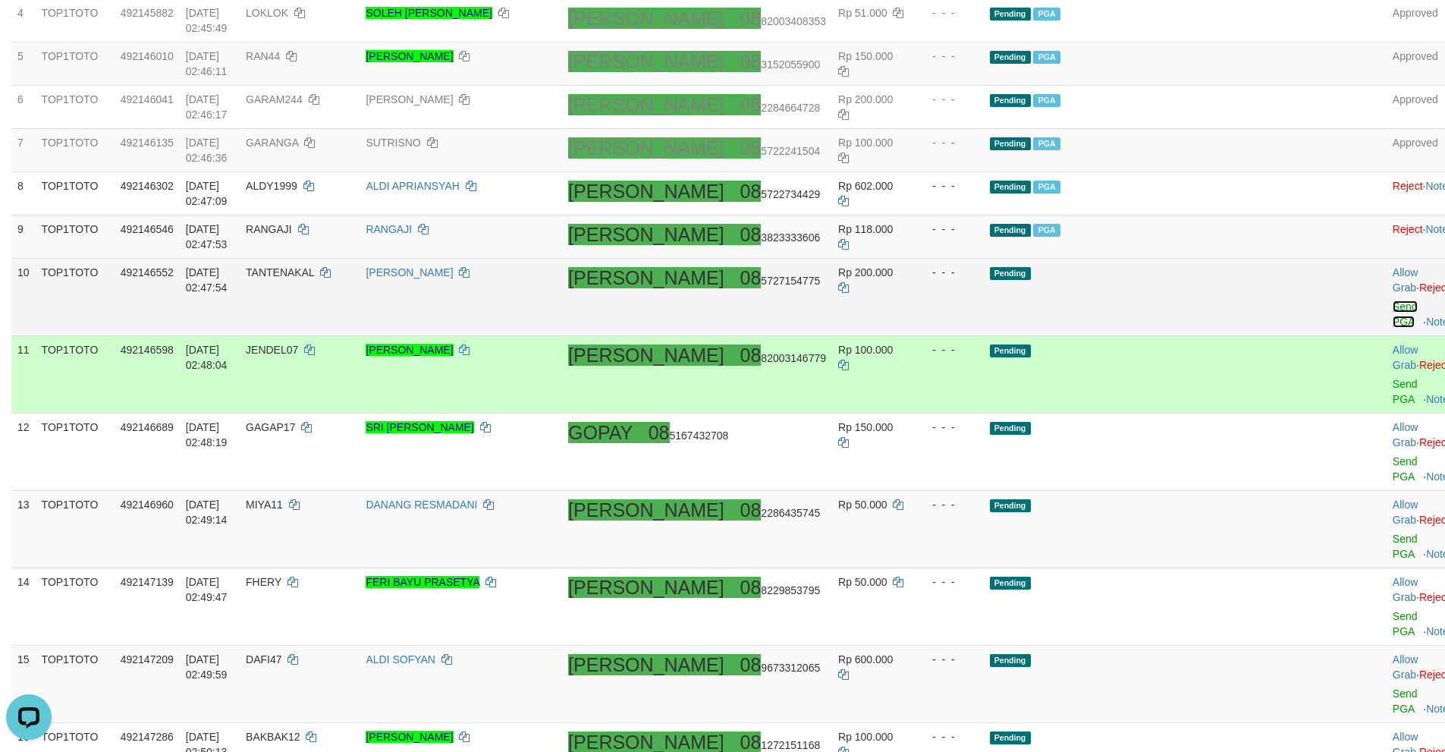
click at [1393, 300] on link "Send PGA" at bounding box center [1405, 313] width 25 height 27
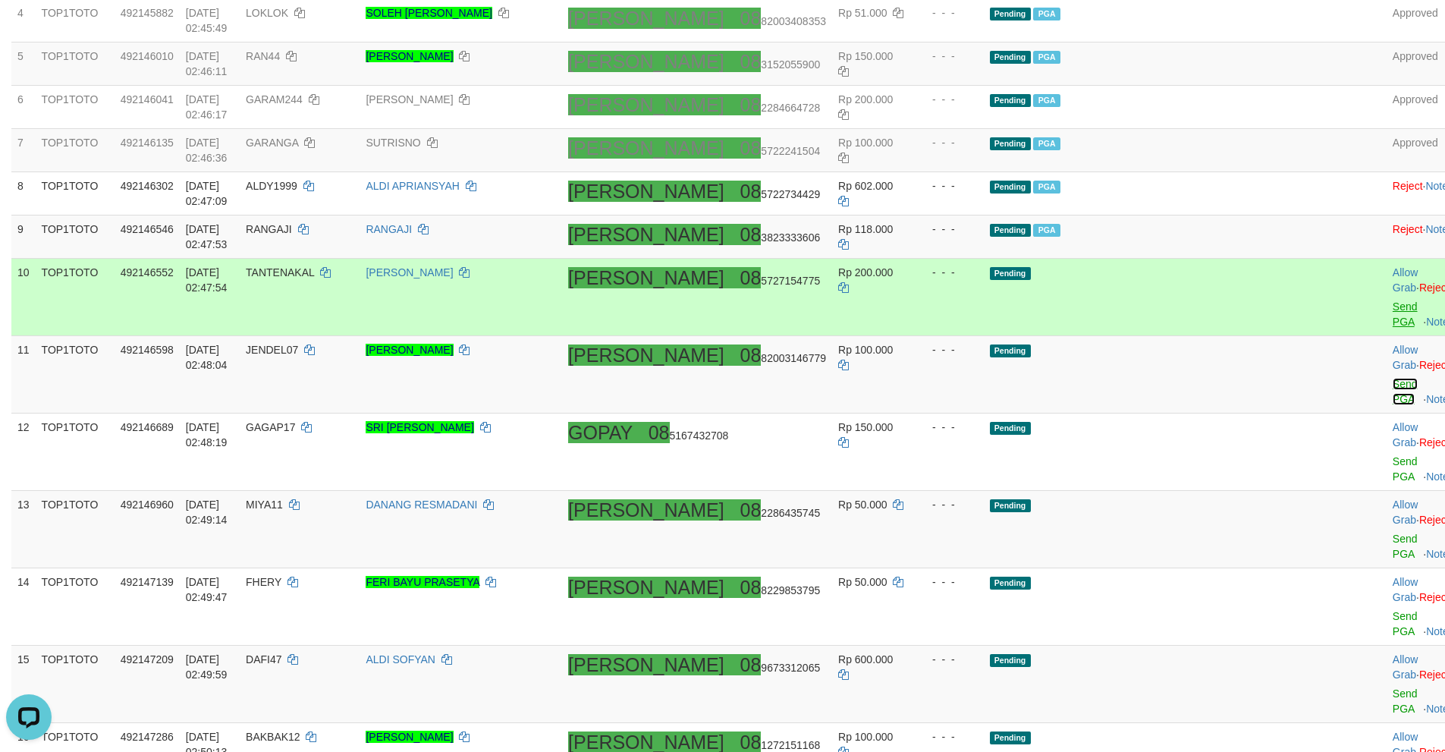
click at [1393, 378] on link "Send PGA" at bounding box center [1405, 391] width 25 height 27
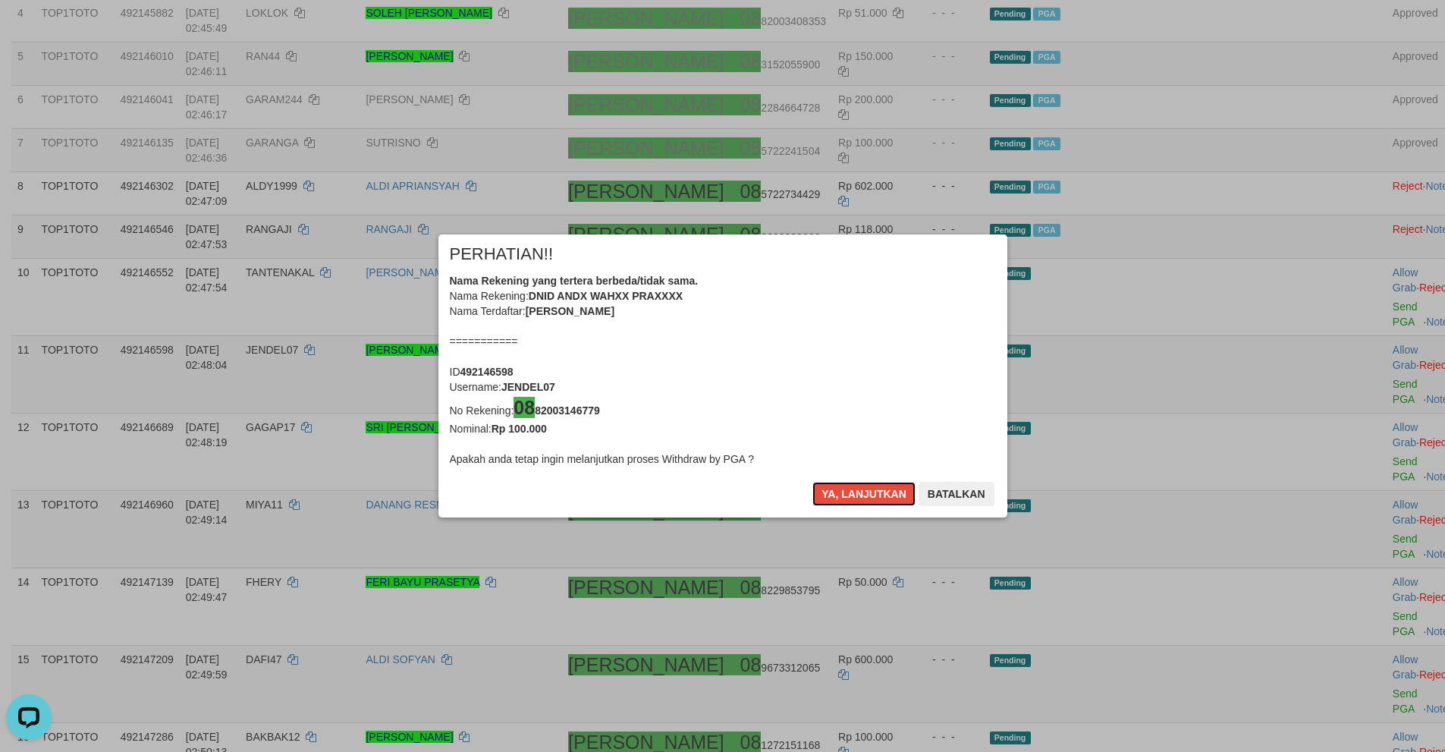
click at [834, 495] on button "Ya, lanjutkan" at bounding box center [863, 494] width 103 height 24
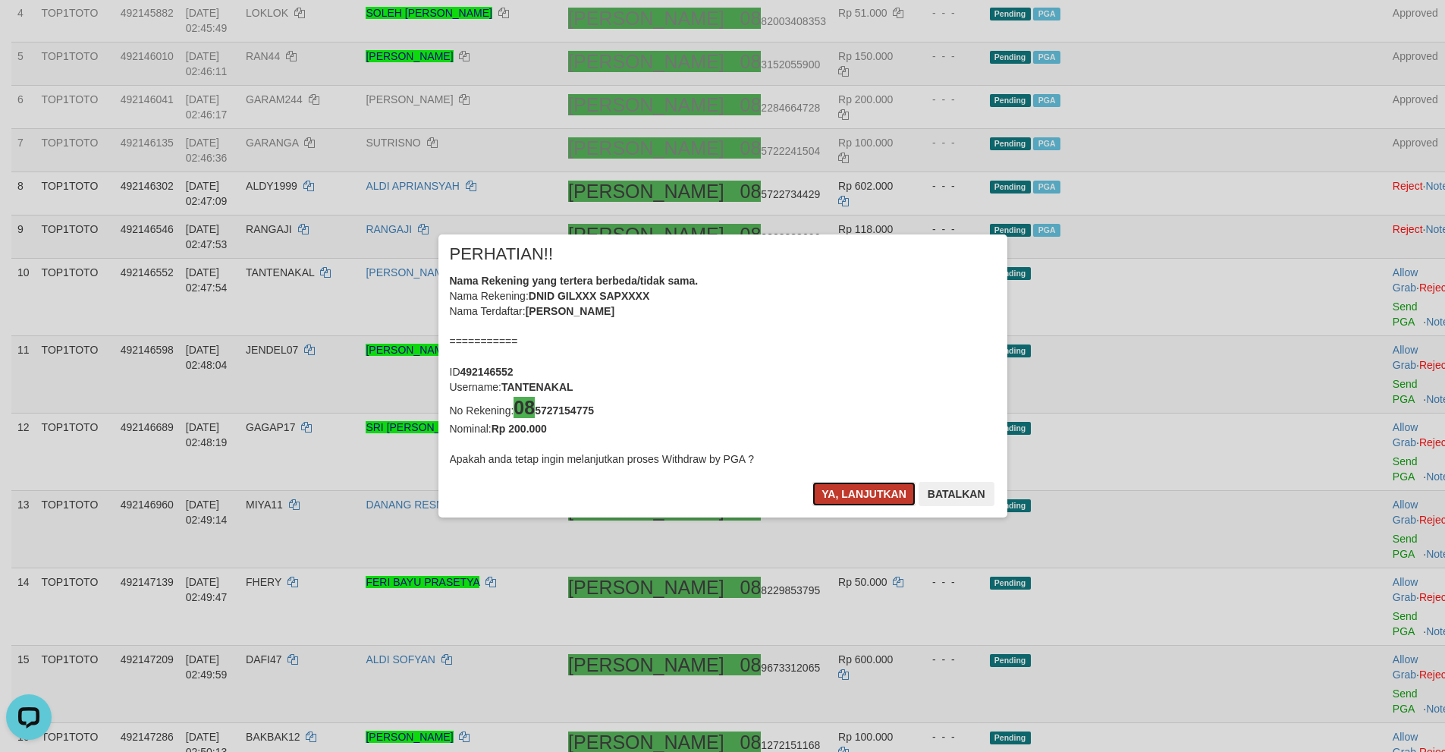
click at [830, 491] on button "Ya, lanjutkan" at bounding box center [863, 494] width 103 height 24
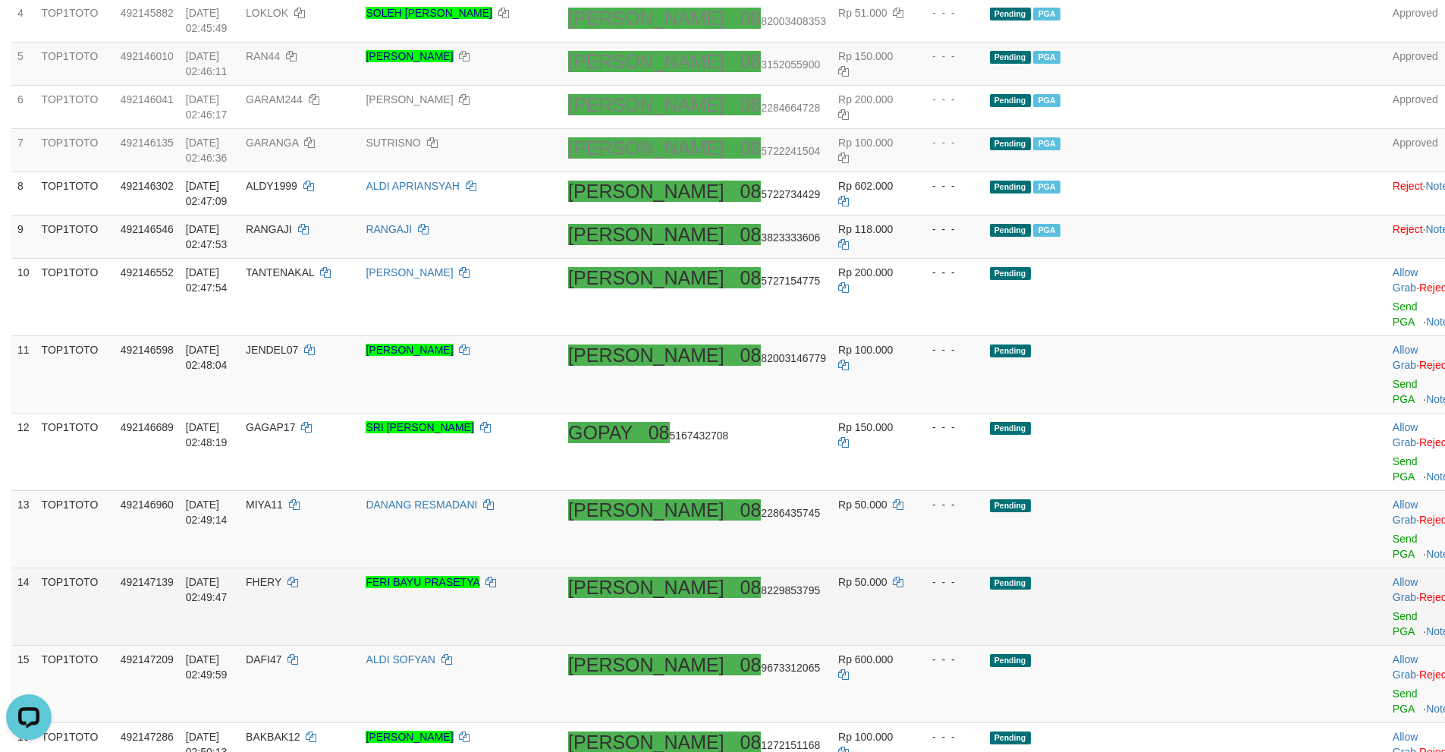
scroll to position [483, 0]
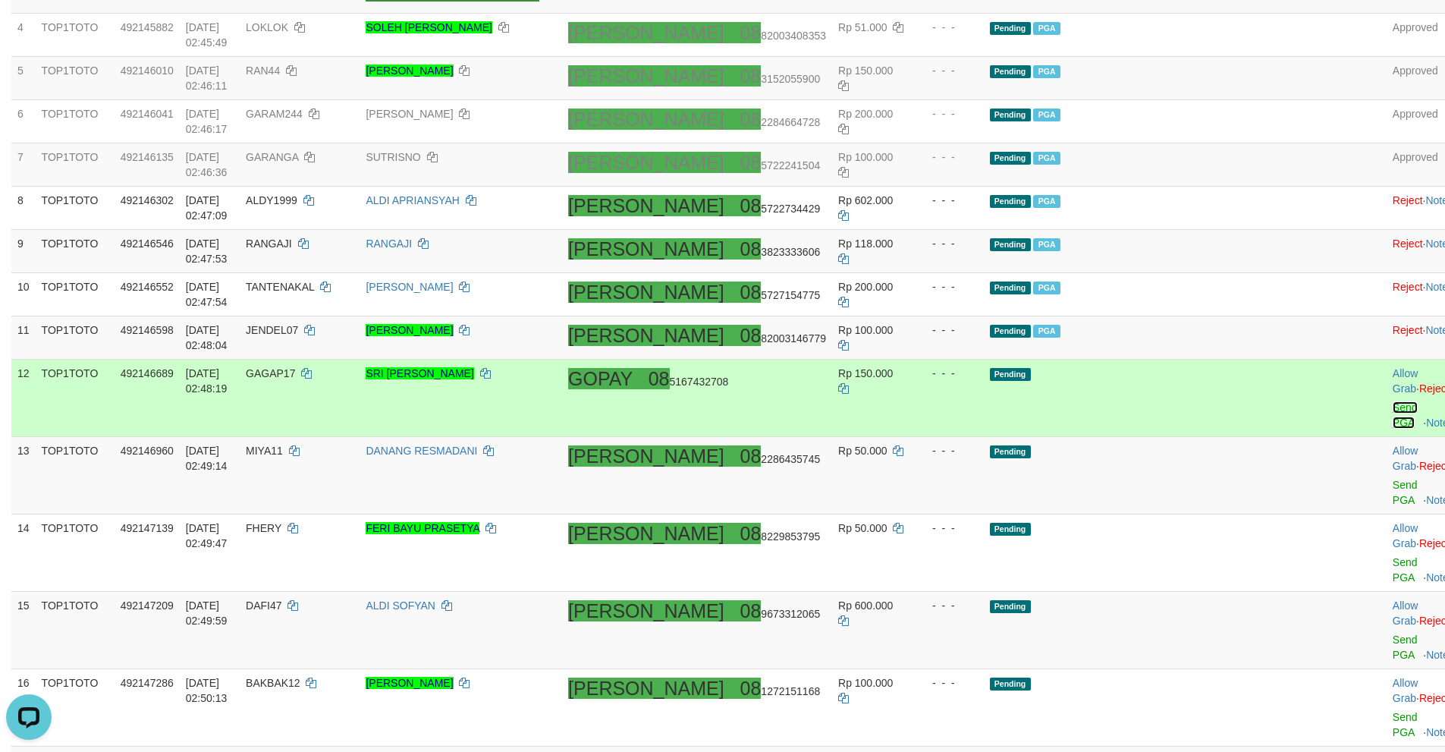
click at [1393, 401] on link "Send PGA" at bounding box center [1405, 414] width 25 height 27
click at [1393, 479] on link "Send PGA" at bounding box center [1405, 492] width 25 height 27
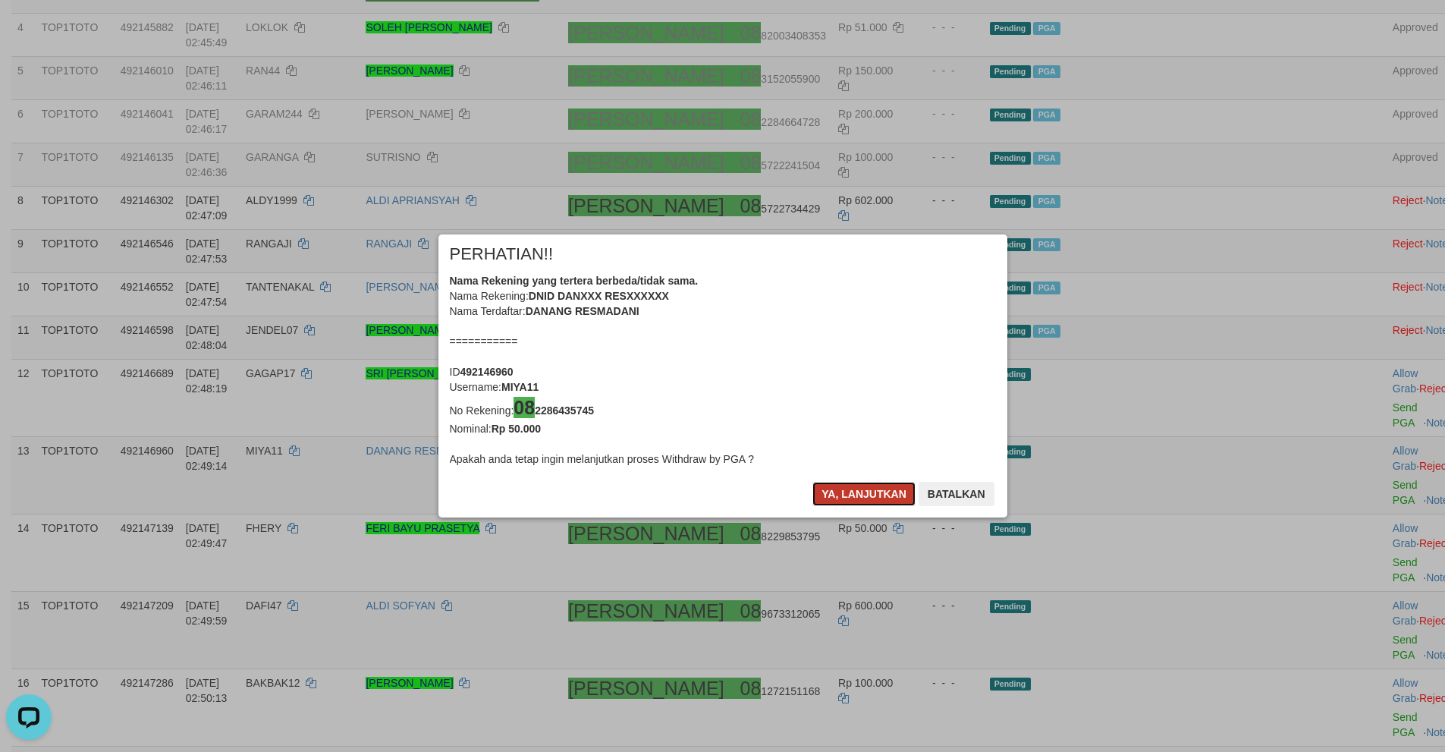
click at [846, 486] on button "Ya, lanjutkan" at bounding box center [863, 494] width 103 height 24
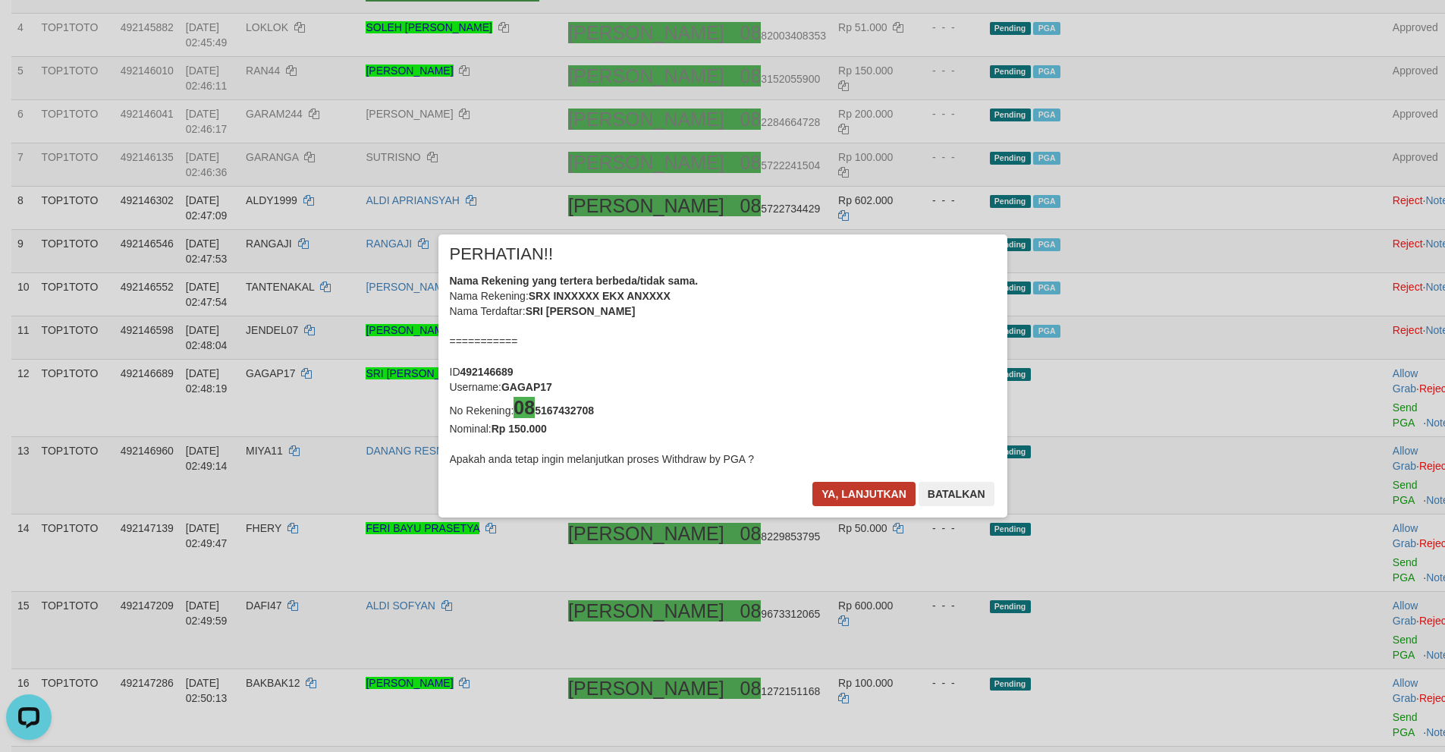
scroll to position [476, 0]
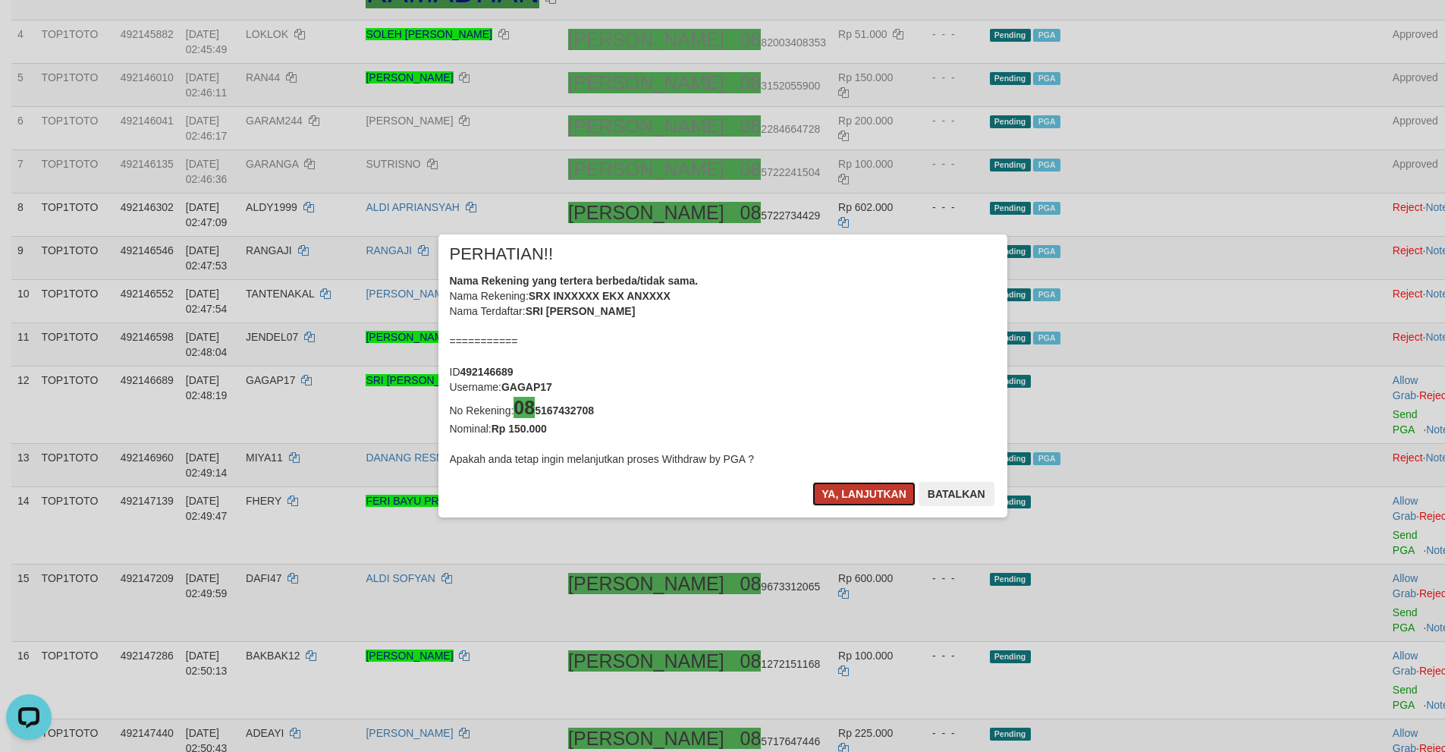
click at [837, 500] on button "Ya, lanjutkan" at bounding box center [863, 494] width 103 height 24
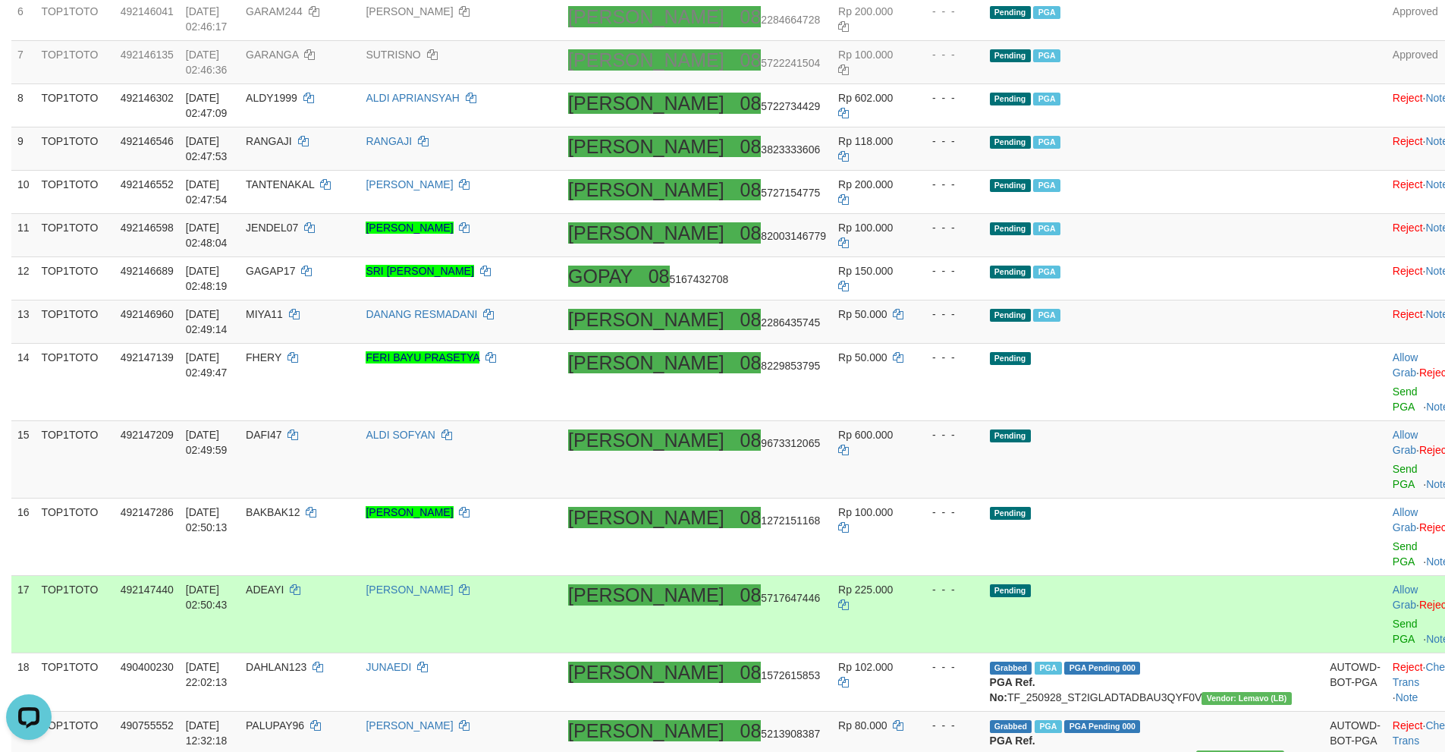
scroll to position [621, 0]
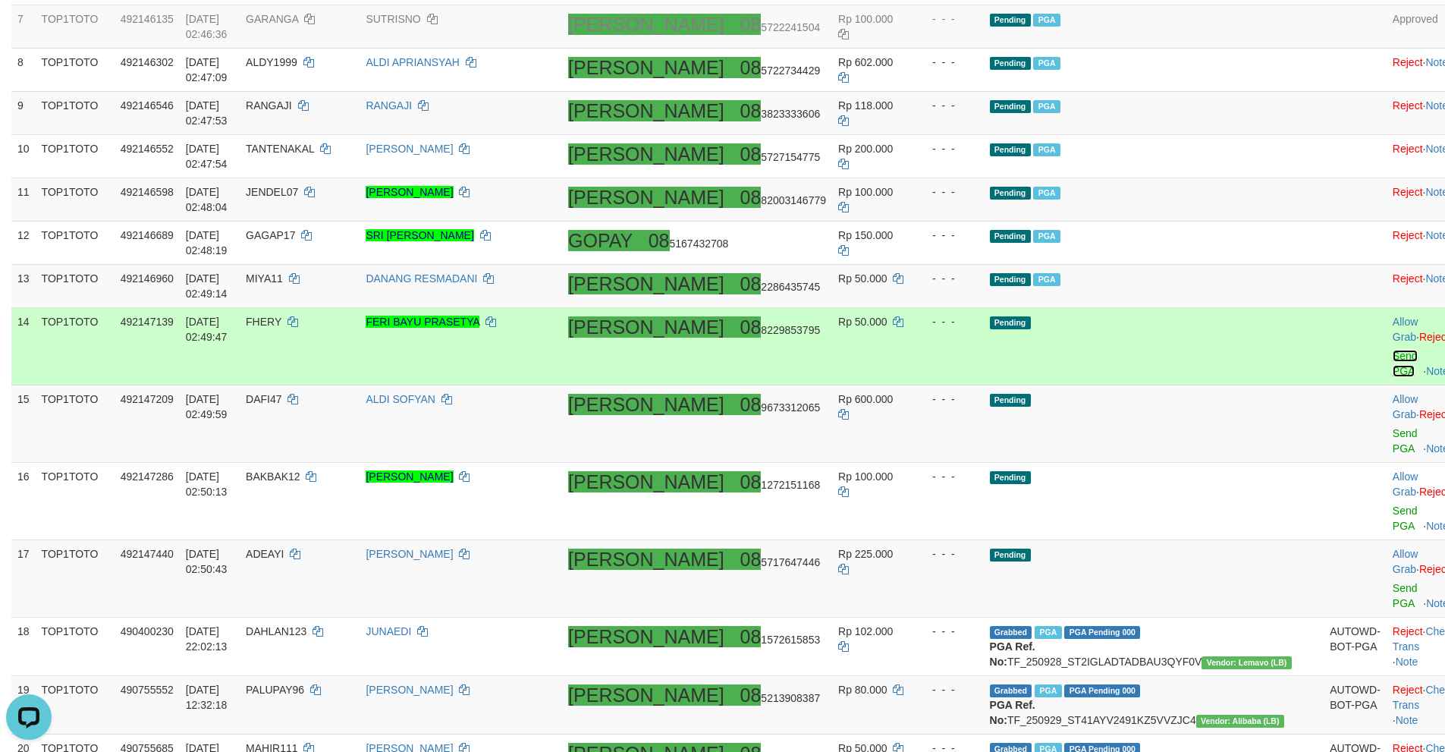
click at [1393, 350] on link "Send PGA" at bounding box center [1405, 363] width 25 height 27
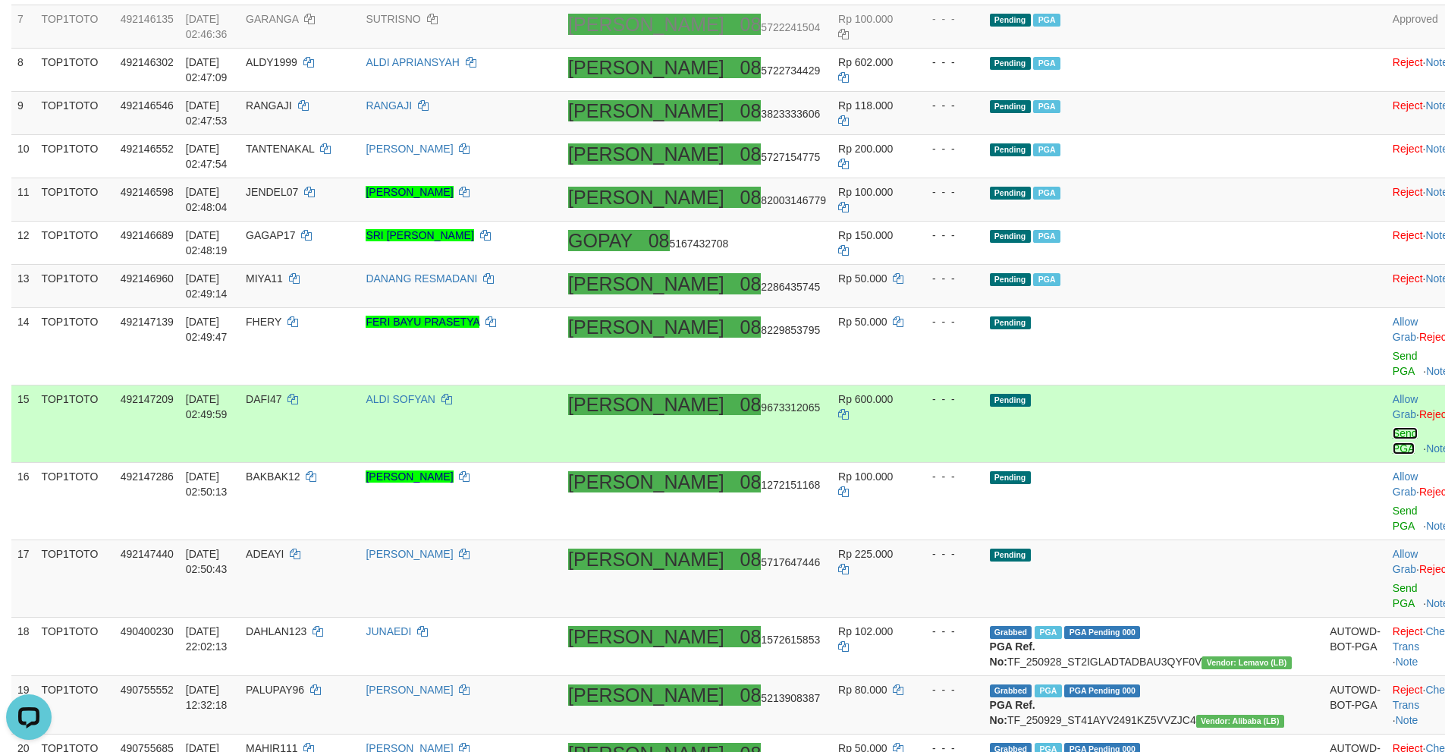
click at [1393, 427] on link "Send PGA" at bounding box center [1405, 440] width 25 height 27
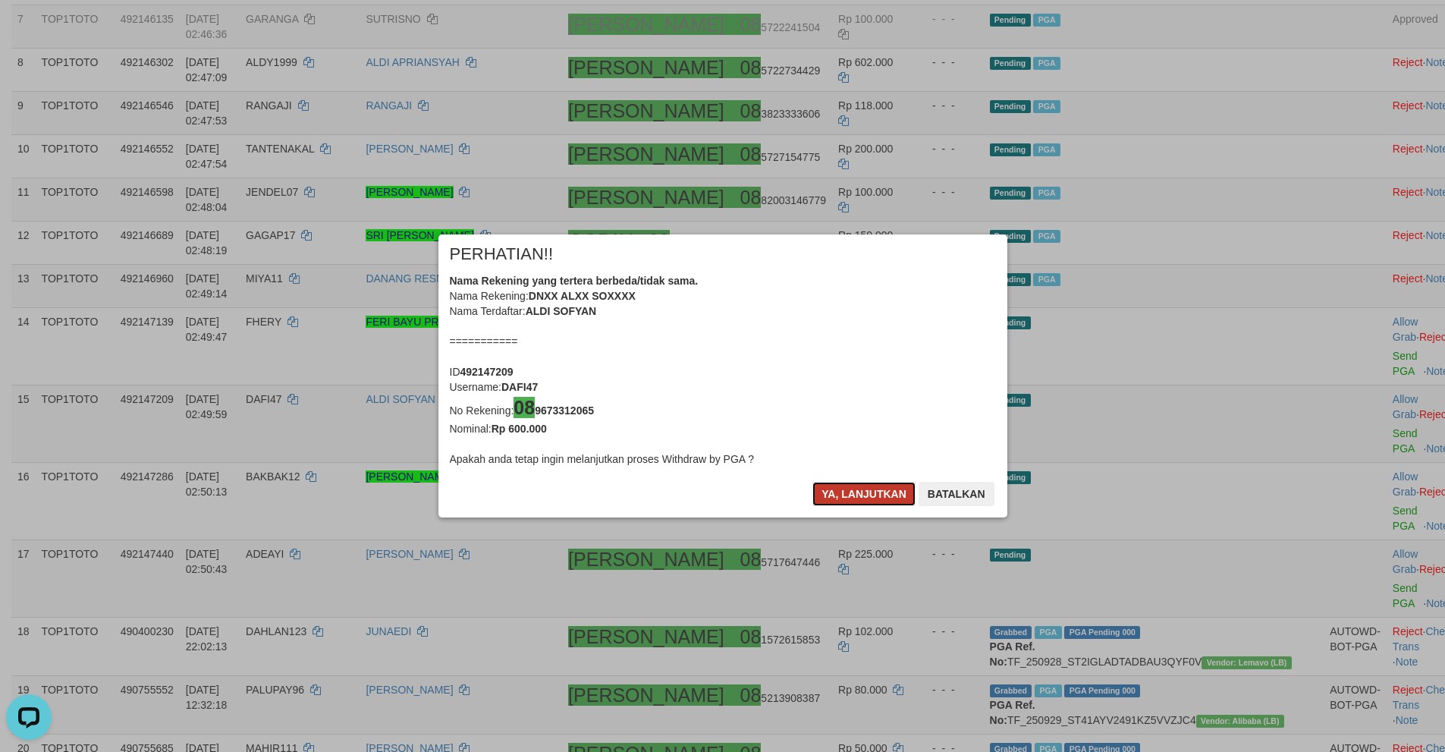
click at [875, 498] on button "Ya, lanjutkan" at bounding box center [863, 494] width 103 height 24
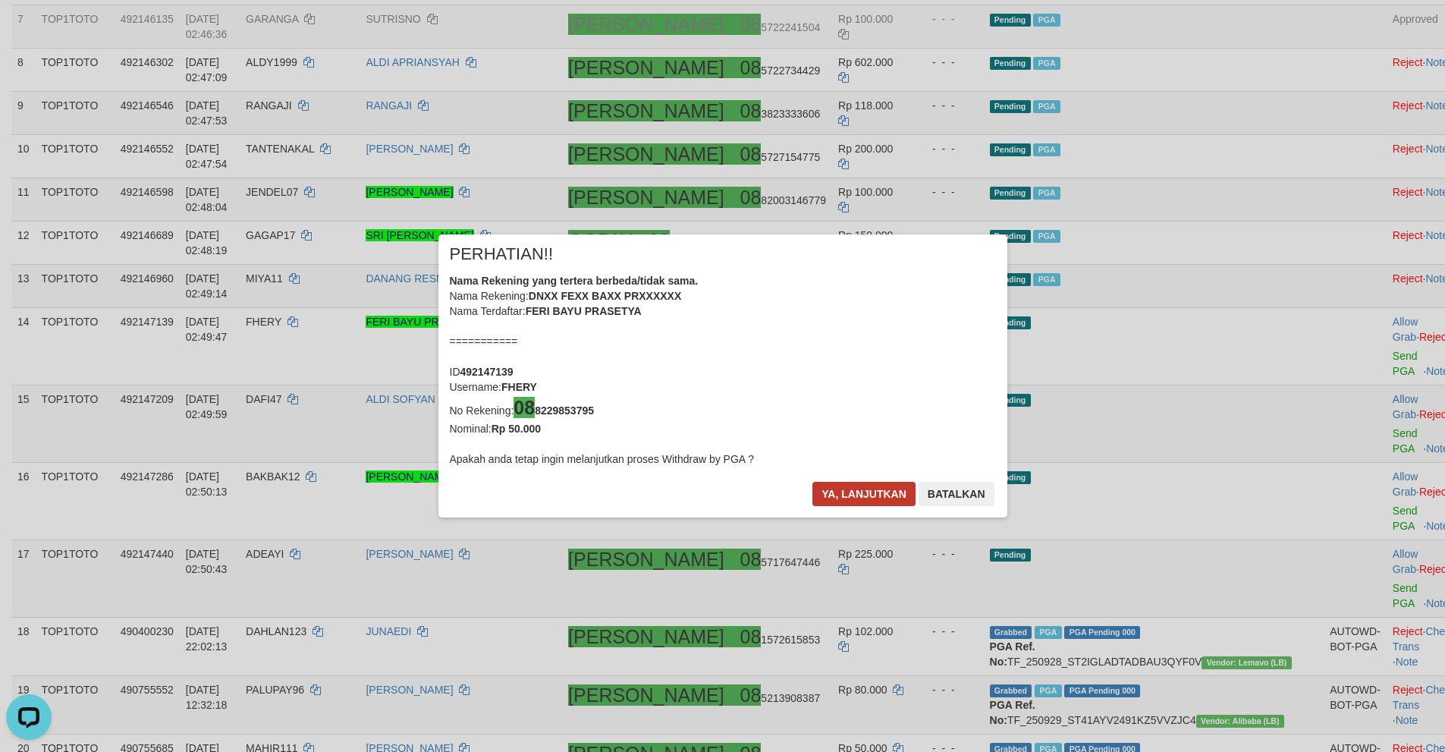
scroll to position [614, 0]
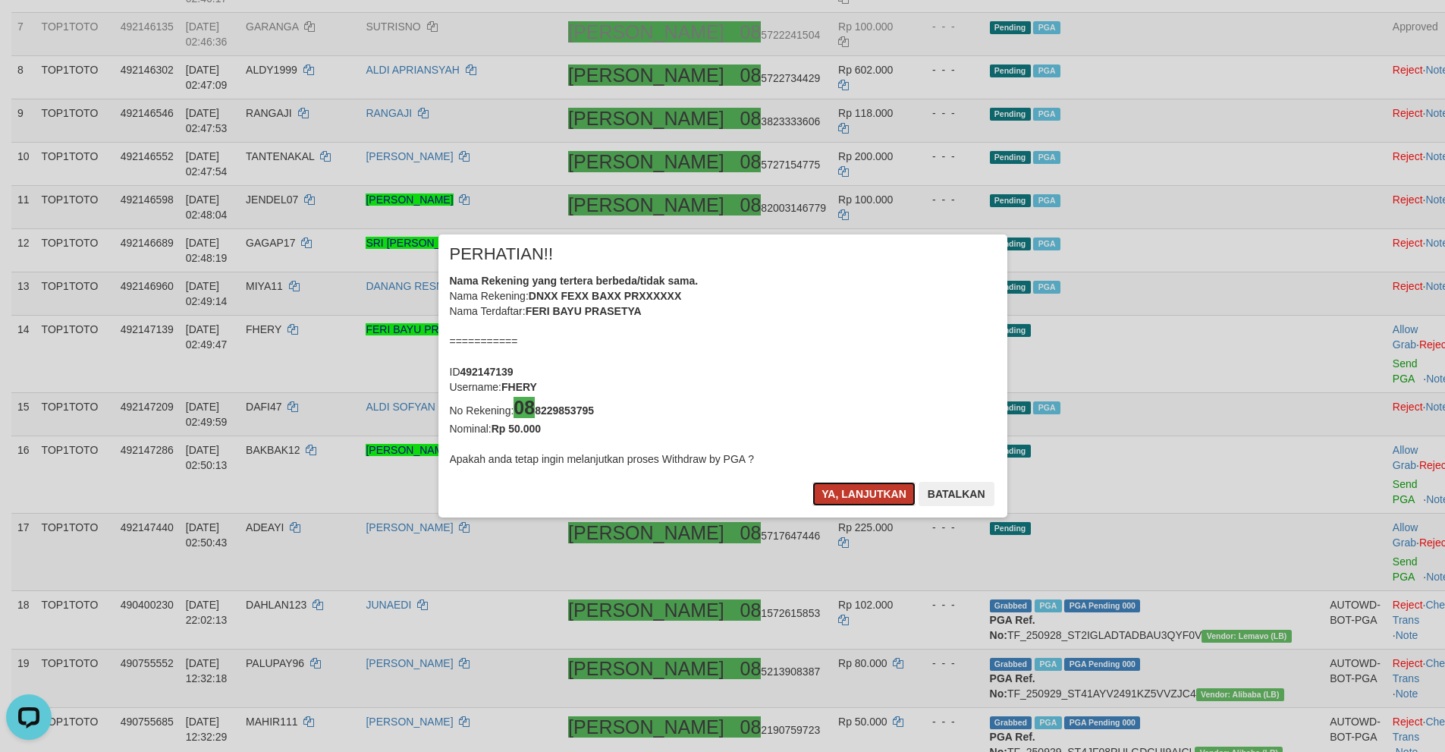
click at [871, 504] on button "Ya, lanjutkan" at bounding box center [863, 494] width 103 height 24
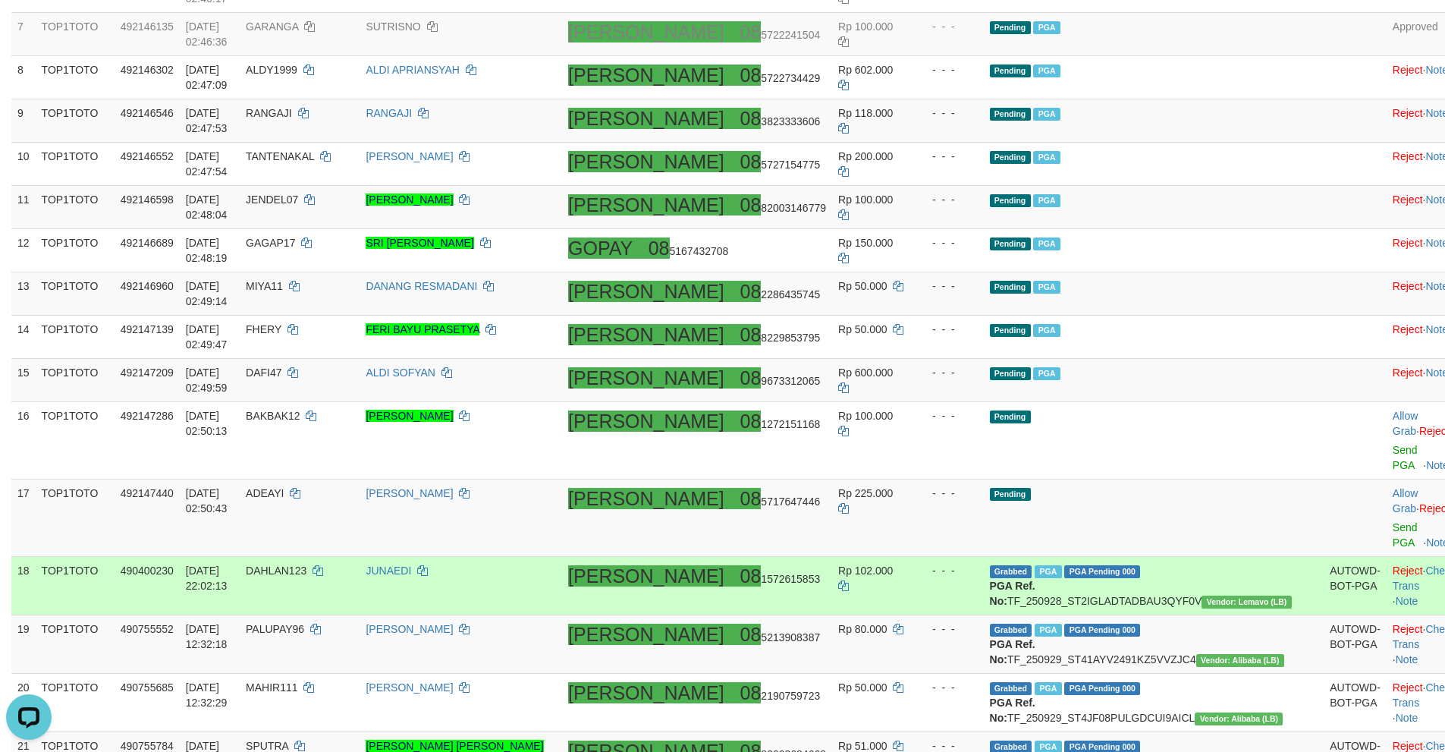
scroll to position [607, 0]
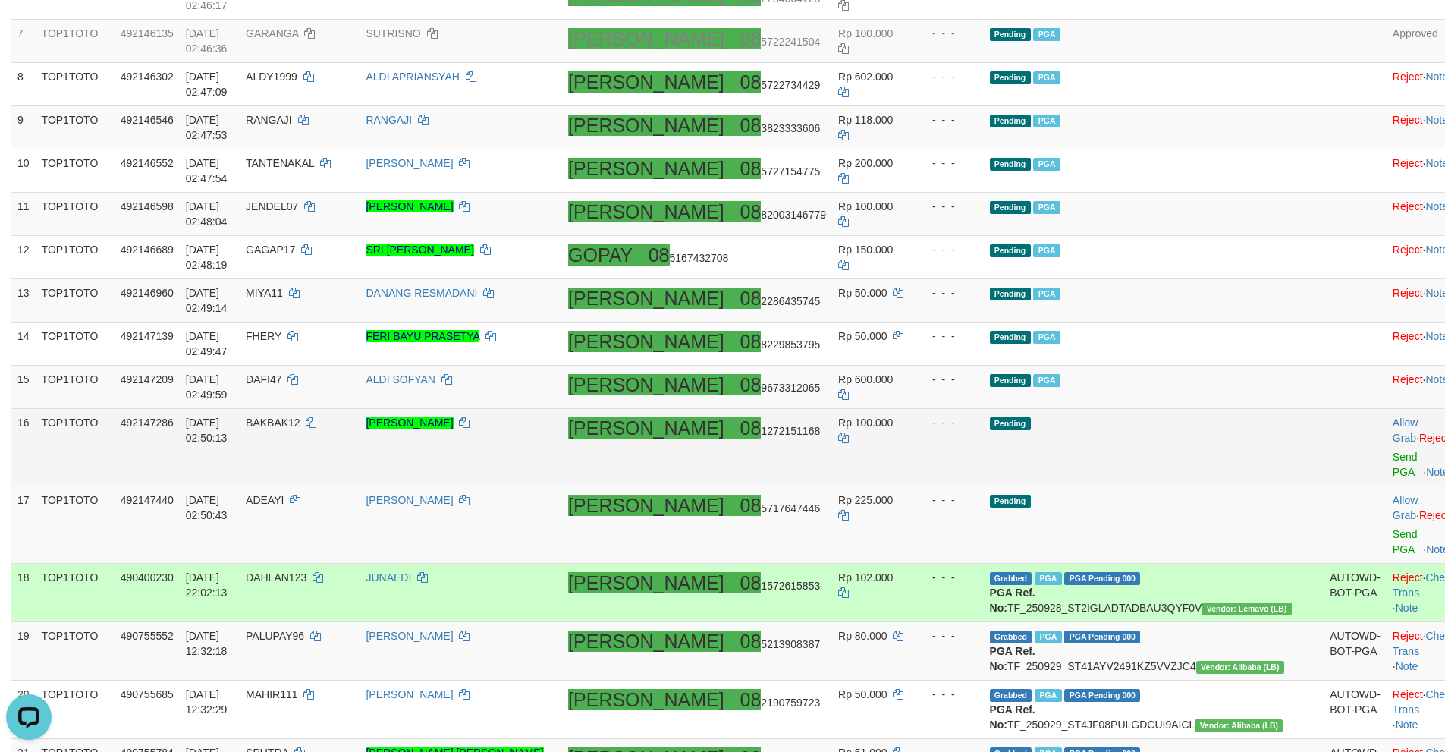
click at [1387, 429] on td "Allow Grab · Reject Send PGA · Note" at bounding box center [1424, 447] width 75 height 77
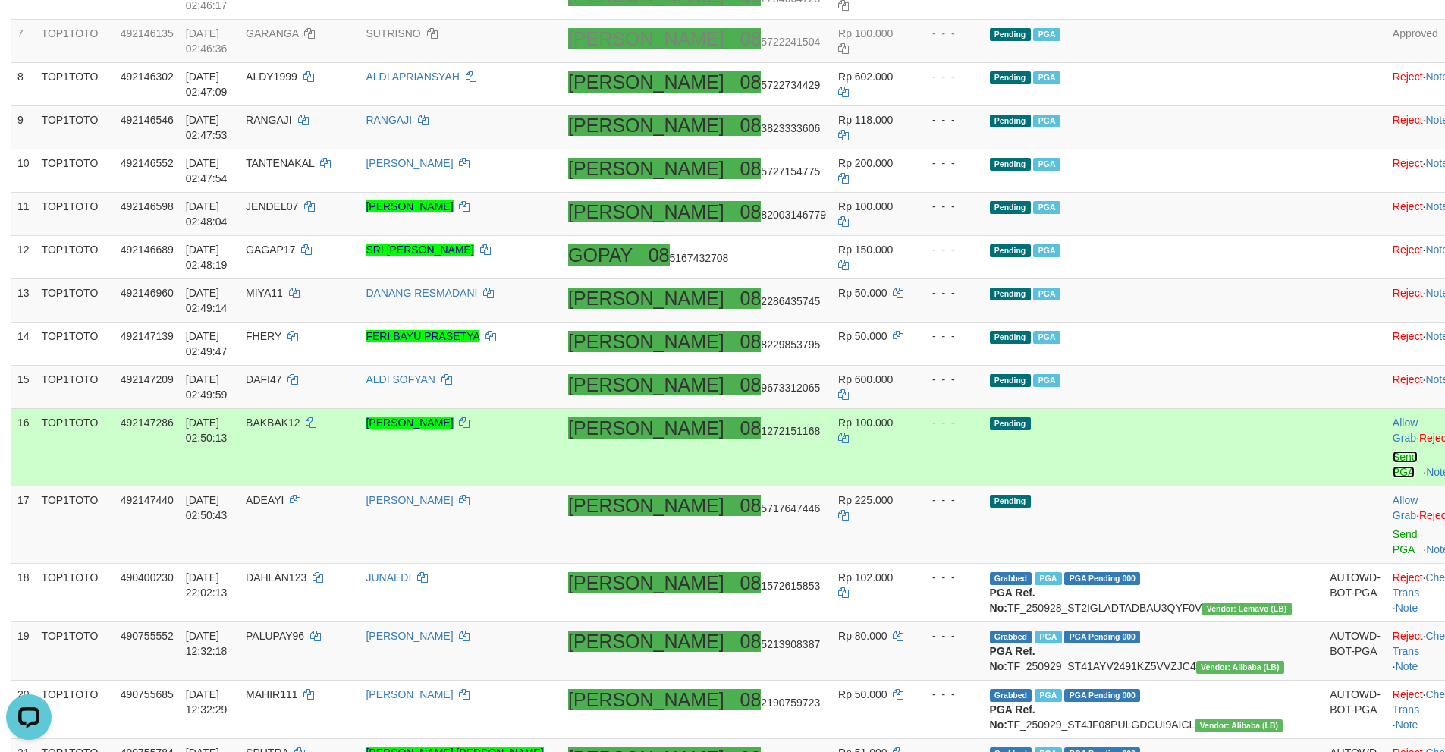
click at [1393, 451] on link "Send PGA" at bounding box center [1405, 464] width 25 height 27
click at [1393, 528] on link "Send PGA" at bounding box center [1405, 541] width 25 height 27
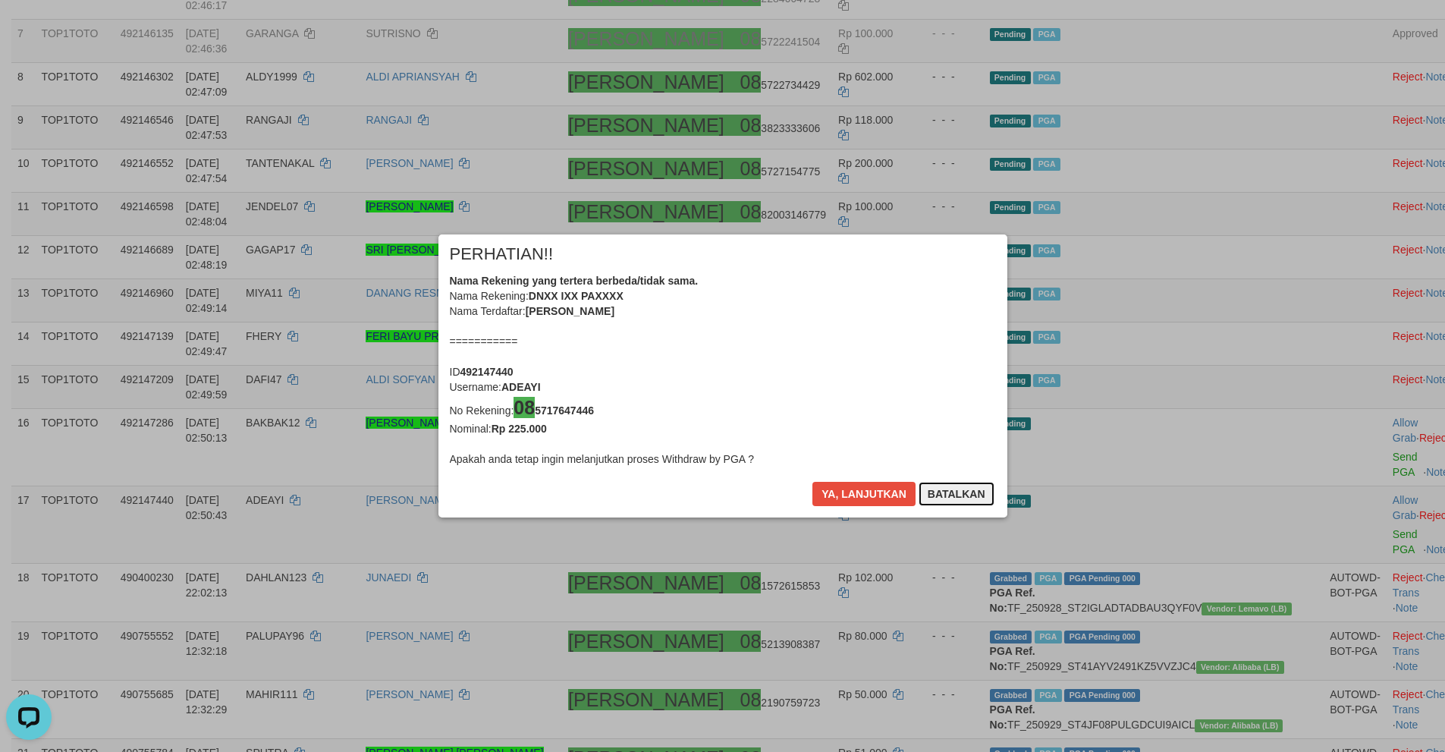
click at [948, 495] on button "Batalkan" at bounding box center [957, 494] width 76 height 24
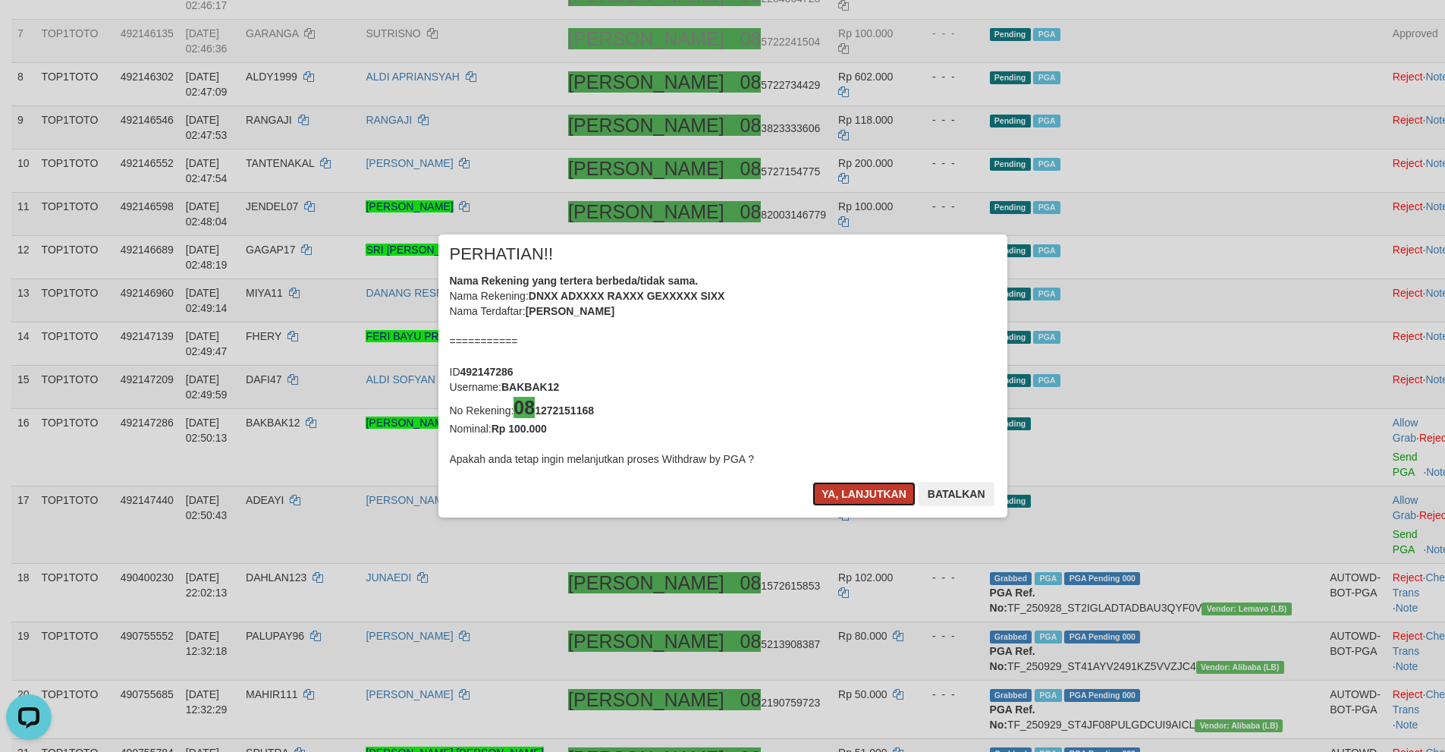
click at [862, 504] on button "Ya, lanjutkan" at bounding box center [863, 494] width 103 height 24
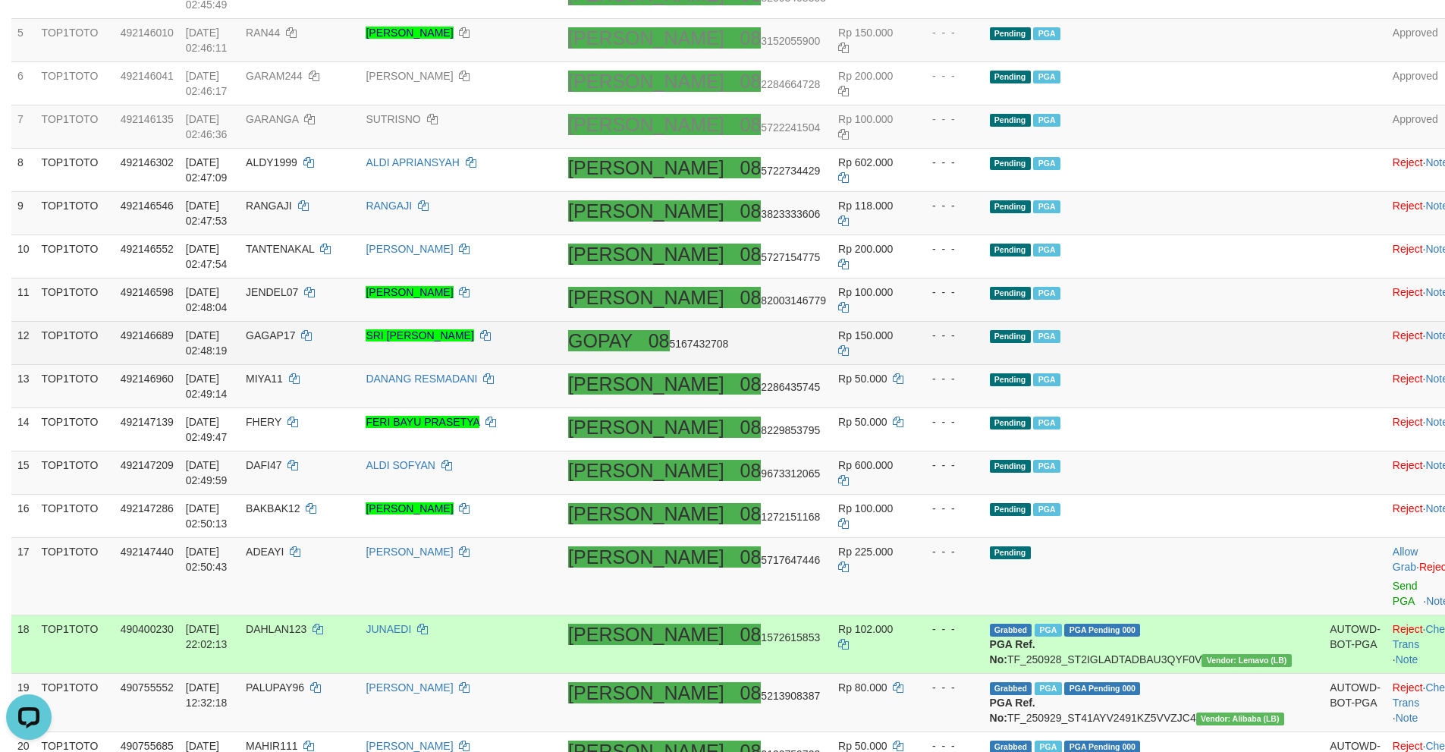
scroll to position [303, 0]
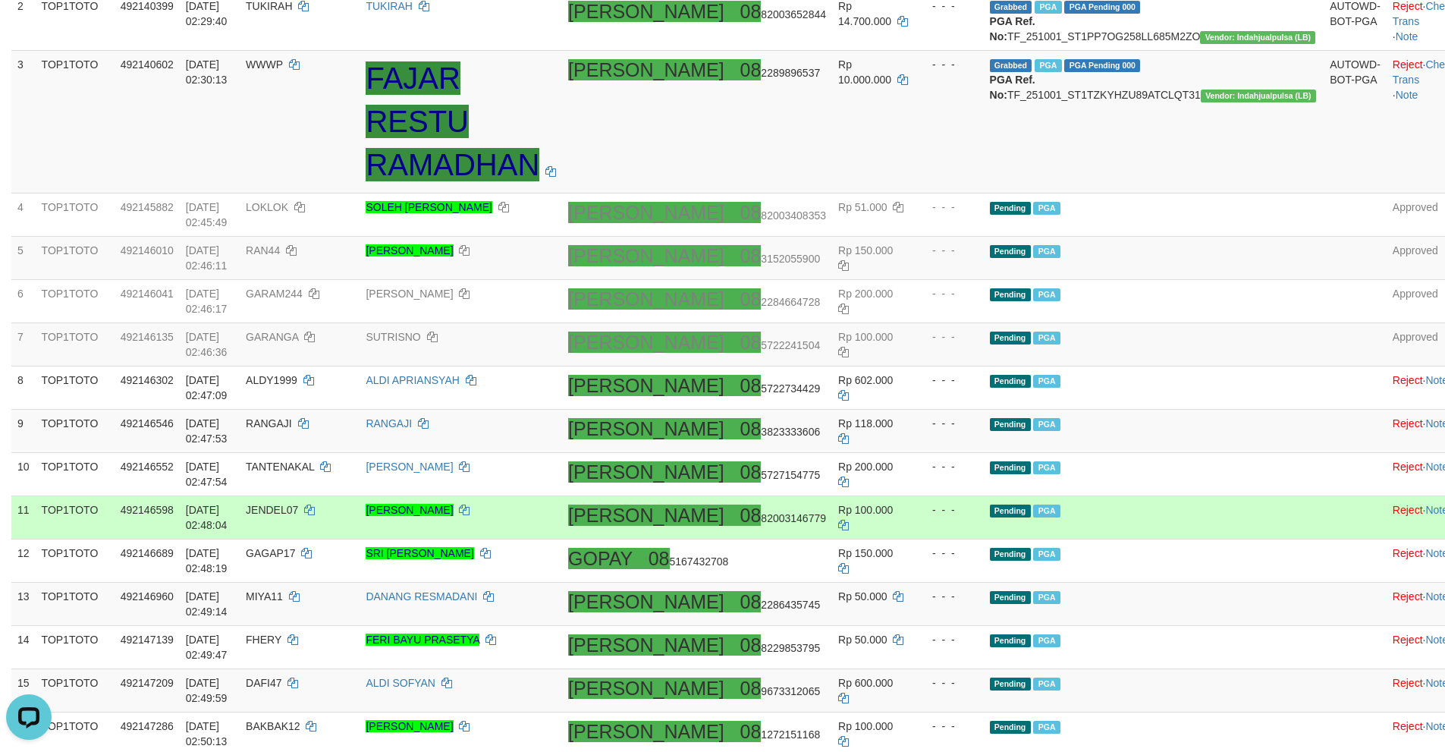
click at [914, 496] on td "Rp 100.000" at bounding box center [873, 517] width 82 height 43
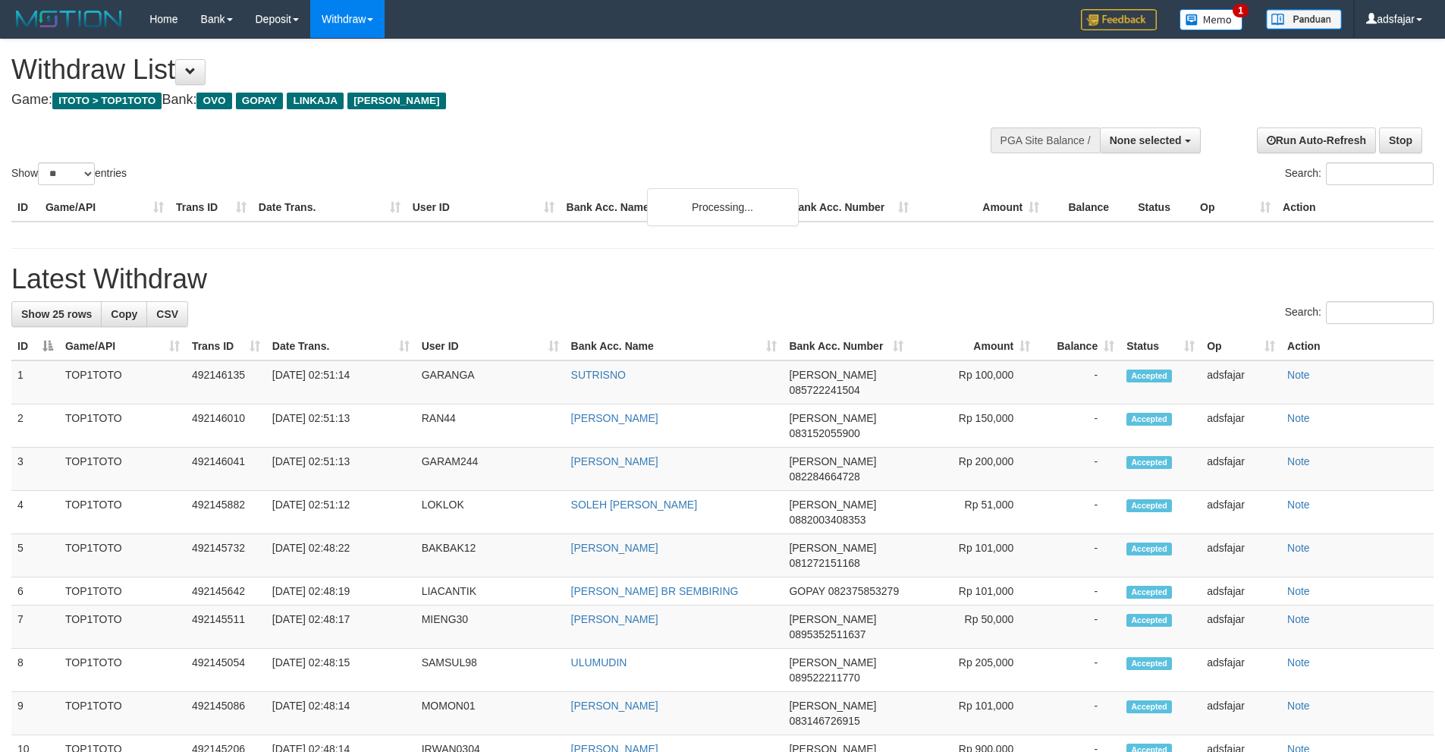
select select
select select "**"
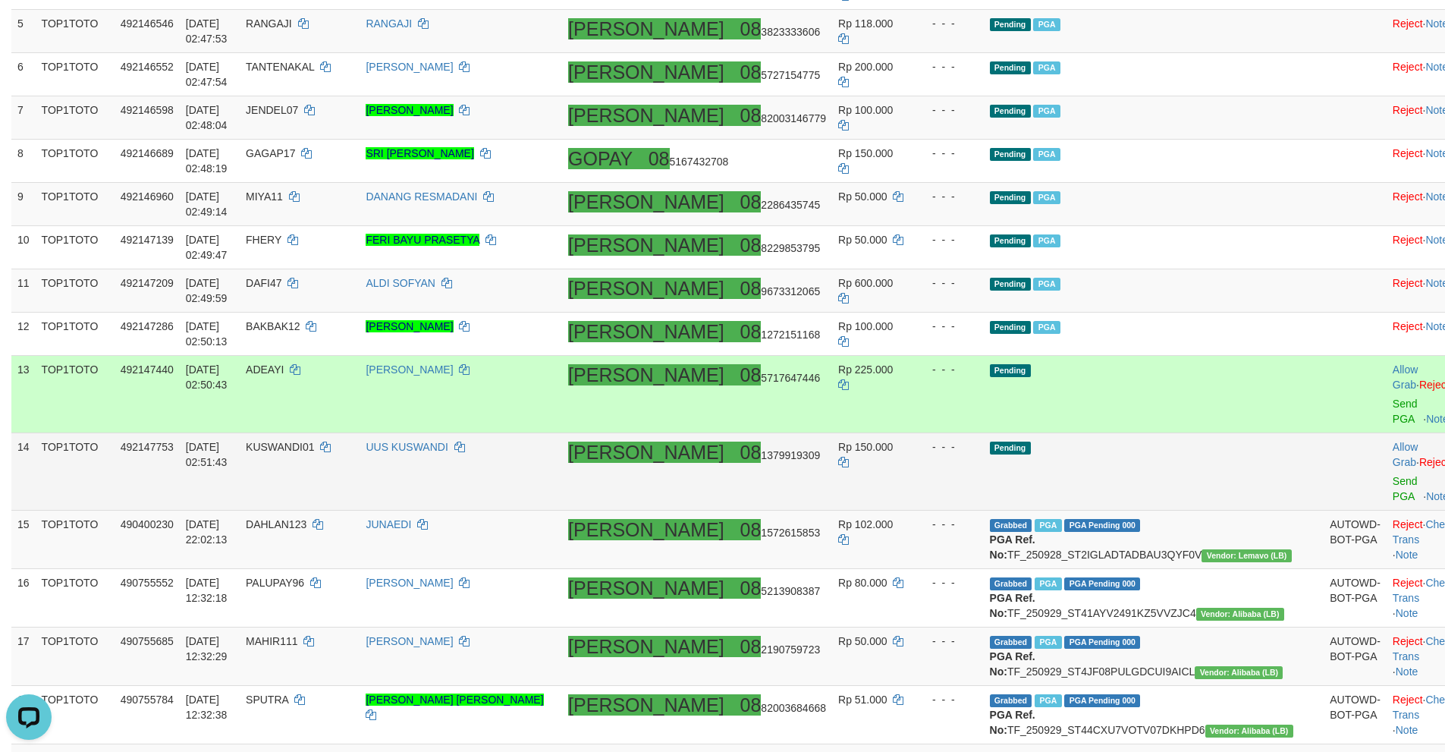
scroll to position [531, 0]
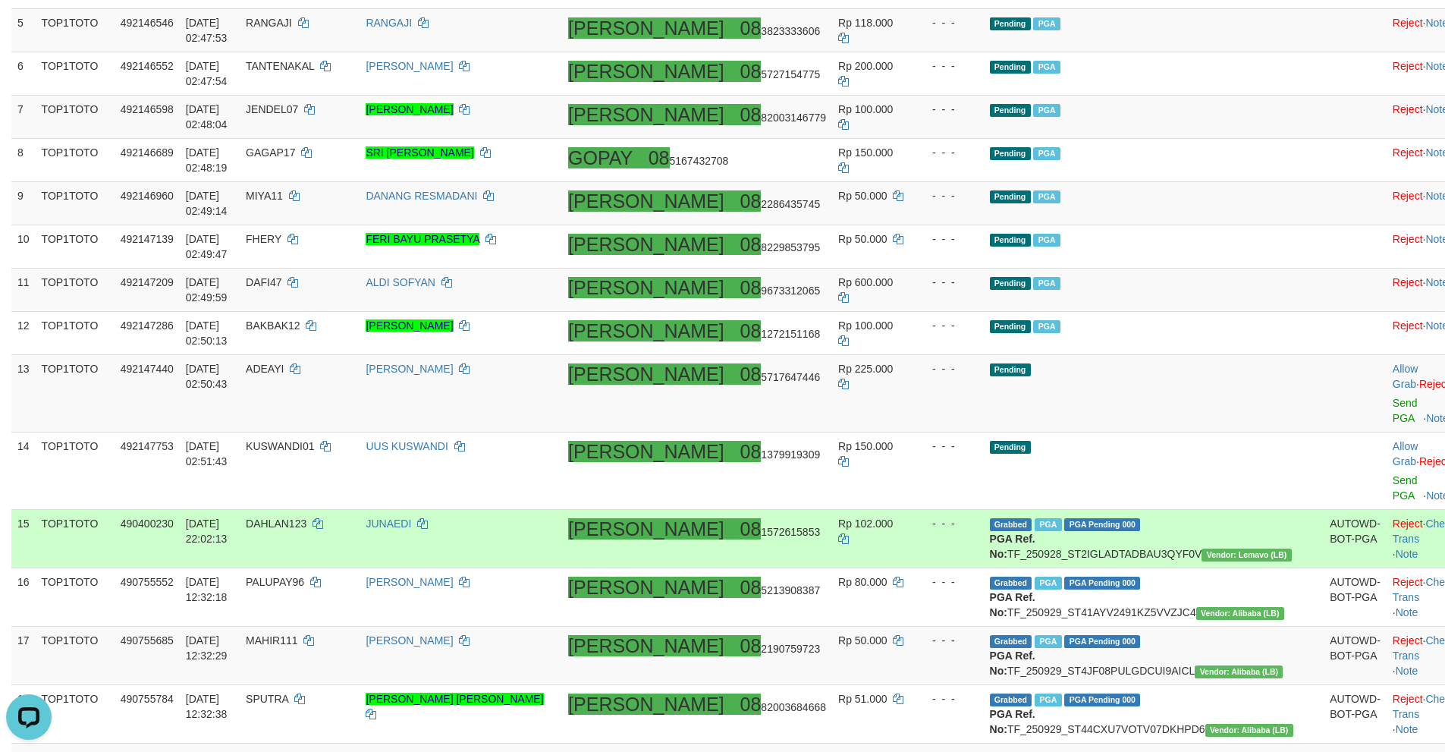
click at [709, 510] on td "[PERSON_NAME] 08 1572615853" at bounding box center [697, 539] width 270 height 58
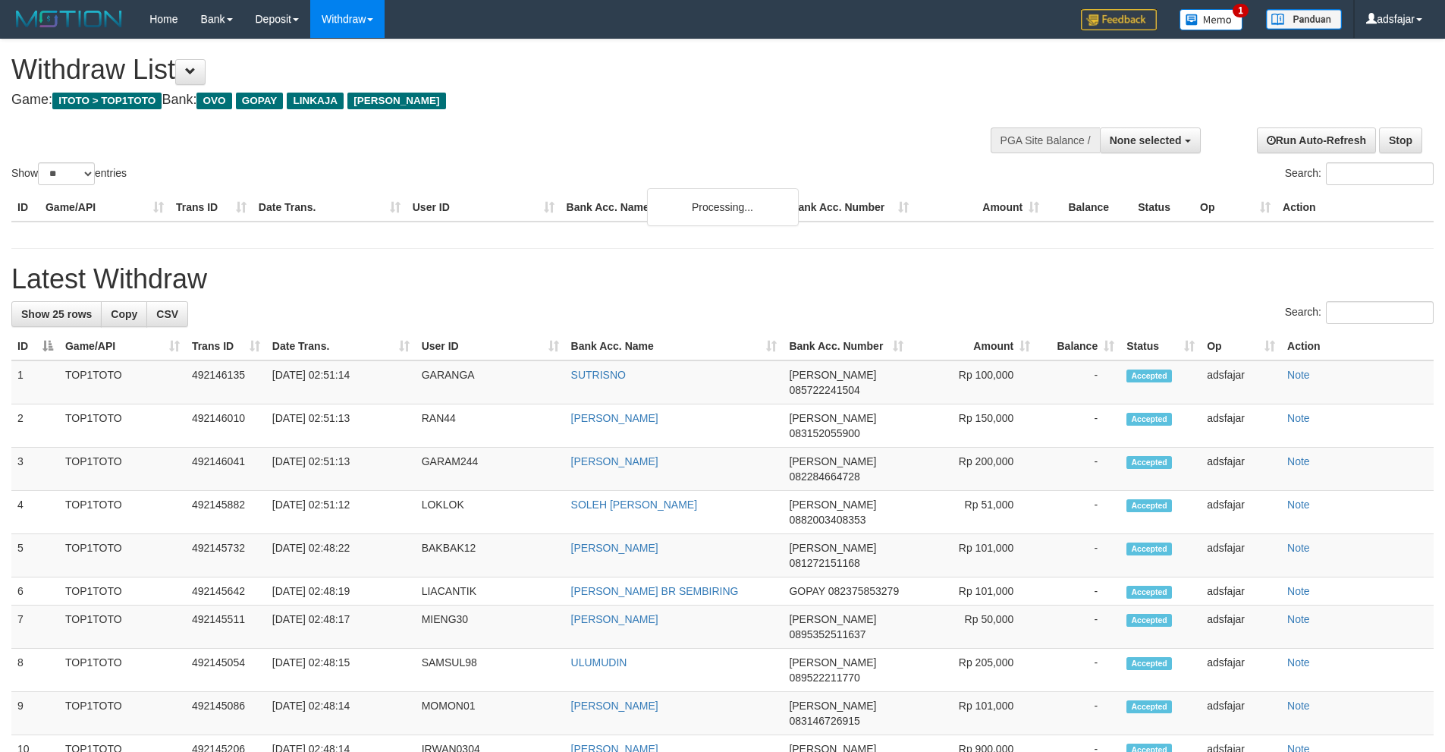
select select
select select "**"
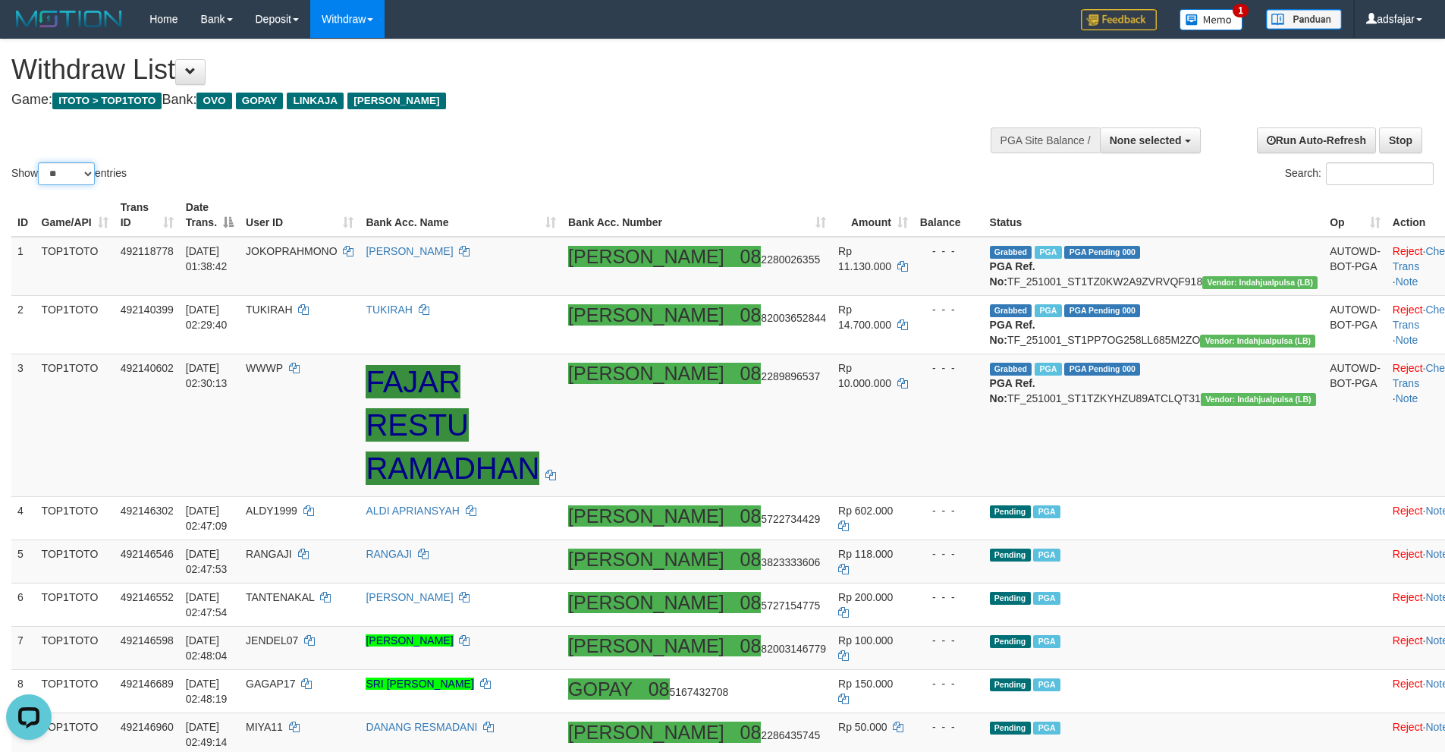
click at [79, 174] on select "** ** ** ***" at bounding box center [66, 173] width 57 height 23
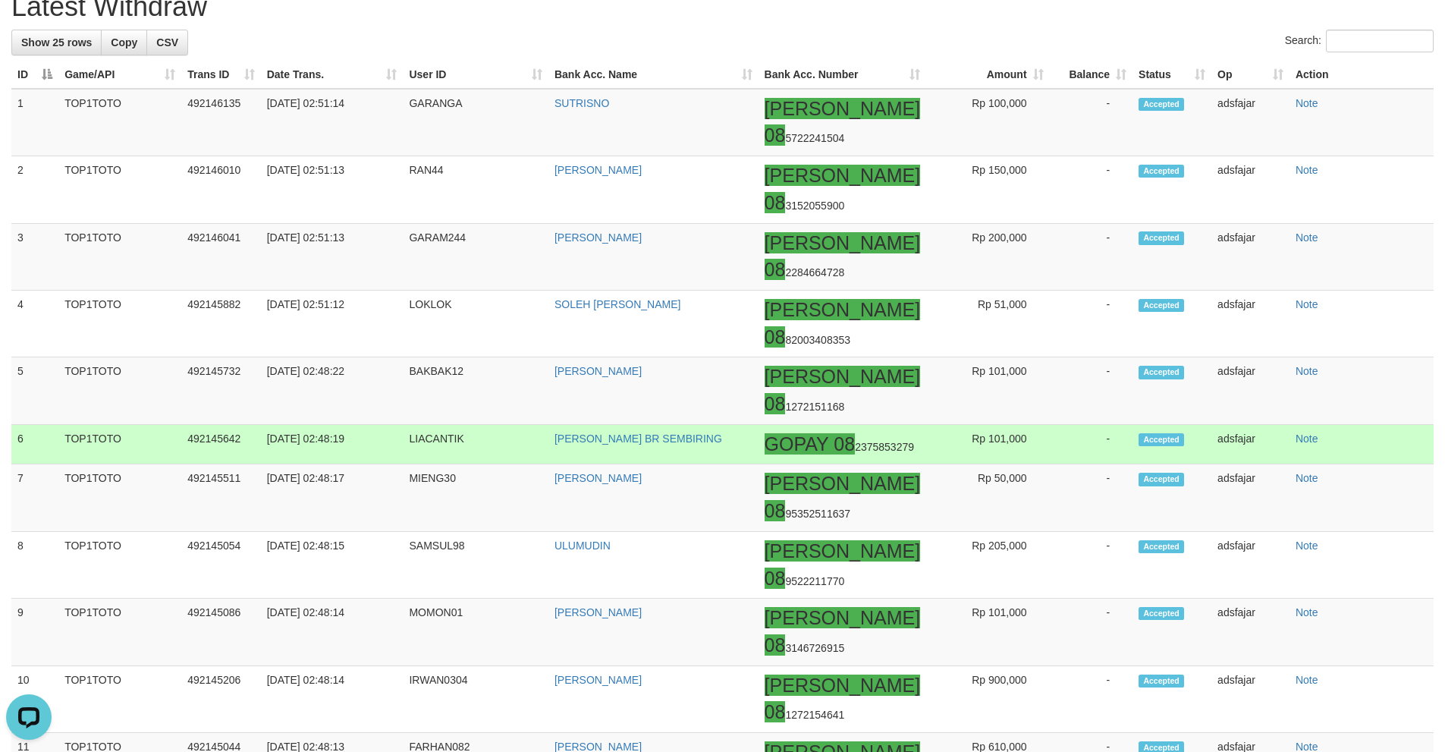
scroll to position [470, 0]
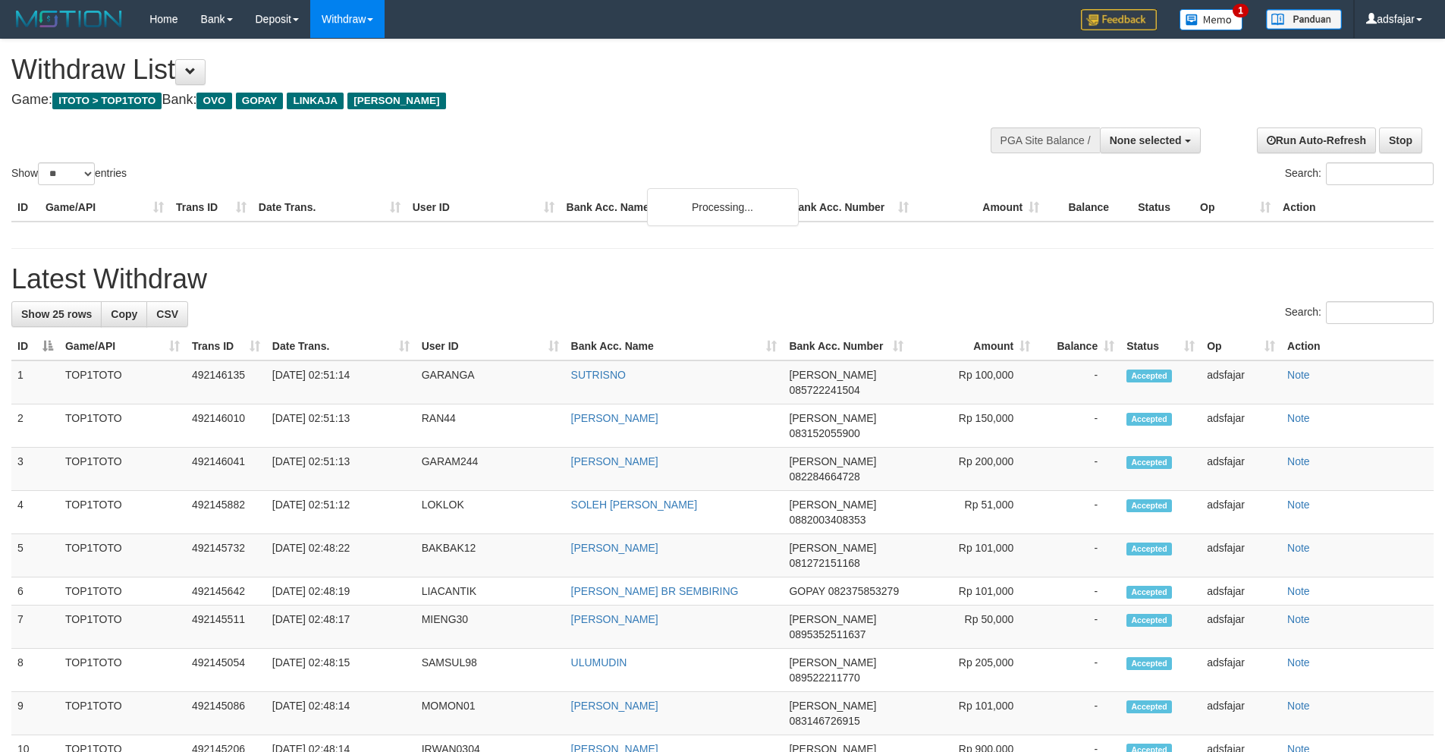
select select
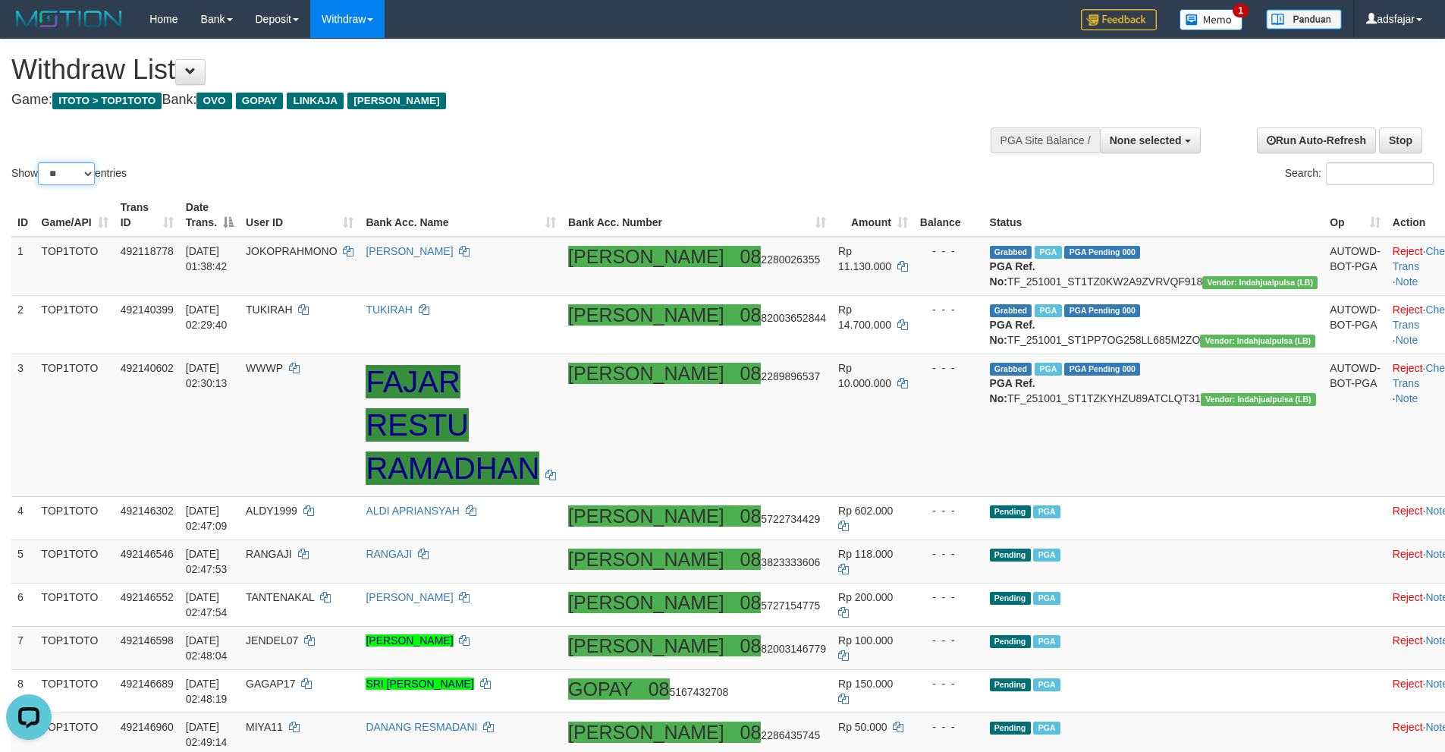
click at [74, 168] on select "** ** ** ***" at bounding box center [66, 173] width 57 height 23
click at [70, 174] on select "** ** ** ***" at bounding box center [66, 173] width 57 height 23
select select "***"
click at [40, 162] on select "** ** ** ***" at bounding box center [66, 173] width 57 height 23
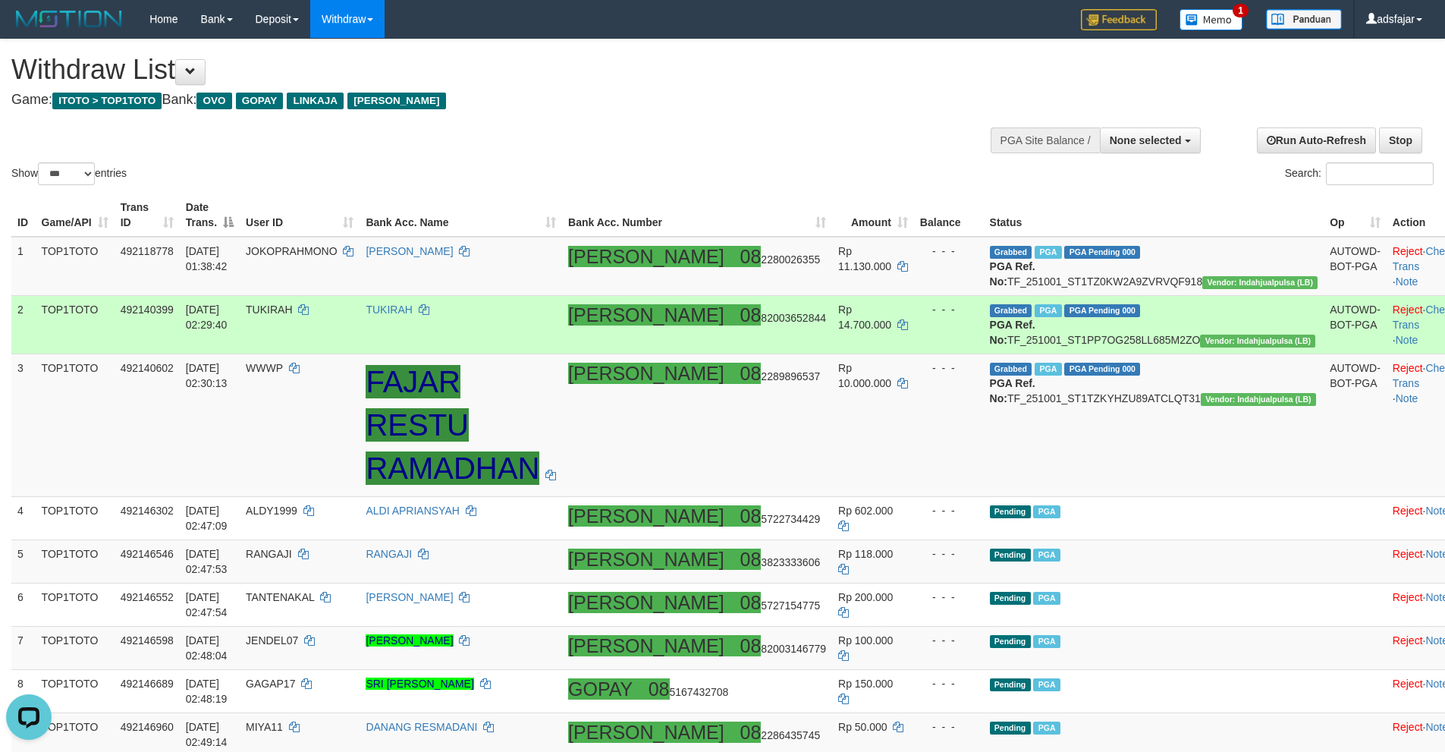
scroll to position [701, 0]
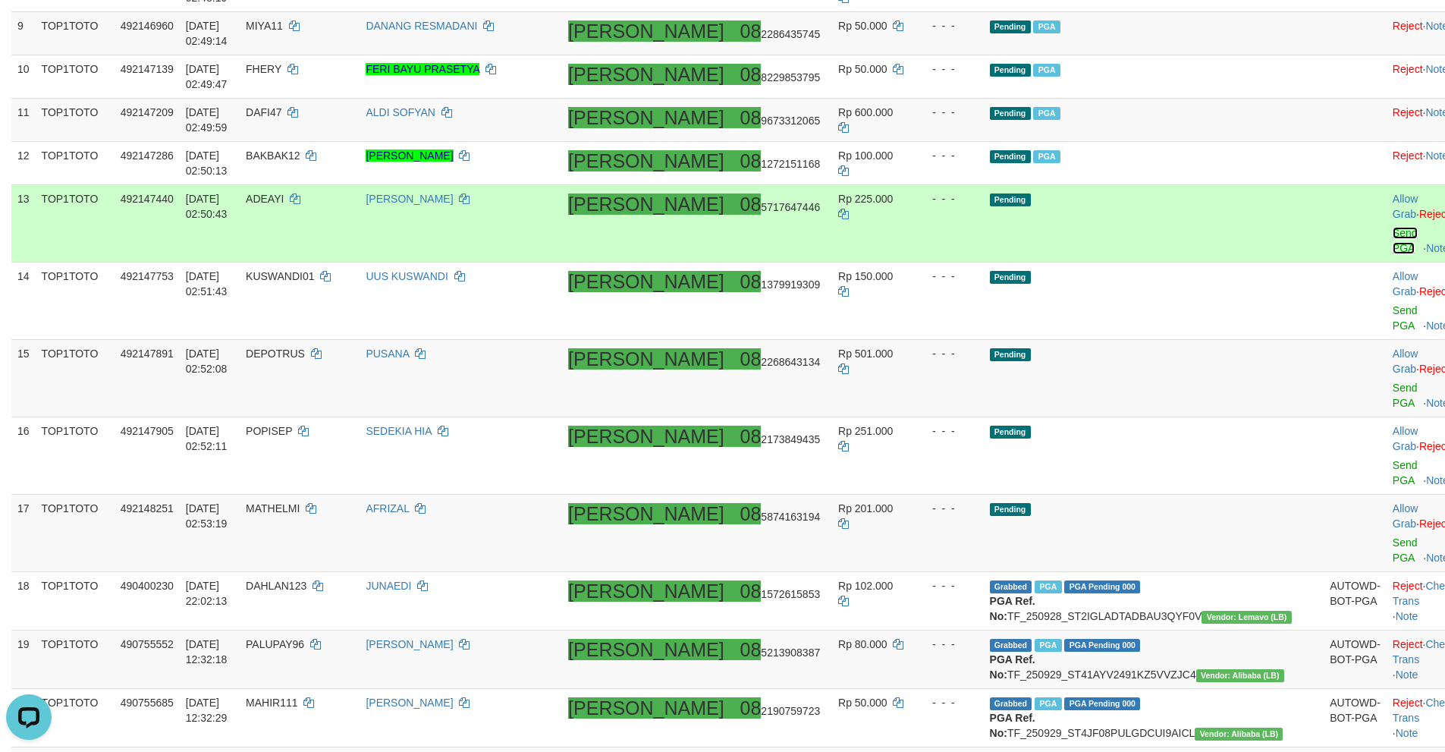
click at [1393, 227] on link "Send PGA" at bounding box center [1405, 240] width 25 height 27
click at [1393, 304] on link "Send PGA" at bounding box center [1405, 317] width 25 height 27
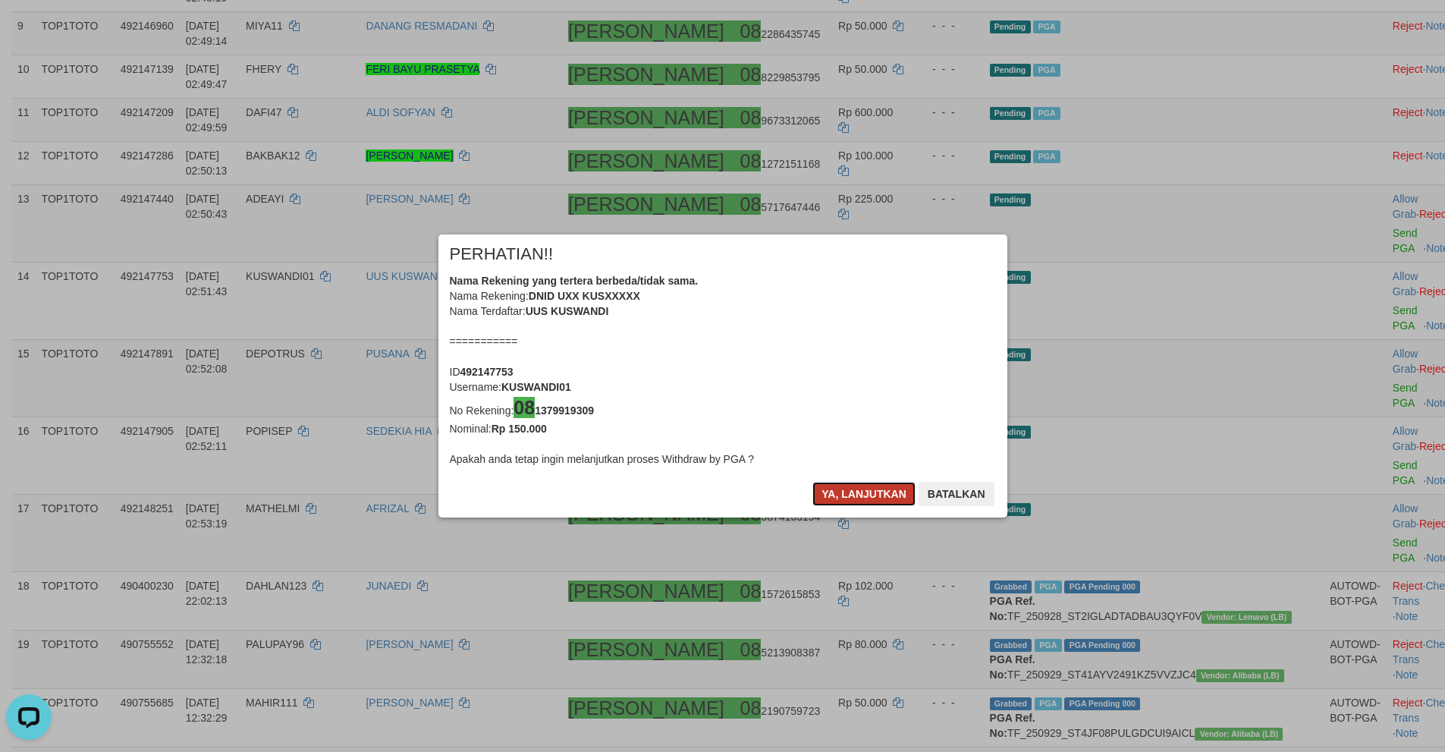
click at [848, 489] on button "Ya, lanjutkan" at bounding box center [863, 494] width 103 height 24
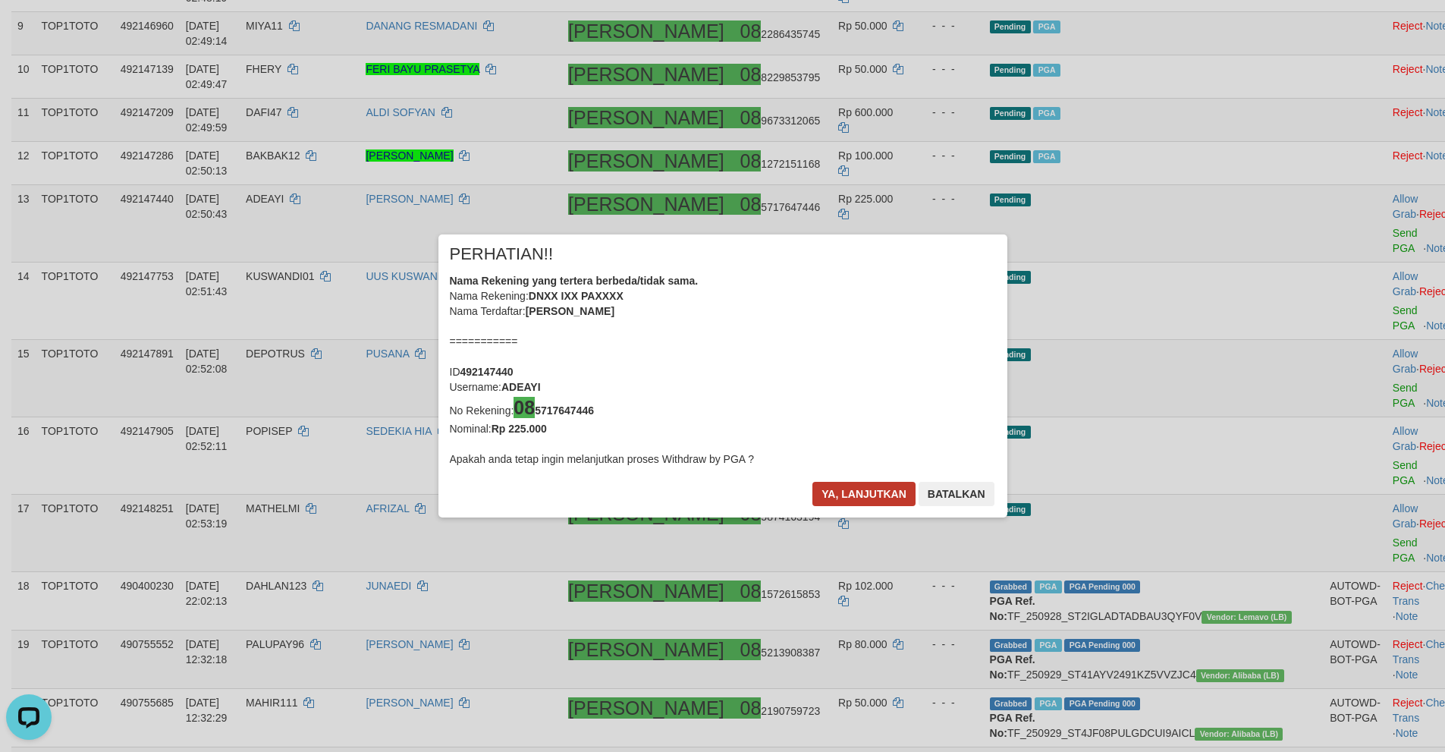
scroll to position [694, 0]
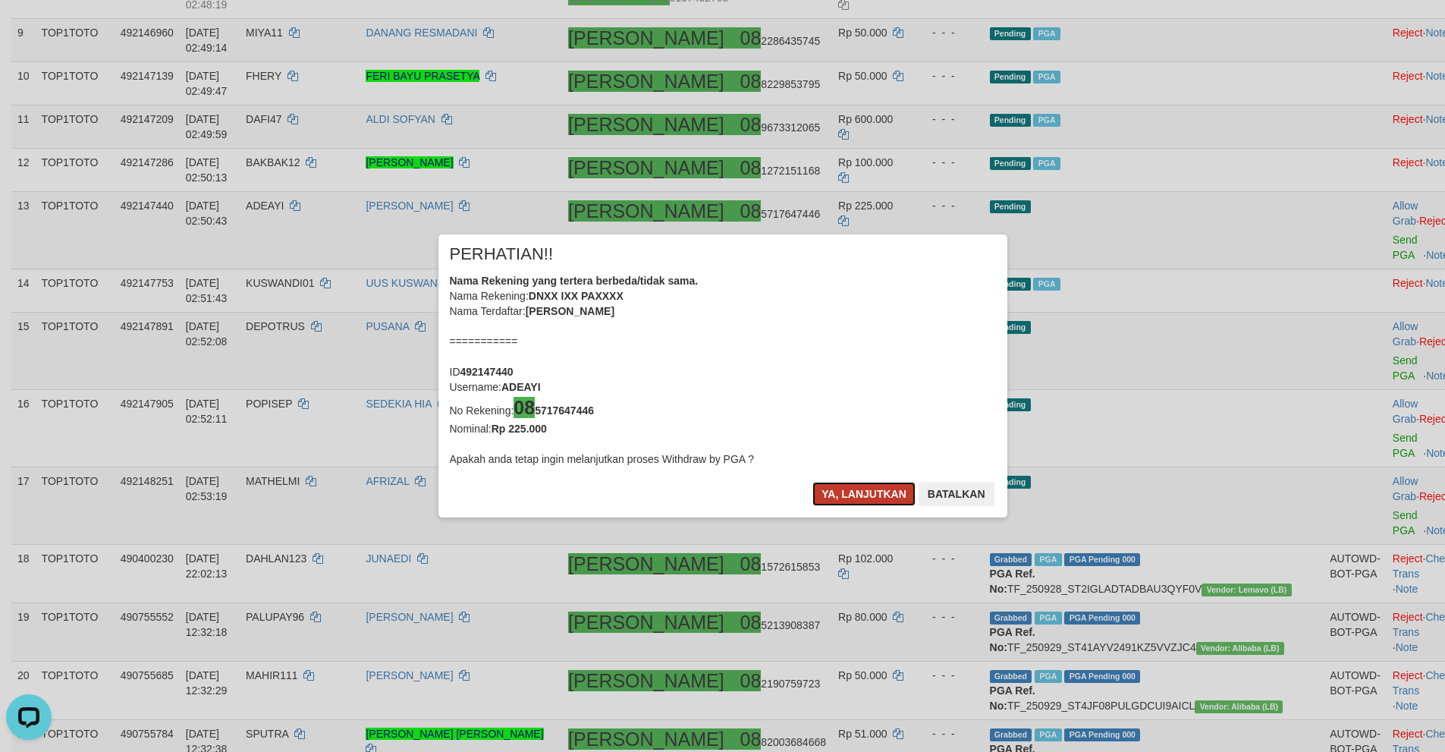
click at [841, 489] on button "Ya, lanjutkan" at bounding box center [863, 494] width 103 height 24
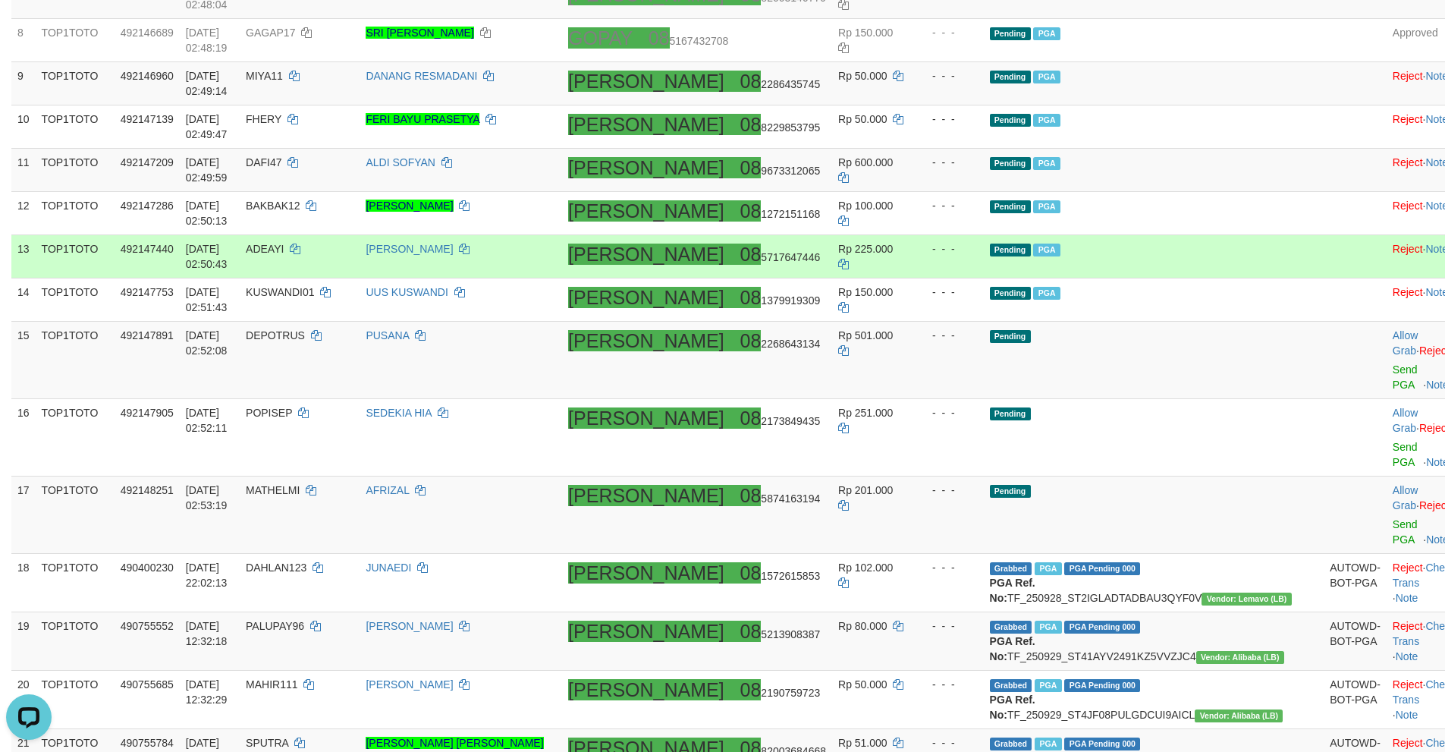
scroll to position [671, 0]
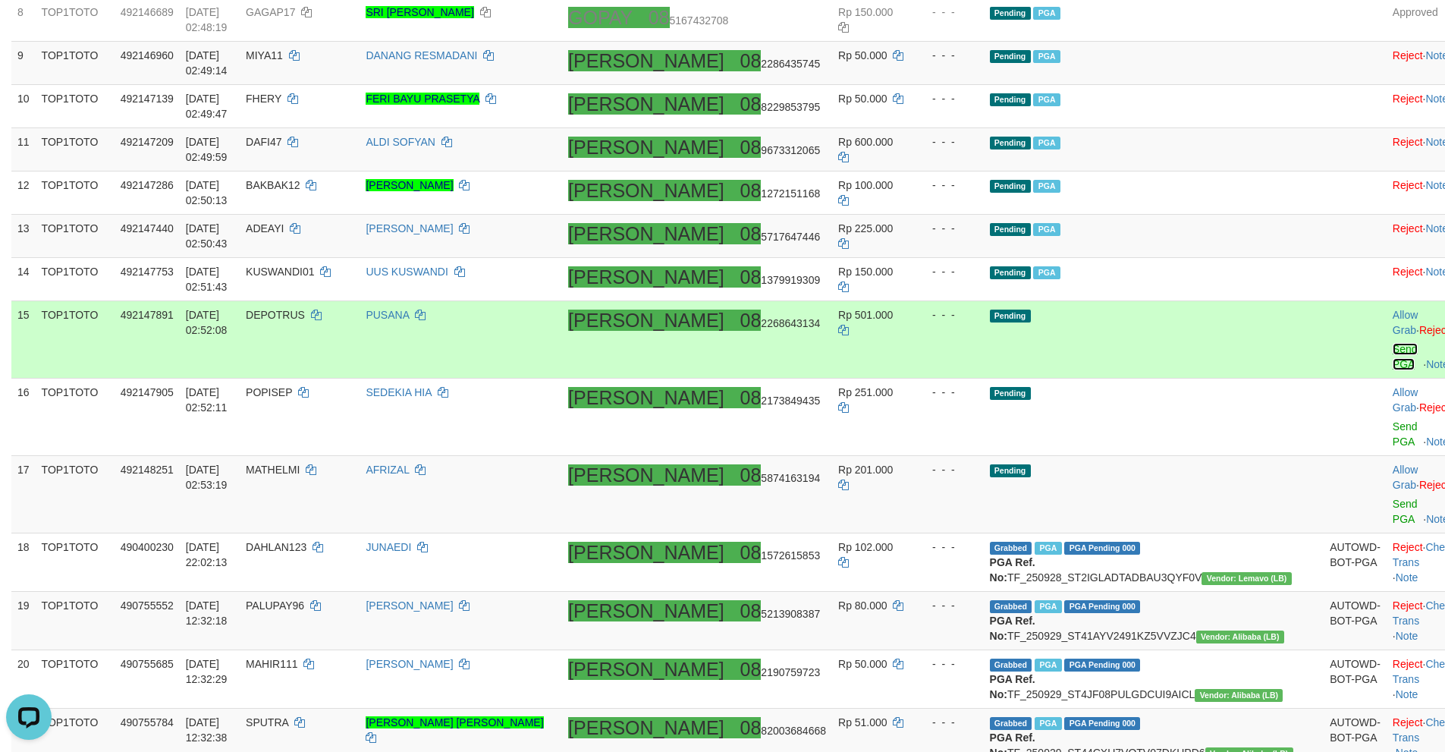
click at [1393, 343] on link "Send PGA" at bounding box center [1405, 356] width 25 height 27
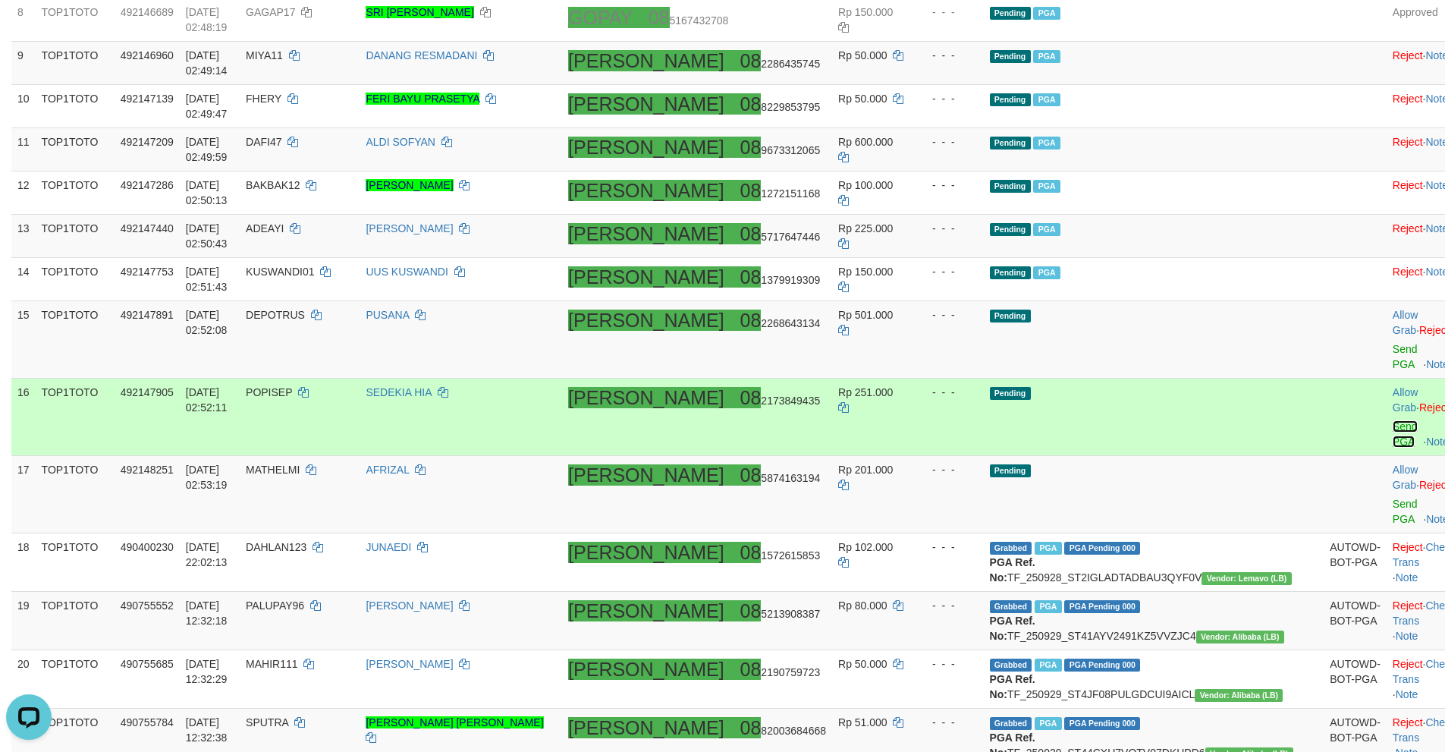
click at [1393, 420] on link "Send PGA" at bounding box center [1405, 433] width 25 height 27
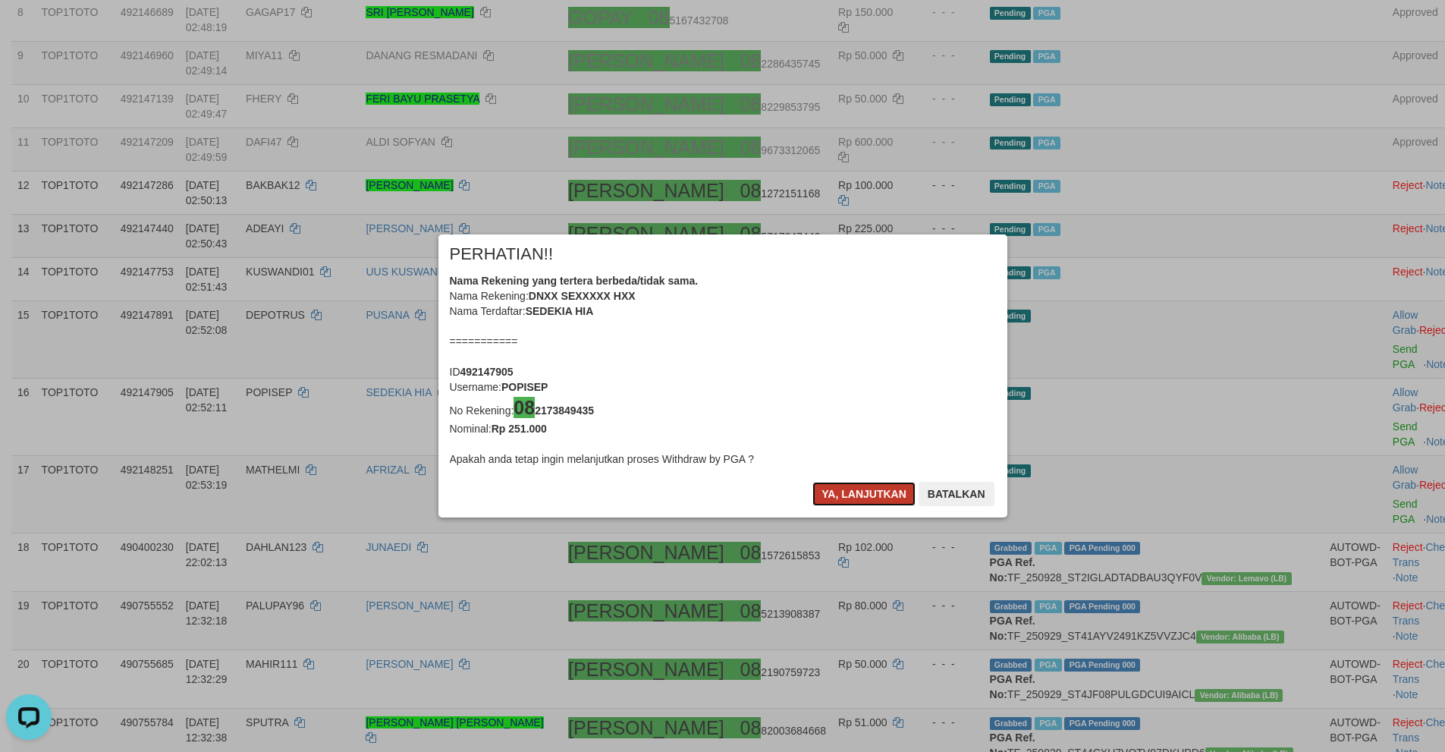
click at [832, 502] on button "Ya, lanjutkan" at bounding box center [863, 494] width 103 height 24
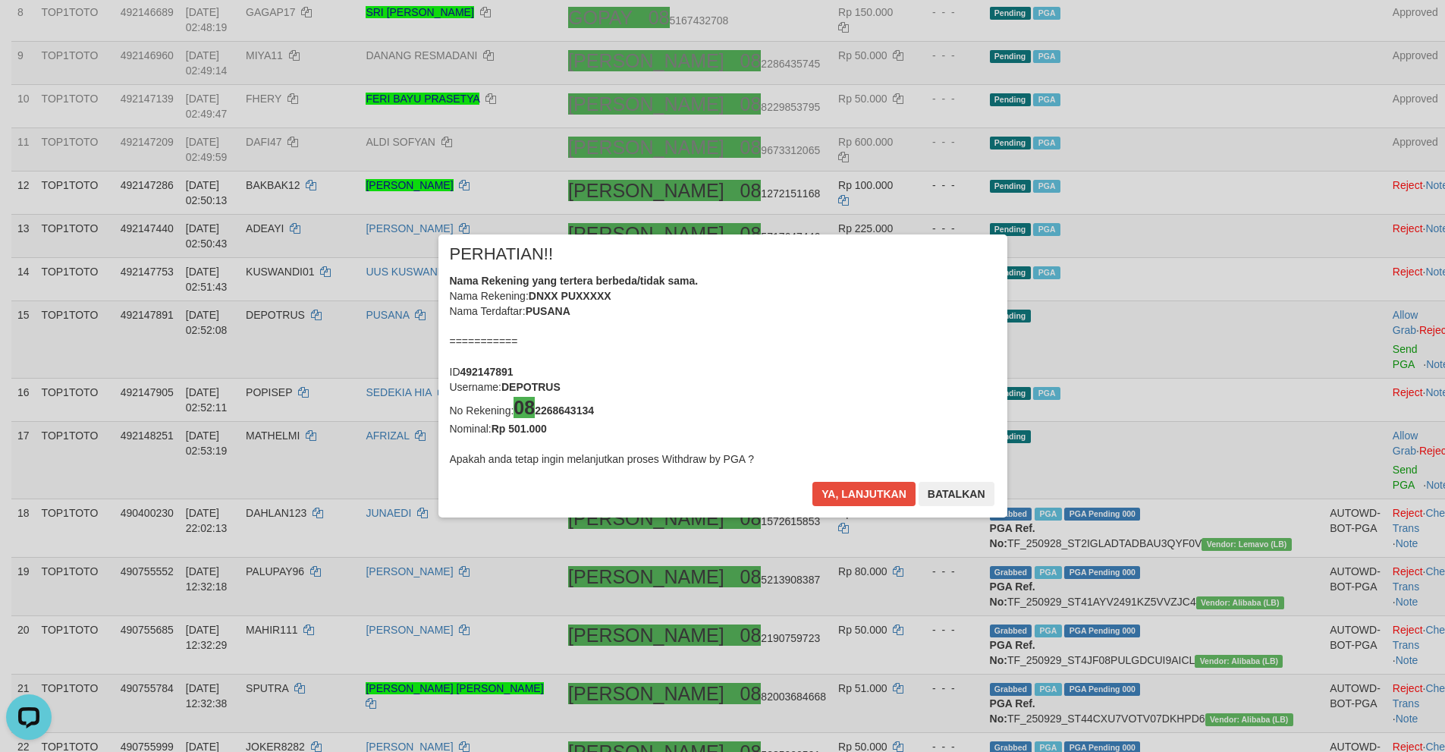
scroll to position [664, 0]
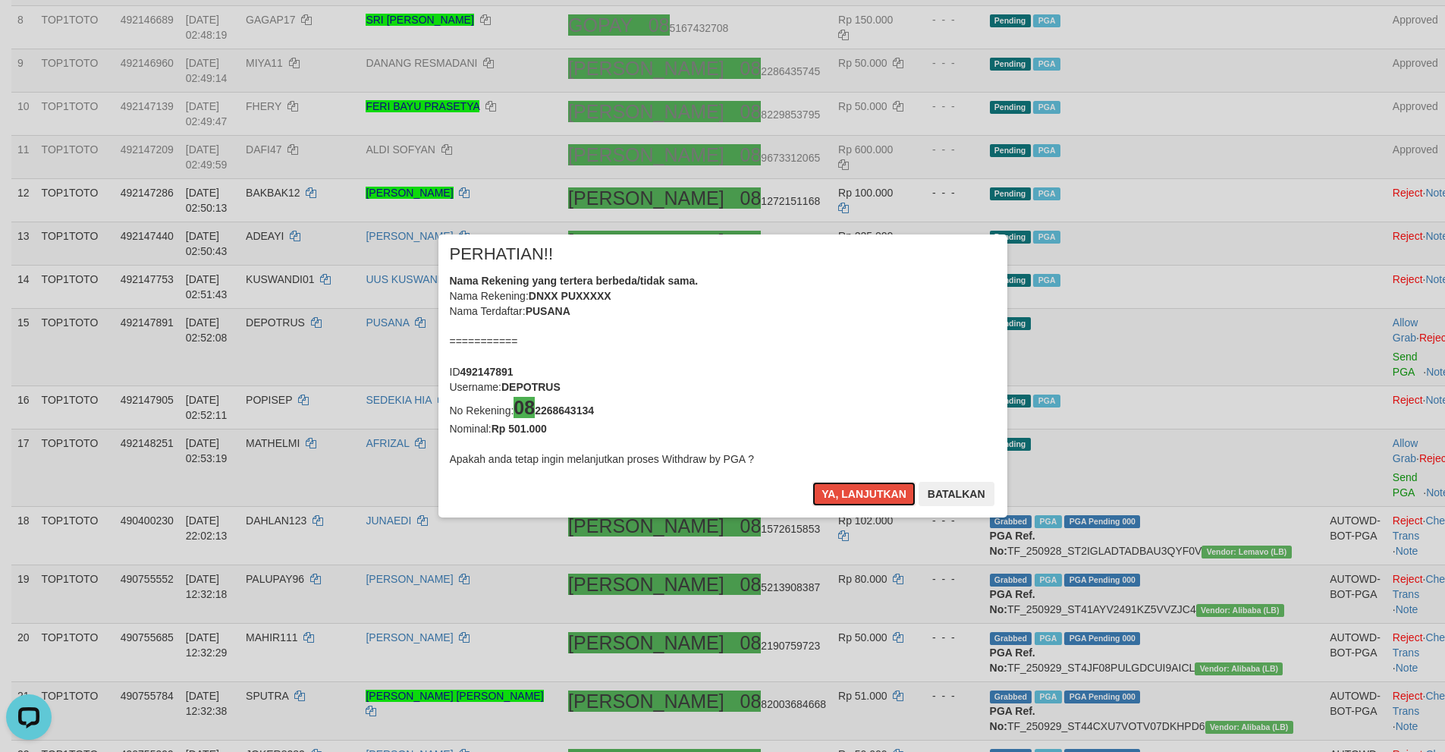
click at [832, 502] on button "Ya, lanjutkan" at bounding box center [863, 494] width 103 height 24
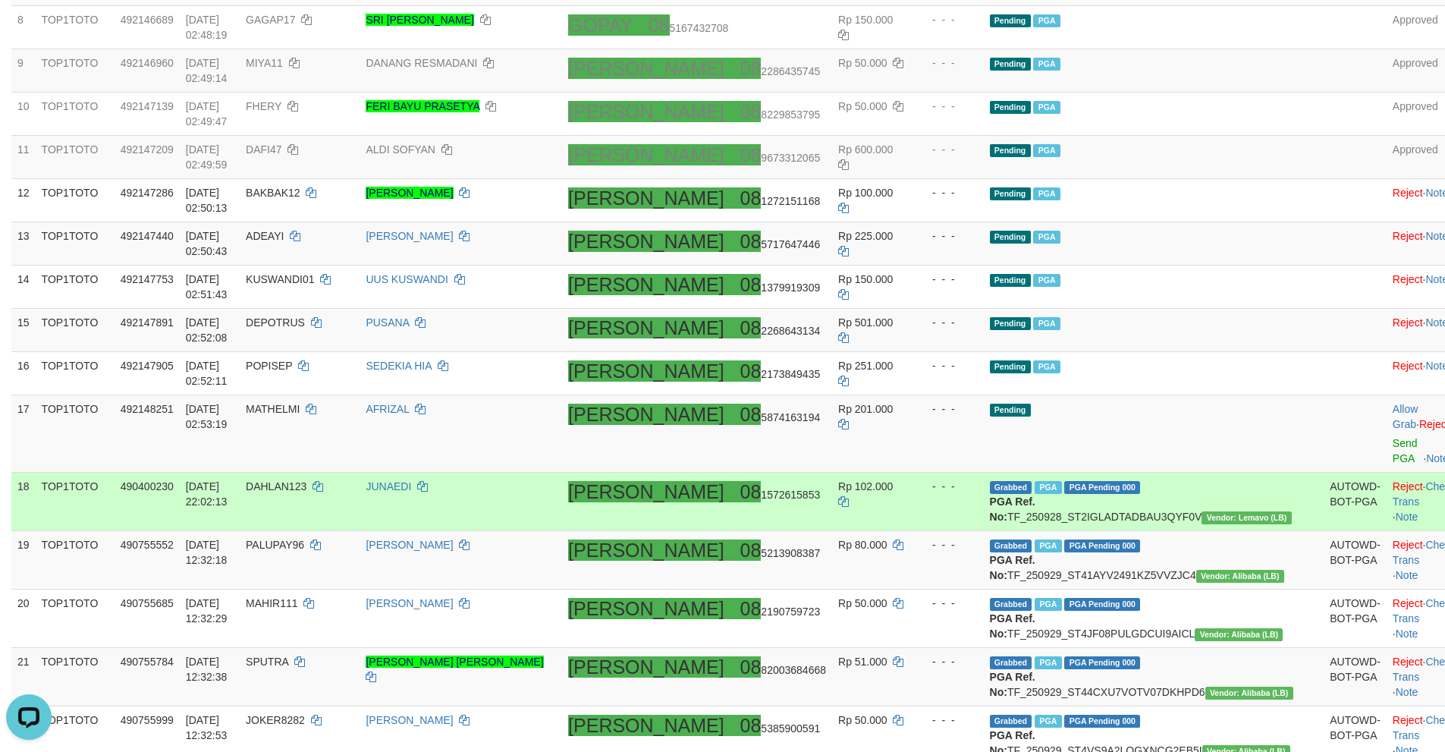
scroll to position [657, 0]
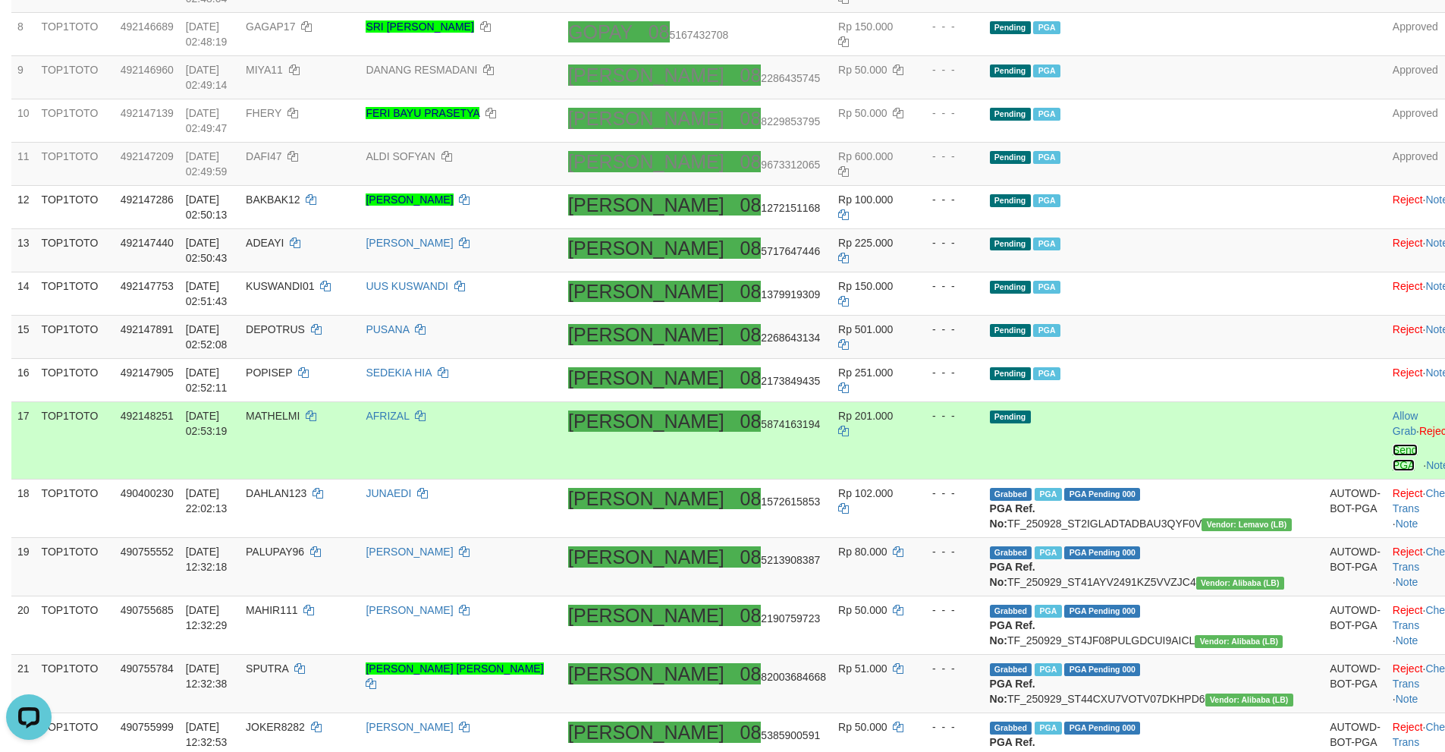
click at [1393, 444] on link "Send PGA" at bounding box center [1405, 457] width 25 height 27
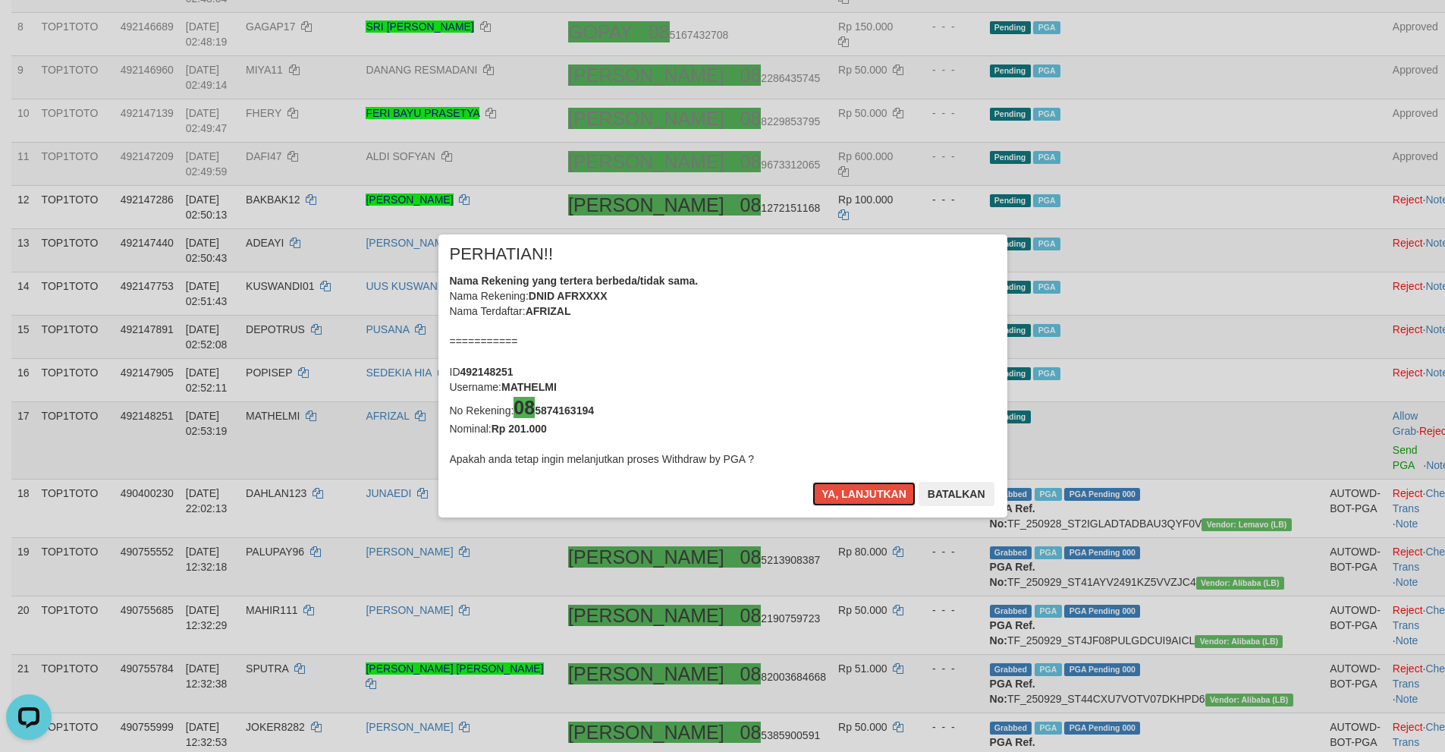
click at [812, 482] on button "Ya, lanjutkan" at bounding box center [863, 494] width 103 height 24
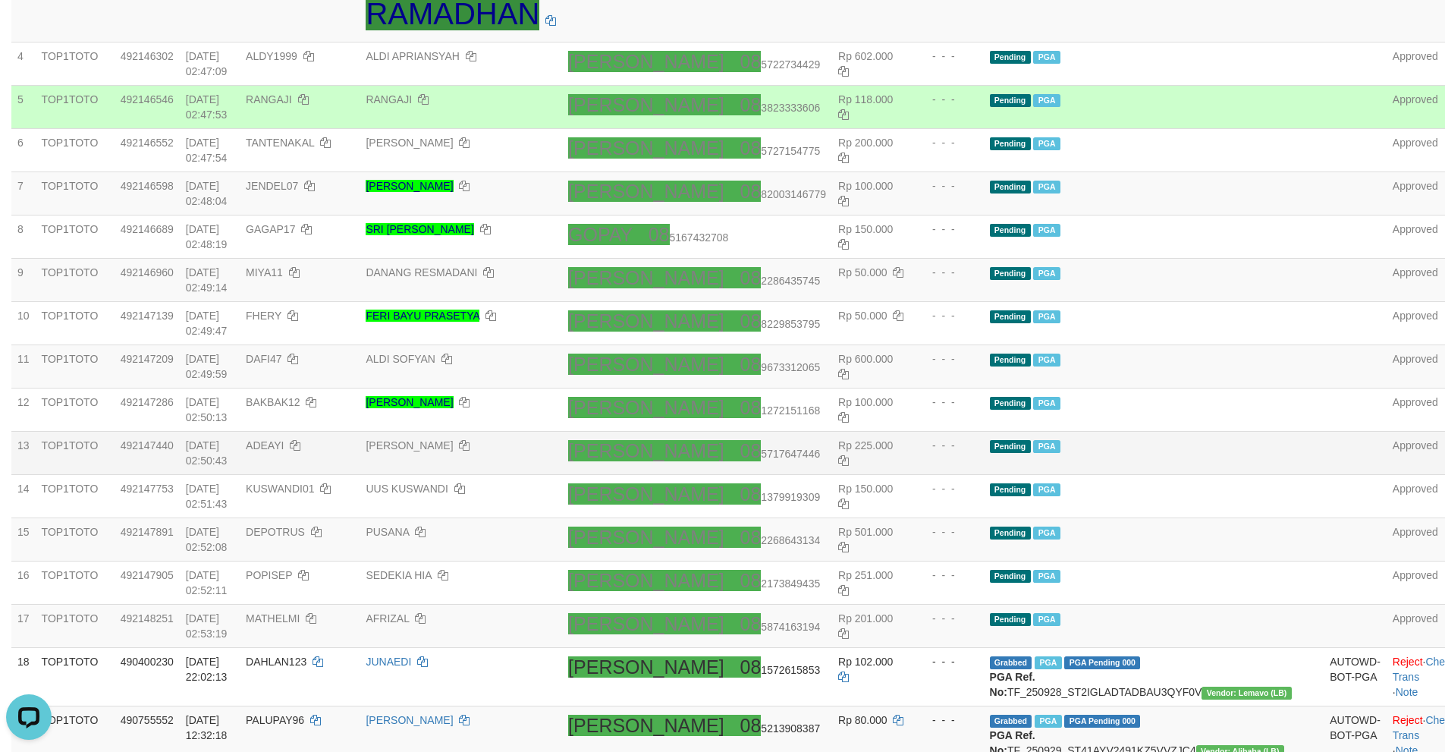
scroll to position [455, 0]
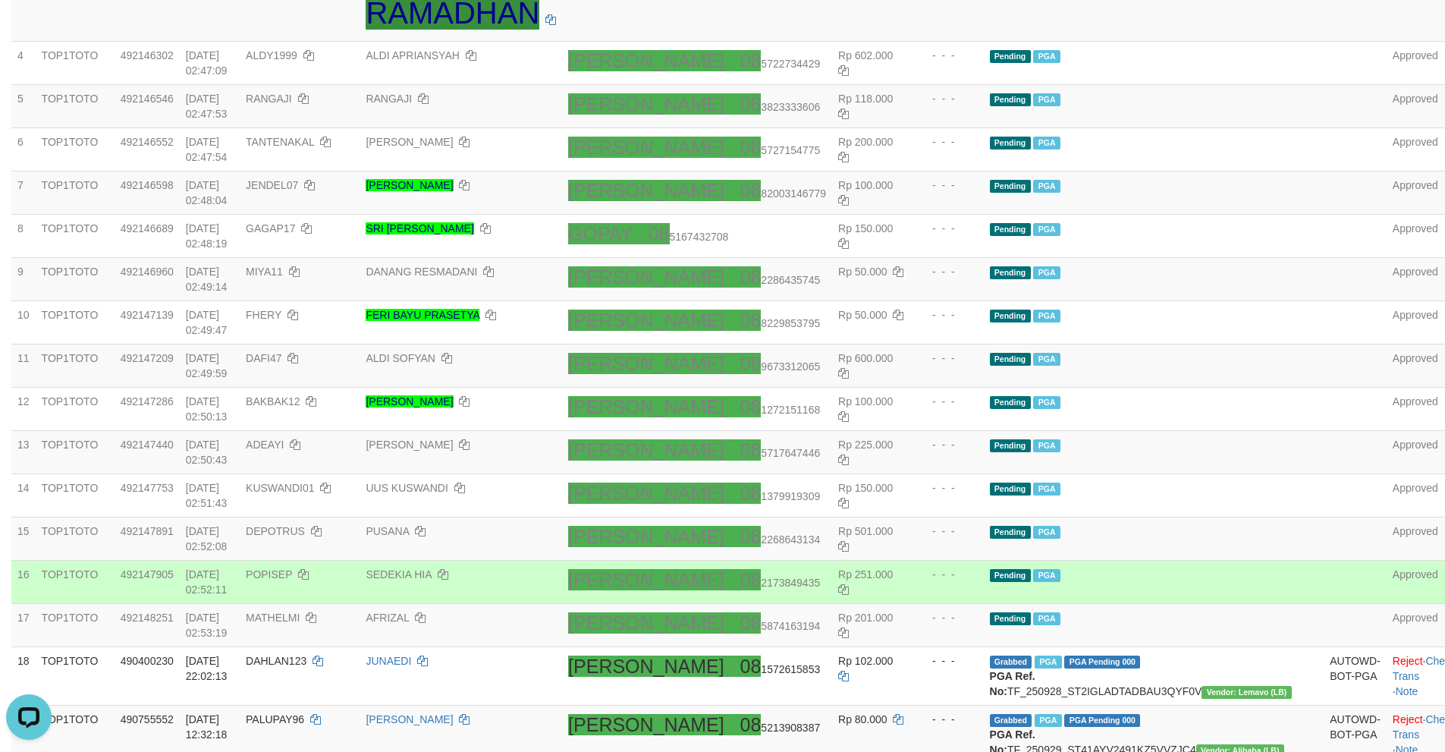
drag, startPoint x: 750, startPoint y: 575, endPoint x: 759, endPoint y: 566, distance: 12.9
click at [755, 568] on td "[PERSON_NAME] 08 2173849435" at bounding box center [697, 582] width 270 height 43
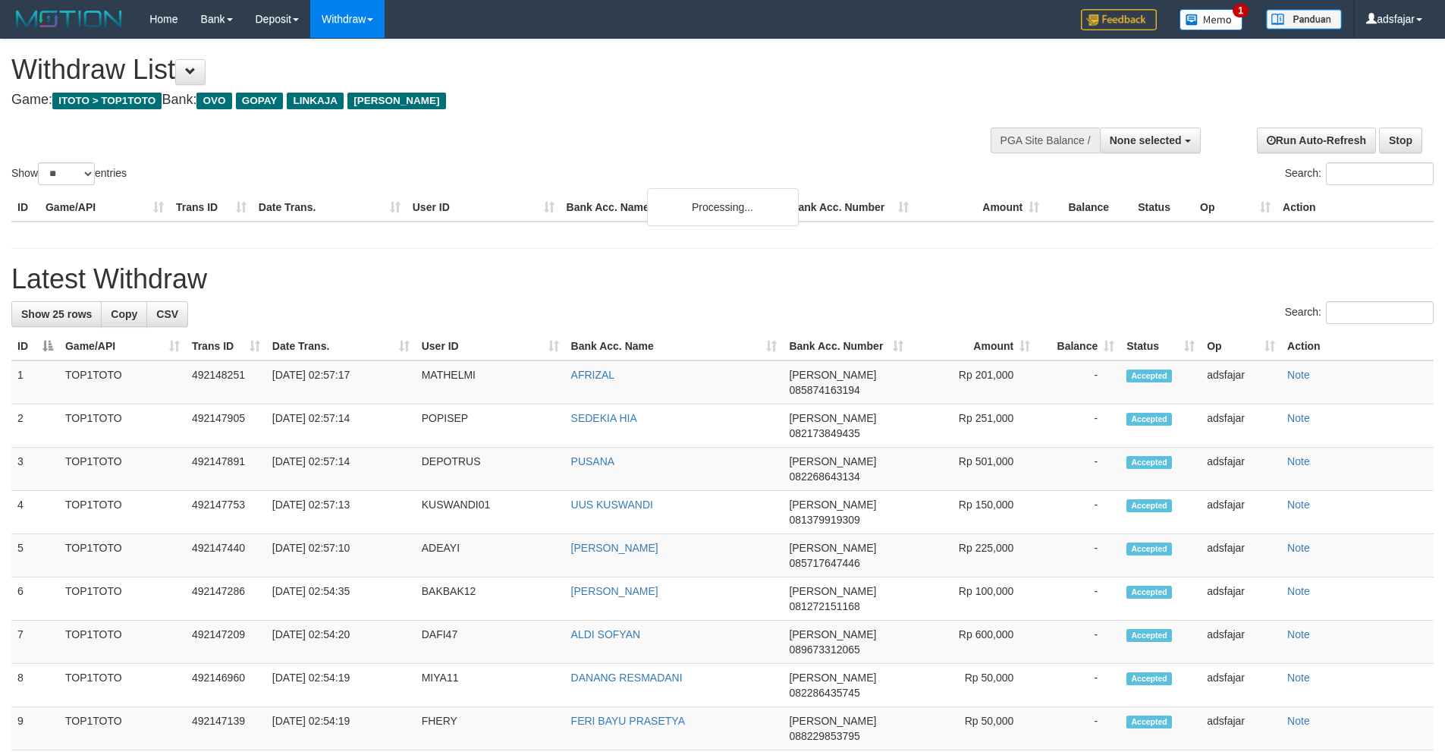
select select
select select "**"
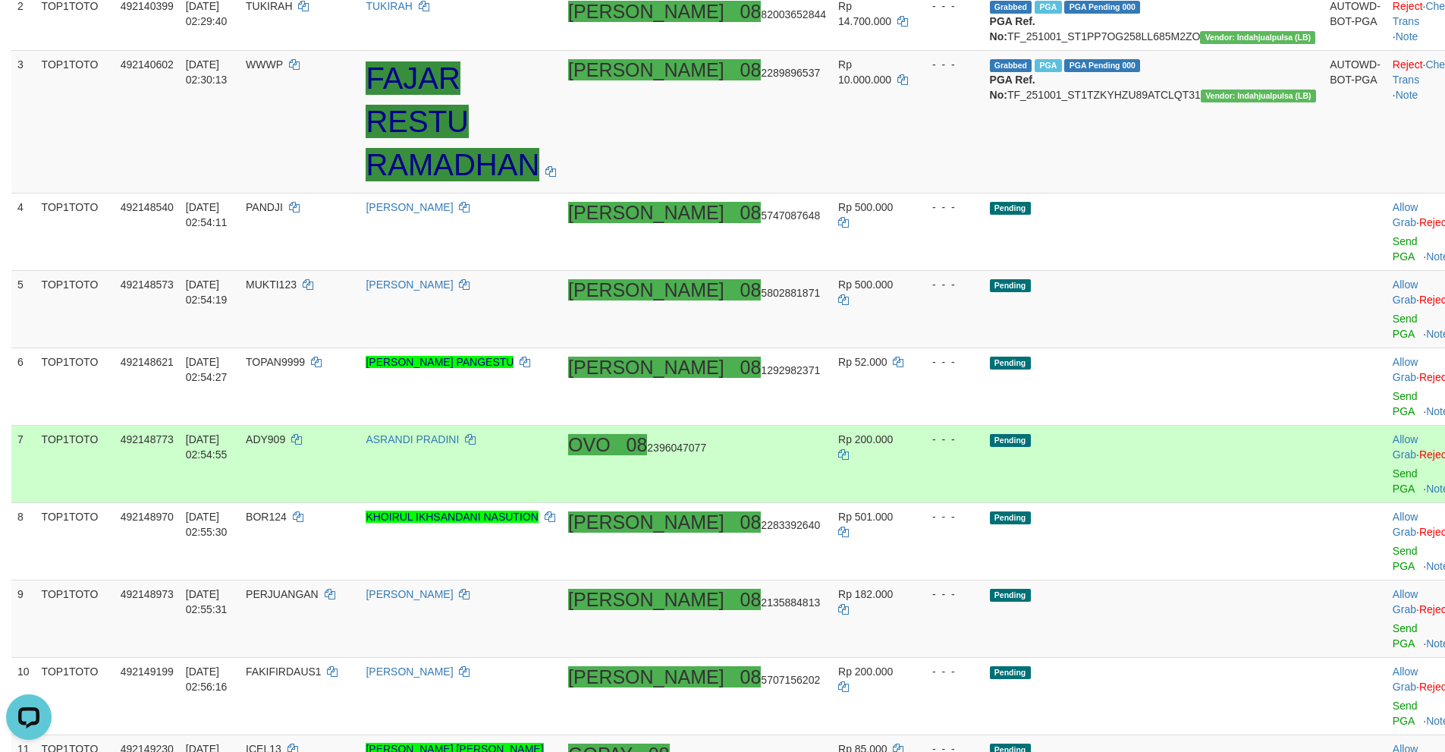
click at [716, 426] on td "OVO 08 2396047077" at bounding box center [697, 464] width 270 height 77
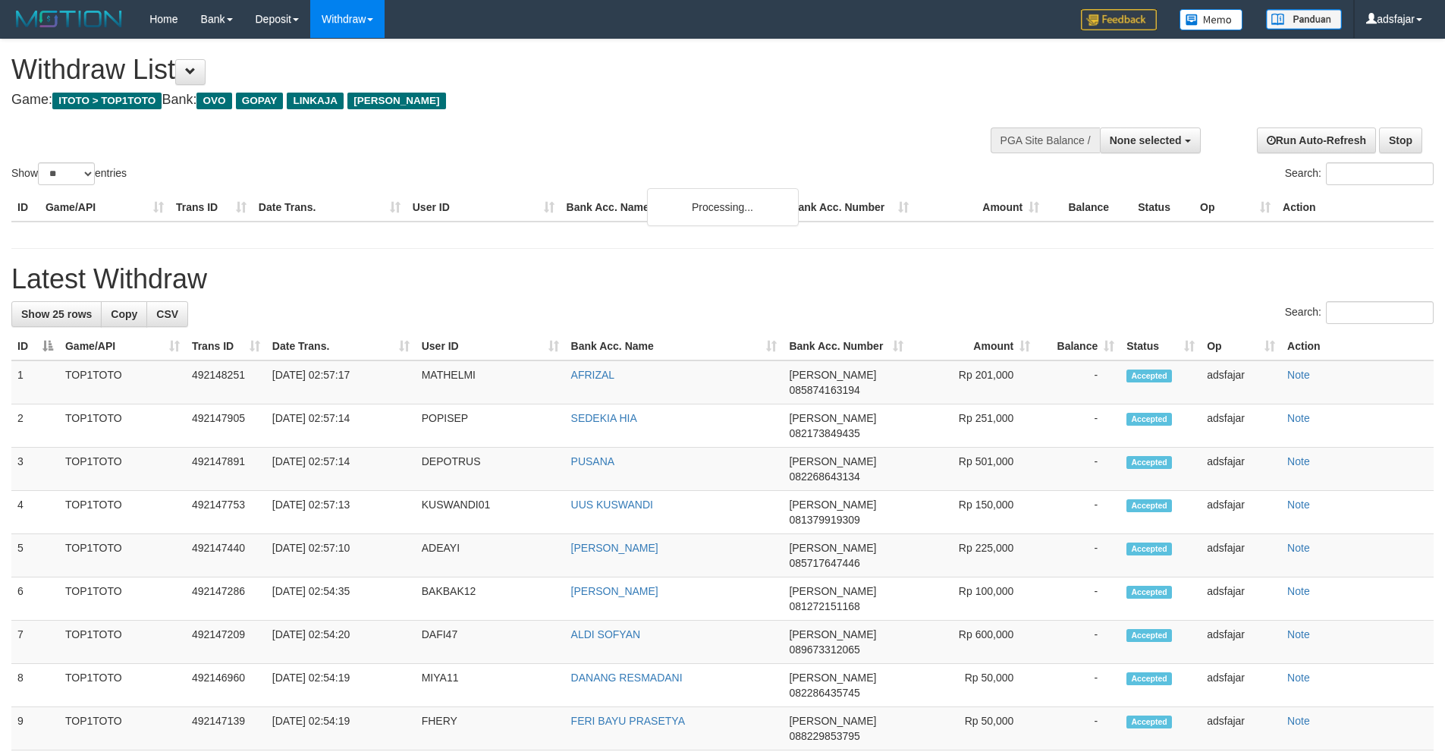
select select
select select "**"
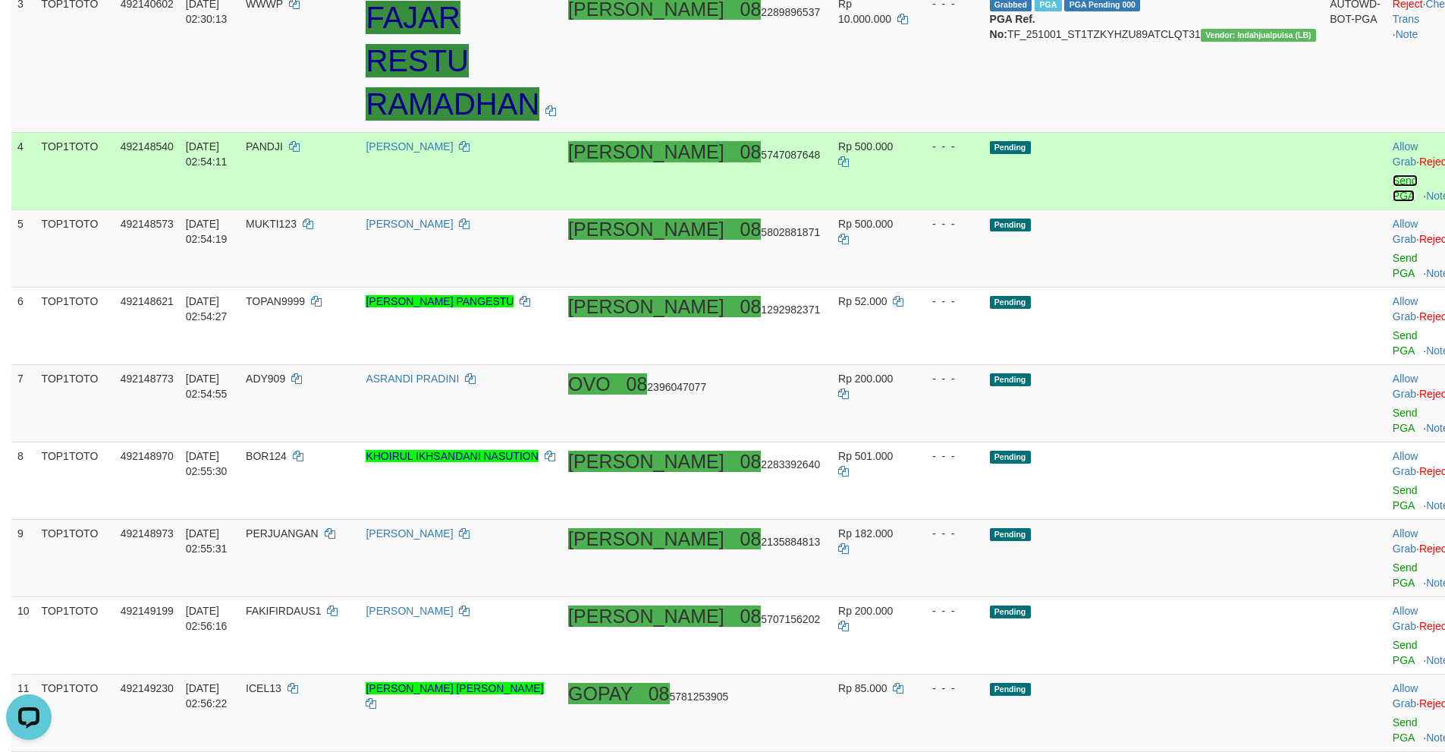
click at [1393, 184] on link "Send PGA" at bounding box center [1405, 187] width 25 height 27
click at [1393, 247] on div at bounding box center [1424, 249] width 63 height 4
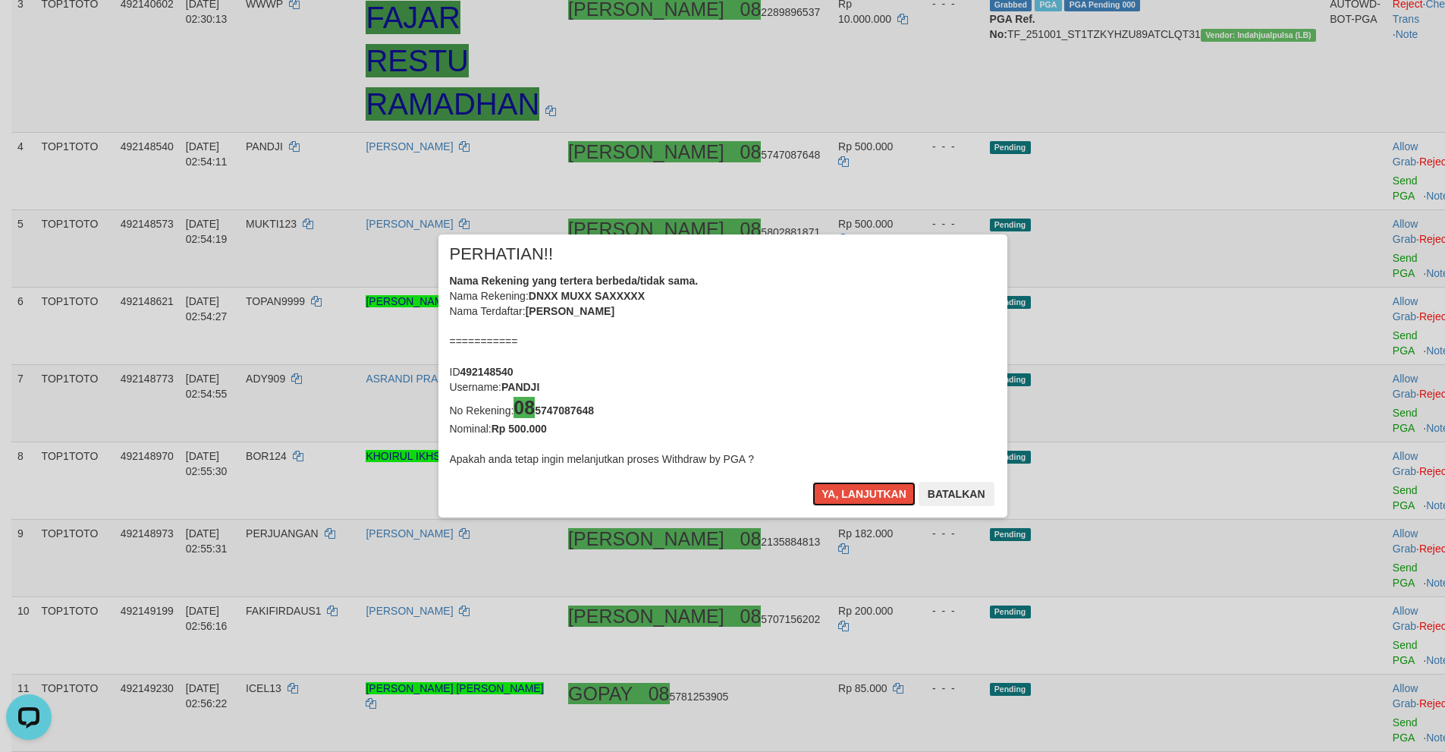
click at [812, 482] on button "Ya, lanjutkan" at bounding box center [863, 494] width 103 height 24
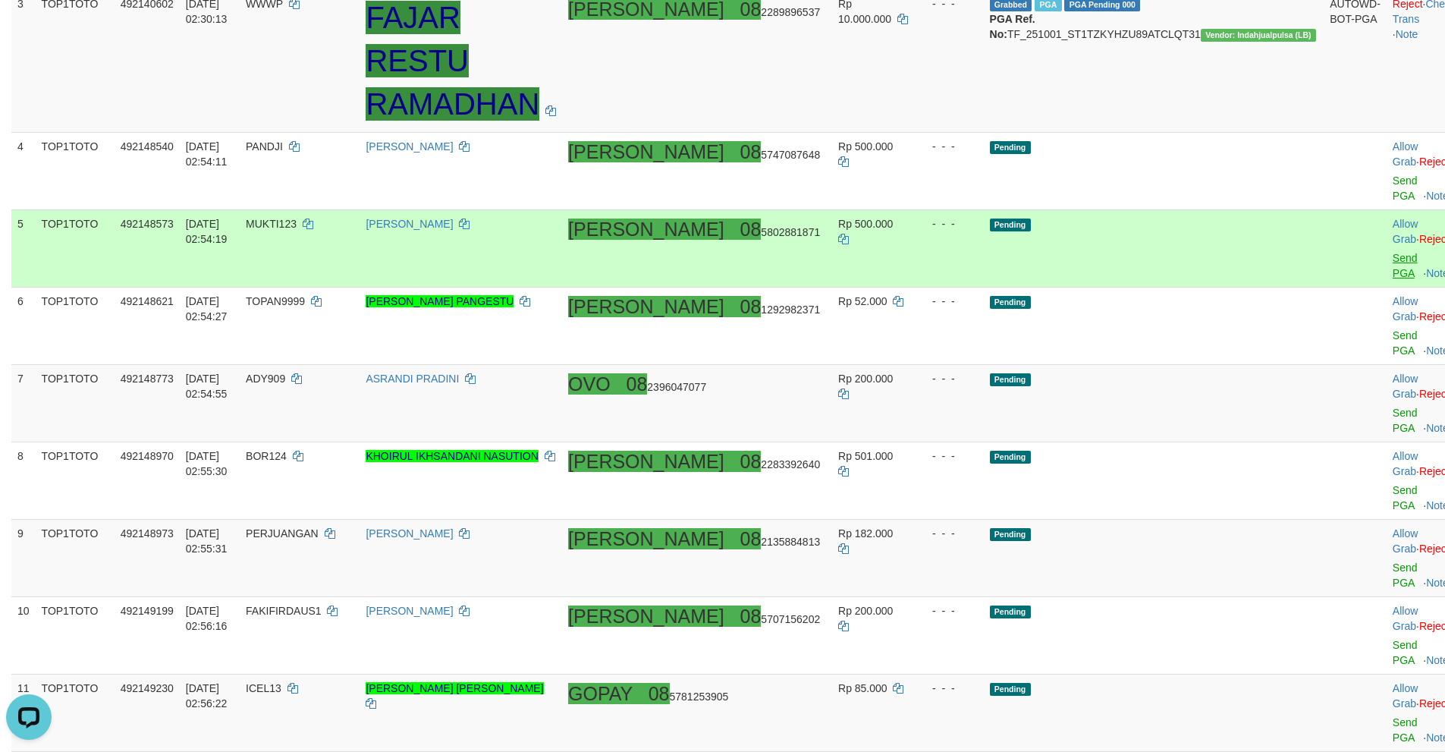
scroll to position [357, 0]
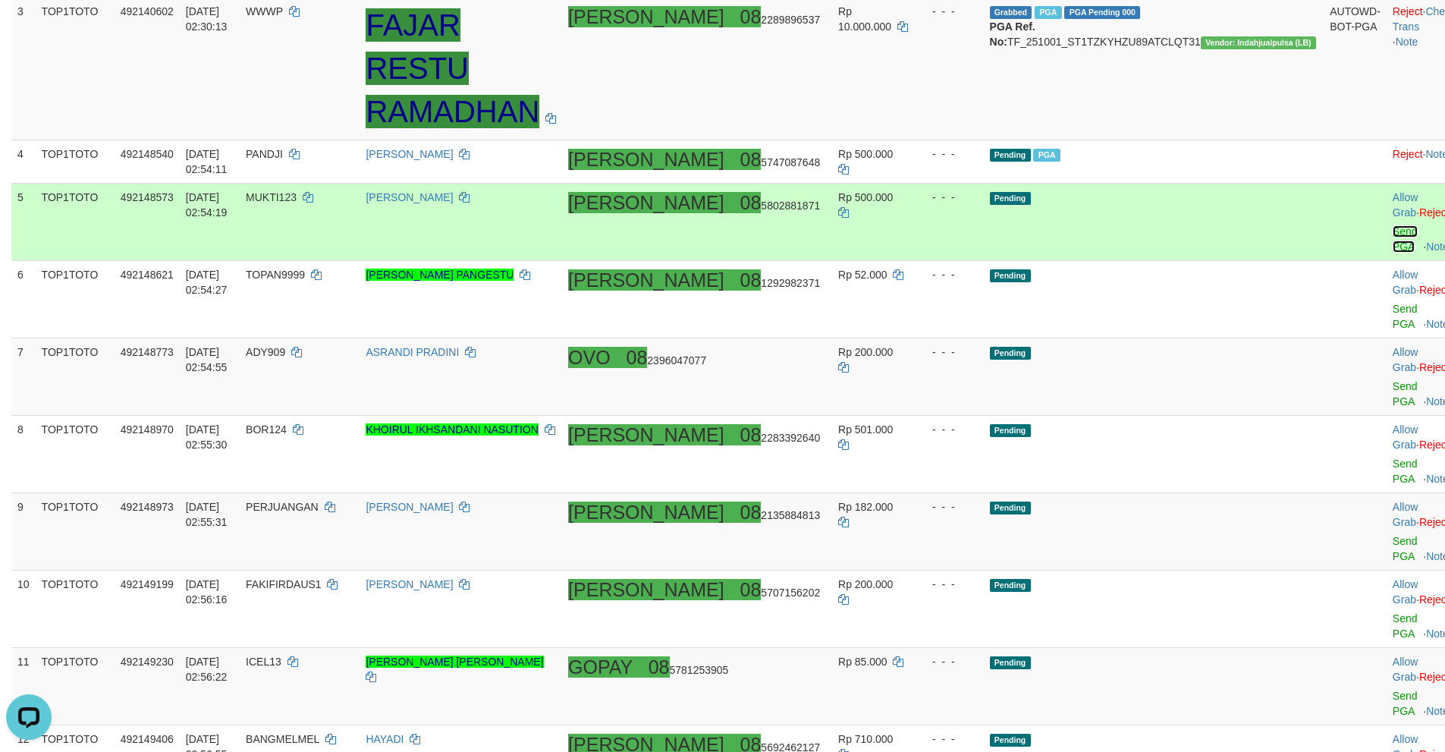
click at [1393, 227] on link "Send PGA" at bounding box center [1405, 238] width 25 height 27
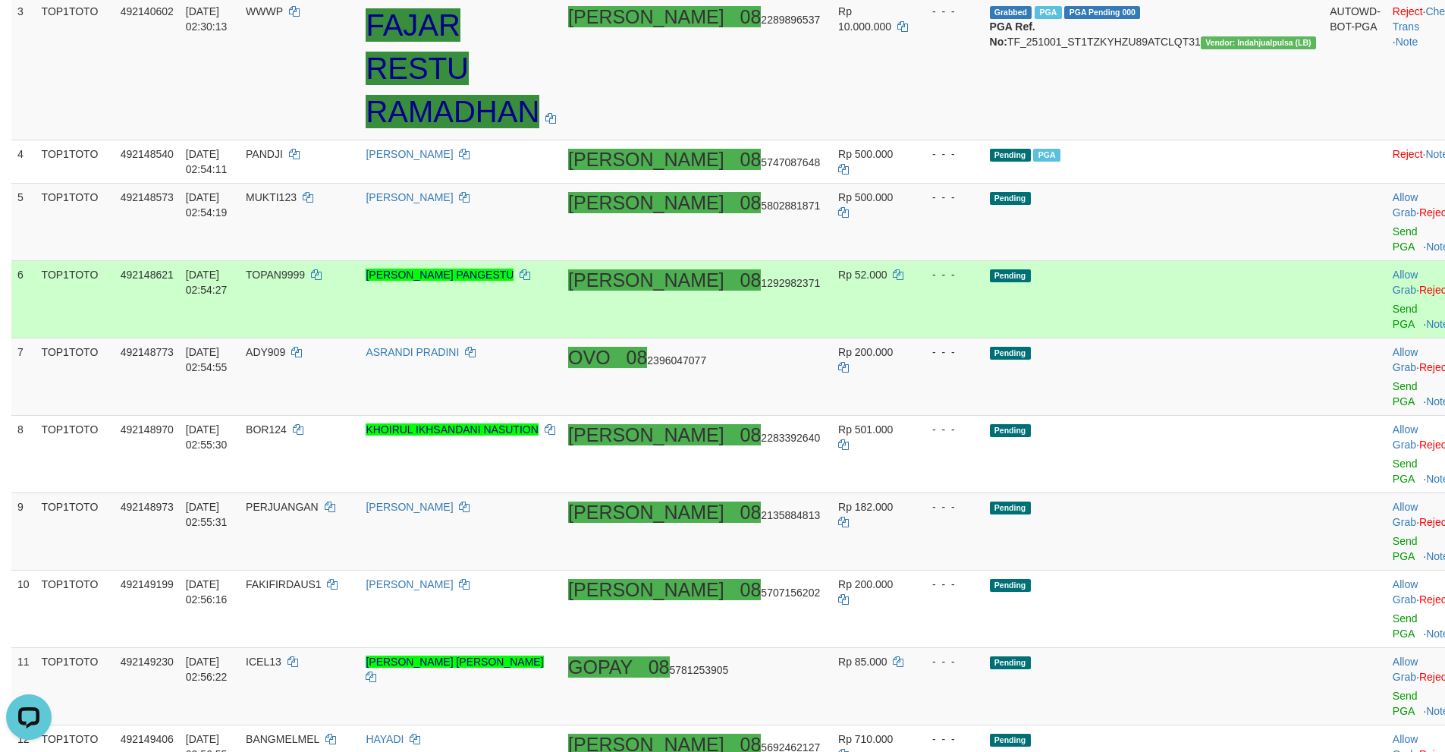
click at [1387, 284] on td "Allow Grab · Reject Send PGA · Note" at bounding box center [1424, 299] width 75 height 77
click at [1393, 303] on link "Send PGA" at bounding box center [1405, 316] width 25 height 27
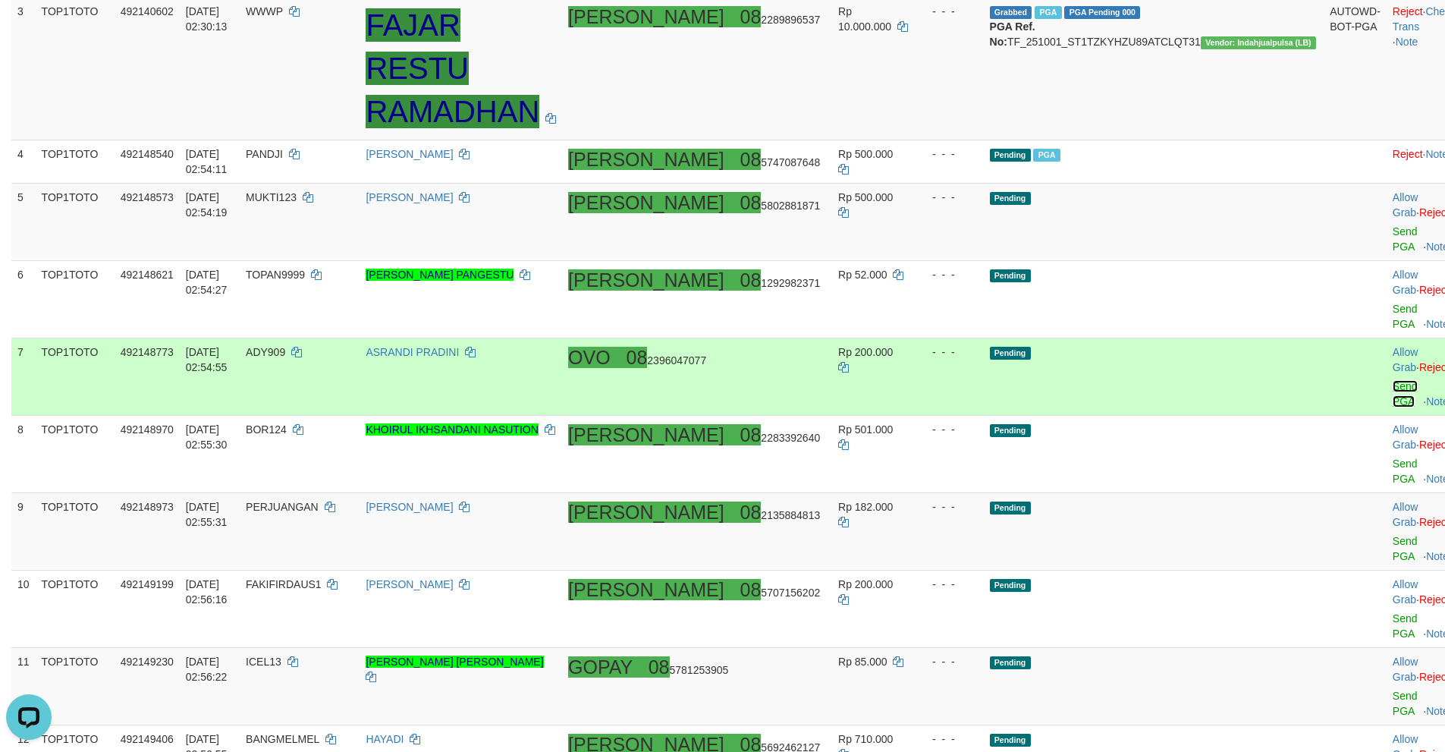
click at [1393, 380] on link "Send PGA" at bounding box center [1405, 393] width 25 height 27
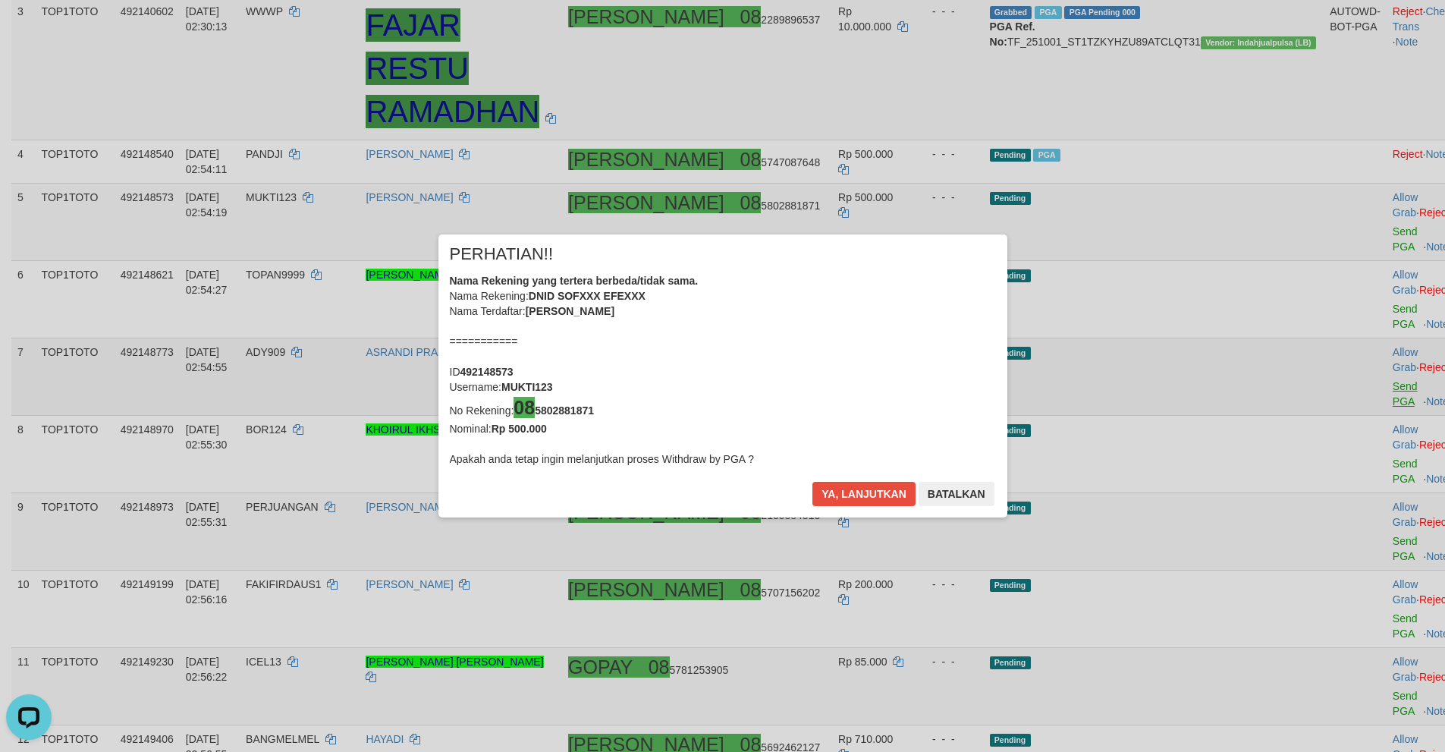
click at [1340, 370] on div "× PERHATIAN!! Nama Rekening yang tertera berbeda/tidak sama. Nama Rekening: DNI…" at bounding box center [722, 376] width 1445 height 344
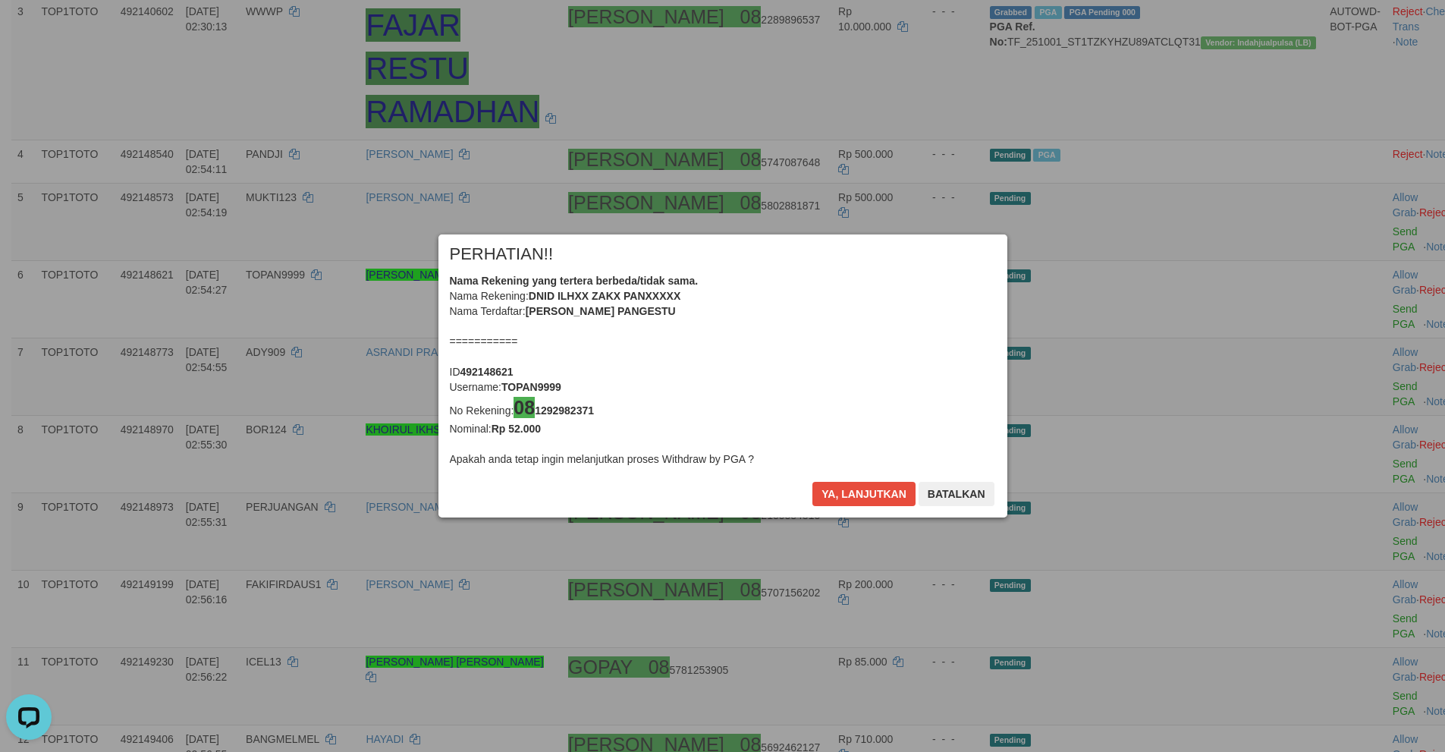
click at [853, 509] on div "Ya, lanjutkan Batalkan" at bounding box center [903, 500] width 184 height 36
click at [857, 507] on div "Ya, lanjutkan Batalkan" at bounding box center [903, 500] width 184 height 36
click at [855, 500] on button "Ya, lanjutkan" at bounding box center [863, 494] width 103 height 24
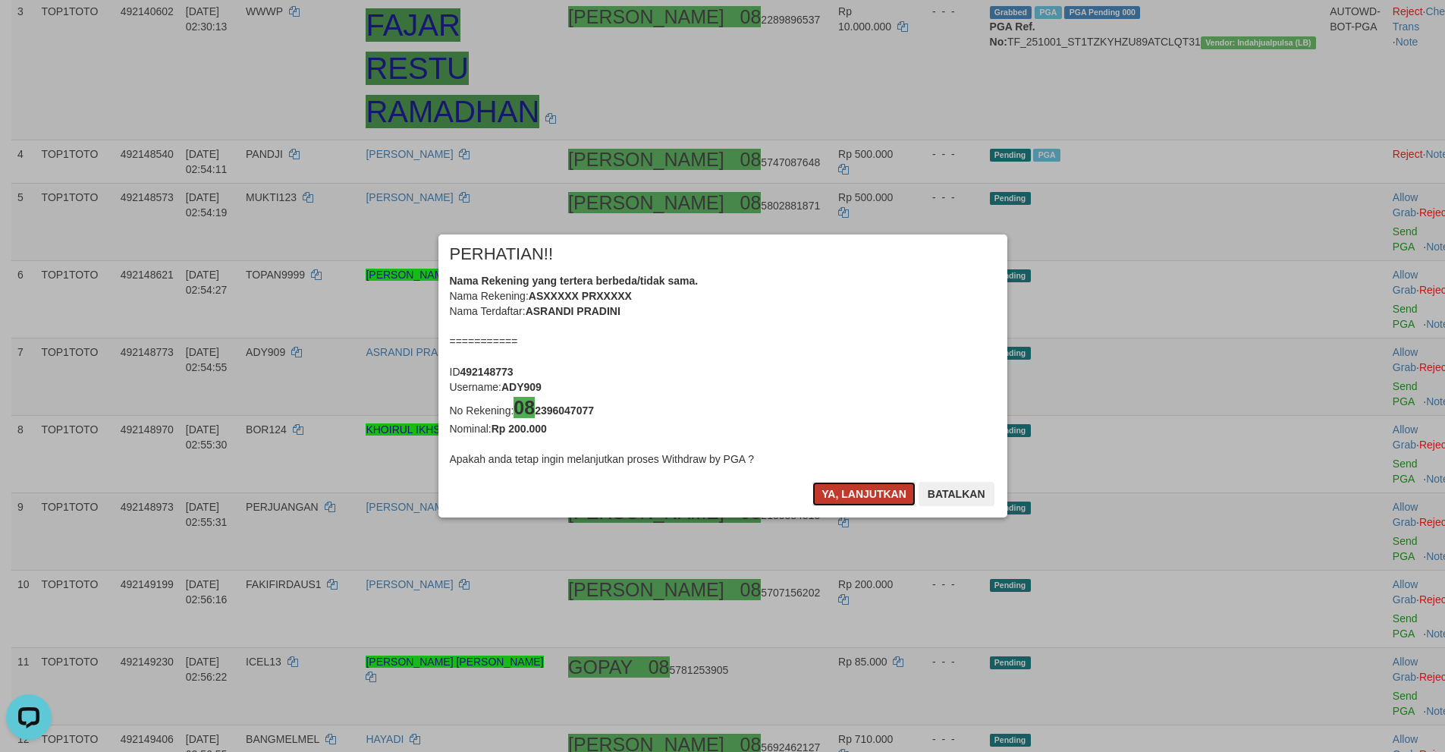
click at [844, 493] on button "Ya, lanjutkan" at bounding box center [863, 494] width 103 height 24
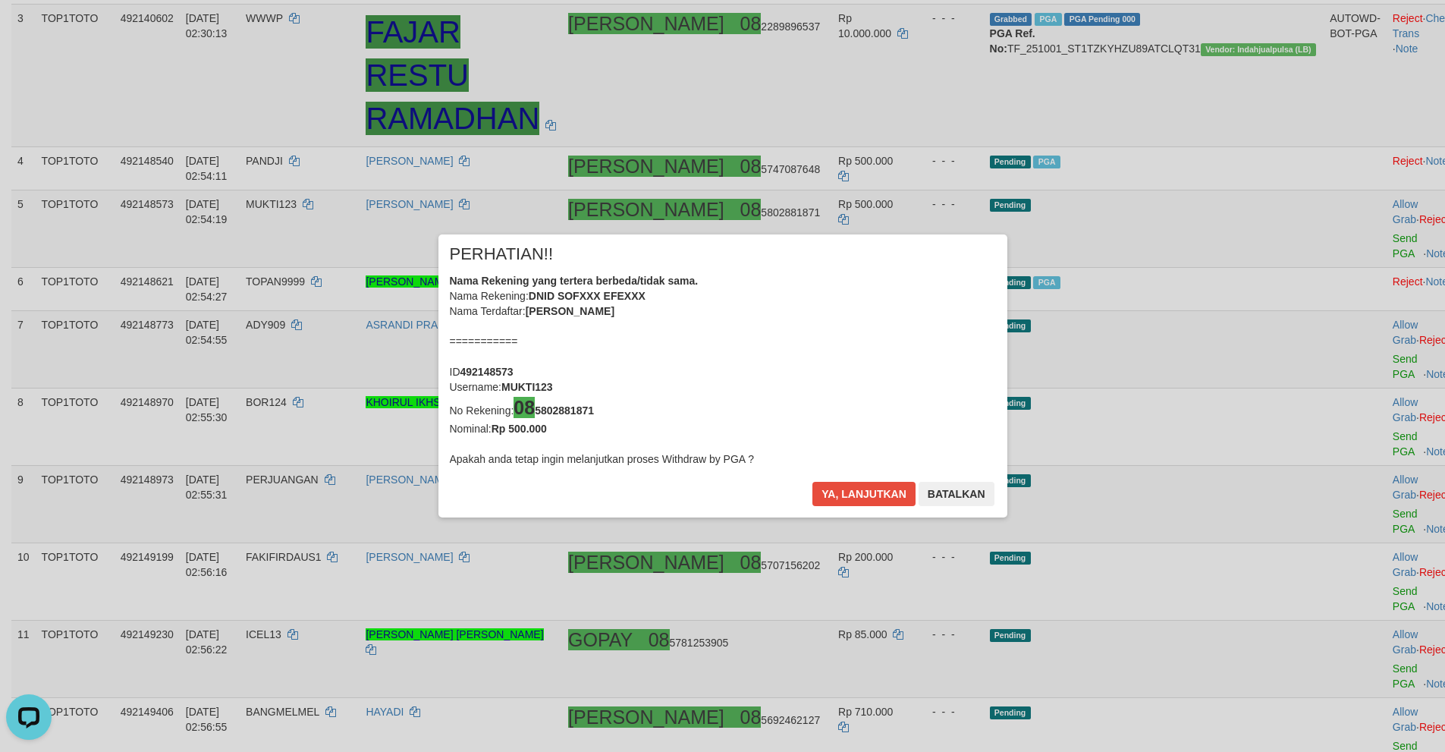
scroll to position [343, 0]
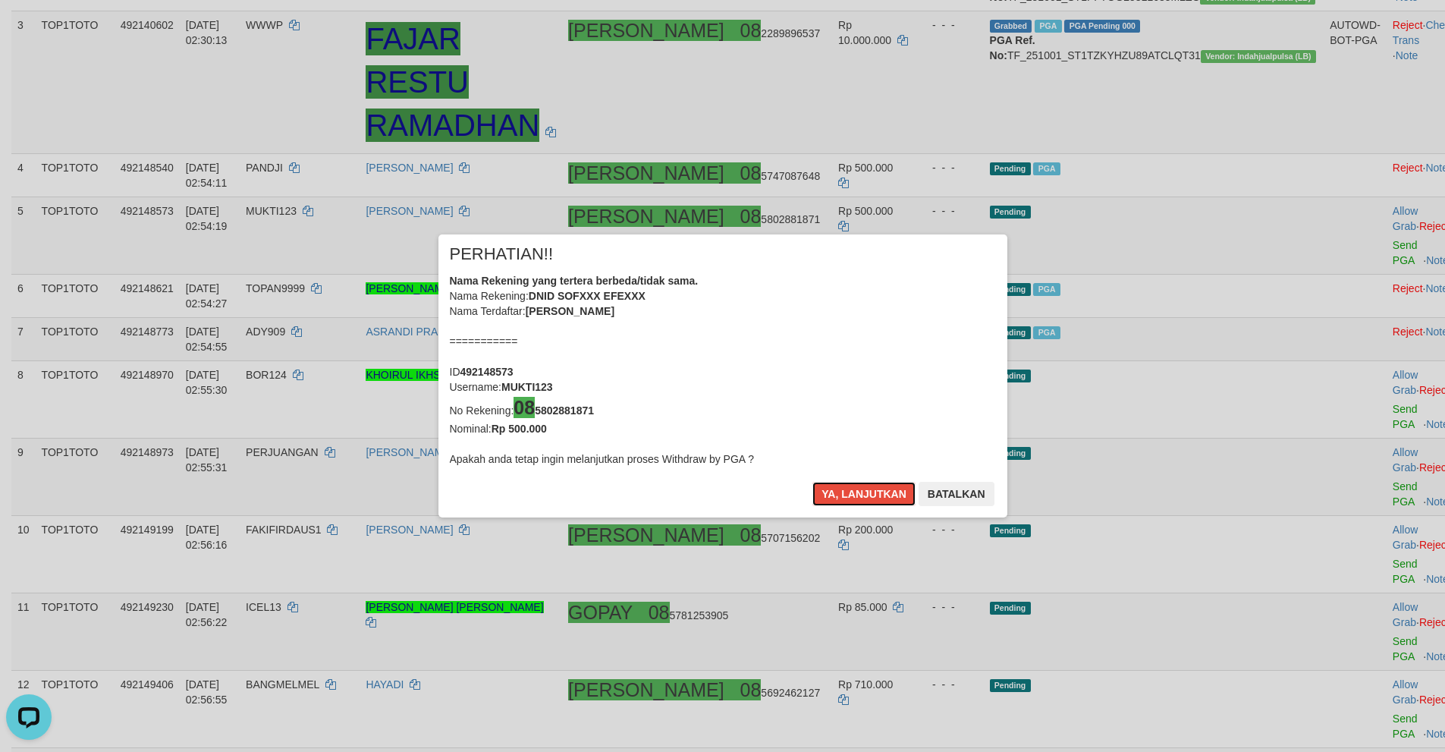
click at [844, 493] on button "Ya, lanjutkan" at bounding box center [863, 494] width 103 height 24
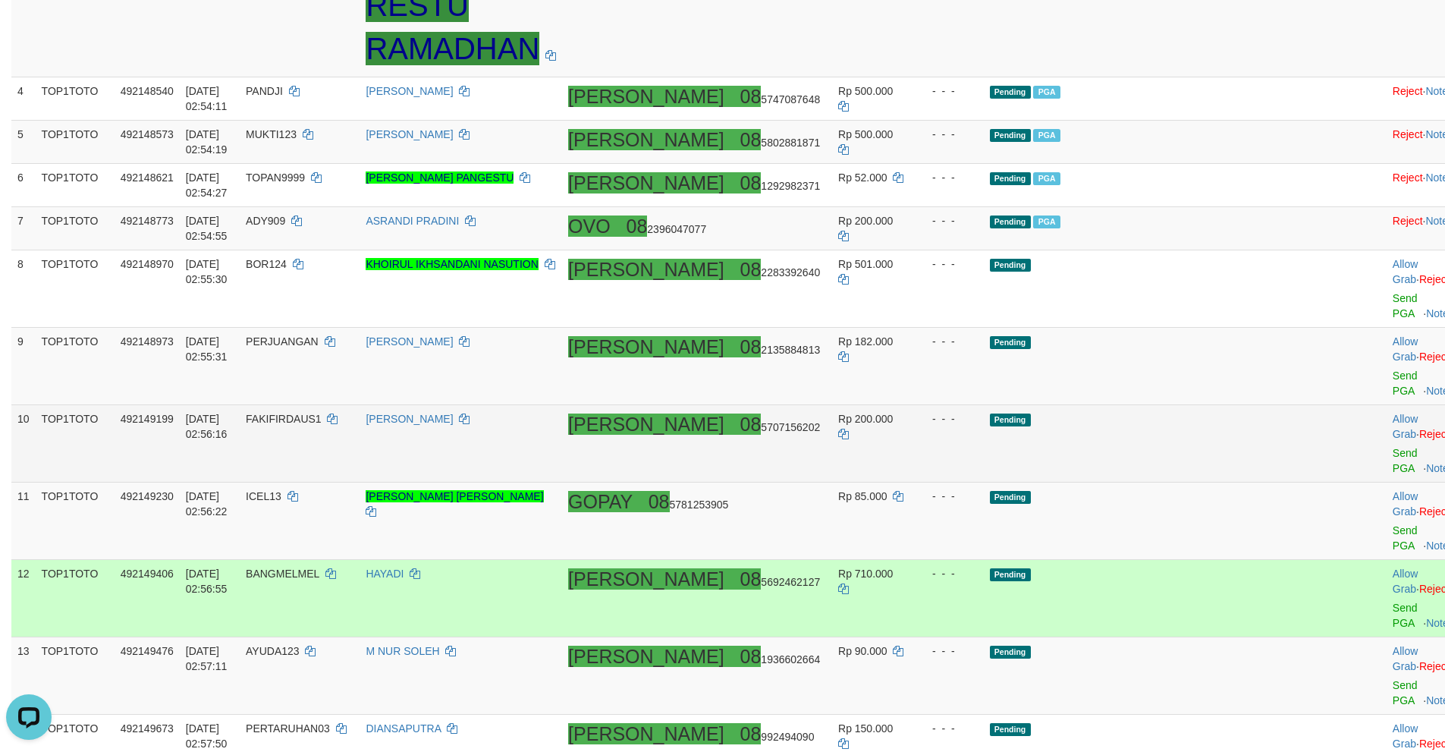
scroll to position [488, 0]
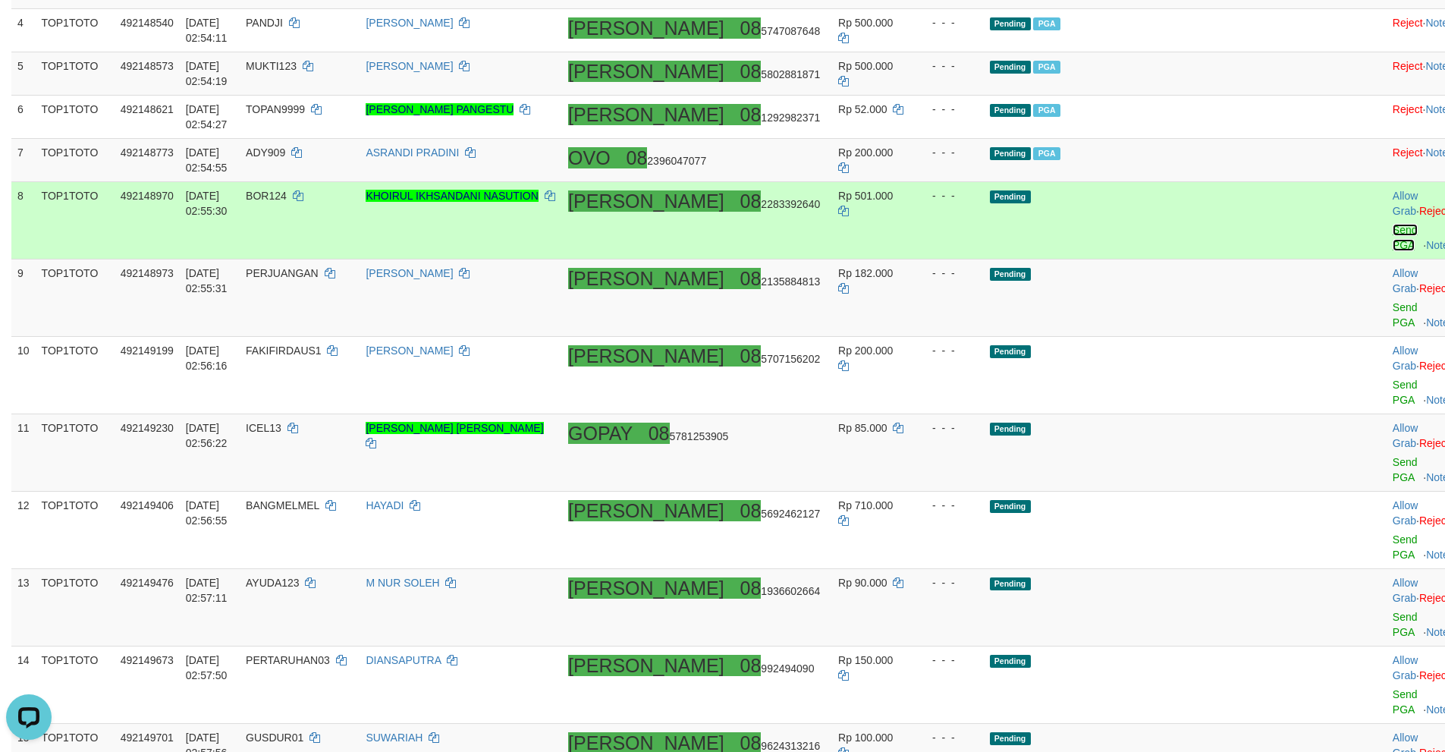
click at [1393, 224] on link "Send PGA" at bounding box center [1405, 237] width 25 height 27
click at [1393, 301] on link "Send PGA" at bounding box center [1405, 314] width 25 height 27
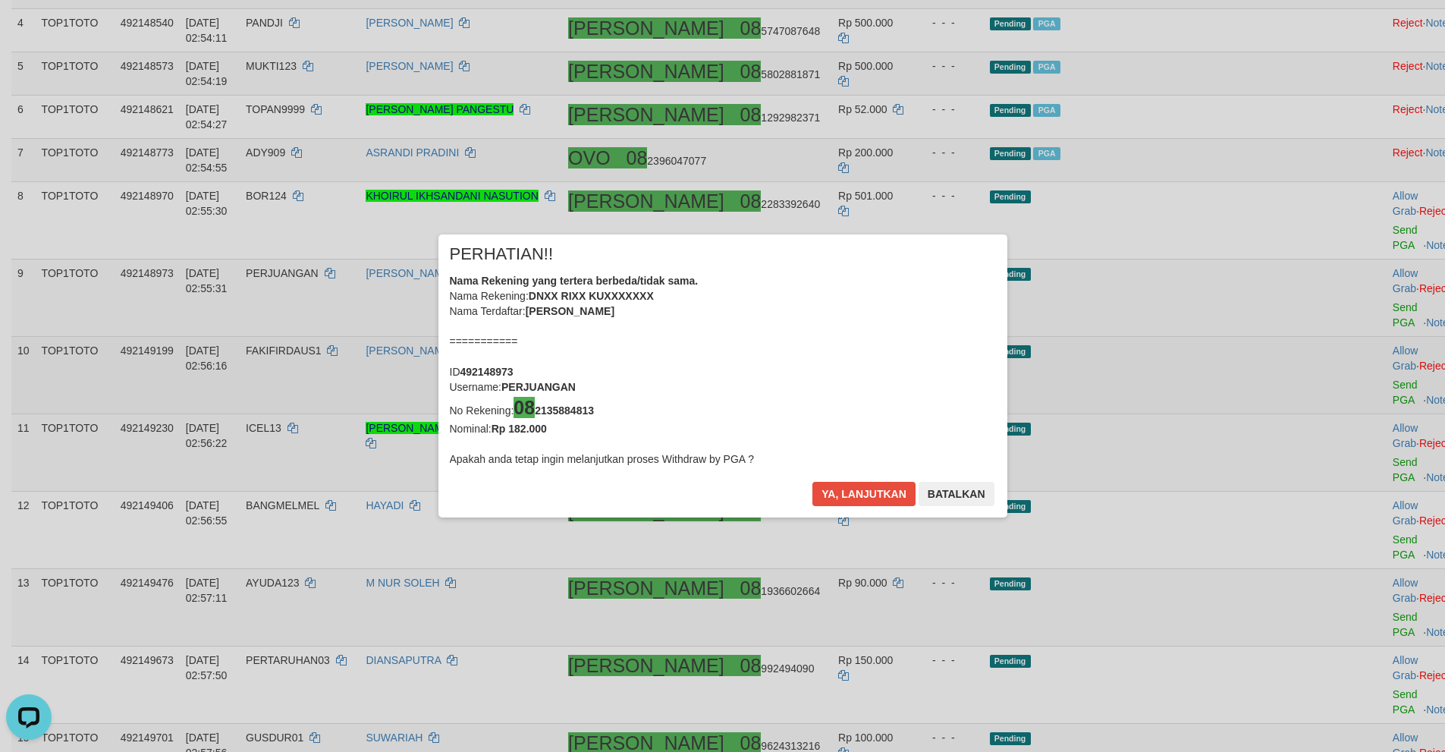
click at [1328, 311] on div "× PERHATIAN!! Nama Rekening yang tertera berbeda/tidak sama. Nama Rekening: DNX…" at bounding box center [722, 376] width 1445 height 344
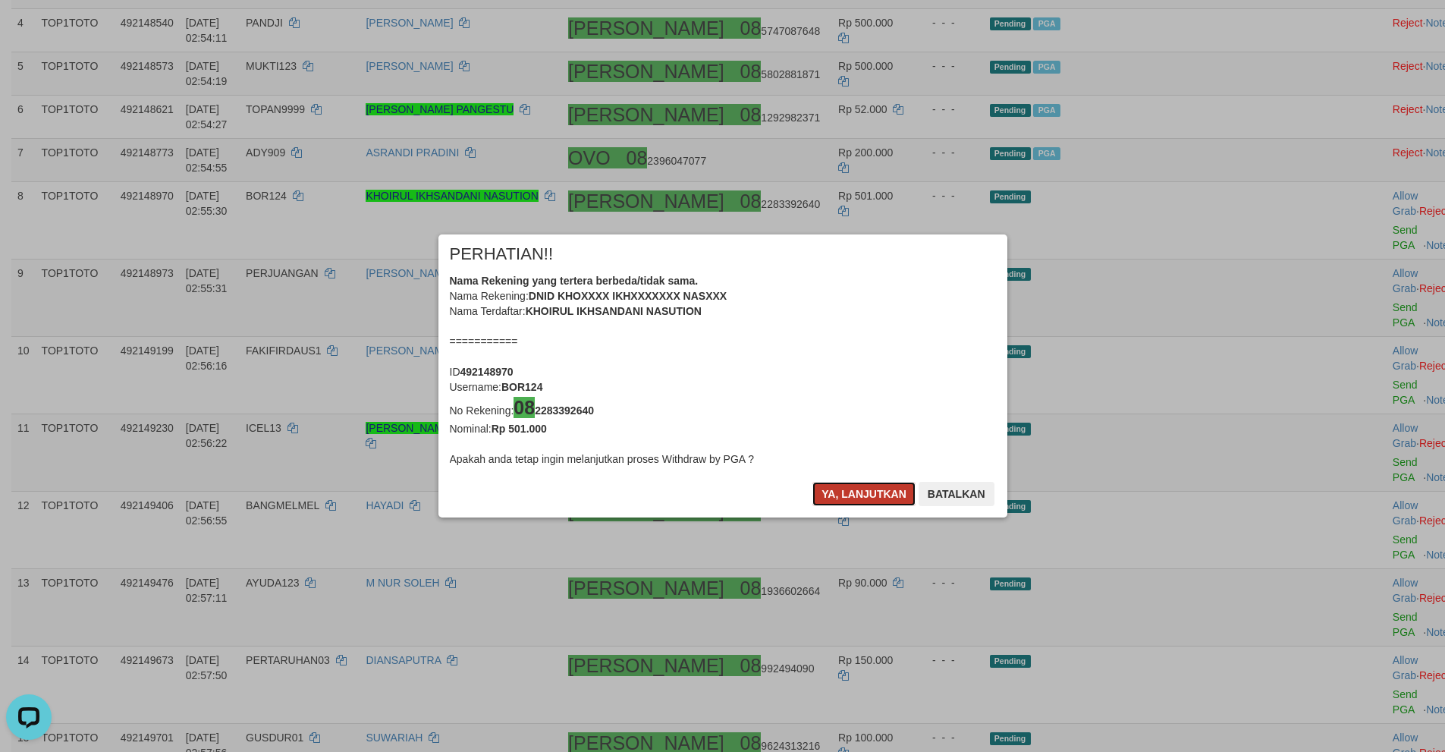
click at [844, 493] on button "Ya, lanjutkan" at bounding box center [863, 494] width 103 height 24
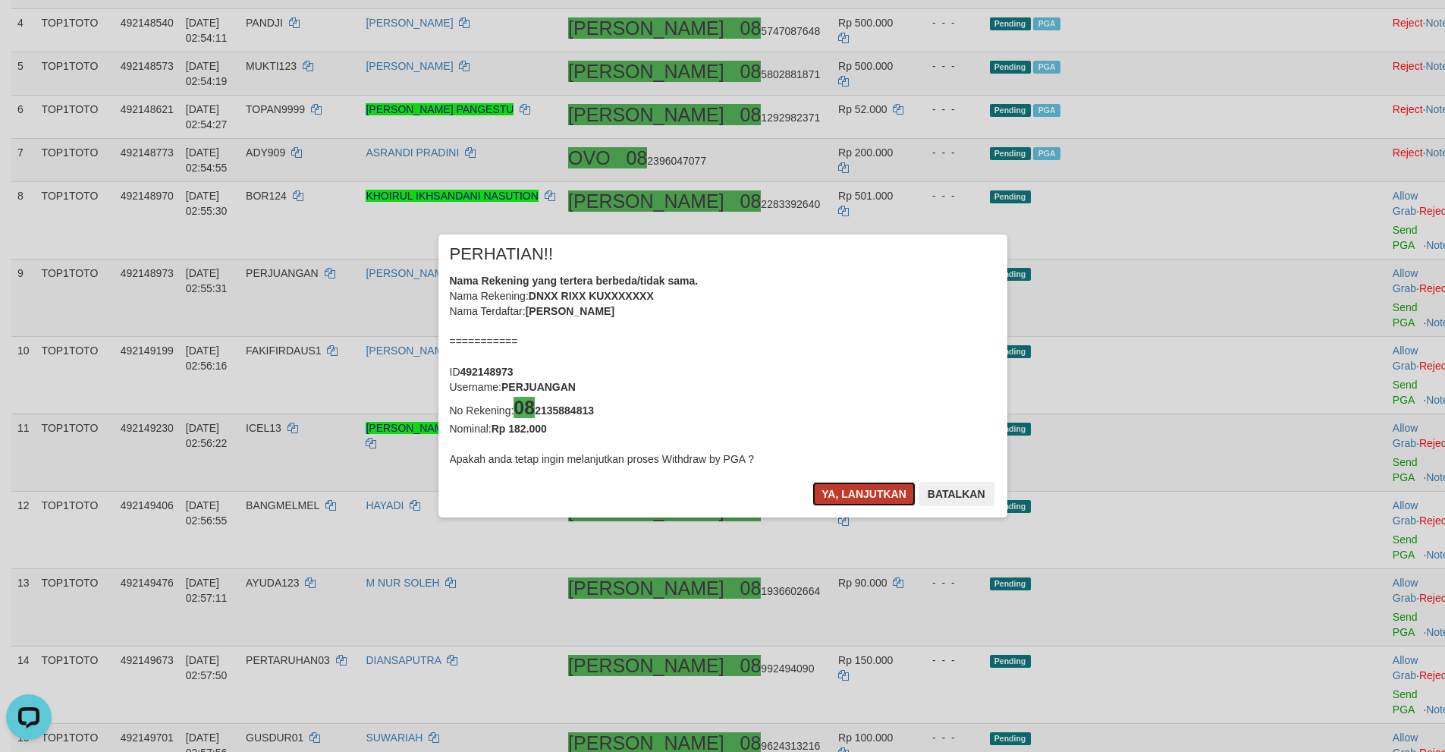
click at [846, 493] on button "Ya, lanjutkan" at bounding box center [863, 494] width 103 height 24
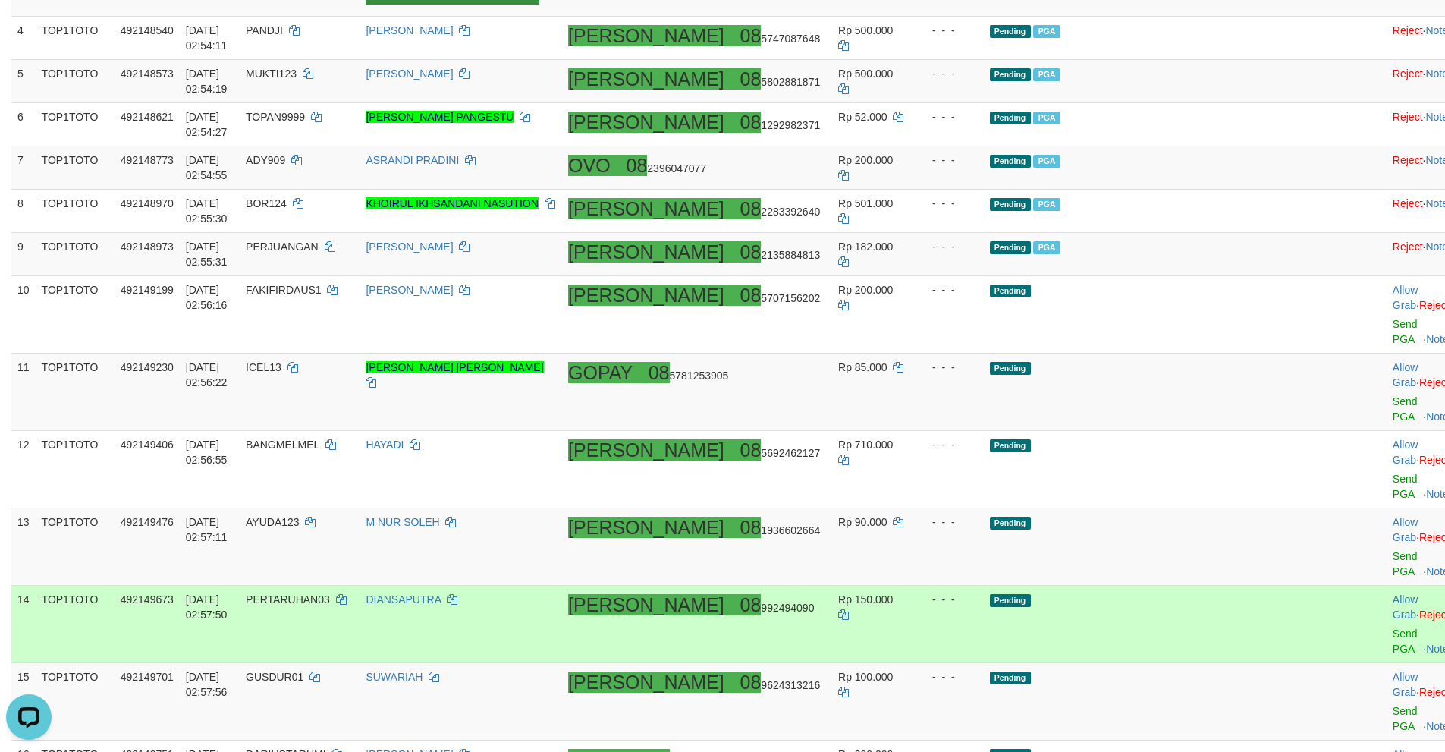
scroll to position [473, 0]
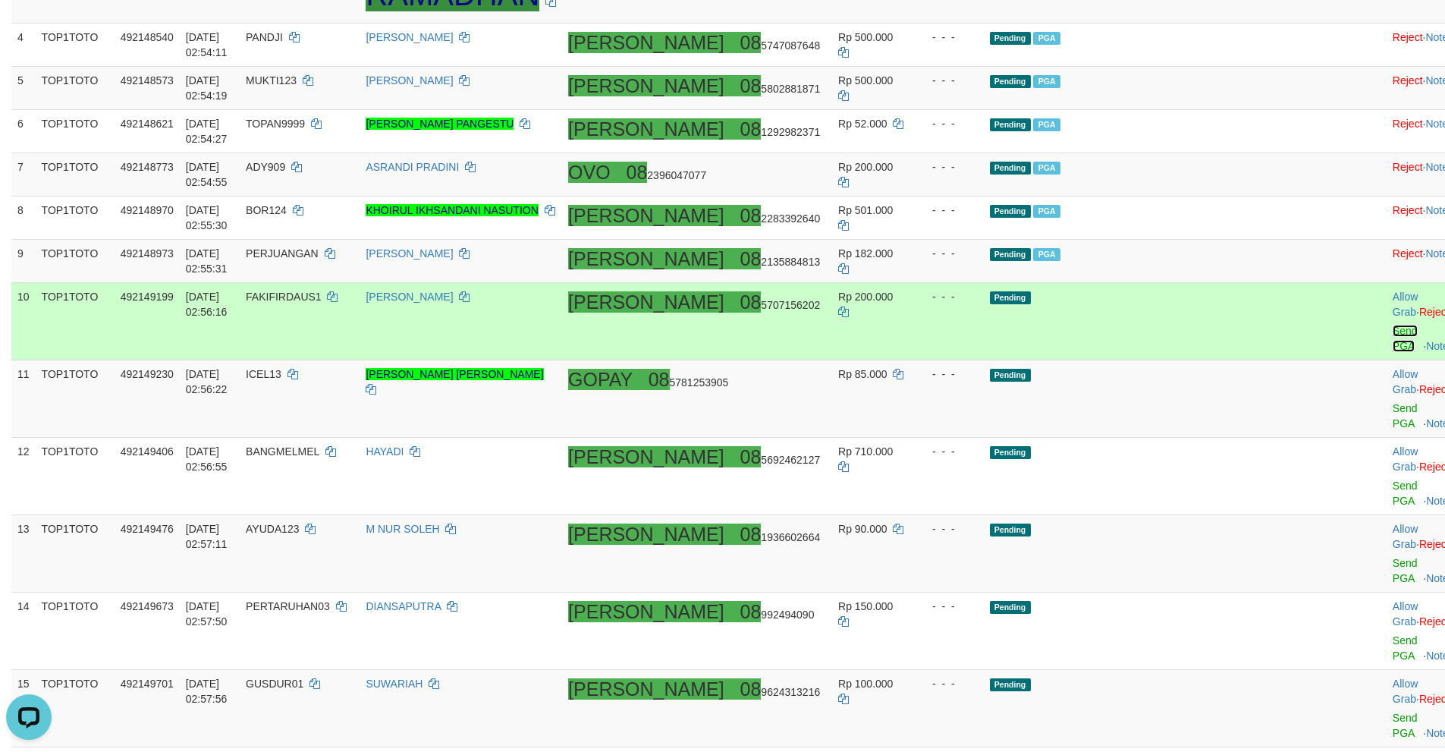
click at [1393, 325] on link "Send PGA" at bounding box center [1405, 338] width 25 height 27
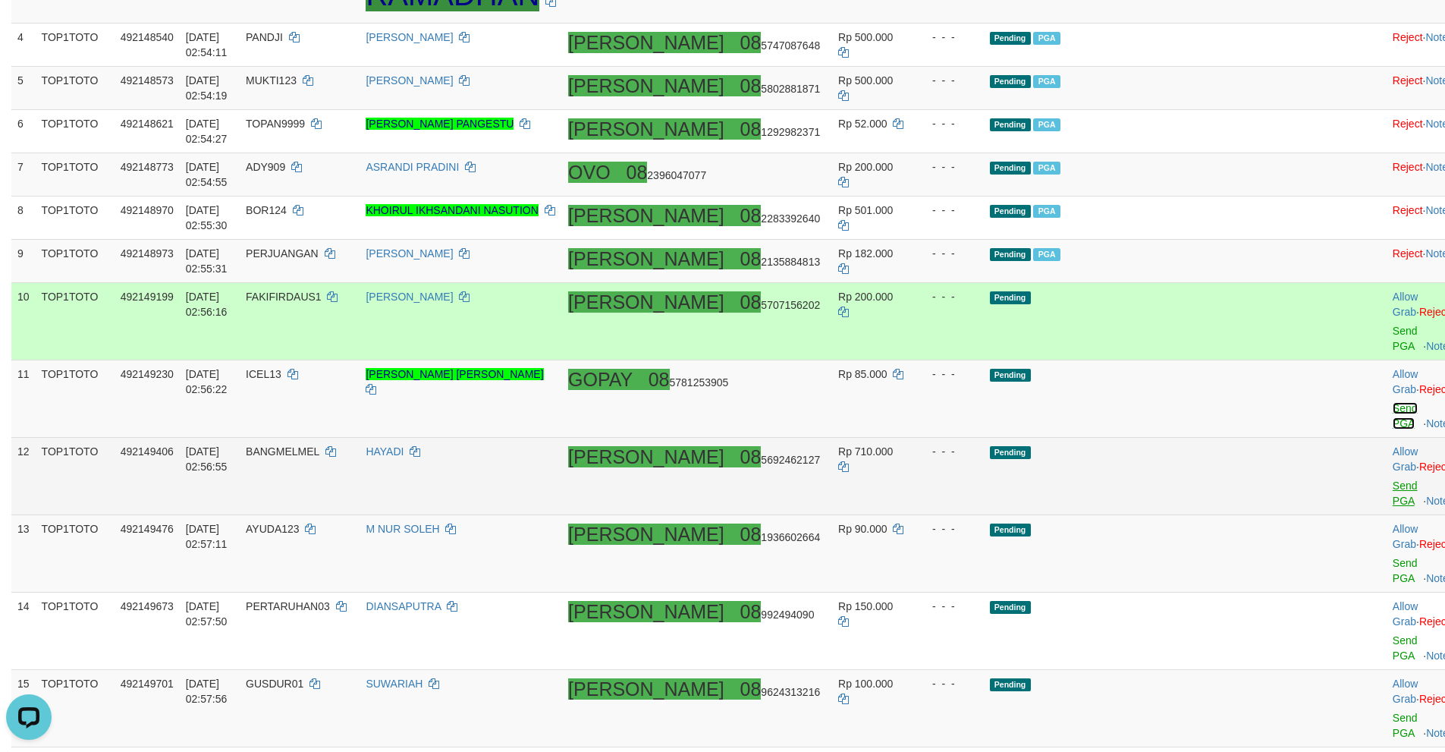
click at [1393, 402] on link "Send PGA" at bounding box center [1405, 415] width 25 height 27
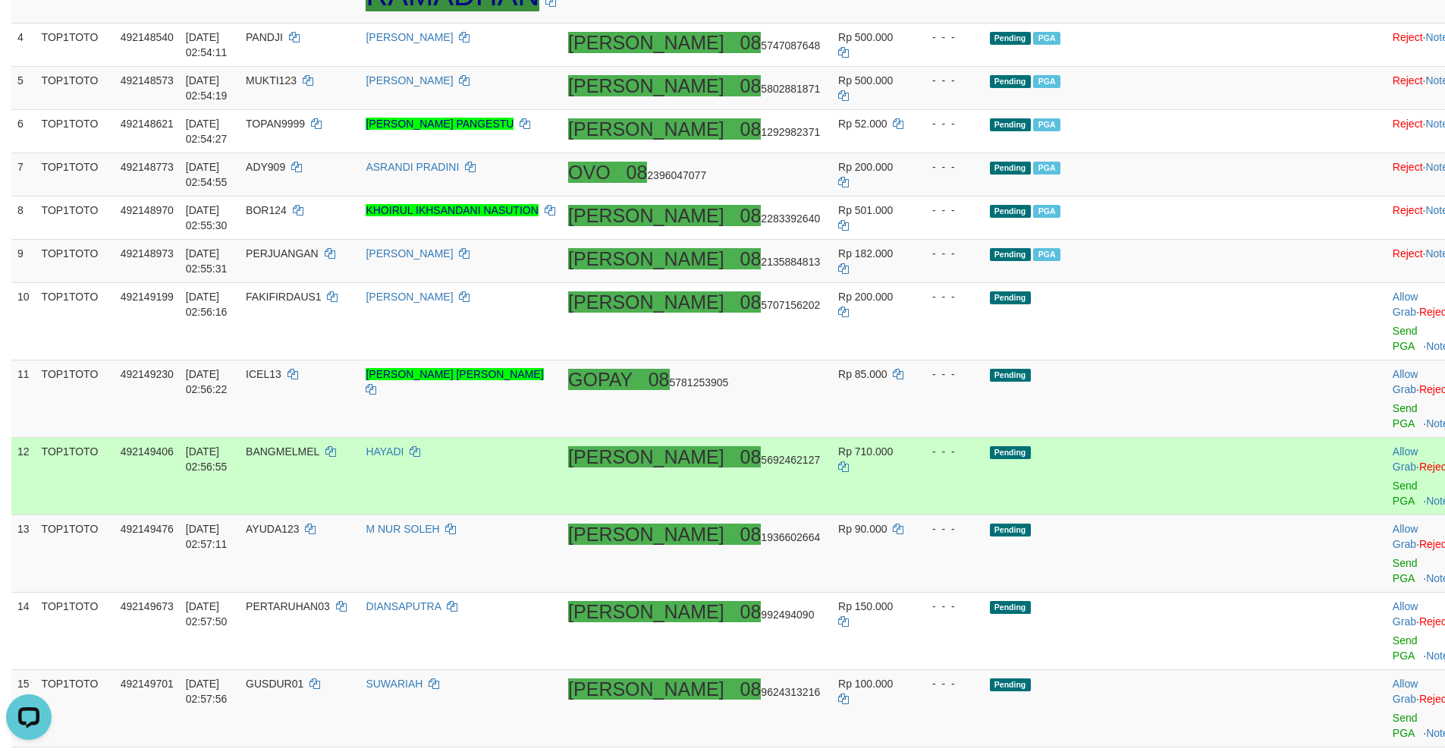
click at [1387, 438] on td "Allow Grab · Reject Send PGA · Note" at bounding box center [1424, 476] width 75 height 77
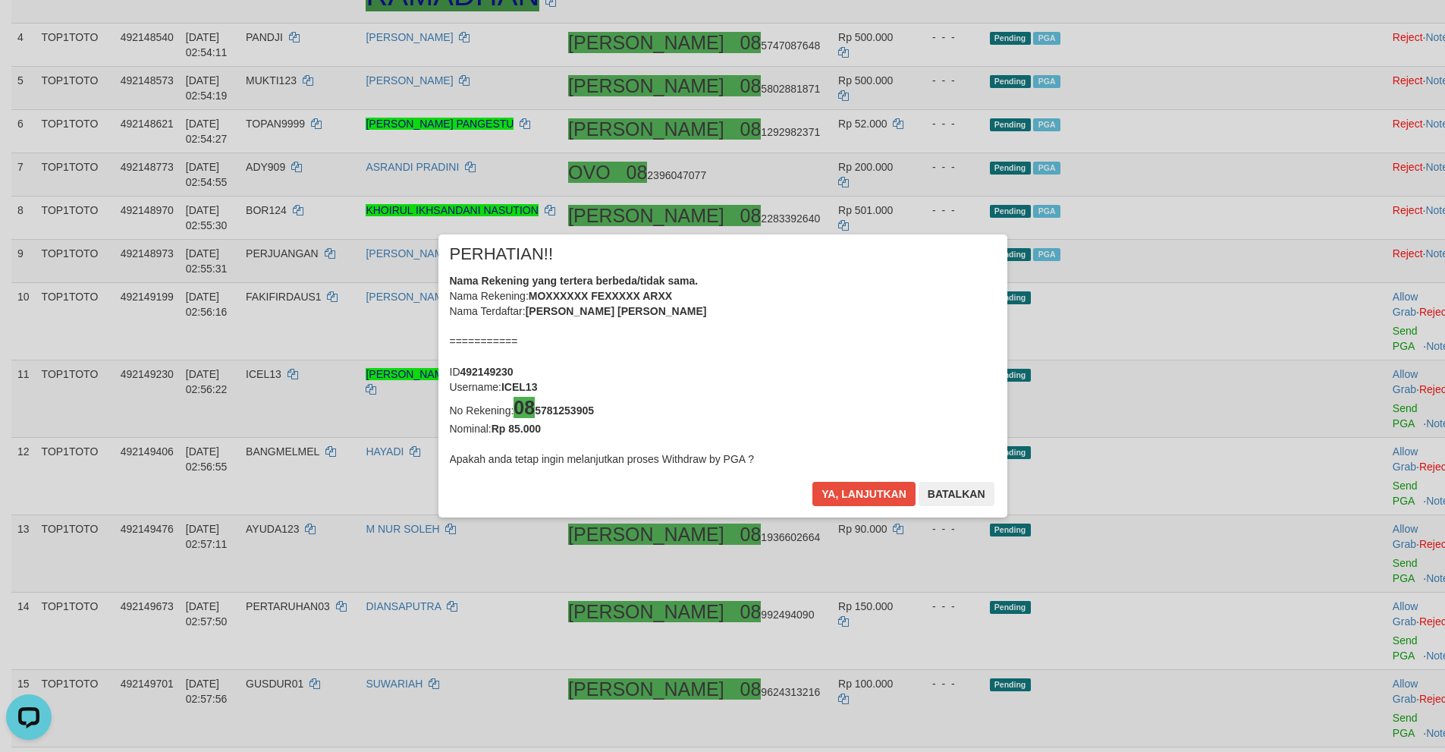
drag, startPoint x: 1333, startPoint y: 400, endPoint x: 1319, endPoint y: 409, distance: 16.4
click at [1328, 404] on div "× PERHATIAN!! Nama Rekening yang tertera berbeda/tidak sama. Nama Rekening: MOX…" at bounding box center [722, 376] width 1445 height 344
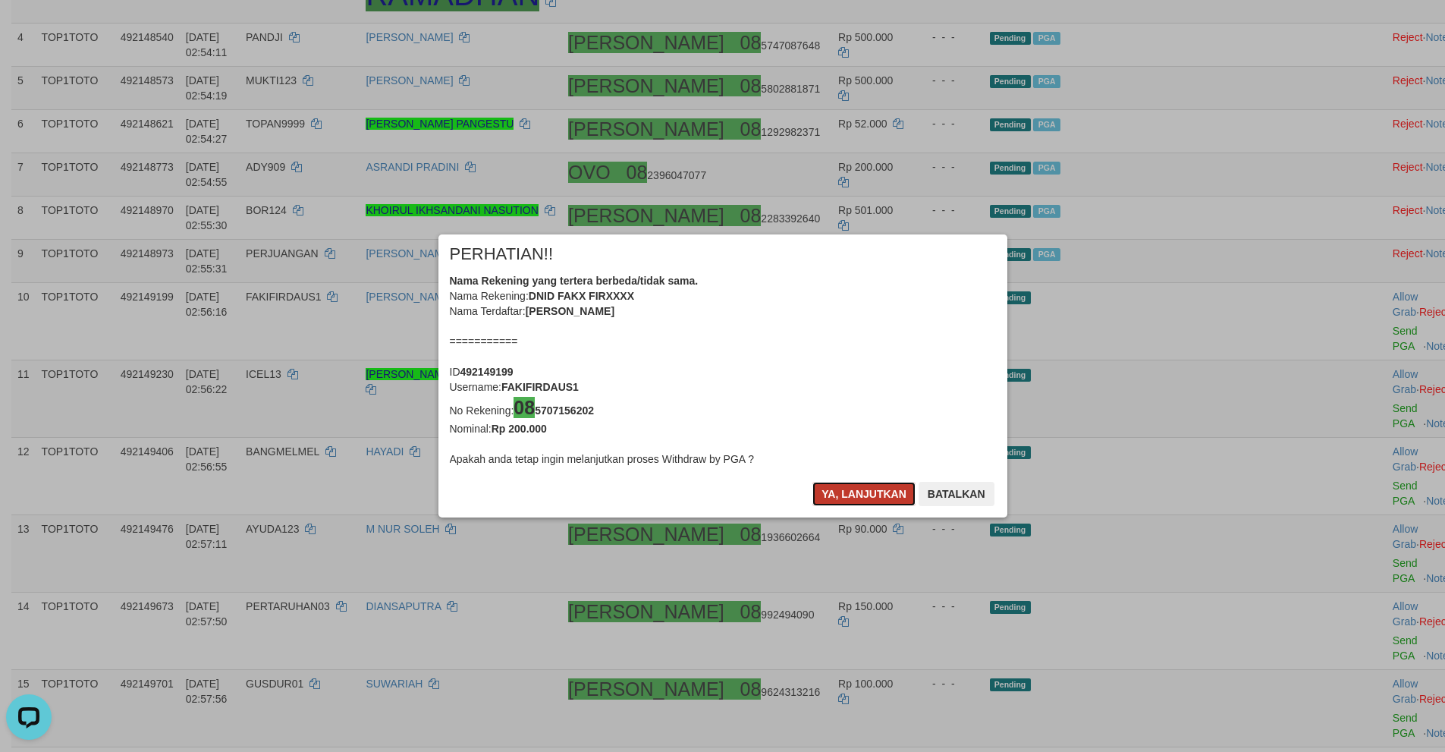
click at [837, 495] on button "Ya, lanjutkan" at bounding box center [863, 494] width 103 height 24
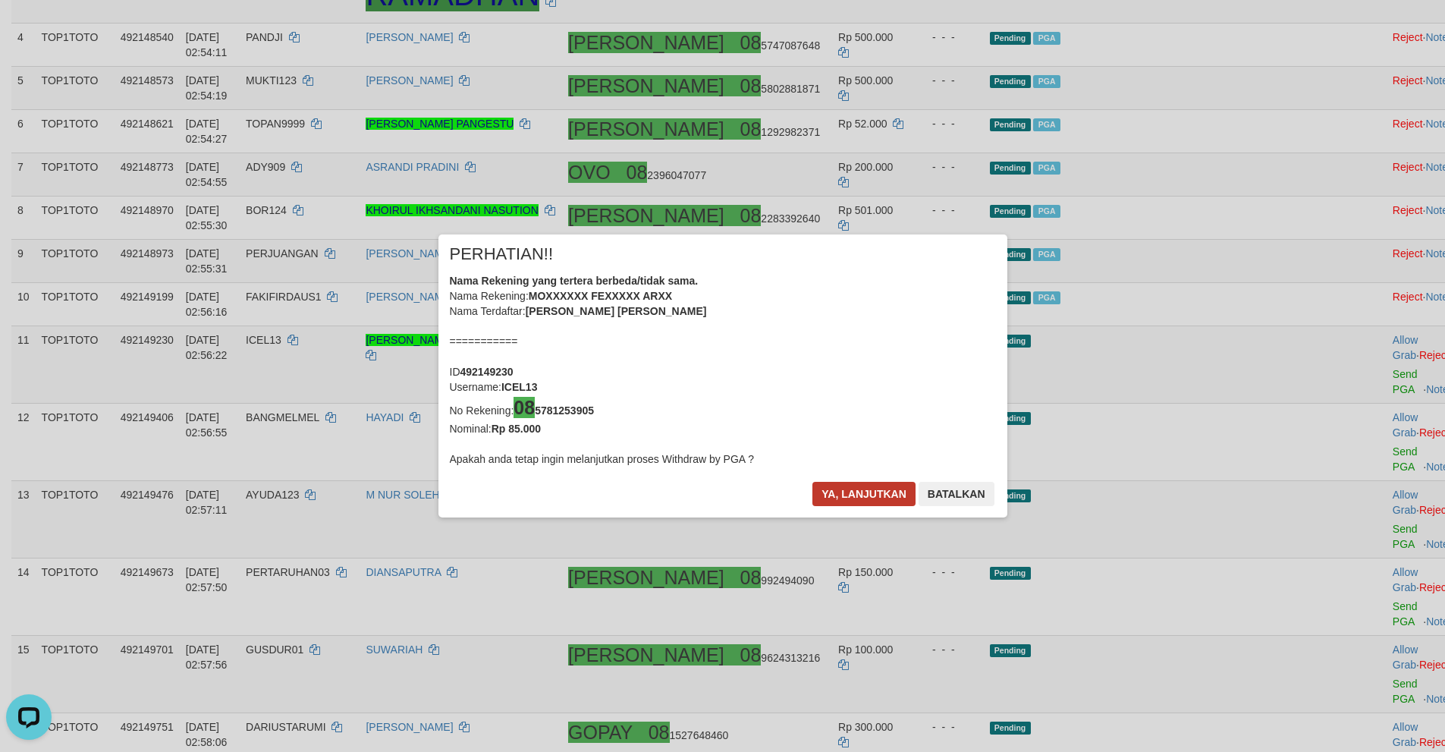
scroll to position [467, 0]
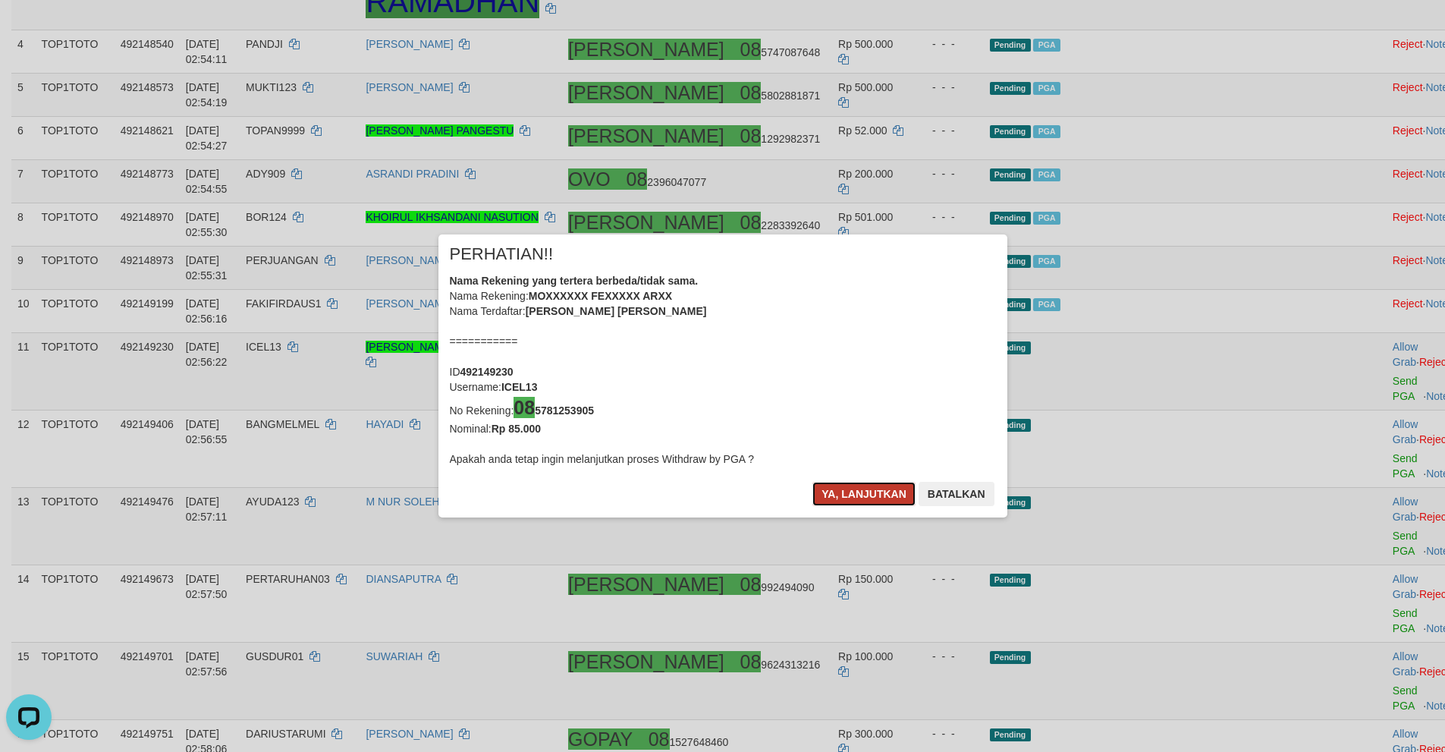
click at [834, 491] on button "Ya, lanjutkan" at bounding box center [863, 494] width 103 height 24
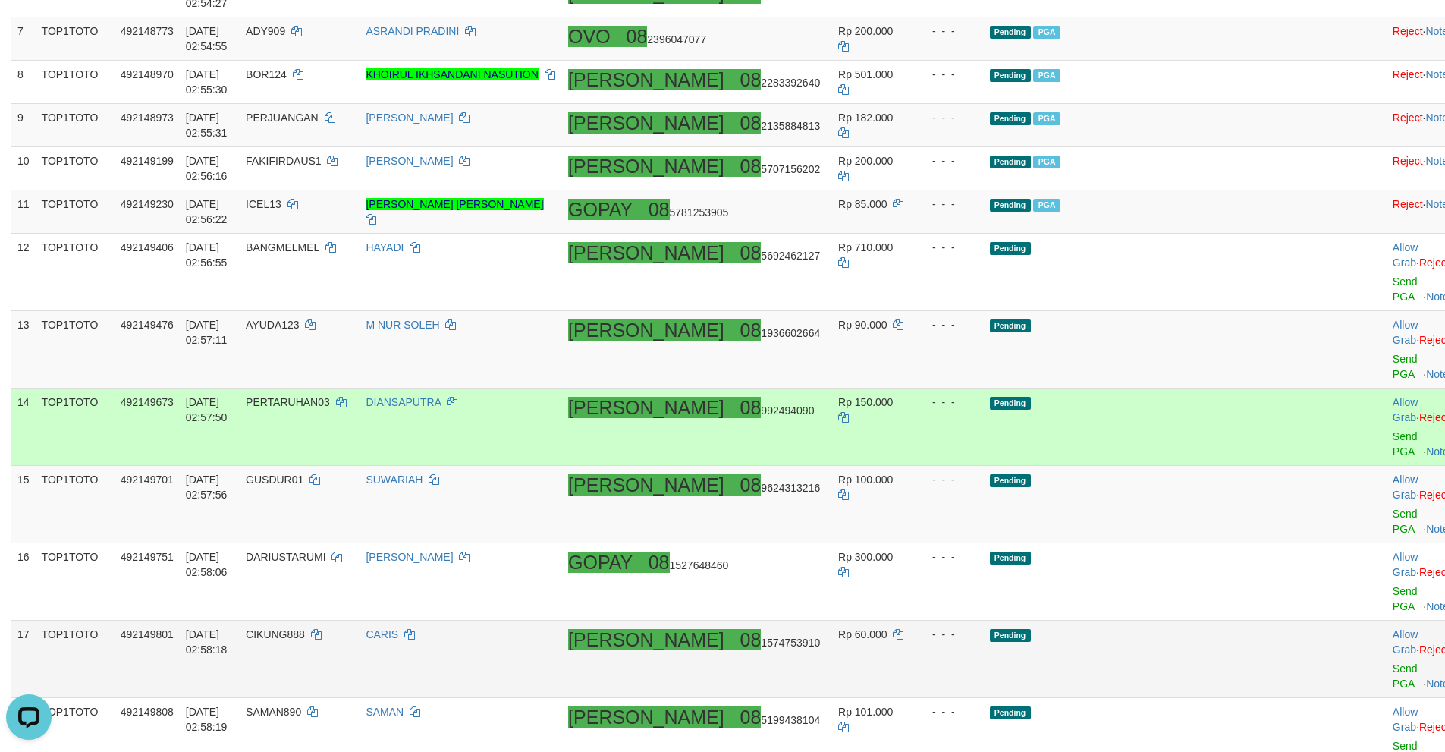
scroll to position [611, 0]
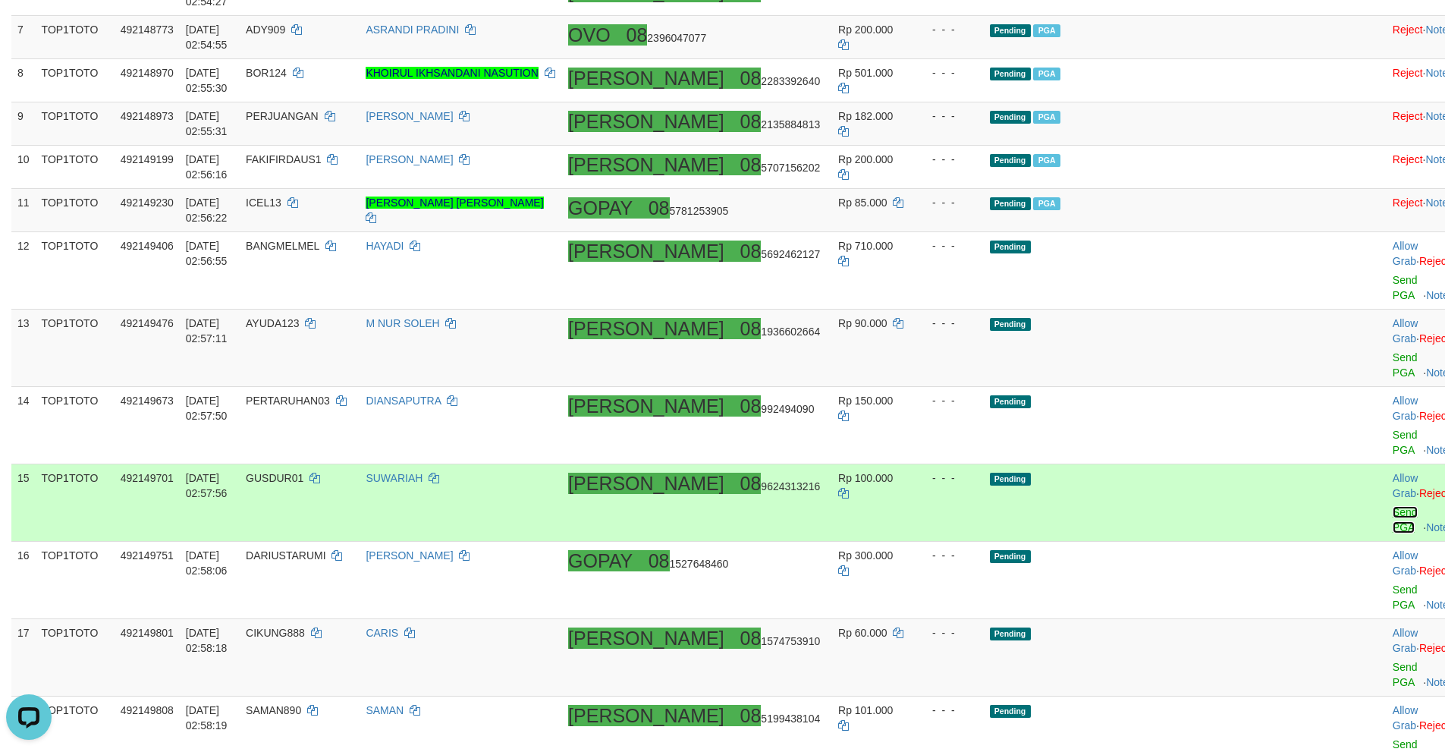
click at [1393, 506] on link "Send PGA" at bounding box center [1405, 519] width 25 height 27
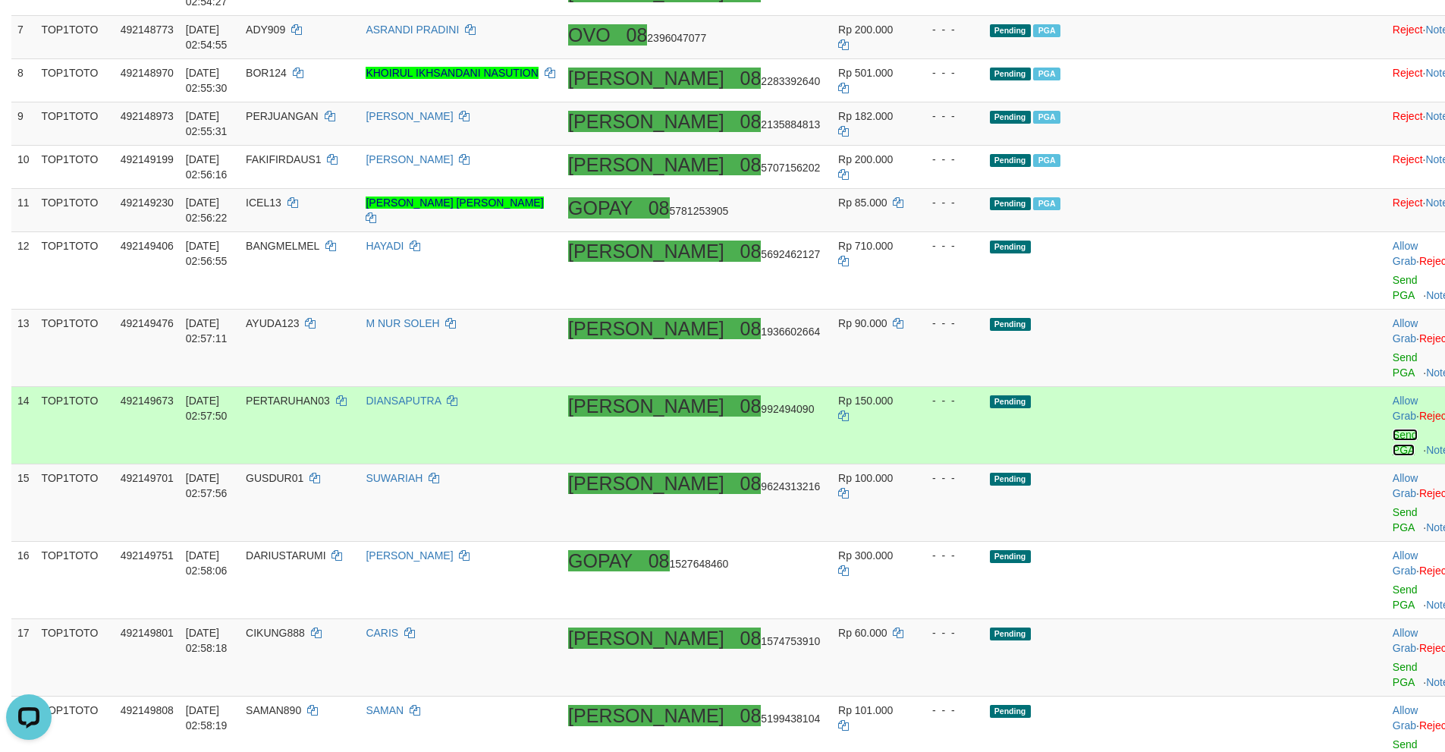
click at [1393, 429] on link "Send PGA" at bounding box center [1405, 442] width 25 height 27
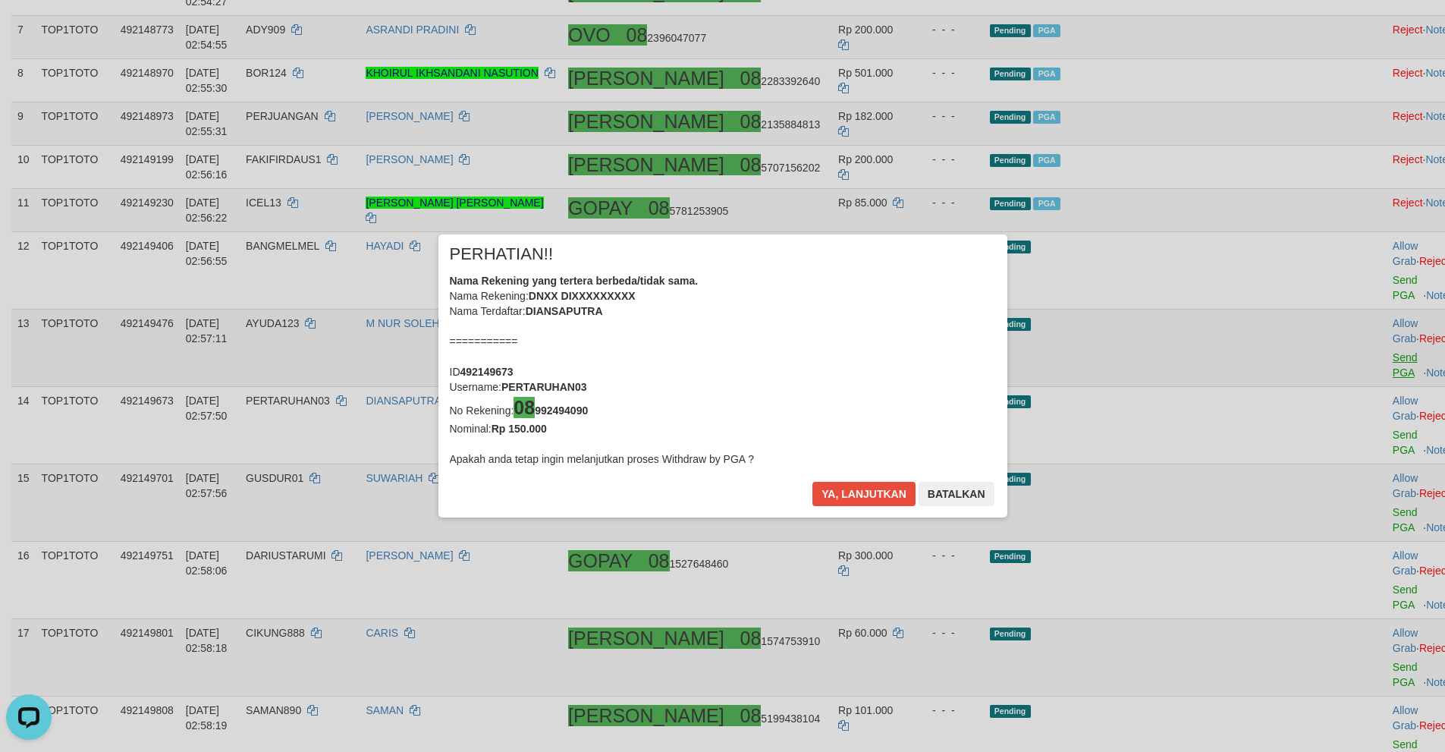
click at [1333, 295] on div "× PERHATIAN!! Nama Rekening yang tertera berbeda/tidak sama. Nama Rekening: DNX…" at bounding box center [722, 376] width 1445 height 344
click at [846, 489] on button "Ya, lanjutkan" at bounding box center [863, 494] width 103 height 24
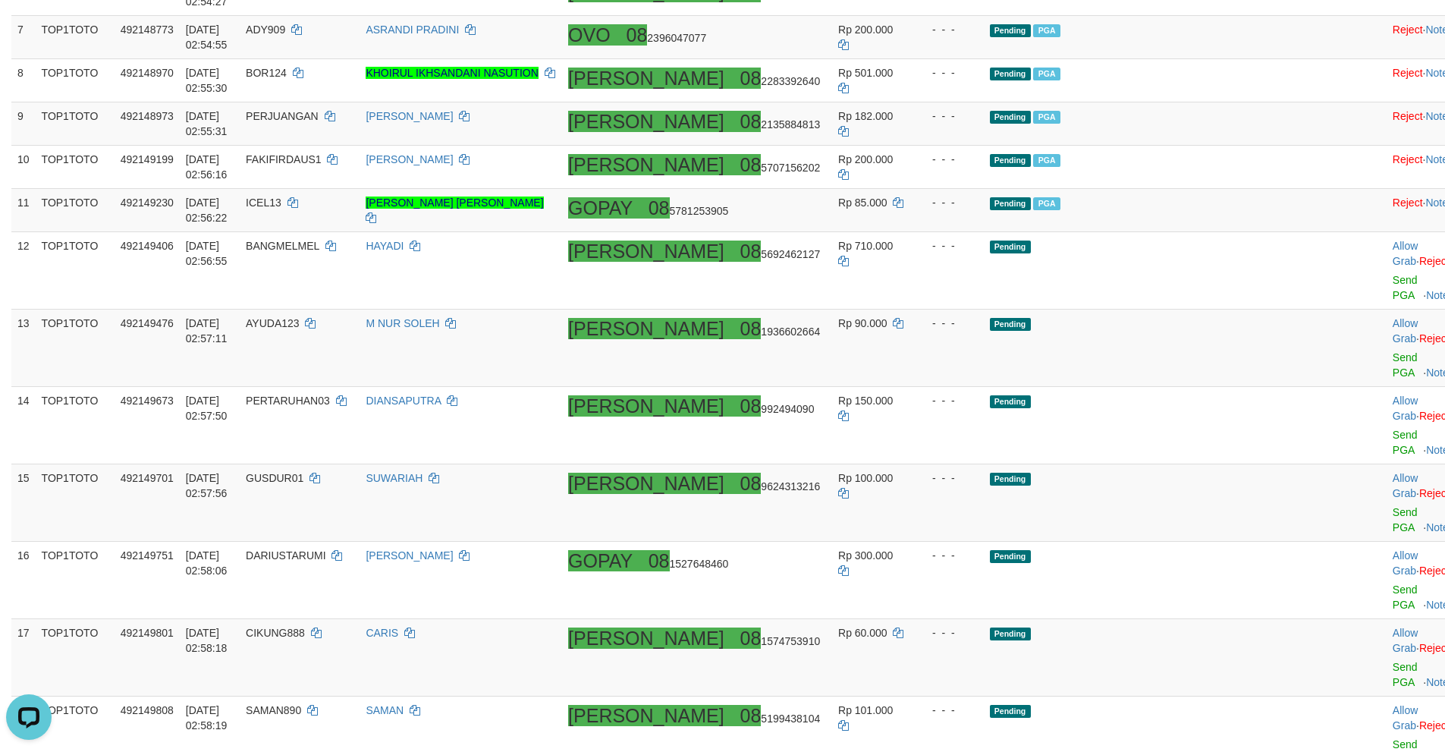
scroll to position [604, 0]
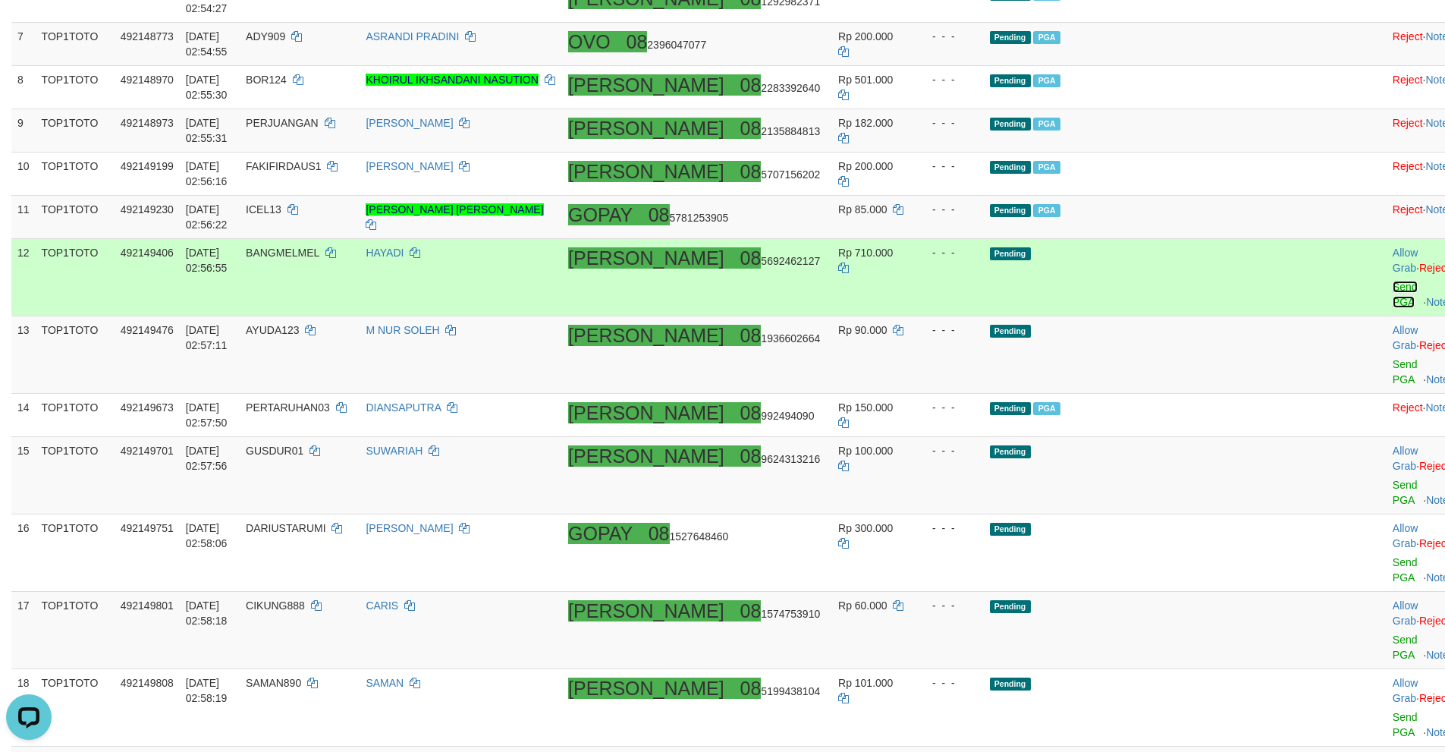
click at [1393, 281] on link "Send PGA" at bounding box center [1405, 294] width 25 height 27
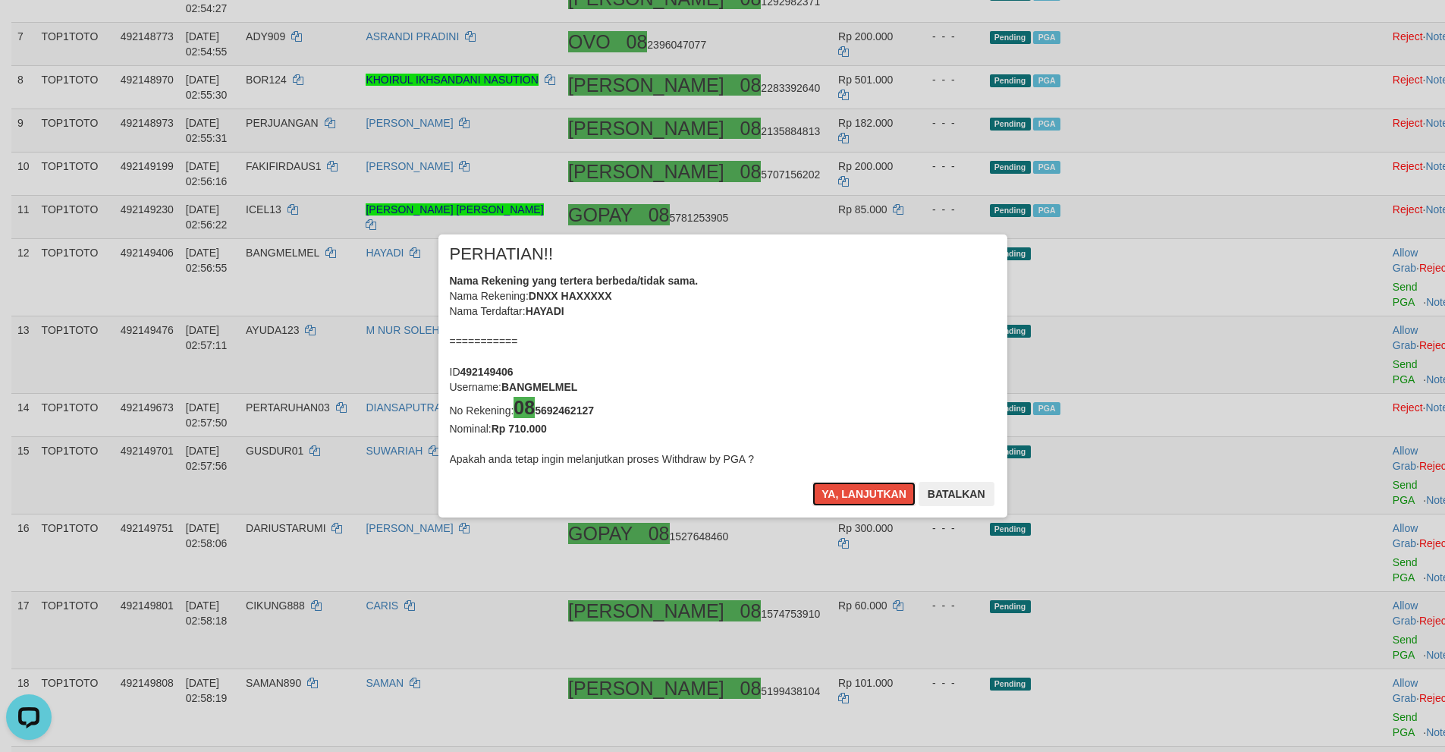
click at [812, 482] on button "Ya, lanjutkan" at bounding box center [863, 494] width 103 height 24
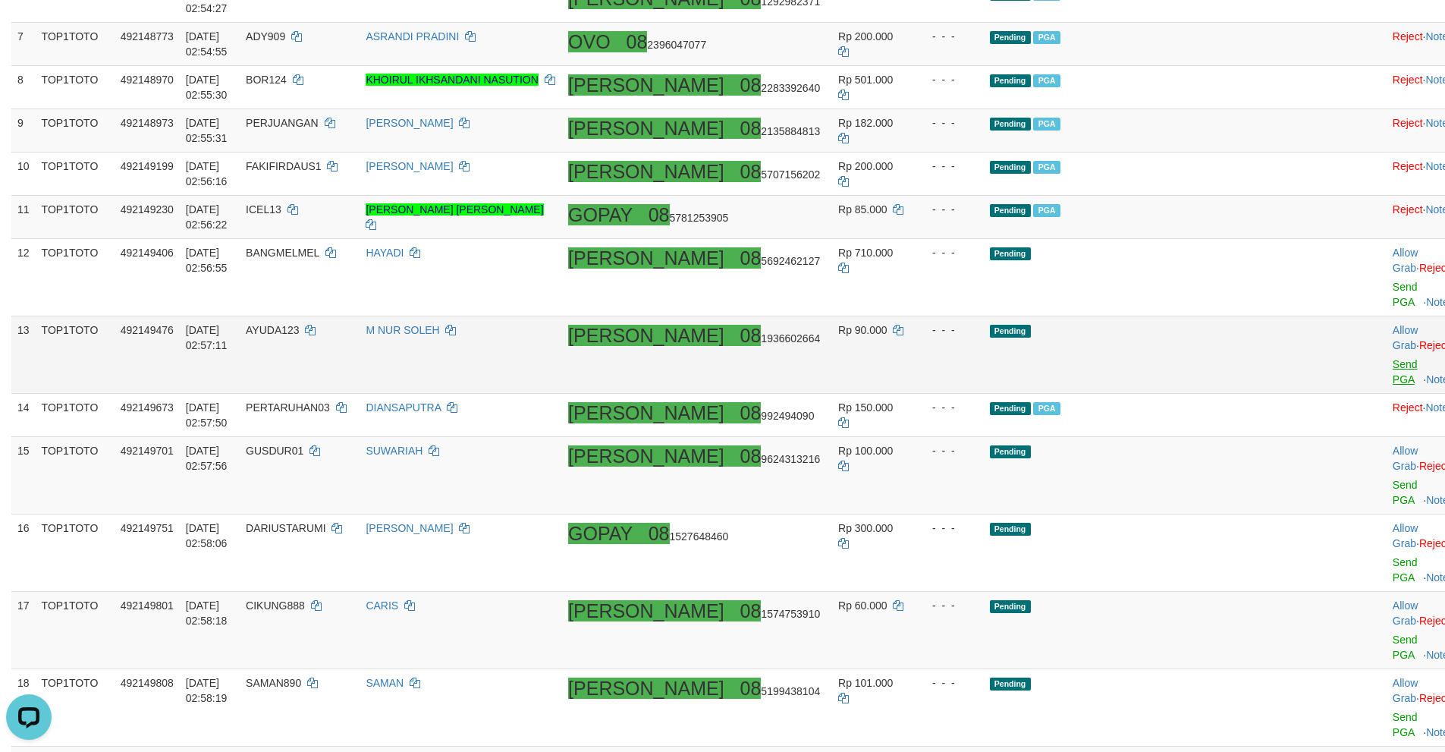
scroll to position [597, 0]
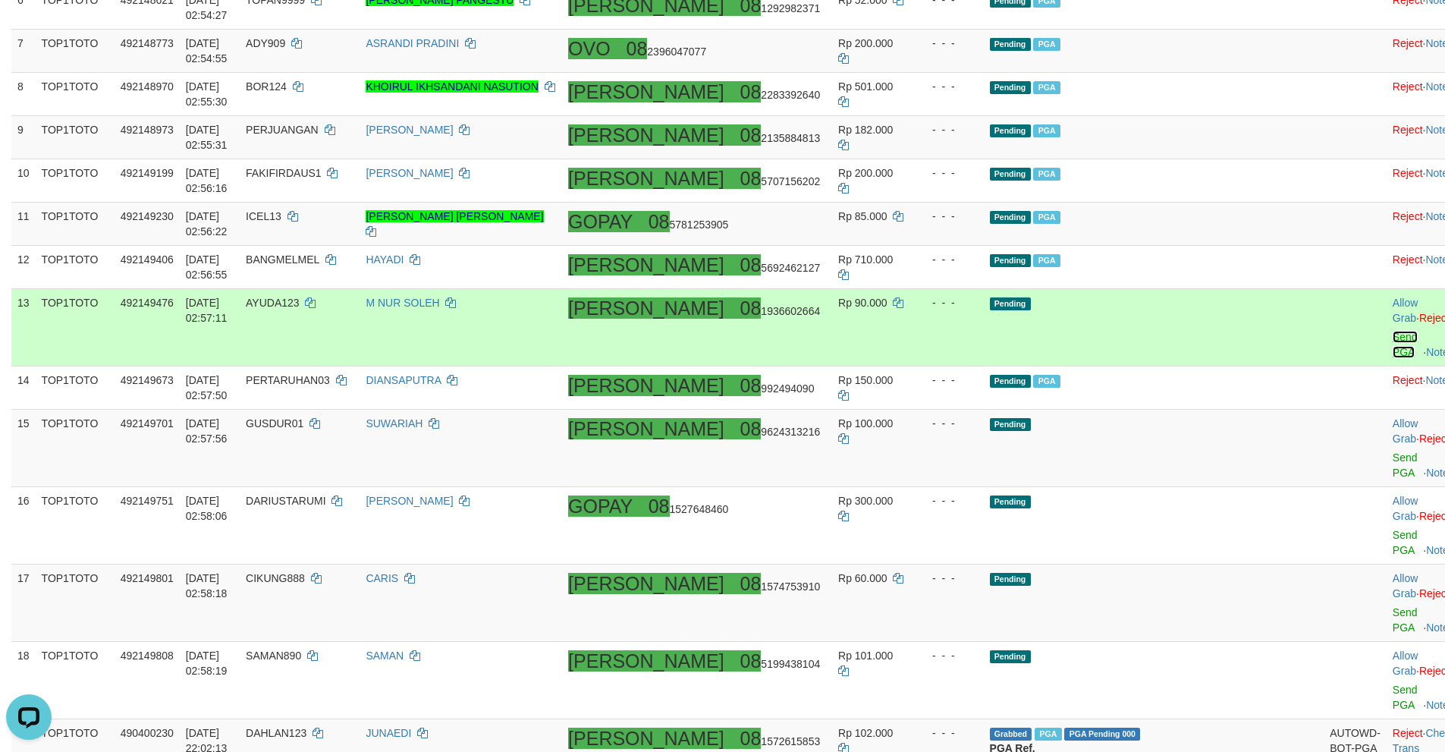
click at [1393, 331] on link "Send PGA" at bounding box center [1405, 344] width 25 height 27
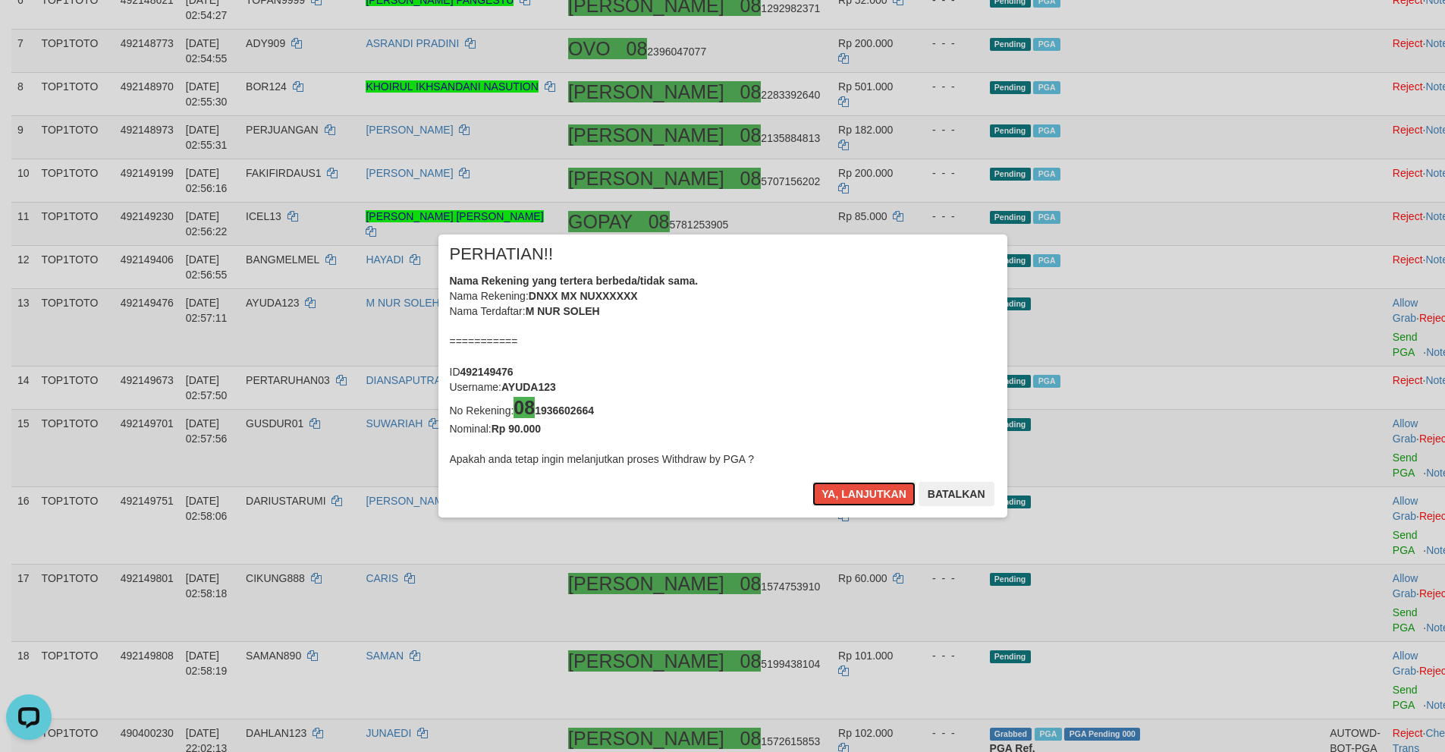
click at [812, 482] on button "Ya, lanjutkan" at bounding box center [863, 494] width 103 height 24
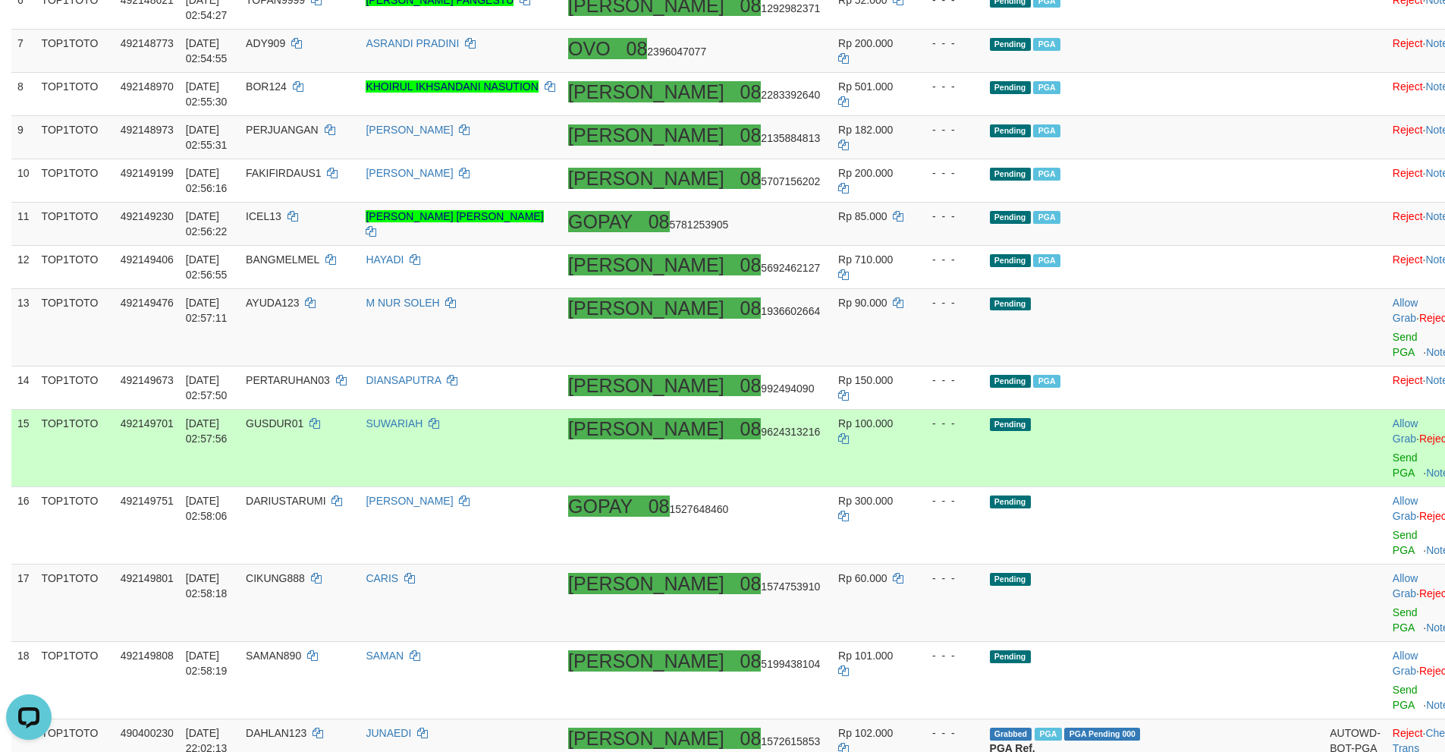
scroll to position [589, 0]
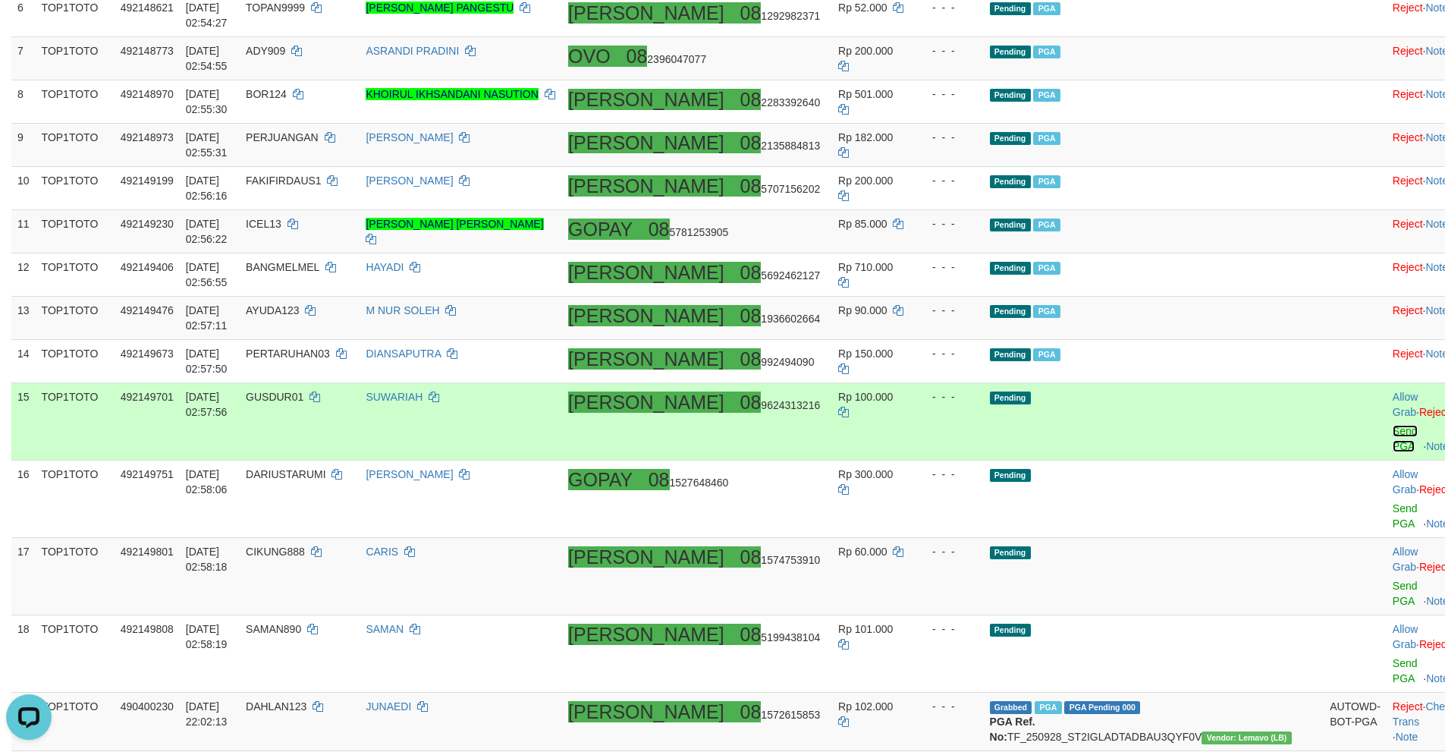
click at [1393, 425] on link "Send PGA" at bounding box center [1405, 438] width 25 height 27
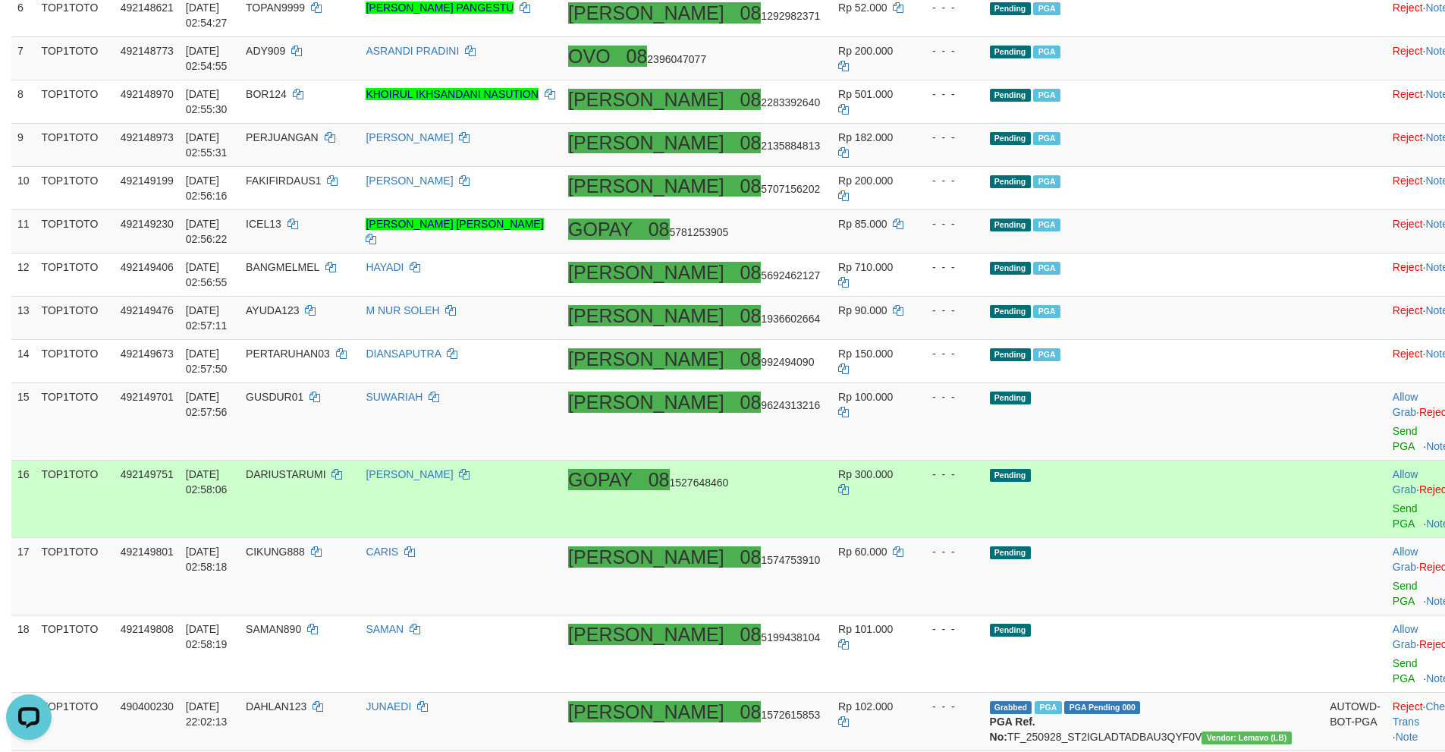
click at [1153, 460] on td "Pending" at bounding box center [1154, 498] width 341 height 77
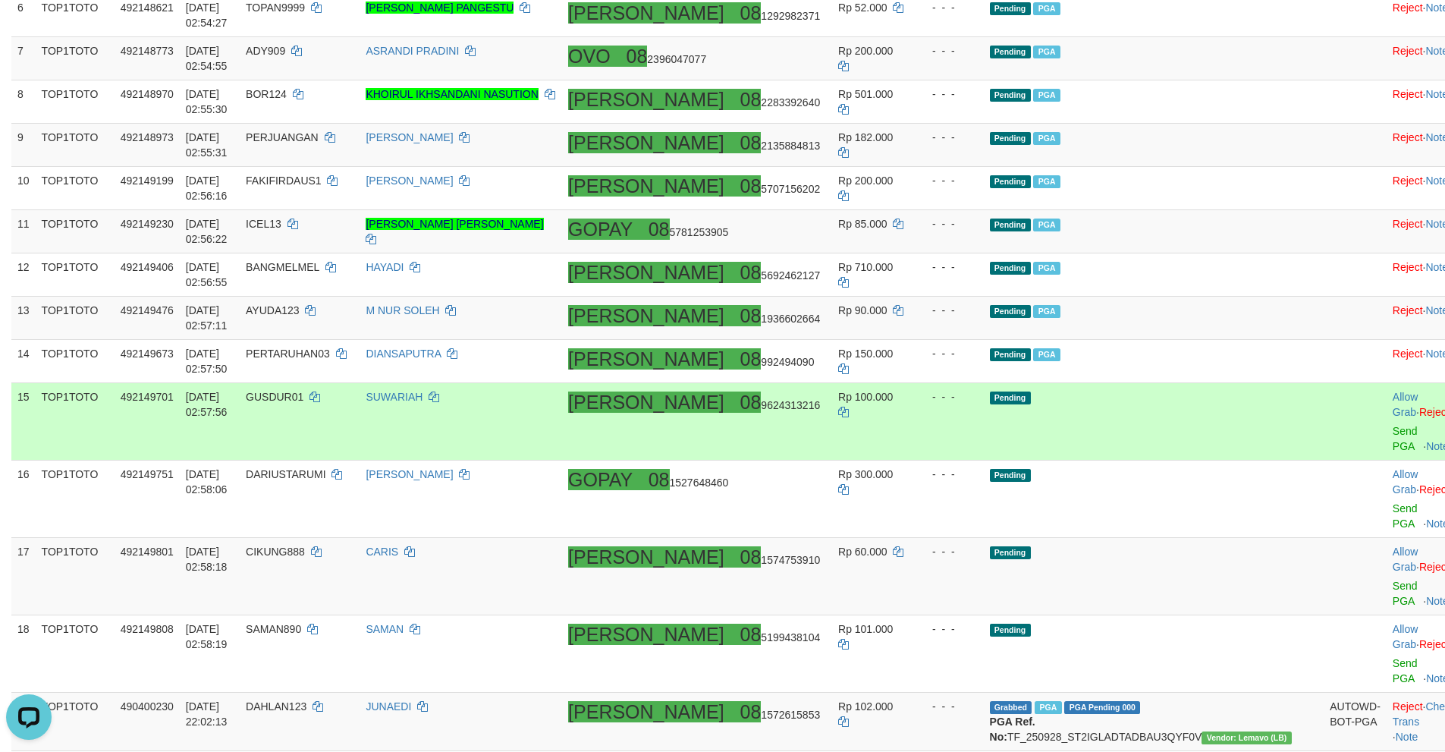
click at [793, 407] on td "[PERSON_NAME] 08 9624313216" at bounding box center [697, 421] width 270 height 77
copy span "08 9624313216"
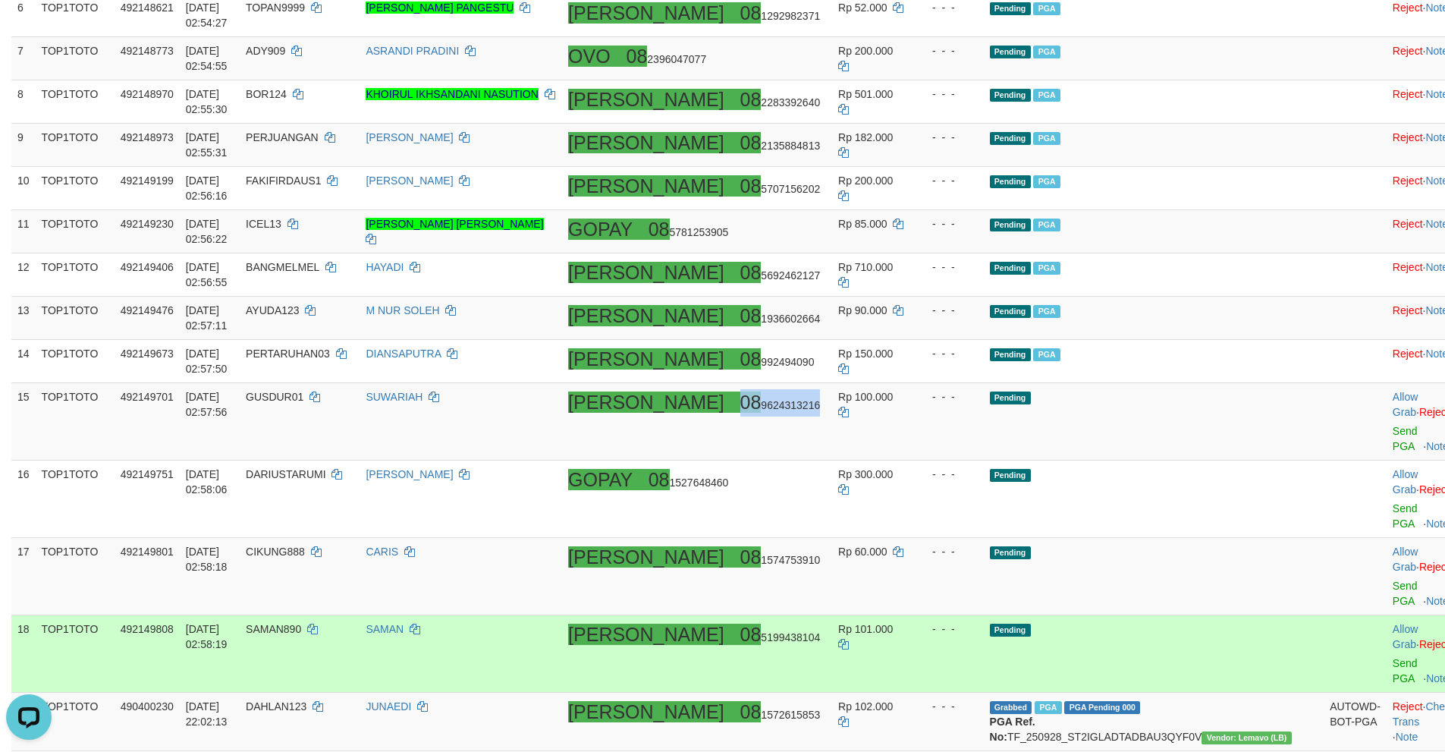
copy span "08 9624313216"
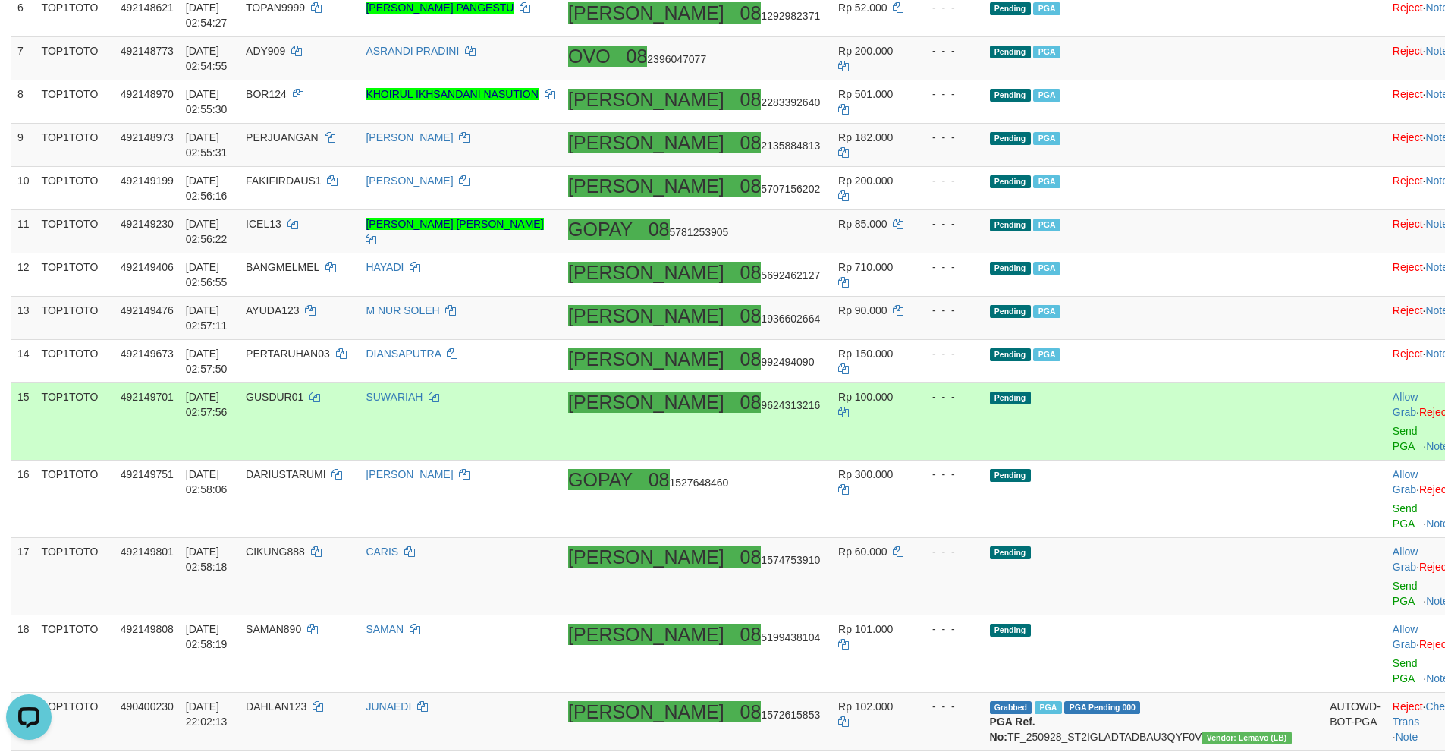
click at [303, 391] on span "GUSDUR01" at bounding box center [275, 397] width 58 height 12
copy td "GUSDUR01"
click at [1419, 406] on link "Reject" at bounding box center [1434, 412] width 30 height 12
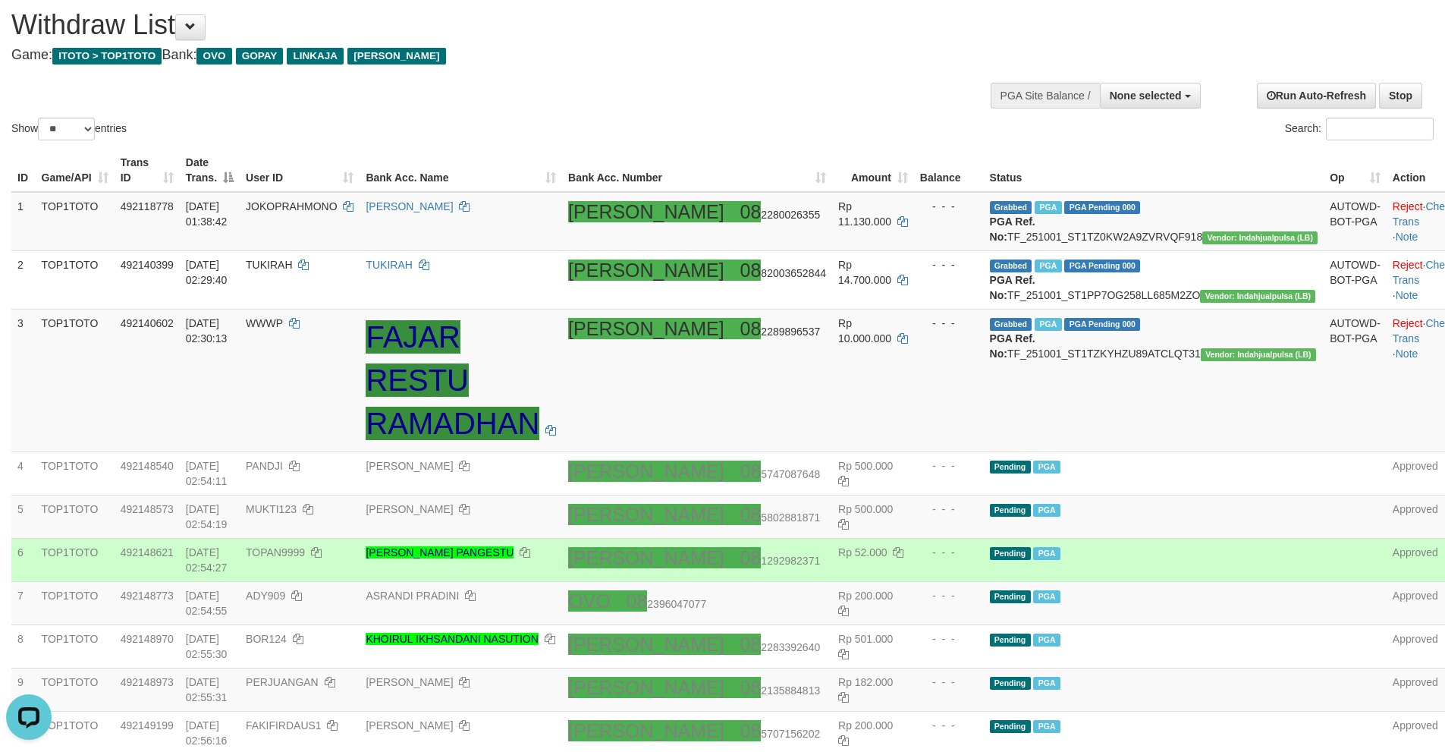
scroll to position [0, 0]
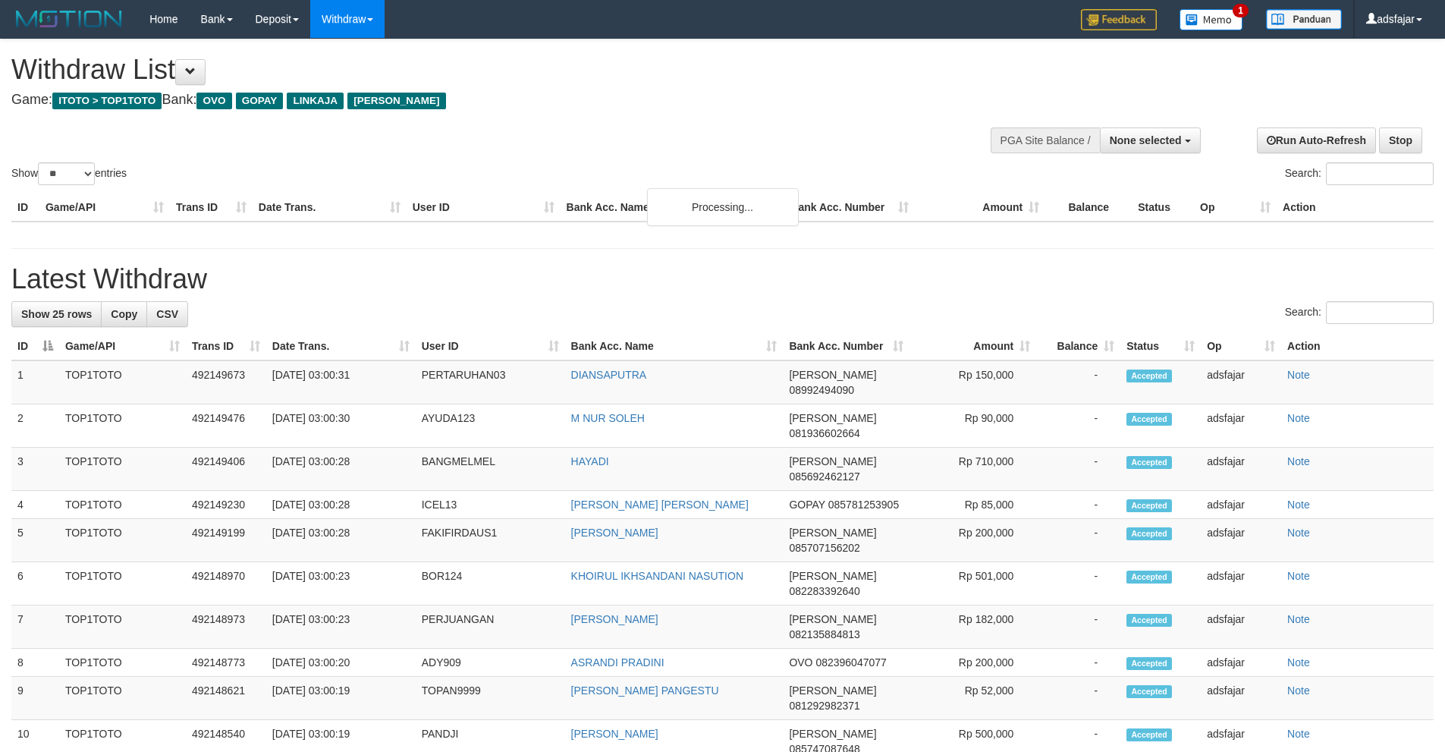
select select
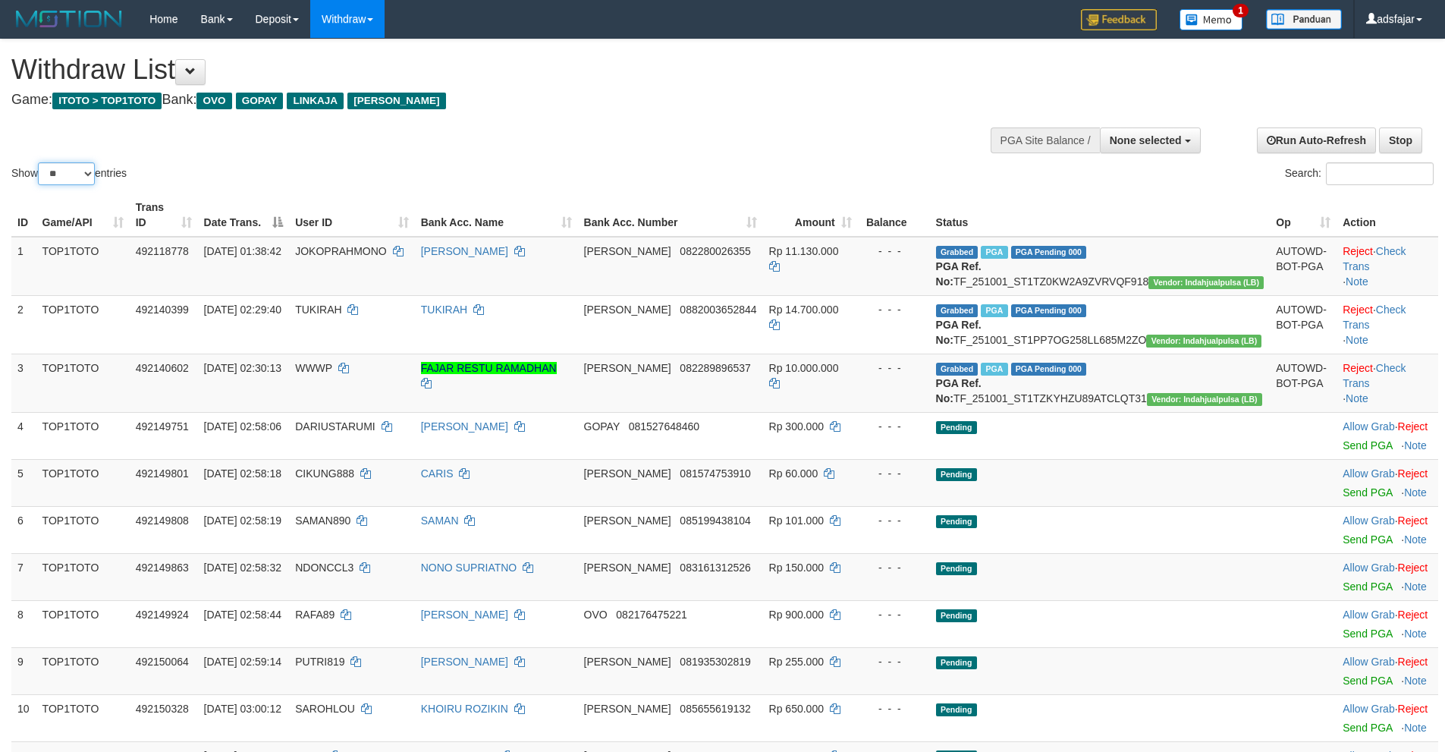
click at [77, 173] on select "** ** ** ***" at bounding box center [66, 173] width 57 height 23
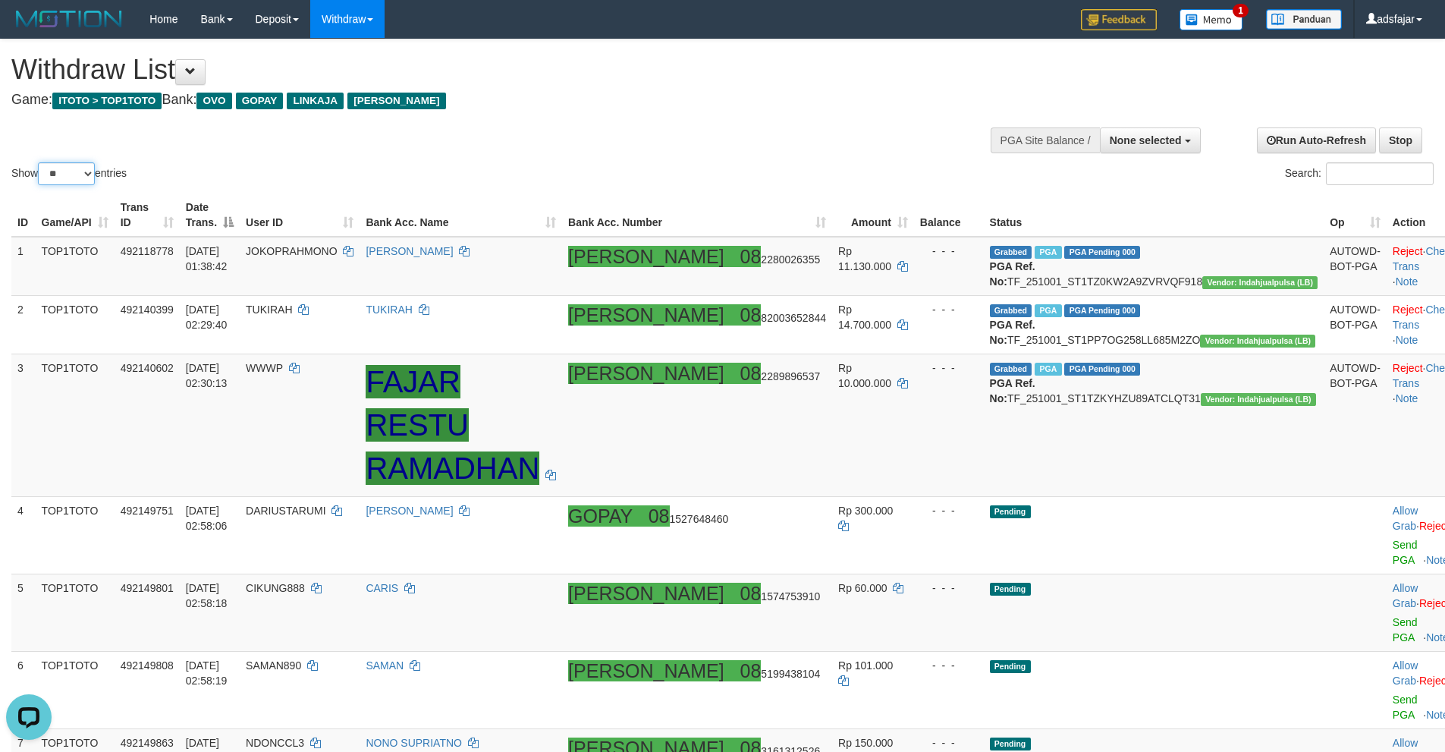
select select "***"
click at [40, 162] on select "** ** ** ***" at bounding box center [66, 173] width 57 height 23
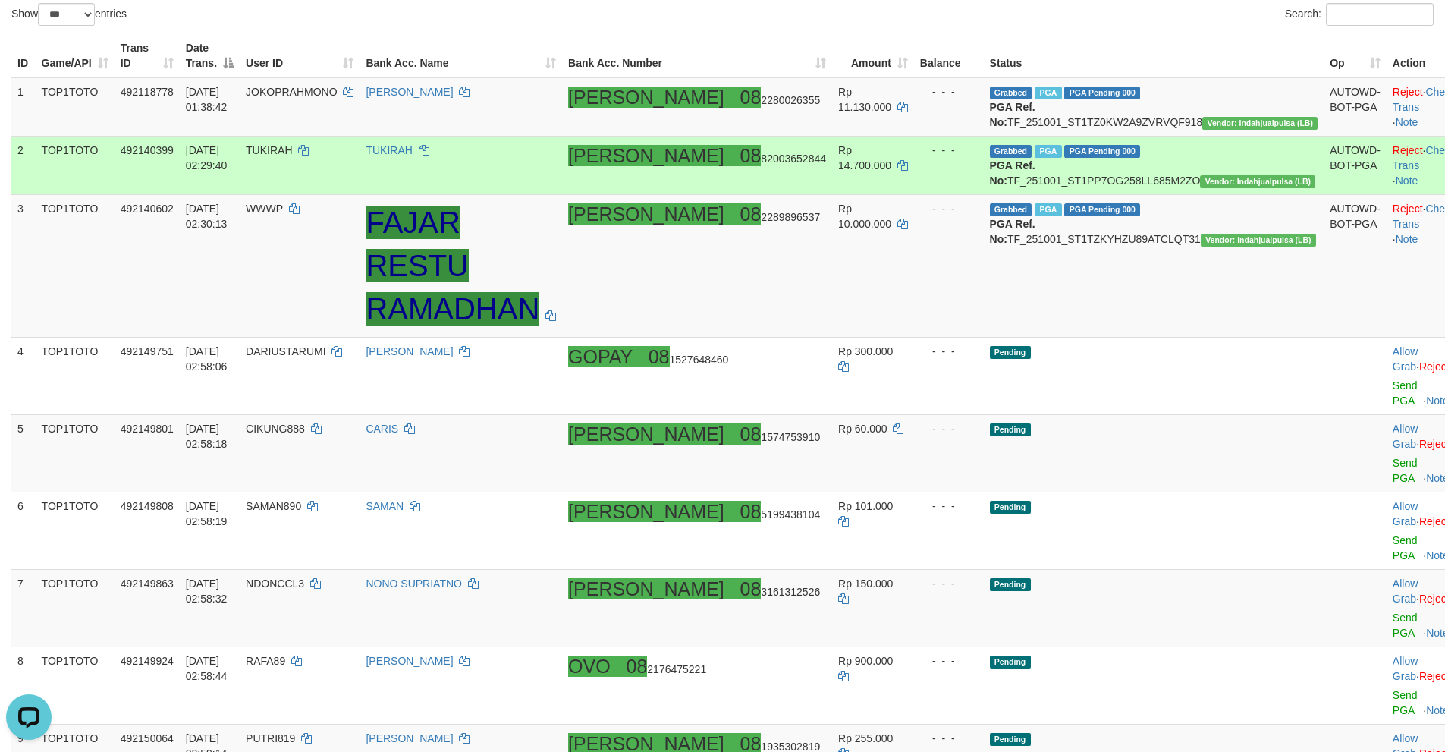
scroll to position [379, 0]
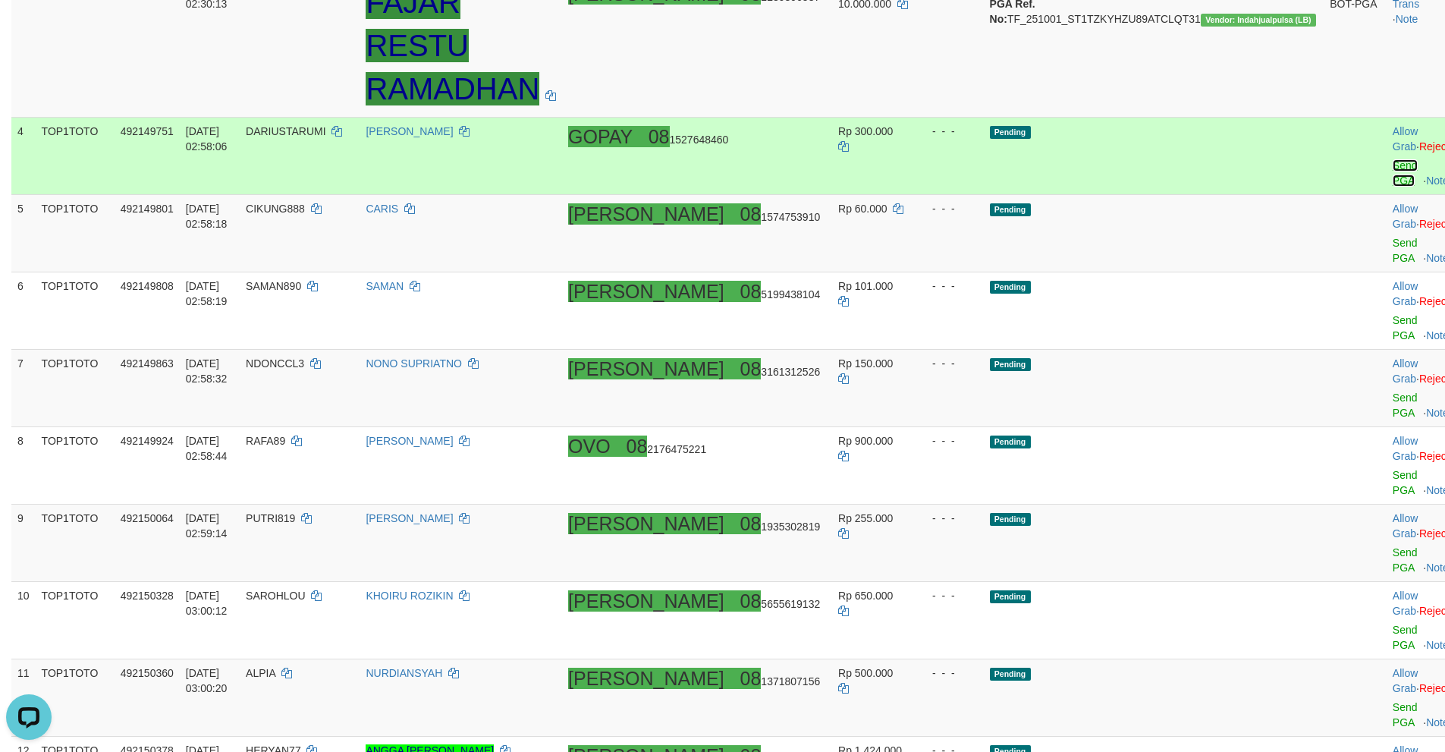
click at [1393, 161] on link "Send PGA" at bounding box center [1405, 172] width 25 height 27
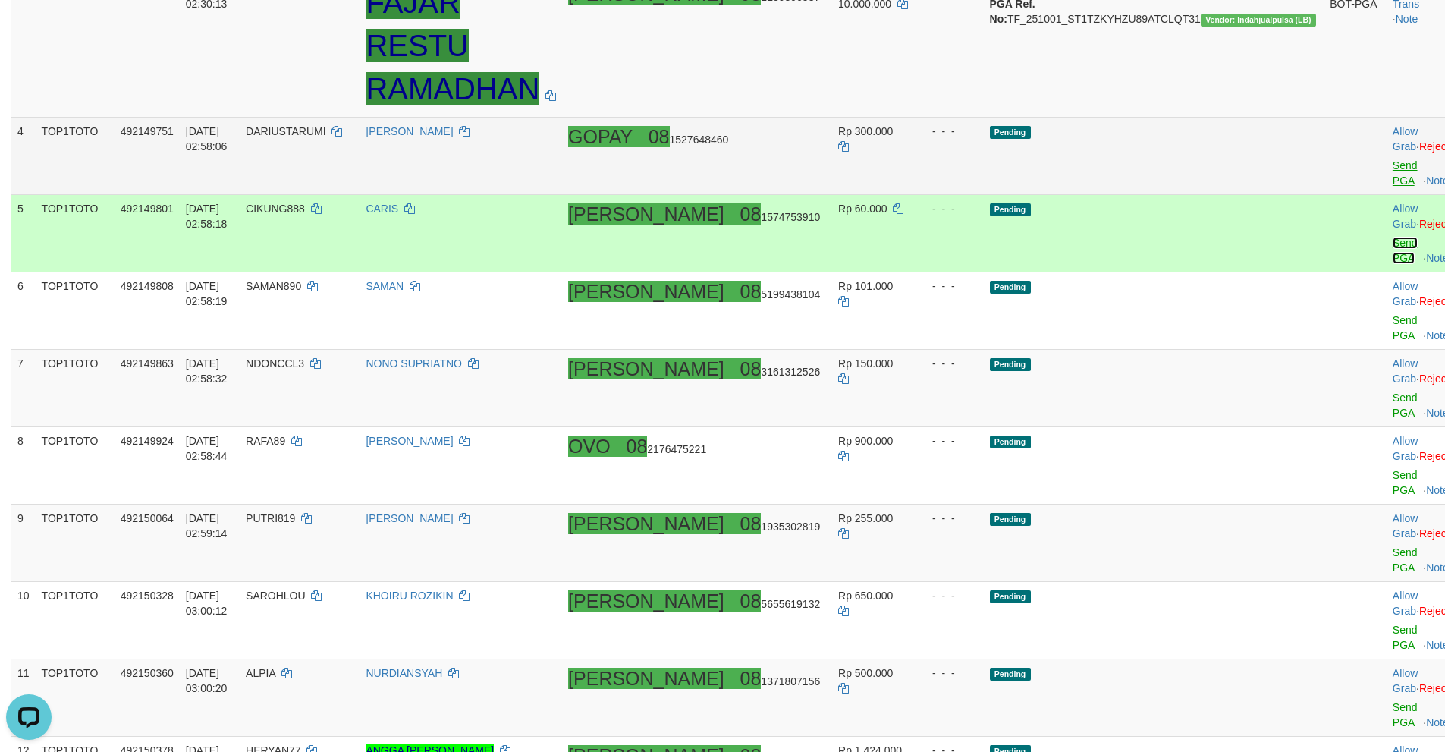
click at [1393, 237] on link "Send PGA" at bounding box center [1405, 250] width 25 height 27
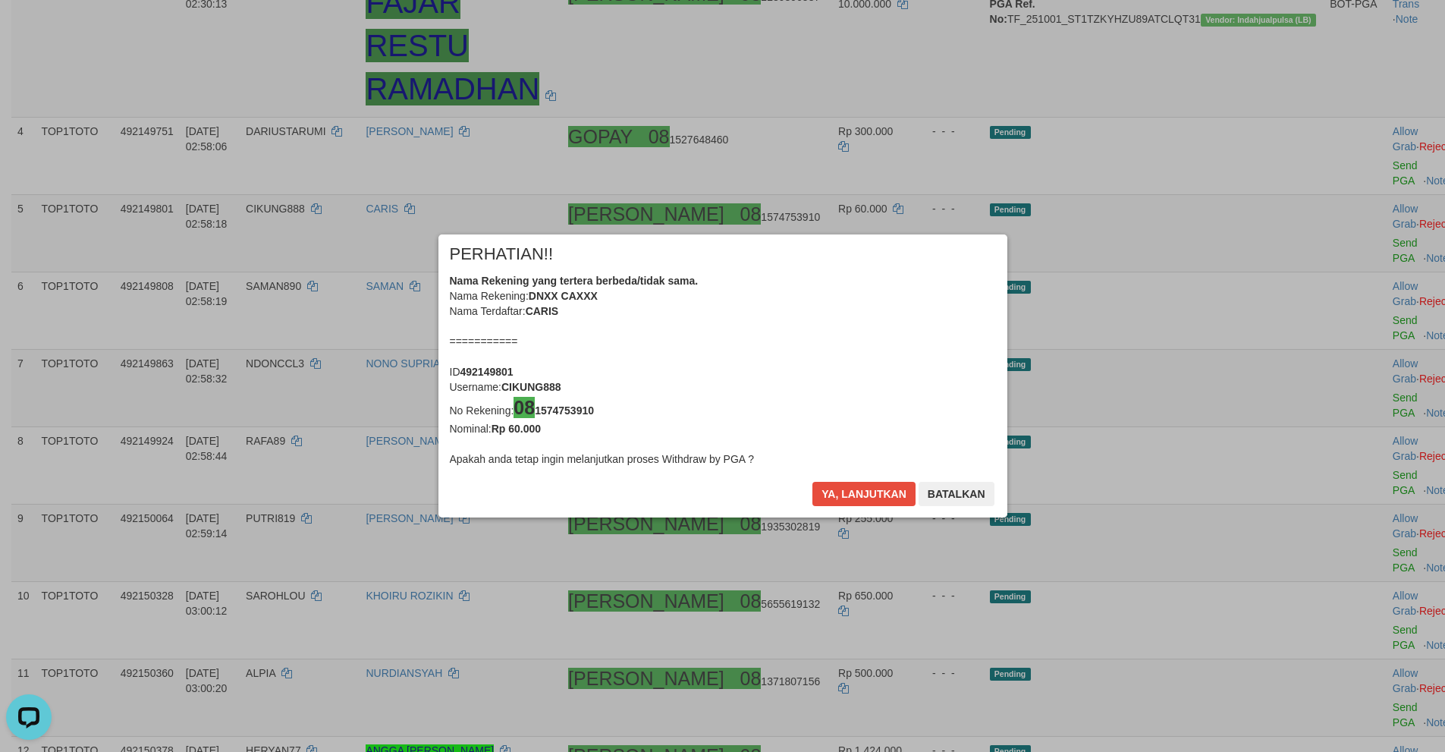
drag, startPoint x: 1353, startPoint y: 265, endPoint x: 1062, endPoint y: 306, distance: 294.1
click at [1346, 265] on div "× PERHATIAN!! Nama Rekening yang tertera berbeda/tidak sama. Nama Rekening: DNX…" at bounding box center [722, 376] width 1445 height 344
click at [862, 493] on button "Ya, lanjutkan" at bounding box center [863, 494] width 103 height 24
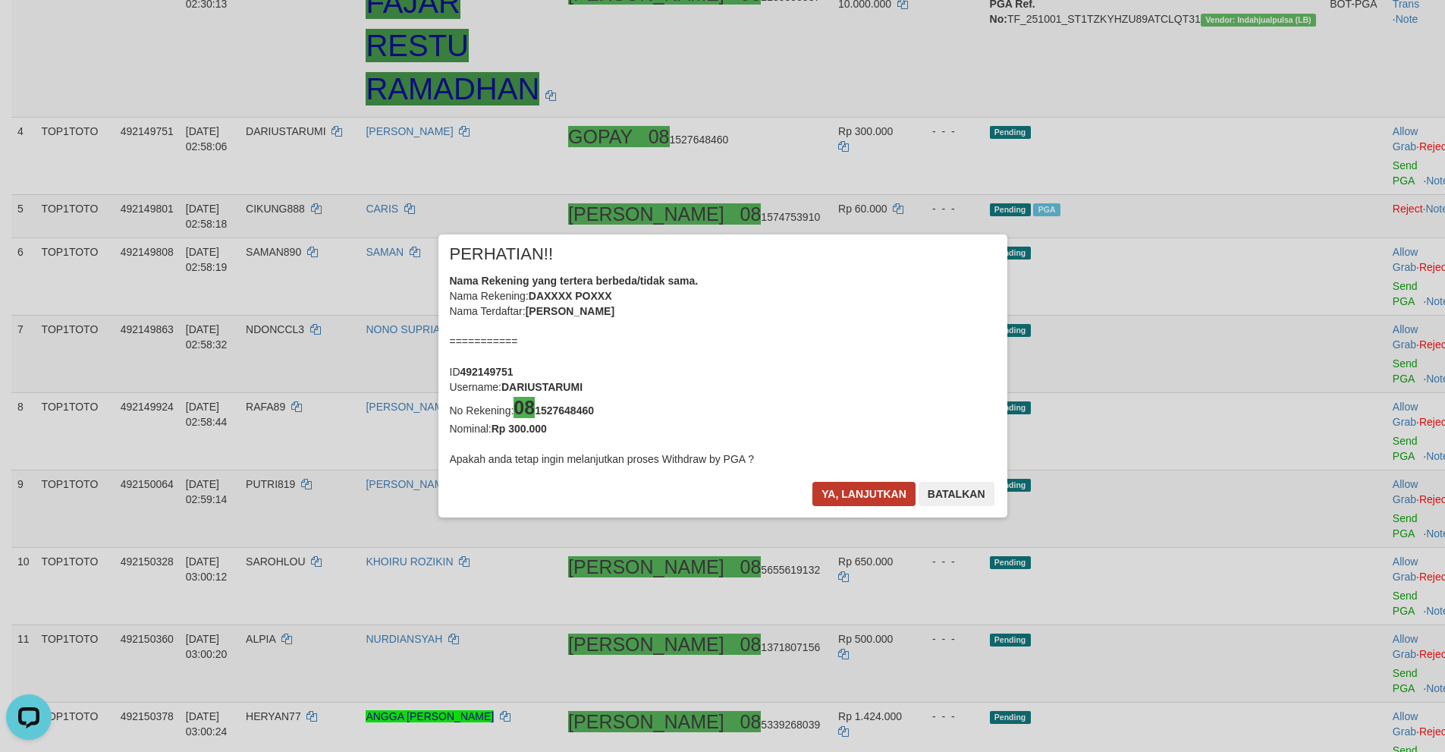
scroll to position [372, 0]
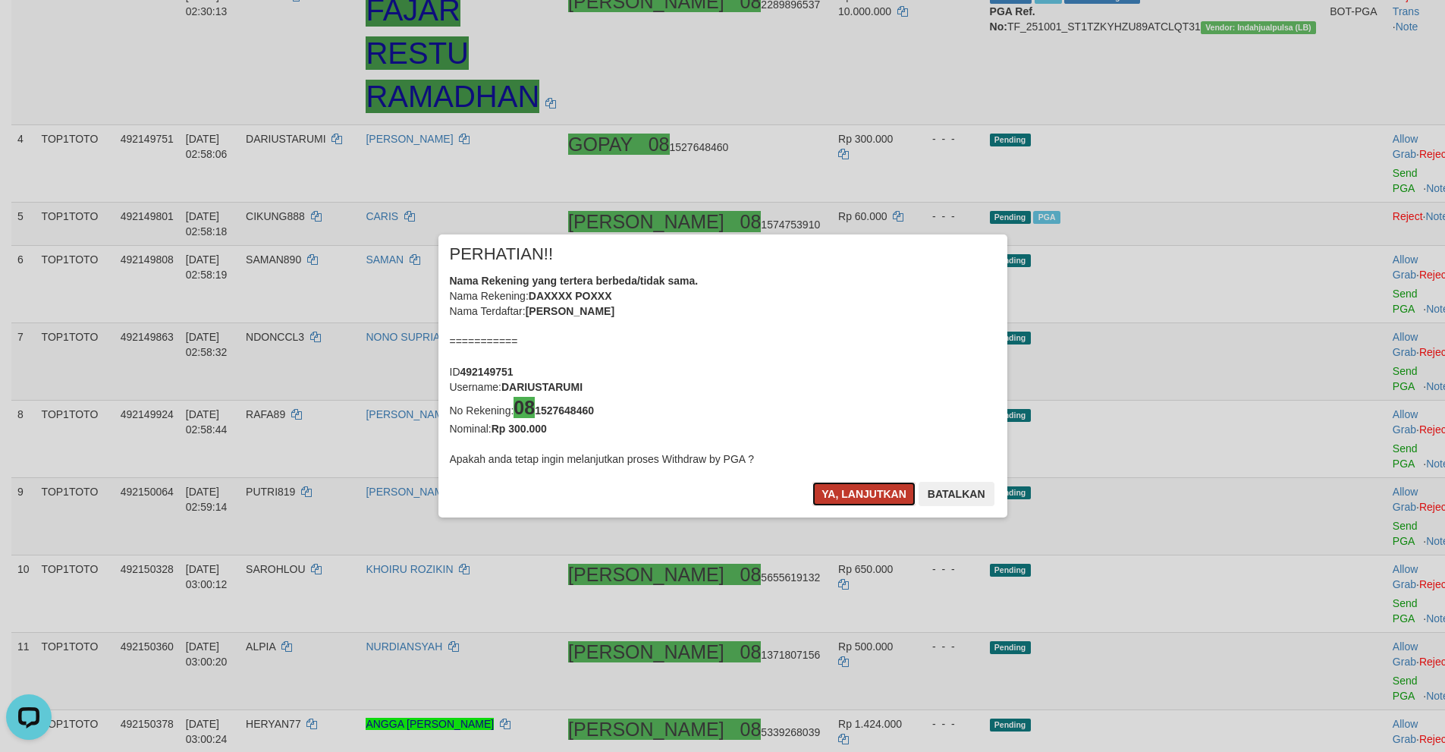
click at [844, 495] on button "Ya, lanjutkan" at bounding box center [863, 494] width 103 height 24
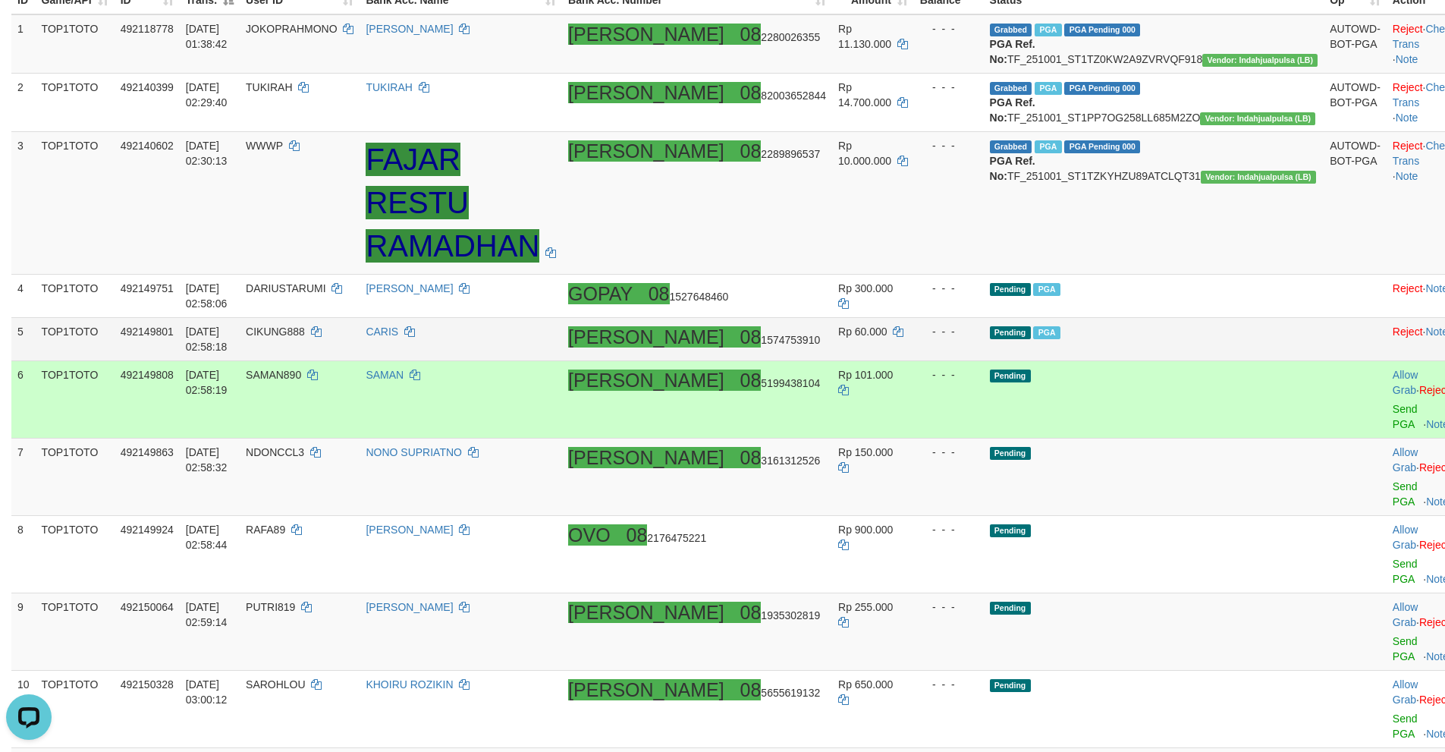
scroll to position [273, 0]
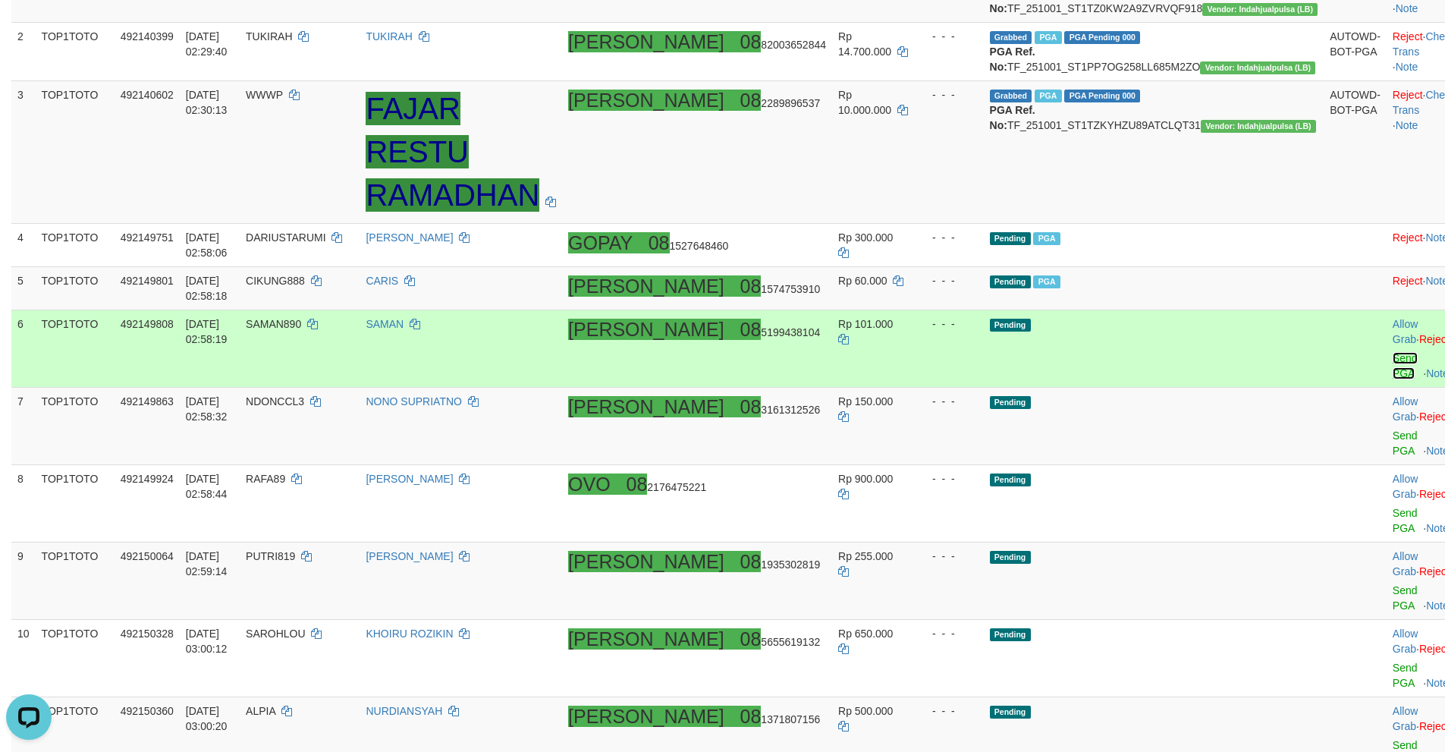
click at [1393, 352] on link "Send PGA" at bounding box center [1405, 365] width 25 height 27
click at [1393, 429] on link "Send PGA" at bounding box center [1405, 442] width 25 height 27
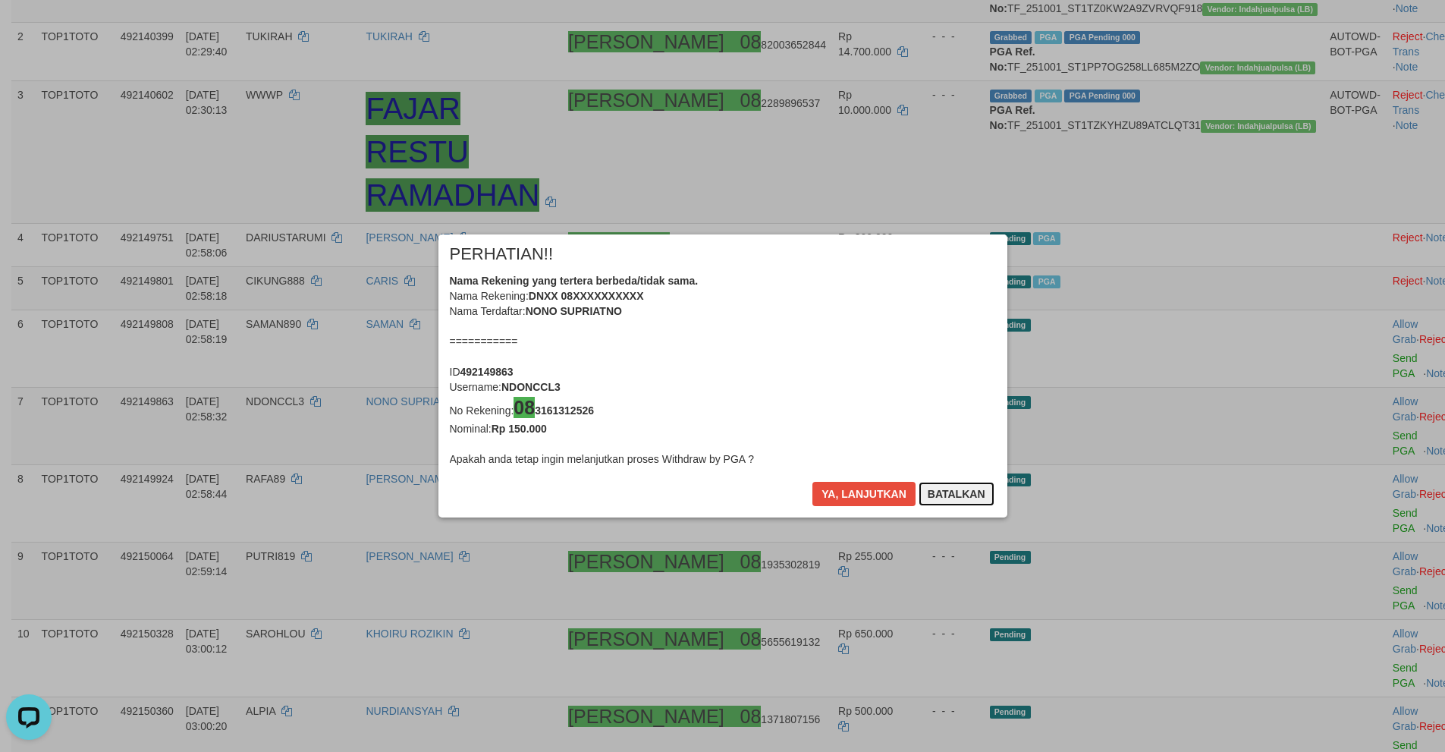
click at [935, 491] on button "Batalkan" at bounding box center [957, 494] width 76 height 24
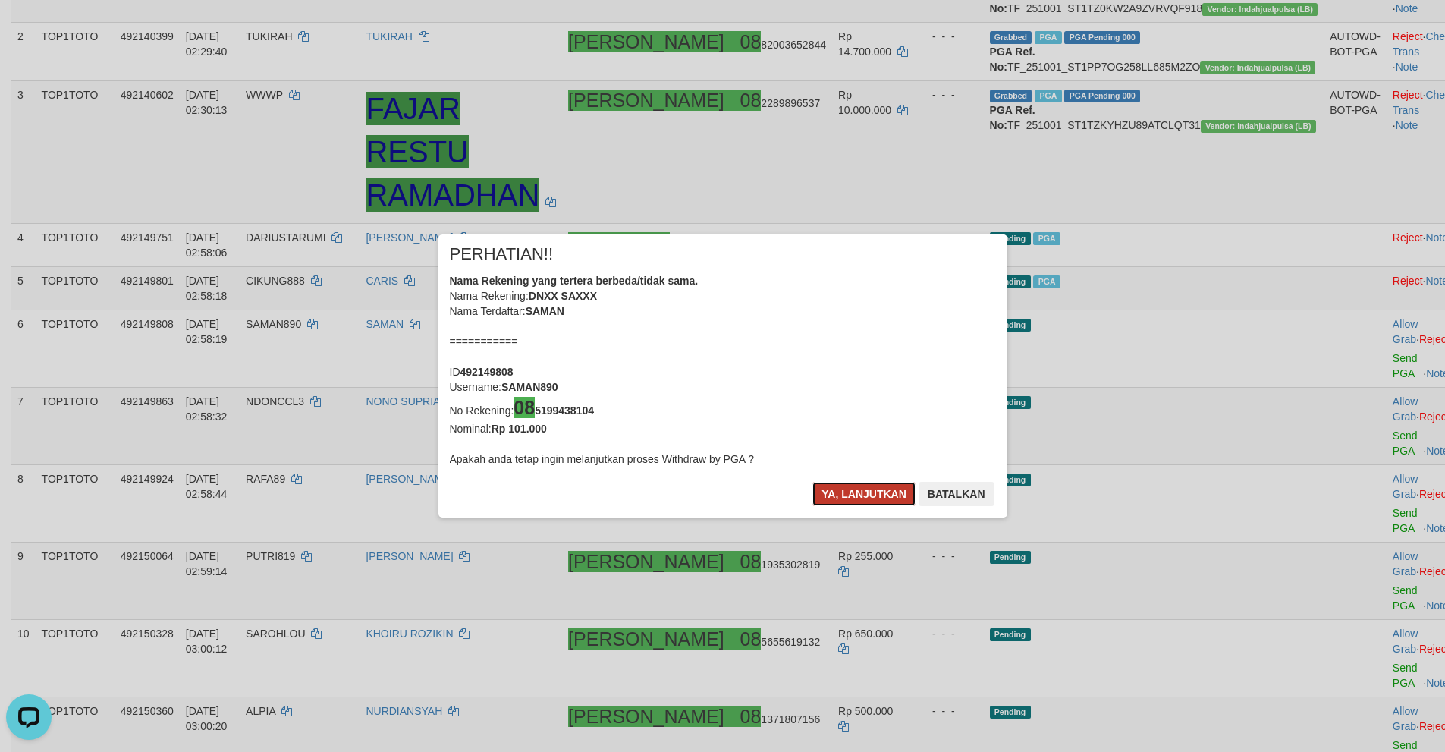
click at [830, 495] on button "Ya, lanjutkan" at bounding box center [863, 494] width 103 height 24
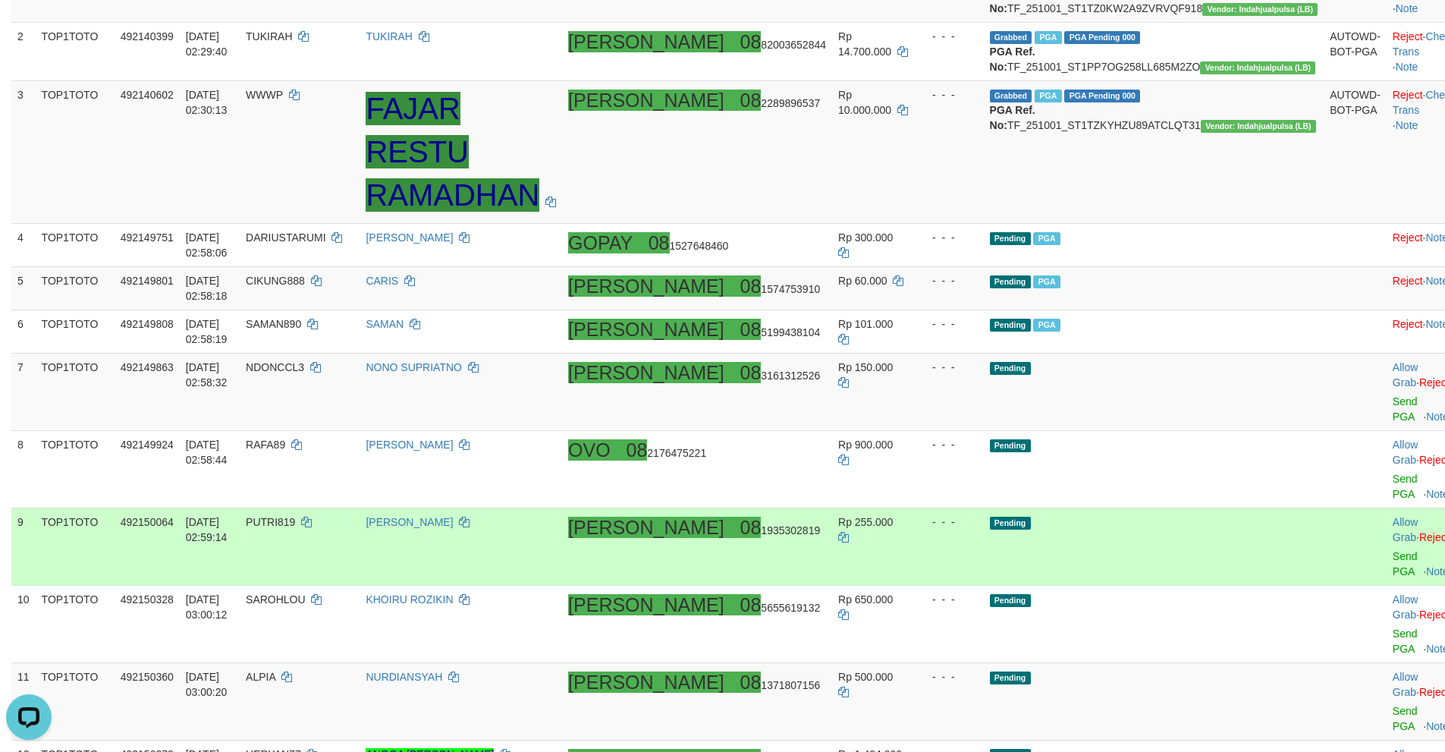
scroll to position [266, 0]
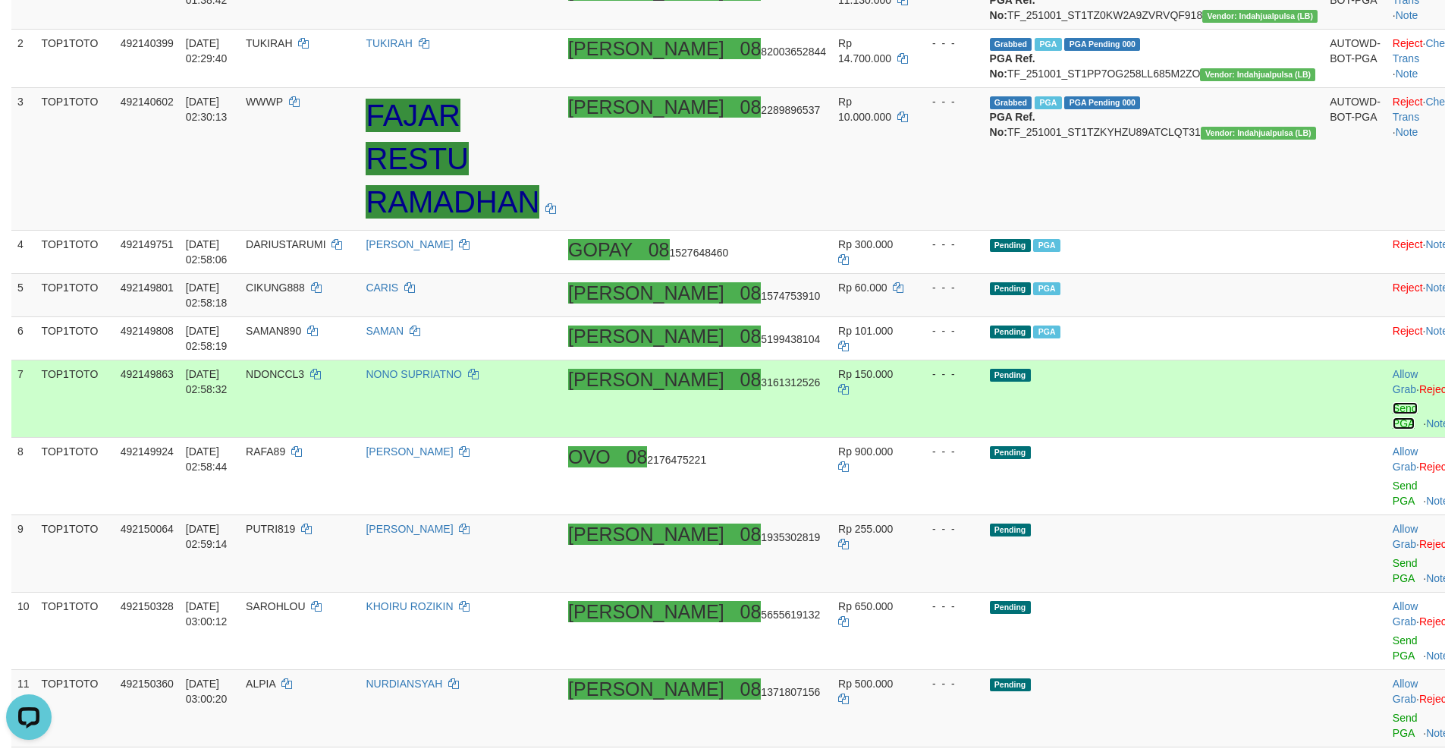
click at [1393, 402] on link "Send PGA" at bounding box center [1405, 415] width 25 height 27
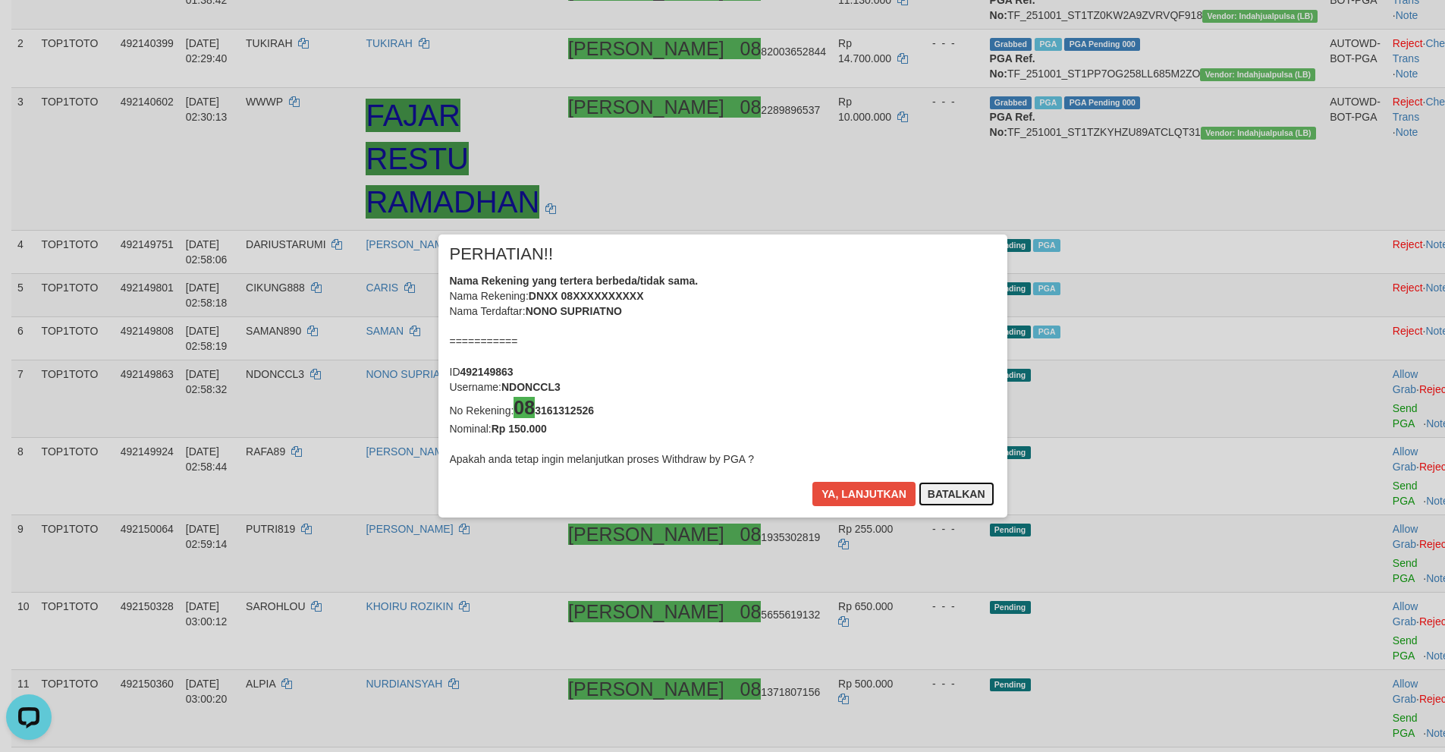
click at [950, 489] on button "Batalkan" at bounding box center [957, 494] width 76 height 24
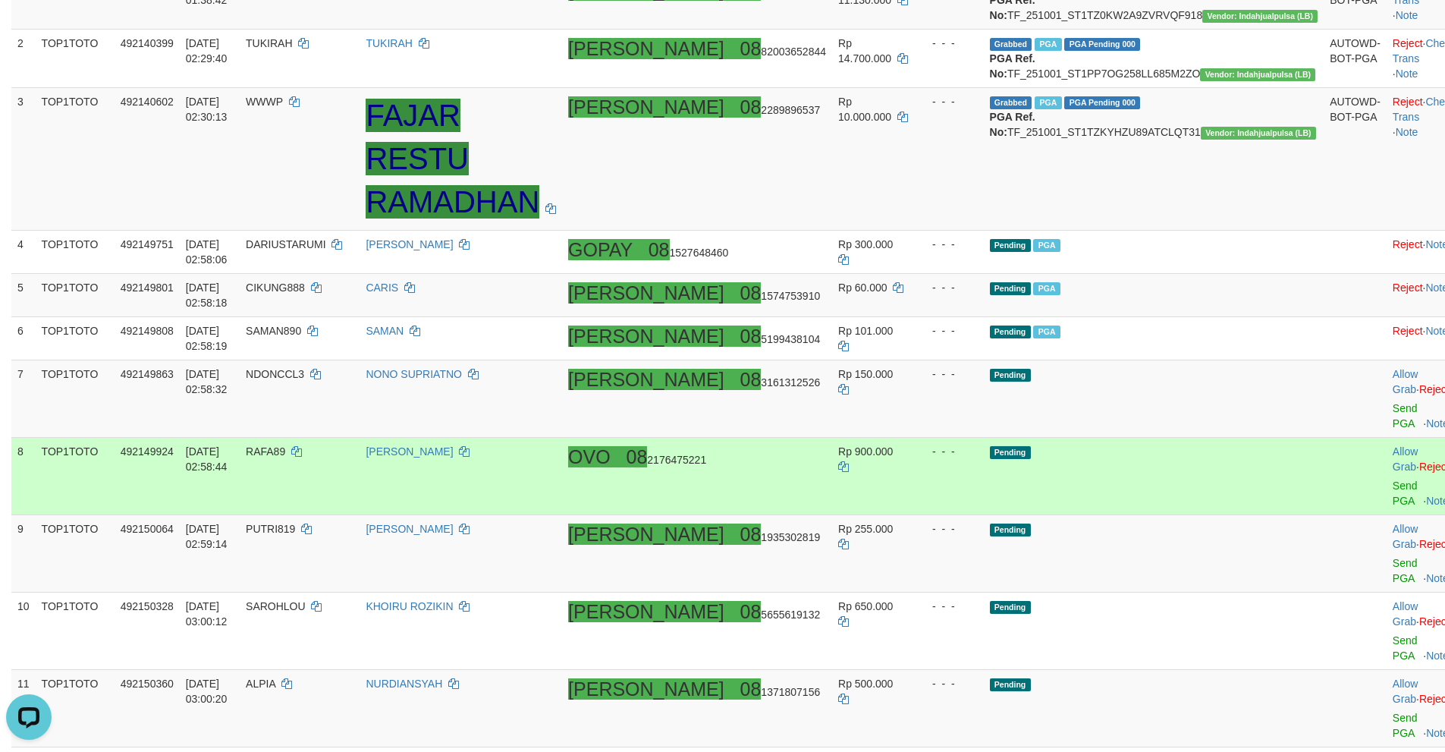
click at [1393, 474] on div at bounding box center [1424, 476] width 63 height 4
click at [1393, 479] on link "Send PGA" at bounding box center [1405, 492] width 25 height 27
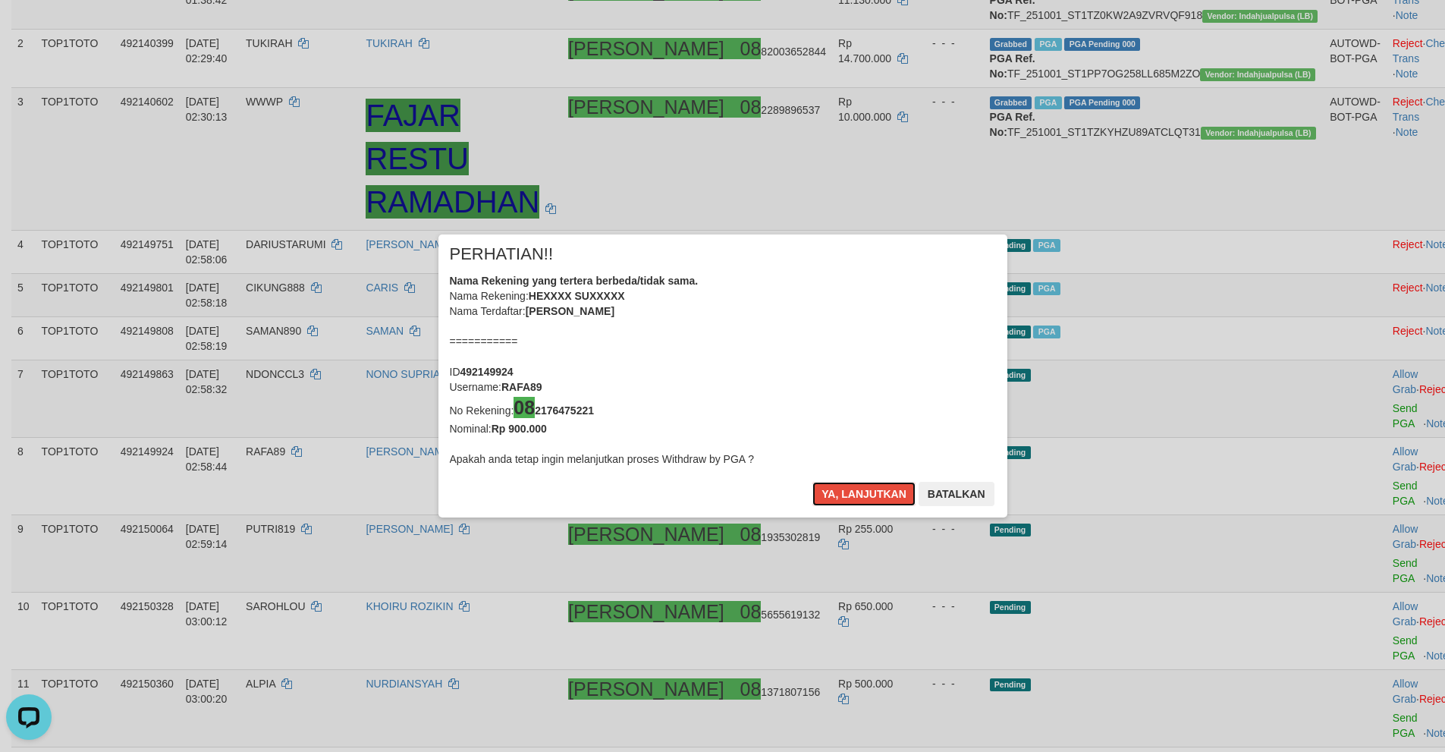
click at [812, 482] on button "Ya, lanjutkan" at bounding box center [863, 494] width 103 height 24
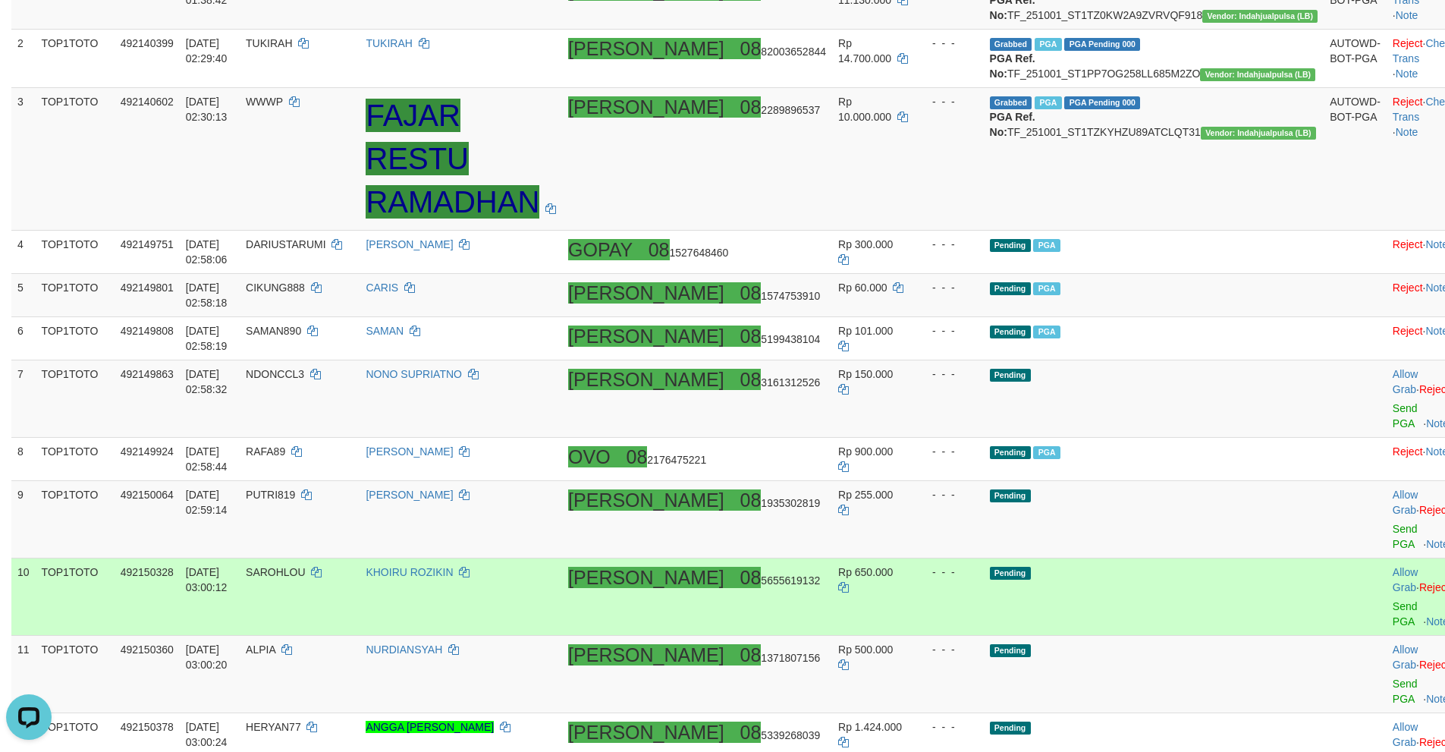
scroll to position [259, 0]
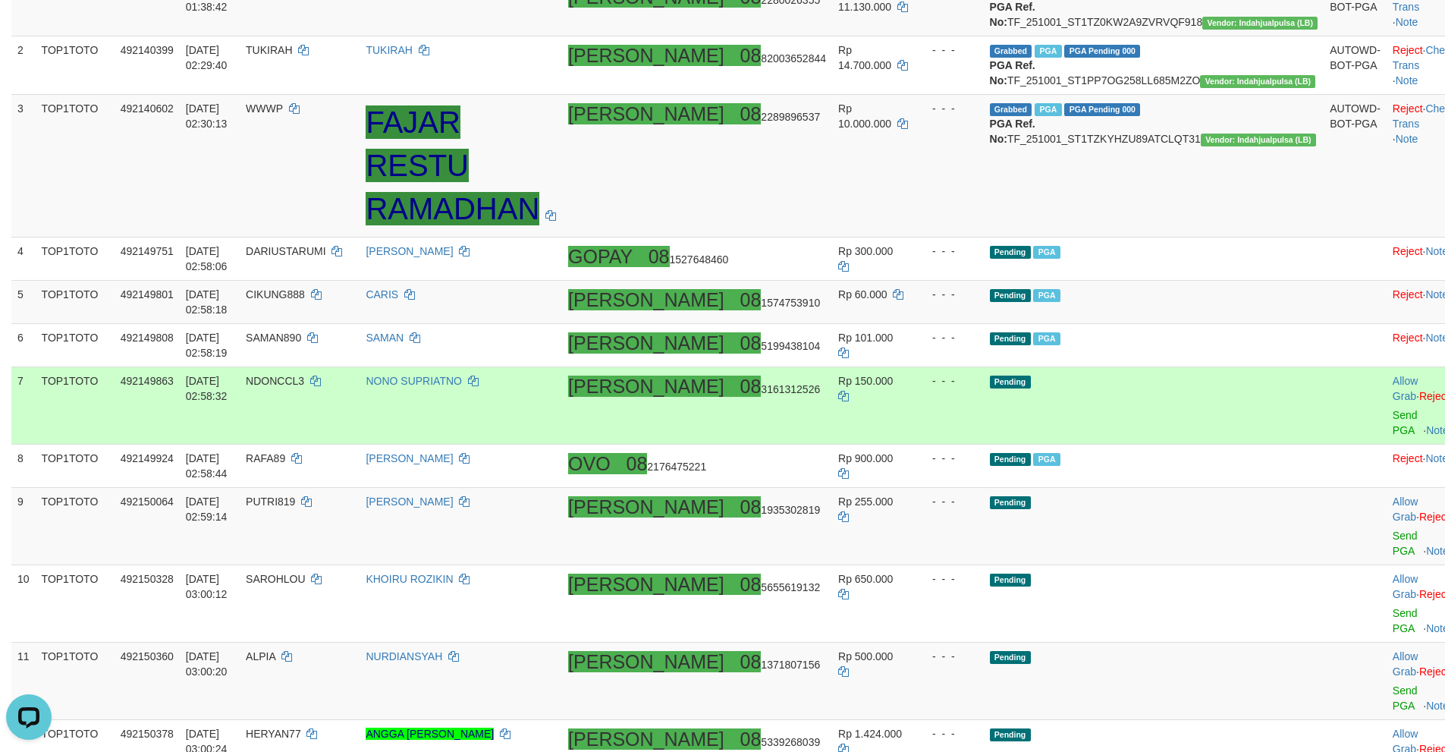
click at [825, 409] on td "DANA 08 3161312526" at bounding box center [697, 405] width 270 height 77
click at [778, 407] on td "DANA 08 3161312526" at bounding box center [697, 405] width 270 height 77
copy span "08 3161312526"
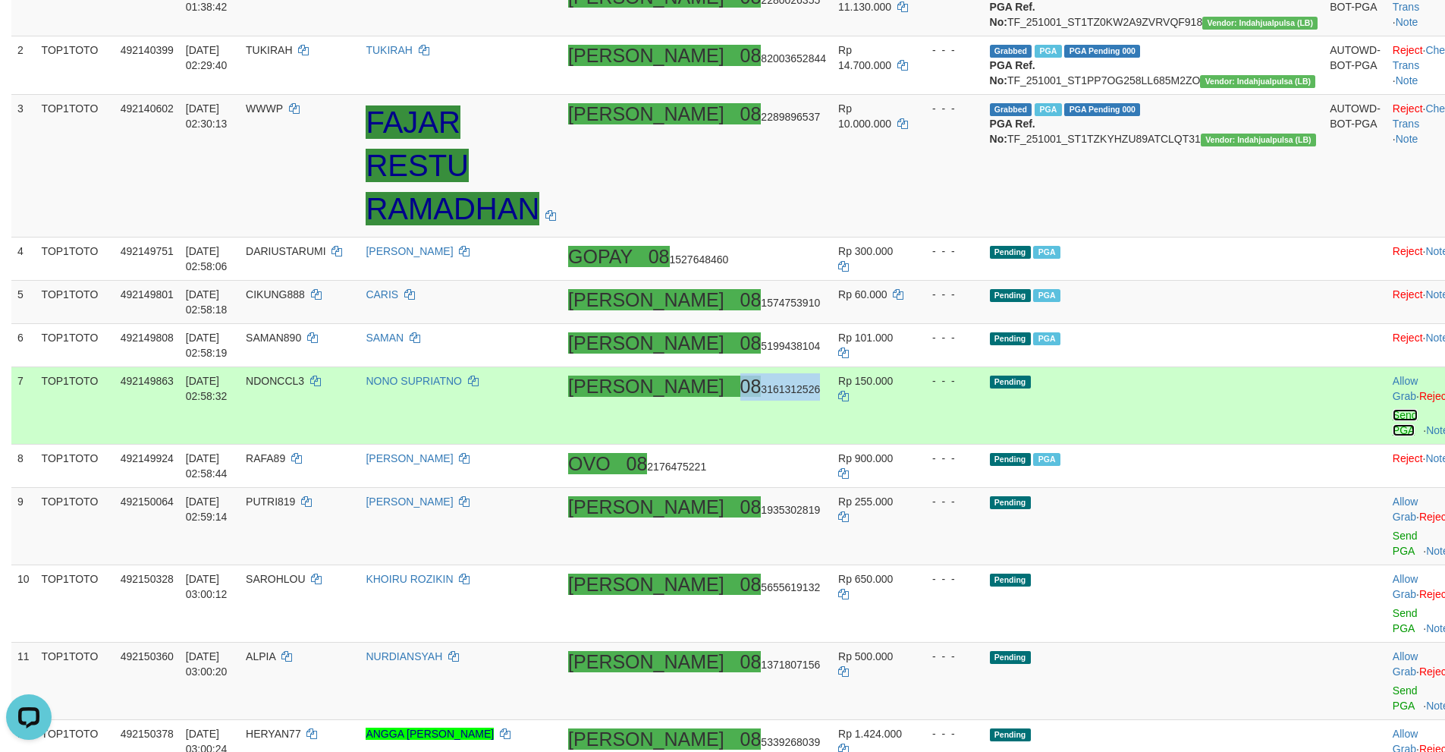
click at [1393, 409] on link "Send PGA" at bounding box center [1405, 422] width 25 height 27
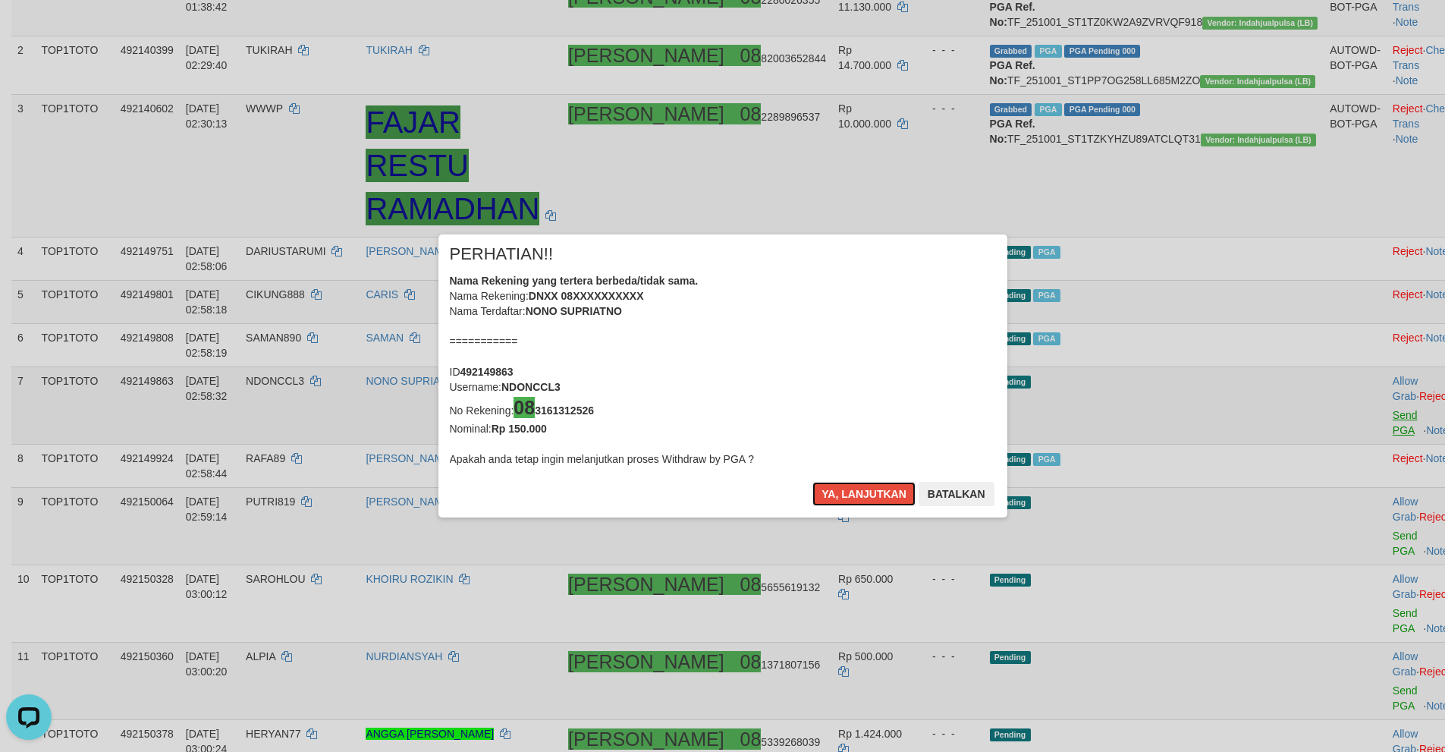
click at [812, 482] on button "Ya, lanjutkan" at bounding box center [863, 494] width 103 height 24
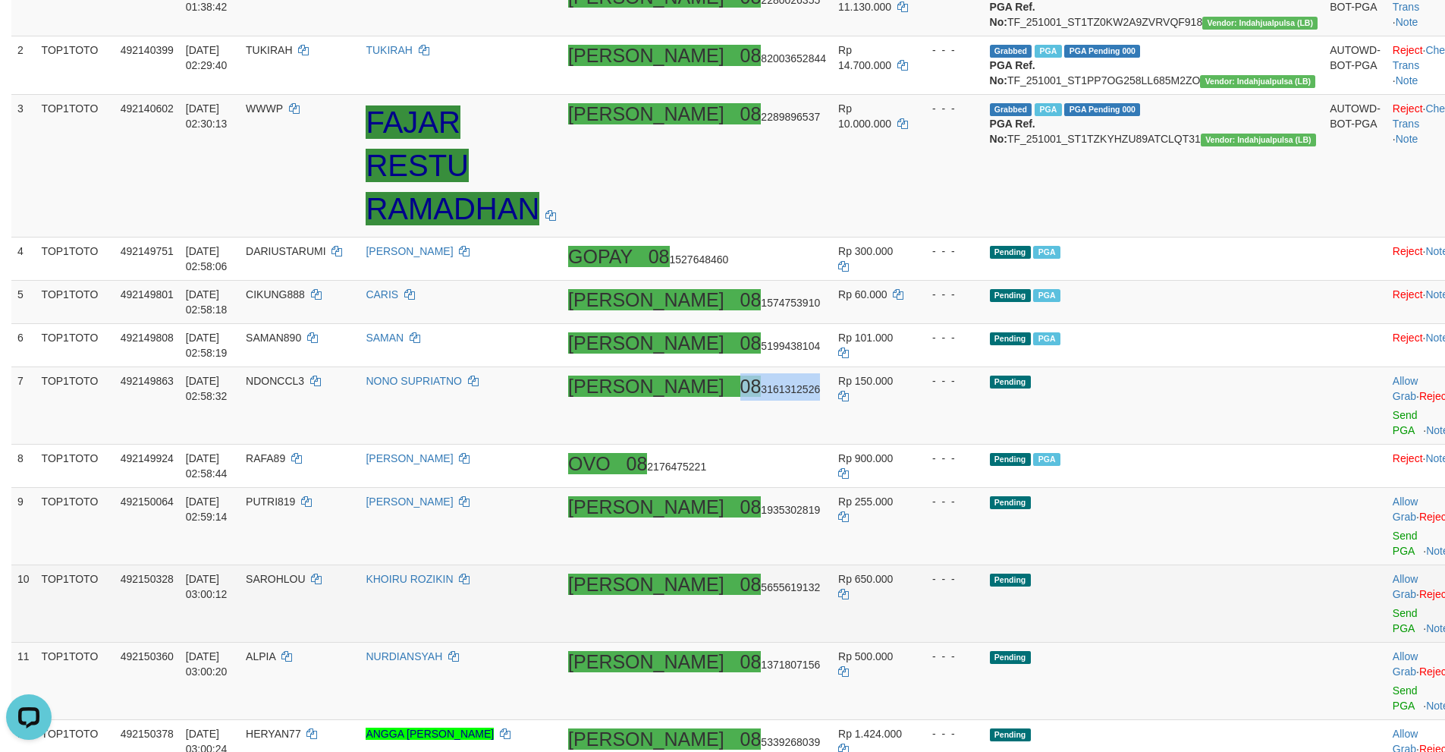
scroll to position [252, 0]
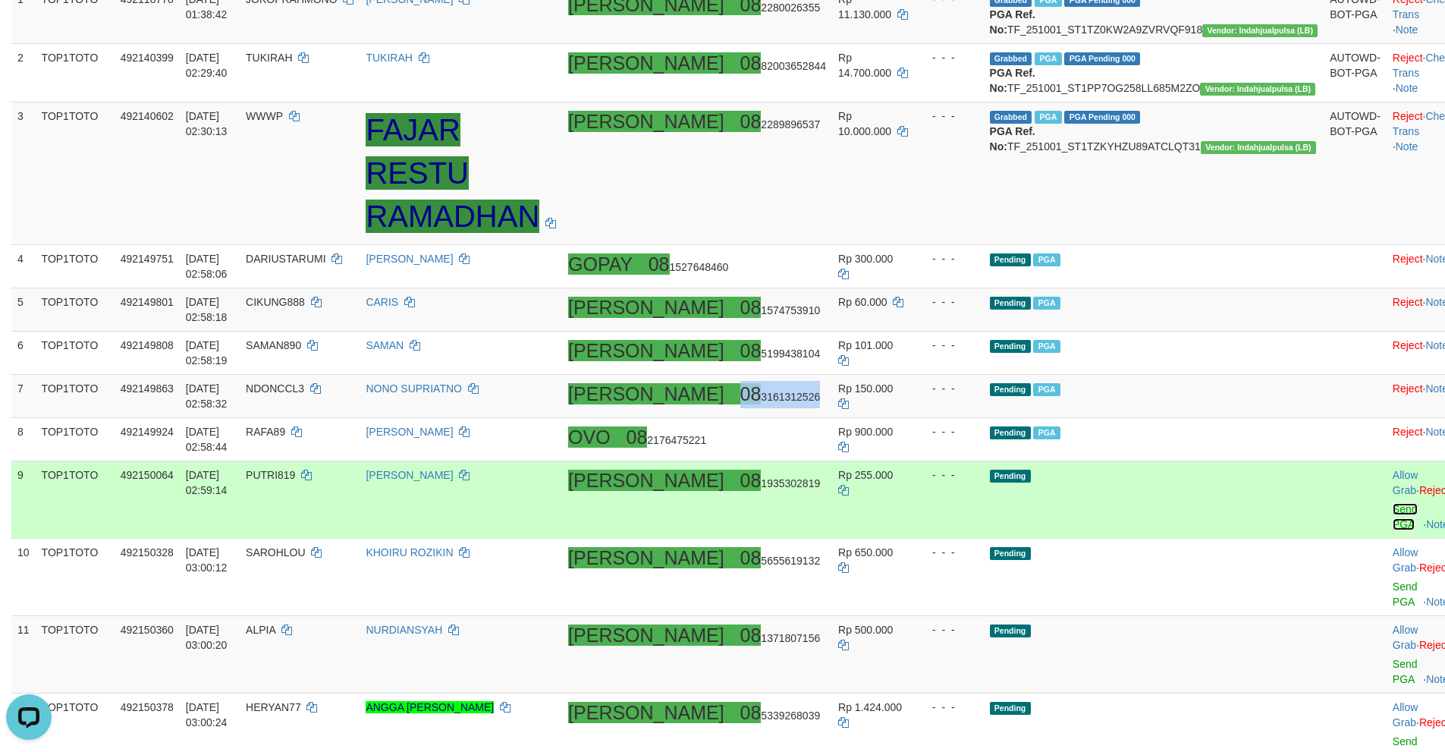
click at [1393, 503] on link "Send PGA" at bounding box center [1405, 516] width 25 height 27
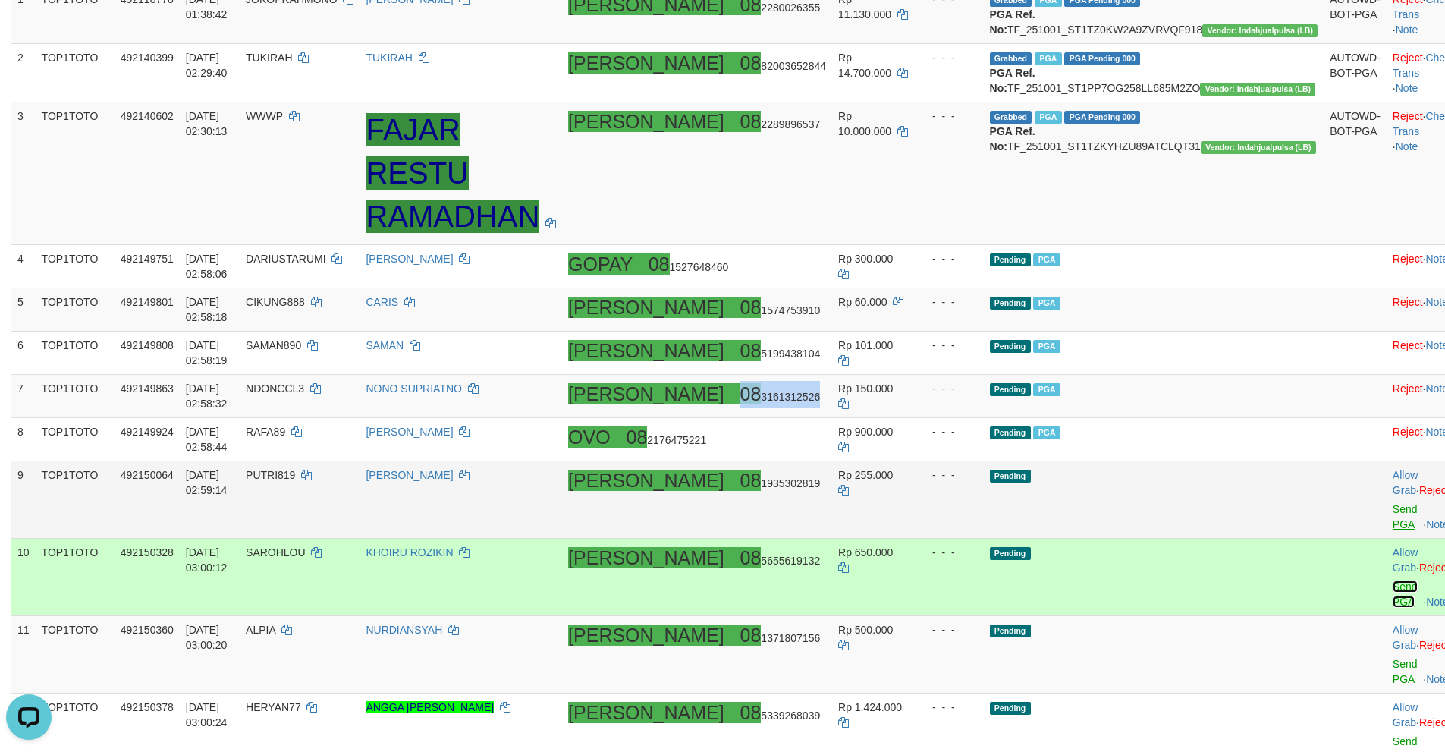
click at [1393, 580] on link "Send PGA" at bounding box center [1405, 593] width 25 height 27
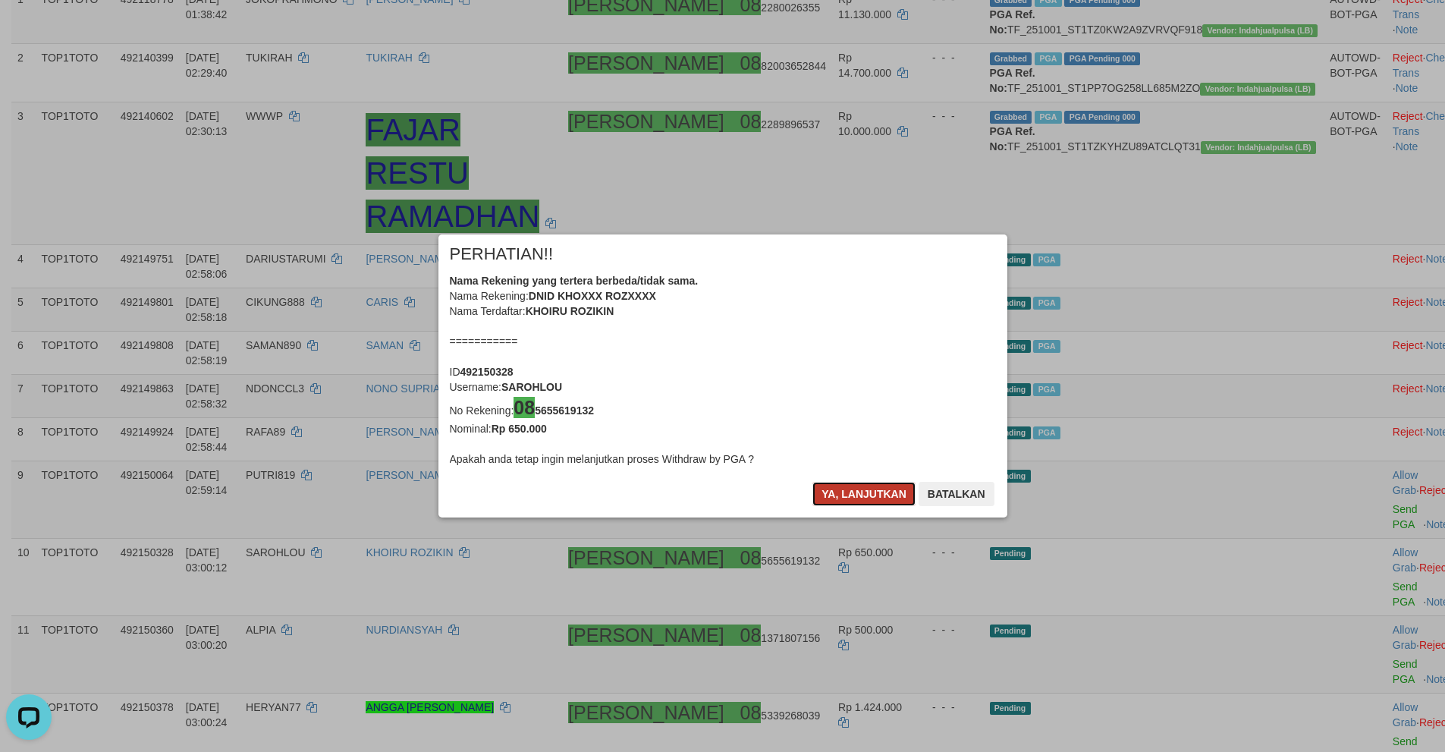
drag, startPoint x: 832, startPoint y: 498, endPoint x: 823, endPoint y: 484, distance: 16.4
click at [830, 495] on button "Ya, lanjutkan" at bounding box center [863, 494] width 103 height 24
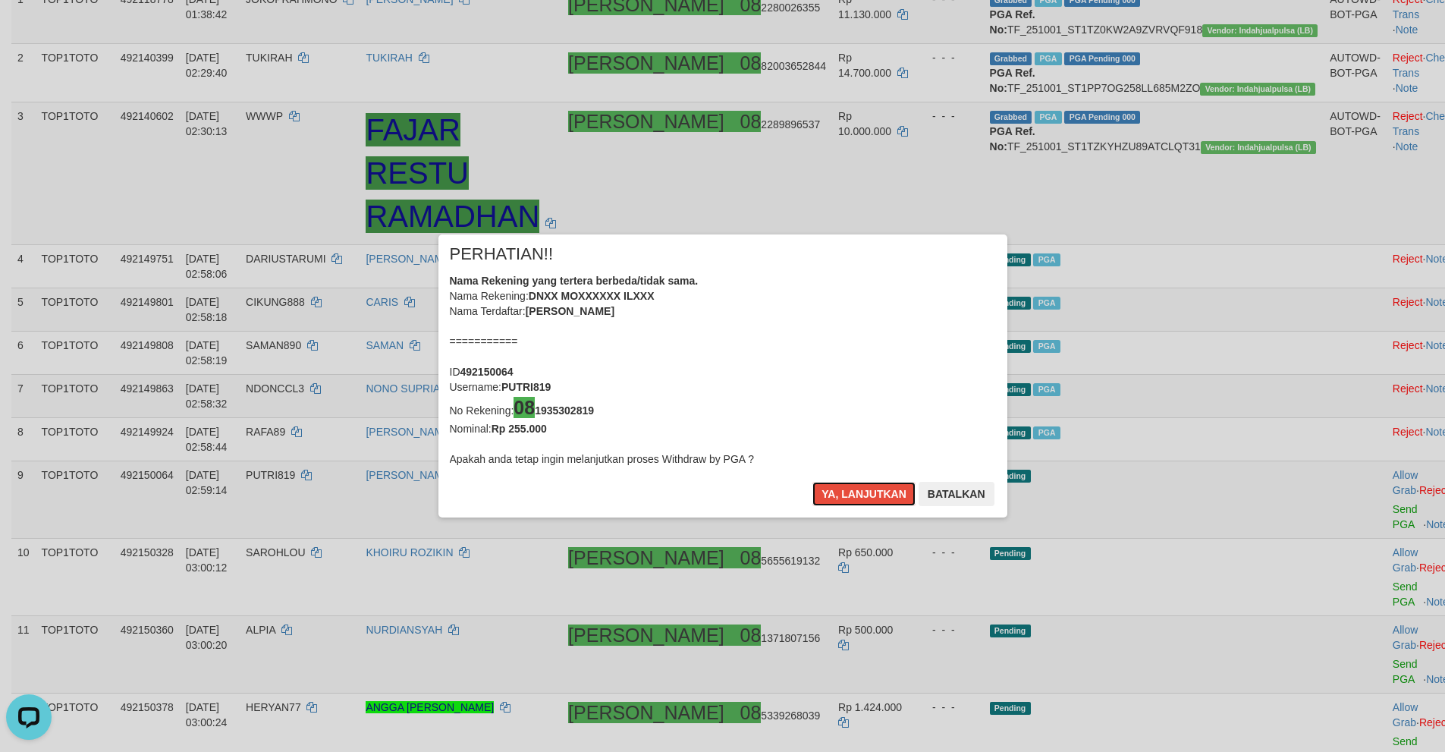
click at [823, 484] on button "Ya, lanjutkan" at bounding box center [863, 494] width 103 height 24
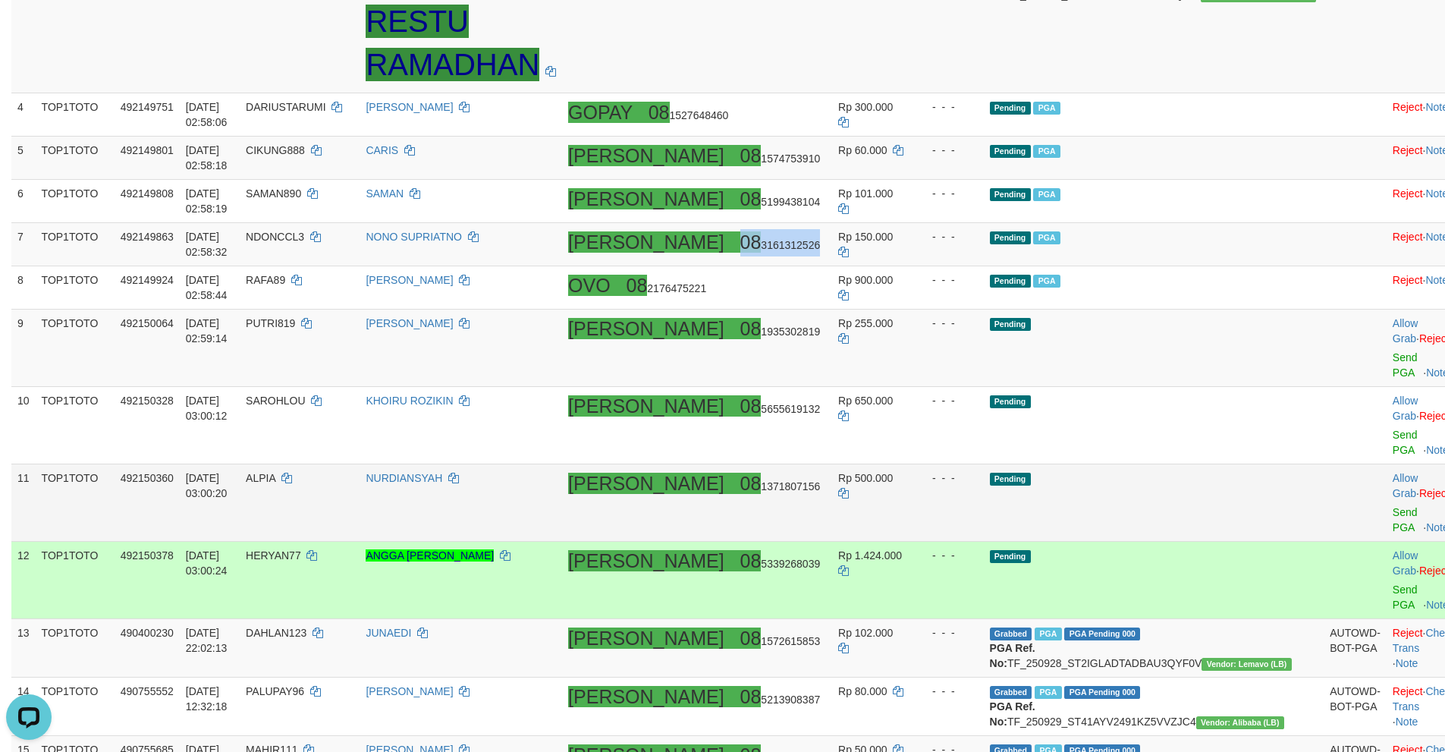
scroll to position [397, 0]
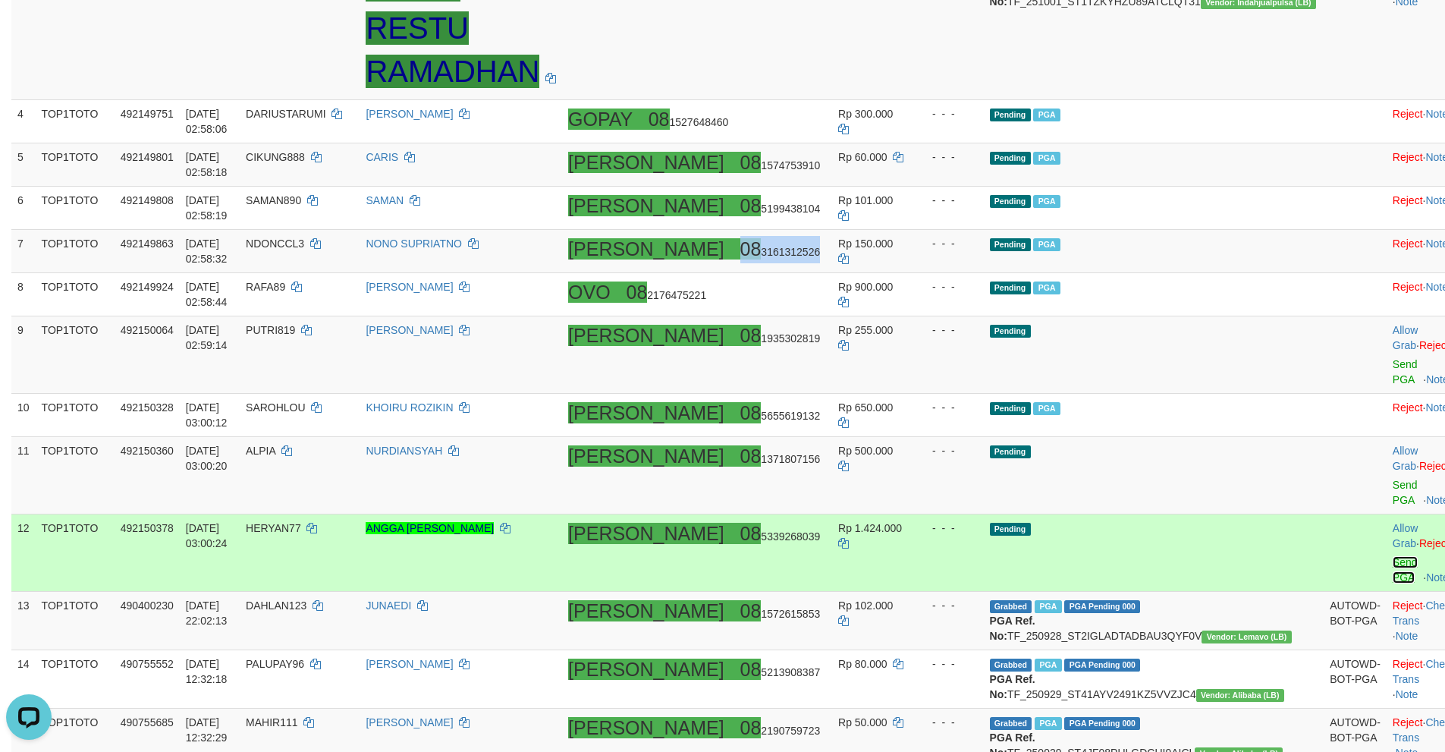
click at [1393, 556] on link "Send PGA" at bounding box center [1405, 569] width 25 height 27
click at [1393, 479] on link "Send PGA" at bounding box center [1405, 492] width 25 height 27
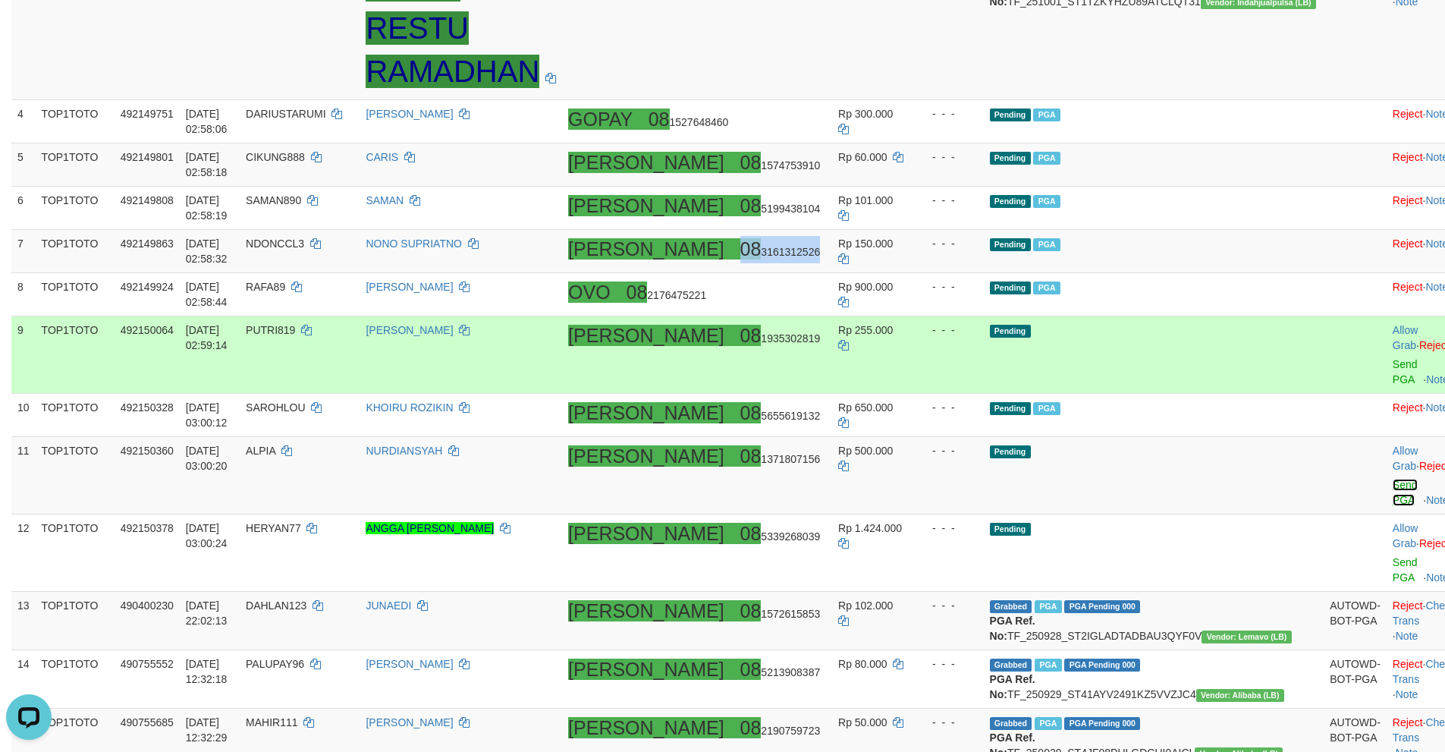
scroll to position [390, 0]
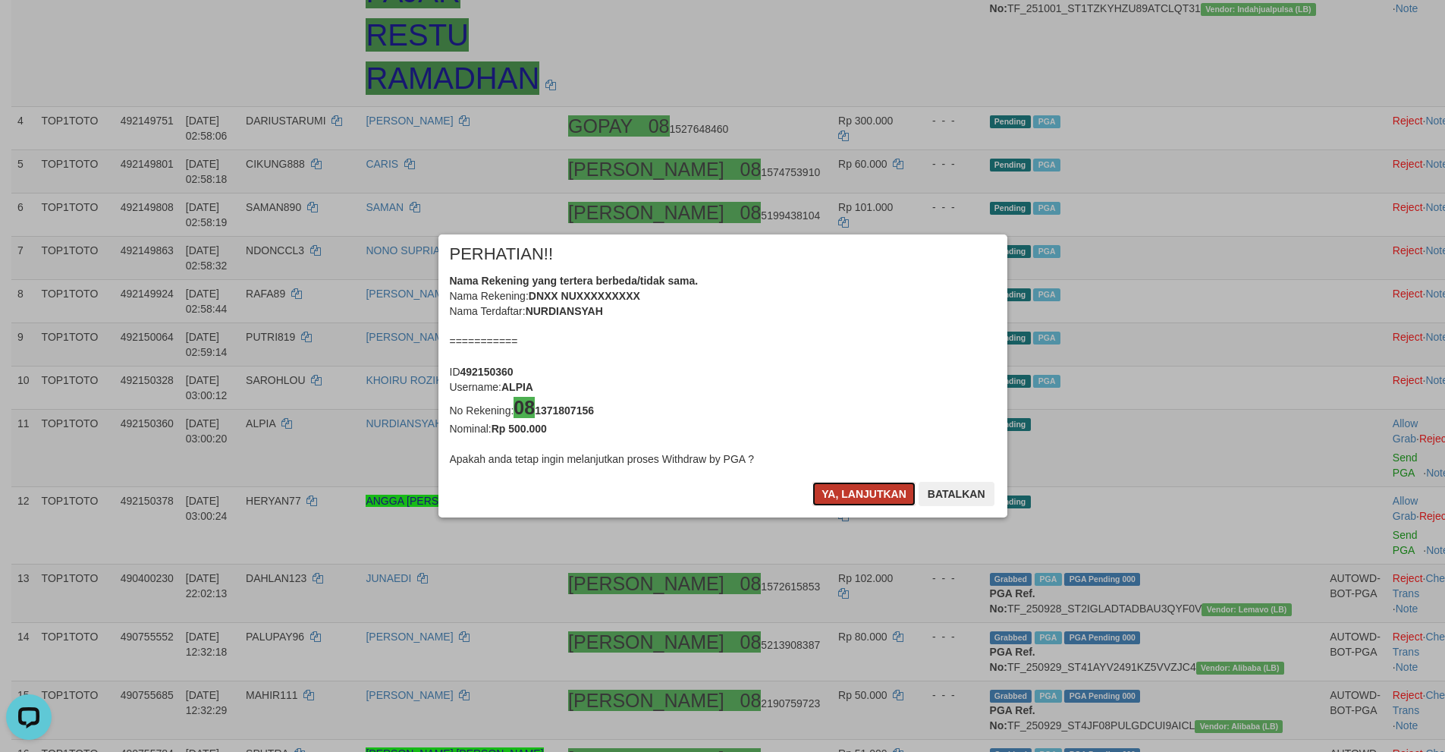
click at [841, 493] on button "Ya, lanjutkan" at bounding box center [863, 494] width 103 height 24
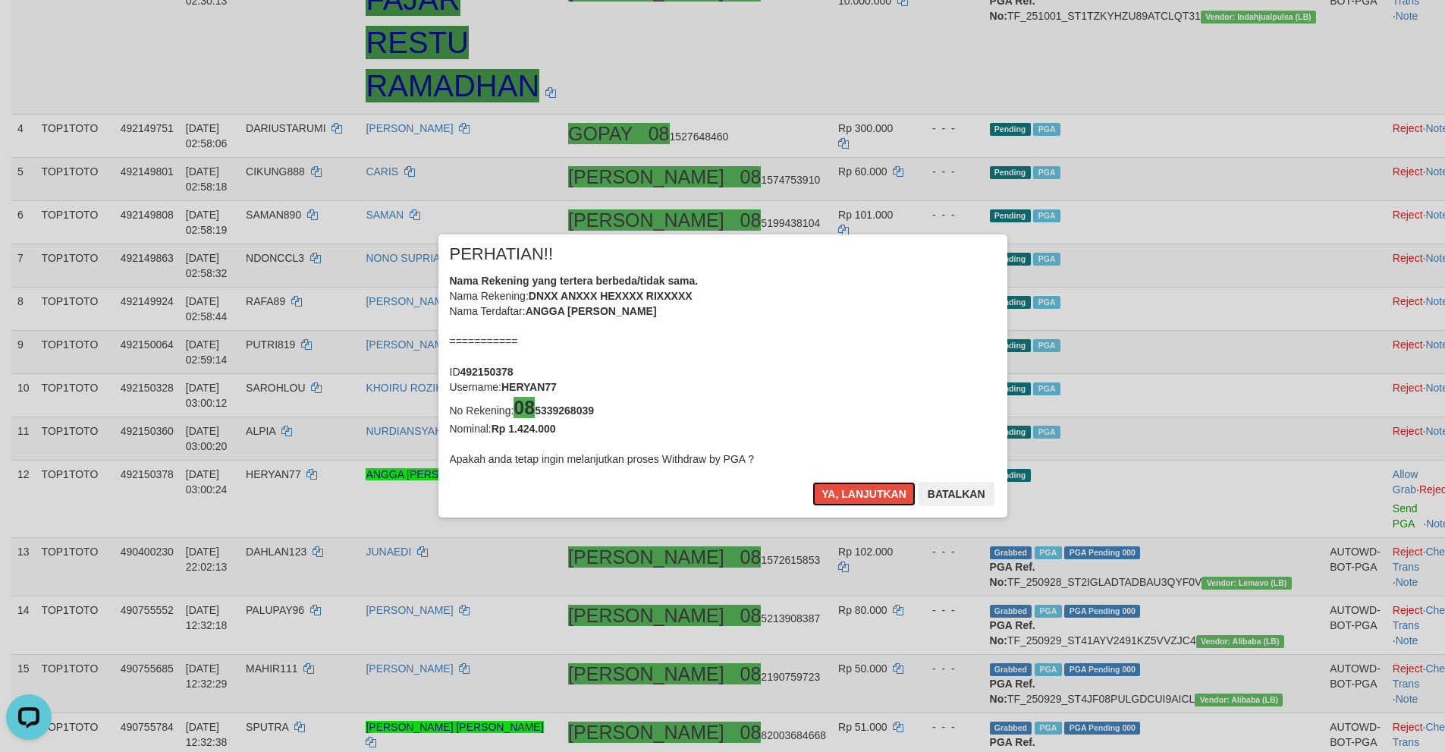
click at [841, 493] on button "Ya, lanjutkan" at bounding box center [863, 494] width 103 height 24
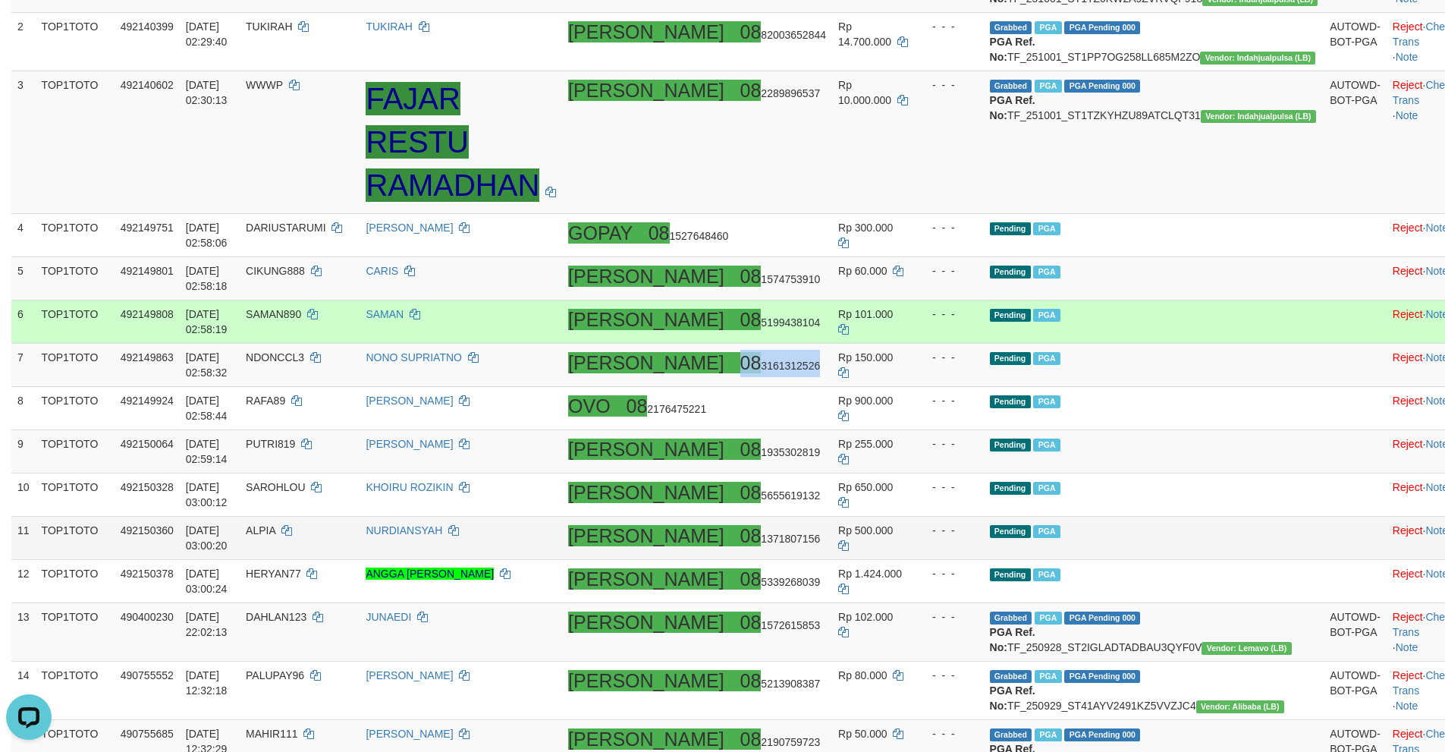
scroll to position [360, 0]
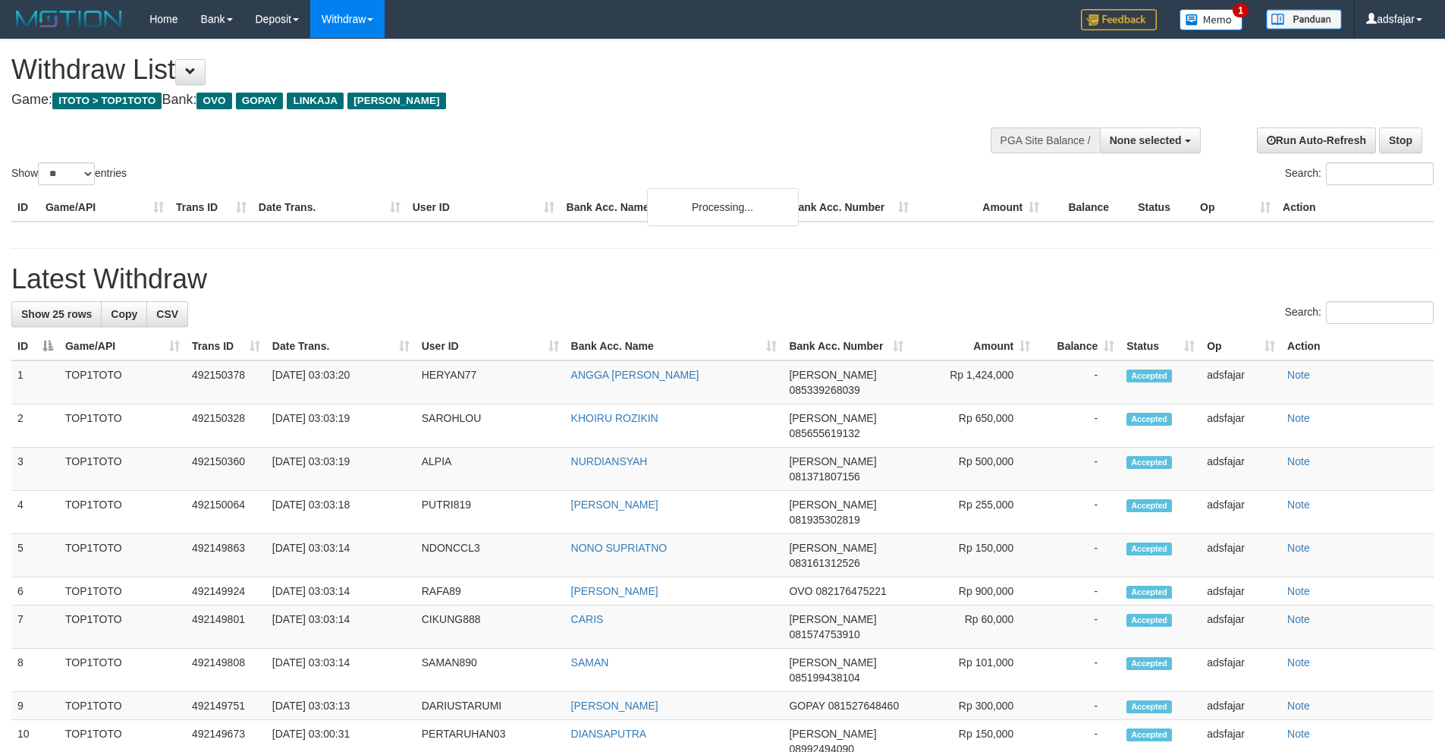
select select
select select "**"
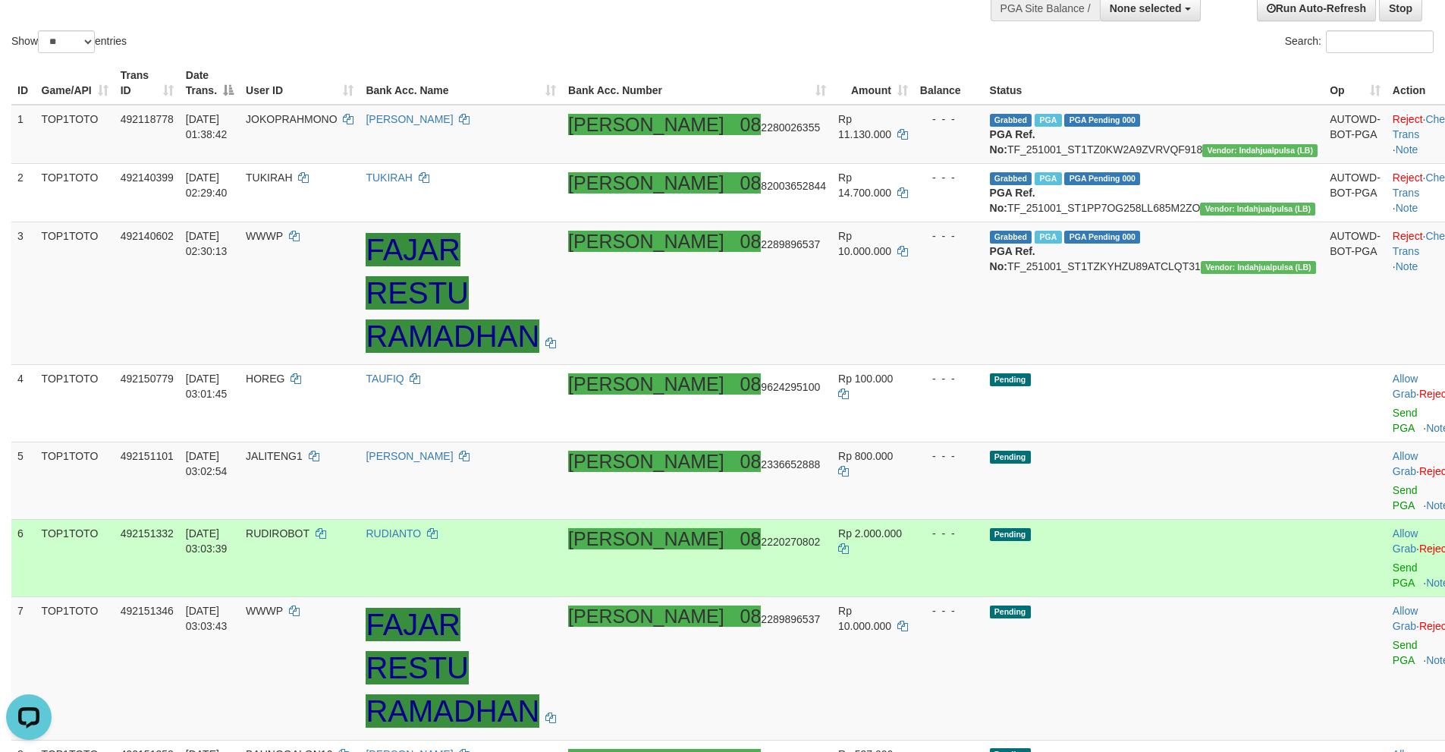
drag, startPoint x: 782, startPoint y: 489, endPoint x: 782, endPoint y: 504, distance: 15.9
click at [782, 520] on td "[PERSON_NAME] 08 2220270802" at bounding box center [697, 558] width 270 height 77
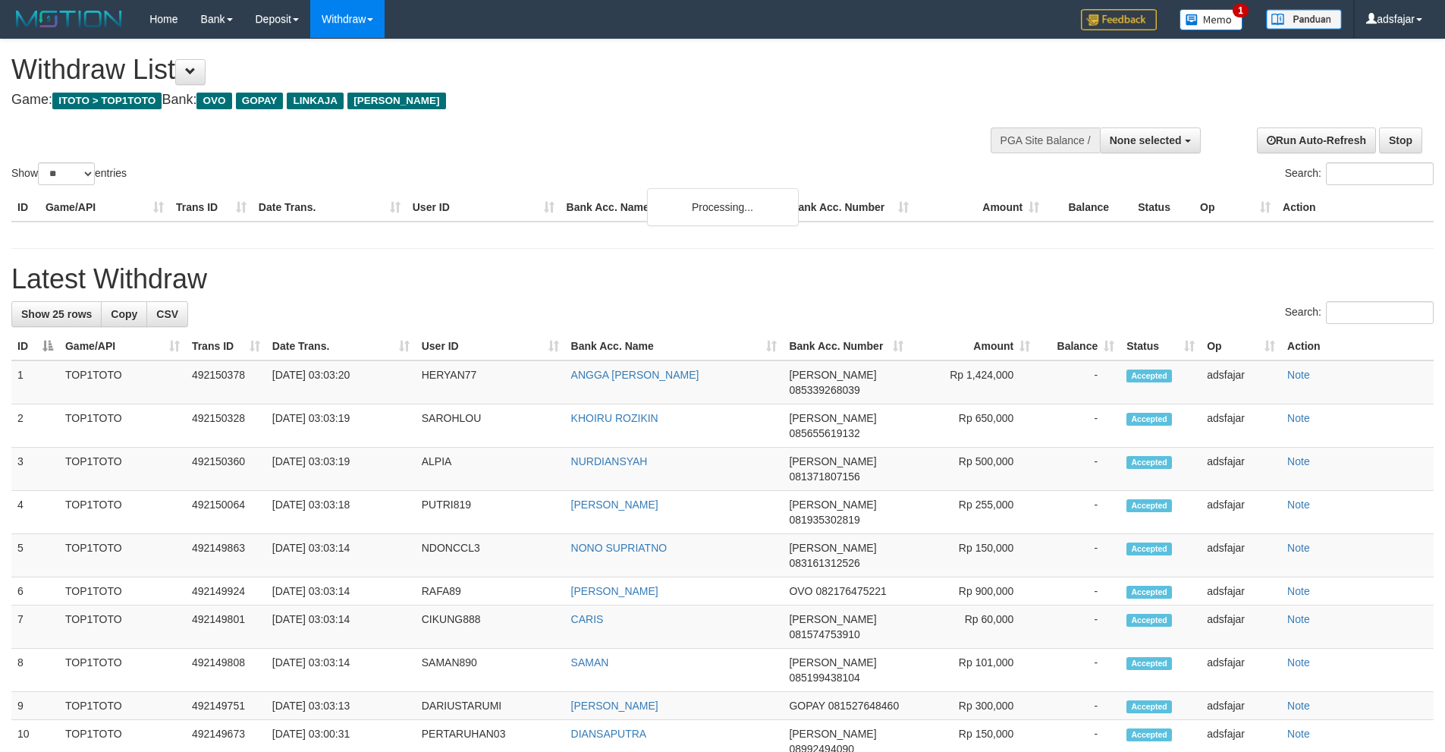
select select
select select "**"
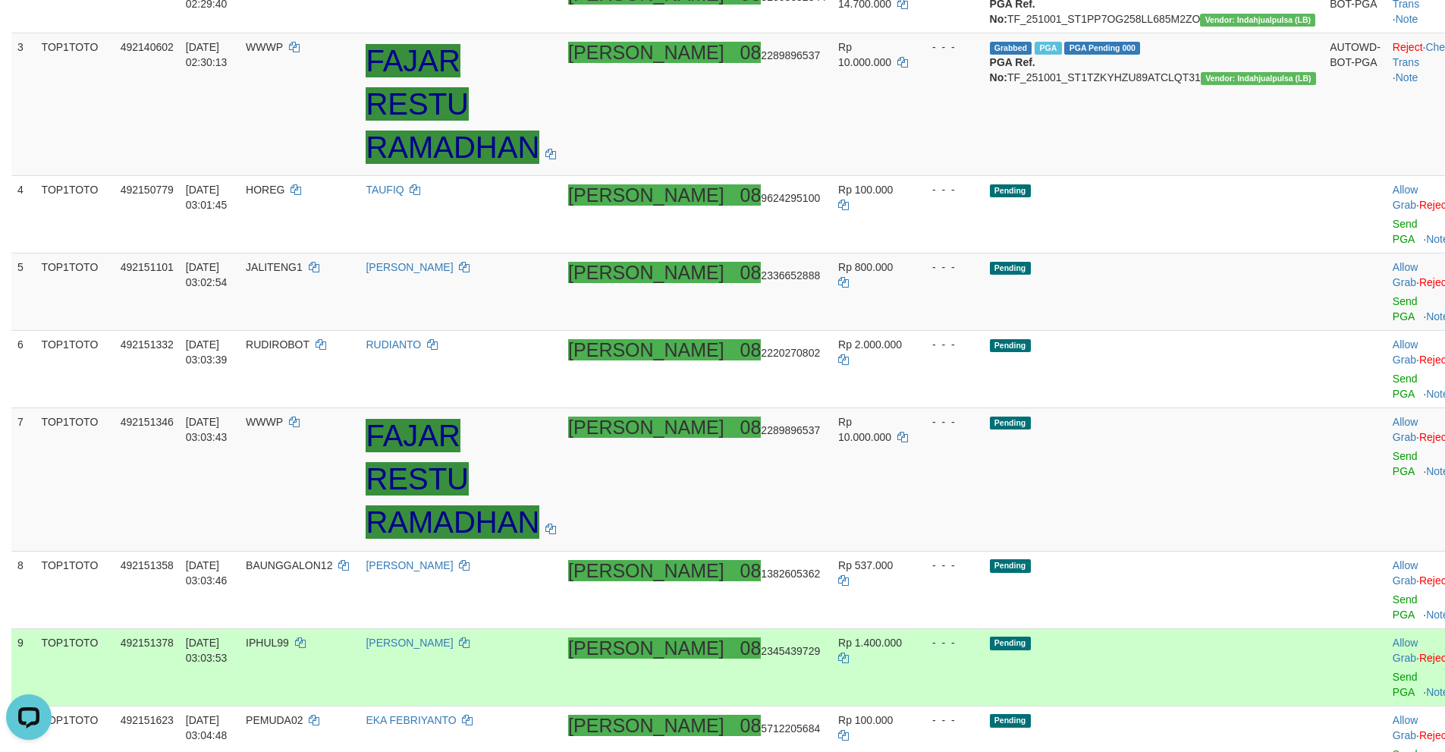
scroll to position [132, 0]
